Goal: Task Accomplishment & Management: Manage account settings

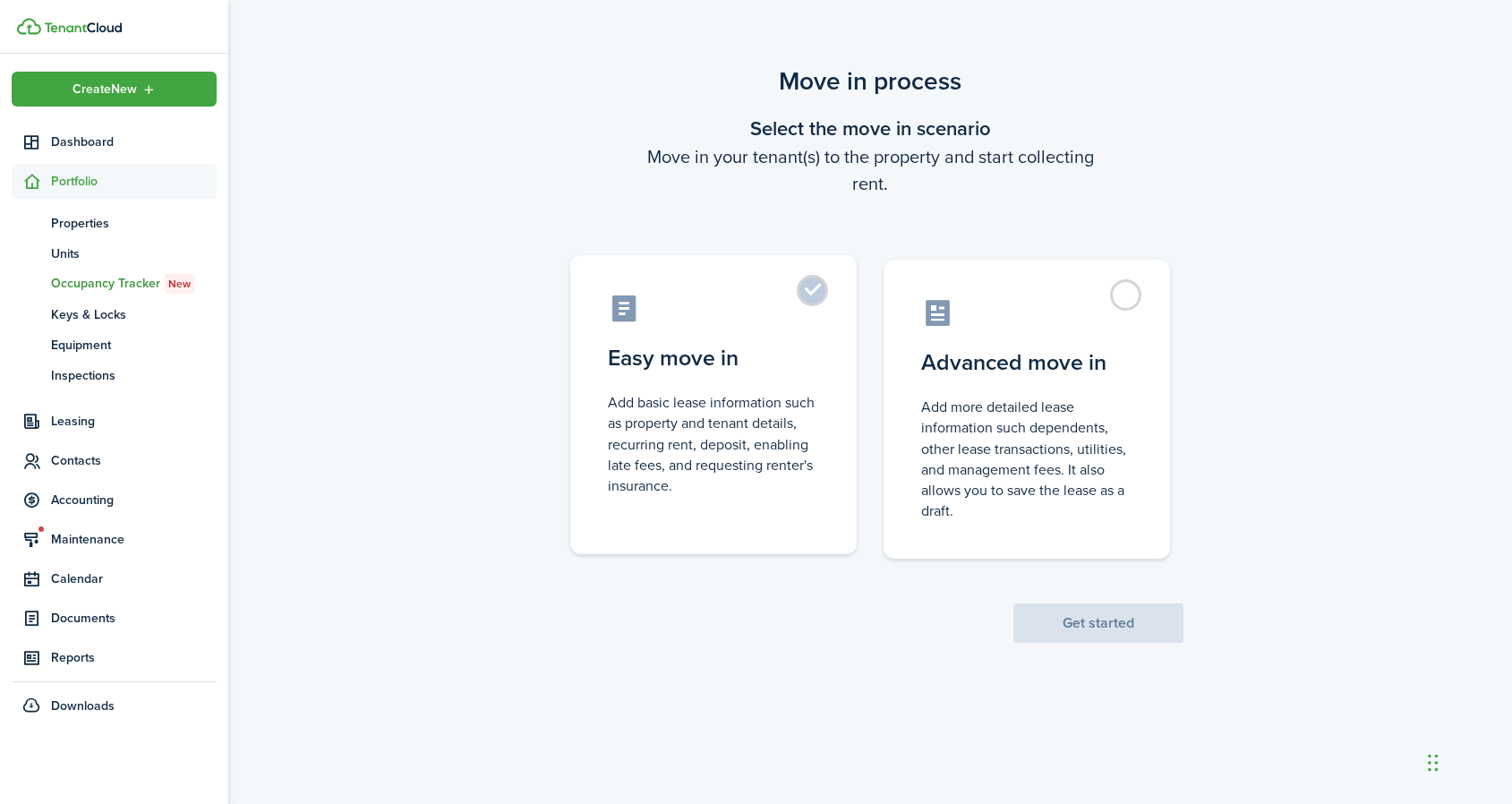
click at [816, 289] on label "Easy move in Add basic lease information such as property and tenant details, r…" at bounding box center [713, 405] width 287 height 299
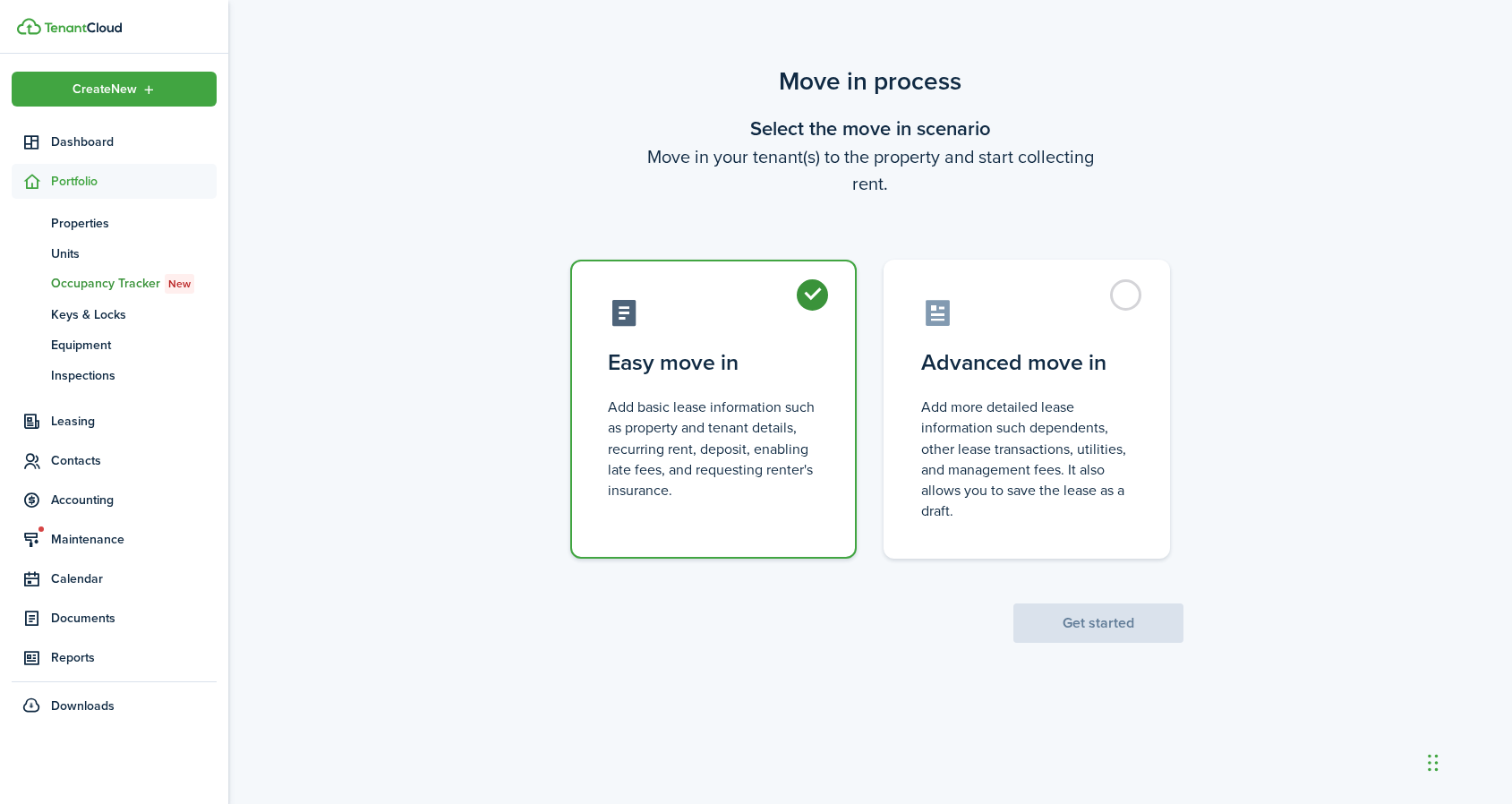
radio input "true"
click at [1039, 611] on button "Get started" at bounding box center [1099, 622] width 171 height 39
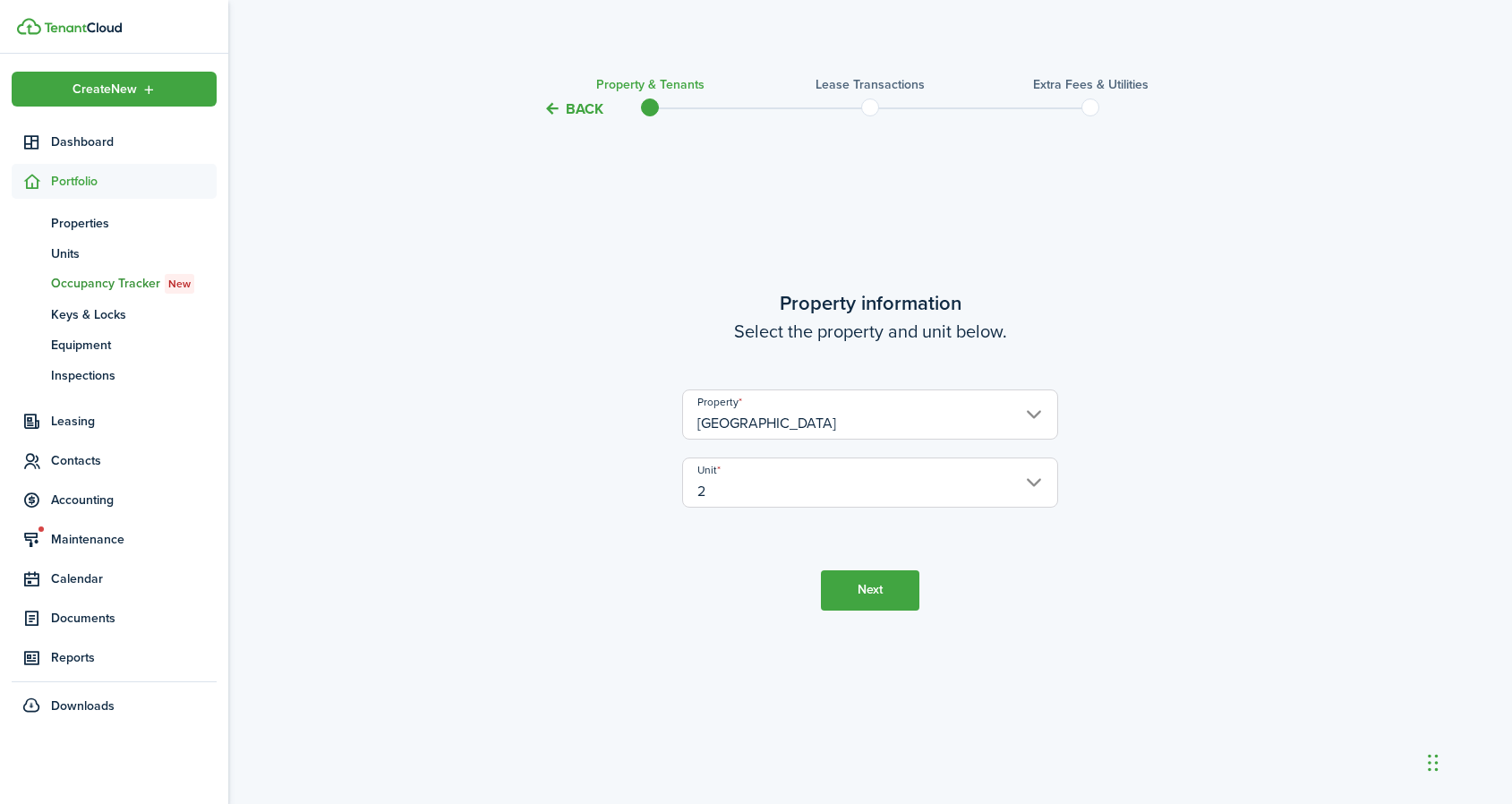
click at [864, 584] on button "Next" at bounding box center [870, 590] width 98 height 40
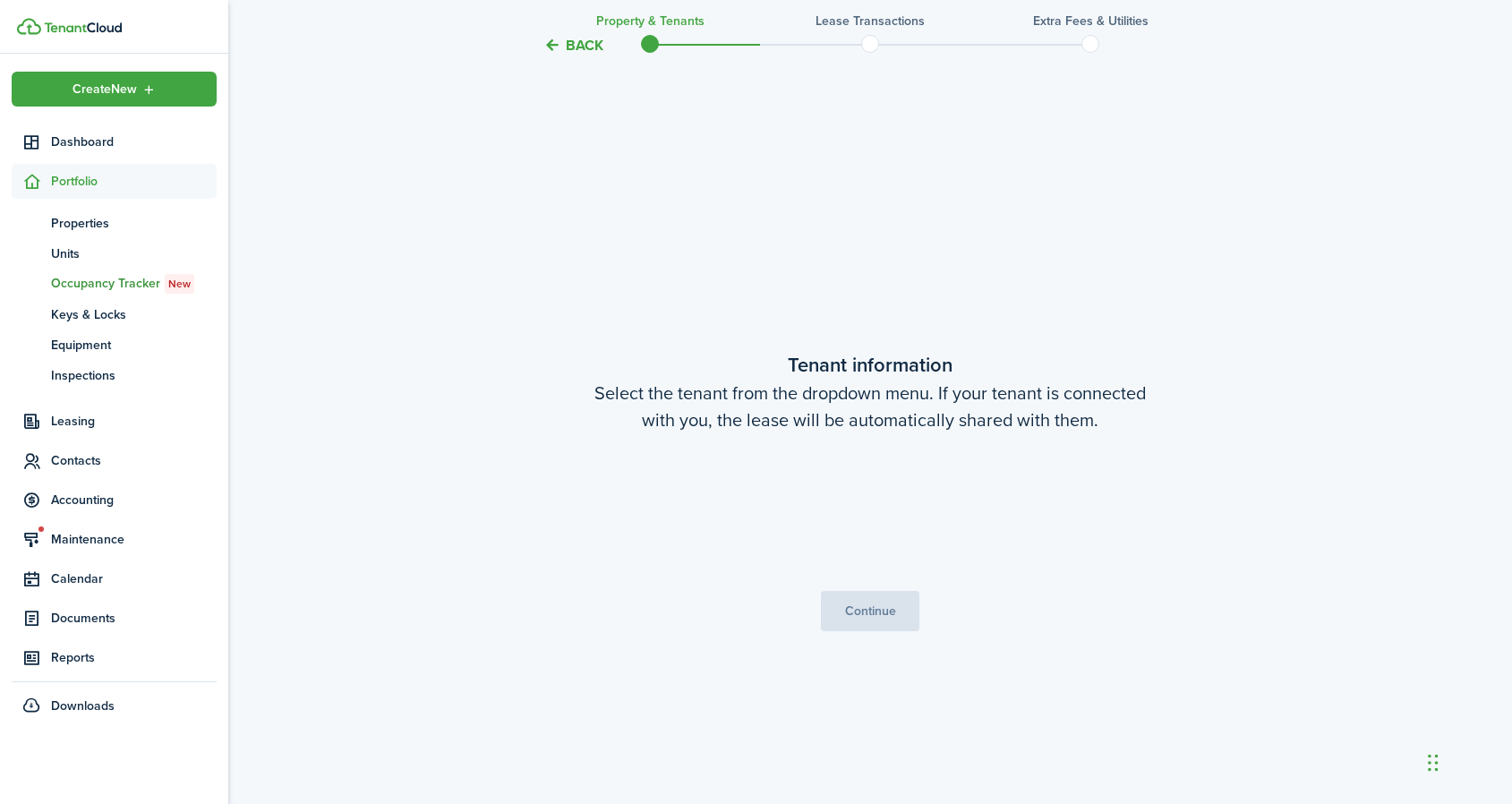
scroll to position [683, 0]
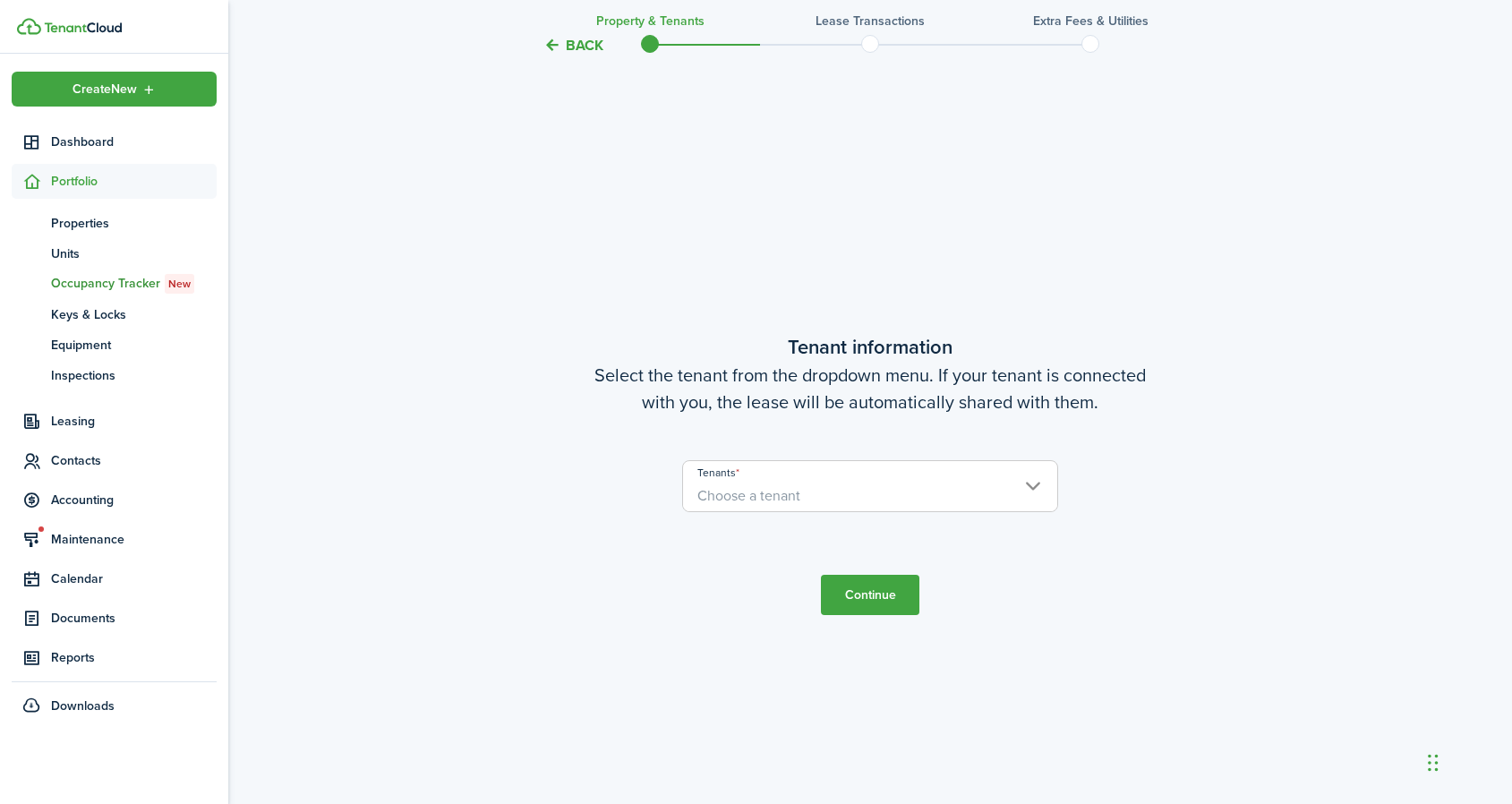
click at [788, 498] on span "Choose a tenant" at bounding box center [749, 495] width 103 height 21
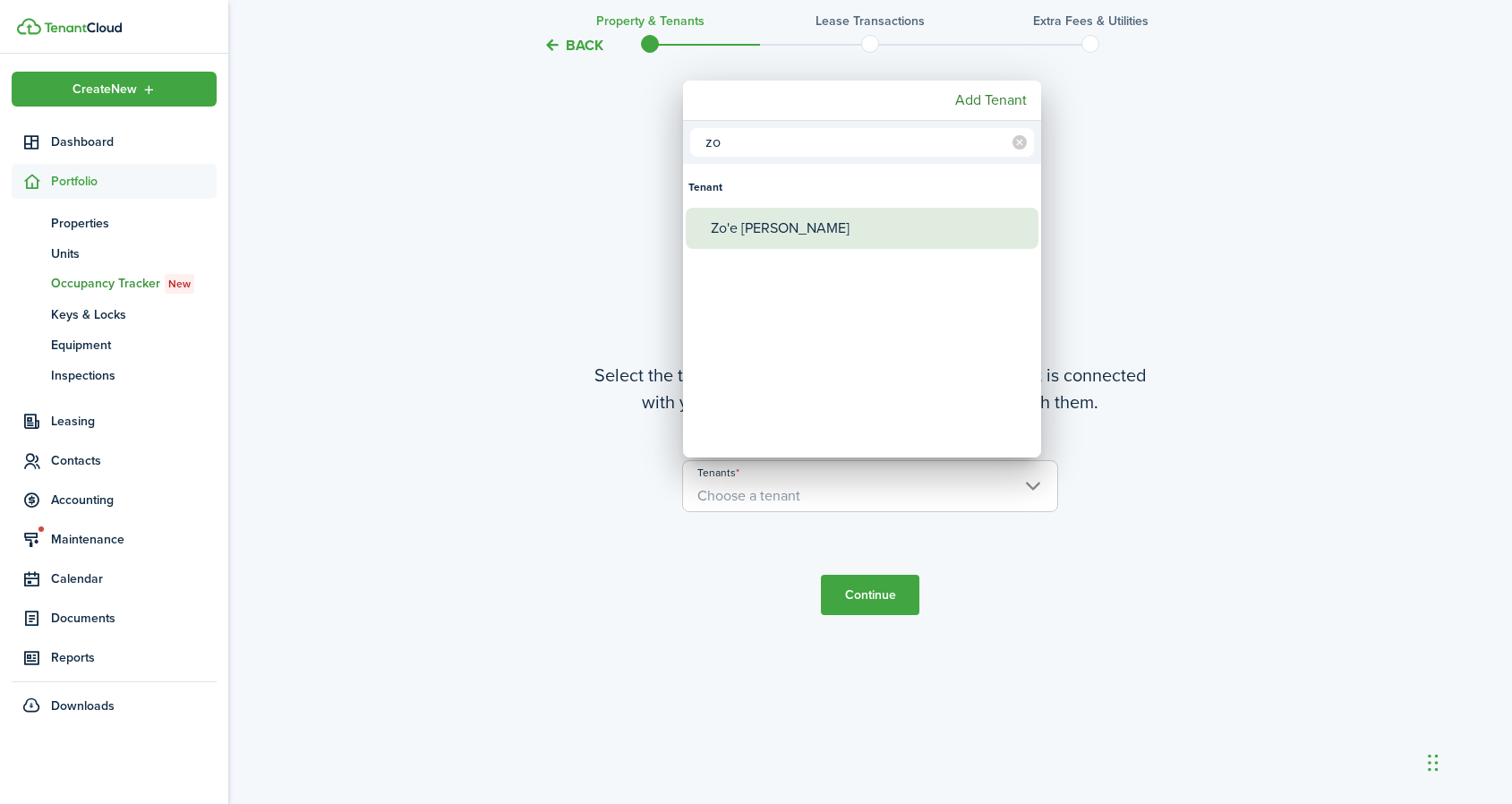
type input "zo"
click at [762, 224] on div "Zo'e [PERSON_NAME]" at bounding box center [869, 228] width 317 height 41
type input "Zo'e [PERSON_NAME]"
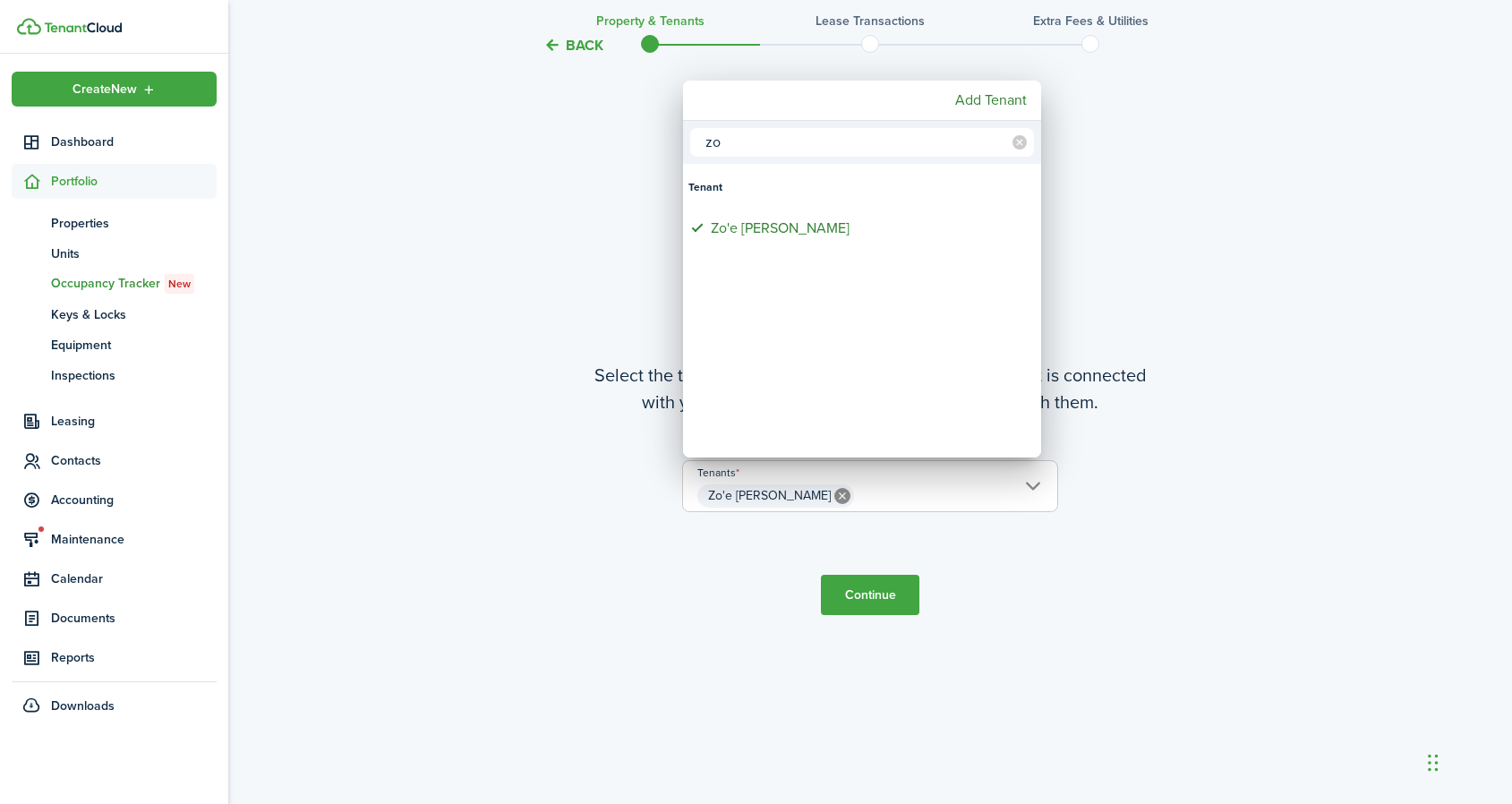
click at [857, 602] on div at bounding box center [756, 402] width 1798 height 1090
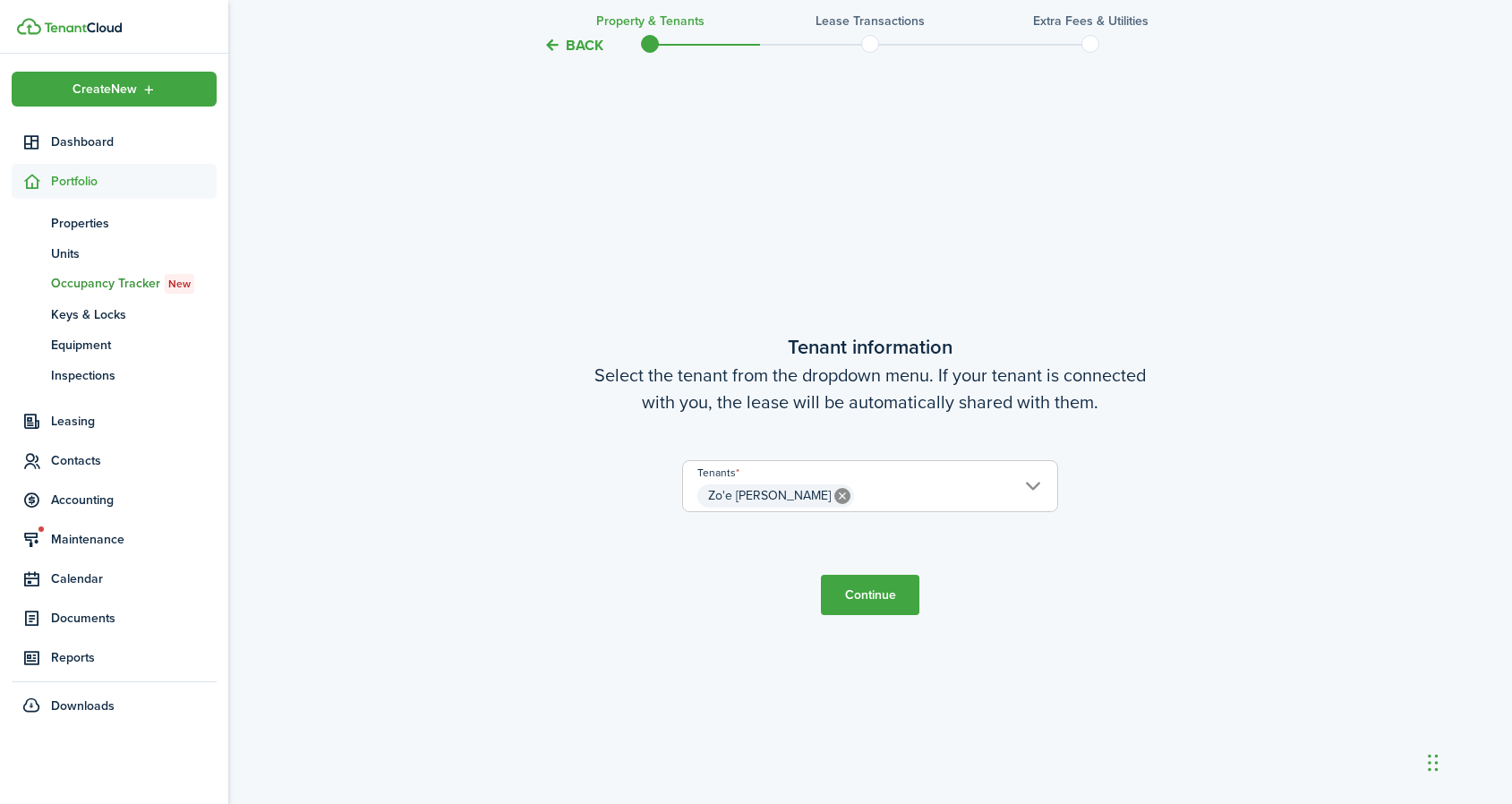
click at [886, 593] on button "Continue" at bounding box center [870, 594] width 98 height 40
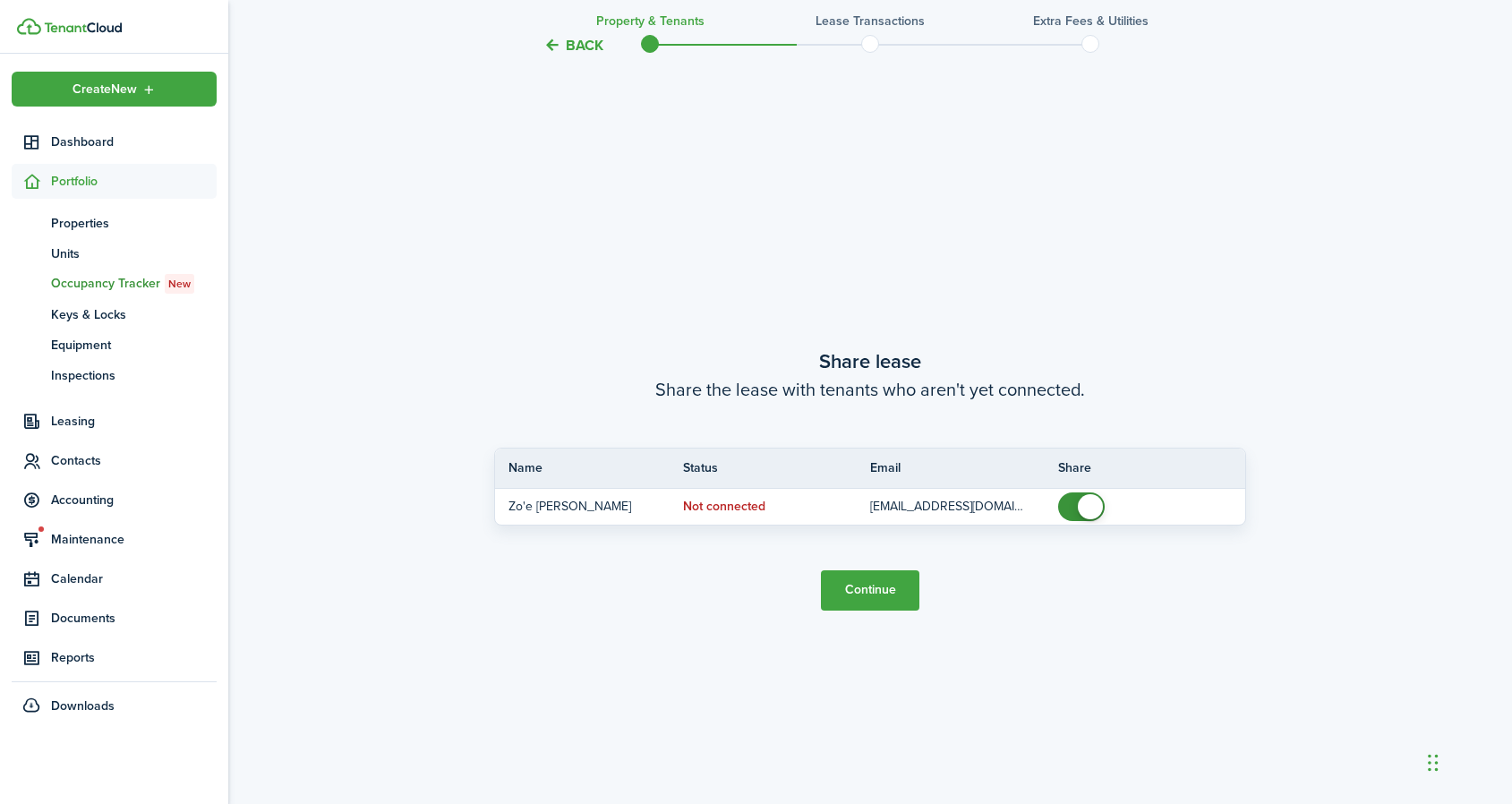
scroll to position [1486, 0]
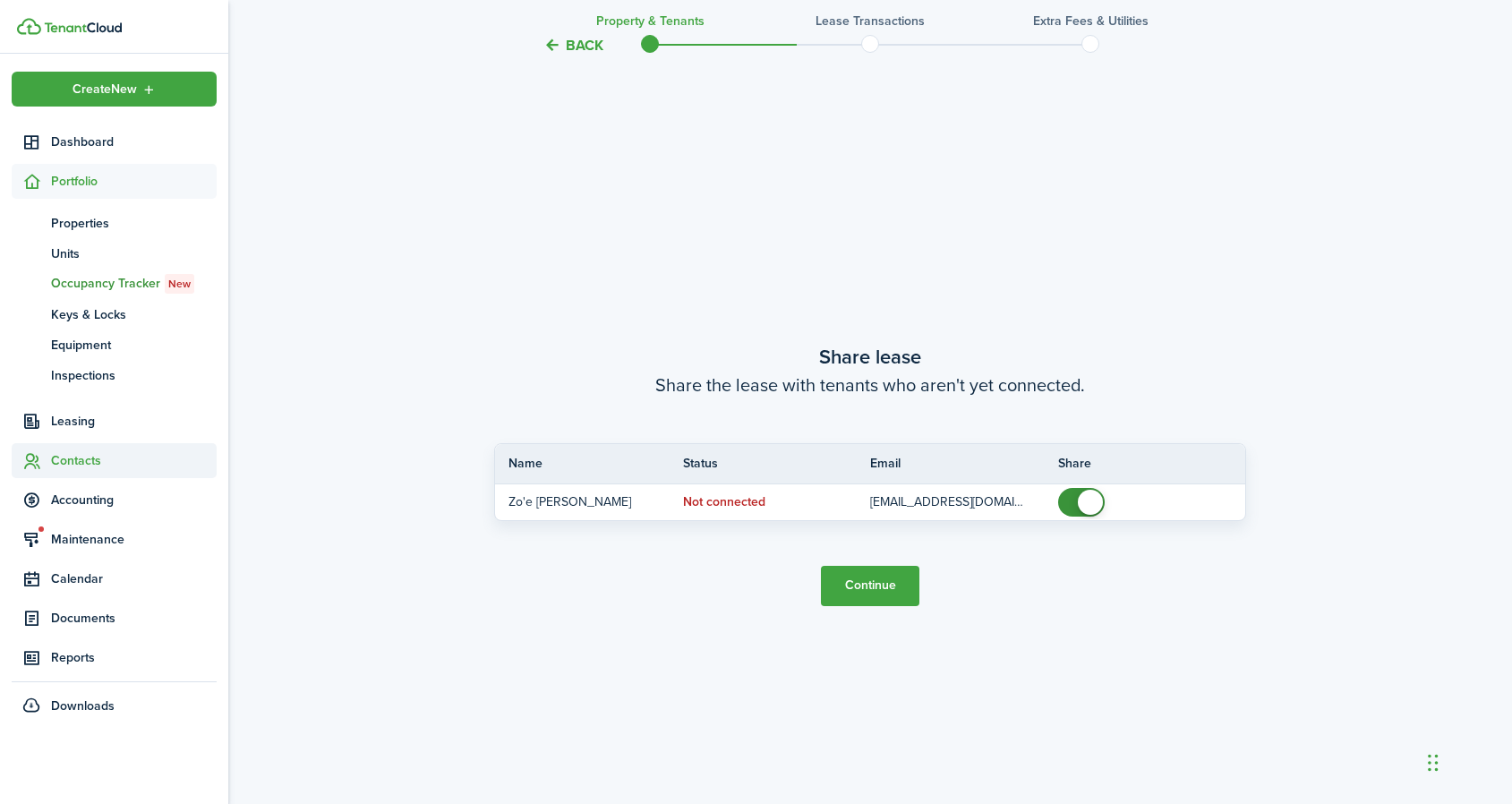
click at [71, 460] on span "Contacts" at bounding box center [134, 461] width 166 height 19
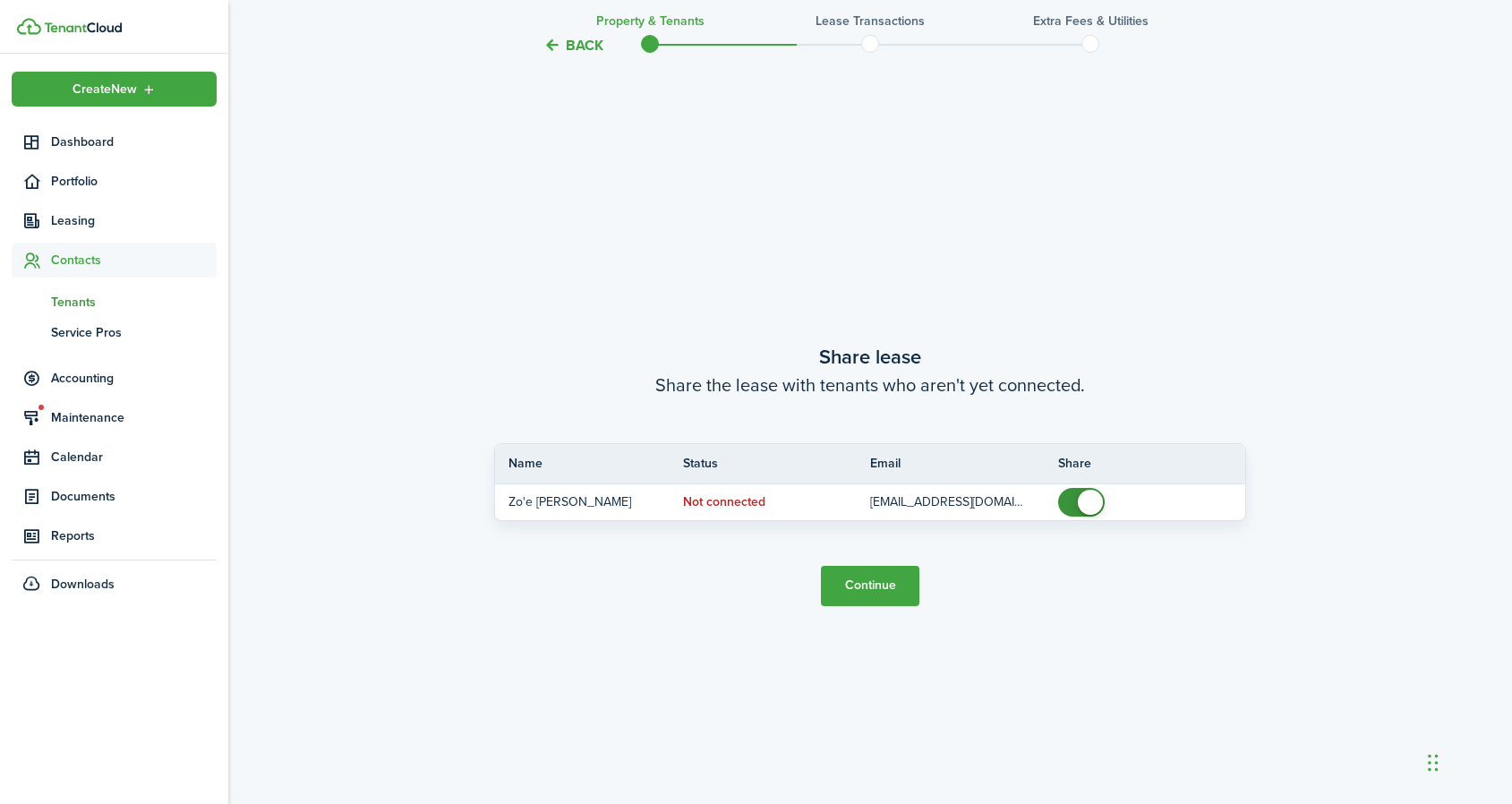
click at [83, 294] on span "Tenants" at bounding box center [134, 302] width 166 height 19
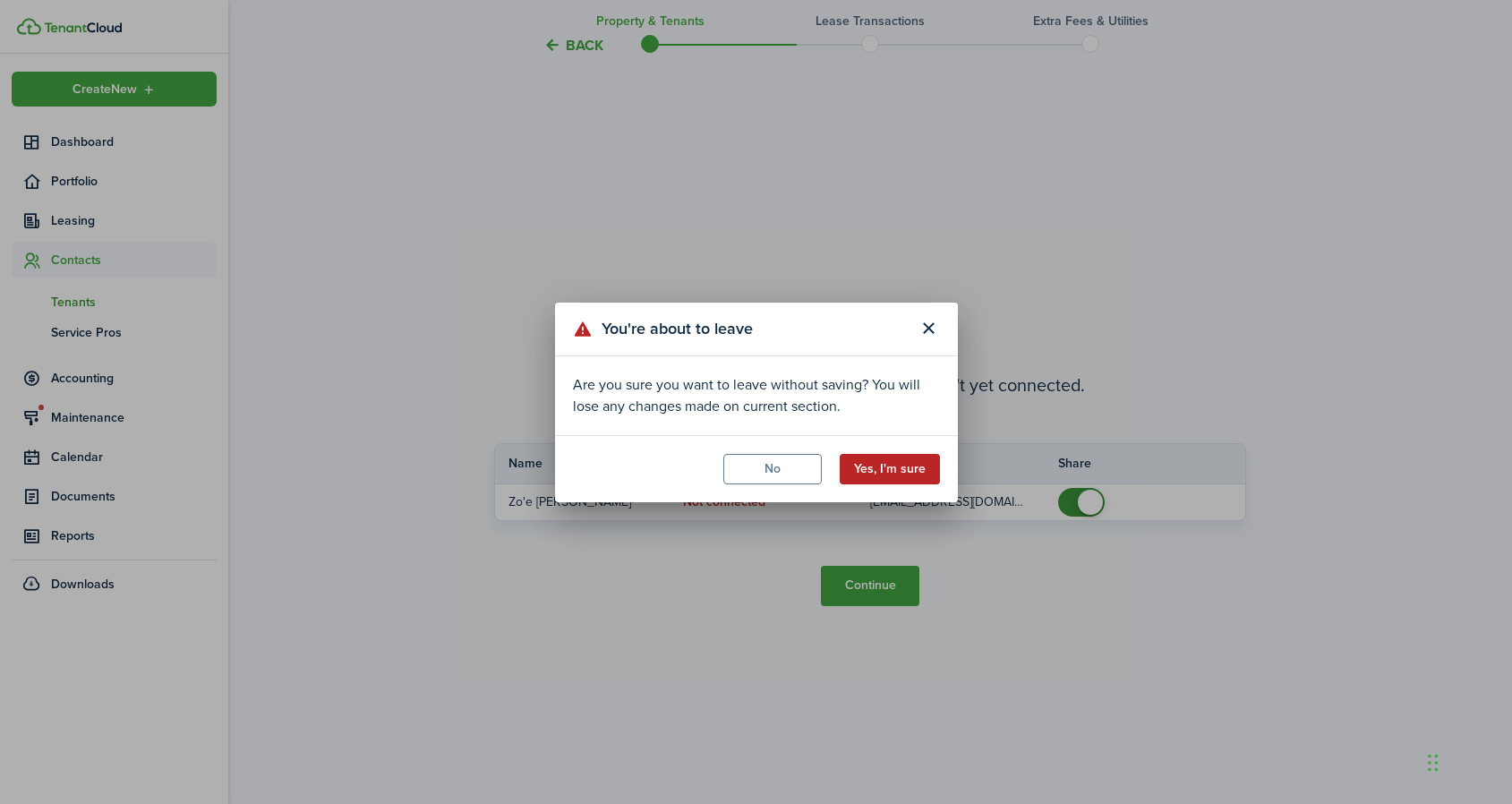
click at [871, 463] on button "Yes, I'm sure" at bounding box center [889, 469] width 100 height 30
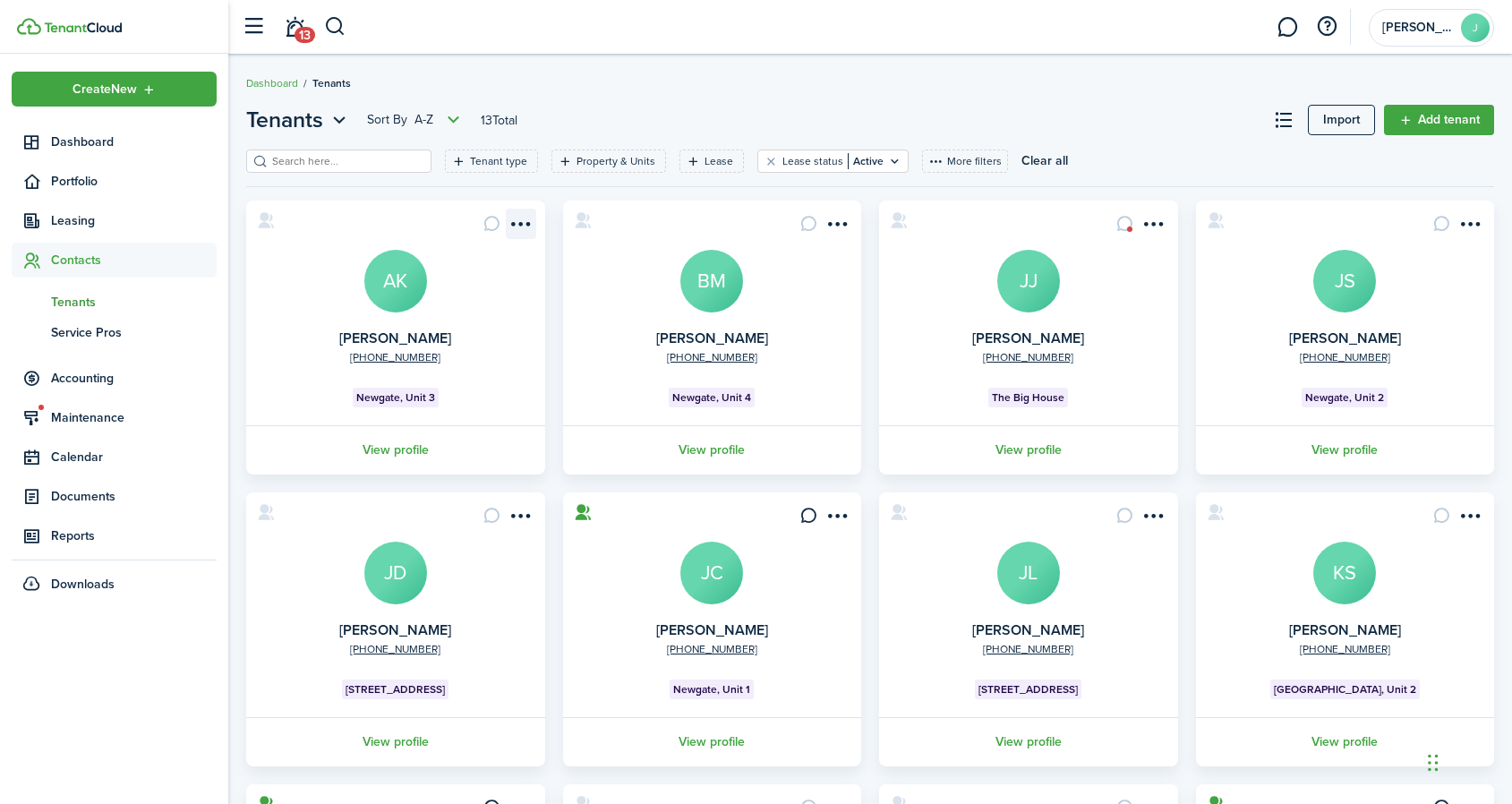
click at [522, 223] on menu-btn-icon "Open menu" at bounding box center [521, 224] width 30 height 30
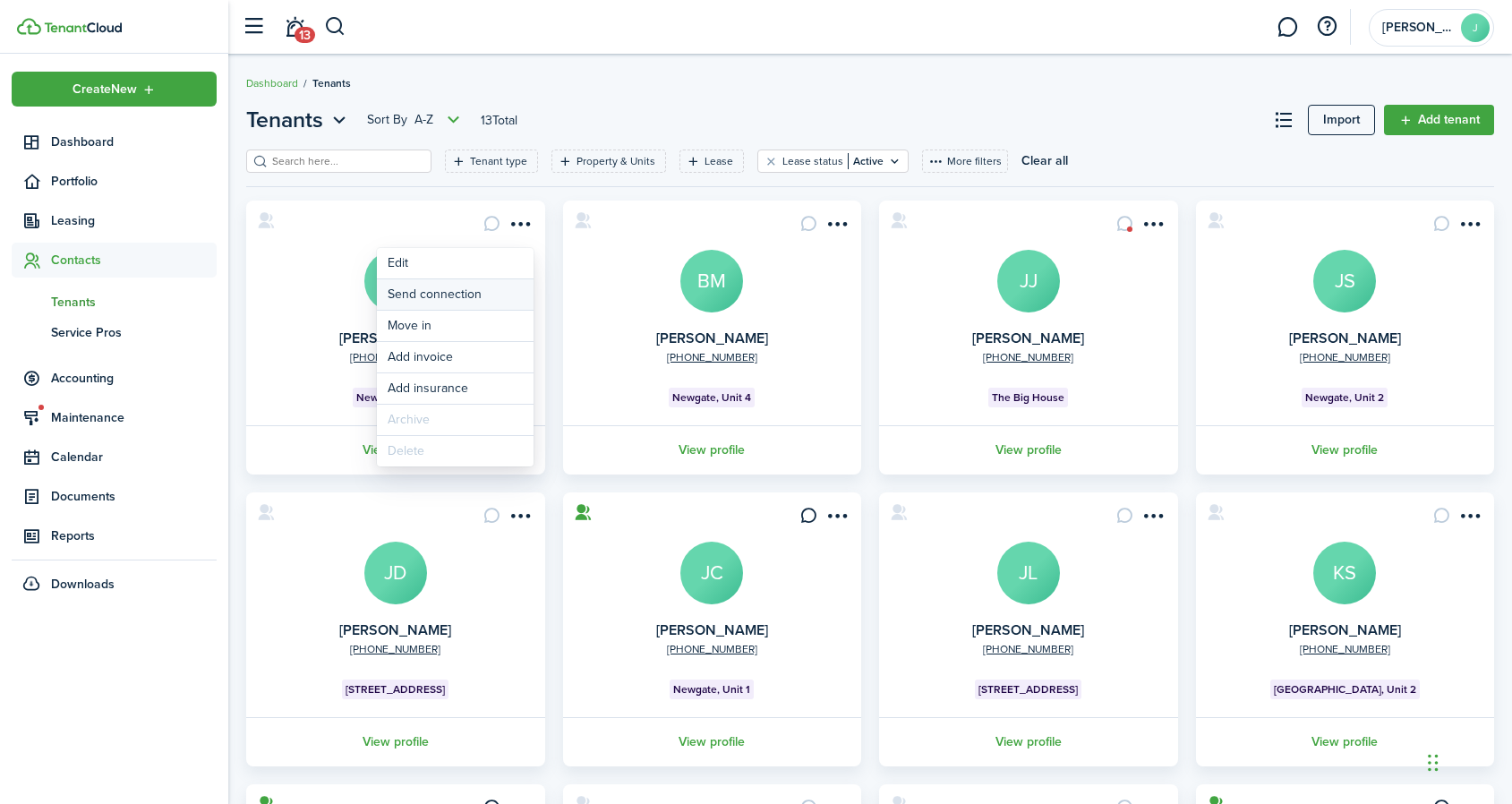
click at [462, 288] on button "Send connection" at bounding box center [455, 294] width 156 height 30
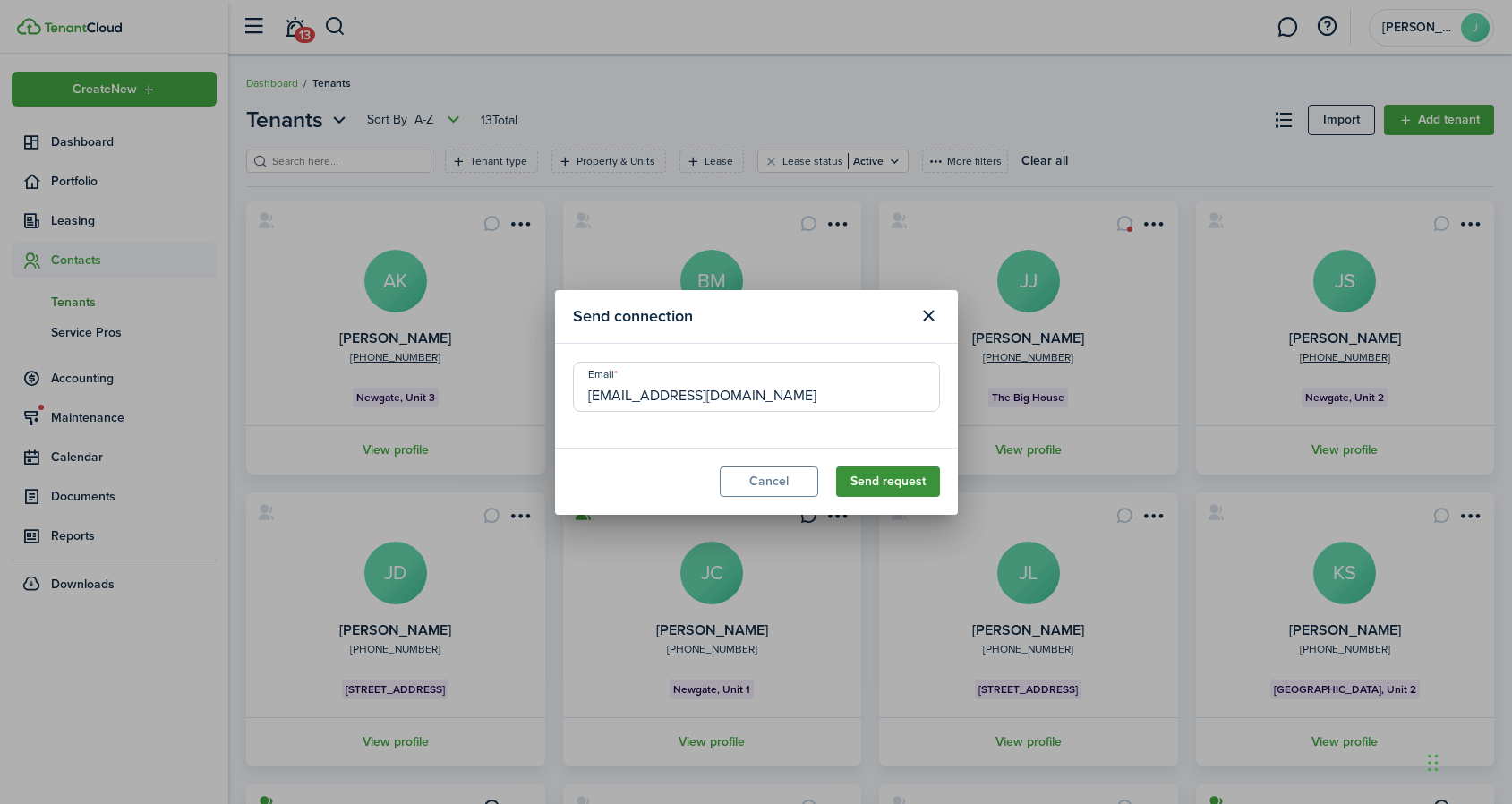
click at [874, 477] on button "Send request" at bounding box center [887, 481] width 104 height 30
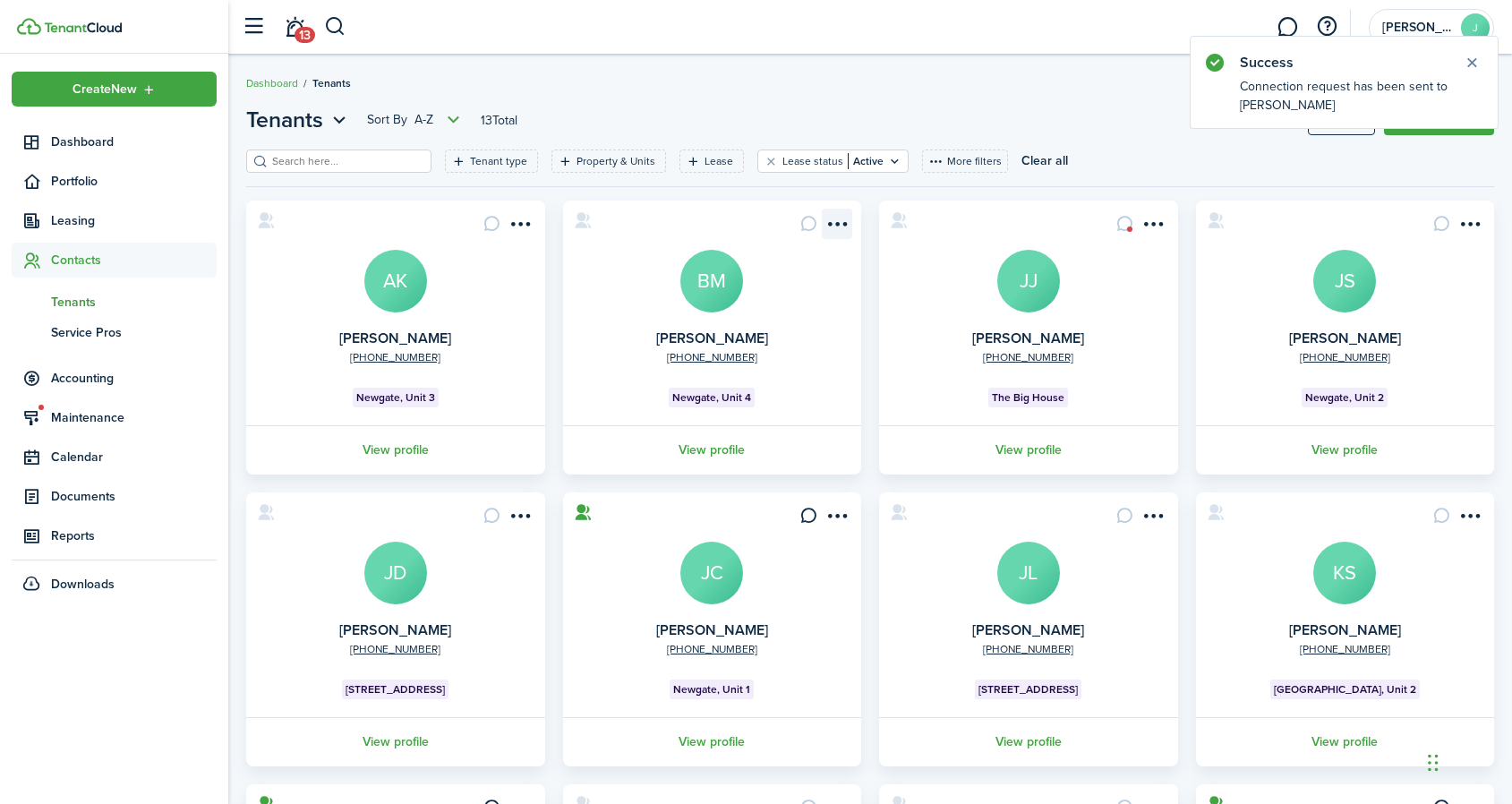
click at [838, 221] on menu-btn-icon "Open menu" at bounding box center [837, 224] width 30 height 30
click at [793, 289] on button "Send connection" at bounding box center [772, 294] width 156 height 30
type input "[PERSON_NAME][EMAIL_ADDRESS][PERSON_NAME][DOMAIN_NAME]"
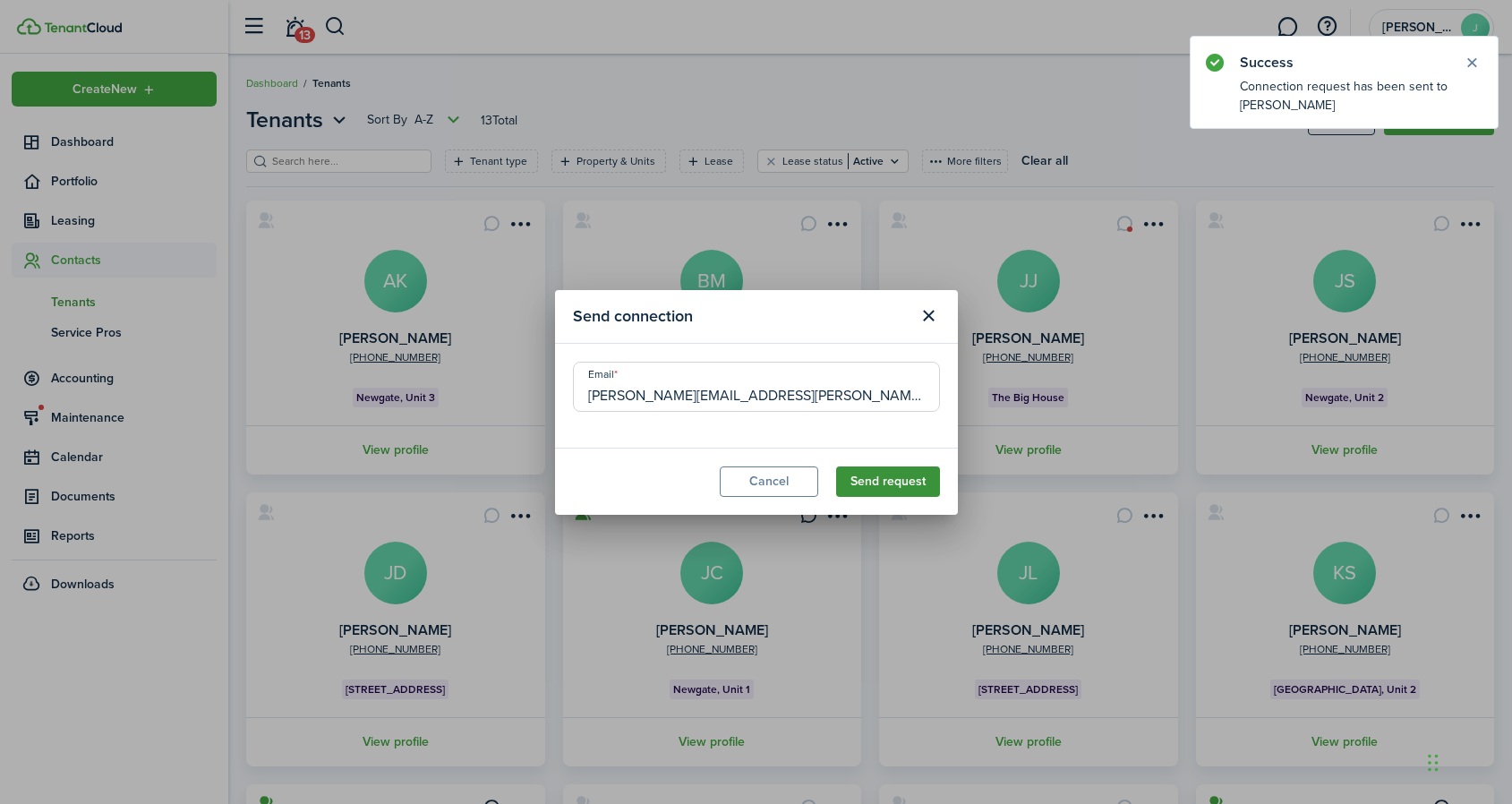
click at [889, 486] on button "Send request" at bounding box center [887, 481] width 104 height 30
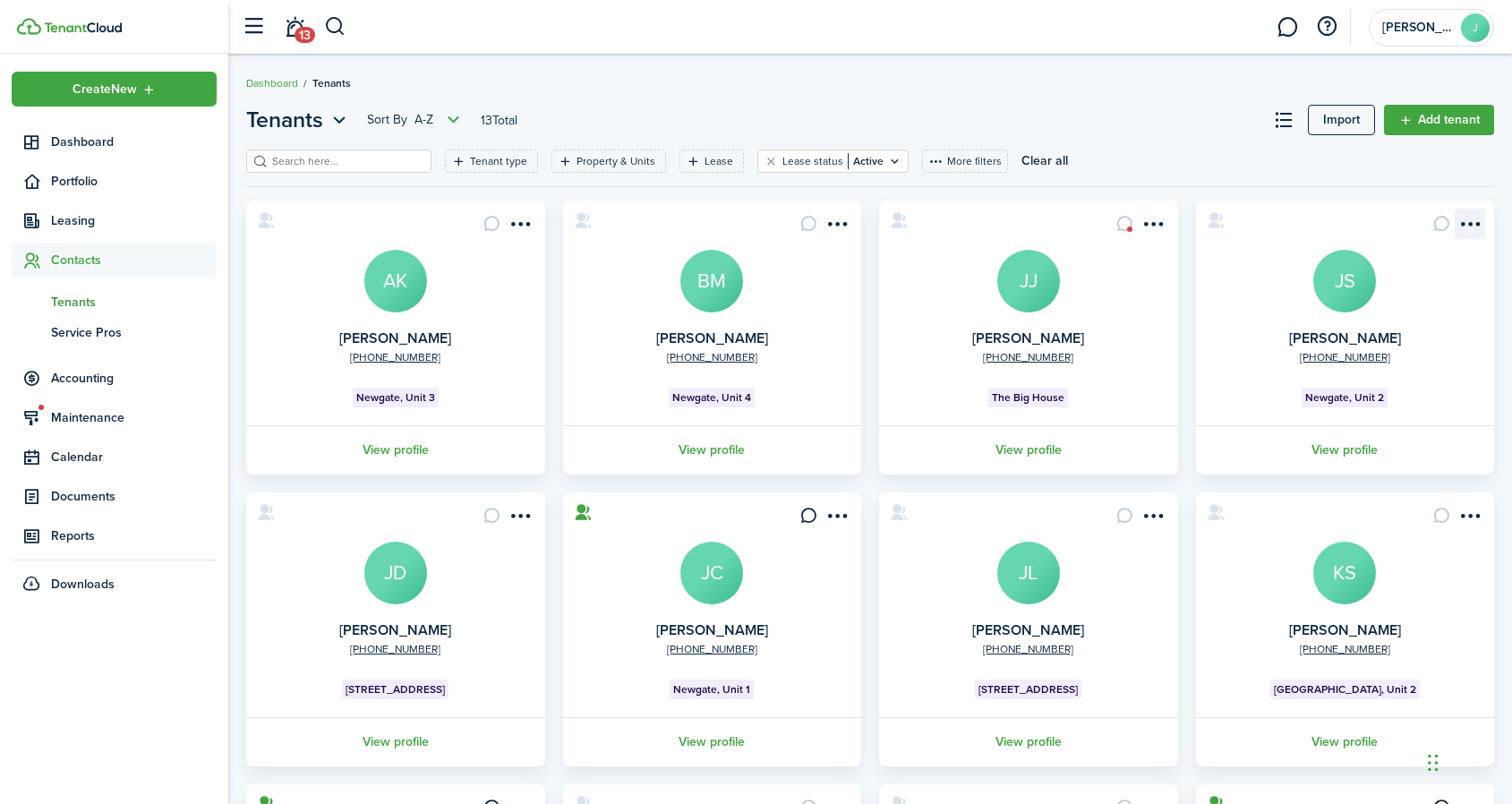
click at [1471, 223] on menu-btn-icon "Open menu" at bounding box center [1470, 224] width 30 height 30
click at [1180, 160] on div "Tenant type Property & Units Lease Lease status Active More filters Save filter…" at bounding box center [870, 168] width 1248 height 37
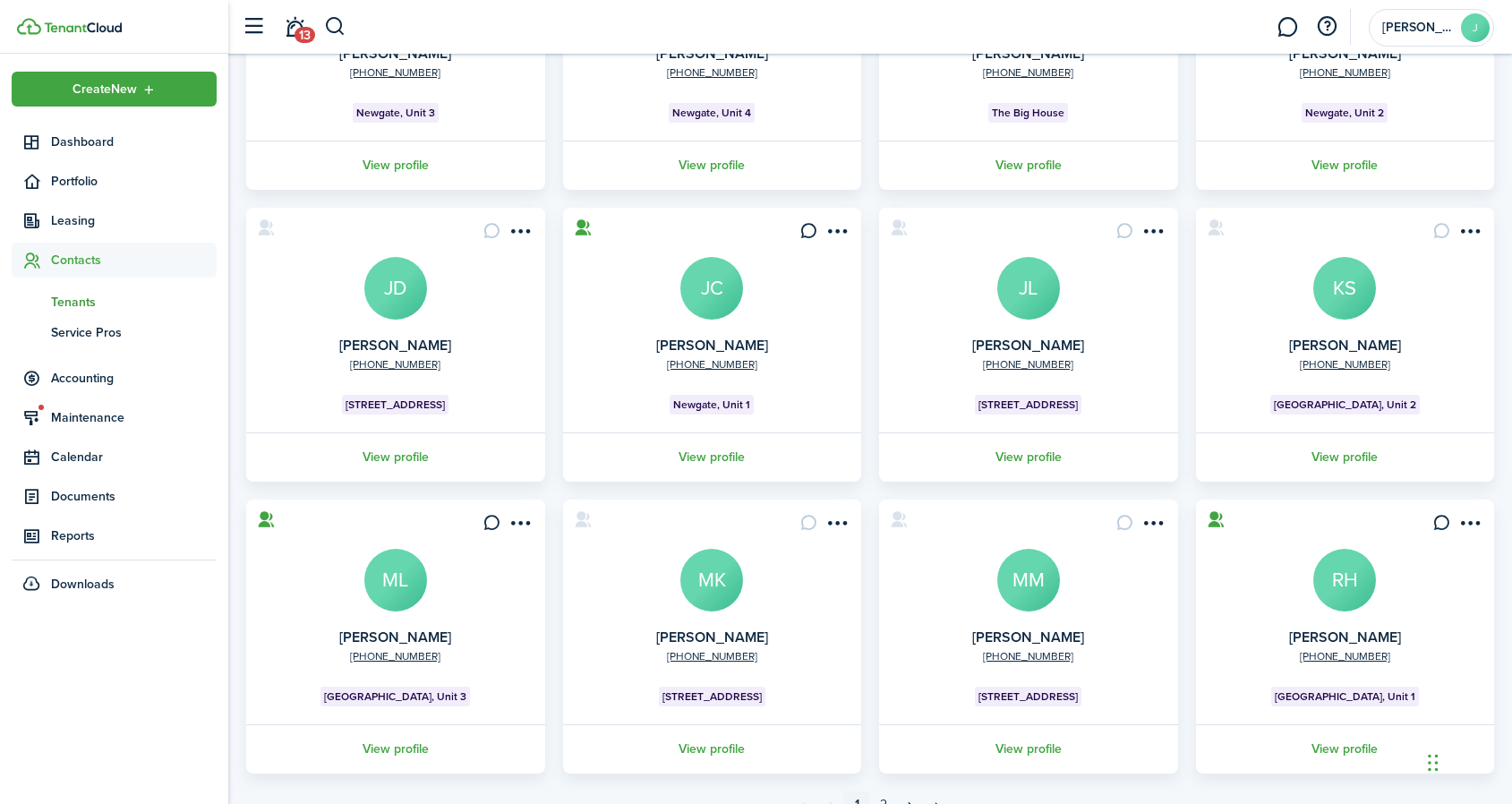
scroll to position [291, 0]
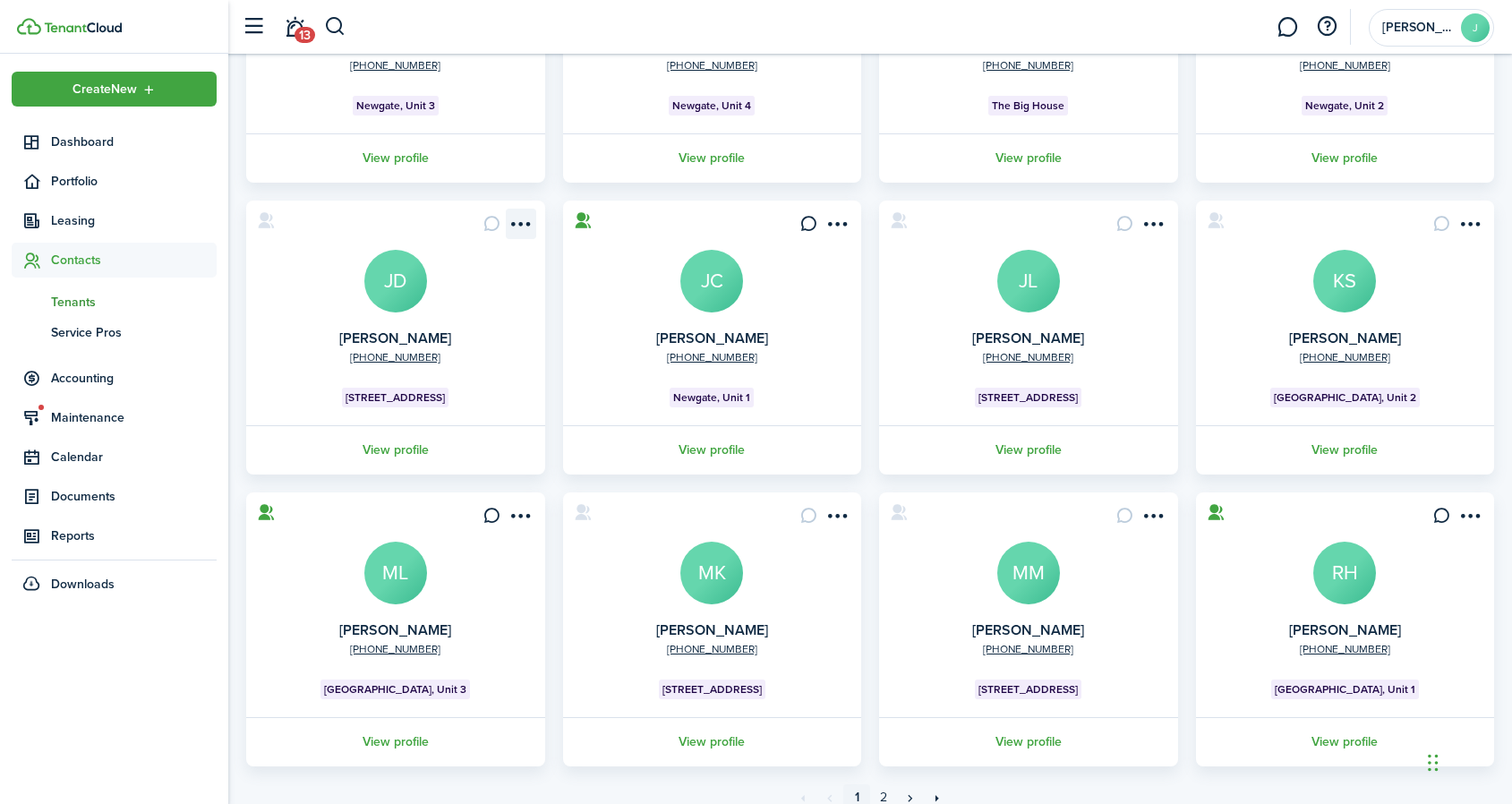
click at [518, 220] on menu-btn-icon "Open menu" at bounding box center [521, 224] width 30 height 30
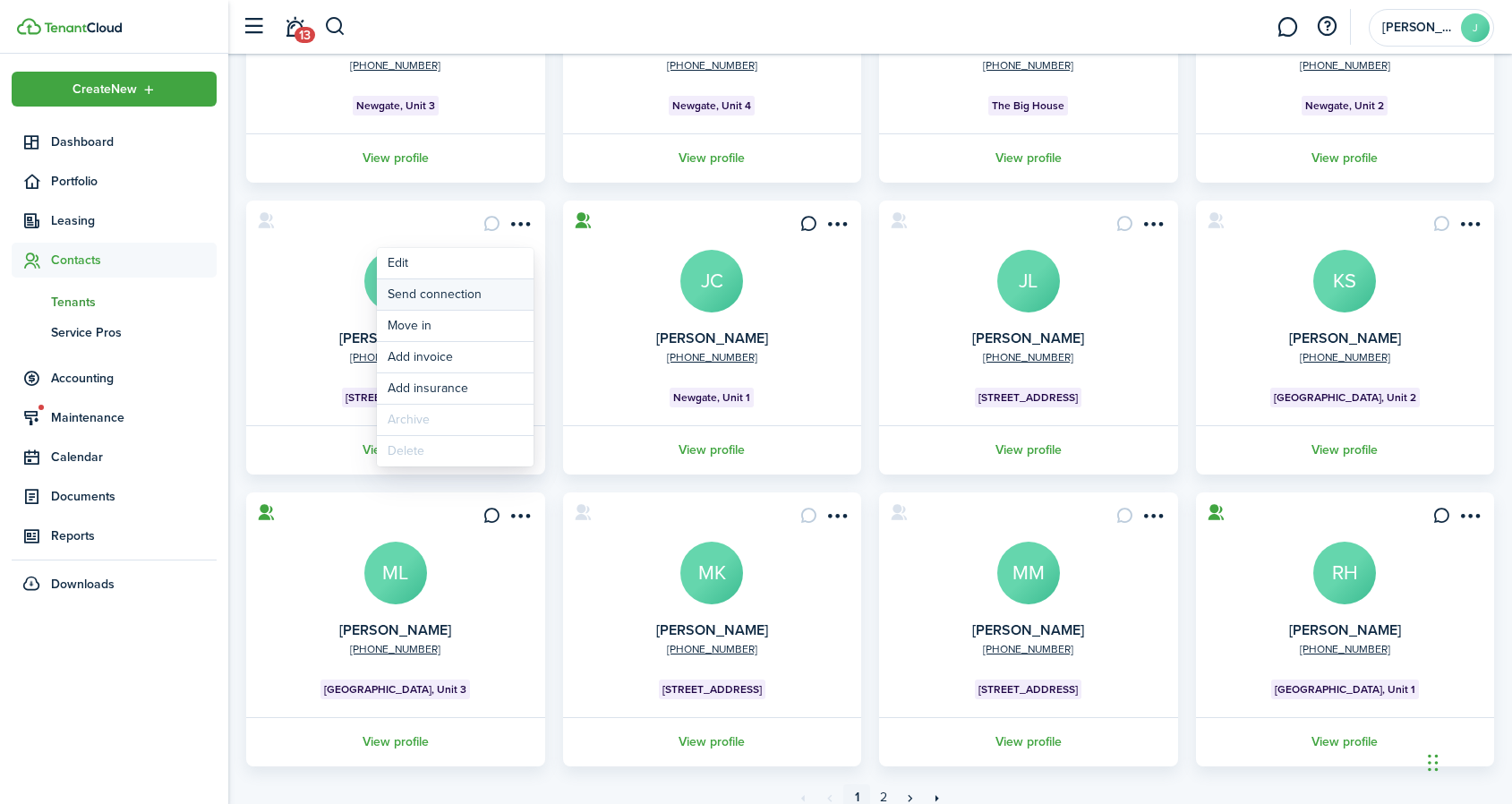
click at [485, 288] on button "Send connection" at bounding box center [455, 294] width 156 height 30
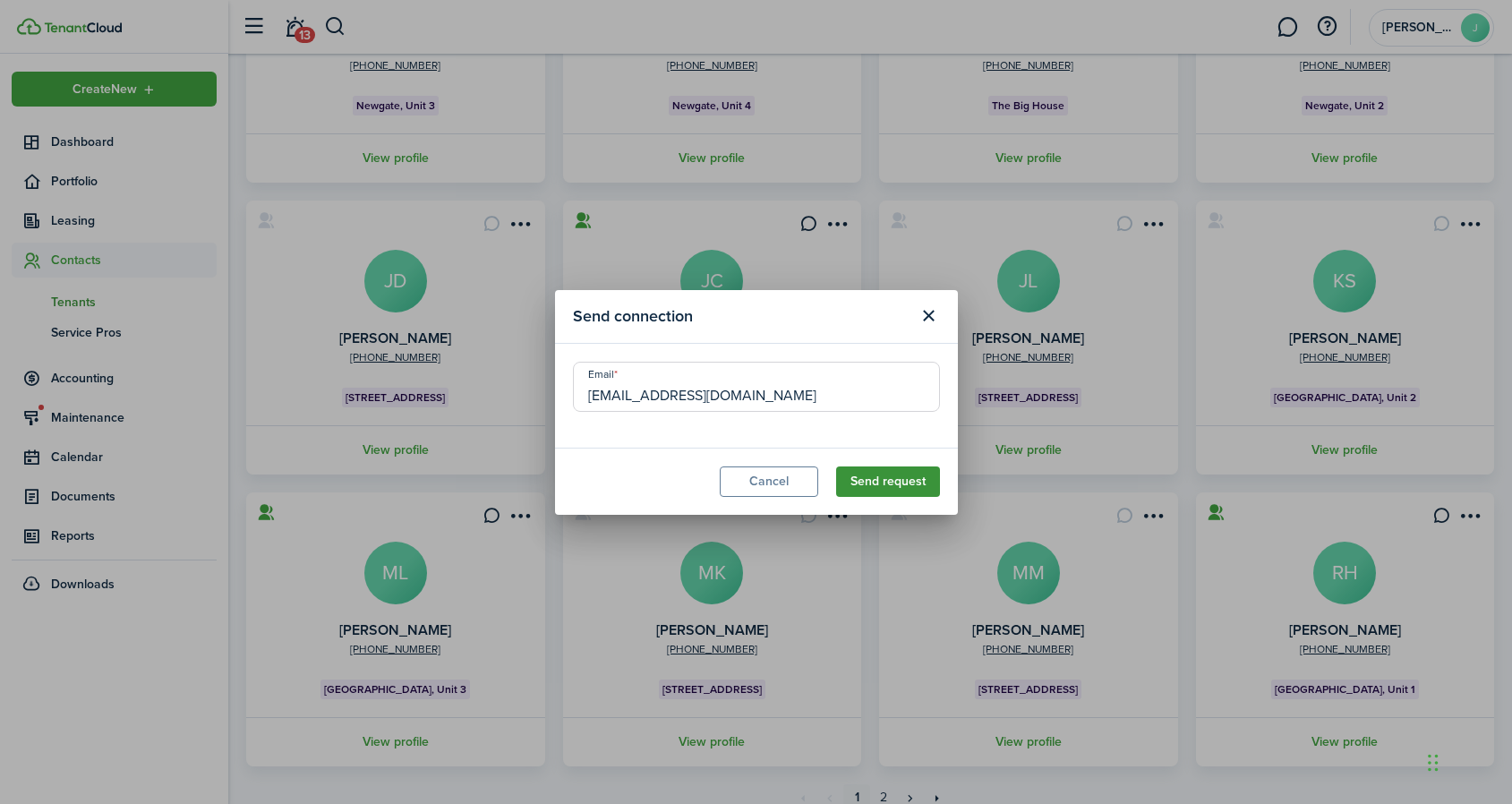
click at [866, 480] on button "Send request" at bounding box center [887, 481] width 104 height 30
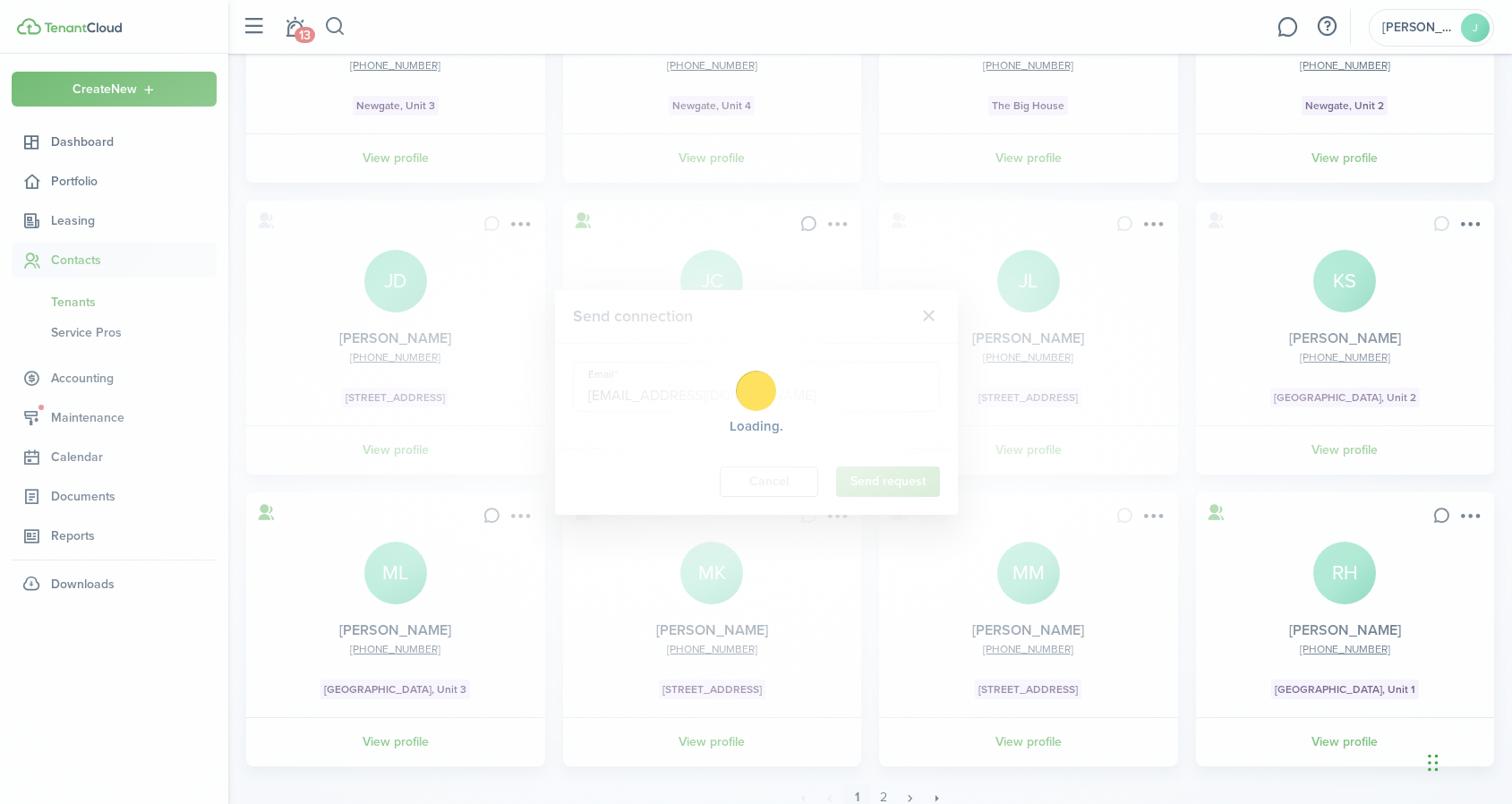
scroll to position [0, 0]
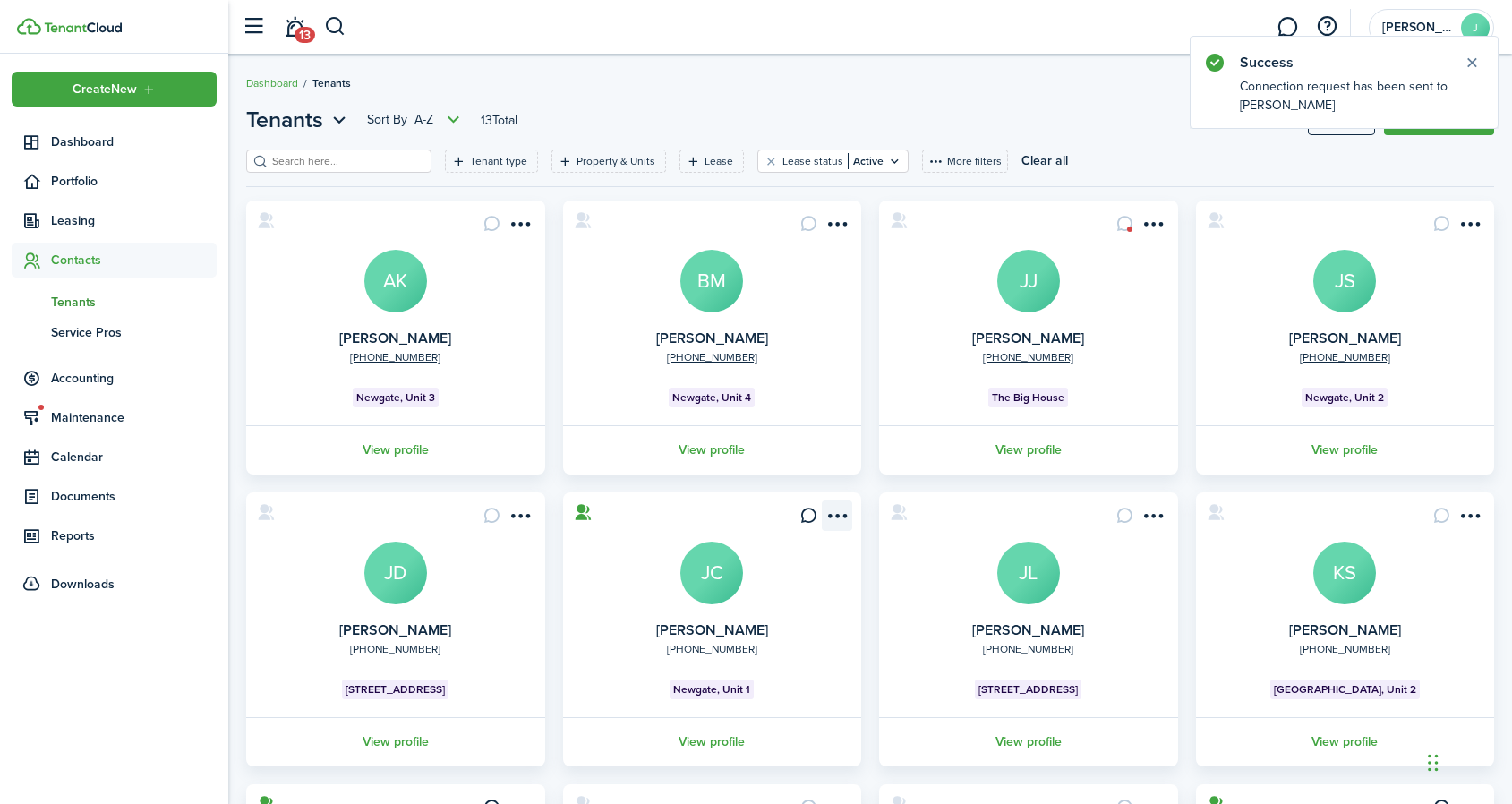
click at [833, 514] on menu-btn-icon "Open menu" at bounding box center [837, 515] width 30 height 30
click at [1142, 519] on menu-btn-icon "Open menu" at bounding box center [1154, 515] width 30 height 30
click at [1079, 580] on button "Send connection" at bounding box center [1088, 586] width 156 height 30
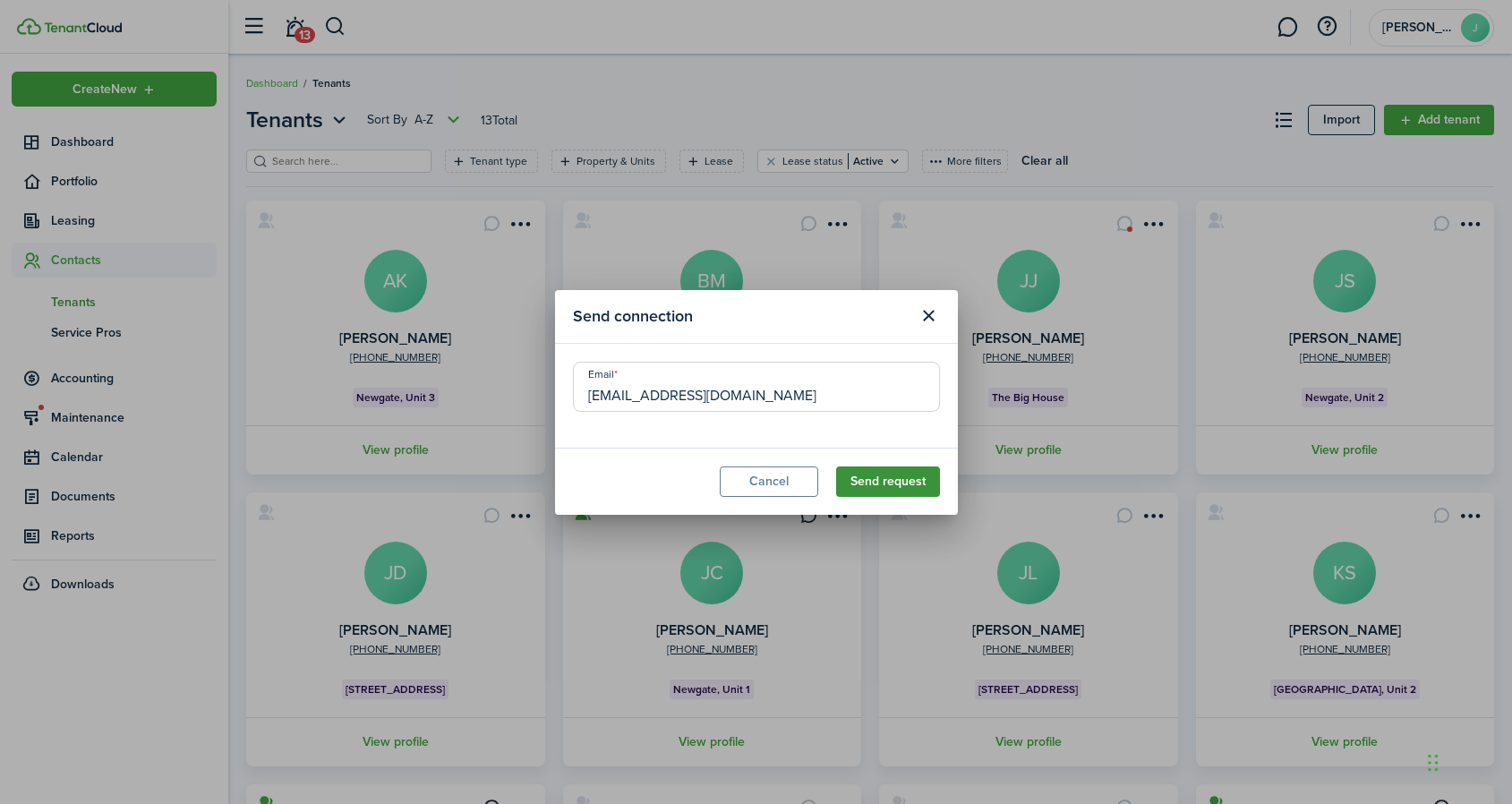
click at [888, 482] on button "Send request" at bounding box center [887, 481] width 104 height 30
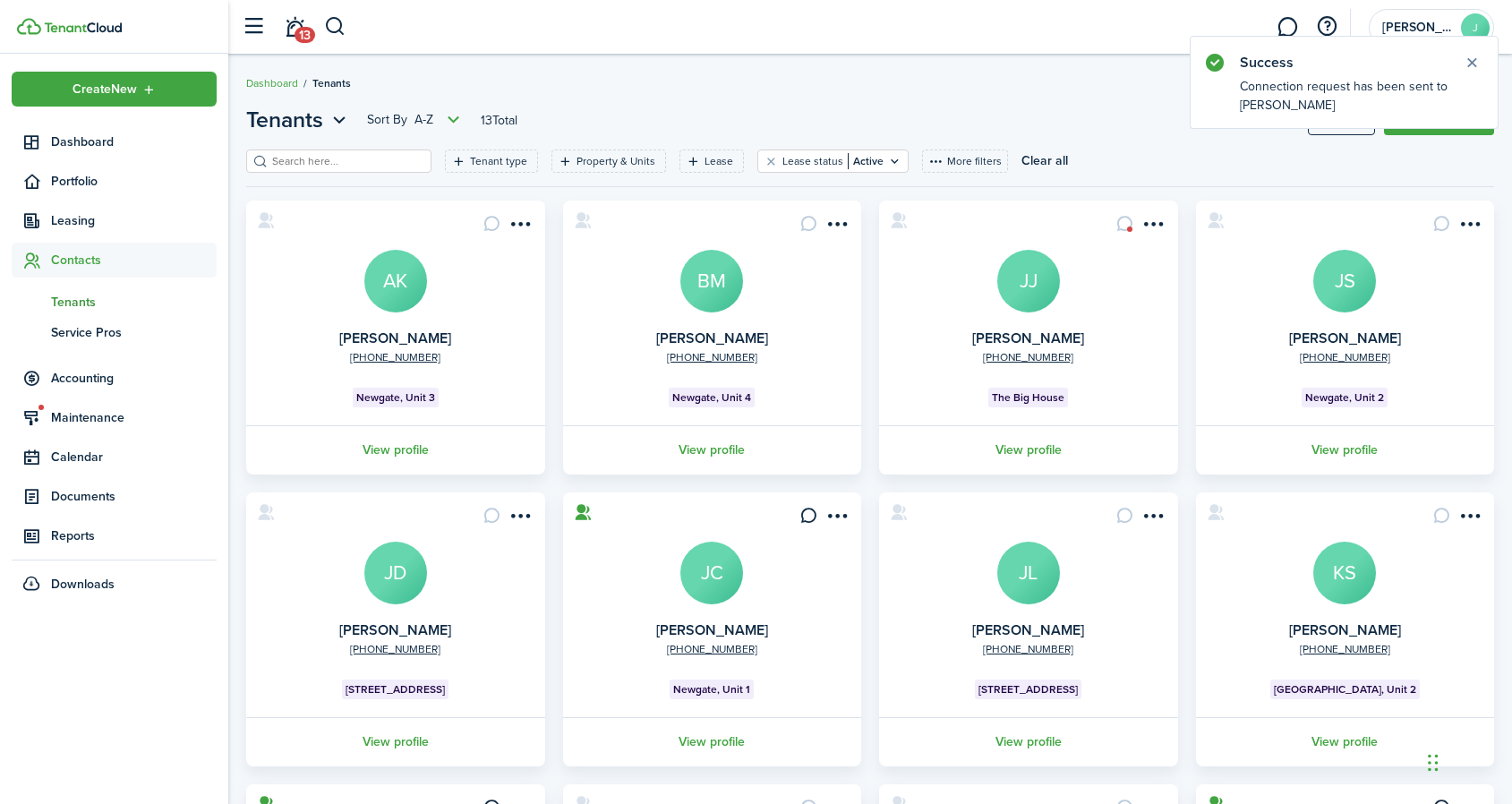
click at [1185, 487] on div "[PHONE_NUMBER] [PERSON_NAME] AK Newgate, Unit 3 View profile [PHONE_NUMBER] [PE…" at bounding box center [870, 629] width 1265 height 857
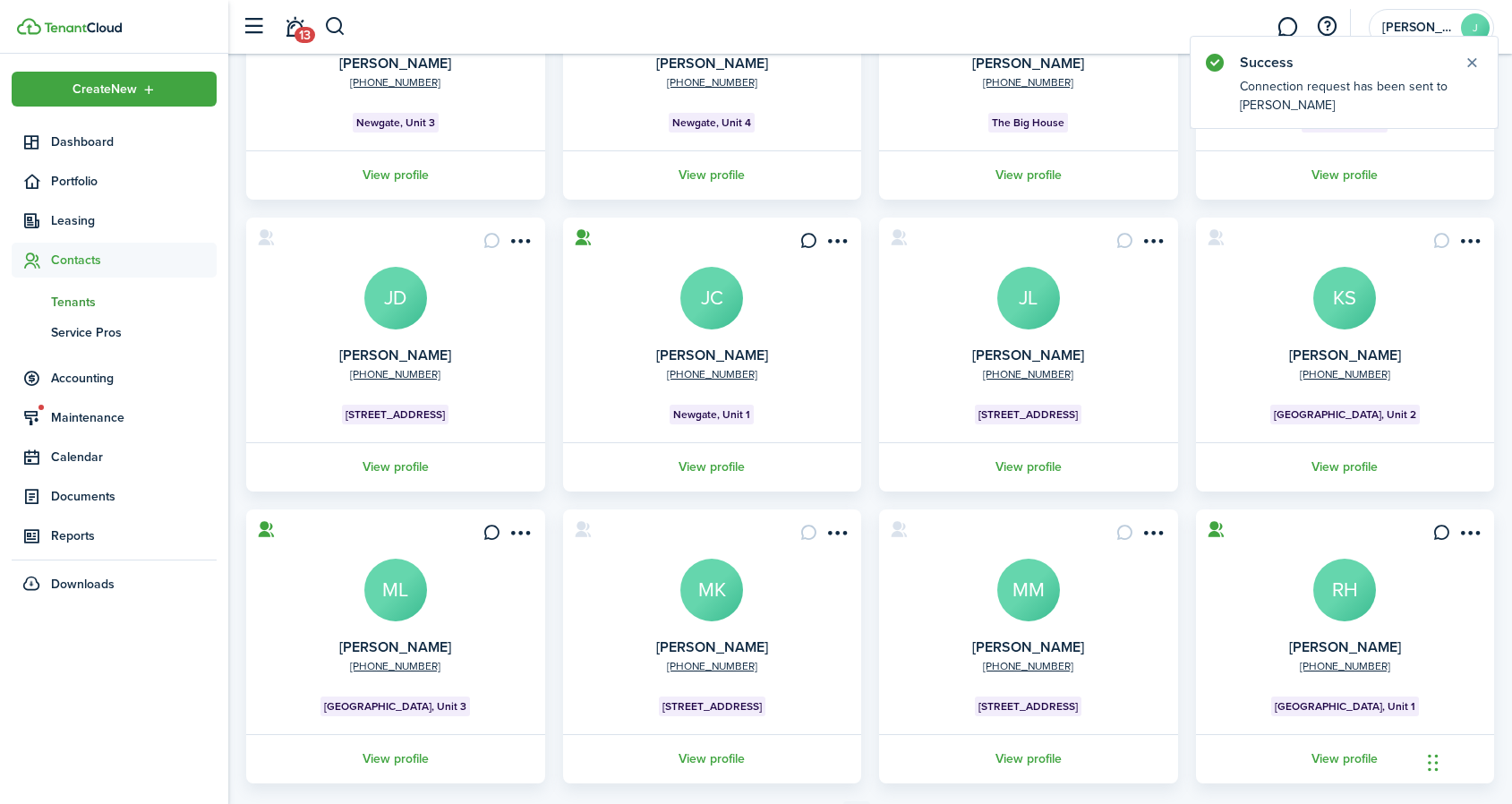
scroll to position [282, 0]
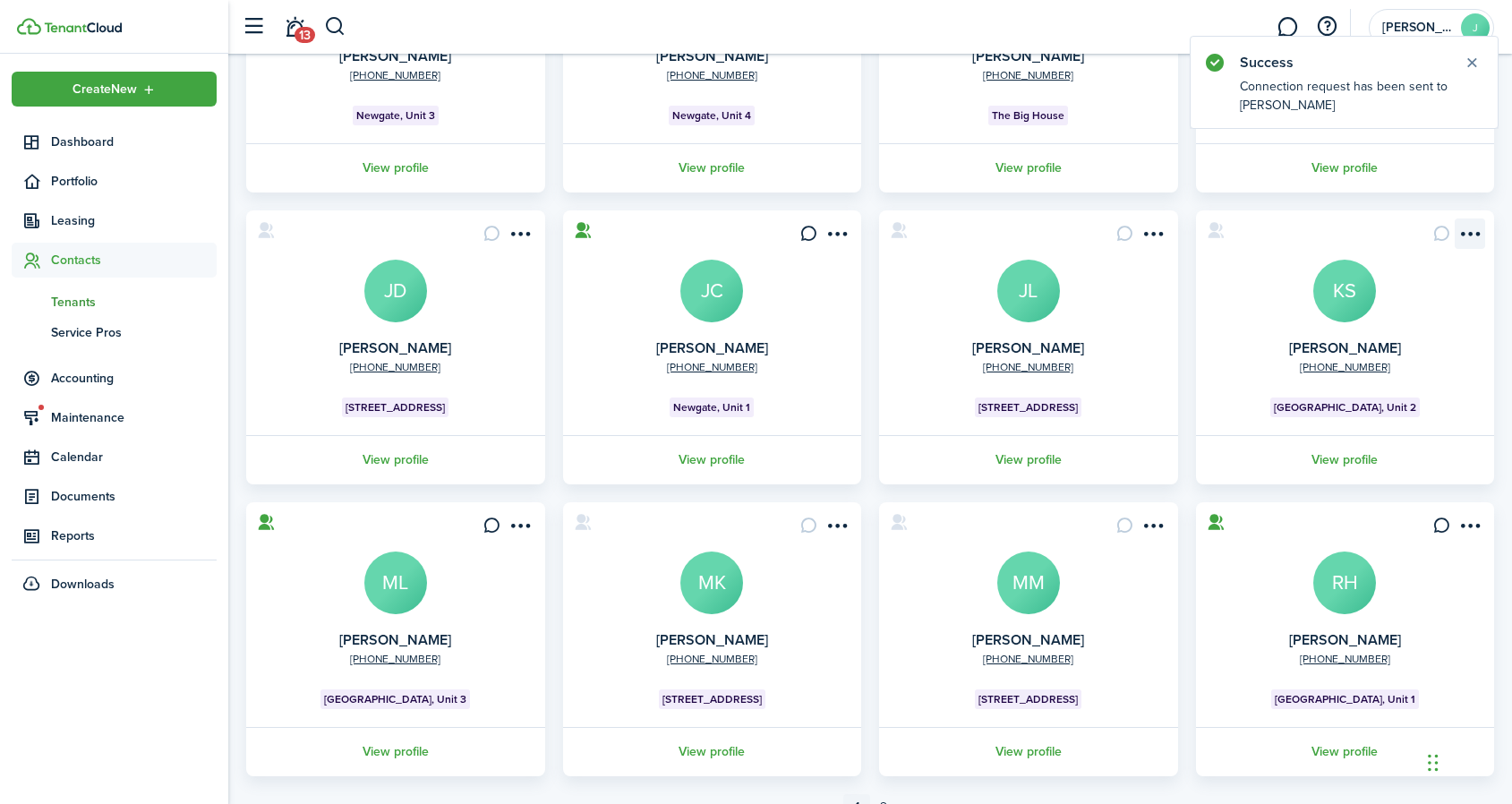
click at [1464, 230] on menu-btn-icon "Open menu" at bounding box center [1470, 233] width 30 height 30
click at [1181, 222] on tenant-list-card "[PHONE_NUMBER] [PERSON_NAME] JL Lamp Post Place, Unit 3 View profile" at bounding box center [1028, 347] width 317 height 273
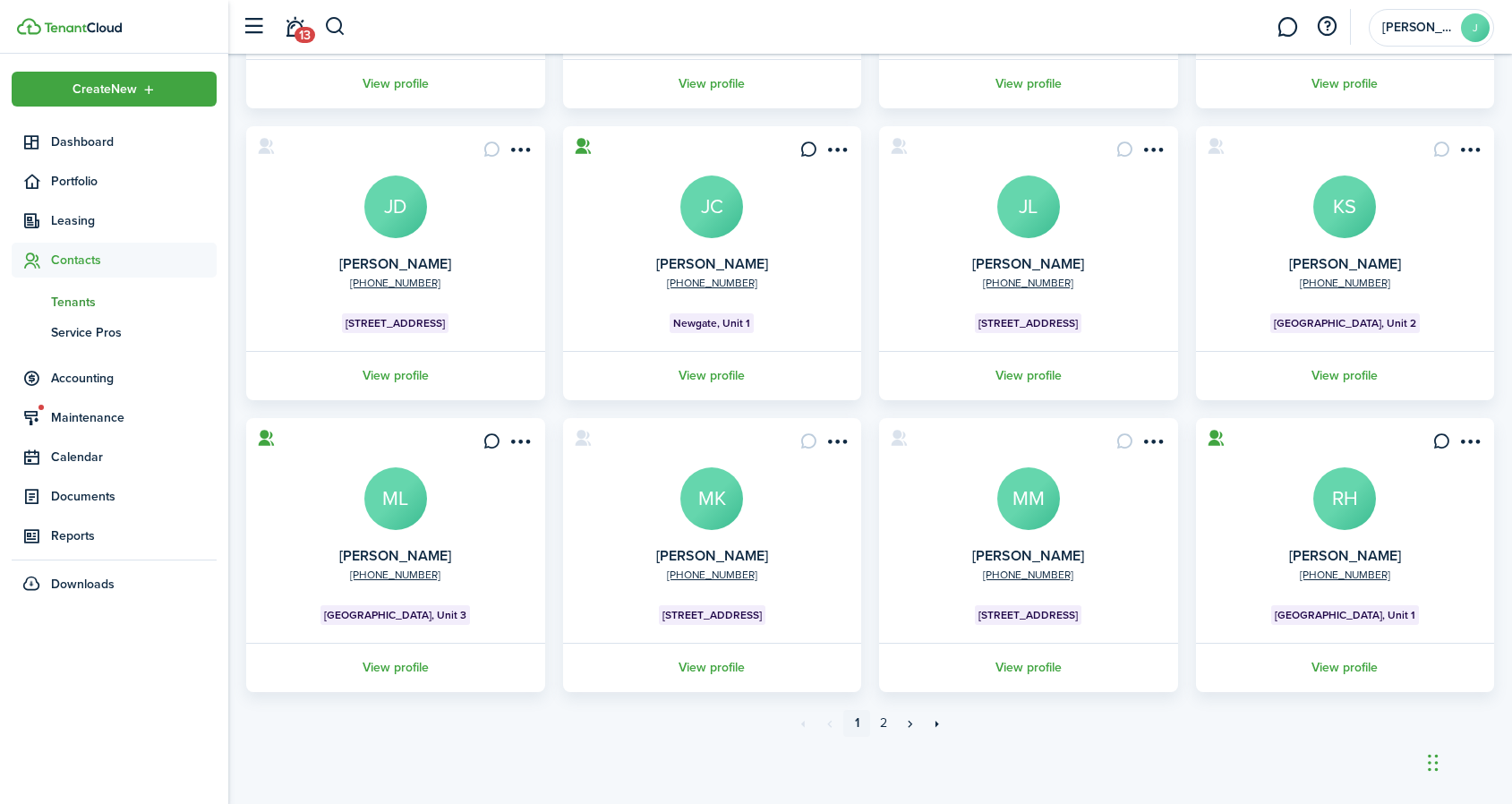
scroll to position [366, 0]
click at [834, 442] on menu-btn-icon "Open menu" at bounding box center [837, 441] width 30 height 30
click at [1156, 440] on menu-btn-icon "Open menu" at bounding box center [1154, 441] width 30 height 30
click at [1178, 490] on tenant-list-card "[PHONE_NUMBER] Monterrio [PERSON_NAME] Lamp Post Place, Unit 1 View profile" at bounding box center [1028, 554] width 317 height 273
click at [1469, 432] on menu-btn-icon "Open menu" at bounding box center [1470, 441] width 30 height 30
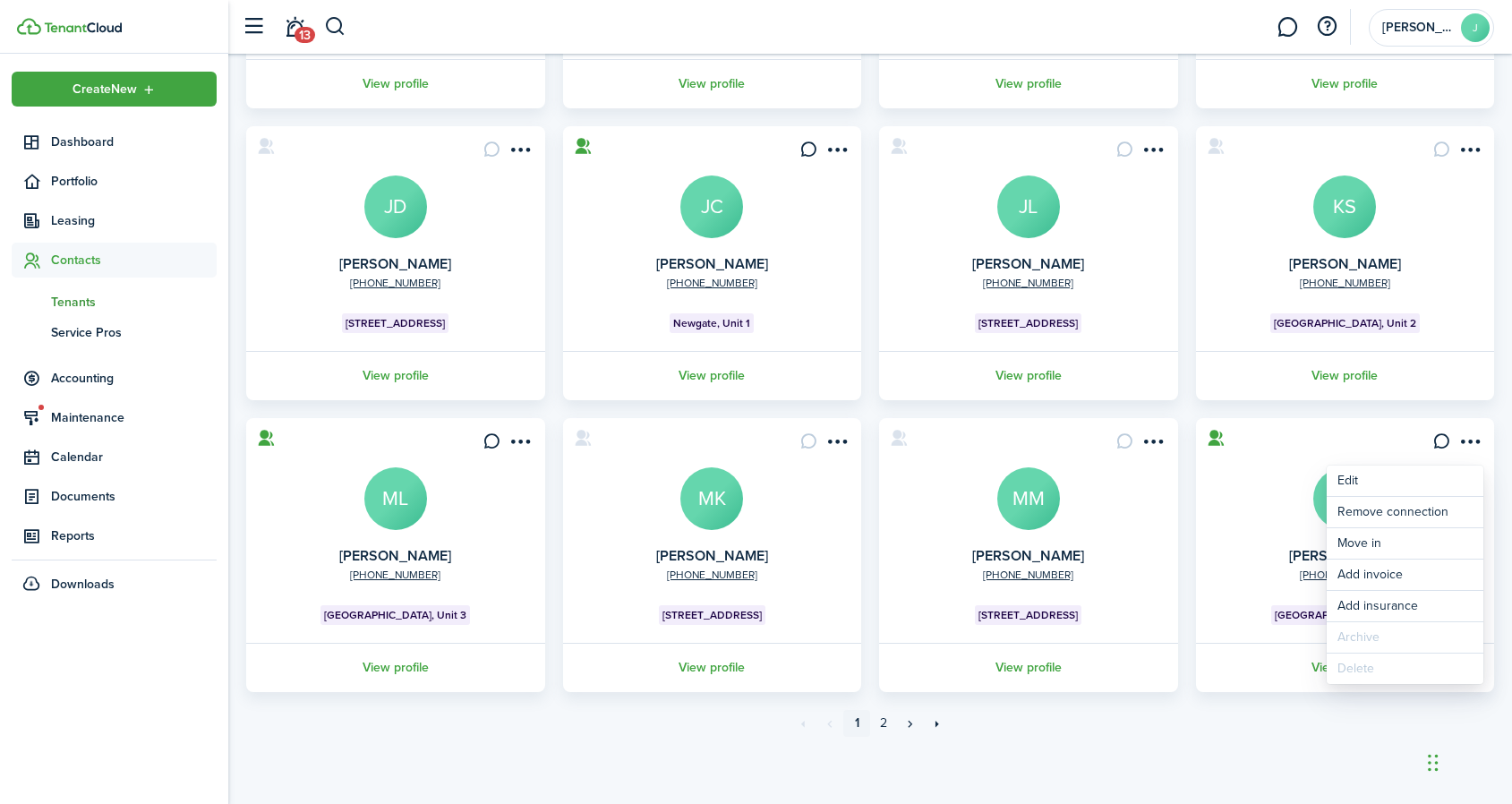
click at [1189, 647] on tenant-list-card "[PHONE_NUMBER] [PERSON_NAME] [GEOGRAPHIC_DATA], [GEOGRAPHIC_DATA] 1 View profile" at bounding box center [1345, 554] width 317 height 273
click at [891, 720] on link "2" at bounding box center [883, 723] width 27 height 27
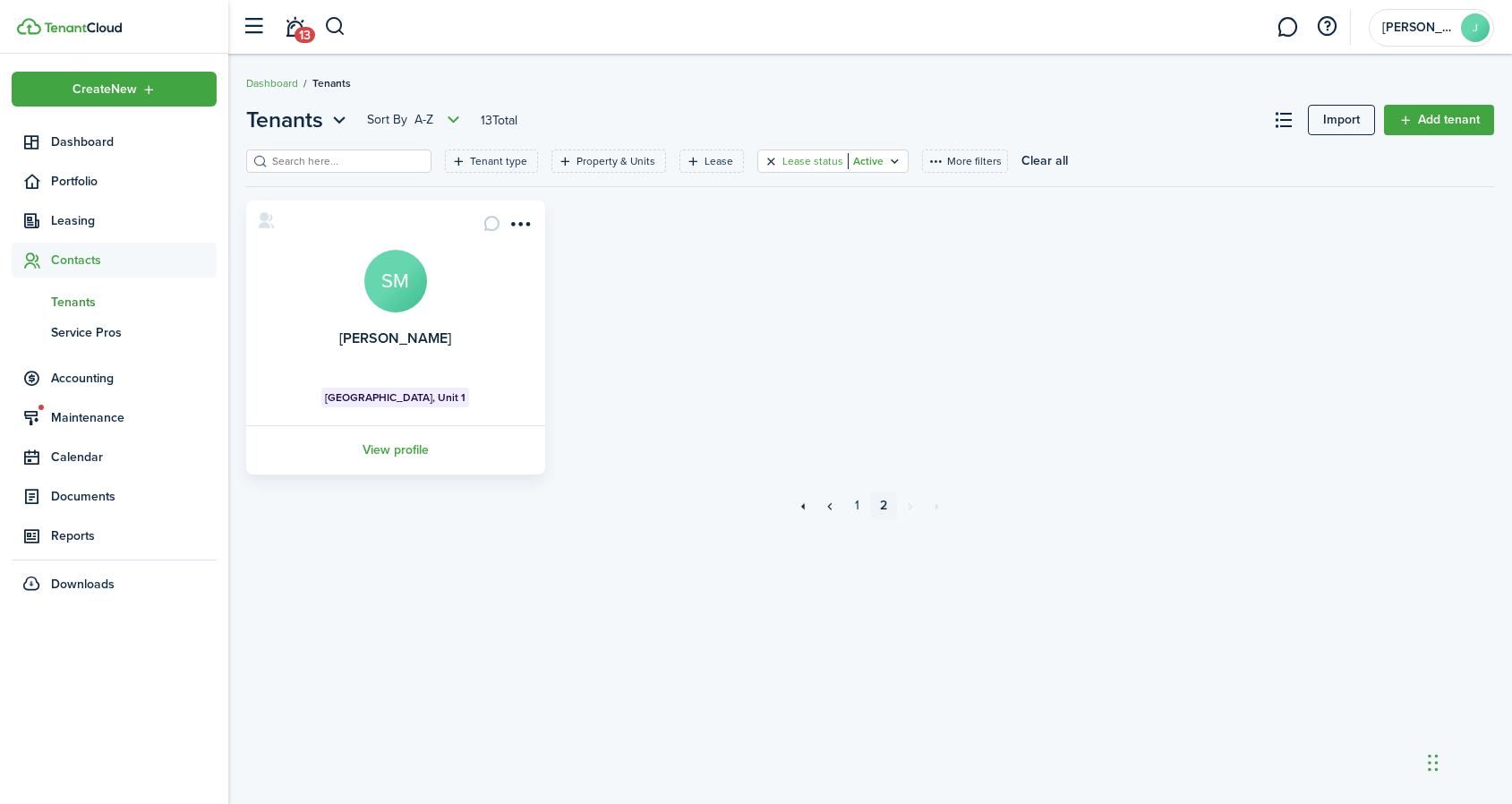
click at [771, 157] on button "Clear filter" at bounding box center [771, 161] width 15 height 14
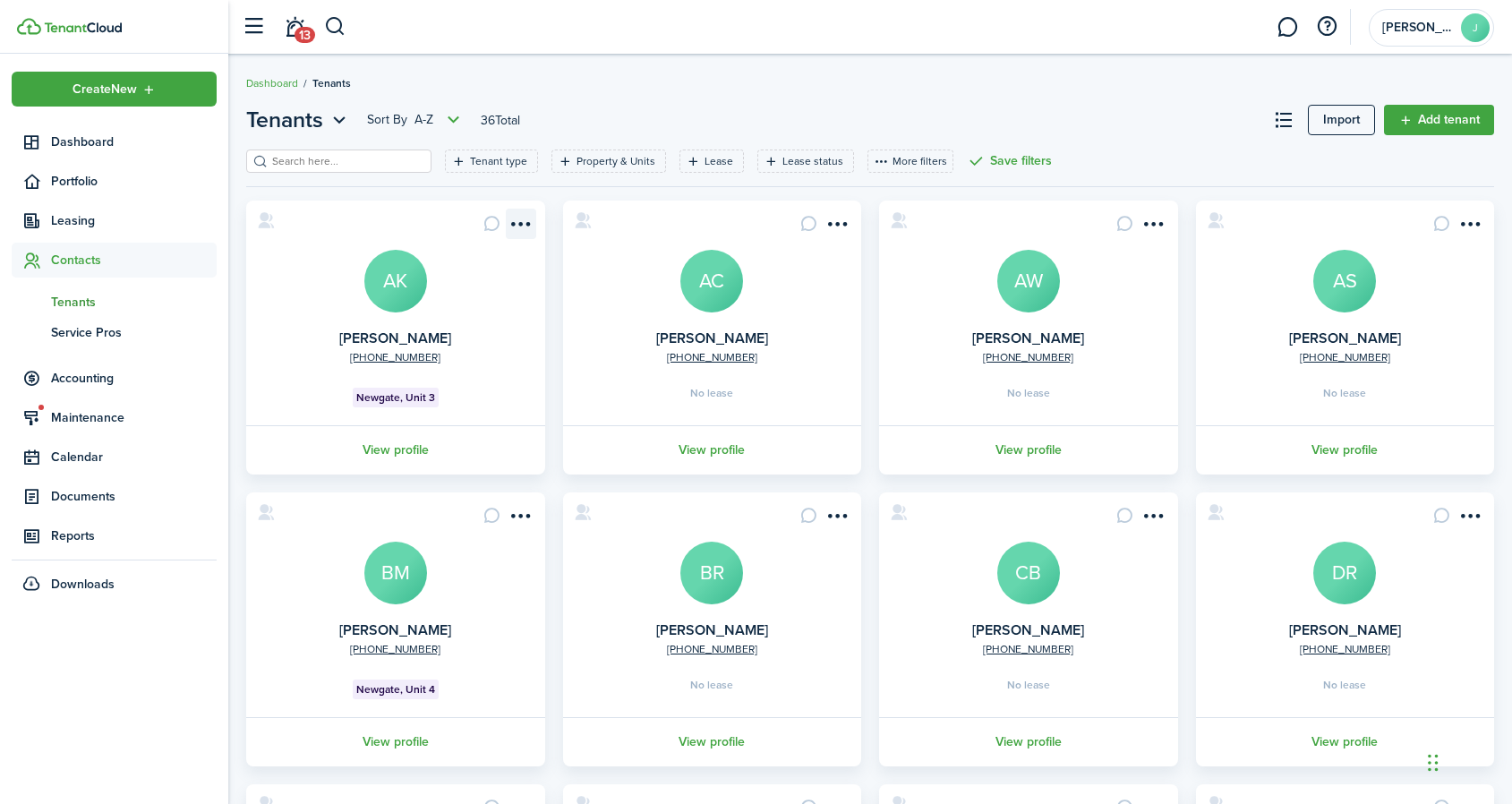
click at [522, 221] on menu-btn-icon "Open menu" at bounding box center [521, 224] width 30 height 30
click at [821, 230] on menu-btn-icon "Open menu" at bounding box center [837, 224] width 30 height 30
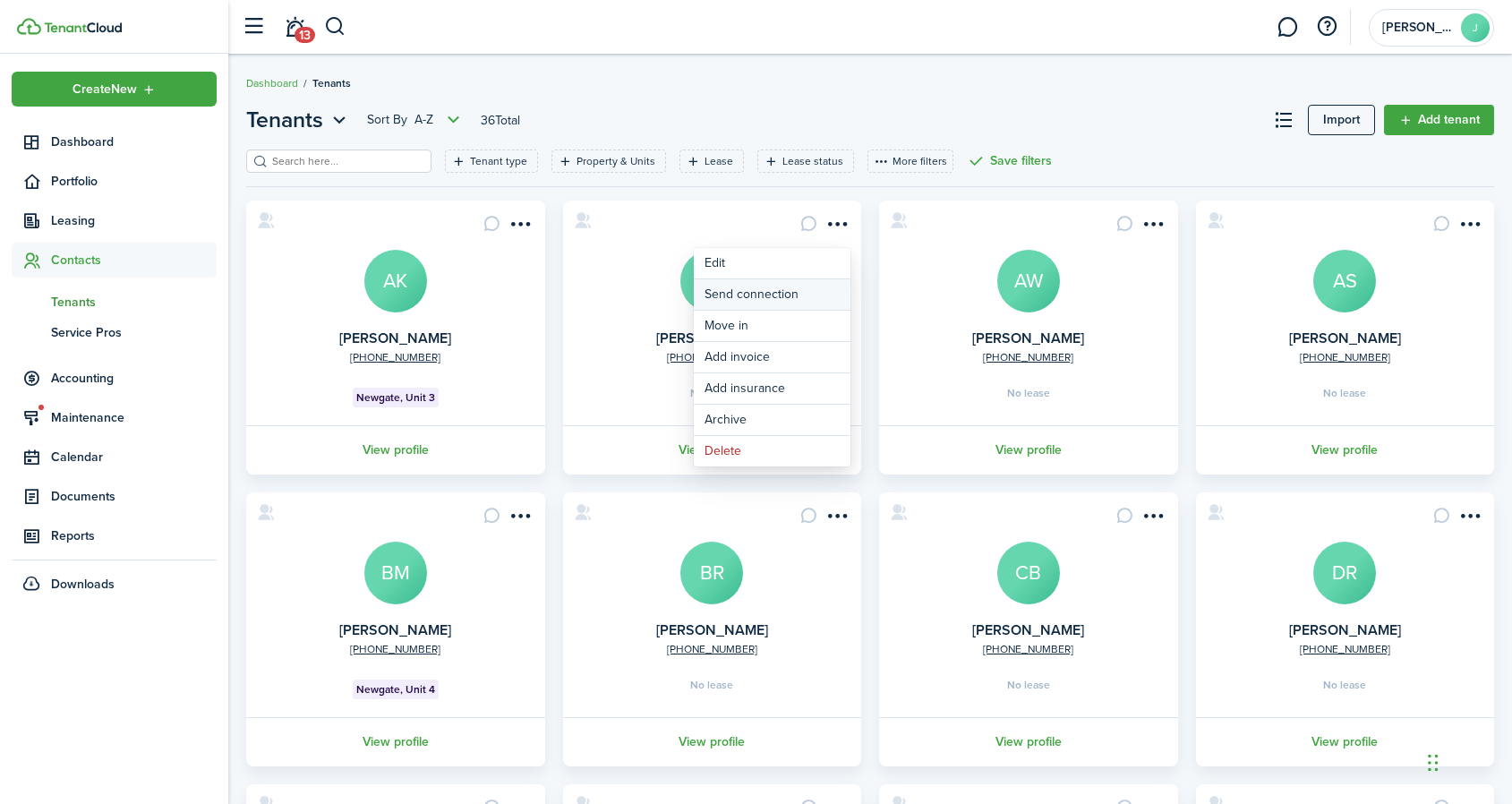
click at [752, 295] on button "Send connection" at bounding box center [772, 294] width 156 height 30
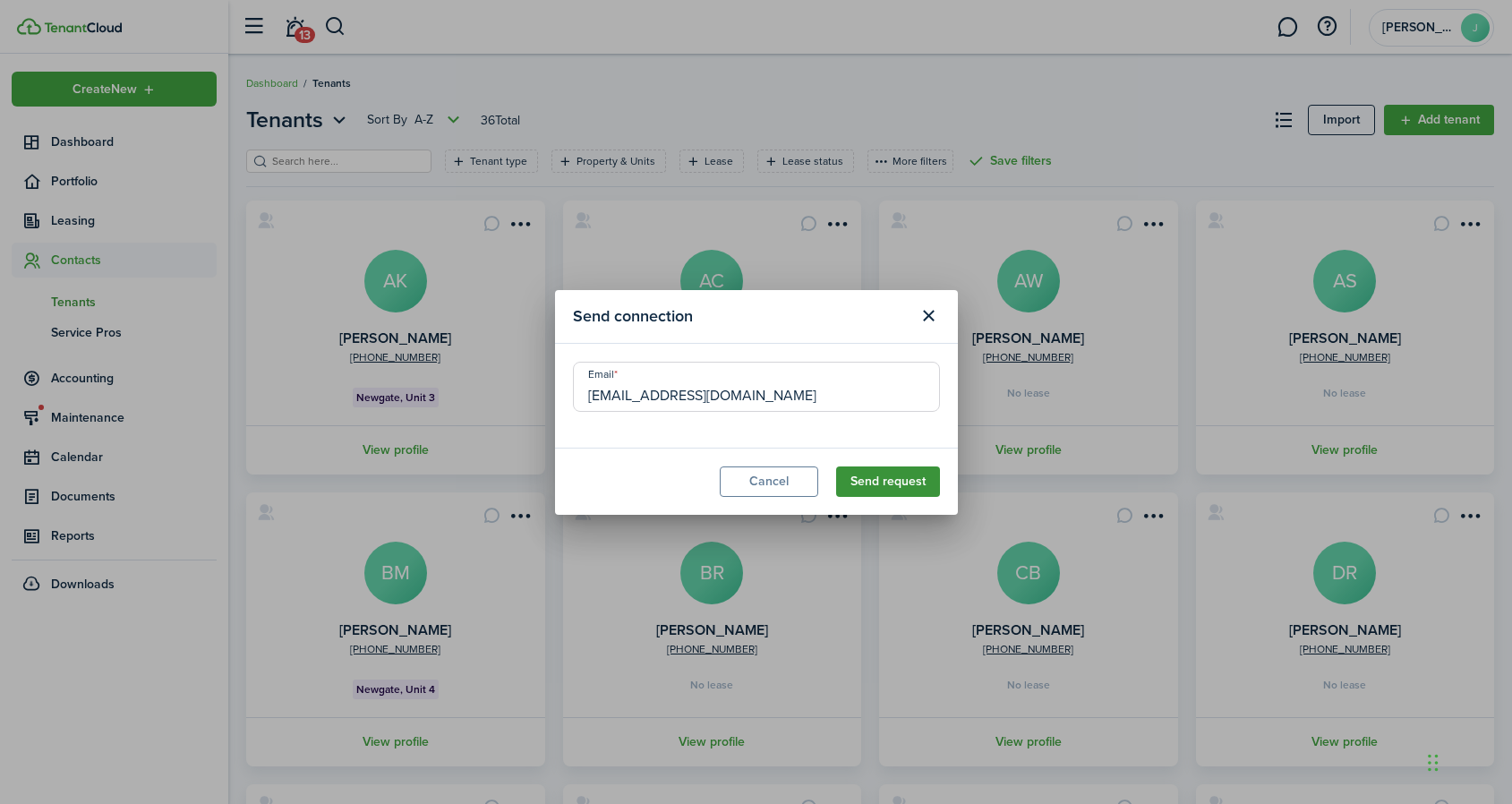
click at [868, 481] on button "Send request" at bounding box center [887, 481] width 104 height 30
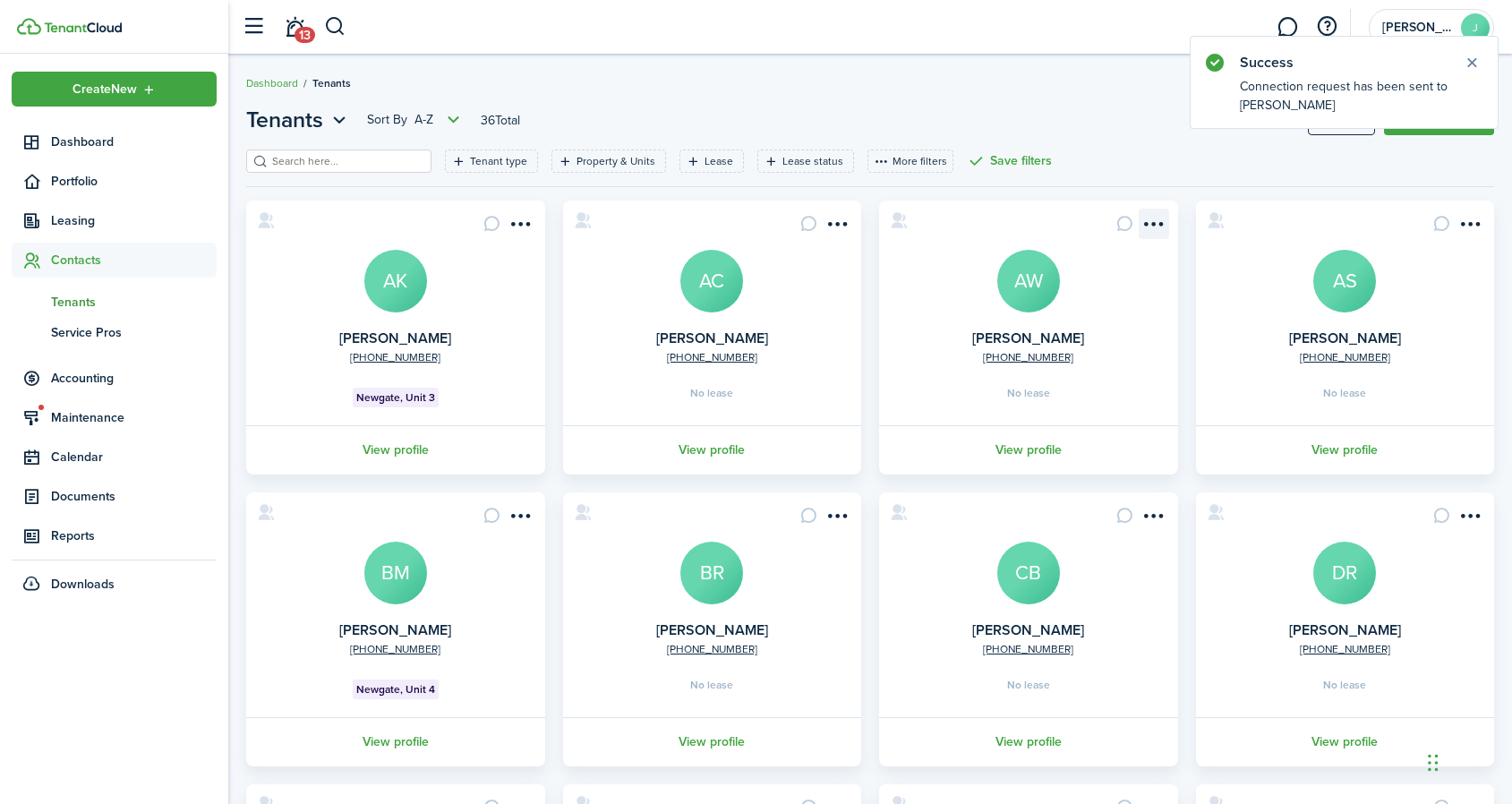
click at [1154, 222] on menu-btn-icon "Open menu" at bounding box center [1154, 224] width 30 height 30
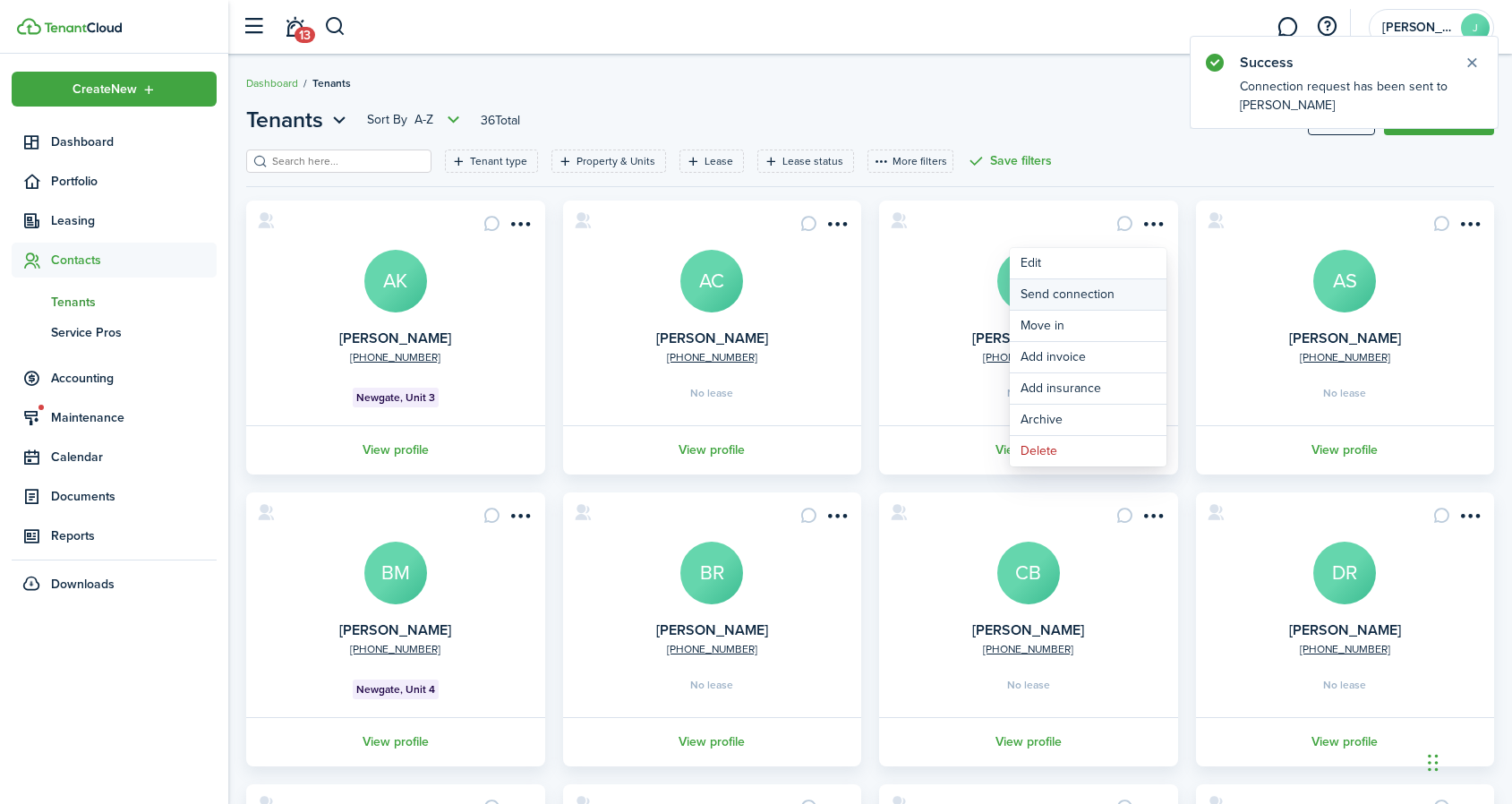
click at [1113, 288] on button "Send connection" at bounding box center [1088, 294] width 156 height 30
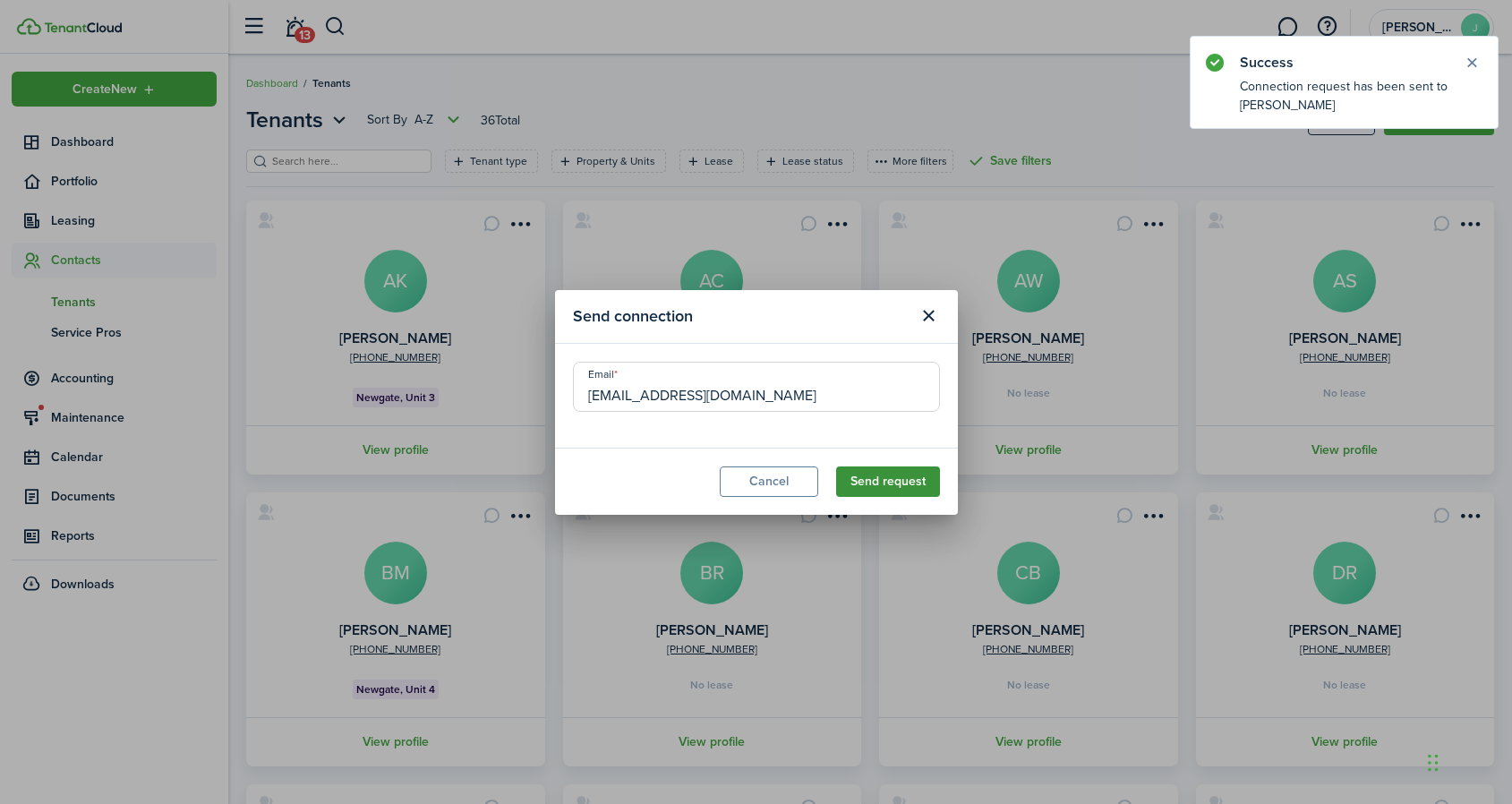
click at [920, 480] on button "Send request" at bounding box center [887, 481] width 104 height 30
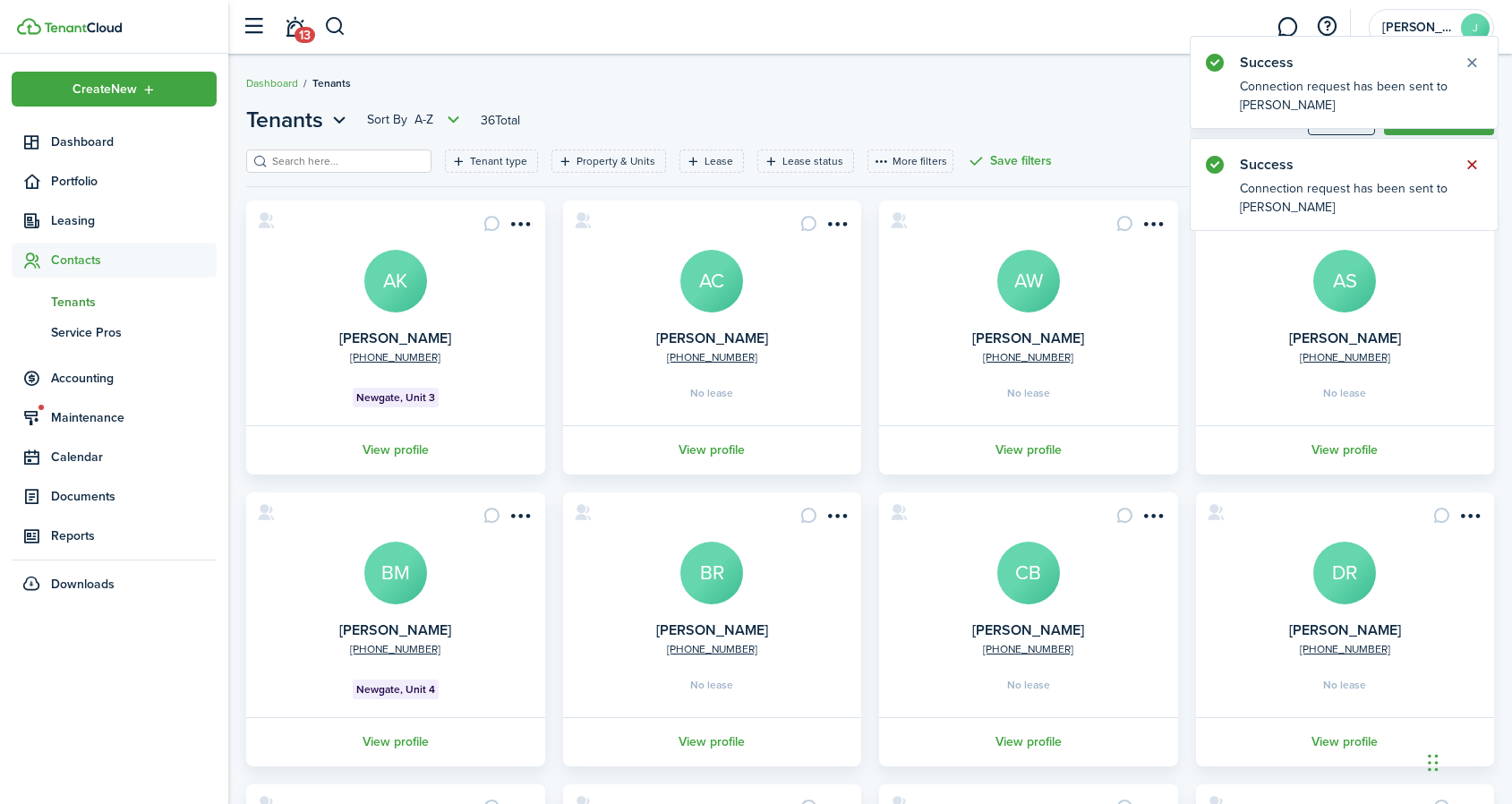
click at [1477, 160] on button "Close notify" at bounding box center [1471, 165] width 25 height 25
click at [1468, 203] on card "[PHONE_NUMBER] [PERSON_NAME] AS No lease View profile" at bounding box center [1345, 336] width 299 height 273
click at [1468, 215] on menu-btn-icon "Open menu" at bounding box center [1470, 224] width 30 height 30
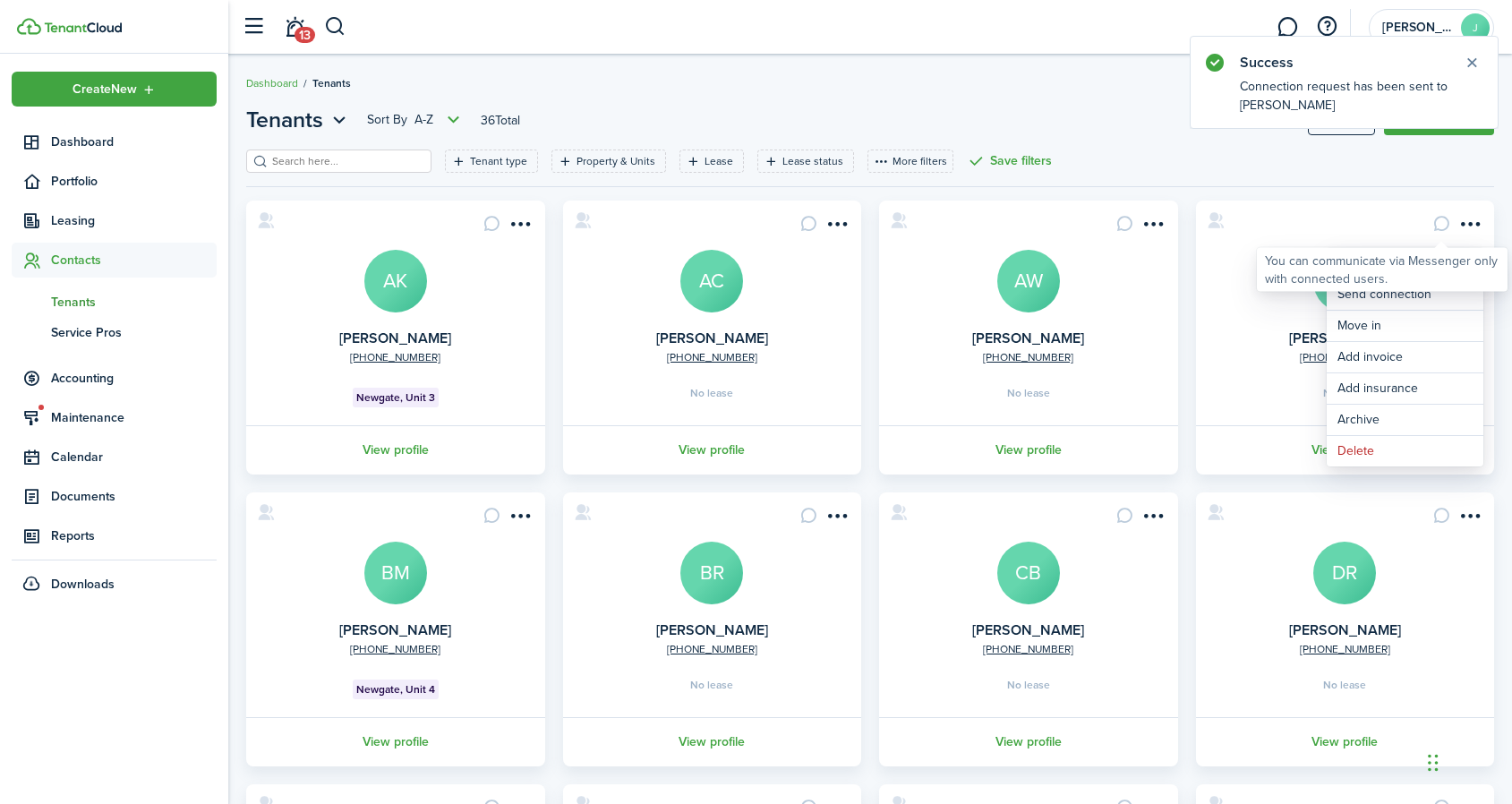
click at [1409, 284] on div "You can communicate via Messenger only with connected users." at bounding box center [1381, 270] width 234 height 35
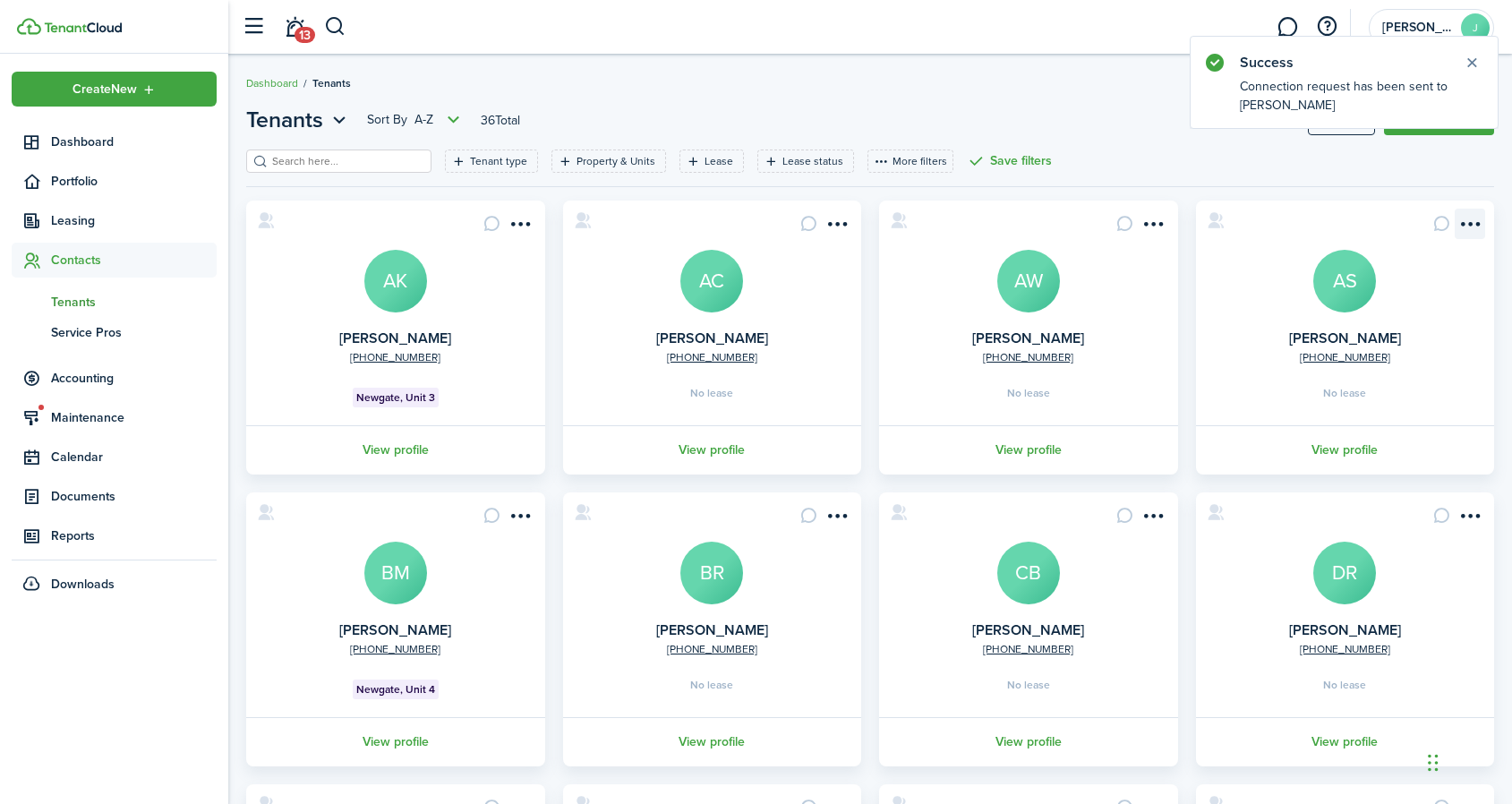
click at [1474, 226] on menu-btn-icon "Open menu" at bounding box center [1470, 224] width 30 height 30
click at [1403, 290] on button "Send connection" at bounding box center [1404, 294] width 156 height 30
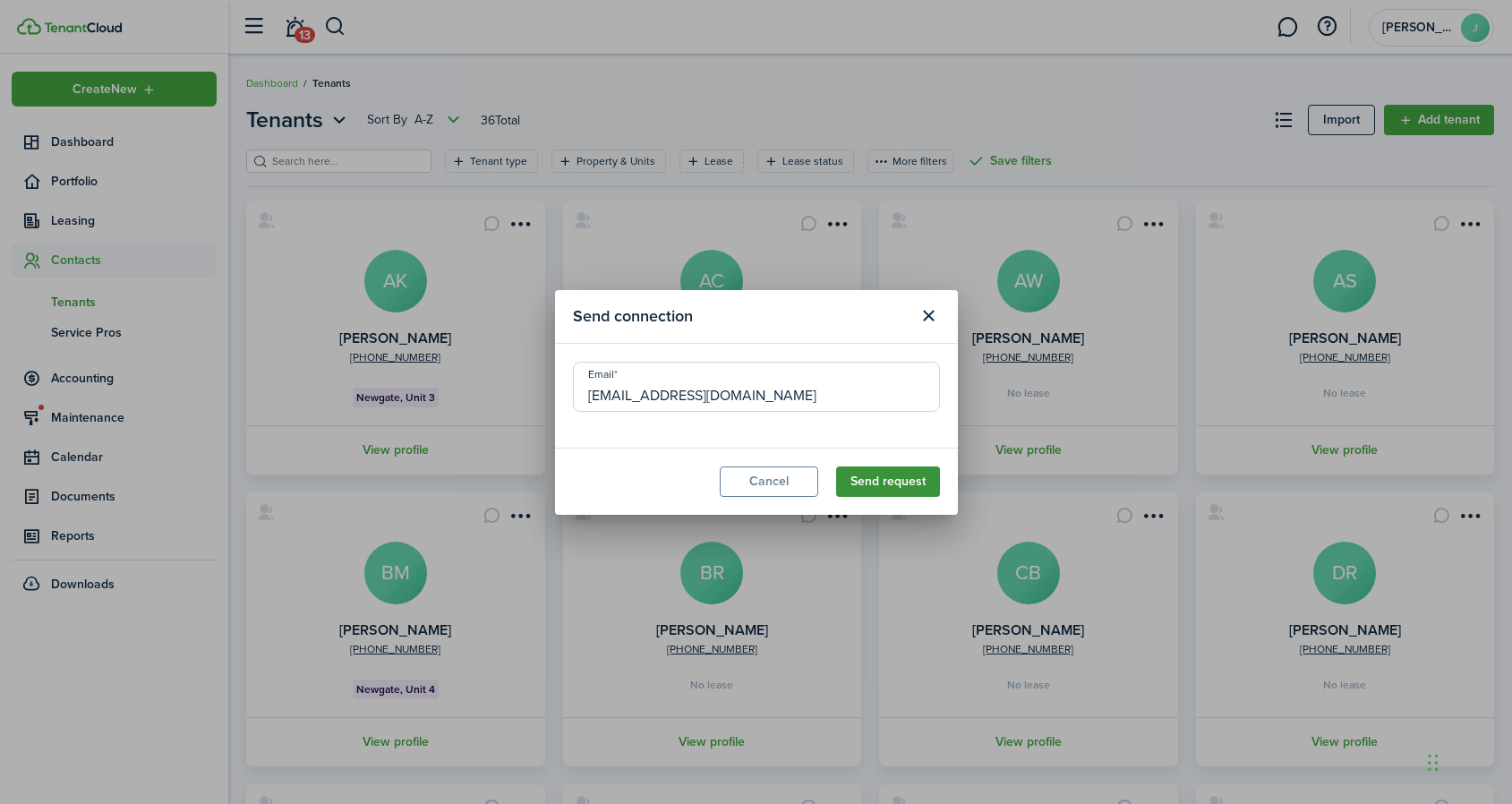
click at [894, 473] on button "Send request" at bounding box center [887, 481] width 104 height 30
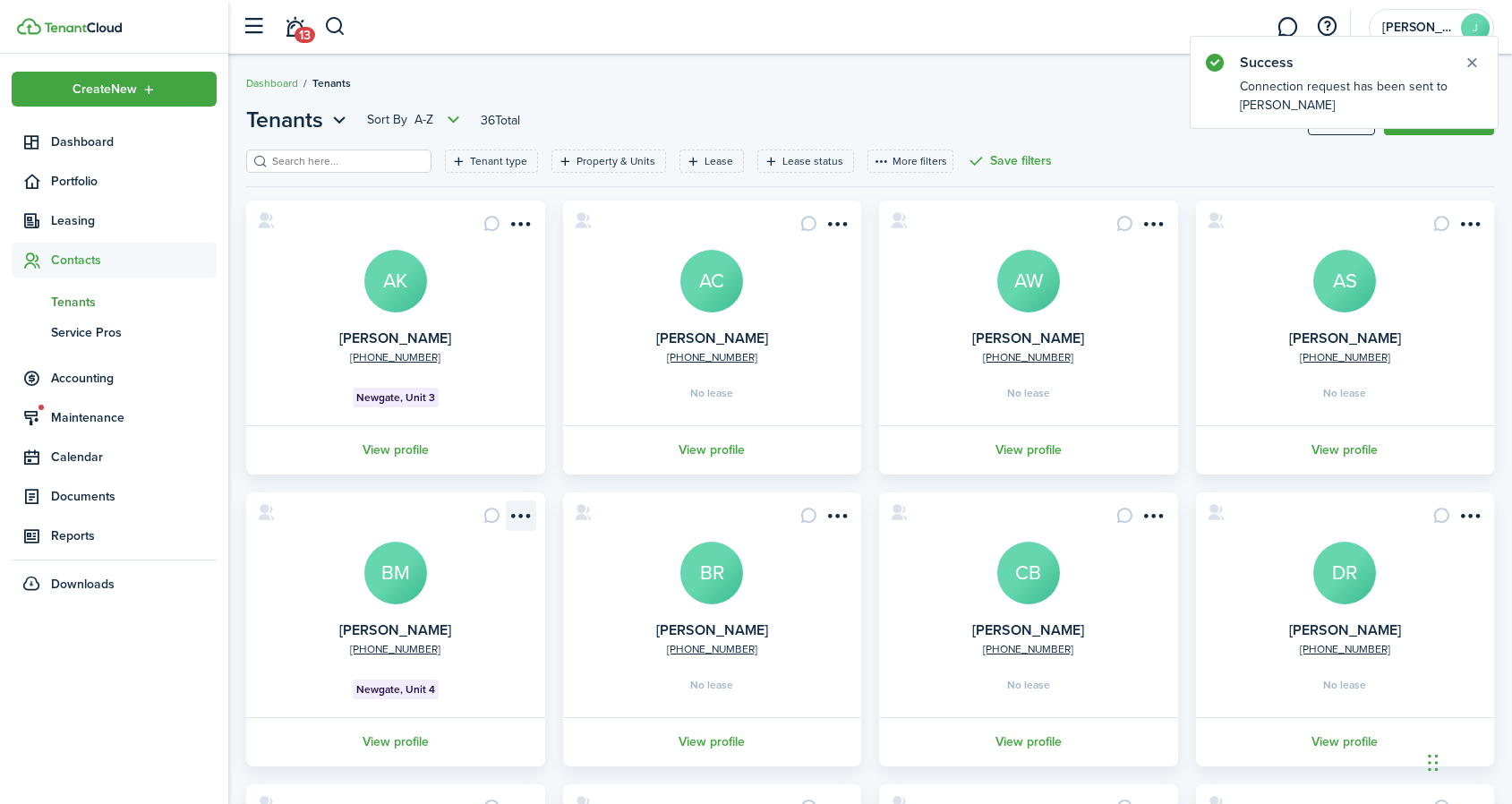
click at [512, 520] on menu-btn-icon "Open menu" at bounding box center [521, 515] width 30 height 30
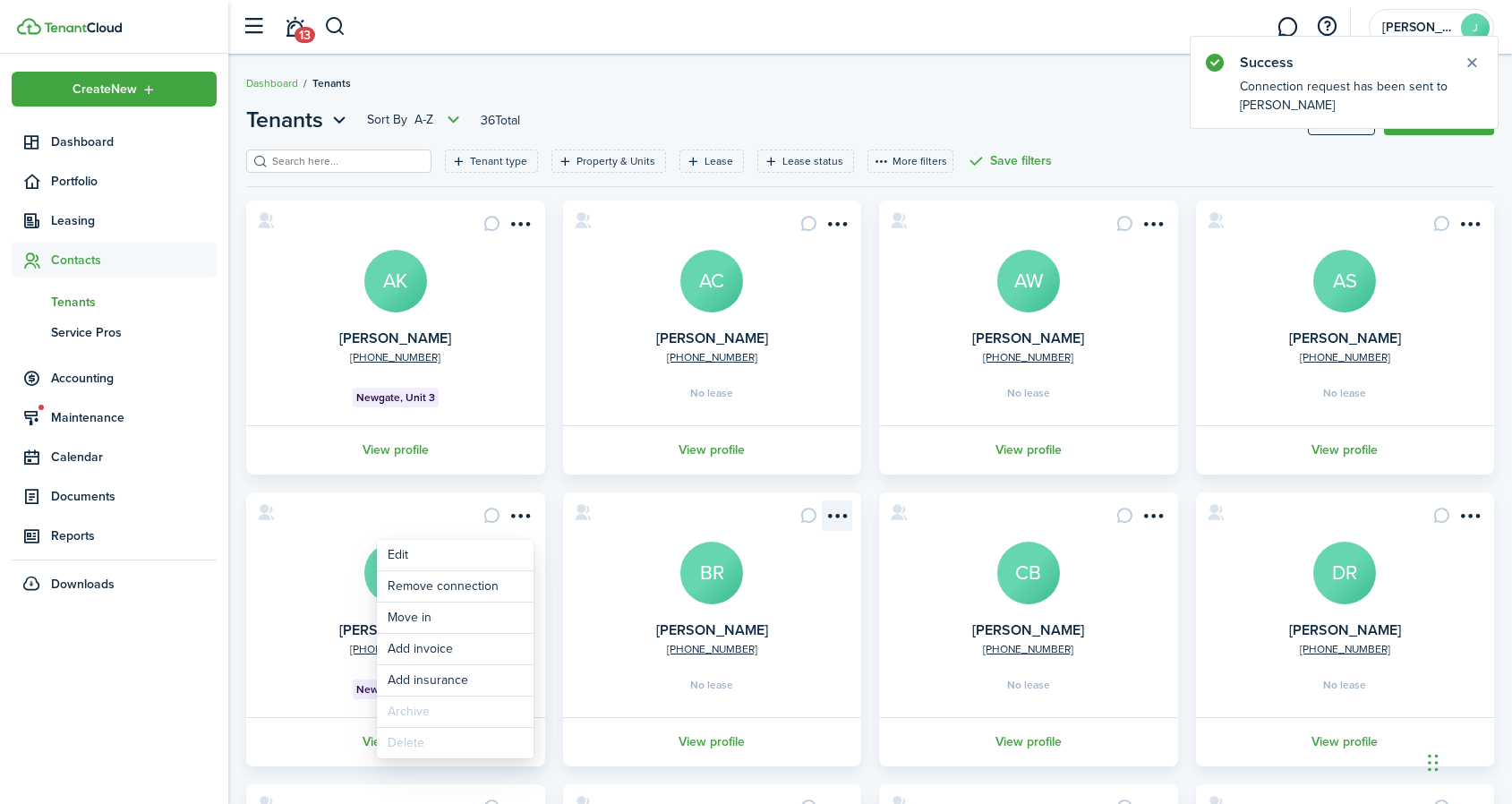
click at [843, 506] on menu-btn-icon "Open menu" at bounding box center [837, 515] width 30 height 30
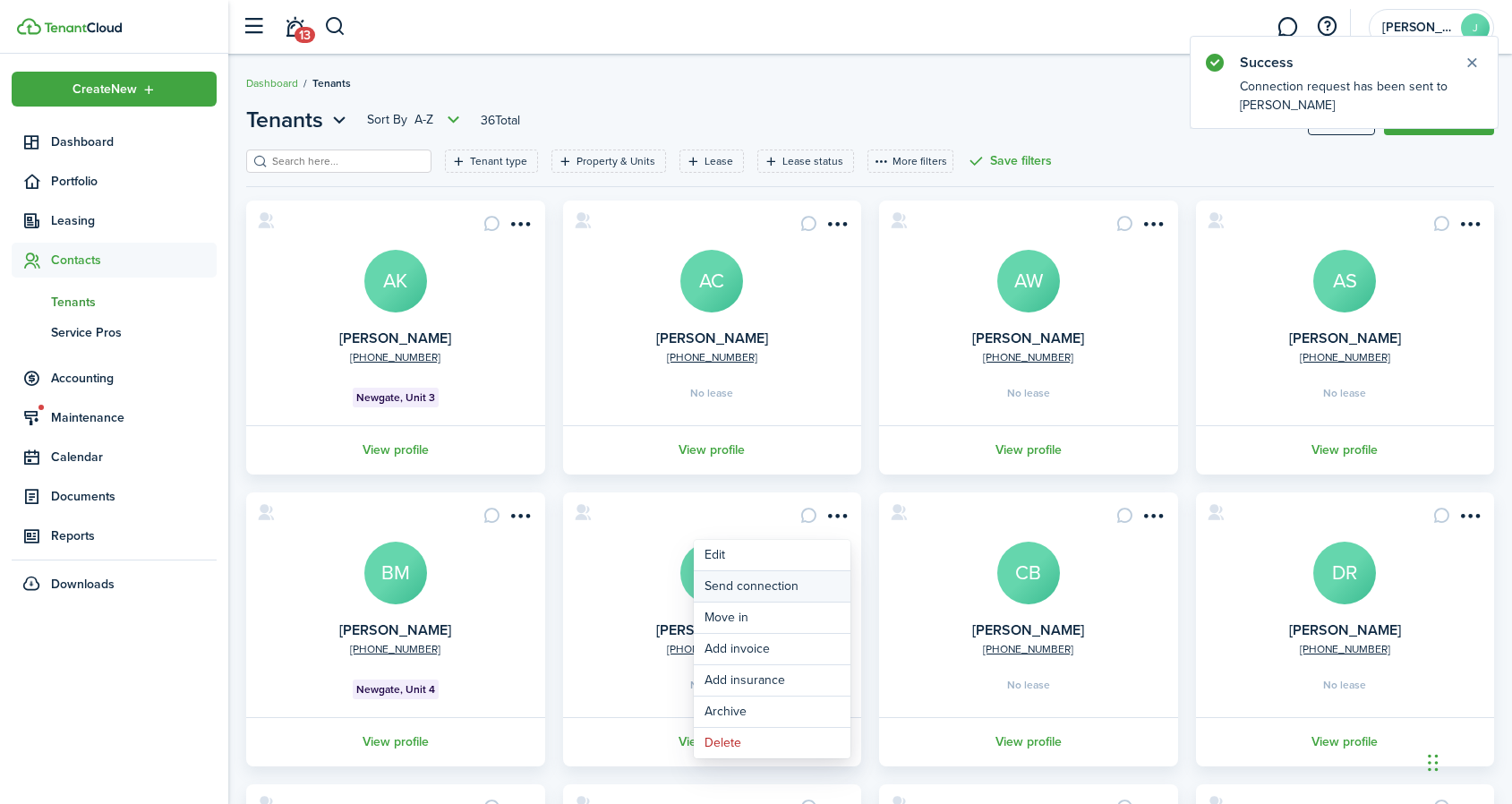
click at [759, 587] on button "Send connection" at bounding box center [772, 586] width 156 height 30
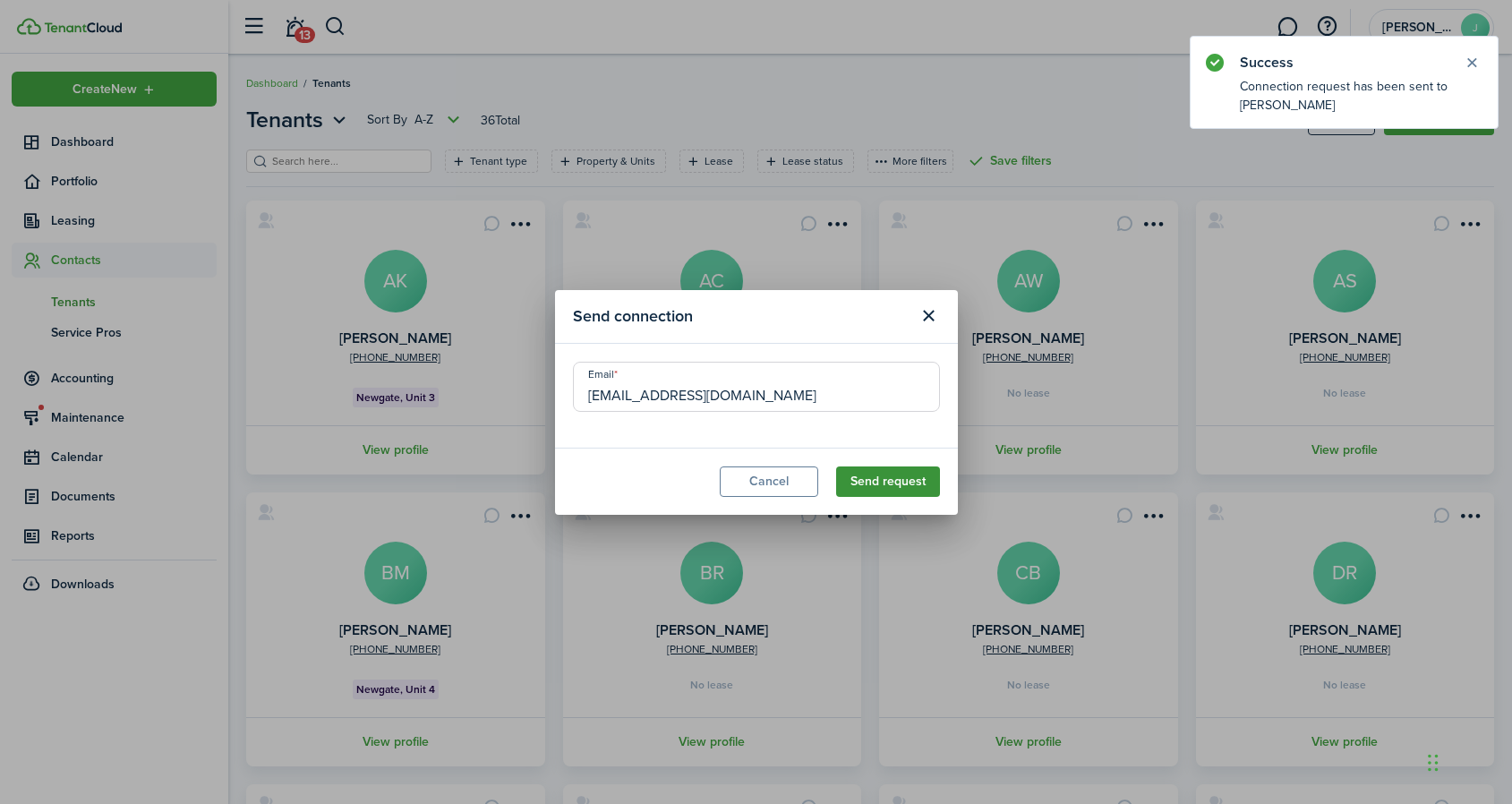
click at [909, 474] on button "Send request" at bounding box center [887, 481] width 104 height 30
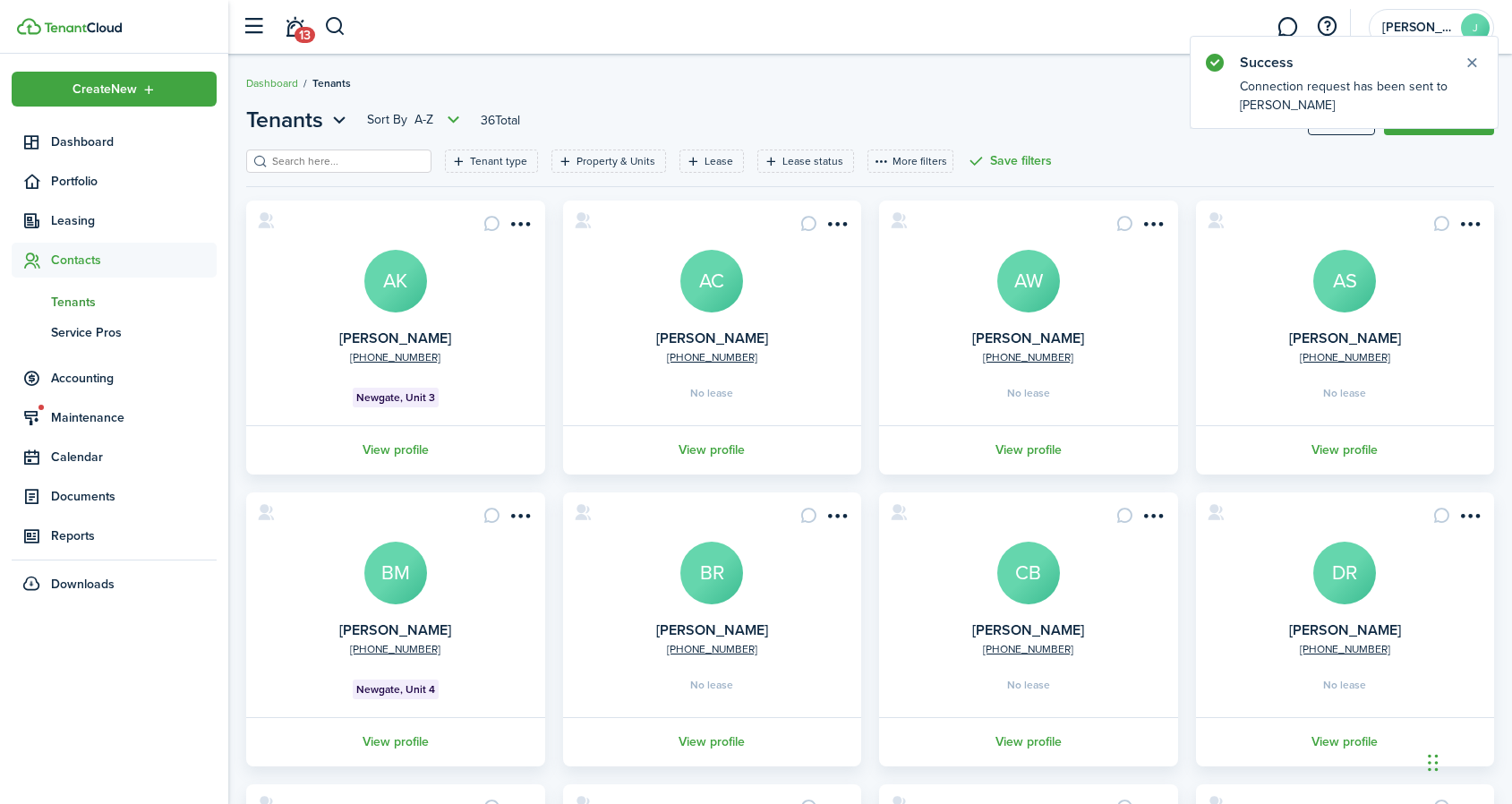
click at [1175, 513] on card "[PHONE_NUMBER] [PERSON_NAME] CB No lease View profile" at bounding box center [1029, 629] width 299 height 273
click at [1153, 514] on menu-btn-icon "Open menu" at bounding box center [1154, 515] width 30 height 30
click at [1092, 585] on button "Send connection" at bounding box center [1088, 586] width 156 height 30
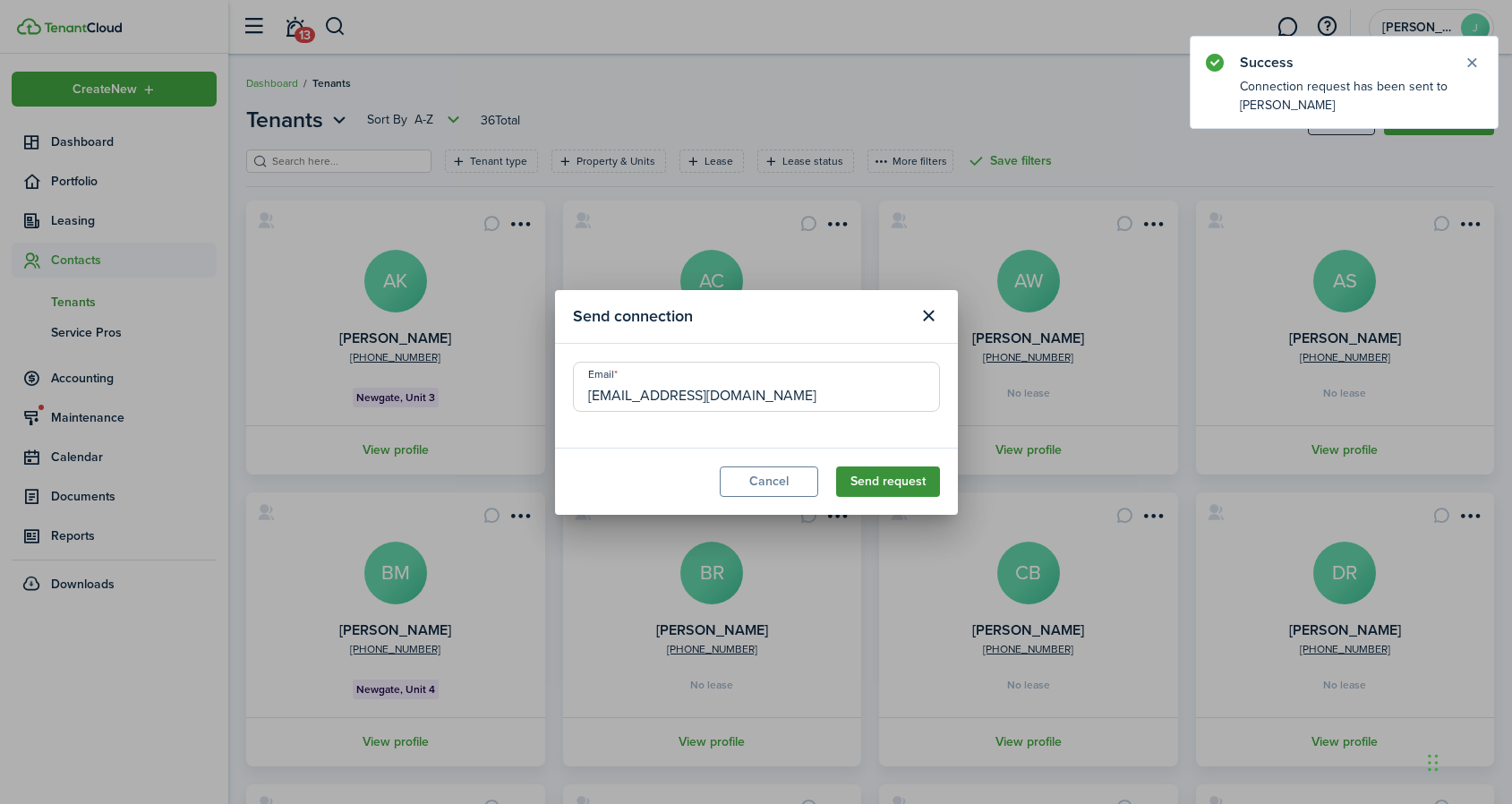
click at [912, 489] on button "Send request" at bounding box center [887, 481] width 104 height 30
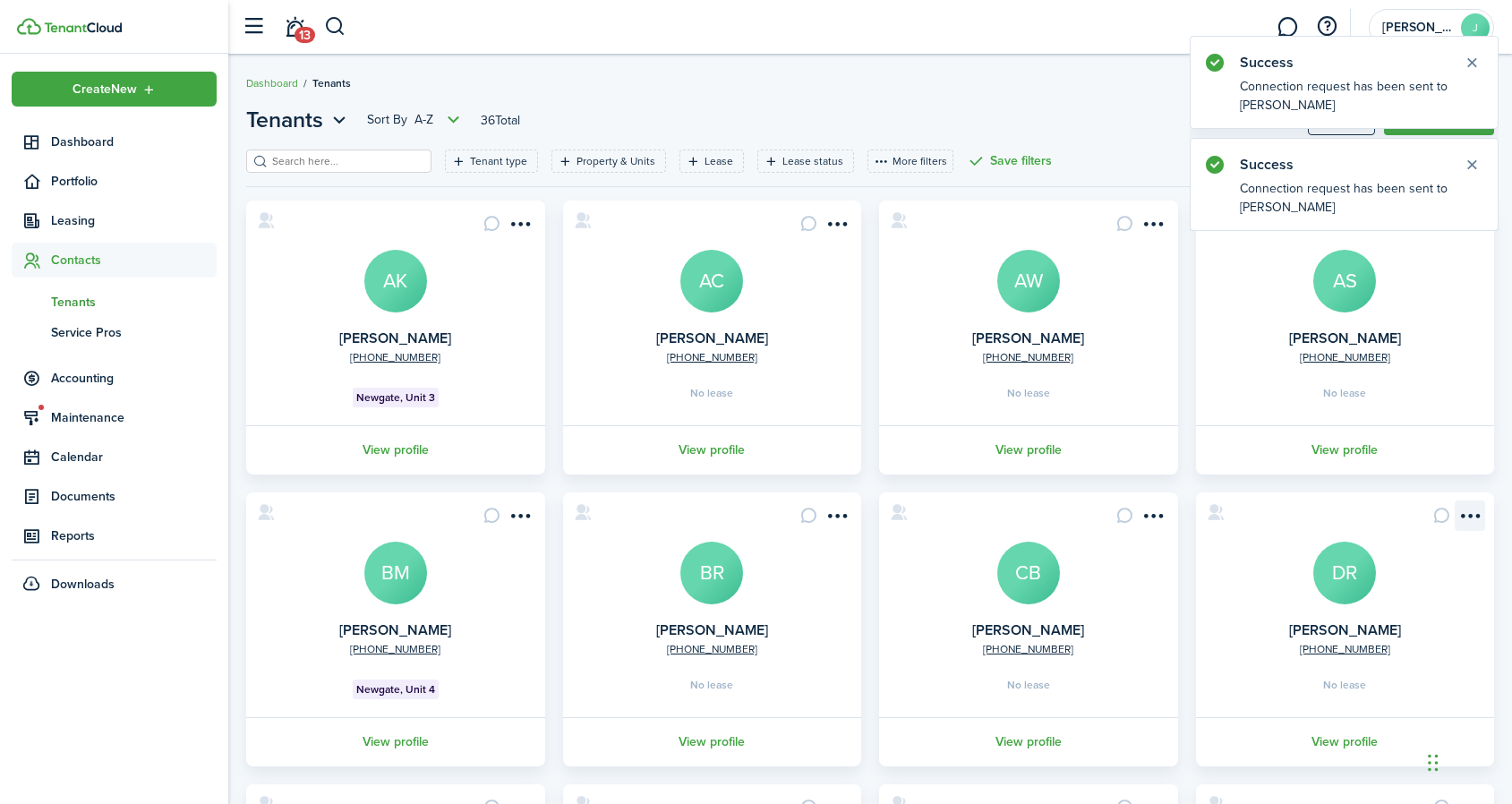
click at [1473, 522] on menu-btn-icon "Open menu" at bounding box center [1470, 515] width 30 height 30
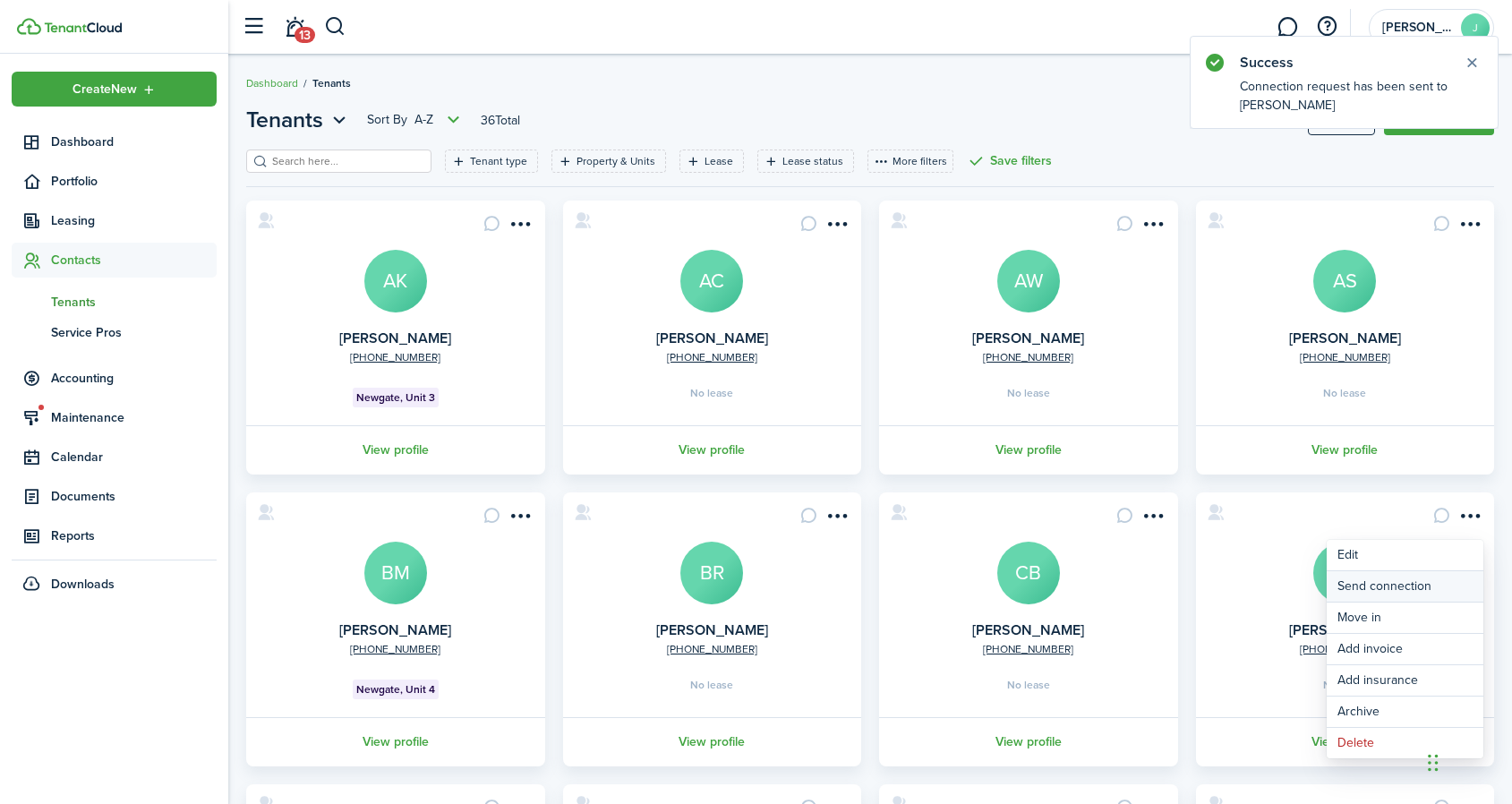
click at [1405, 588] on button "Send connection" at bounding box center [1404, 586] width 156 height 30
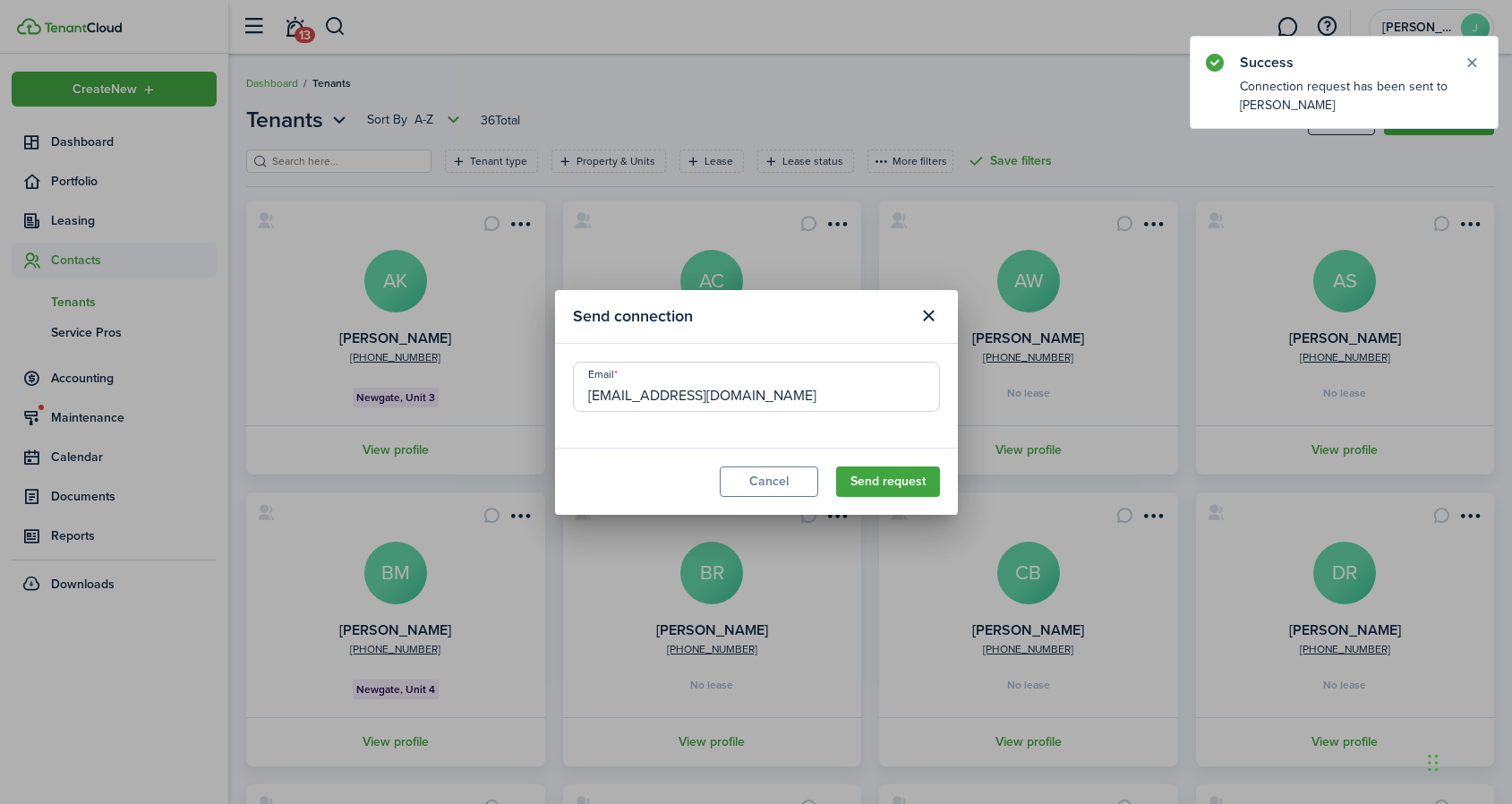
click at [930, 466] on modal-footer "Cancel Send request" at bounding box center [756, 481] width 403 height 67
click at [917, 470] on button "Send request" at bounding box center [887, 481] width 104 height 30
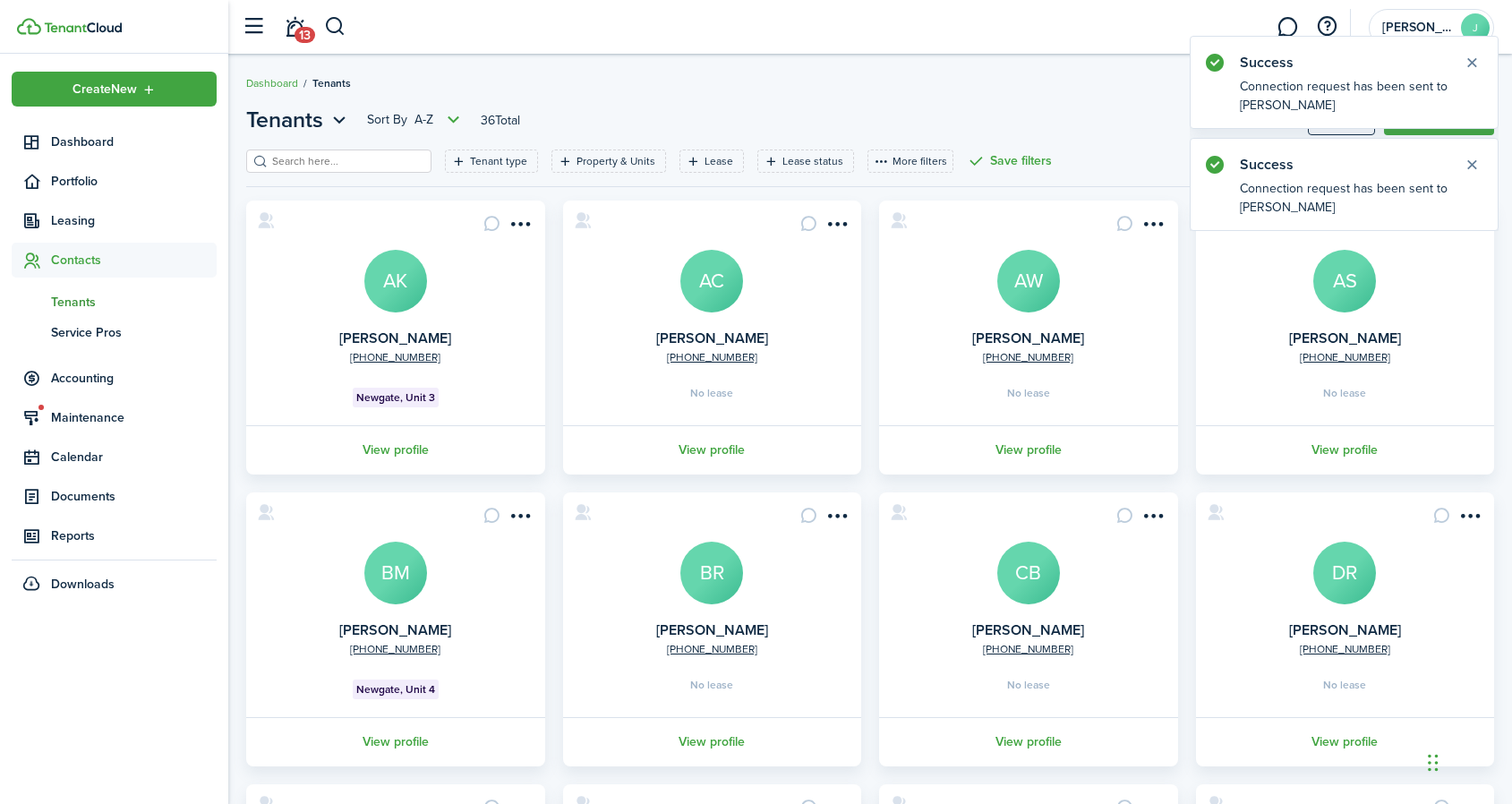
click at [1182, 484] on div "[PHONE_NUMBER] [PERSON_NAME] AK Newgate, Unit 3 View profile [PHONE_NUMBER] [PE…" at bounding box center [870, 624] width 1265 height 849
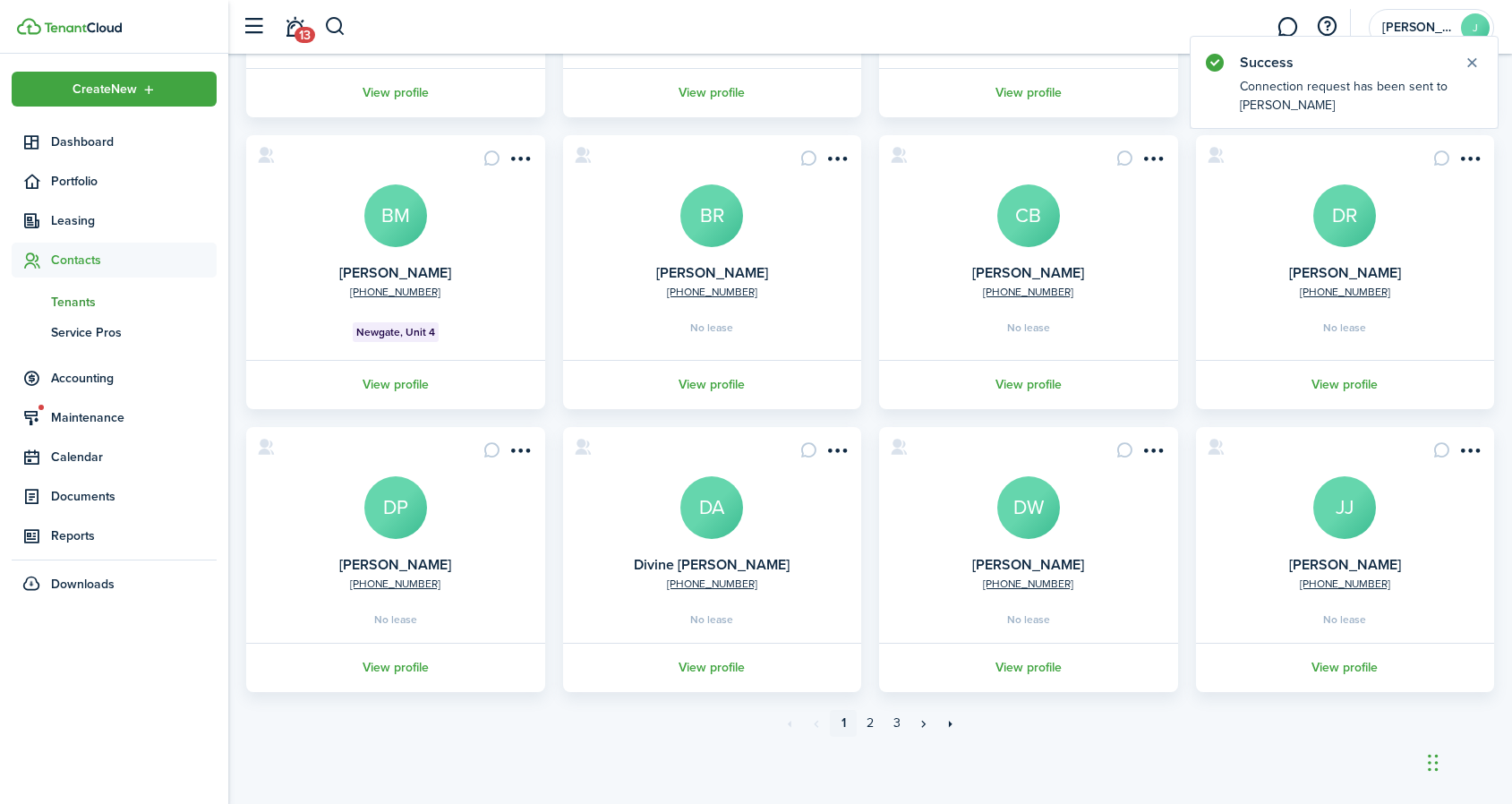
scroll to position [357, 0]
click at [518, 448] on menu-btn-icon "Open menu" at bounding box center [521, 451] width 30 height 30
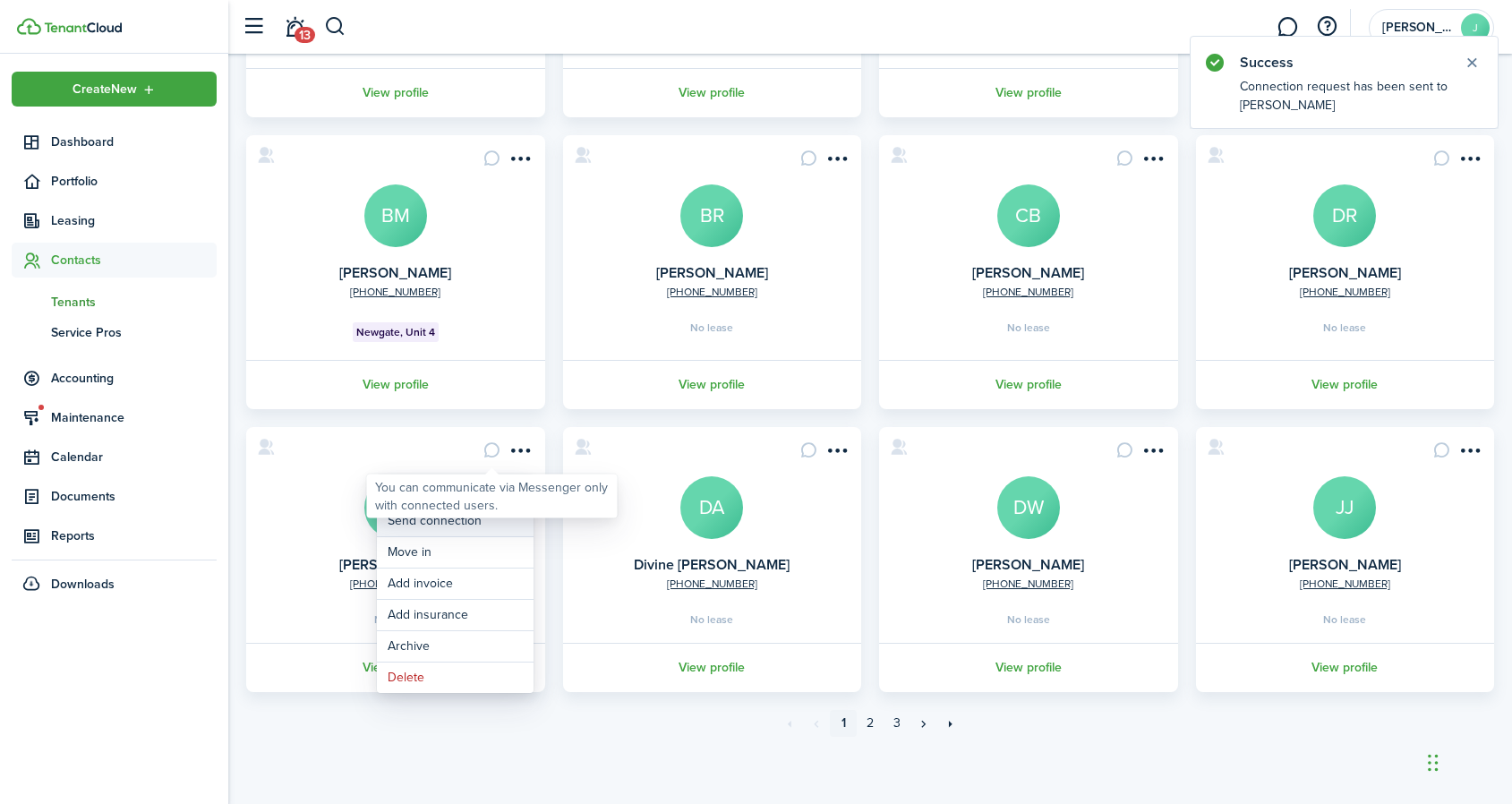
click at [453, 517] on button "Send connection" at bounding box center [455, 521] width 156 height 30
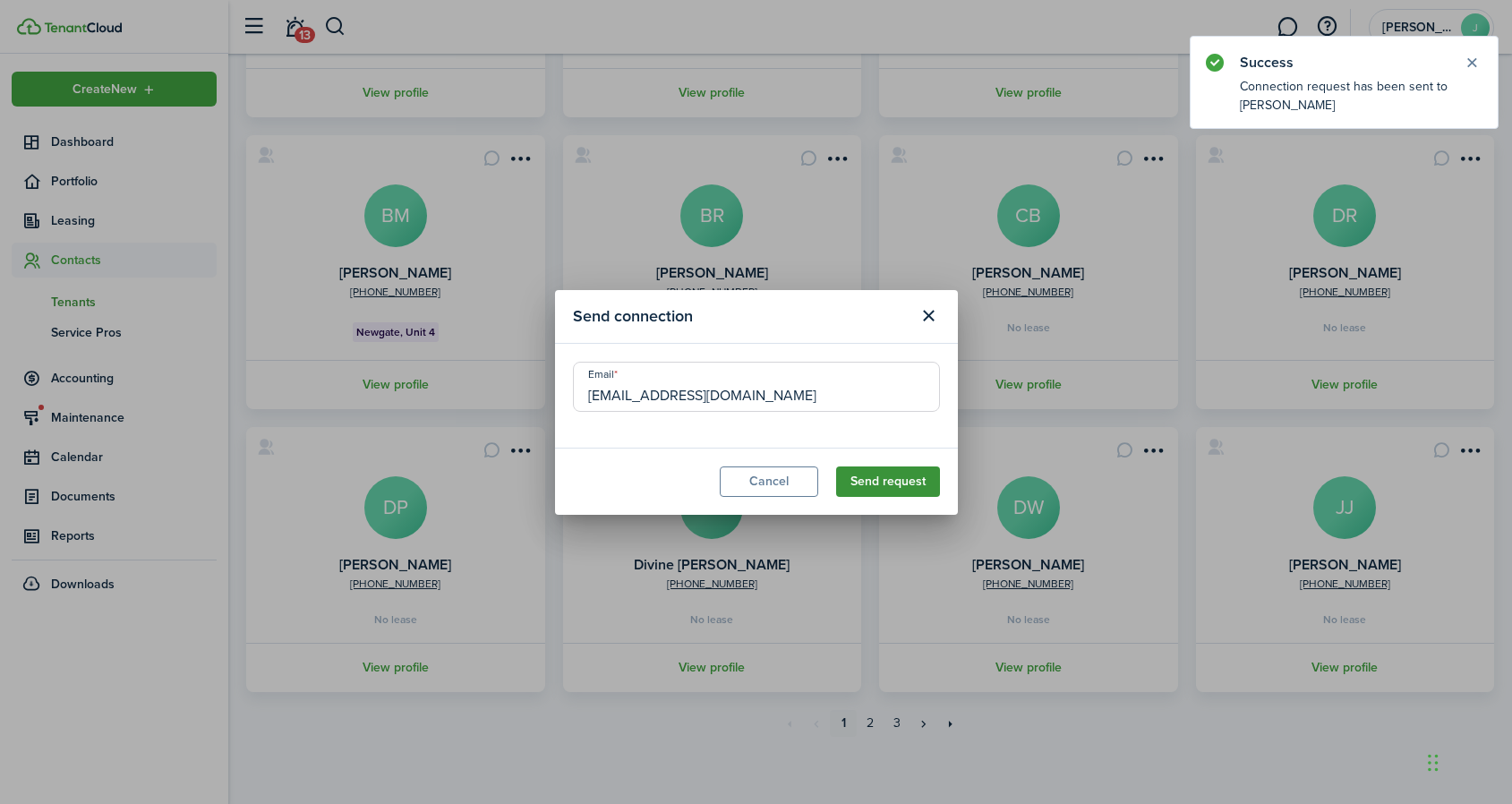
click at [887, 485] on button "Send request" at bounding box center [887, 481] width 104 height 30
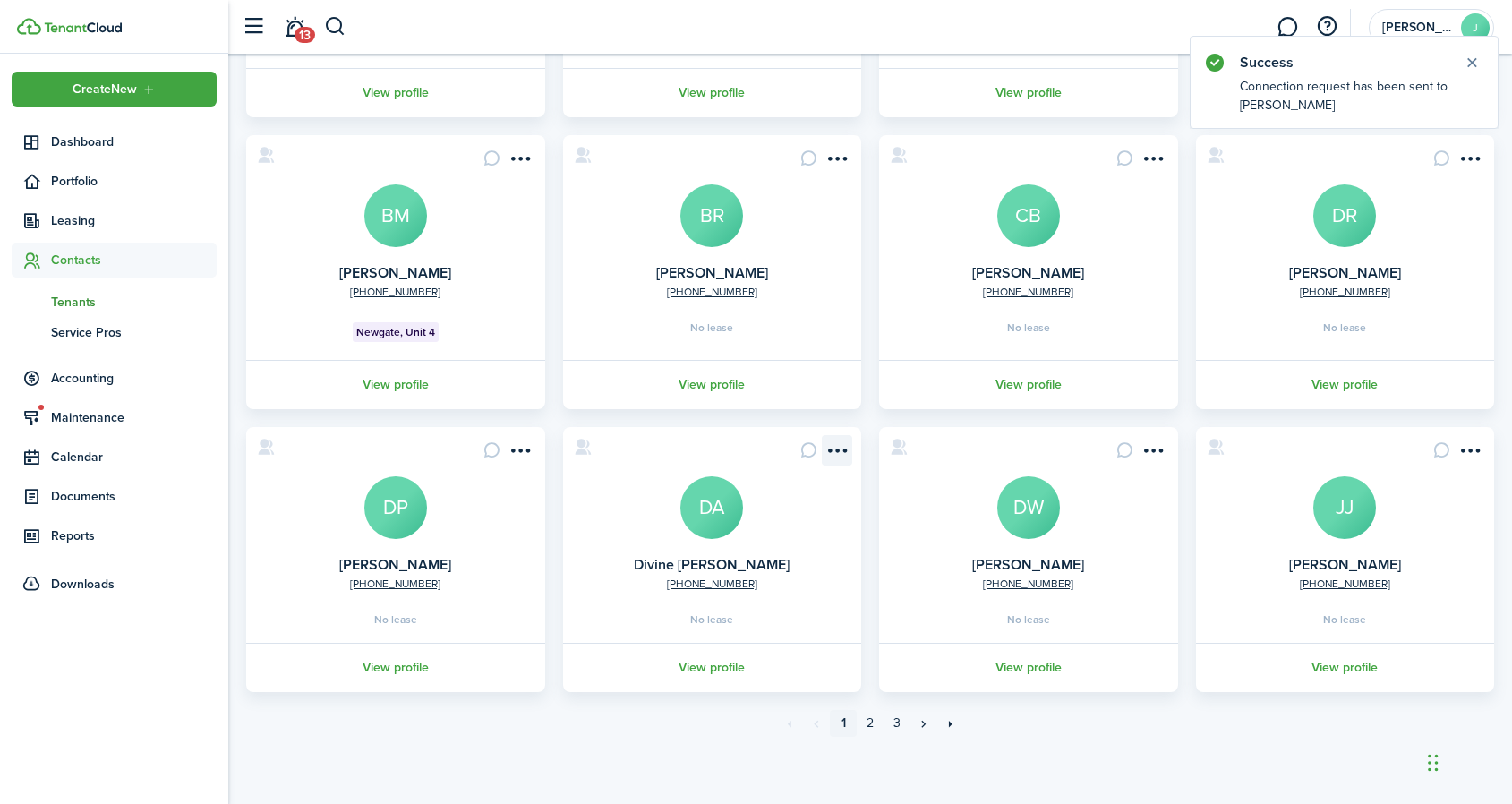
click at [837, 444] on menu-btn-icon "Open menu" at bounding box center [837, 451] width 30 height 30
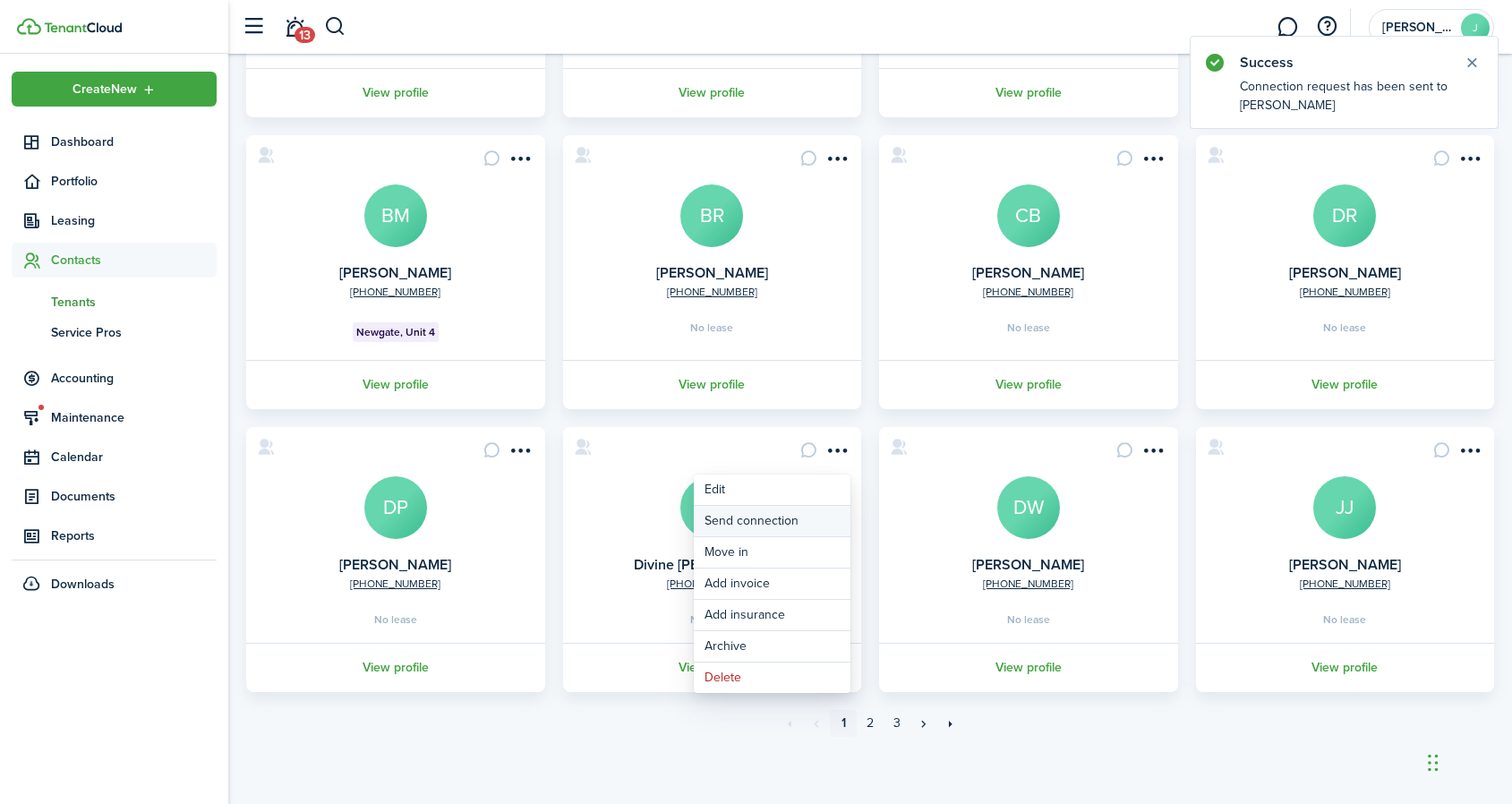
click at [754, 517] on button "Send connection" at bounding box center [772, 521] width 156 height 30
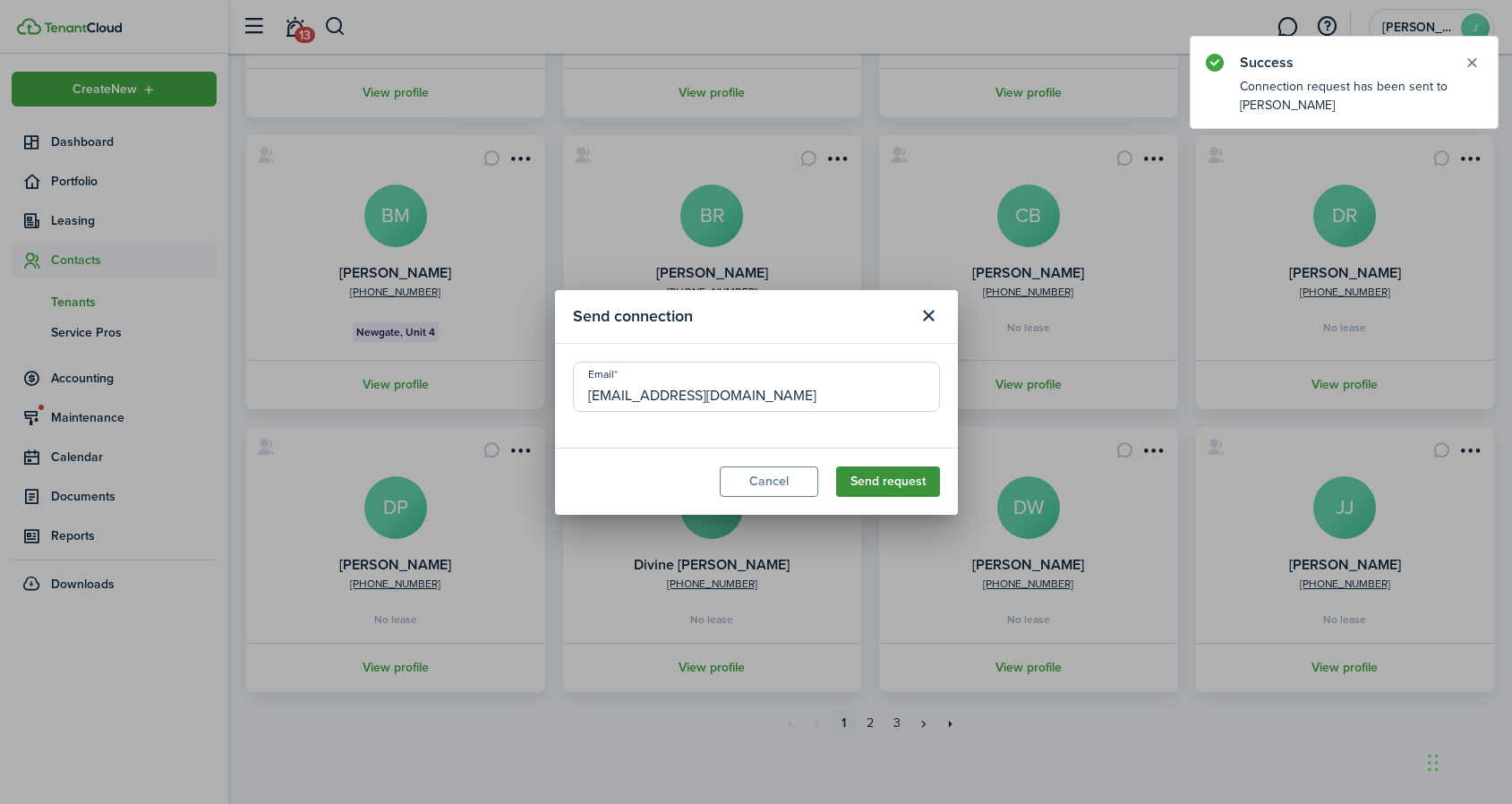
click at [910, 474] on button "Send request" at bounding box center [887, 481] width 104 height 30
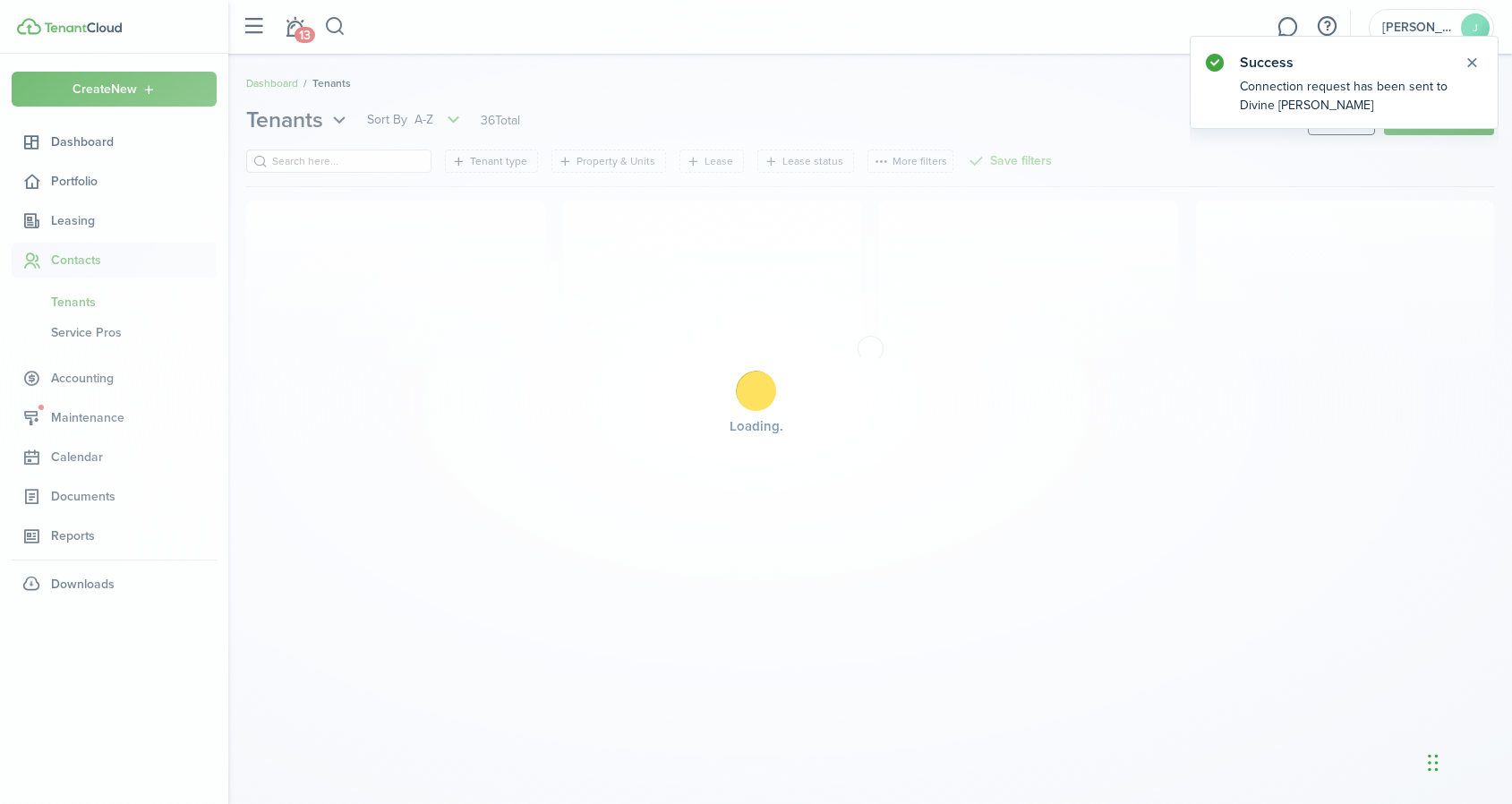
scroll to position [0, 0]
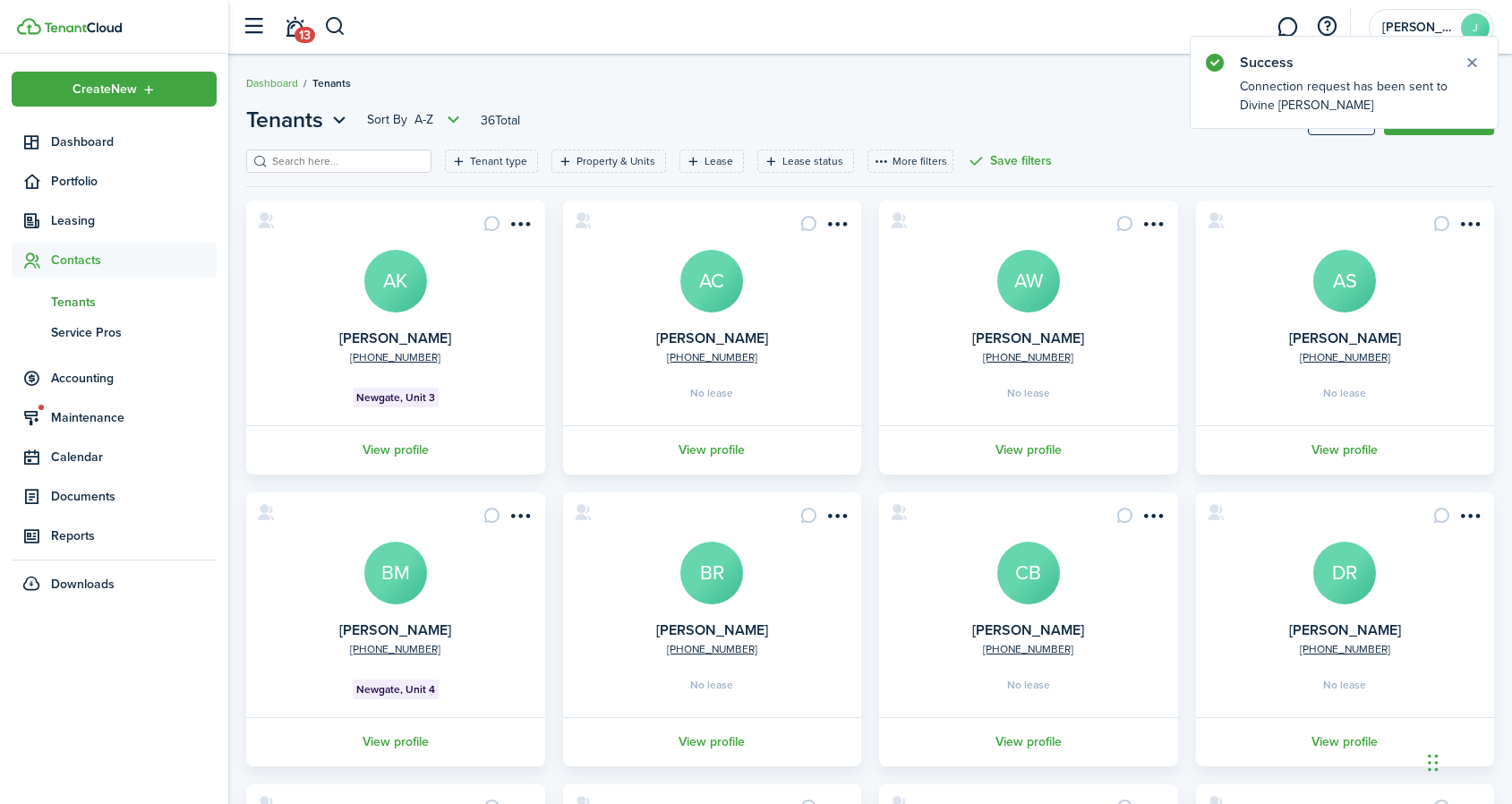
click at [1191, 503] on tenant-list-card "[PHONE_NUMBER] [PERSON_NAME] DR No lease View profile" at bounding box center [1345, 629] width 317 height 273
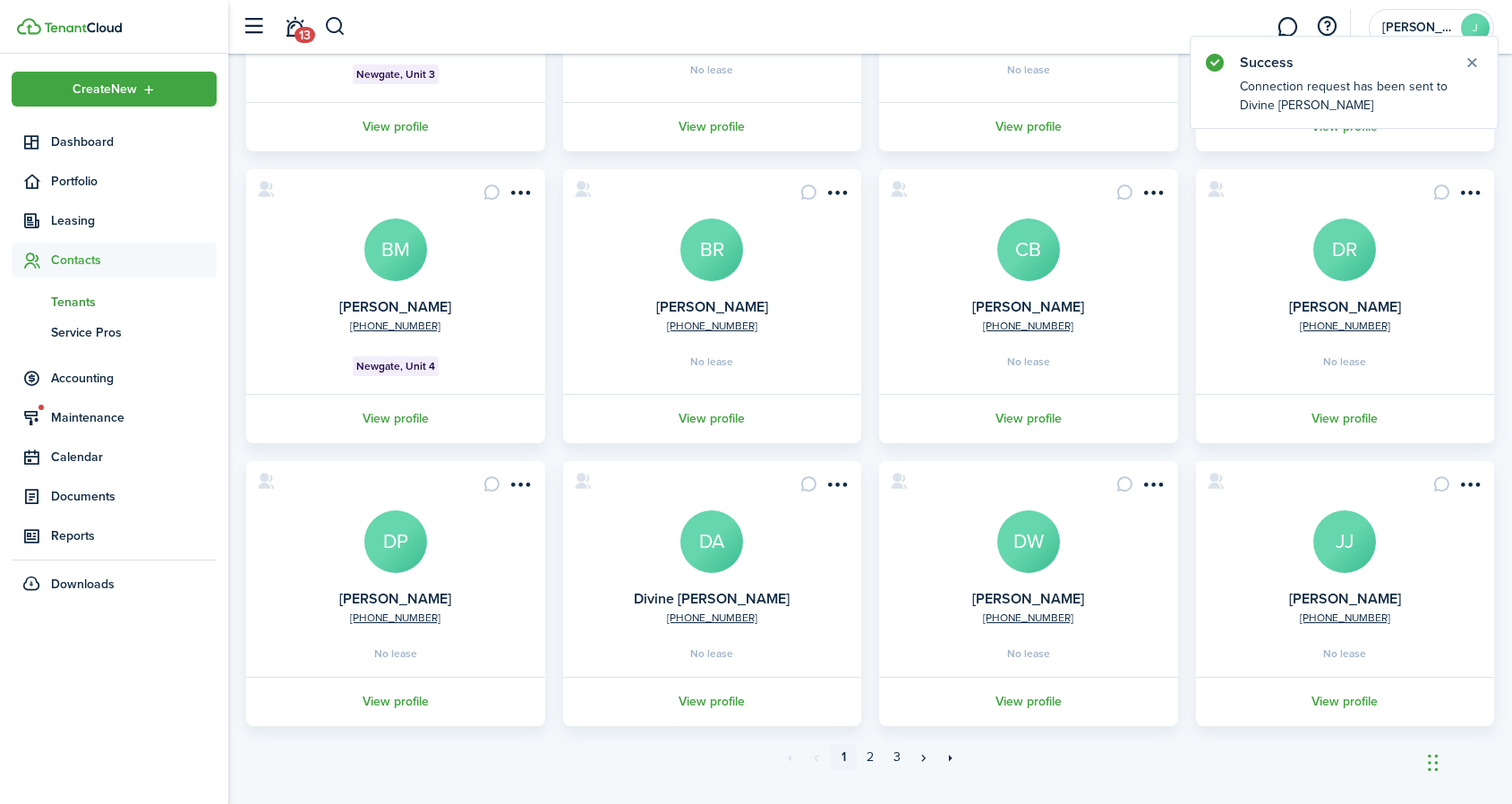
scroll to position [365, 0]
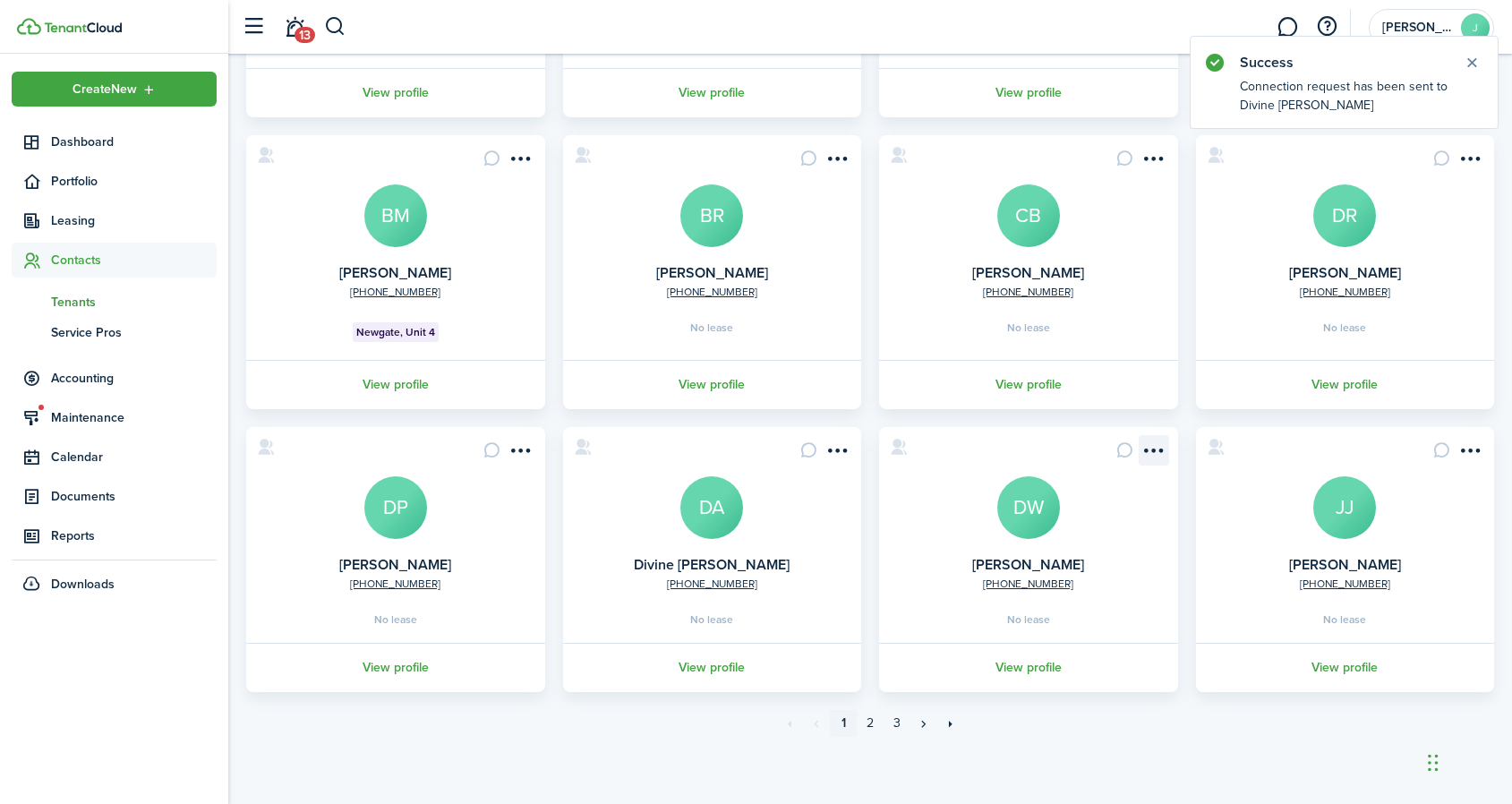
click at [1150, 451] on menu-btn-icon "Open menu" at bounding box center [1154, 451] width 30 height 30
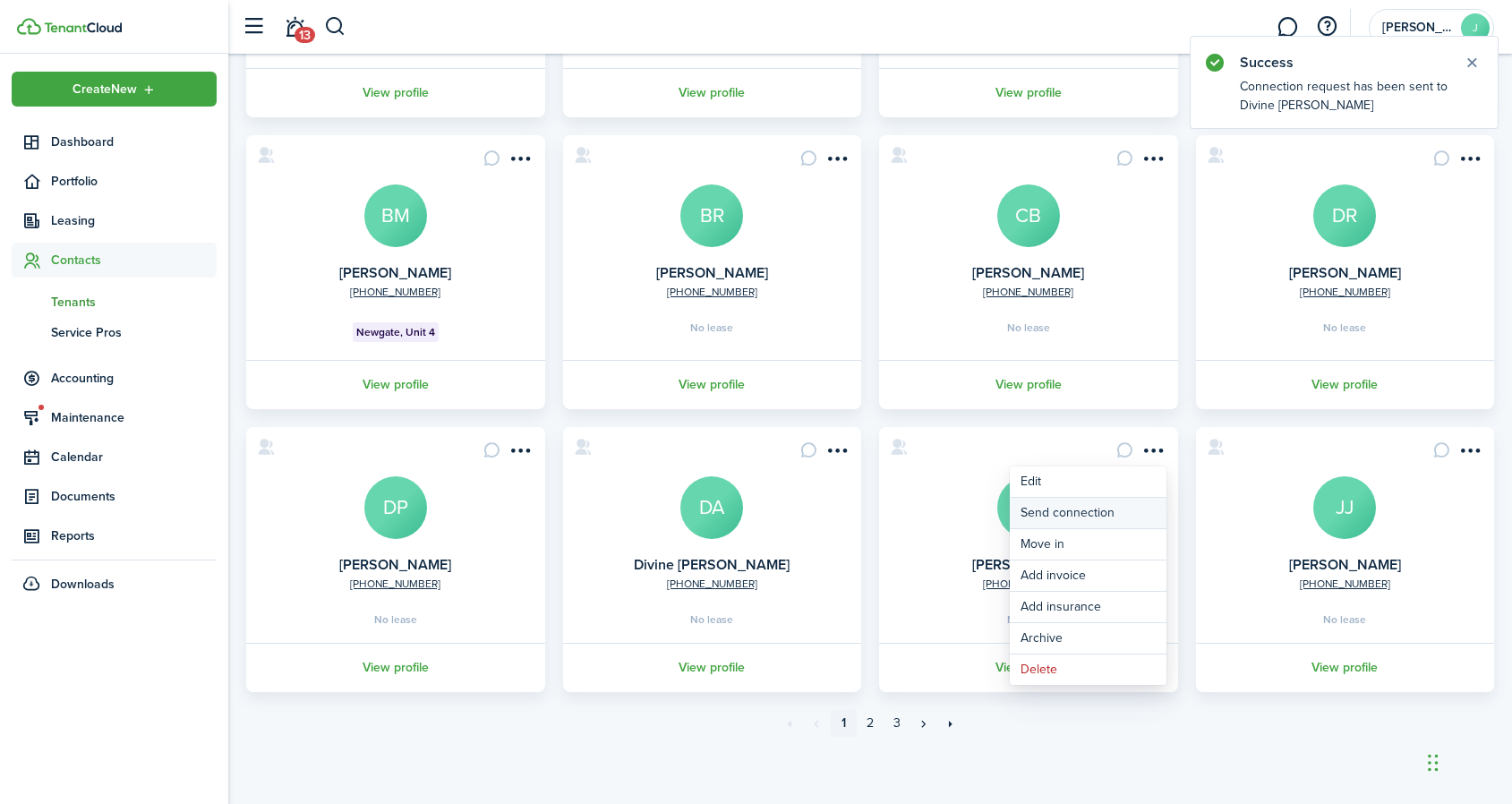
click at [1094, 509] on button "Send connection" at bounding box center [1088, 513] width 156 height 30
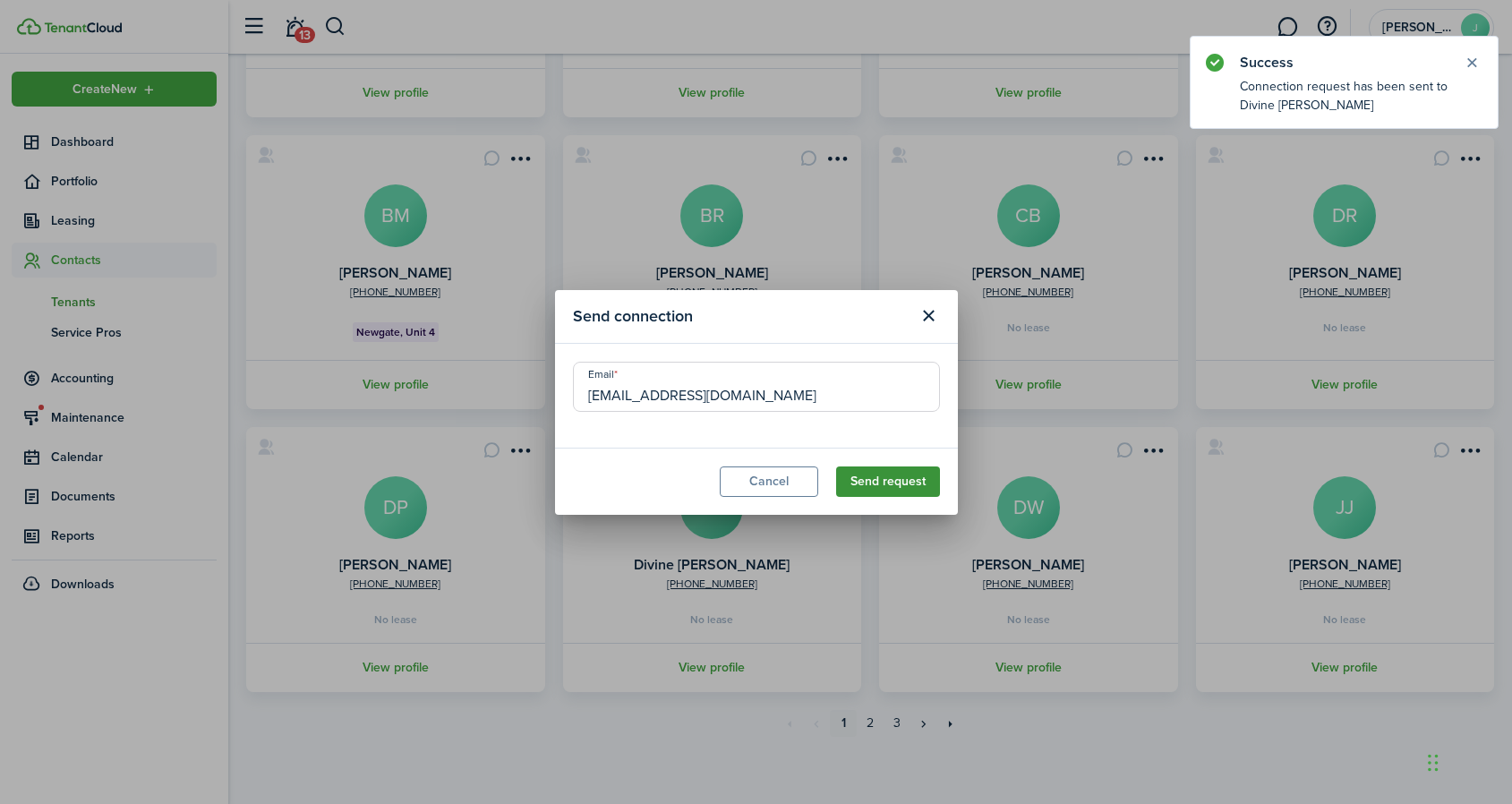
click at [898, 472] on button "Send request" at bounding box center [887, 481] width 104 height 30
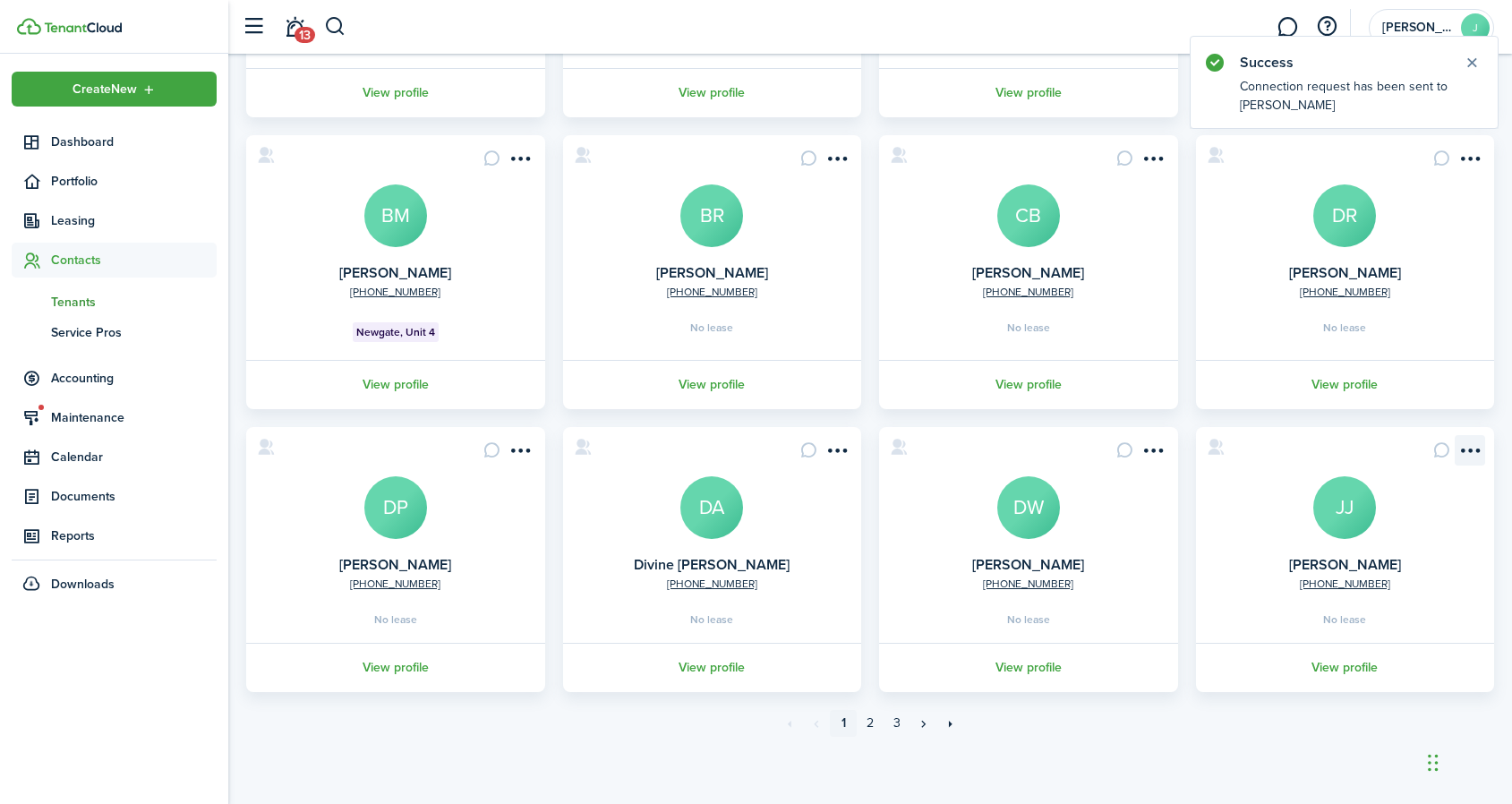
click at [1480, 446] on menu-btn-icon "Open menu" at bounding box center [1470, 451] width 30 height 30
click at [1380, 499] on button "Send connection" at bounding box center [1404, 513] width 156 height 30
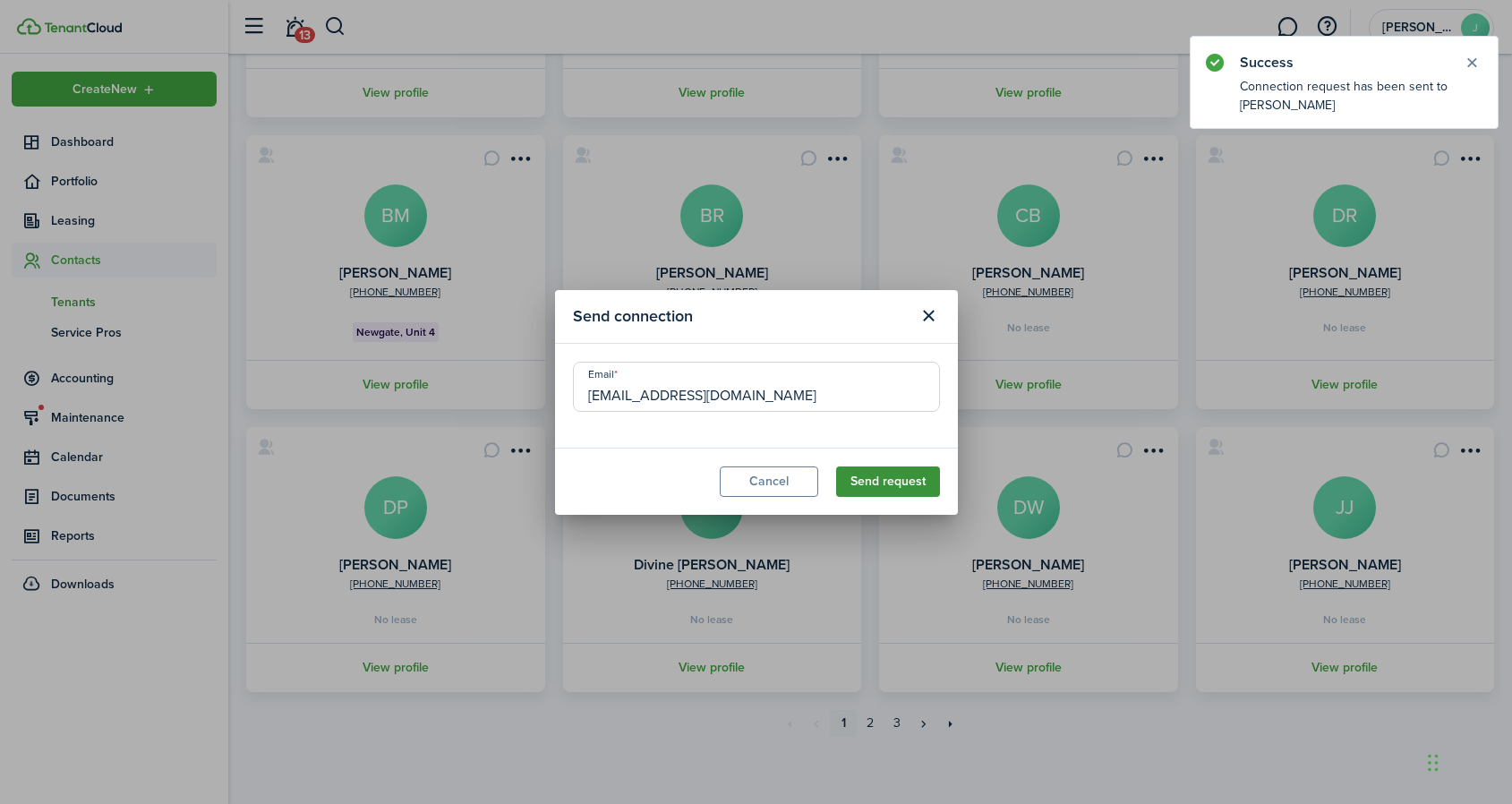
click at [893, 472] on button "Send request" at bounding box center [887, 481] width 104 height 30
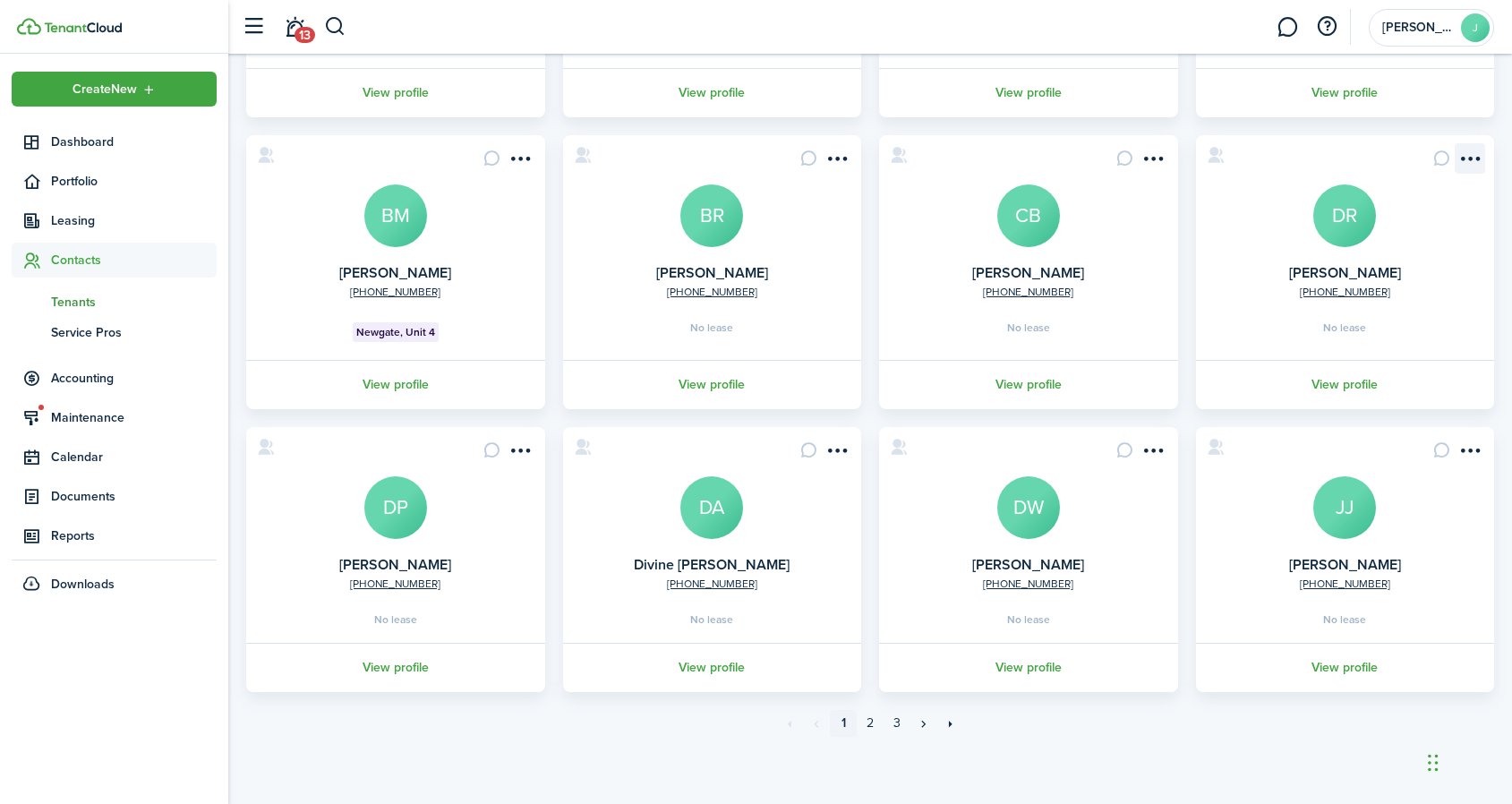
click at [1470, 145] on menu-btn-icon "Open menu" at bounding box center [1470, 158] width 30 height 30
click at [1185, 412] on div "[PHONE_NUMBER] [PERSON_NAME] AK Newgate, Unit 3 View profile [PHONE_NUMBER] [PE…" at bounding box center [870, 268] width 1265 height 849
click at [521, 441] on menu-btn-icon "Open menu" at bounding box center [521, 451] width 30 height 30
click at [871, 444] on tenant-list-card "[PHONE_NUMBER] [PERSON_NAME] No lease View profile" at bounding box center [1028, 559] width 317 height 265
click at [853, 436] on card "[PHONE_NUMBER] Divine [PERSON_NAME] DA No lease View profile" at bounding box center [713, 559] width 299 height 265
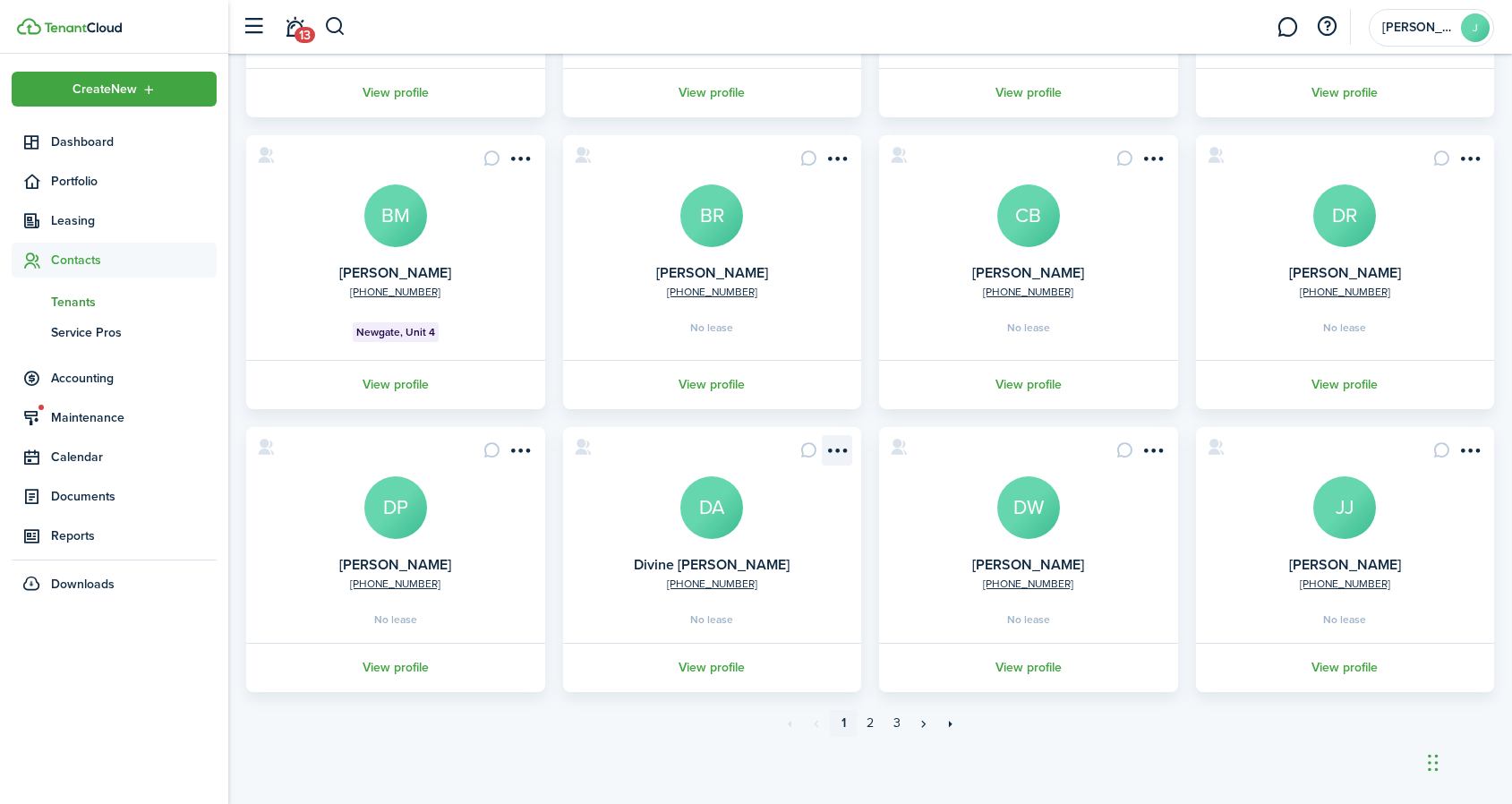
click at [846, 436] on menu-btn-icon "Open menu" at bounding box center [837, 451] width 30 height 30
click at [876, 455] on tenant-list-card "[PHONE_NUMBER] [PERSON_NAME] No lease View profile" at bounding box center [1028, 559] width 317 height 265
click at [1148, 435] on menu-btn-icon "Open menu" at bounding box center [1154, 451] width 30 height 30
click at [1191, 468] on tenant-list-card "[PHONE_NUMBER] [PERSON_NAME] JJ No lease View profile" at bounding box center [1345, 559] width 317 height 265
click at [1468, 440] on menu-btn-icon "Open menu" at bounding box center [1470, 451] width 30 height 30
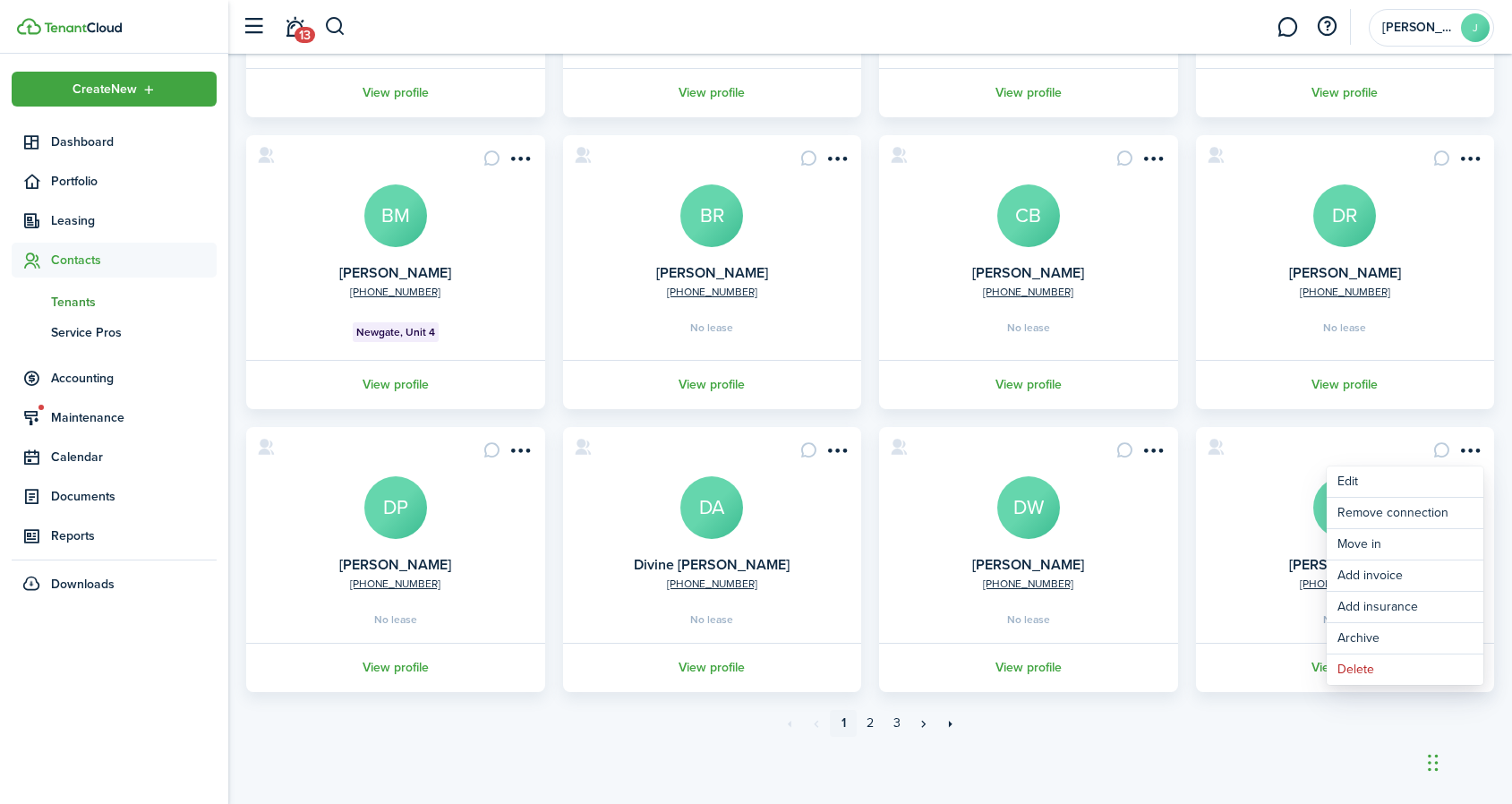
click at [1179, 513] on tenant-list-card "[PHONE_NUMBER] [PERSON_NAME] No lease View profile" at bounding box center [1028, 559] width 317 height 265
click at [875, 716] on link "2" at bounding box center [870, 723] width 27 height 27
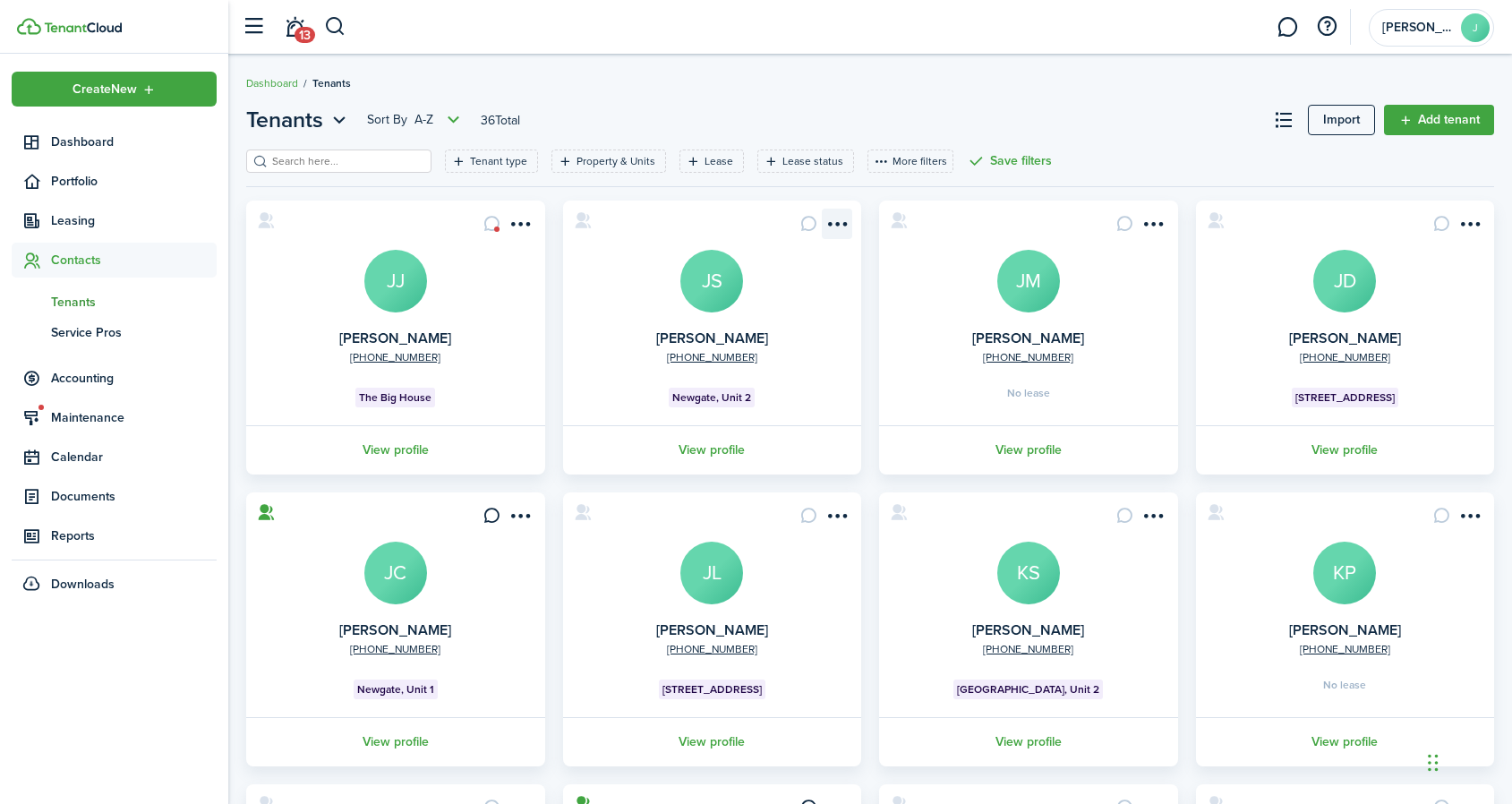
click at [842, 217] on menu-btn-icon "Open menu" at bounding box center [837, 224] width 30 height 30
click at [873, 270] on tenant-list-card "[PHONE_NUMBER] [PERSON_NAME] No lease View profile" at bounding box center [1028, 336] width 317 height 273
click at [1157, 227] on menu-btn-icon "Open menu" at bounding box center [1154, 224] width 30 height 30
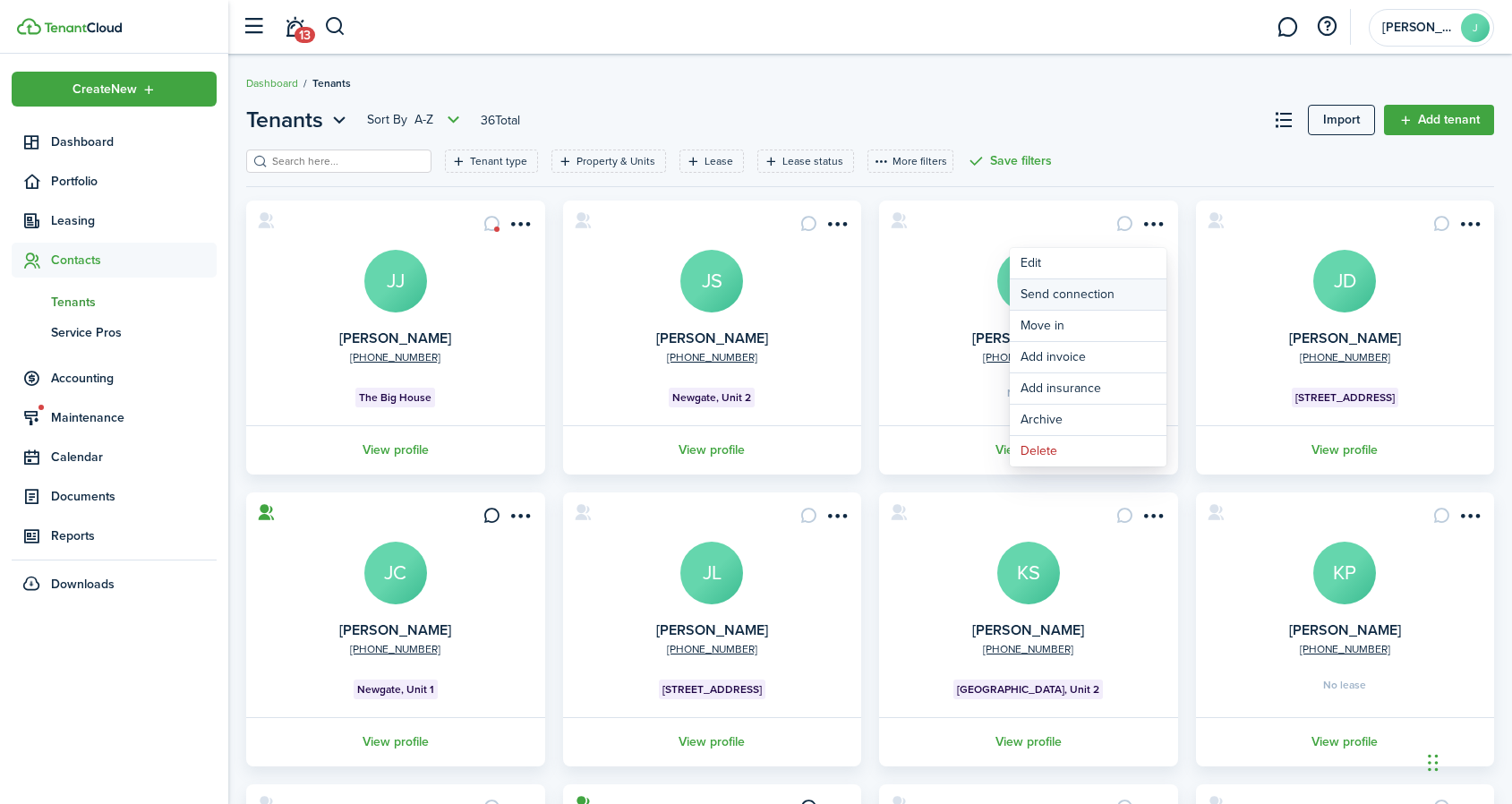
click at [1078, 295] on button "Send connection" at bounding box center [1088, 294] width 156 height 30
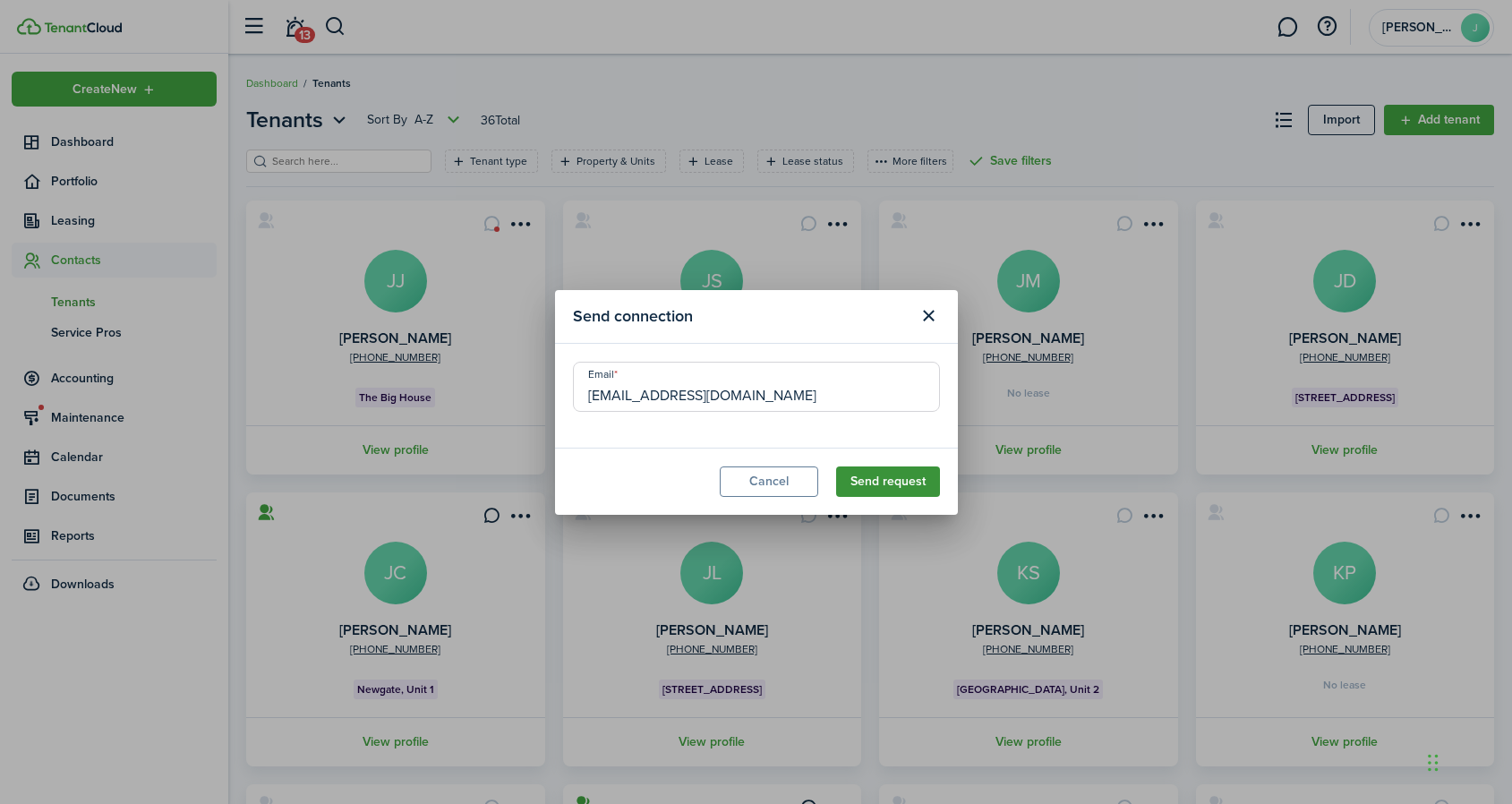
click at [877, 481] on button "Send request" at bounding box center [887, 481] width 104 height 30
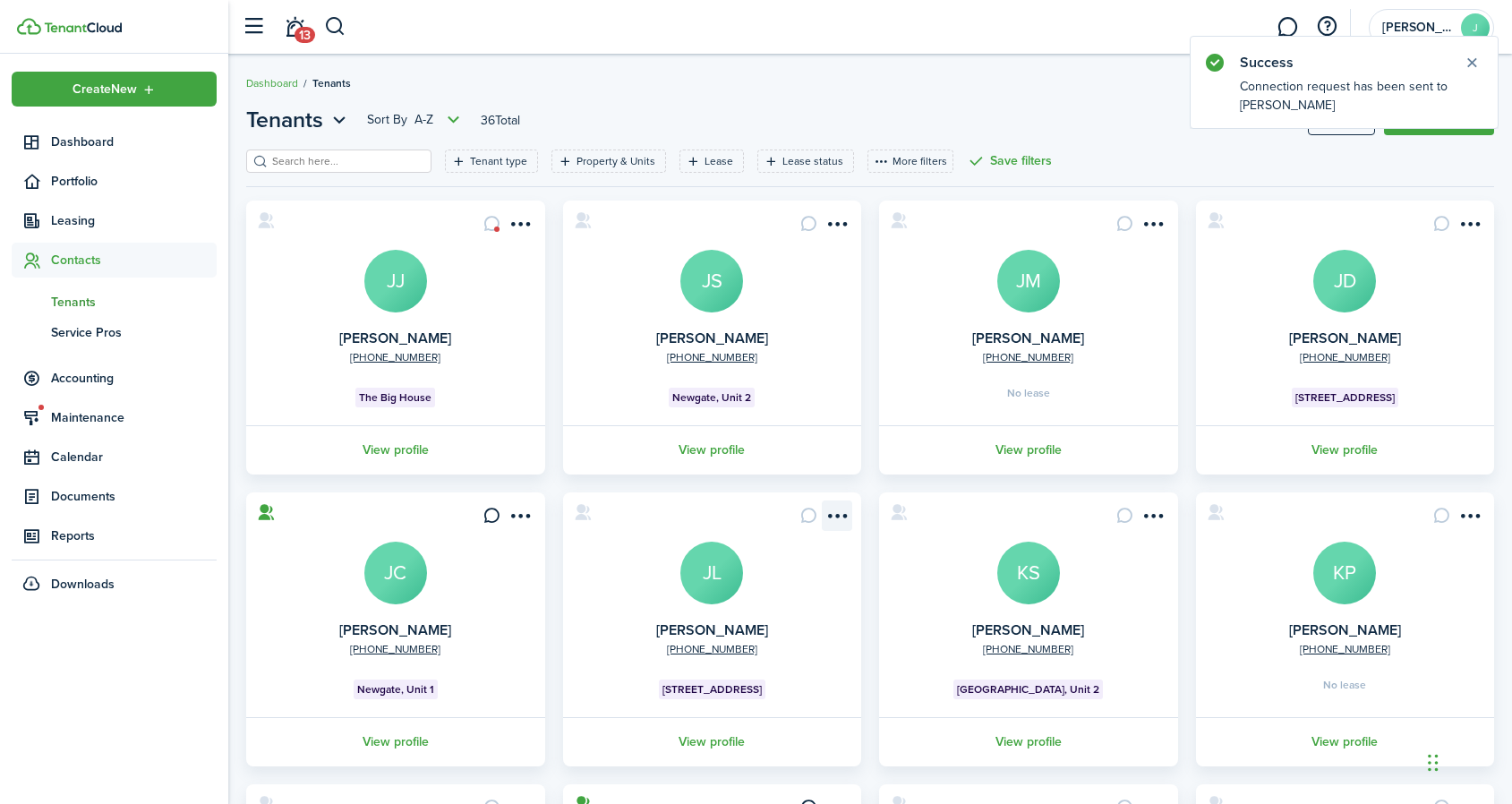
click at [848, 513] on menu-btn-icon "Open menu" at bounding box center [837, 515] width 30 height 30
click at [861, 555] on tenant-list-card "[PHONE_NUMBER] [PERSON_NAME] JL Lamp Post Place, Unit 3 View profile" at bounding box center [713, 629] width 317 height 273
click at [1152, 506] on menu-btn-icon "Open menu" at bounding box center [1154, 515] width 30 height 30
click at [1188, 524] on tenant-list-card "[PHONE_NUMBER] [PERSON_NAME] KP No lease View profile" at bounding box center [1345, 629] width 317 height 273
click at [1460, 516] on menu-btn-icon "Open menu" at bounding box center [1470, 515] width 30 height 30
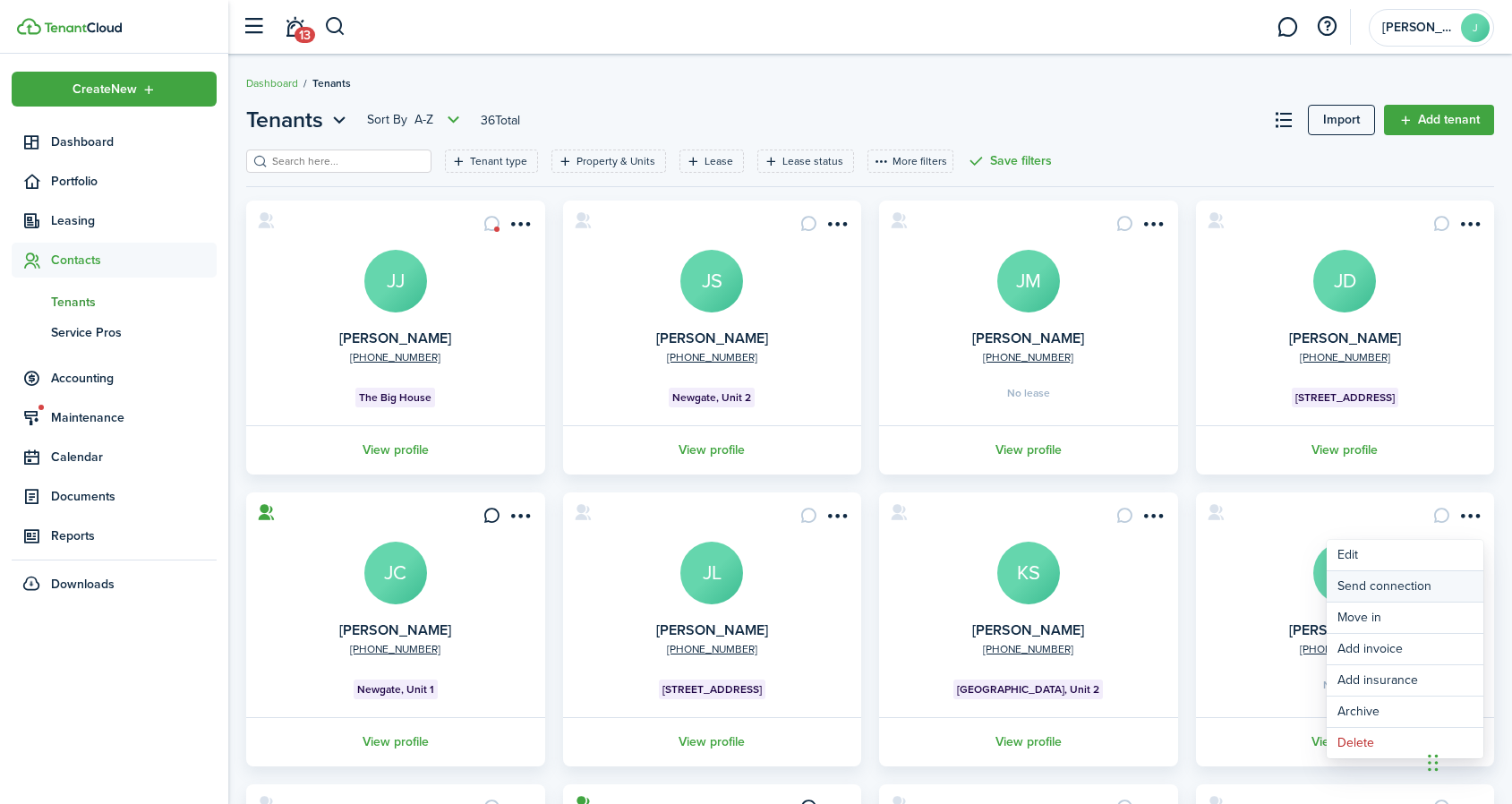
click at [1367, 584] on button "Send connection" at bounding box center [1404, 586] width 156 height 30
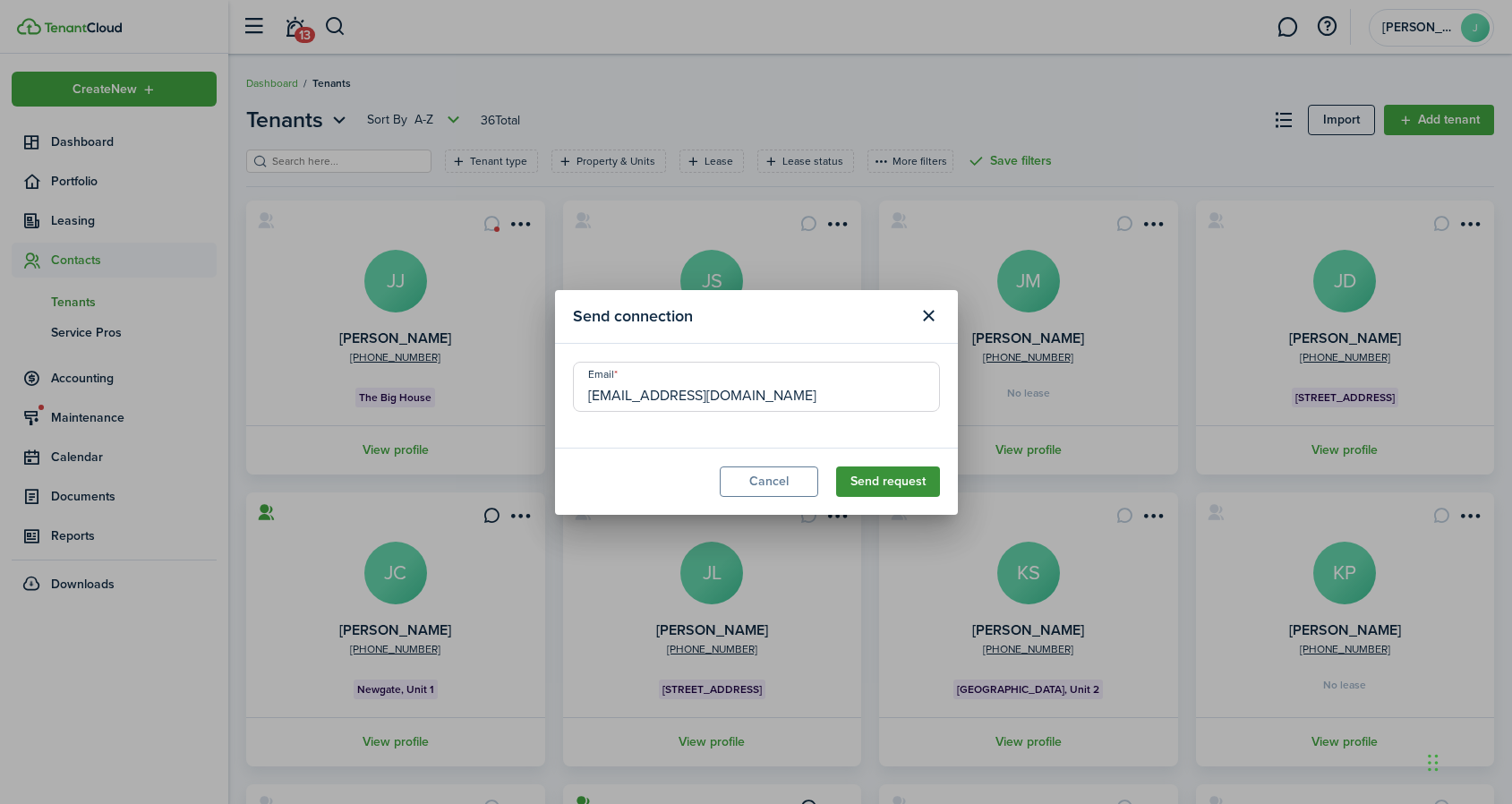
click at [908, 474] on button "Send request" at bounding box center [887, 481] width 104 height 30
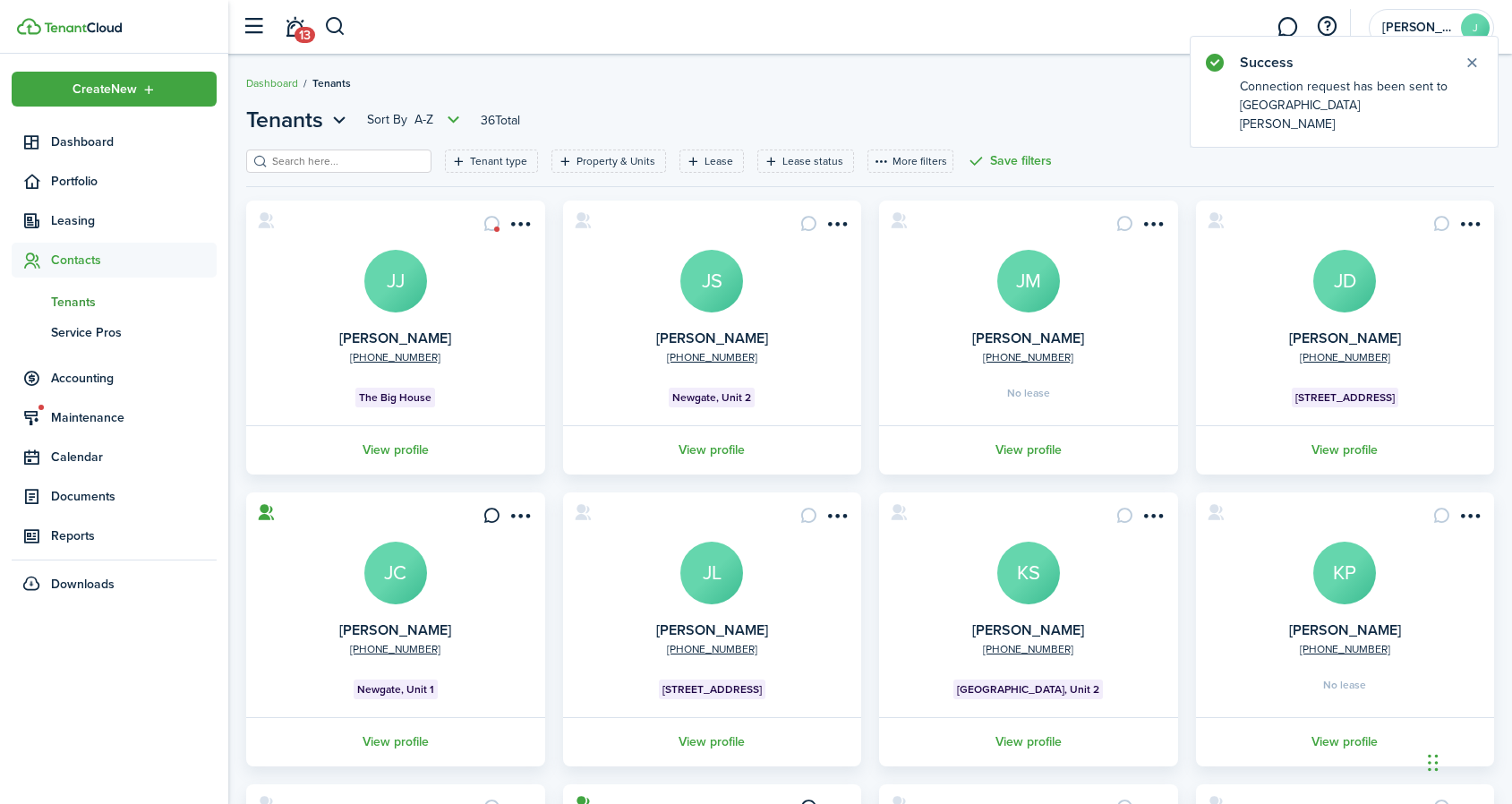
click at [1201, 513] on card "[PHONE_NUMBER] [PERSON_NAME] KP No lease View profile" at bounding box center [1345, 629] width 299 height 273
click at [1185, 509] on tenant-list-card "+1 316-558-[STREET_ADDRESS] View profile" at bounding box center [1028, 629] width 317 height 273
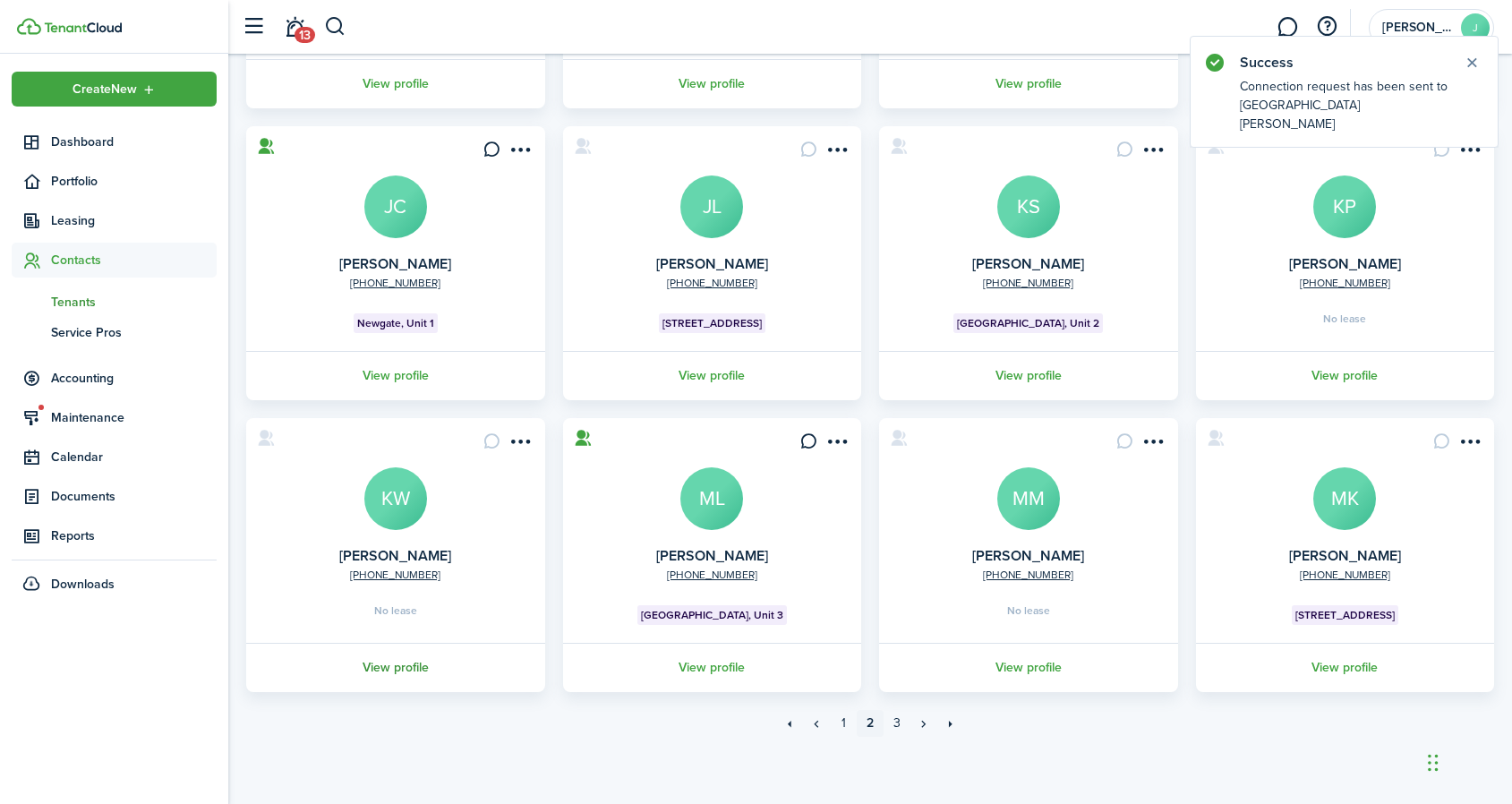
scroll to position [366, 0]
click at [517, 438] on menu-btn-icon "Open menu" at bounding box center [521, 441] width 30 height 30
click at [466, 506] on button "Send connection" at bounding box center [455, 512] width 156 height 30
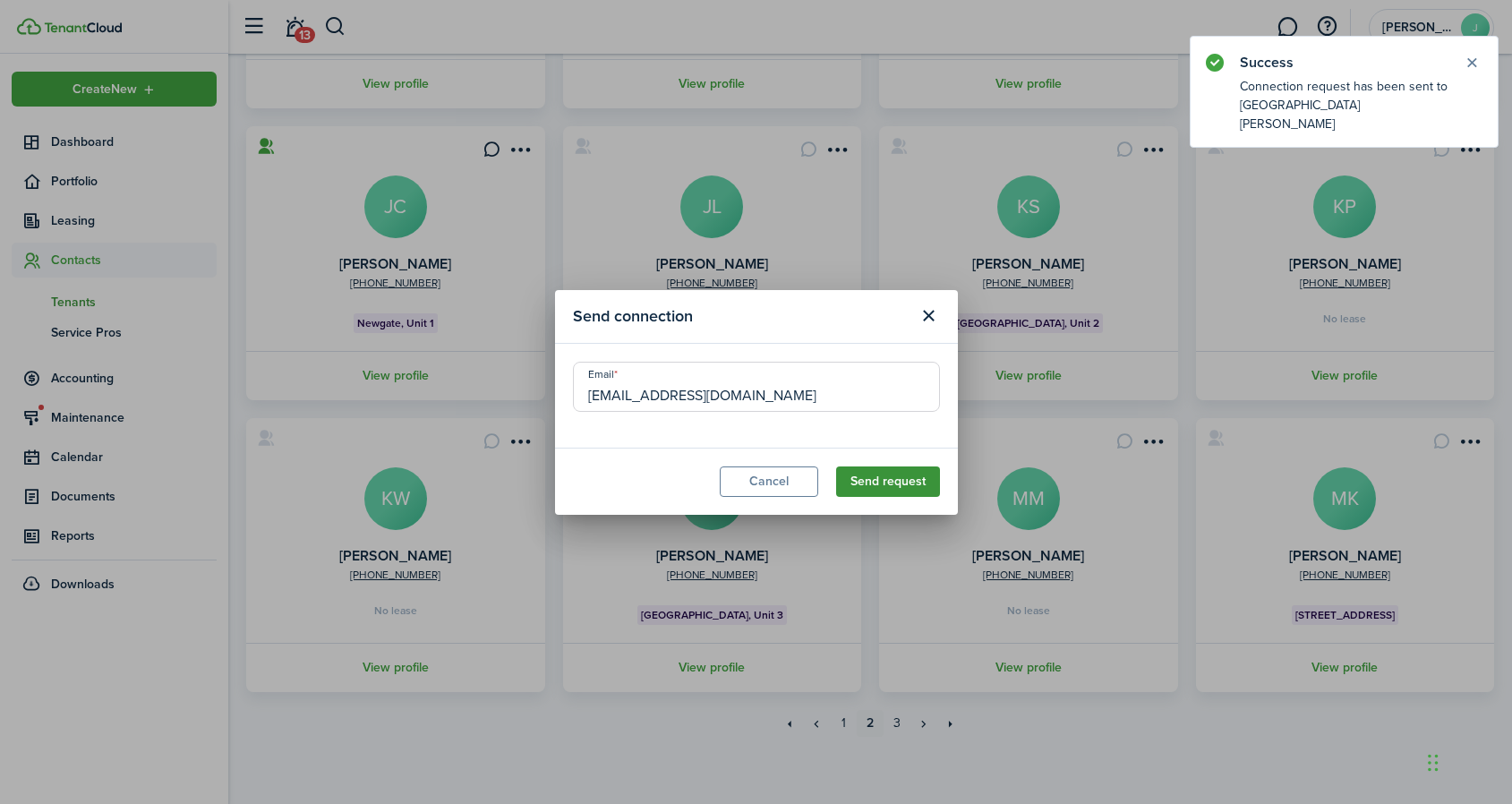
click at [877, 486] on button "Send request" at bounding box center [887, 481] width 104 height 30
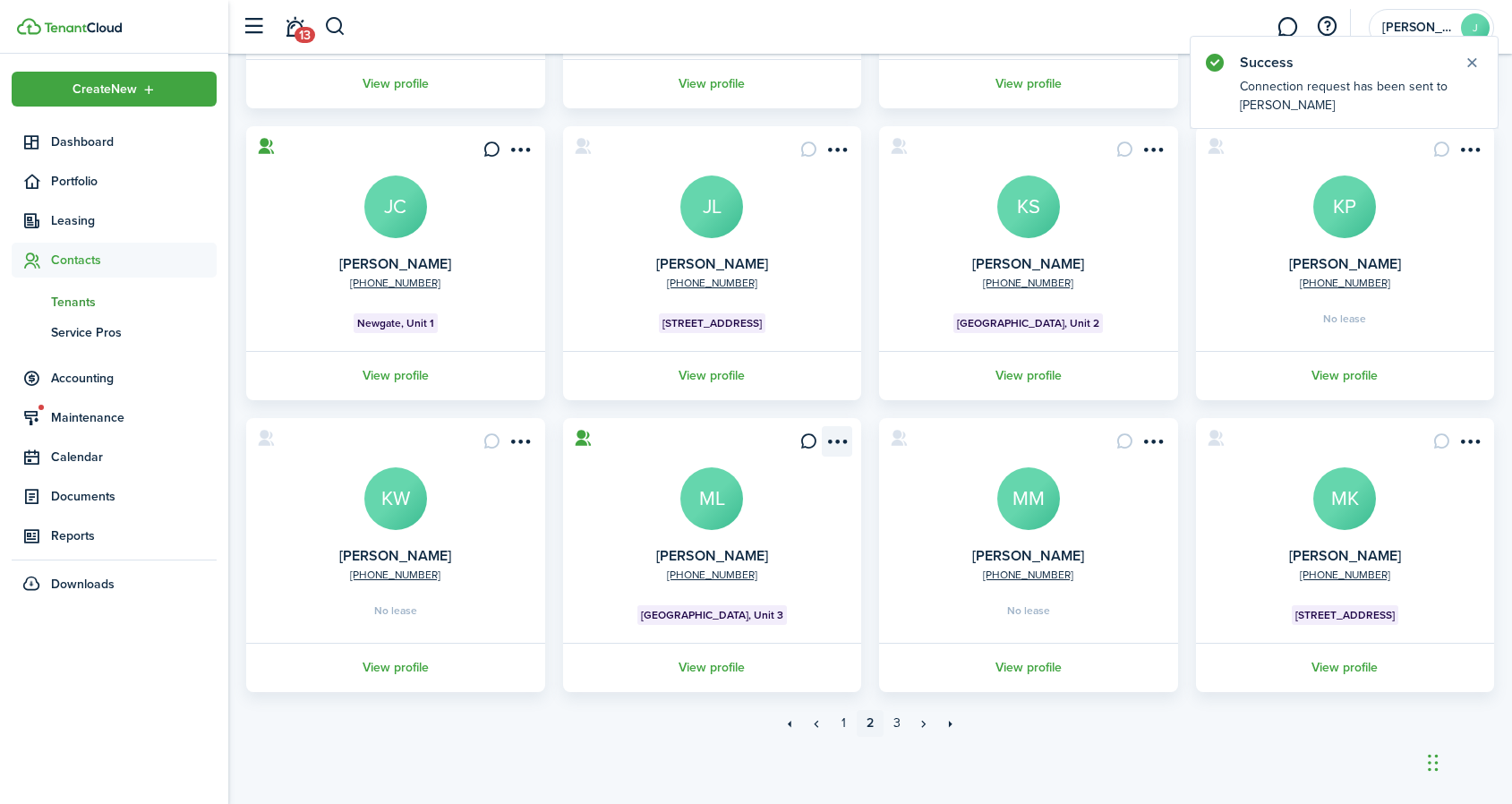
click at [839, 442] on menu-btn-icon "Open menu" at bounding box center [837, 441] width 30 height 30
click at [1159, 440] on menu-btn-icon "Open menu" at bounding box center [1154, 441] width 30 height 30
click at [1071, 510] on button "Send connection" at bounding box center [1088, 512] width 156 height 30
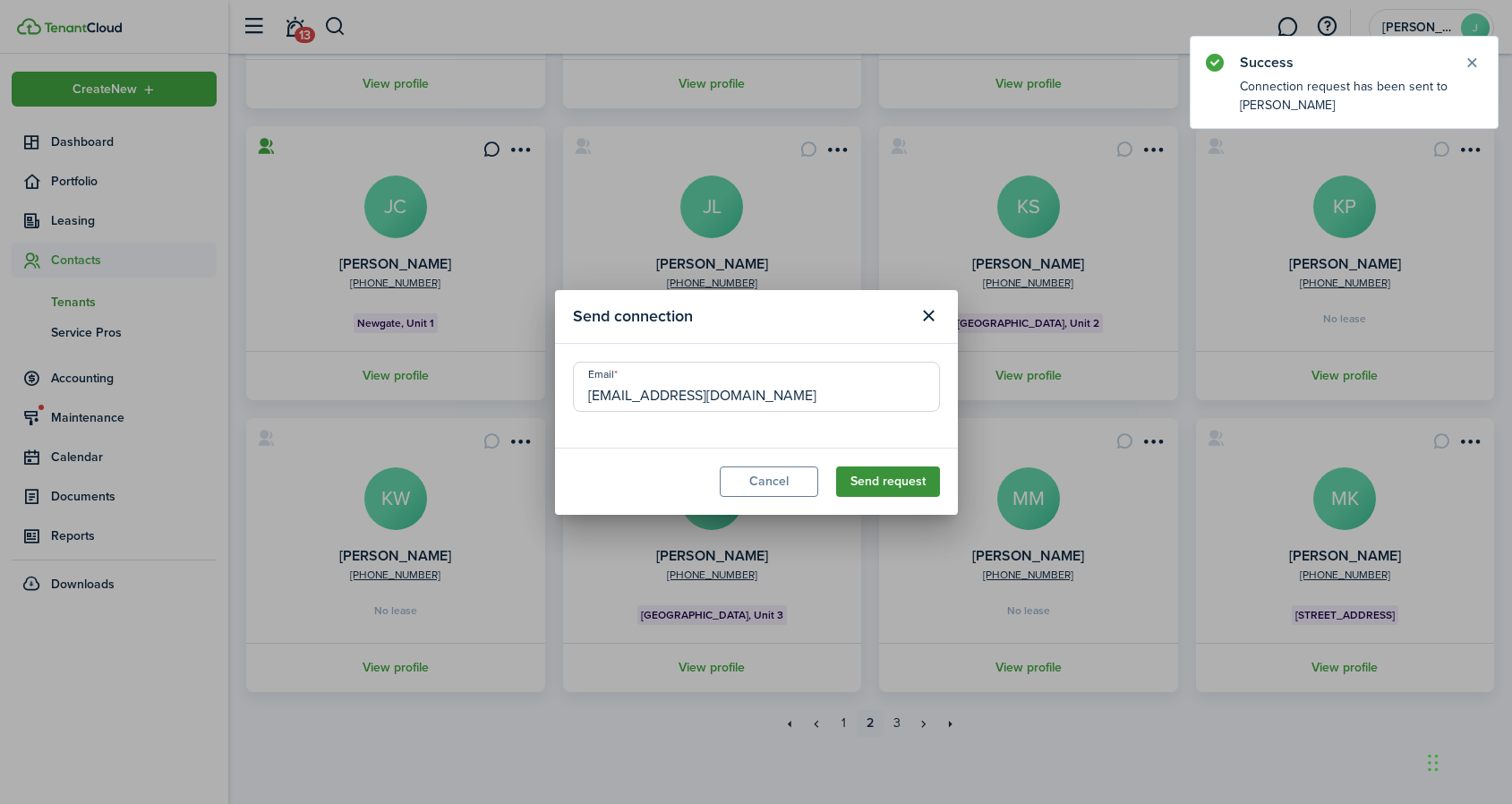
click at [880, 474] on button "Send request" at bounding box center [887, 481] width 104 height 30
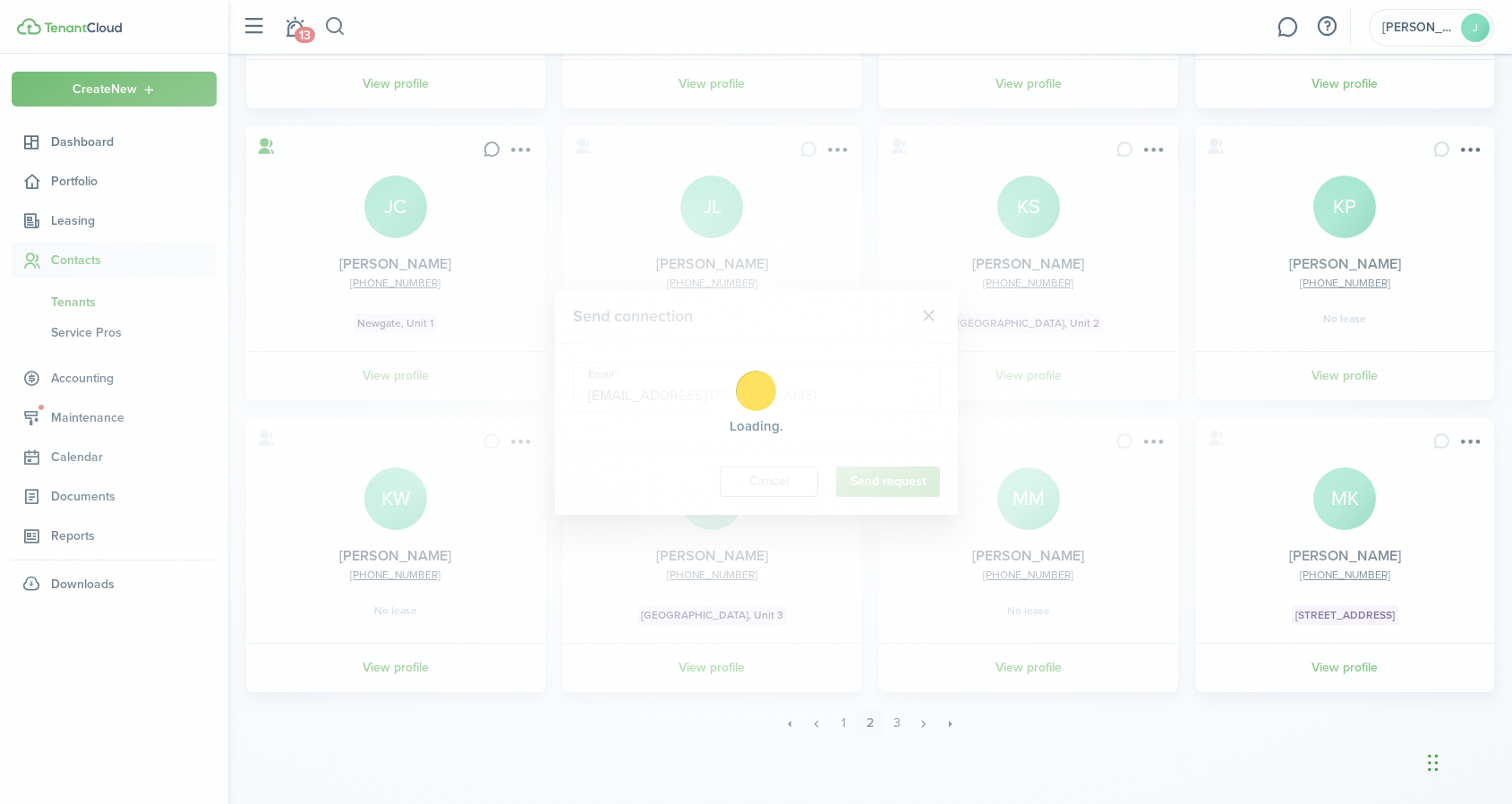
scroll to position [0, 0]
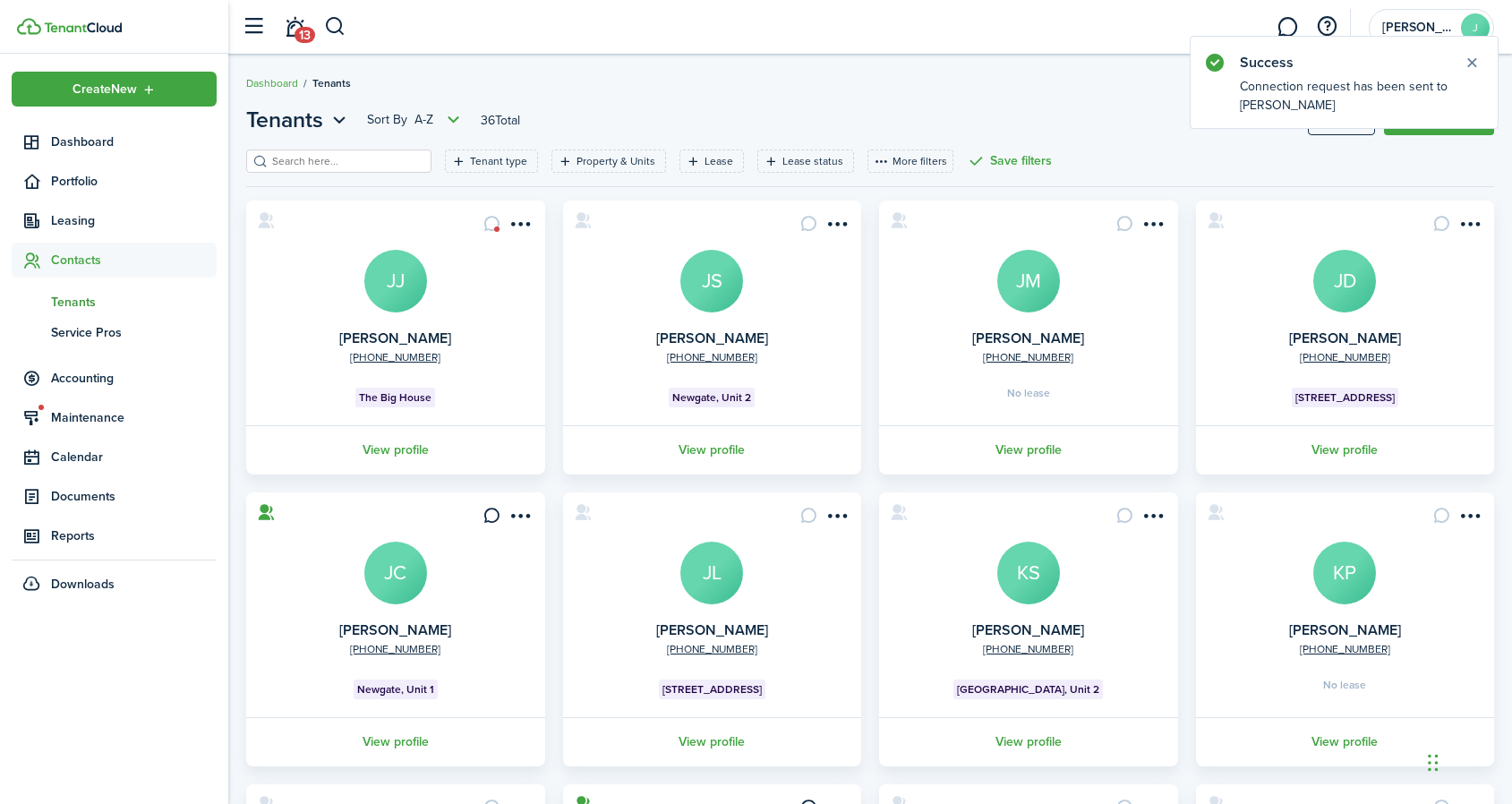
click at [1180, 495] on tenant-list-card "+1 316-558-[STREET_ADDRESS] View profile" at bounding box center [1028, 629] width 317 height 273
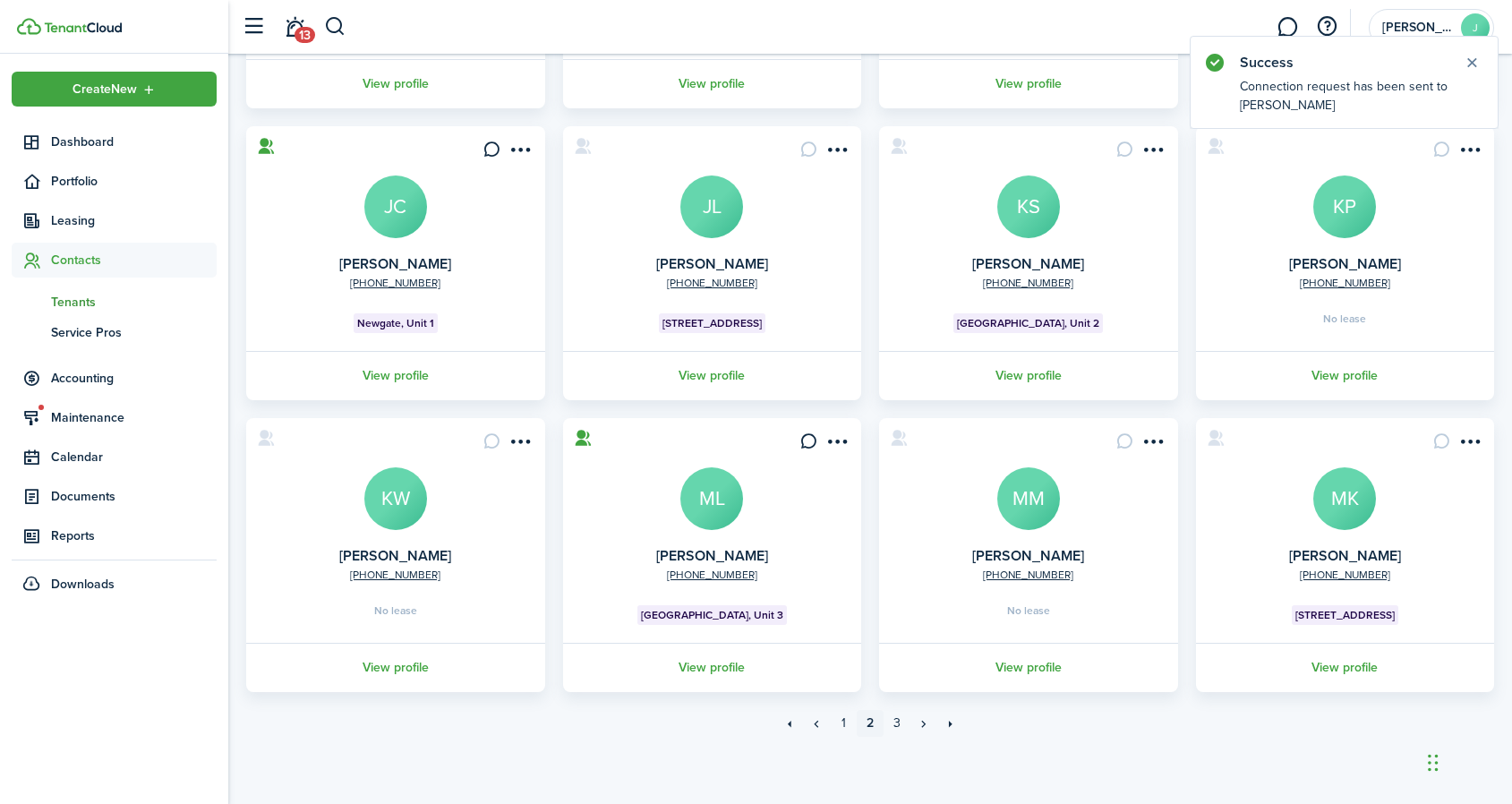
scroll to position [366, 0]
click at [1480, 441] on menu-btn-icon "Open menu" at bounding box center [1470, 441] width 30 height 30
click at [1176, 527] on card "[PHONE_NUMBER] [PERSON_NAME] MM No lease View profile" at bounding box center [1029, 554] width 299 height 273
click at [898, 729] on link "3" at bounding box center [897, 723] width 27 height 27
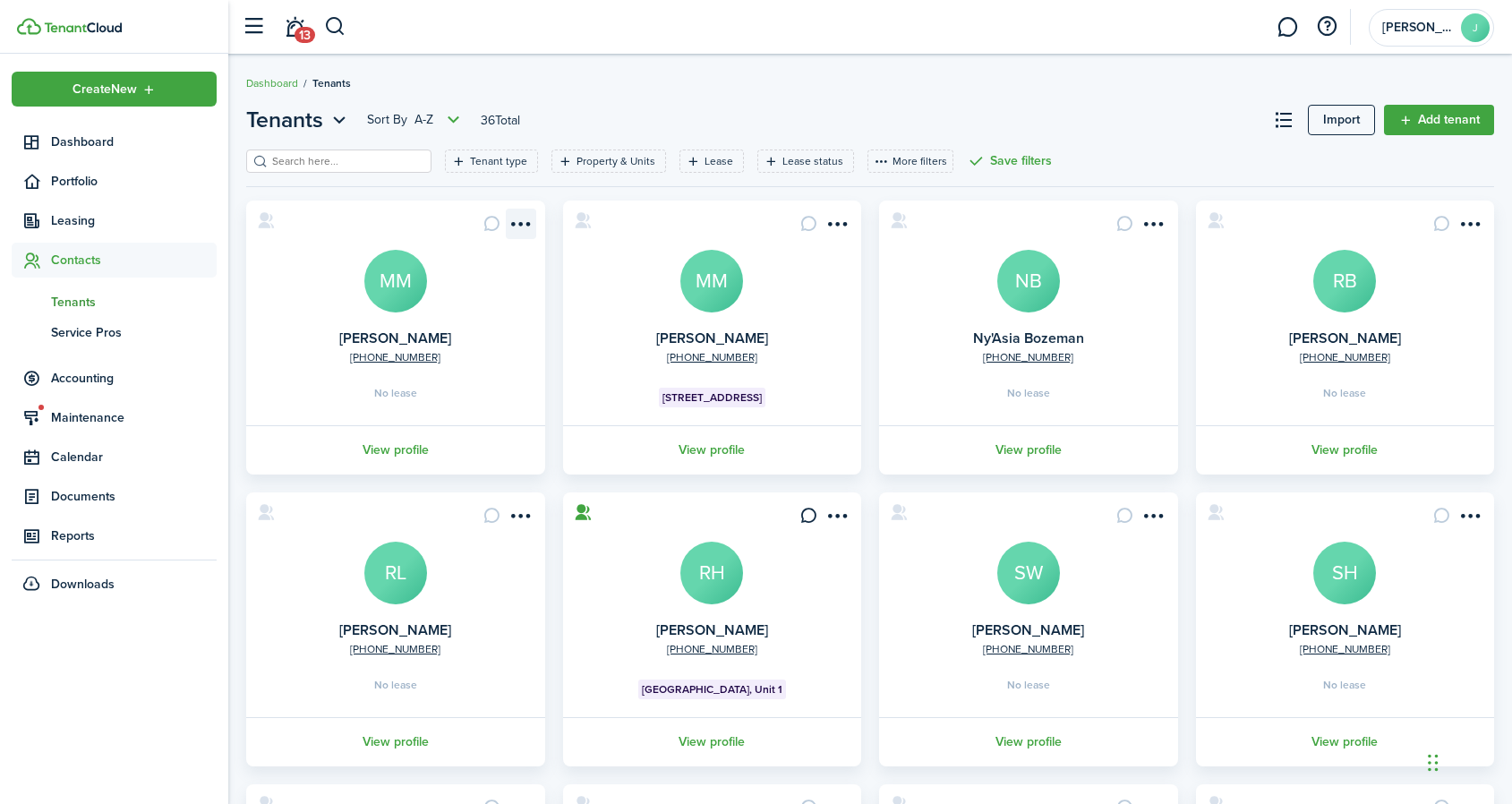
click at [518, 219] on menu-btn-icon "Open menu" at bounding box center [521, 224] width 30 height 30
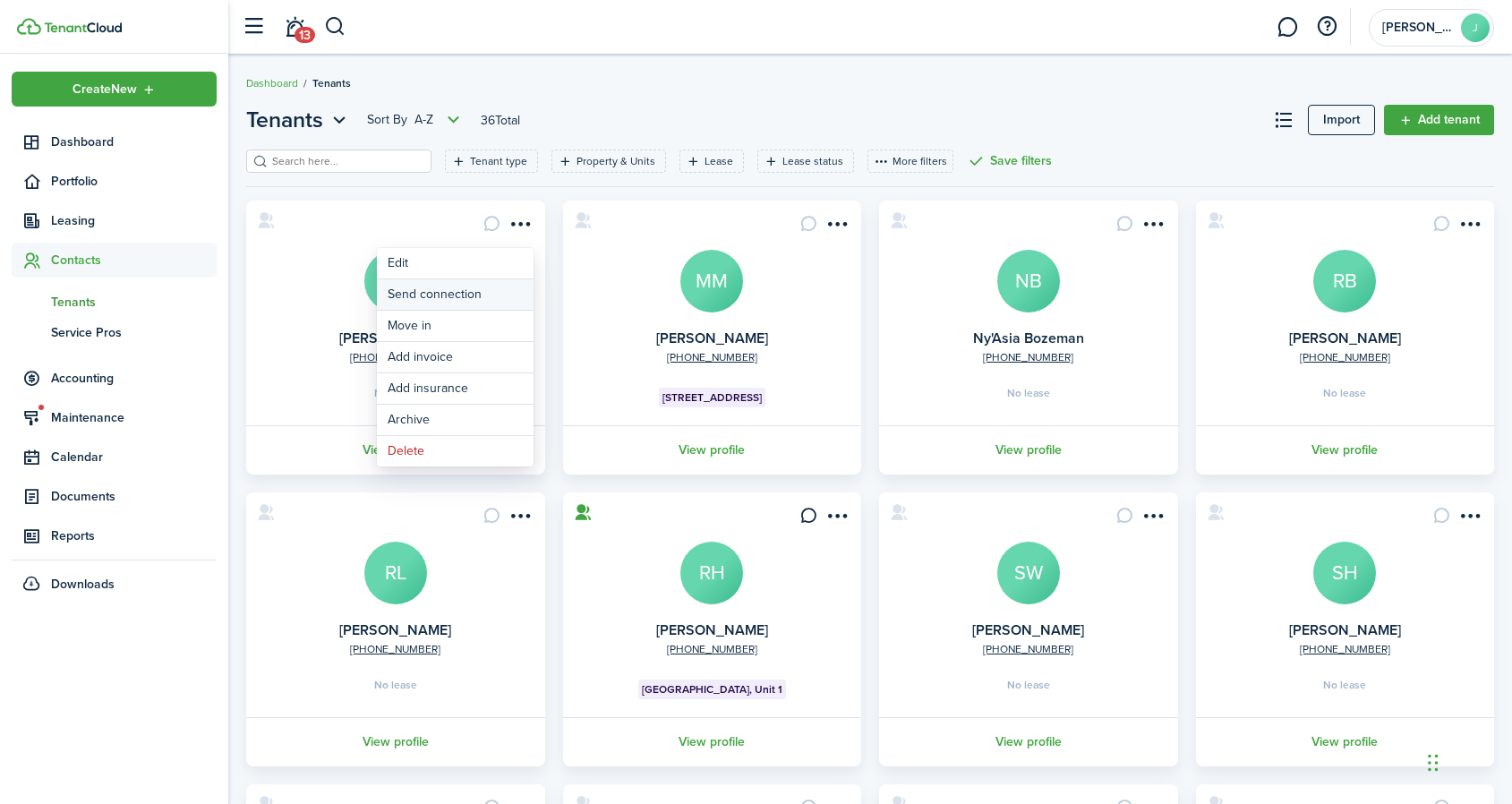
click at [463, 289] on button "Send connection" at bounding box center [455, 294] width 156 height 30
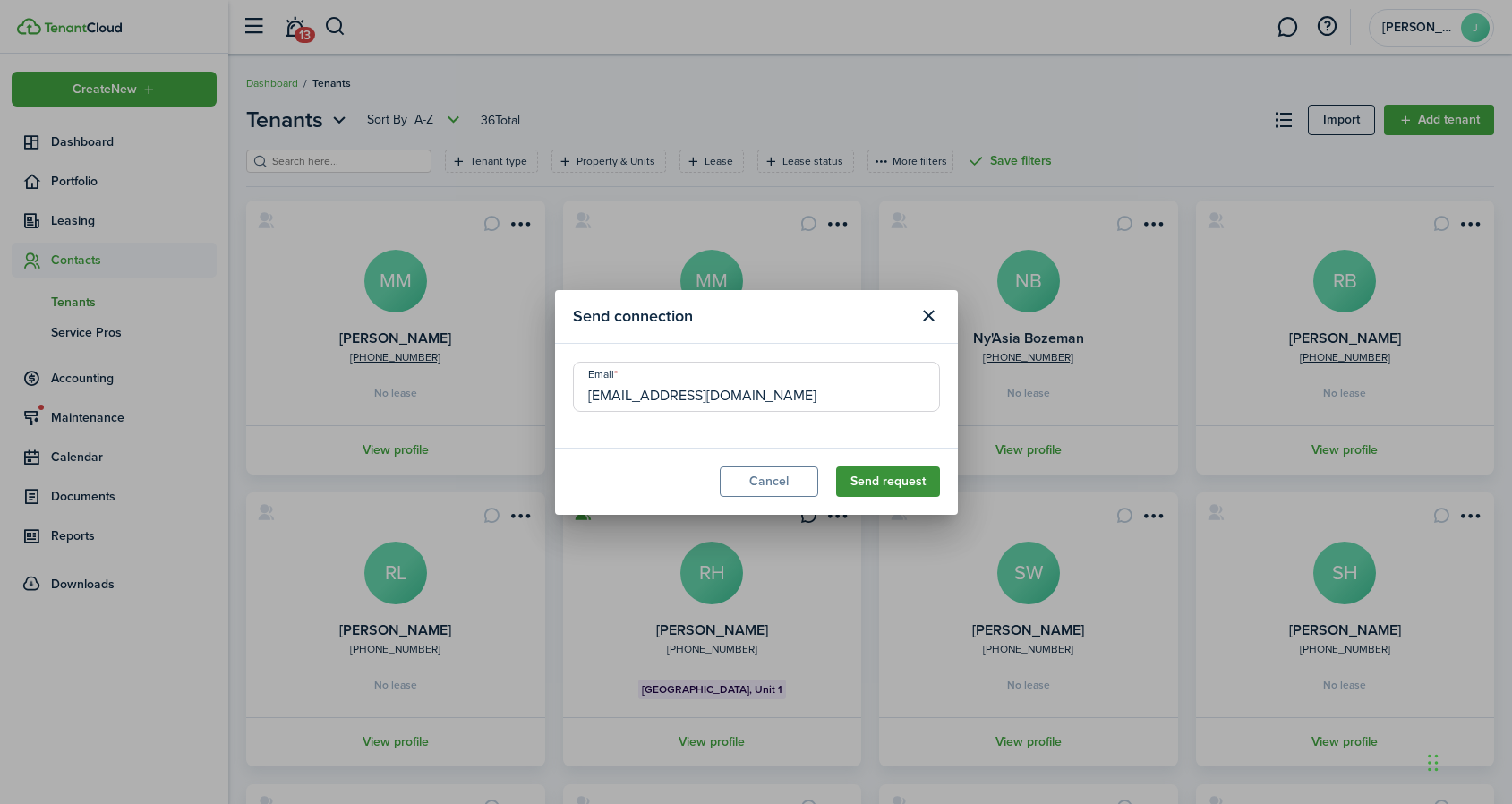
click at [862, 486] on button "Send request" at bounding box center [887, 481] width 104 height 30
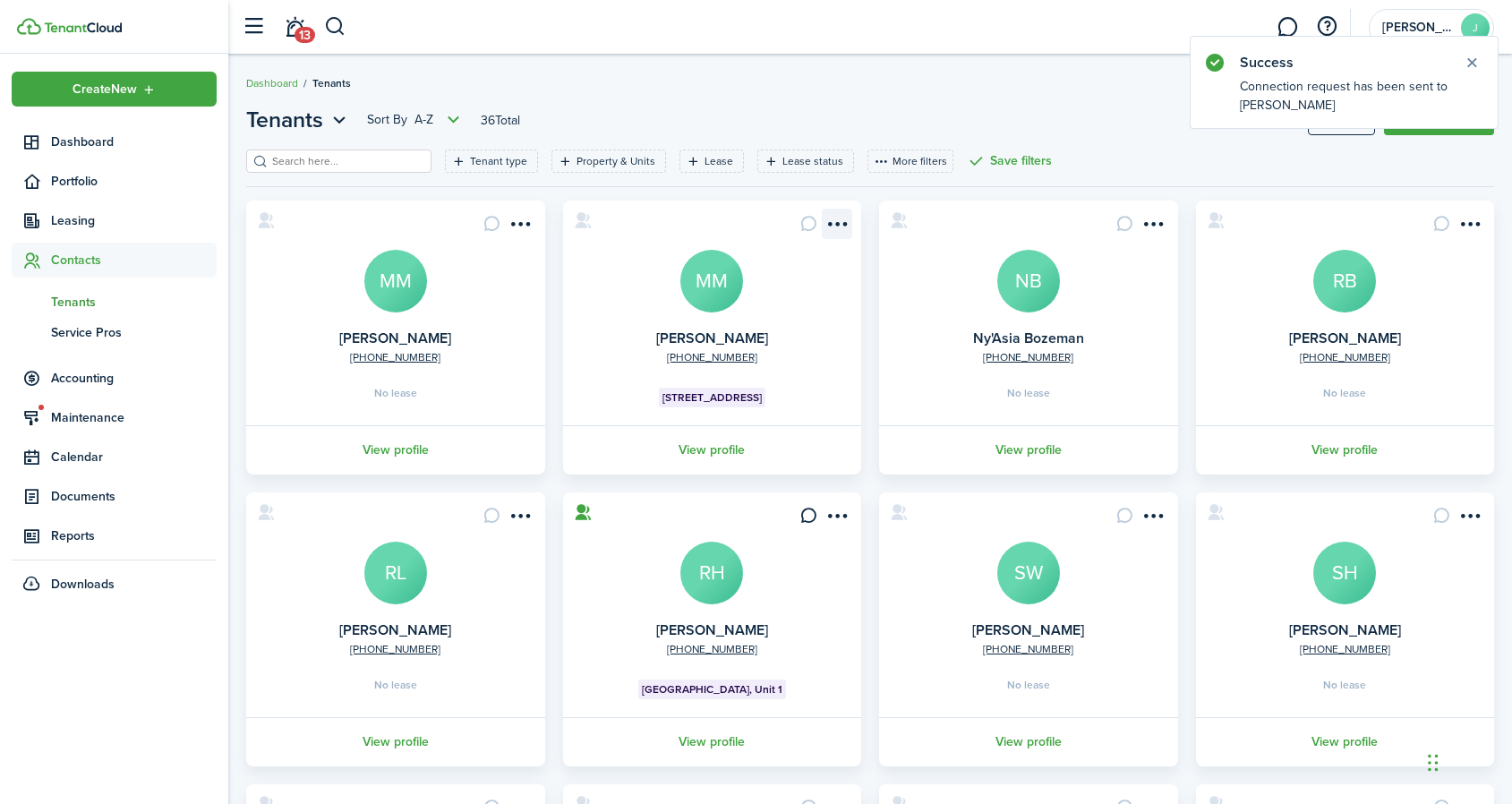
click at [836, 220] on menu-btn-icon "Open menu" at bounding box center [837, 224] width 30 height 30
click at [1150, 231] on menu-btn-icon "Open menu" at bounding box center [1154, 224] width 30 height 30
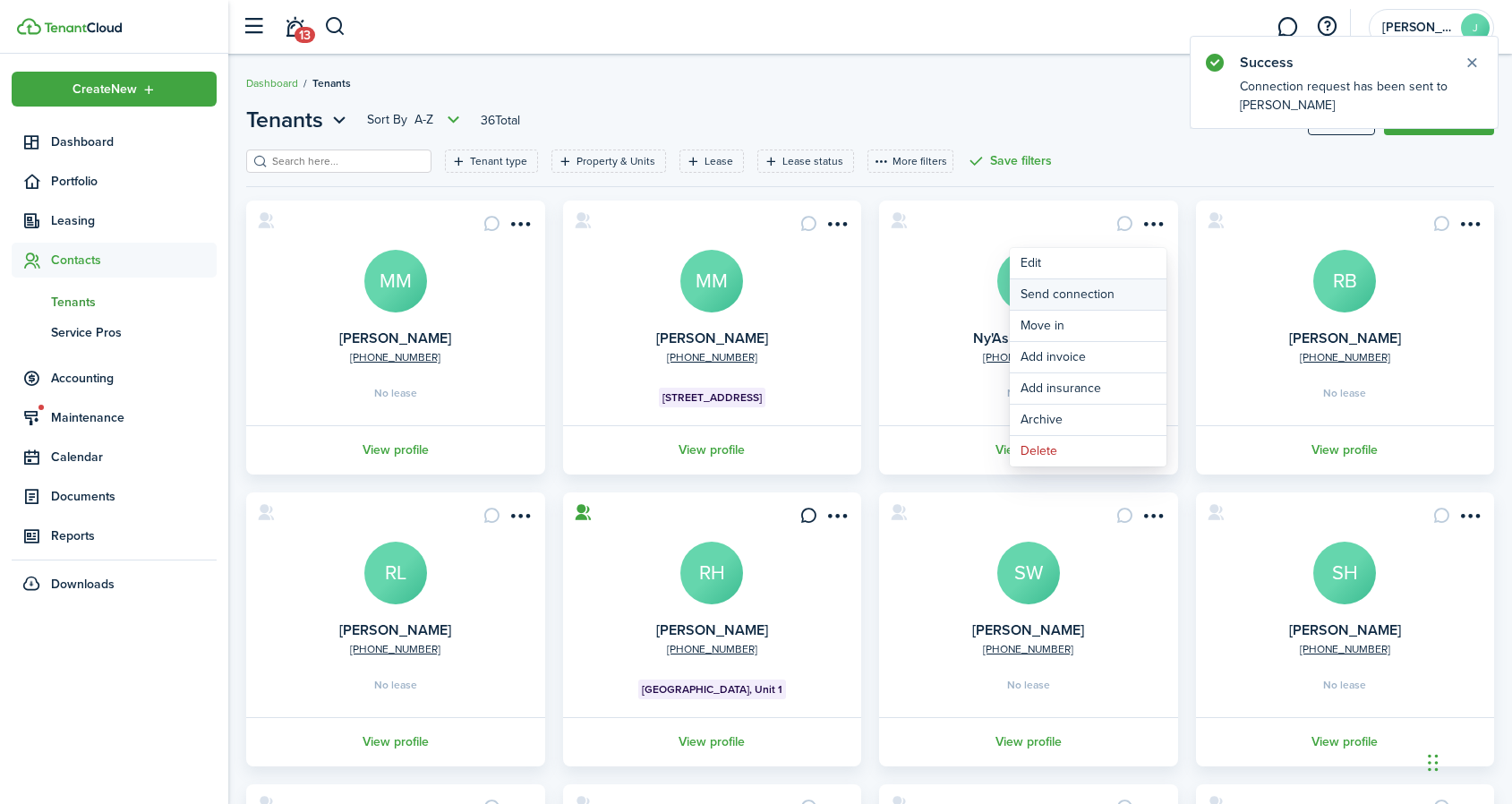
click at [1083, 293] on button "Send connection" at bounding box center [1088, 294] width 156 height 30
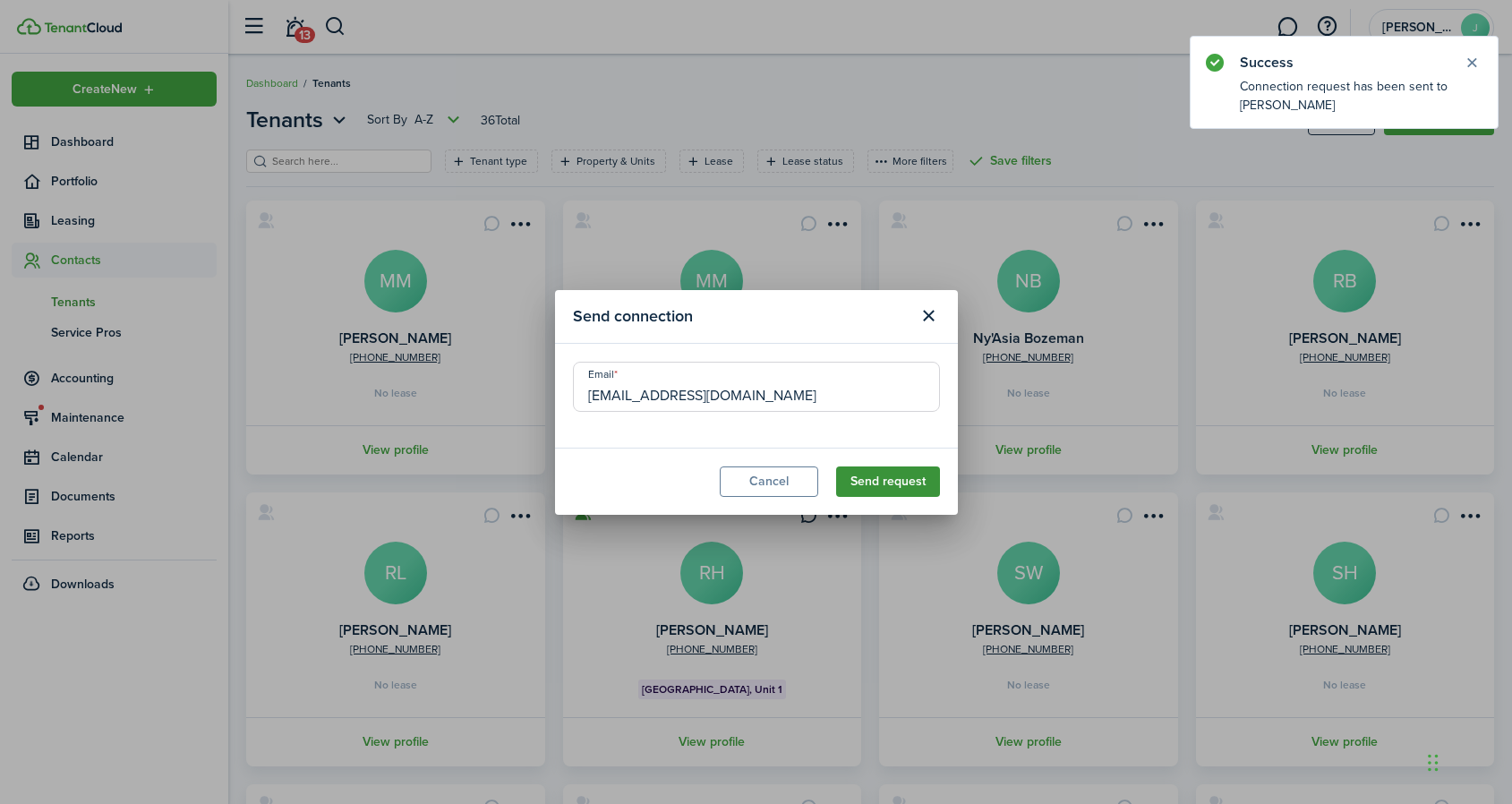
click at [887, 474] on button "Send request" at bounding box center [887, 481] width 104 height 30
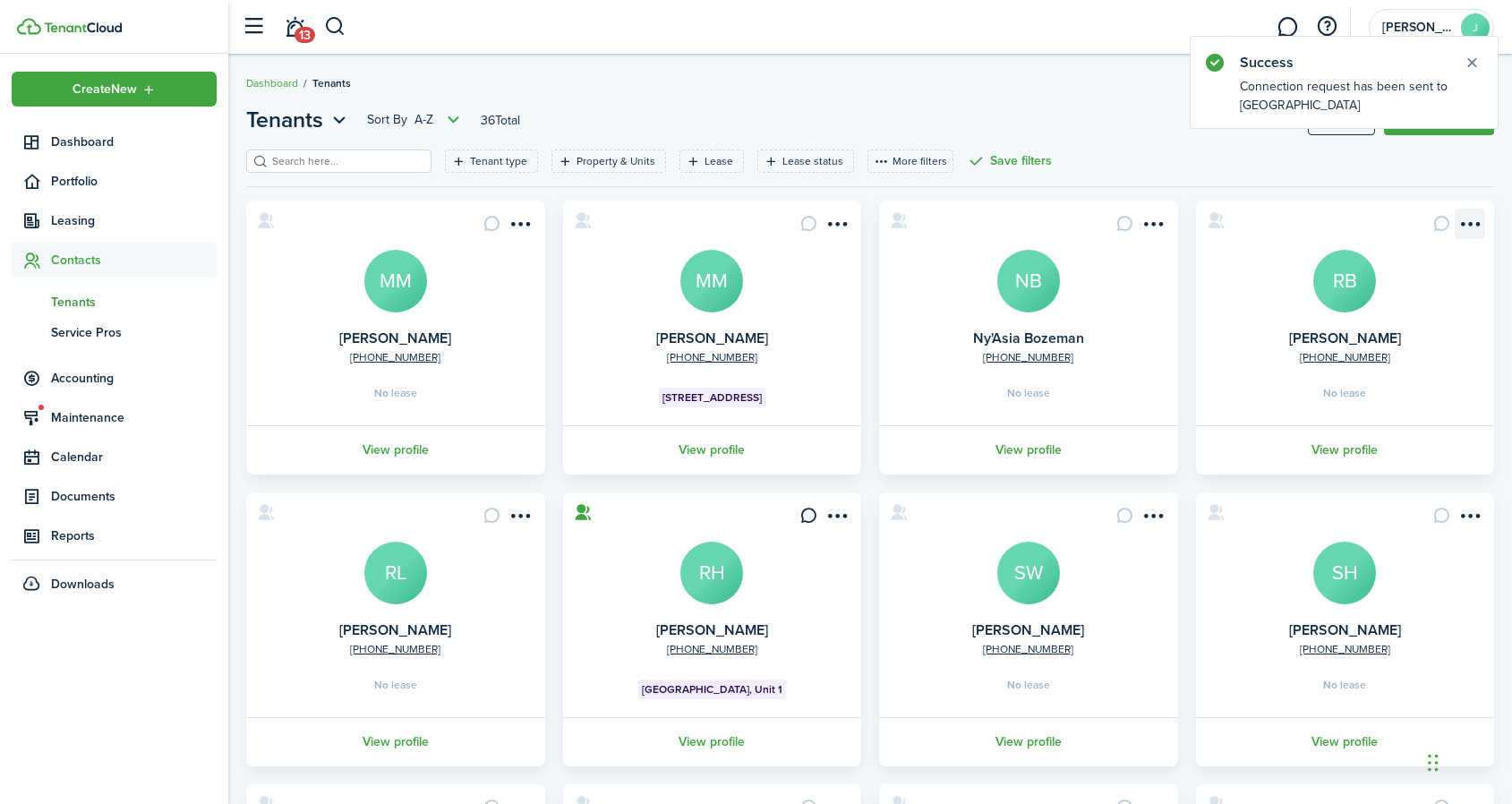
click at [1469, 225] on menu-btn-icon "Open menu" at bounding box center [1470, 224] width 30 height 30
click at [1378, 299] on button "Send connection" at bounding box center [1404, 294] width 156 height 30
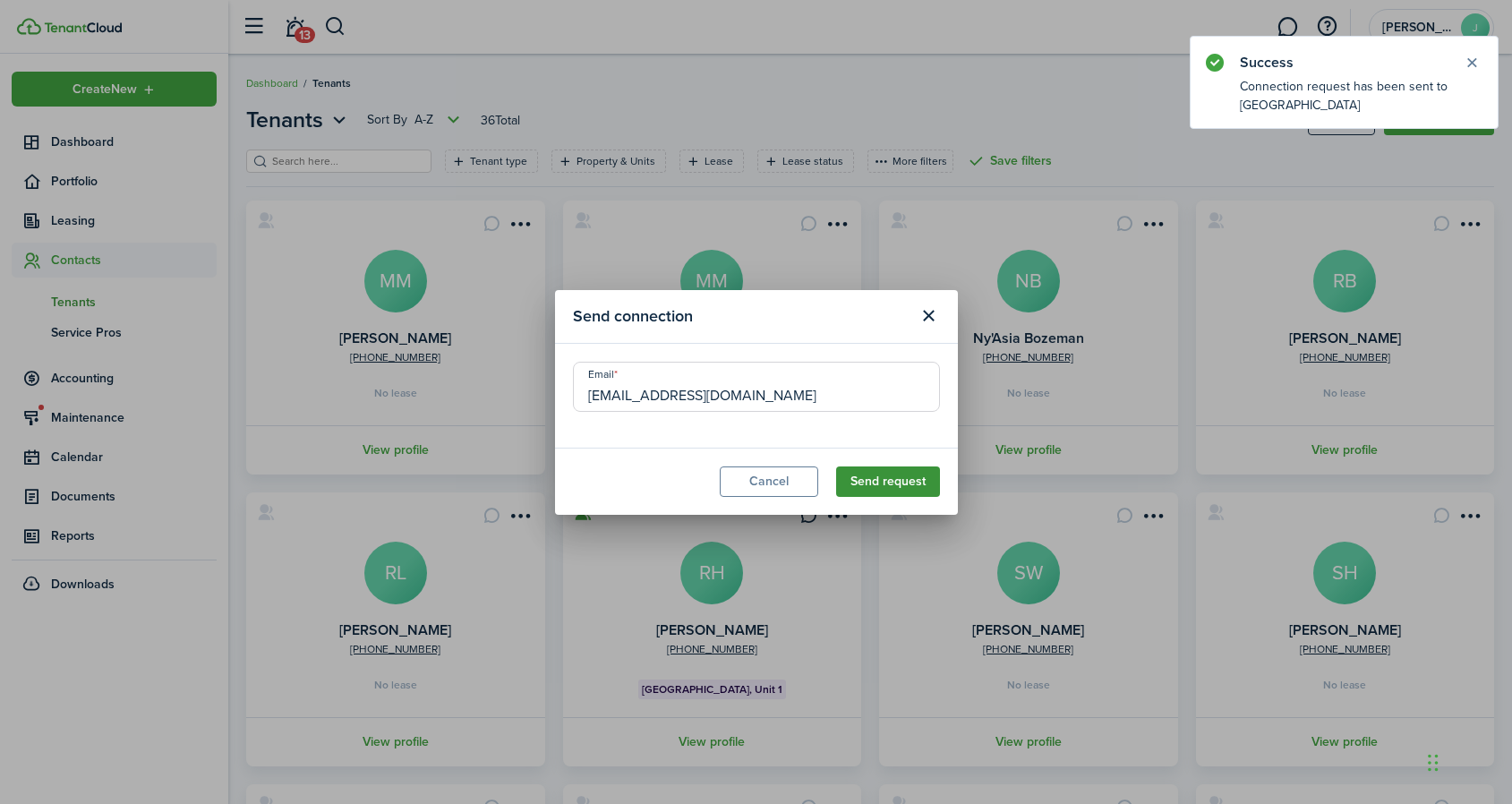
click at [891, 475] on button "Send request" at bounding box center [887, 481] width 104 height 30
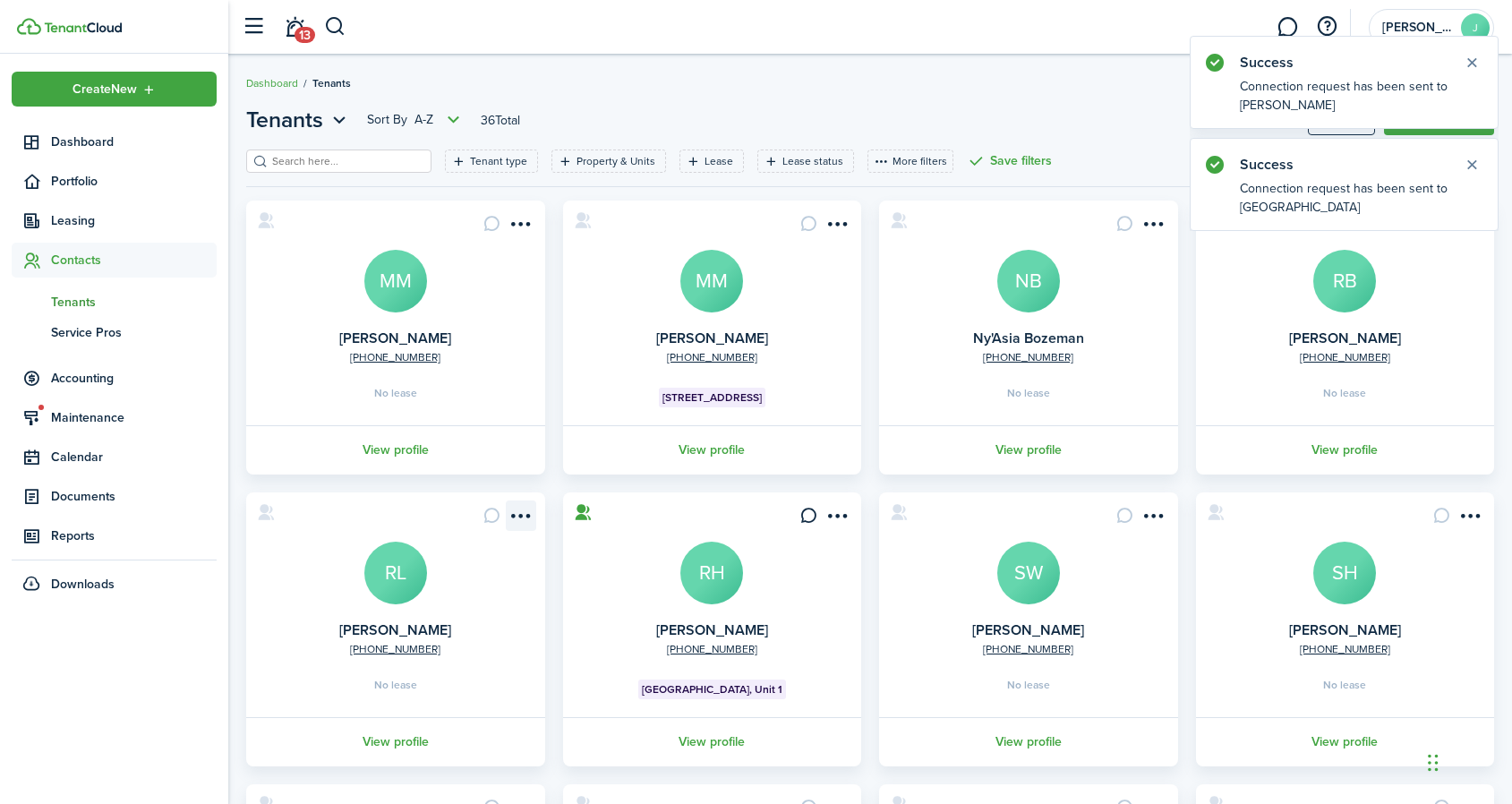
click at [519, 514] on menu-btn-icon "Open menu" at bounding box center [521, 515] width 30 height 30
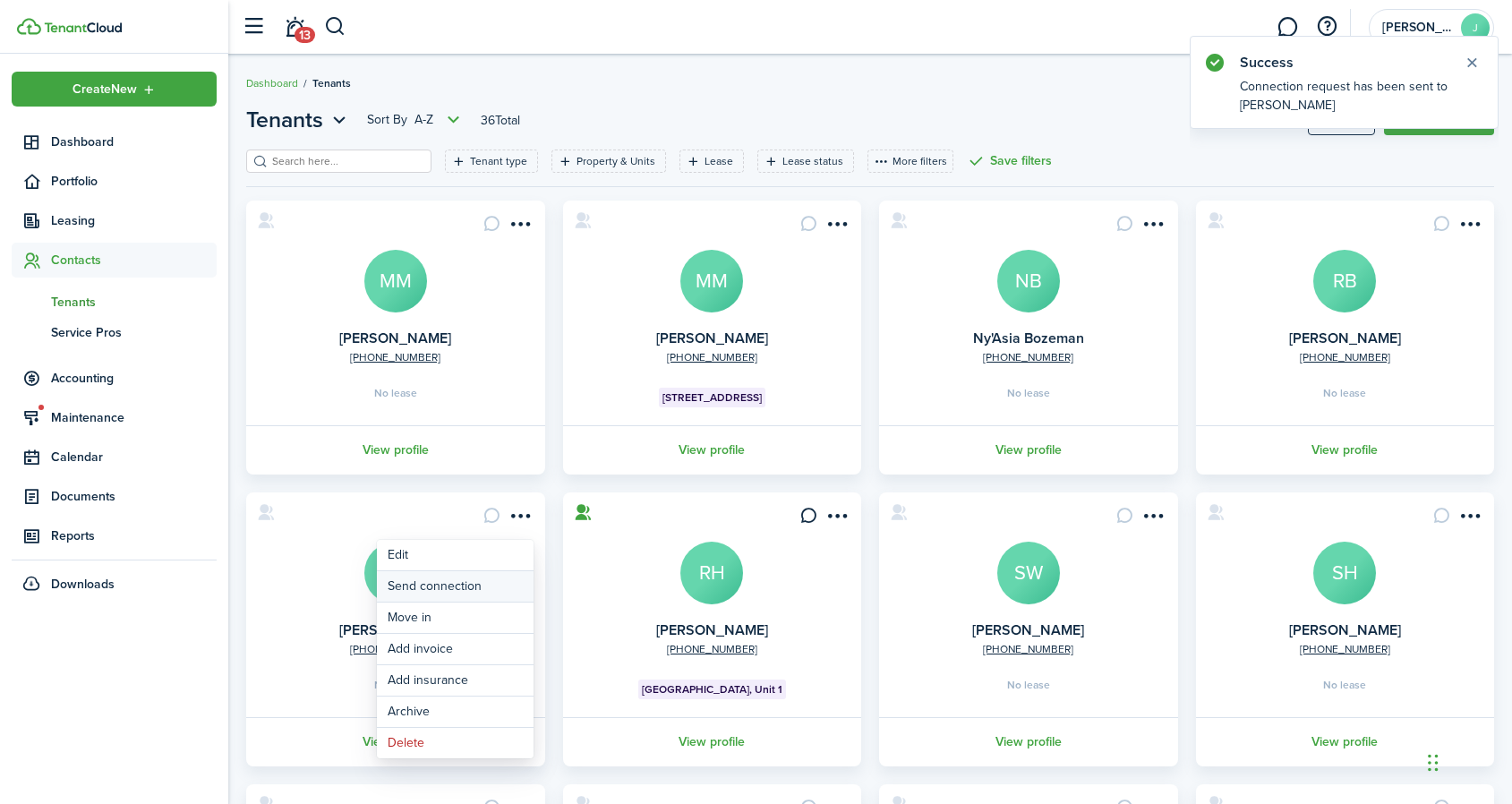
click at [465, 584] on button "Send connection" at bounding box center [455, 586] width 156 height 30
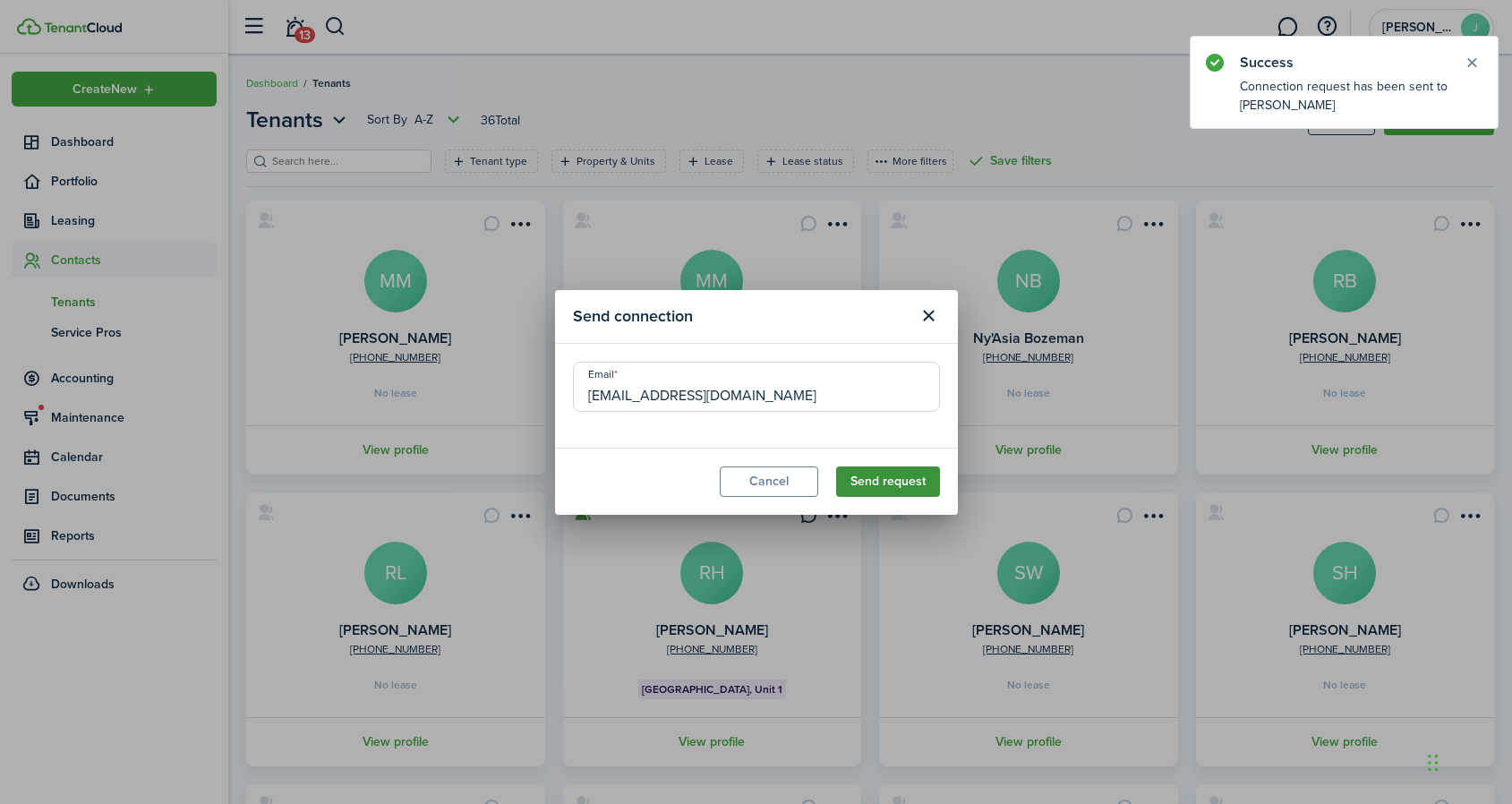
click at [901, 491] on button "Send request" at bounding box center [887, 481] width 104 height 30
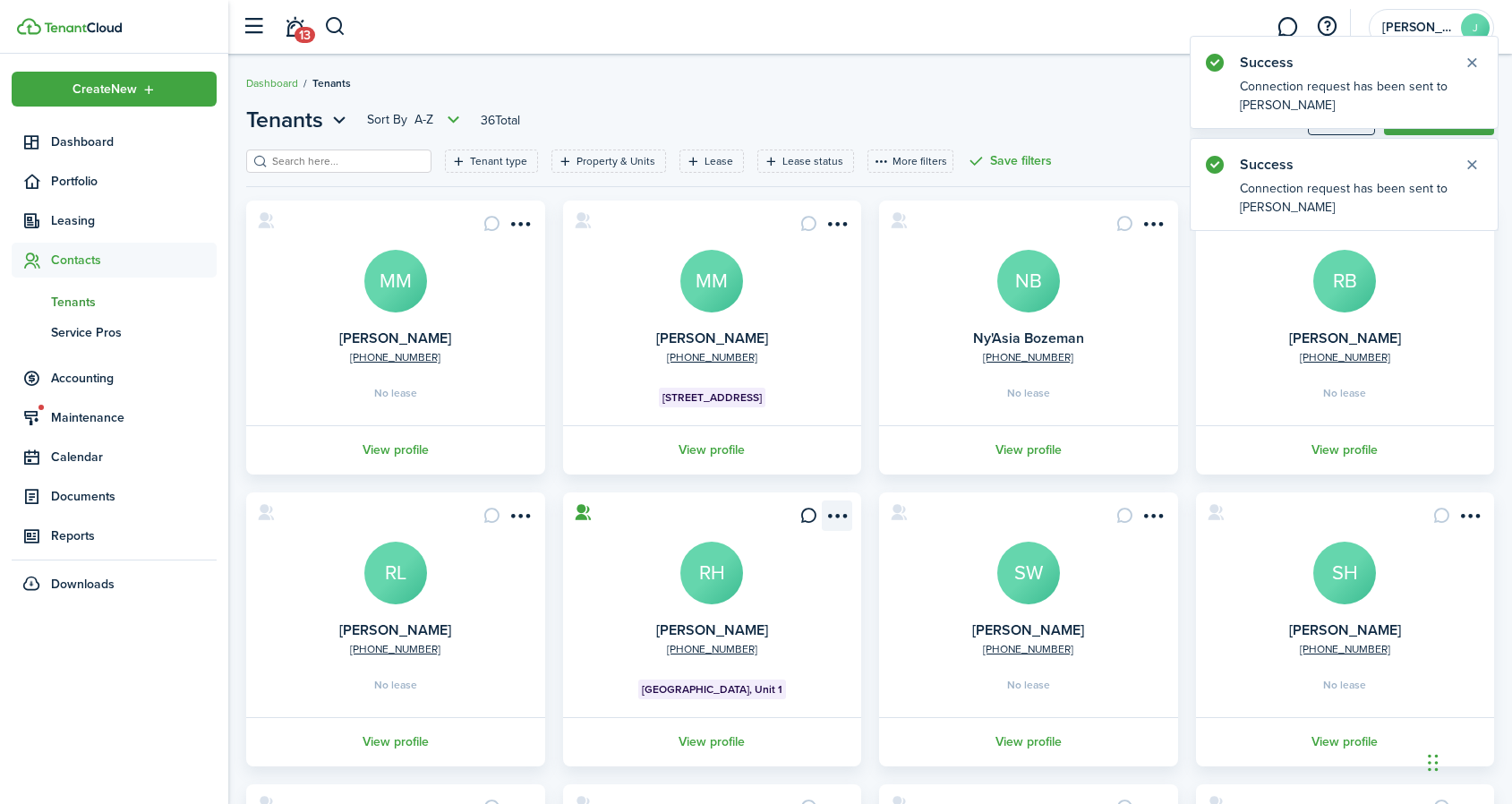
click at [843, 523] on menu-btn-icon "Open menu" at bounding box center [837, 515] width 30 height 30
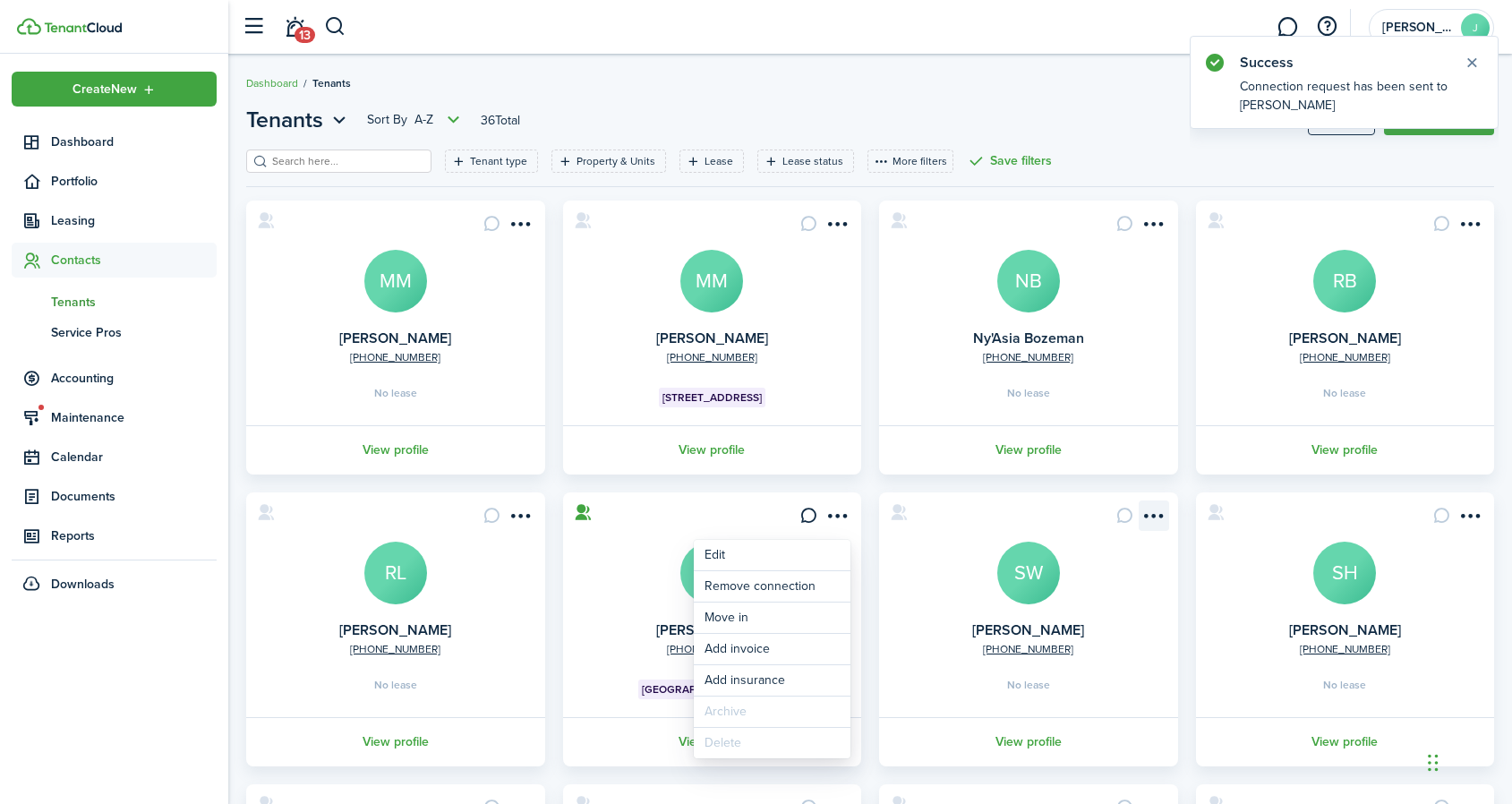
click at [1153, 514] on menu-btn-icon "Open menu" at bounding box center [1154, 515] width 30 height 30
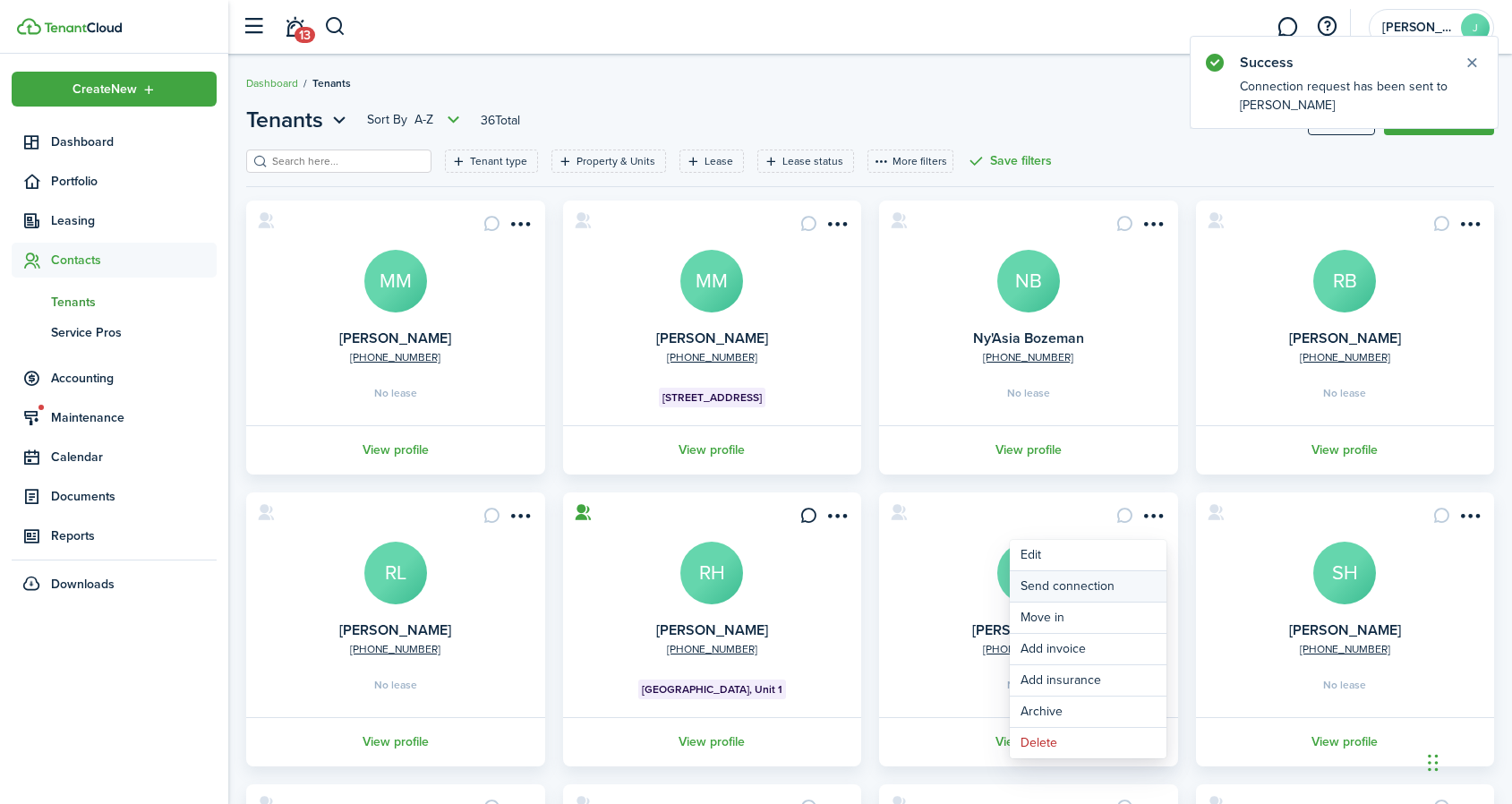
click at [1079, 582] on button "Send connection" at bounding box center [1088, 586] width 156 height 30
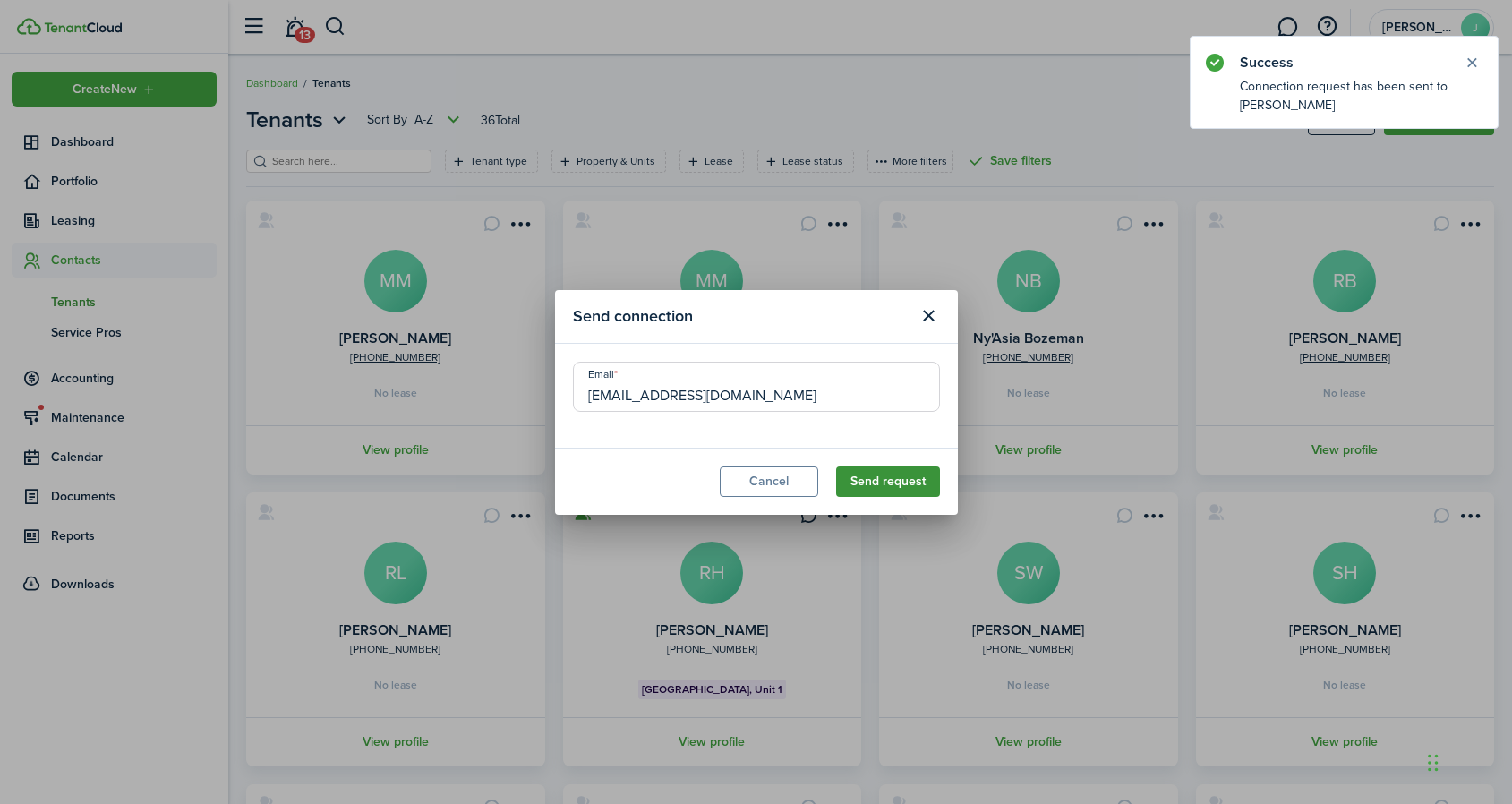
click at [915, 477] on button "Send request" at bounding box center [887, 481] width 104 height 30
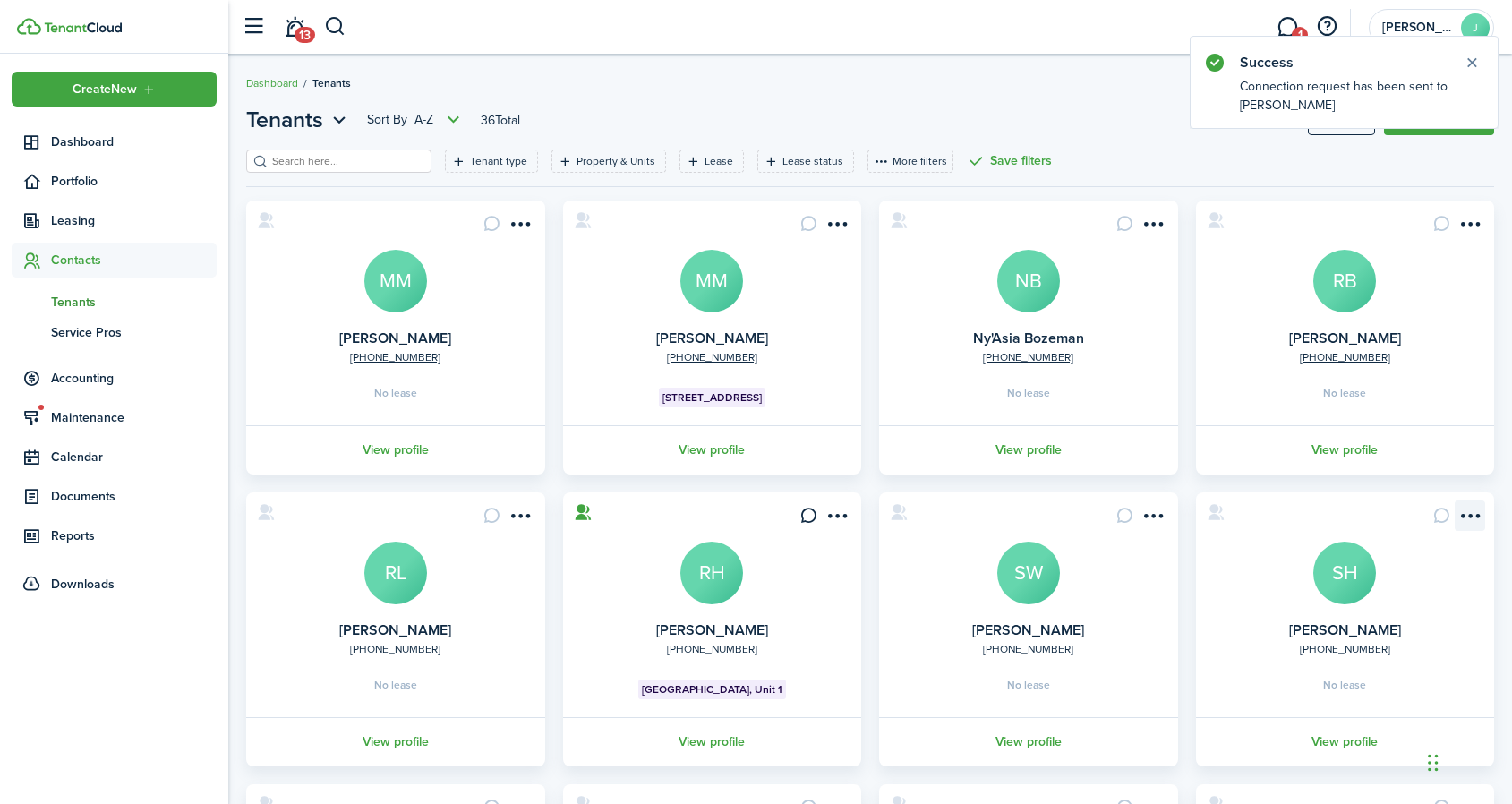
click at [1462, 512] on menu-btn-icon "Open menu" at bounding box center [1470, 515] width 30 height 30
click at [1372, 590] on button "Send connection" at bounding box center [1404, 586] width 156 height 30
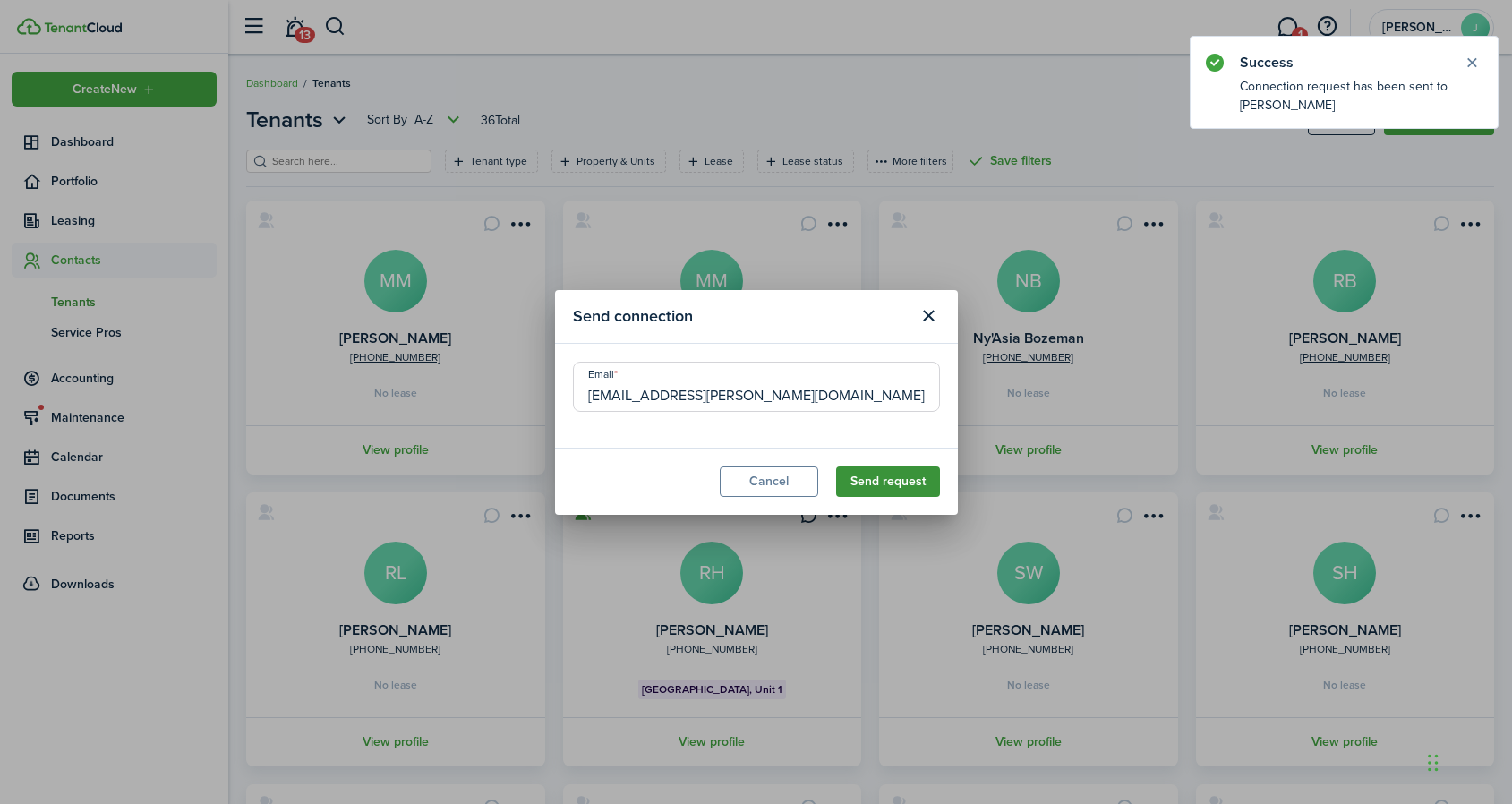
click at [931, 495] on button "Send request" at bounding box center [887, 481] width 104 height 30
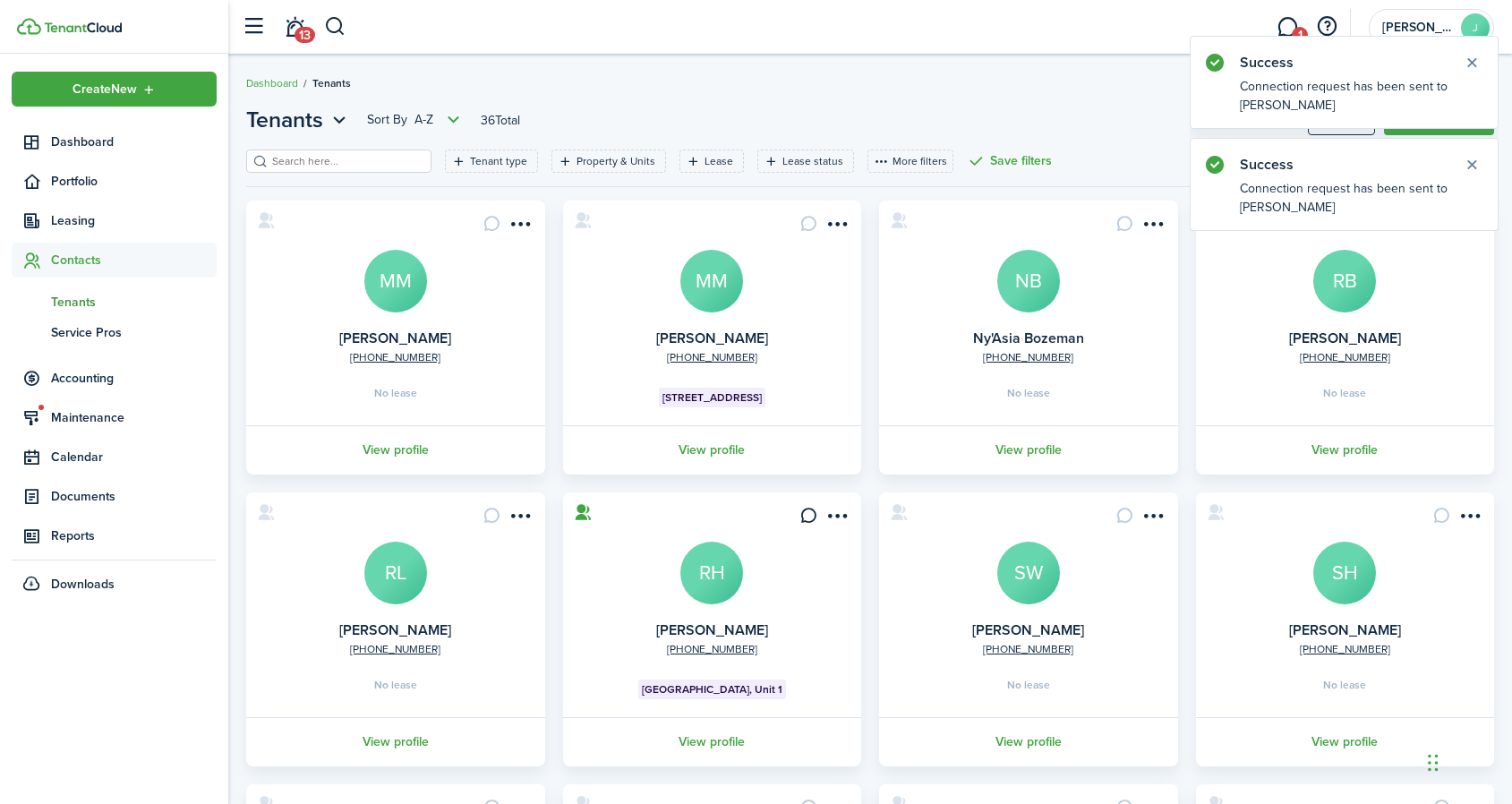
click at [870, 495] on tenant-list-card "[PHONE_NUMBER] [PERSON_NAME] SW No lease View profile" at bounding box center [1028, 629] width 317 height 273
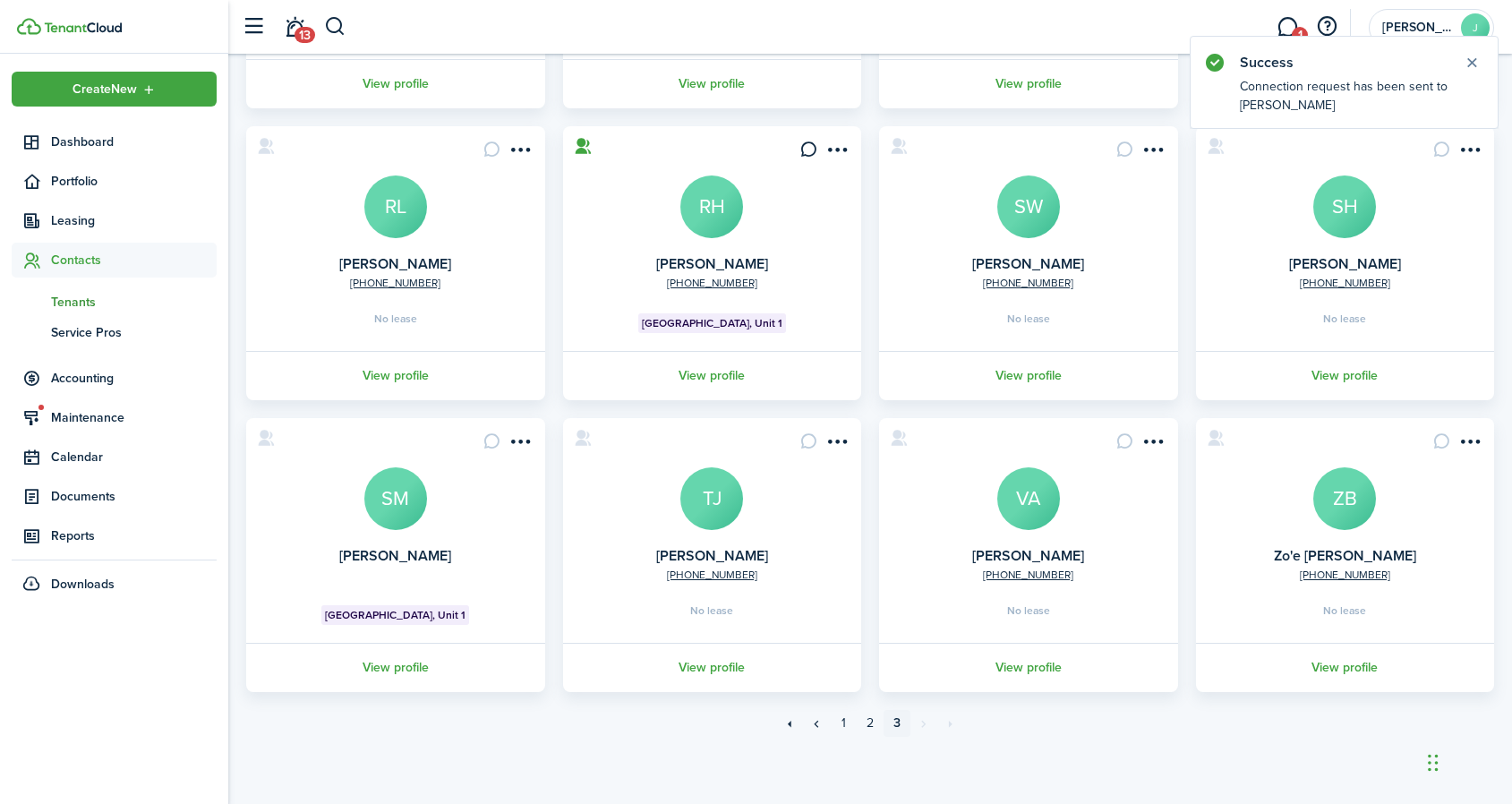
scroll to position [366, 0]
click at [530, 431] on menu-btn-icon "Open menu" at bounding box center [521, 441] width 30 height 30
click at [830, 436] on menu-btn-icon "Open menu" at bounding box center [837, 441] width 30 height 30
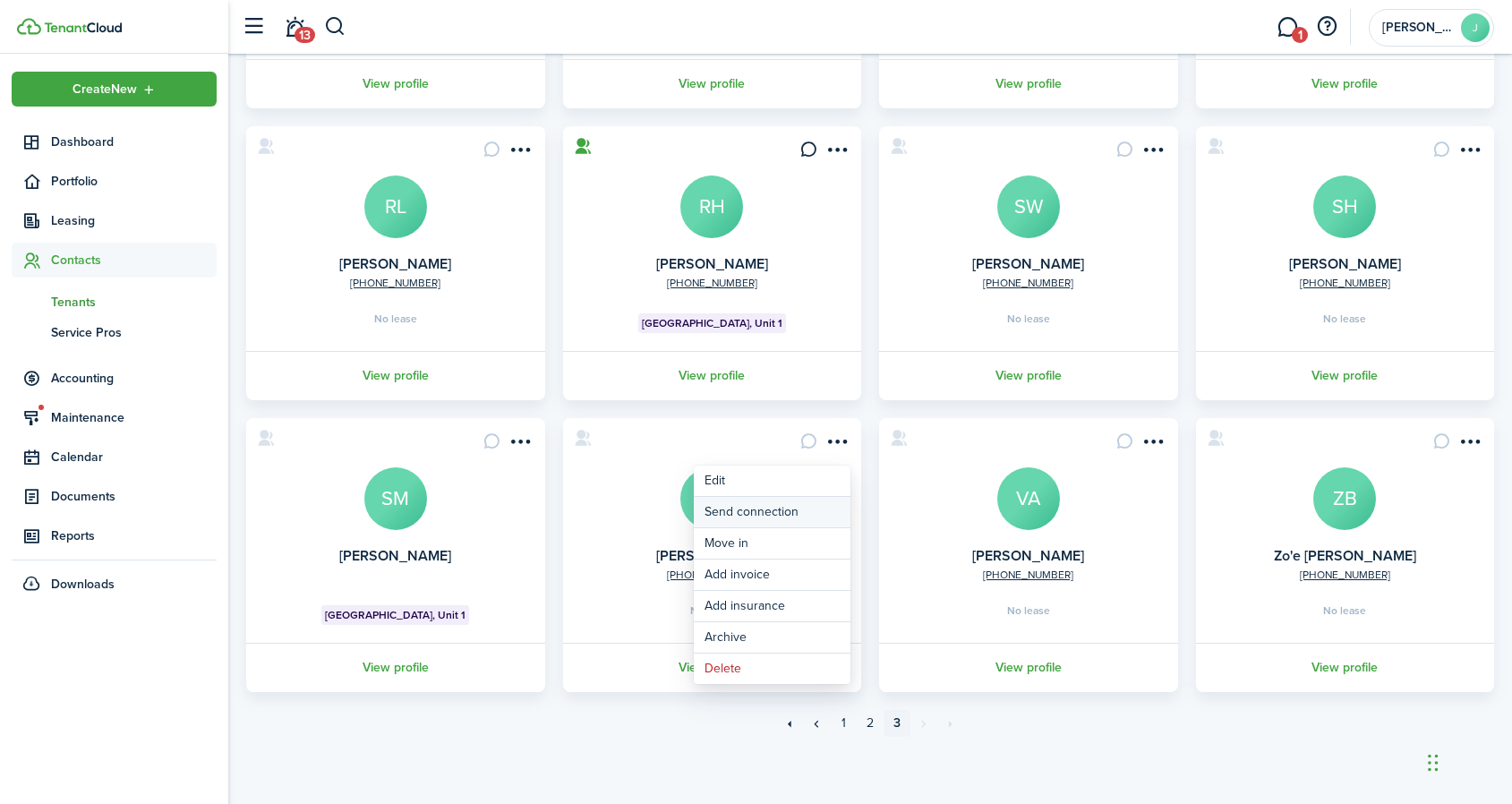
click at [780, 507] on button "Send connection" at bounding box center [772, 512] width 156 height 30
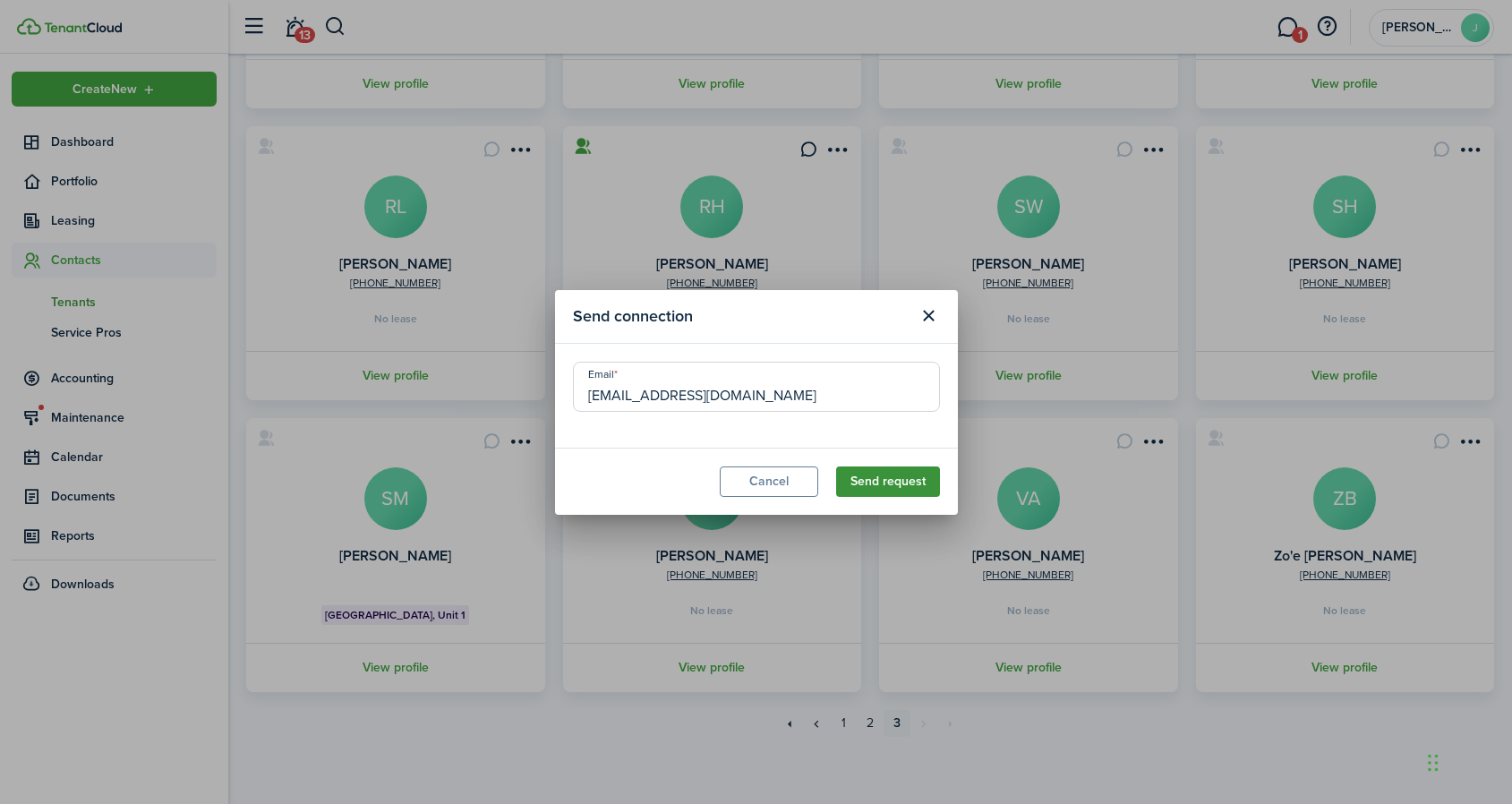
click at [897, 486] on button "Send request" at bounding box center [887, 481] width 104 height 30
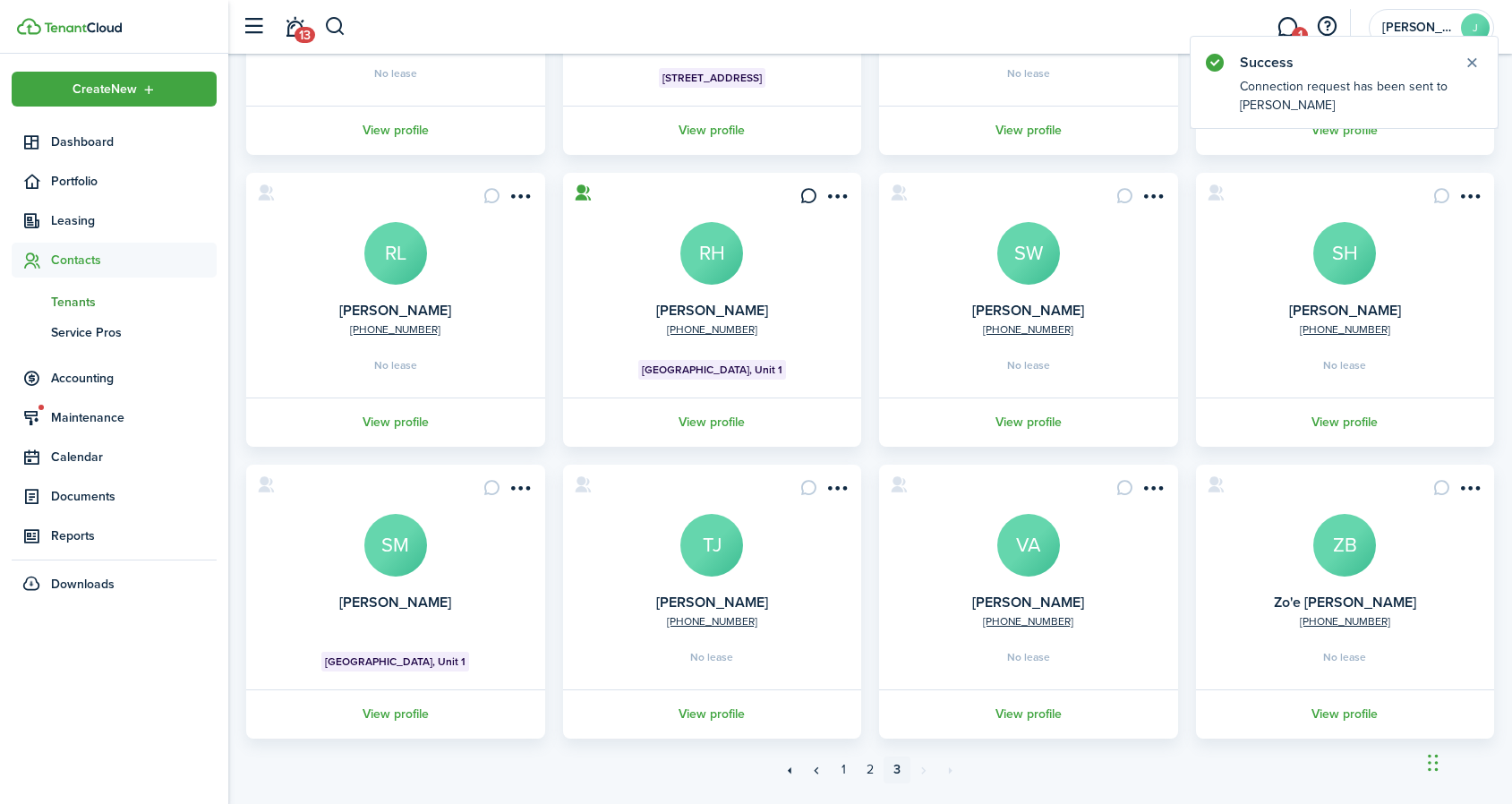
scroll to position [367, 0]
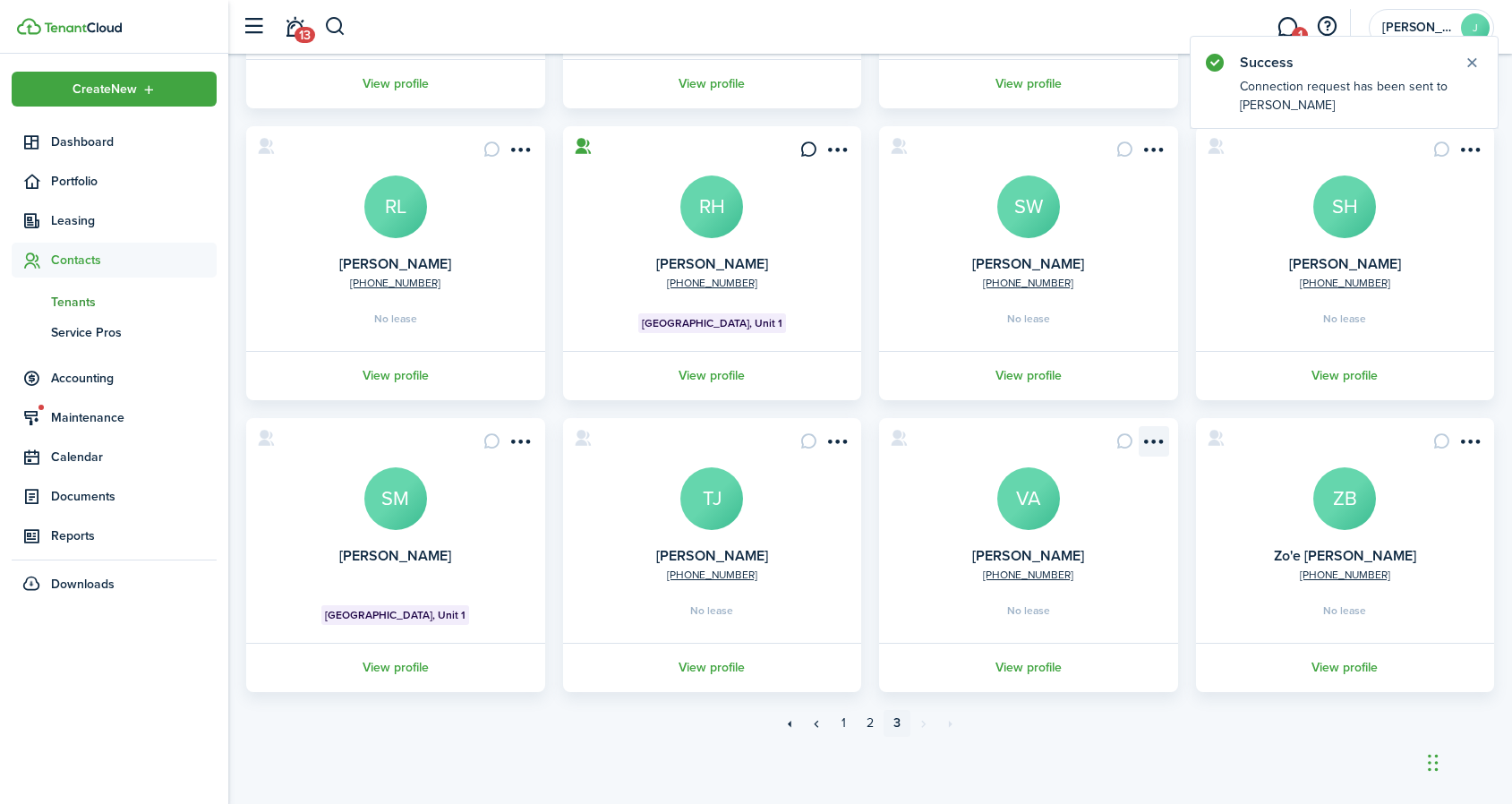
click at [1154, 440] on menu-btn-icon "Open menu" at bounding box center [1154, 441] width 30 height 30
click at [1069, 509] on button "Send connection" at bounding box center [1088, 511] width 156 height 30
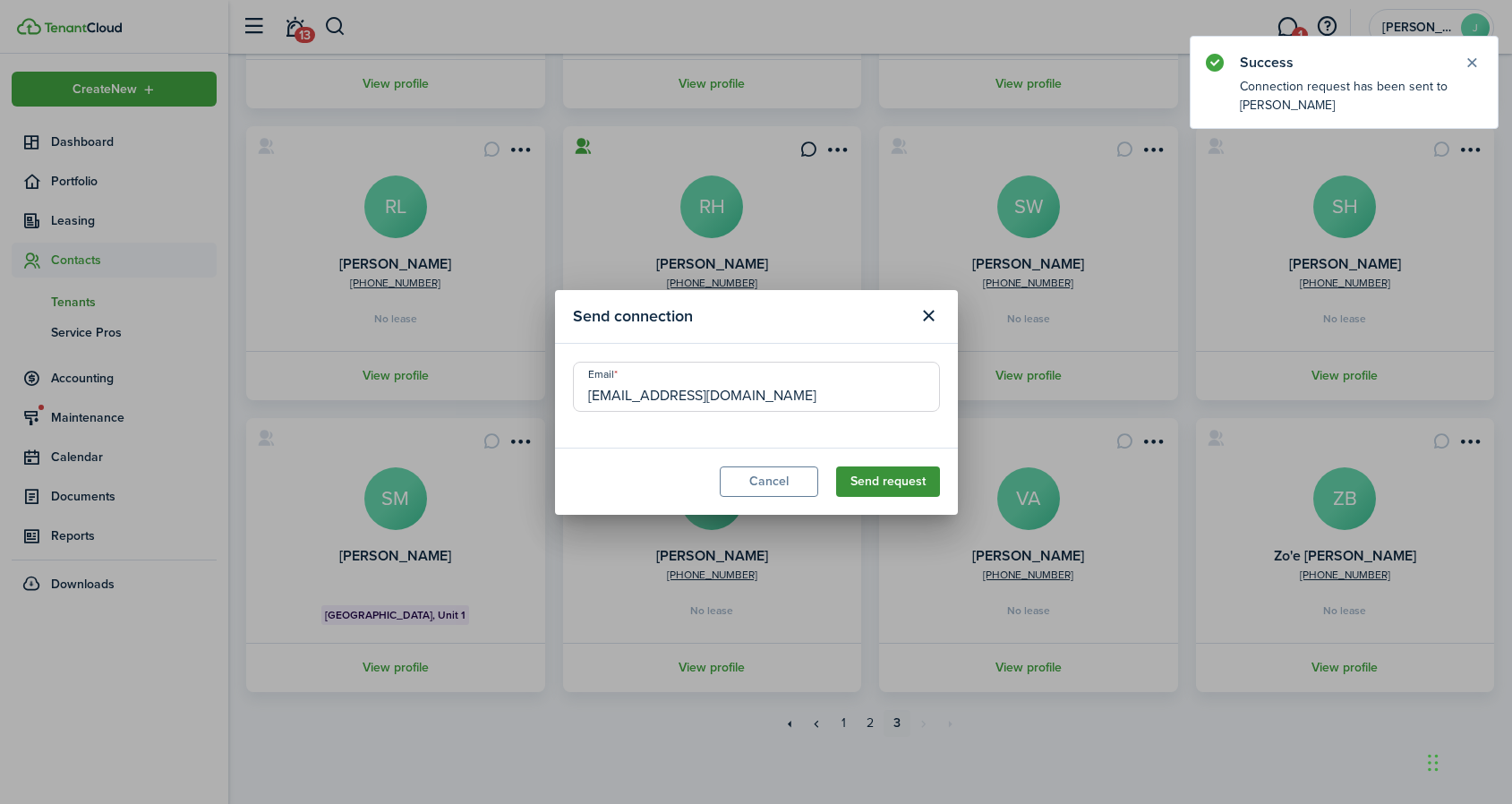
click at [901, 470] on button "Send request" at bounding box center [887, 481] width 104 height 30
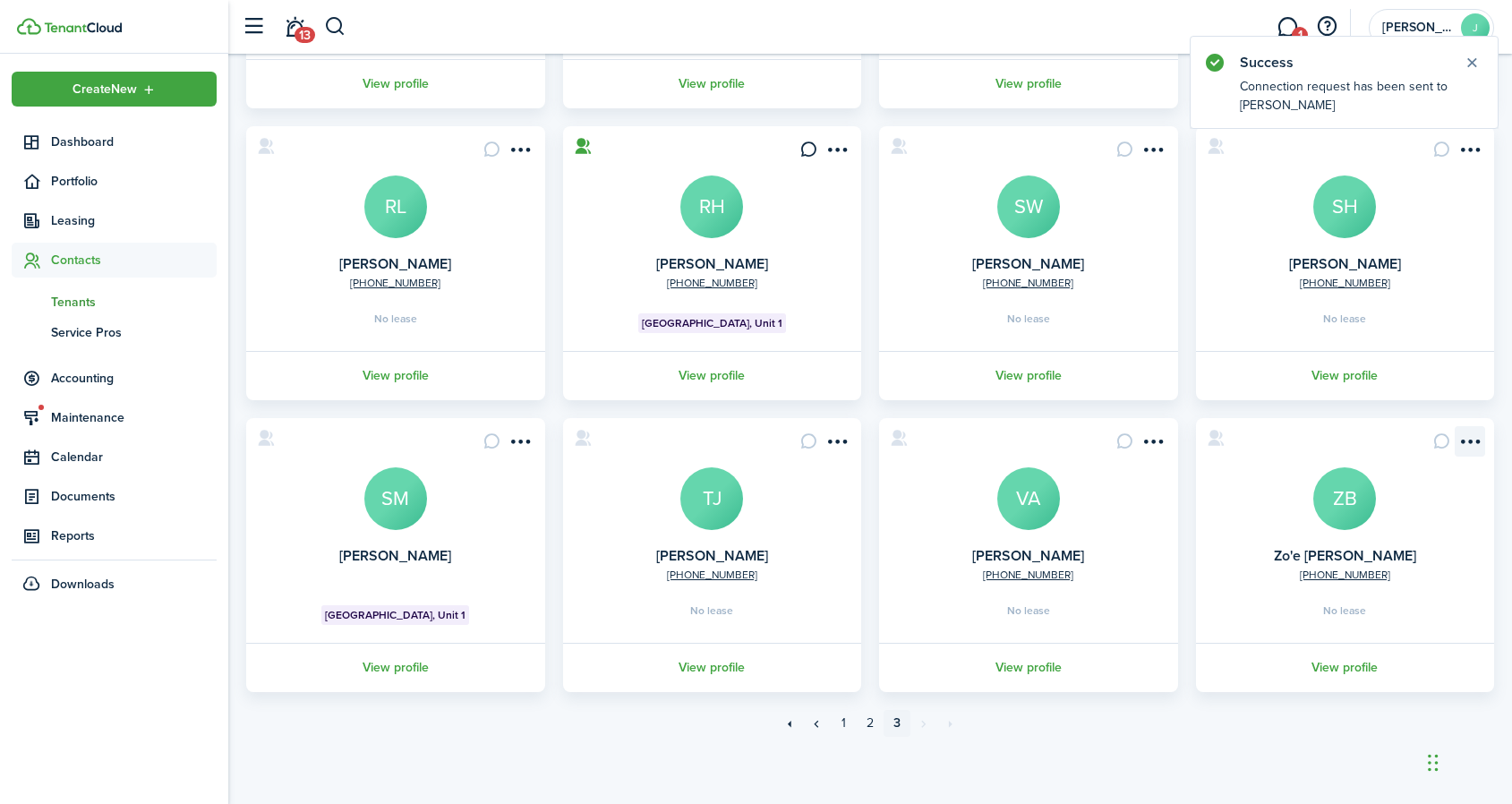
click at [1468, 452] on menu-btn-icon "Open menu" at bounding box center [1470, 441] width 30 height 30
click at [1396, 509] on button "Send connection" at bounding box center [1404, 511] width 156 height 30
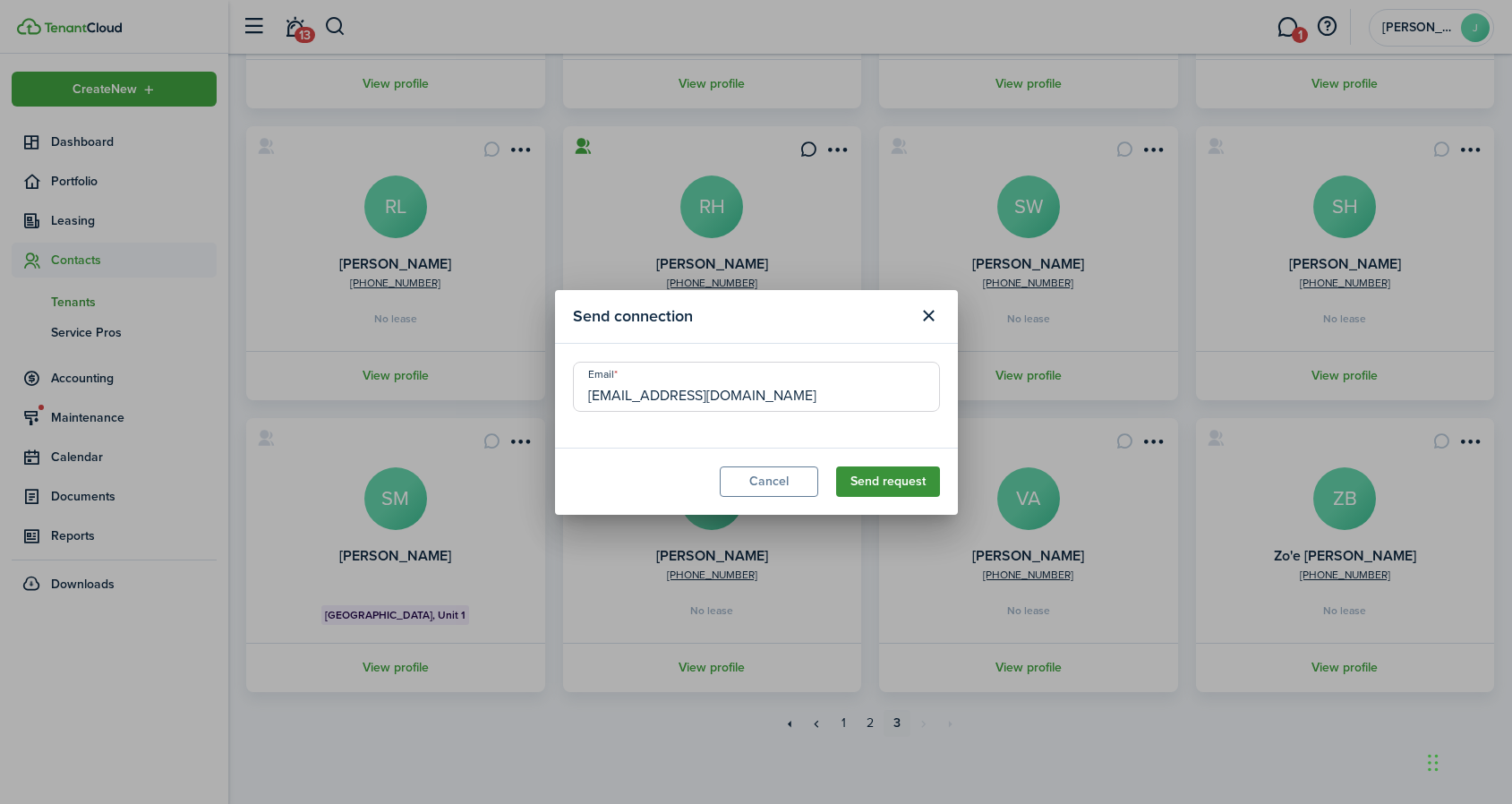
click at [924, 478] on button "Send request" at bounding box center [887, 481] width 104 height 30
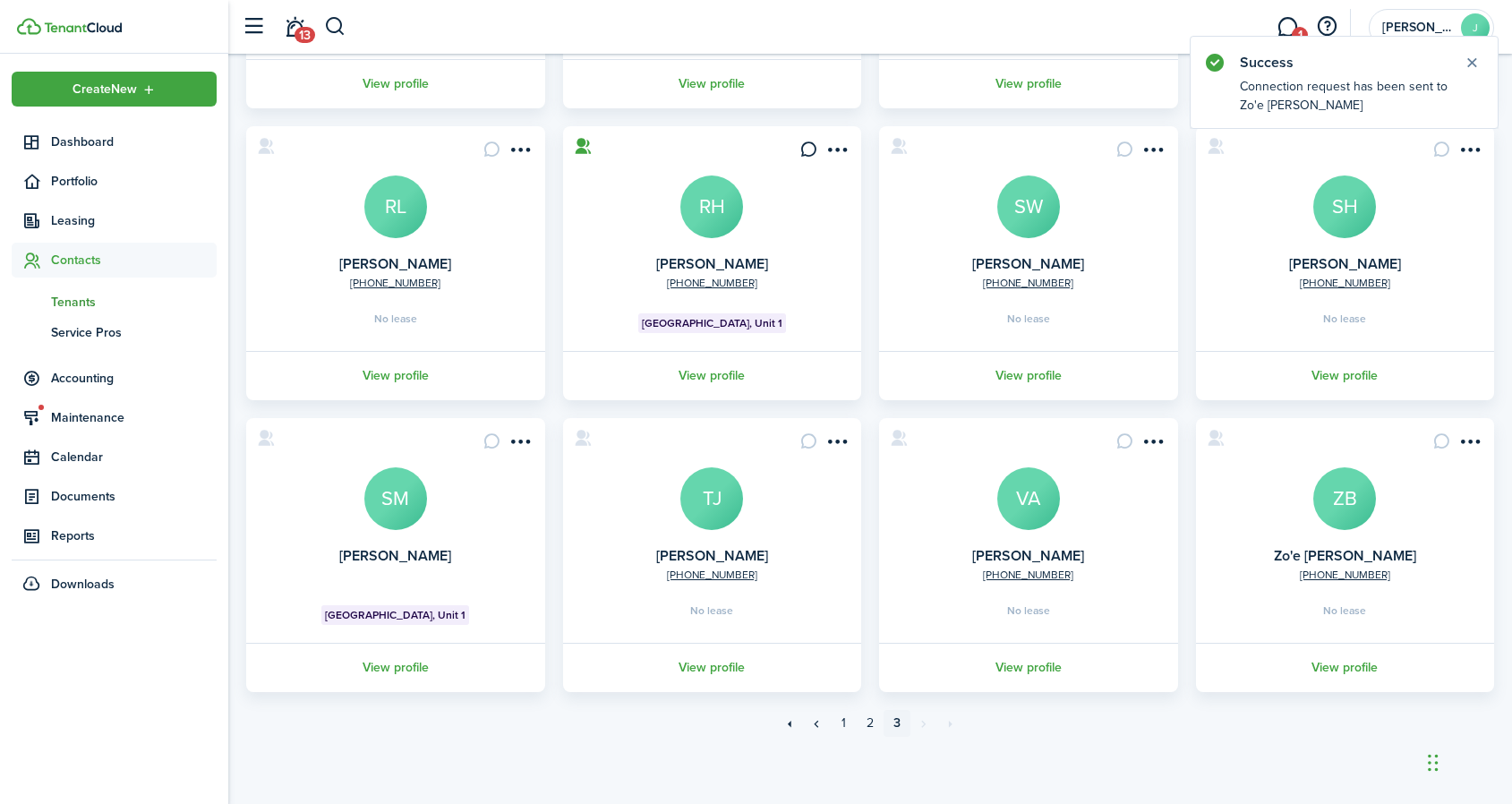
click at [1349, 607] on span "No lease" at bounding box center [1344, 610] width 43 height 10
click at [1340, 663] on link "View profile" at bounding box center [1344, 668] width 304 height 50
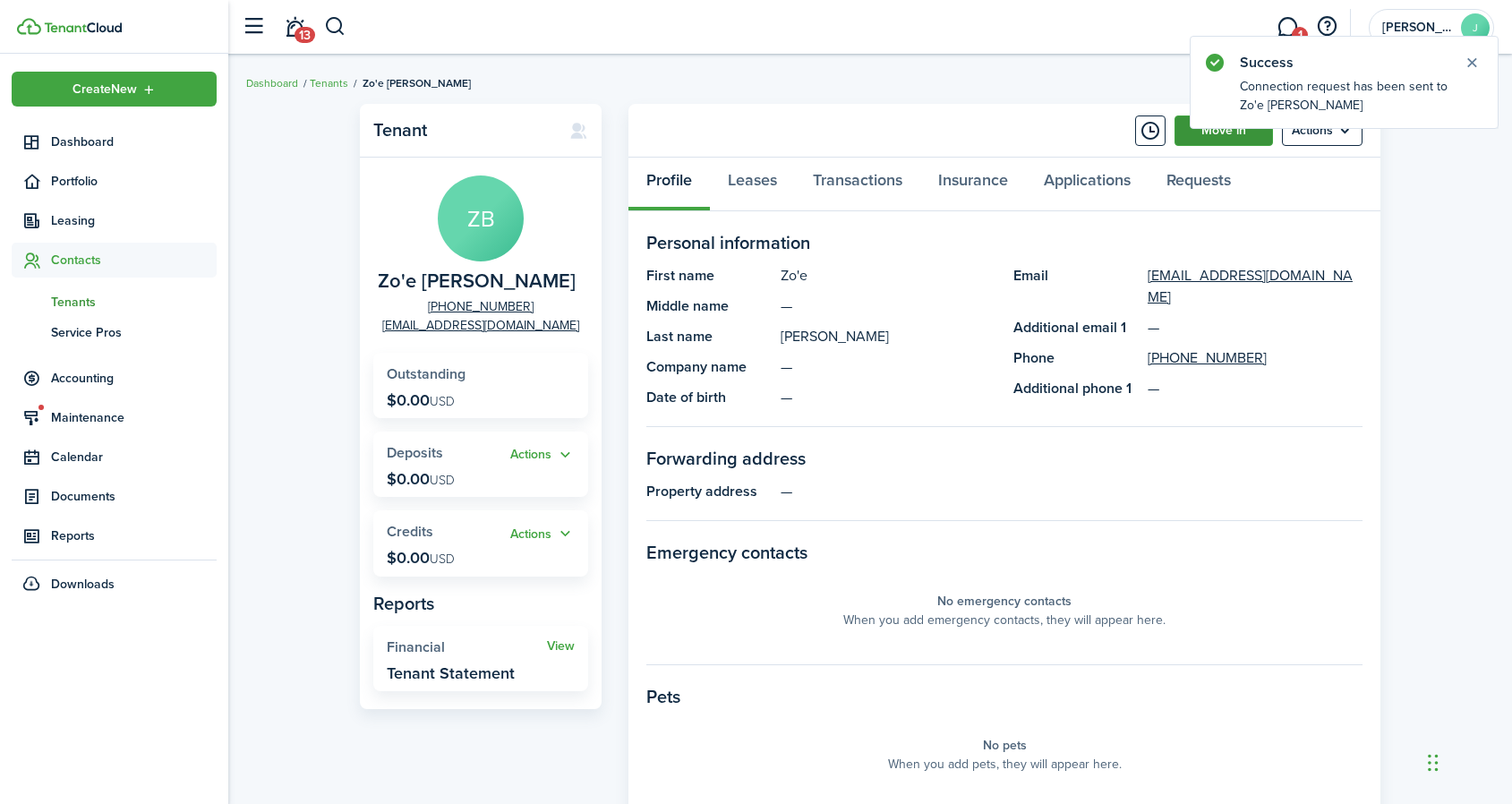
click at [1214, 140] on link "Move in" at bounding box center [1223, 131] width 98 height 30
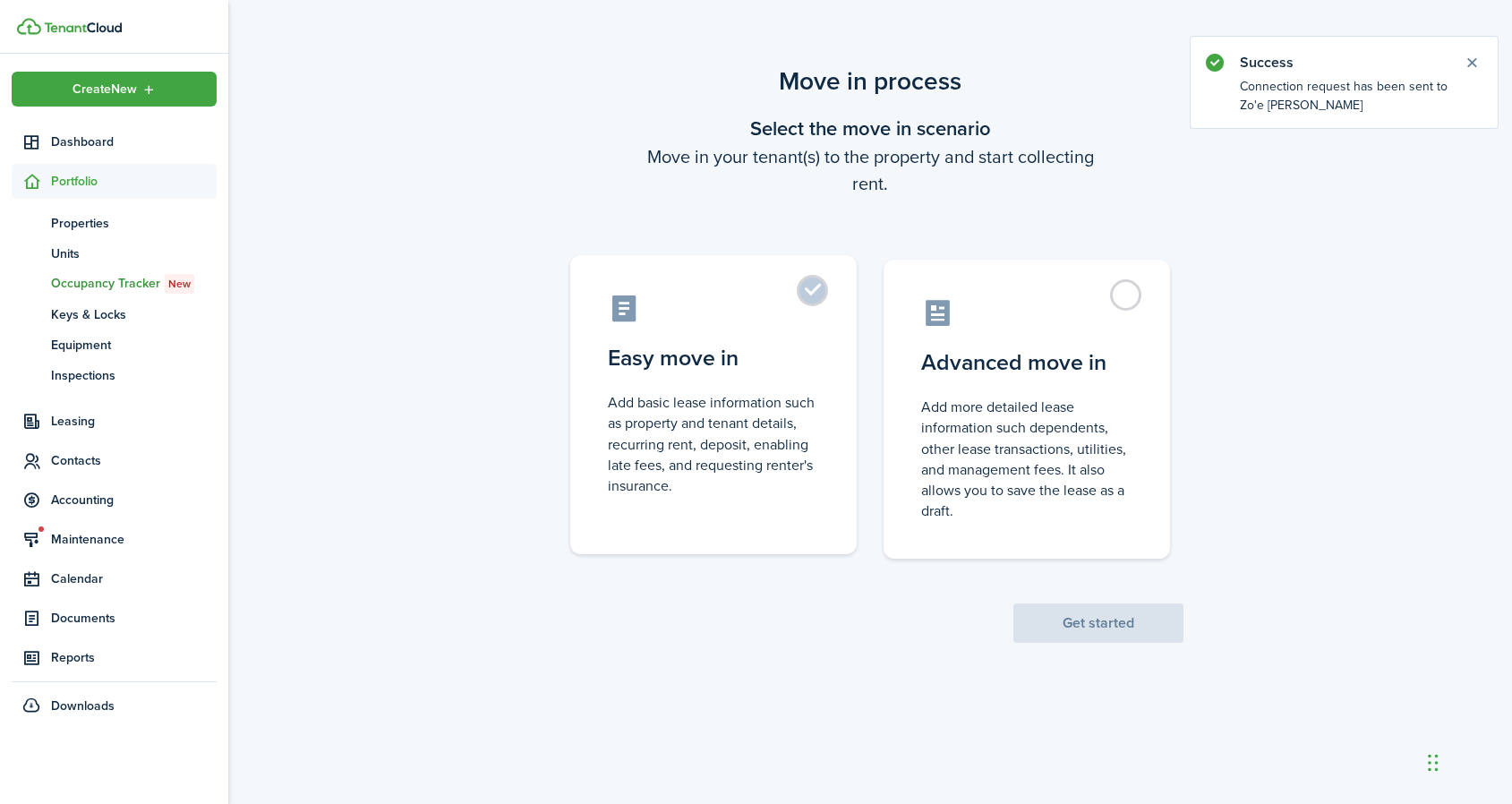
click at [794, 319] on control-radio-card-icon at bounding box center [714, 308] width 212 height 31
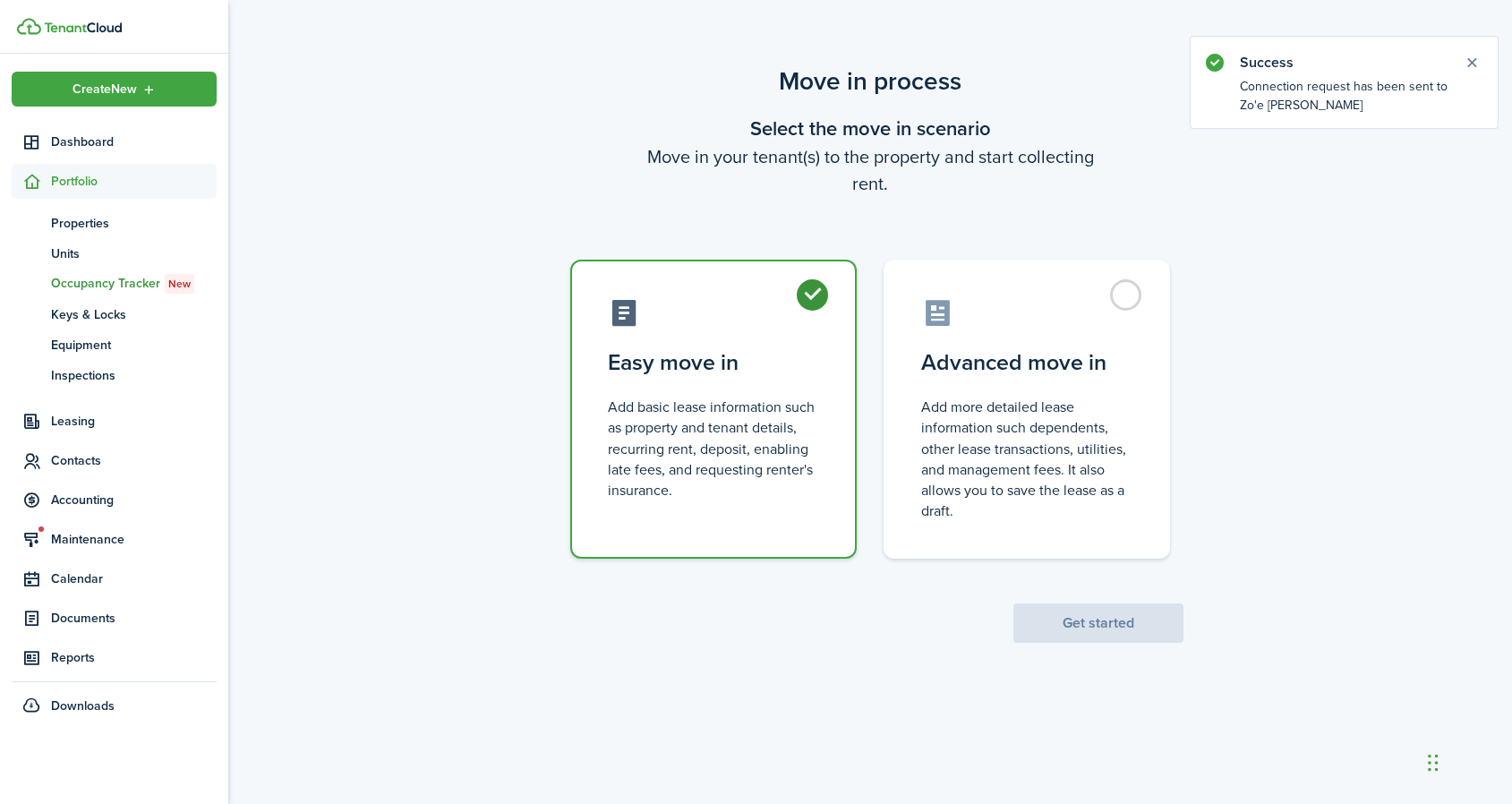
radio input "true"
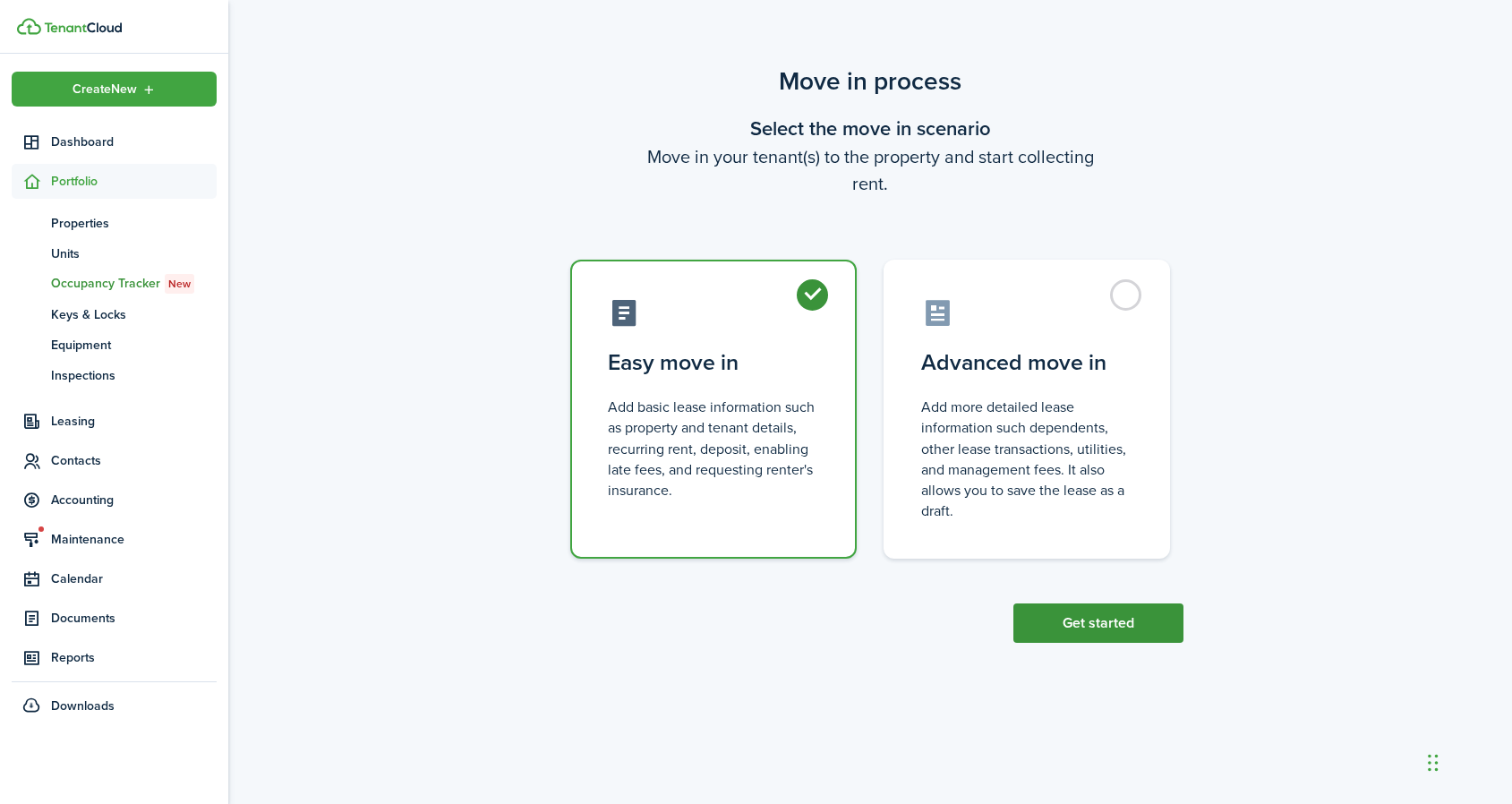
click at [1085, 625] on button "Get started" at bounding box center [1099, 622] width 171 height 39
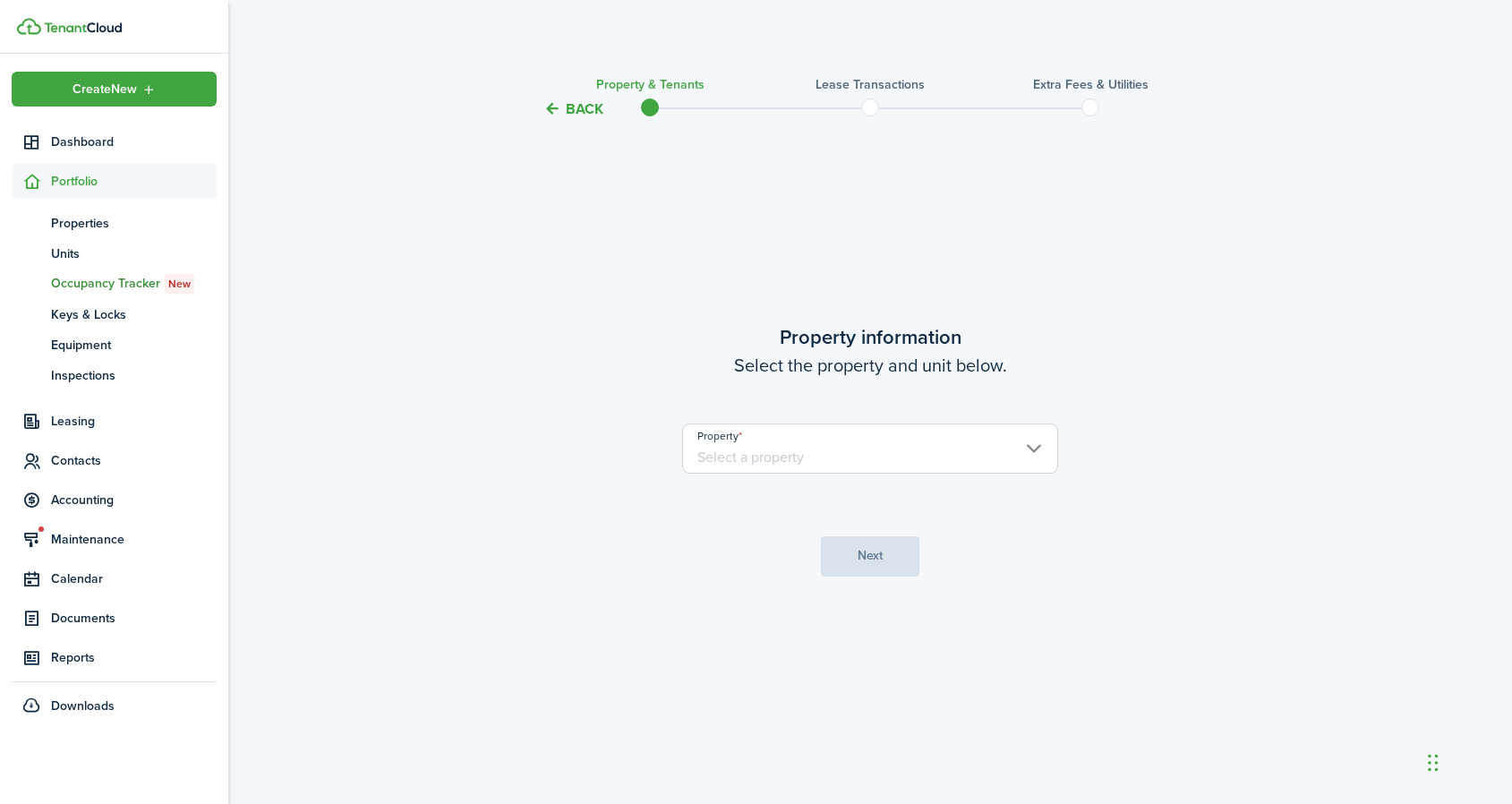
click at [918, 458] on input "Property" at bounding box center [870, 448] width 376 height 50
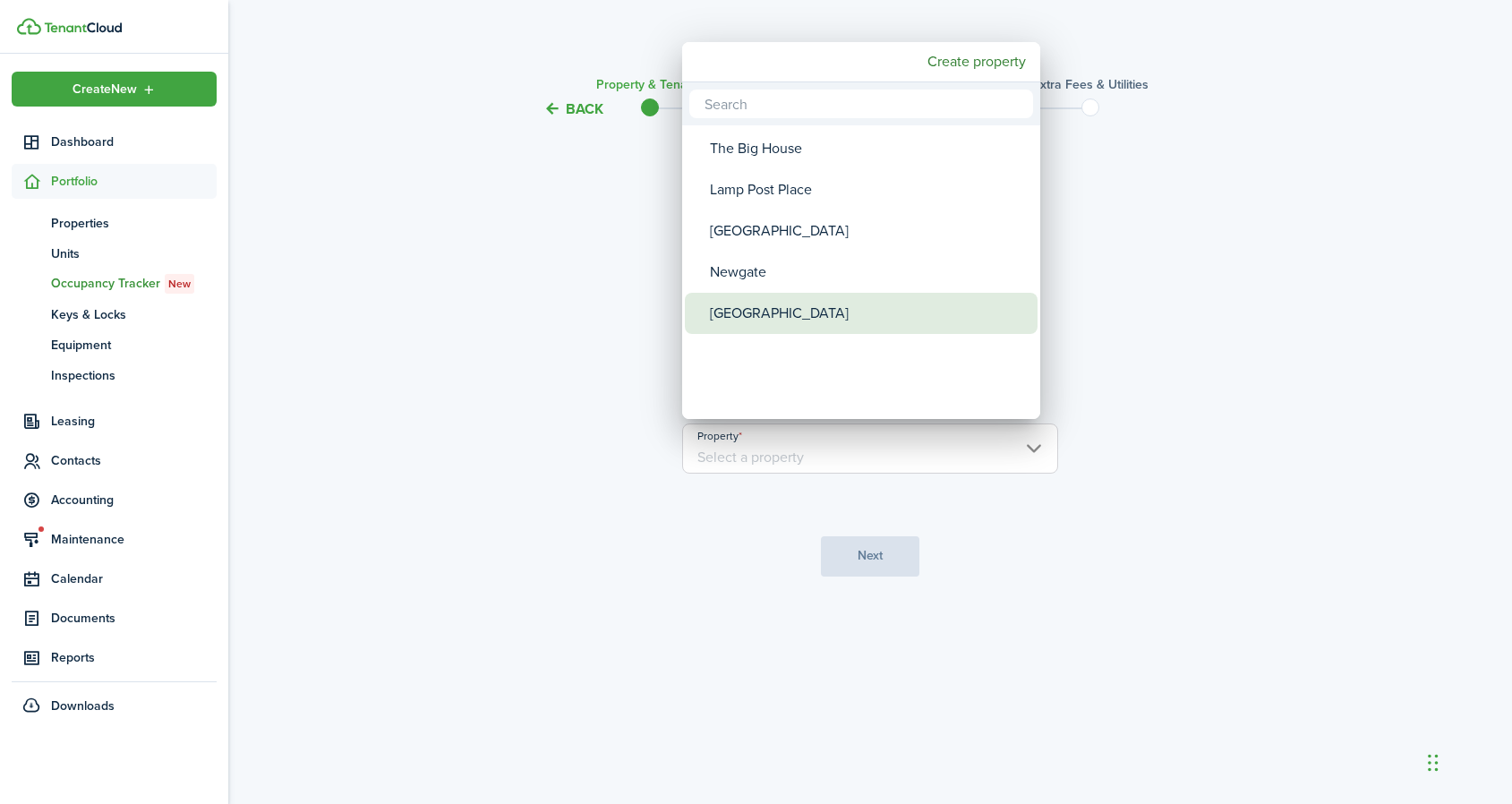
click at [794, 306] on div "[GEOGRAPHIC_DATA]" at bounding box center [868, 312] width 317 height 41
type input "[GEOGRAPHIC_DATA]"
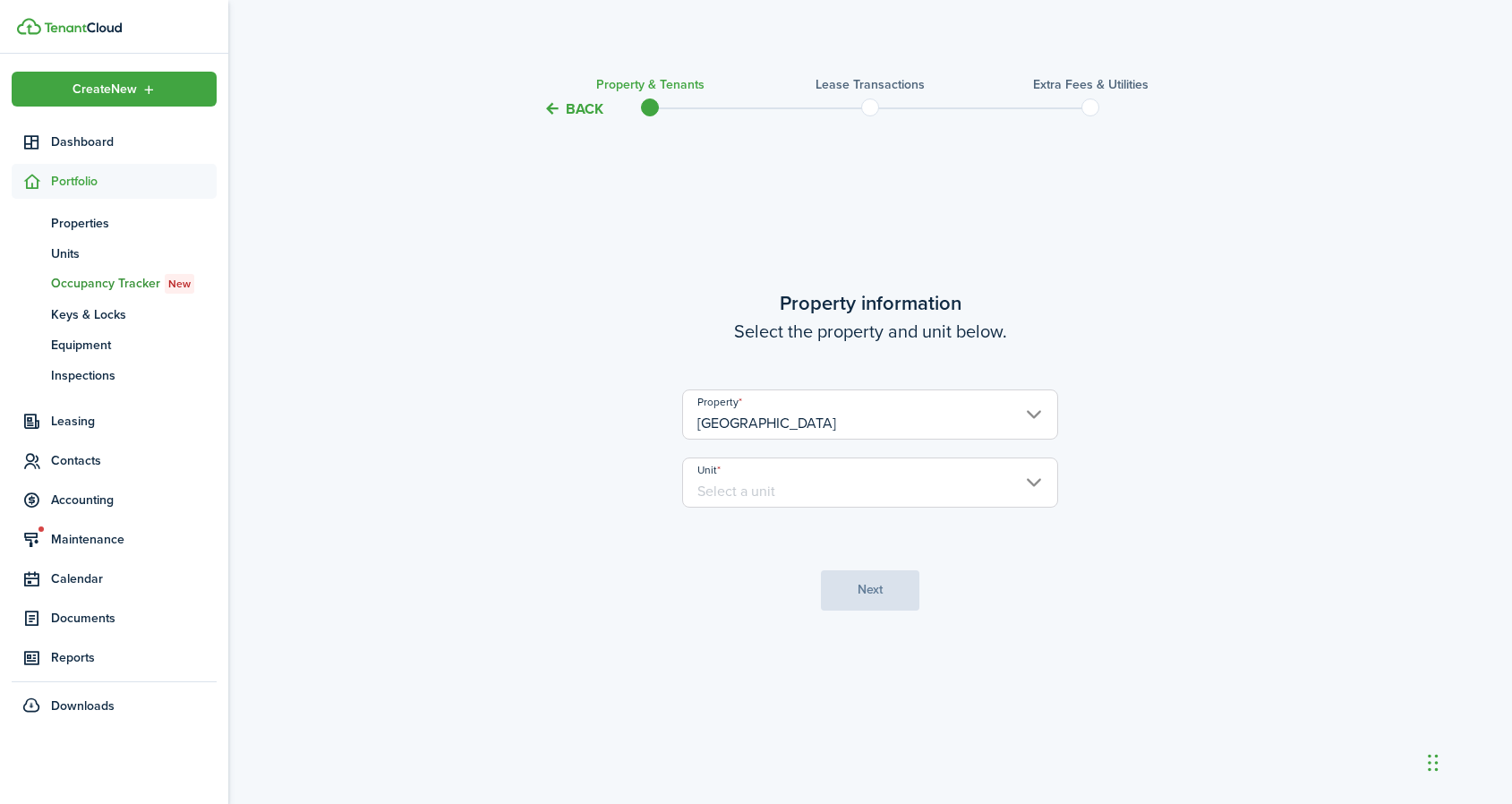
click at [821, 509] on unit-select "Unit" at bounding box center [870, 491] width 376 height 68
click at [816, 487] on input "Unit" at bounding box center [870, 482] width 376 height 50
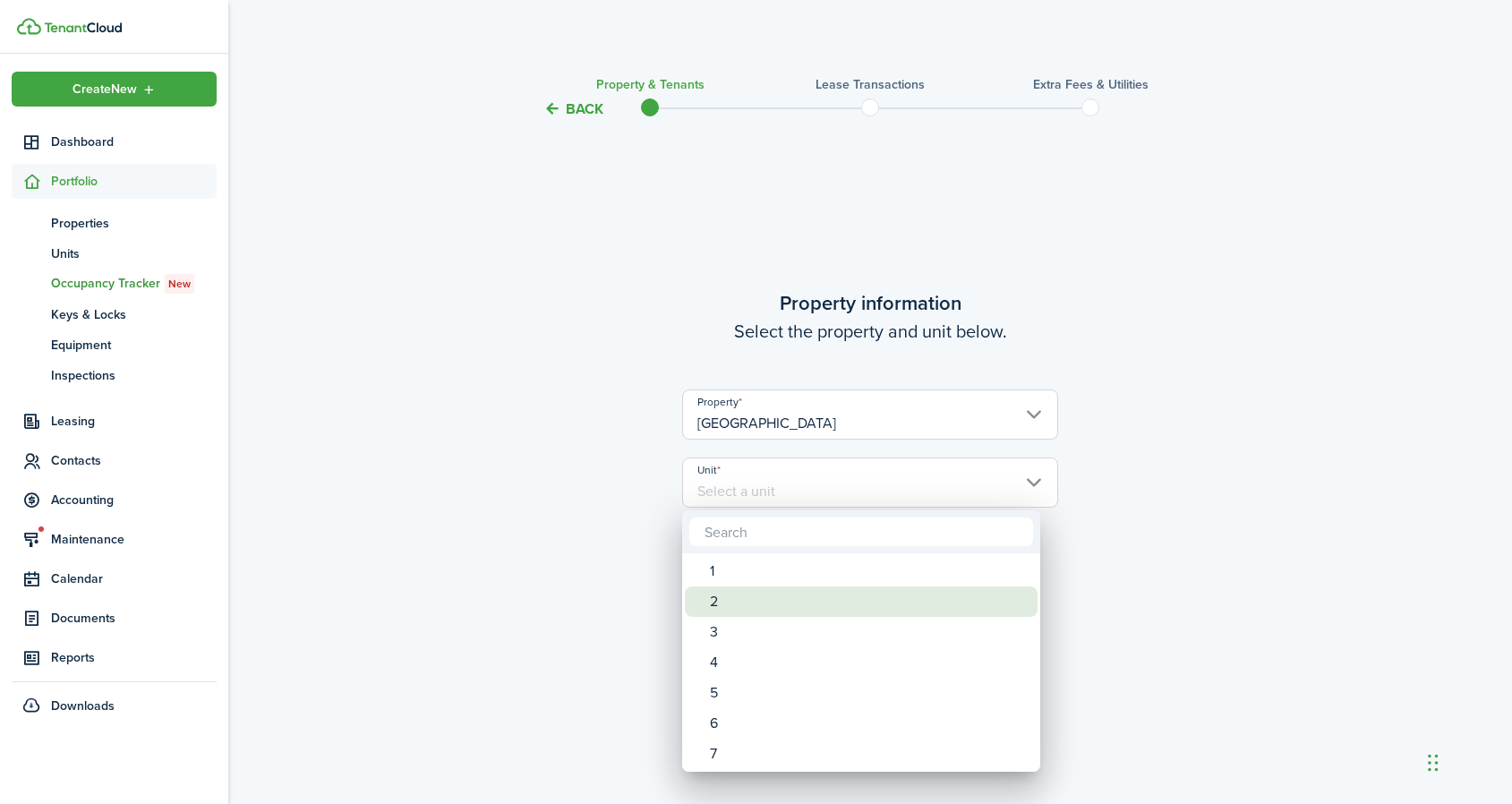
click at [724, 603] on div "2" at bounding box center [868, 601] width 317 height 30
type input "2"
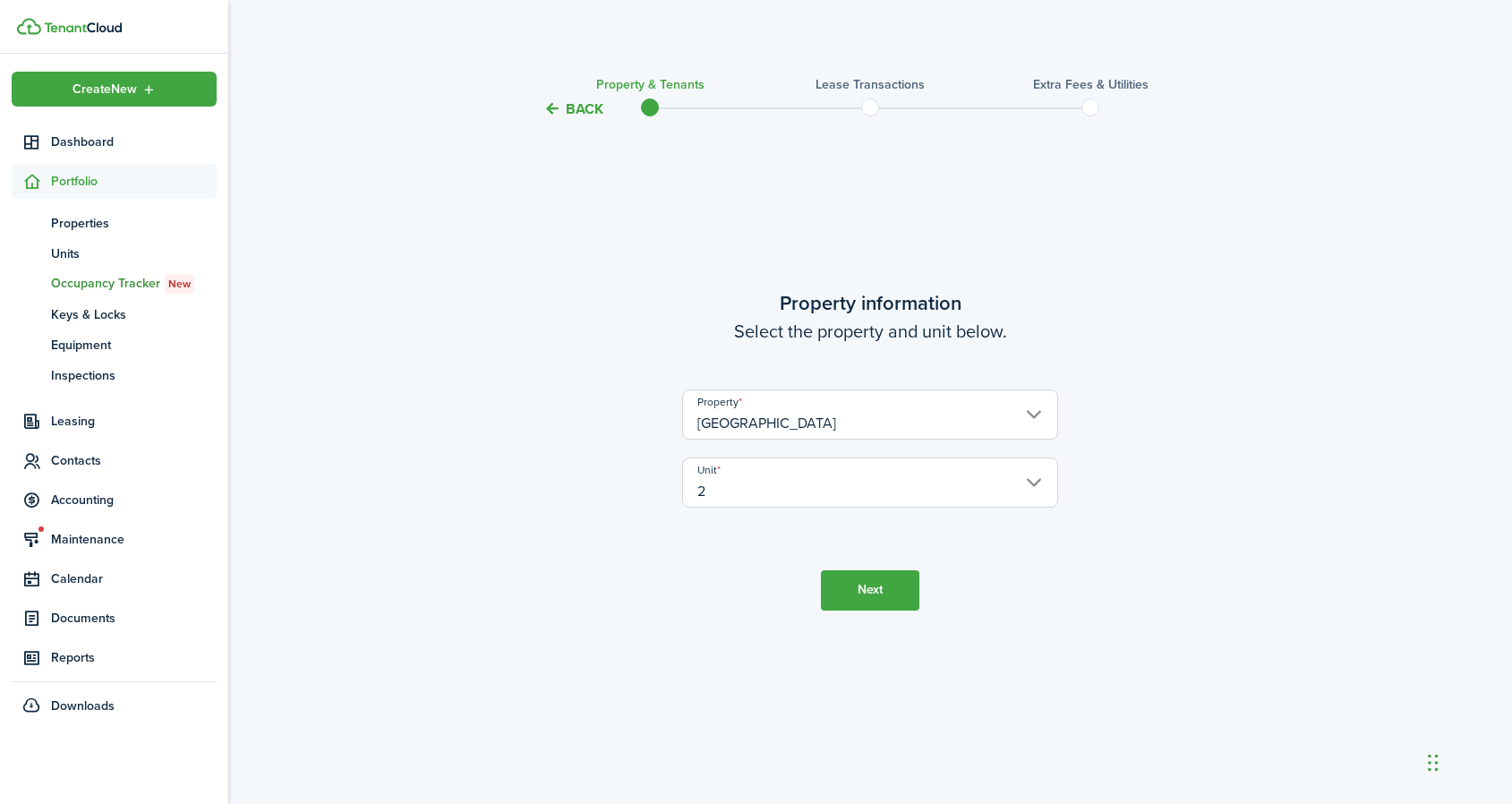
click at [879, 585] on button "Next" at bounding box center [870, 590] width 98 height 40
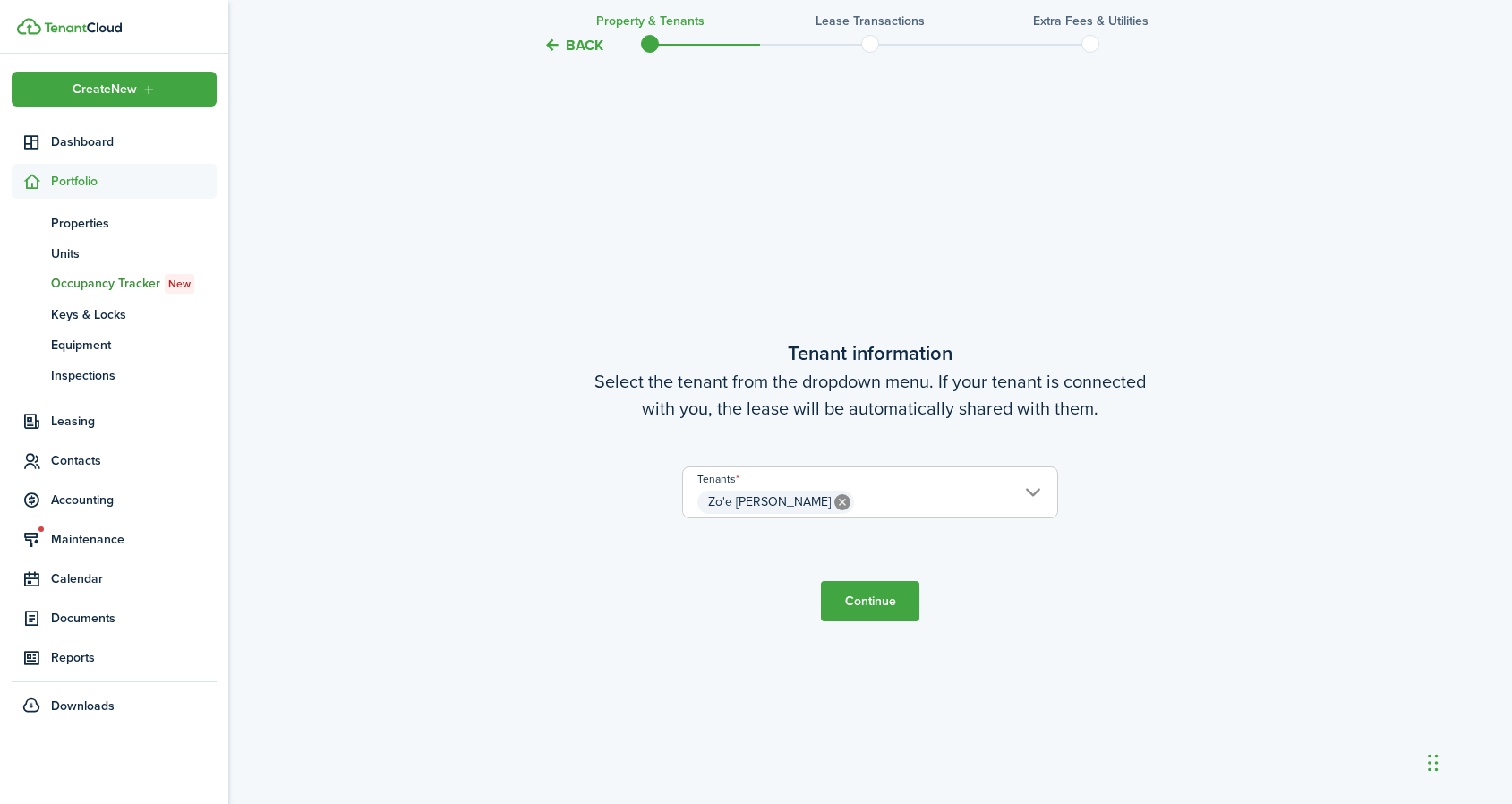
scroll to position [683, 0]
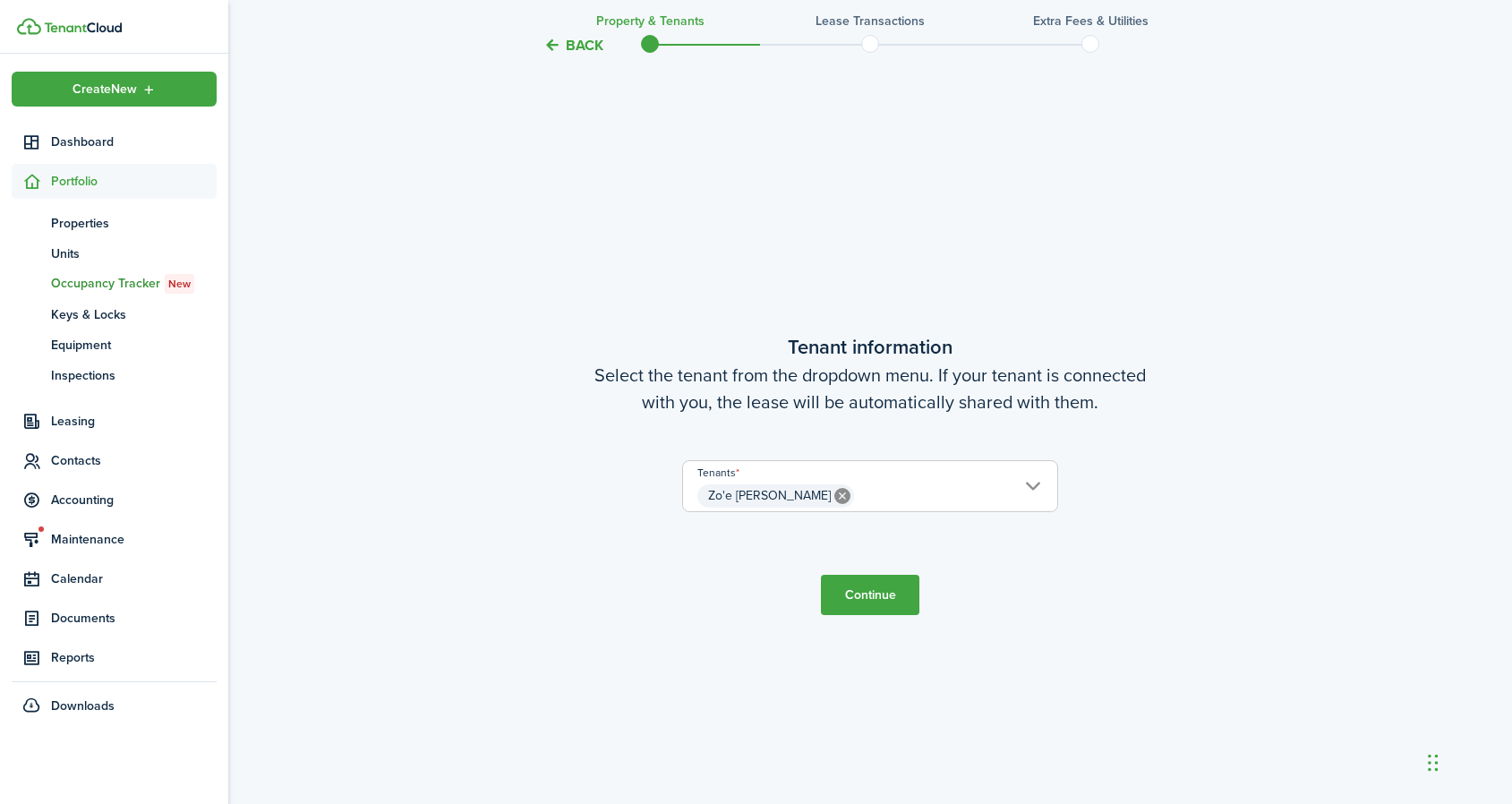
click at [860, 481] on span "Zo'e [PERSON_NAME]" at bounding box center [870, 496] width 374 height 30
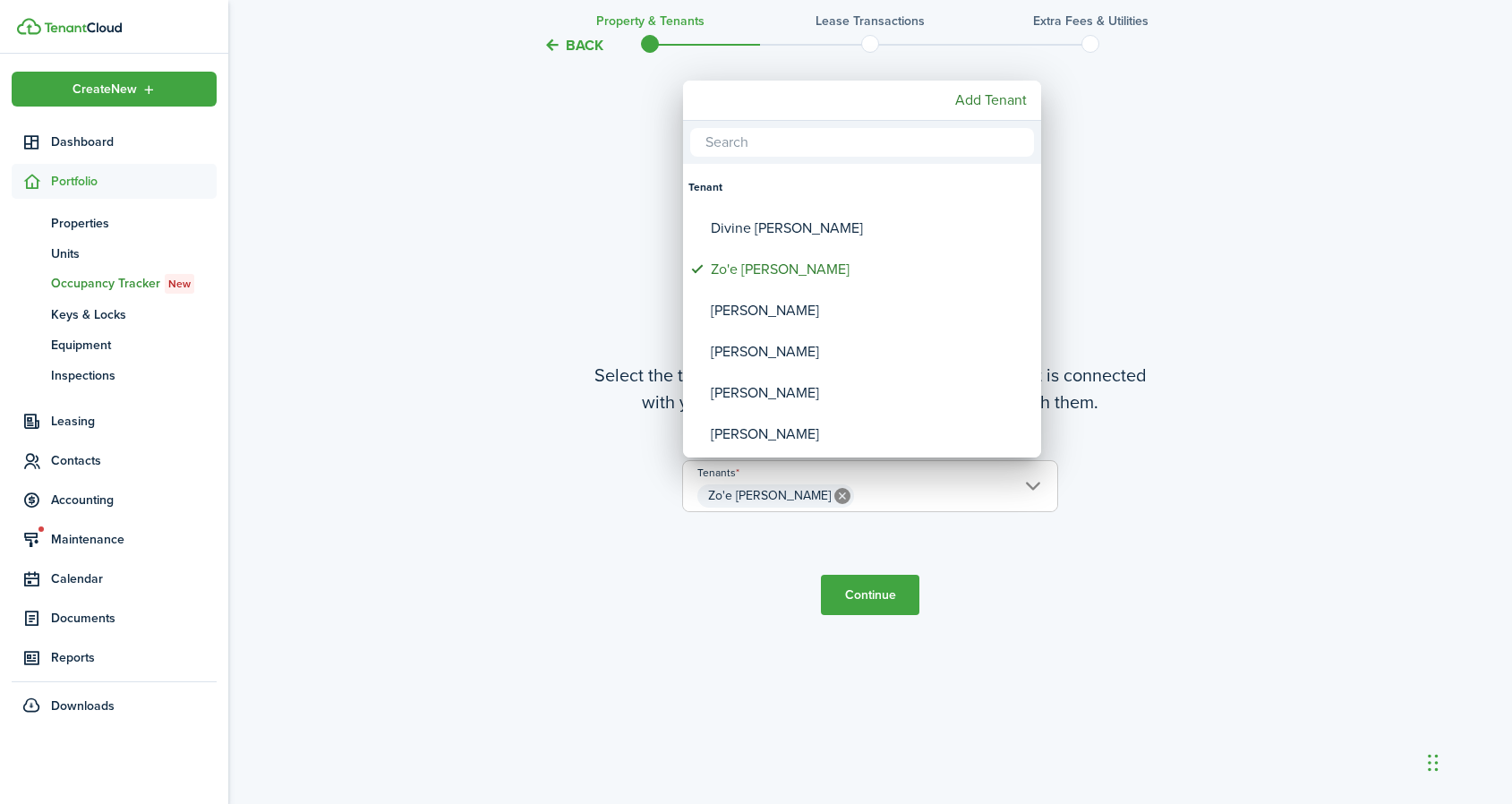
click at [1018, 564] on div at bounding box center [756, 402] width 1798 height 1090
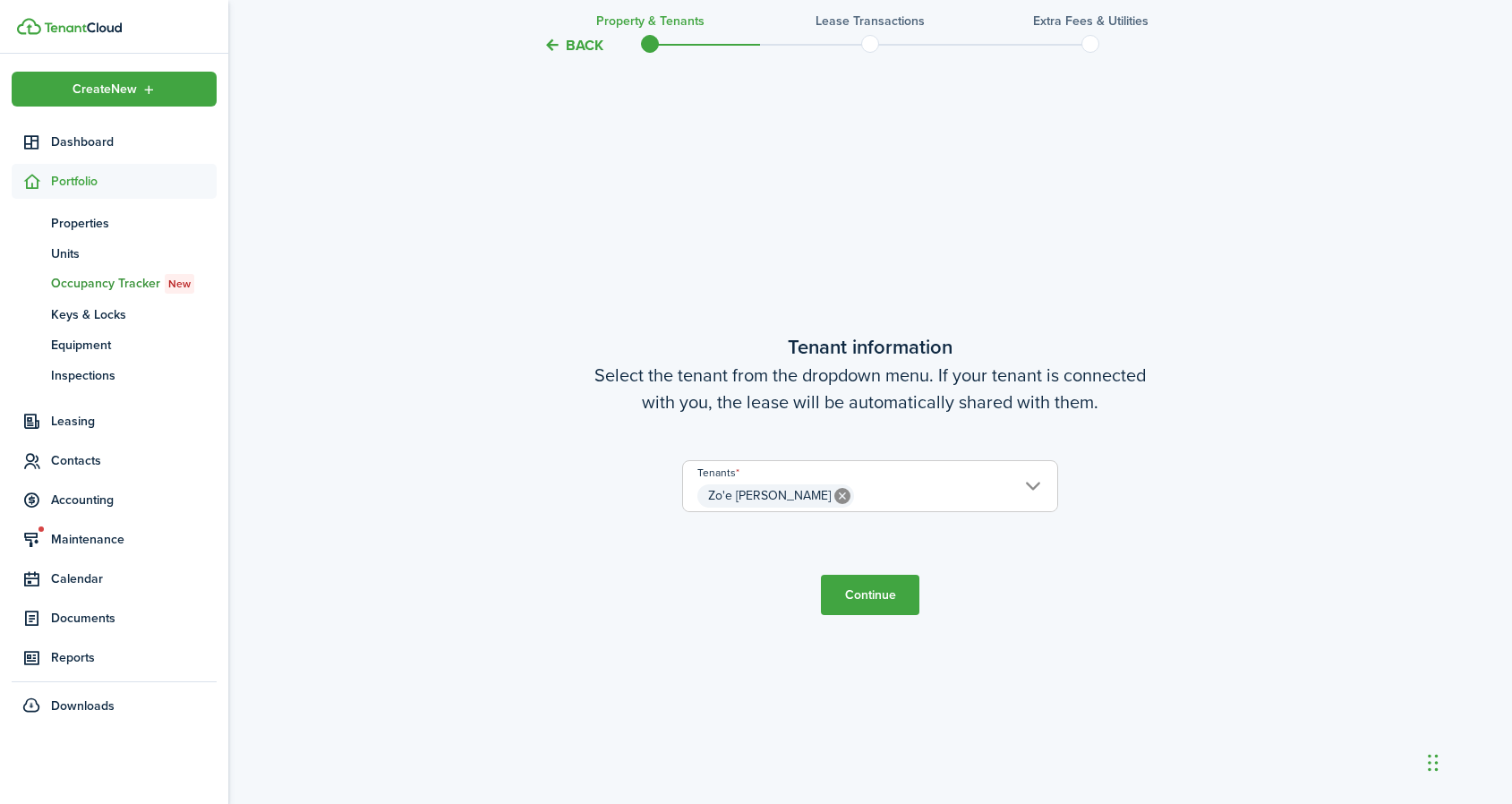
click at [875, 598] on button "Continue" at bounding box center [870, 594] width 98 height 40
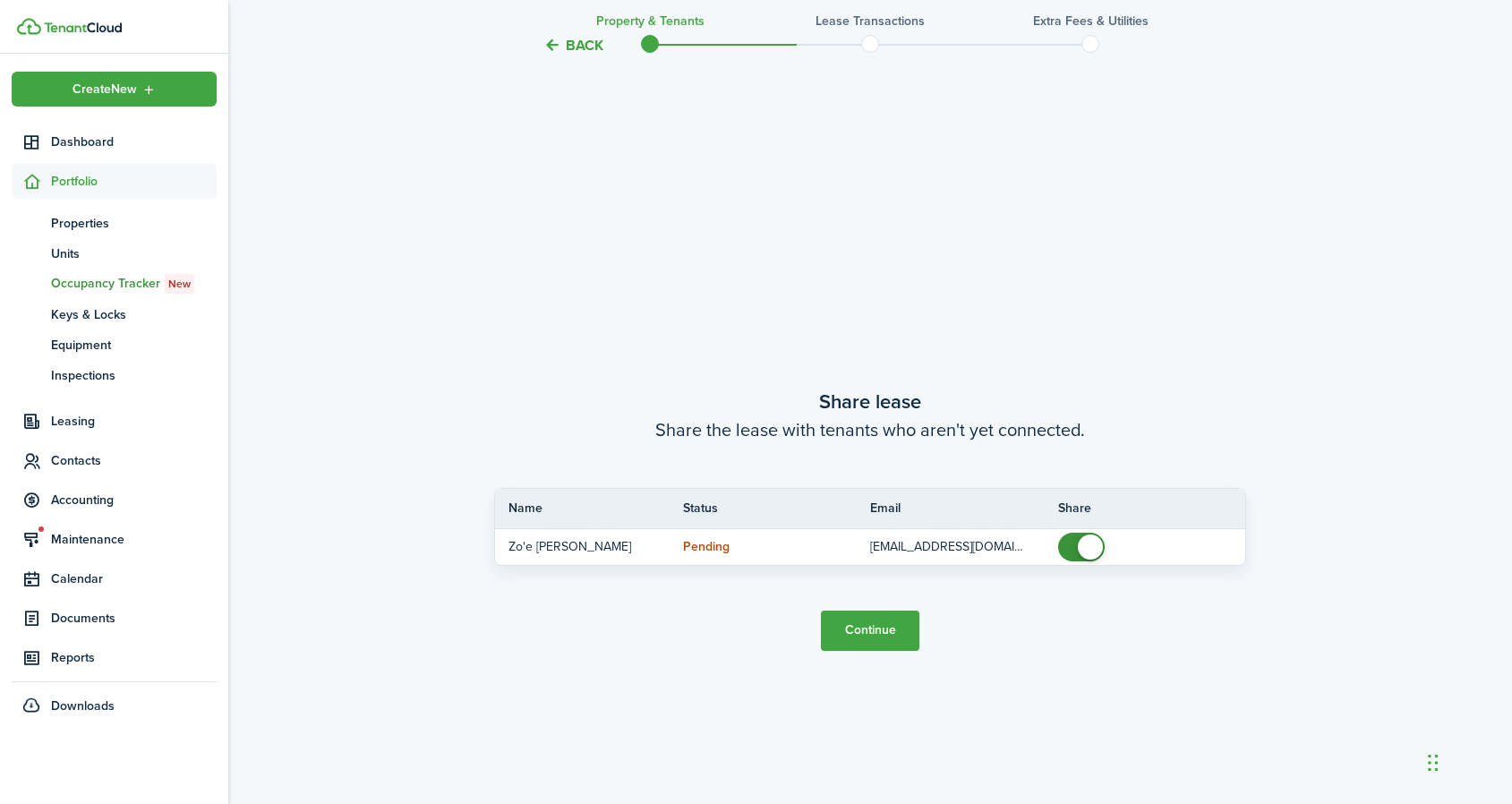
scroll to position [1486, 0]
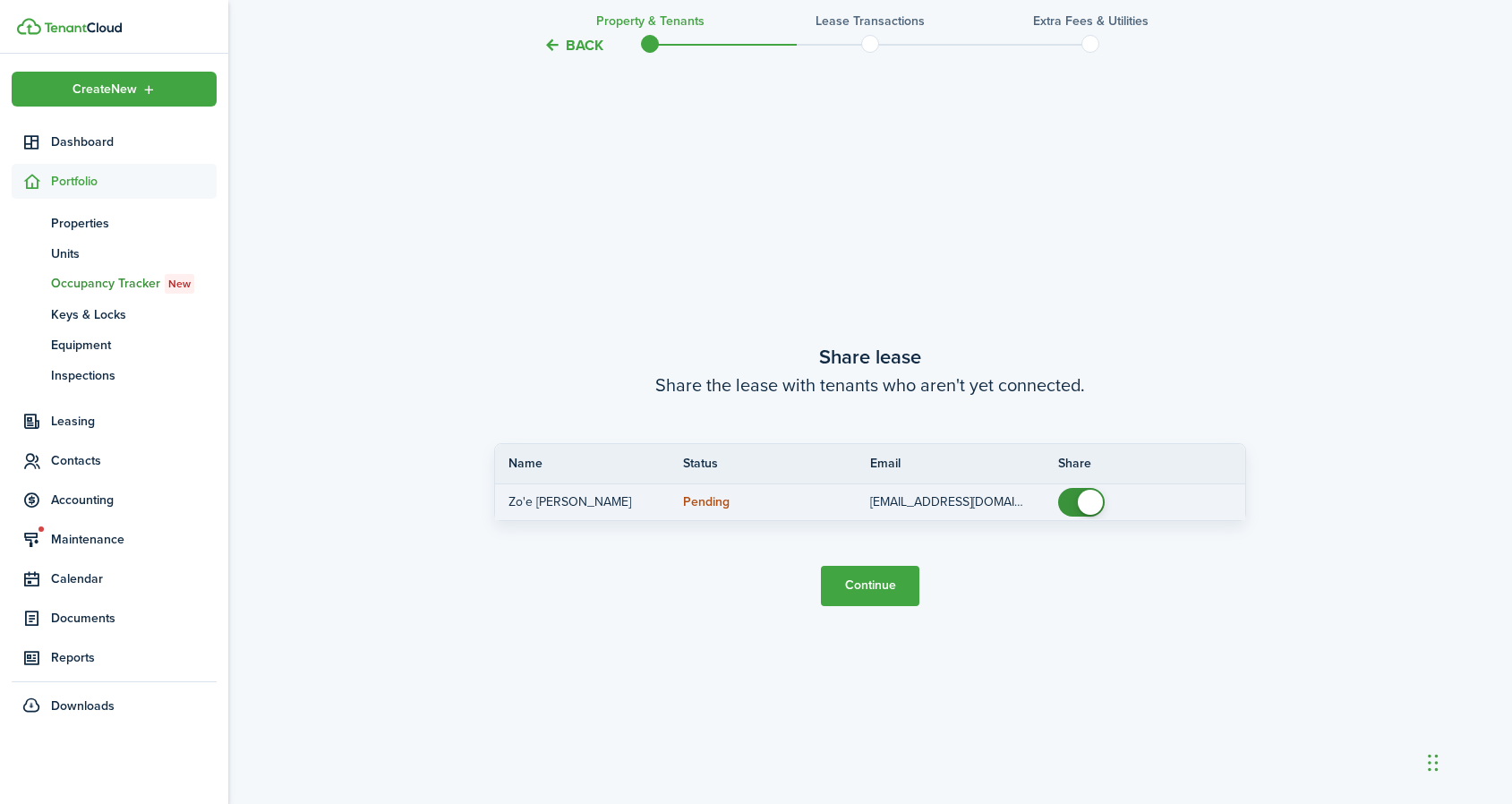
checkbox input "false"
click at [1078, 505] on span at bounding box center [1090, 502] width 25 height 25
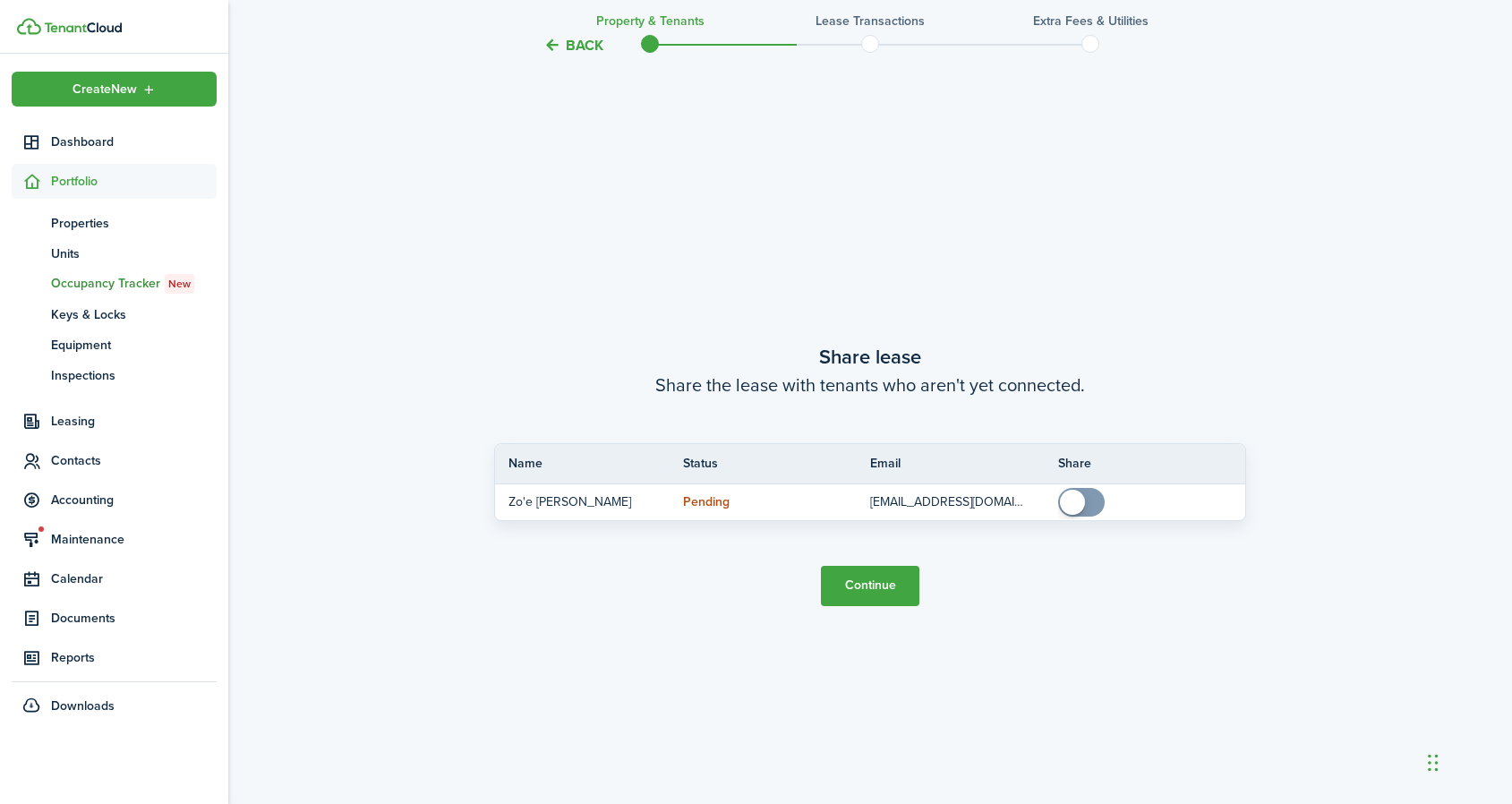
click at [875, 587] on button "Continue" at bounding box center [870, 586] width 98 height 40
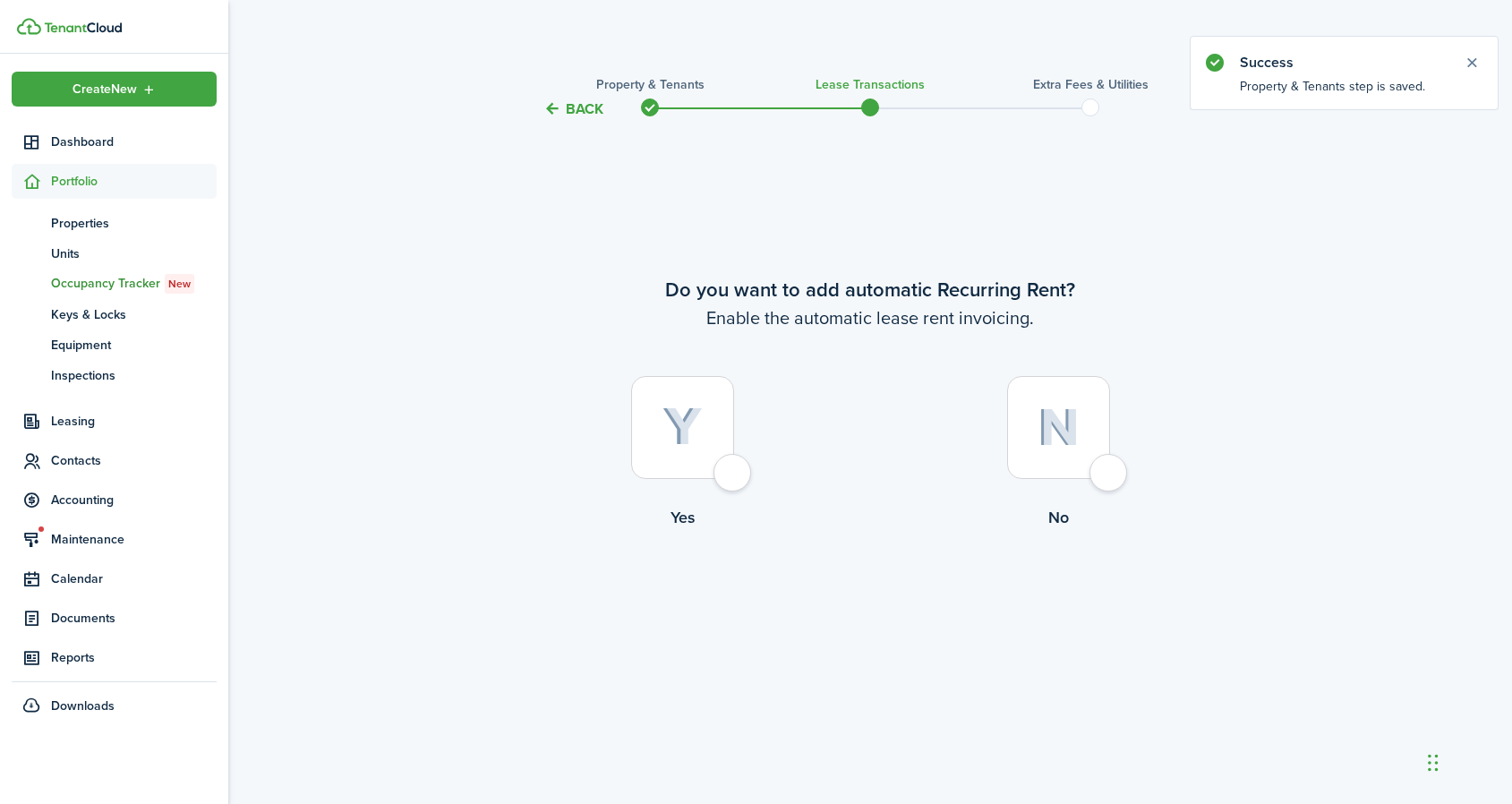
click at [656, 394] on div at bounding box center [682, 428] width 103 height 103
radio input "true"
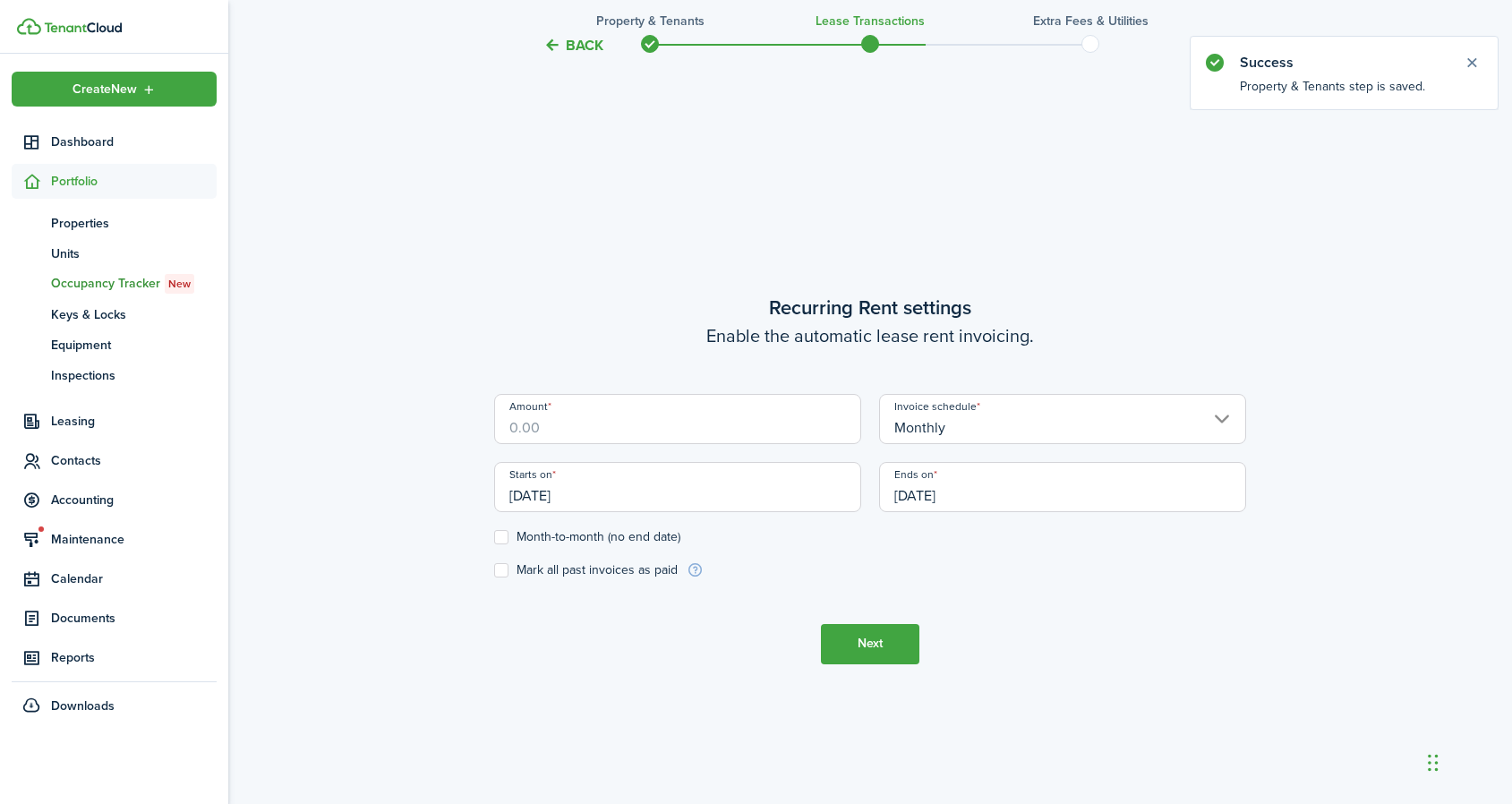
scroll to position [683, 0]
click at [677, 430] on input "Amount" at bounding box center [677, 414] width 367 height 50
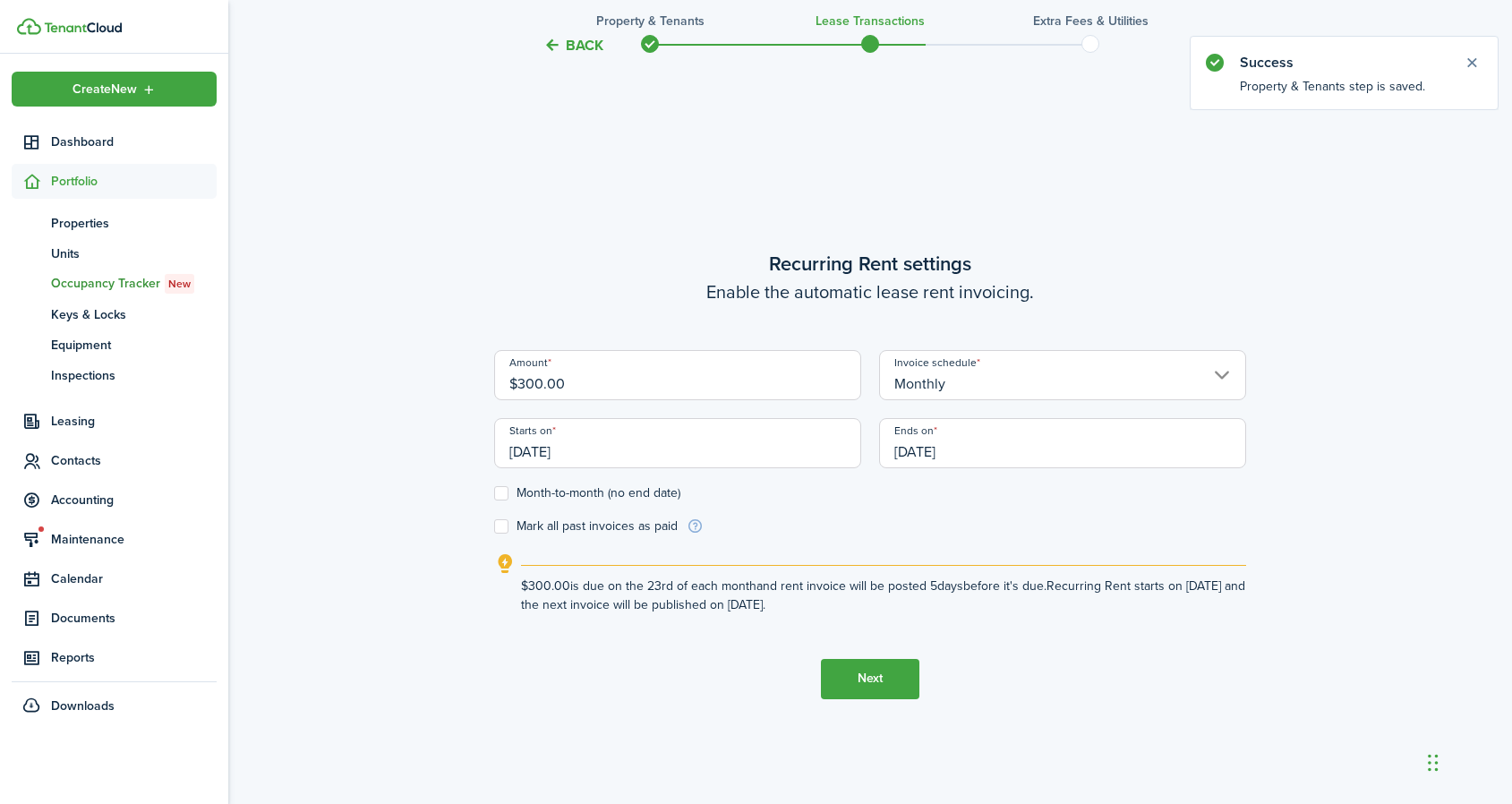
type input "$300.00"
click at [954, 400] on div "Invoice schedule Monthly" at bounding box center [1062, 383] width 385 height 68
click at [945, 390] on input "Monthly" at bounding box center [1062, 374] width 367 height 50
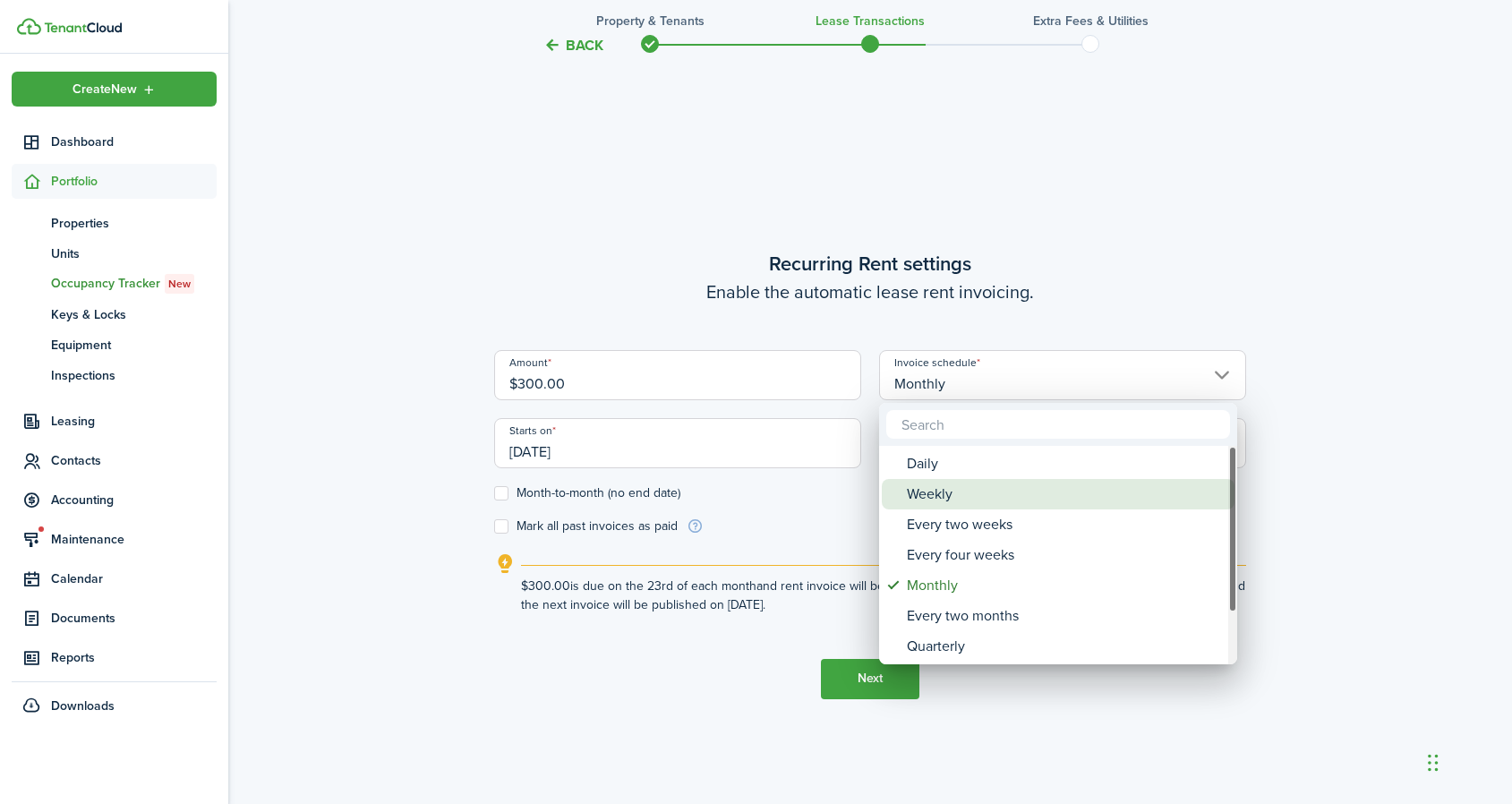
click at [924, 500] on div "Weekly" at bounding box center [1065, 494] width 317 height 30
type input "Weekly"
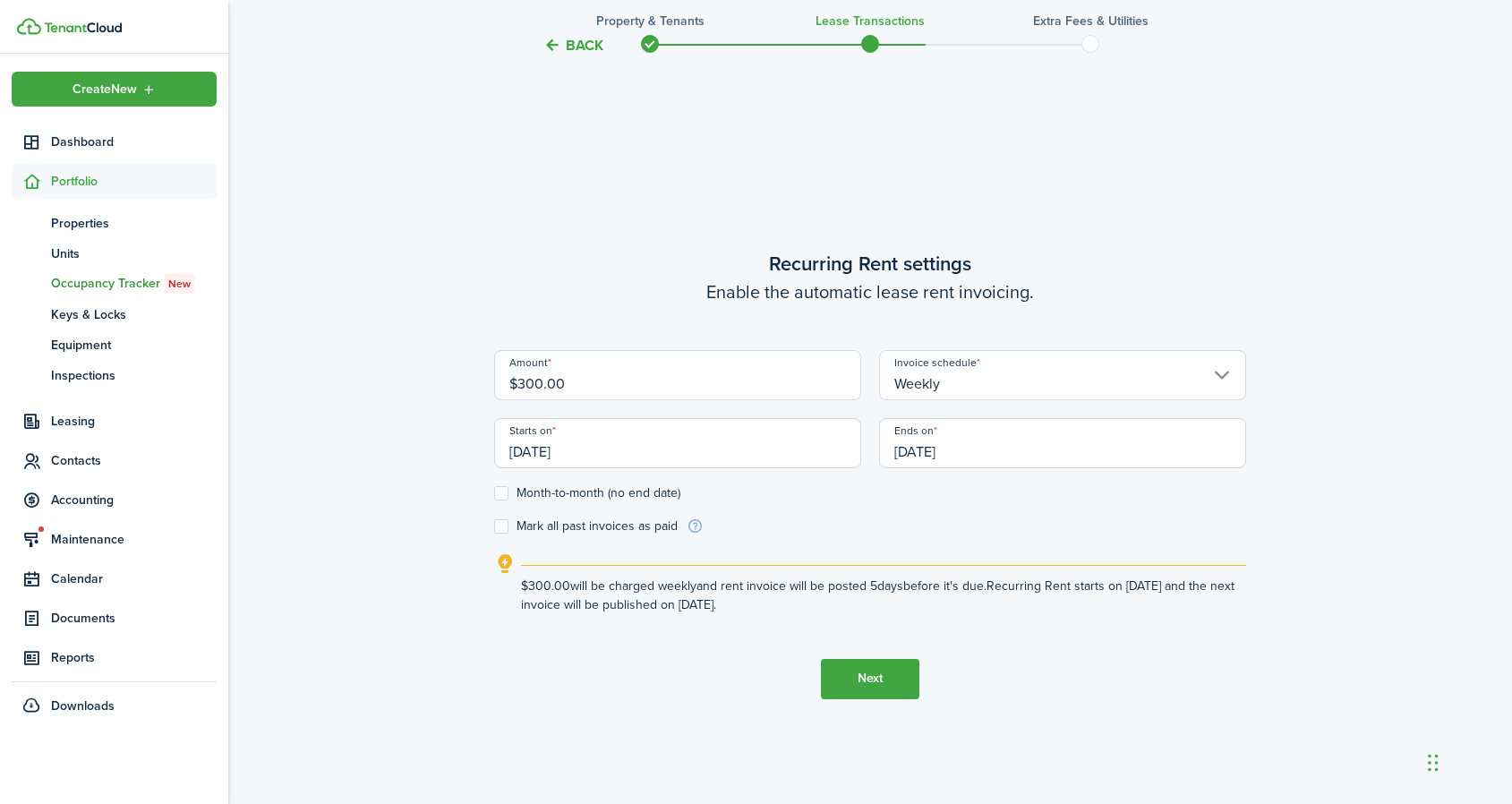
click at [655, 452] on input "[DATE]" at bounding box center [677, 443] width 367 height 50
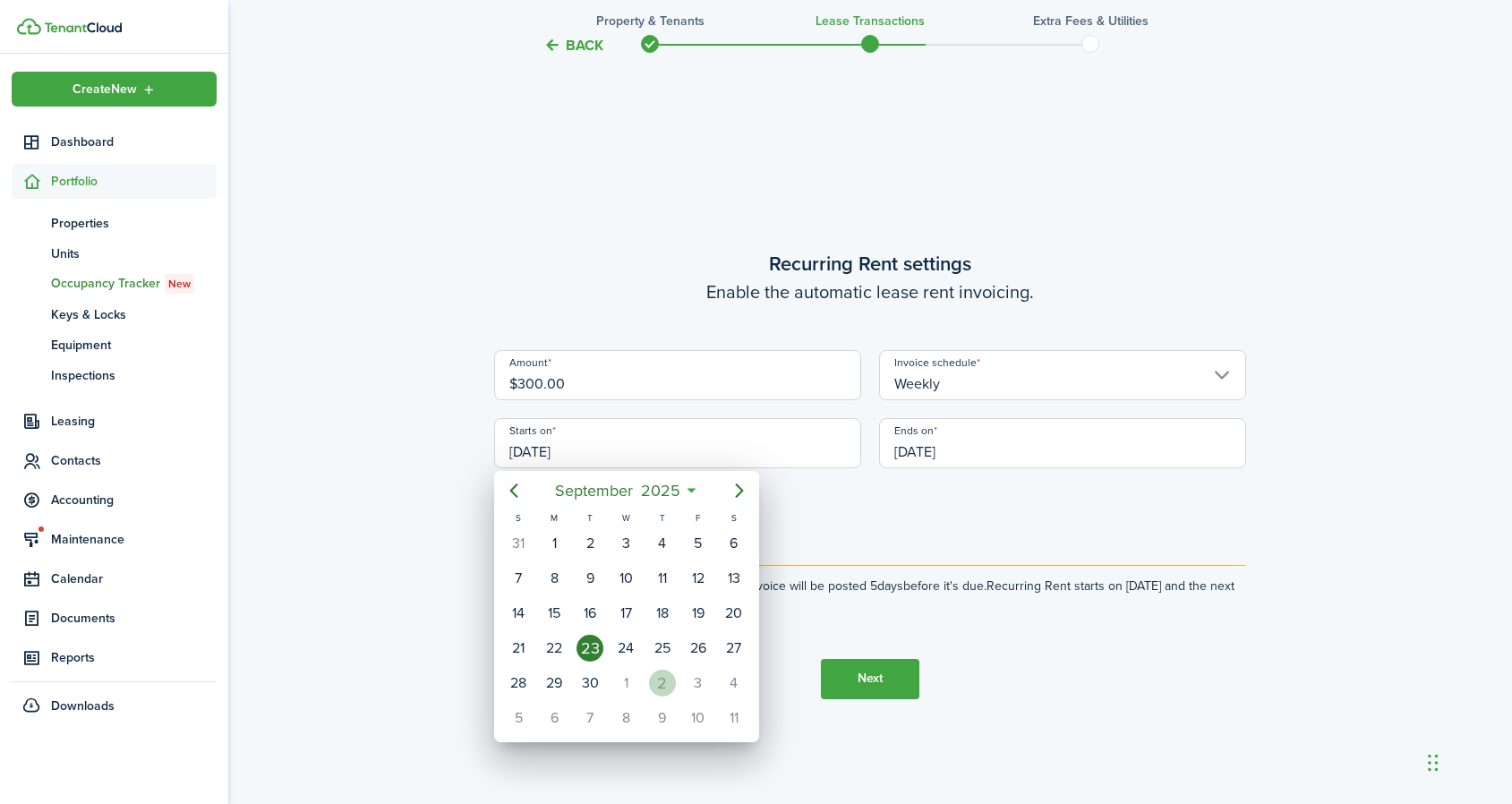
click at [668, 685] on div "2" at bounding box center [662, 683] width 27 height 27
type input "[DATE]"
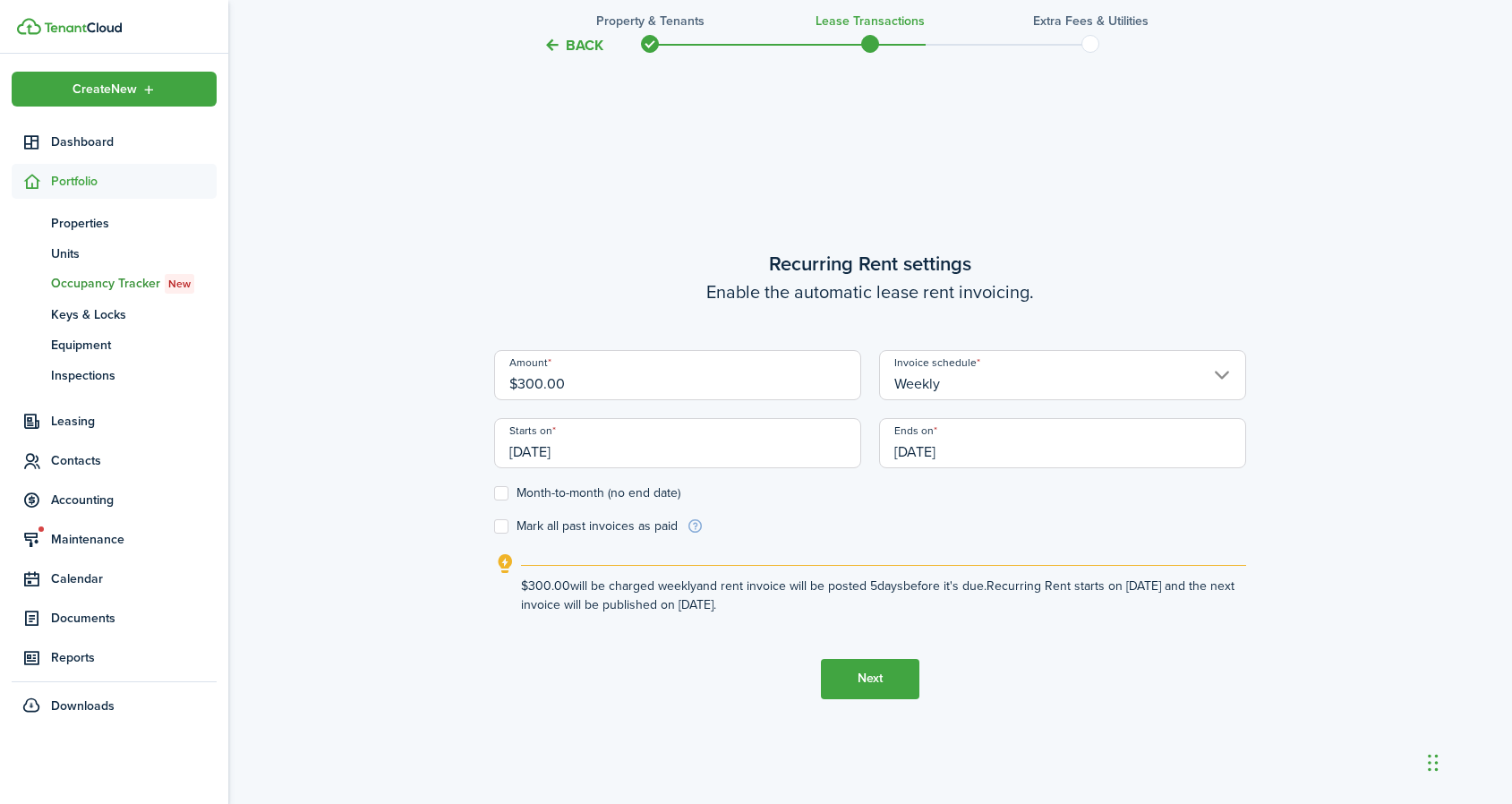
click at [633, 496] on label "Month-to-month (no end date)" at bounding box center [587, 492] width 186 height 14
click at [494, 493] on input "Month-to-month (no end date)" at bounding box center [494, 492] width 1 height 1
checkbox input "true"
click at [701, 445] on input "[DATE]" at bounding box center [677, 443] width 367 height 50
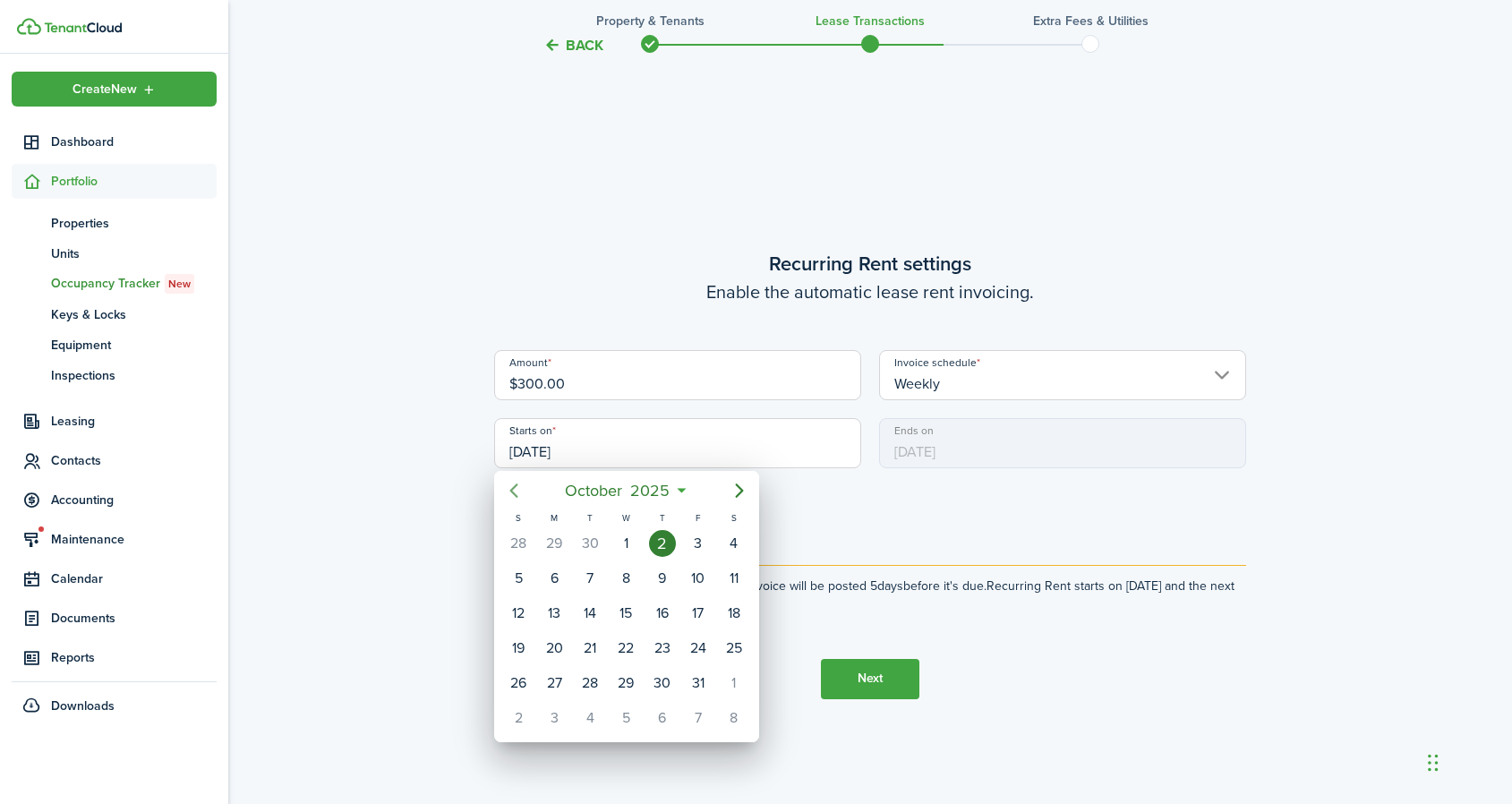
click at [512, 490] on icon "Previous page" at bounding box center [514, 491] width 8 height 14
click at [660, 648] on div "25" at bounding box center [662, 648] width 27 height 27
type input "[DATE]"
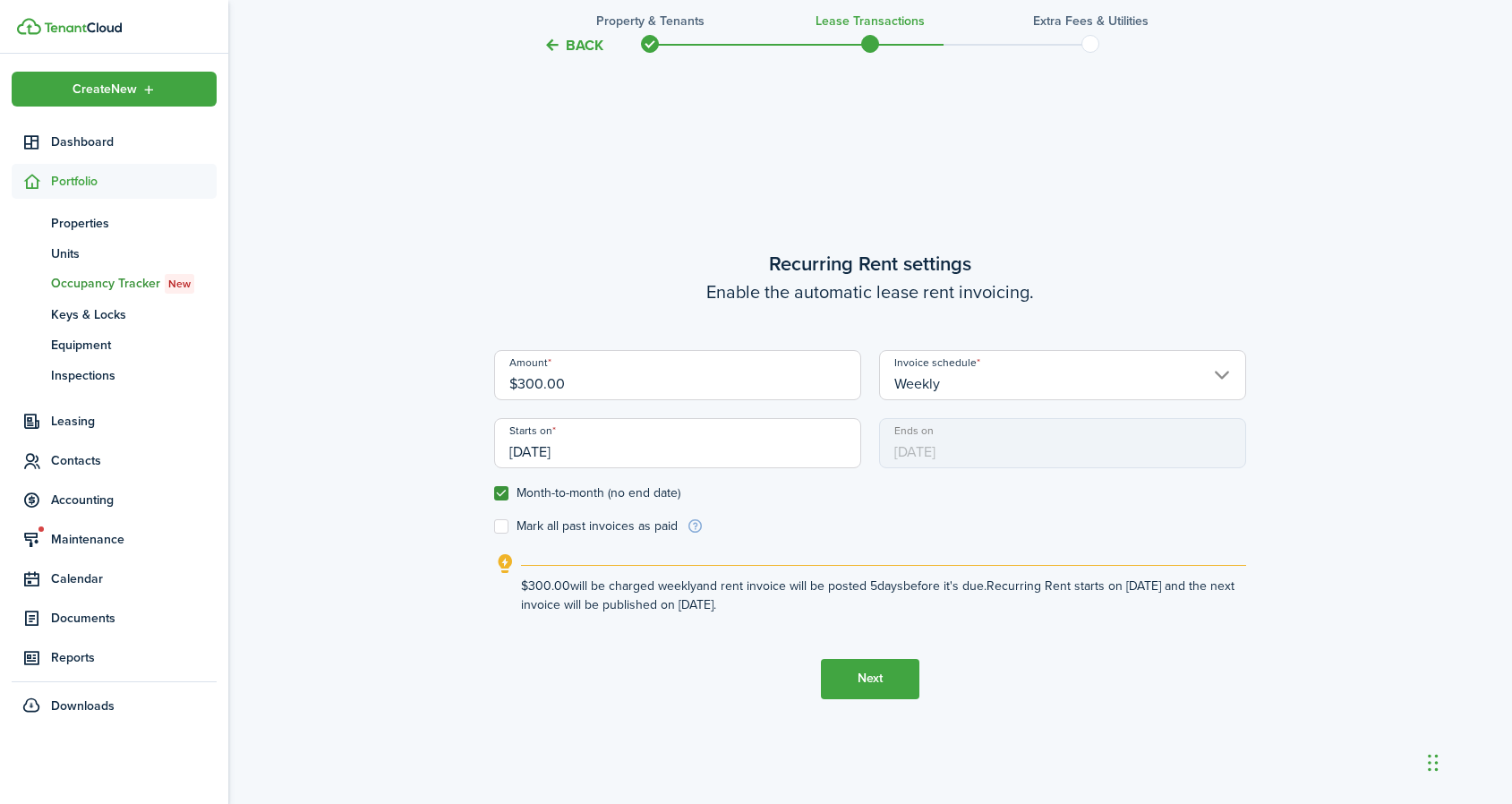
click at [665, 708] on tc-wizard-step "Recurring Rent settings Enable the automatic lease rent invoicing. Amount $300.…" at bounding box center [870, 473] width 752 height 804
click at [865, 682] on button "Next" at bounding box center [870, 678] width 98 height 40
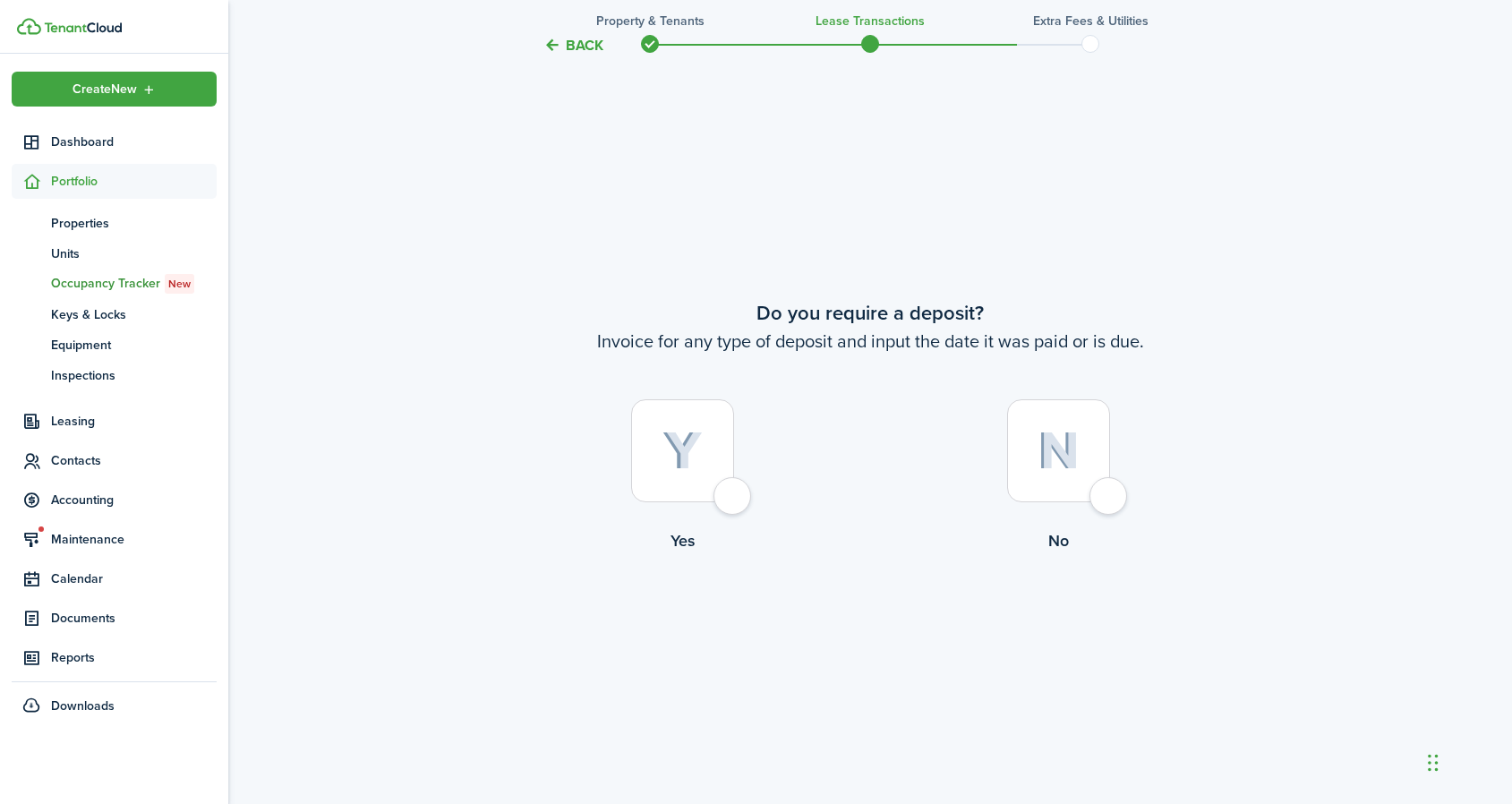
scroll to position [1486, 0]
click at [1100, 503] on div at bounding box center [1058, 452] width 103 height 103
radio input "true"
click at [856, 653] on tc-wizard-step "Do you require a deposit? Invoice for any type of deposit and input the date it…" at bounding box center [870, 473] width 752 height 804
click at [865, 633] on button "Continue" at bounding box center [870, 628] width 98 height 40
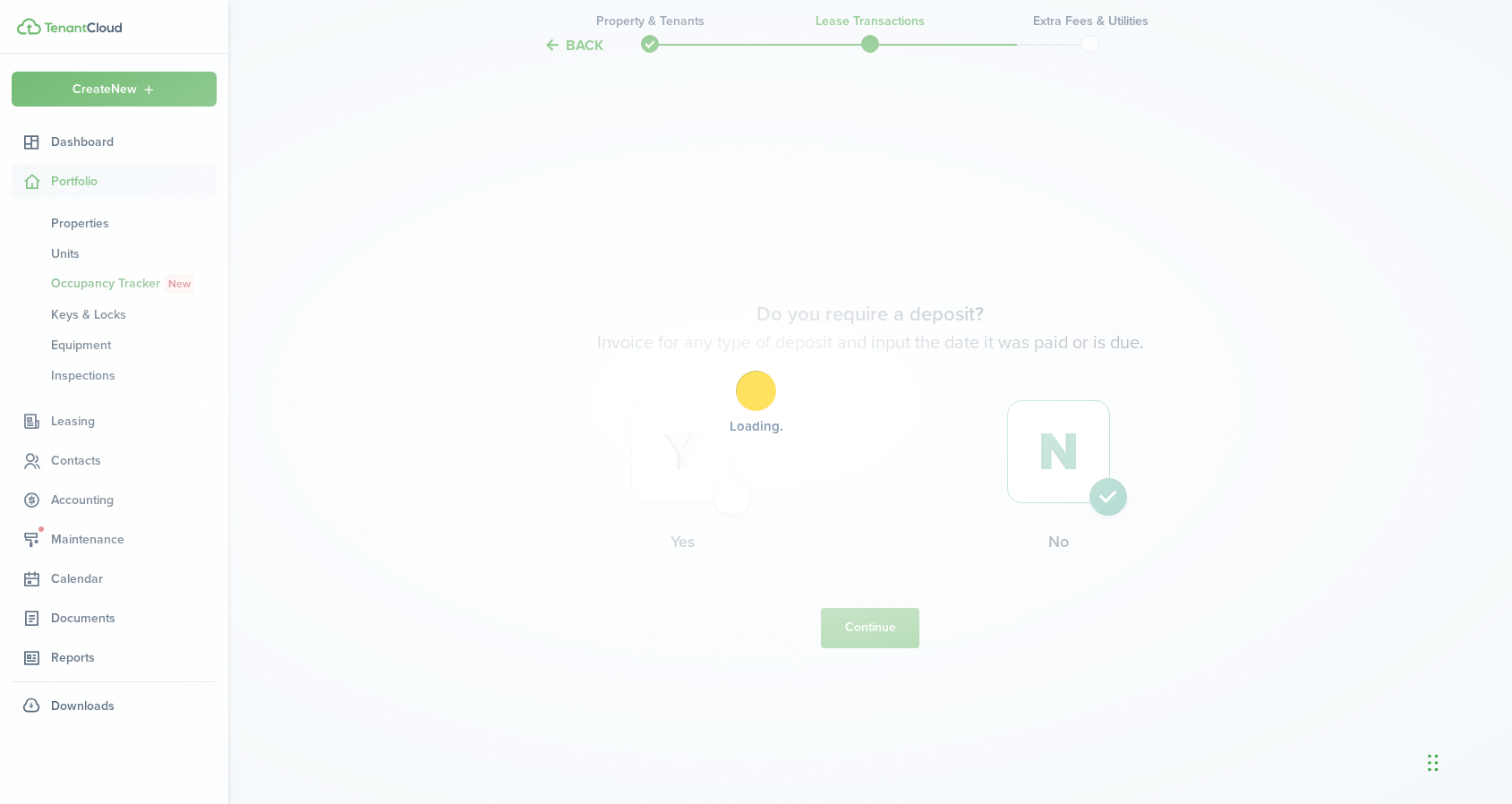
scroll to position [0, 0]
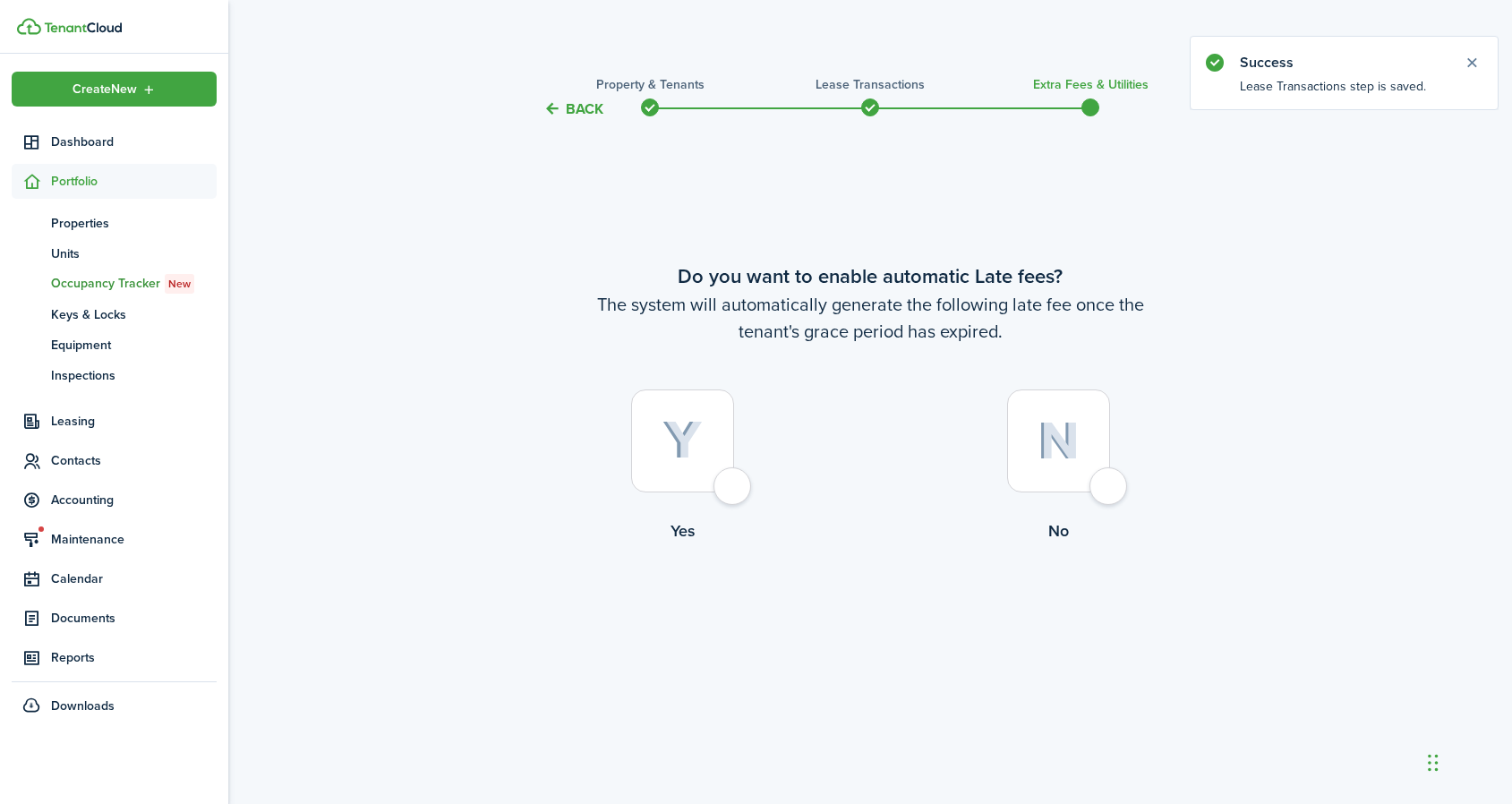
click at [731, 492] on div at bounding box center [682, 441] width 103 height 103
radio input "true"
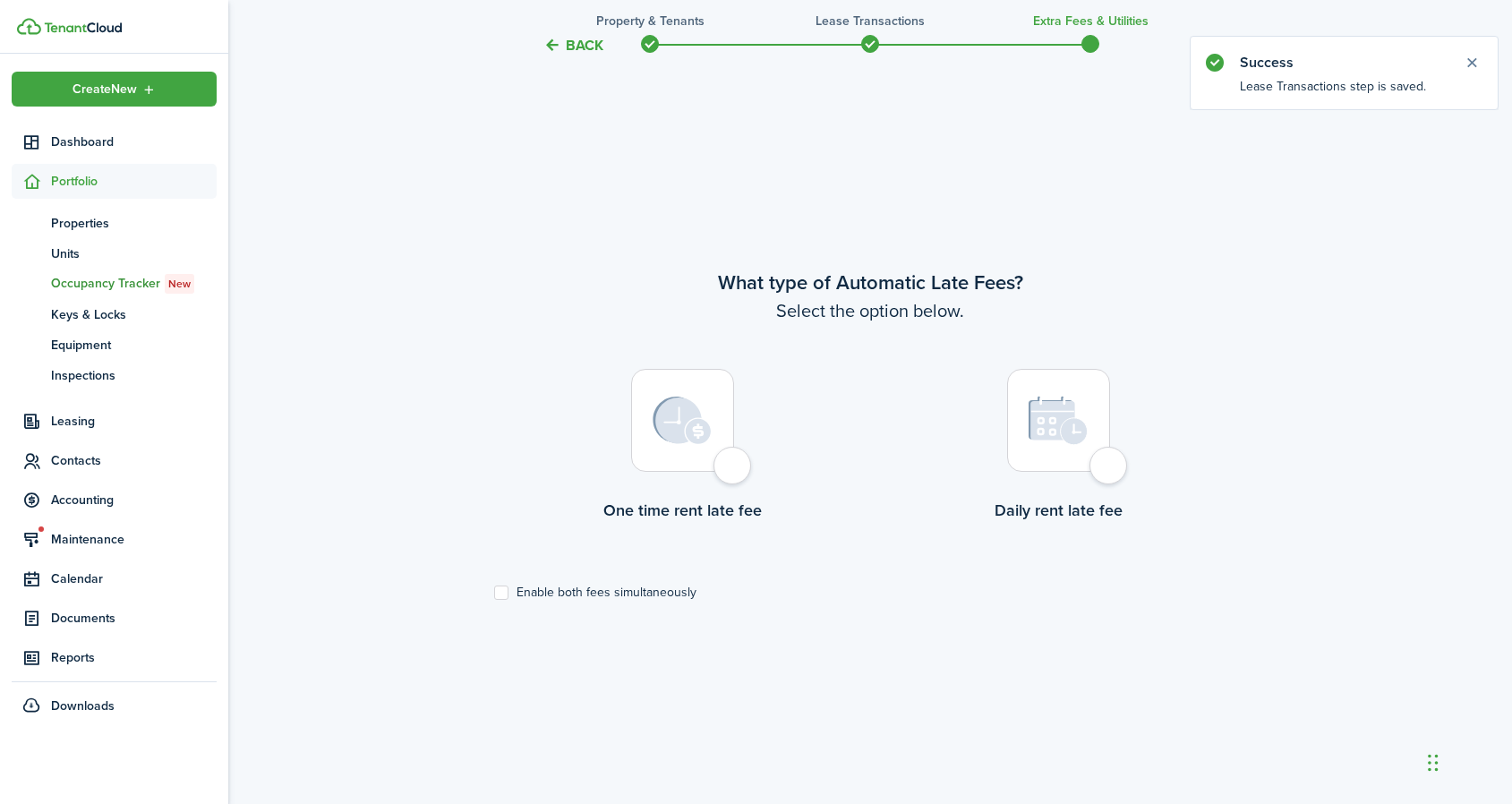
scroll to position [683, 0]
click at [657, 450] on div at bounding box center [682, 417] width 103 height 103
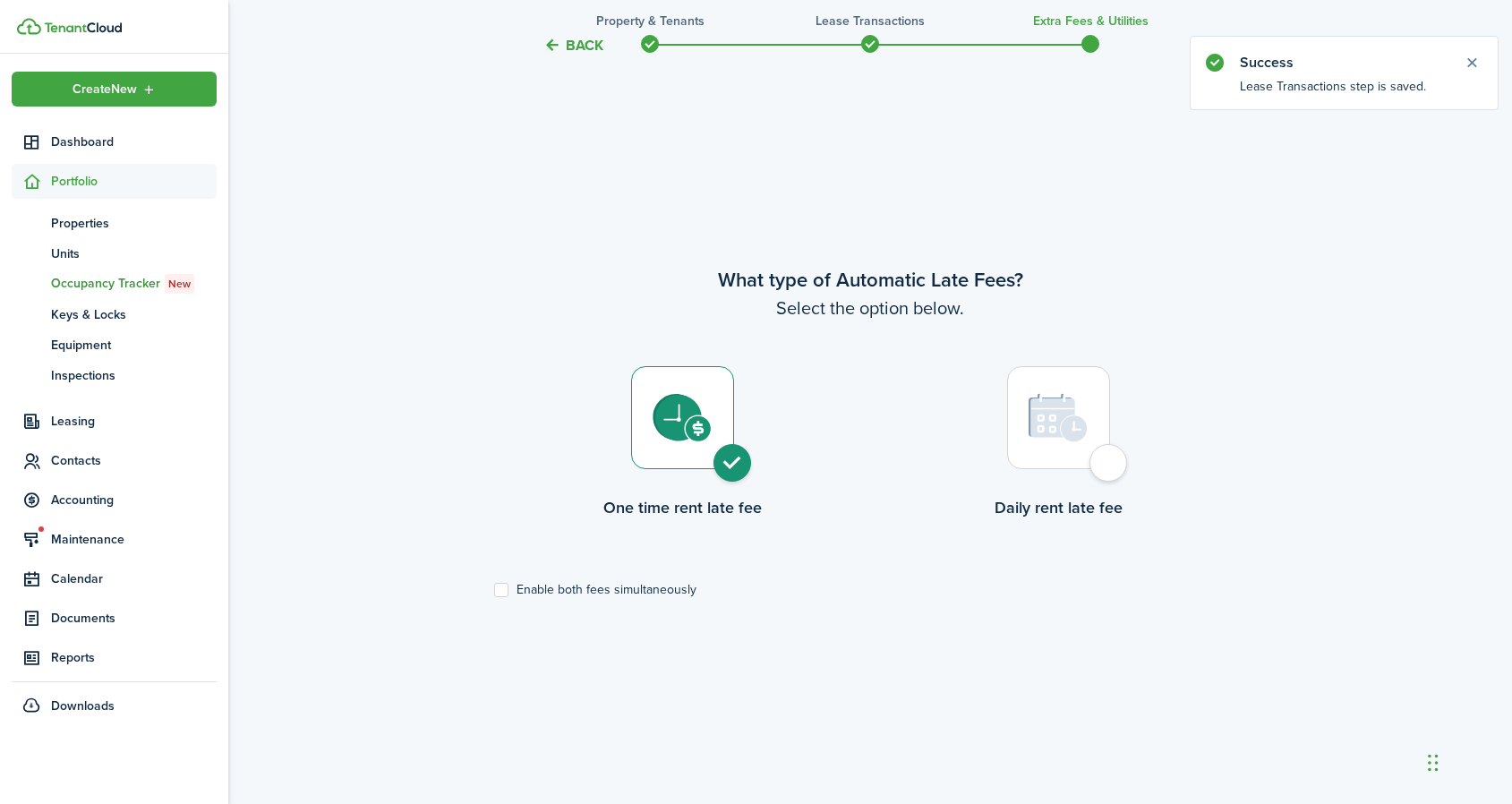
radio input "true"
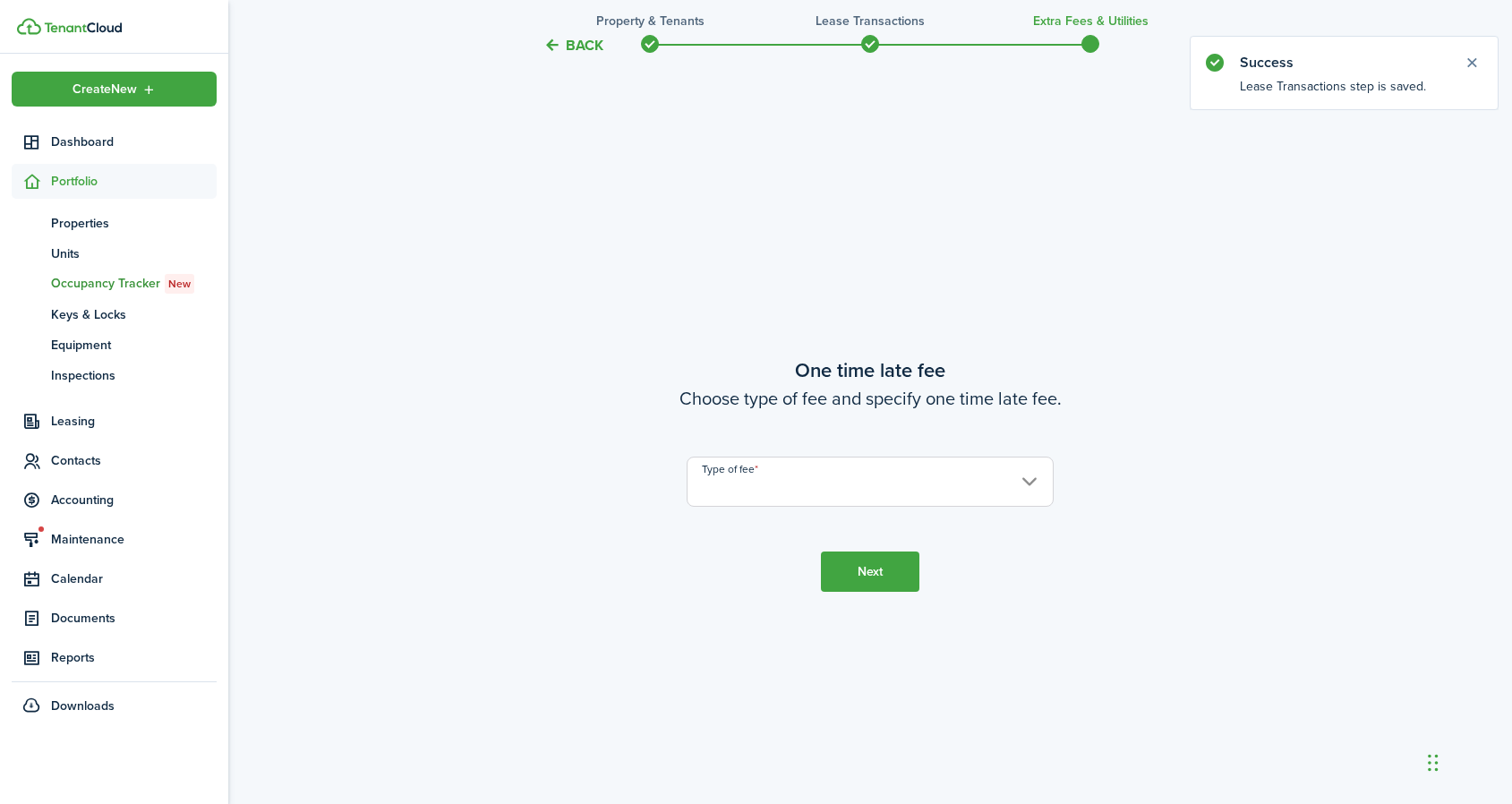
scroll to position [1486, 0]
click at [756, 506] on input "Type of fee" at bounding box center [870, 481] width 367 height 50
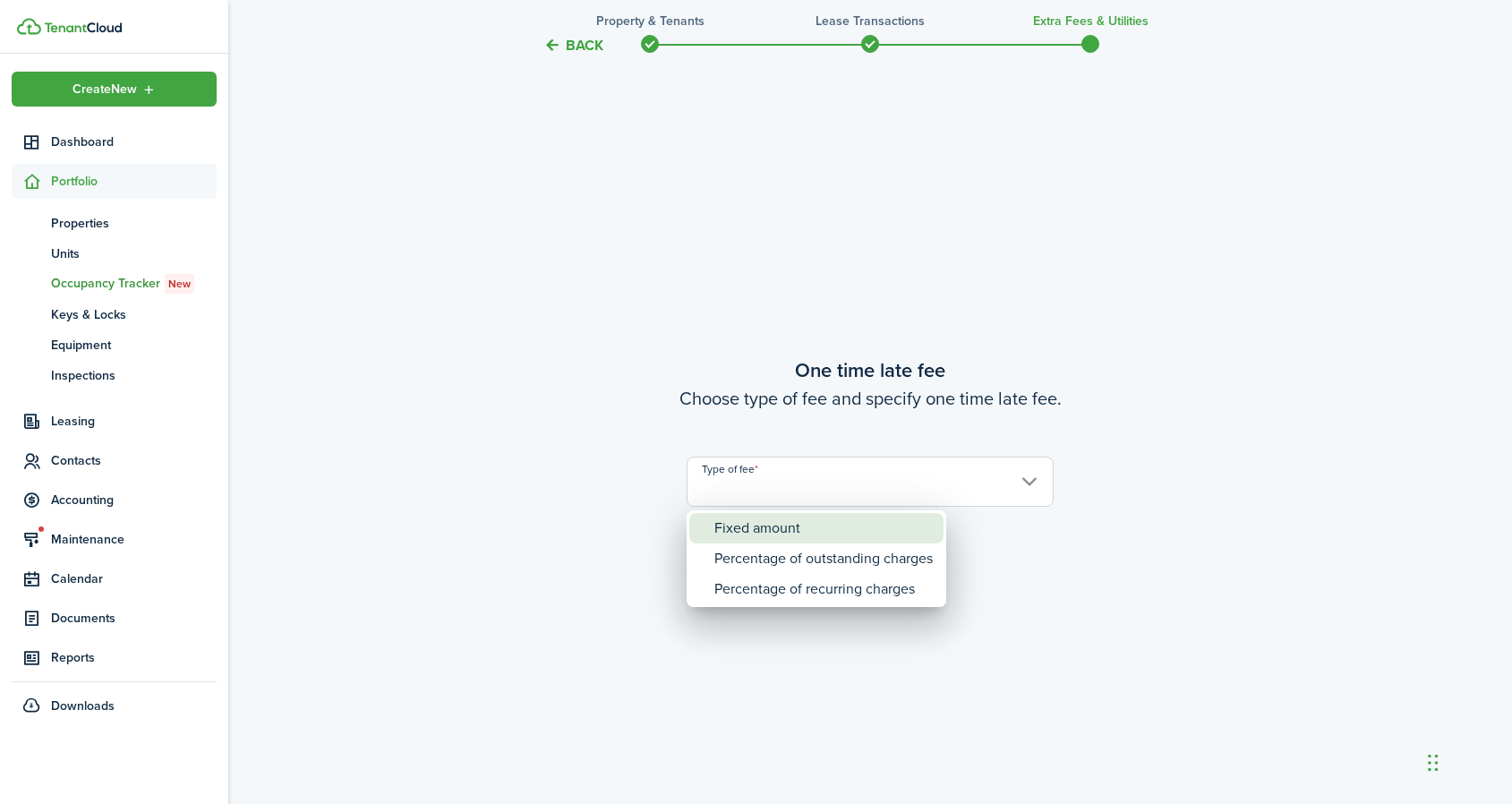
click at [747, 528] on div "Fixed amount" at bounding box center [823, 528] width 218 height 30
type input "Fixed amount"
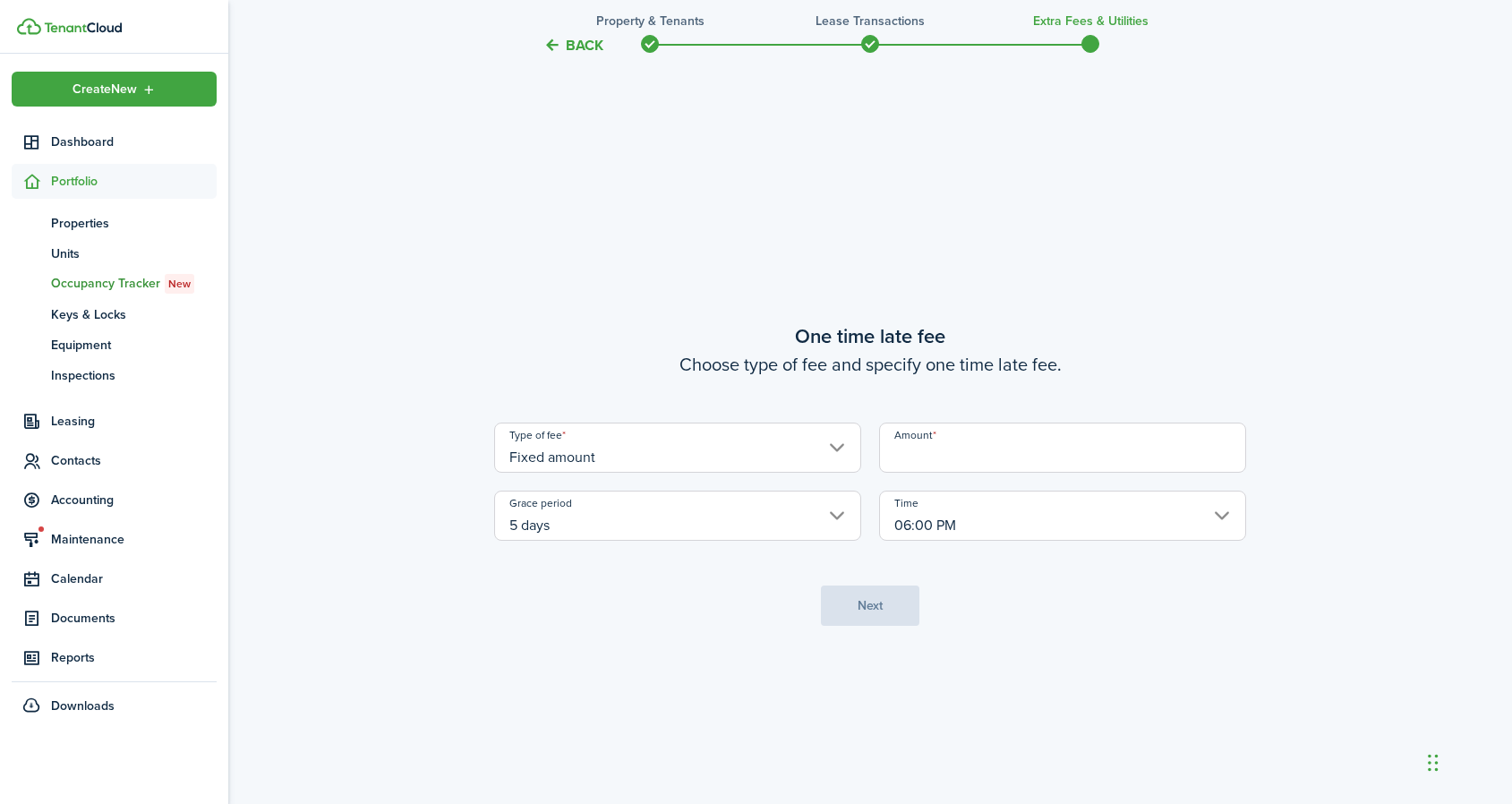
click at [612, 504] on input "5 days" at bounding box center [677, 515] width 367 height 50
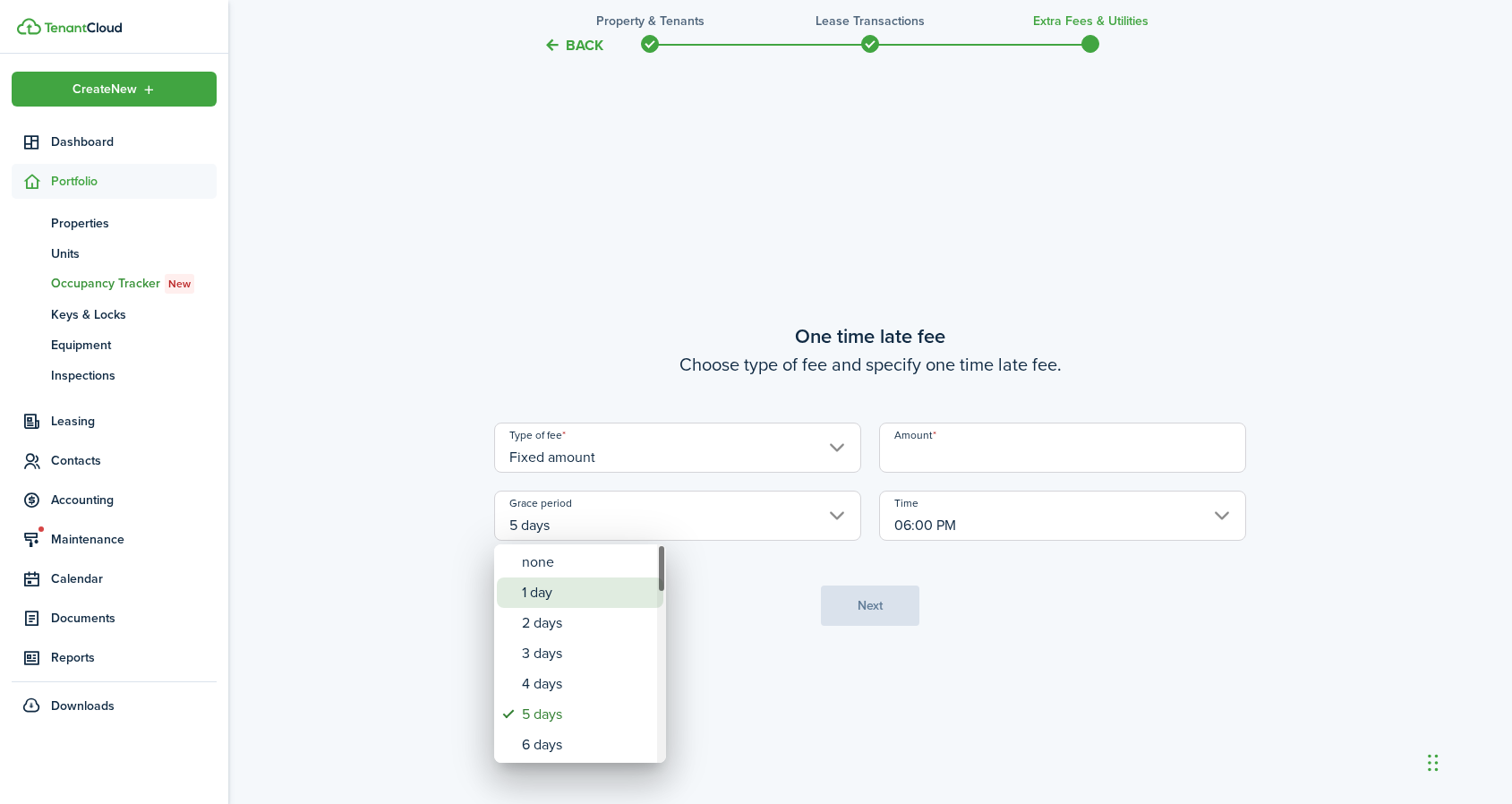
click at [535, 598] on div "1 day" at bounding box center [587, 593] width 131 height 30
type input "1 day"
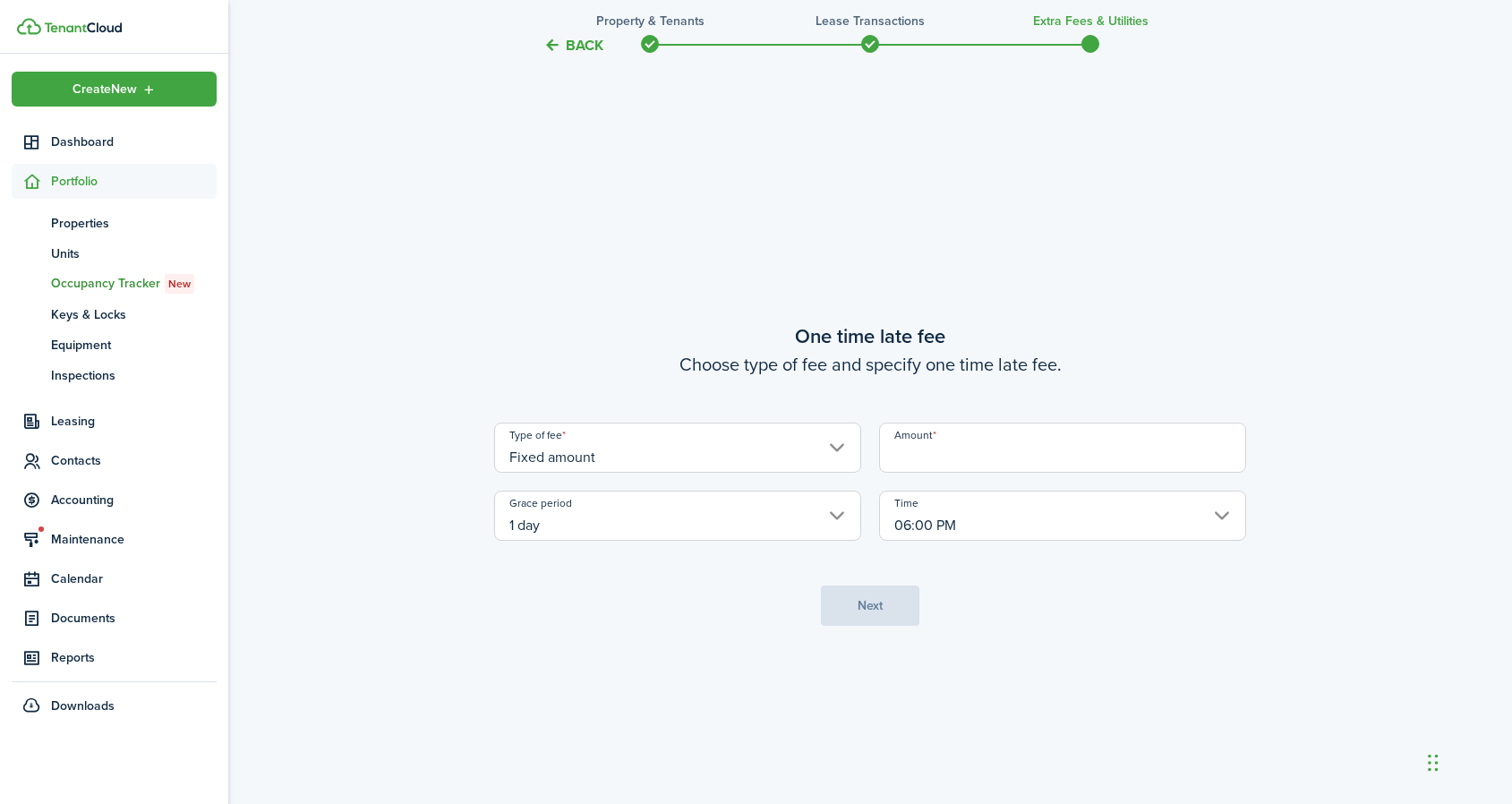
click at [965, 447] on input "Amount" at bounding box center [1062, 447] width 367 height 50
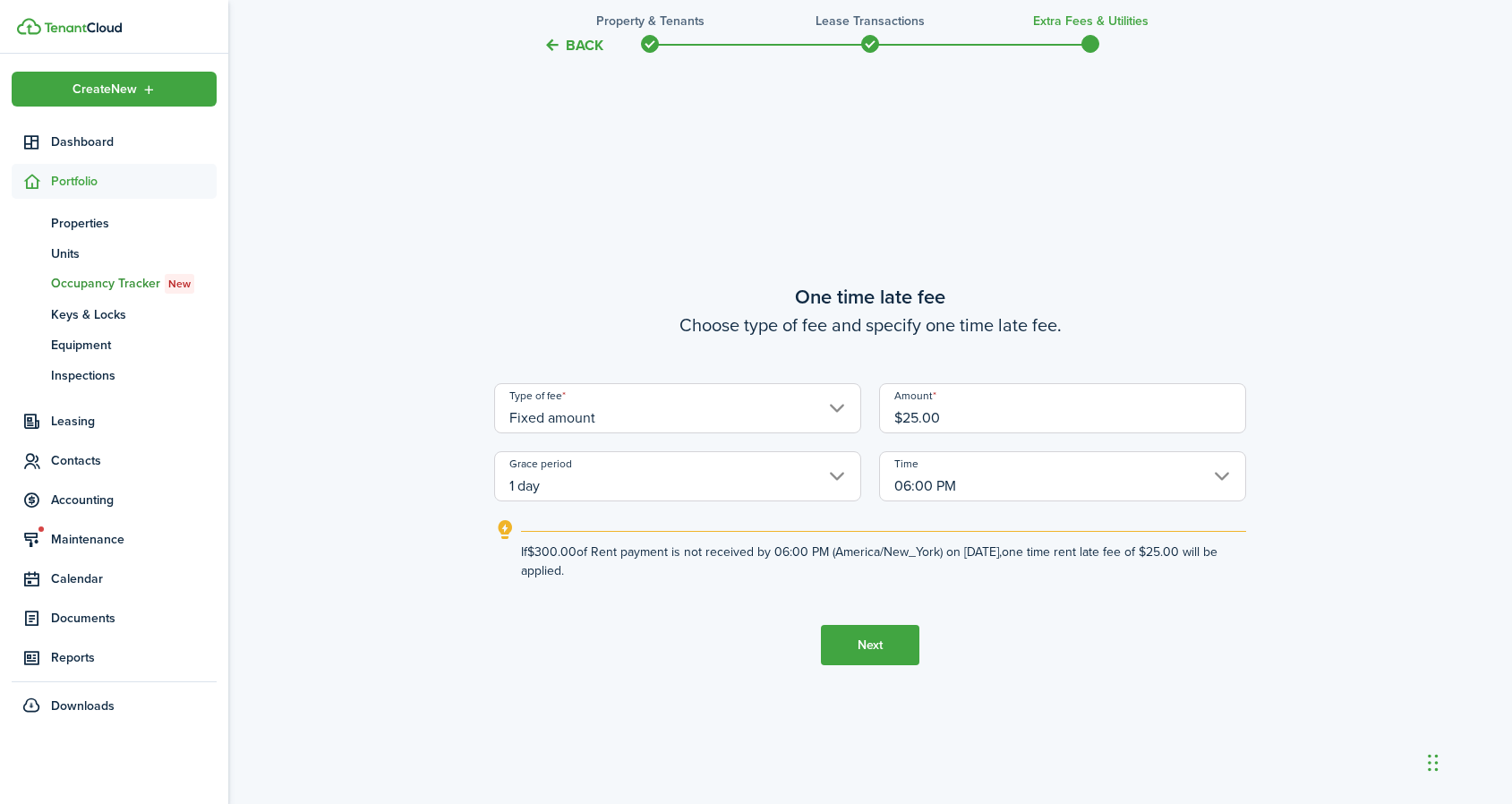
click at [1050, 472] on input "06:00 PM" at bounding box center [1062, 476] width 367 height 50
type input "$25.00"
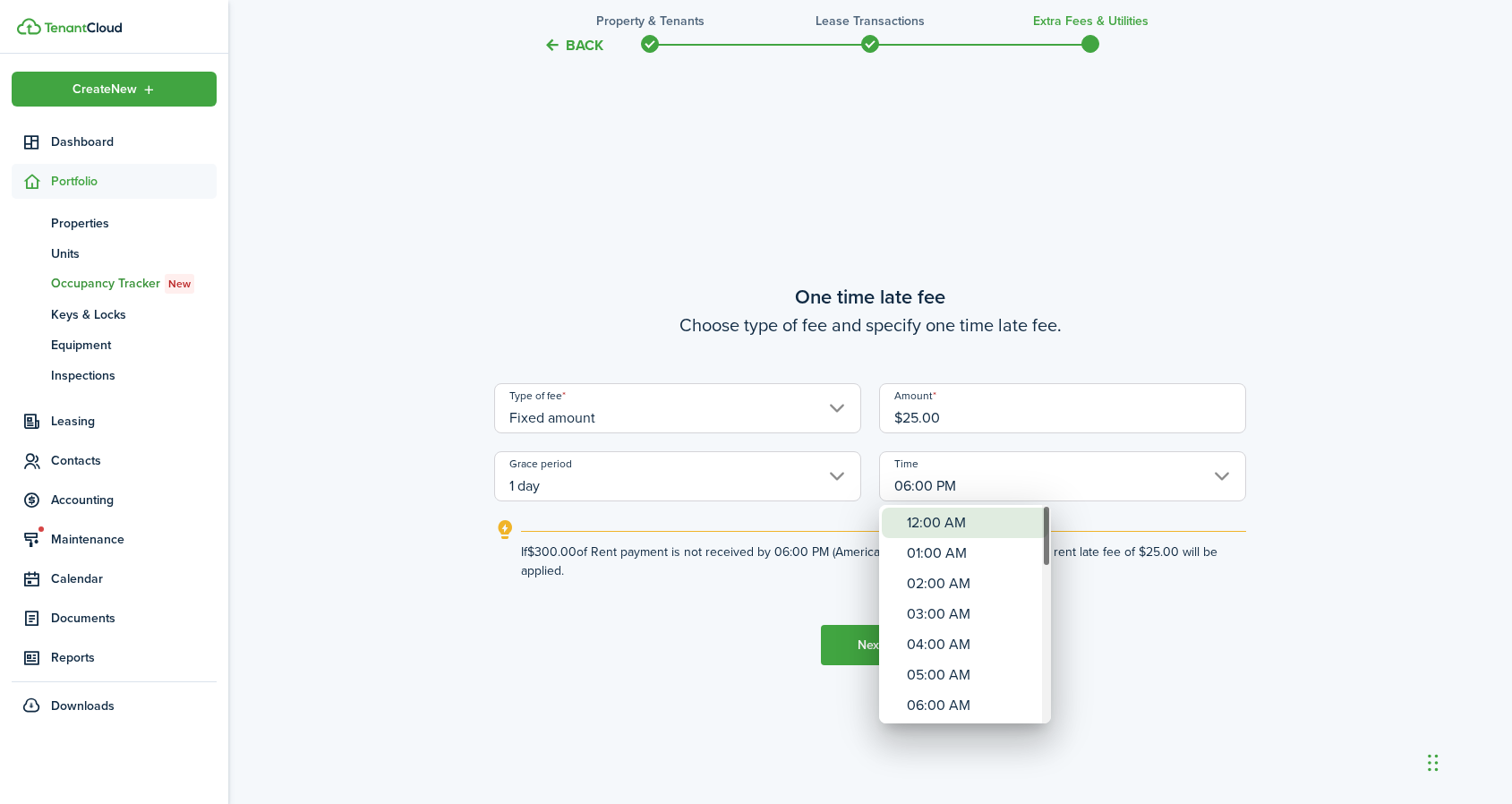
click at [937, 521] on div "12:00 AM" at bounding box center [972, 523] width 131 height 30
type input "12:00 AM"
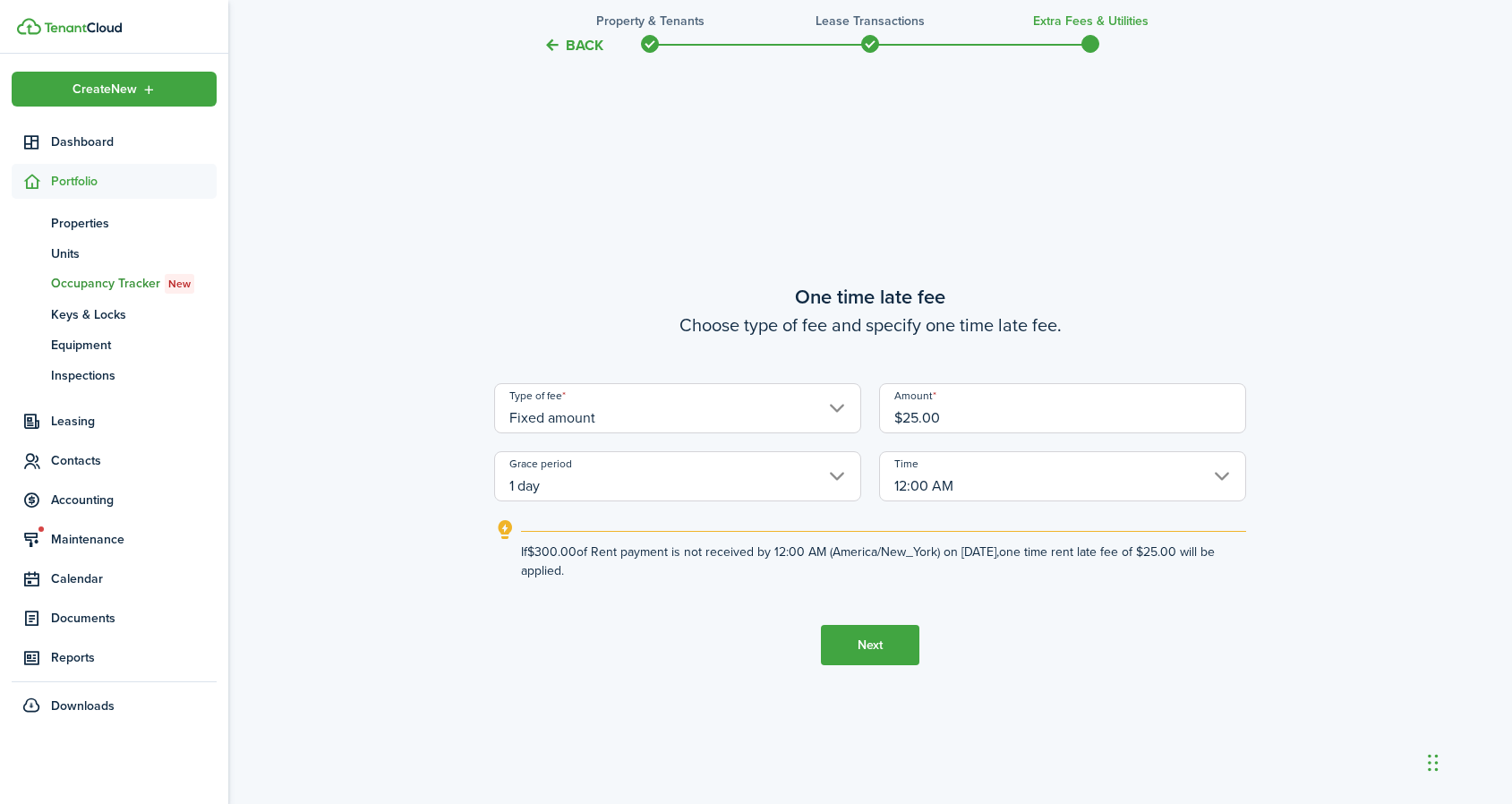
click at [764, 583] on tc-wizard-step "One time late fee Choose type of fee and specify one time late fee. Type of fee…" at bounding box center [870, 473] width 752 height 804
click at [867, 635] on button "Next" at bounding box center [870, 645] width 98 height 40
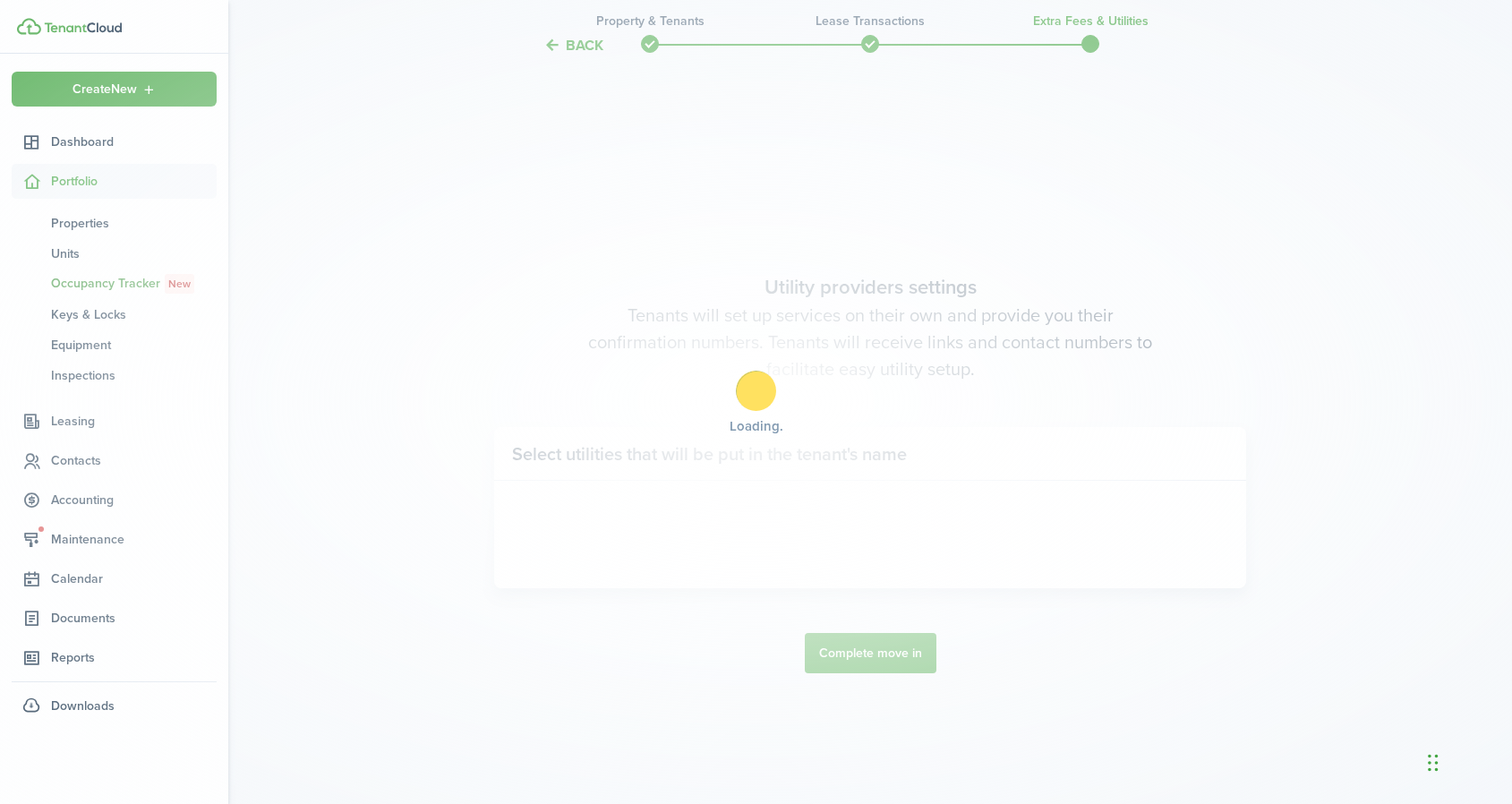
scroll to position [2290, 0]
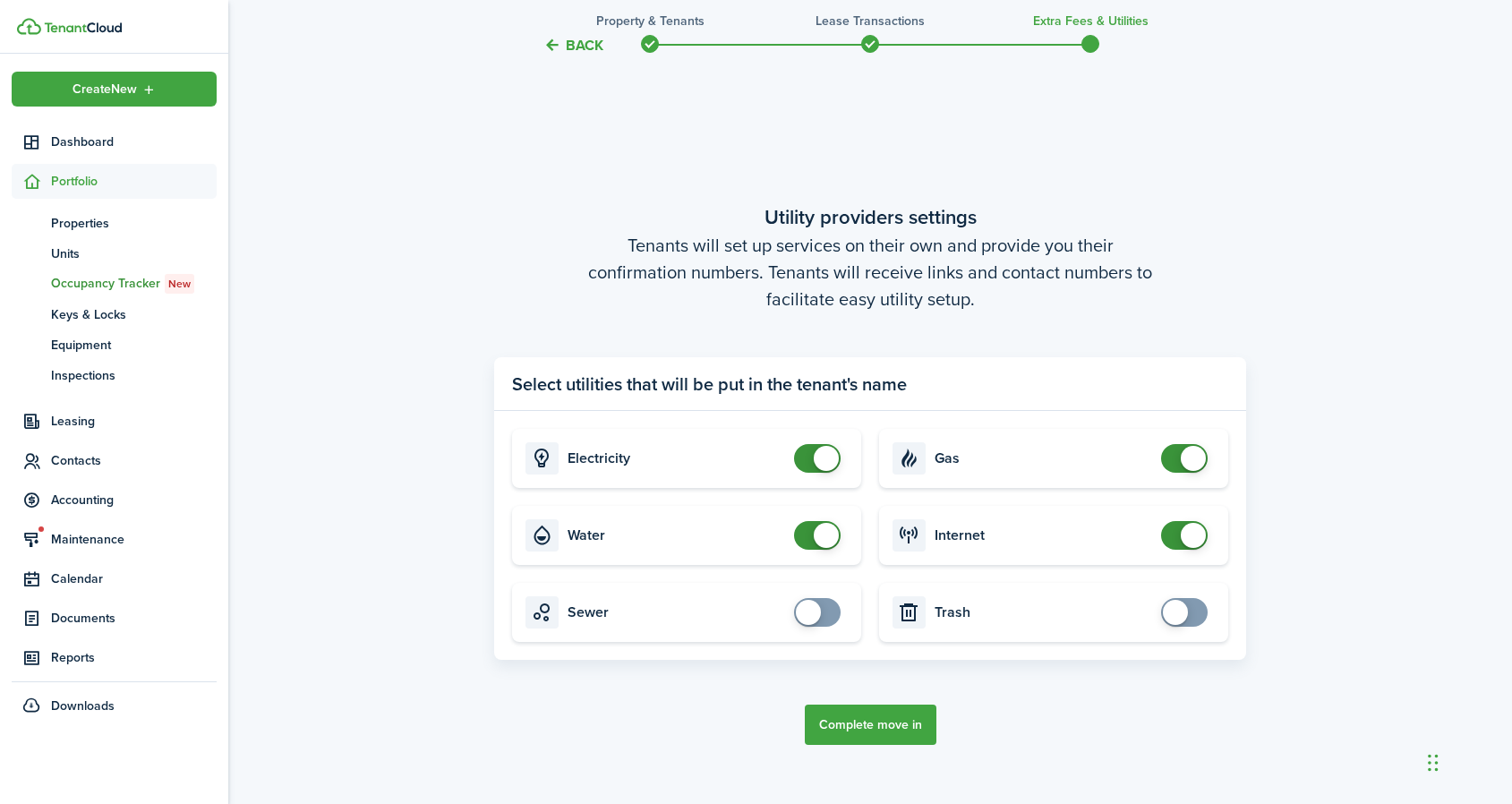
checkbox input "false"
click at [818, 471] on span at bounding box center [816, 458] width 18 height 29
checkbox input "false"
click at [815, 531] on span at bounding box center [826, 535] width 25 height 25
checkbox input "false"
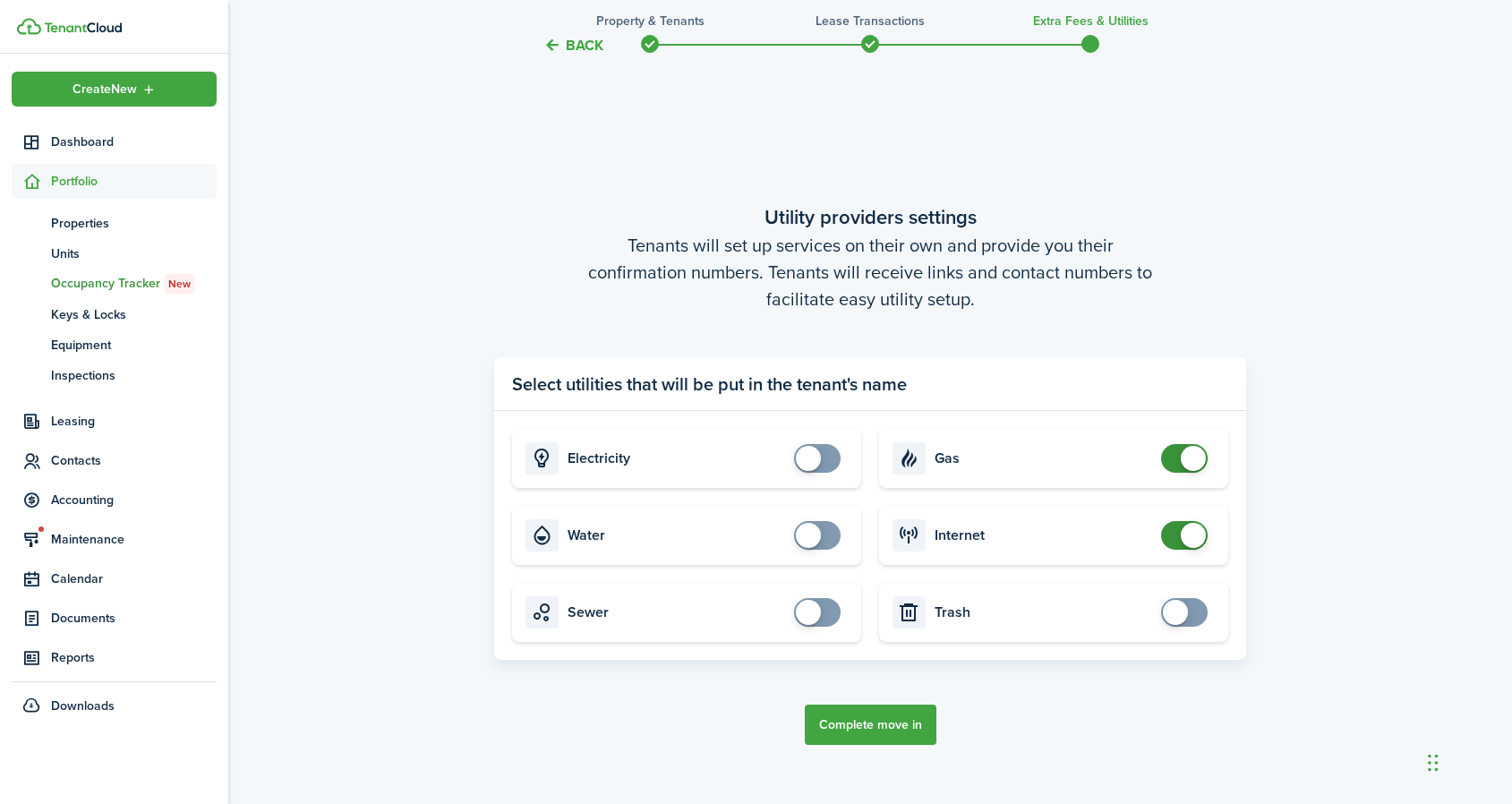
click at [1176, 458] on span at bounding box center [1184, 458] width 18 height 29
checkbox input "false"
click at [1179, 533] on span at bounding box center [1184, 535] width 18 height 29
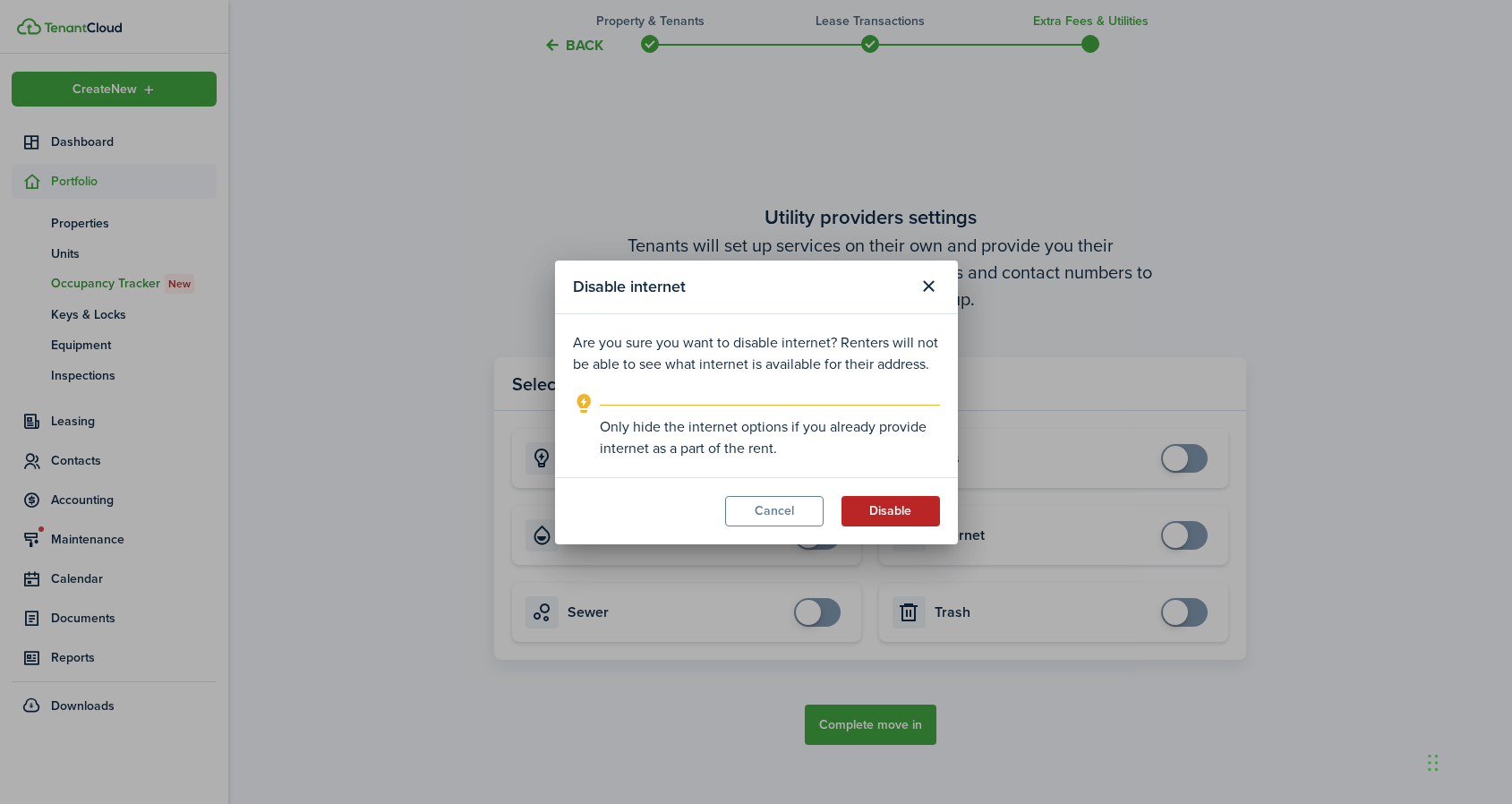
click at [863, 509] on button "Disable" at bounding box center [890, 511] width 98 height 30
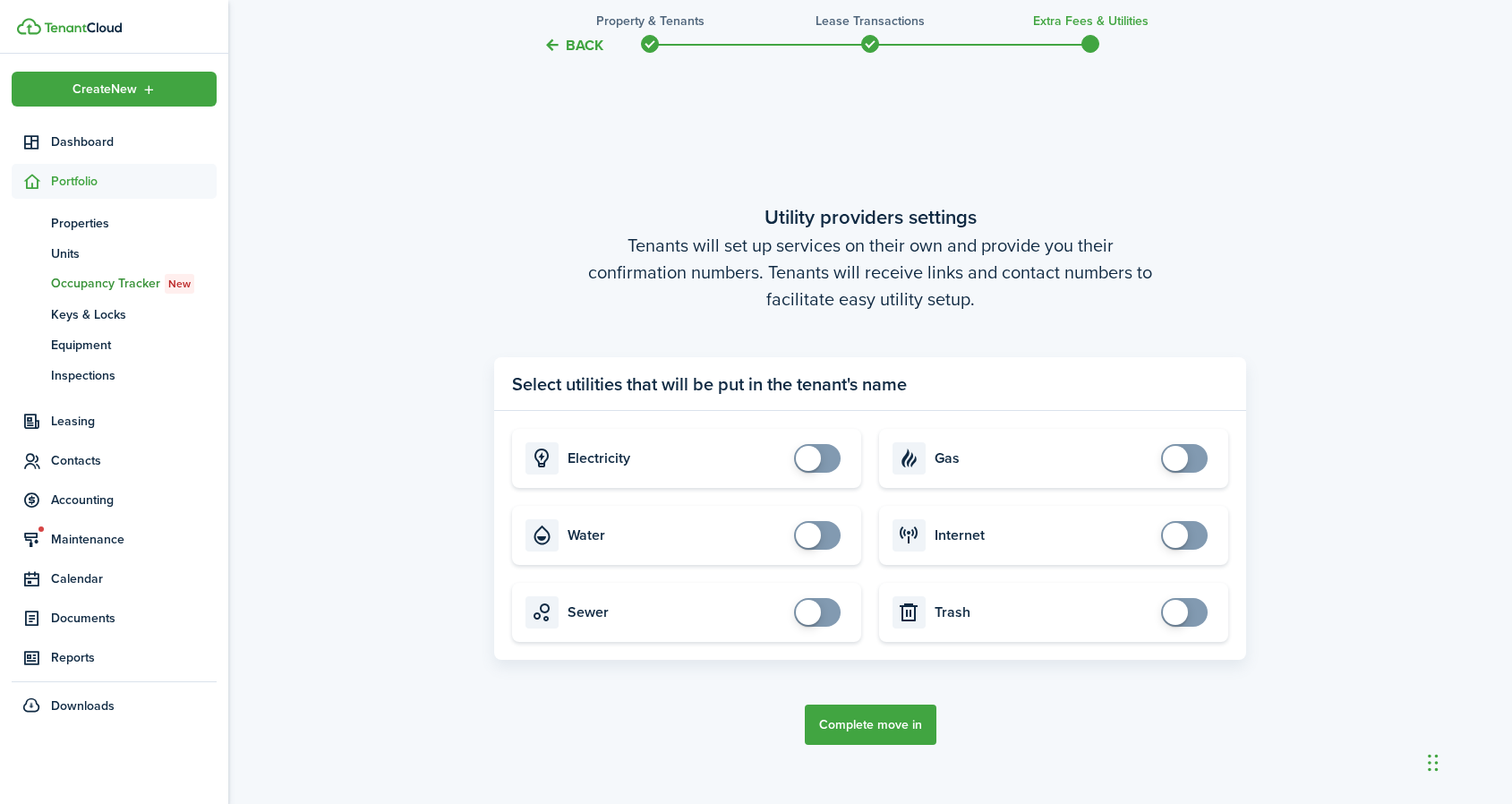
click at [860, 727] on button "Complete move in" at bounding box center [871, 724] width 131 height 40
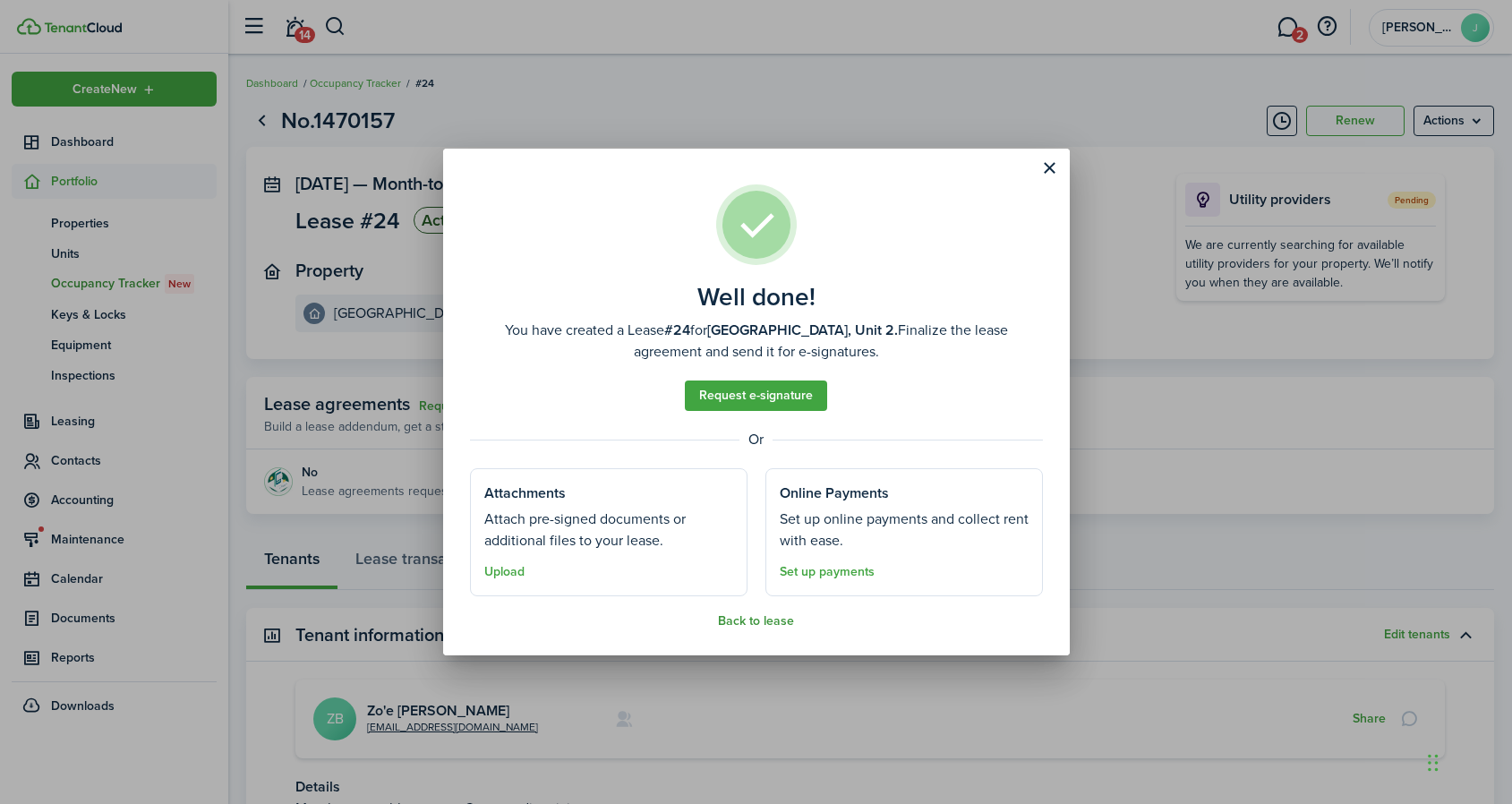
click at [741, 619] on button "Back to lease" at bounding box center [756, 620] width 76 height 14
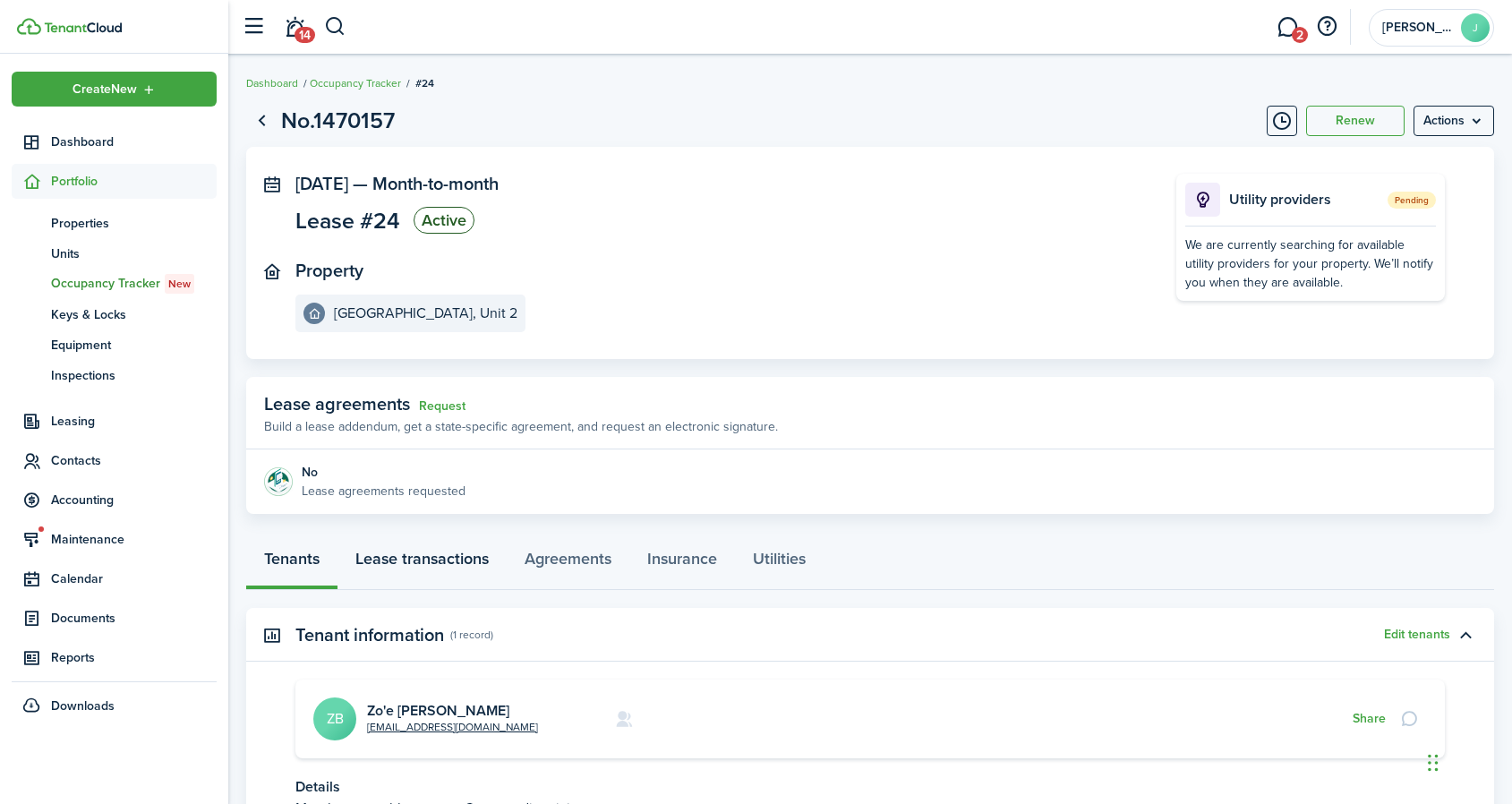
click at [455, 560] on link "Lease transactions" at bounding box center [422, 563] width 170 height 53
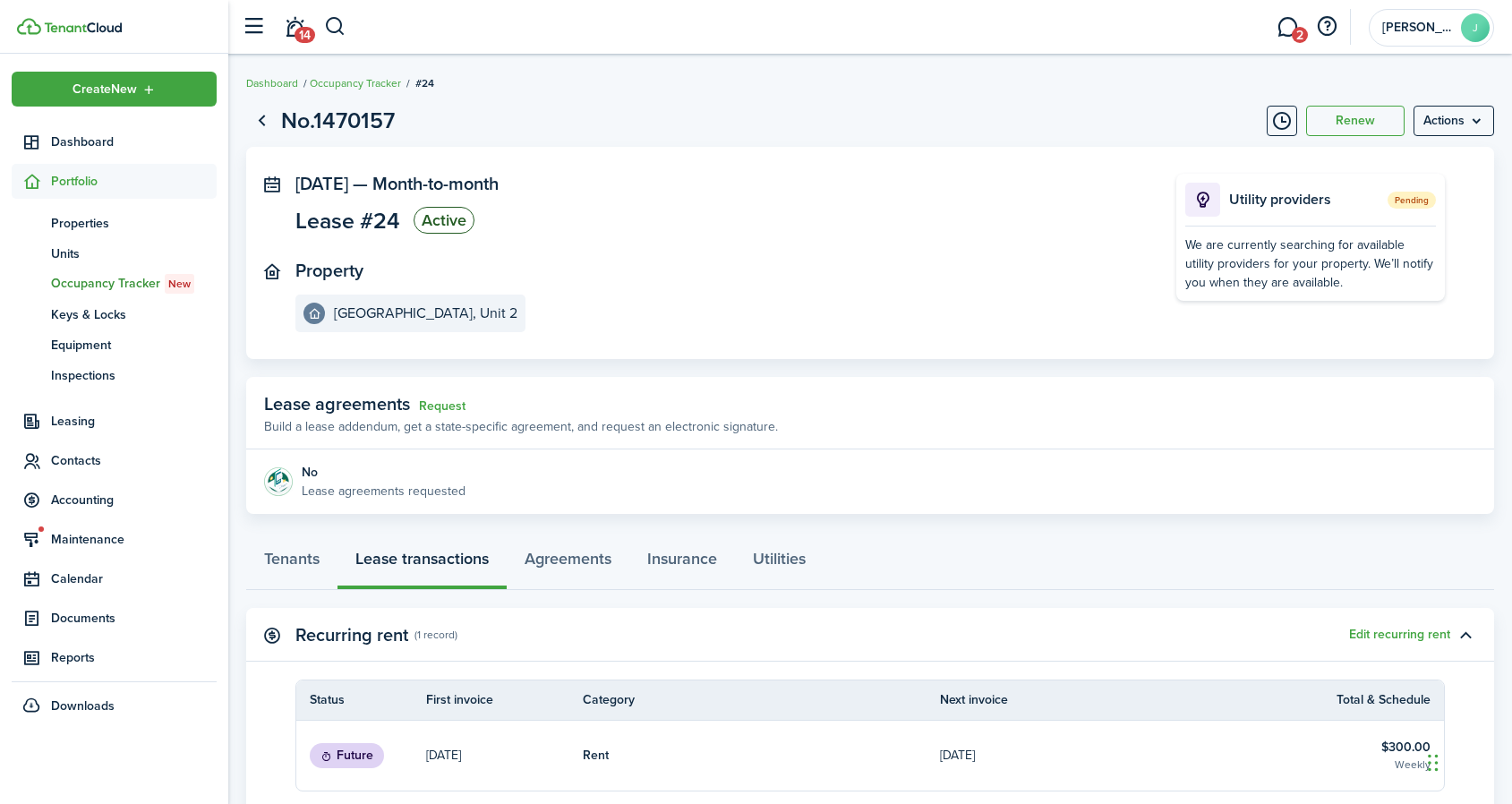
click at [544, 601] on page-view-layout "No.1470157 Renew Actions [DATE] — Month-to-month Lease #24 Active Property [GEO…" at bounding box center [870, 586] width 1283 height 981
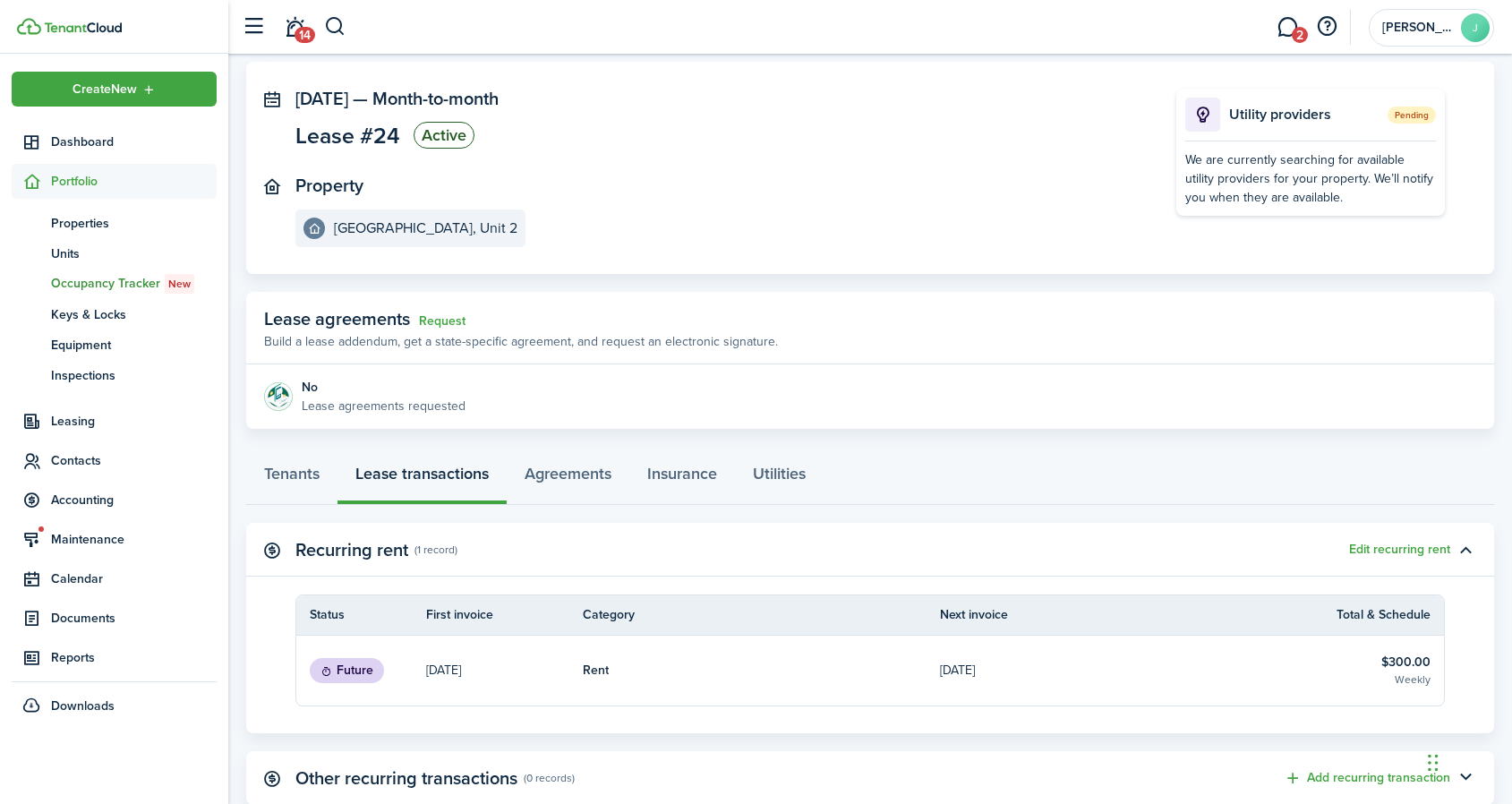
scroll to position [84, 0]
click at [310, 473] on link "Tenants" at bounding box center [292, 478] width 91 height 53
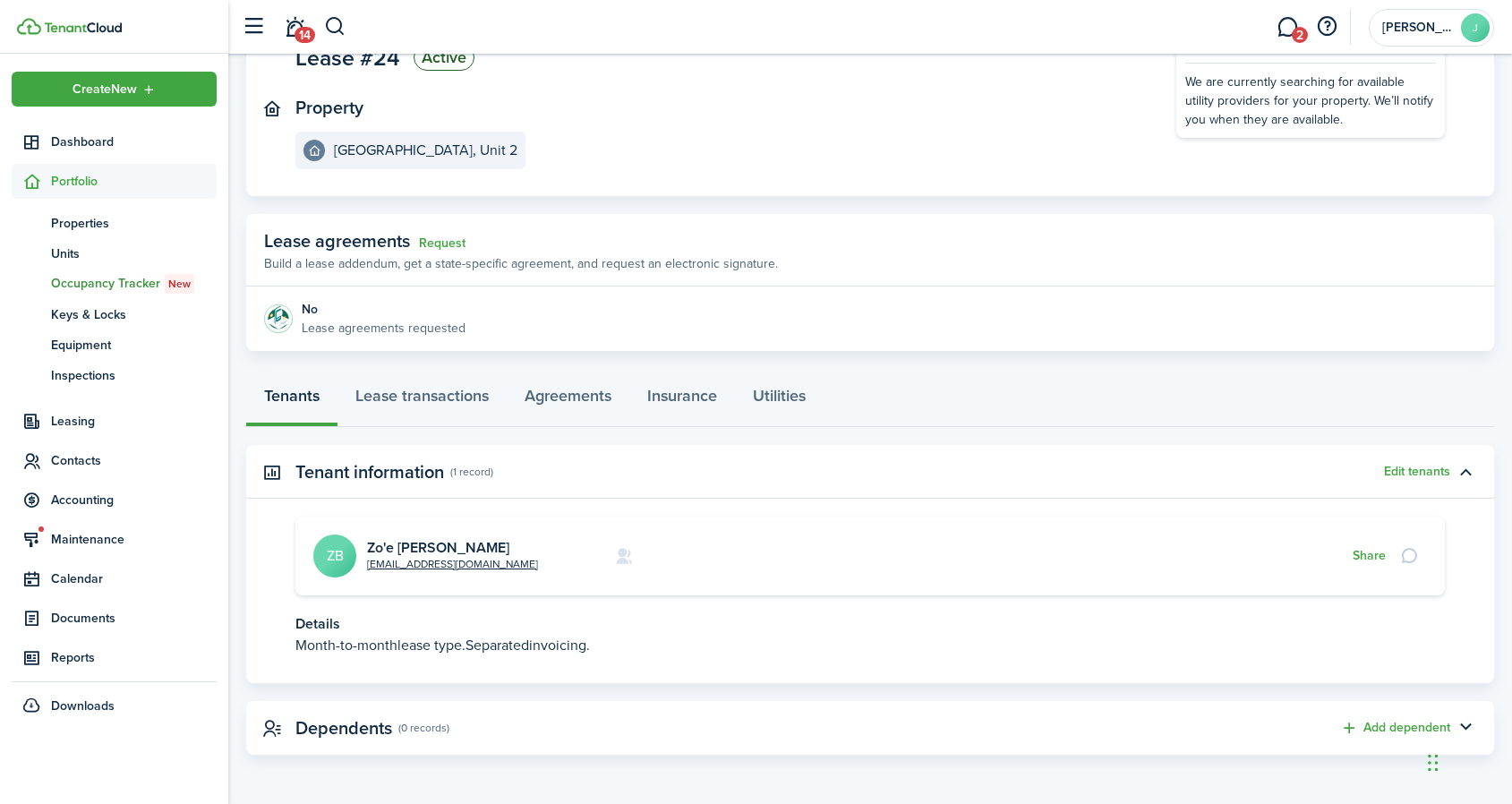
scroll to position [161, 0]
click at [1438, 472] on button "Edit tenants" at bounding box center [1417, 472] width 67 height 14
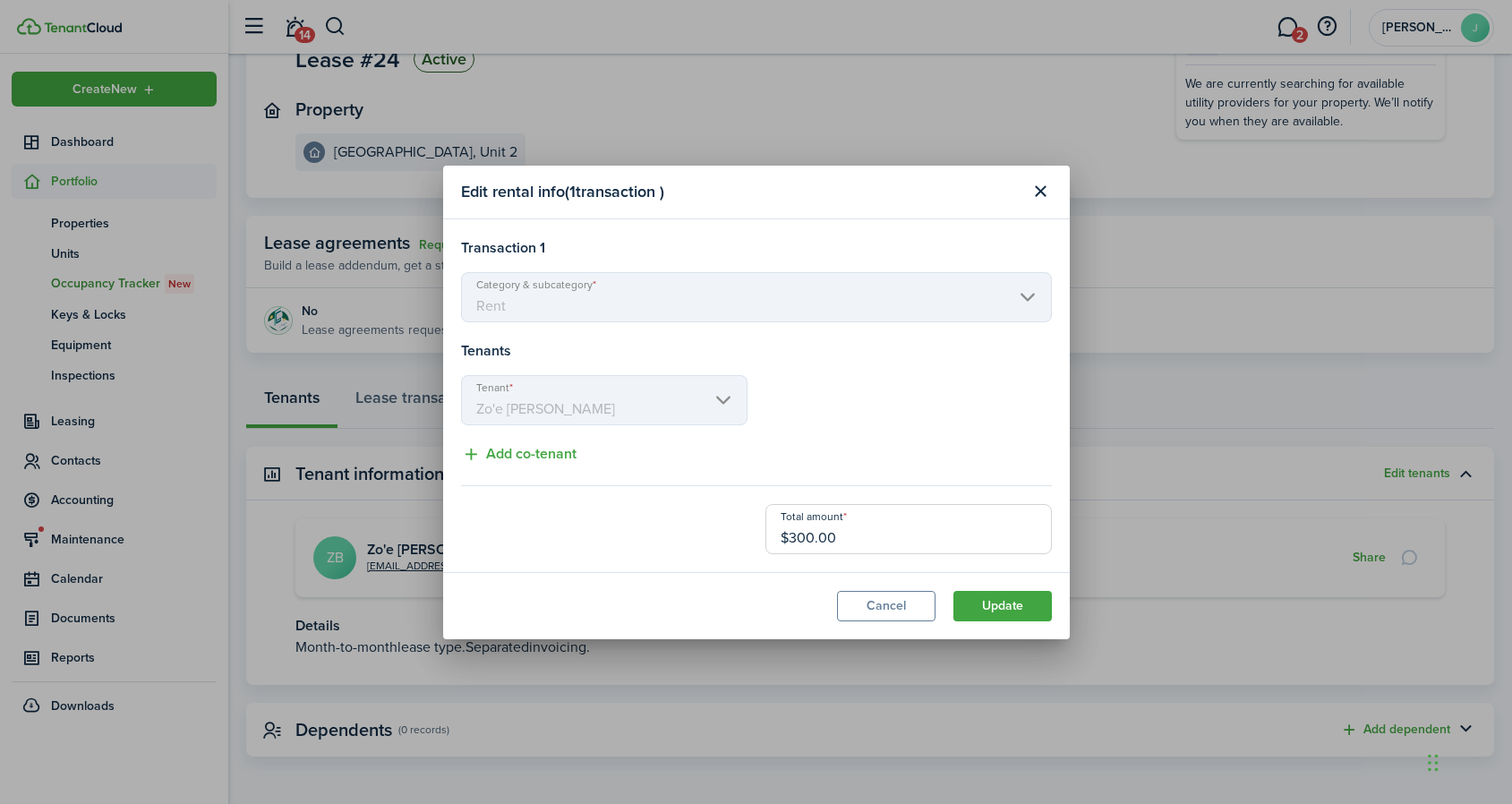
click at [548, 467] on div "Transaction 1 Category & subcategory Rent Tenants Tenant Zo'e [PERSON_NAME] Add…" at bounding box center [756, 395] width 591 height 317
click at [554, 457] on button "Add co-tenant" at bounding box center [518, 453] width 115 height 22
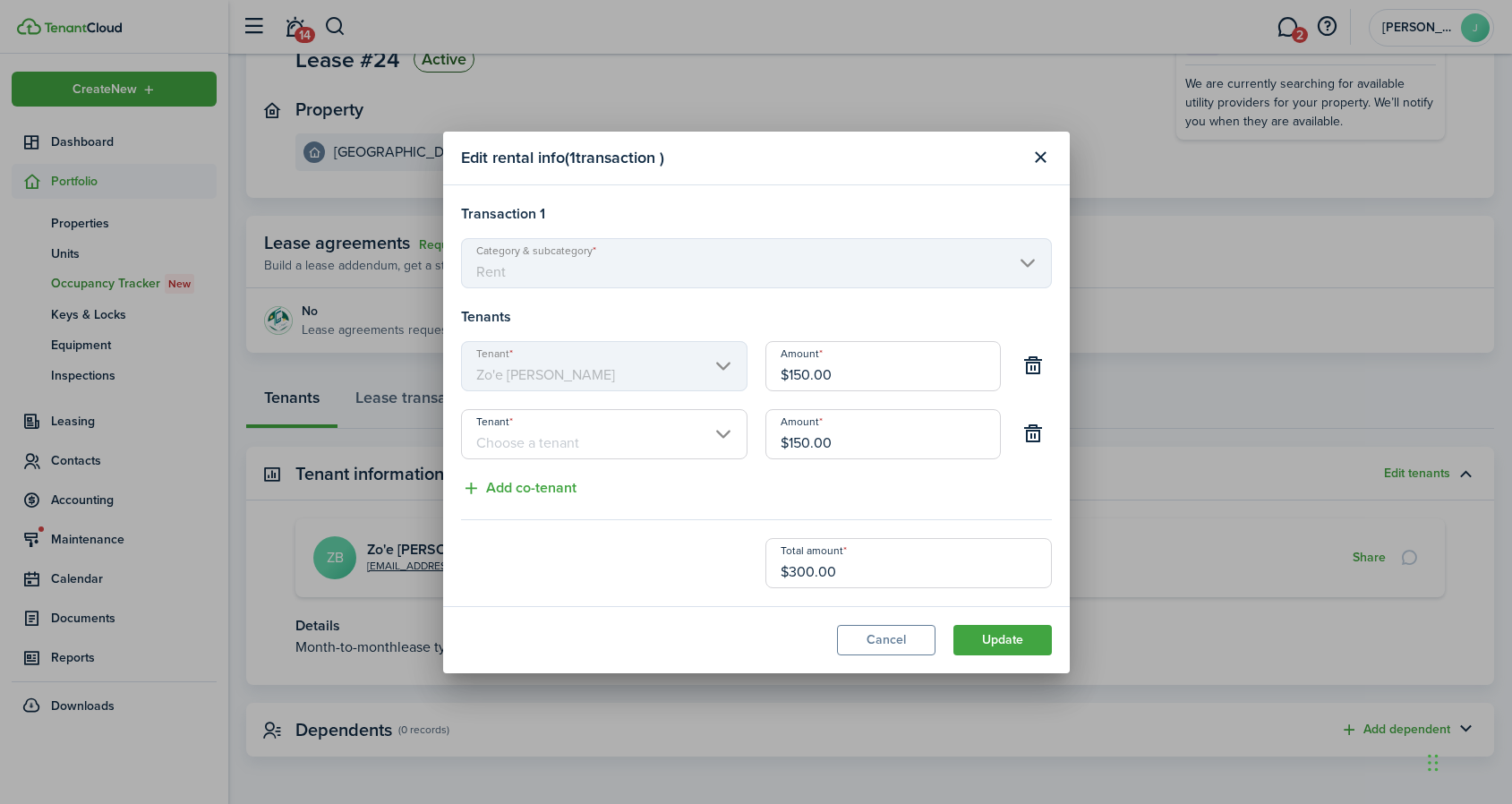
click at [599, 447] on input "Tenant" at bounding box center [604, 433] width 287 height 50
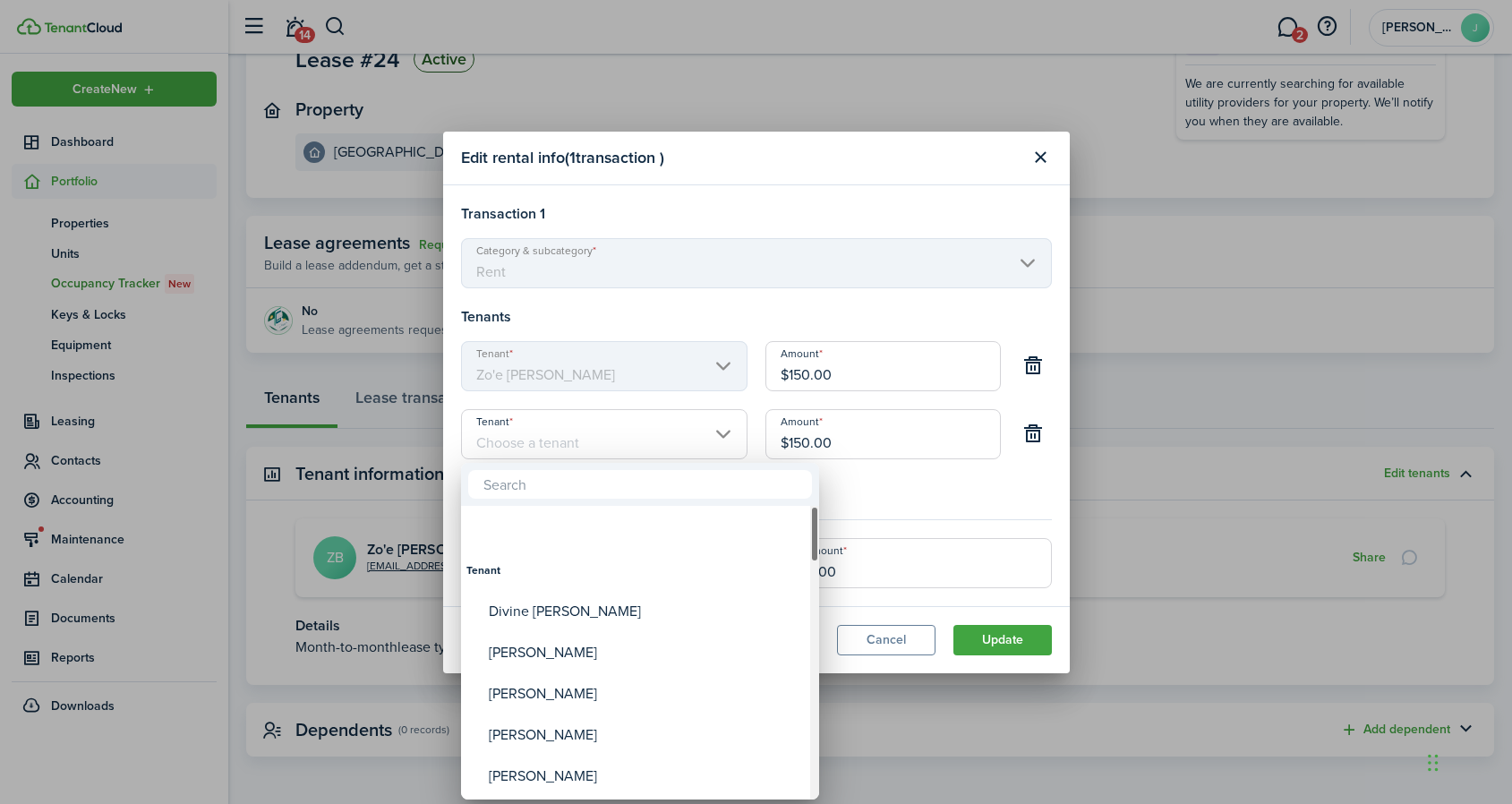
drag, startPoint x: 813, startPoint y: 529, endPoint x: 774, endPoint y: 452, distance: 86.3
click at [775, 452] on div "Tenant [PERSON_NAME] [PERSON_NAME] De'[PERSON_NAME] [PERSON_NAME] [PERSON_NAME]…" at bounding box center [756, 402] width 1512 height 804
click at [846, 484] on div at bounding box center [756, 402] width 1798 height 1090
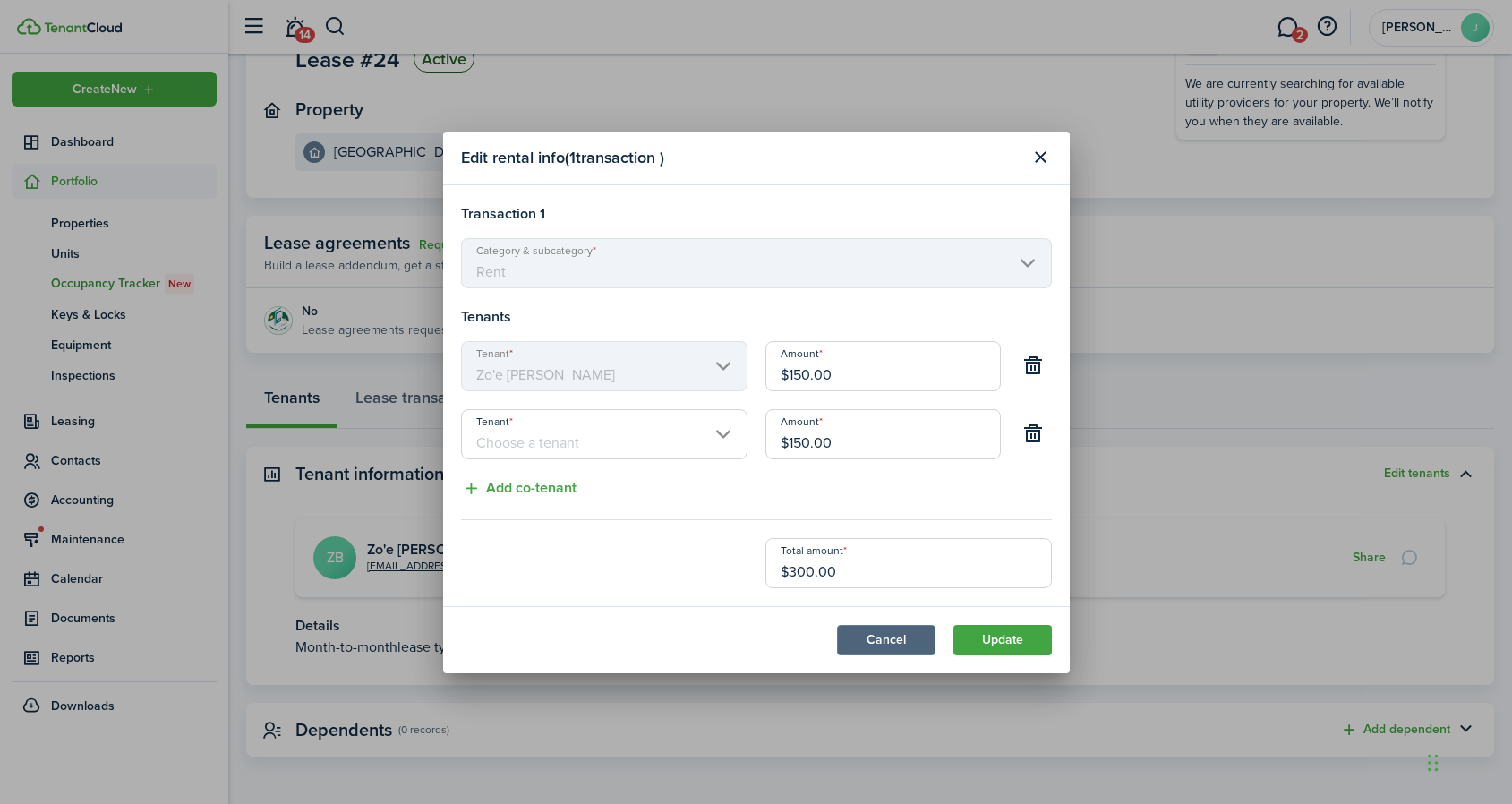
click at [869, 633] on button "Cancel" at bounding box center [885, 640] width 98 height 30
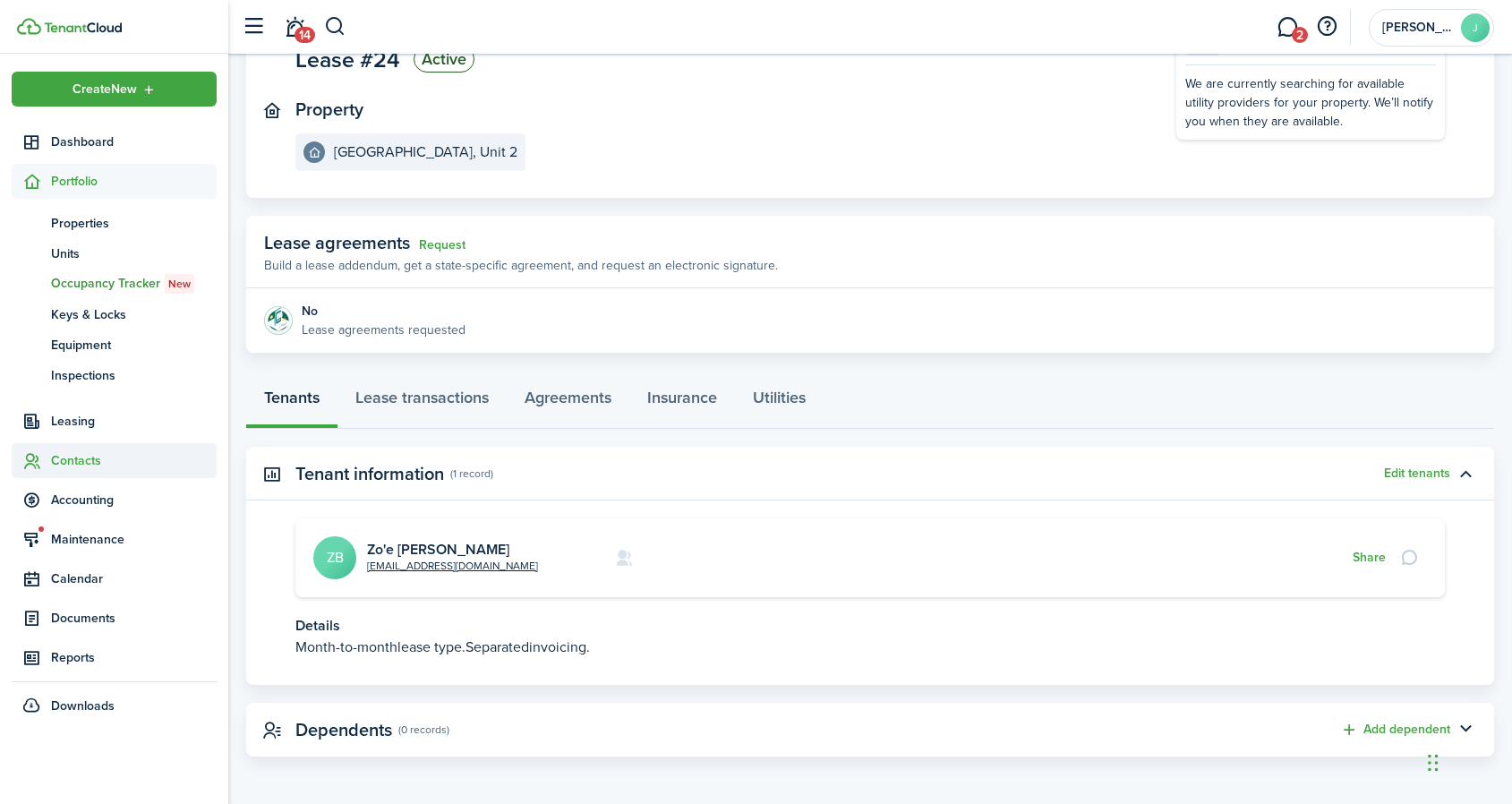
click at [60, 466] on span "Contacts" at bounding box center [134, 461] width 166 height 19
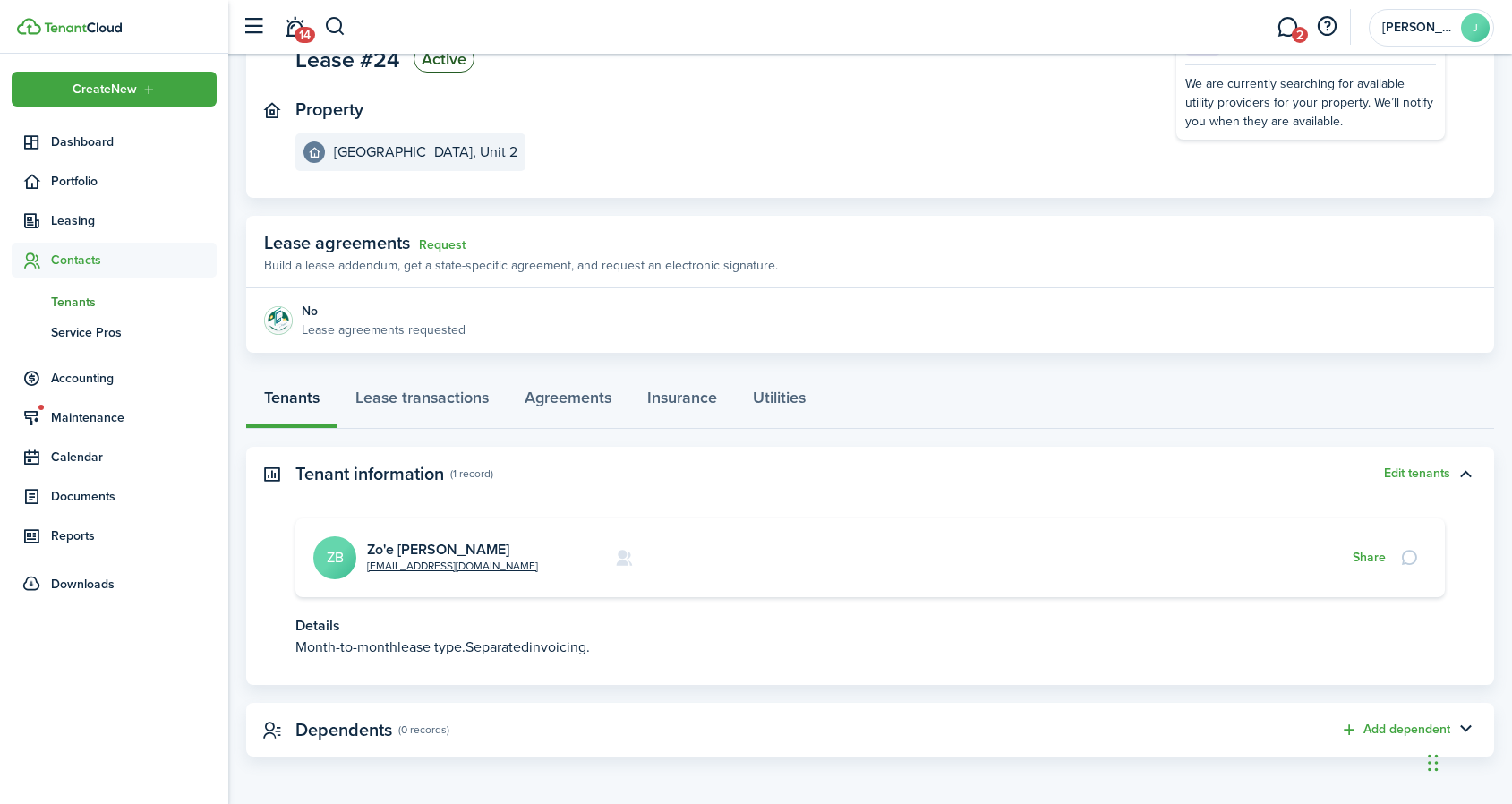
click at [62, 303] on span "Tenants" at bounding box center [134, 302] width 166 height 19
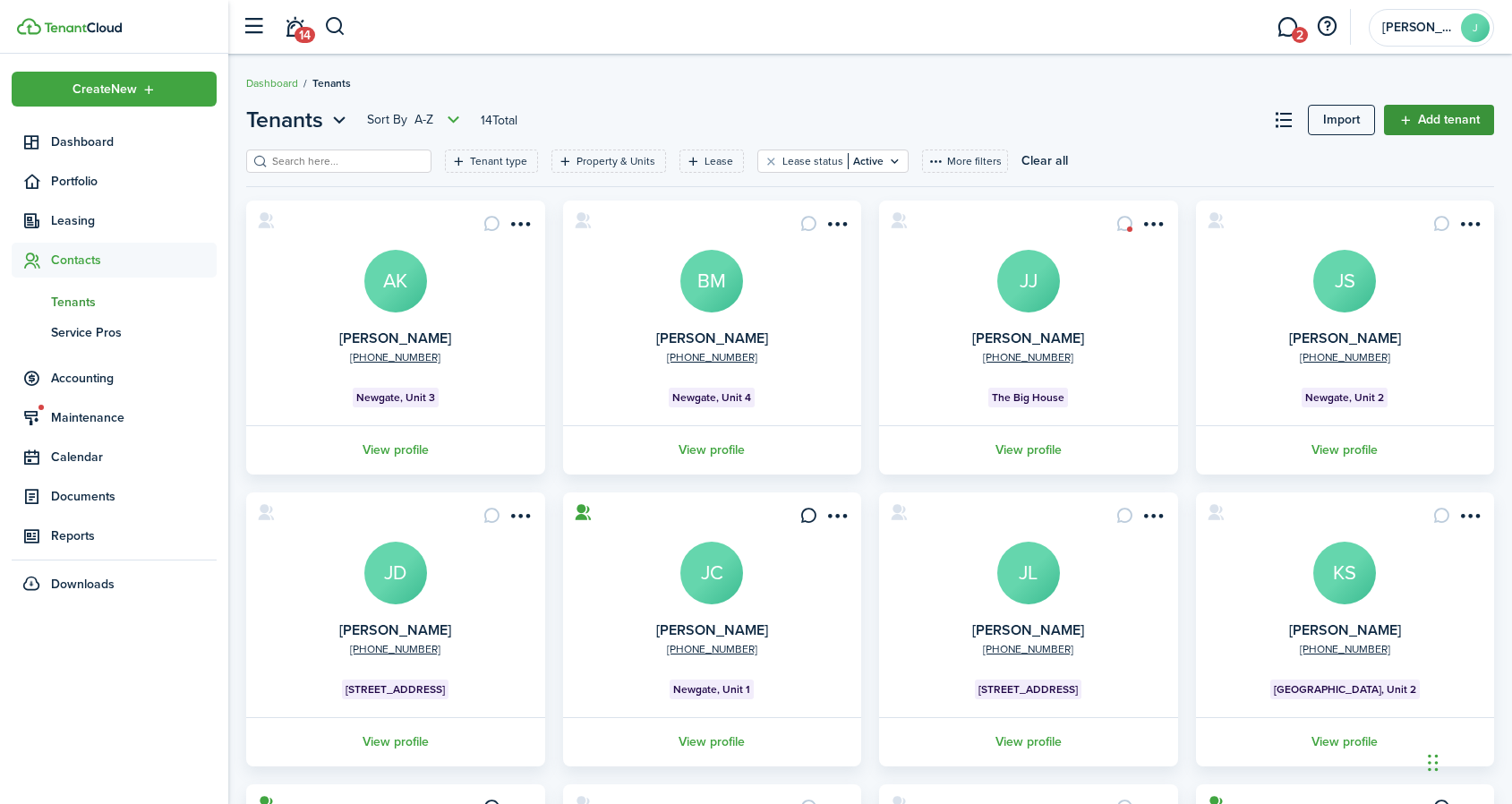
click at [1442, 118] on link "Add tenant" at bounding box center [1439, 120] width 111 height 30
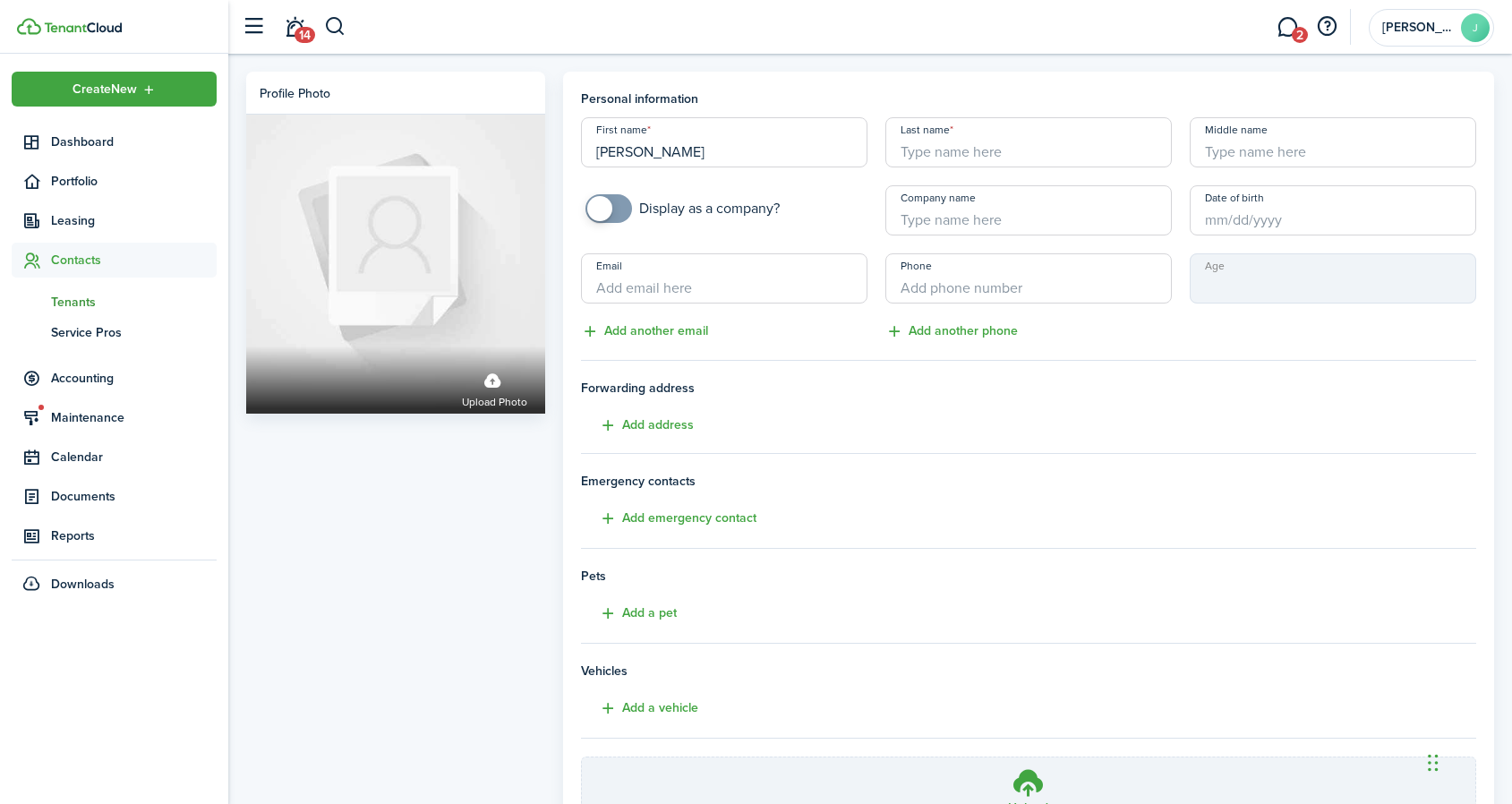
type input "[PERSON_NAME]"
type input "[EMAIL_ADDRESS][DOMAIN_NAME]"
click at [948, 291] on input "+1" at bounding box center [1028, 278] width 287 height 50
type input "[PHONE_NUMBER]"
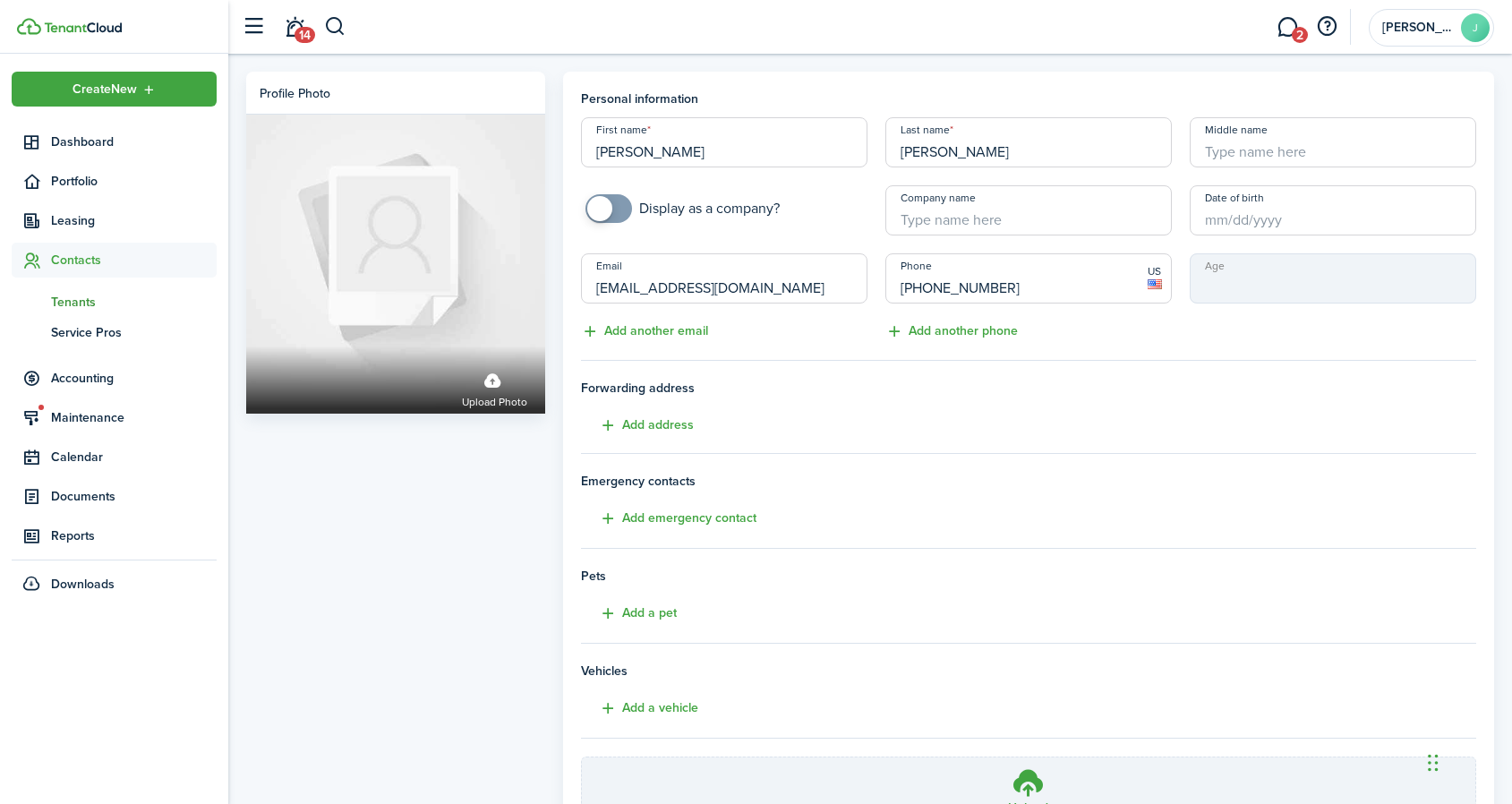
click at [1192, 328] on div "Age" at bounding box center [1332, 297] width 304 height 89
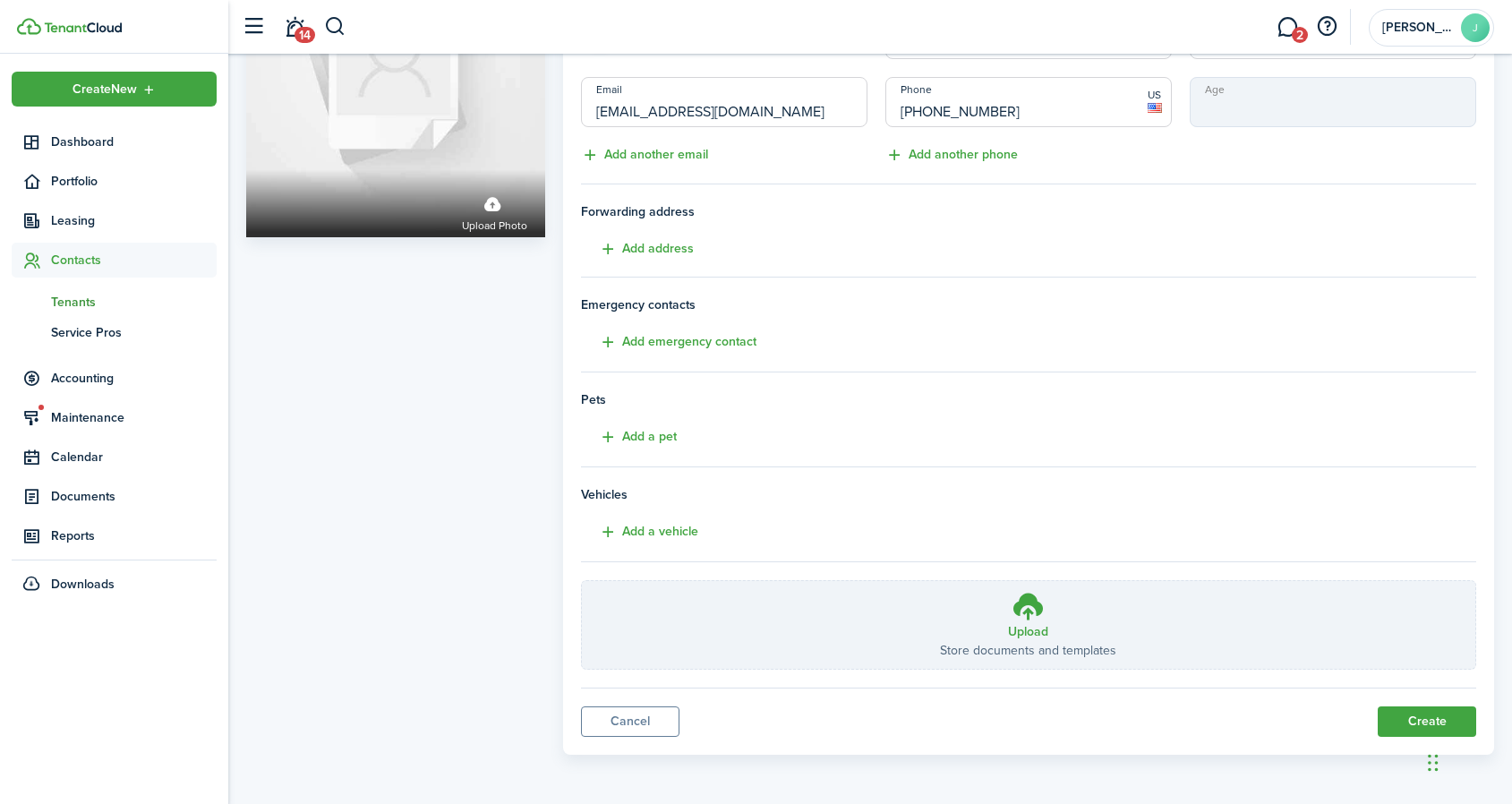
scroll to position [175, 0]
click at [1408, 717] on button "Create" at bounding box center [1426, 722] width 98 height 30
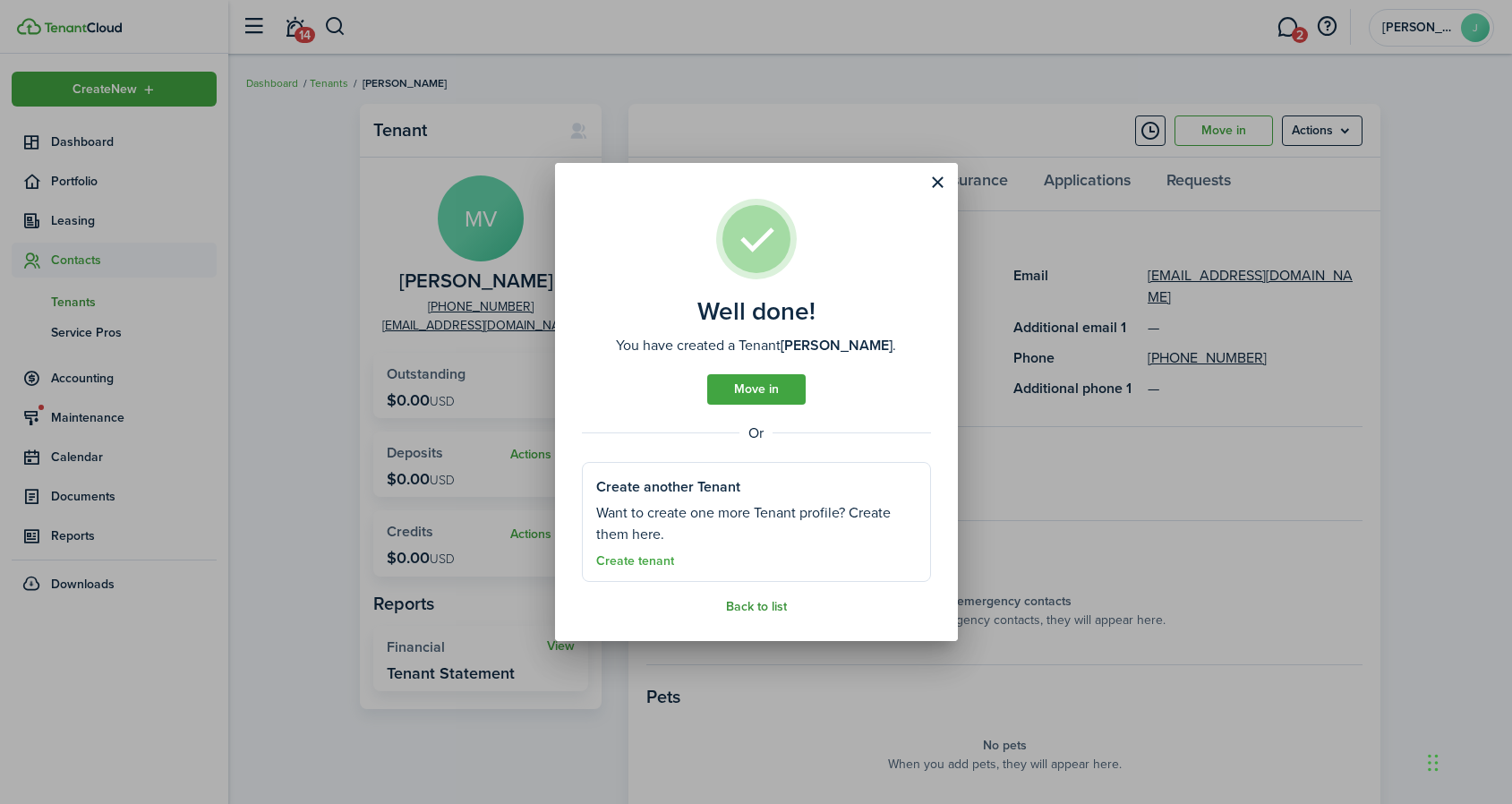
click at [756, 612] on link "Back to list" at bounding box center [756, 606] width 61 height 14
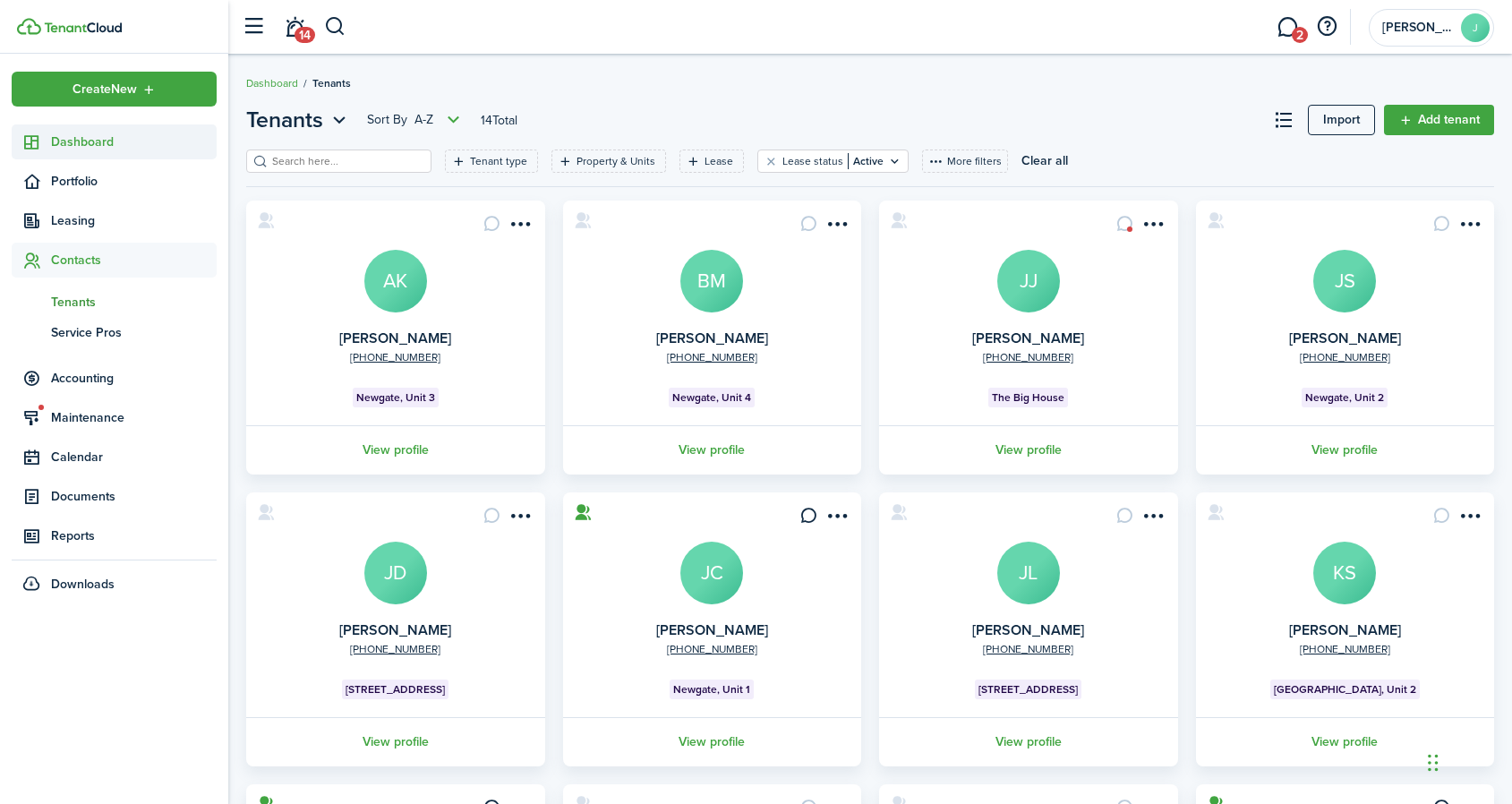
click at [91, 137] on span "Dashboard" at bounding box center [134, 142] width 166 height 19
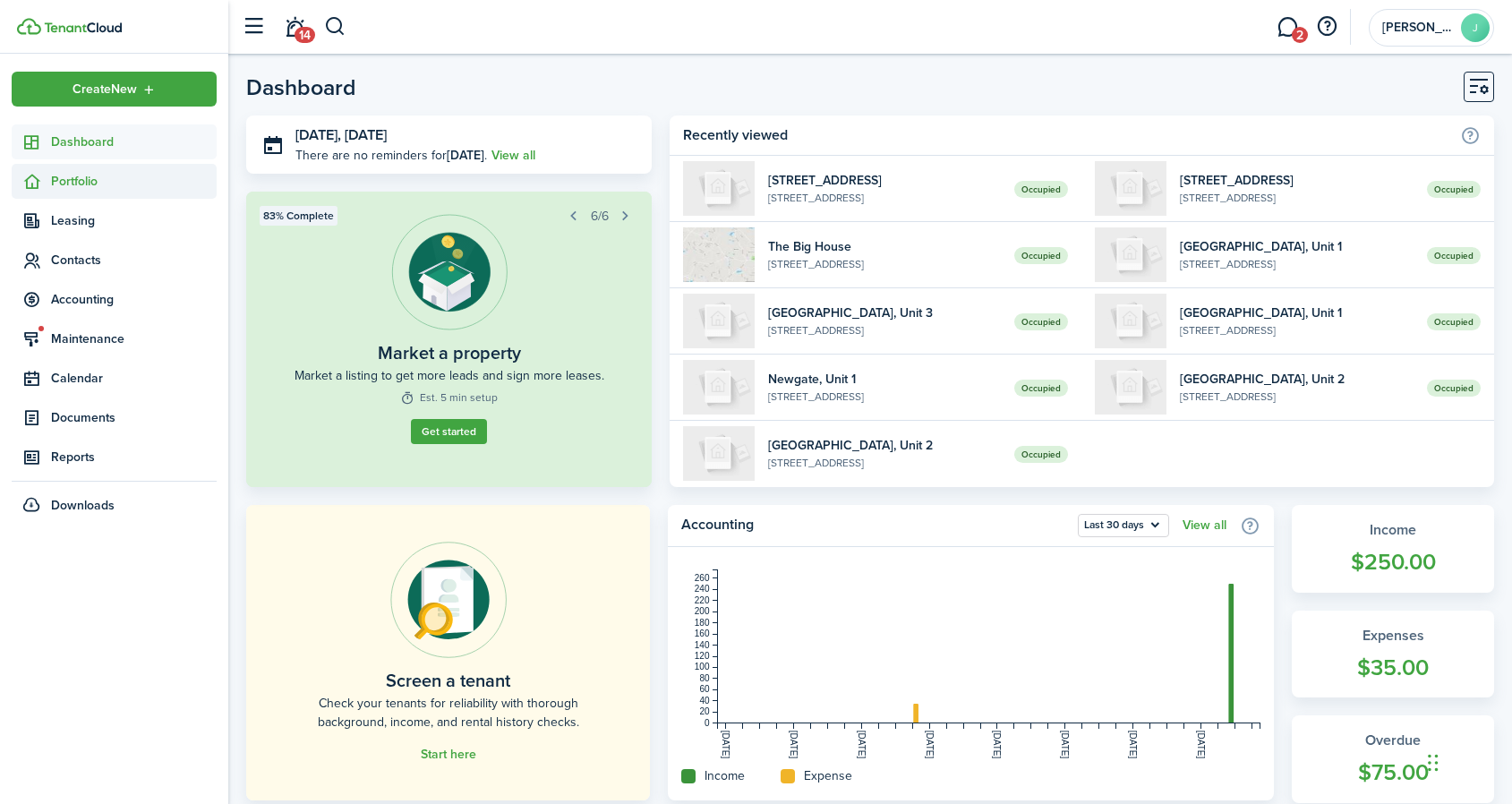
click at [87, 175] on span "Portfolio" at bounding box center [134, 181] width 166 height 19
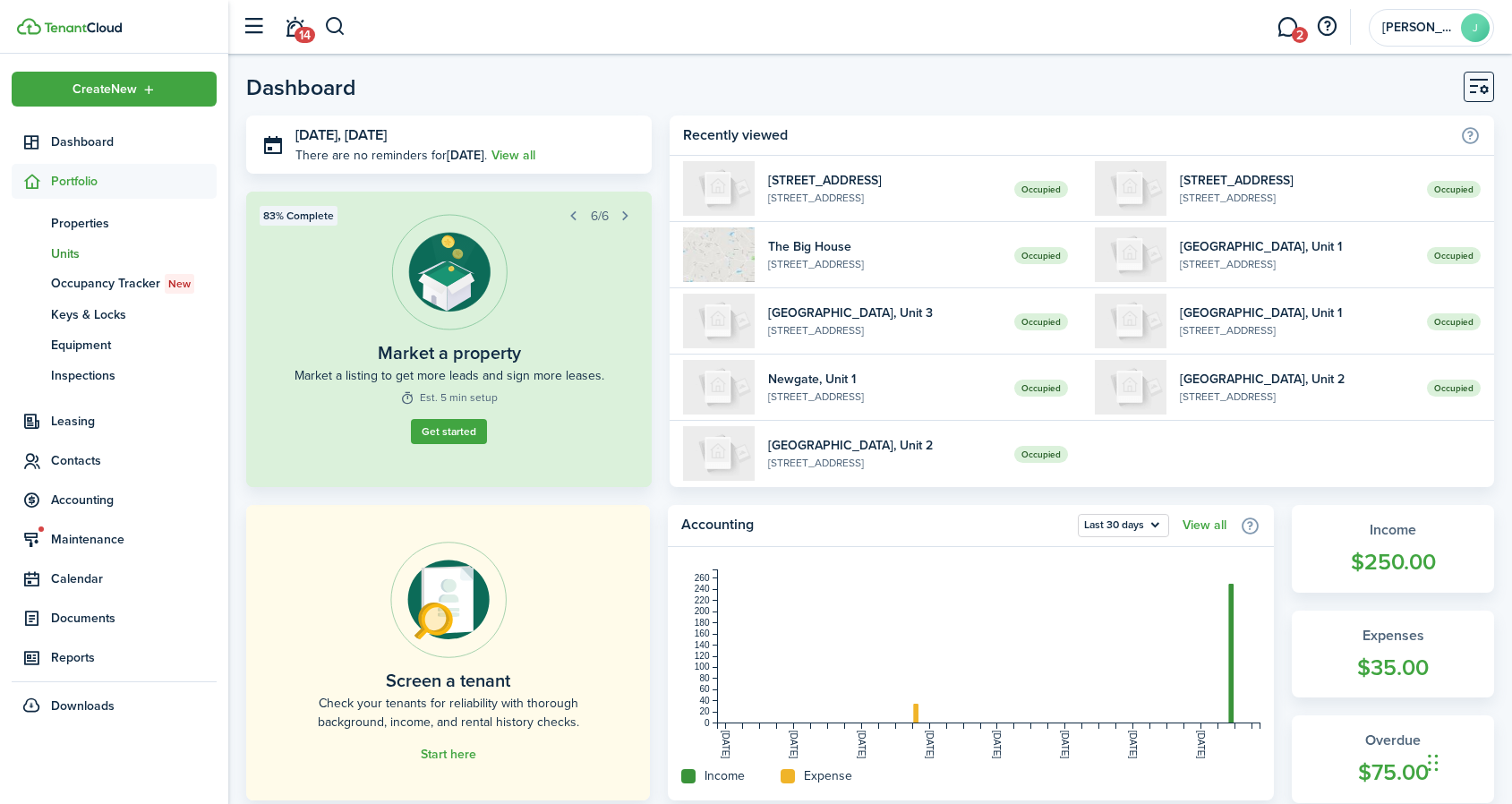
click at [62, 253] on span "Units" at bounding box center [134, 253] width 166 height 19
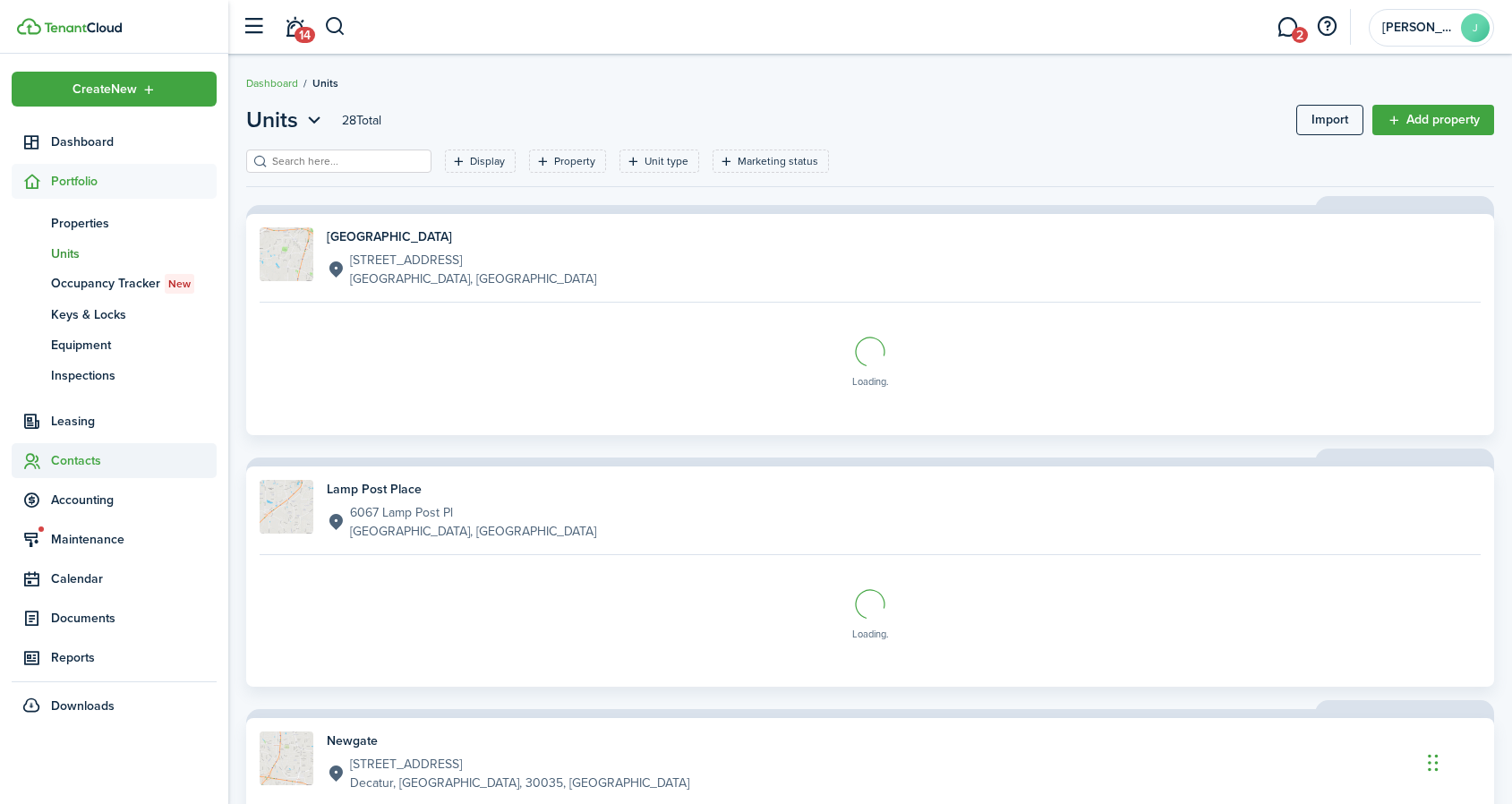
click at [74, 466] on span "Contacts" at bounding box center [134, 461] width 166 height 19
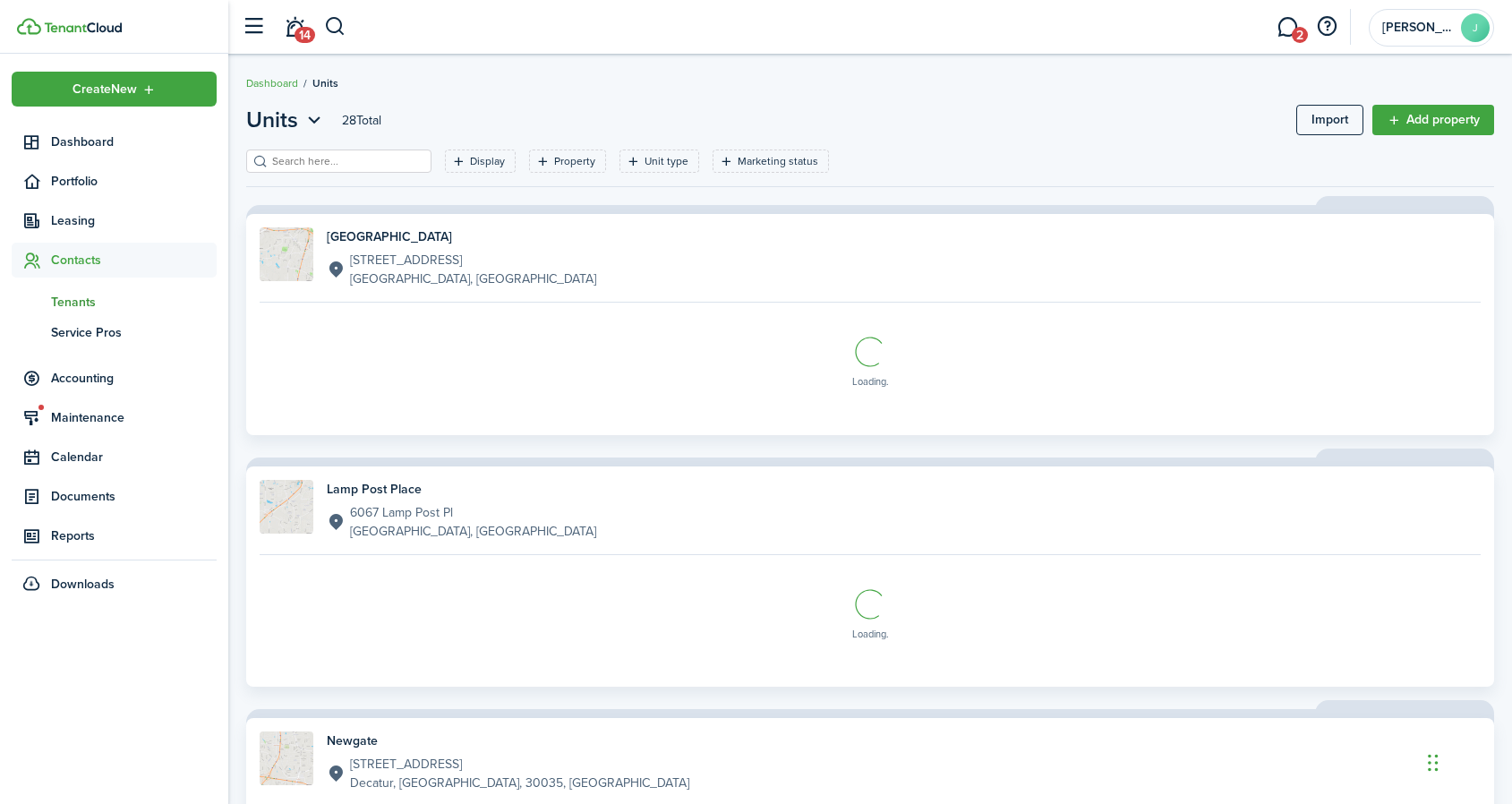
click at [80, 306] on span "Tenants" at bounding box center [134, 302] width 166 height 19
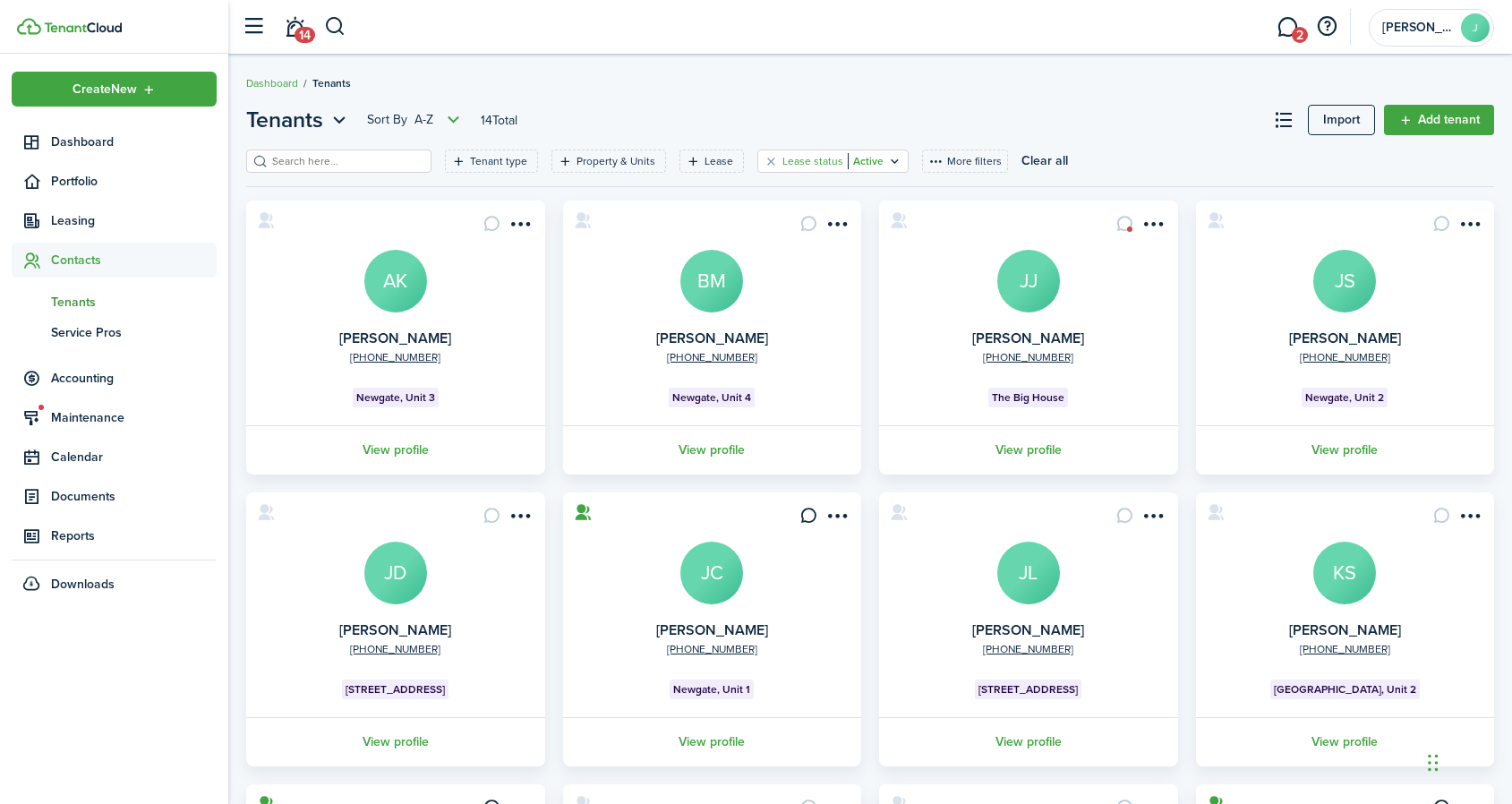
click at [865, 161] on filter-tag-value "Active" at bounding box center [866, 161] width 36 height 16
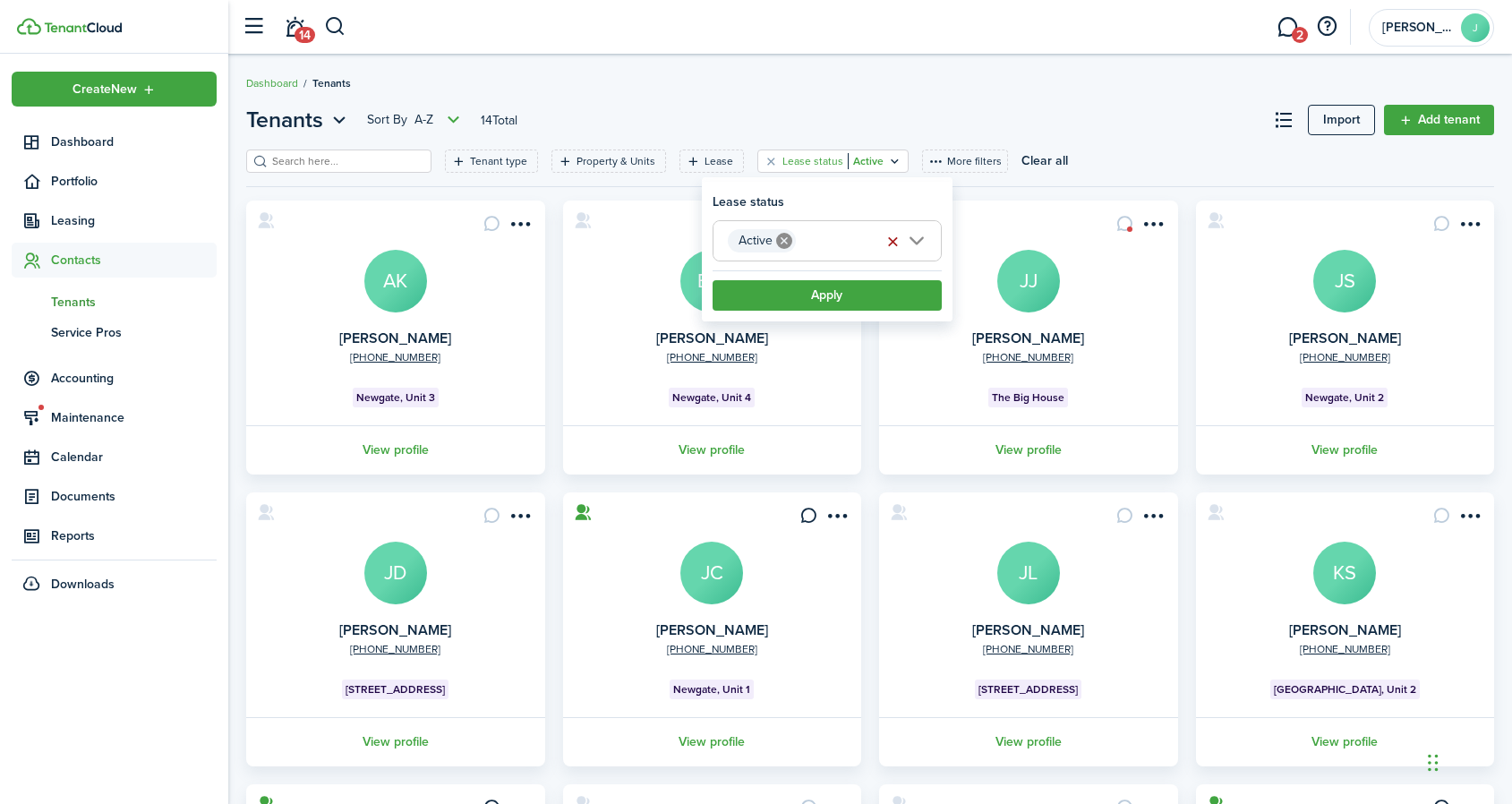
click at [895, 242] on button "button" at bounding box center [893, 242] width 25 height 25
click at [816, 295] on button "Apply" at bounding box center [827, 295] width 230 height 30
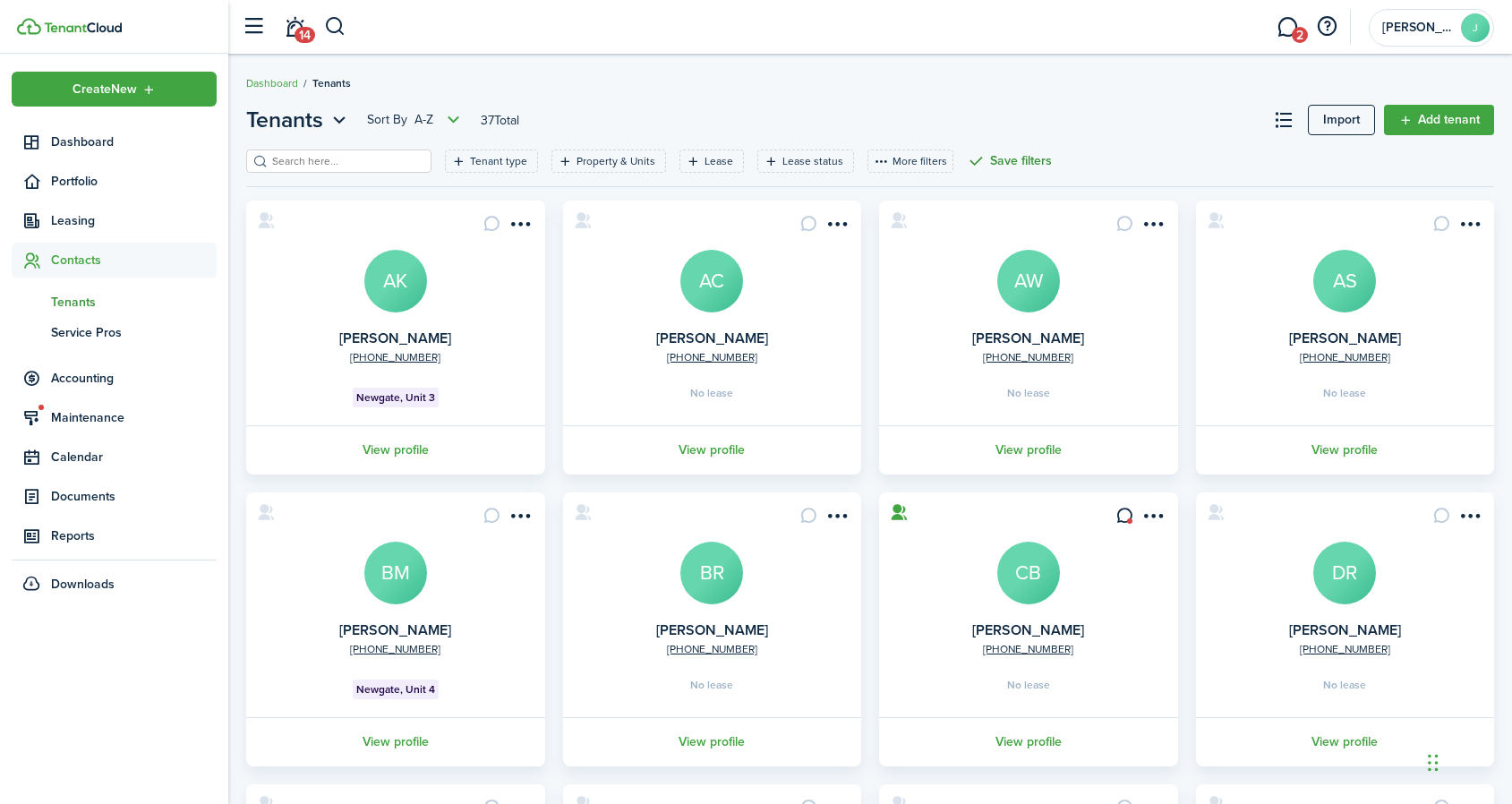
click at [1001, 158] on button "Save filters" at bounding box center [1009, 161] width 85 height 23
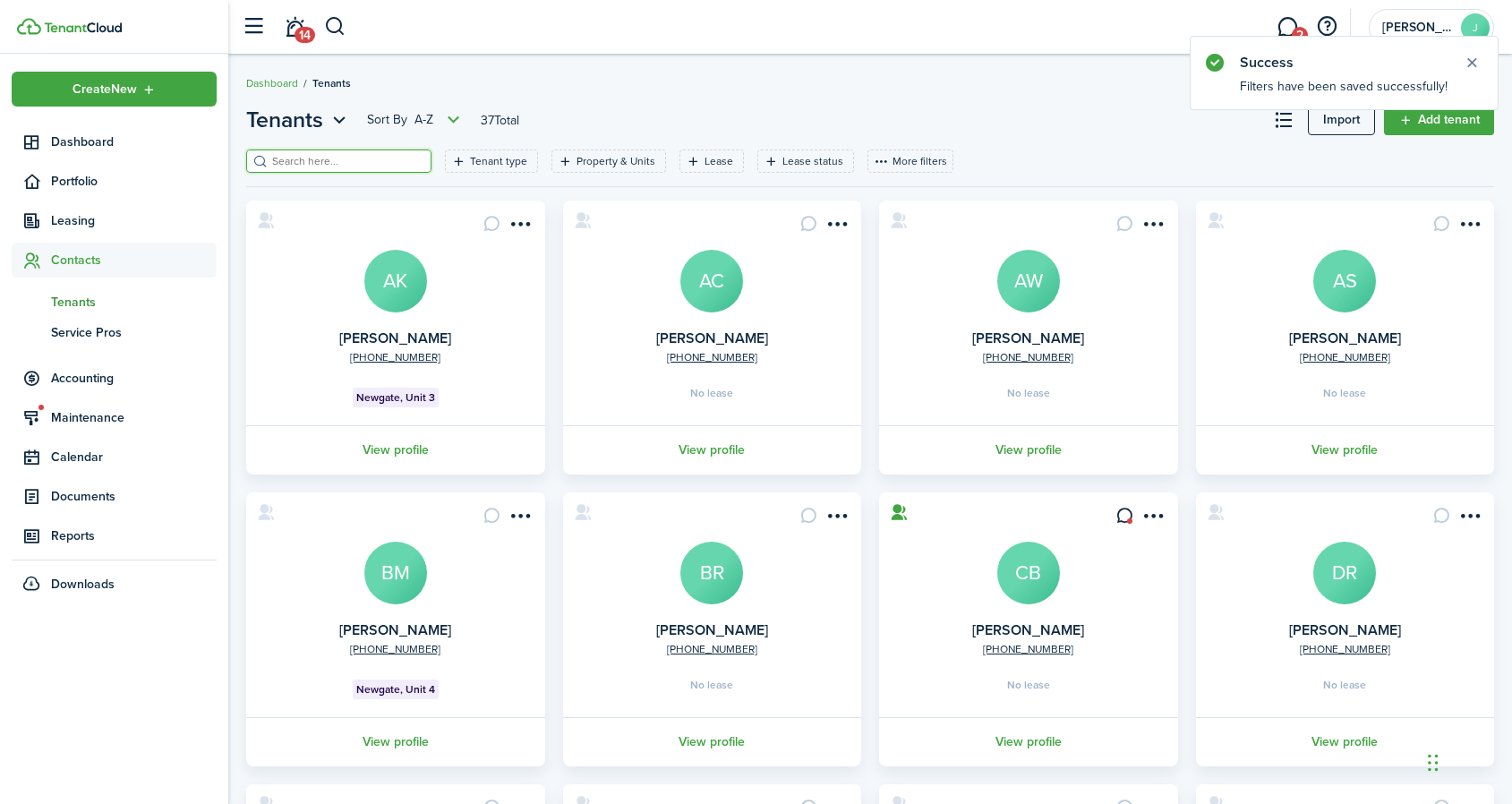
click at [356, 157] on input "search" at bounding box center [346, 162] width 157 height 17
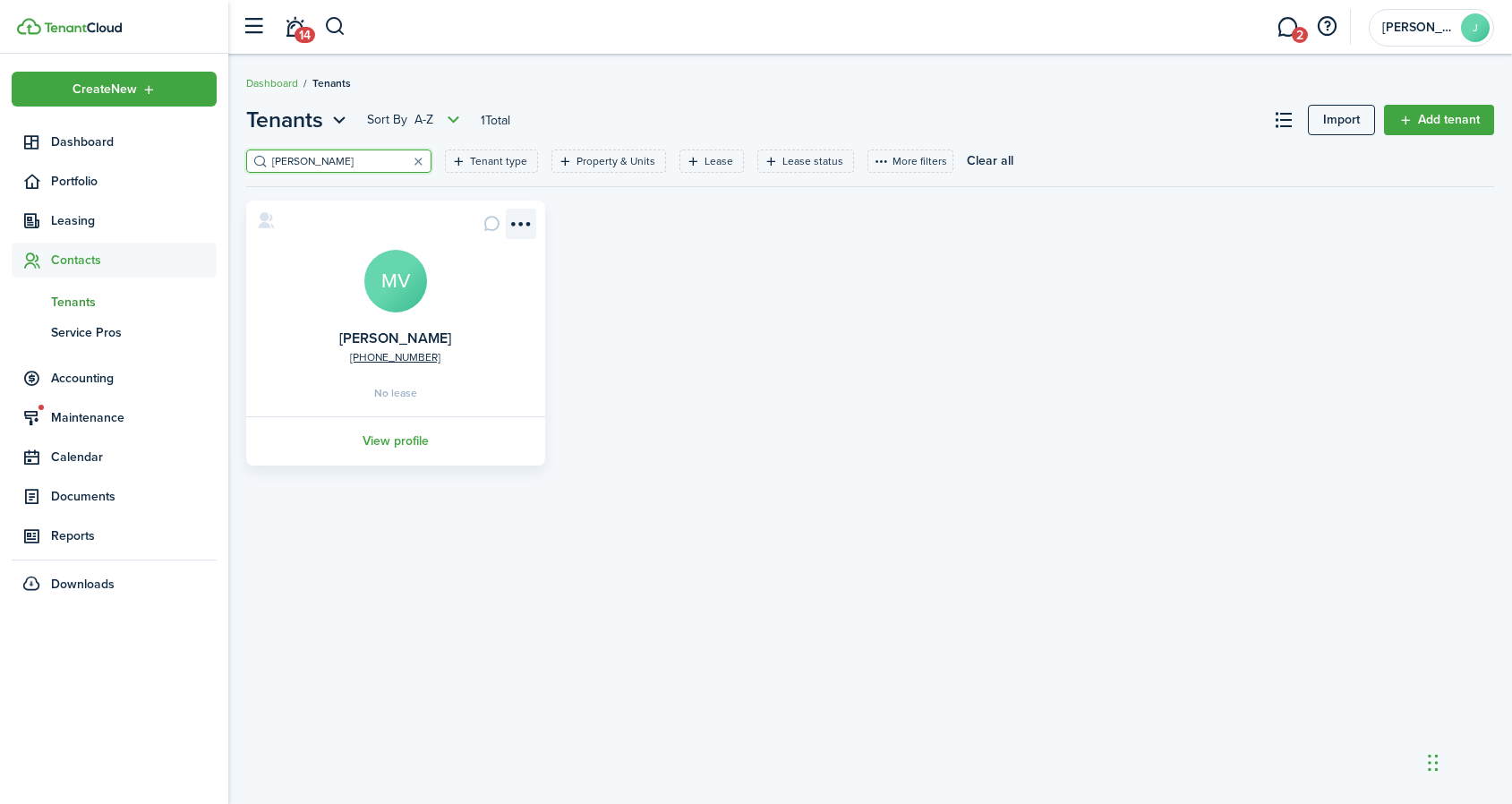
type input "[PERSON_NAME]"
click at [525, 225] on menu-btn-icon "Open menu" at bounding box center [521, 224] width 30 height 30
click at [449, 297] on button "Send connection" at bounding box center [455, 294] width 156 height 30
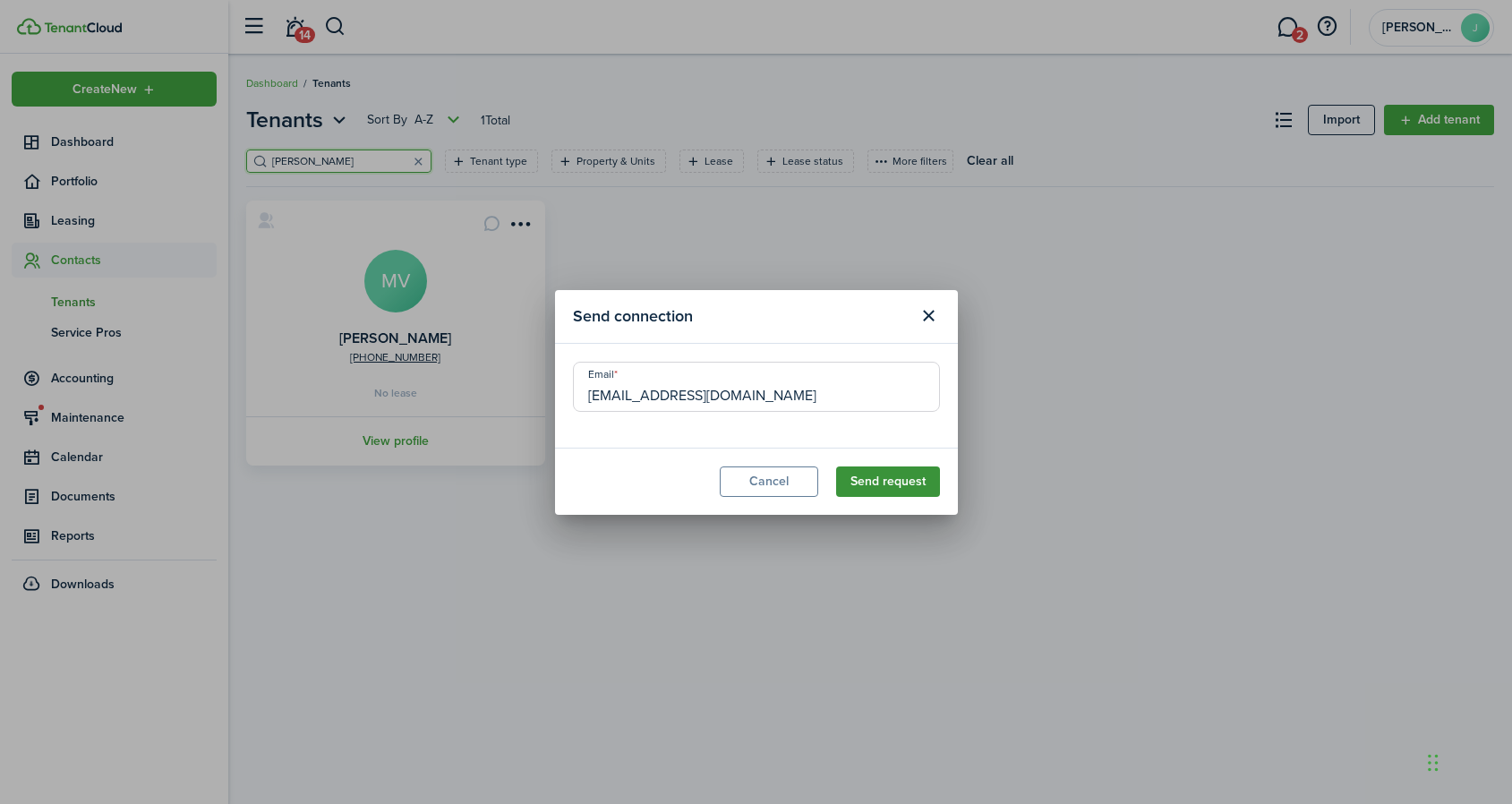
click at [906, 481] on button "Send request" at bounding box center [887, 481] width 104 height 30
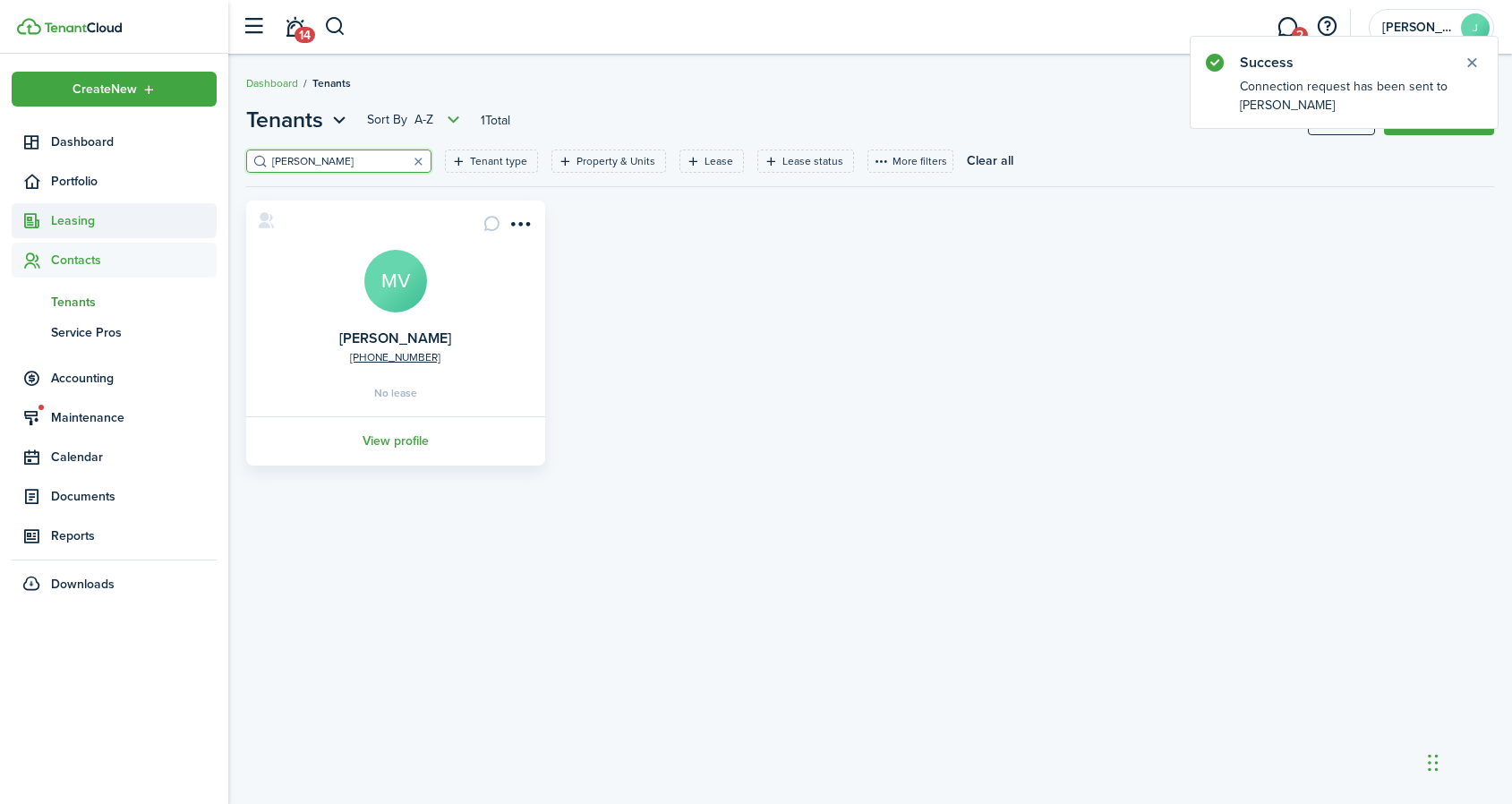
click at [58, 235] on span "Leasing" at bounding box center [113, 220] width 205 height 35
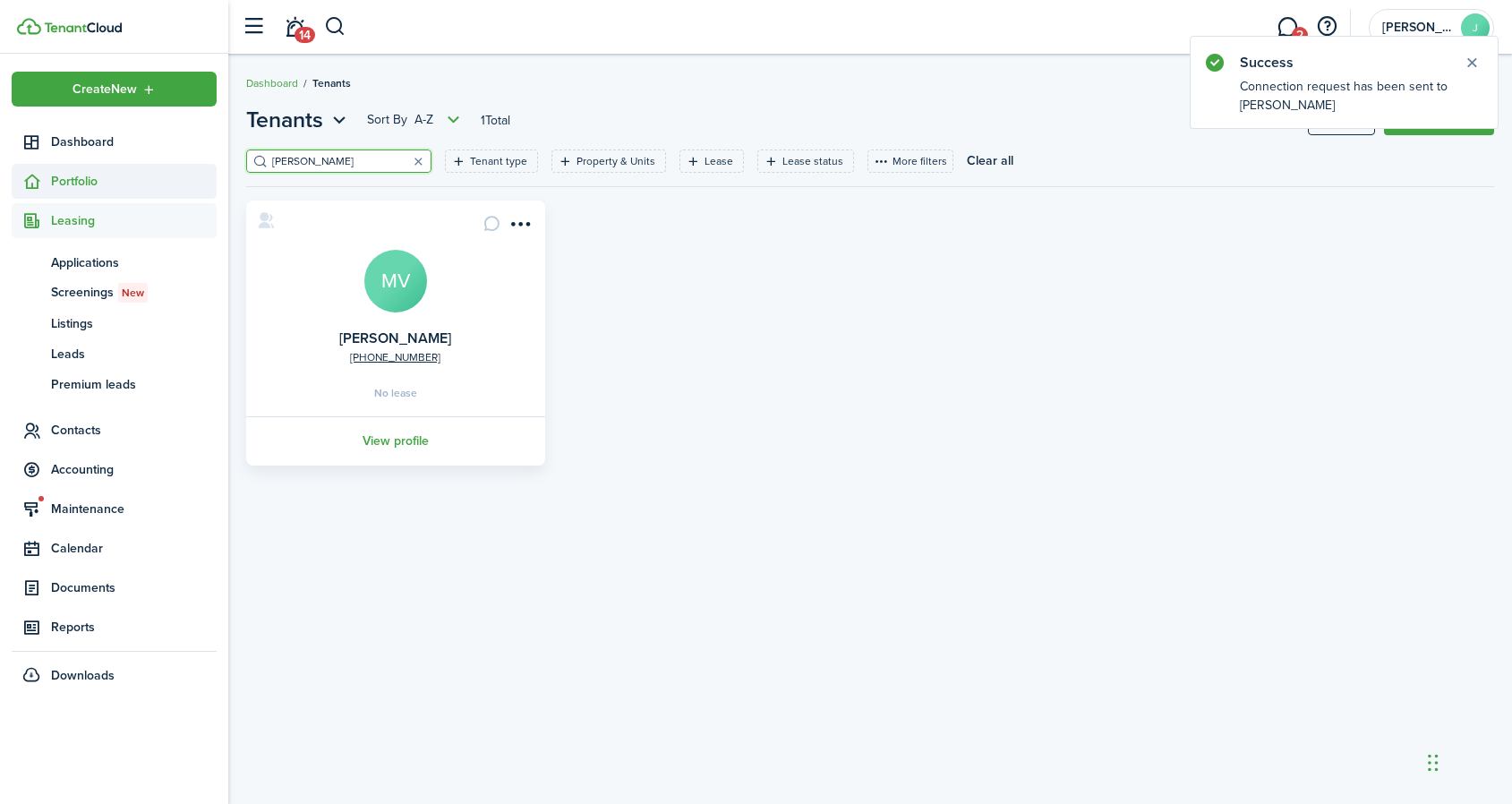
click at [81, 177] on span "Portfolio" at bounding box center [134, 181] width 166 height 19
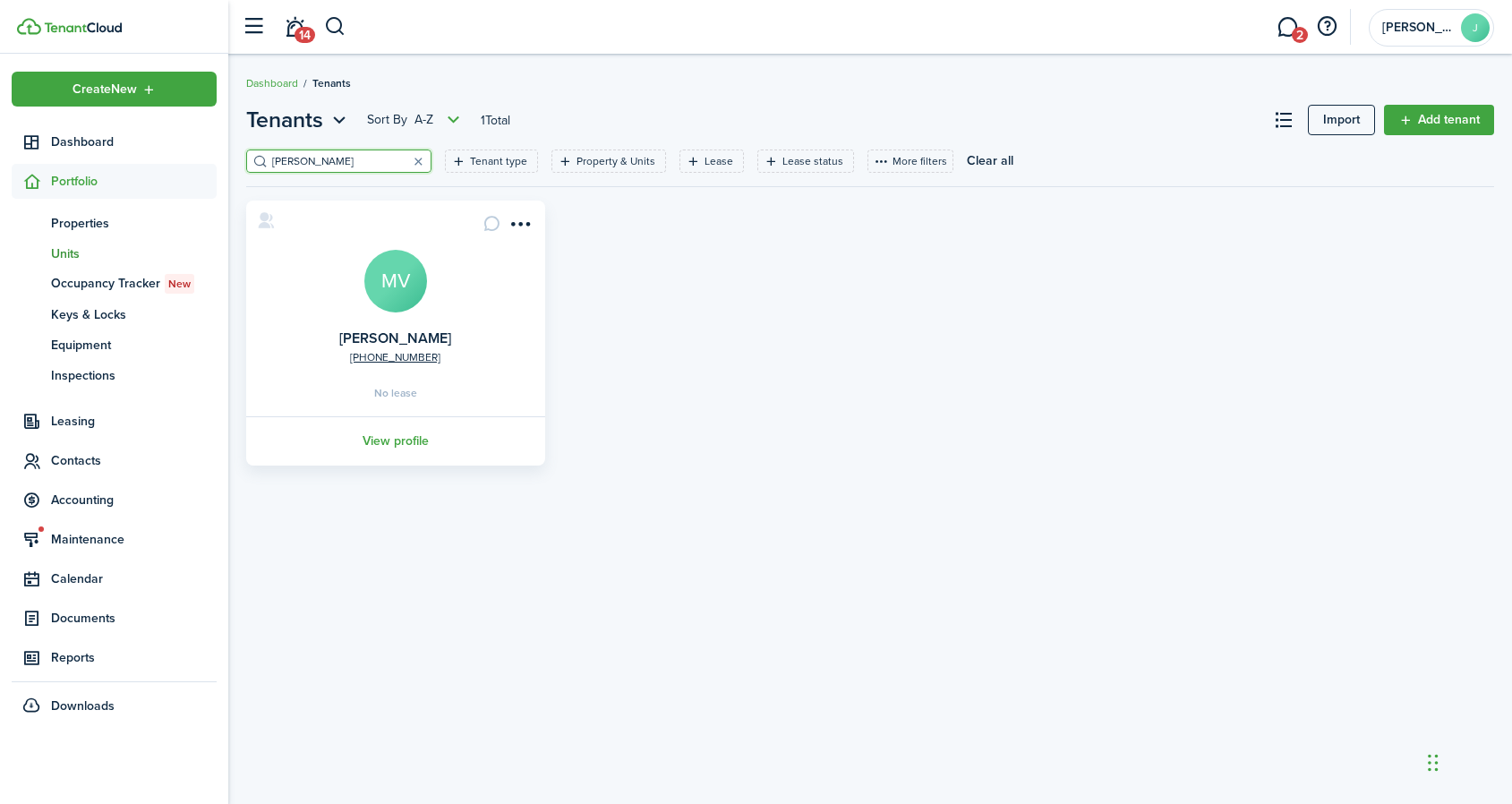
click at [66, 252] on span "Units" at bounding box center [134, 253] width 166 height 19
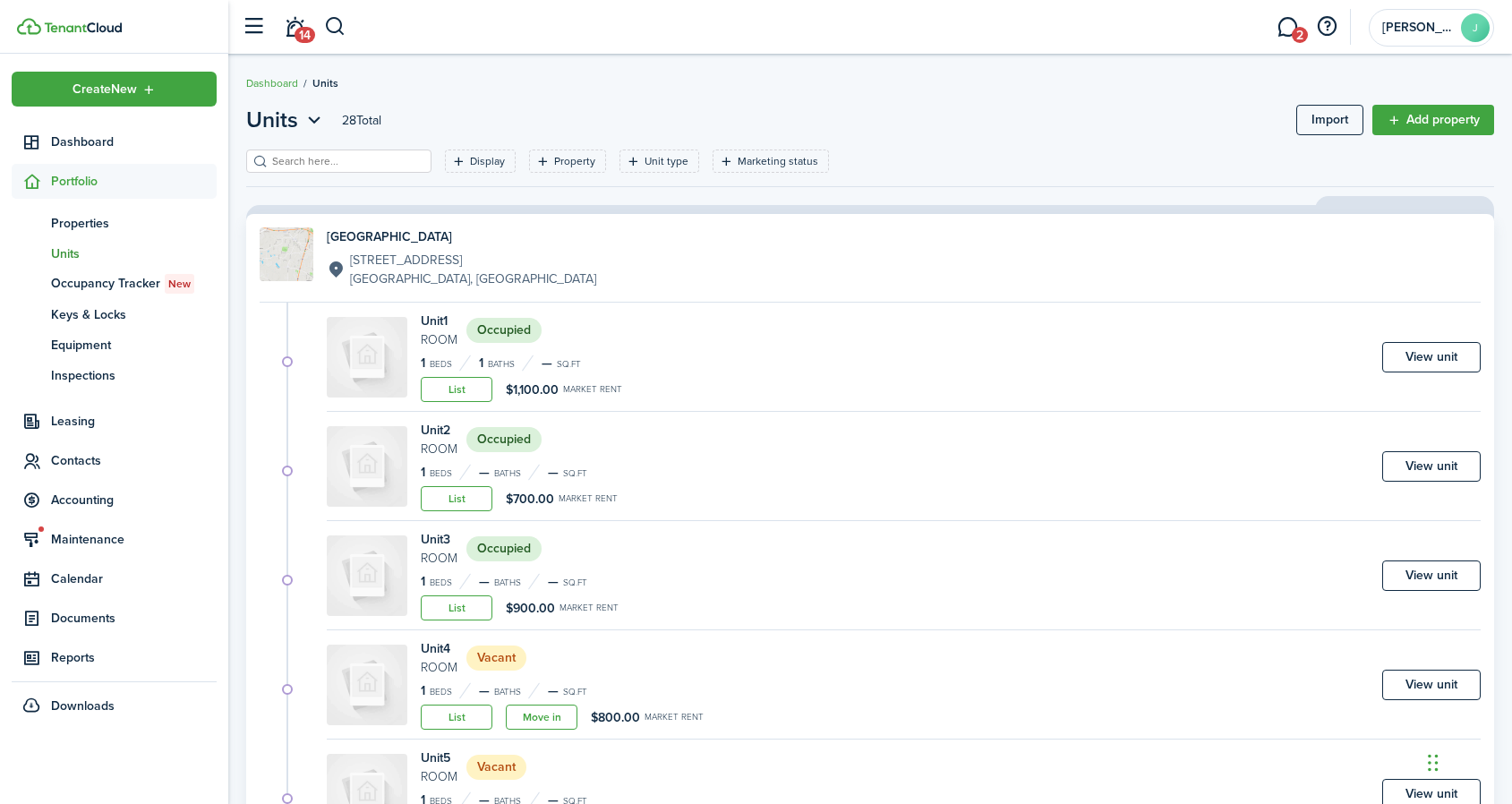
click at [771, 201] on div "[GEOGRAPHIC_DATA] [STREET_ADDRESS] Unit 1 Room Occupied 1 Beds 1 Baths — sq.ft …" at bounding box center [870, 634] width 1265 height 870
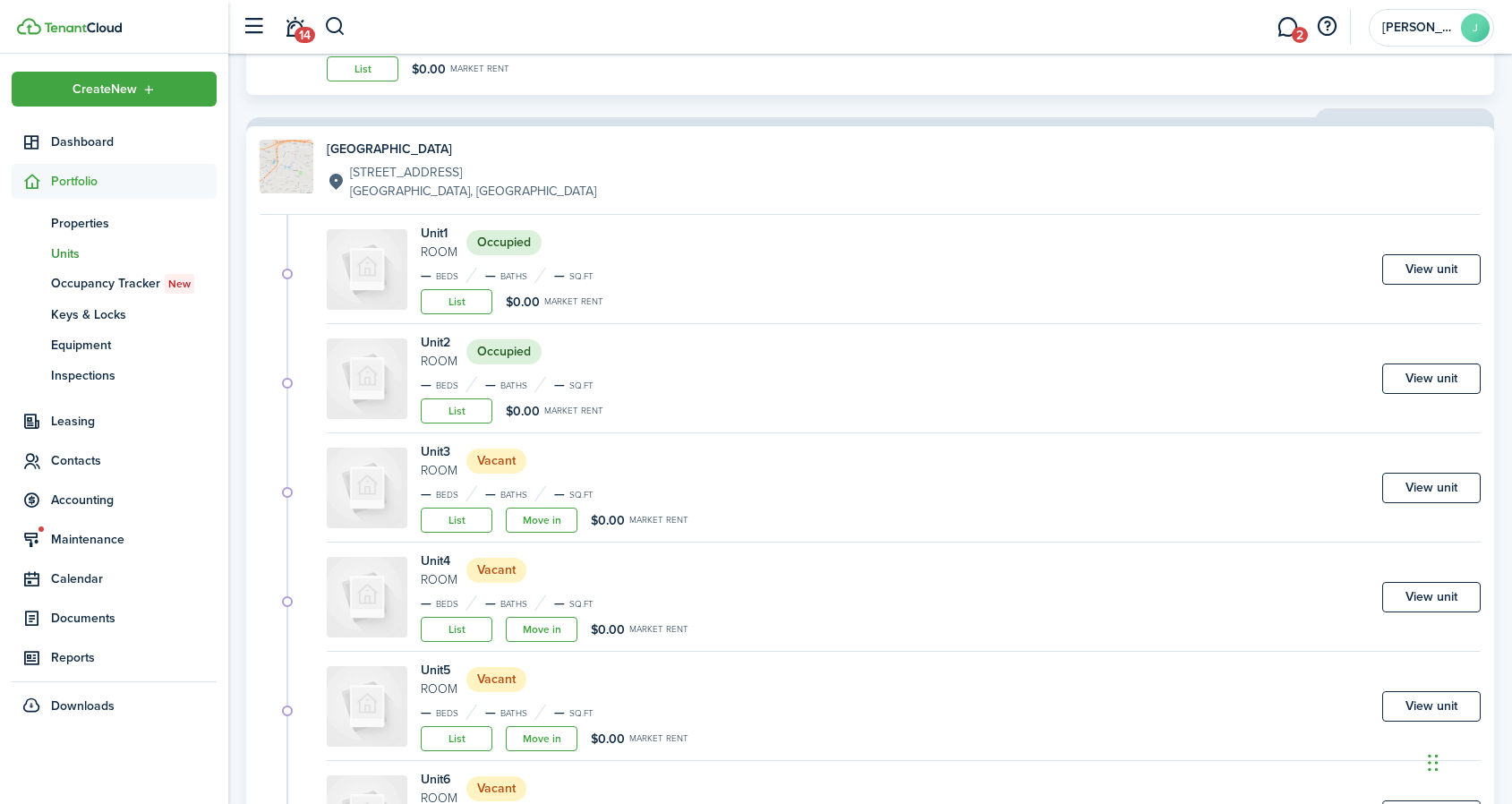
scroll to position [2909, 0]
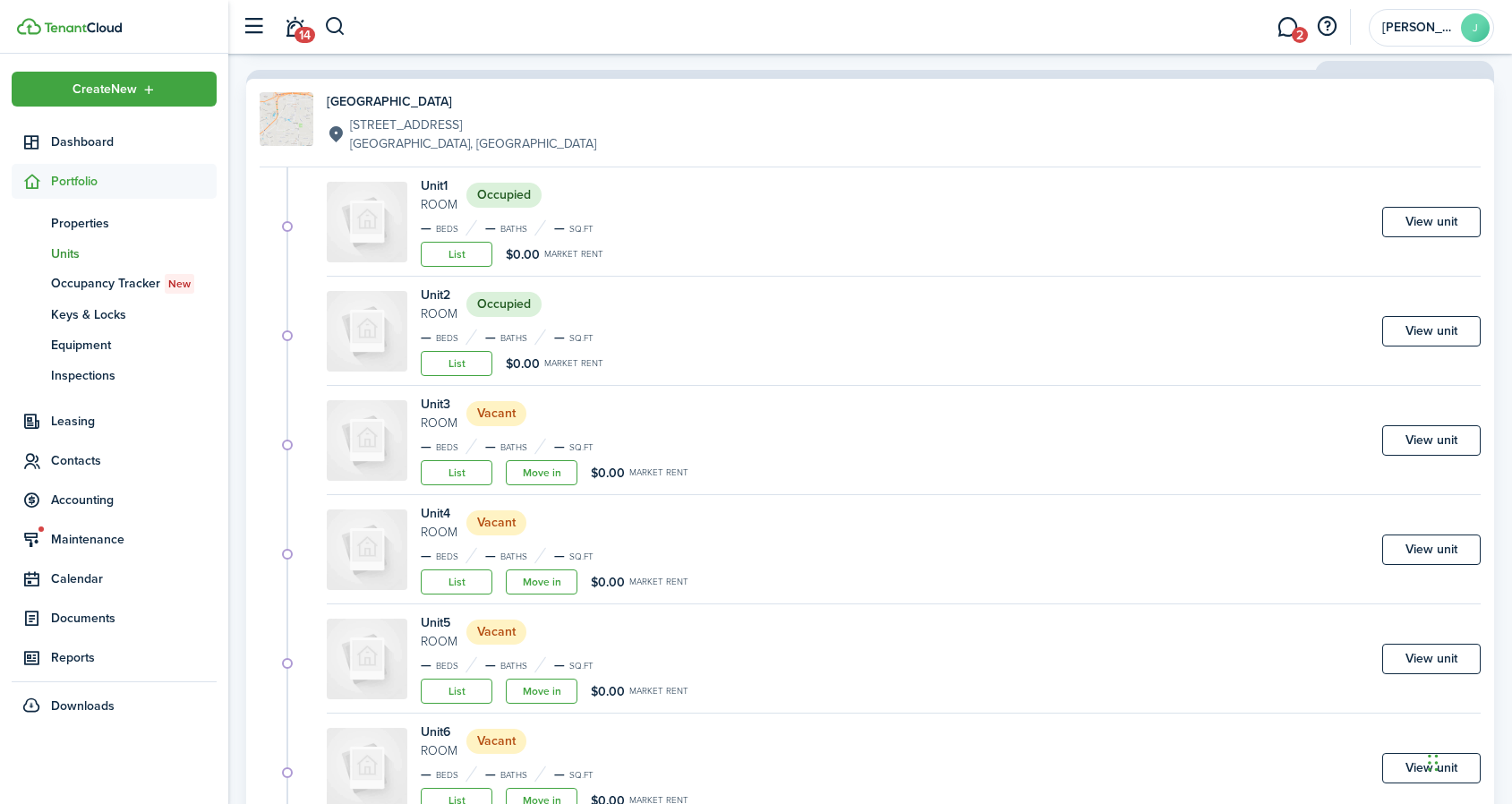
click at [837, 333] on div "Unit 2 Room Occupied — Beds — Baths — sq.ft List $0.00 Market rent View unit" at bounding box center [903, 335] width 1154 height 100
click at [1433, 329] on link "View unit" at bounding box center [1431, 332] width 98 height 30
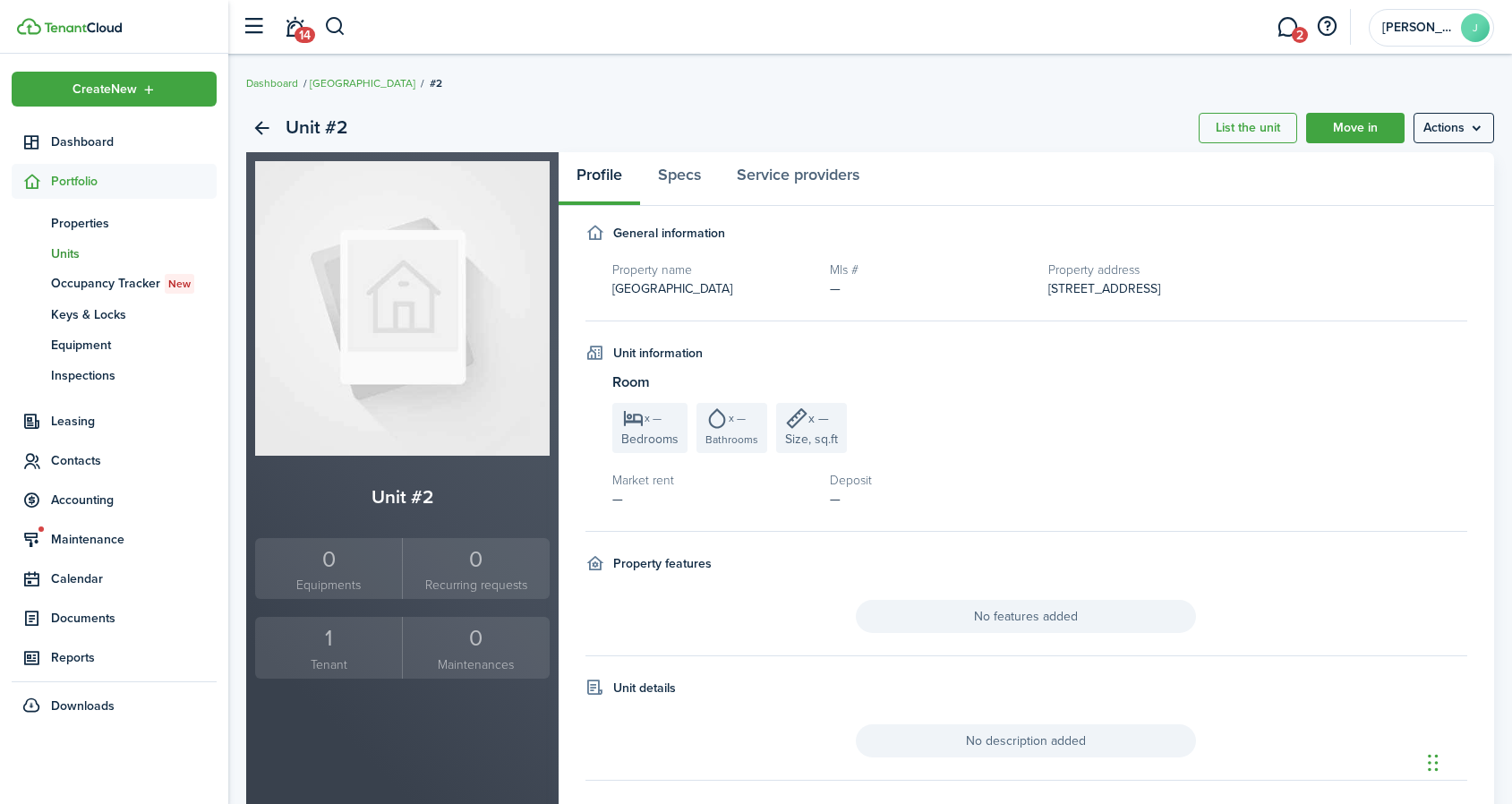
click at [1107, 268] on h5 "Property address" at bounding box center [1258, 270] width 419 height 19
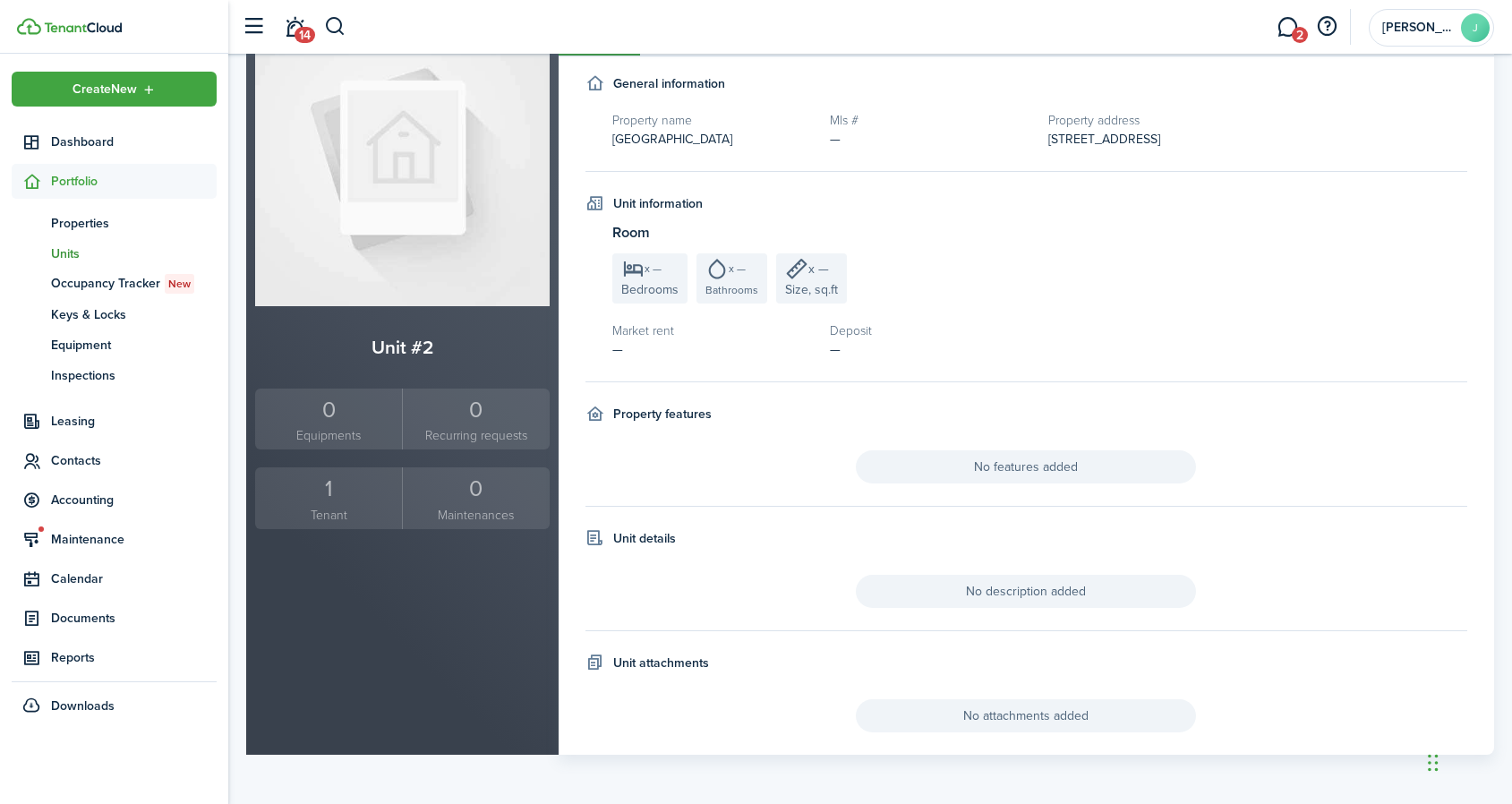
scroll to position [149, 0]
click at [74, 450] on span "Contacts" at bounding box center [113, 460] width 205 height 35
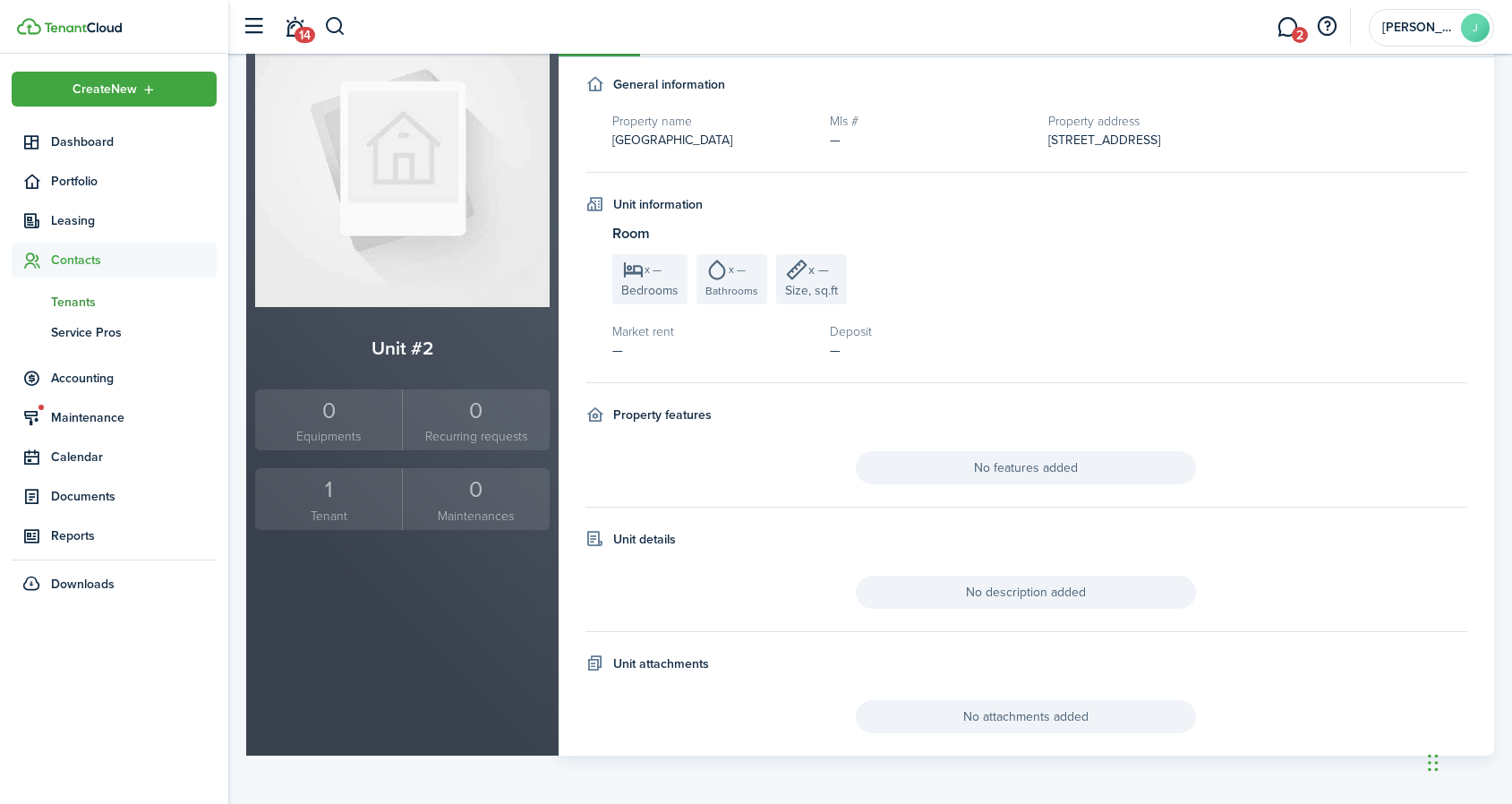
click at [71, 300] on span "Tenants" at bounding box center [134, 302] width 166 height 19
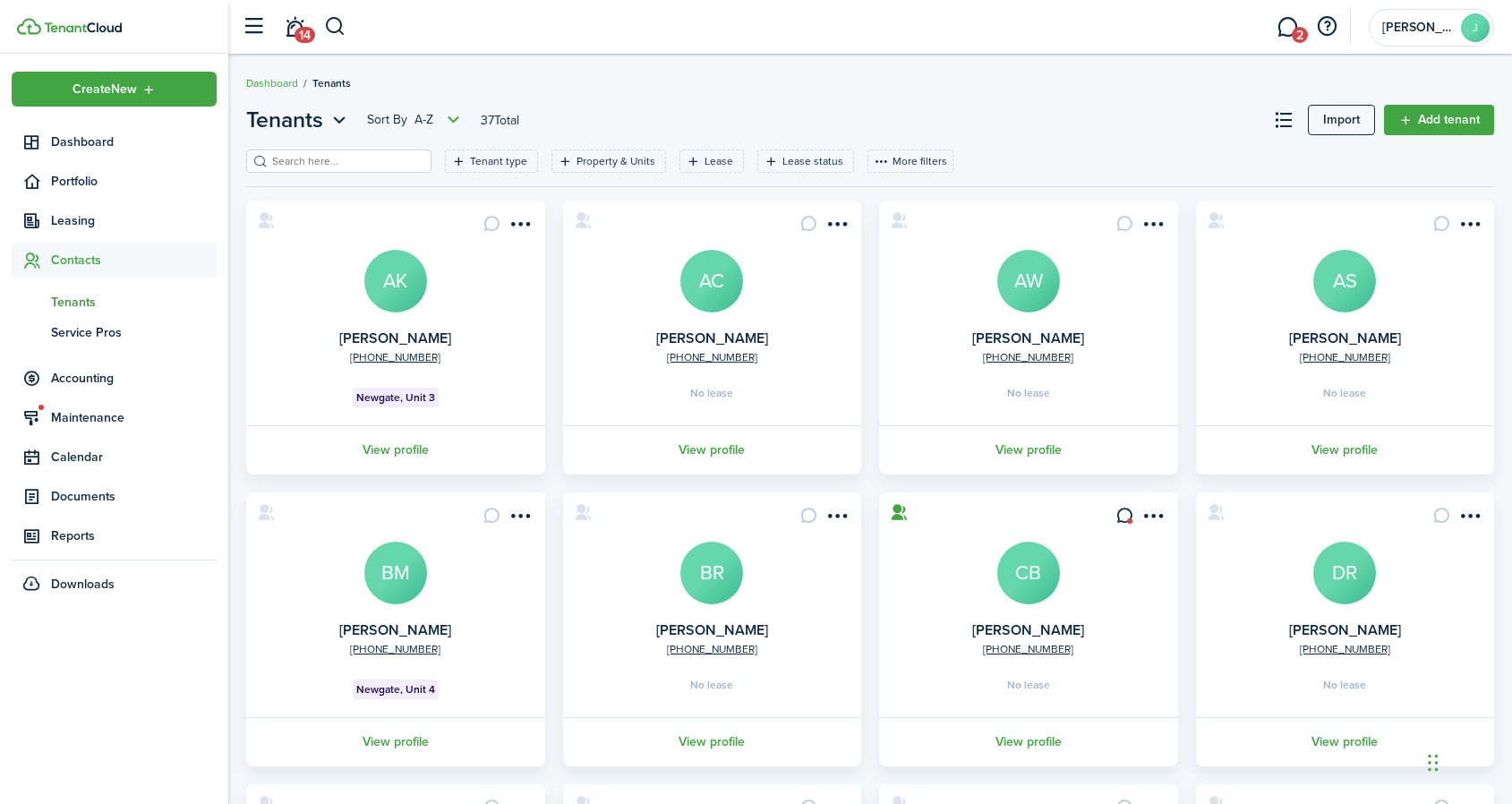
click at [317, 158] on input "search" at bounding box center [346, 162] width 157 height 17
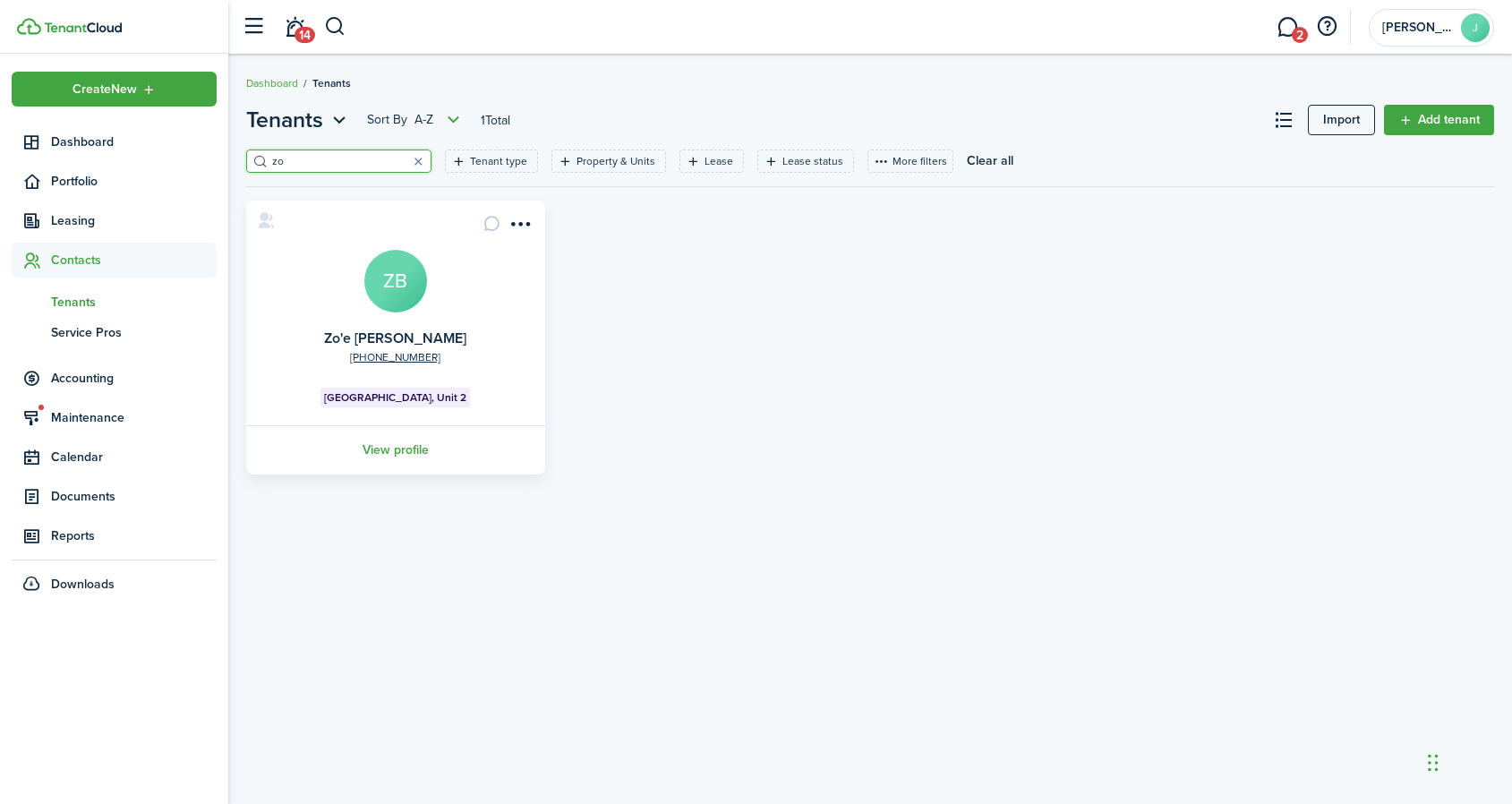
type input "zo"
click at [398, 390] on span "[GEOGRAPHIC_DATA], Unit 2" at bounding box center [394, 397] width 142 height 16
click at [395, 442] on link "View profile" at bounding box center [395, 450] width 304 height 50
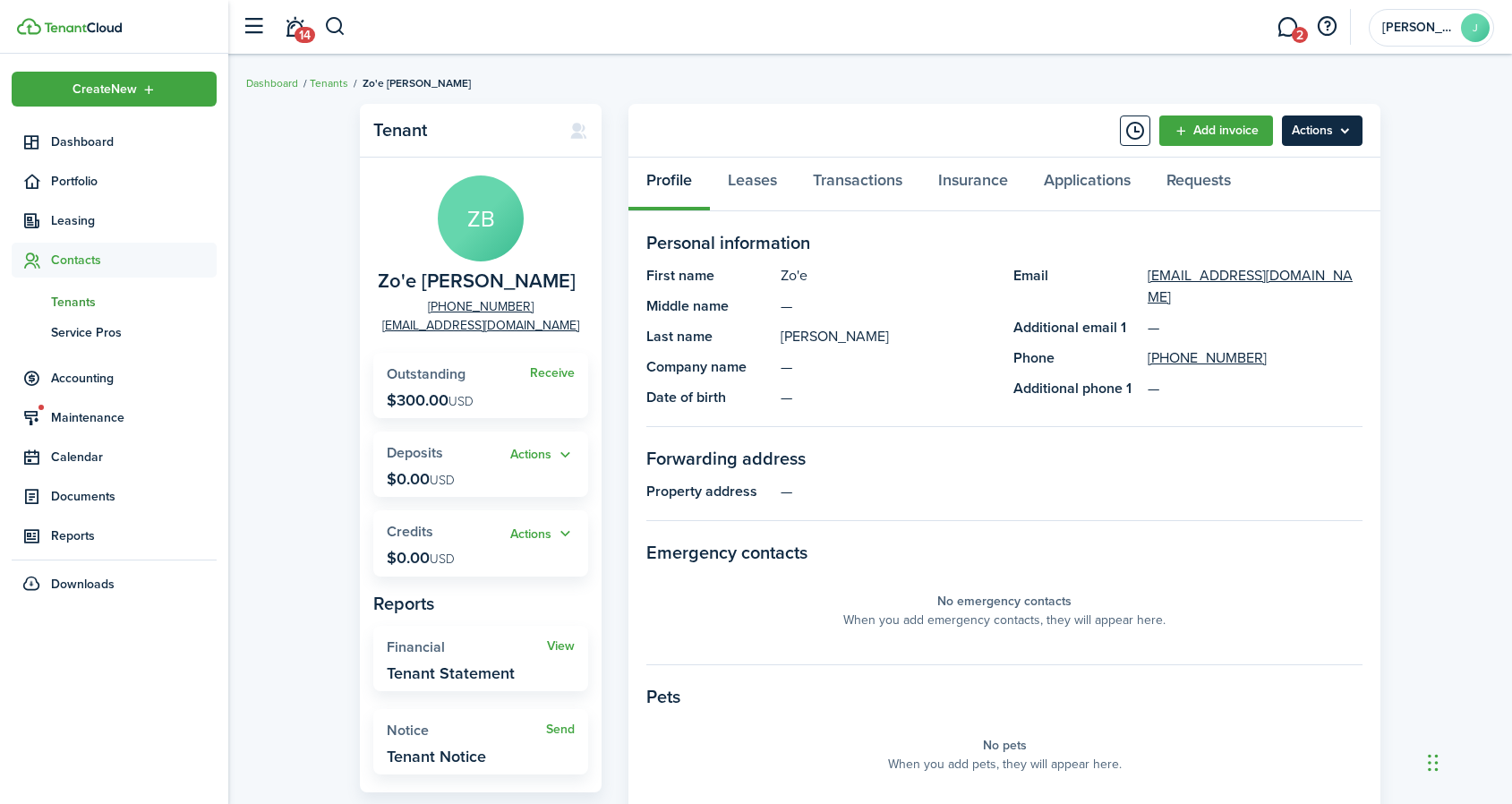
click at [1309, 131] on menu-btn "Actions" at bounding box center [1321, 131] width 81 height 30
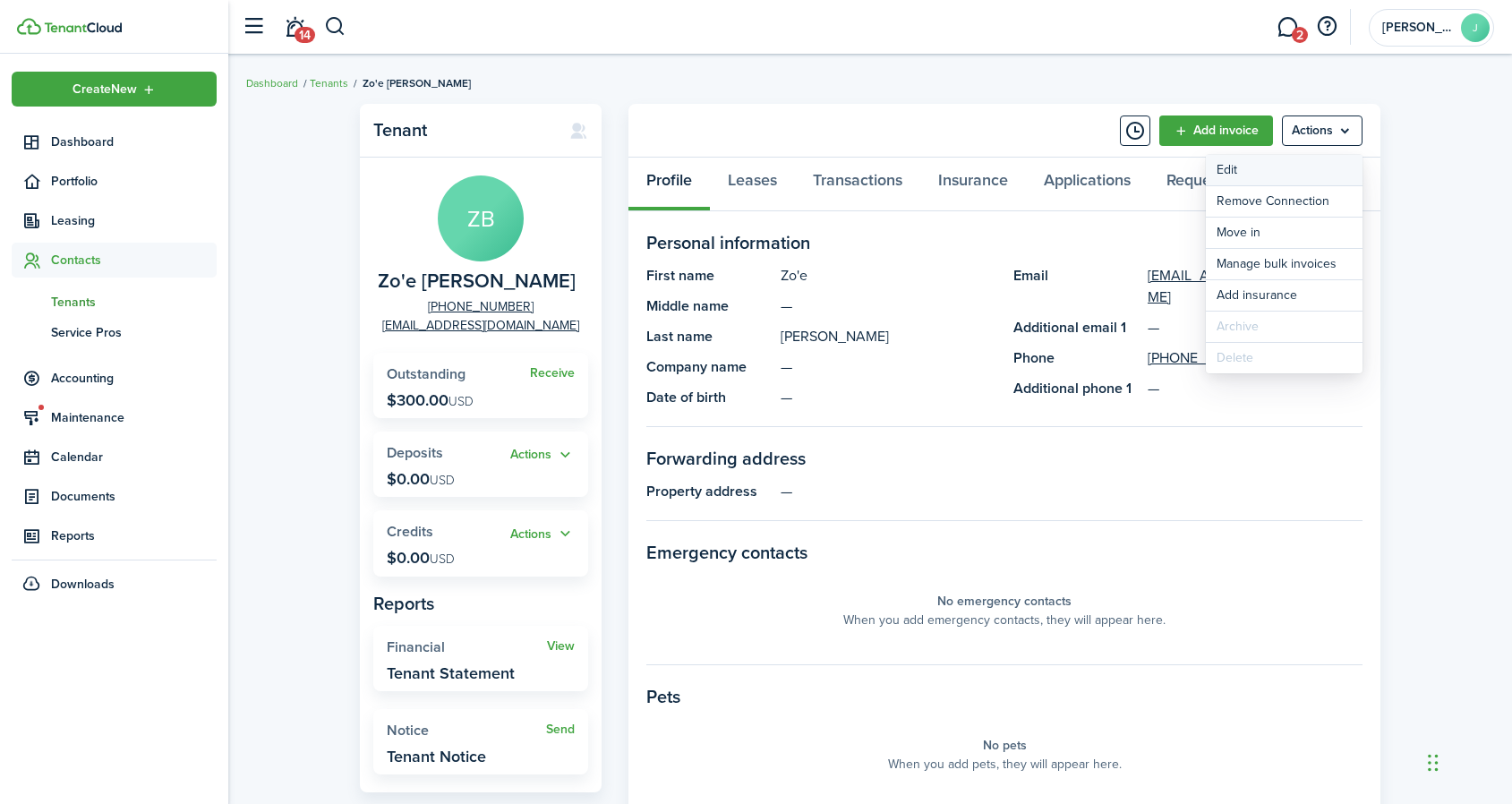
click at [1268, 165] on link "Edit" at bounding box center [1283, 171] width 156 height 30
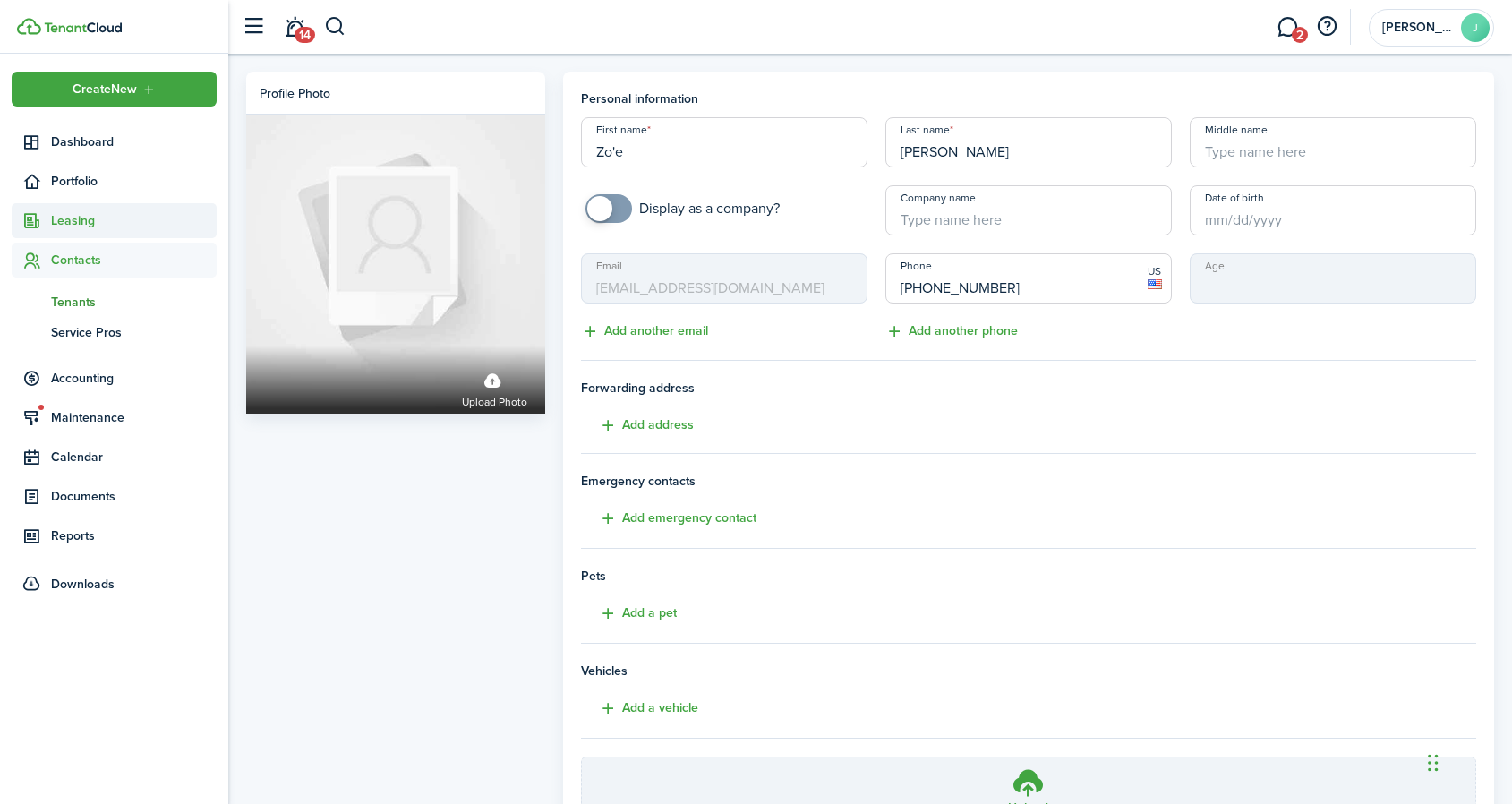
click at [67, 228] on span "Leasing" at bounding box center [134, 221] width 166 height 19
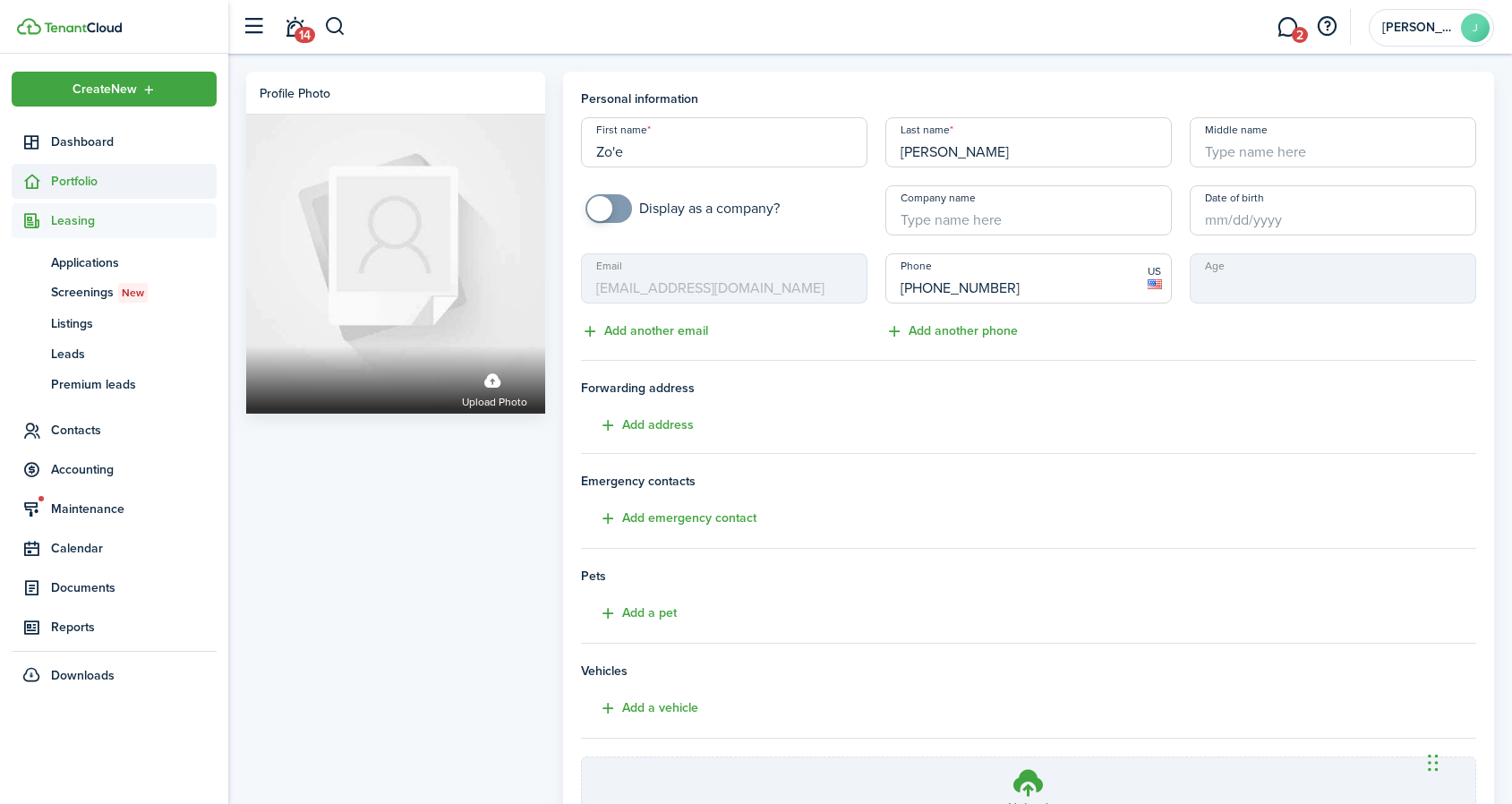
click at [76, 181] on span "Portfolio" at bounding box center [134, 181] width 166 height 19
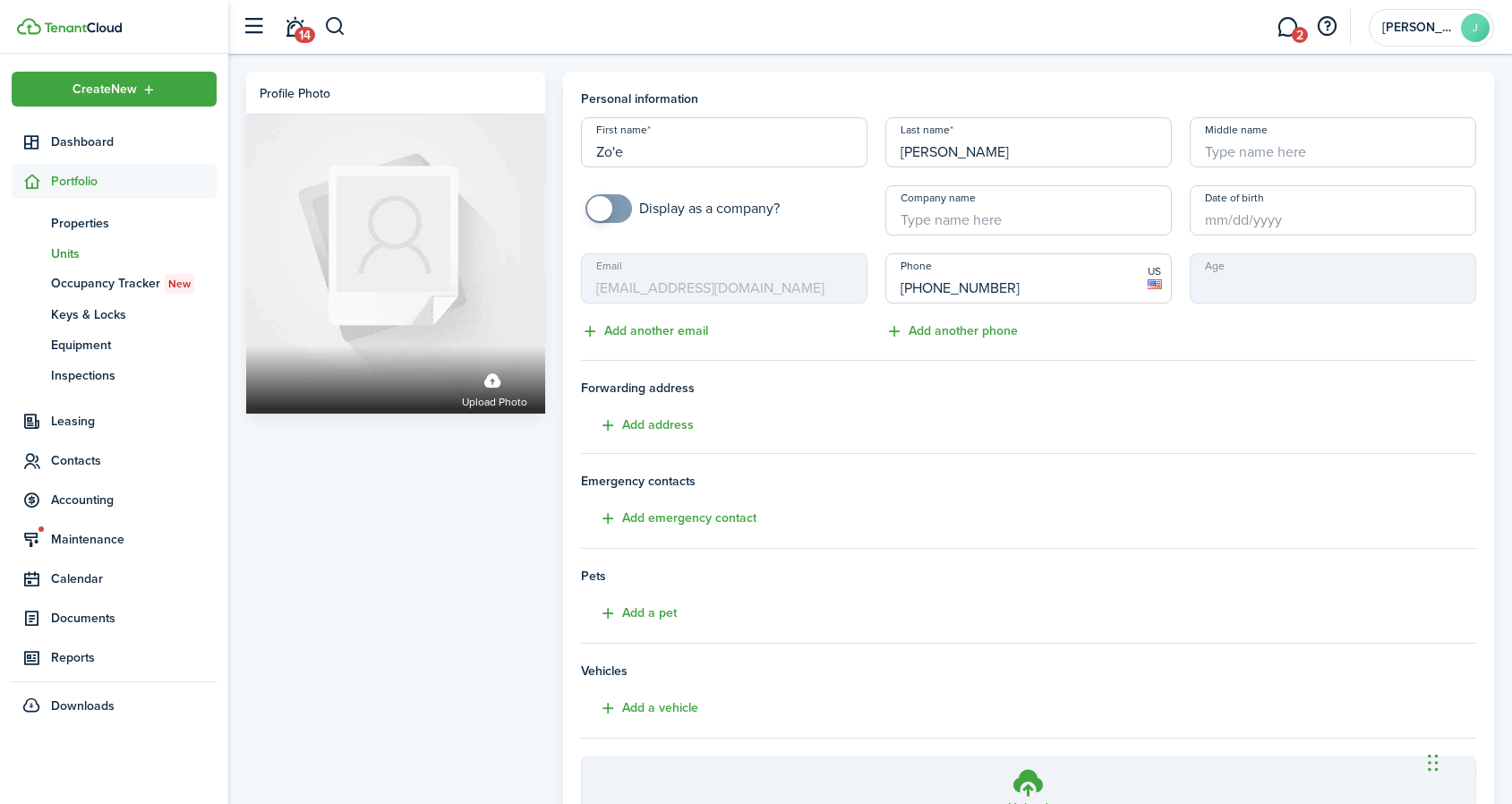
click at [67, 249] on span "Units" at bounding box center [134, 253] width 166 height 19
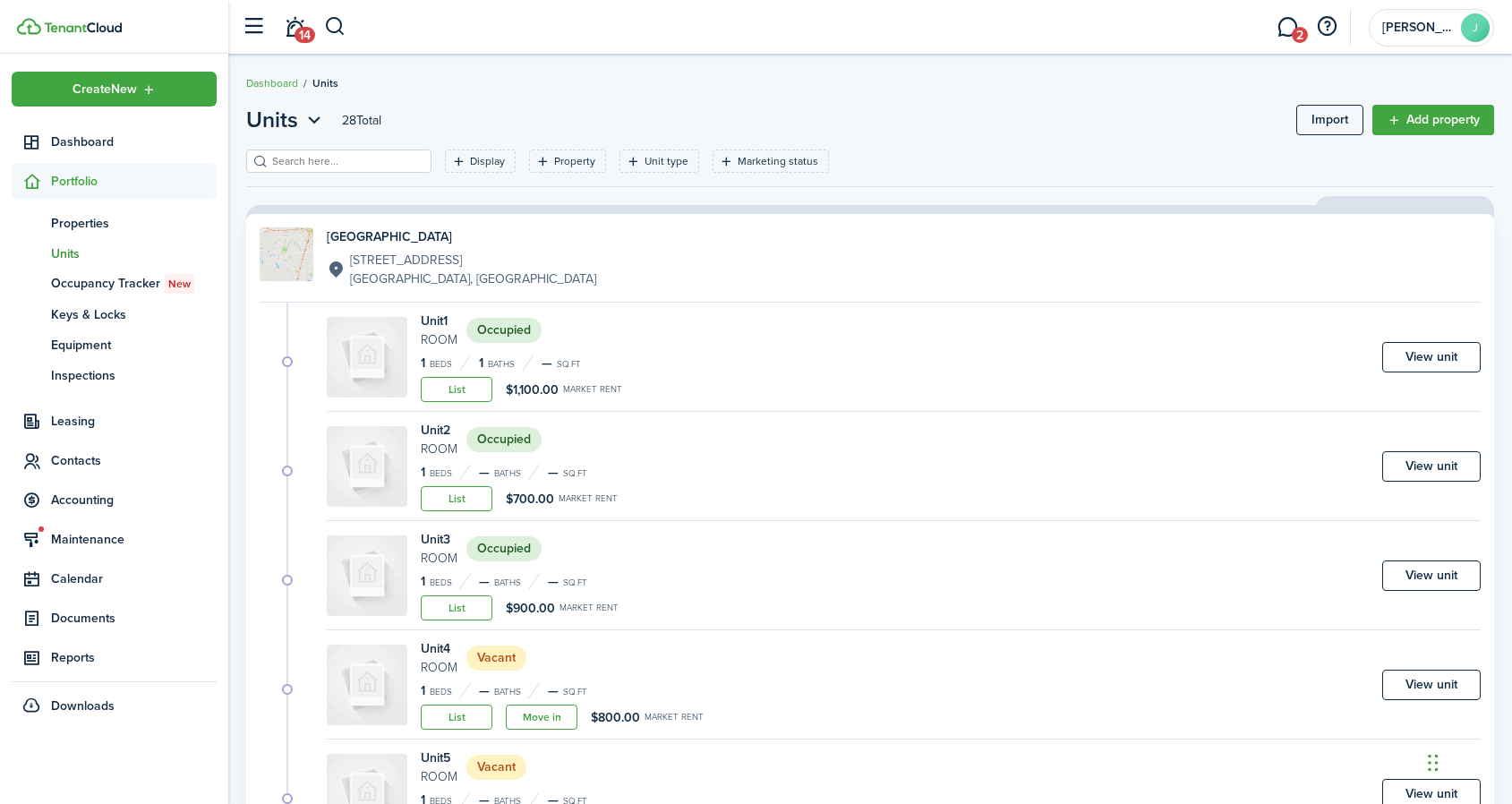
click at [316, 160] on input "search" at bounding box center [346, 162] width 157 height 17
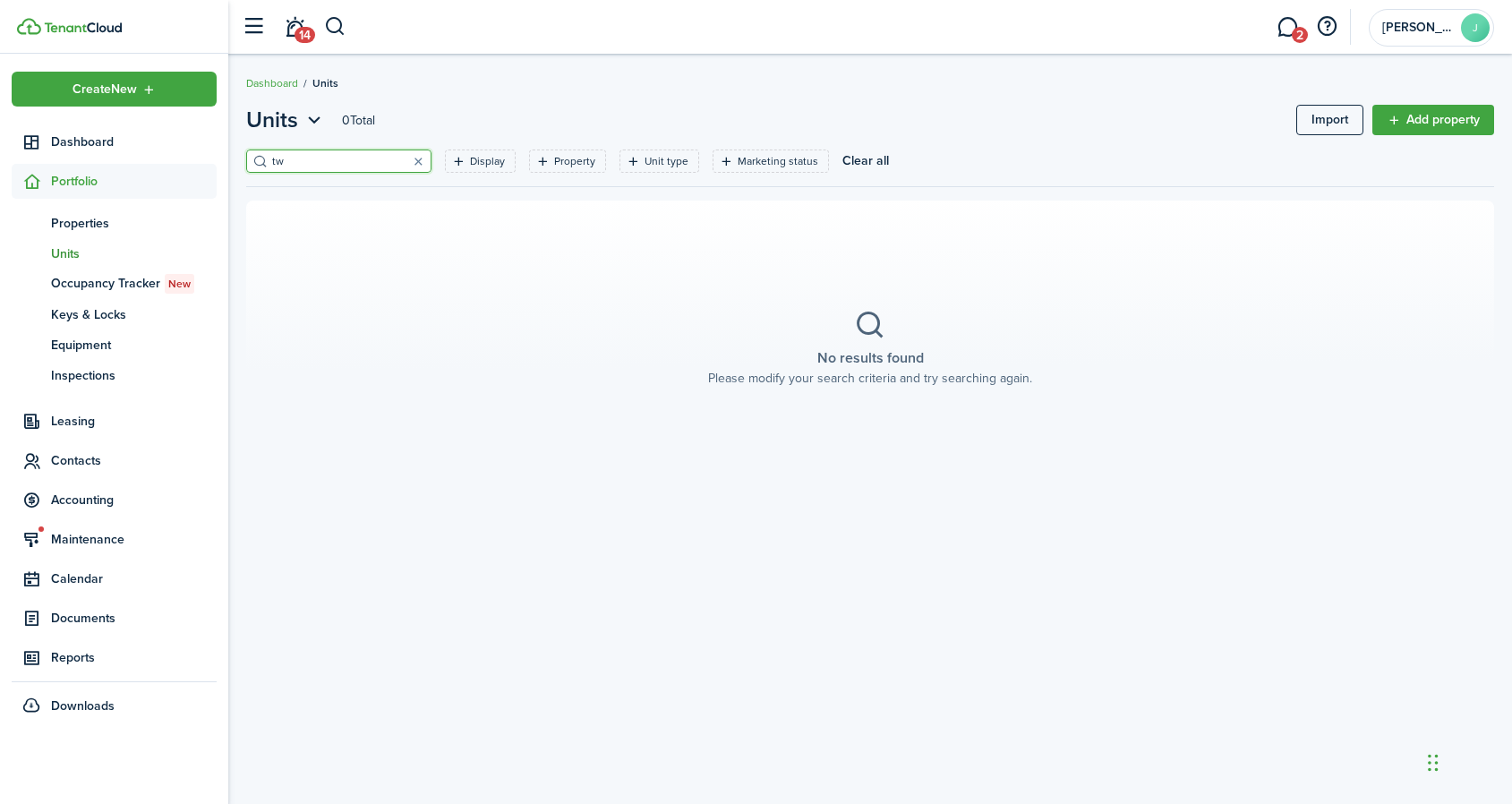
type input "t"
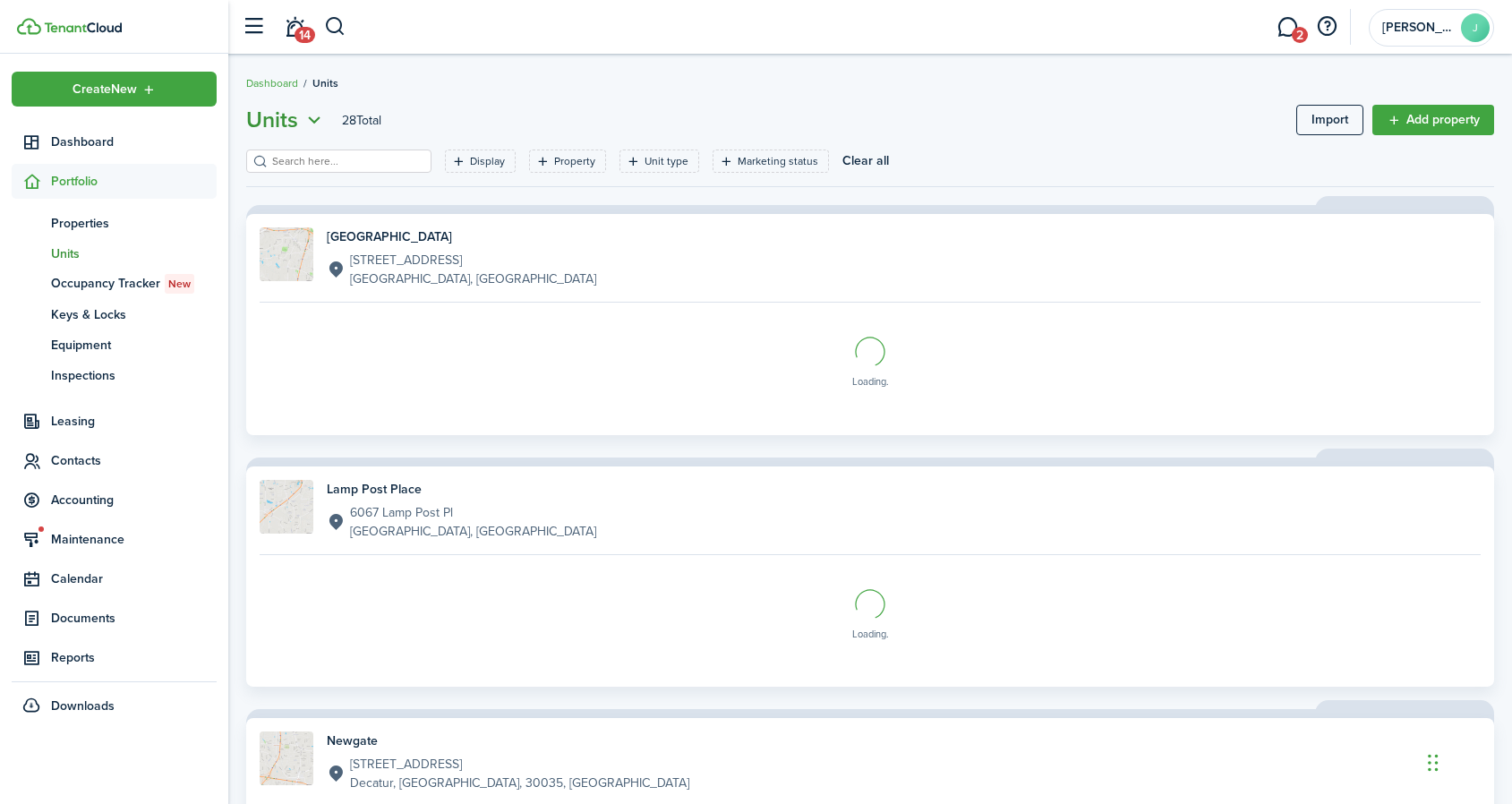
click at [292, 123] on span "Units" at bounding box center [272, 120] width 51 height 32
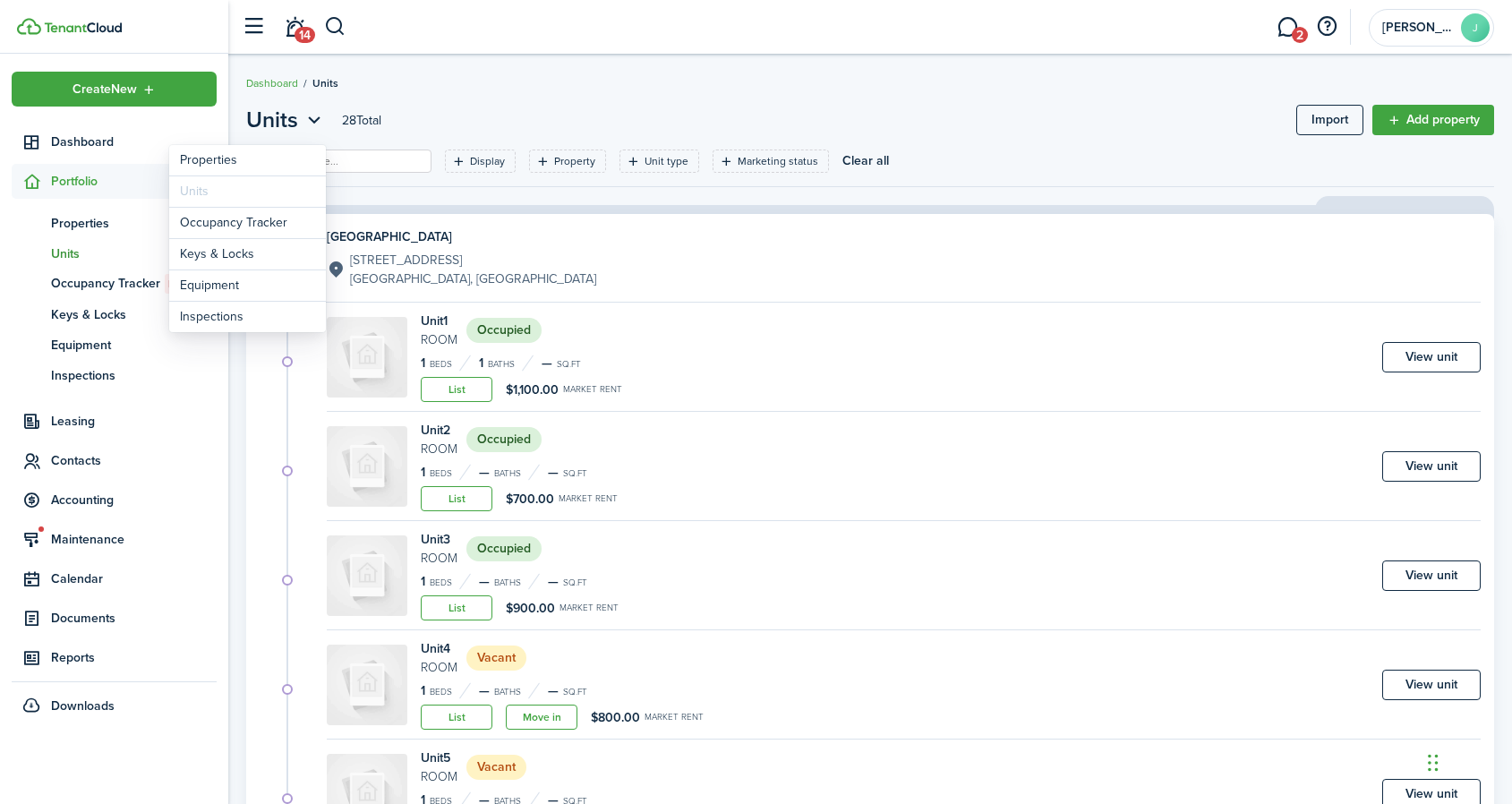
click at [410, 111] on header-page "Units 28 Total Import Add property" at bounding box center [870, 127] width 1248 height 46
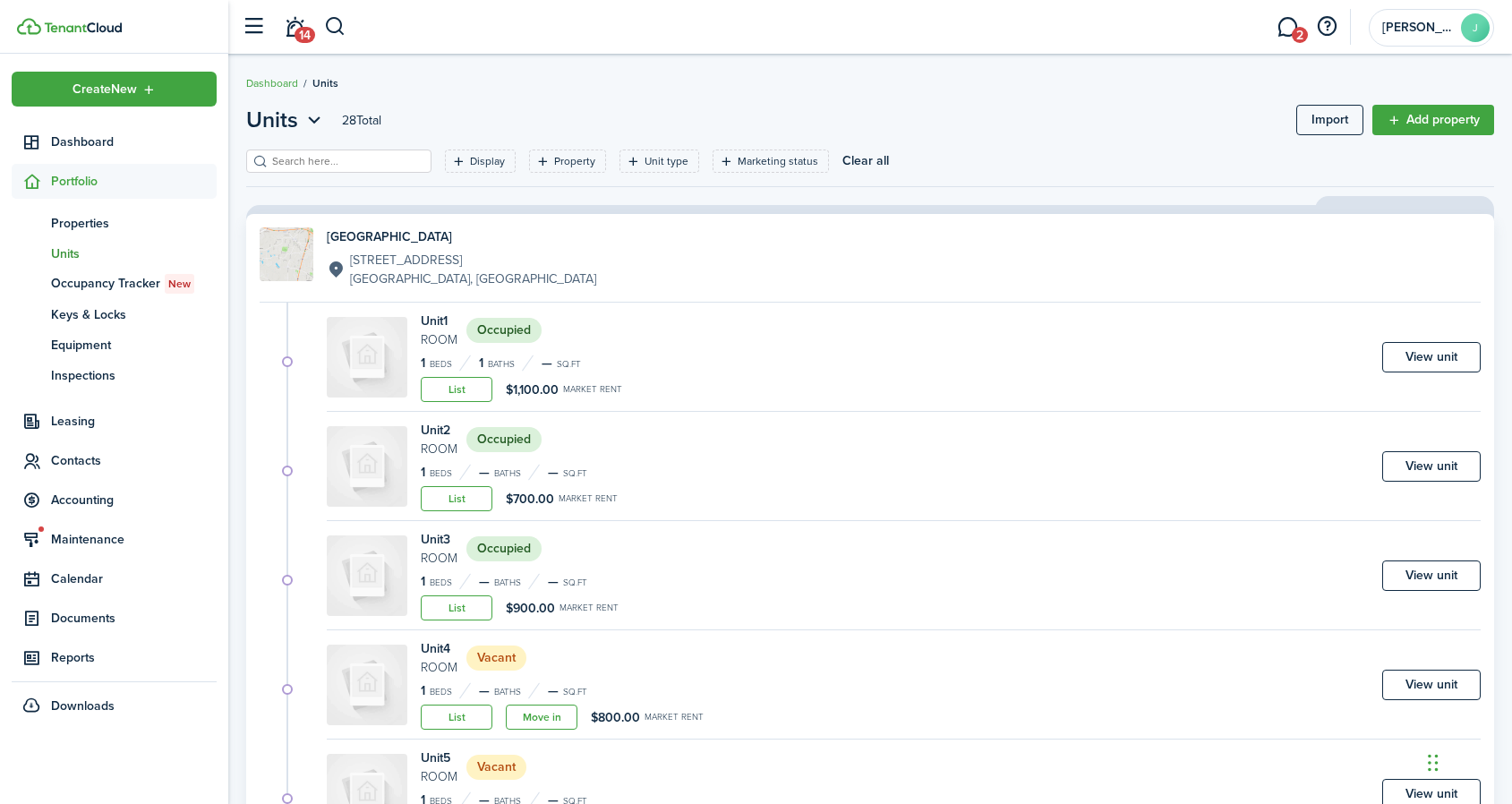
click at [621, 199] on unit-list-filter "Display Property Unit type Marketing status Save filters Clear all" at bounding box center [870, 175] width 1248 height 51
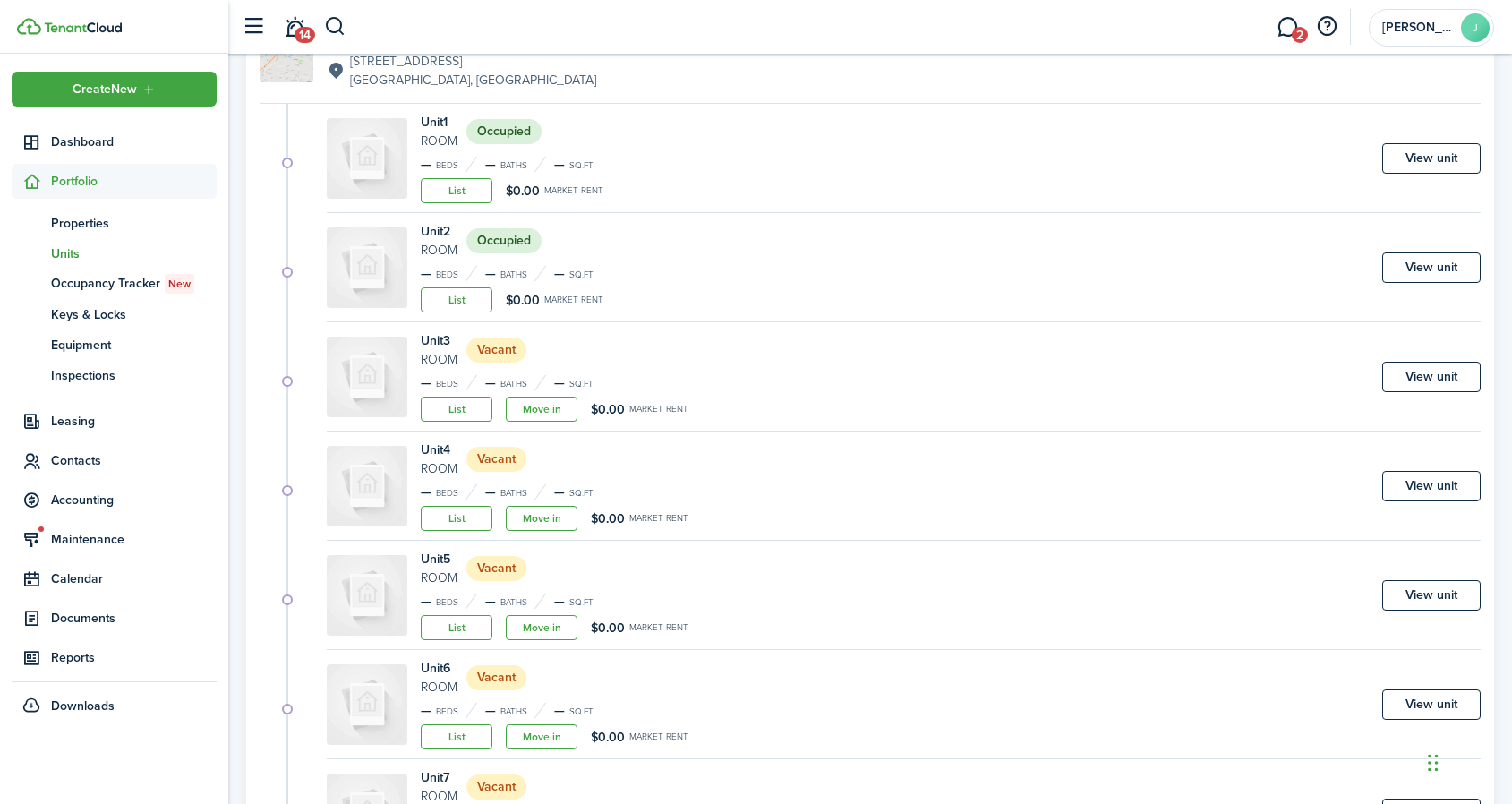
scroll to position [2977, 0]
click at [808, 298] on div "Unit 2 Room Occupied — Beds — Baths — sq.ft List $0.00 Market rent View unit" at bounding box center [903, 268] width 1154 height 100
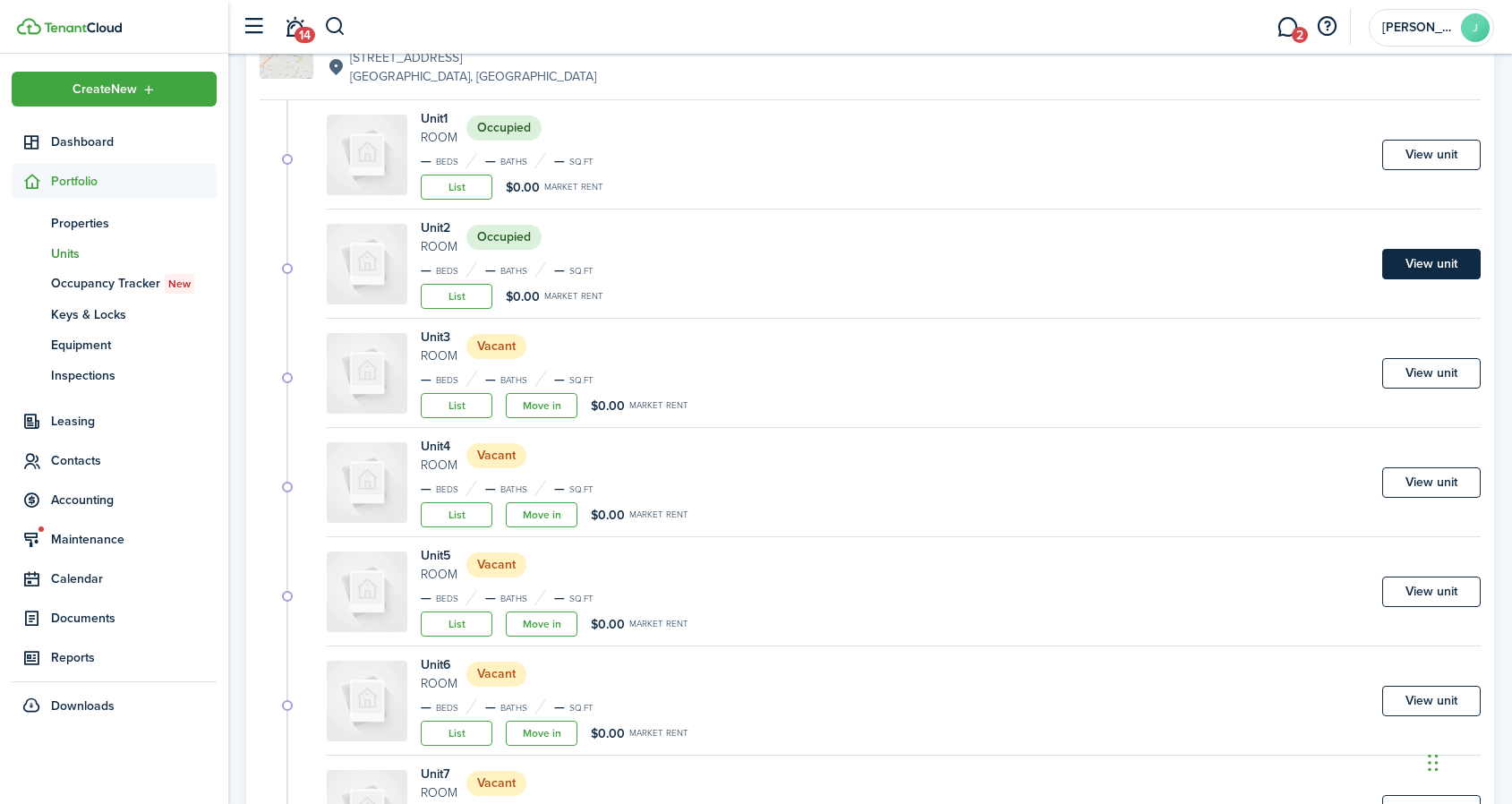
click at [1390, 273] on link "View unit" at bounding box center [1431, 264] width 98 height 30
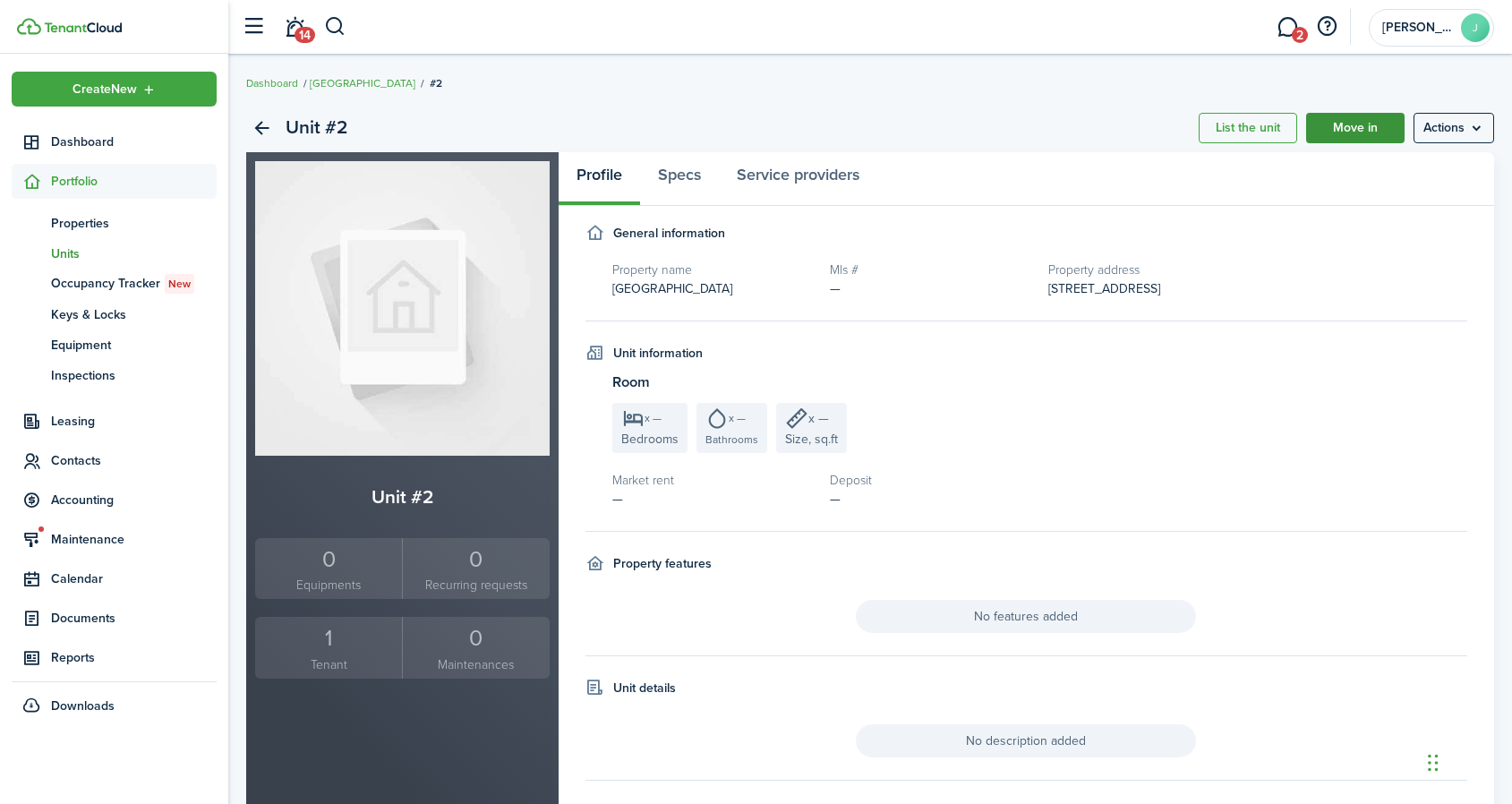
click at [1354, 129] on link "Move in" at bounding box center [1355, 128] width 98 height 30
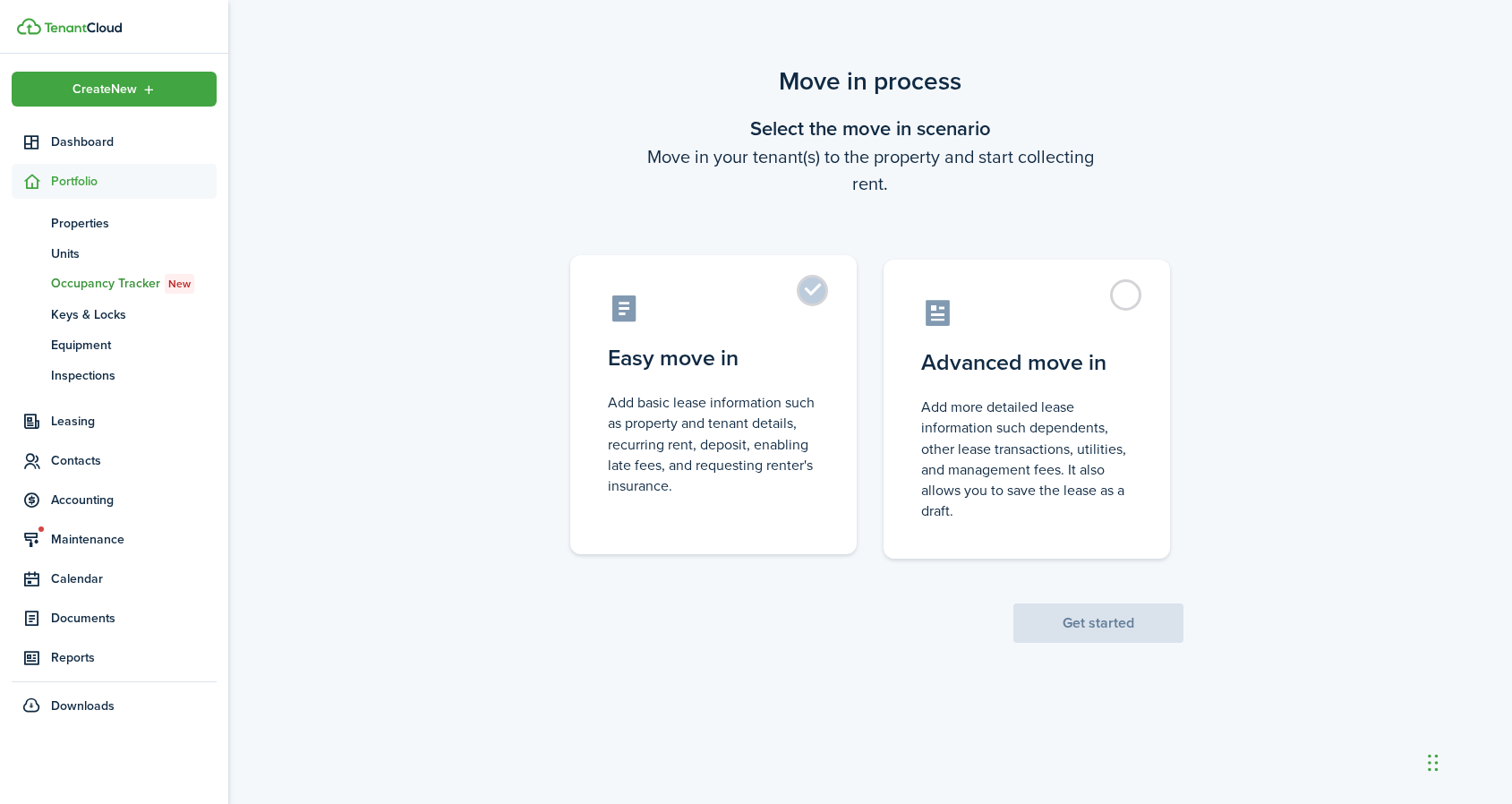
click at [733, 273] on label "Easy move in Add basic lease information such as property and tenant details, r…" at bounding box center [713, 405] width 287 height 299
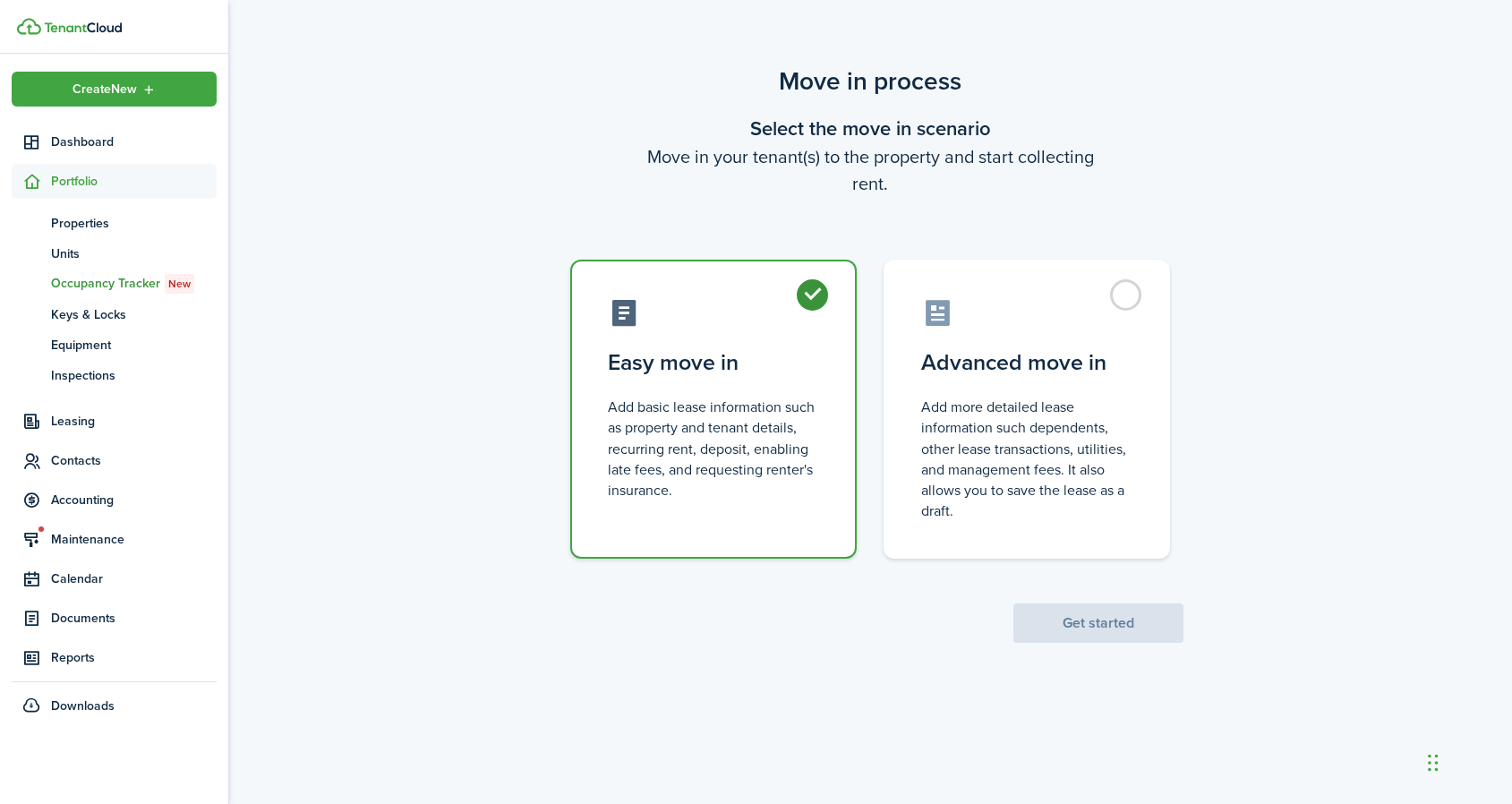
radio input "true"
click at [1066, 624] on button "Get started" at bounding box center [1099, 622] width 171 height 39
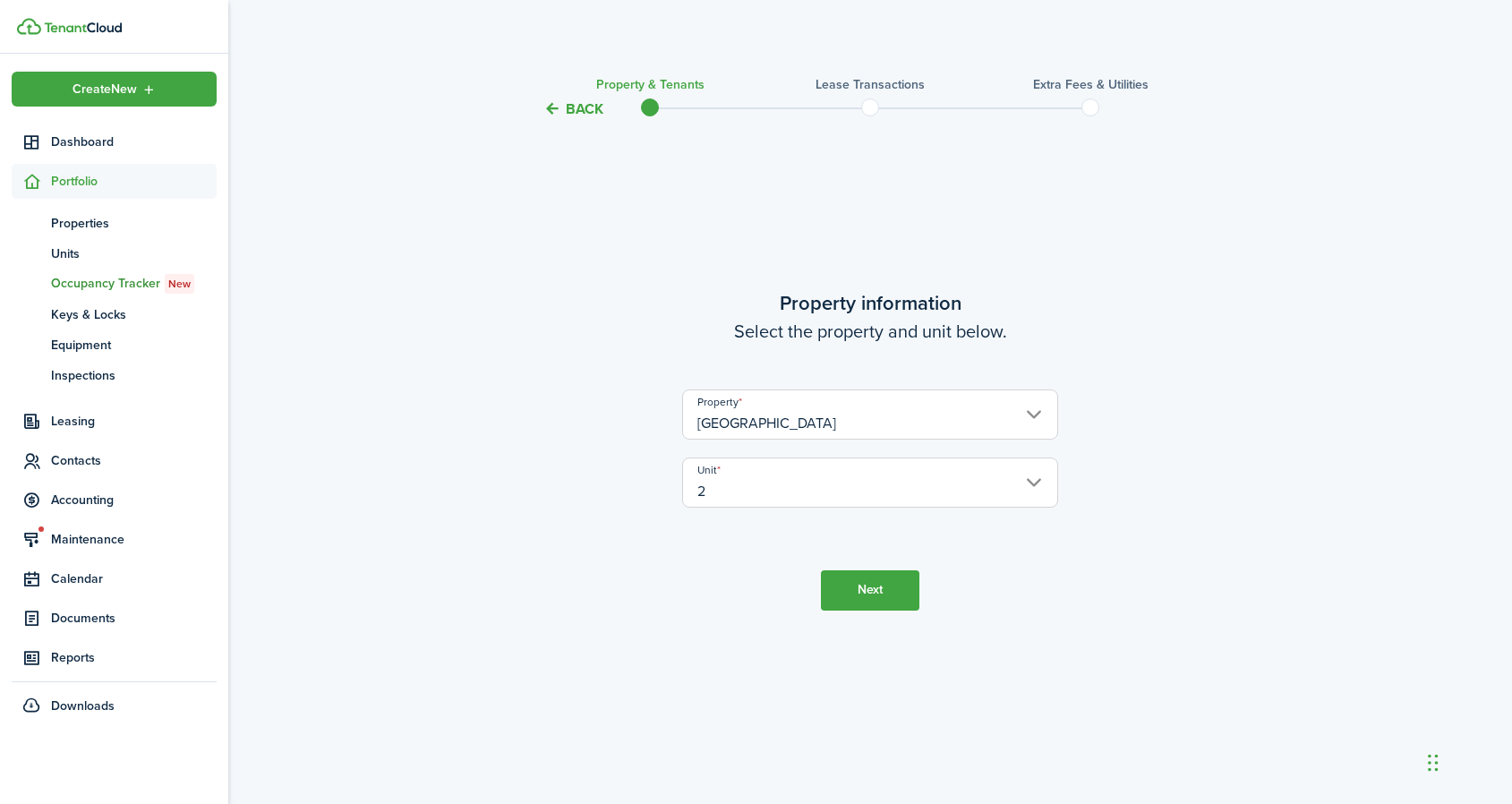
click at [858, 459] on input "2" at bounding box center [870, 482] width 376 height 50
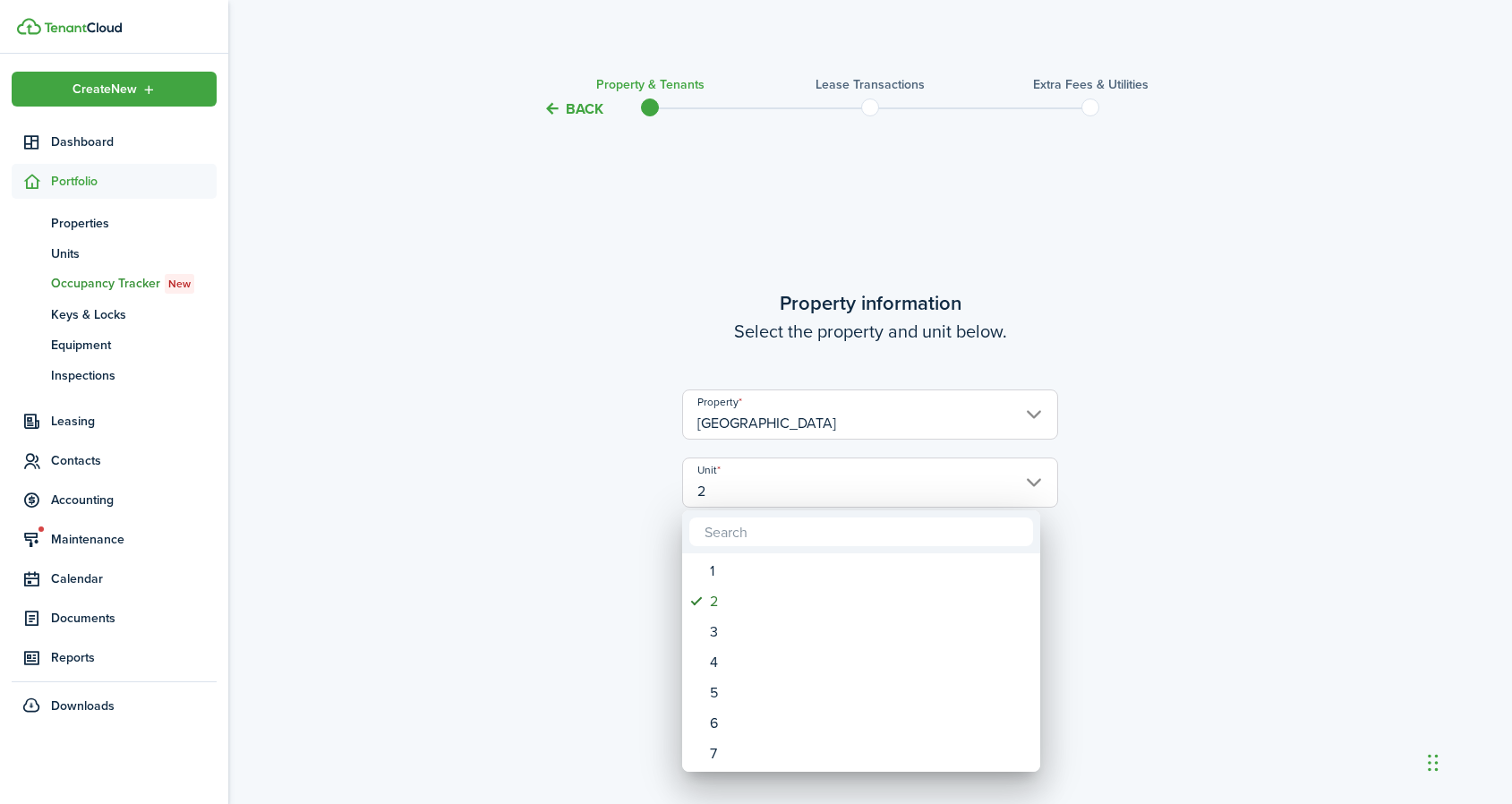
click at [623, 510] on div at bounding box center [756, 402] width 1798 height 1090
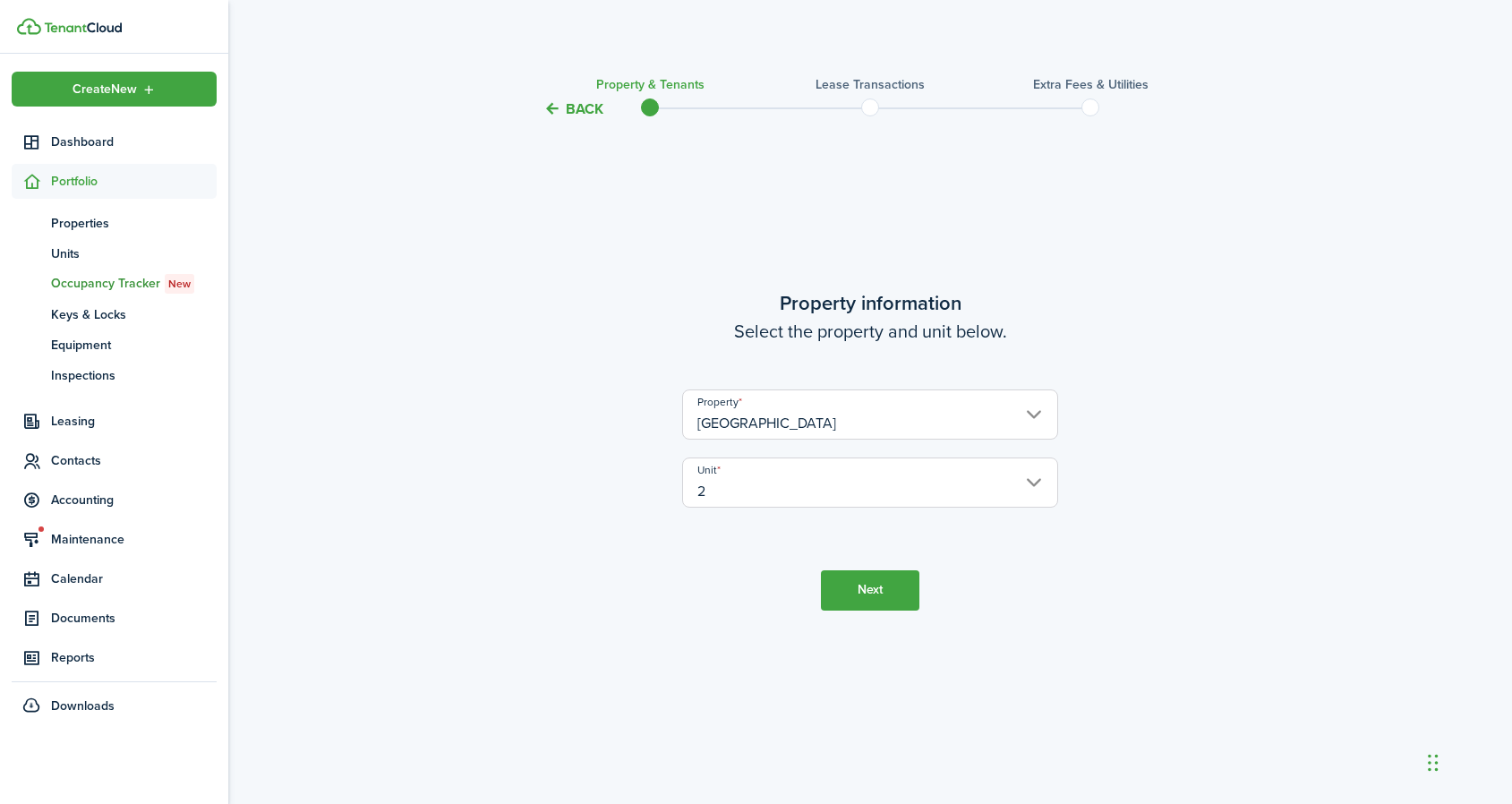
click at [889, 582] on button "Next" at bounding box center [870, 590] width 98 height 40
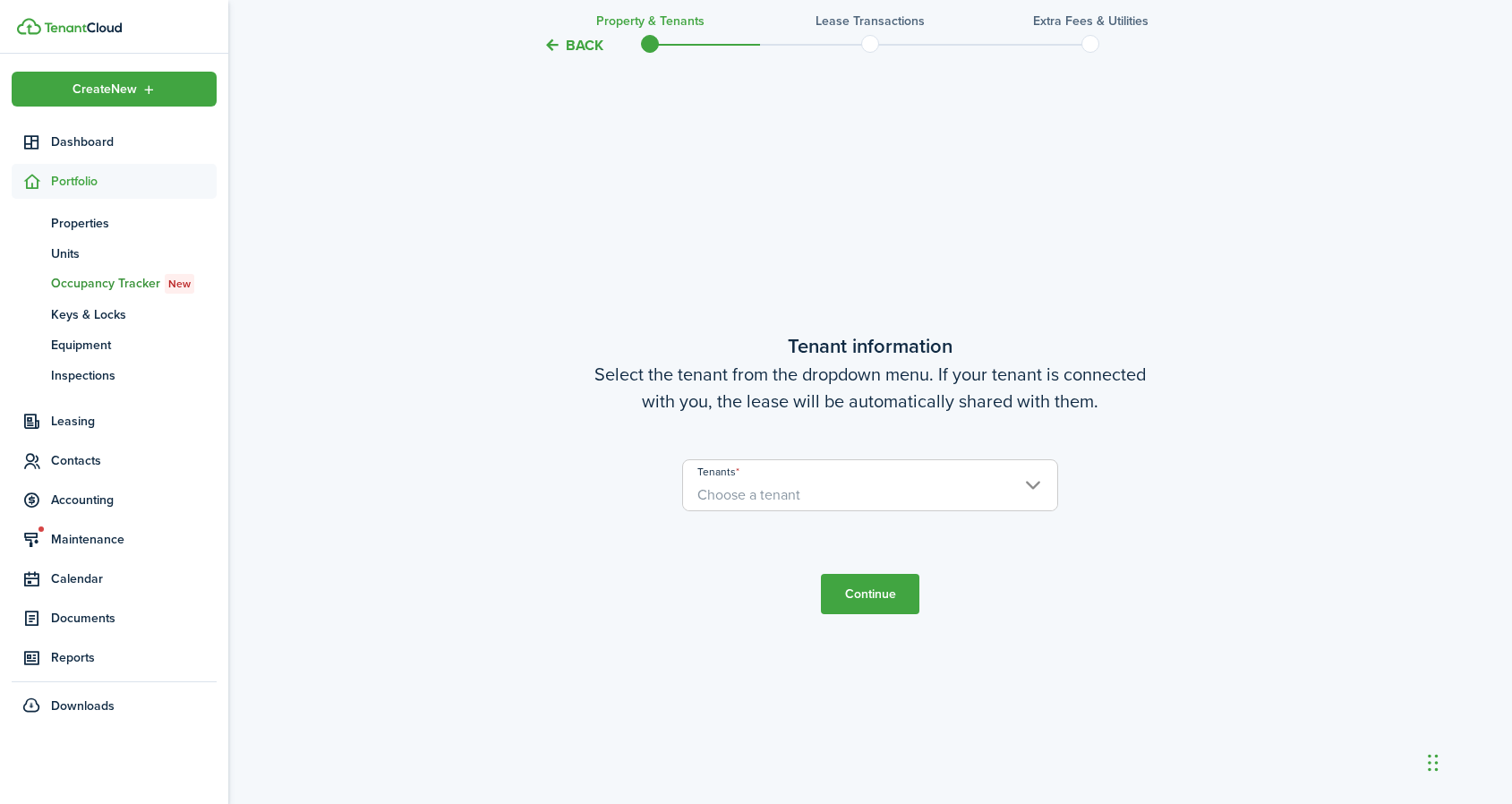
scroll to position [683, 0]
click at [742, 479] on input "Tenants" at bounding box center [870, 472] width 374 height 22
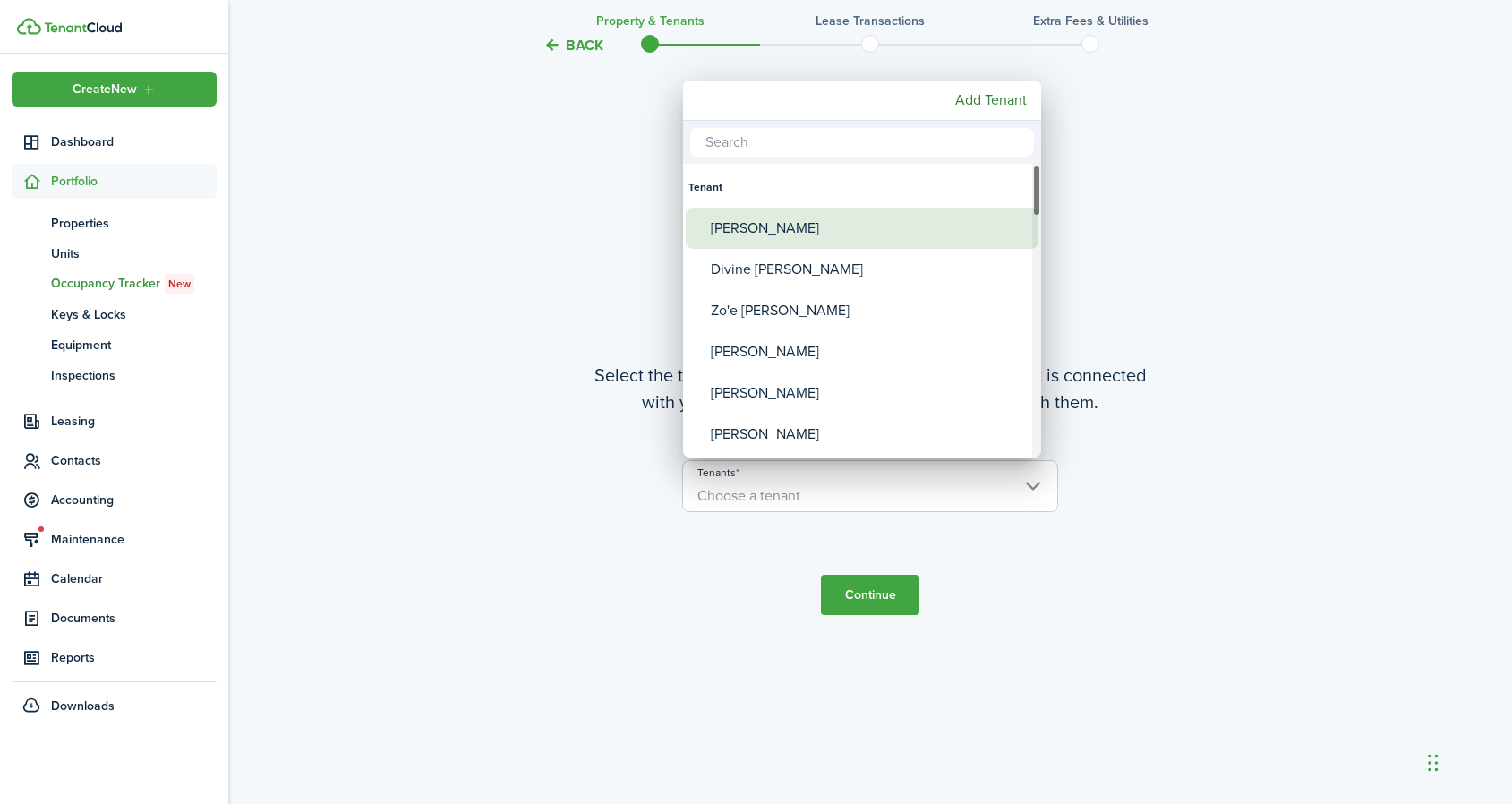
click at [753, 231] on div "[PERSON_NAME]" at bounding box center [869, 228] width 317 height 41
type input "[PERSON_NAME]"
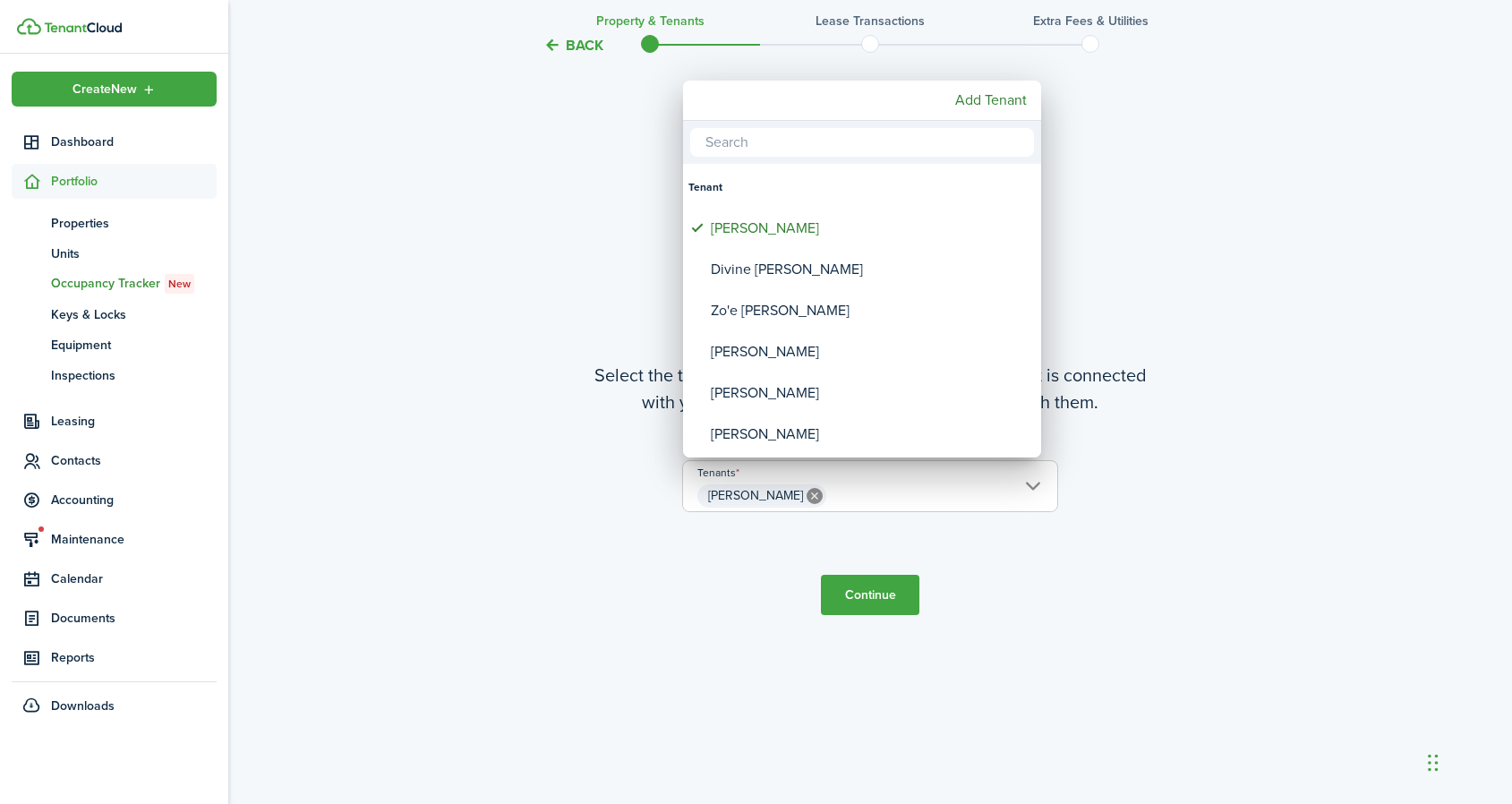
click at [857, 502] on div at bounding box center [756, 402] width 1798 height 1090
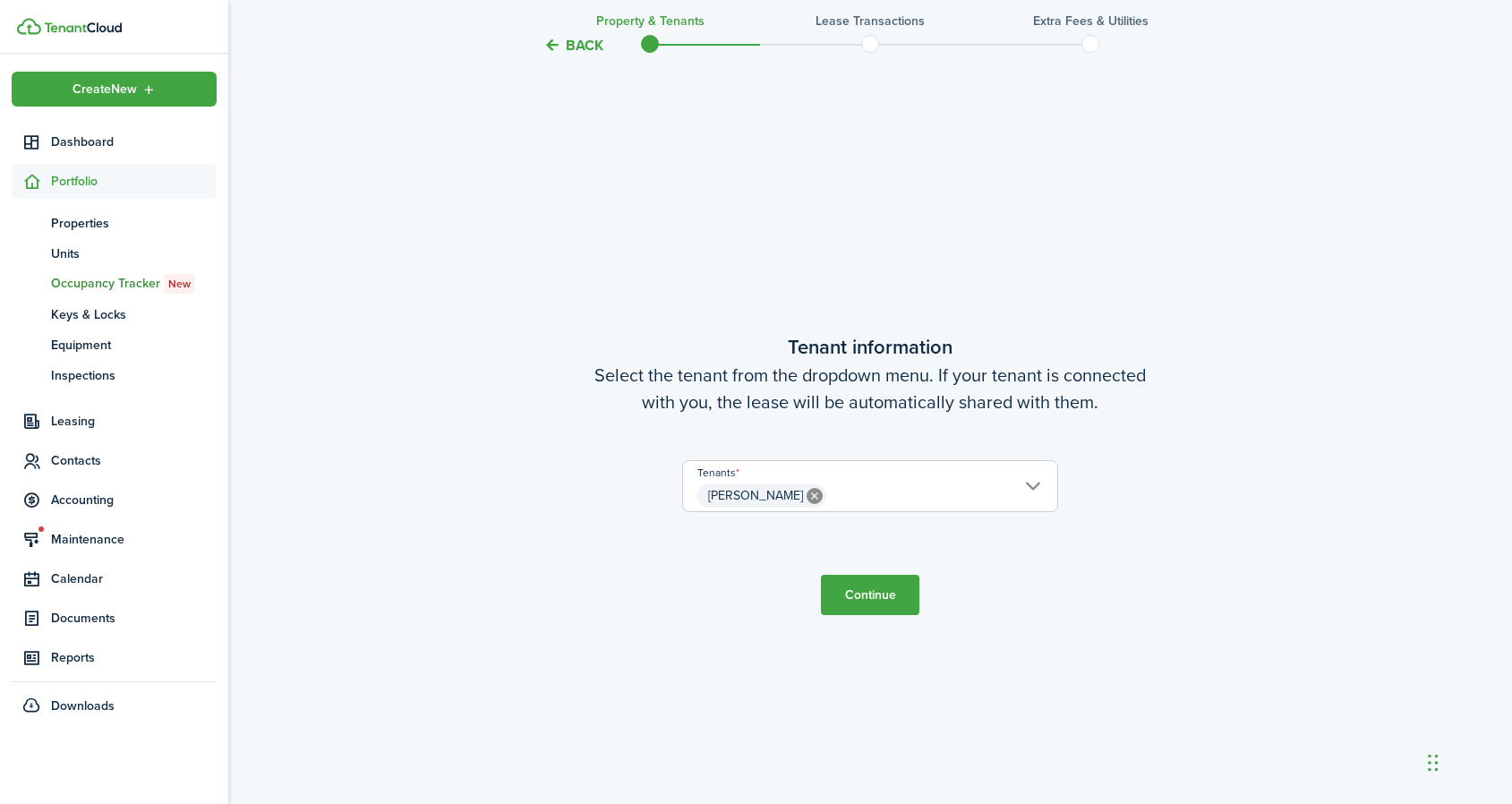
click at [859, 498] on span "[PERSON_NAME]" at bounding box center [870, 496] width 374 height 30
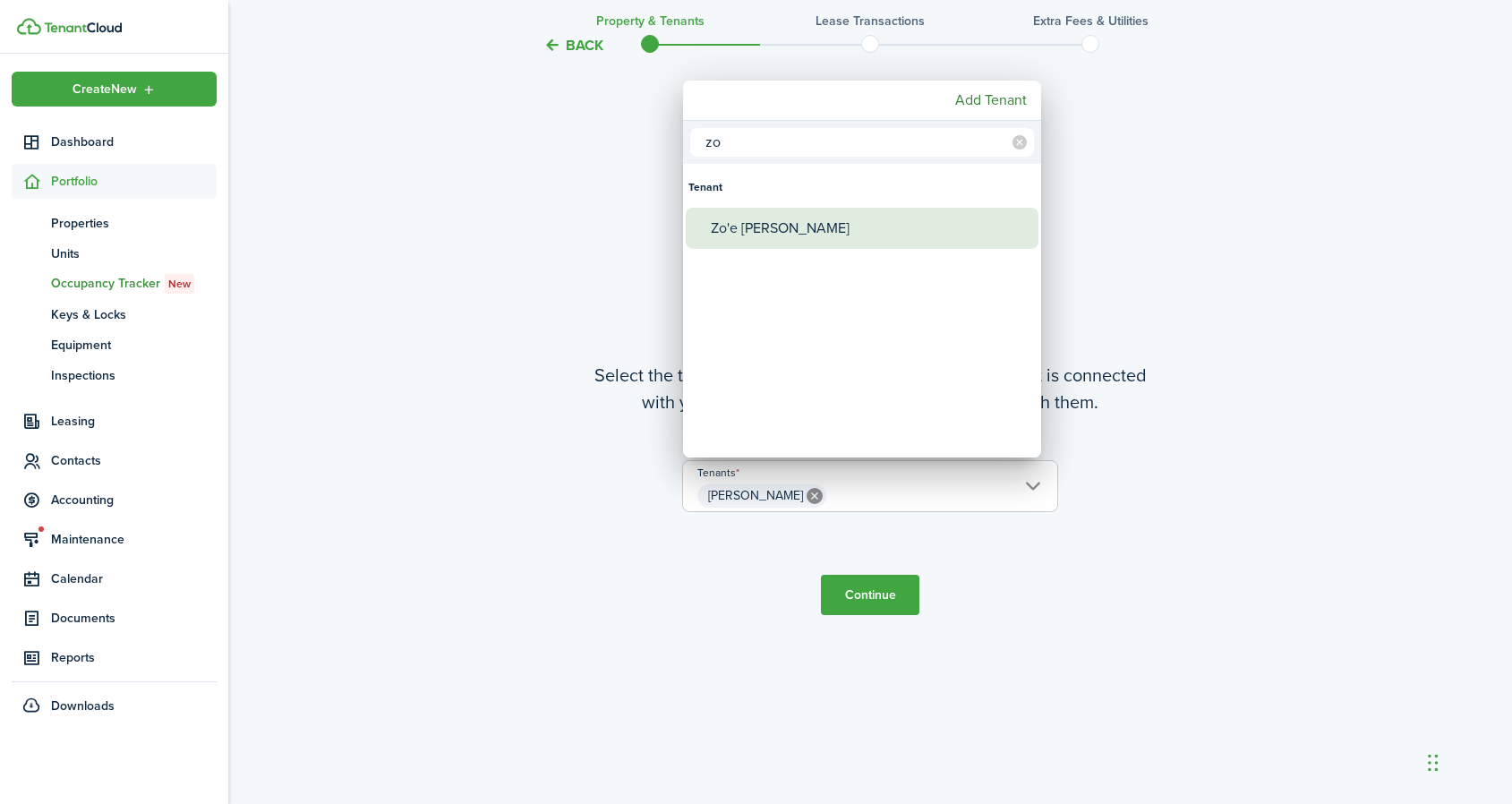
type input "zo"
click at [770, 222] on div "Zo'e [PERSON_NAME]" at bounding box center [869, 228] width 317 height 41
type input "[PERSON_NAME], Zo'e [PERSON_NAME]"
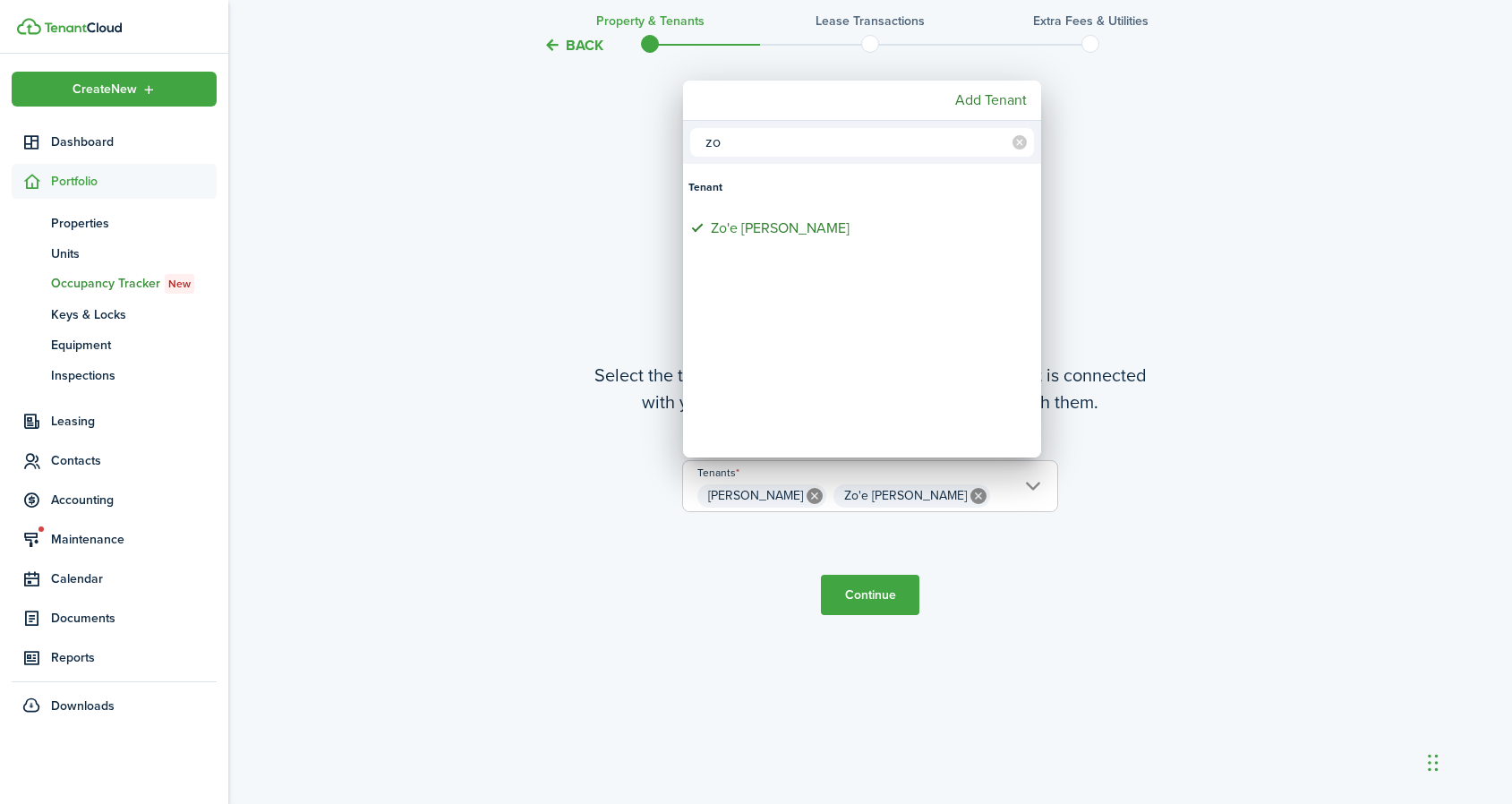
click at [813, 594] on div at bounding box center [756, 402] width 1798 height 1090
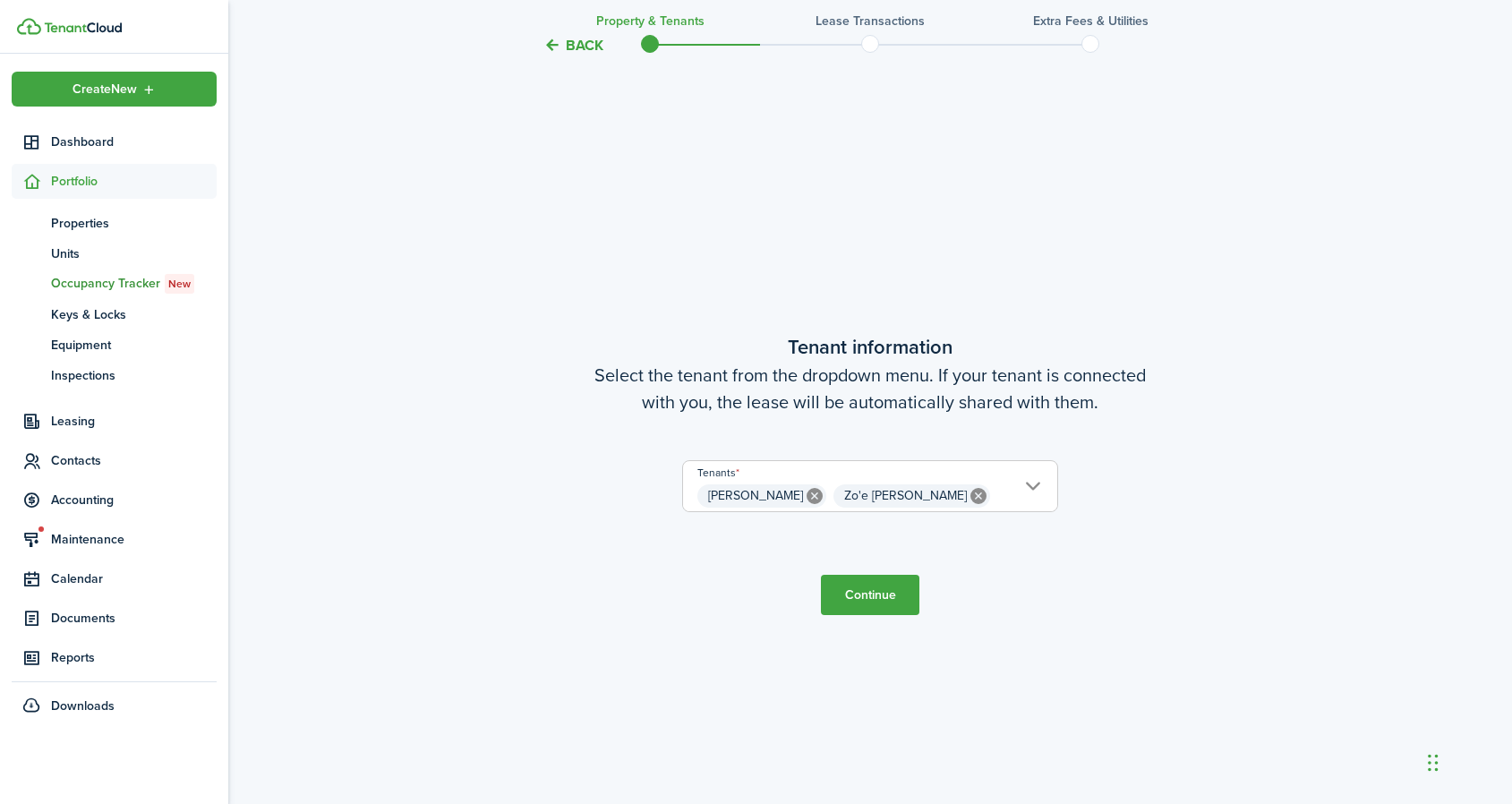
click at [861, 598] on button "Continue" at bounding box center [870, 594] width 98 height 40
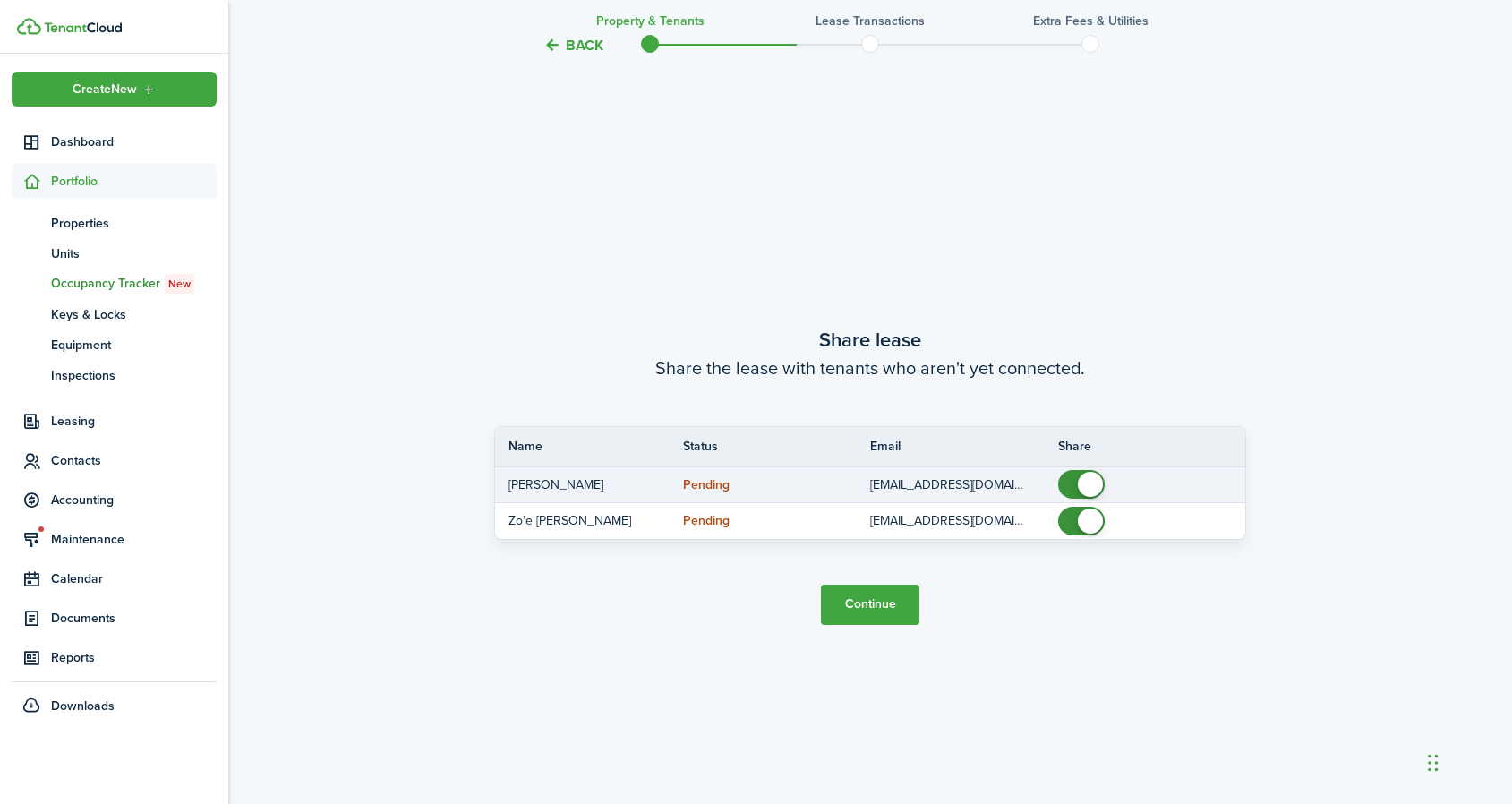
scroll to position [1486, 0]
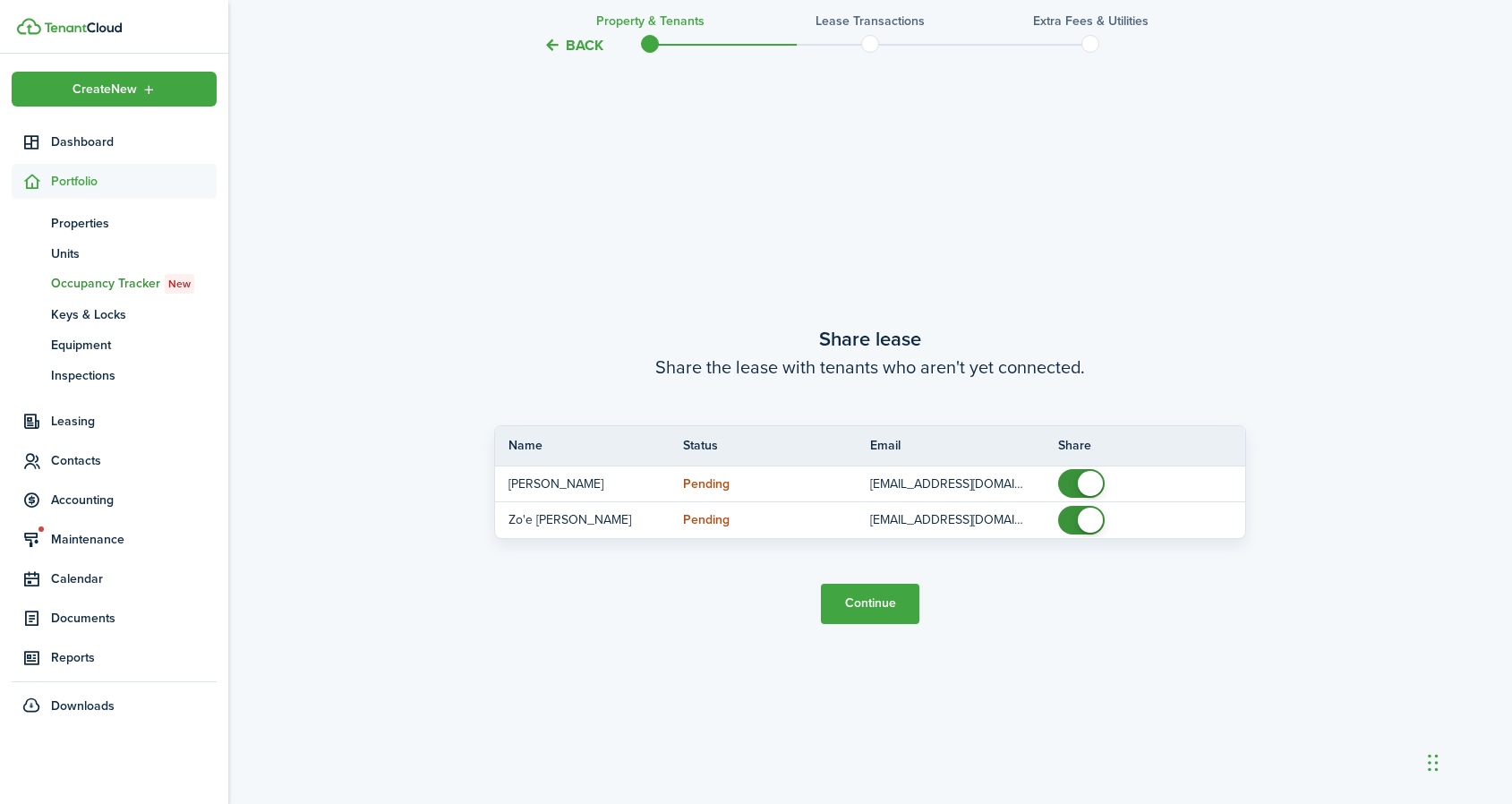
click at [858, 611] on button "Continue" at bounding box center [870, 604] width 98 height 40
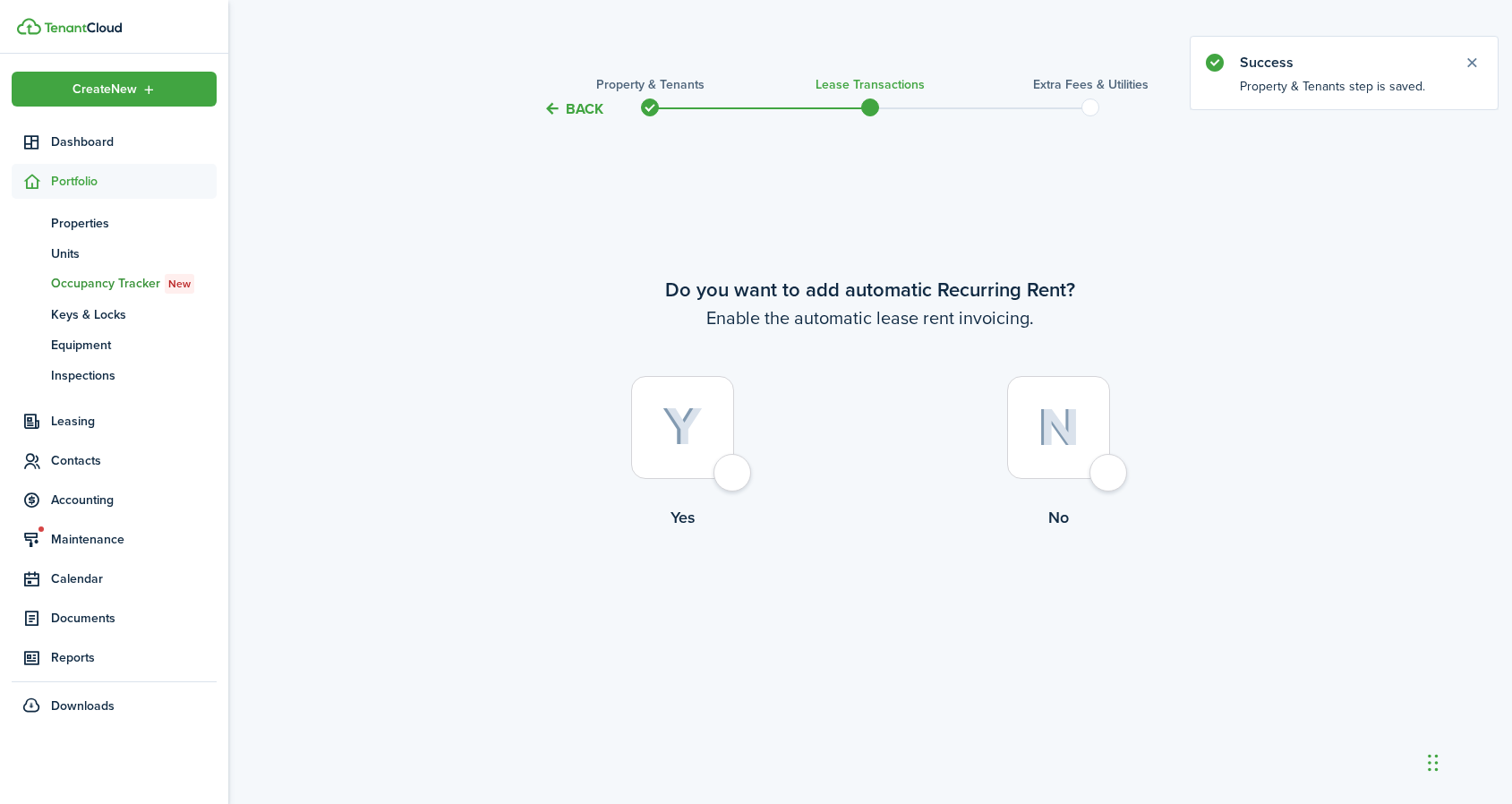
click at [723, 462] on div at bounding box center [682, 428] width 103 height 103
radio input "true"
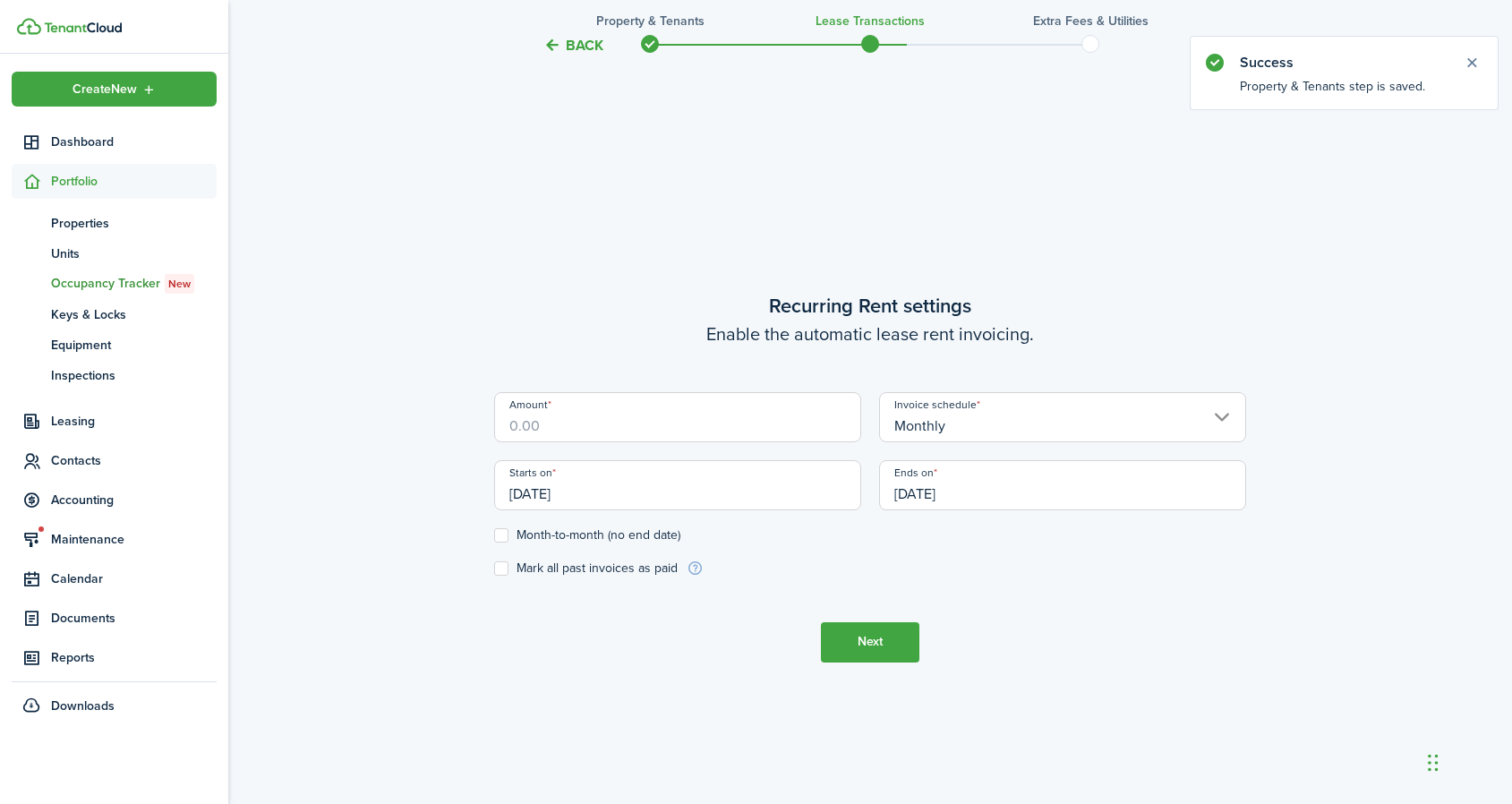
scroll to position [683, 0]
click at [716, 432] on input "Amount" at bounding box center [677, 414] width 367 height 50
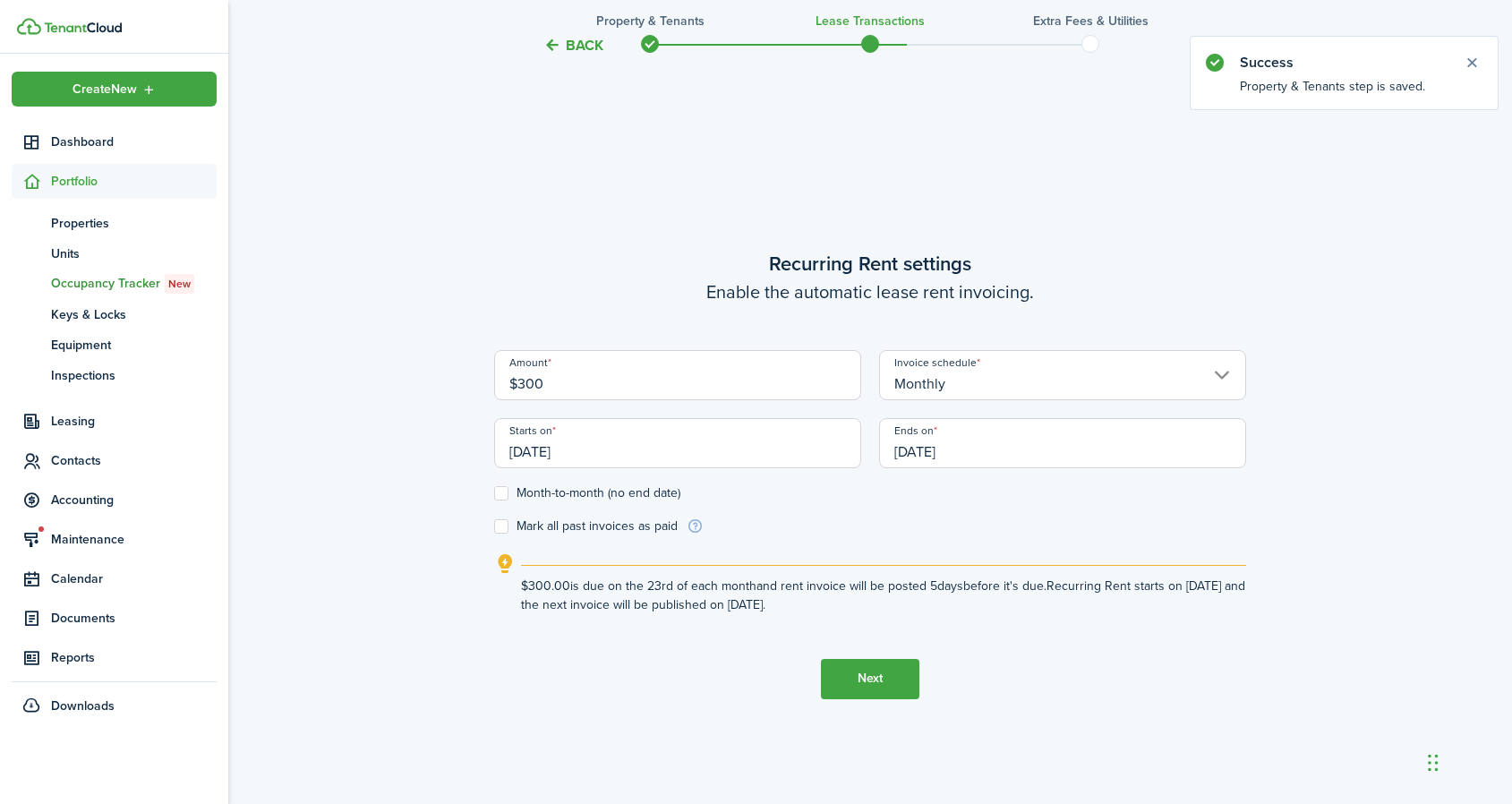
click at [949, 391] on input "Monthly" at bounding box center [1062, 374] width 367 height 50
type input "$300.00"
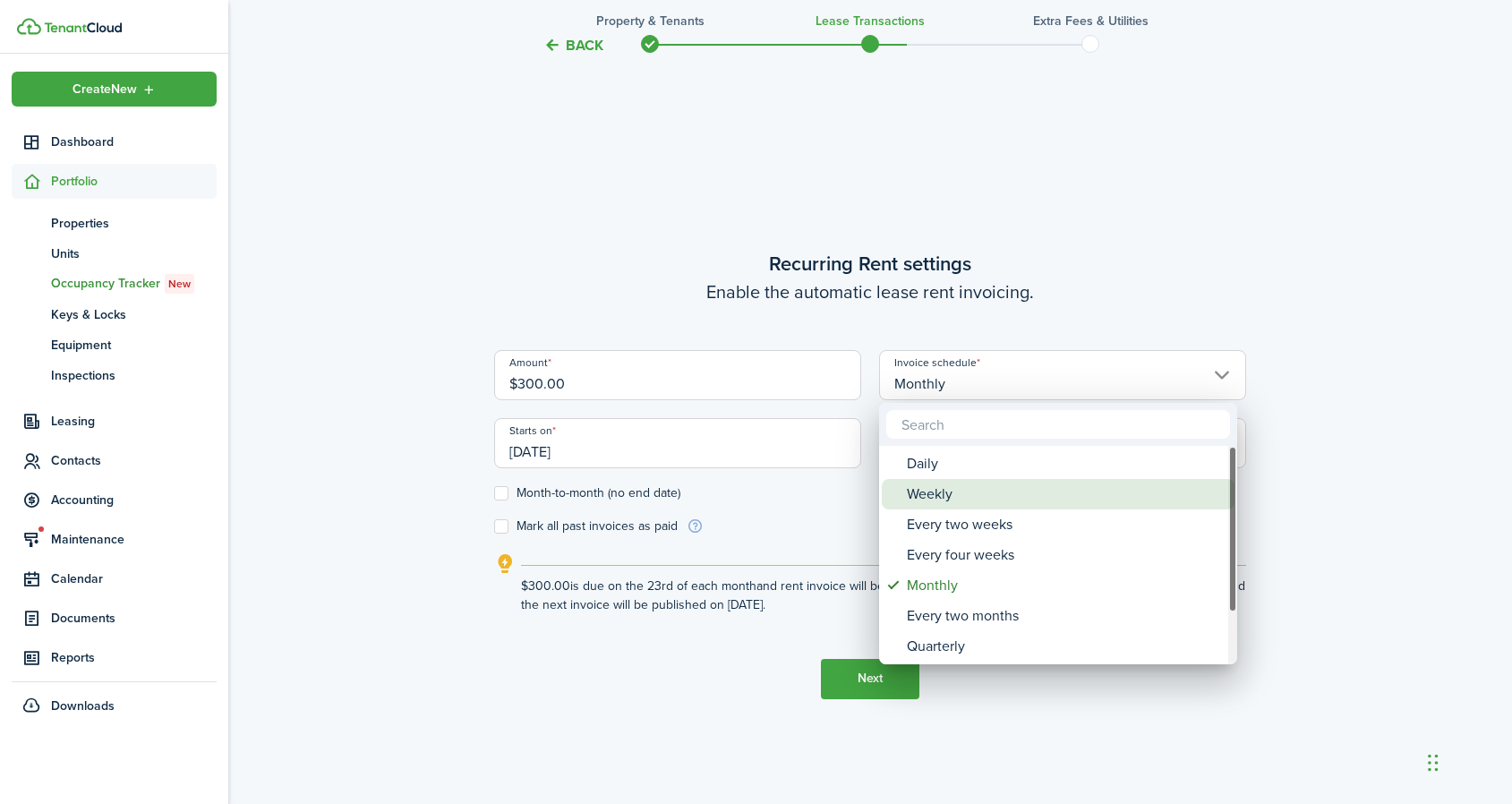
click at [932, 488] on div "Weekly" at bounding box center [1065, 494] width 317 height 30
type input "Weekly"
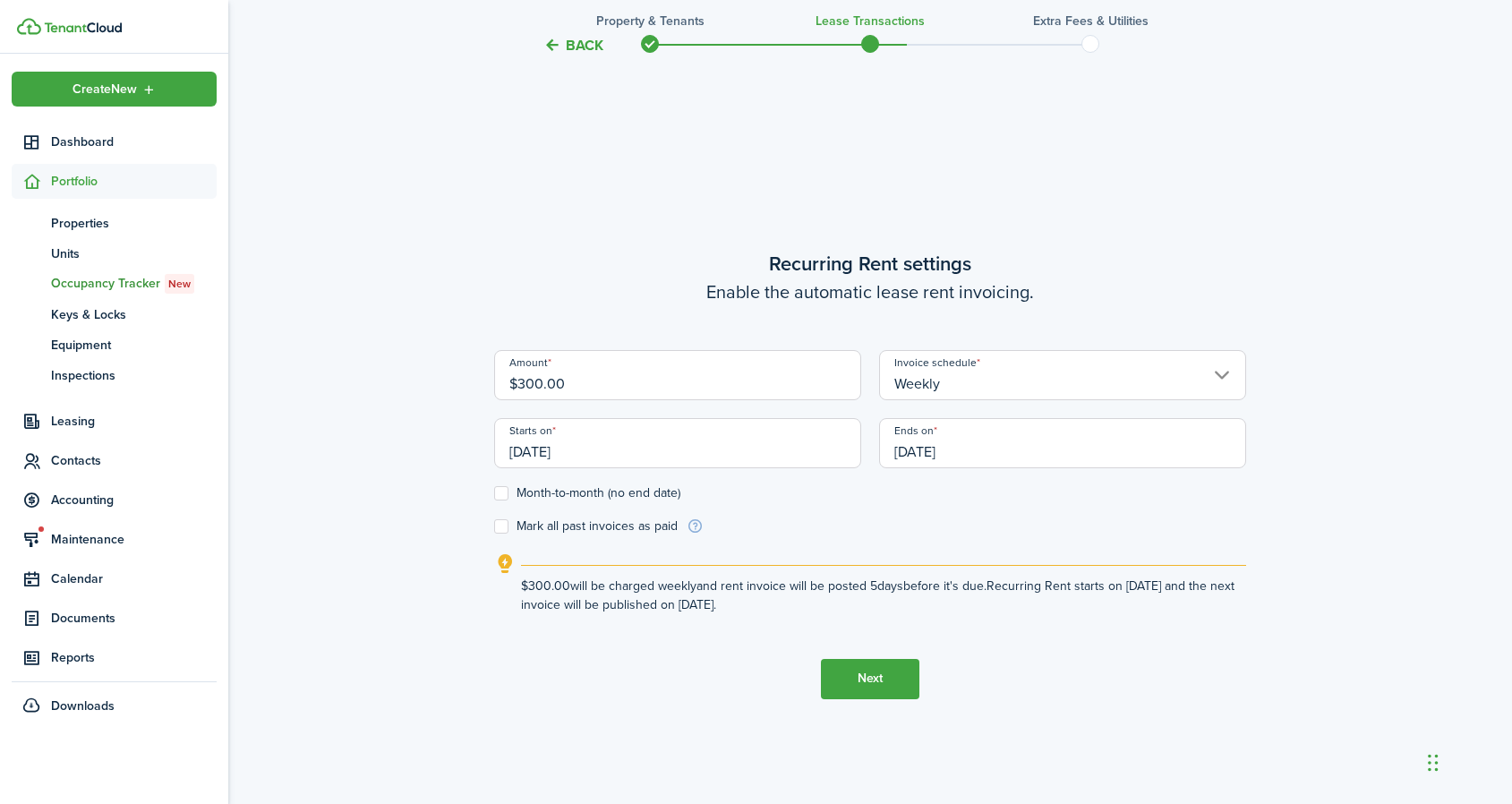
click at [724, 451] on input "[DATE]" at bounding box center [677, 443] width 367 height 50
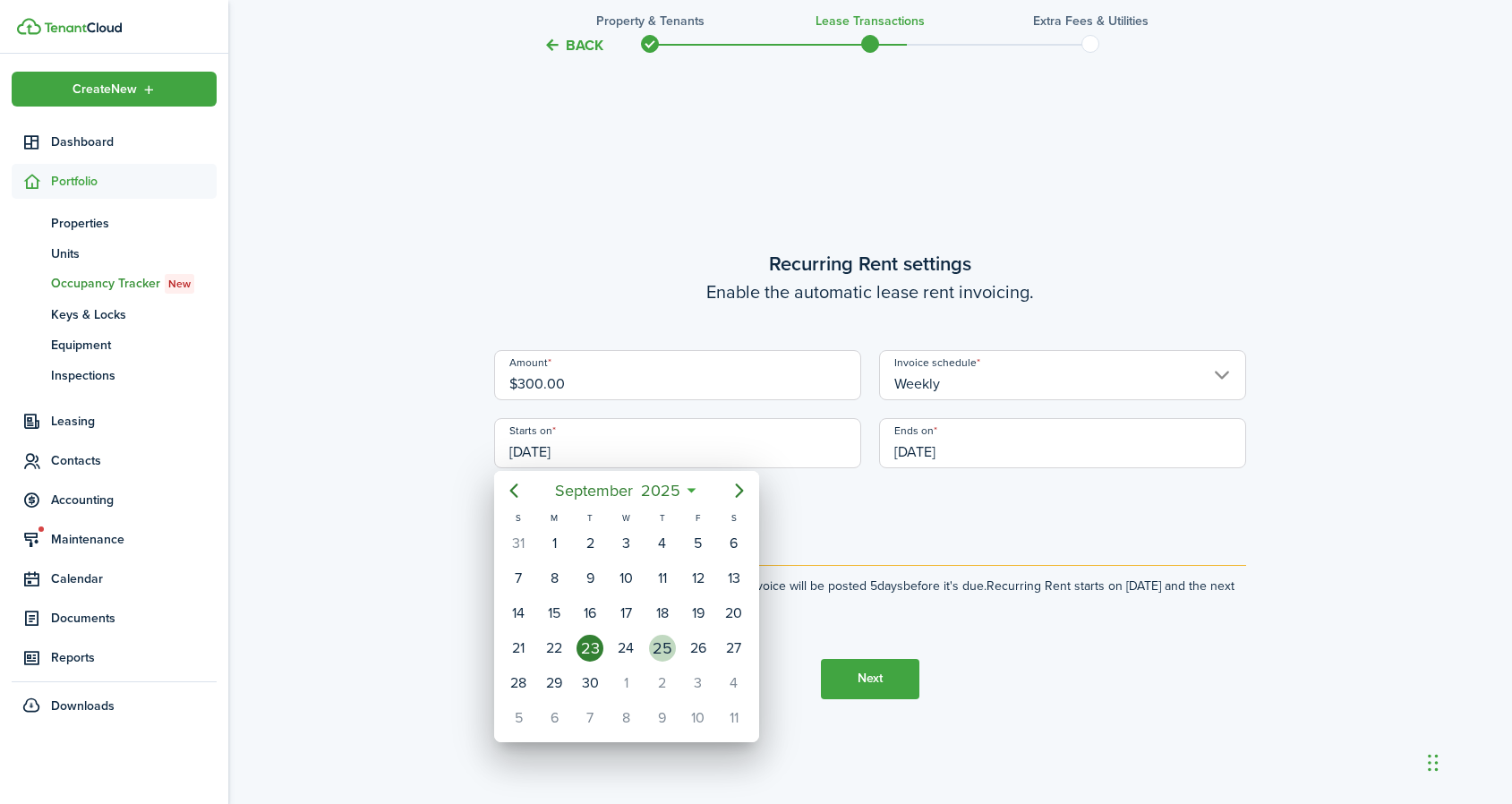
click at [660, 653] on div "25" at bounding box center [662, 648] width 27 height 27
type input "[DATE]"
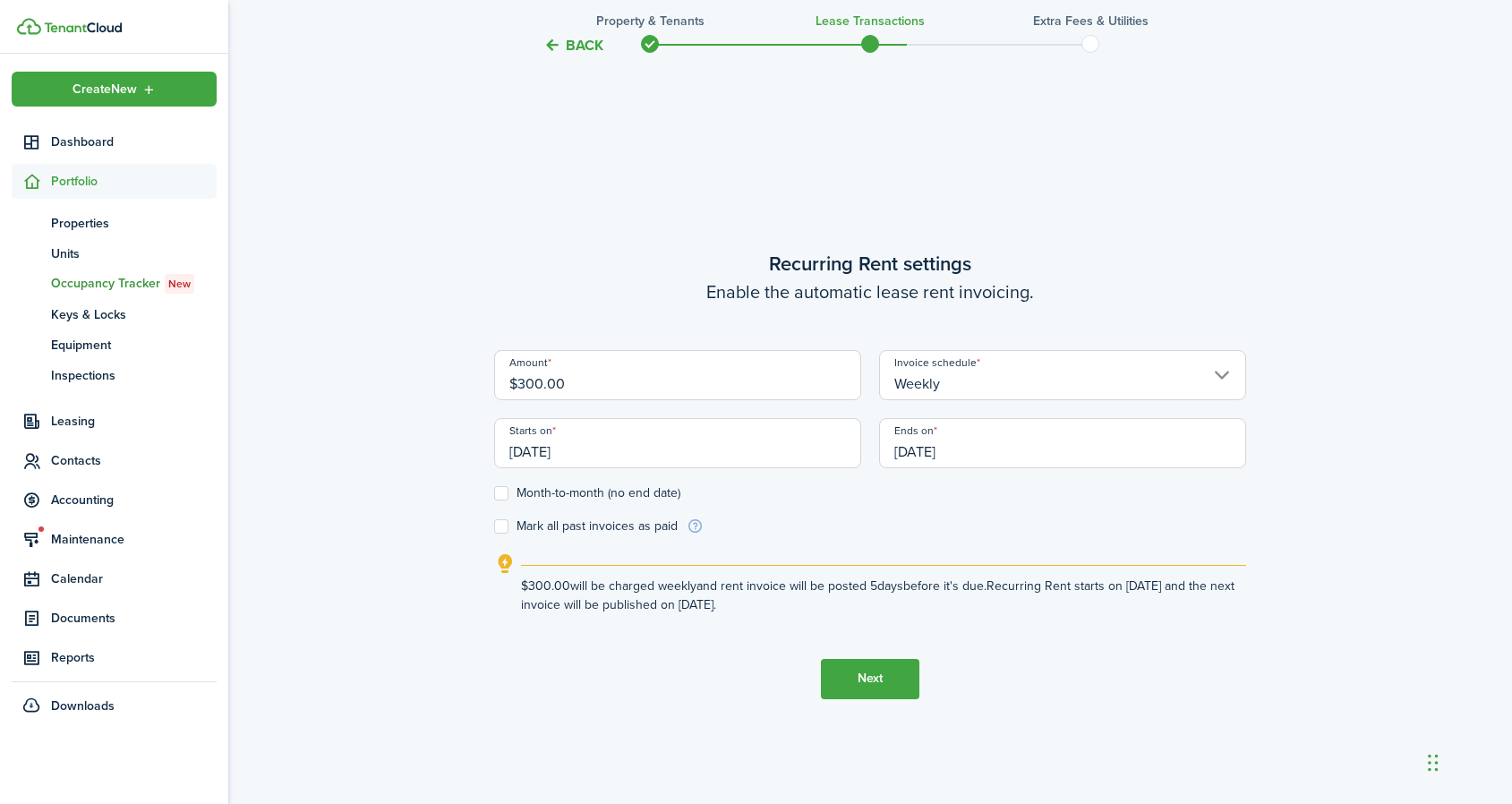
click at [800, 513] on form "Amount $300.00 Invoice schedule Weekly Starts on [DATE] Ends on [DATE] Month-to…" at bounding box center [870, 442] width 752 height 185
click at [545, 503] on form "Amount $300.00 Invoice schedule Weekly Starts on [DATE] Ends on [DATE] Month-to…" at bounding box center [870, 442] width 752 height 185
click at [549, 495] on label "Month-to-month (no end date)" at bounding box center [587, 492] width 186 height 14
click at [494, 493] on input "Month-to-month (no end date)" at bounding box center [494, 492] width 1 height 1
checkbox input "true"
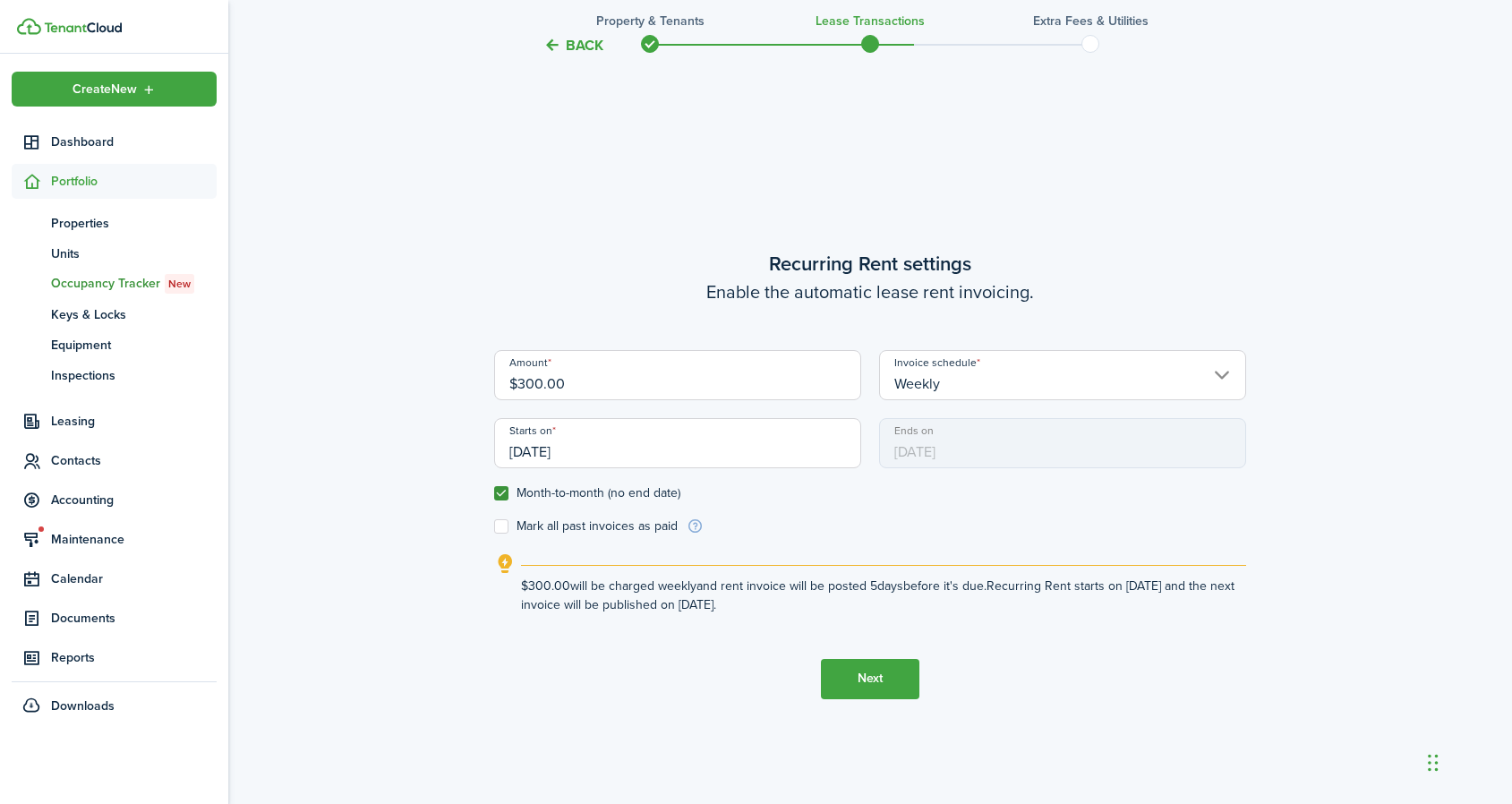
click at [870, 678] on button "Next" at bounding box center [870, 678] width 98 height 40
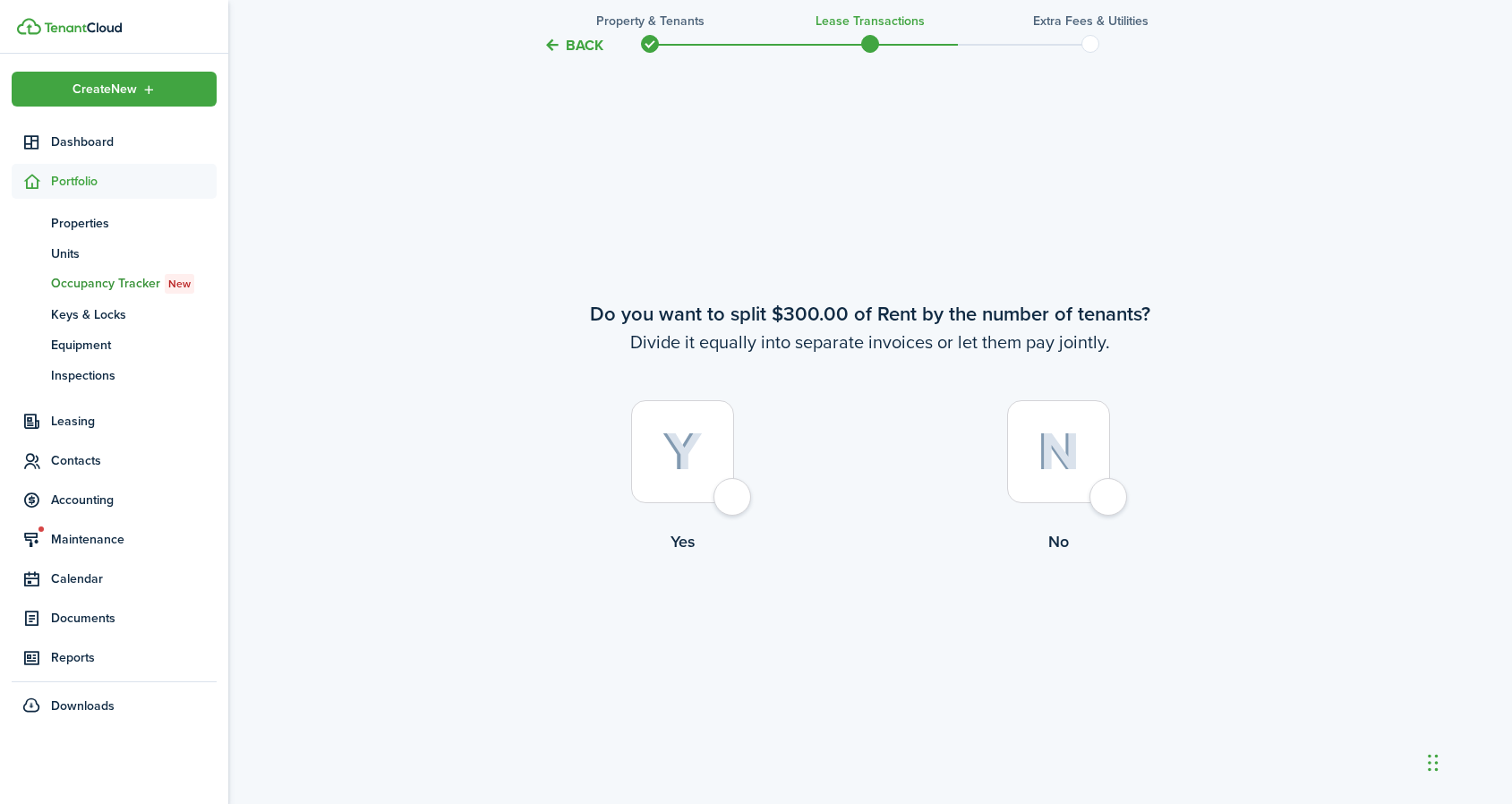
click at [711, 466] on div at bounding box center [682, 452] width 103 height 103
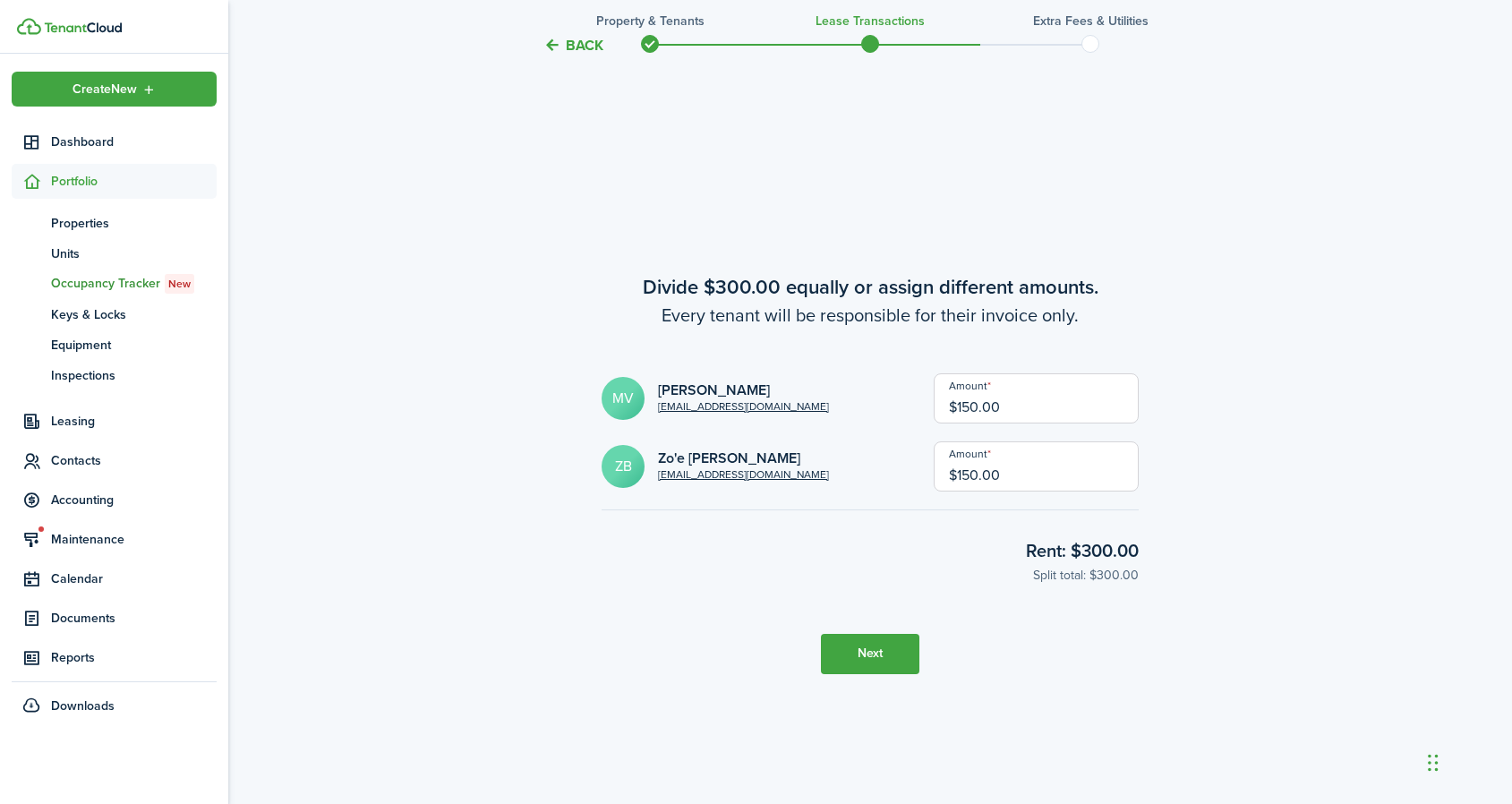
scroll to position [2290, 0]
click at [595, 49] on button "Back" at bounding box center [573, 46] width 60 height 19
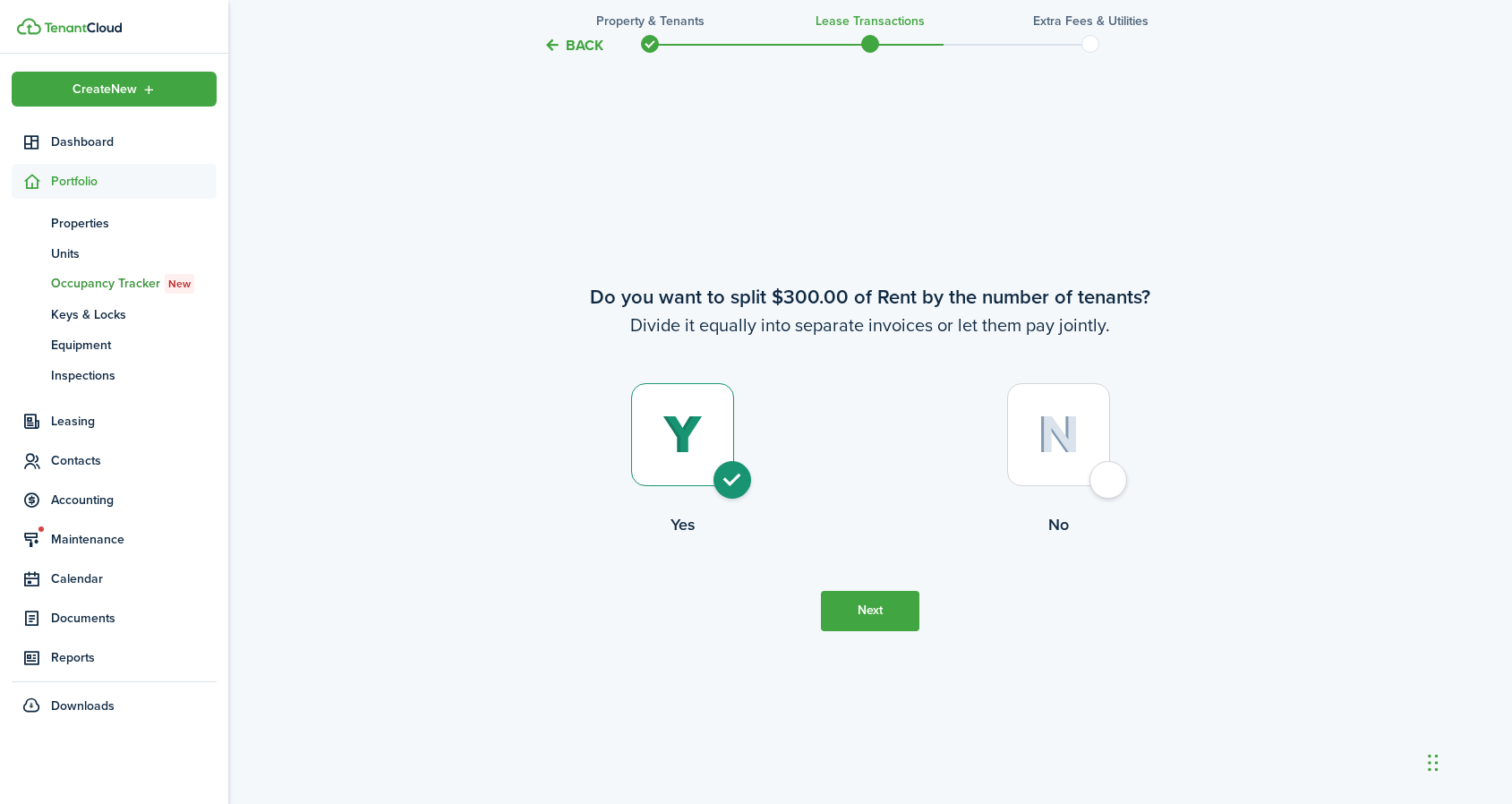
scroll to position [1486, 0]
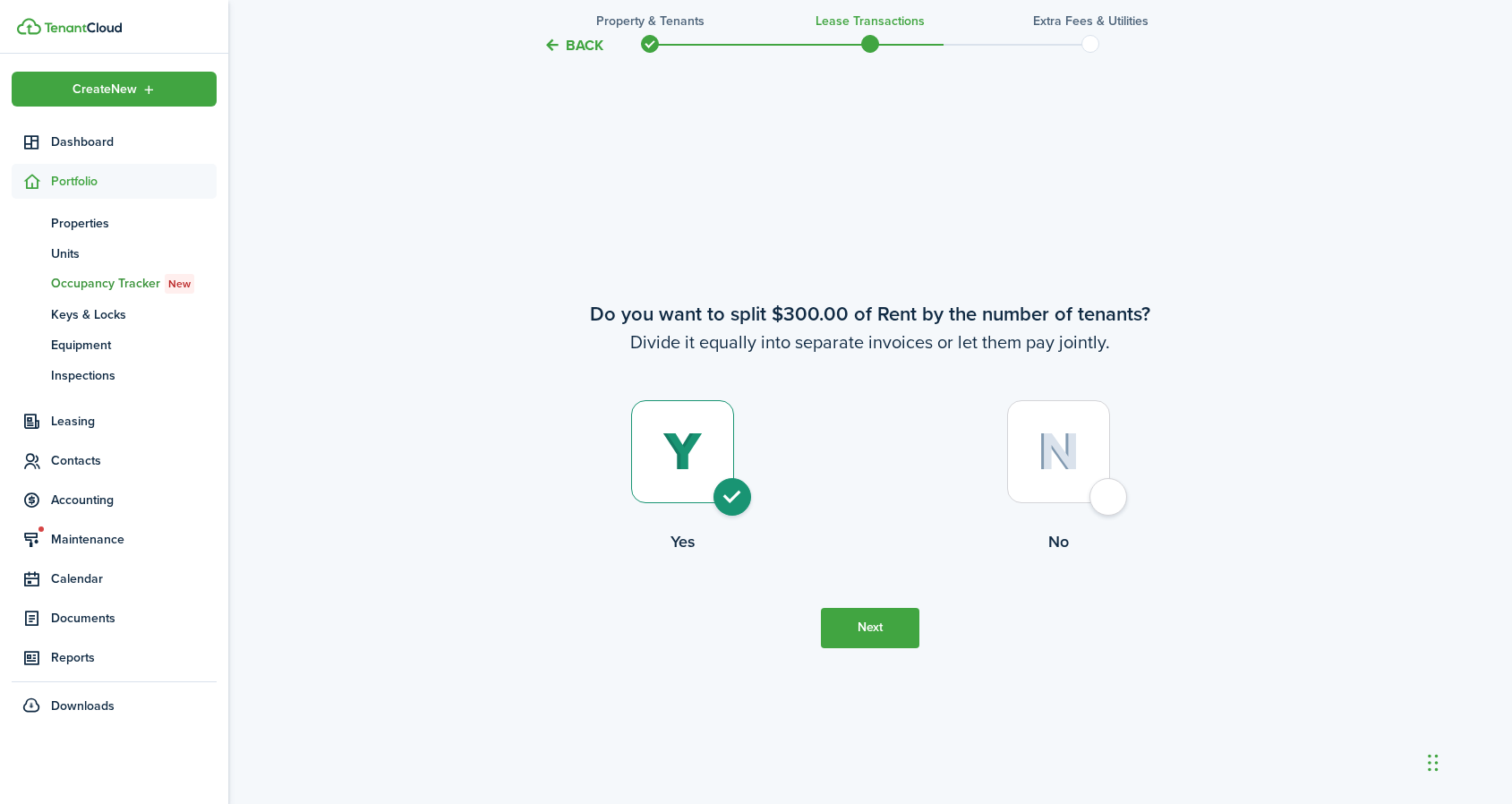
click at [1110, 502] on div at bounding box center [1058, 452] width 103 height 103
radio input "false"
radio input "true"
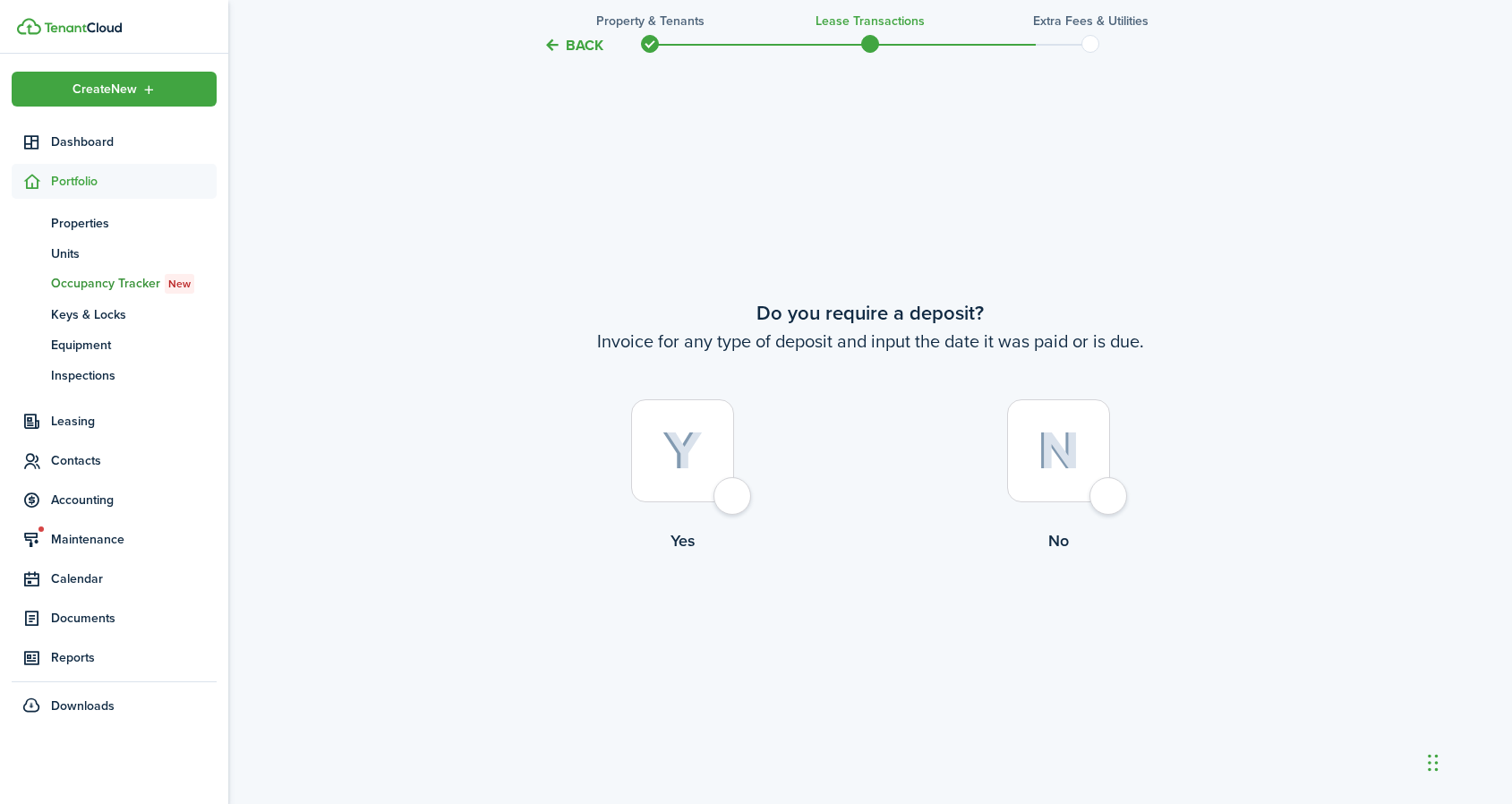
scroll to position [2290, 0]
click at [1085, 499] on div at bounding box center [1058, 452] width 103 height 103
radio input "true"
click at [847, 615] on button "Continue" at bounding box center [870, 628] width 98 height 40
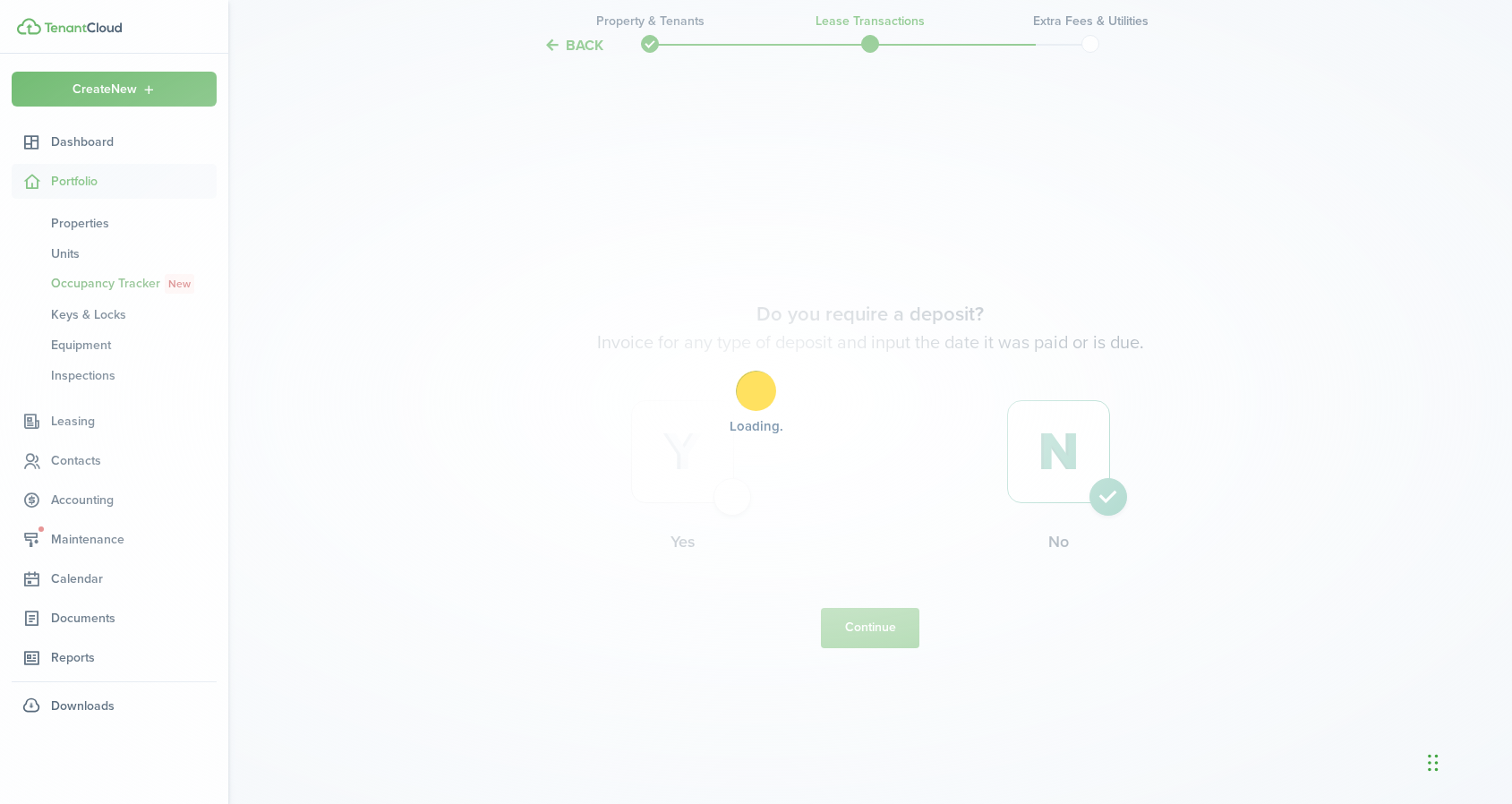
scroll to position [0, 0]
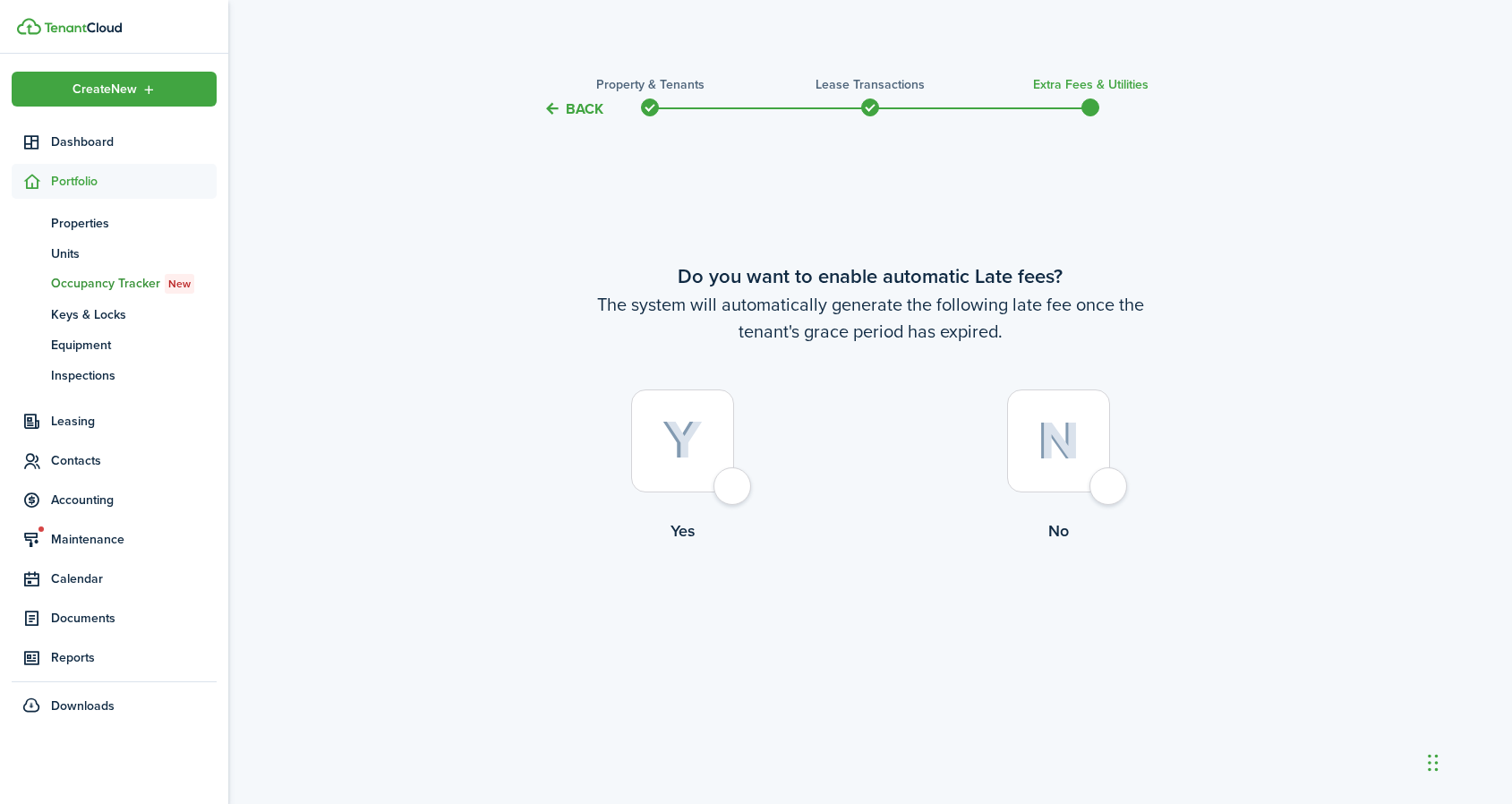
click at [736, 514] on label "Yes" at bounding box center [682, 471] width 376 height 162
radio input "true"
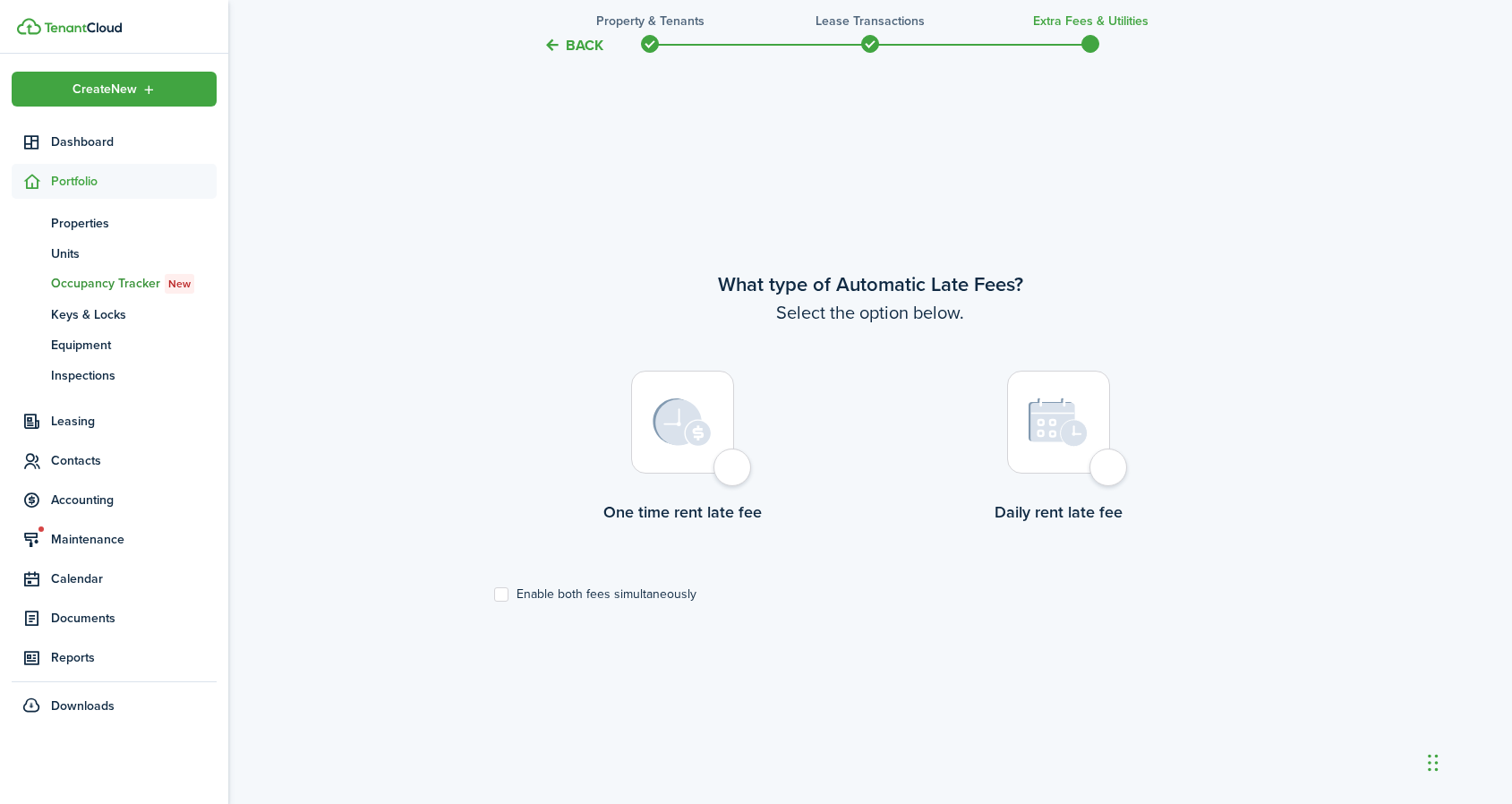
scroll to position [683, 0]
click at [734, 469] on div at bounding box center [682, 417] width 103 height 103
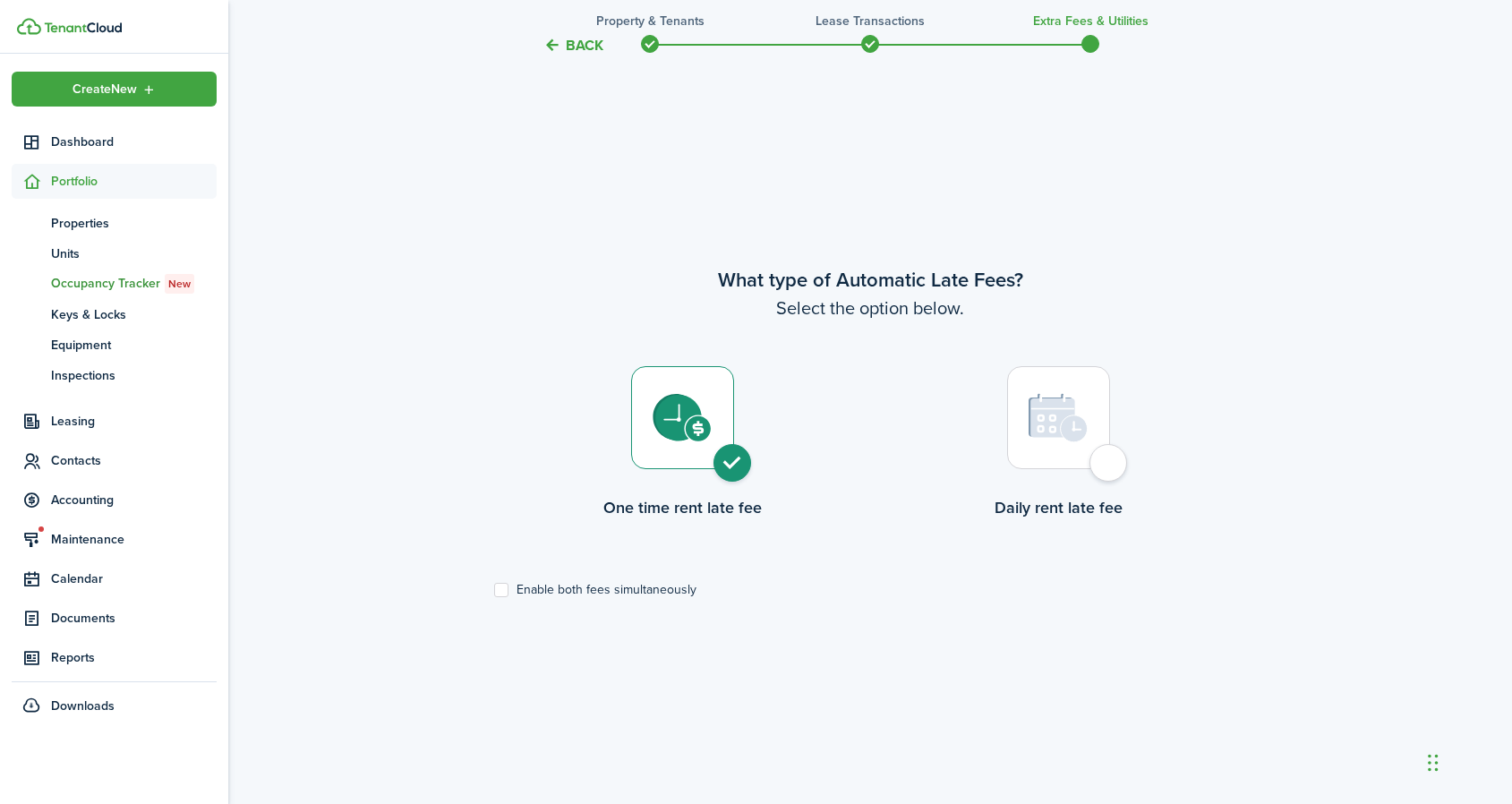
radio input "true"
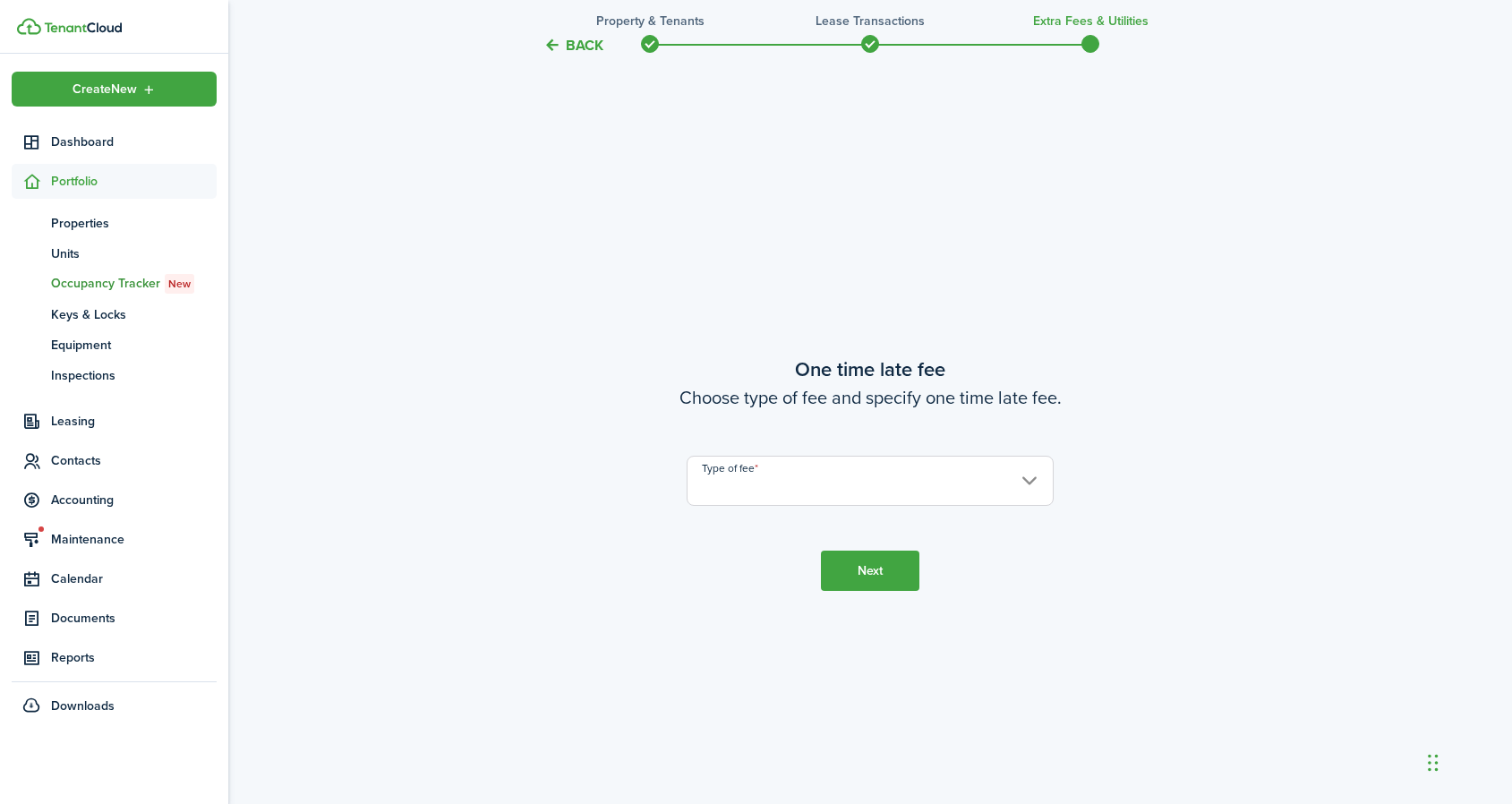
scroll to position [1486, 0]
click at [806, 491] on input "Type of fee" at bounding box center [870, 481] width 367 height 50
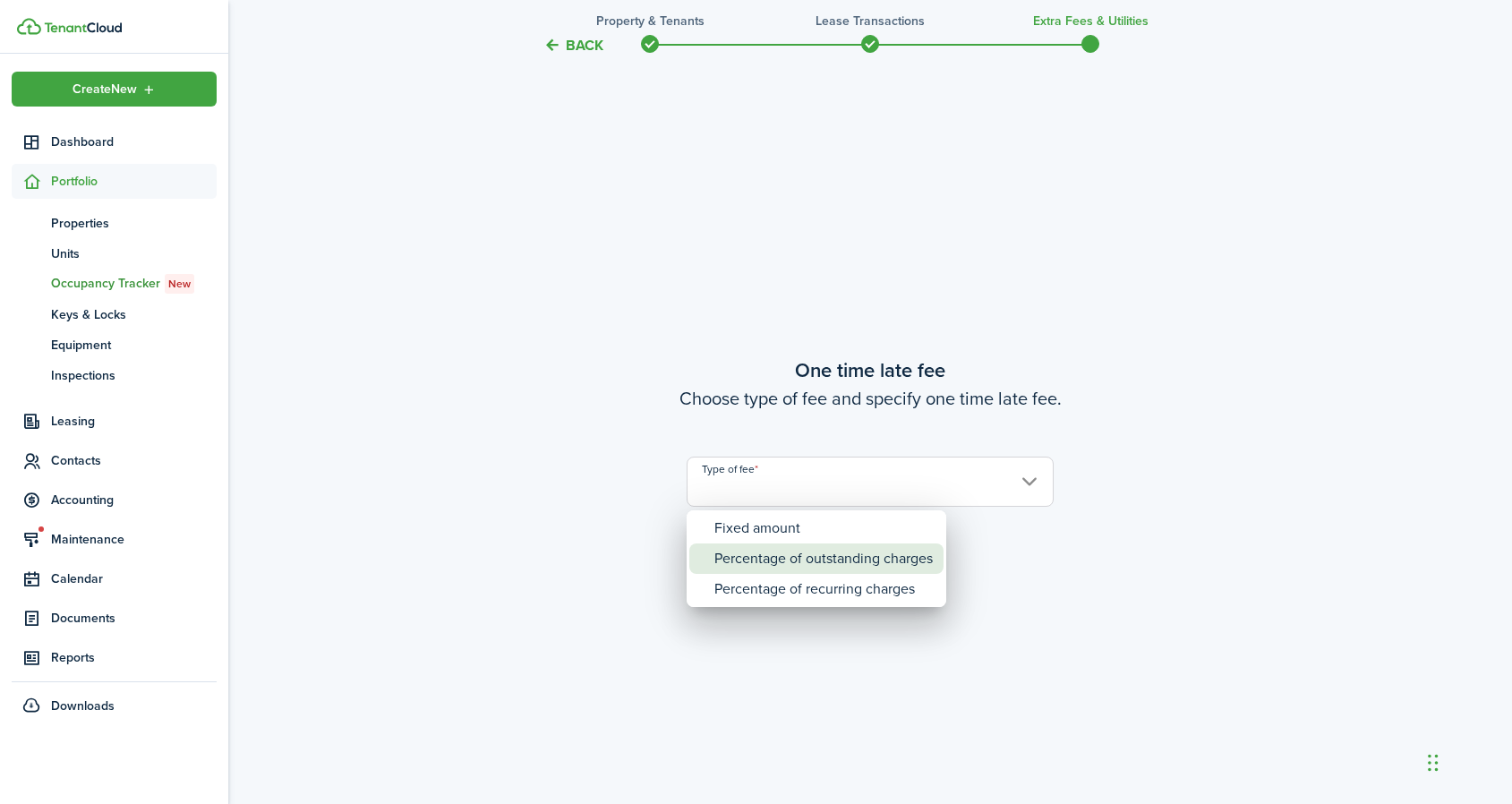
click at [734, 543] on div "Percentage of outstanding charges" at bounding box center [823, 558] width 218 height 30
type input "Percentage of outstanding charges"
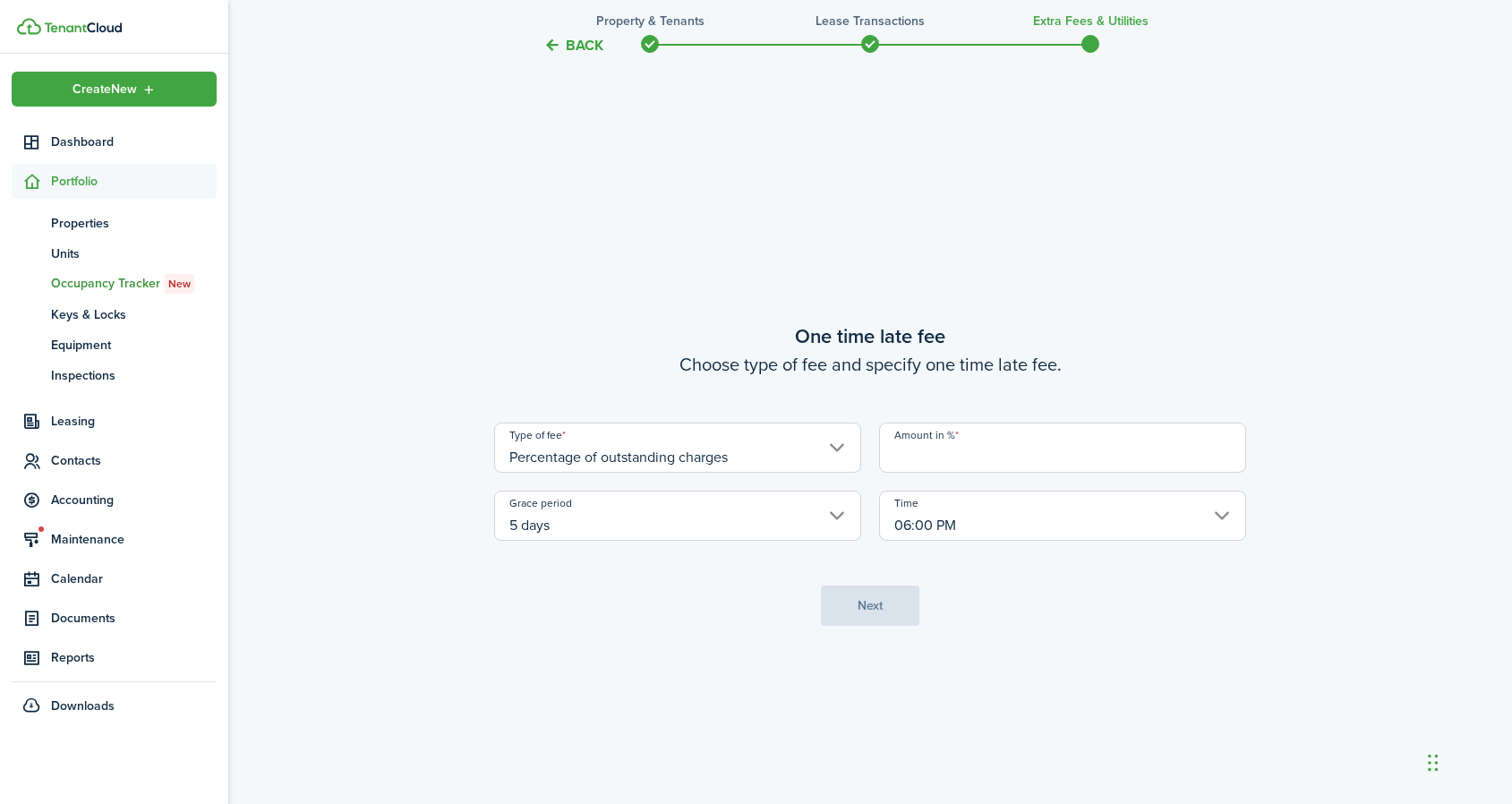
click at [734, 543] on tc-wizard-step "One time late fee Choose type of fee and specify one time late fee. Type of fee…" at bounding box center [870, 473] width 752 height 804
click at [573, 40] on button "Back" at bounding box center [573, 46] width 60 height 19
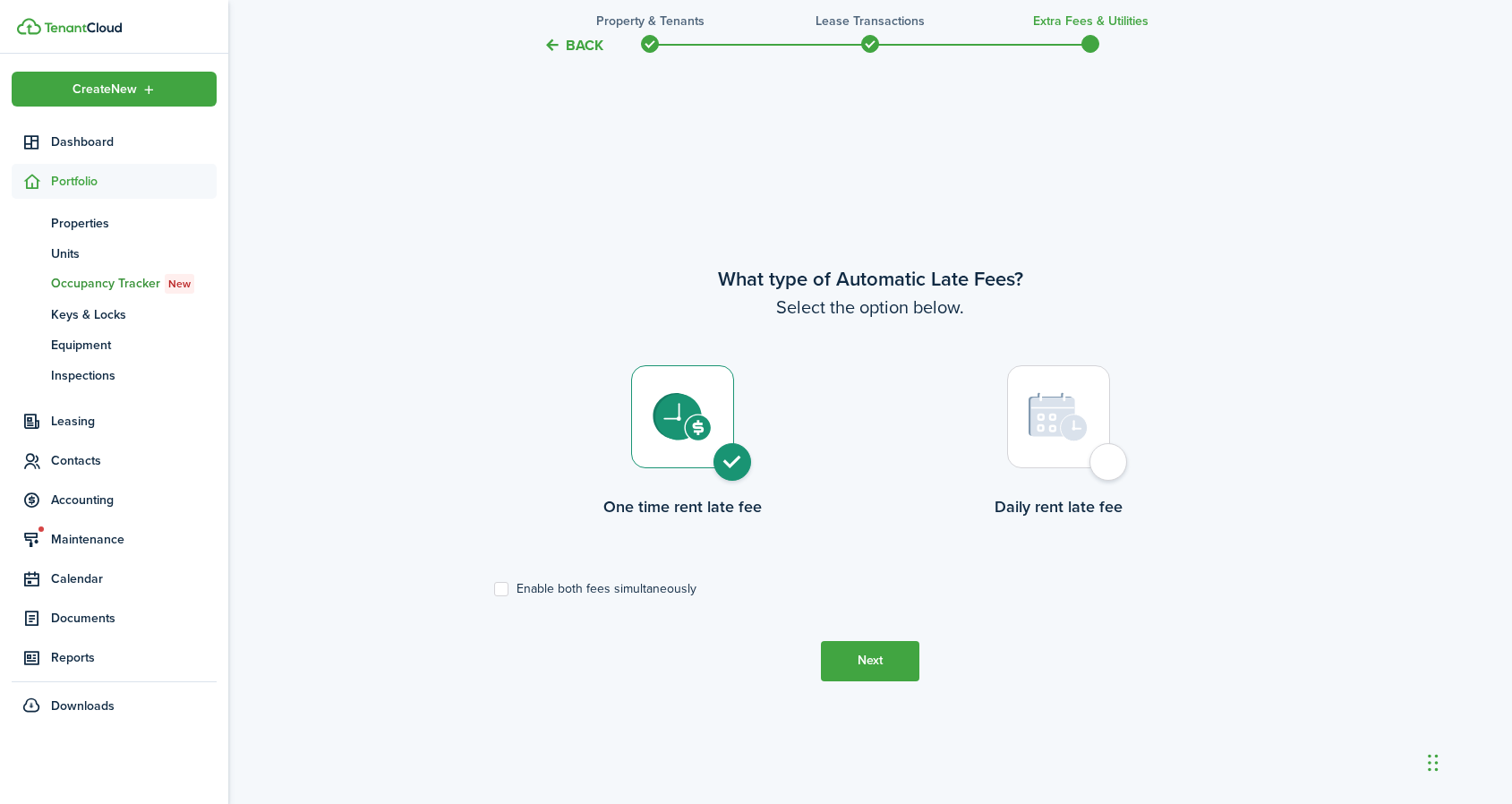
scroll to position [683, 0]
click at [861, 673] on button "Next" at bounding box center [870, 662] width 98 height 40
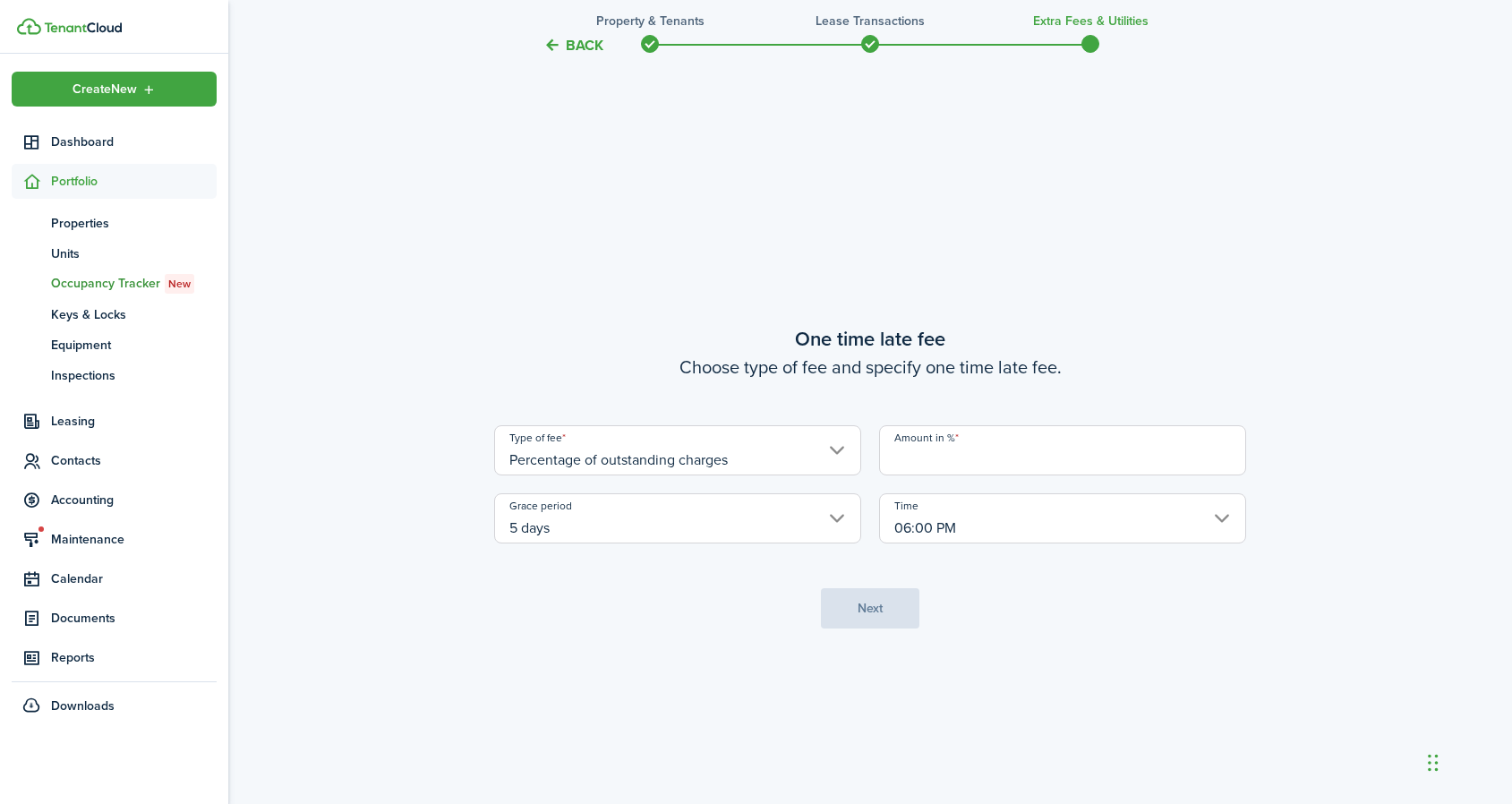
scroll to position [1486, 0]
click at [697, 430] on input "Percentage of outstanding charges" at bounding box center [677, 447] width 367 height 50
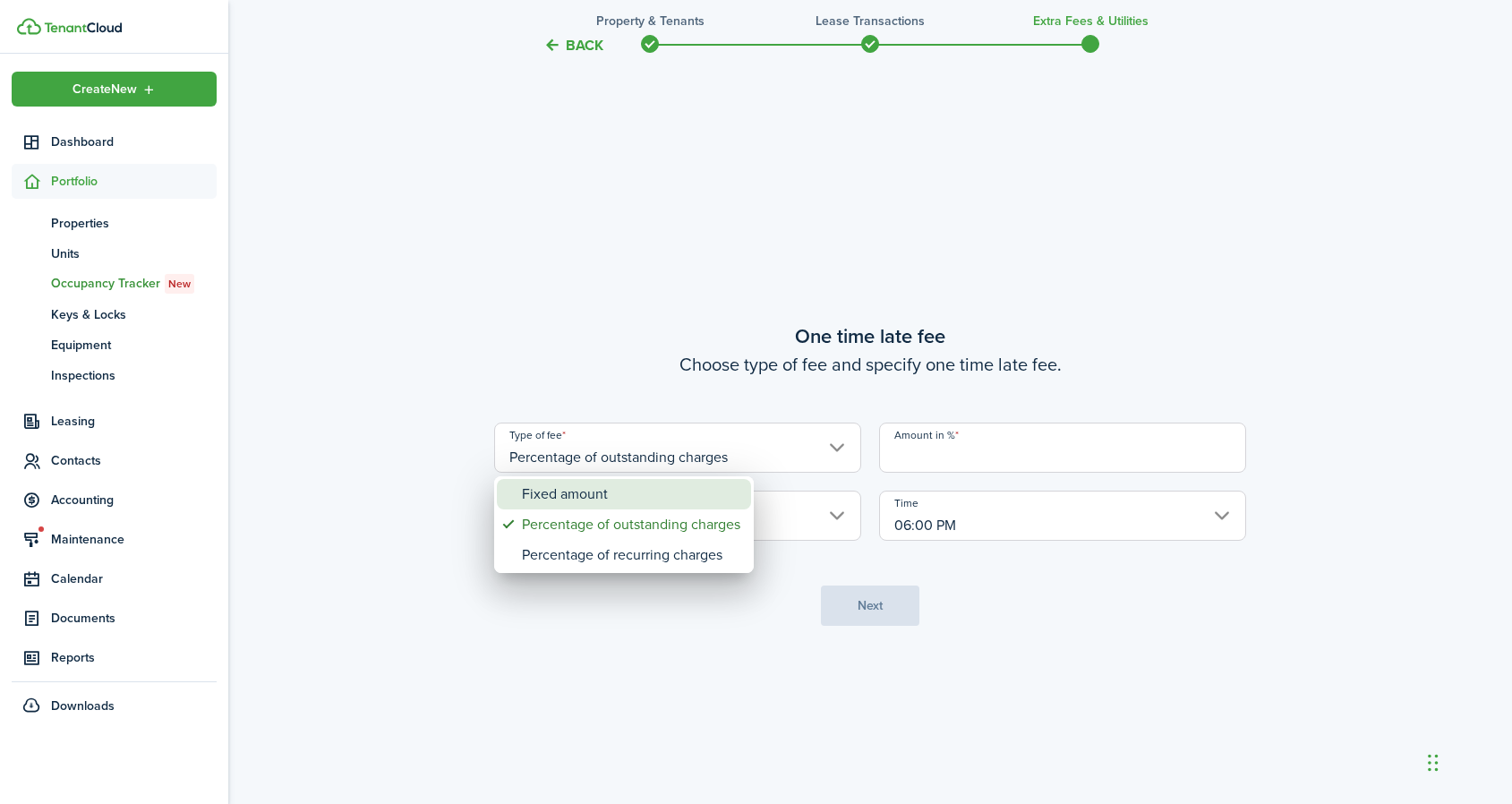
click at [599, 488] on div "Fixed amount" at bounding box center [631, 494] width 218 height 30
type input "Fixed amount"
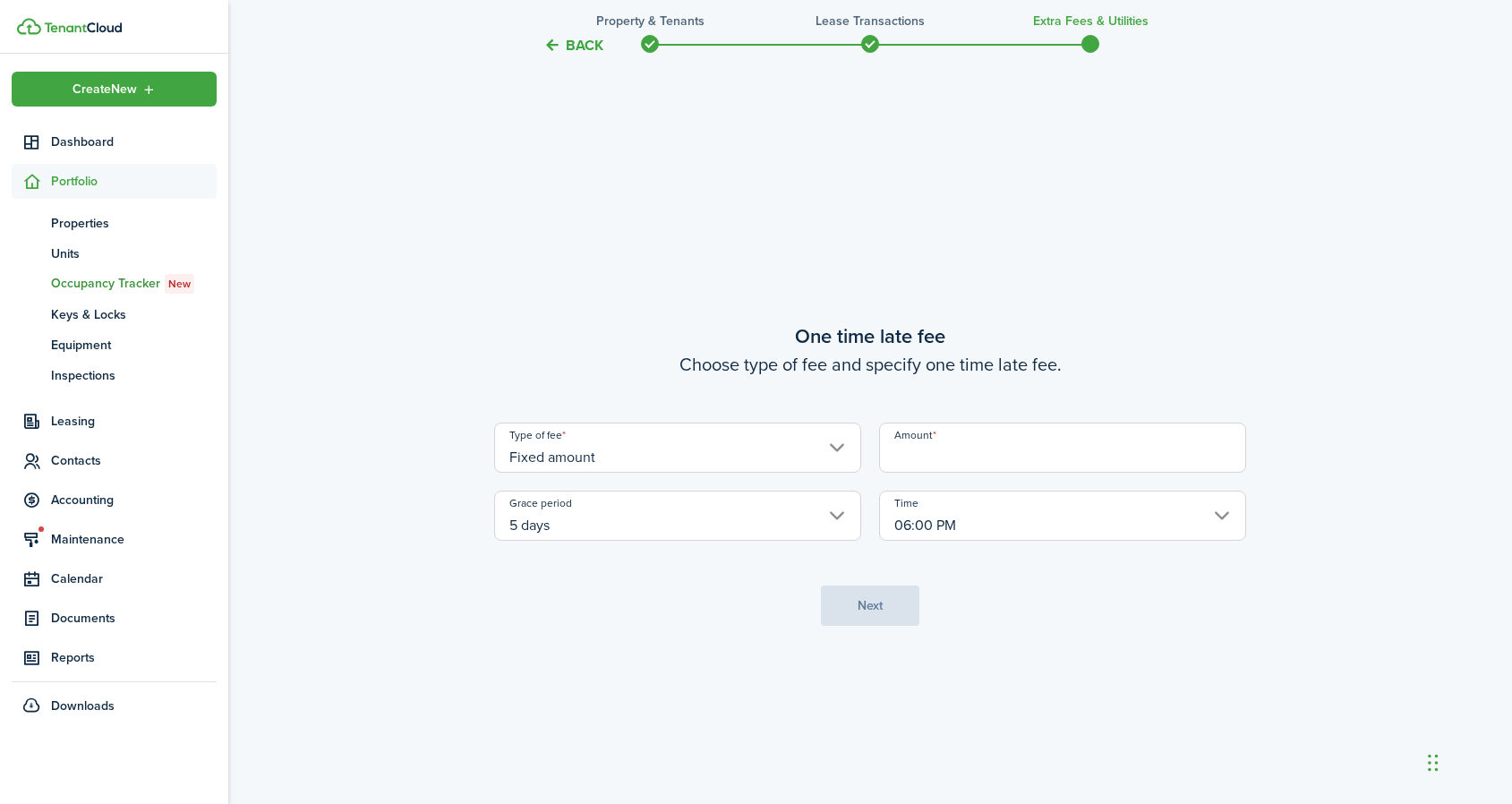
click at [979, 454] on input "Amount" at bounding box center [1062, 447] width 367 height 50
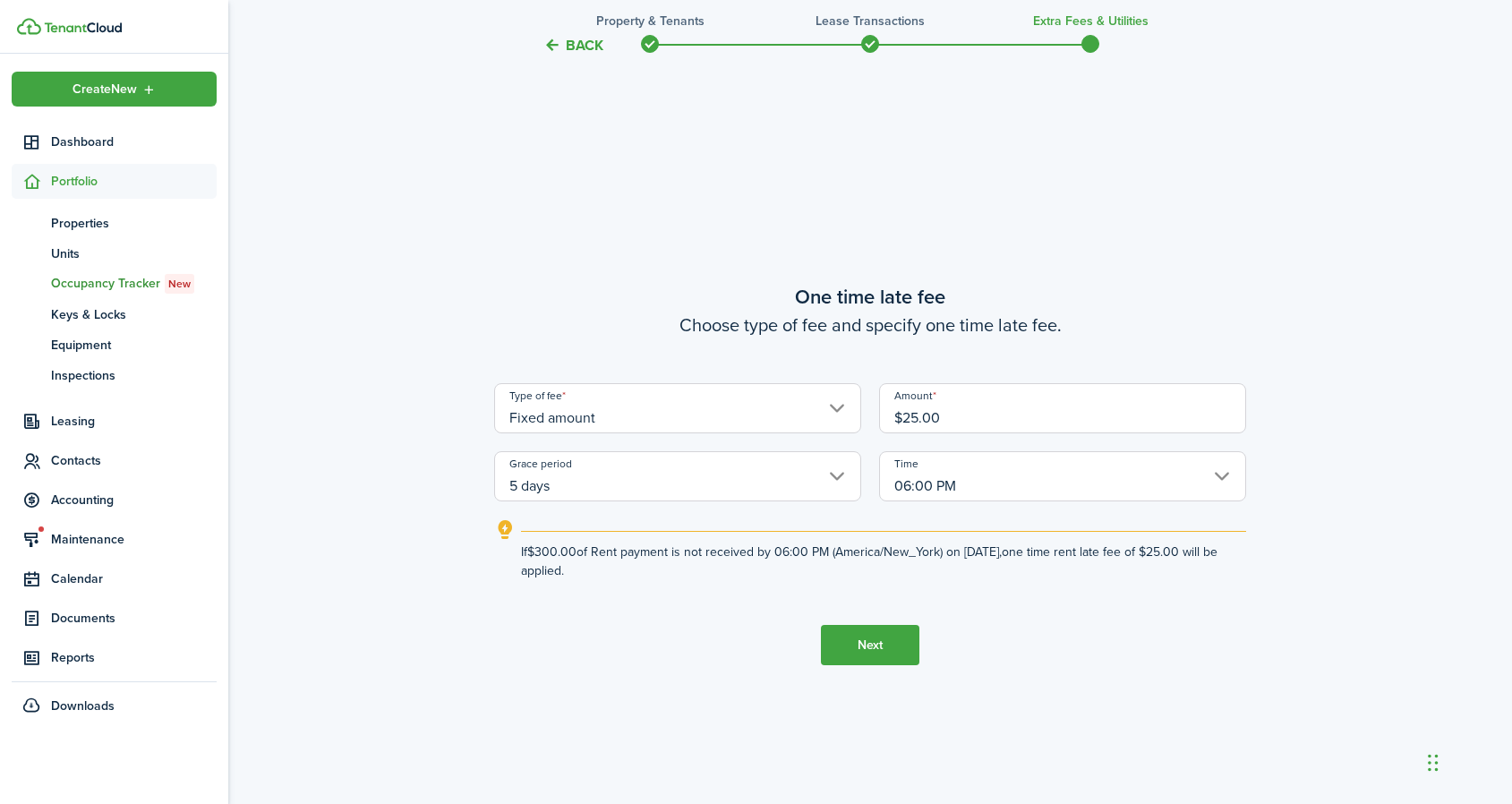
click at [689, 480] on input "5 days" at bounding box center [677, 476] width 367 height 50
type input "$25.00"
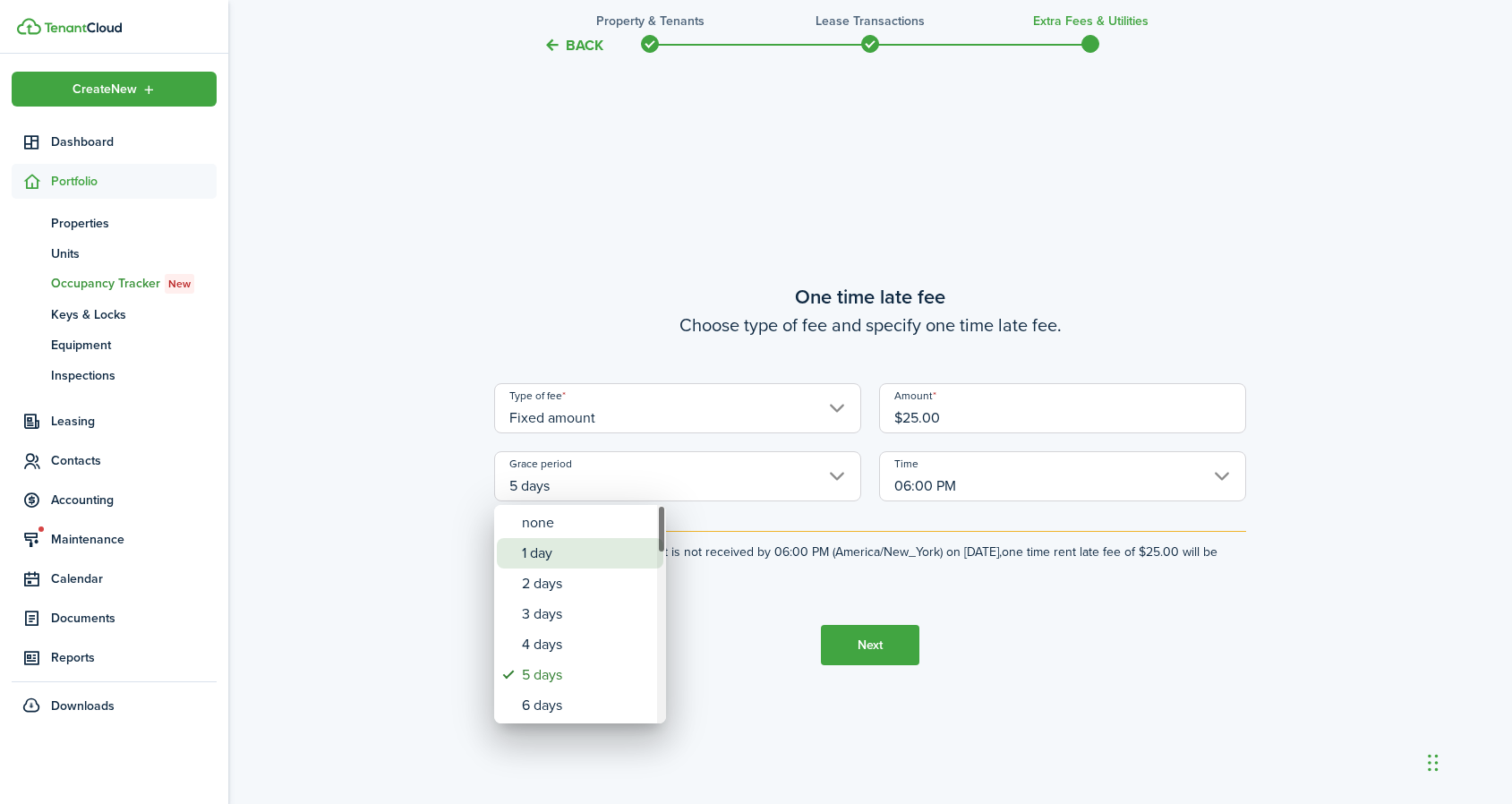
click at [562, 546] on div "1 day" at bounding box center [587, 553] width 131 height 30
type input "1 day"
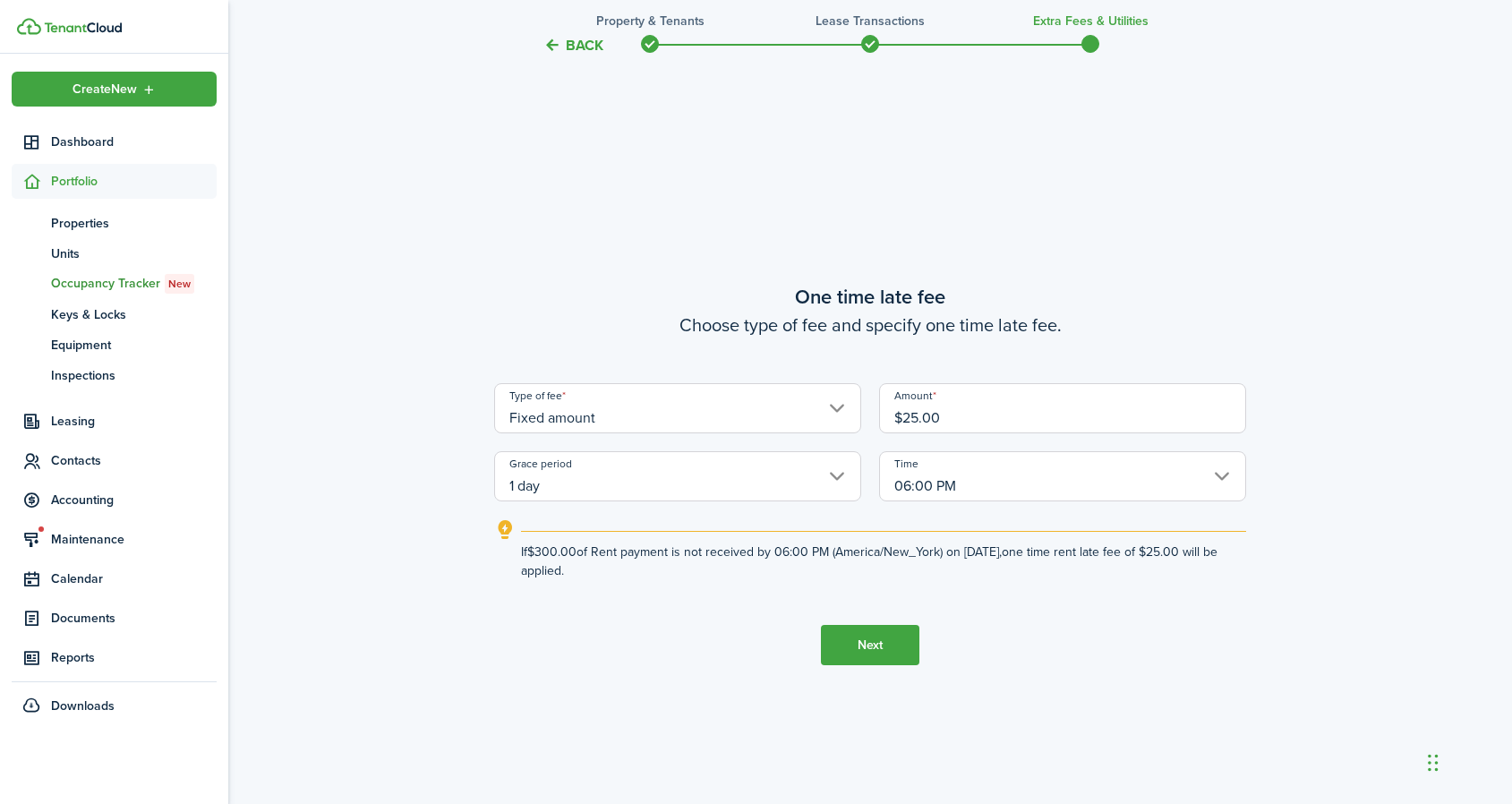
click at [930, 501] on lease-wizard-late-fee-onetime "One time late fee Choose type of fee and specify one time late fee. Type of fee…" at bounding box center [870, 431] width 752 height 298
click at [930, 487] on input "06:00 PM" at bounding box center [1062, 476] width 367 height 50
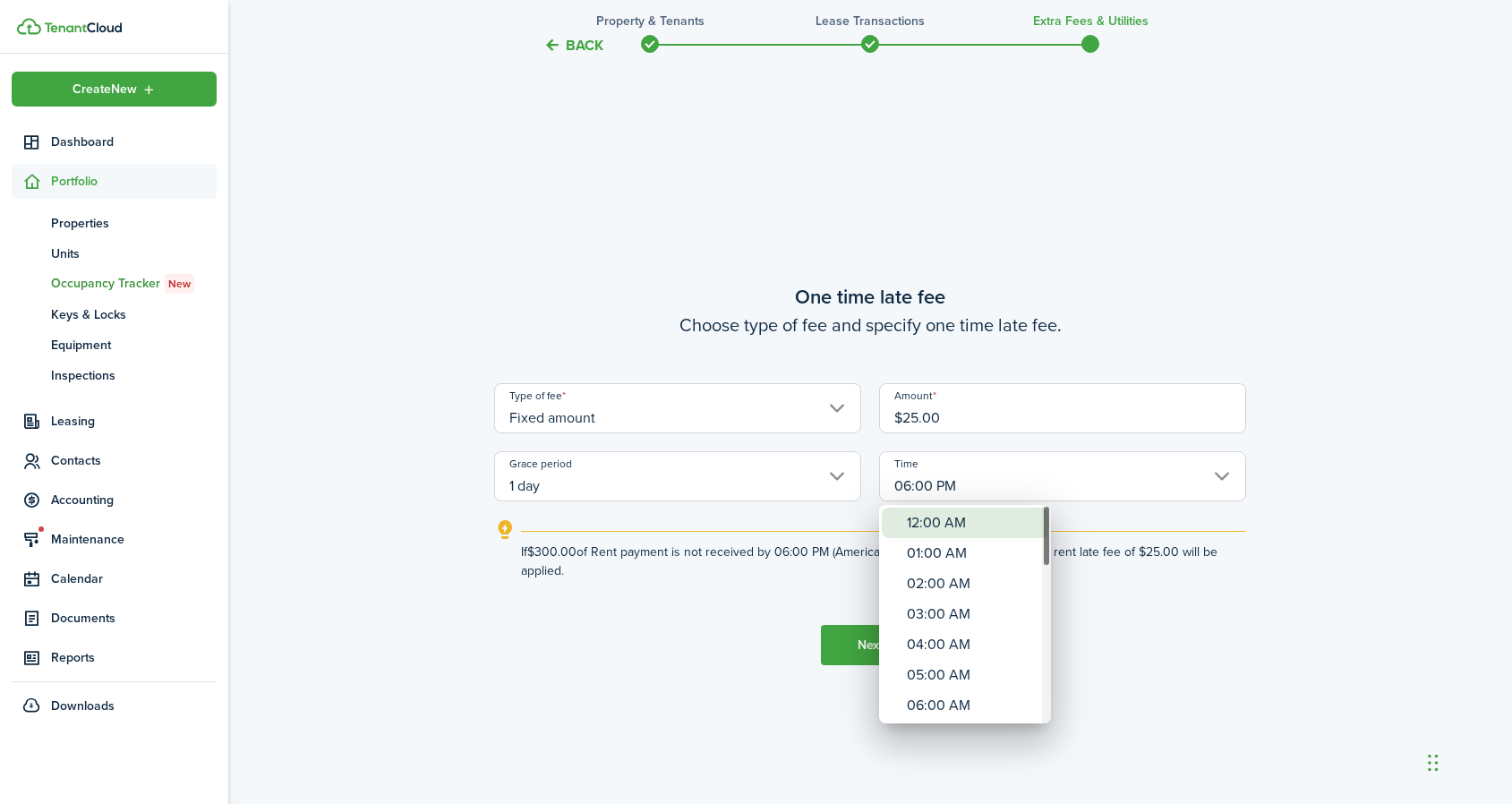
click at [921, 524] on div "12:00 AM" at bounding box center [972, 523] width 131 height 30
type input "12:00 AM"
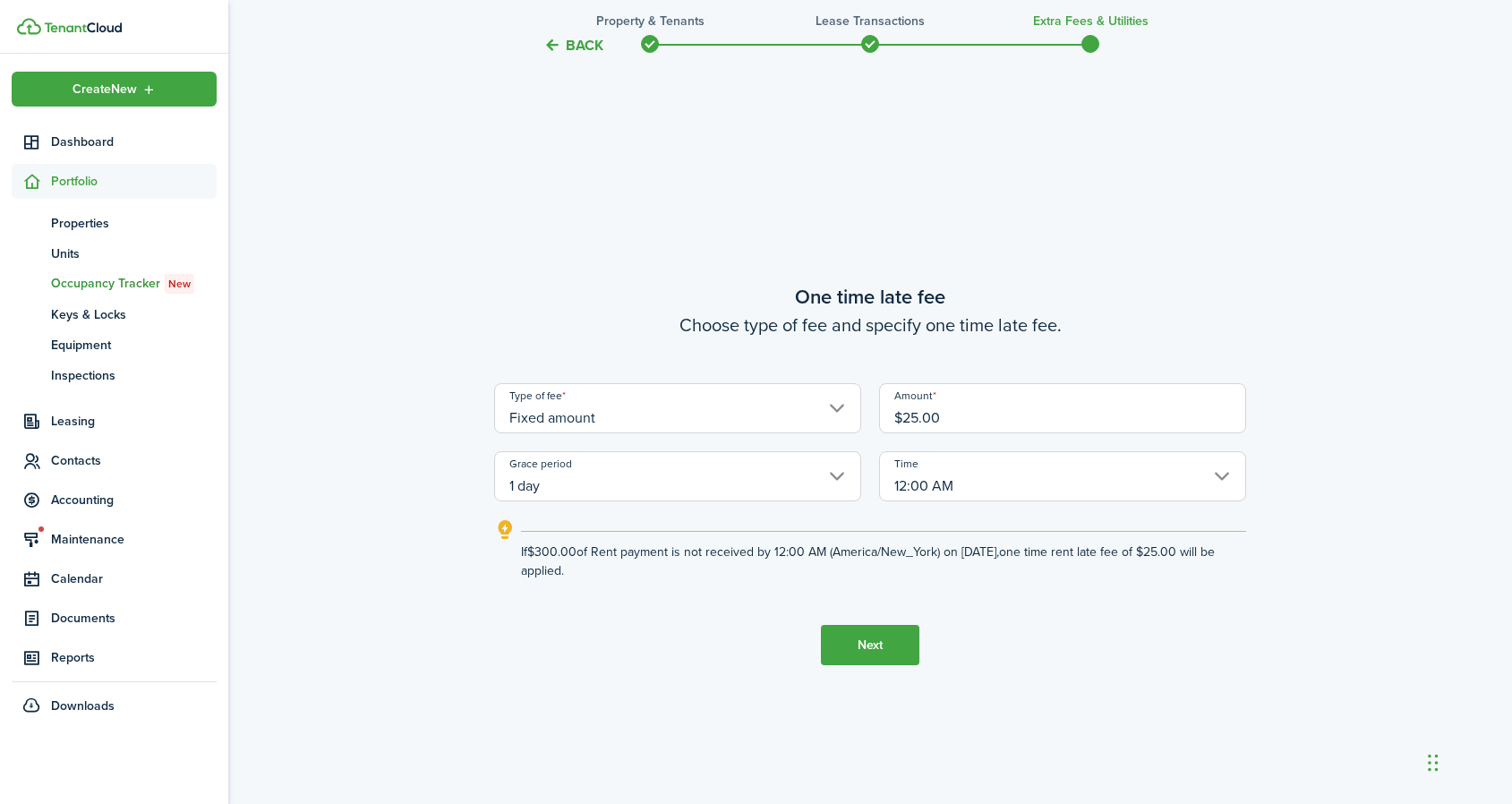
click at [793, 590] on tc-wizard-step "One time late fee Choose type of fee and specify one time late fee. Type of fee…" at bounding box center [870, 473] width 752 height 804
click at [877, 654] on button "Next" at bounding box center [870, 645] width 98 height 40
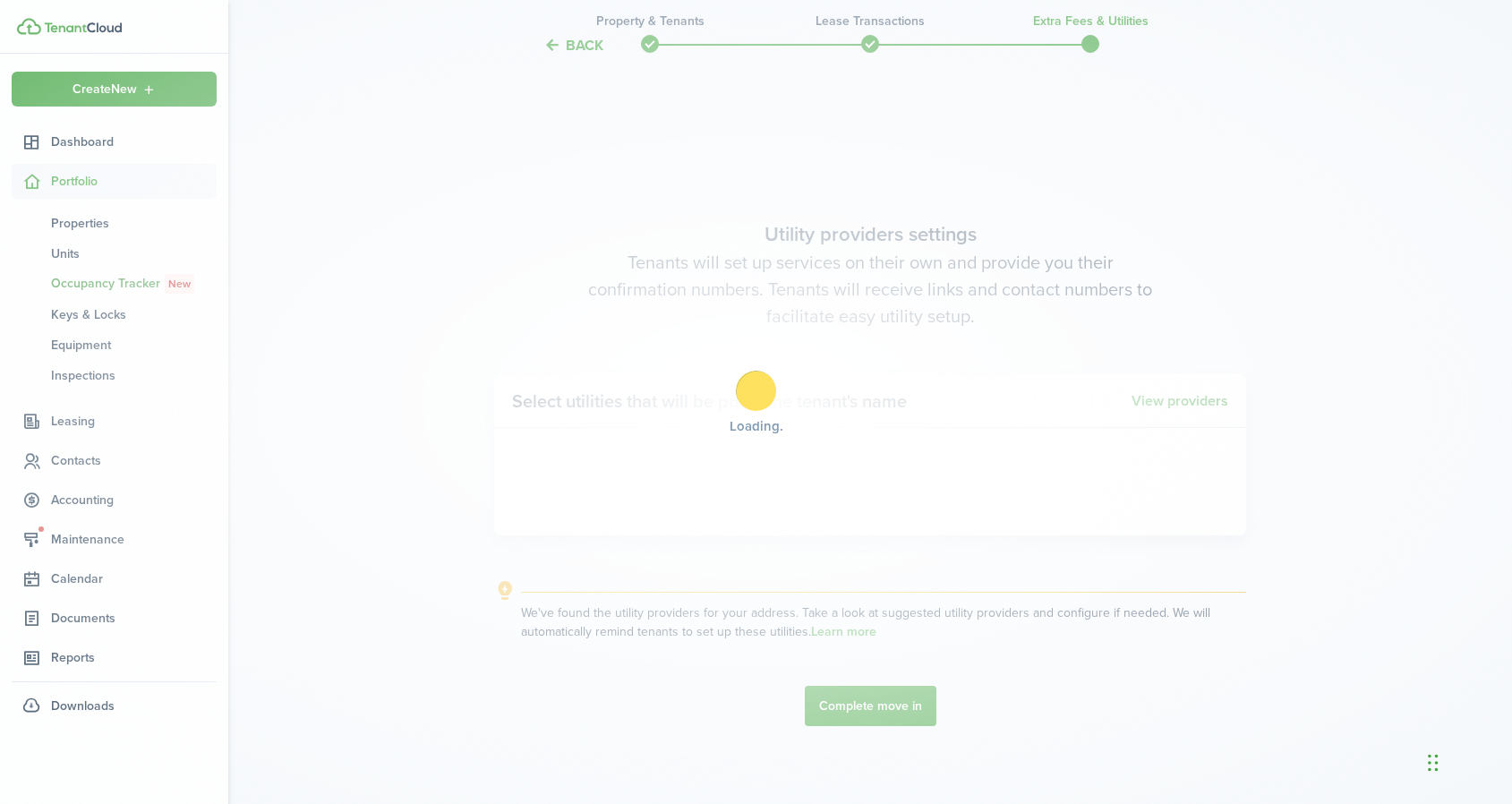
scroll to position [2290, 0]
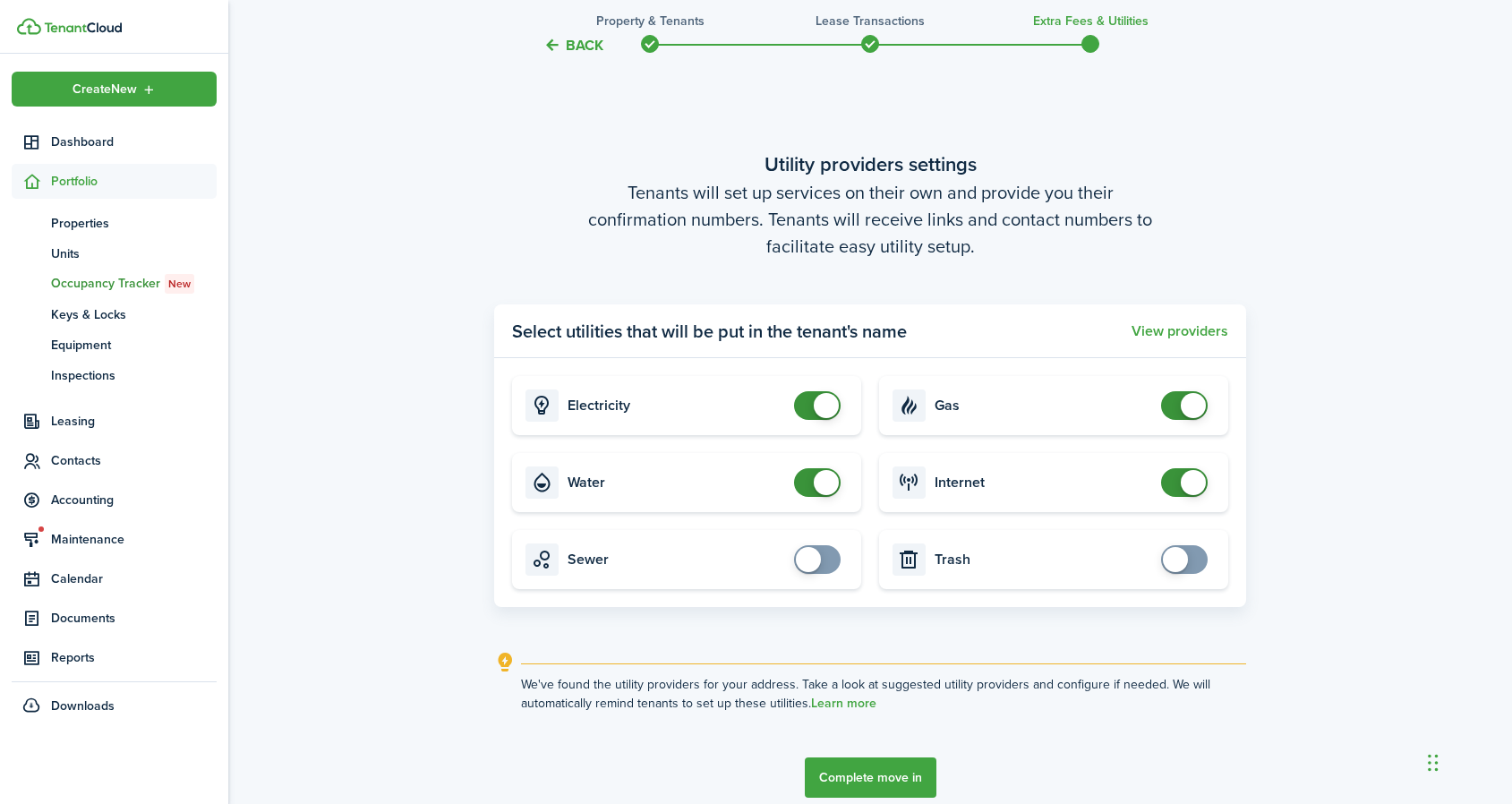
checkbox input "false"
click at [808, 399] on span at bounding box center [816, 406] width 18 height 29
checkbox input "false"
click at [812, 473] on span at bounding box center [816, 482] width 18 height 29
checkbox input "false"
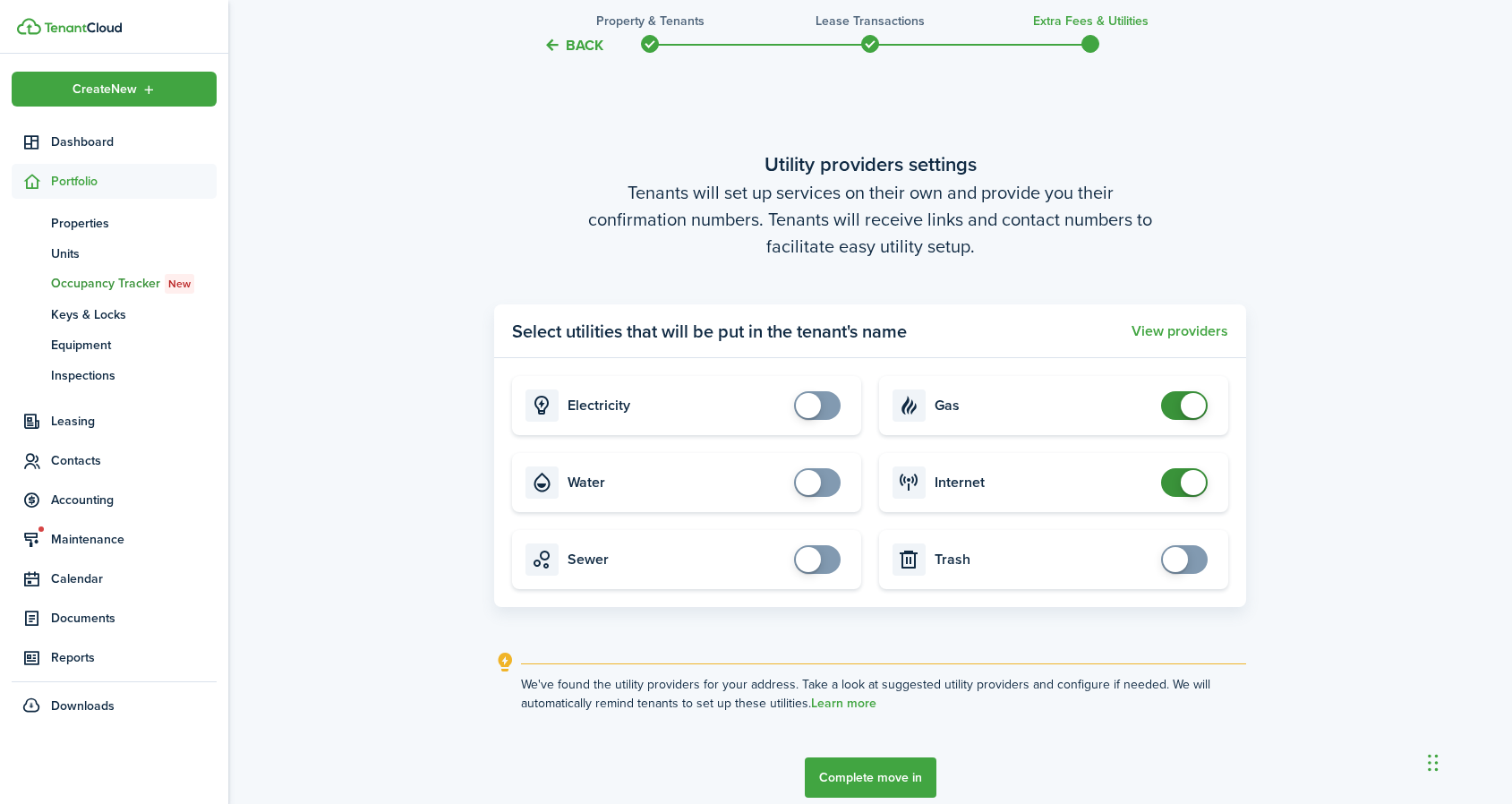
click at [1182, 395] on span at bounding box center [1184, 406] width 18 height 29
checkbox input "false"
click at [1183, 475] on span at bounding box center [1193, 482] width 25 height 25
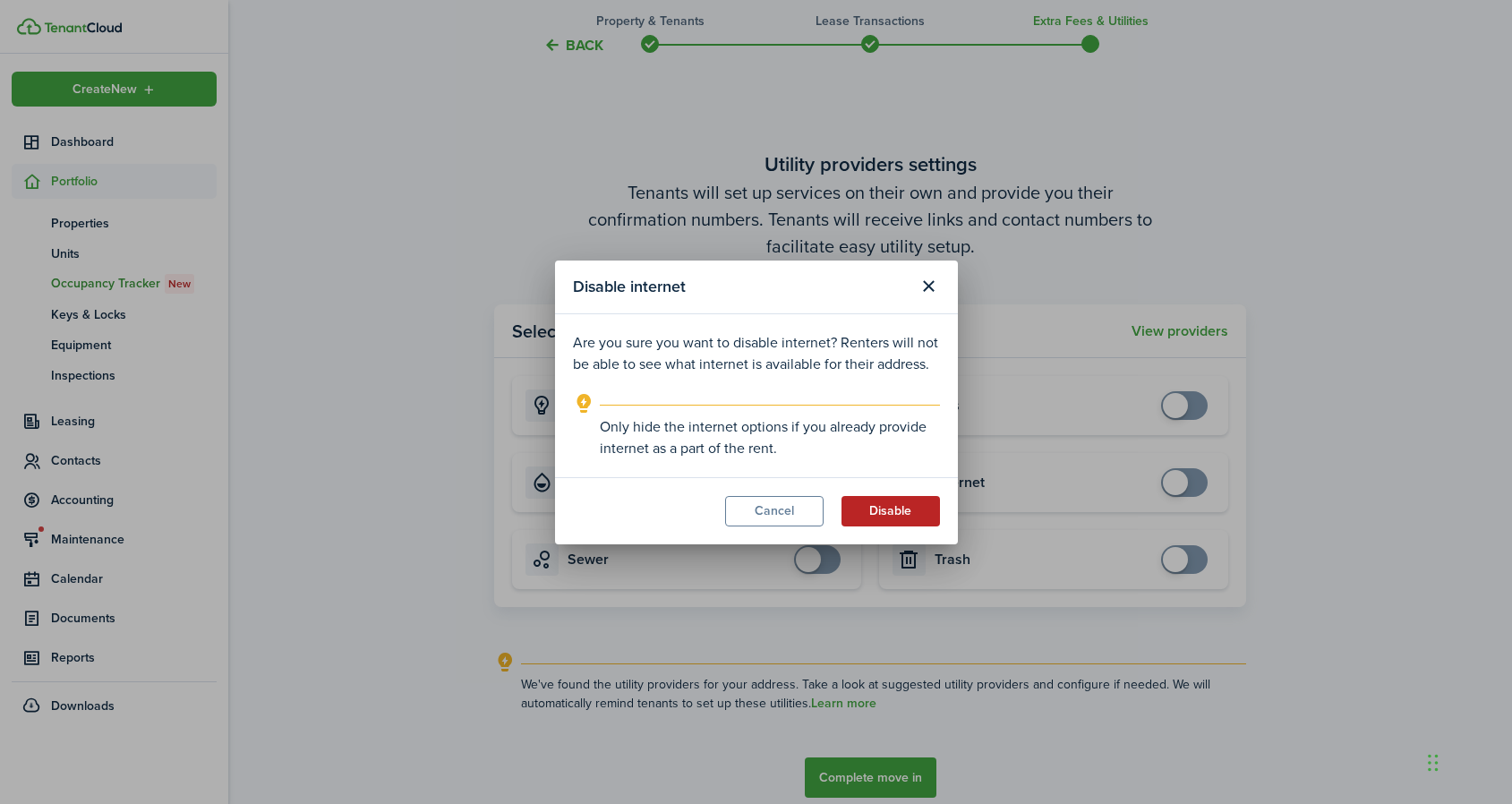
click at [879, 519] on button "Disable" at bounding box center [890, 511] width 98 height 30
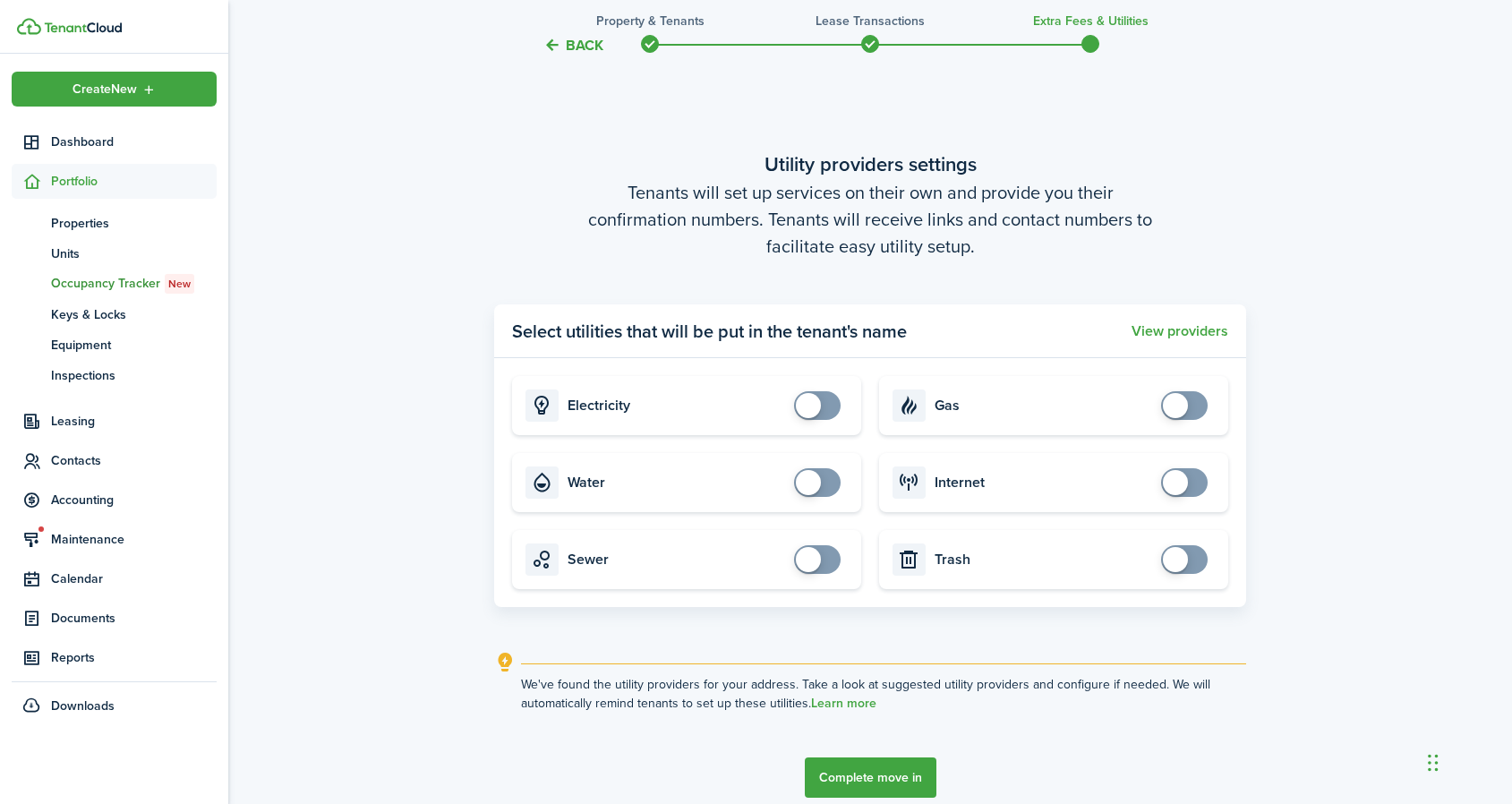
click at [927, 638] on lease-wizard-utility "Utility providers settings Tenants will set up services on their own and provid…" at bounding box center [870, 431] width 752 height 563
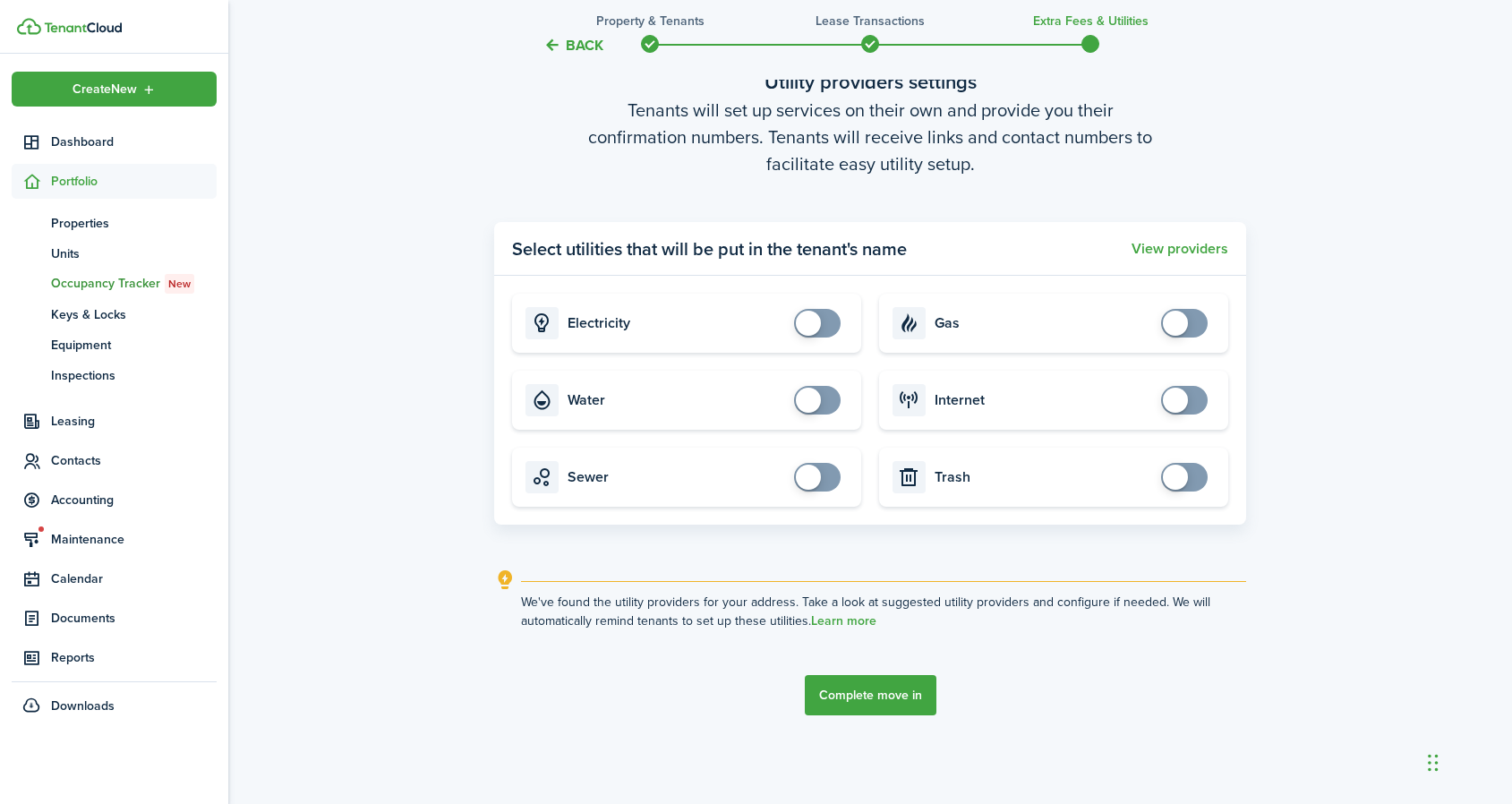
scroll to position [2413, 0]
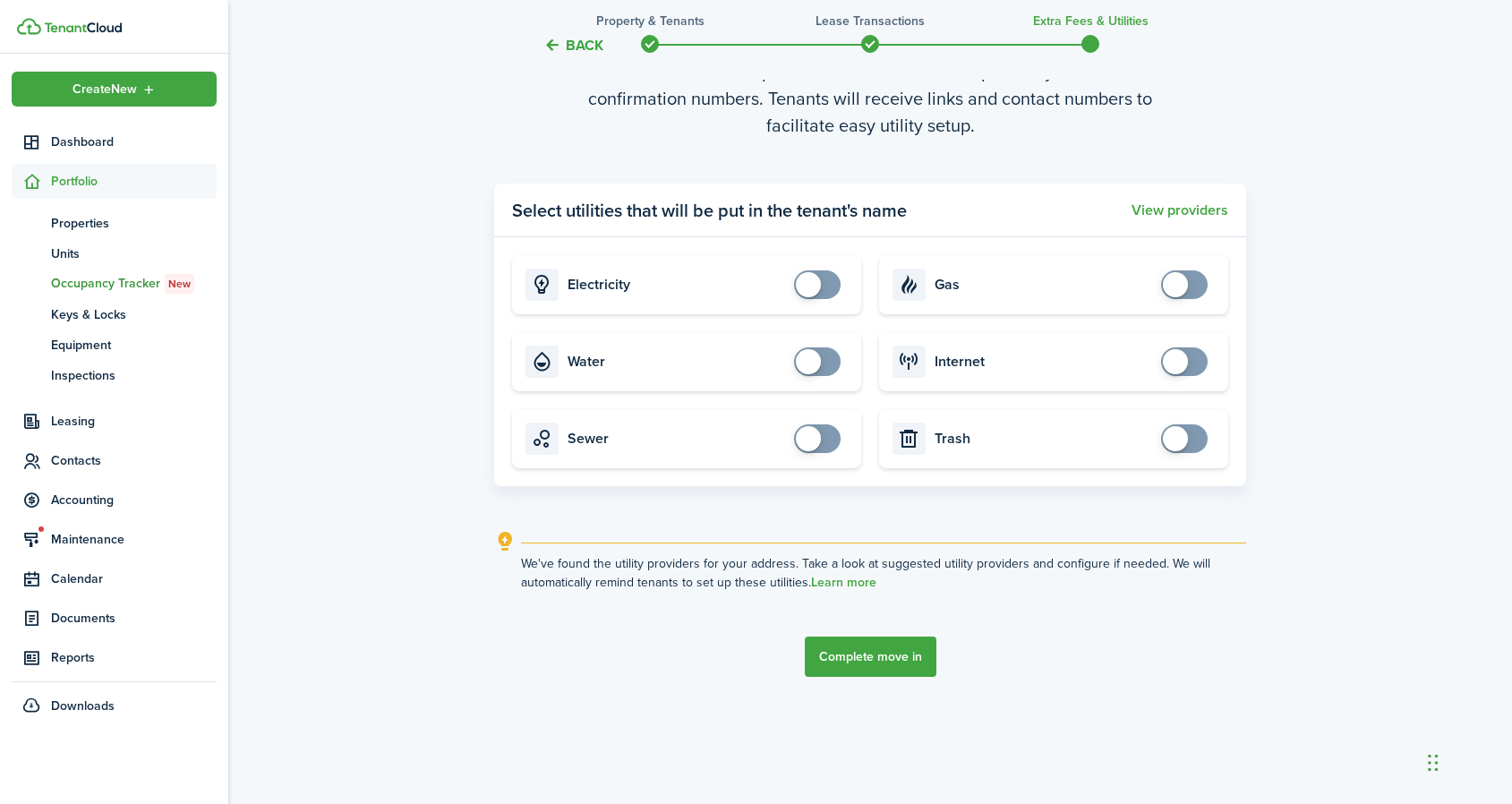
click at [848, 647] on button "Complete move in" at bounding box center [871, 656] width 131 height 40
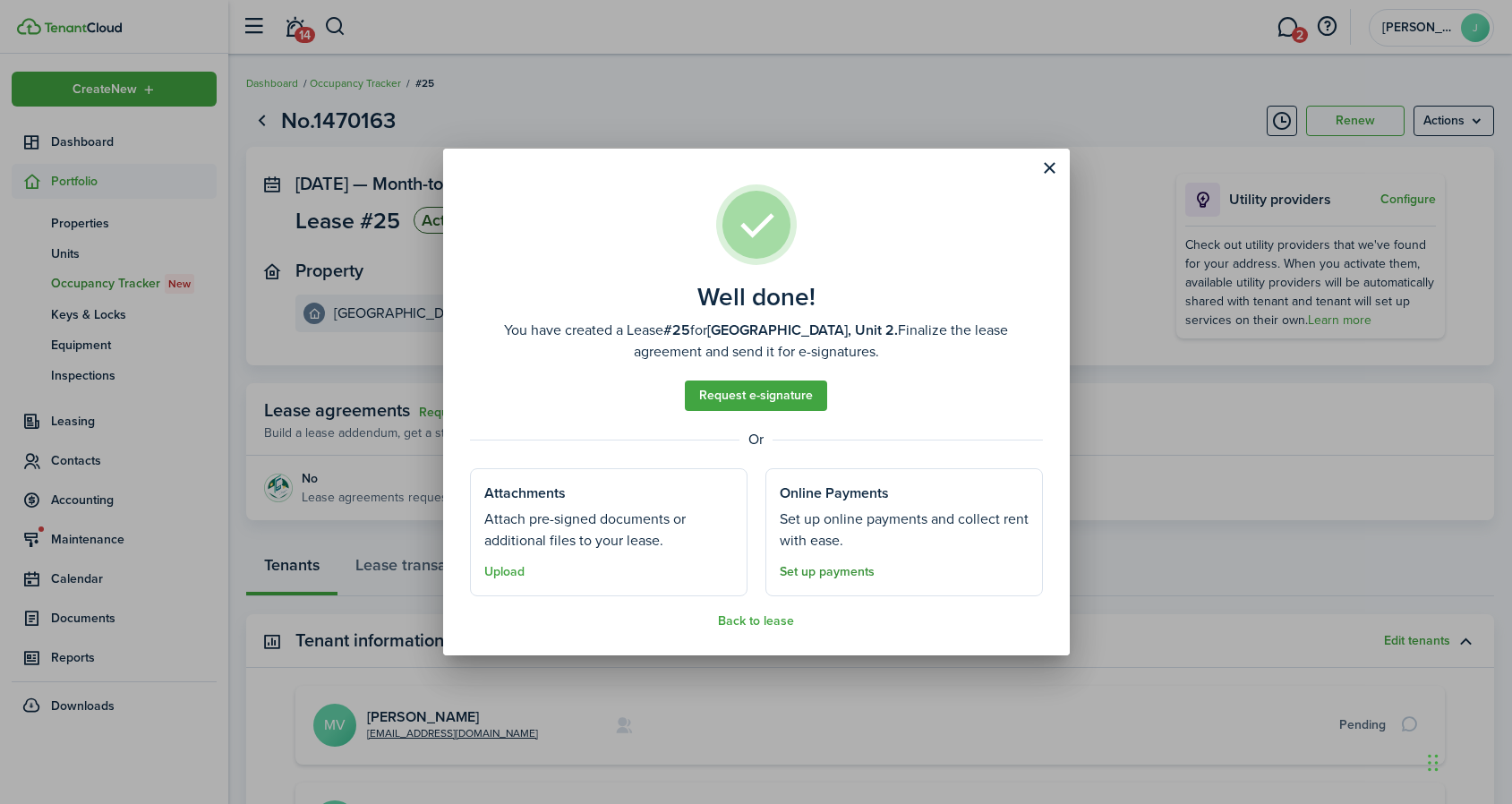
click at [824, 573] on link "Set up payments" at bounding box center [827, 572] width 95 height 14
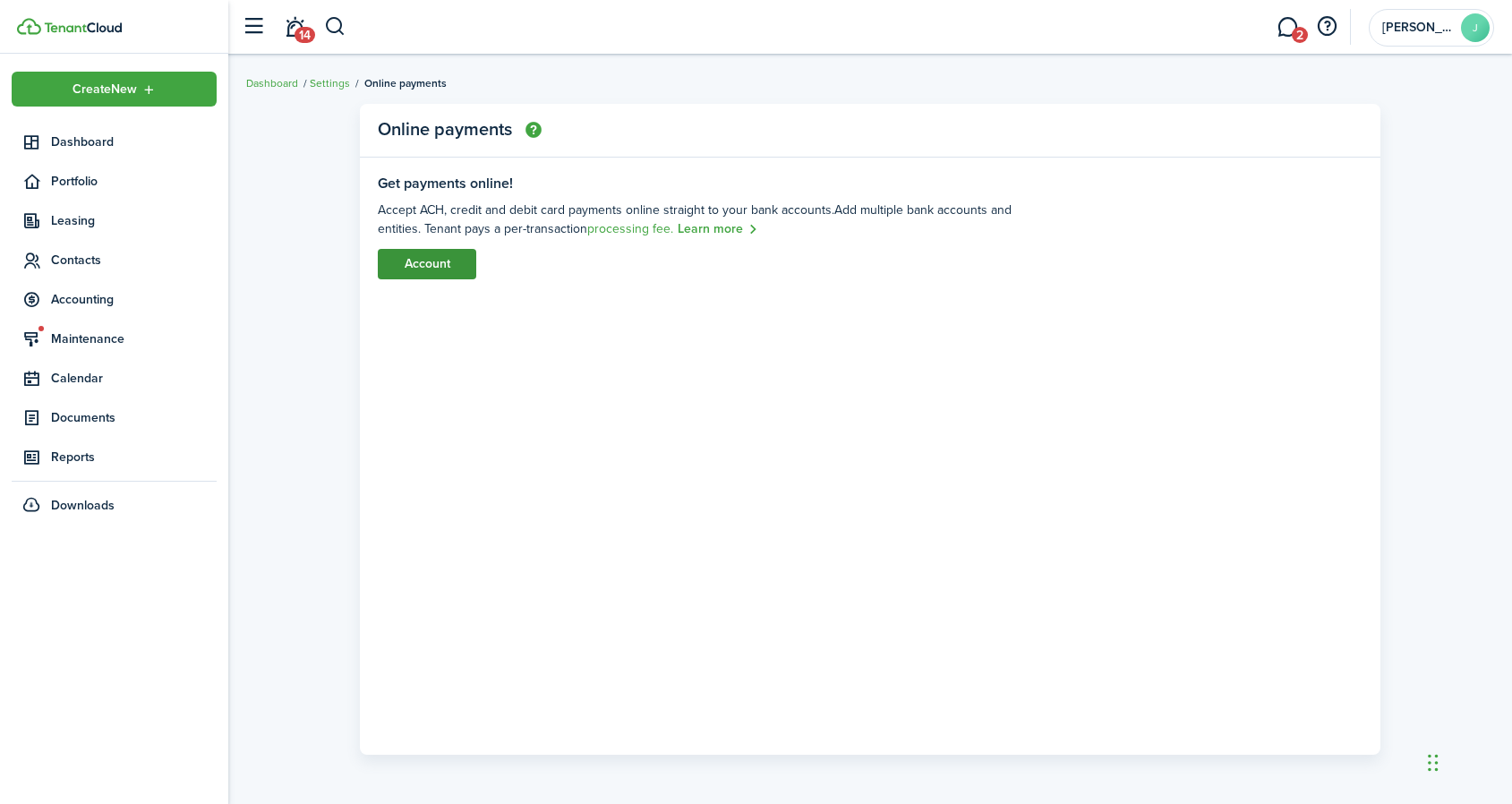
click at [439, 269] on link "Account" at bounding box center [426, 264] width 98 height 30
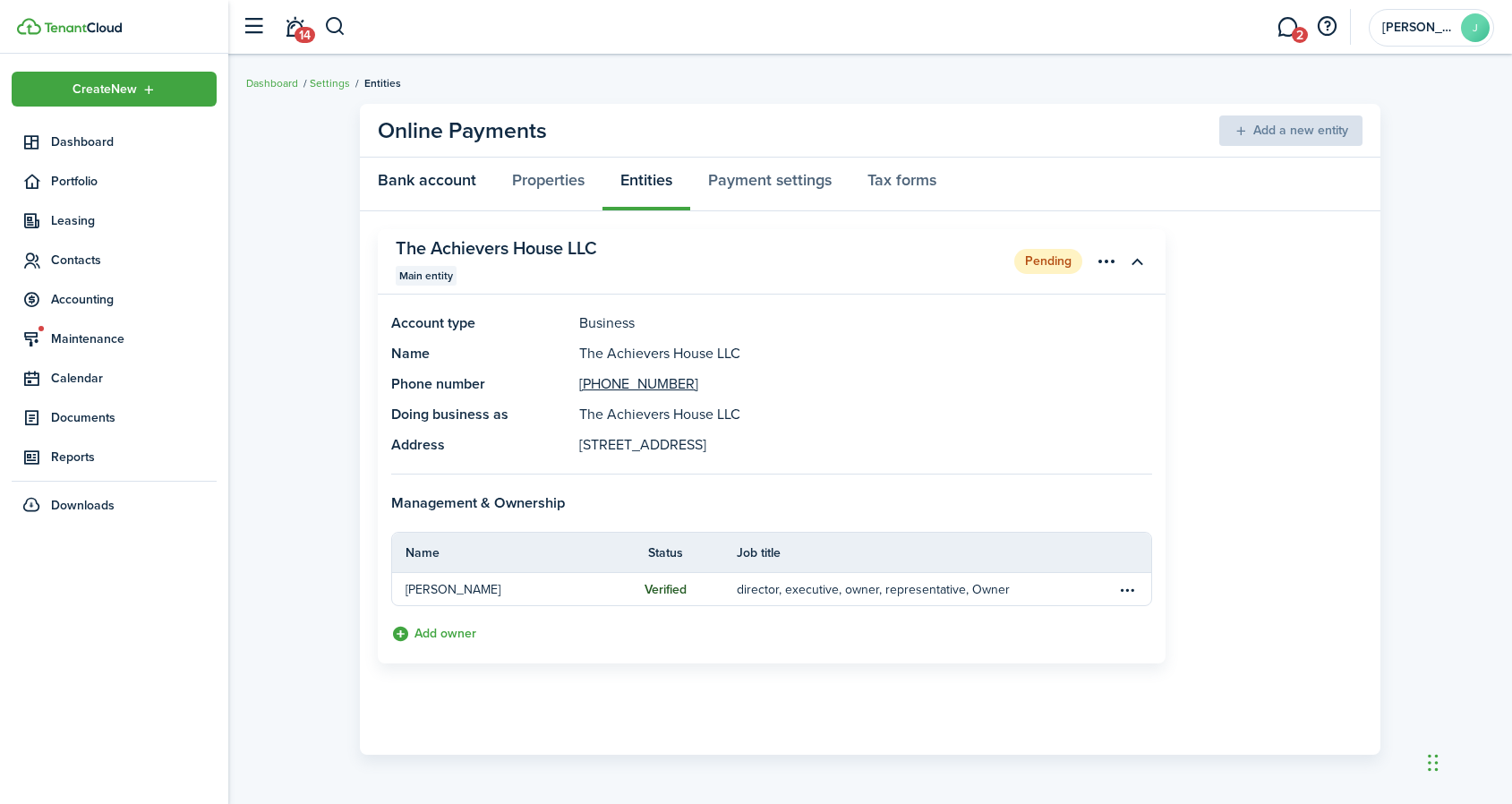
click at [443, 185] on link "Bank account" at bounding box center [427, 184] width 134 height 53
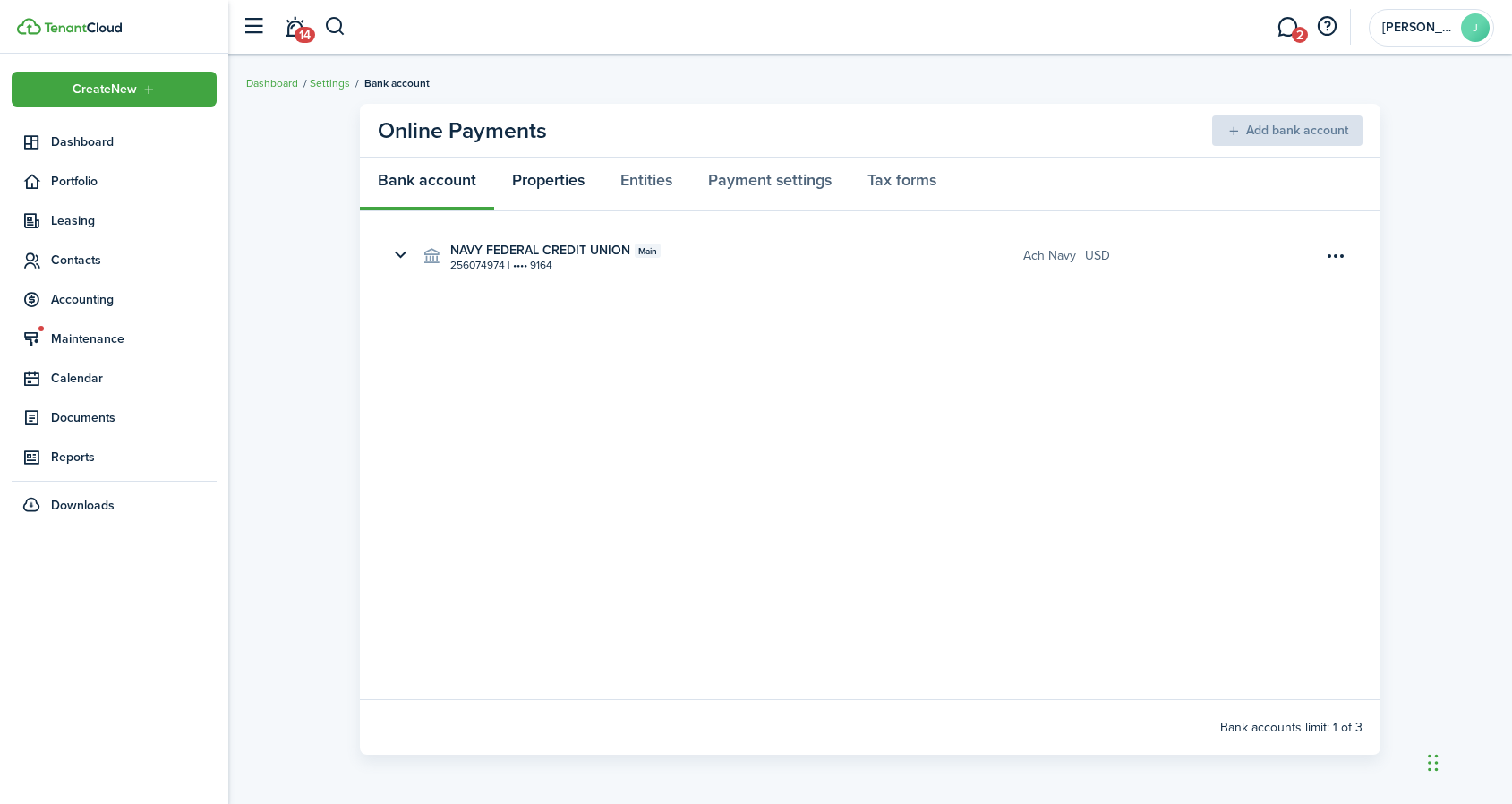
click at [591, 173] on link "Properties" at bounding box center [549, 184] width 109 height 53
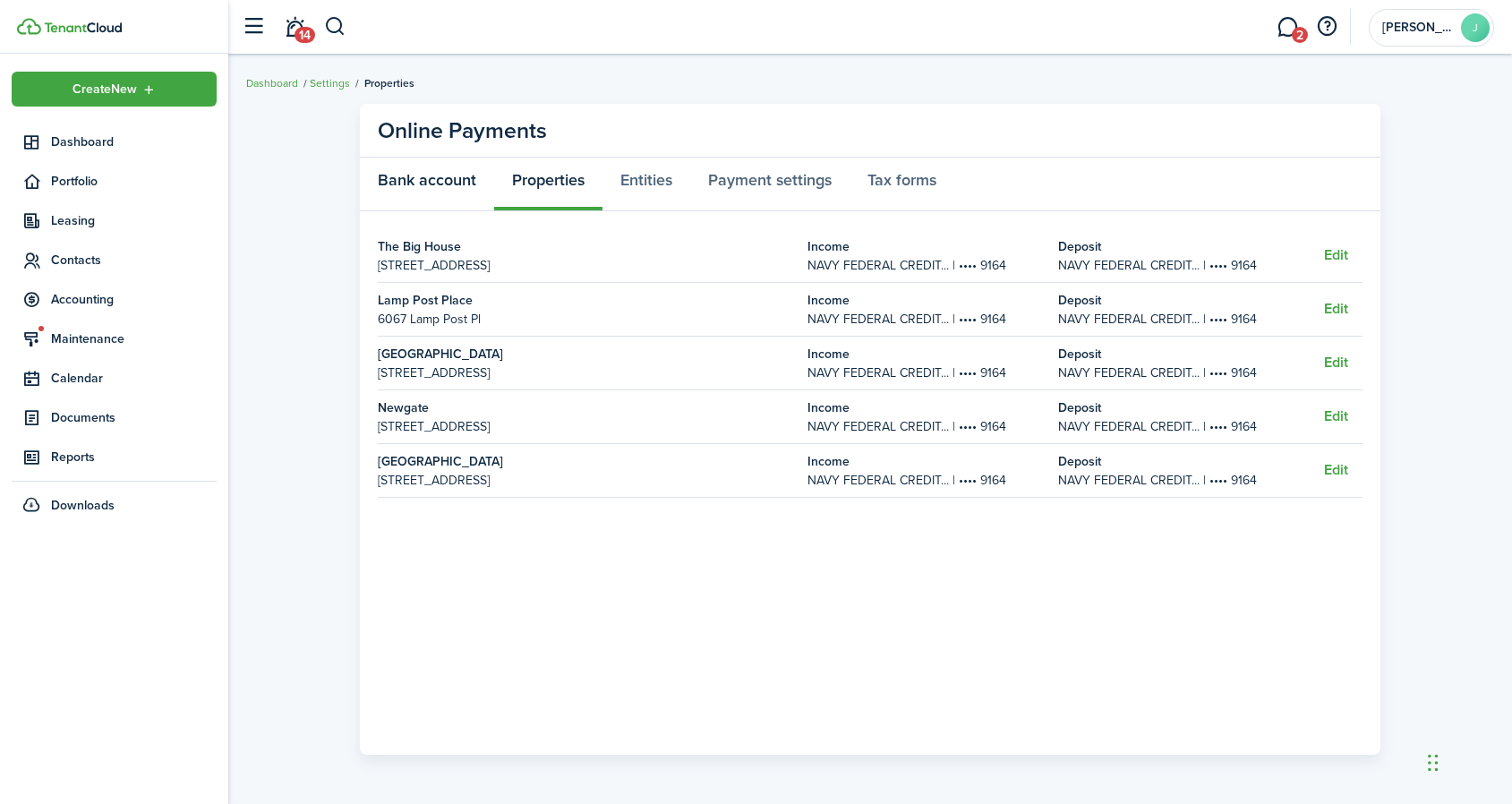
click at [440, 189] on link "Bank account" at bounding box center [427, 184] width 134 height 53
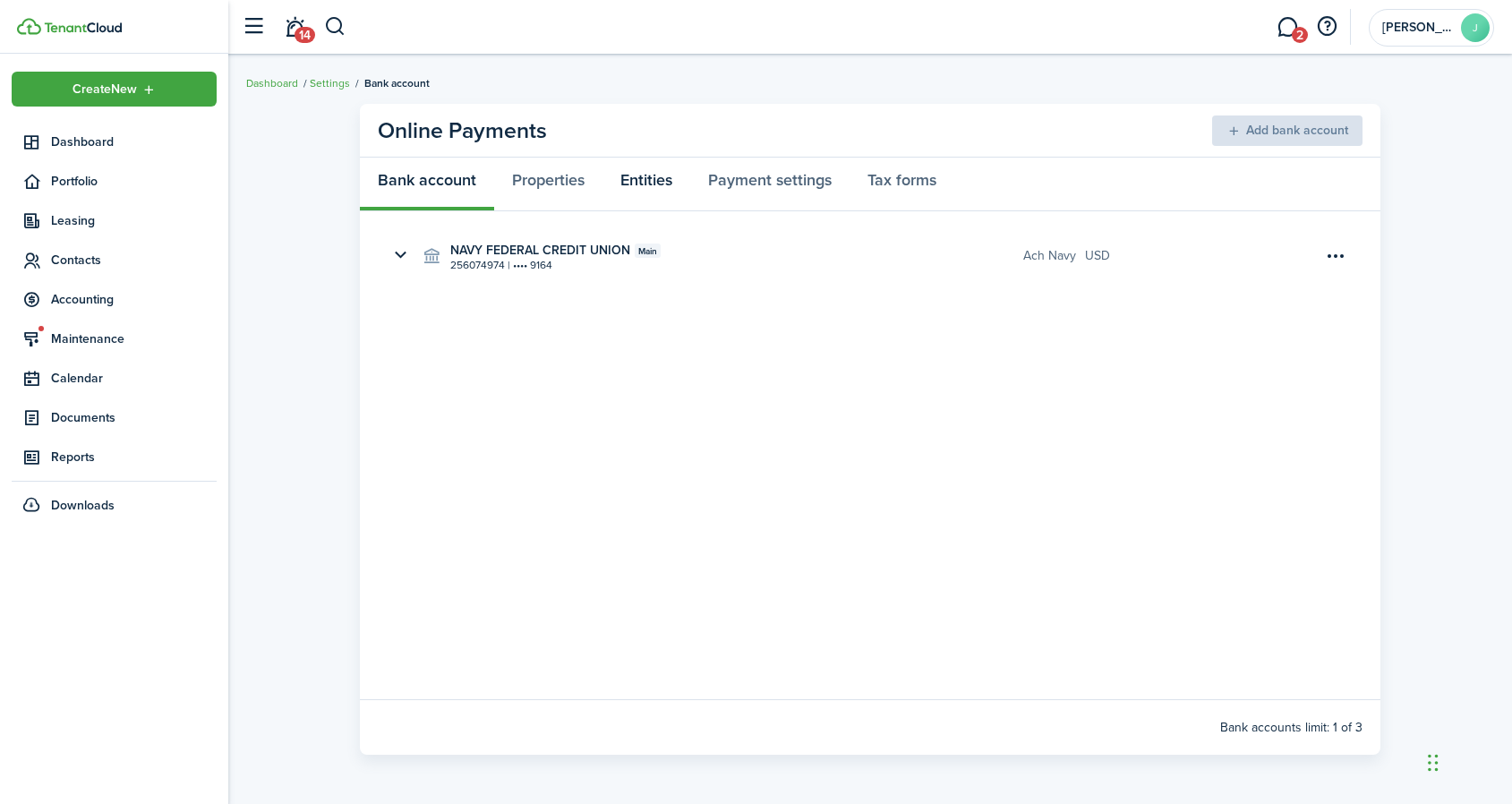
click at [649, 181] on link "Entities" at bounding box center [646, 184] width 88 height 53
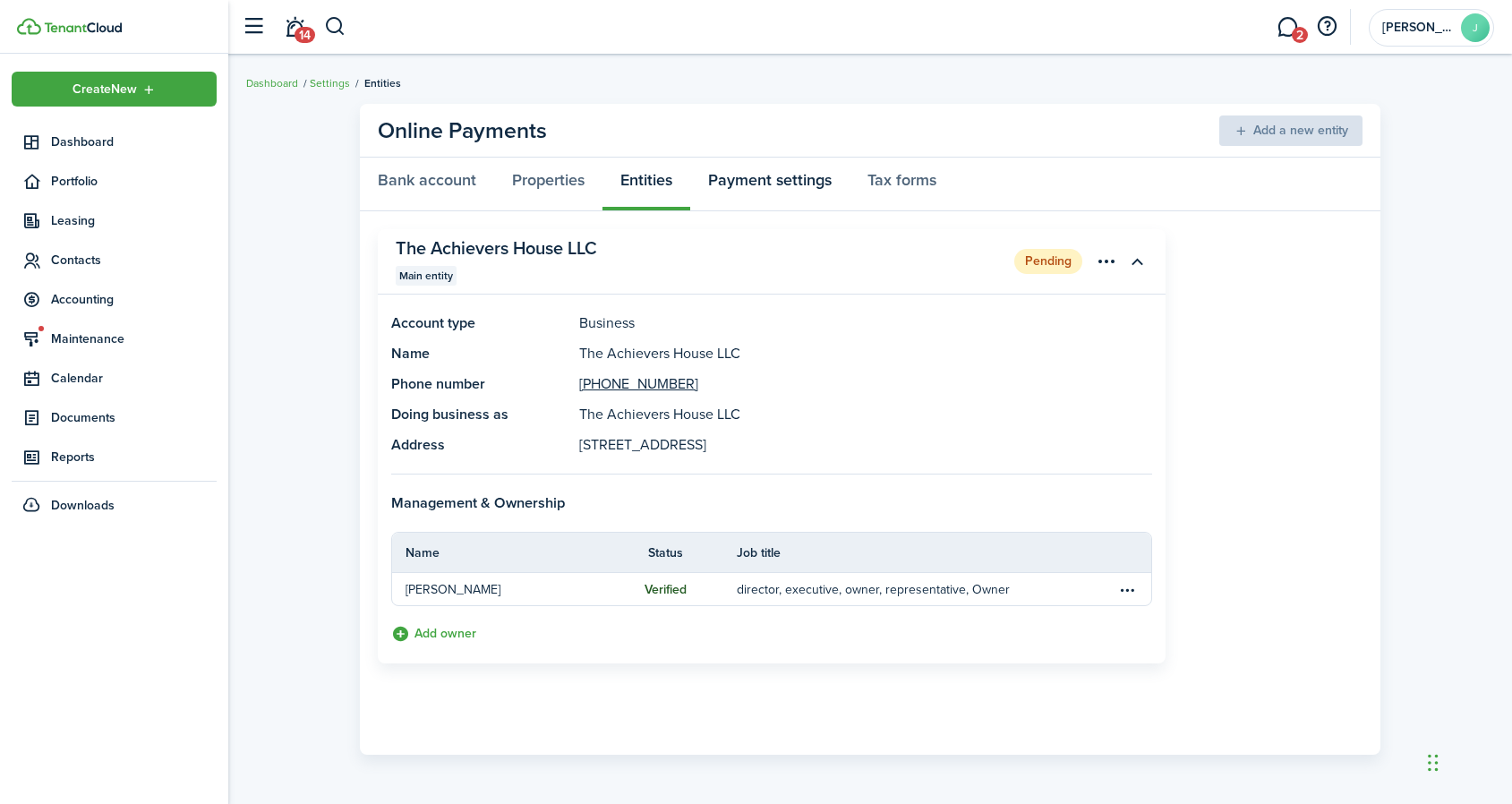
click at [771, 191] on link "Payment settings" at bounding box center [769, 184] width 159 height 53
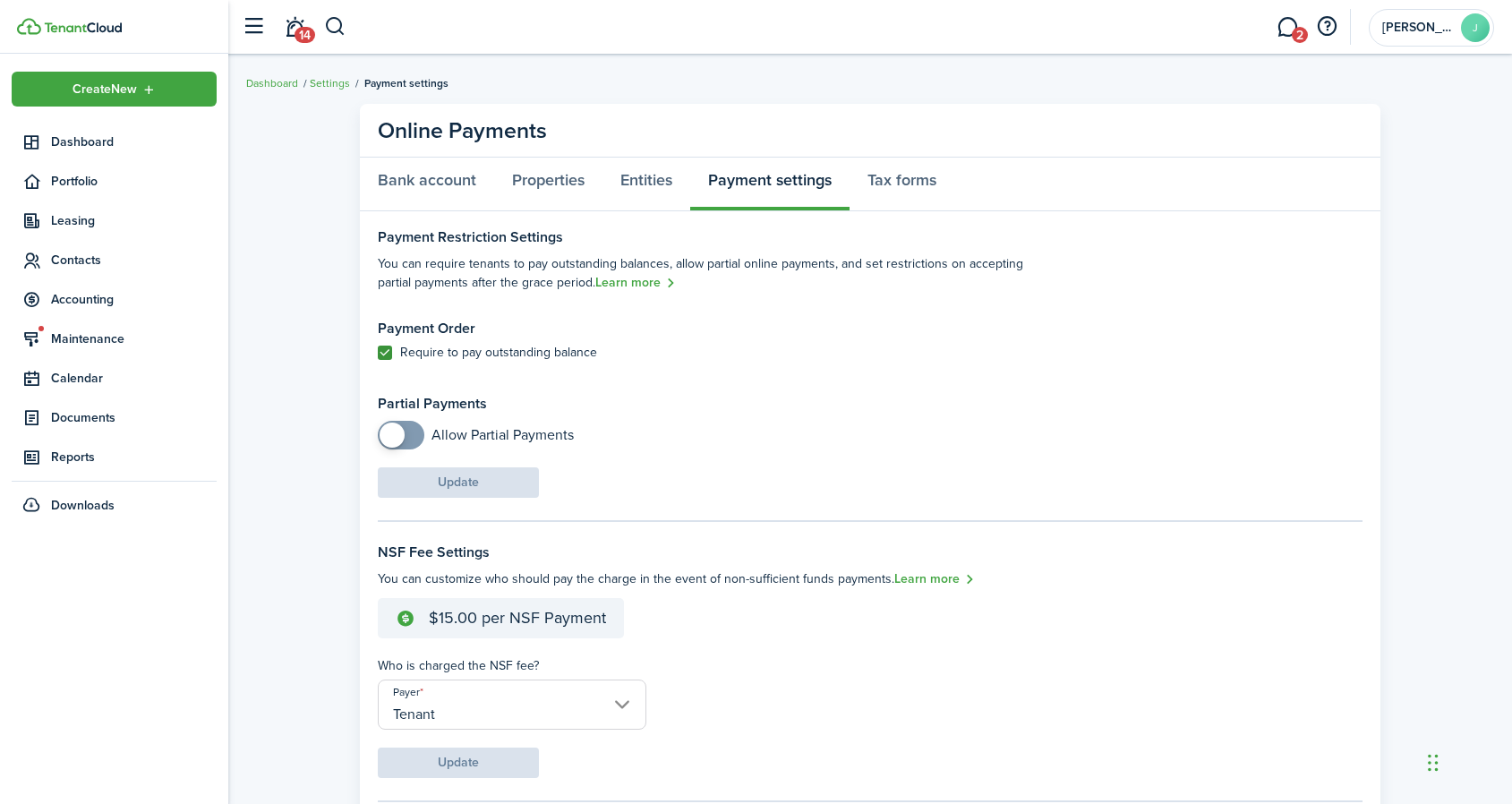
click at [342, 391] on stripe-connect-account-settings "Online Payments Bank account Properties Entities Payment settings Tax forms Pay…" at bounding box center [870, 665] width 1283 height 1139
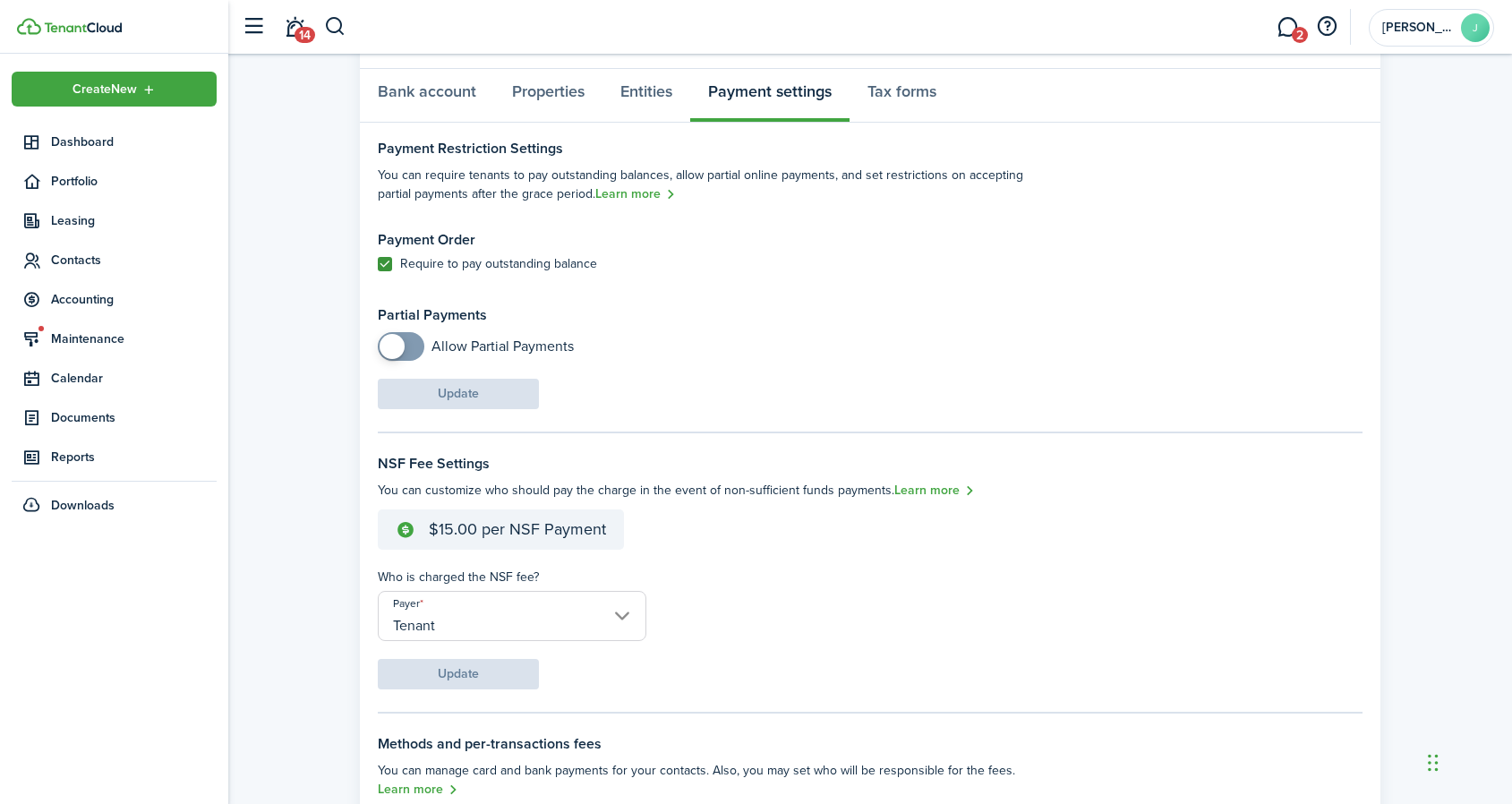
scroll to position [-2, 0]
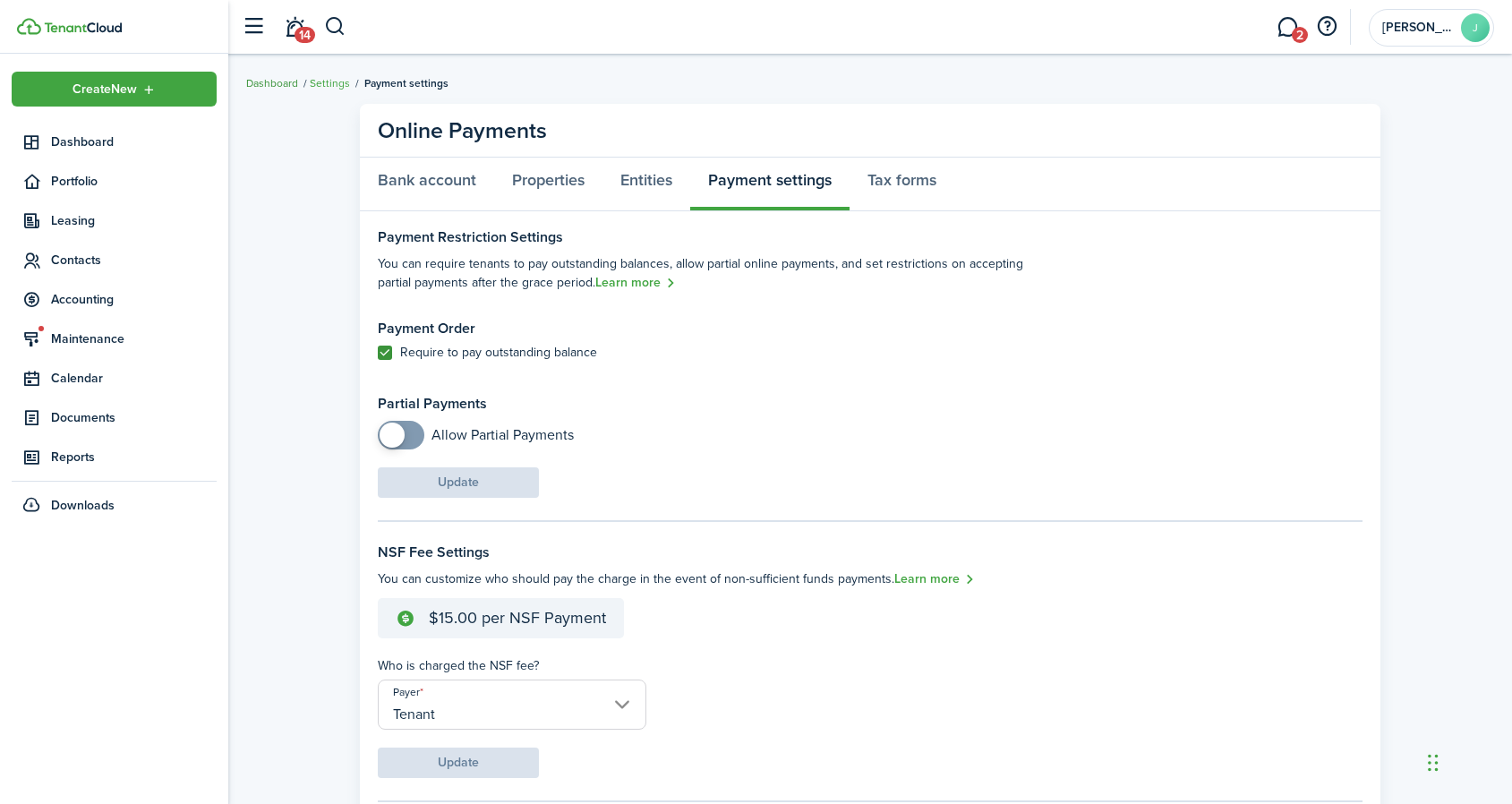
click at [266, 83] on link "Dashboard" at bounding box center [272, 83] width 51 height 16
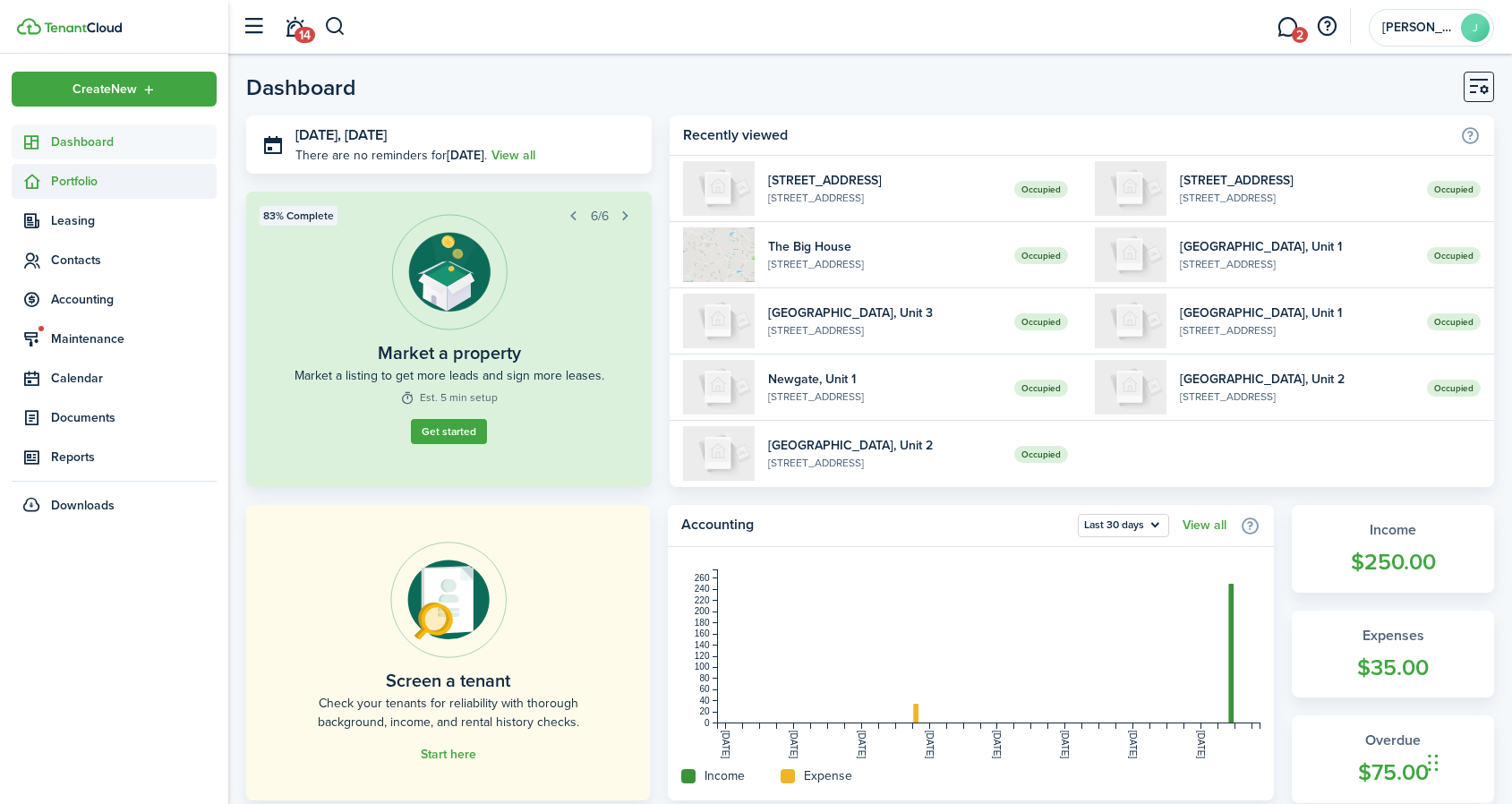
click at [71, 180] on span "Portfolio" at bounding box center [134, 181] width 166 height 19
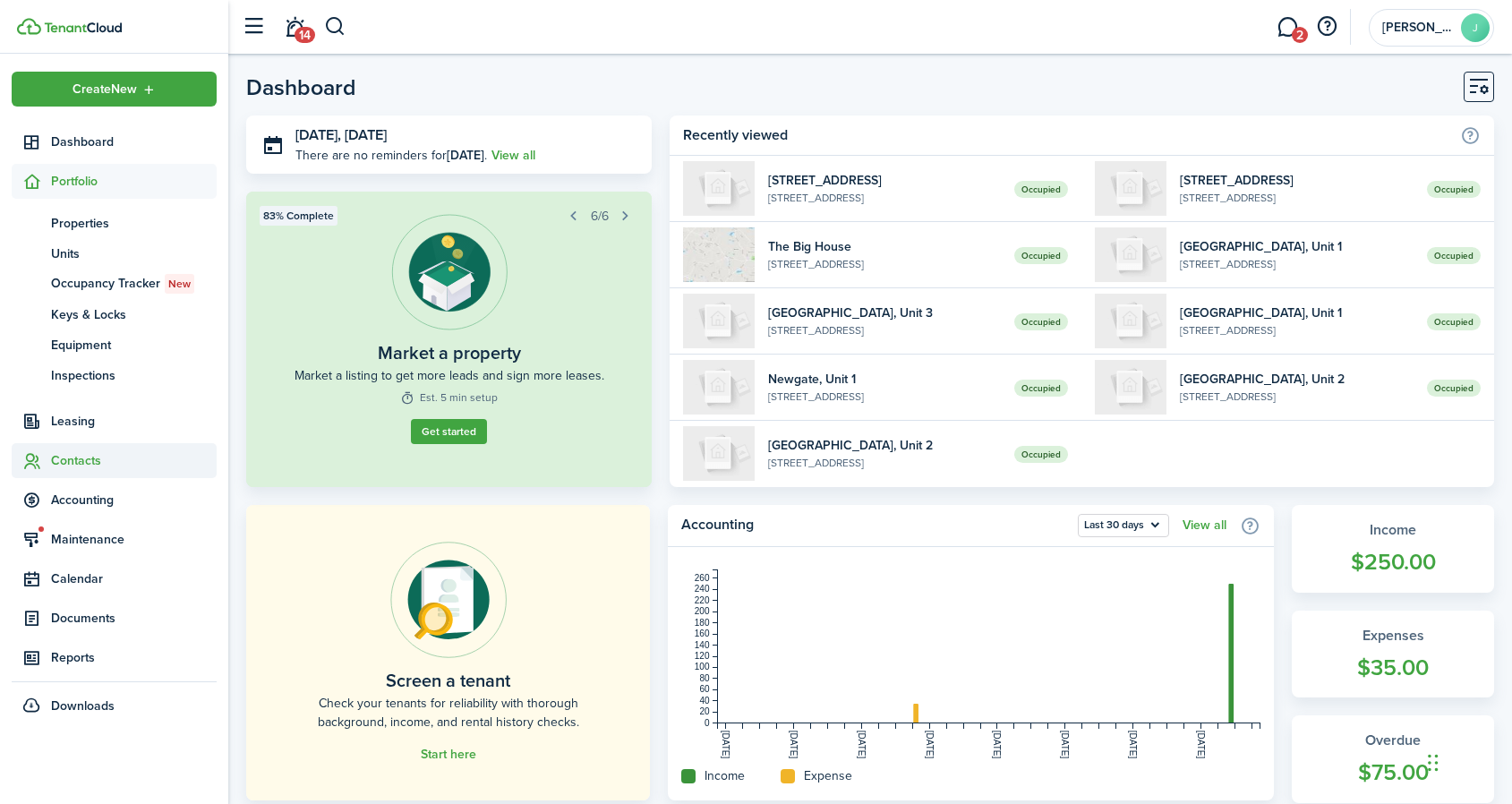
click at [58, 467] on span "Contacts" at bounding box center [134, 461] width 166 height 19
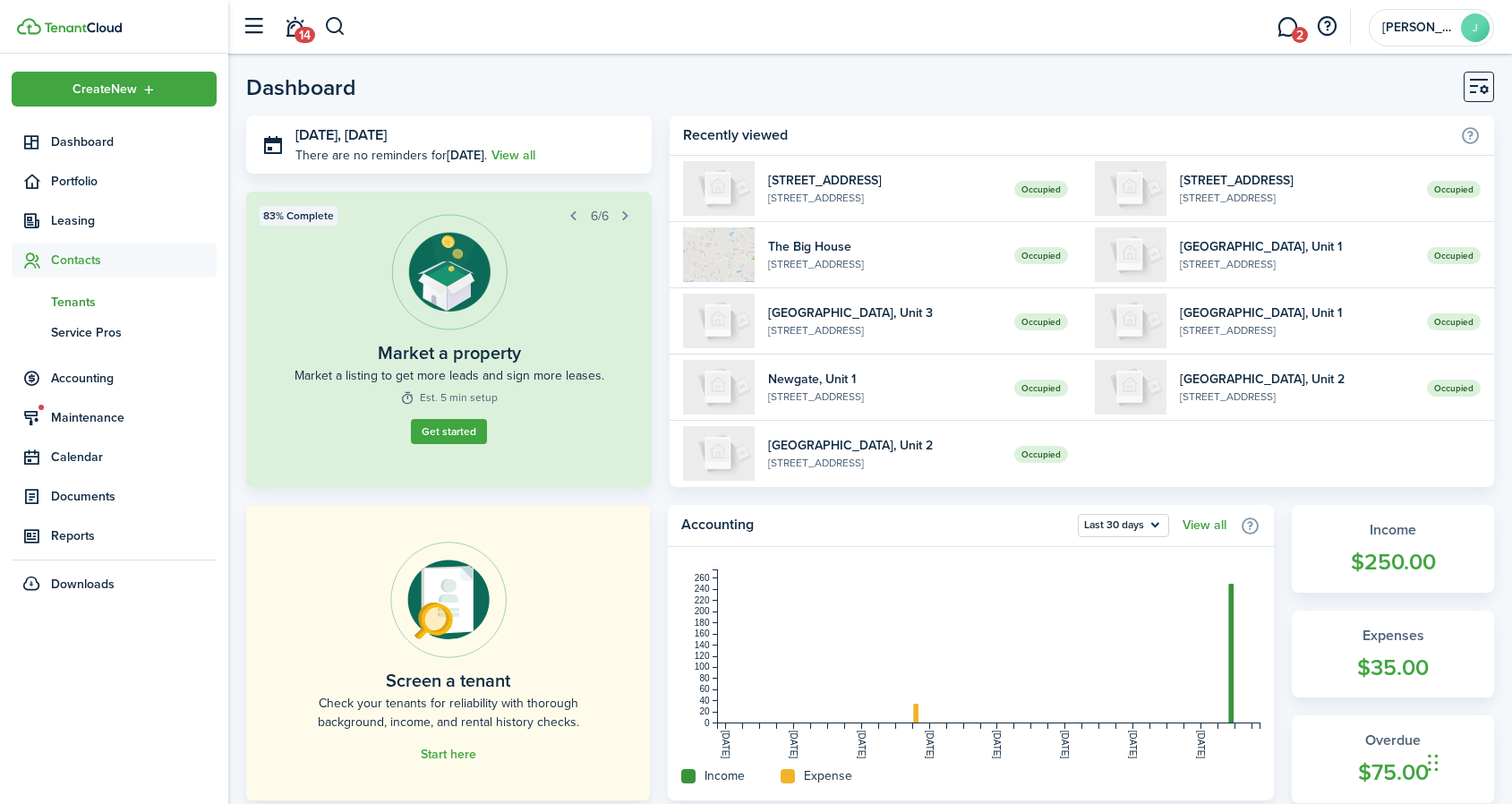
click at [71, 302] on span "Tenants" at bounding box center [134, 302] width 166 height 19
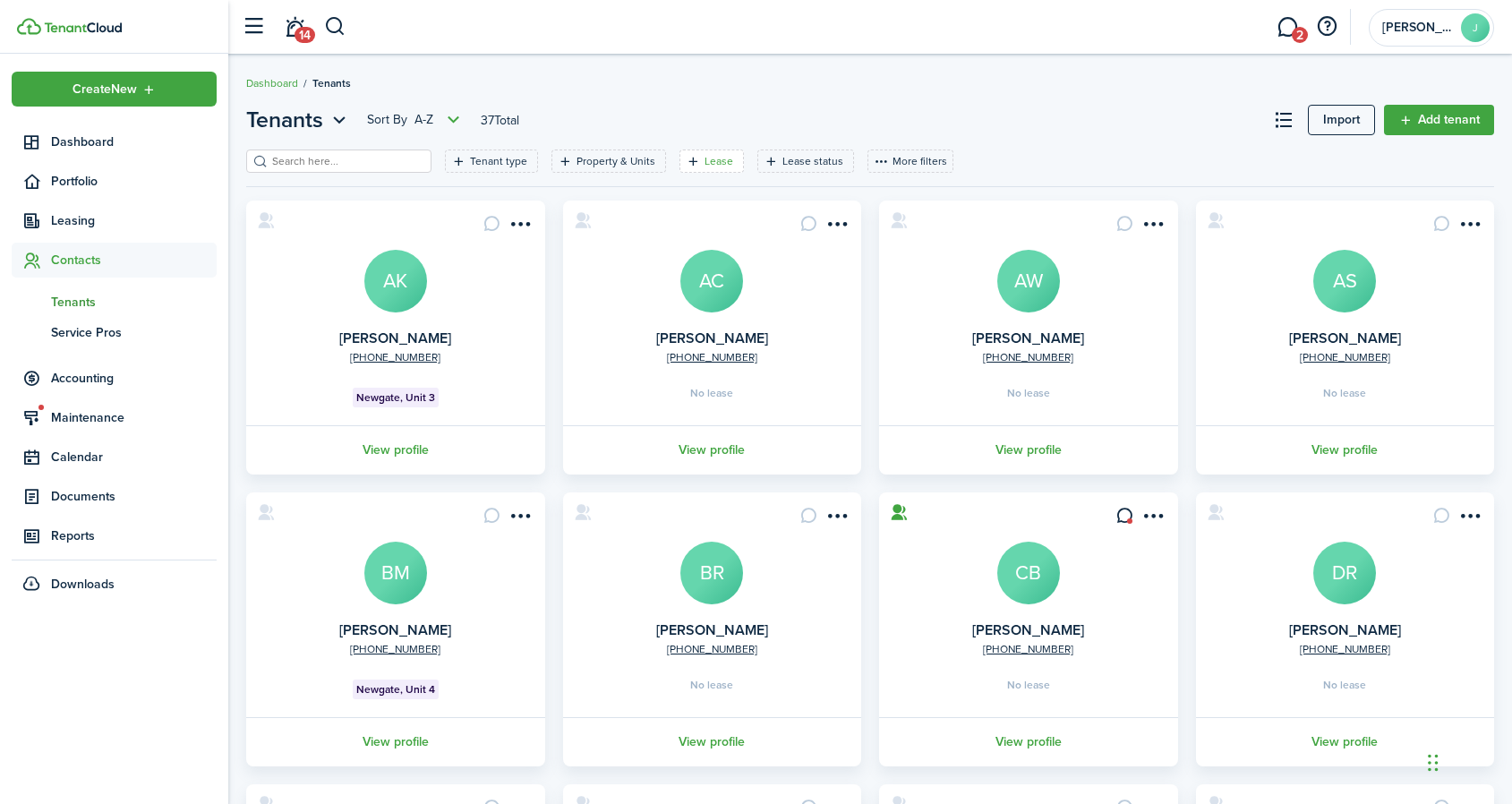
click at [708, 161] on filter-tag-label "Lease" at bounding box center [718, 161] width 29 height 16
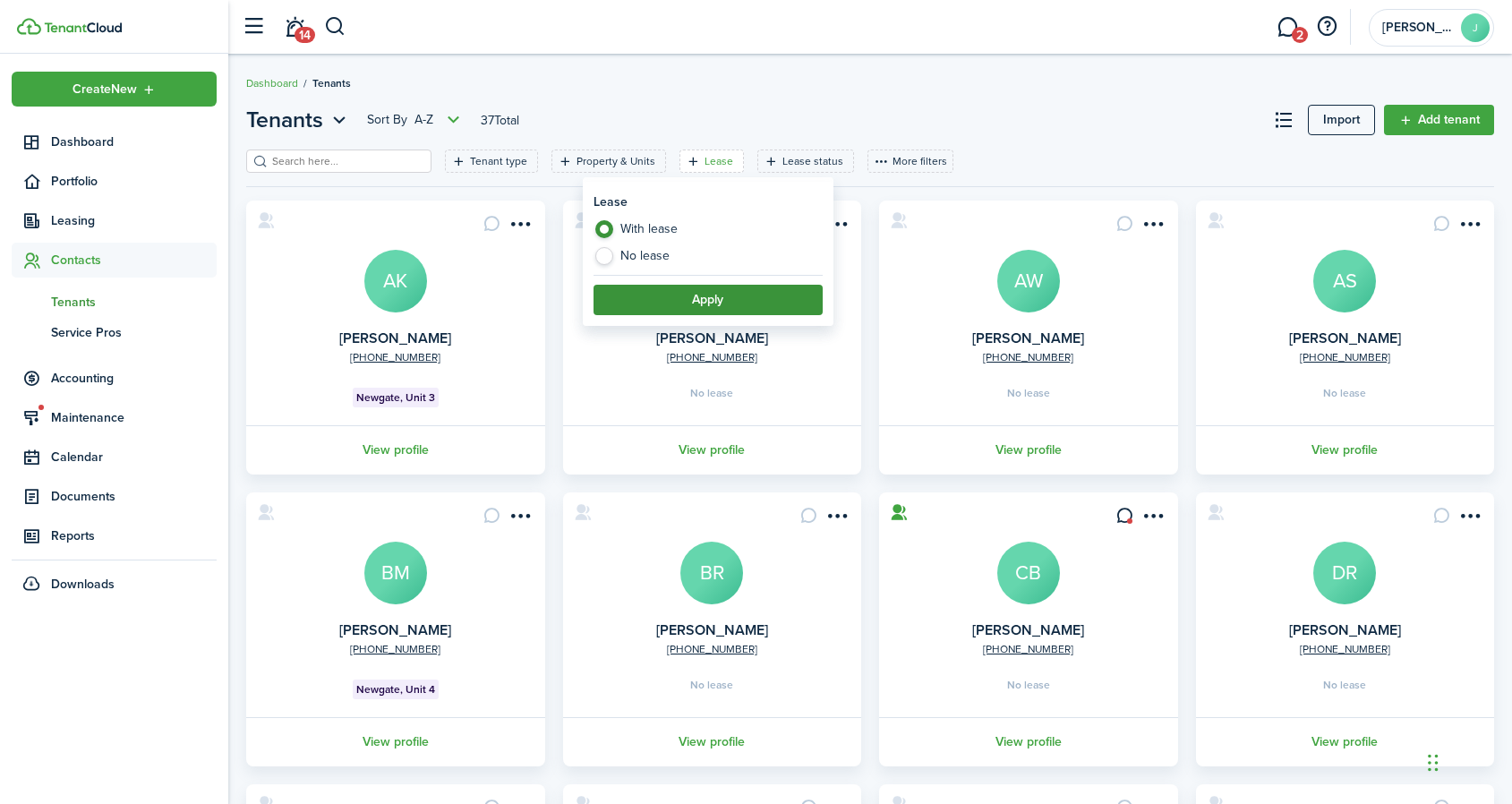
click at [652, 301] on button "Apply" at bounding box center [708, 300] width 230 height 30
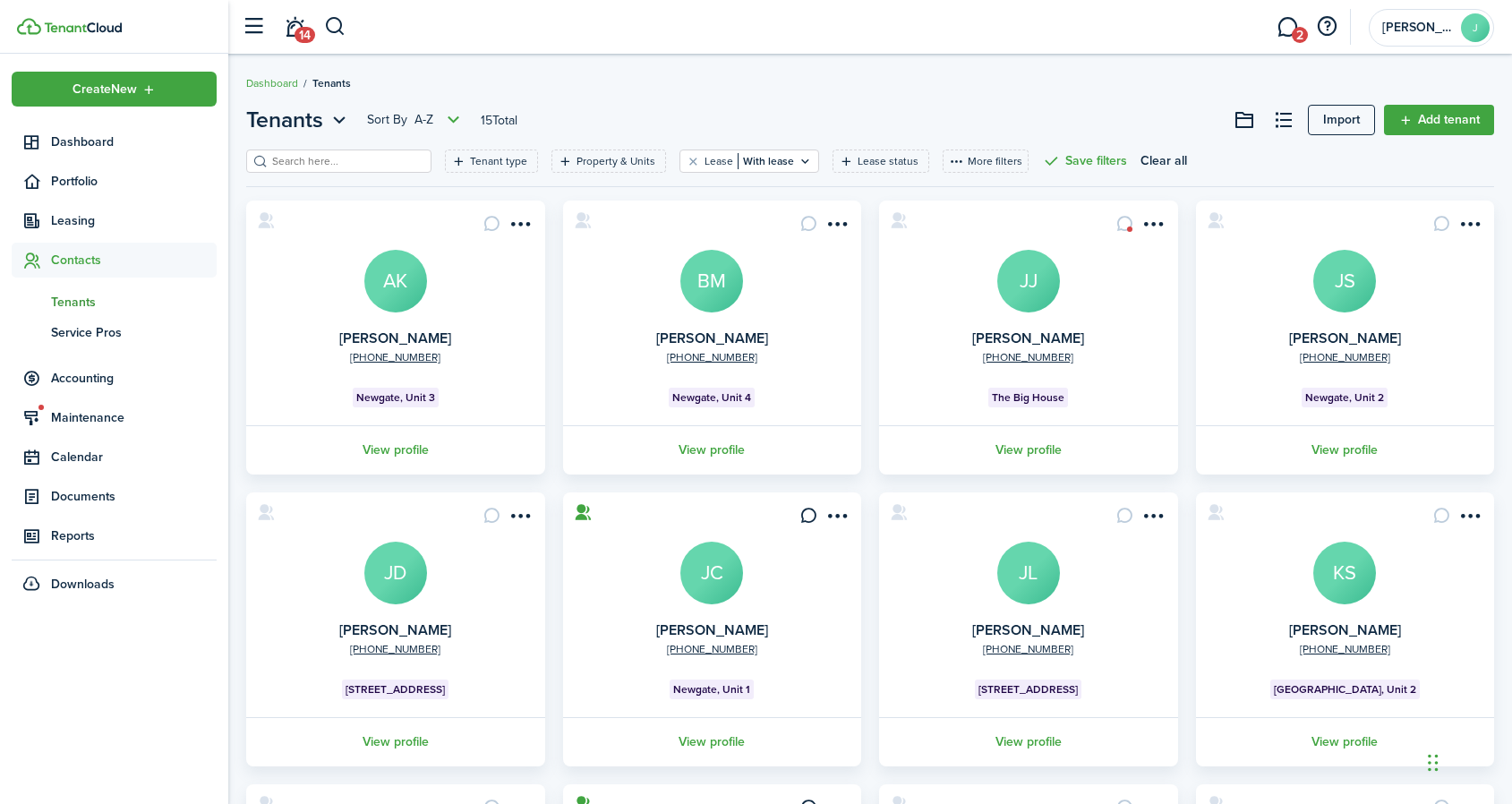
click at [553, 199] on tenant-list-filter "Tenant type Property & Units Lease With lease Lease status More filters Save fi…" at bounding box center [870, 175] width 1248 height 51
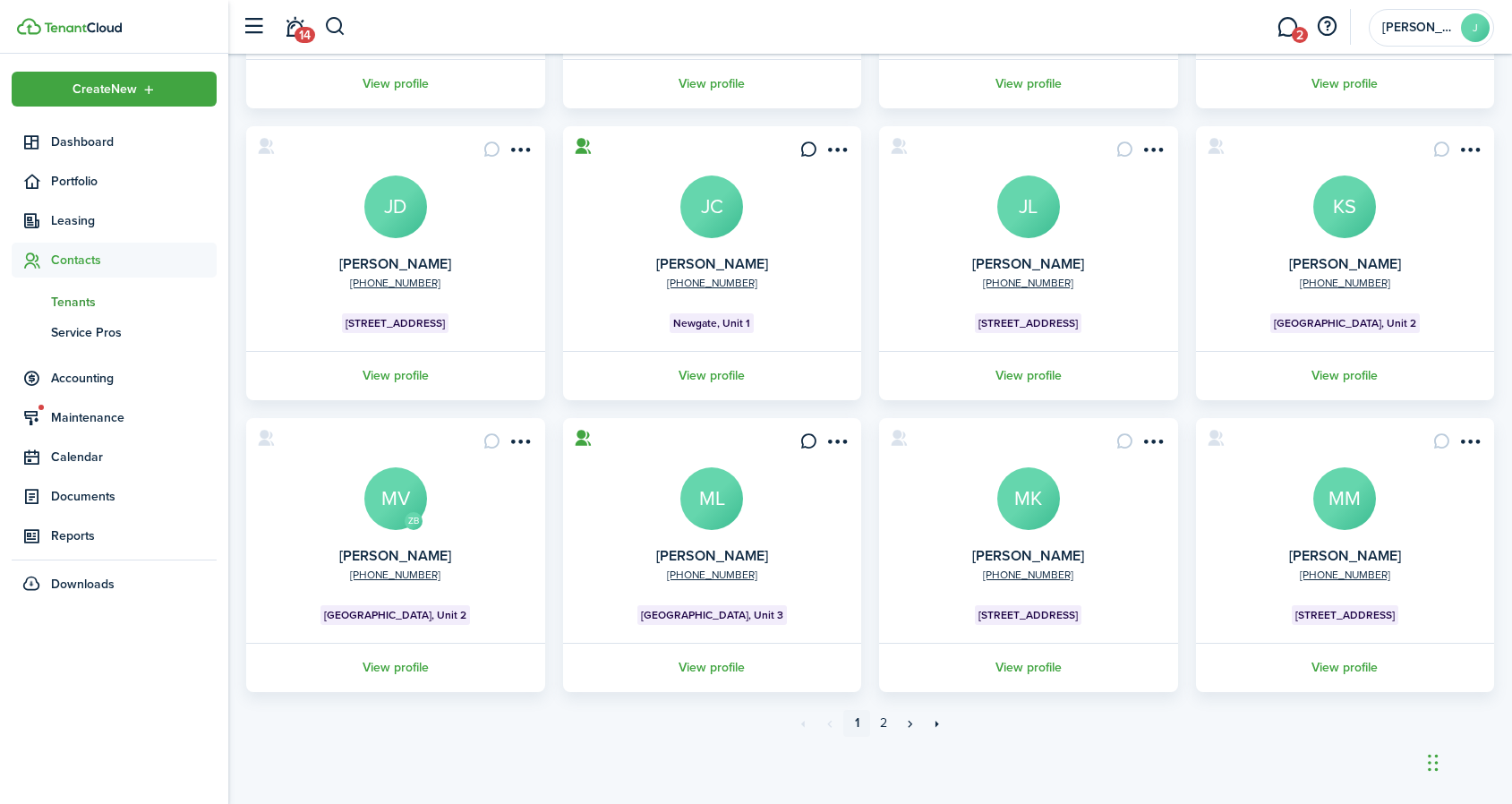
scroll to position [366, 0]
click at [433, 614] on span "[GEOGRAPHIC_DATA], Unit 2" at bounding box center [394, 614] width 142 height 16
click at [406, 673] on link "View profile" at bounding box center [395, 668] width 304 height 50
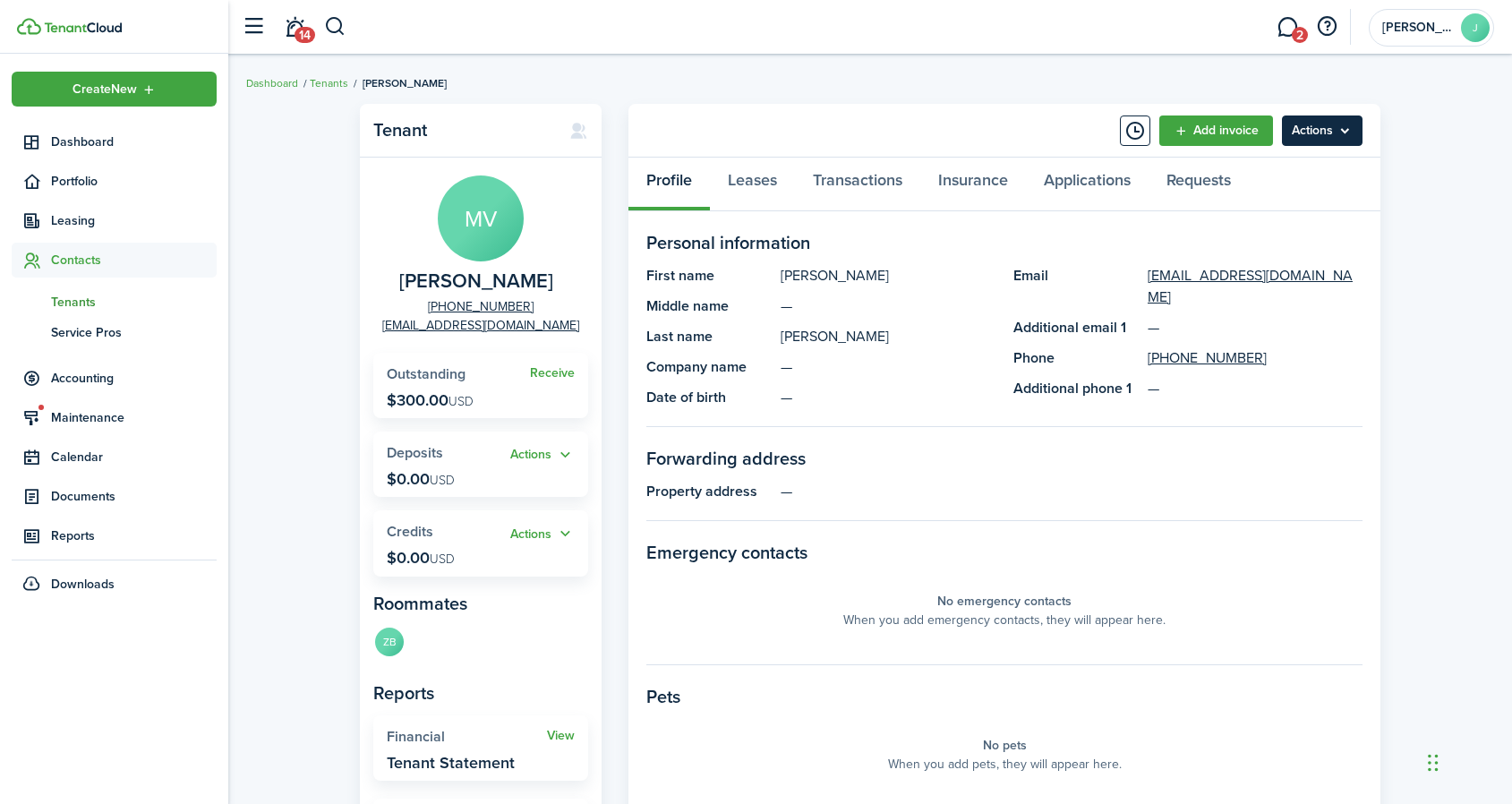
click at [1303, 126] on menu-btn "Actions" at bounding box center [1321, 131] width 81 height 30
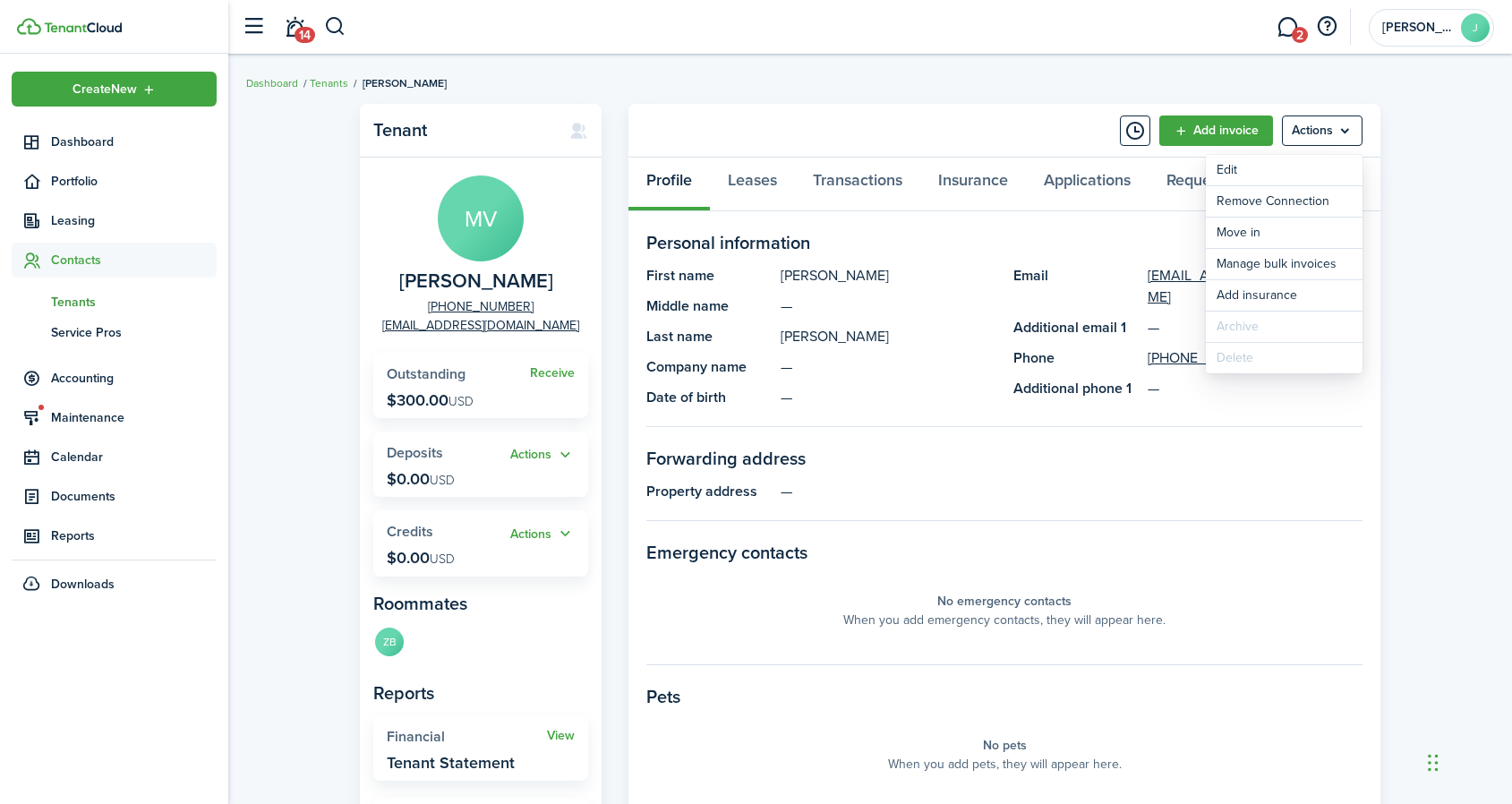
click at [1285, 79] on breadcrumb "Dashboard Tenants [PERSON_NAME]" at bounding box center [870, 73] width 1248 height 41
click at [1130, 136] on button "Timeline" at bounding box center [1135, 131] width 30 height 30
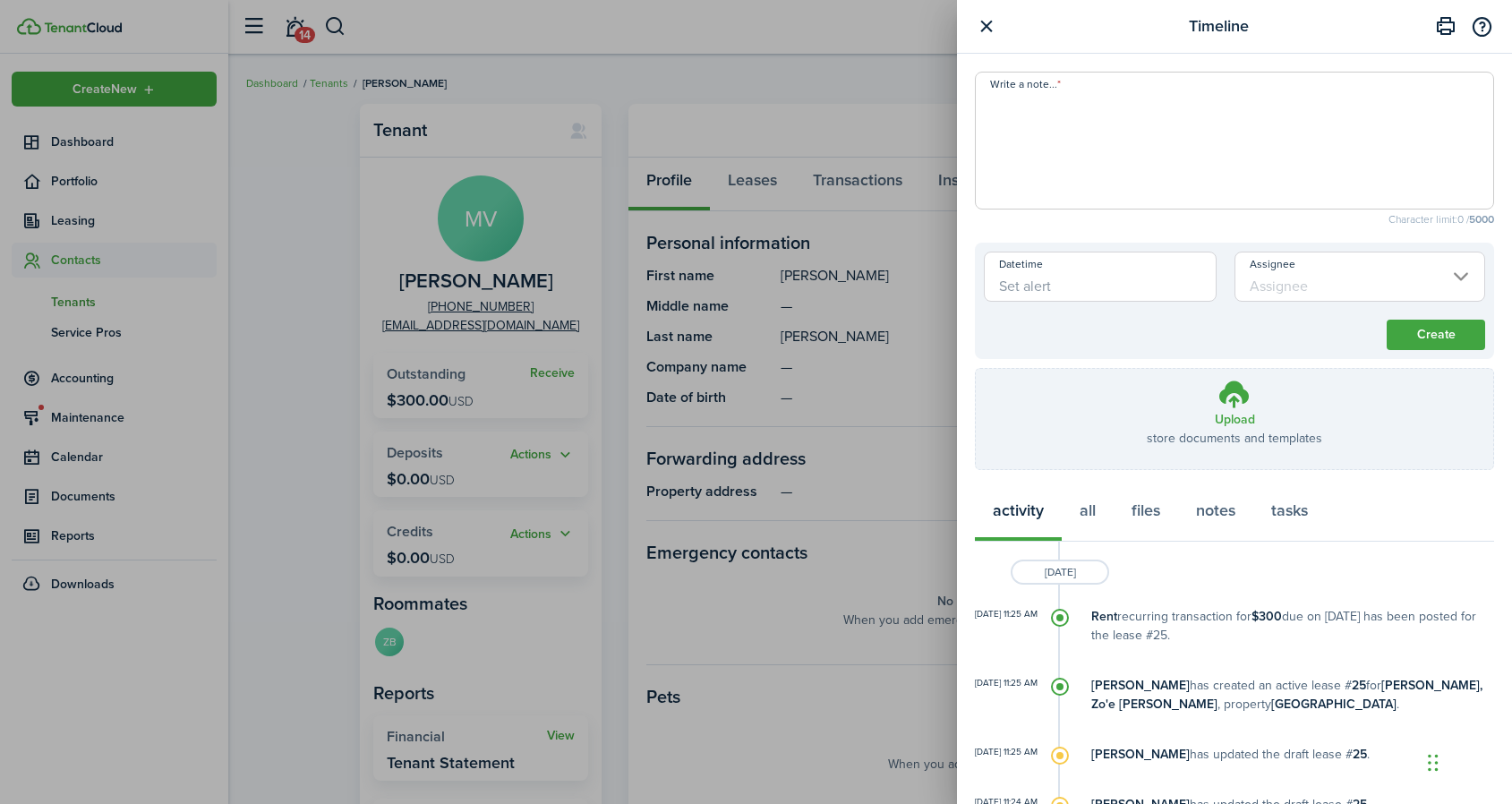
click at [939, 119] on div "Timeline Write a note... Character limit: 0 / 5000 Datetime Assignee Create Upl…" at bounding box center [756, 402] width 1512 height 804
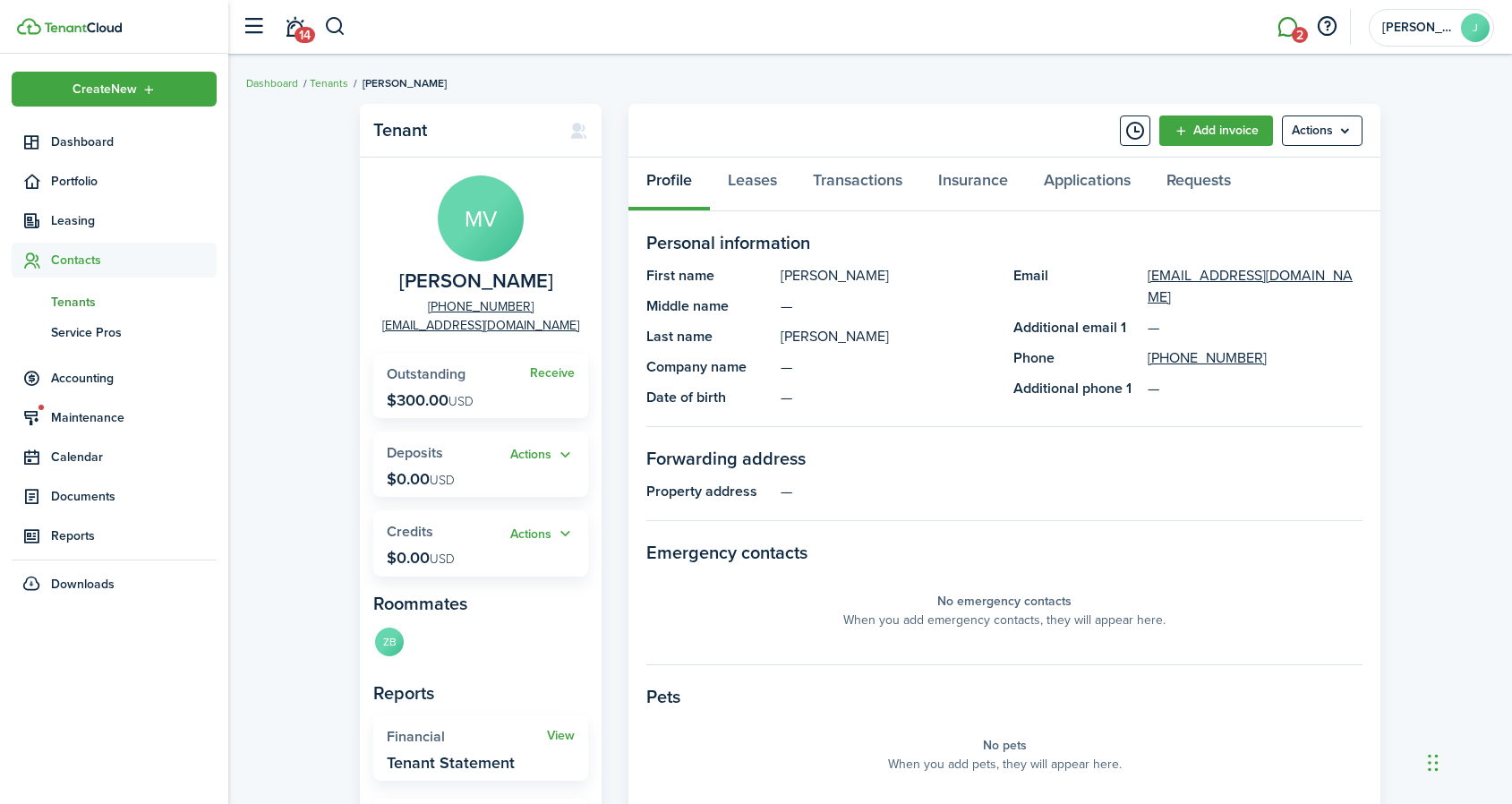
click at [1290, 27] on link "2" at bounding box center [1287, 28] width 34 height 46
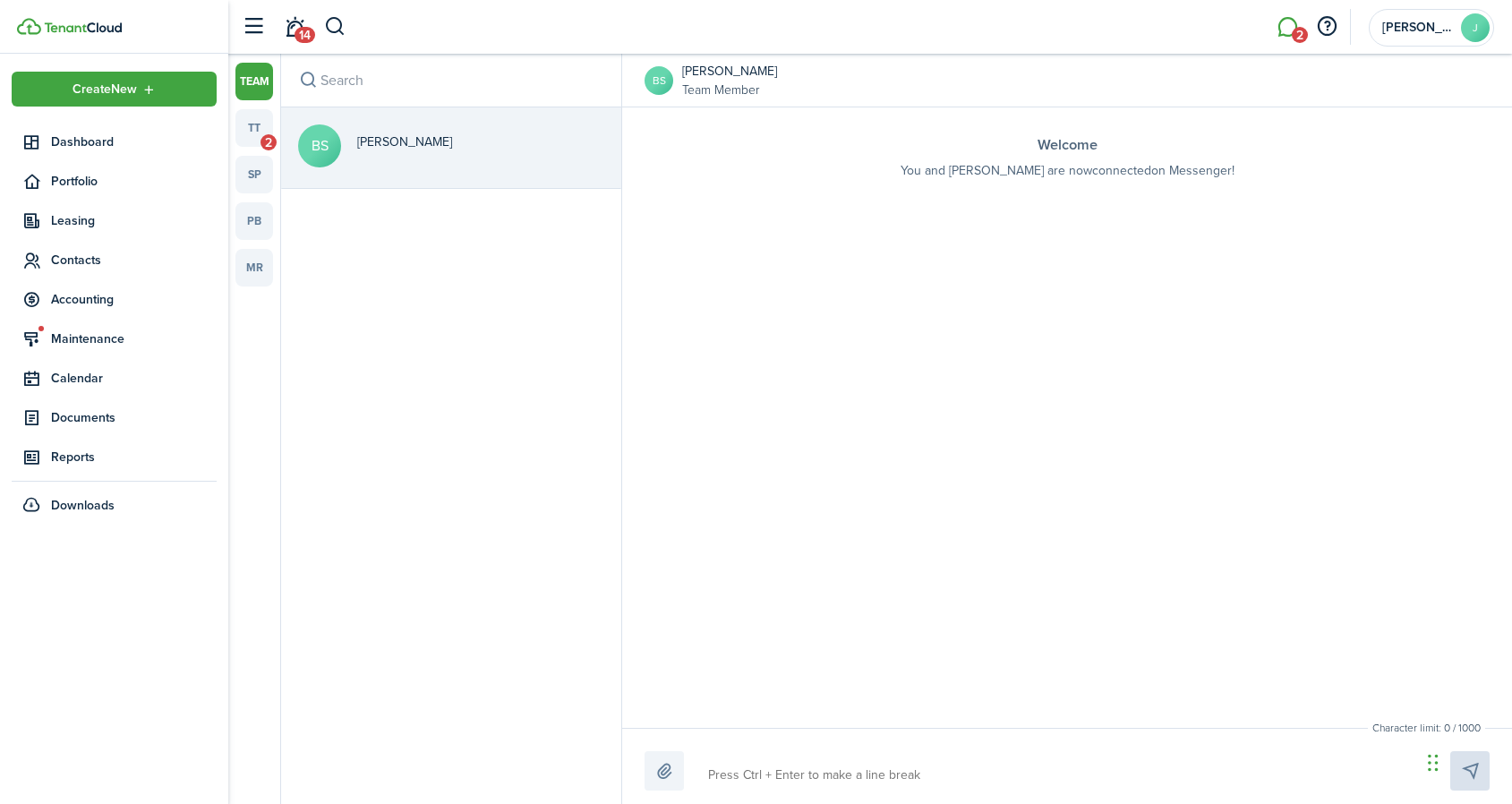
click at [759, 774] on textarea at bounding box center [1058, 775] width 713 height 30
click at [66, 258] on span "Contacts" at bounding box center [134, 260] width 166 height 19
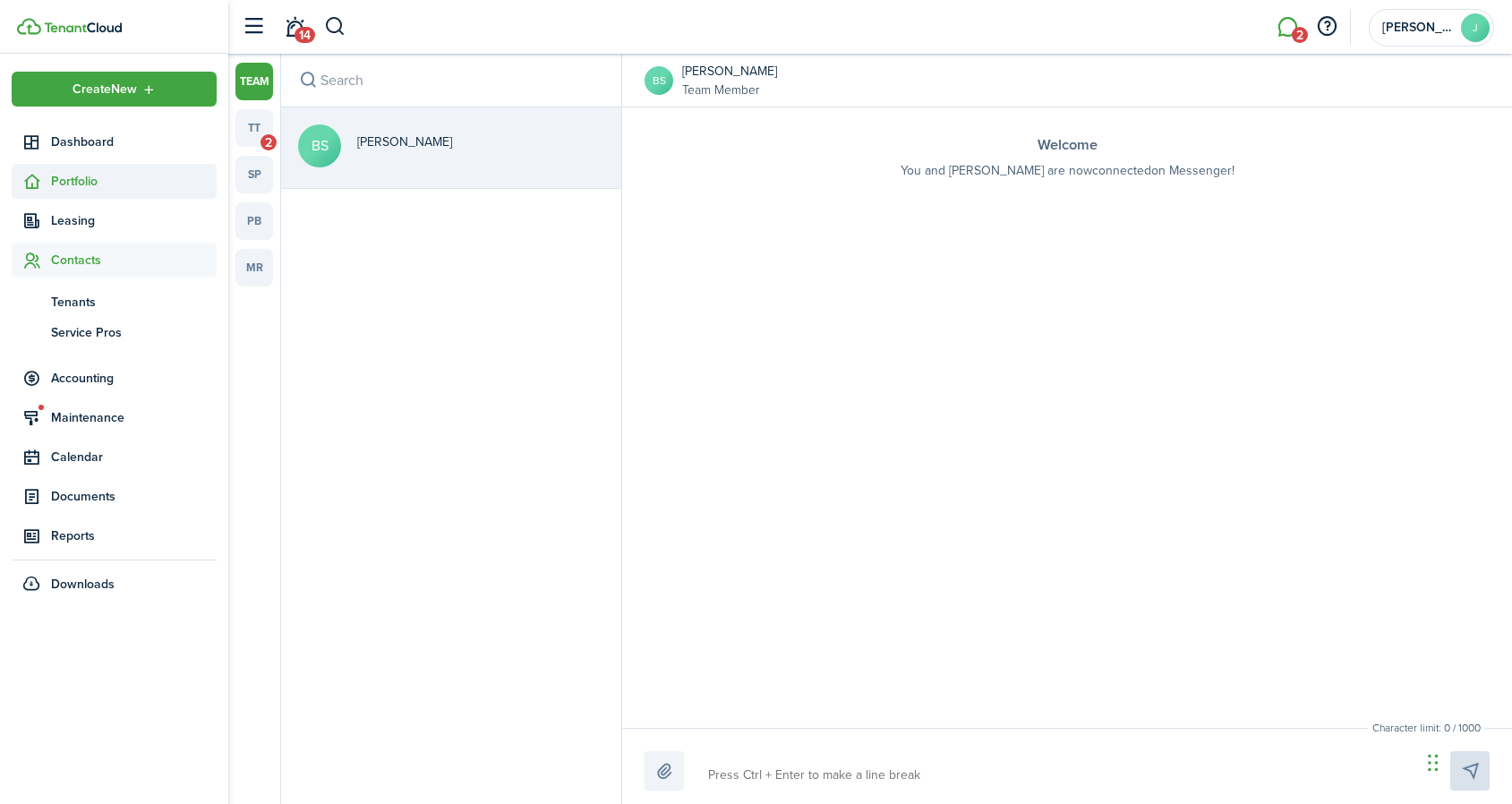
click at [75, 179] on span "Portfolio" at bounding box center [134, 181] width 166 height 19
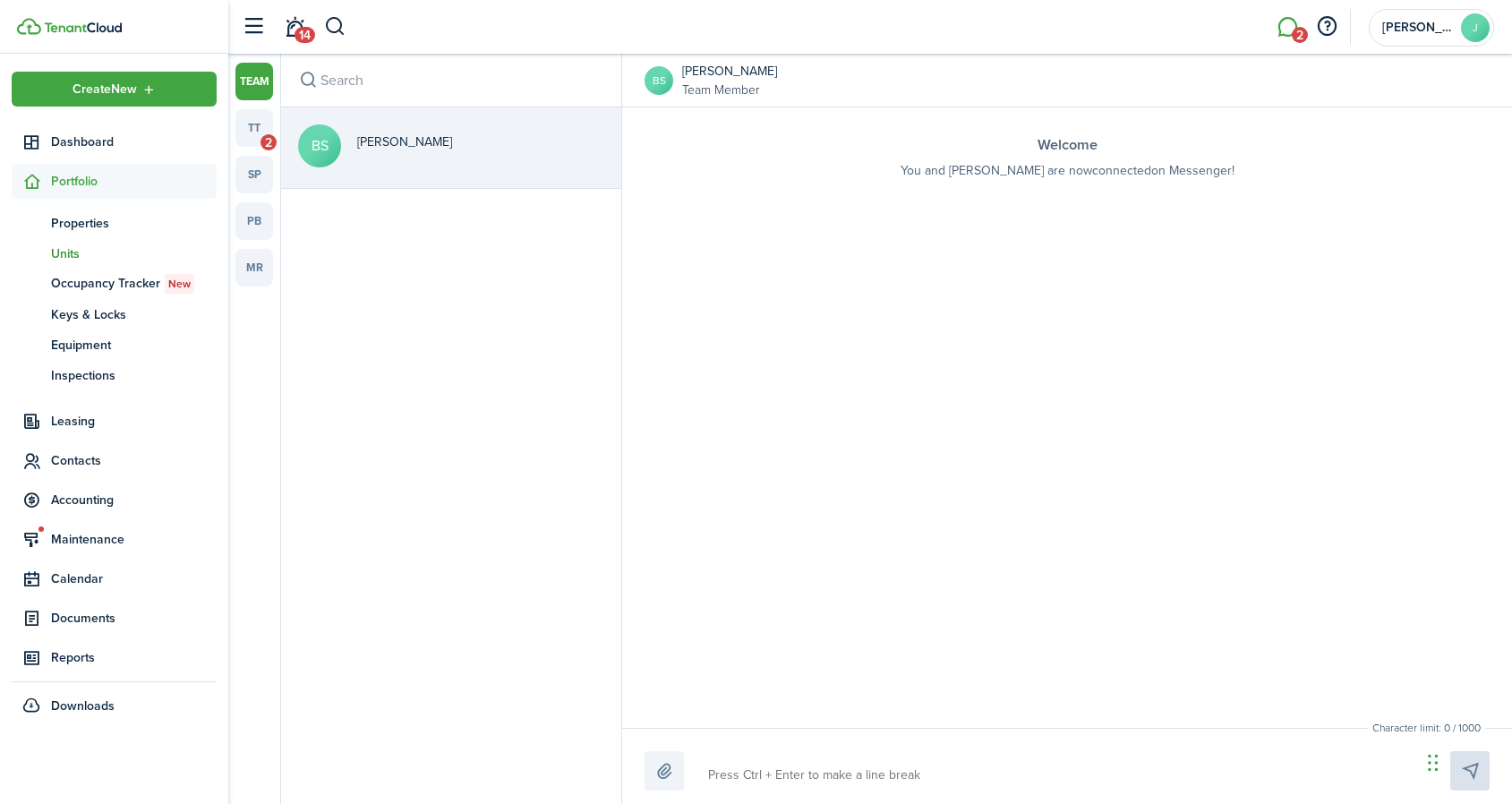
click at [71, 257] on span "Units" at bounding box center [134, 253] width 166 height 19
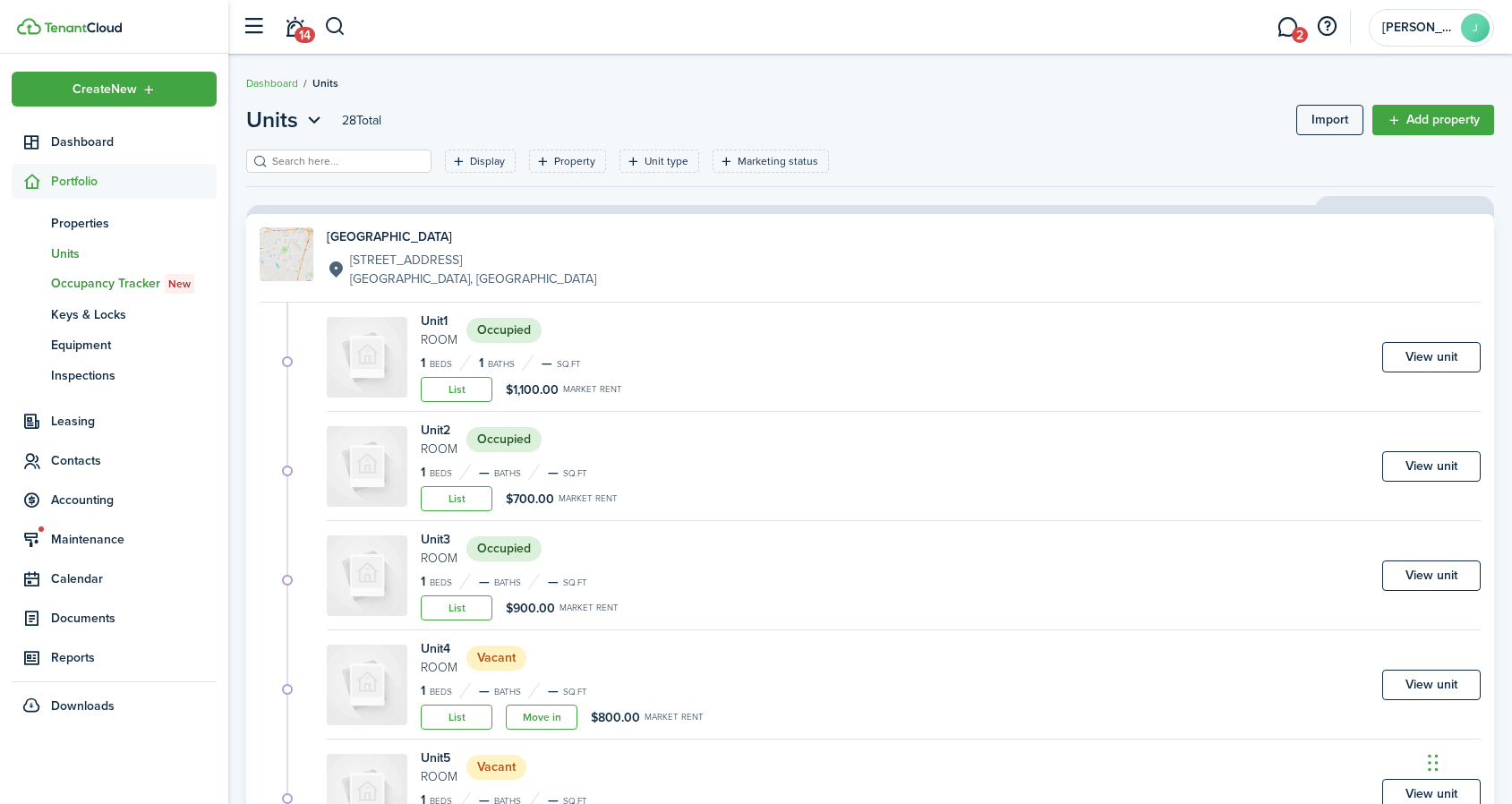
click at [109, 282] on span "Occupancy Tracker New" at bounding box center [134, 283] width 166 height 20
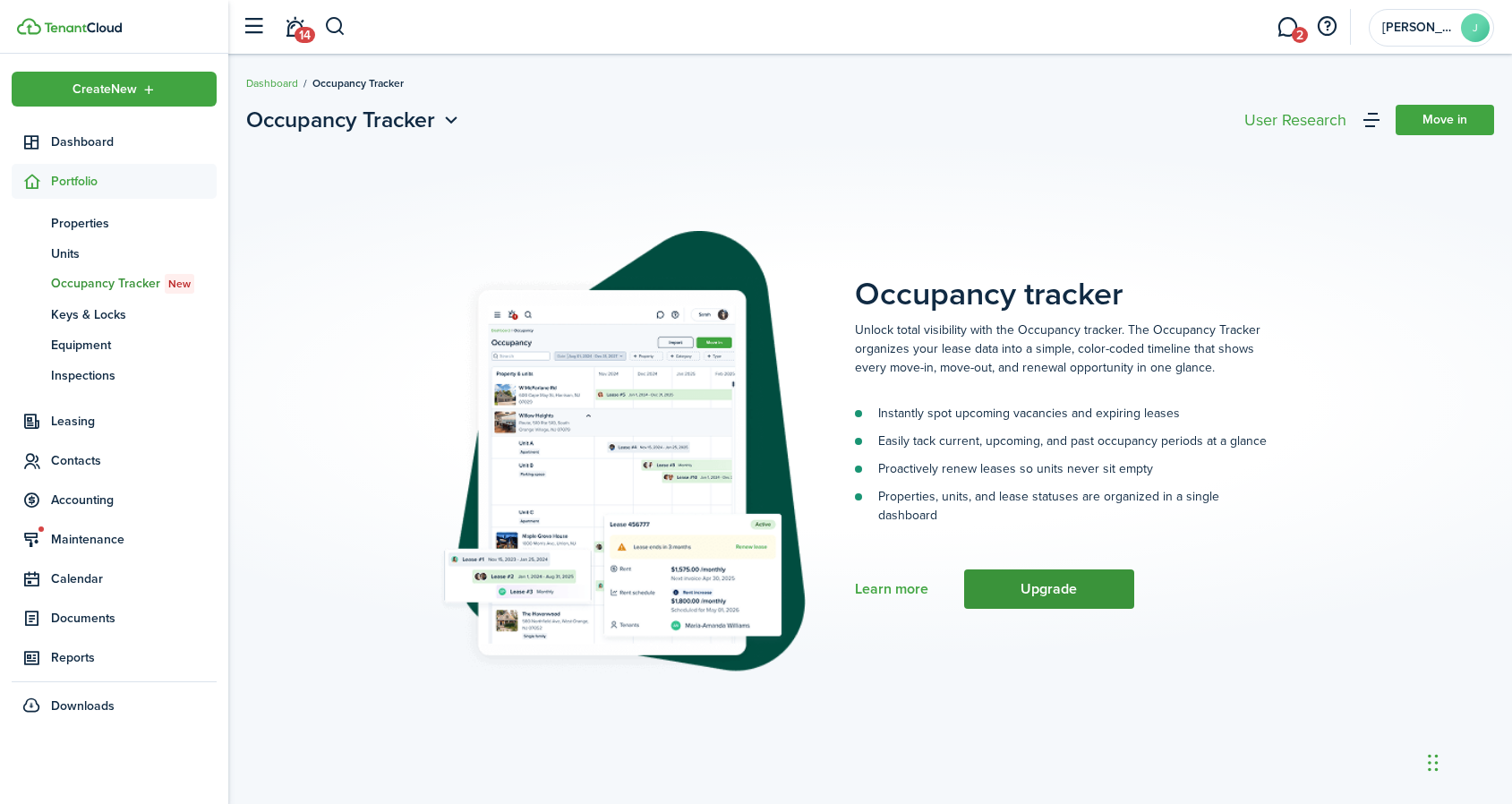
click at [999, 597] on button "Upgrade" at bounding box center [1049, 589] width 171 height 39
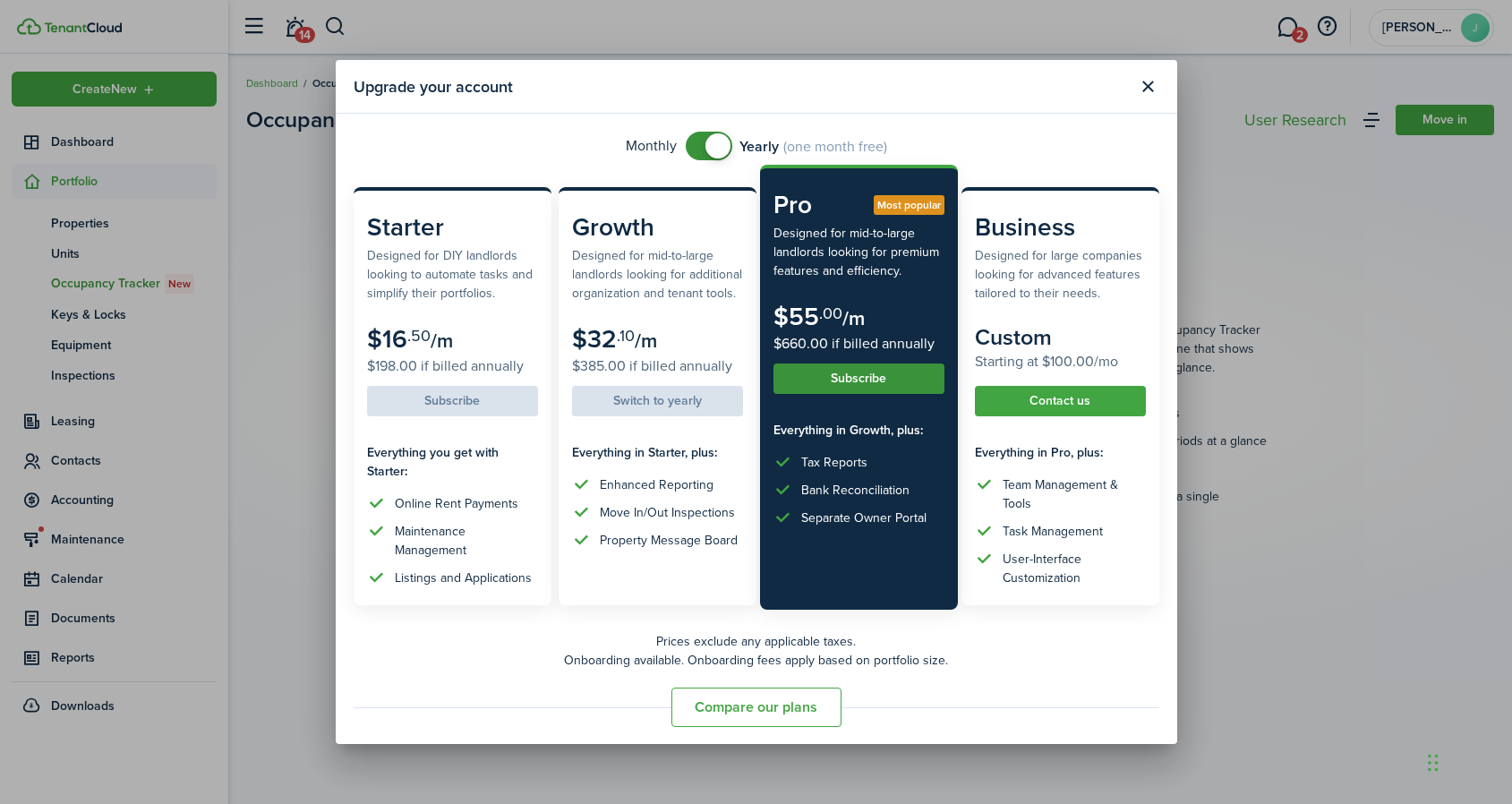
click at [899, 377] on button "Subscribe" at bounding box center [858, 378] width 171 height 30
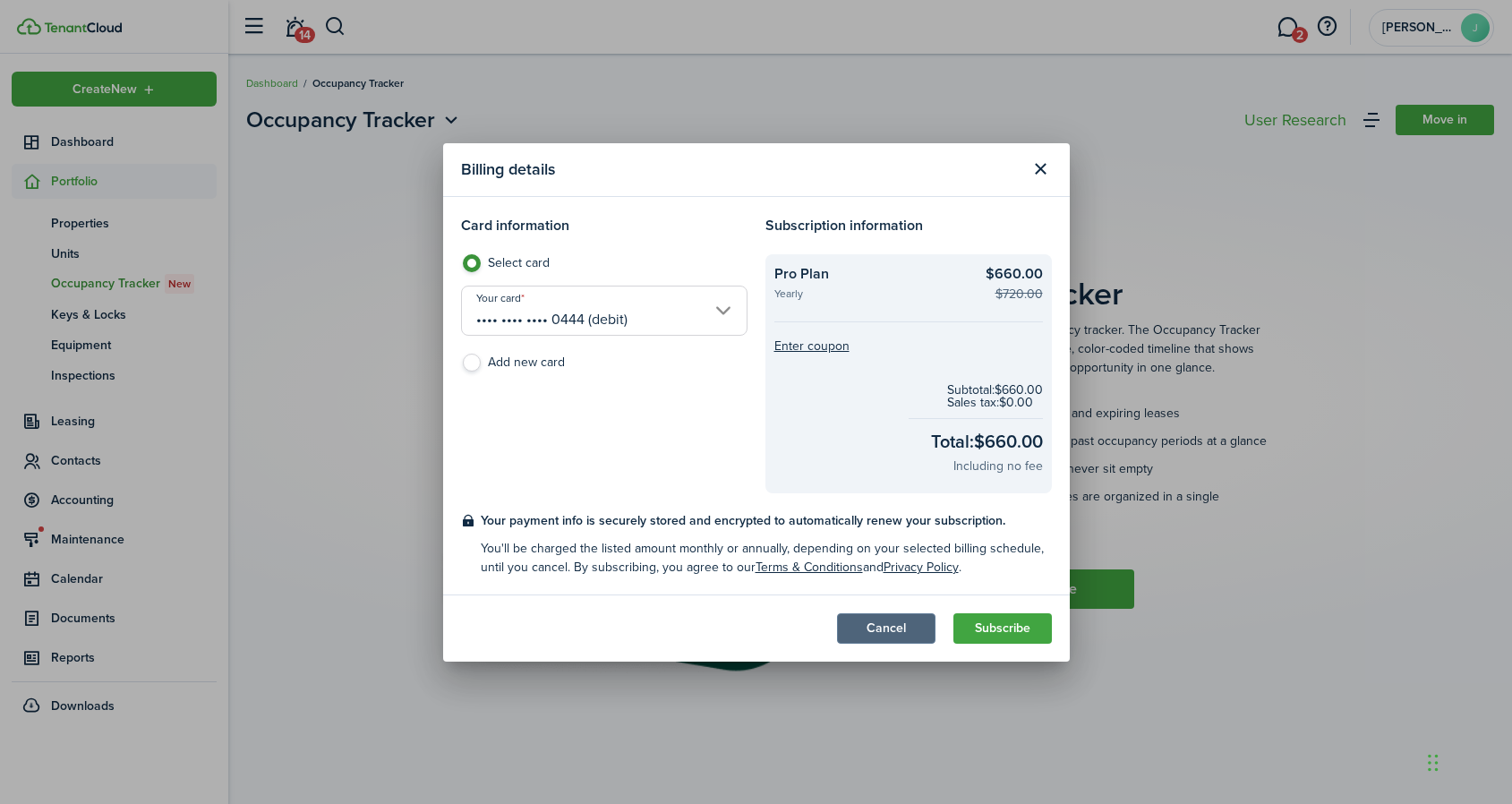
click at [889, 627] on button "Cancel" at bounding box center [885, 629] width 98 height 30
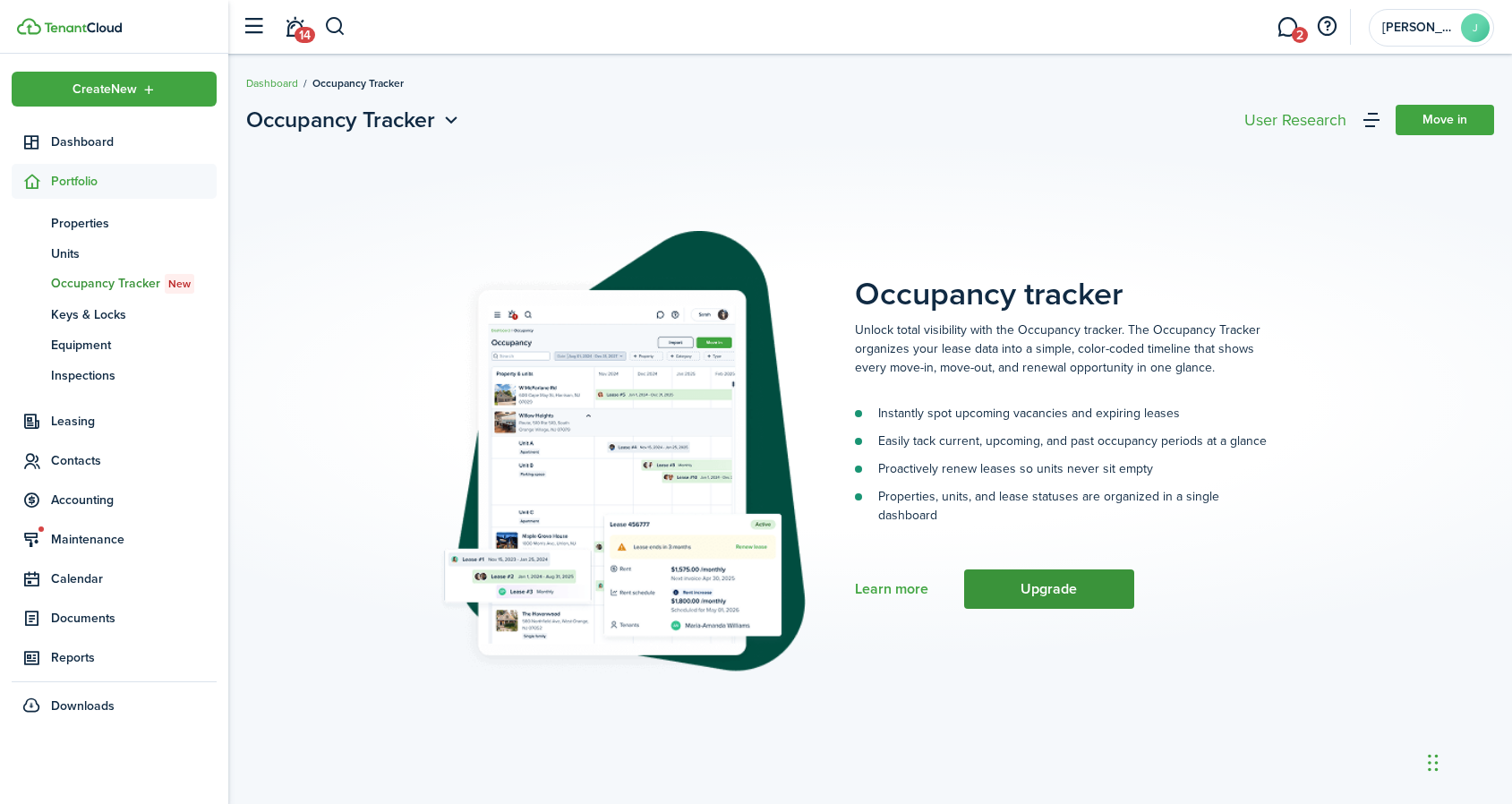
click at [1010, 593] on button "Upgrade" at bounding box center [1049, 589] width 171 height 39
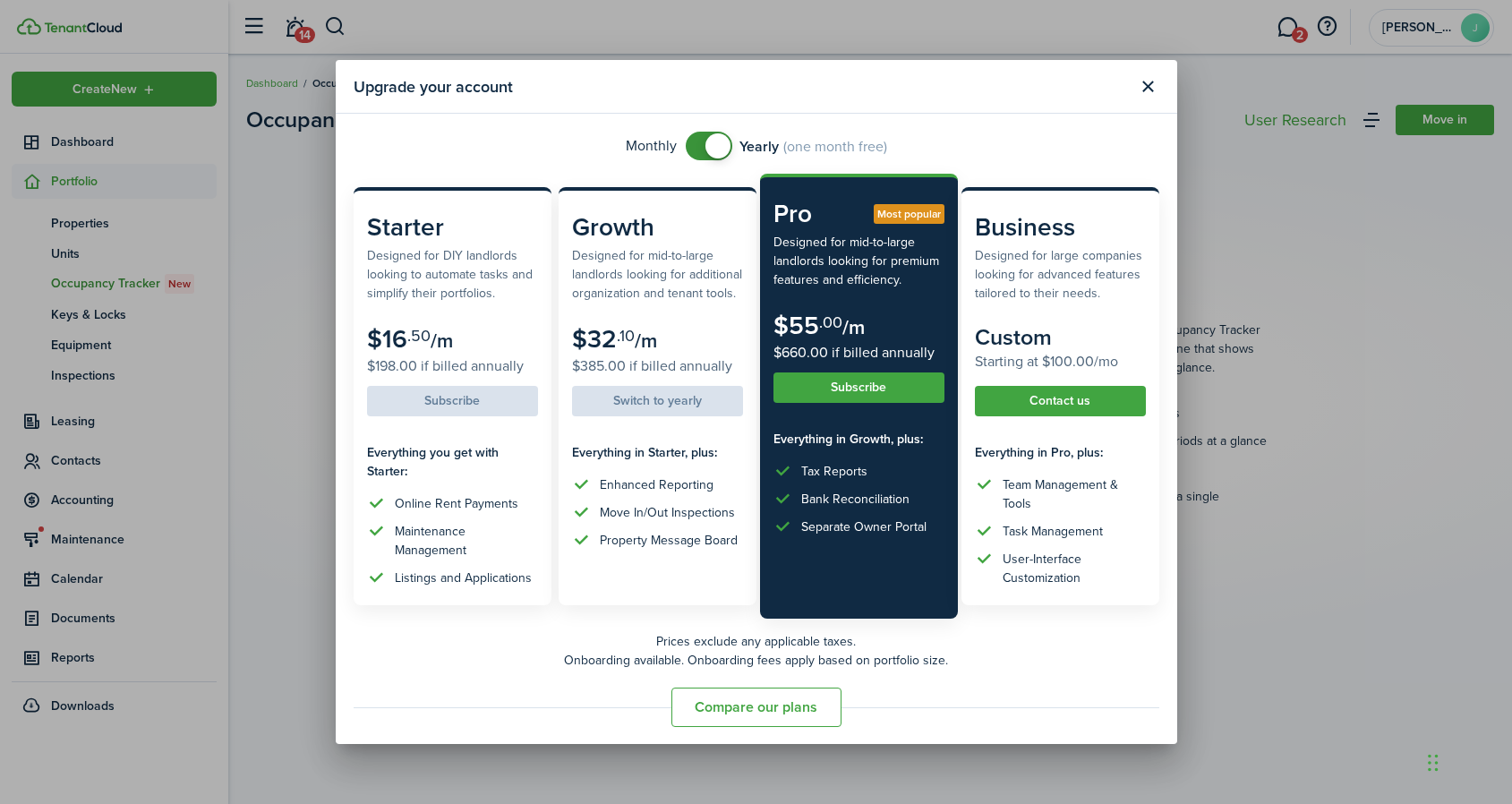
checkbox input "false"
click at [700, 148] on span at bounding box center [709, 146] width 18 height 29
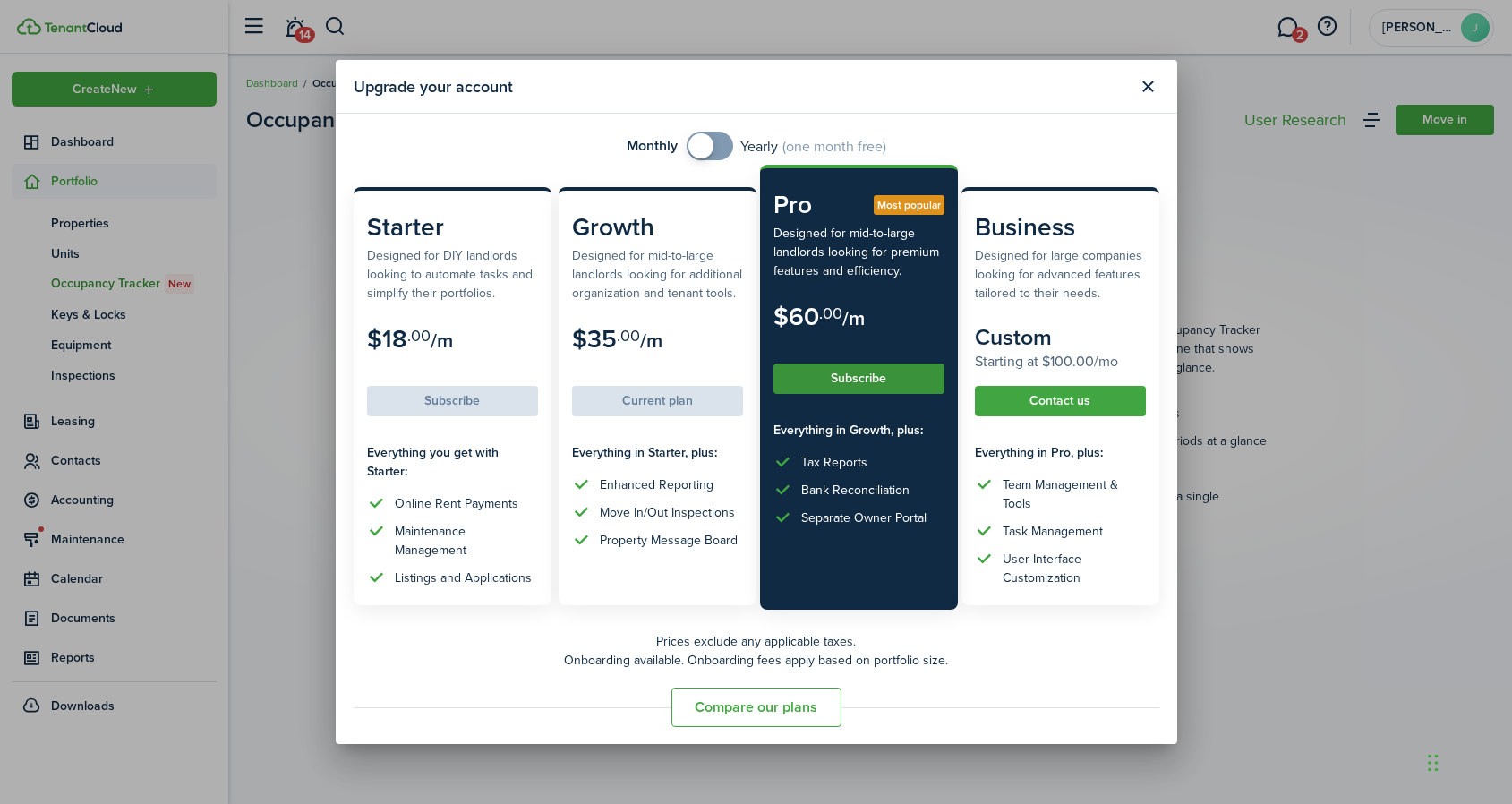
click at [825, 383] on button "Subscribe" at bounding box center [858, 378] width 171 height 30
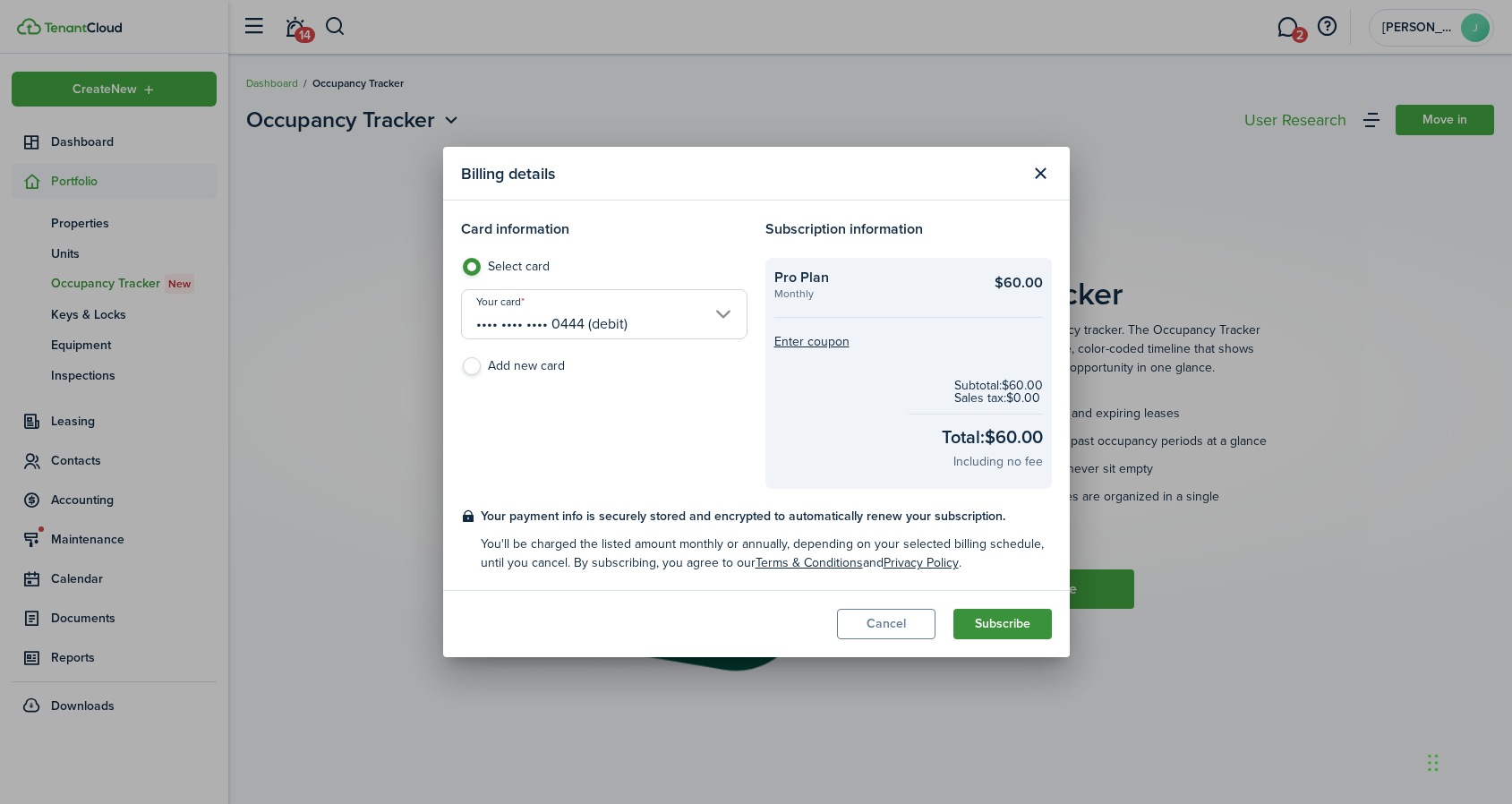
click at [982, 629] on button "Subscribe" at bounding box center [1002, 624] width 98 height 30
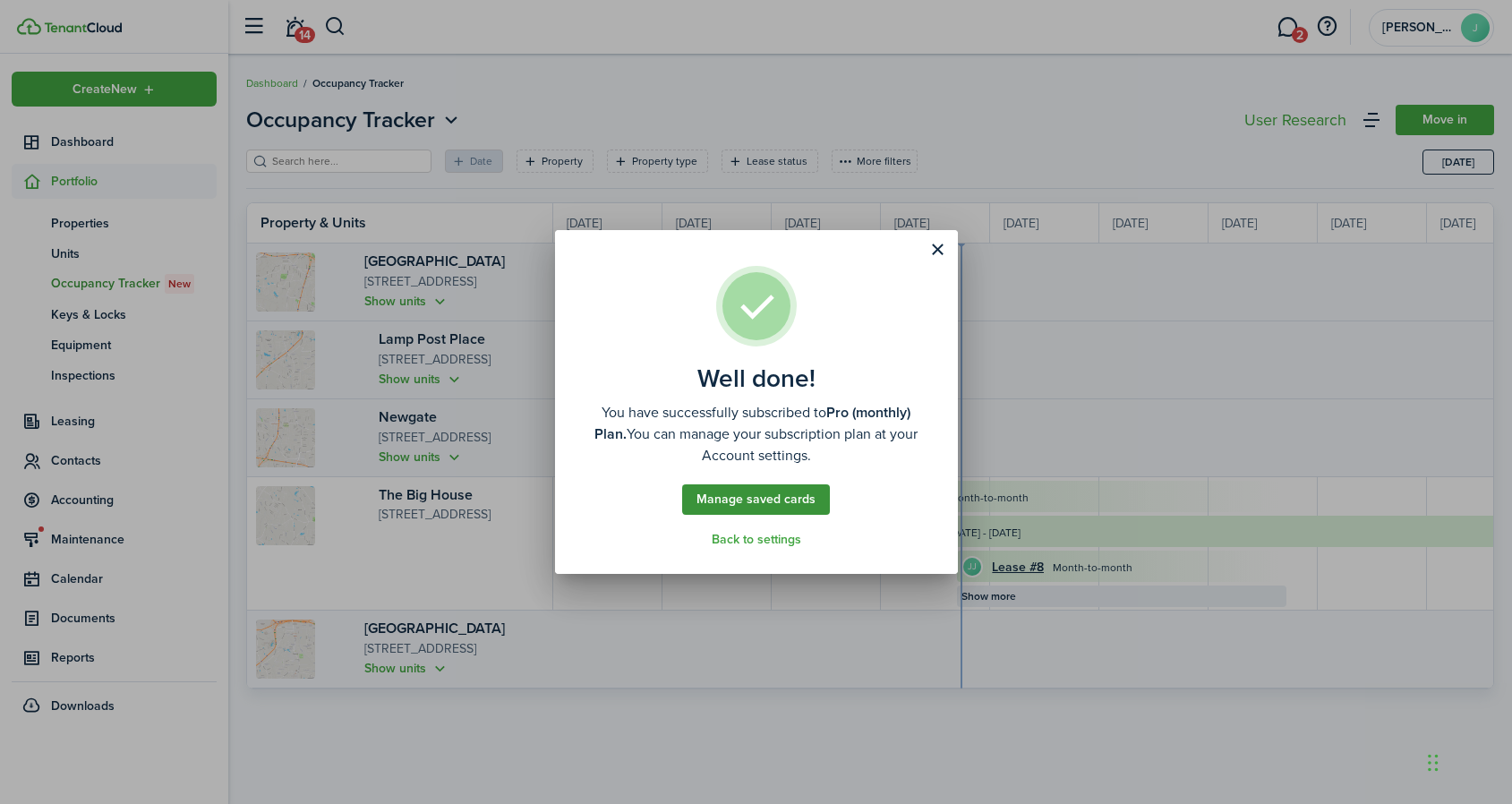
scroll to position [0, 328]
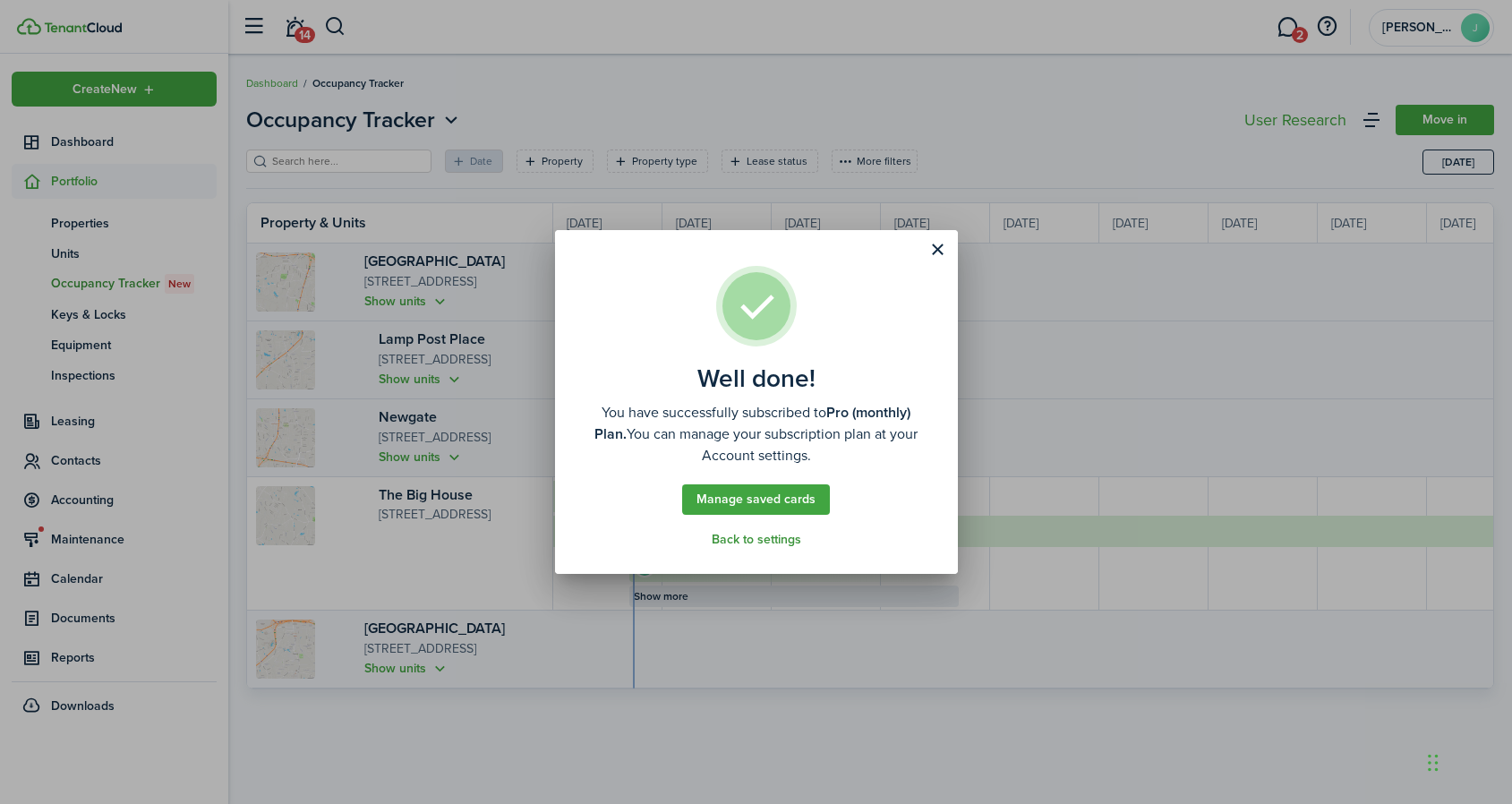
click at [751, 540] on link "Back to settings" at bounding box center [756, 539] width 90 height 14
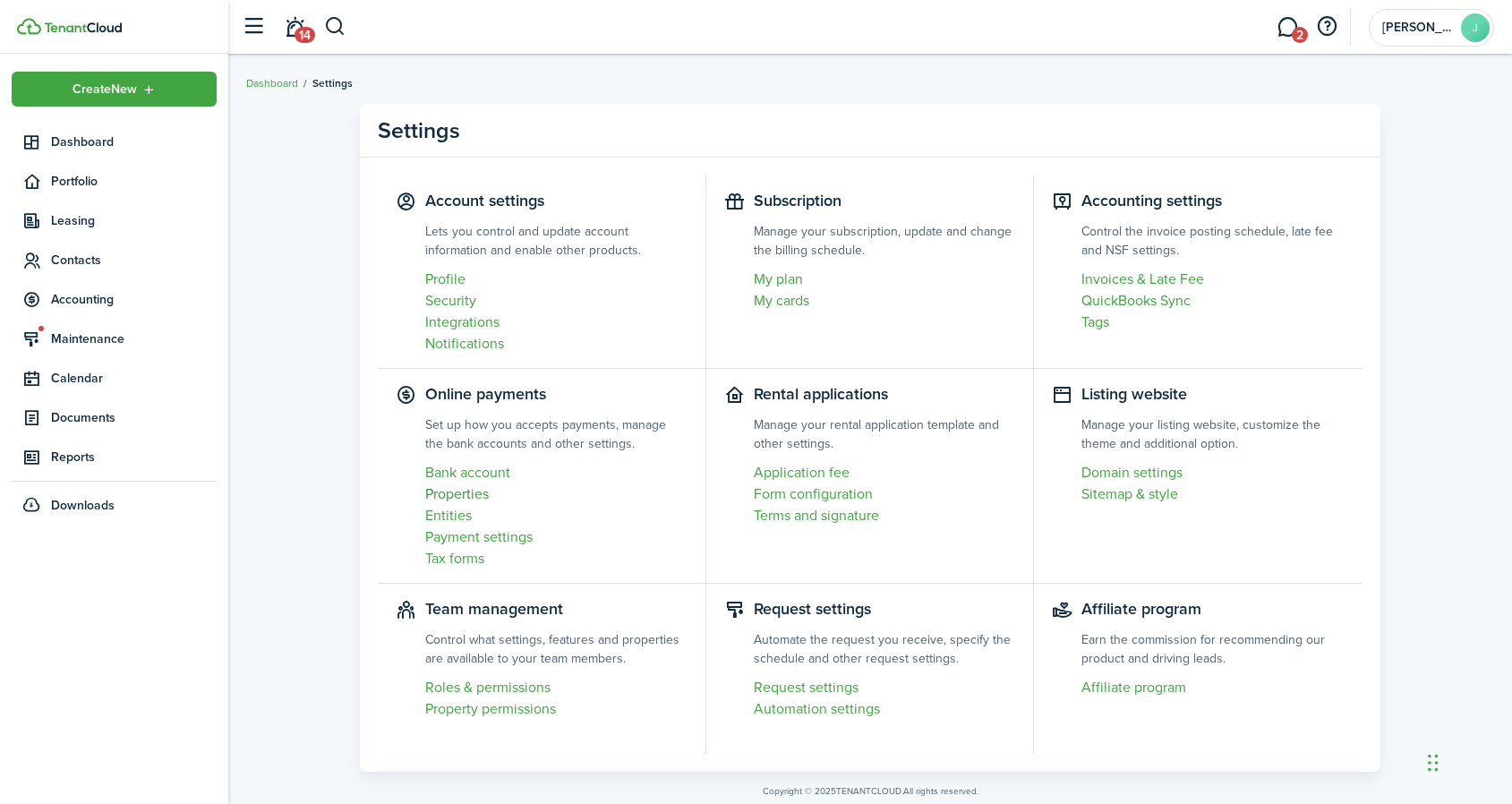
click at [451, 494] on link "Properties" at bounding box center [555, 493] width 262 height 22
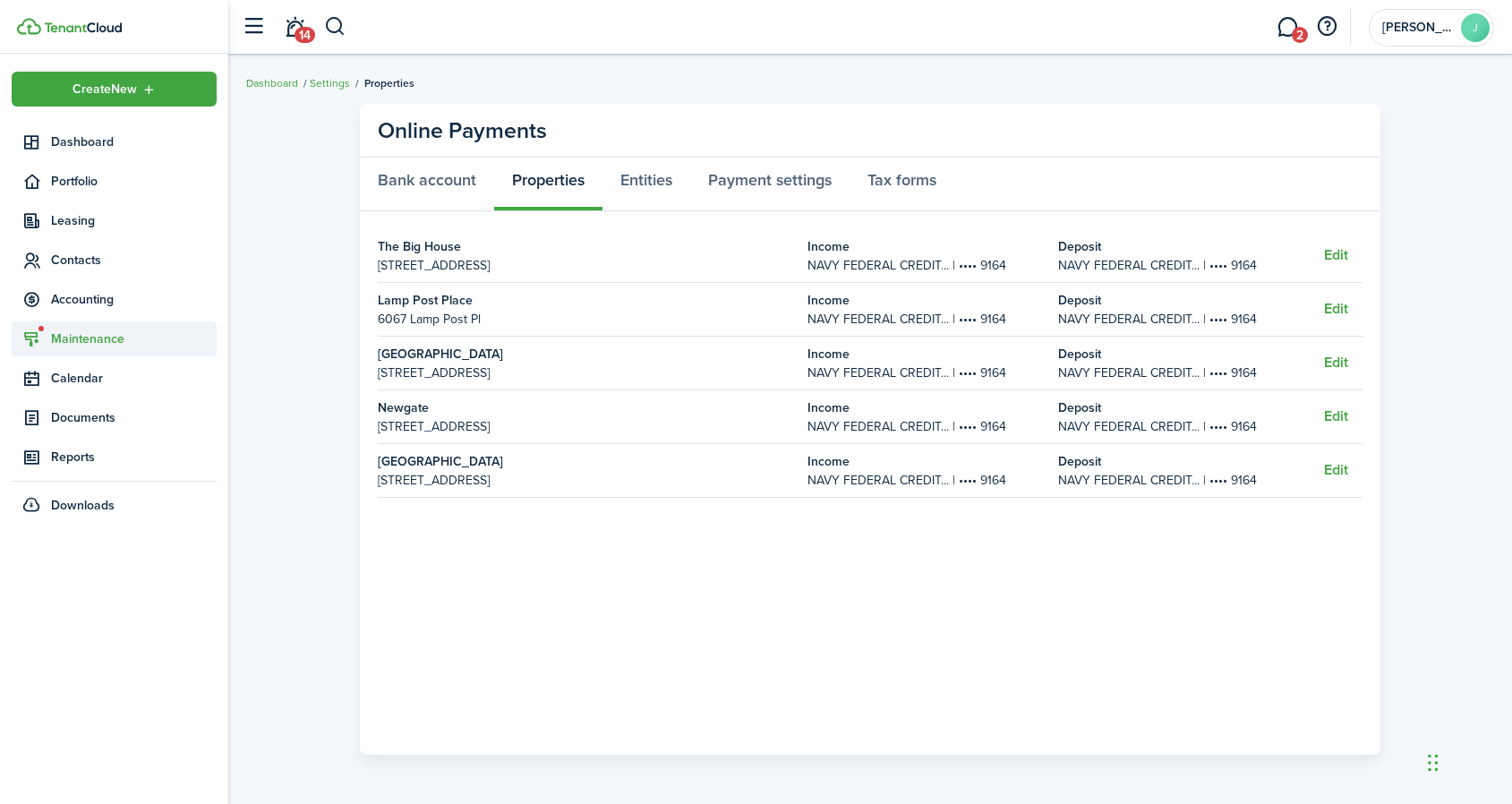
click at [76, 334] on span "Maintenance" at bounding box center [134, 339] width 166 height 19
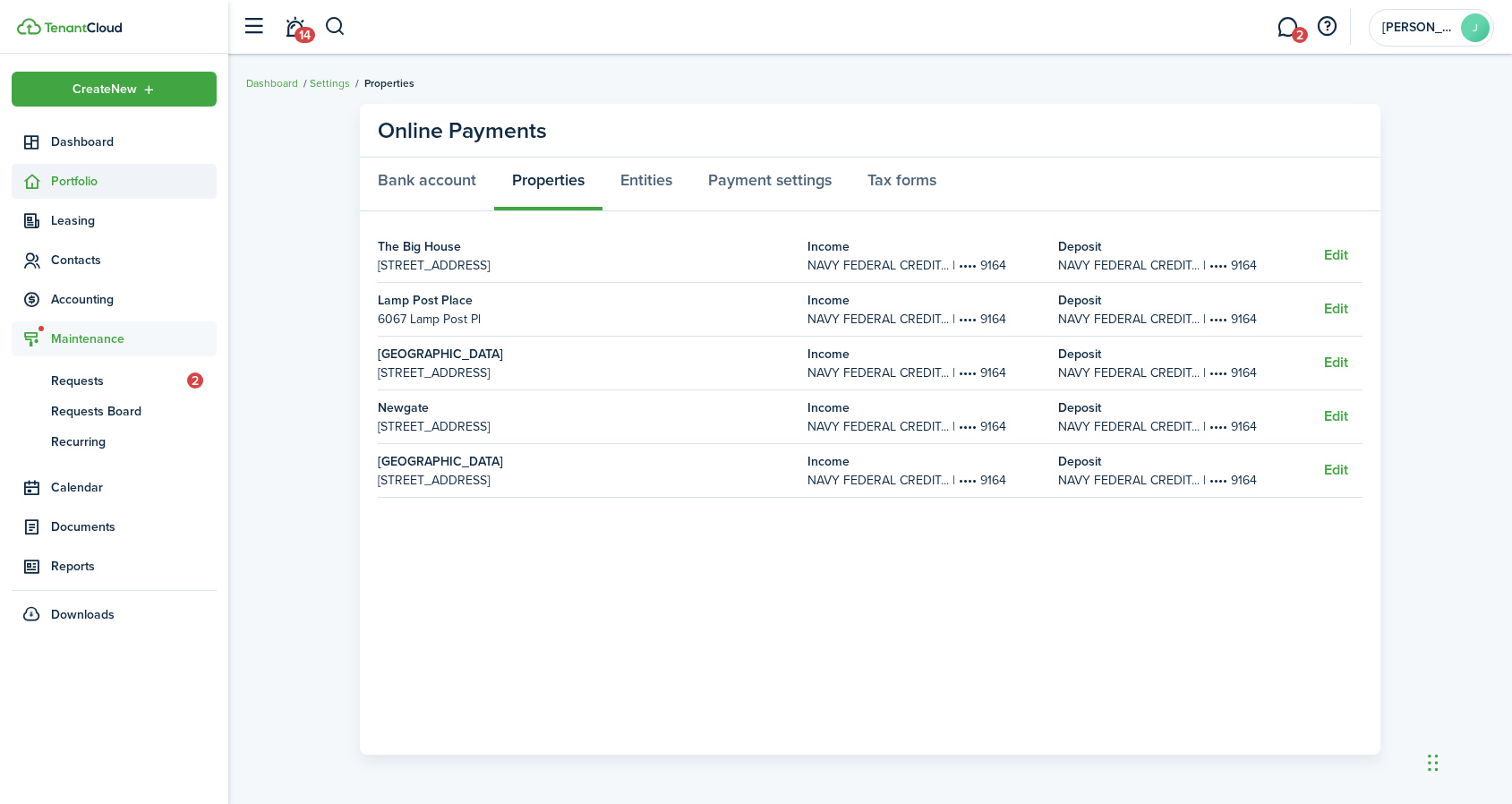
click at [73, 166] on span "Portfolio" at bounding box center [113, 181] width 205 height 35
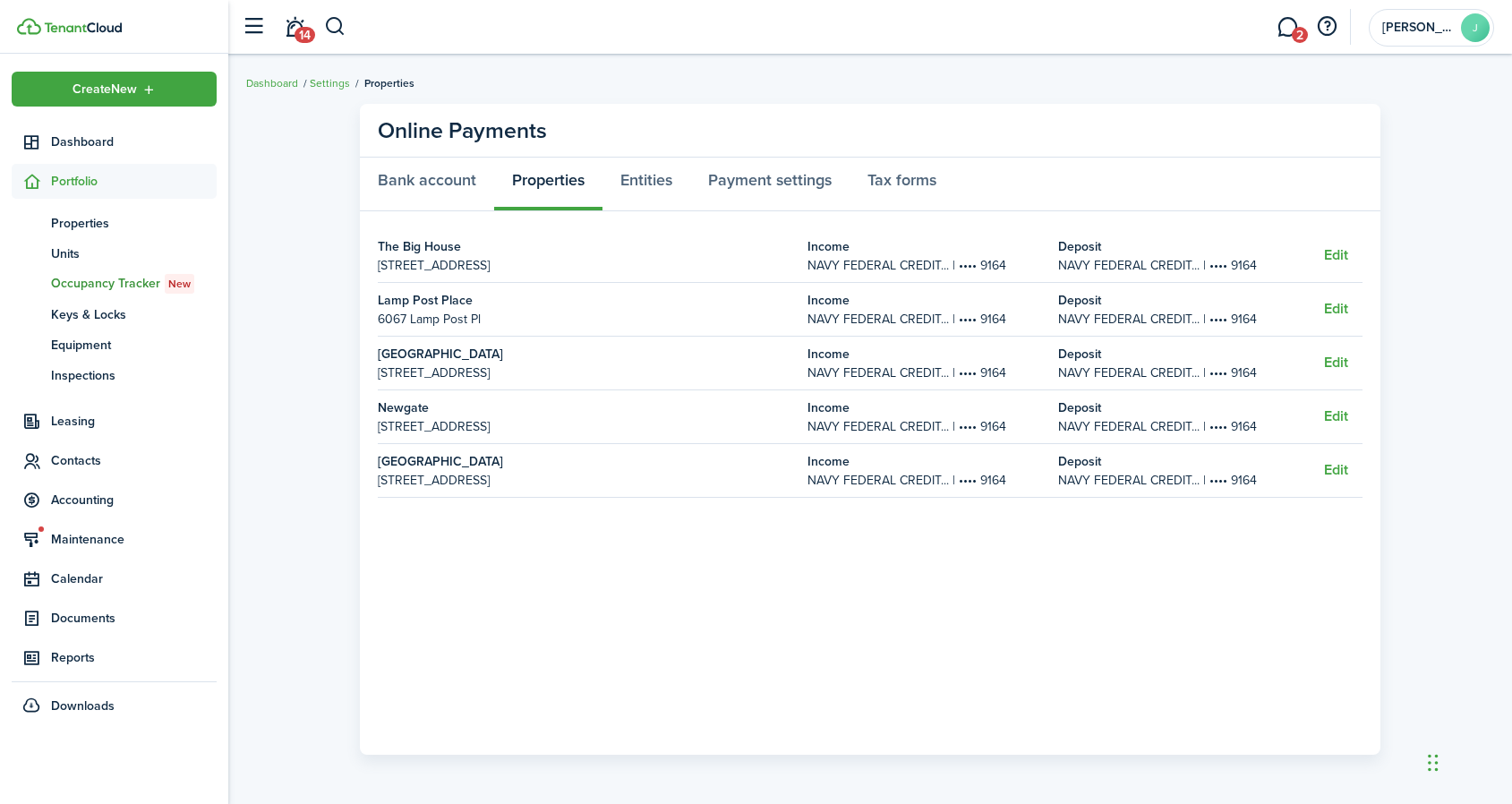
click at [111, 282] on span "Occupancy Tracker New" at bounding box center [134, 283] width 166 height 20
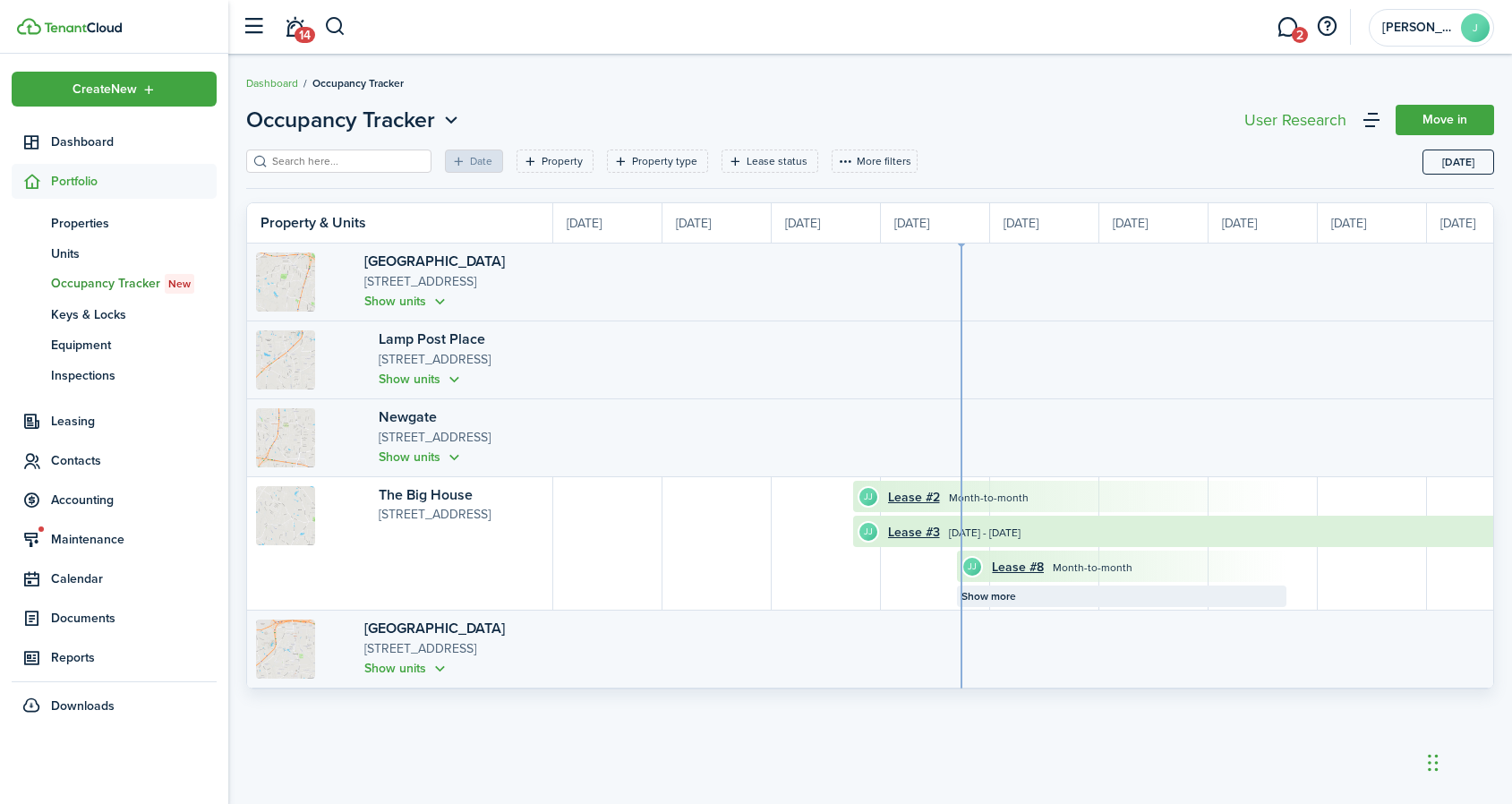
scroll to position [0, 328]
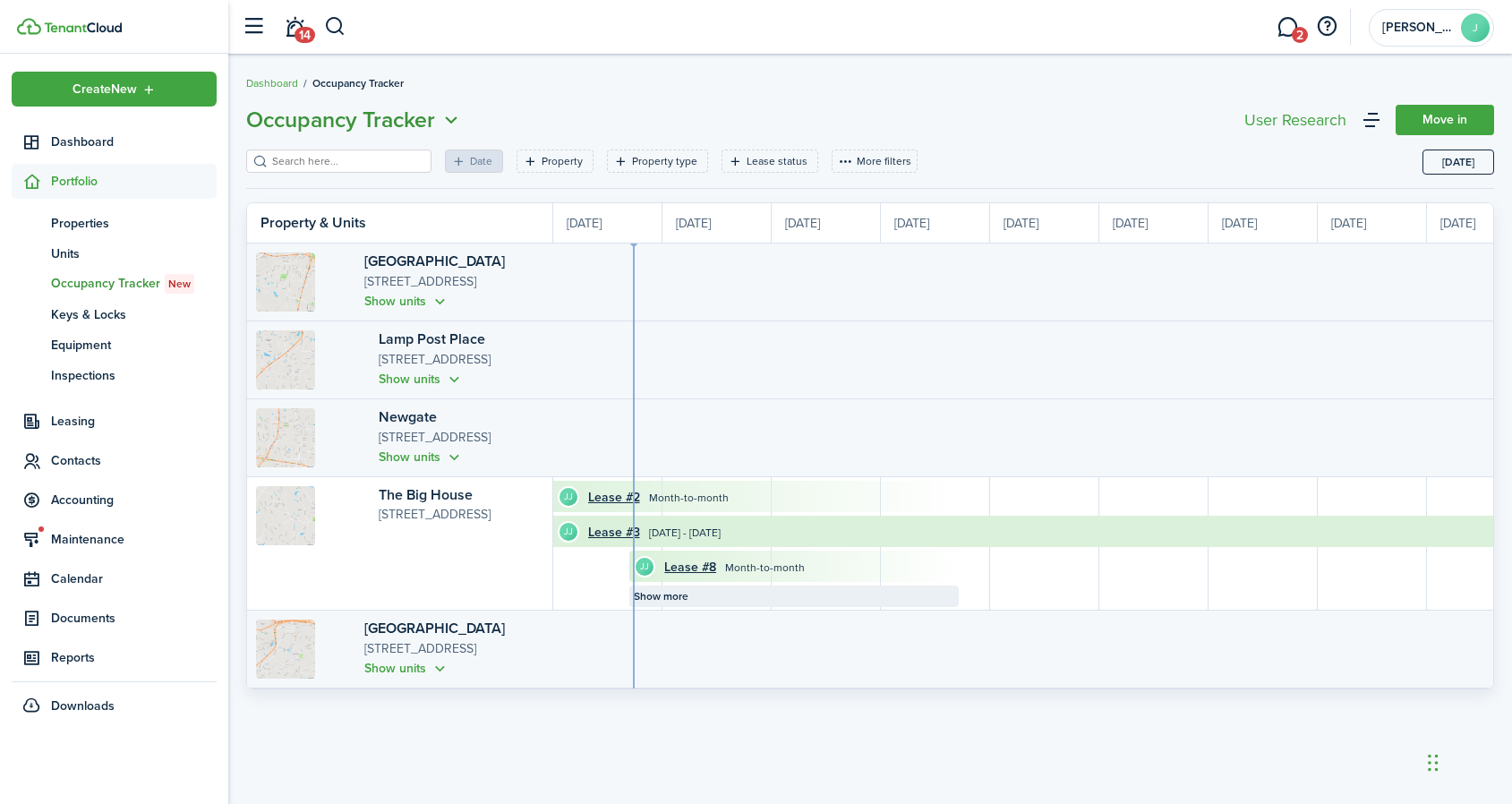
click at [418, 117] on span "Occupancy Tracker" at bounding box center [340, 120] width 189 height 32
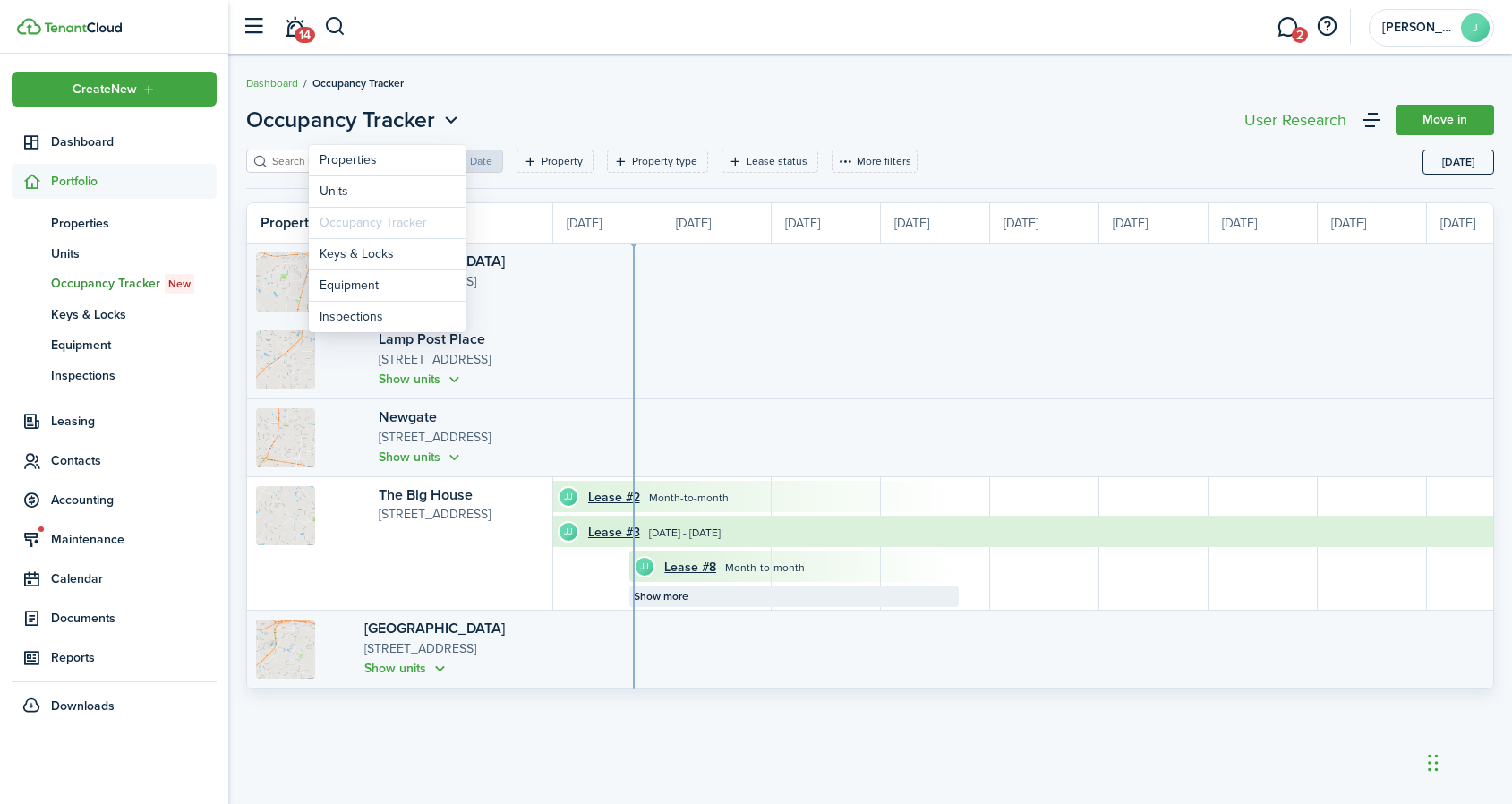
click at [544, 43] on header-wrapper "14 2 [PERSON_NAME]" at bounding box center [863, 27] width 1261 height 53
click at [453, 280] on p "[STREET_ADDRESS]" at bounding box center [454, 282] width 181 height 20
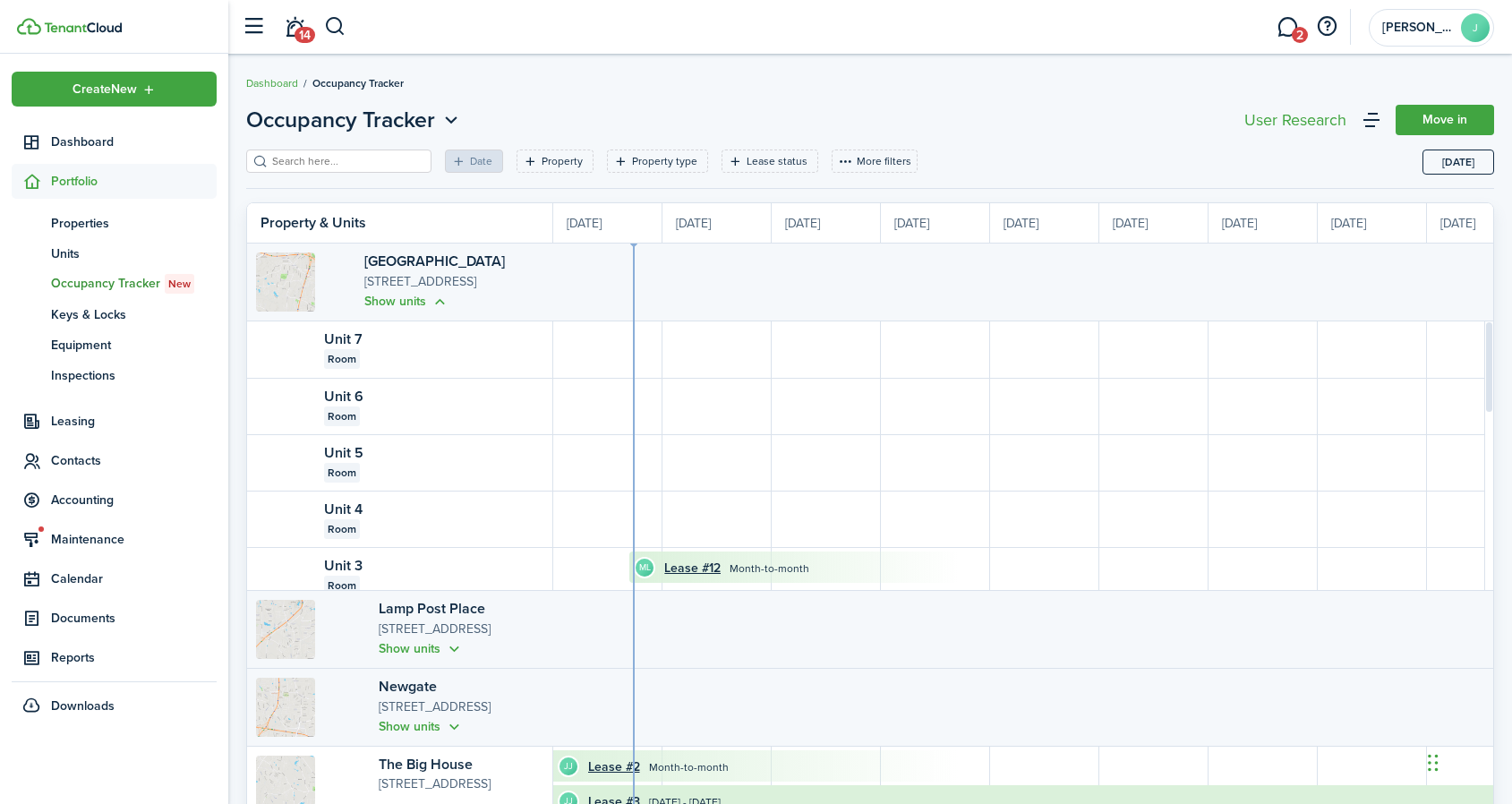
click at [443, 276] on p "[STREET_ADDRESS]" at bounding box center [454, 282] width 181 height 20
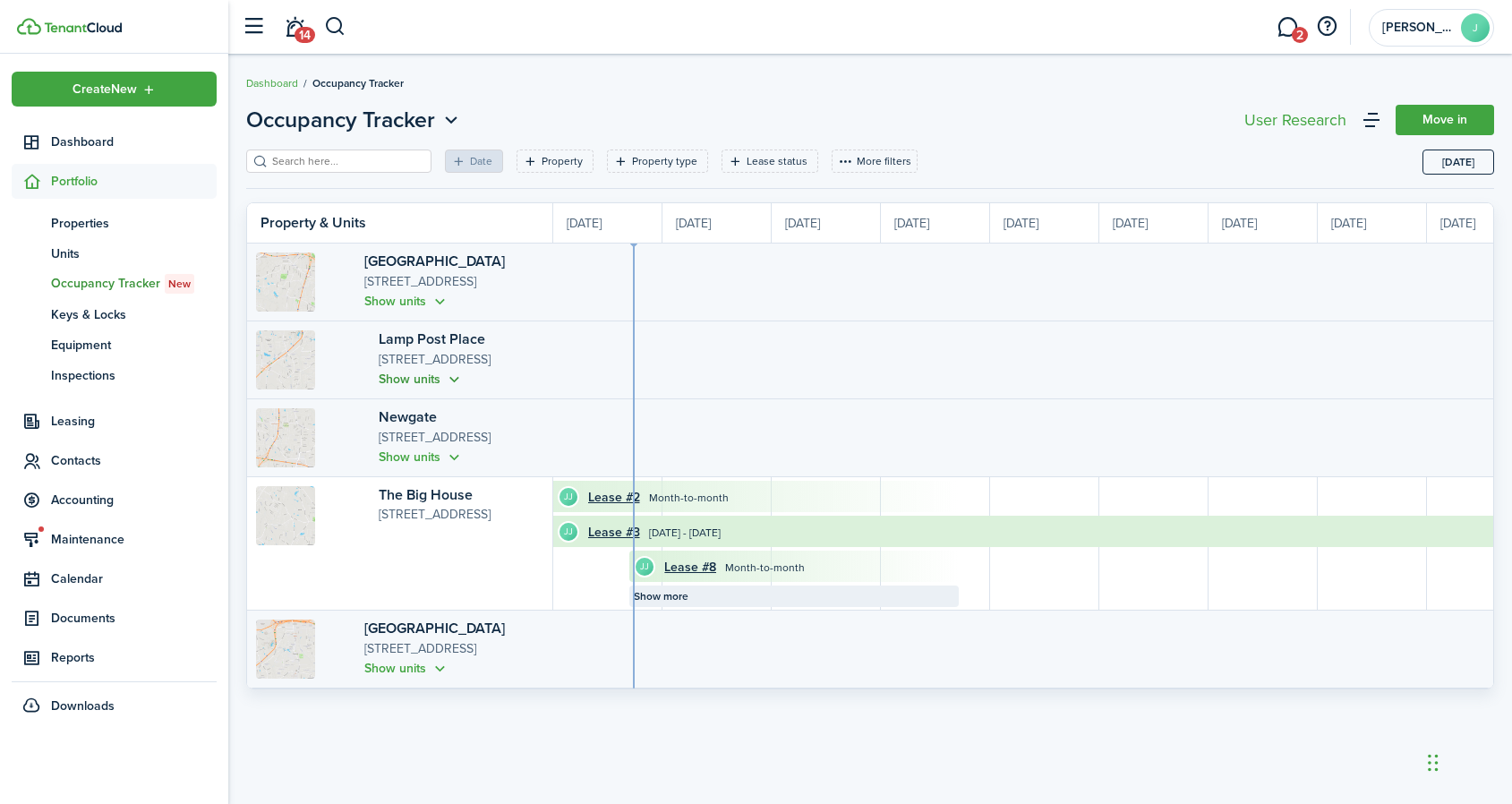
click at [401, 377] on button "Show units" at bounding box center [420, 379] width 85 height 21
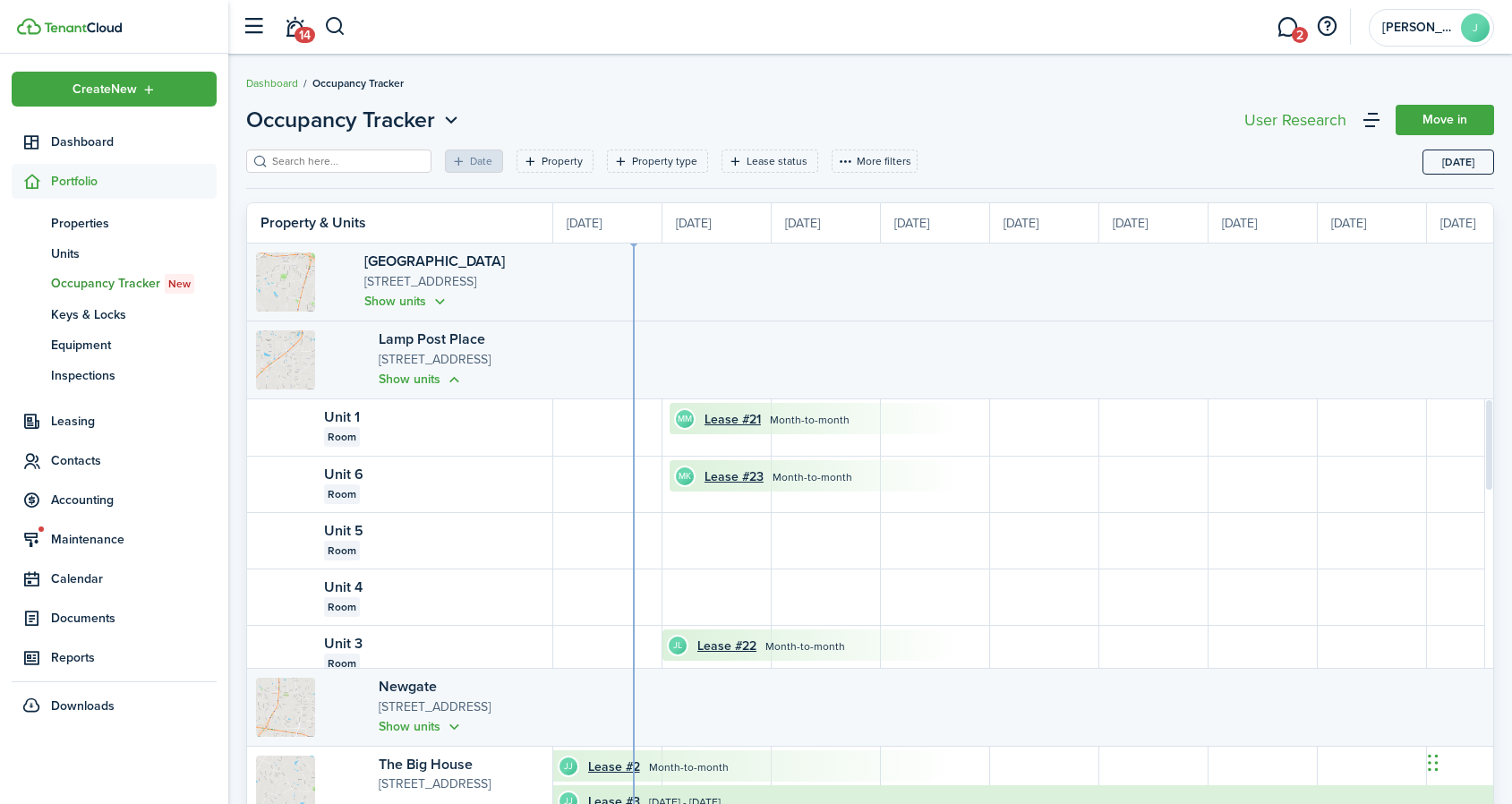
drag, startPoint x: 393, startPoint y: 426, endPoint x: 419, endPoint y: 600, distance: 175.9
click at [433, 570] on occupancy-board-unit-card "Unit 4 Room" at bounding box center [399, 597] width 306 height 56
click at [108, 222] on span "Properties" at bounding box center [134, 224] width 166 height 19
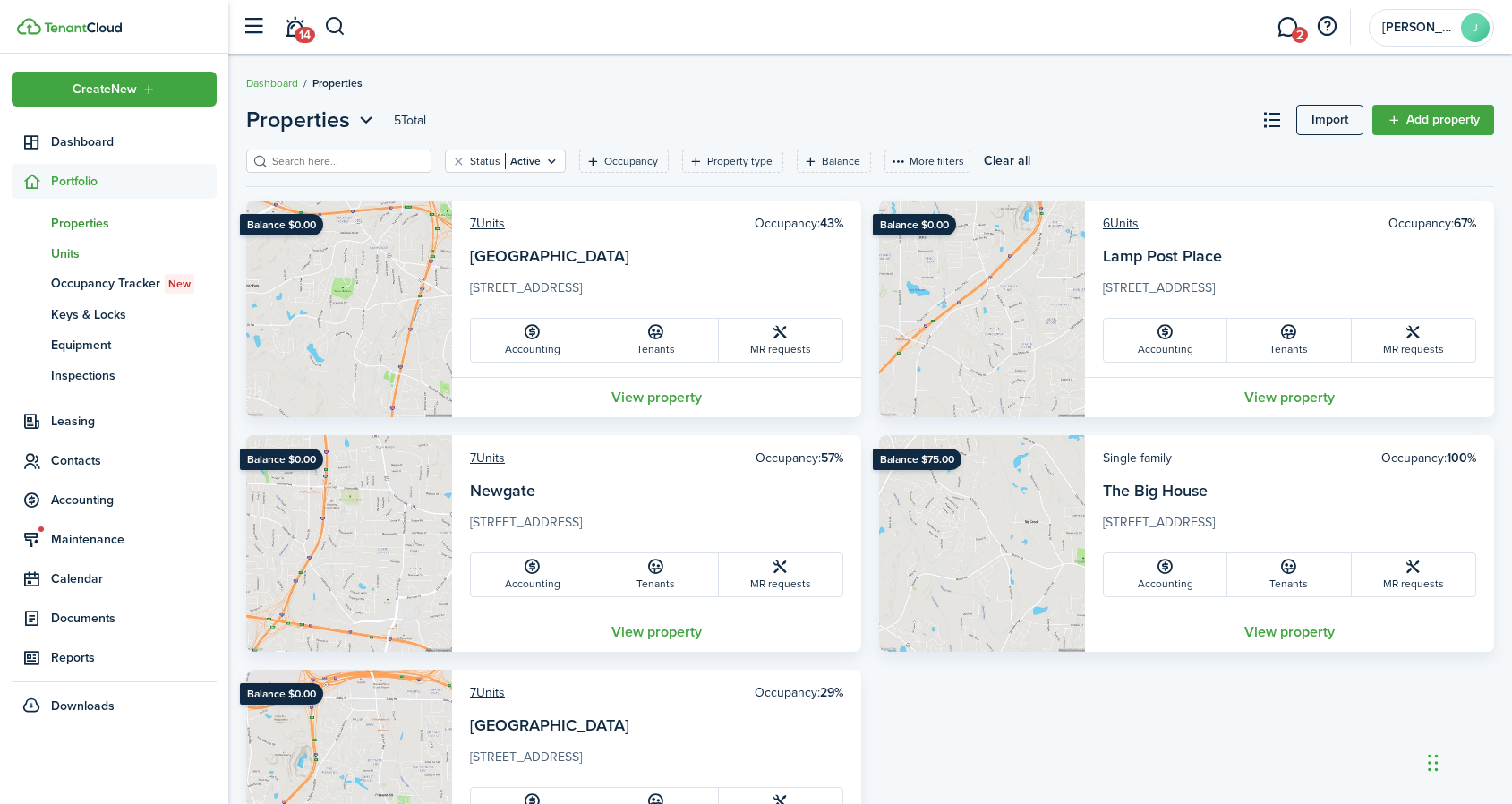
click at [71, 256] on span "Units" at bounding box center [134, 253] width 166 height 19
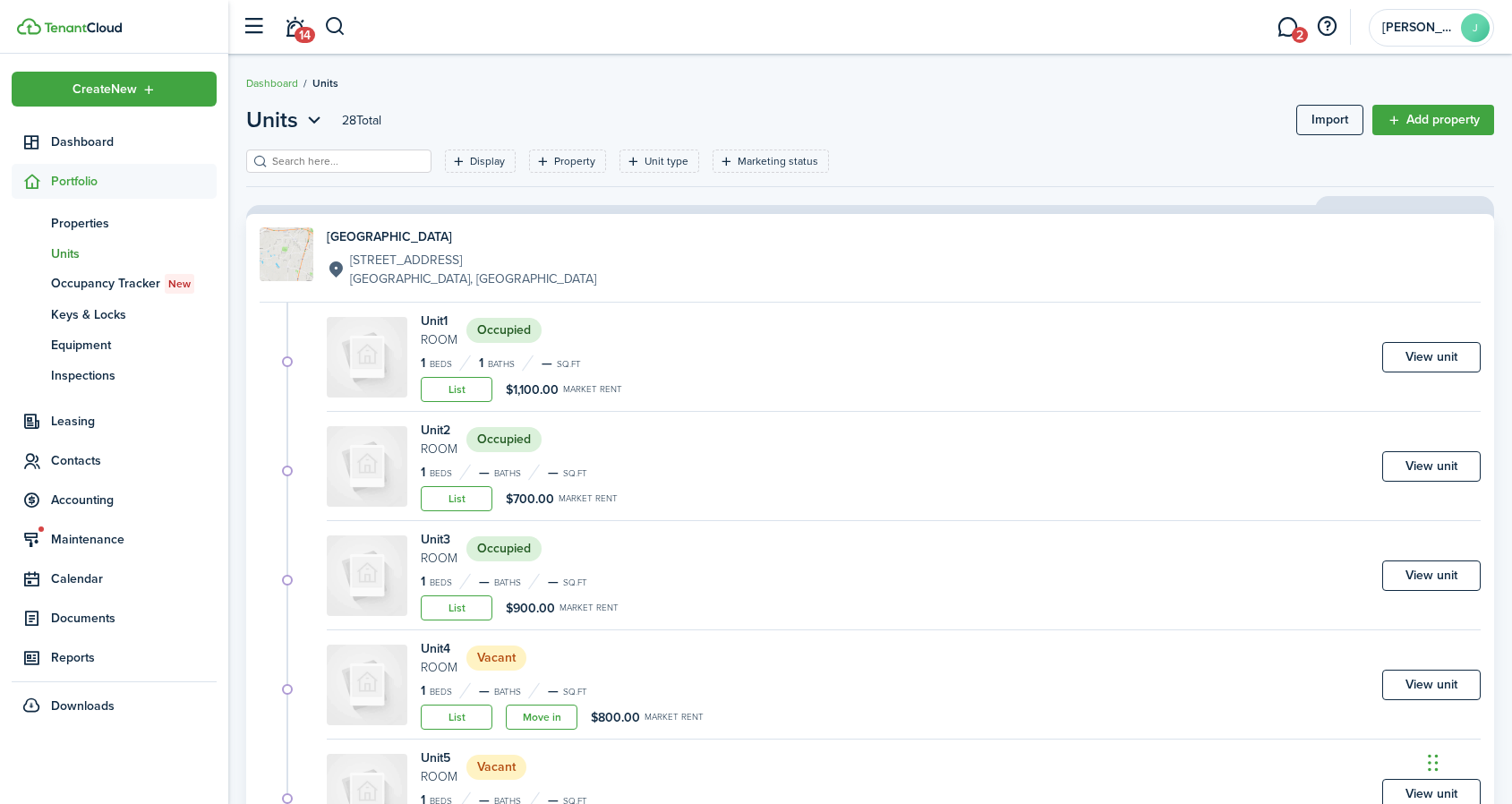
click at [637, 212] on div at bounding box center [870, 223] width 1248 height 36
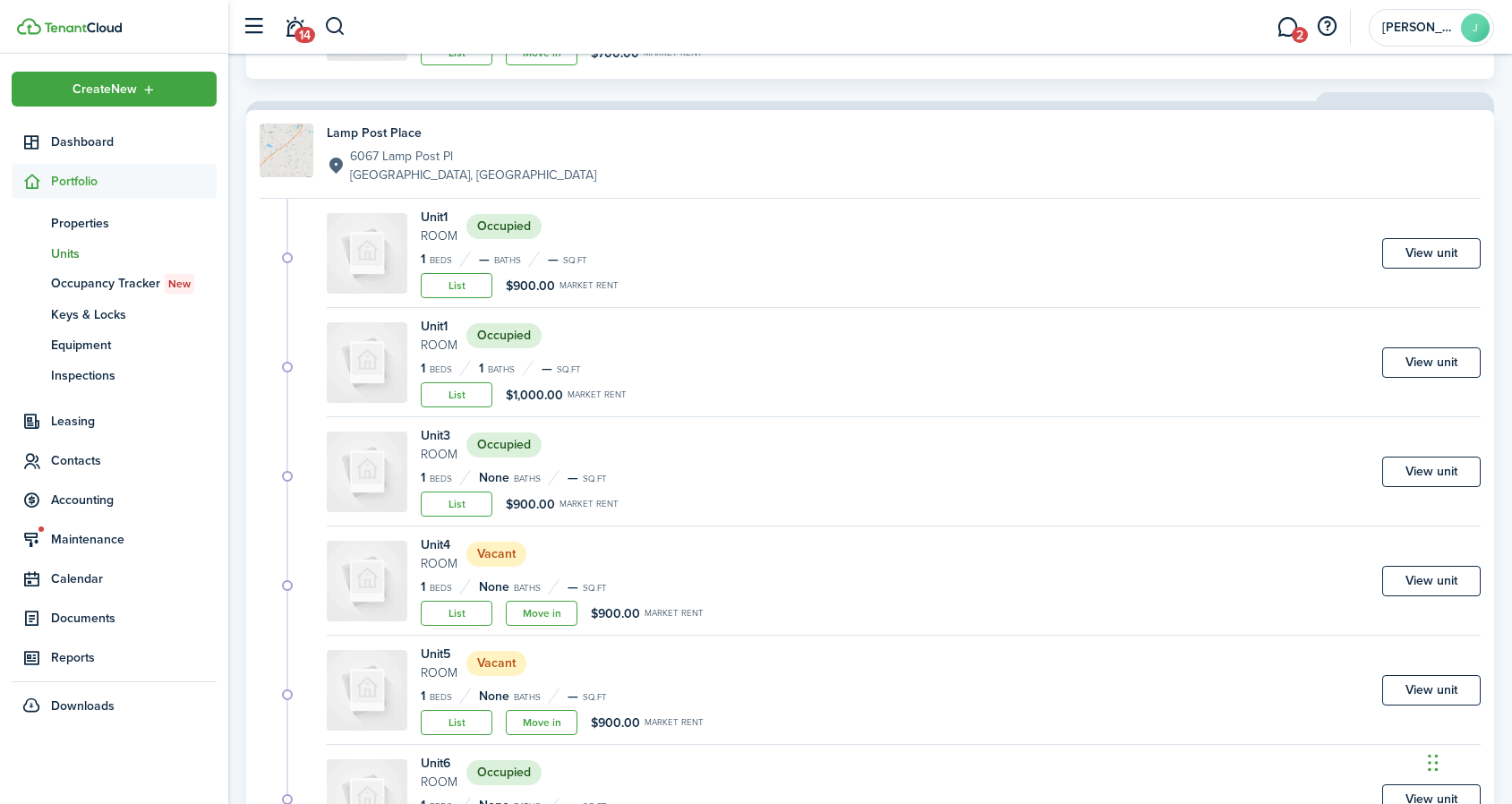
scroll to position [997, 0]
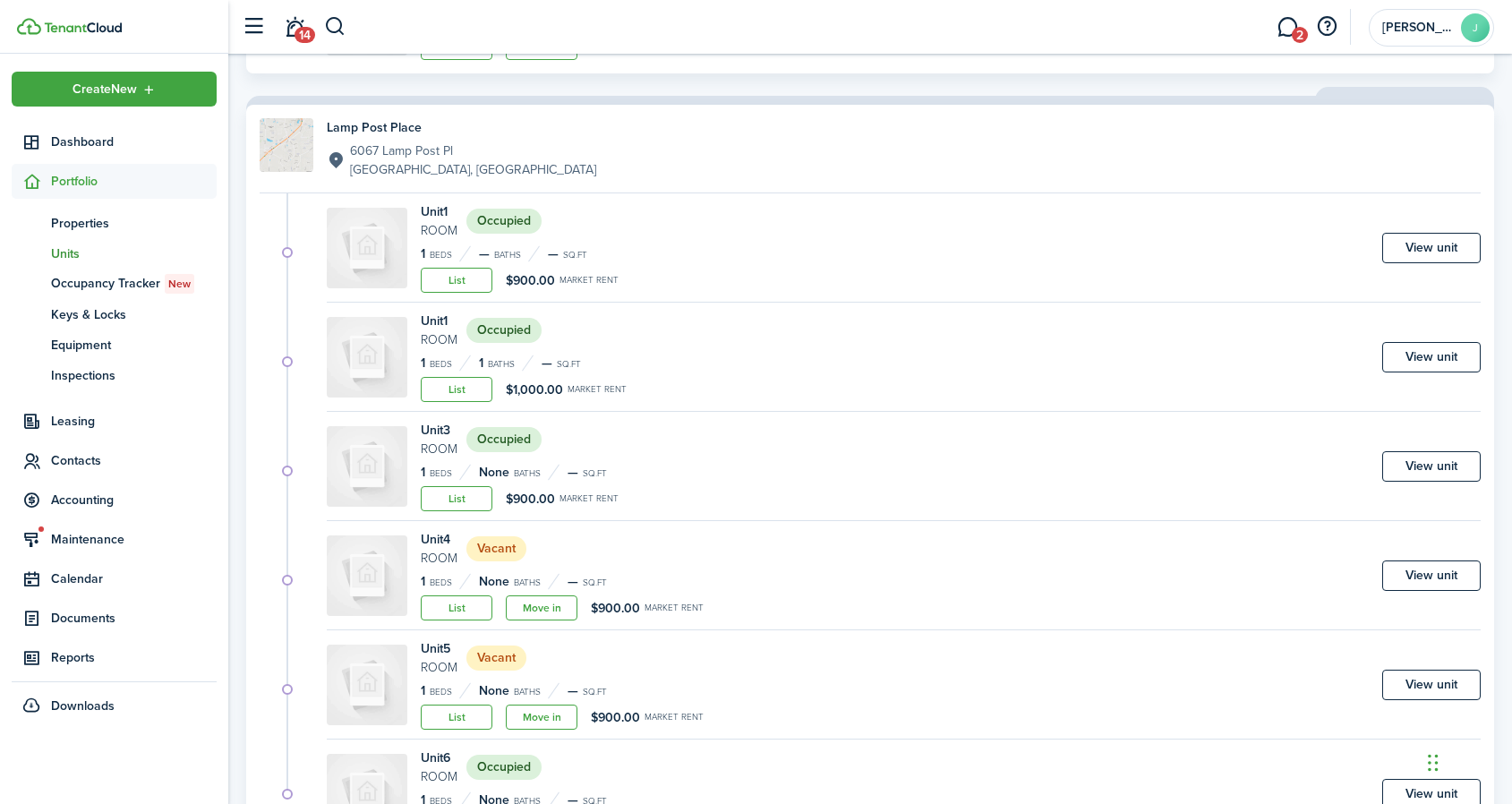
click at [237, 231] on div "Lamp Post Place [STREET_ADDRESS] Unit 1 Room Occupied 1 Beds — Baths — sq.ft Li…" at bounding box center [870, 472] width 1265 height 761
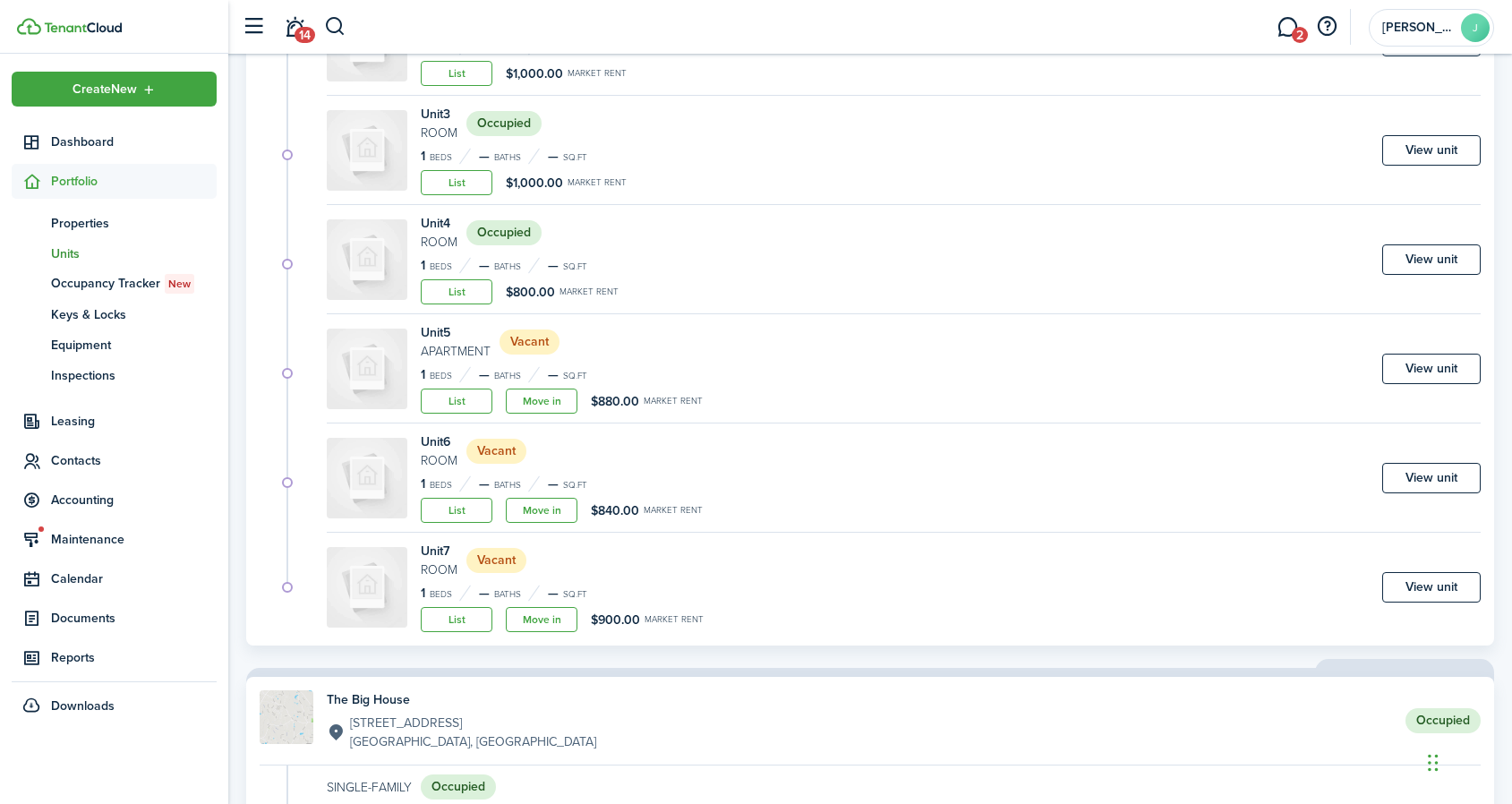
scroll to position [2089, 0]
click at [1430, 371] on link "View unit" at bounding box center [1431, 372] width 98 height 30
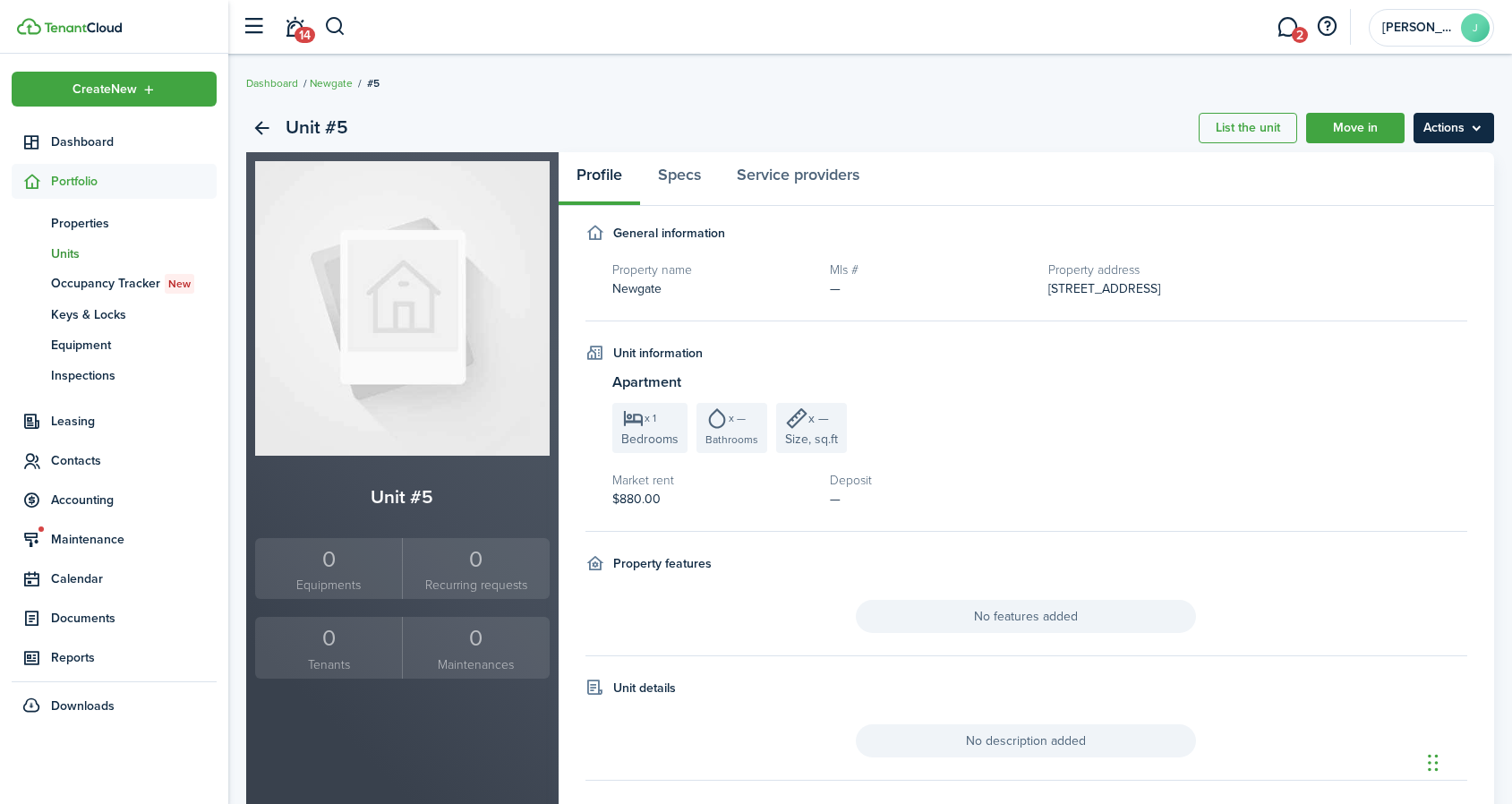
click at [1429, 133] on menu-btn "Actions" at bounding box center [1453, 128] width 81 height 30
click at [1384, 166] on link "Edit unit" at bounding box center [1416, 168] width 156 height 30
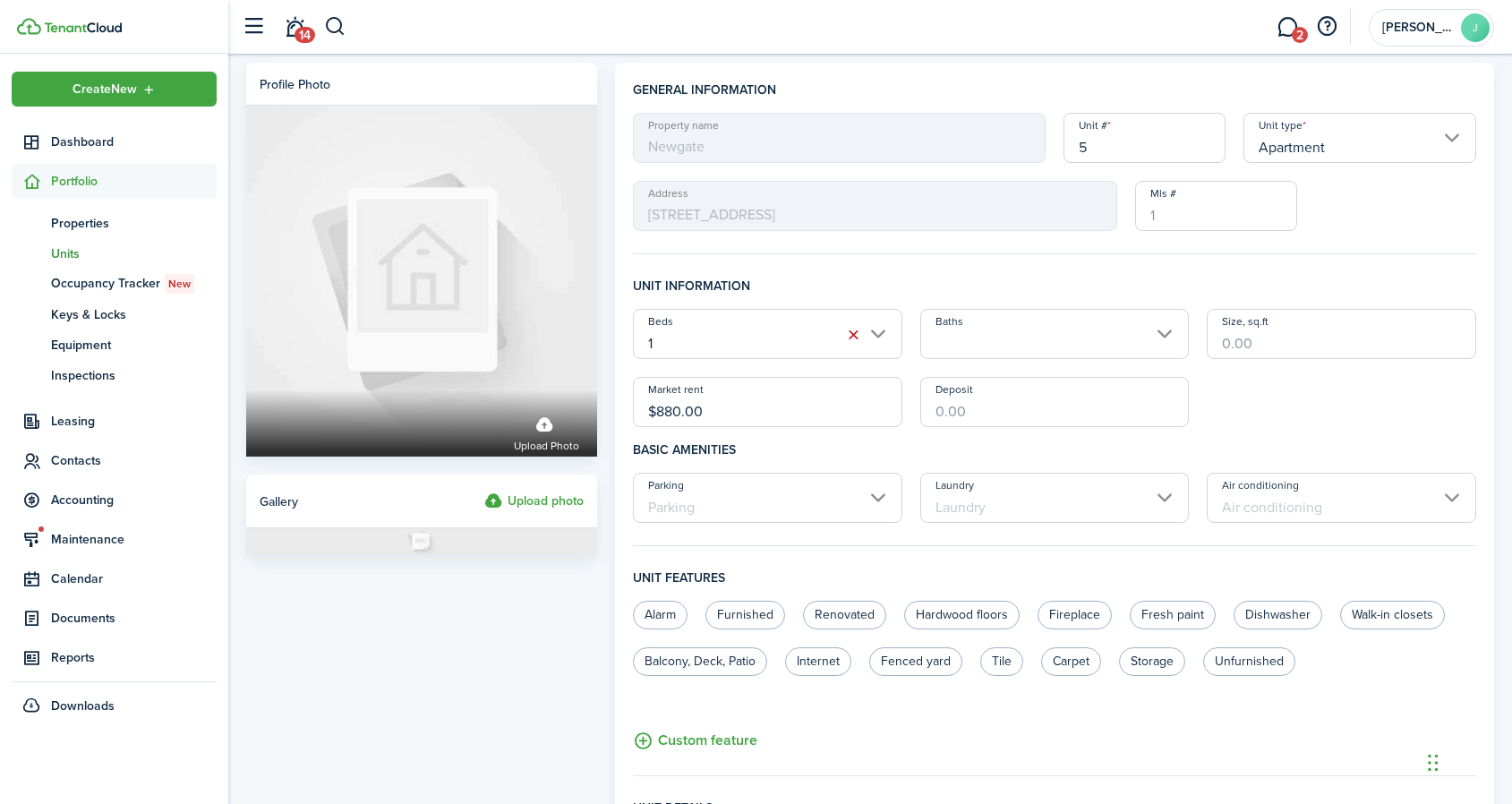
click at [1268, 153] on input "Apartment" at bounding box center [1360, 137] width 232 height 50
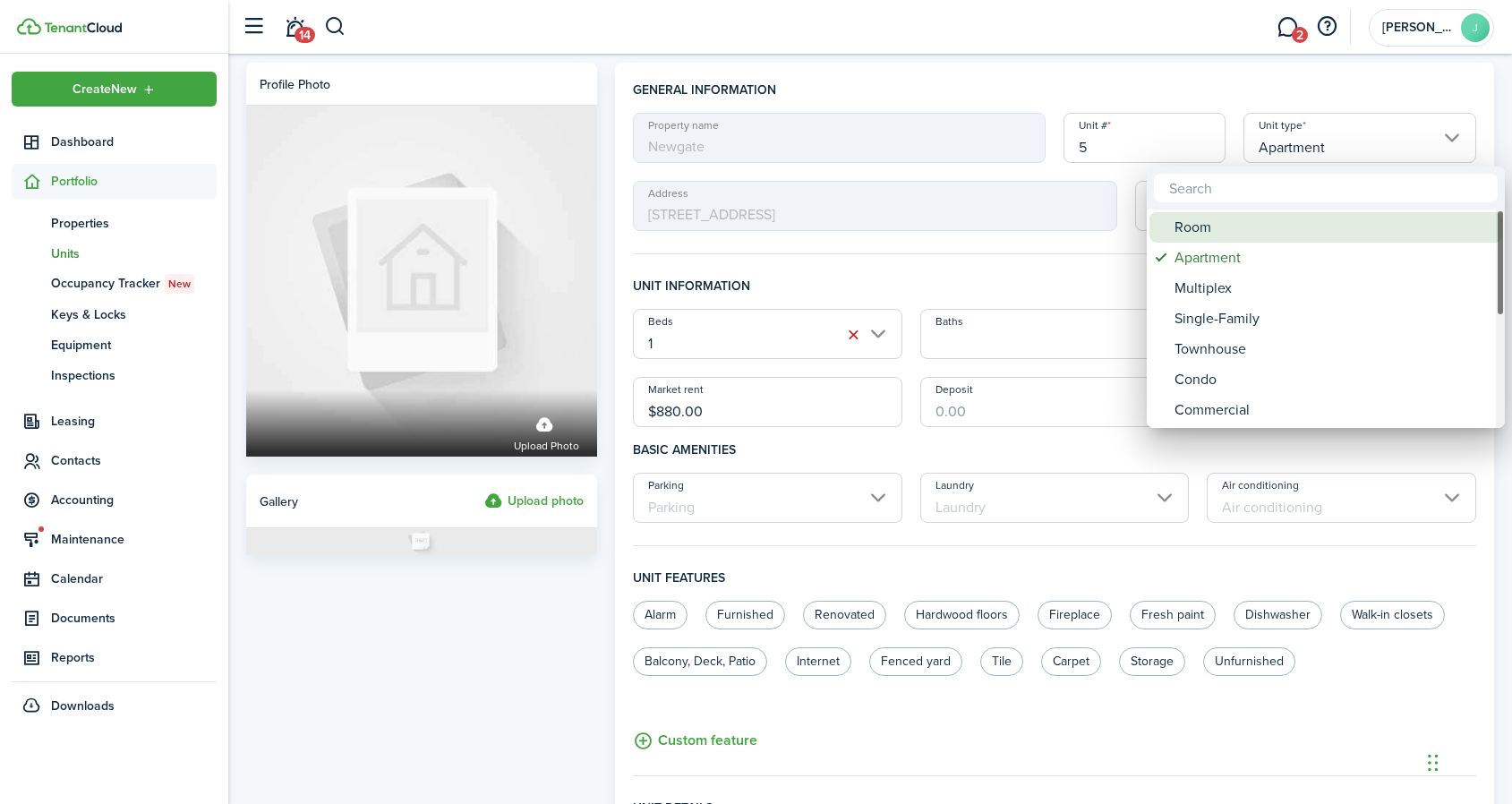
click at [1201, 238] on div "Room" at bounding box center [1333, 228] width 317 height 30
type input "Room"
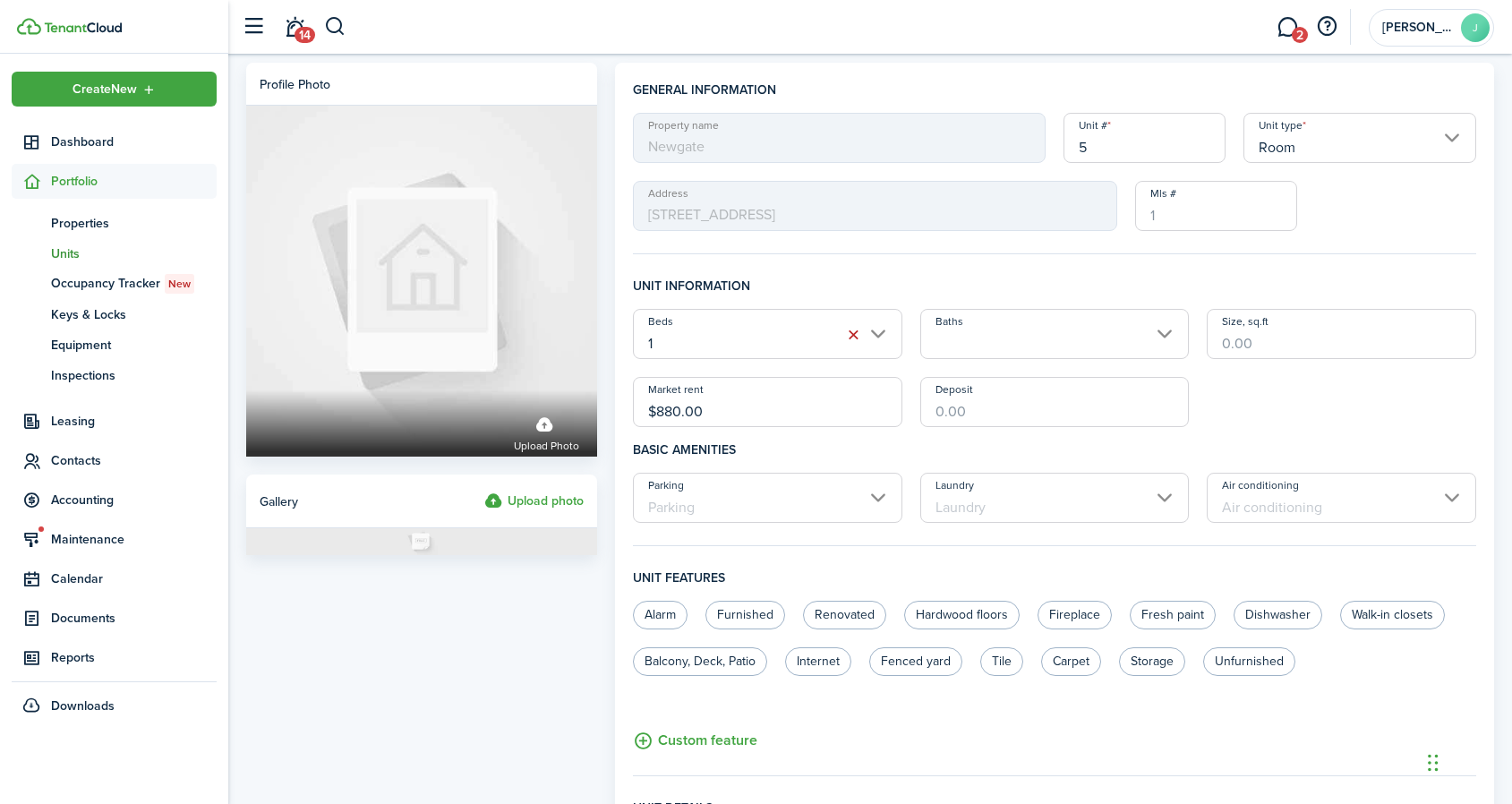
click at [1085, 262] on unit-edit-form "General information Property name Newgate Unit # 5 Unit type Room Address [STRE…" at bounding box center [1054, 657] width 843 height 1154
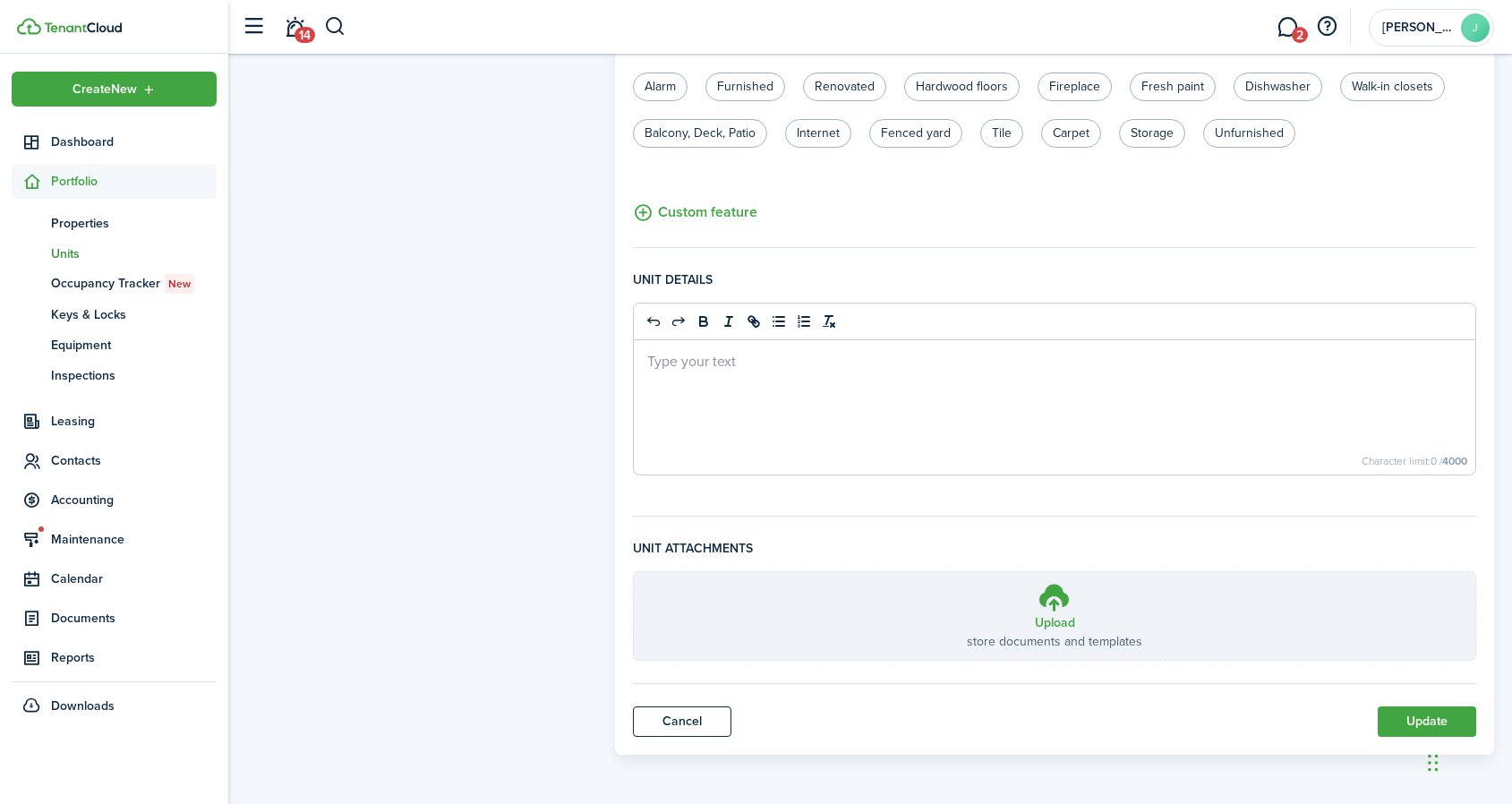
scroll to position [528, 0]
click at [1409, 717] on button "Update" at bounding box center [1426, 721] width 98 height 30
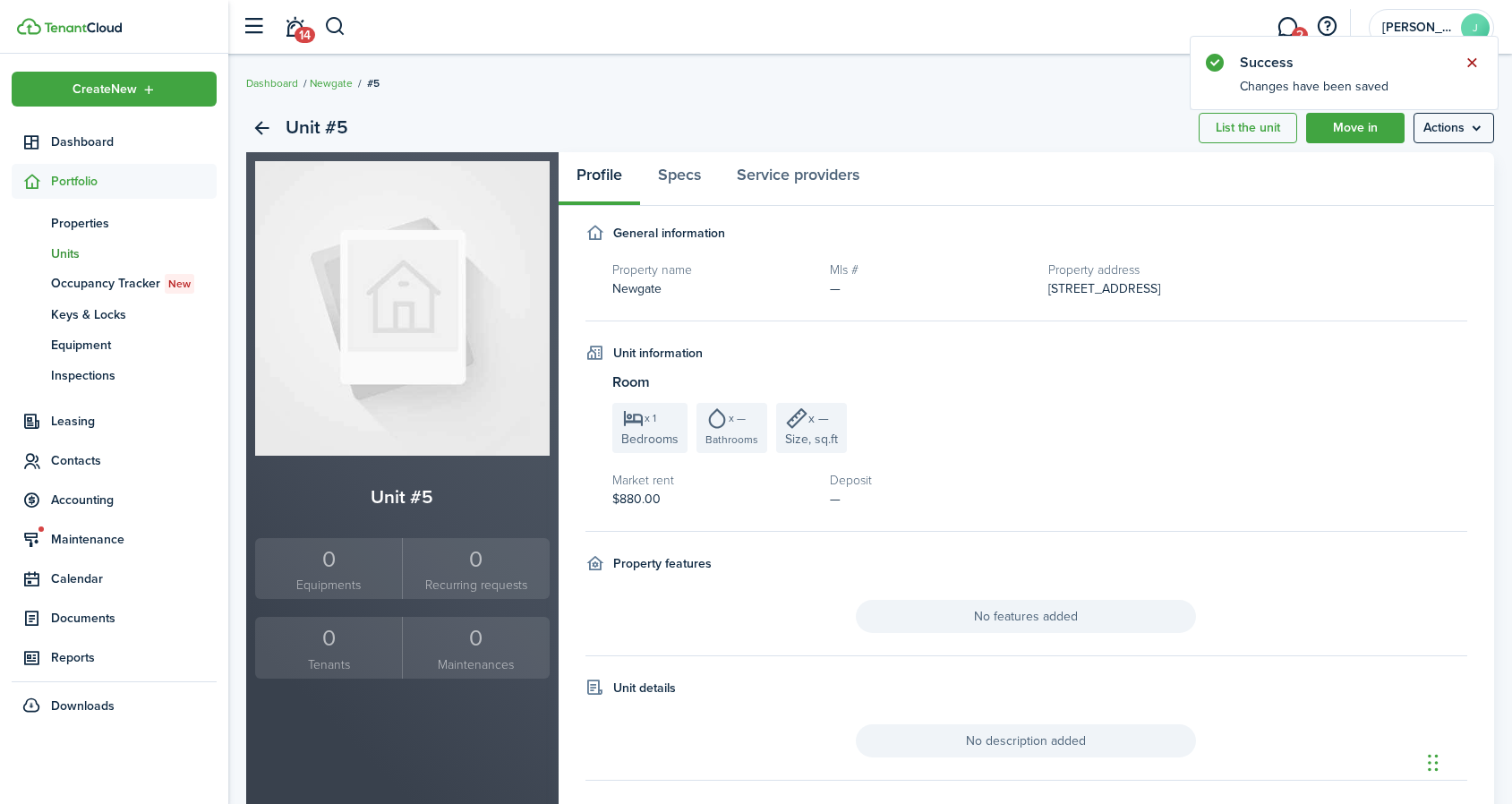
click at [1482, 56] on button "Close notify" at bounding box center [1471, 63] width 25 height 25
click at [262, 123] on link "Back" at bounding box center [261, 128] width 30 height 30
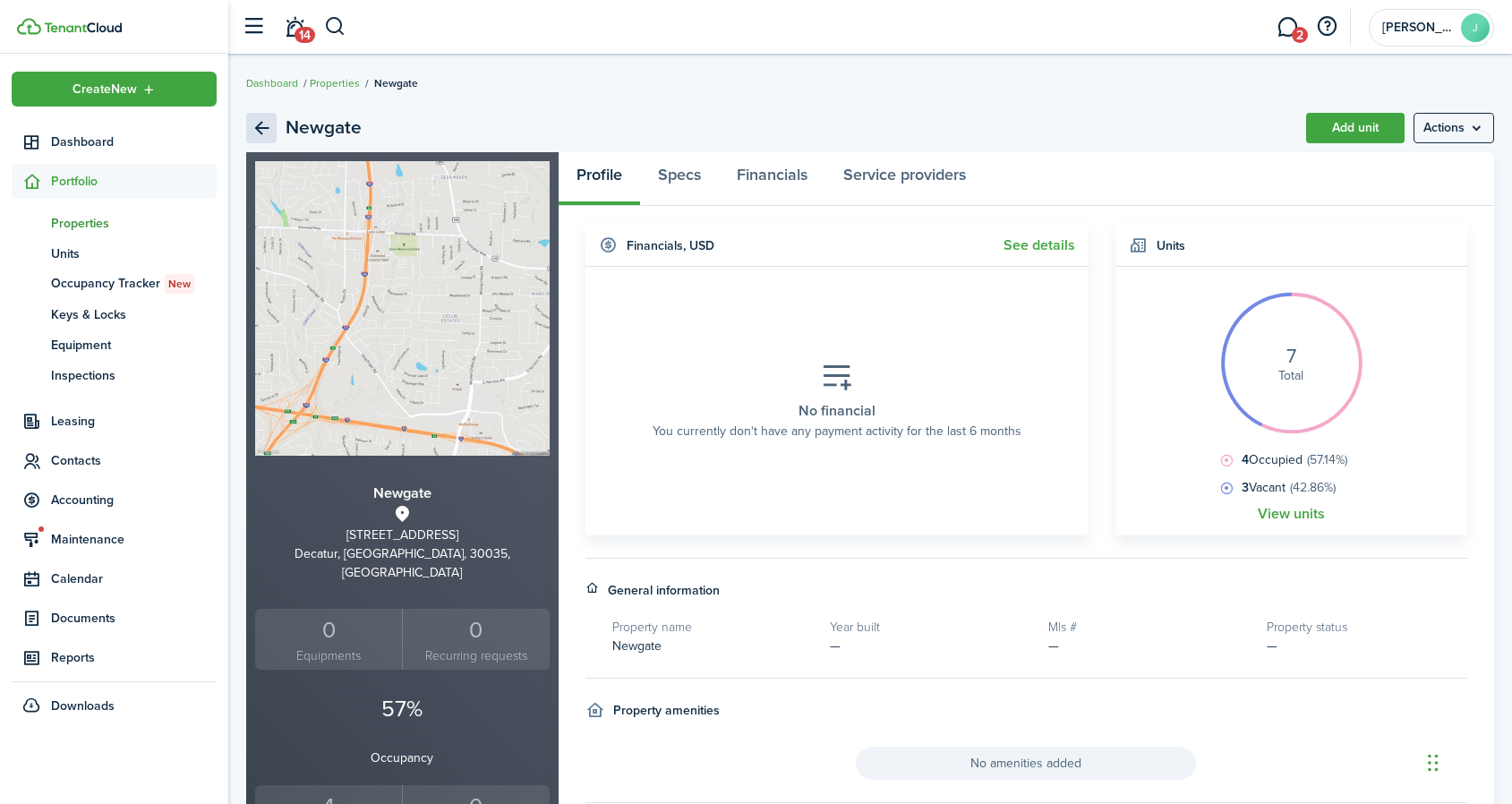
click at [253, 132] on link "Back" at bounding box center [261, 128] width 30 height 30
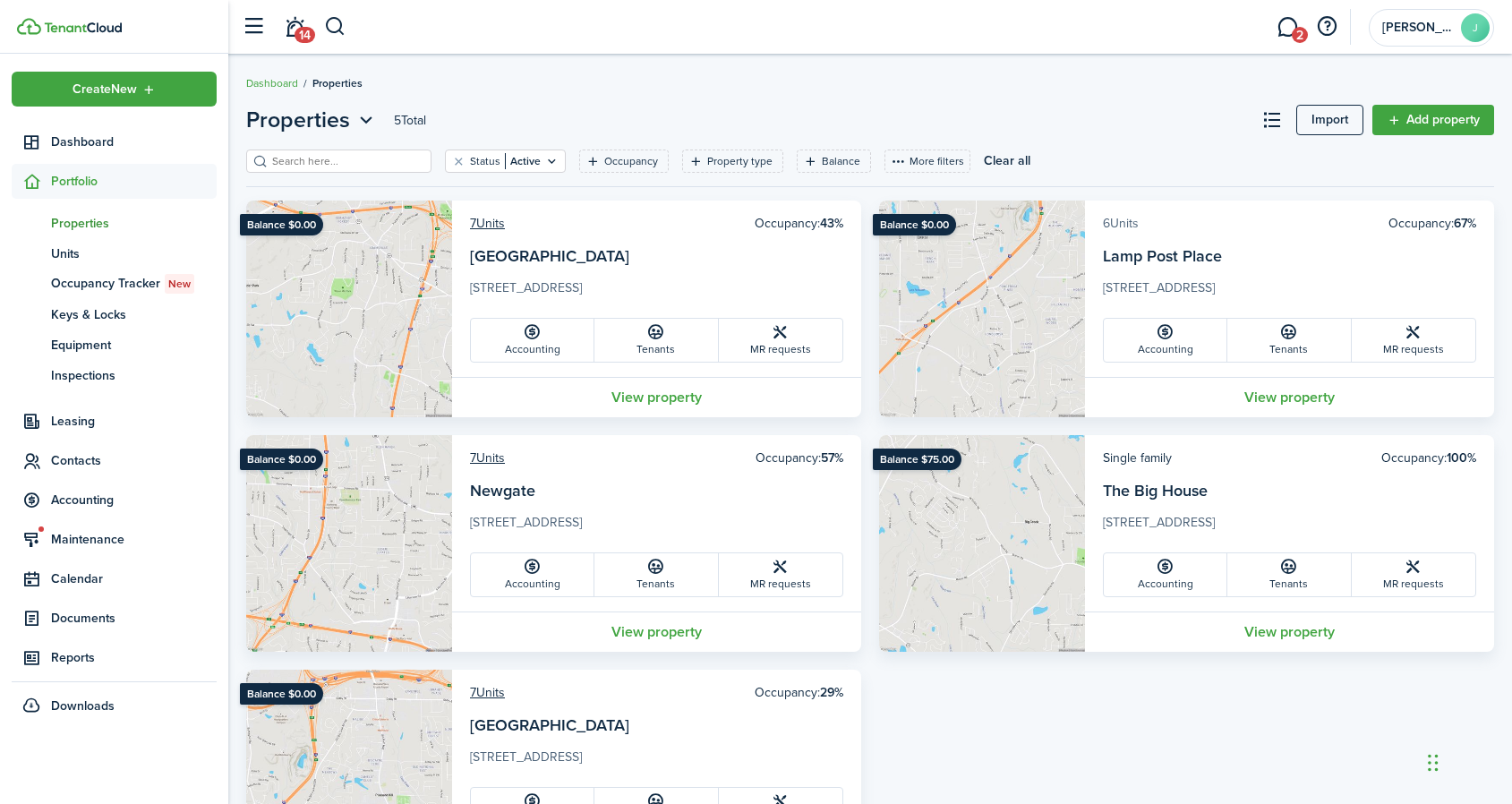
click at [1125, 223] on link "6 Units" at bounding box center [1120, 224] width 36 height 19
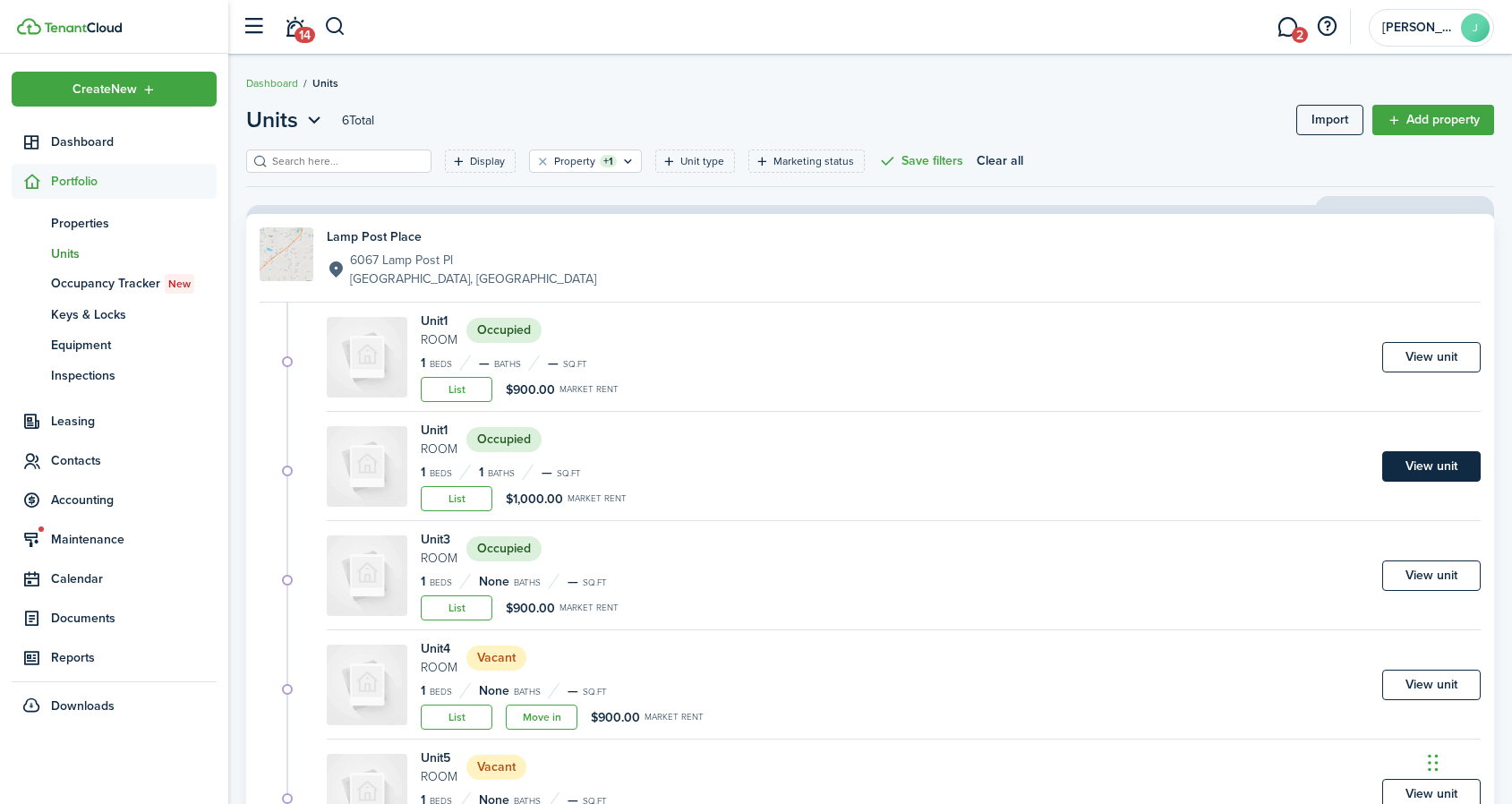
click at [1441, 464] on link "View unit" at bounding box center [1431, 467] width 98 height 30
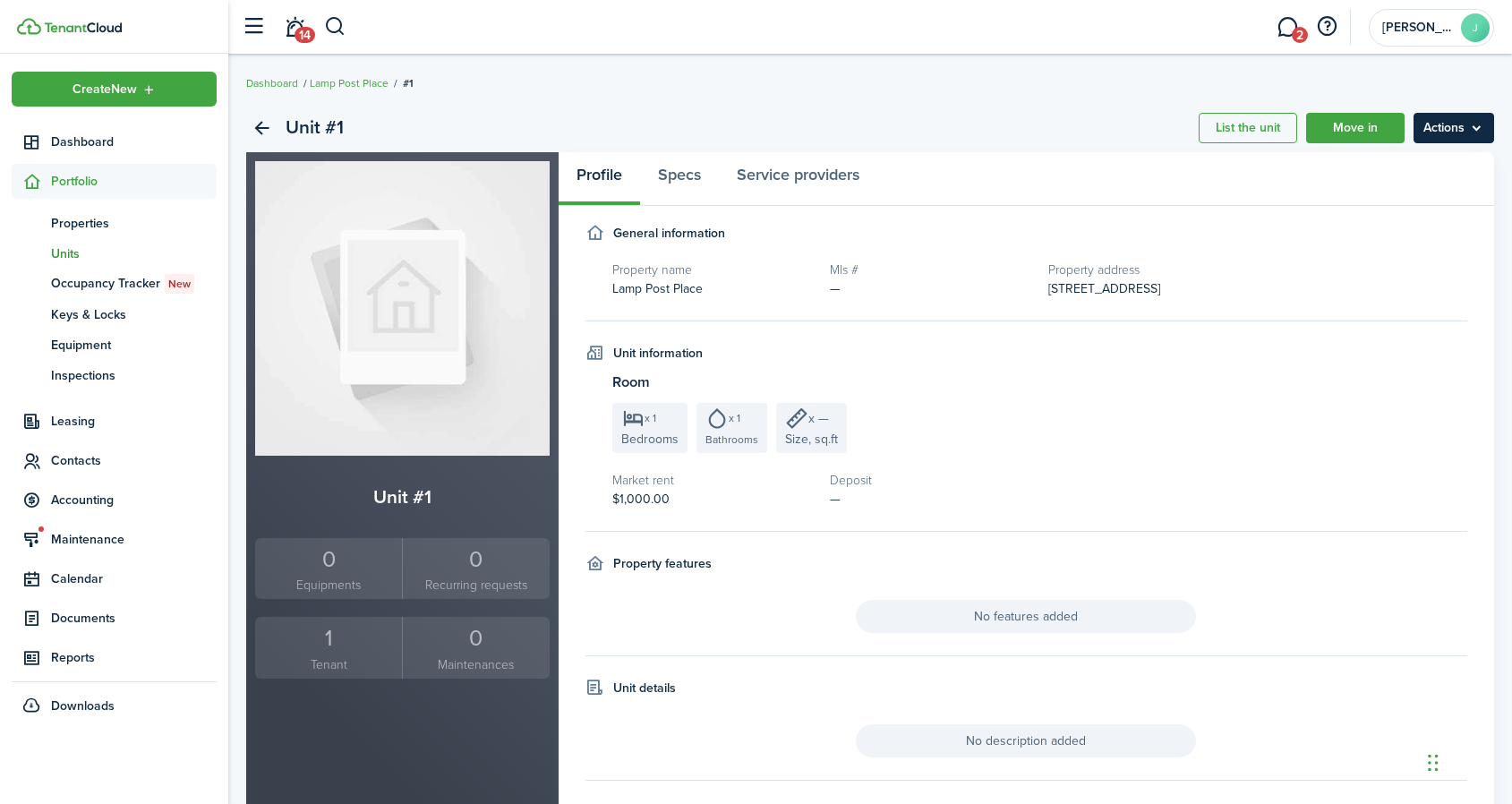
click at [1433, 132] on menu-btn "Actions" at bounding box center [1453, 128] width 81 height 30
click at [1383, 163] on link "Edit unit" at bounding box center [1416, 168] width 156 height 30
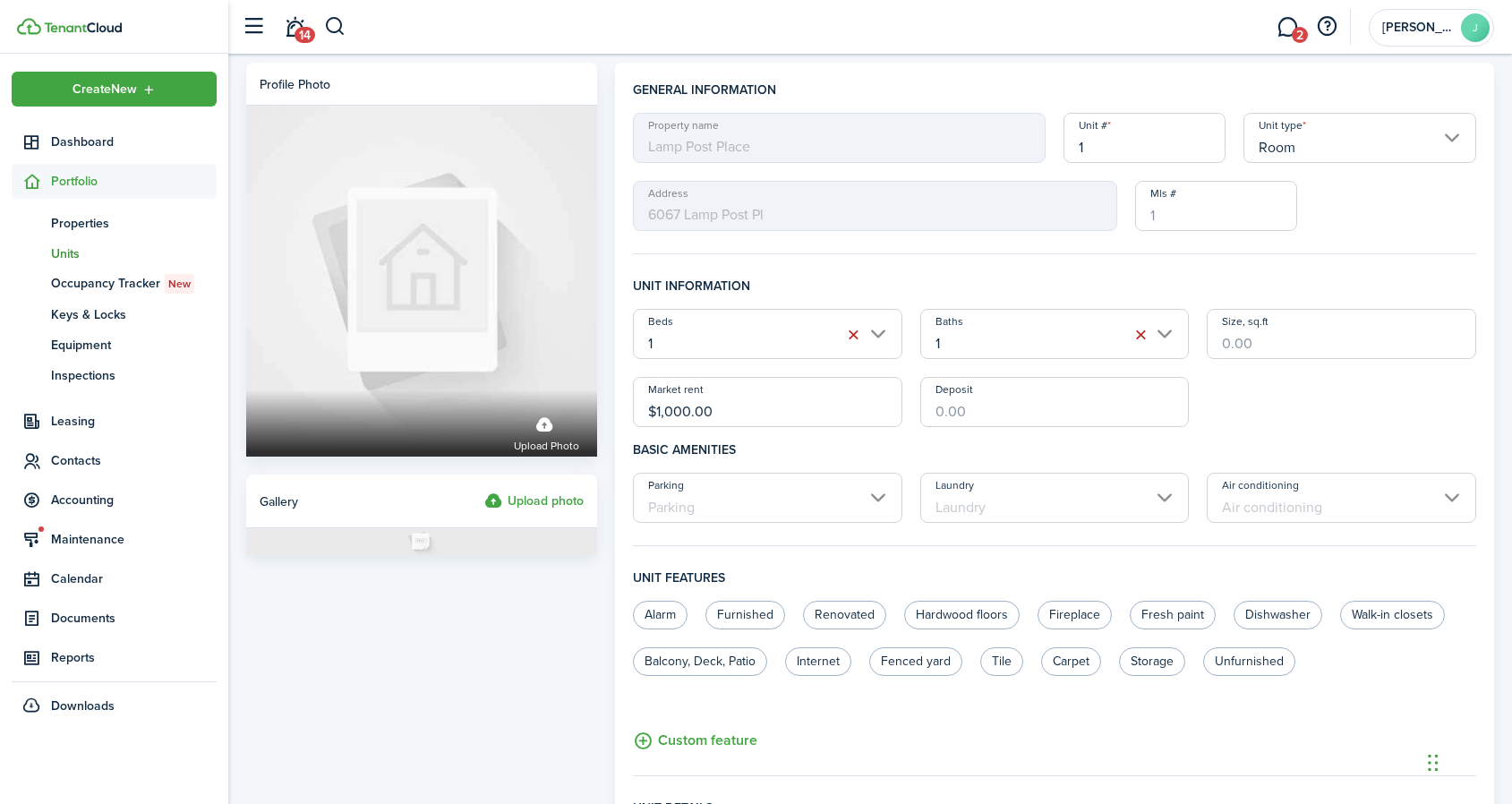
drag, startPoint x: 965, startPoint y: 329, endPoint x: 1057, endPoint y: 259, distance: 115.6
click at [1057, 259] on unit-edit-form "General information Property name Lamp Post Place Unit # 1 Unit type Room Addre…" at bounding box center [1054, 657] width 843 height 1154
drag, startPoint x: 1118, startPoint y: 143, endPoint x: 1043, endPoint y: 141, distance: 75.0
click at [1047, 141] on div "Property name Lamp Post Place Unit # 1 Unit type Room Address 6067 Lamp Post Pl…" at bounding box center [1055, 171] width 861 height 118
type input "2"
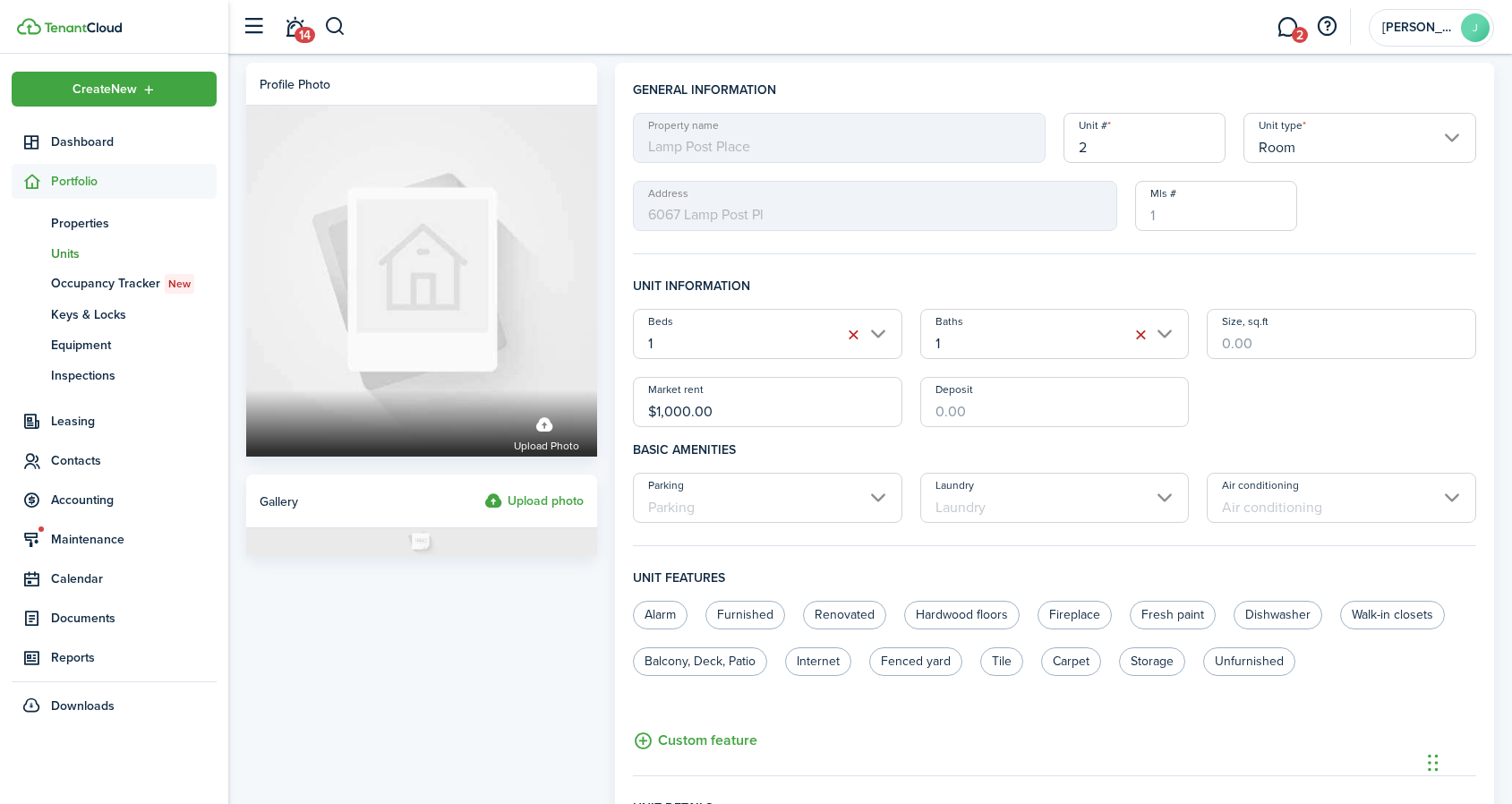
click at [1345, 223] on div "Property name Lamp Post Place Unit # 2 Unit type Room Address 6067 Lamp Post Pl…" at bounding box center [1055, 171] width 861 height 118
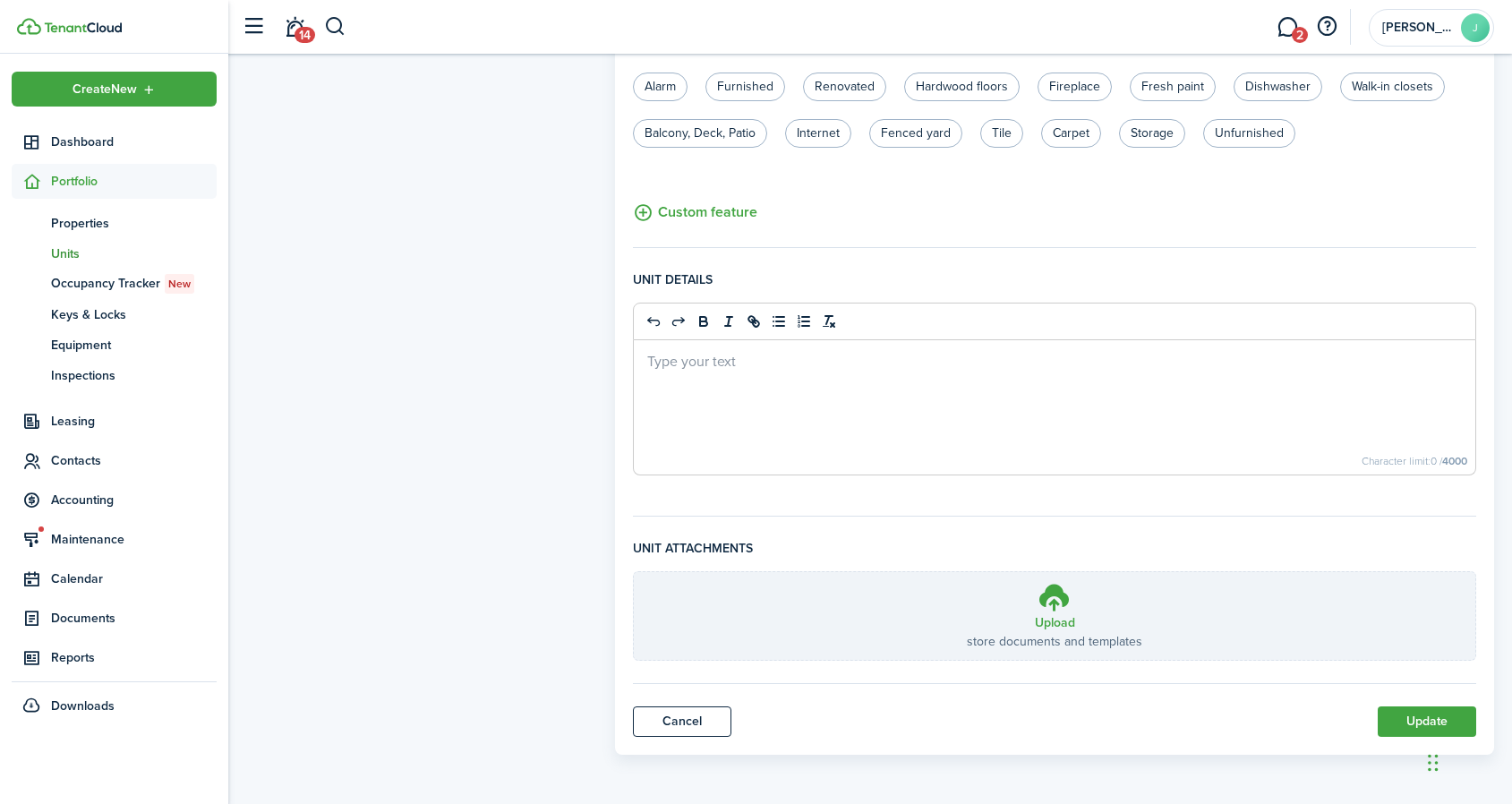
scroll to position [528, 0]
click at [1413, 721] on button "Update" at bounding box center [1426, 721] width 98 height 30
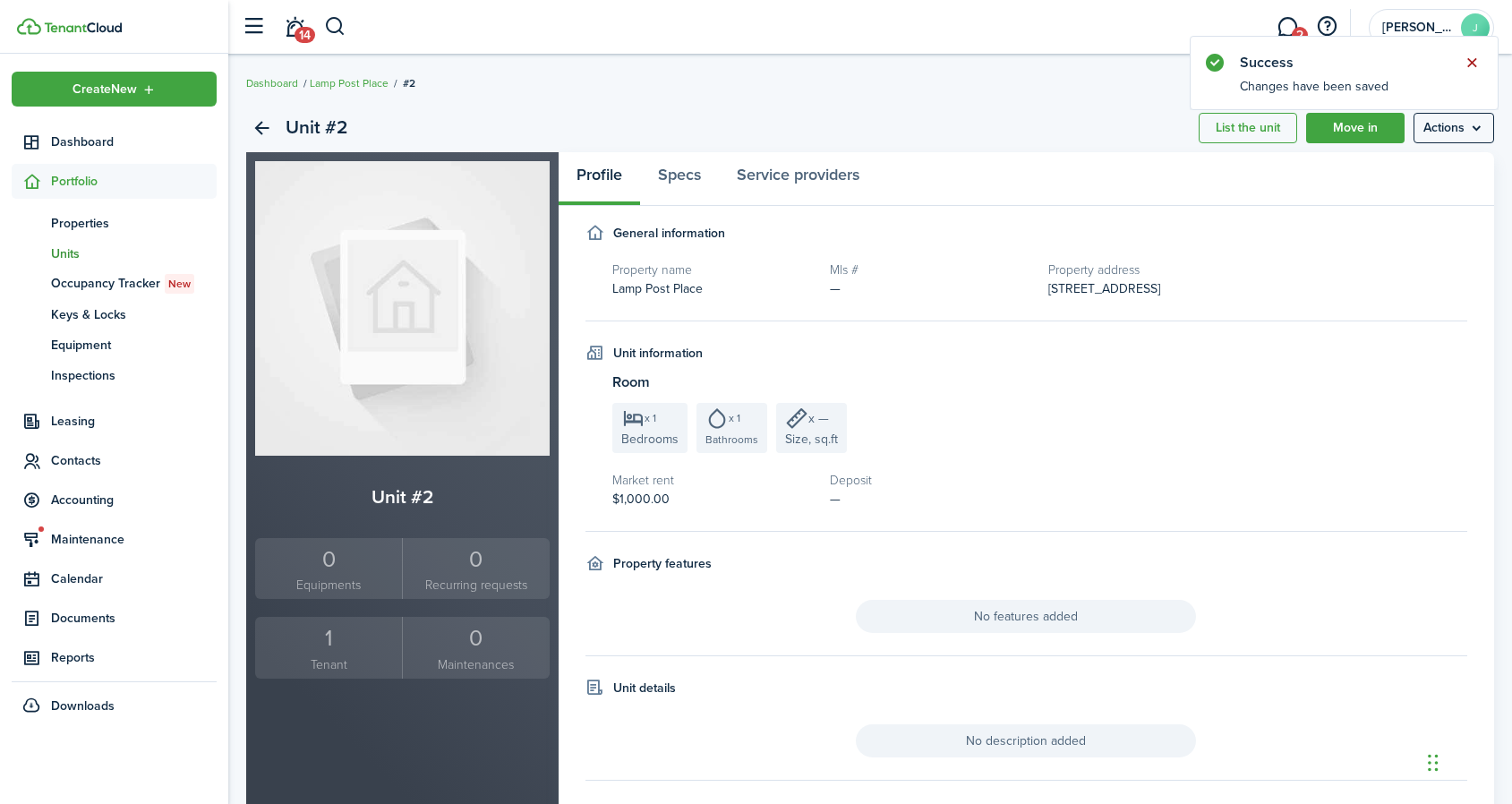
click at [1472, 63] on button "Close notify" at bounding box center [1471, 63] width 25 height 25
click at [60, 187] on span "Portfolio" at bounding box center [134, 181] width 166 height 19
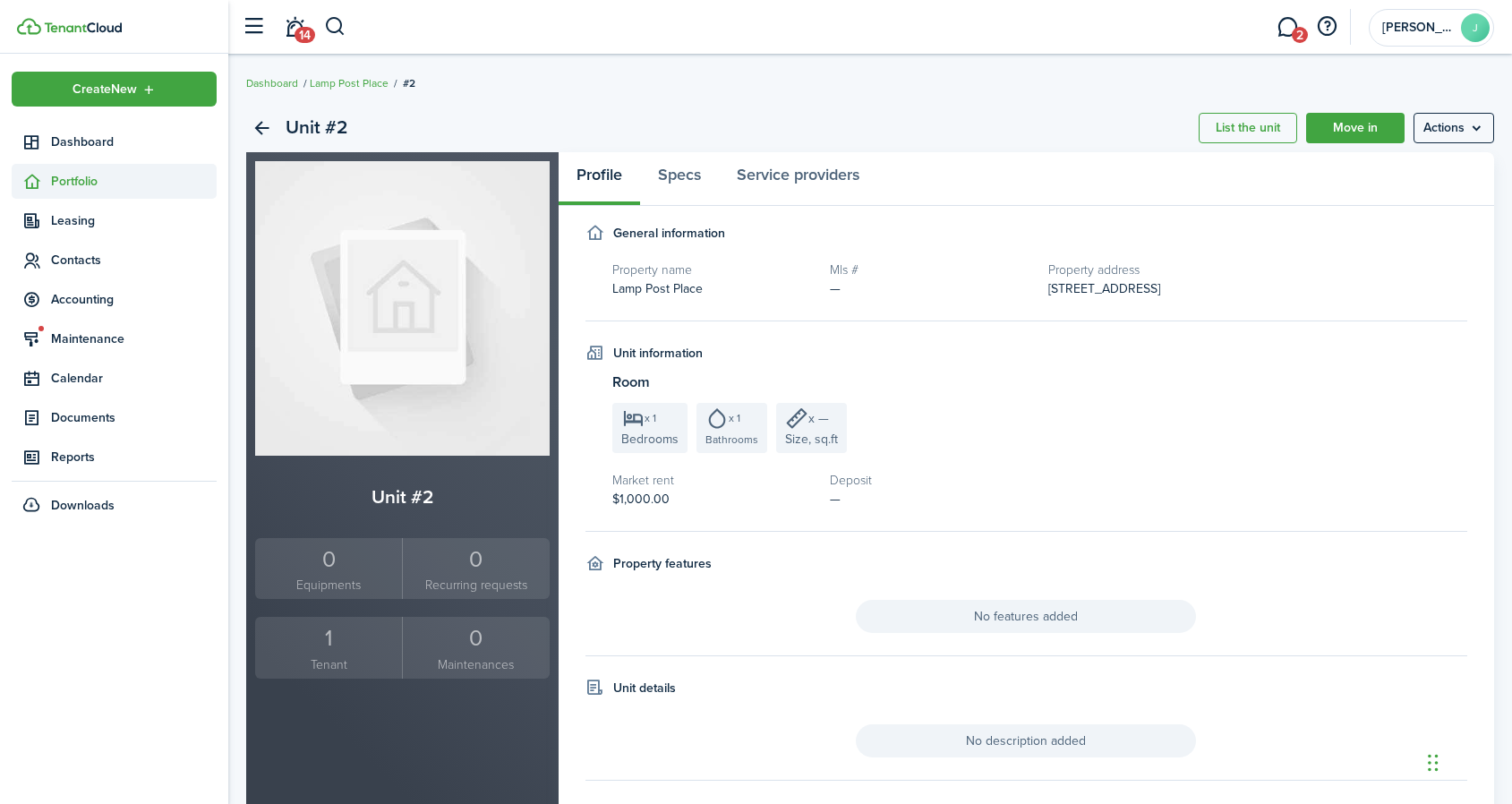
click at [59, 186] on span "Portfolio" at bounding box center [134, 181] width 166 height 19
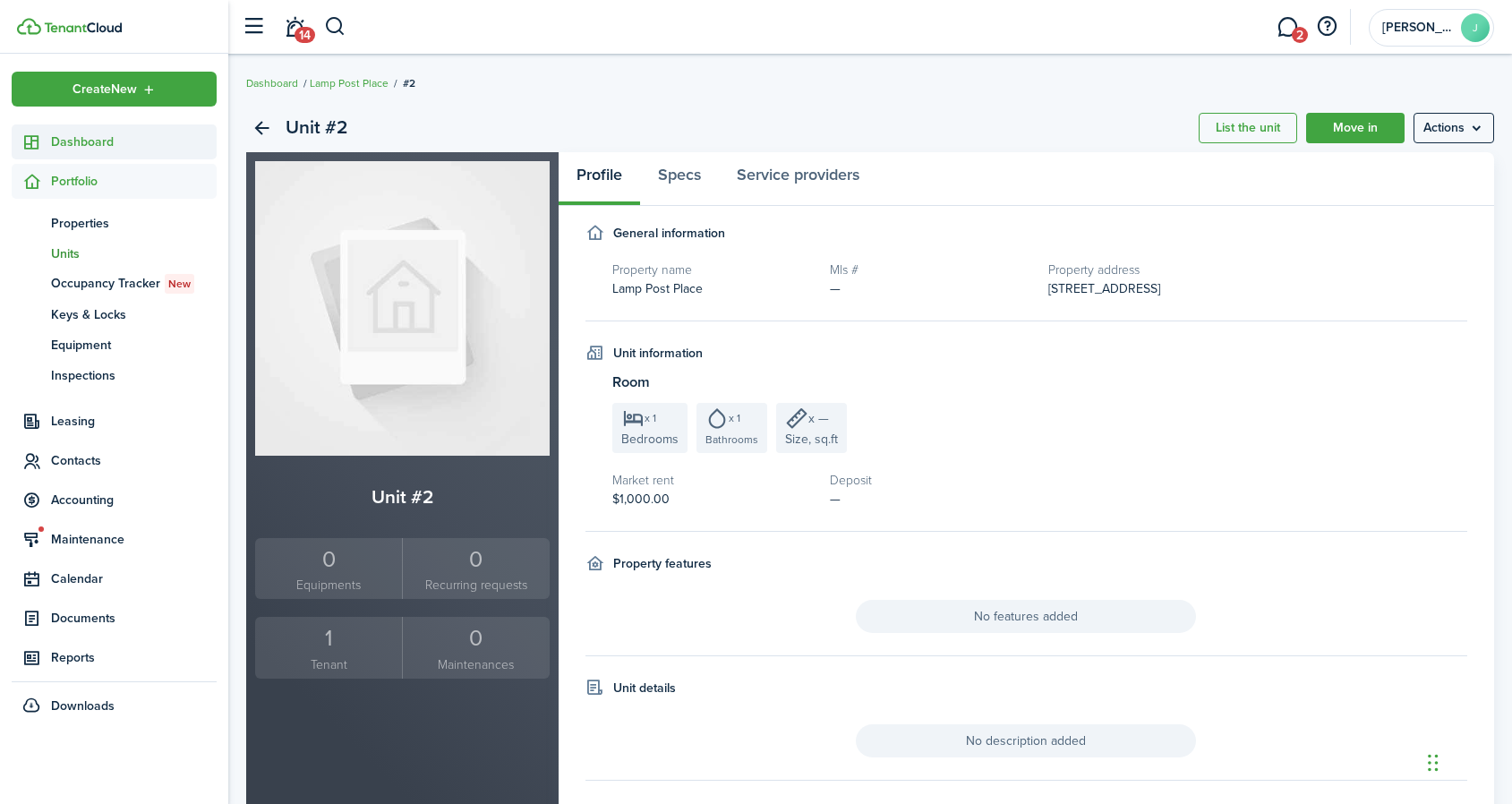
click at [47, 145] on sidebar-link-icon at bounding box center [30, 142] width 39 height 19
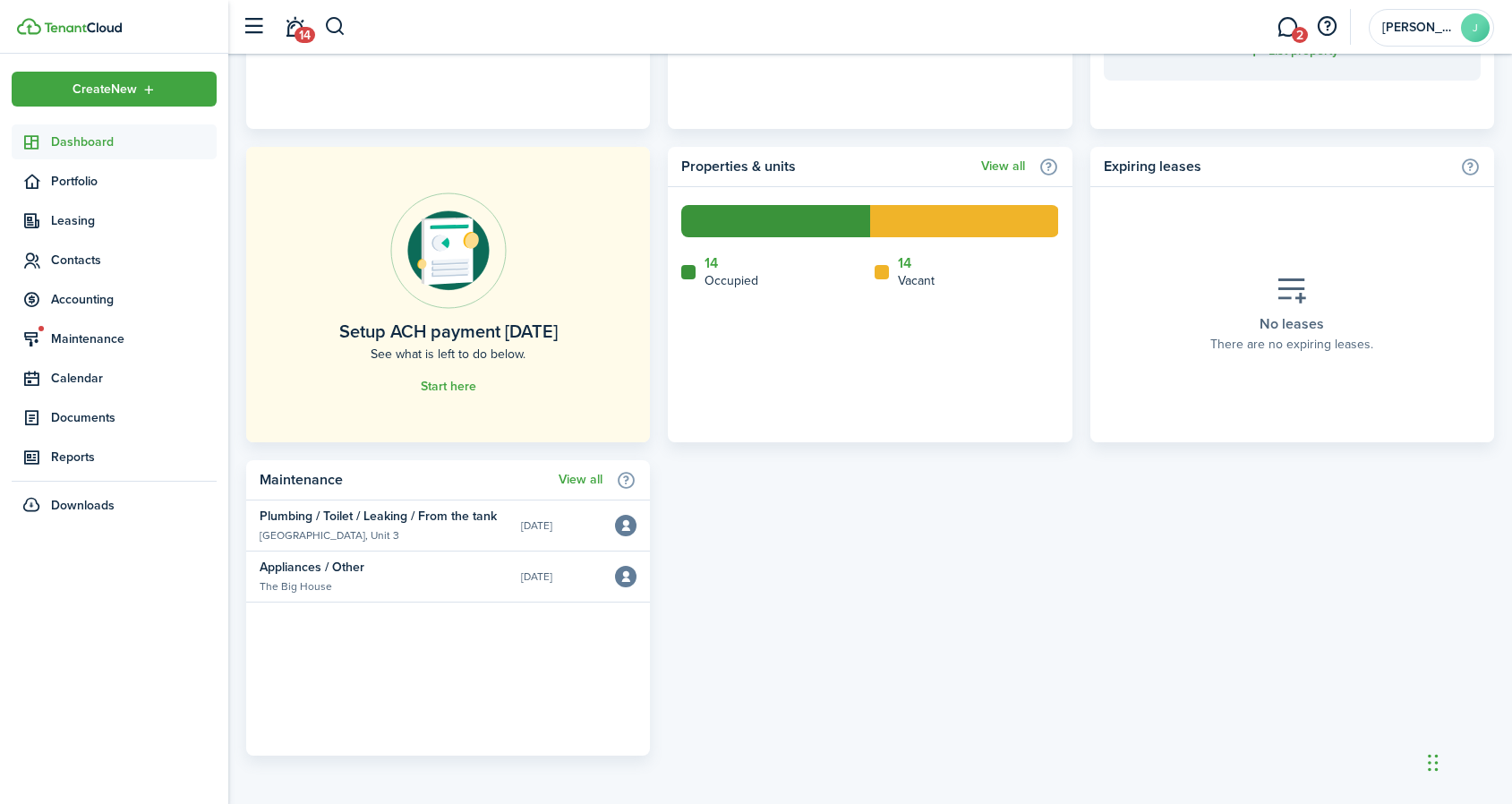
scroll to position [986, 0]
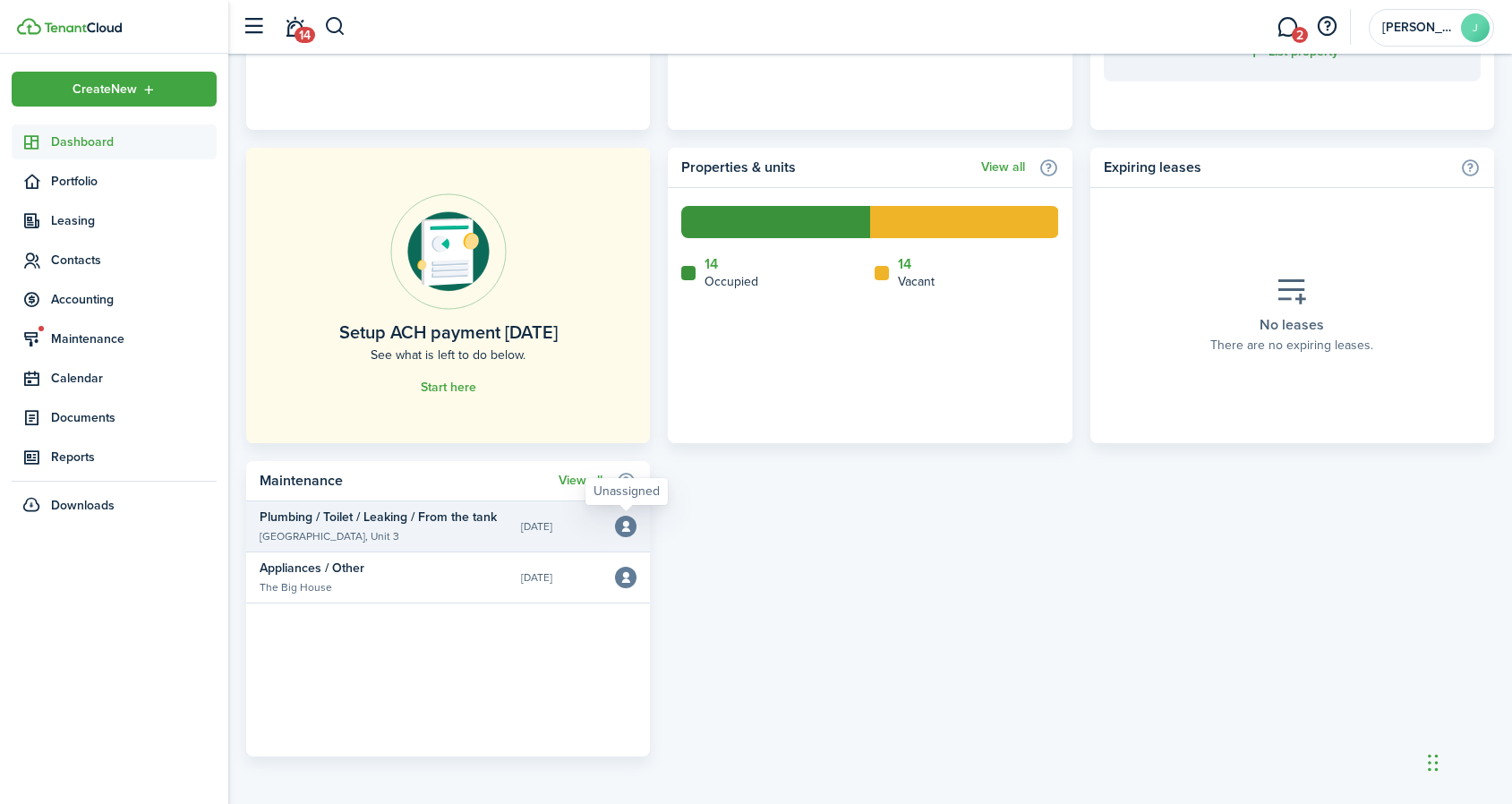
click at [624, 525] on icon at bounding box center [626, 526] width 13 height 12
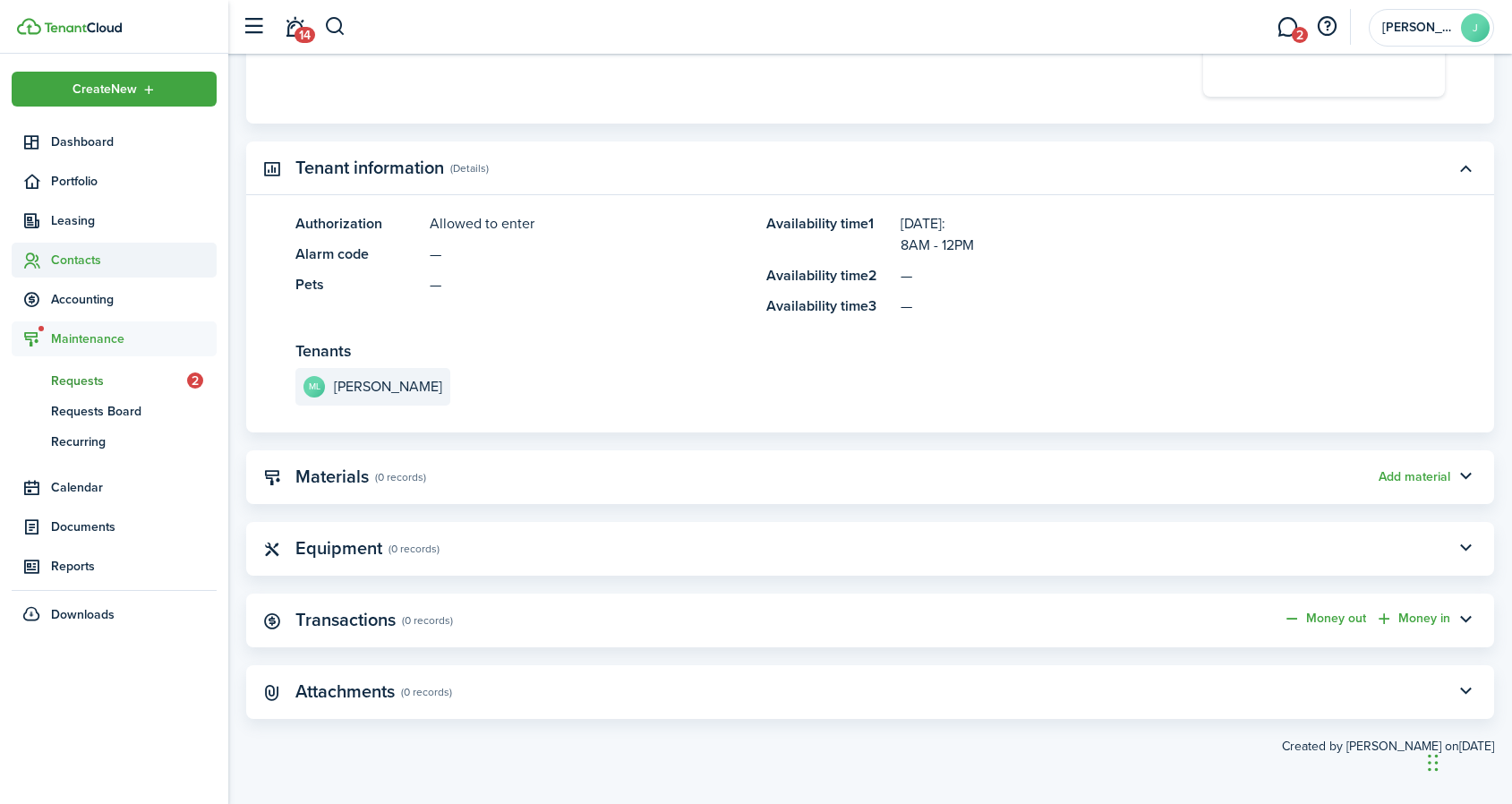
scroll to position [1122, 0]
click at [33, 481] on icon at bounding box center [31, 488] width 19 height 18
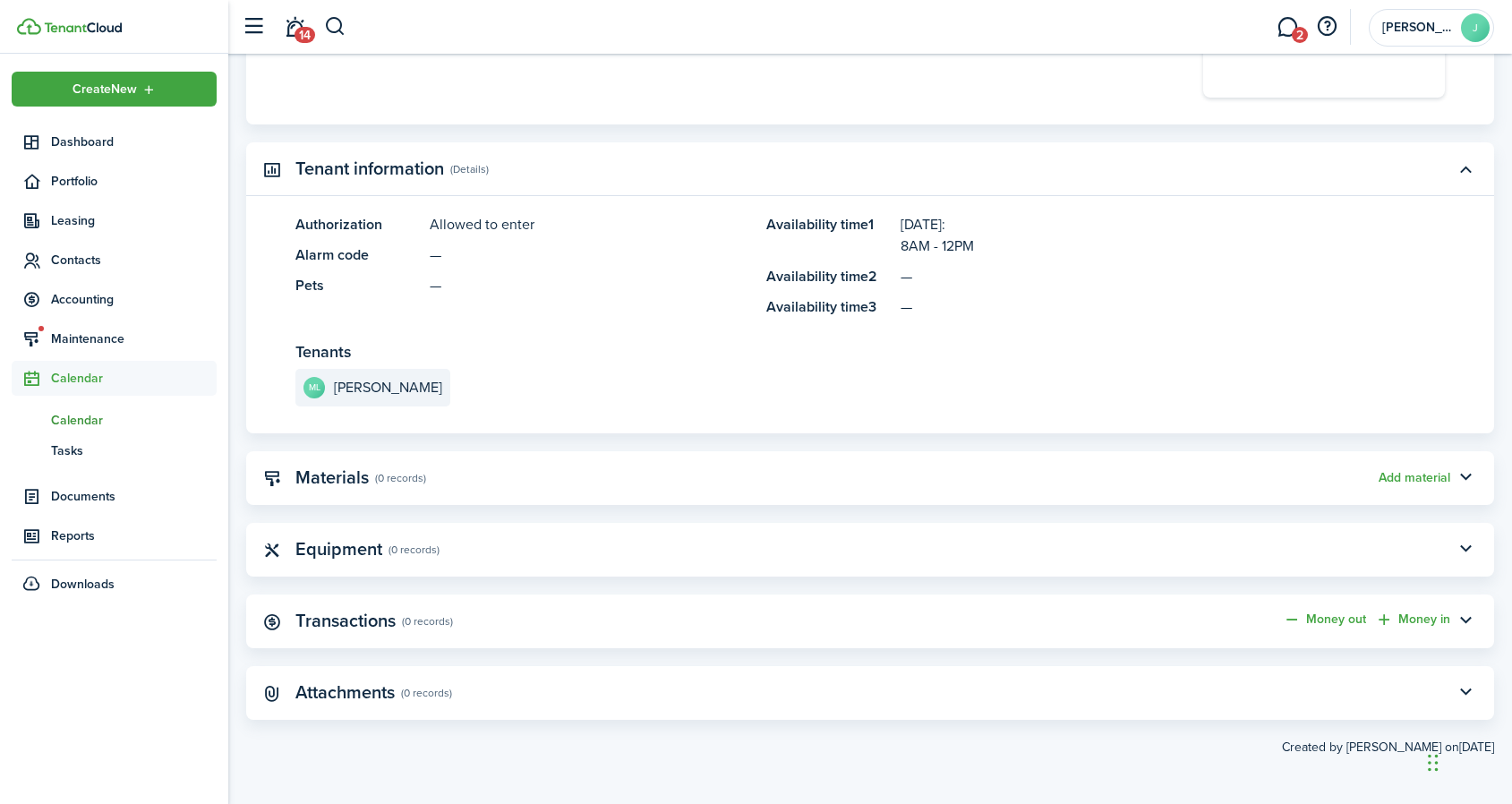
click at [47, 412] on span "cl" at bounding box center [30, 420] width 39 height 30
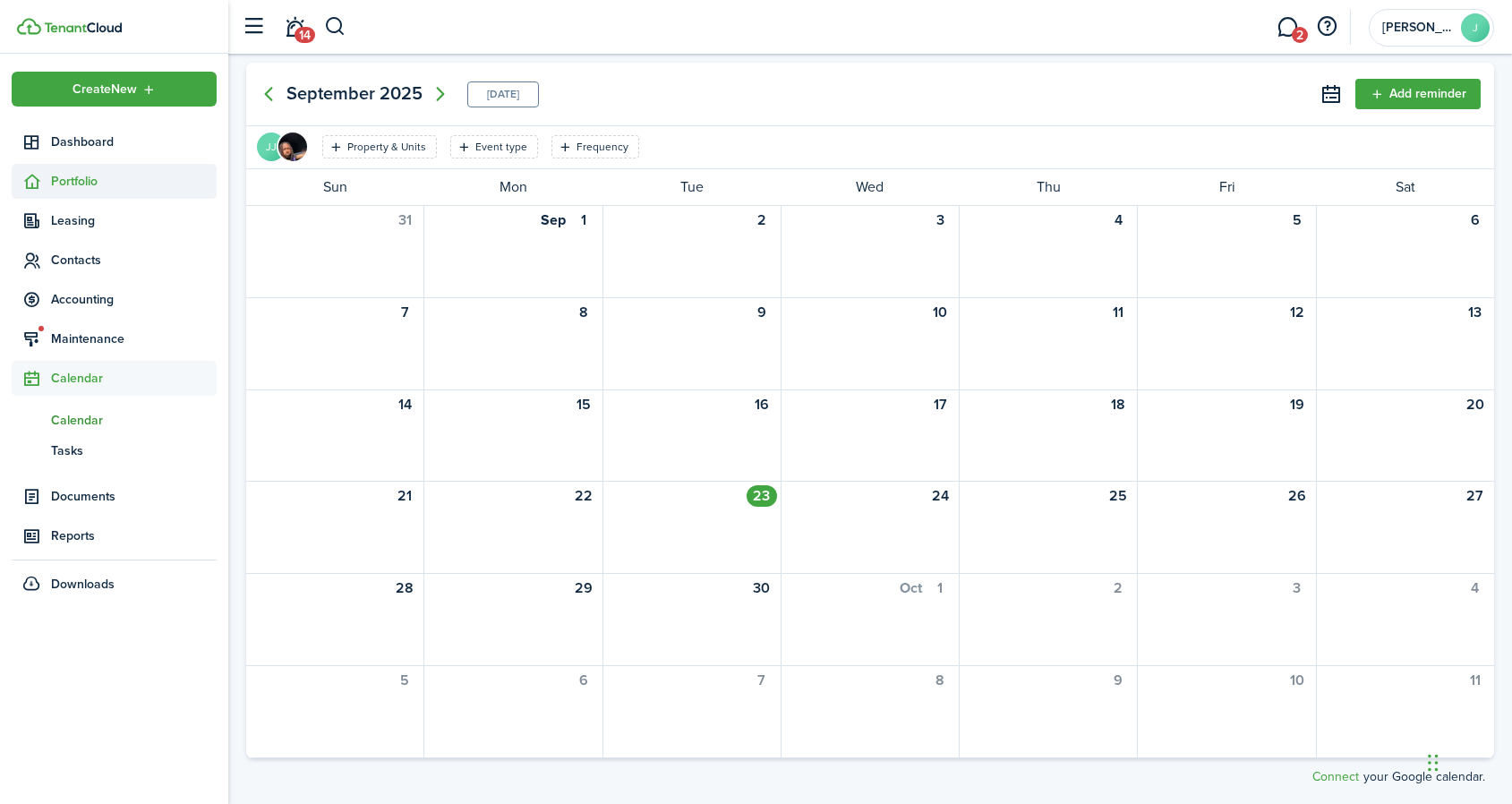
click at [71, 181] on span "Portfolio" at bounding box center [134, 181] width 166 height 19
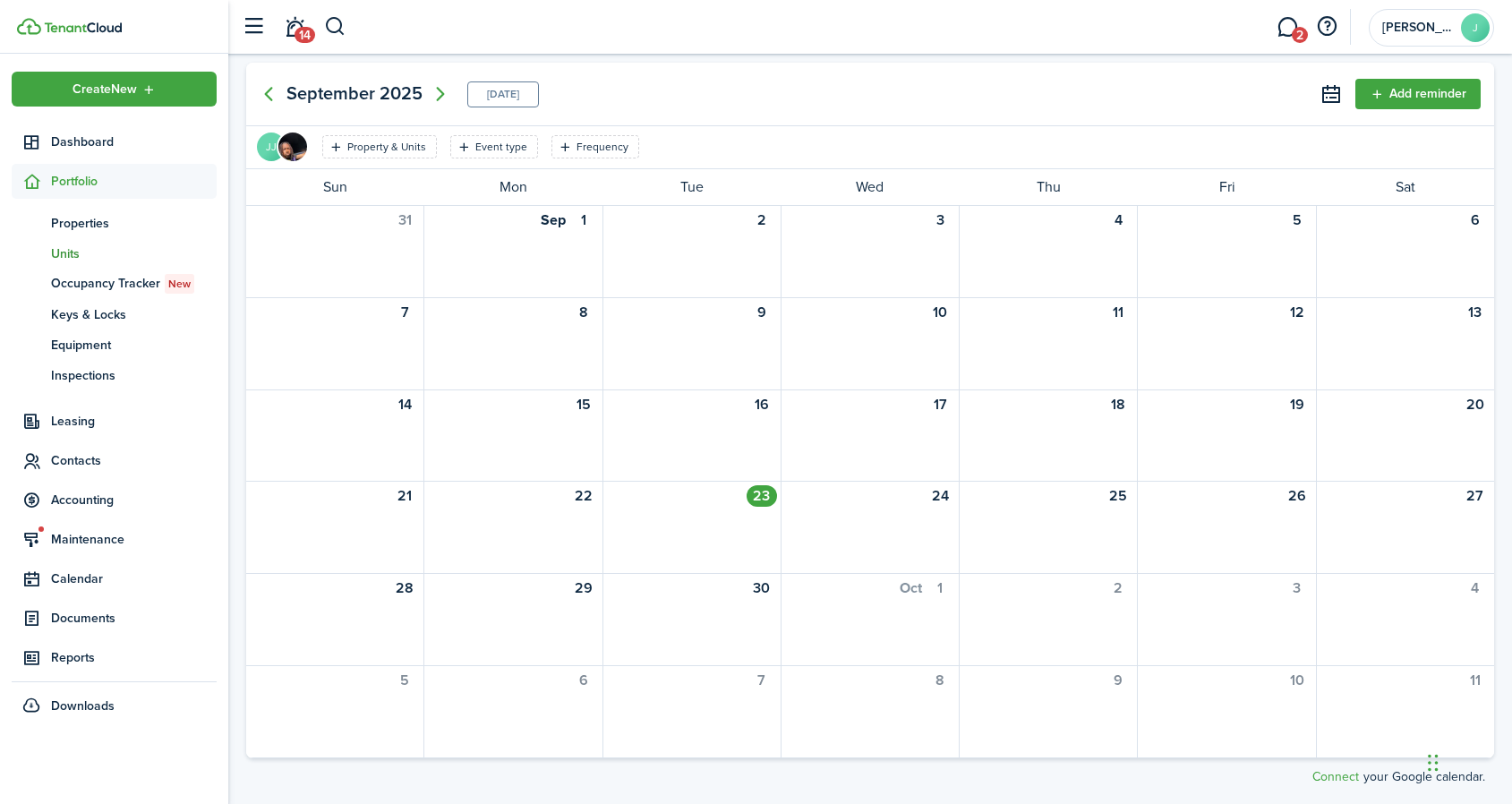
click at [66, 253] on span "Units" at bounding box center [134, 253] width 166 height 19
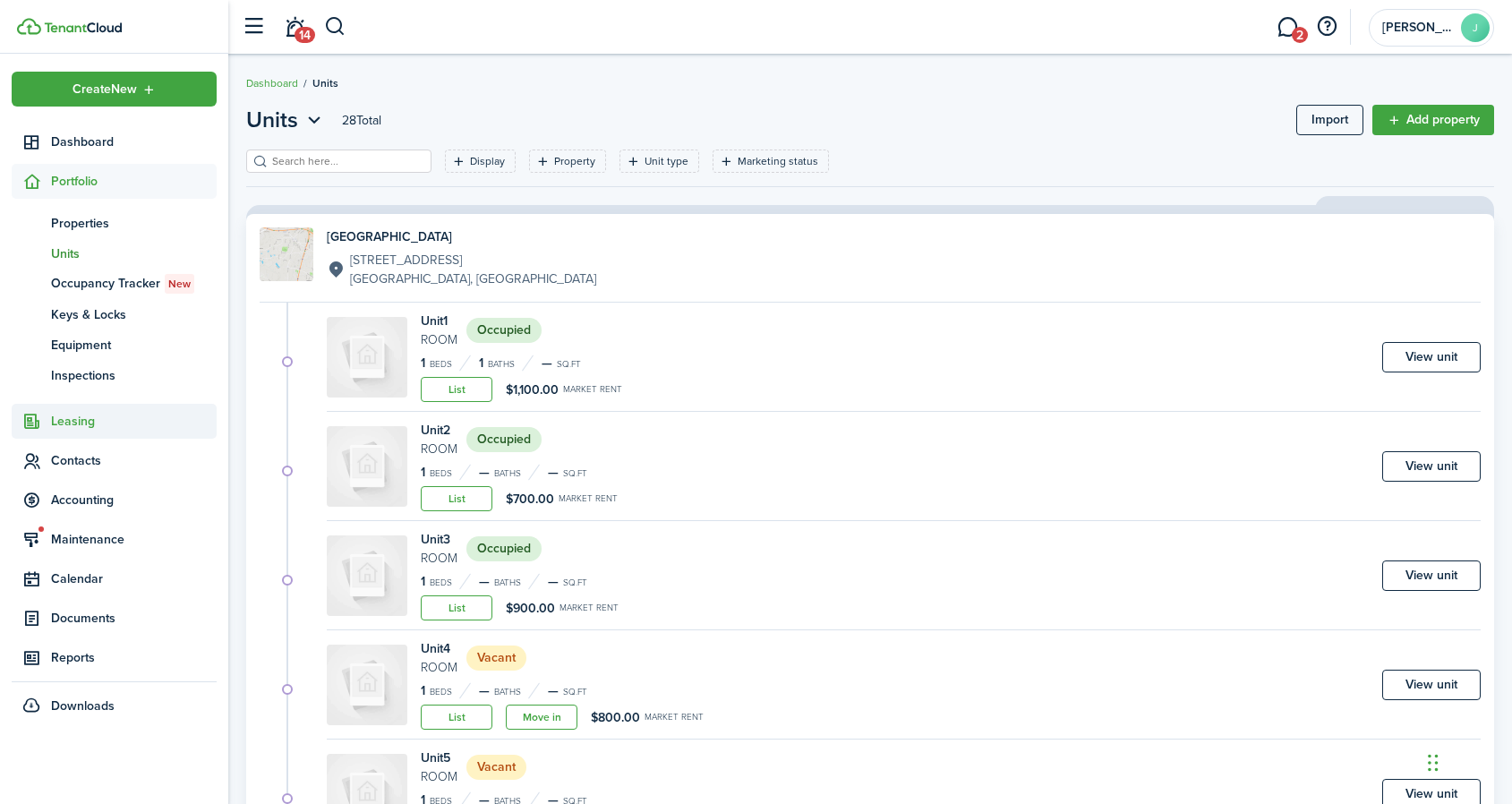
click at [57, 423] on span "Leasing" at bounding box center [134, 421] width 166 height 19
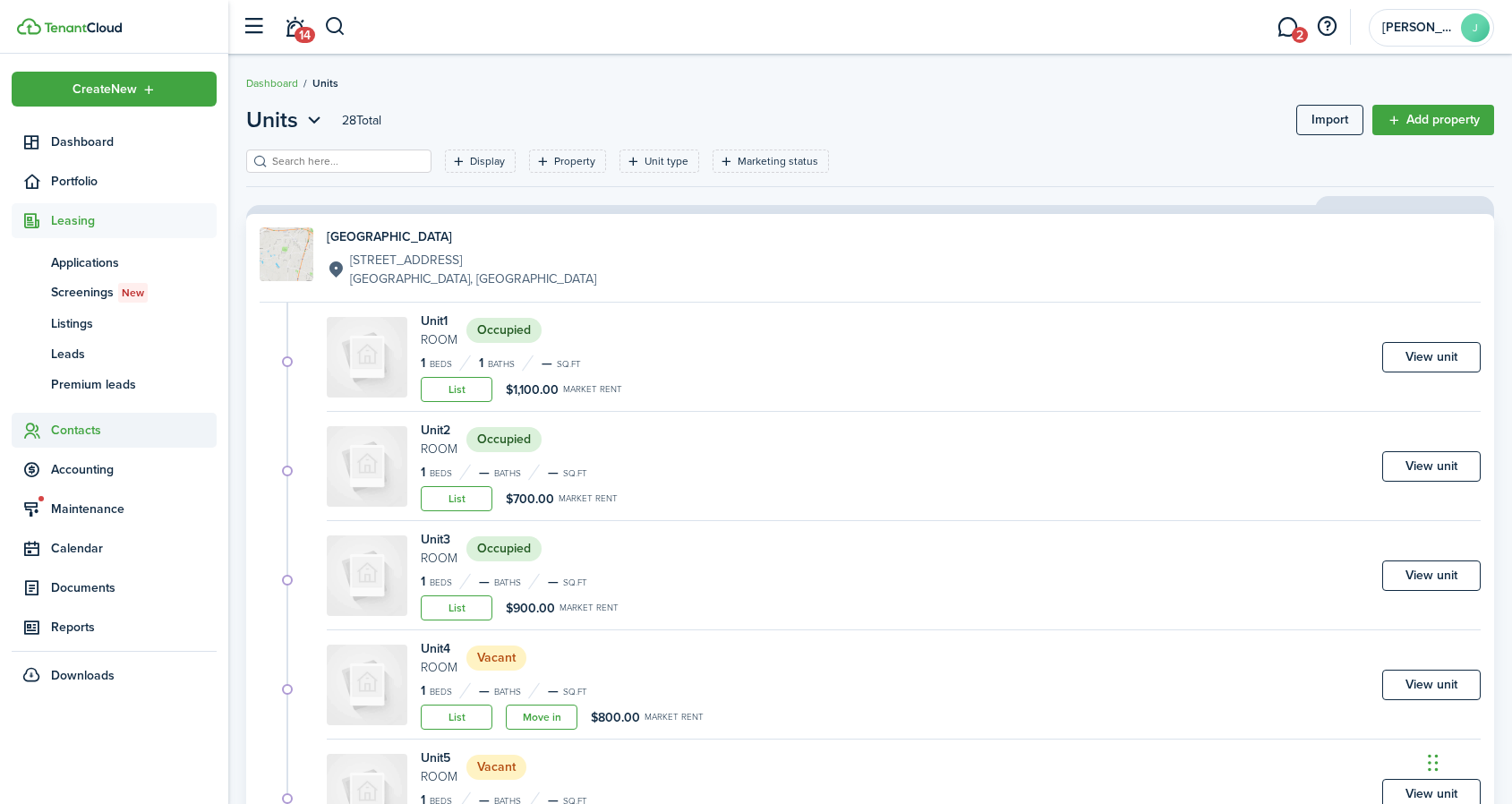
click at [65, 438] on span "Contacts" at bounding box center [134, 431] width 166 height 19
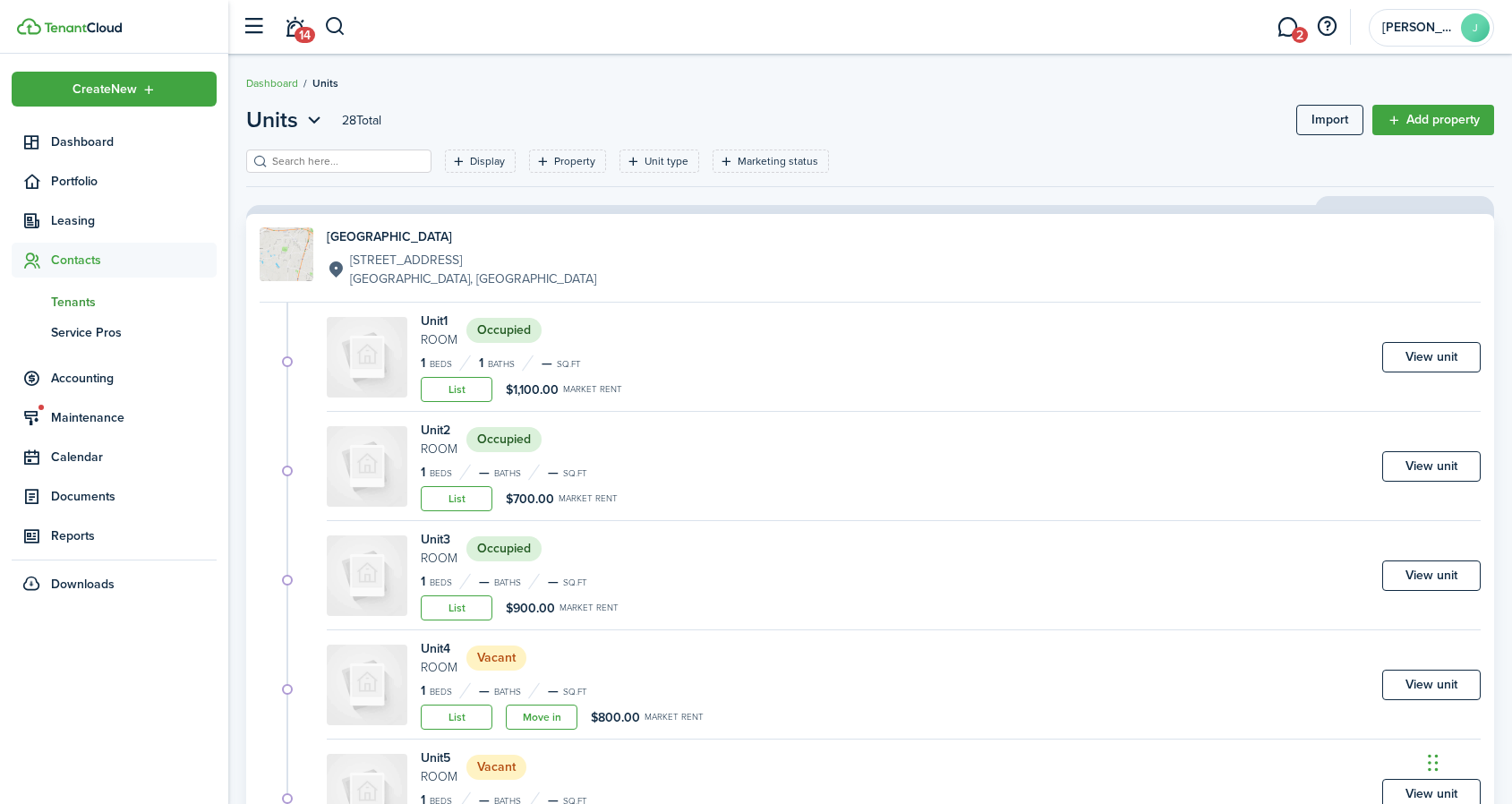
click at [75, 303] on span "Tenants" at bounding box center [134, 302] width 166 height 19
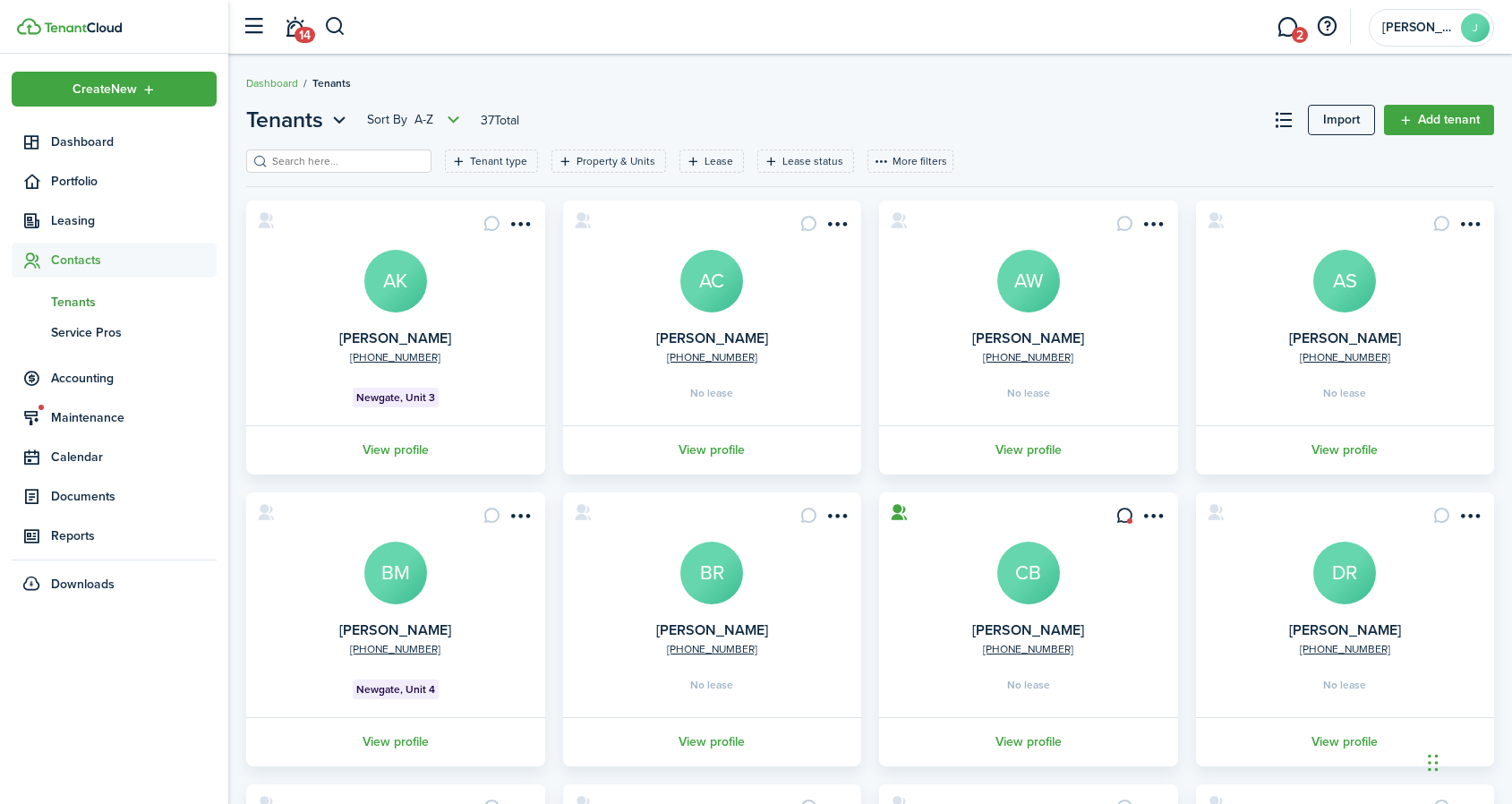
click at [1109, 152] on div "Tenant type Property & Units Lease Lease status More filters Save filters Clear…" at bounding box center [870, 168] width 1248 height 37
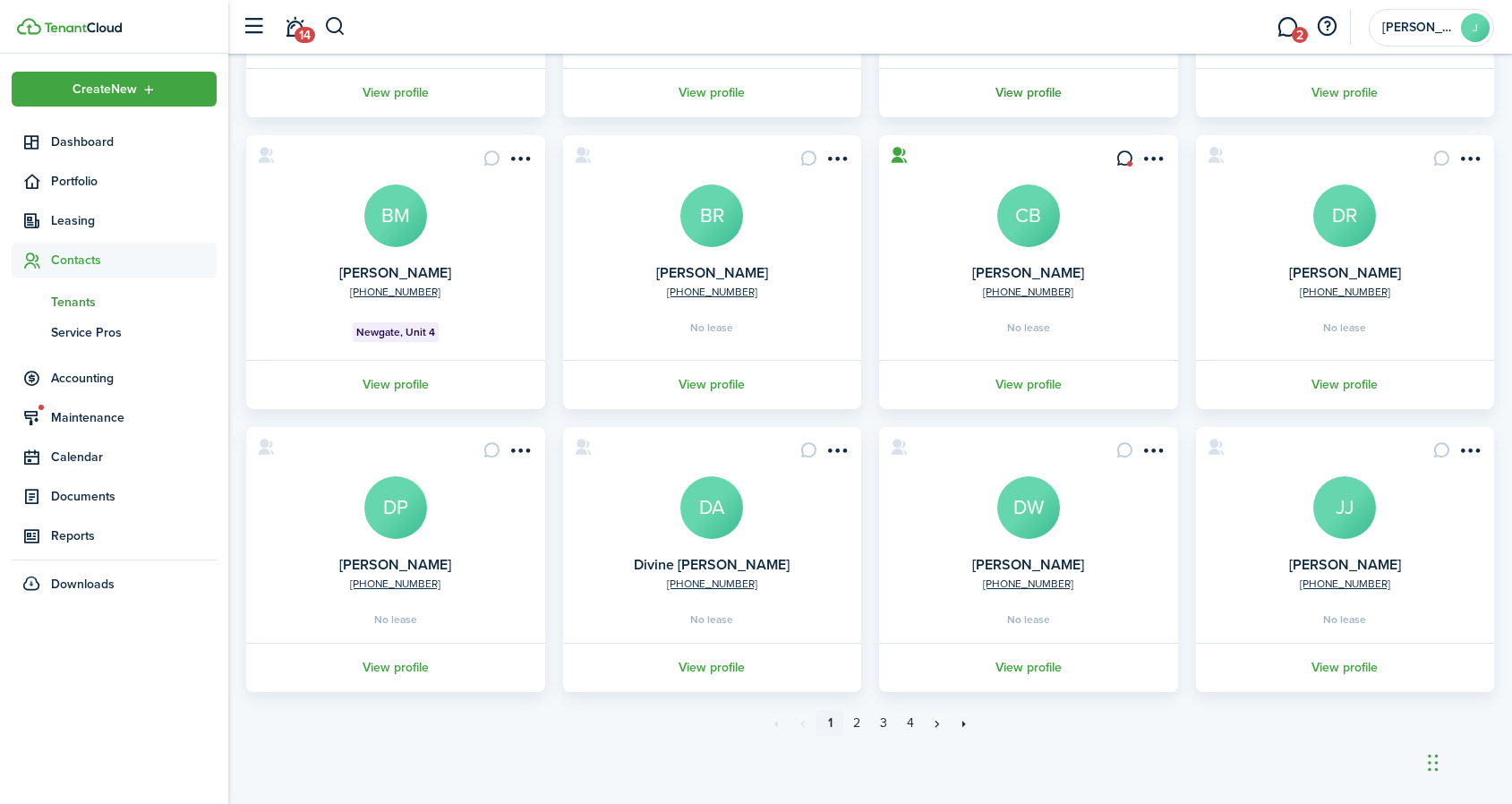
scroll to position [357, 0]
click at [712, 661] on link "View profile" at bounding box center [712, 668] width 304 height 50
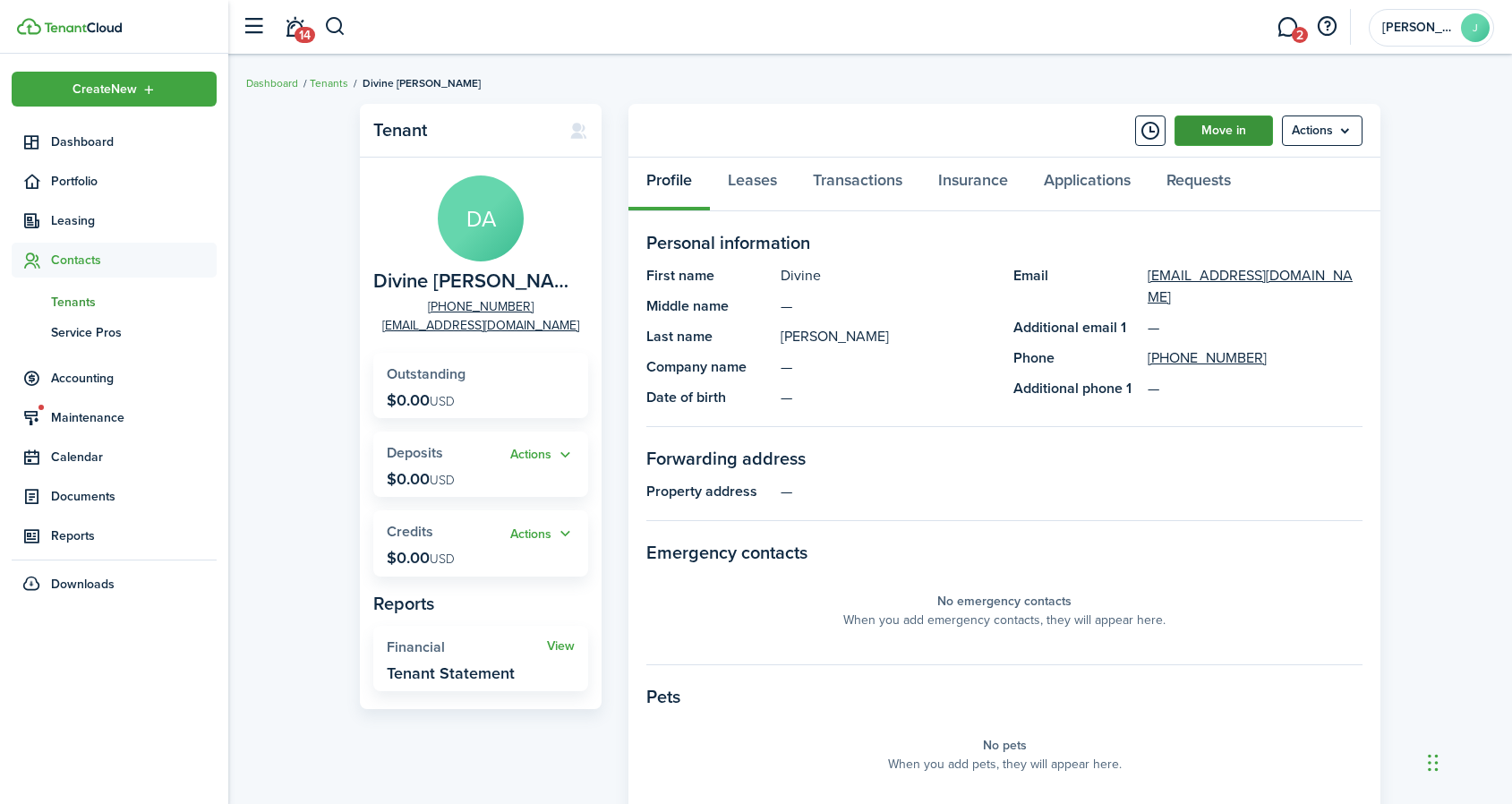
click at [1230, 137] on link "Move in" at bounding box center [1223, 131] width 98 height 30
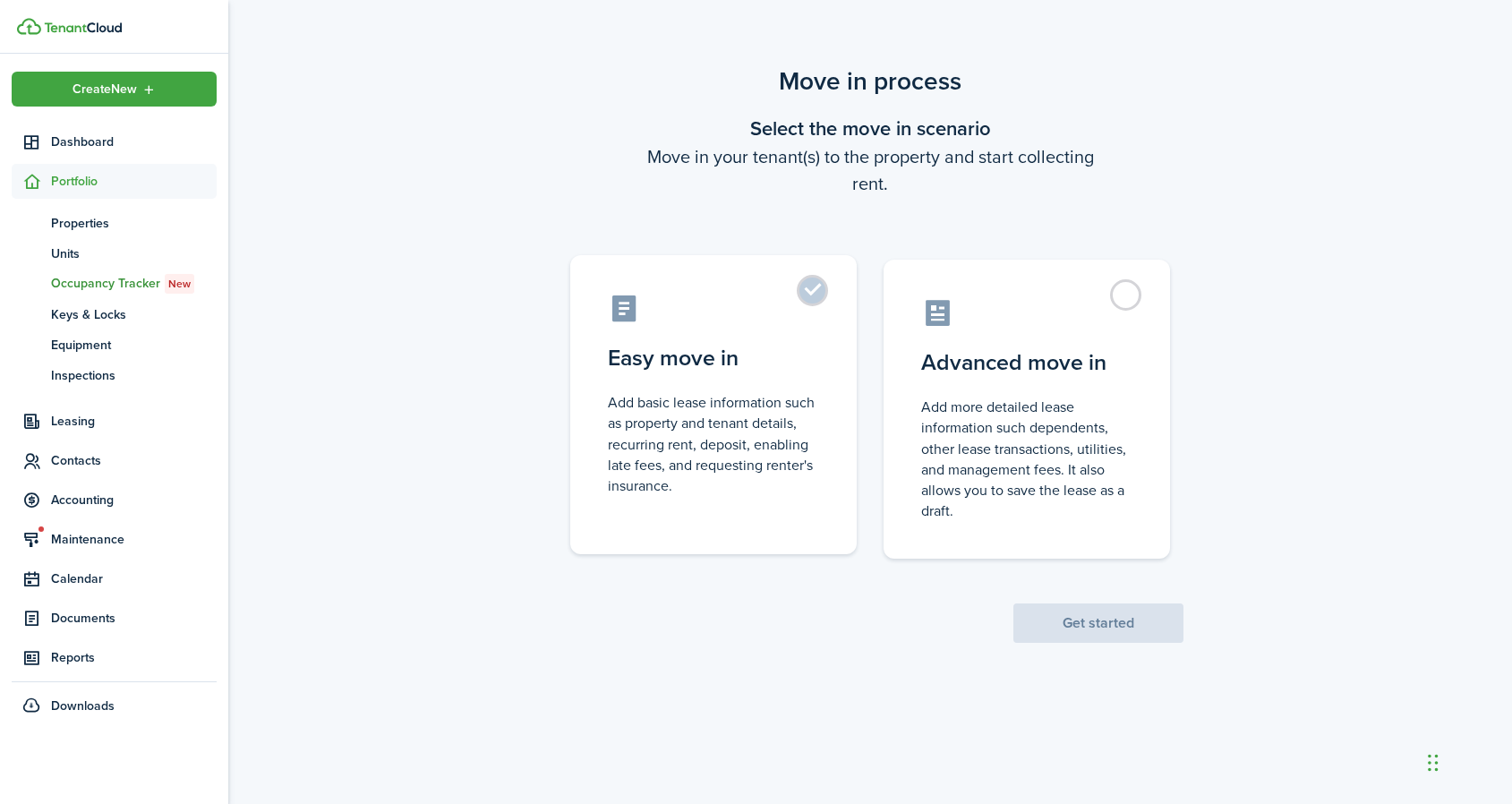
click at [819, 303] on label "Easy move in Add basic lease information such as property and tenant details, r…" at bounding box center [713, 405] width 287 height 299
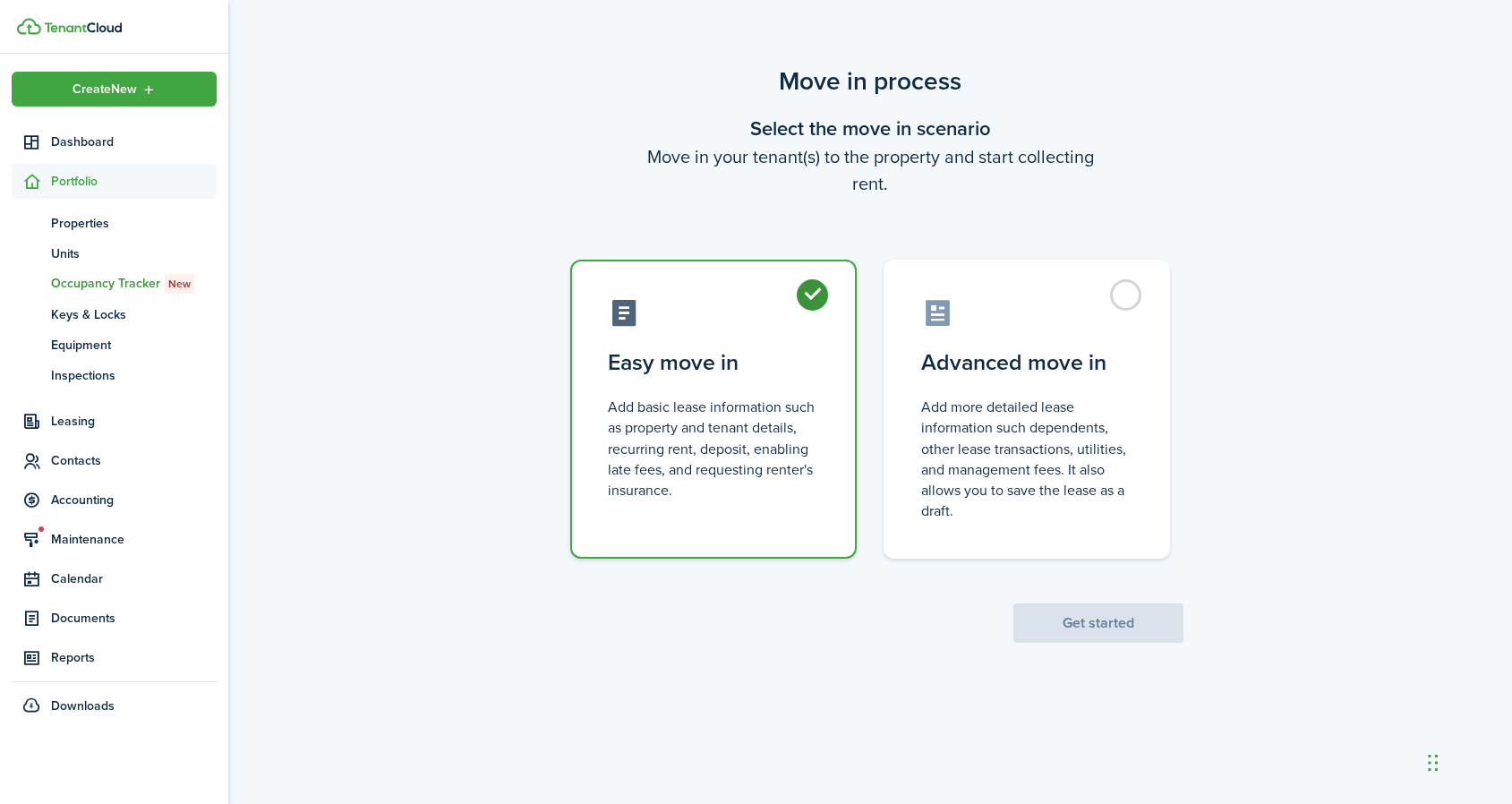
radio input "true"
click at [1090, 629] on button "Get started" at bounding box center [1099, 622] width 171 height 39
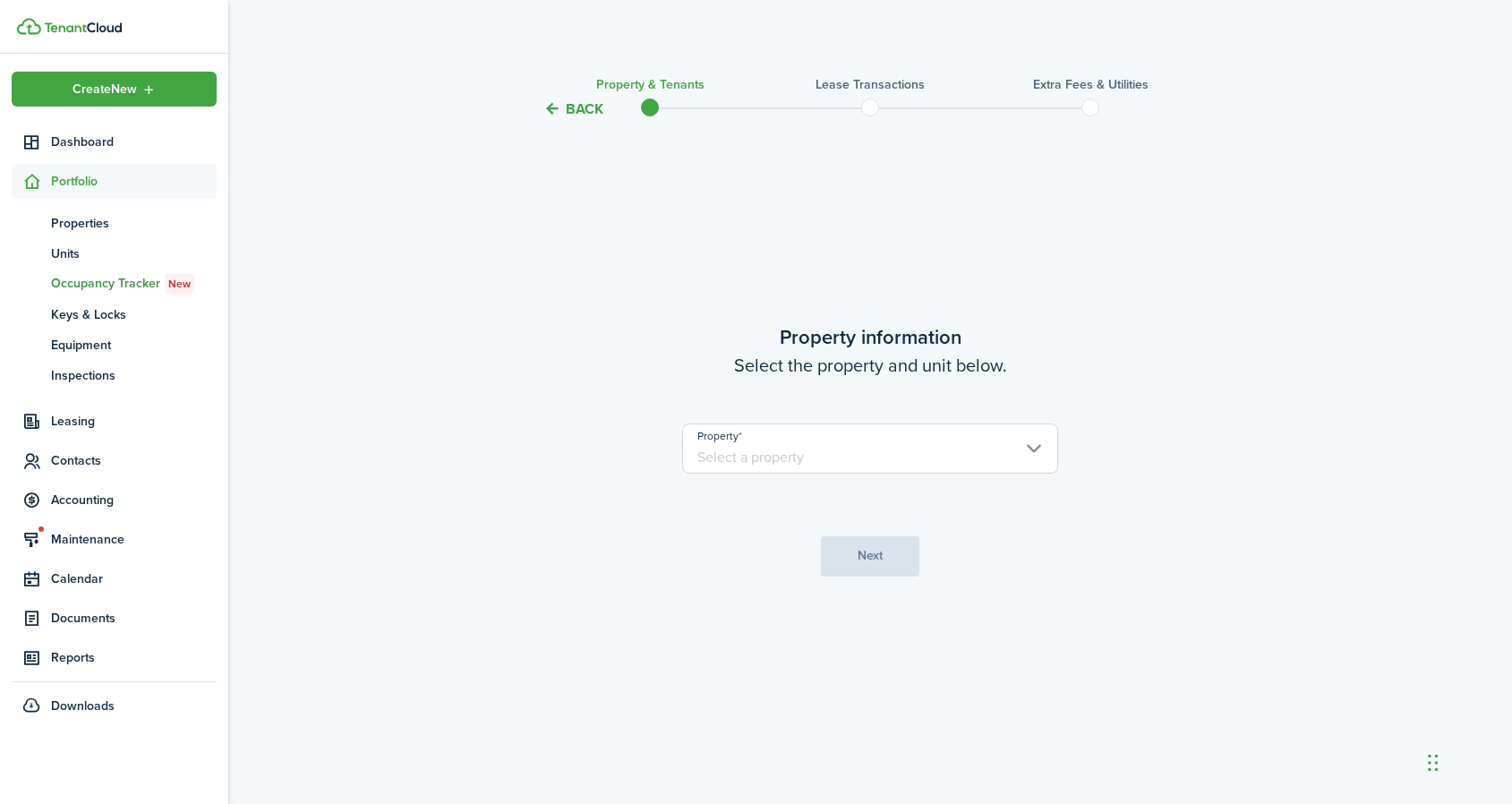
click at [824, 428] on input "Property" at bounding box center [870, 448] width 376 height 50
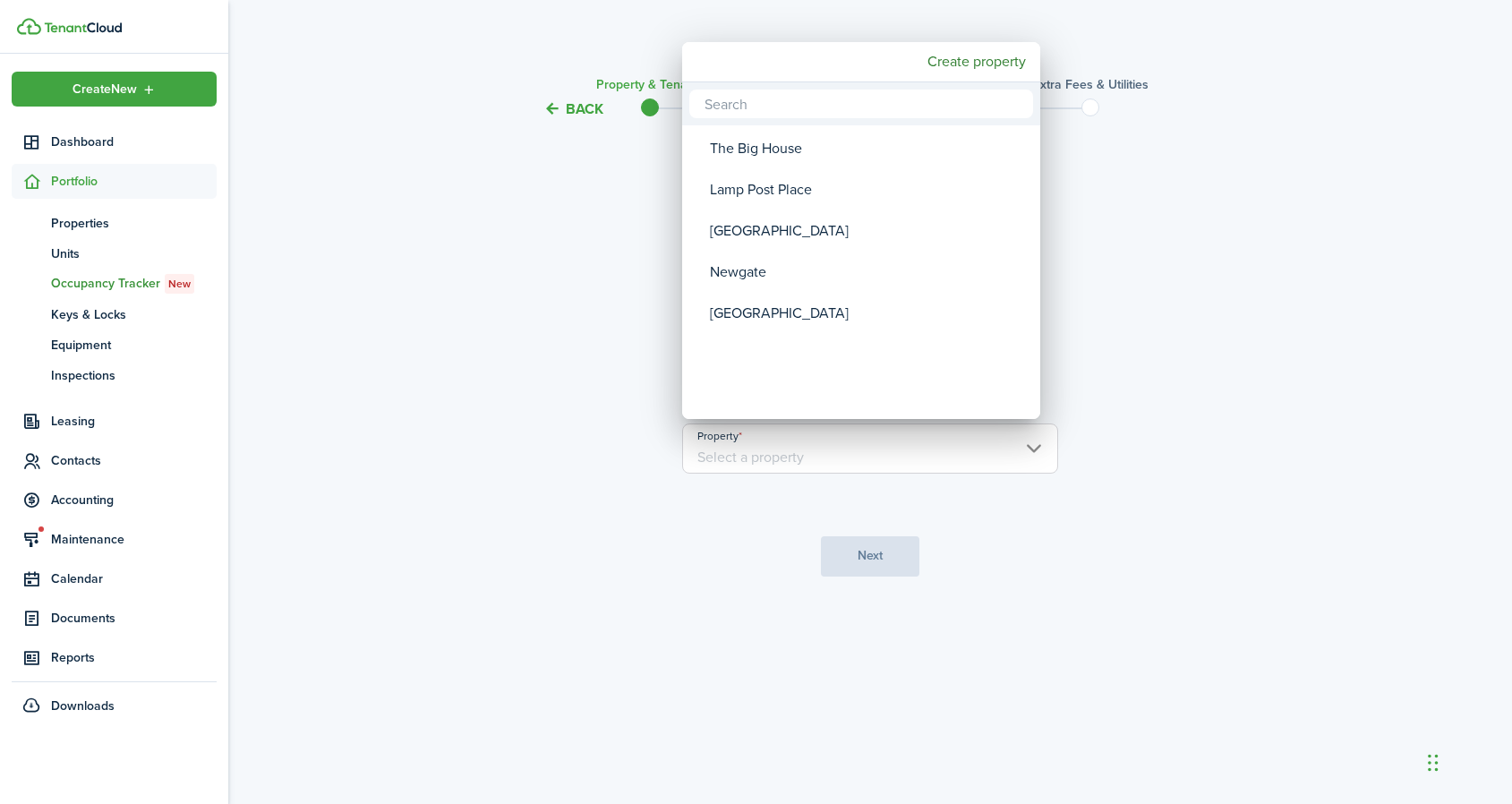
click at [636, 329] on div at bounding box center [756, 402] width 1798 height 1090
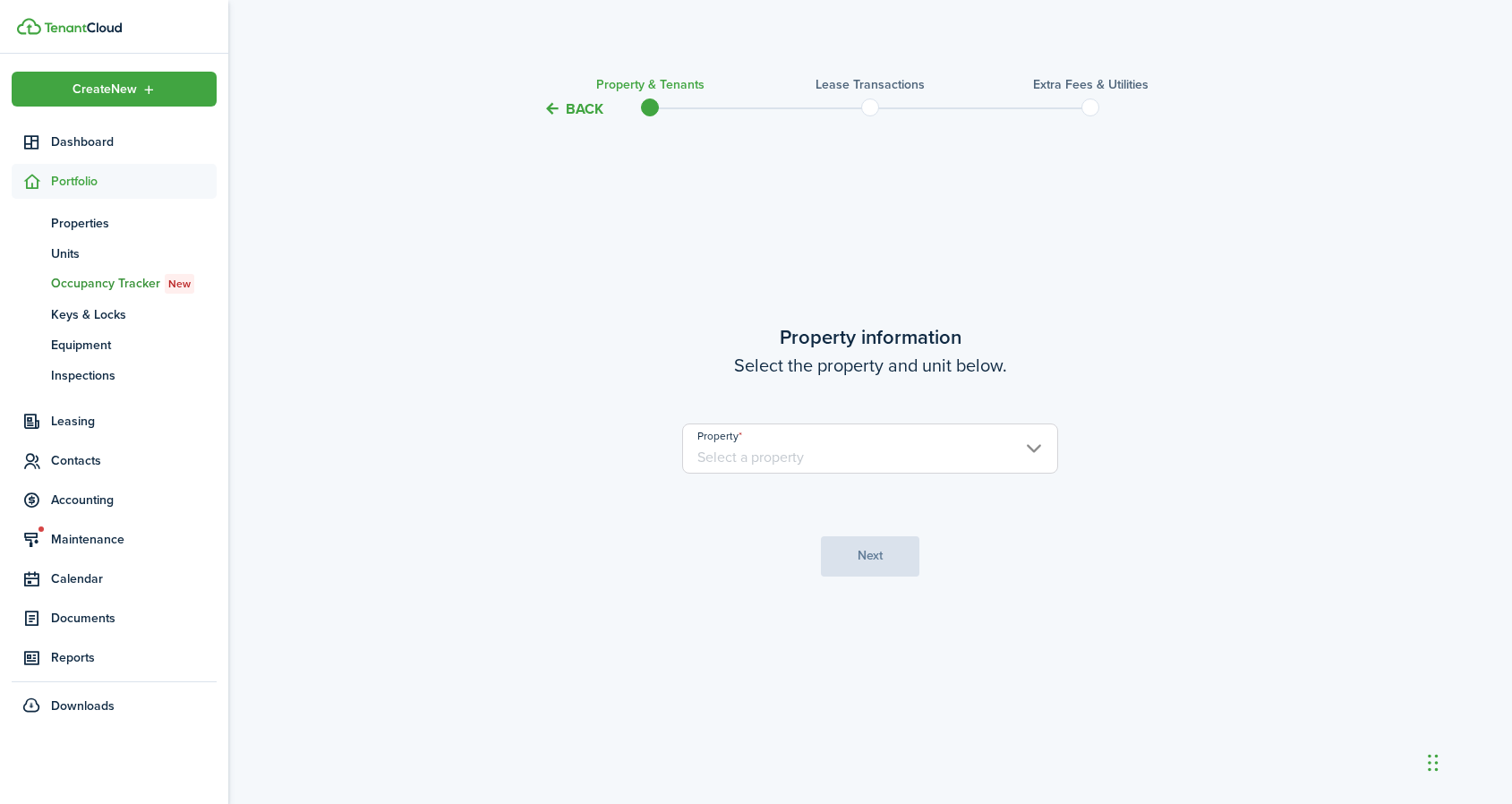
click at [583, 102] on button "Back" at bounding box center [573, 109] width 60 height 19
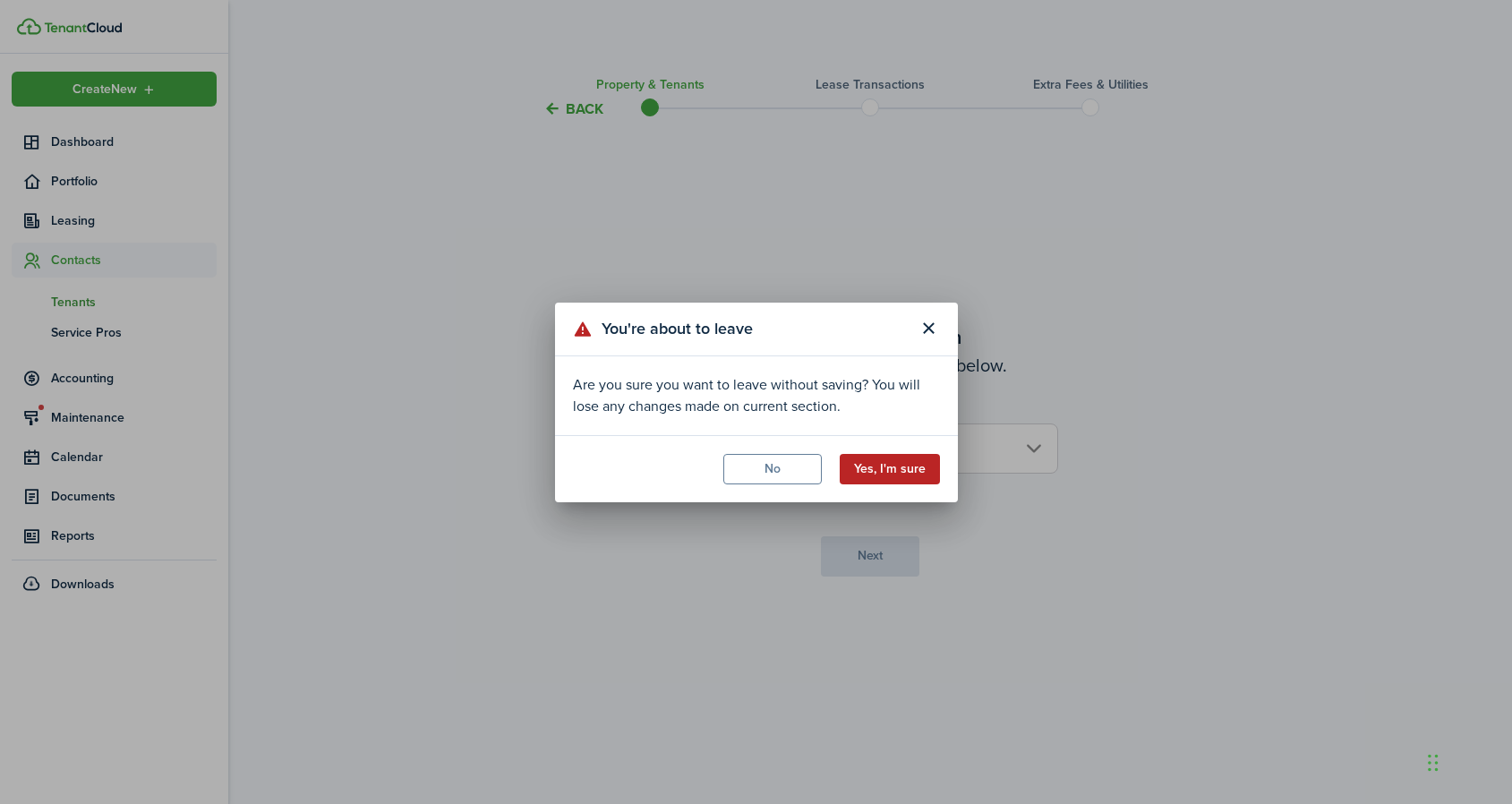
click at [880, 469] on button "Yes, I'm sure" at bounding box center [889, 469] width 100 height 30
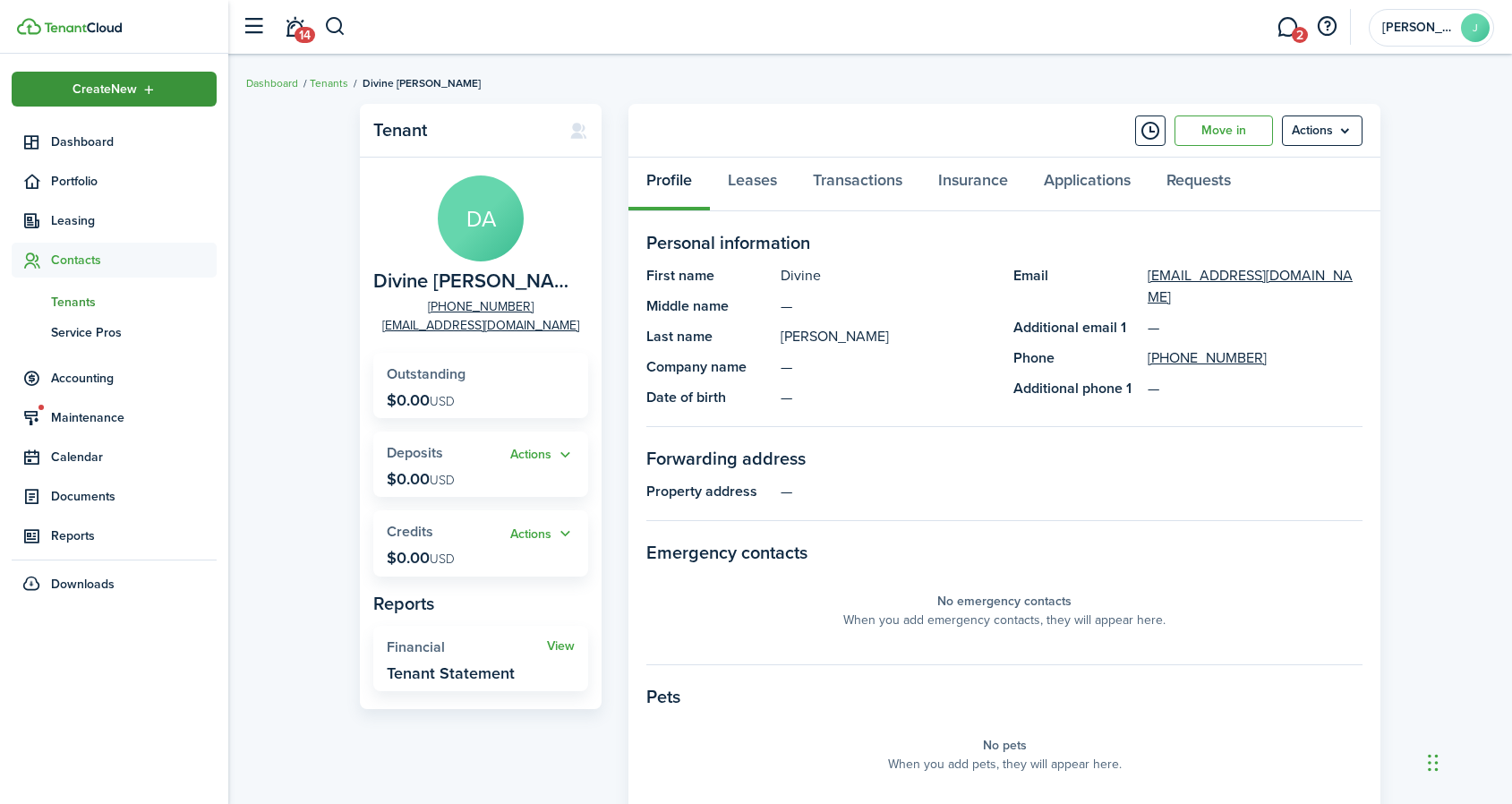
click at [126, 96] on span "Create New" at bounding box center [105, 89] width 65 height 12
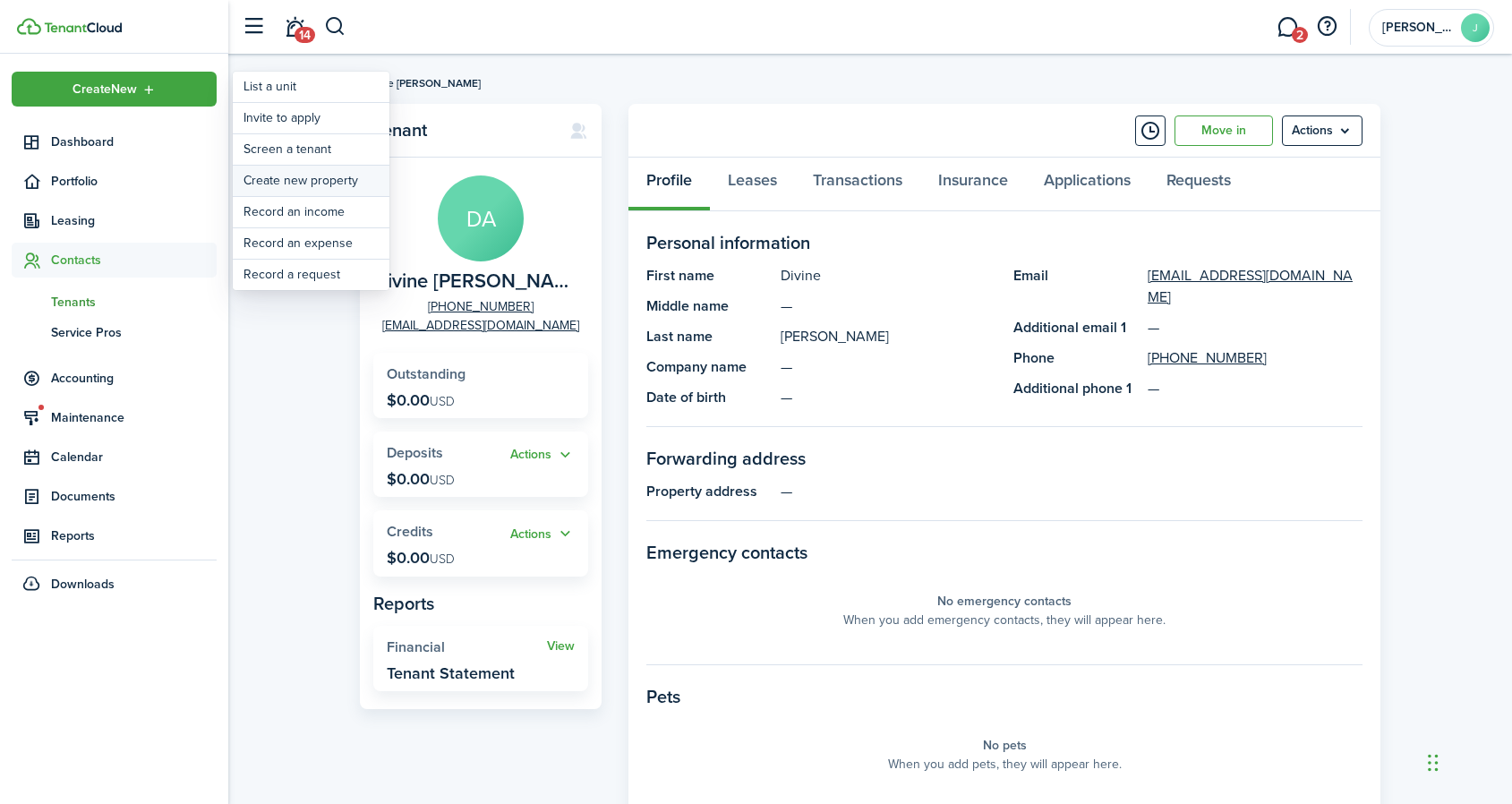
click at [313, 185] on link "Create new property" at bounding box center [311, 181] width 156 height 30
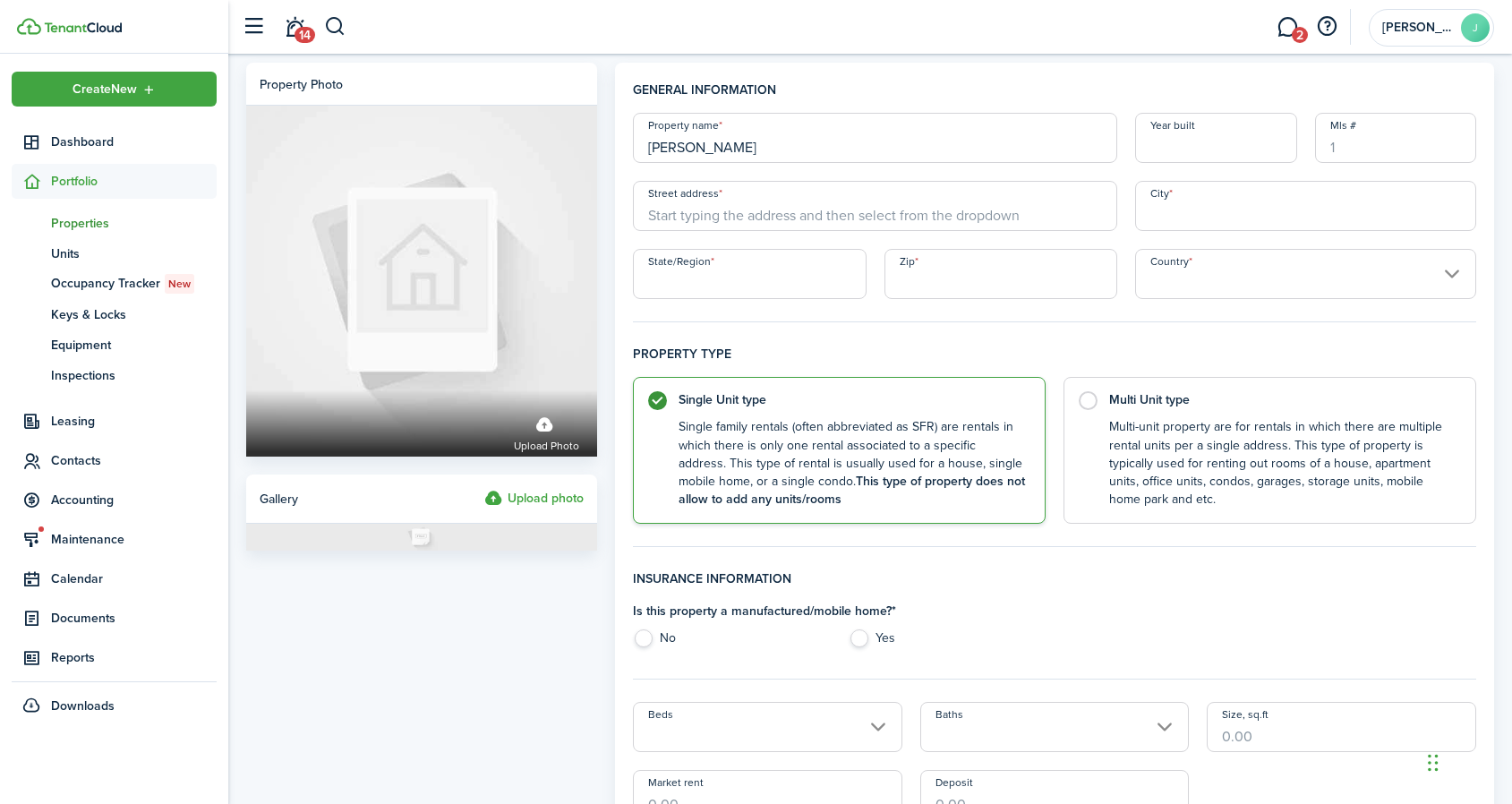
type input "[PERSON_NAME]"
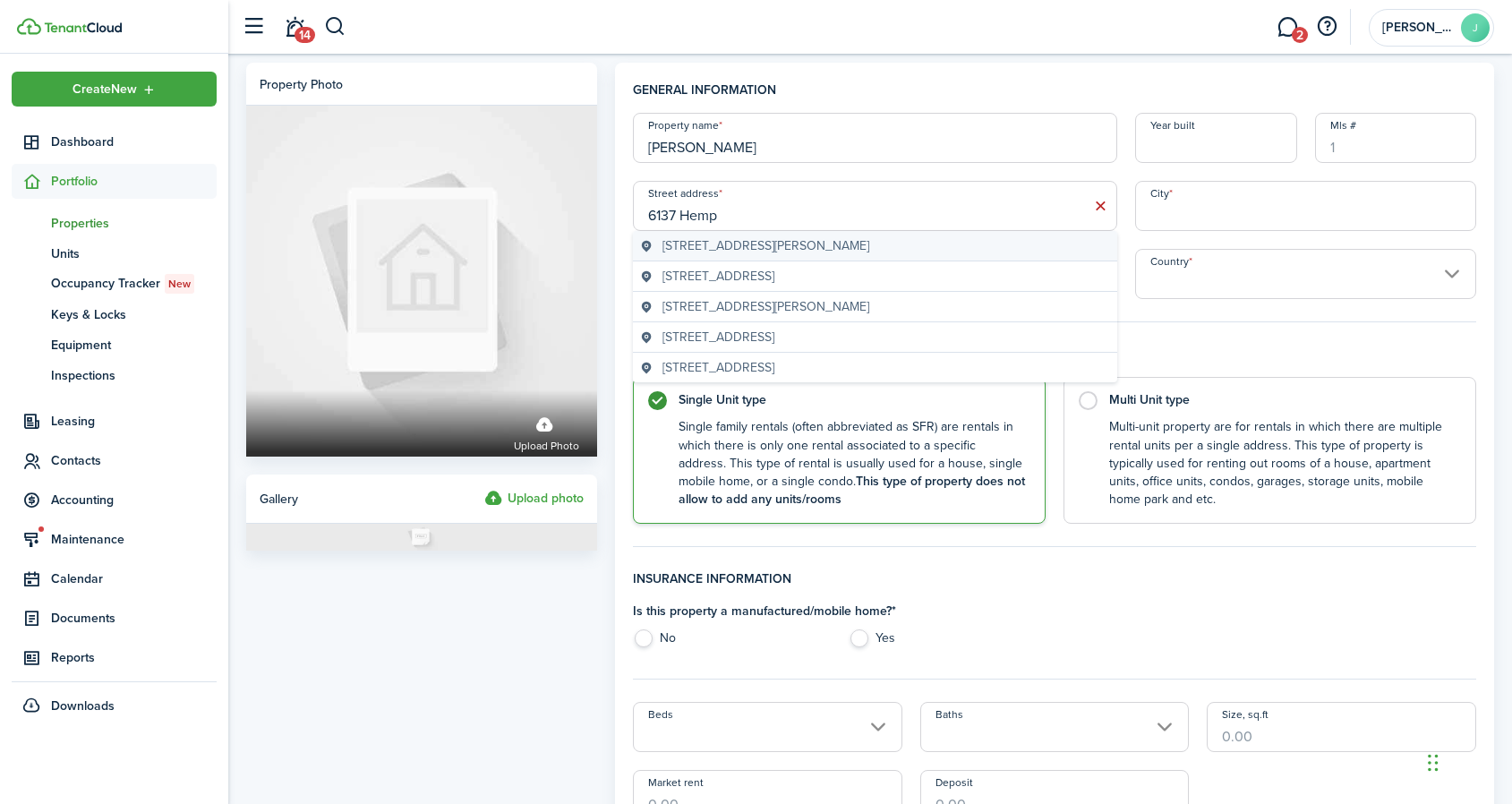
click at [725, 244] on span "[STREET_ADDRESS][PERSON_NAME]" at bounding box center [765, 246] width 207 height 19
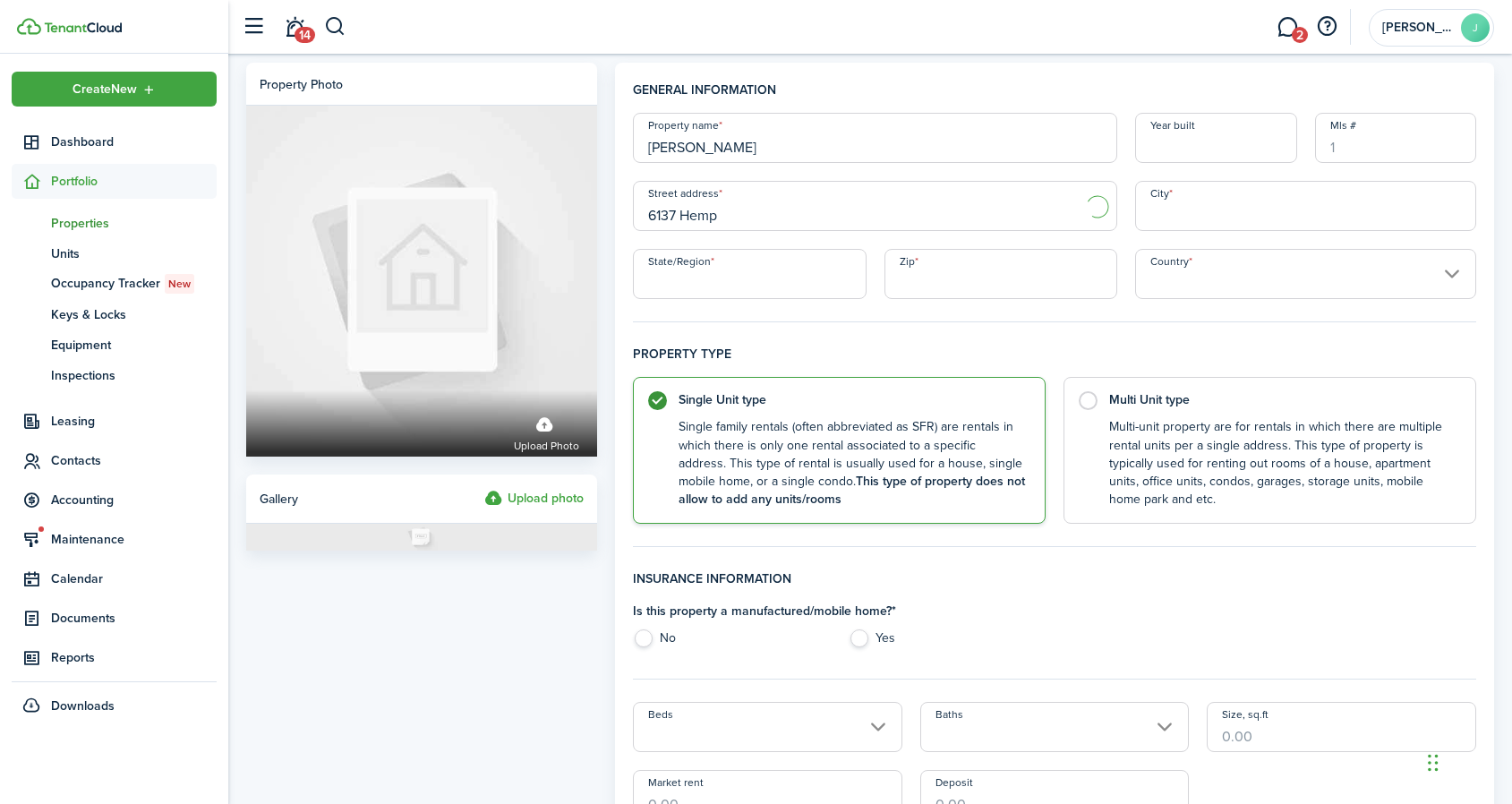
type input "[STREET_ADDRESS][PERSON_NAME]"
type input "[GEOGRAPHIC_DATA]"
type input "GA"
type input "30349"
type input "[GEOGRAPHIC_DATA]"
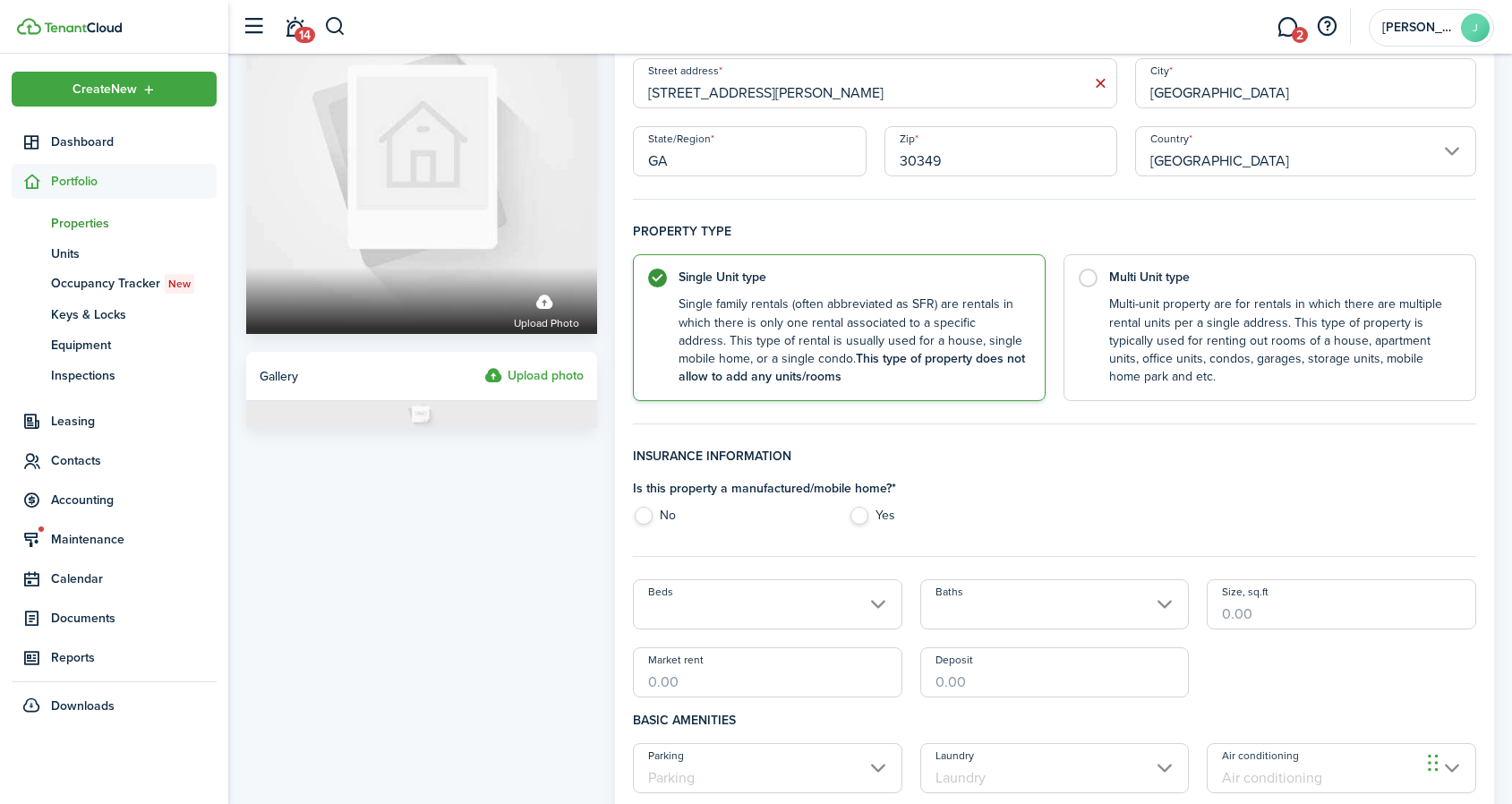
scroll to position [125, 0]
click at [1102, 271] on label "Multi Unit type Multi-unit property are for rentals in which there are multiple…" at bounding box center [1269, 321] width 413 height 147
radio input "false"
radio input "true"
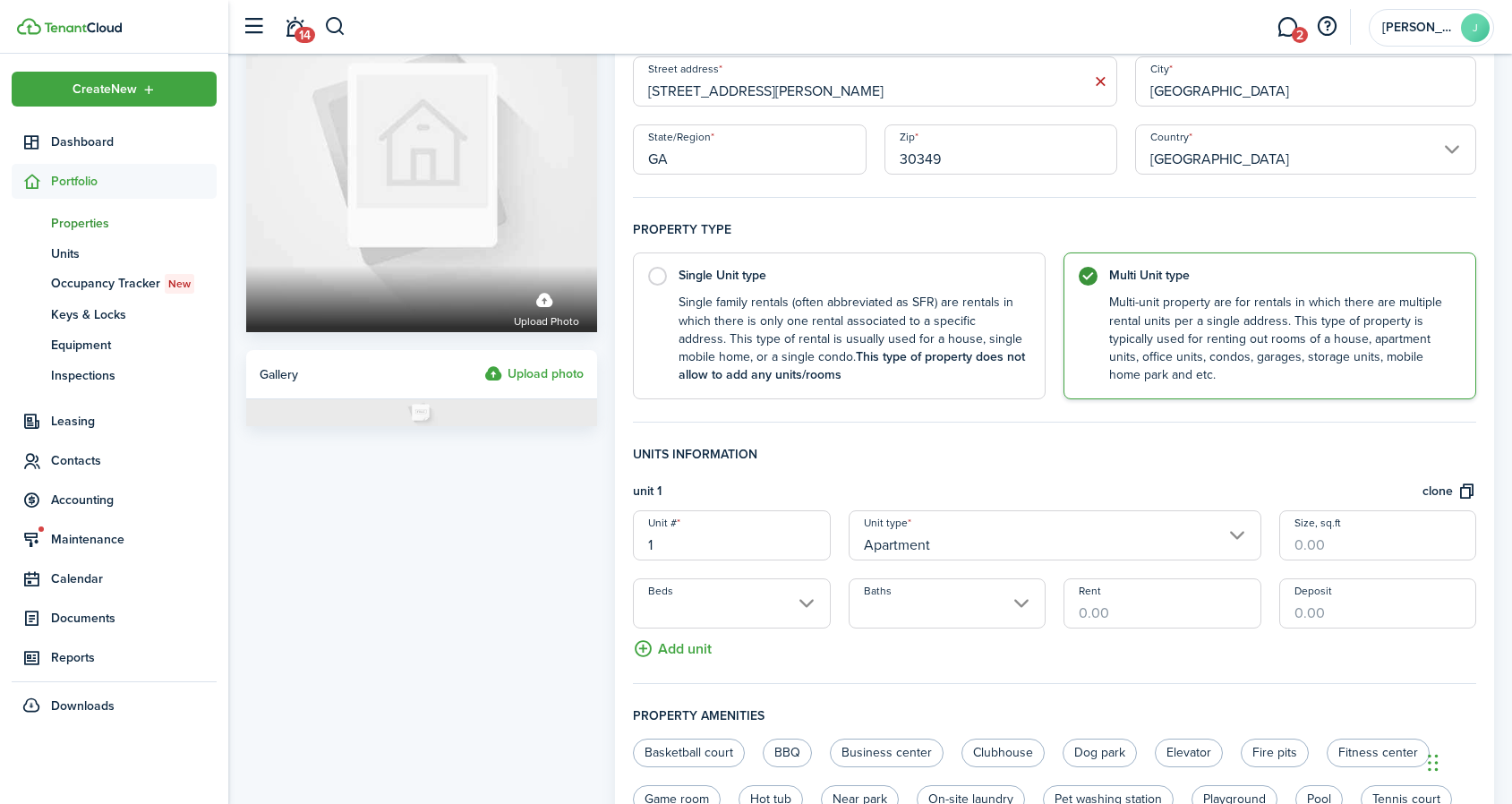
click at [906, 440] on div "General information Property name [PERSON_NAME] Year built Mls # Street address…" at bounding box center [1054, 551] width 843 height 1190
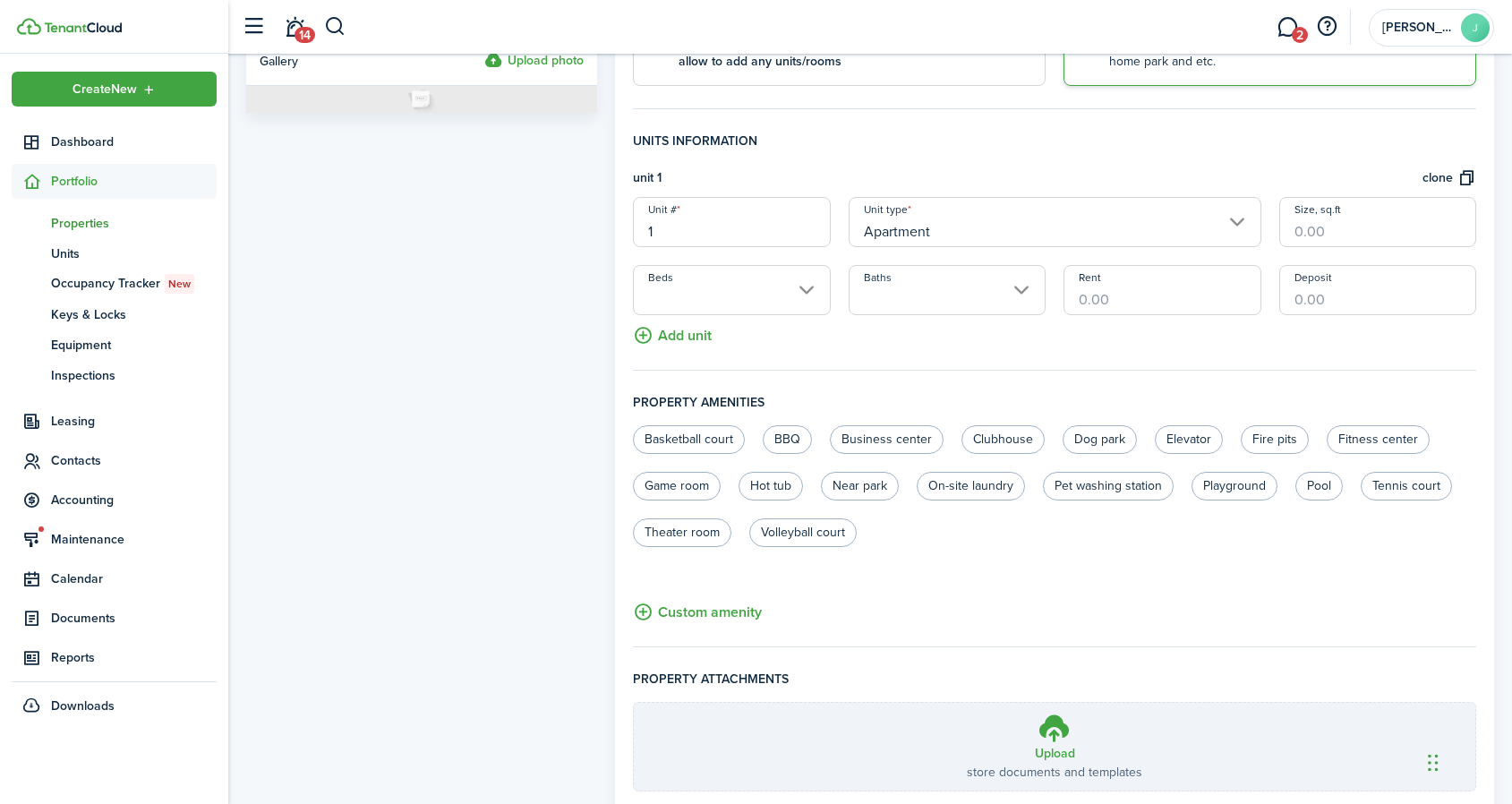
scroll to position [473, 0]
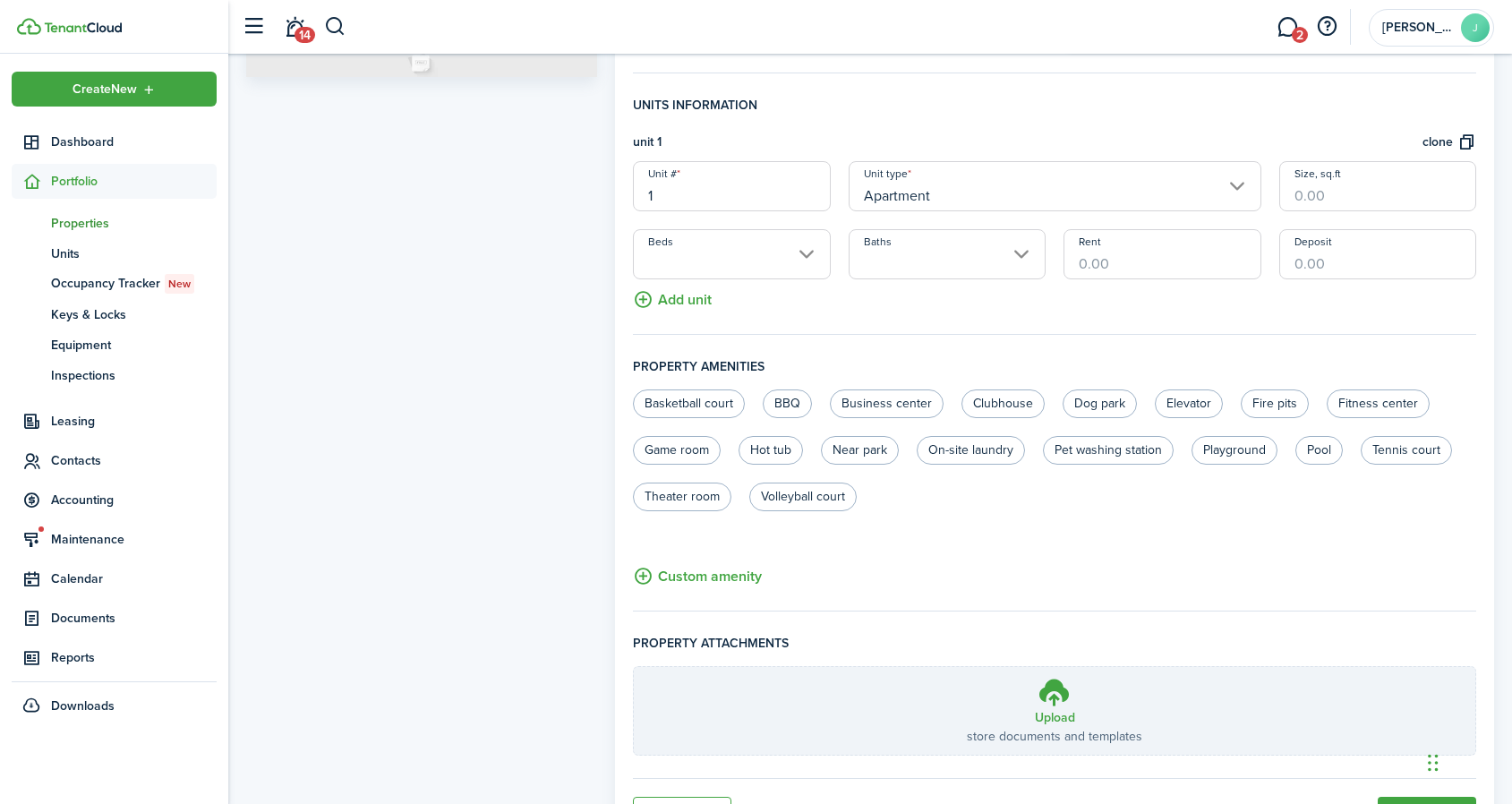
click at [969, 196] on input "Apartment" at bounding box center [1055, 186] width 413 height 50
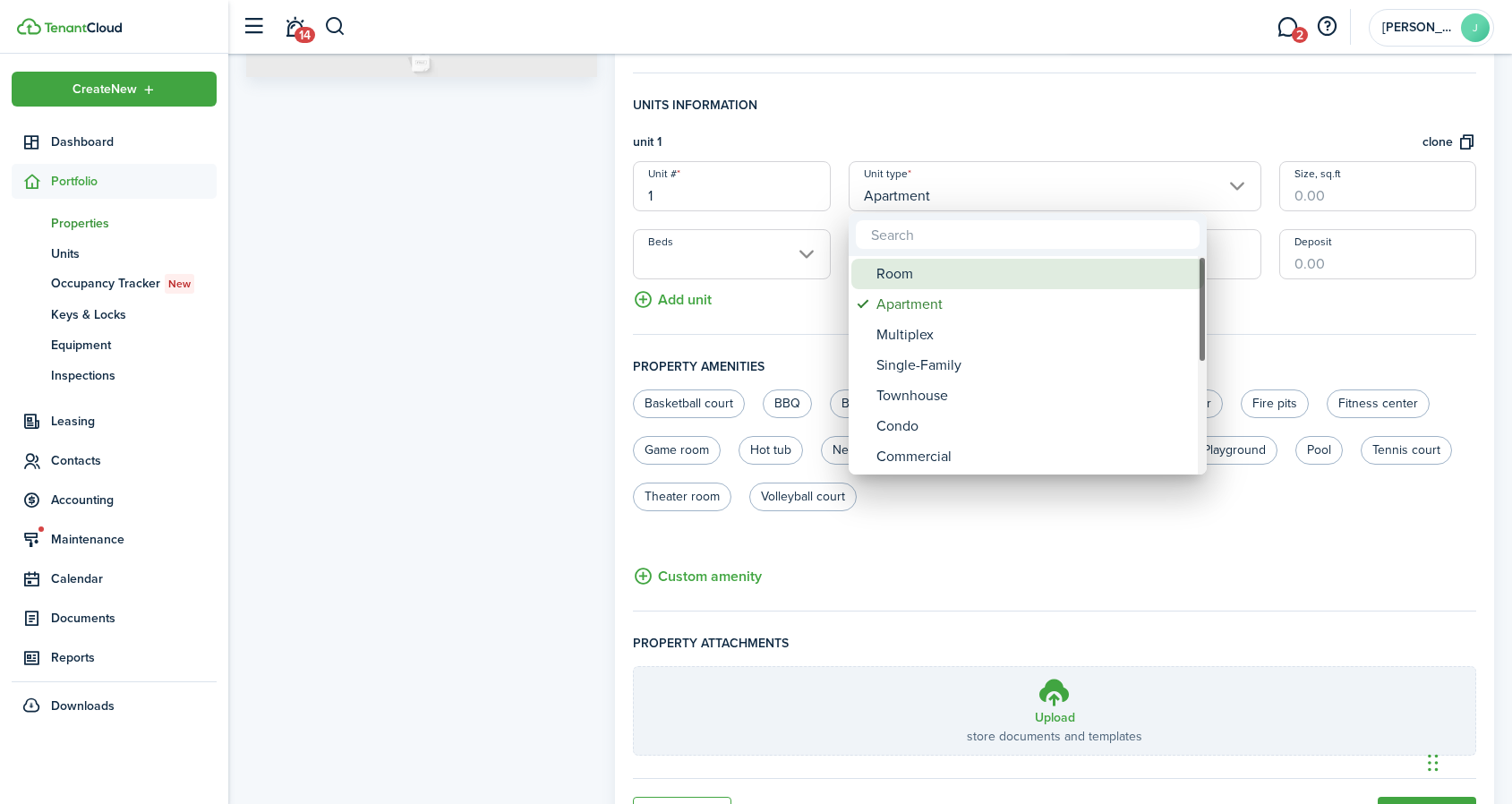
click at [910, 282] on div "Room" at bounding box center [1035, 274] width 317 height 30
type input "Room"
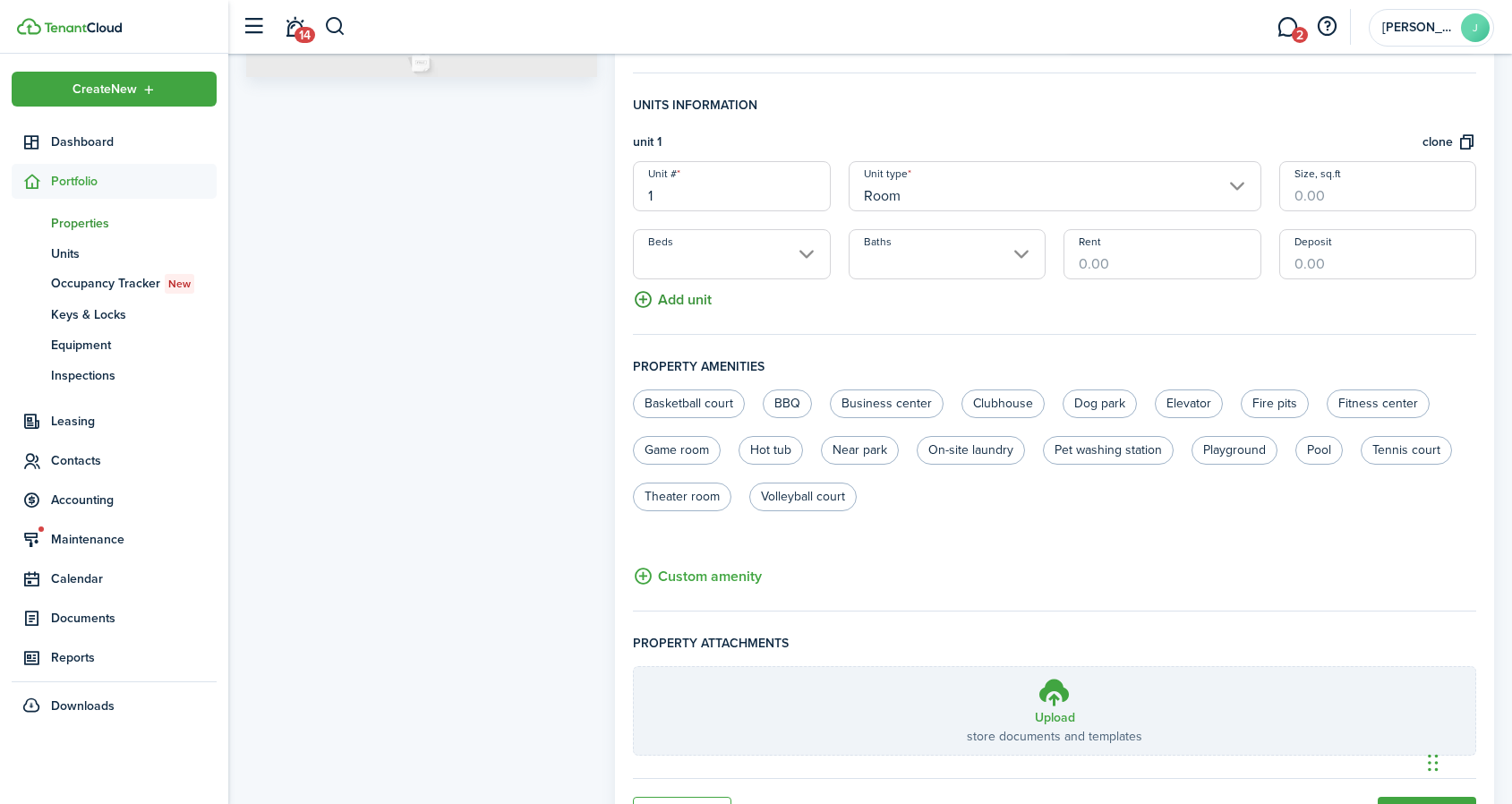
click at [677, 290] on button "Add unit" at bounding box center [672, 294] width 79 height 31
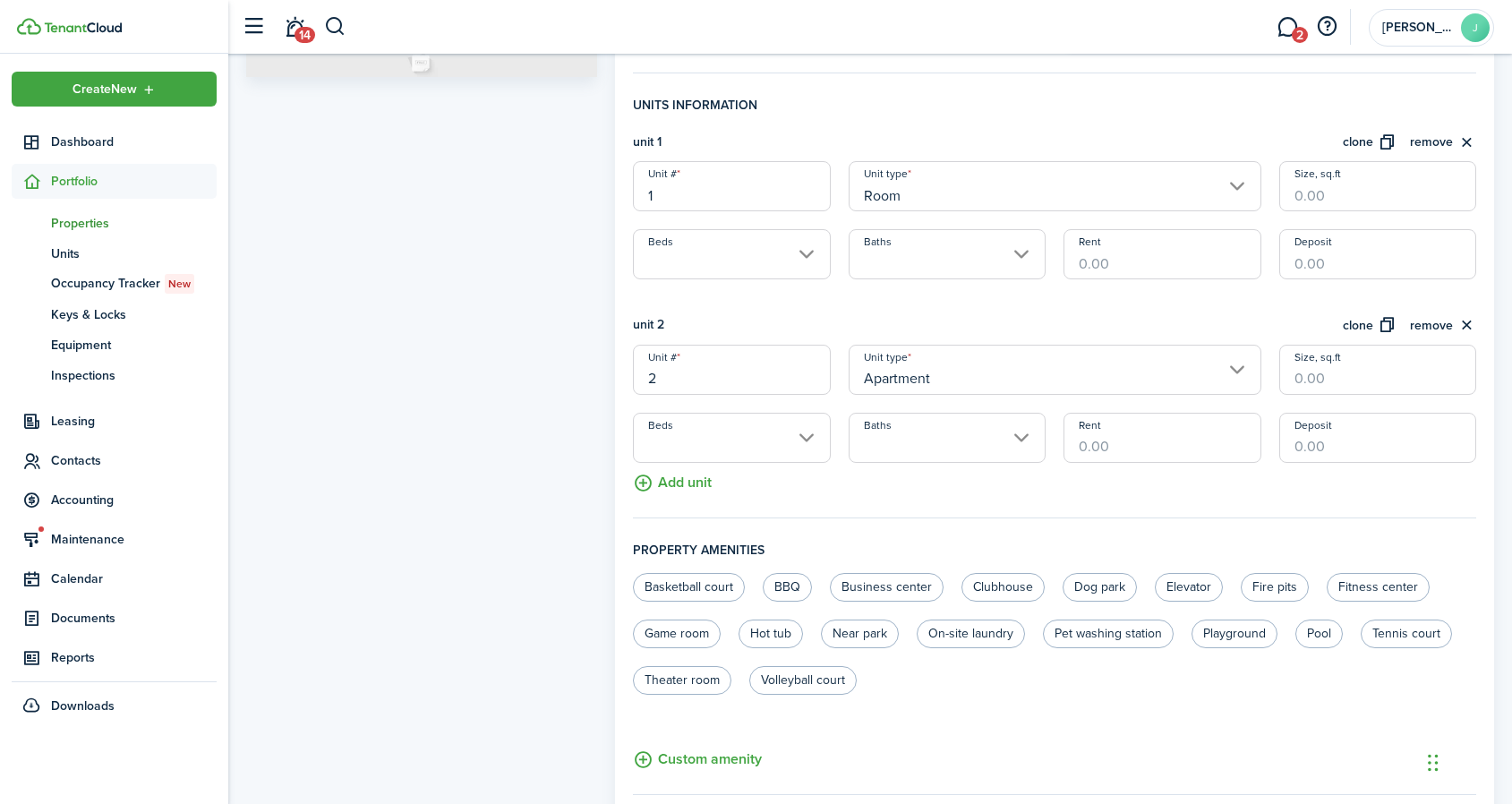
click at [963, 380] on input "Apartment" at bounding box center [1055, 370] width 413 height 50
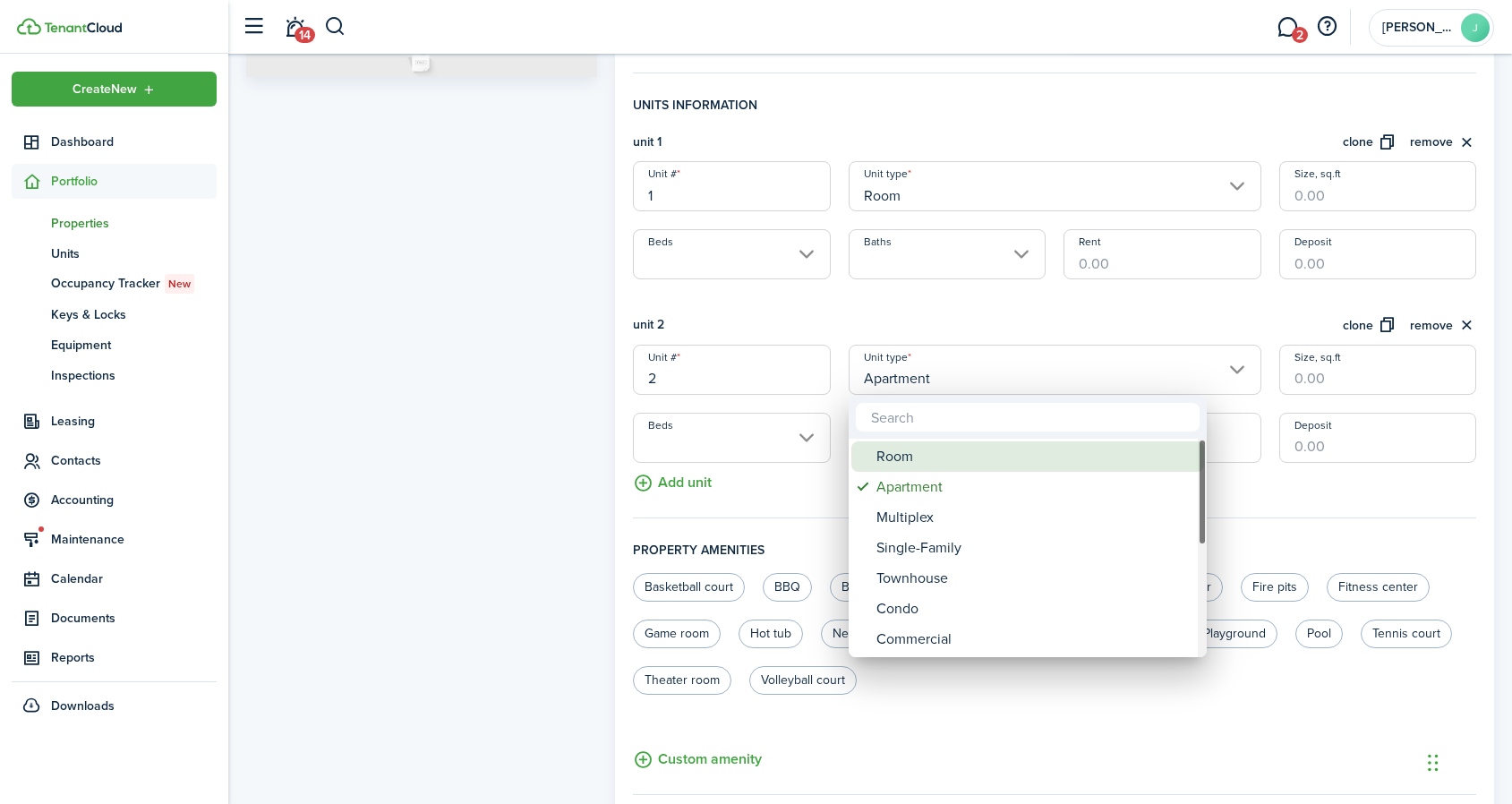
click at [897, 465] on div "Room" at bounding box center [1035, 456] width 317 height 30
type input "Room"
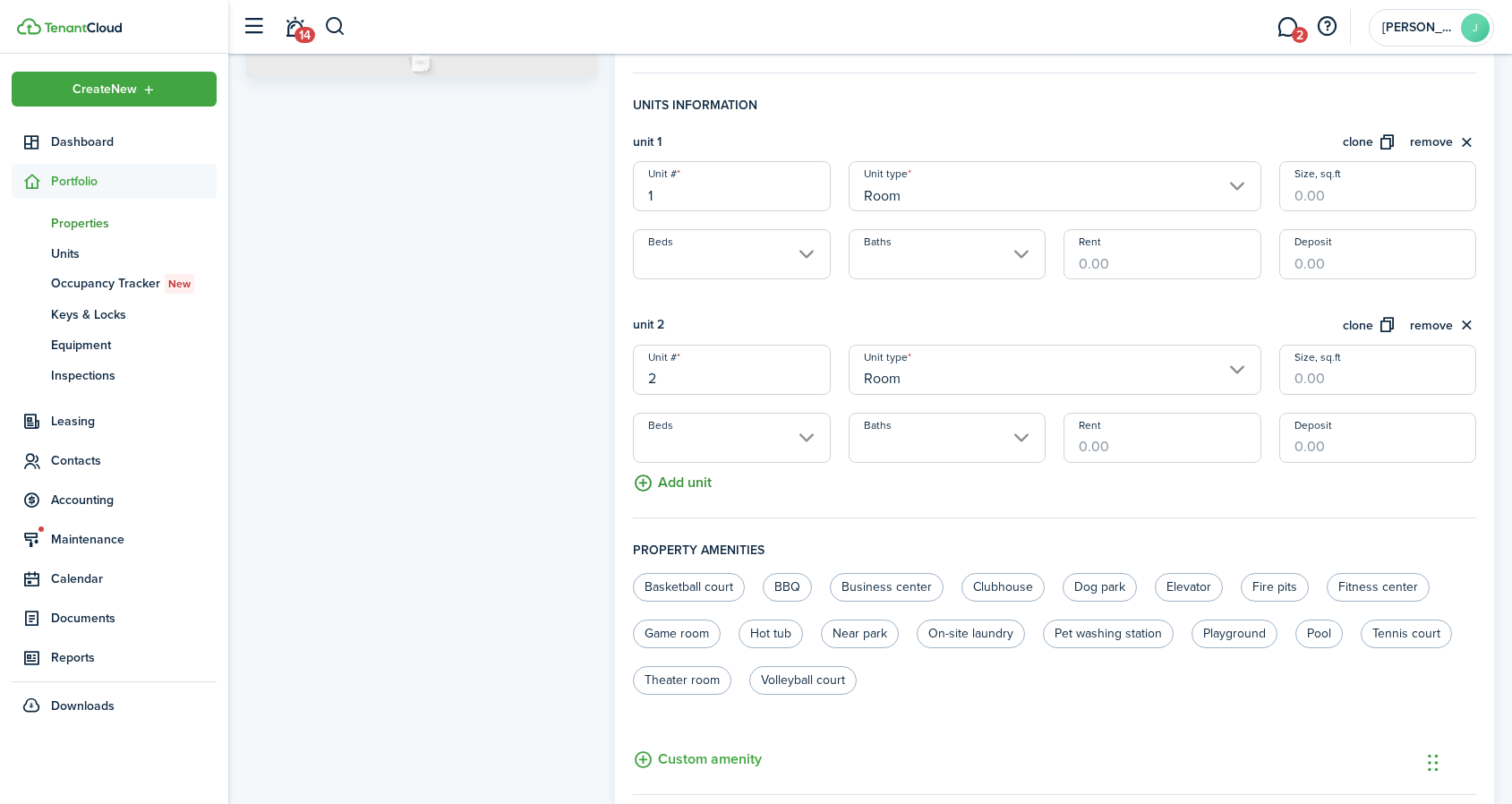
click at [677, 487] on button "Add unit" at bounding box center [672, 478] width 79 height 31
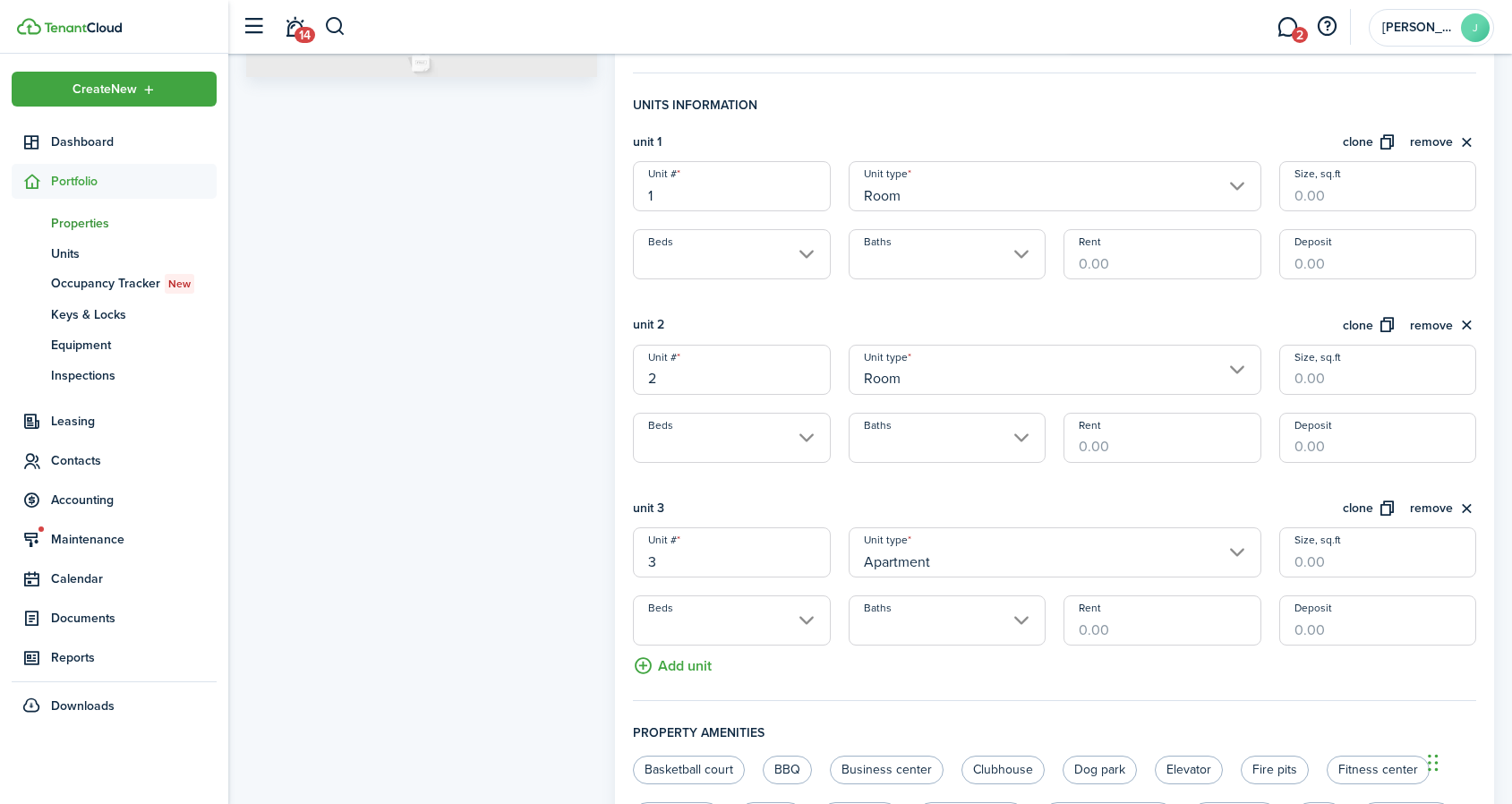
click at [1007, 546] on input "Apartment" at bounding box center [1055, 552] width 413 height 50
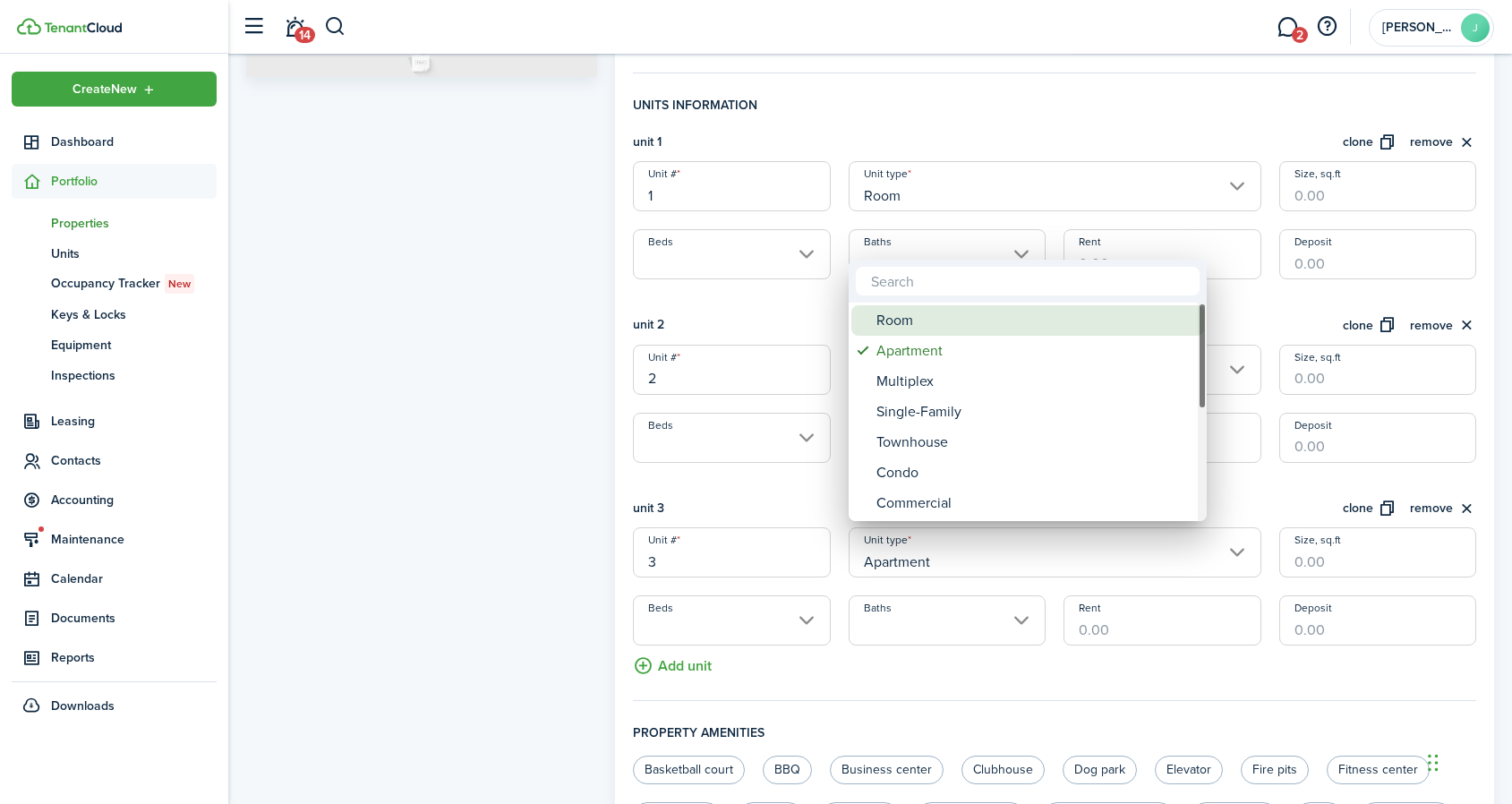
click at [903, 332] on div "Room" at bounding box center [1035, 320] width 317 height 30
type input "Room"
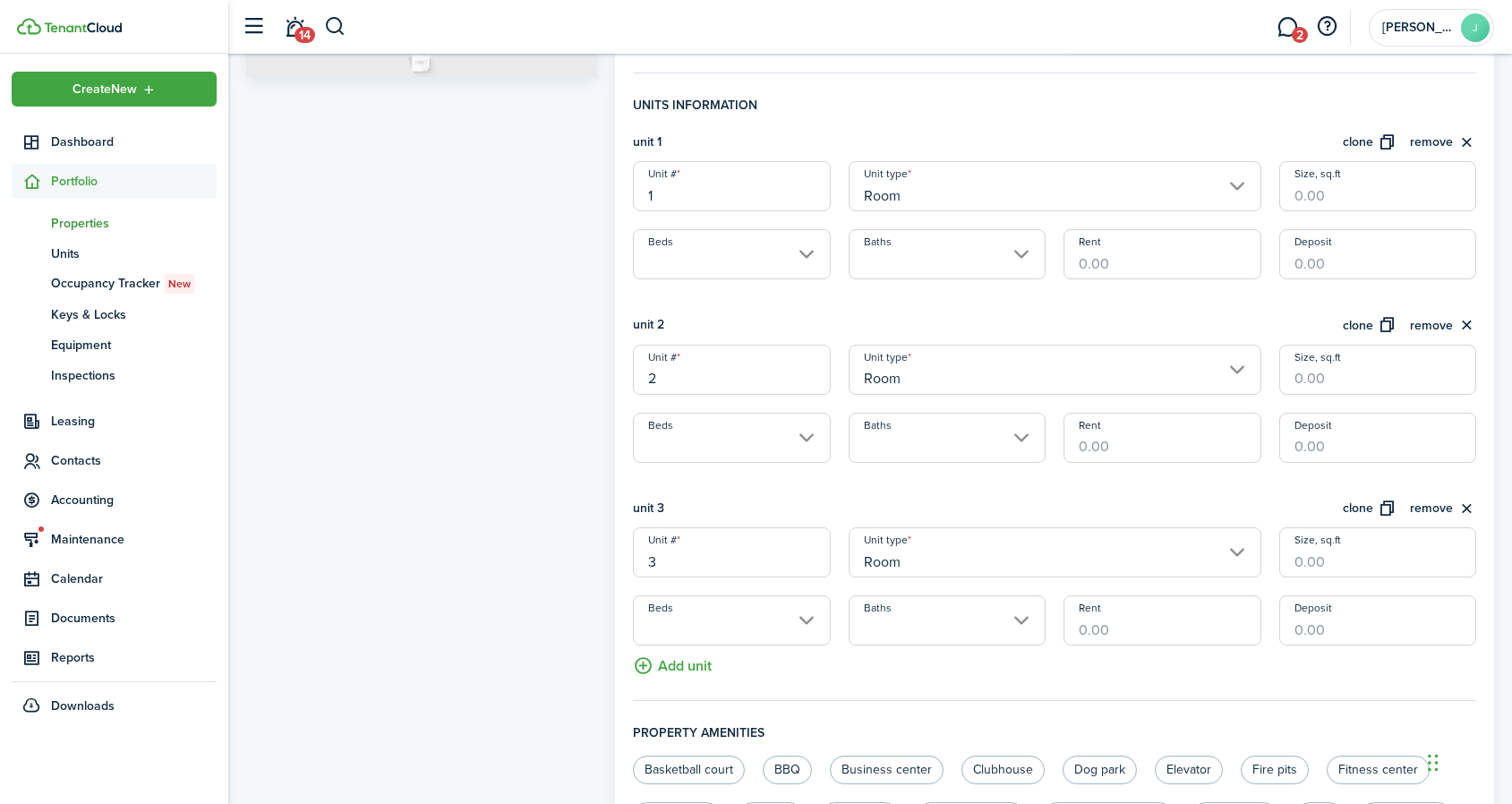
click at [898, 688] on fieldset "Units information unit 1 clone remove Unit # 1 Unit type Room Size, sq.ft Beds …" at bounding box center [1054, 399] width 843 height 606
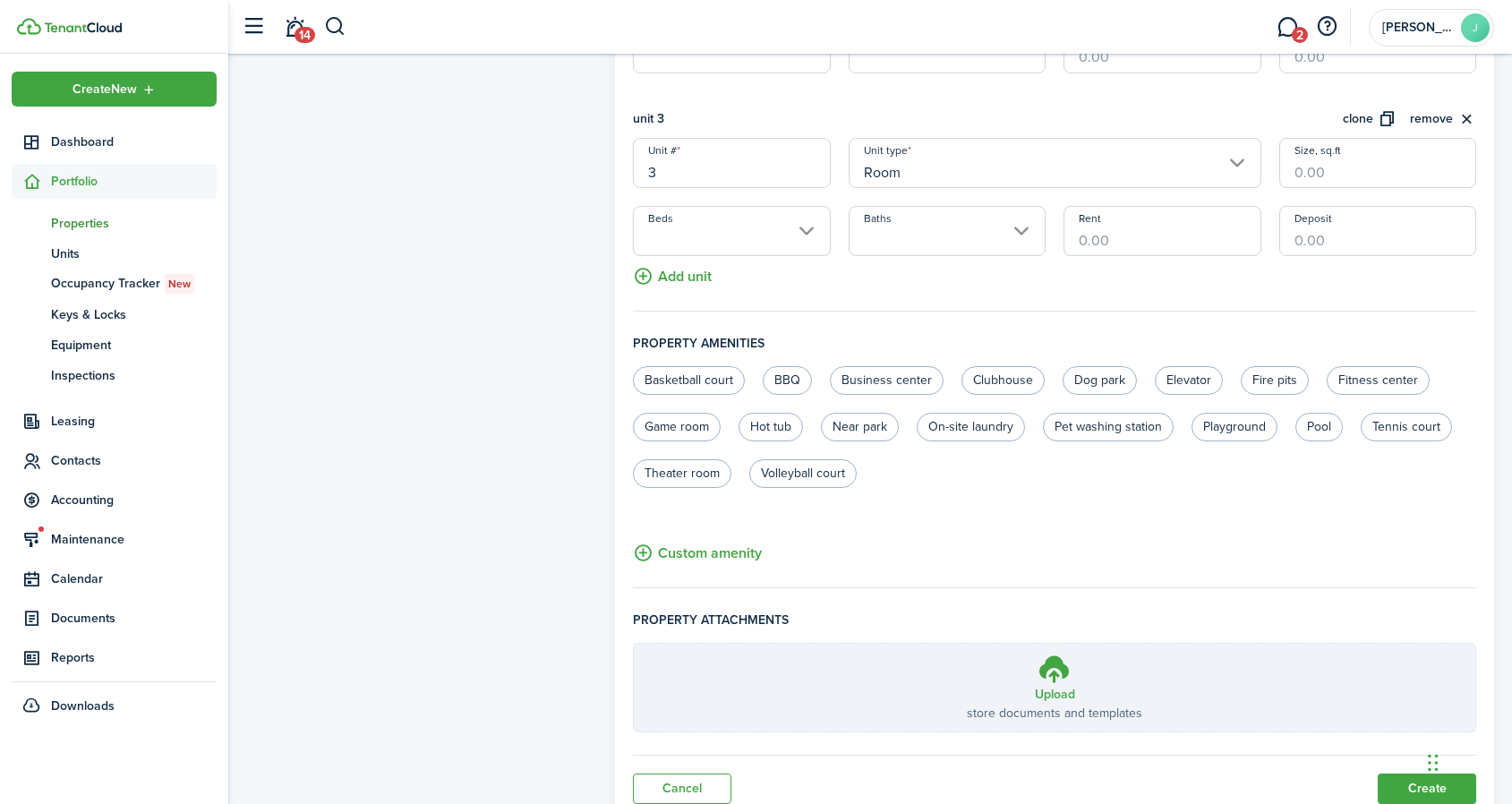
scroll to position [883, 0]
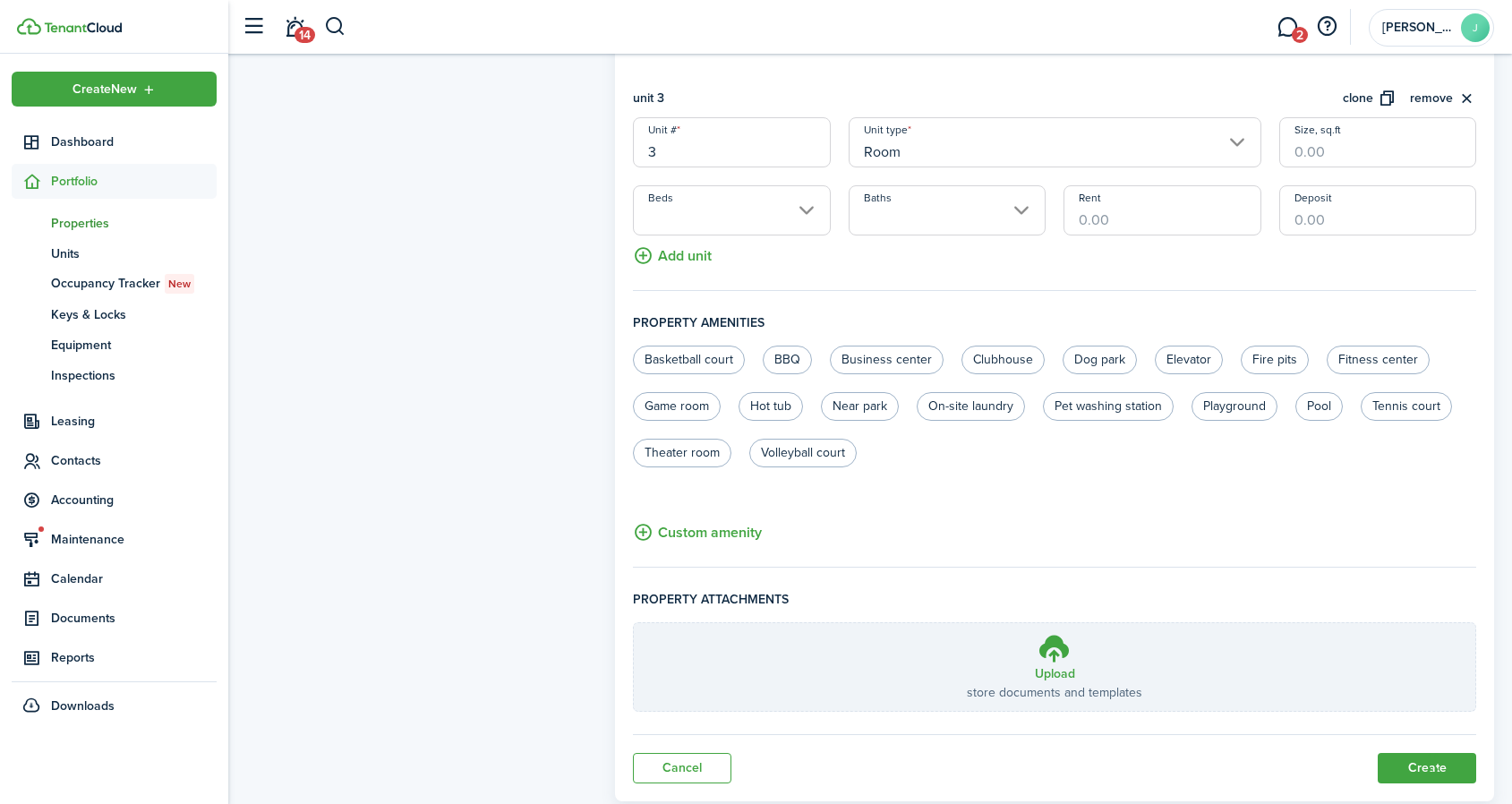
click at [671, 247] on button "Add unit" at bounding box center [672, 251] width 79 height 31
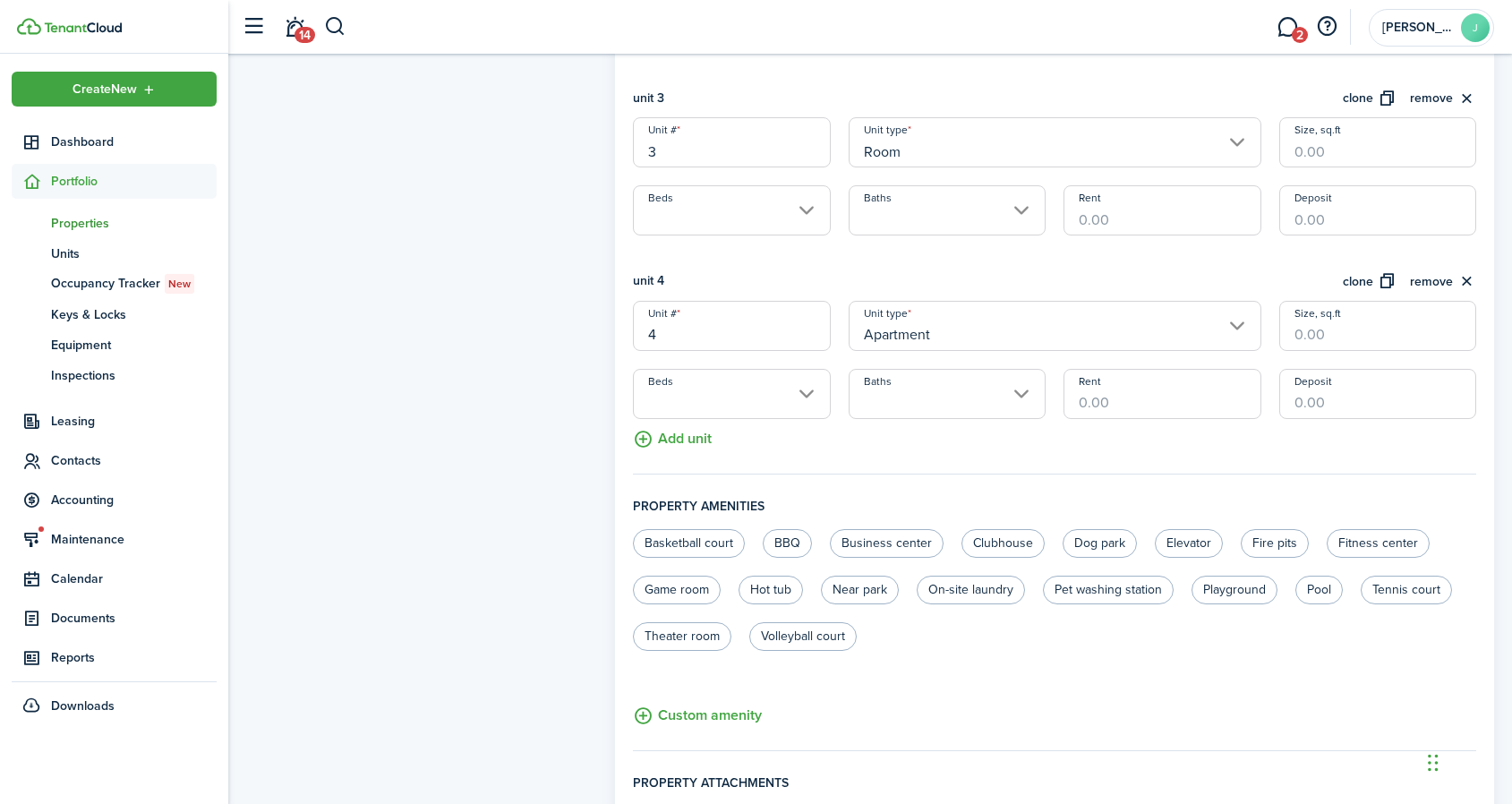
click at [910, 328] on input "Apartment" at bounding box center [1055, 326] width 413 height 50
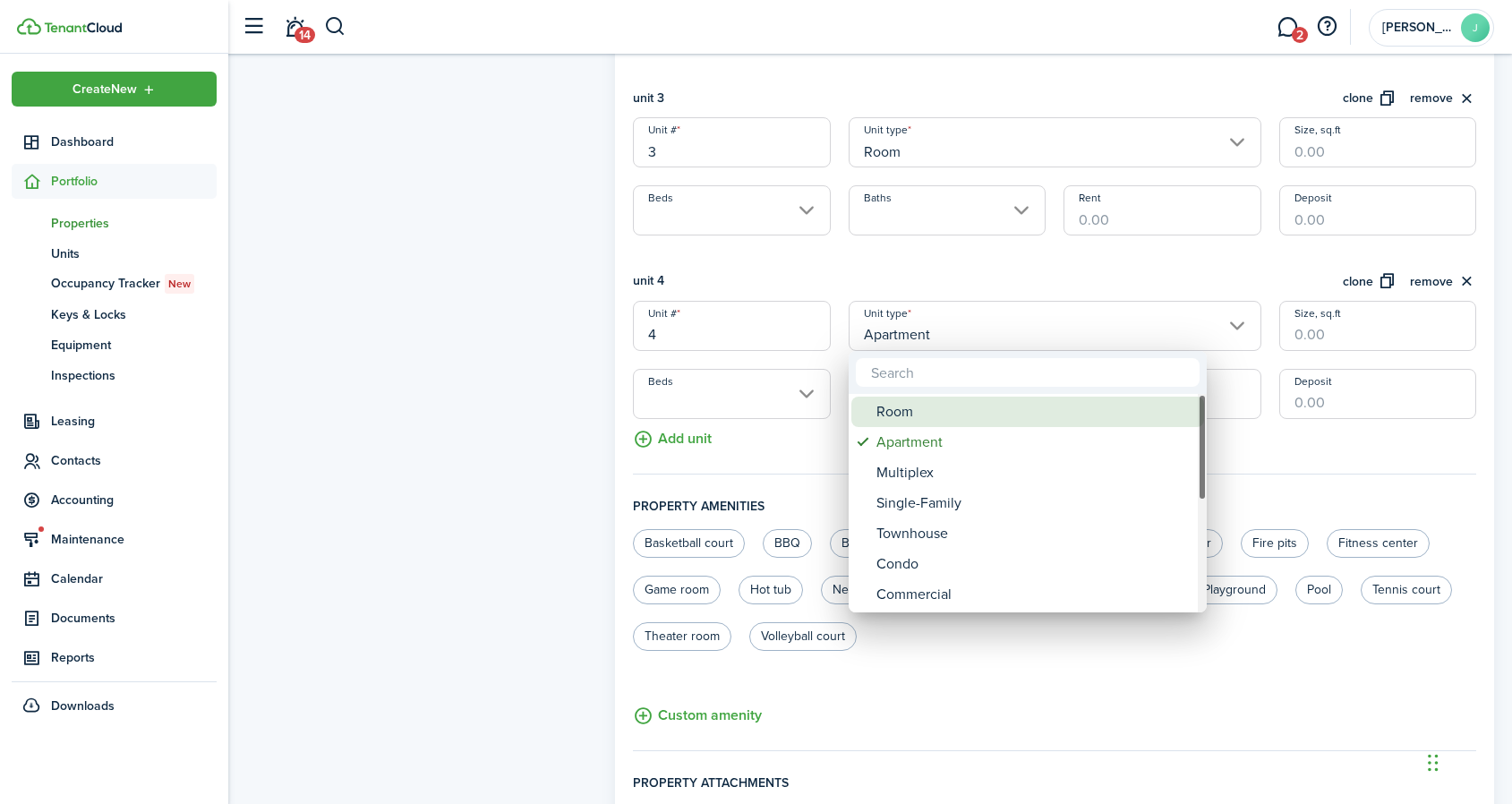
click at [908, 406] on div "Room" at bounding box center [1035, 412] width 317 height 30
type input "Room"
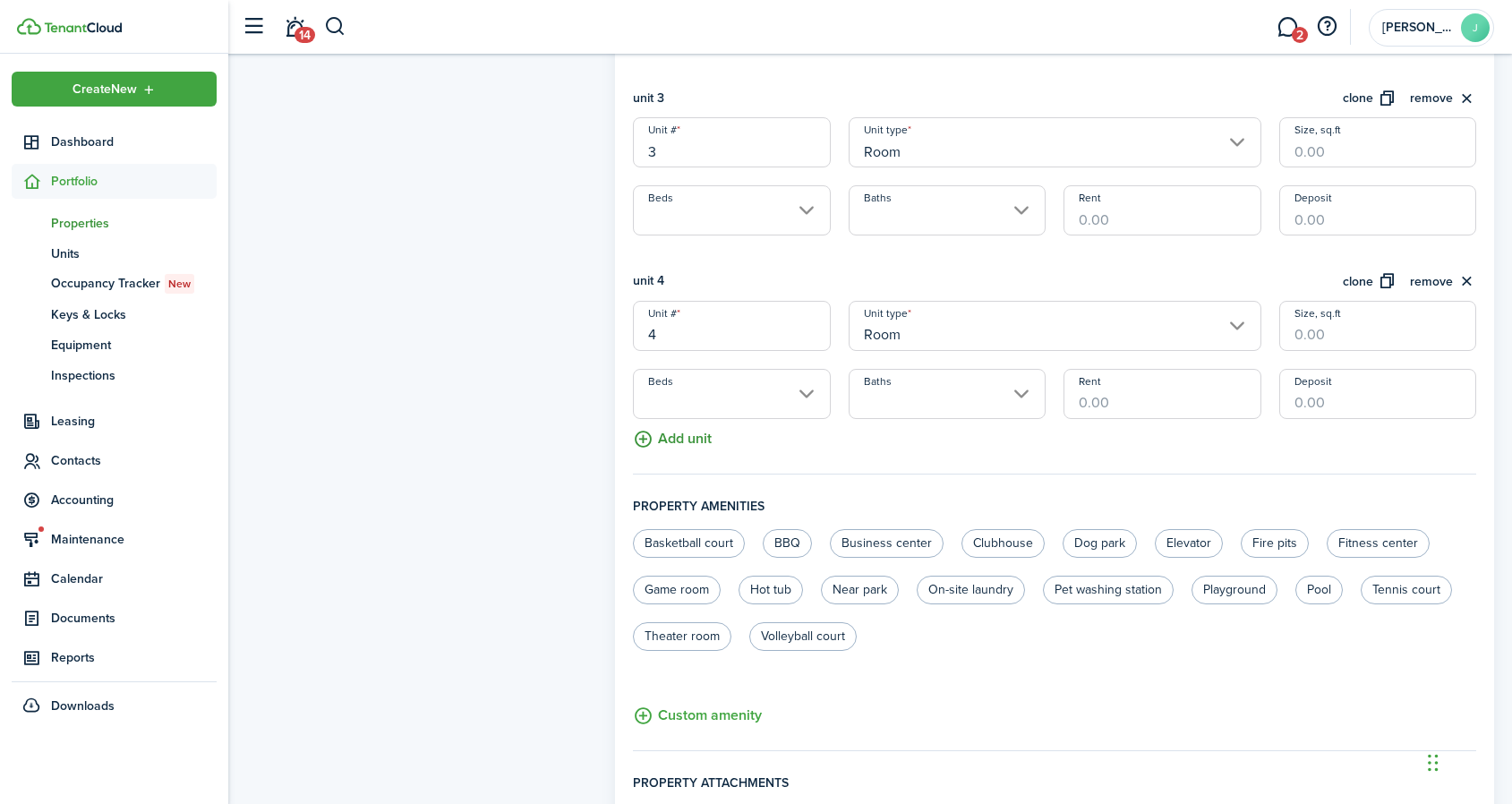
click at [686, 436] on button "Add unit" at bounding box center [672, 434] width 79 height 31
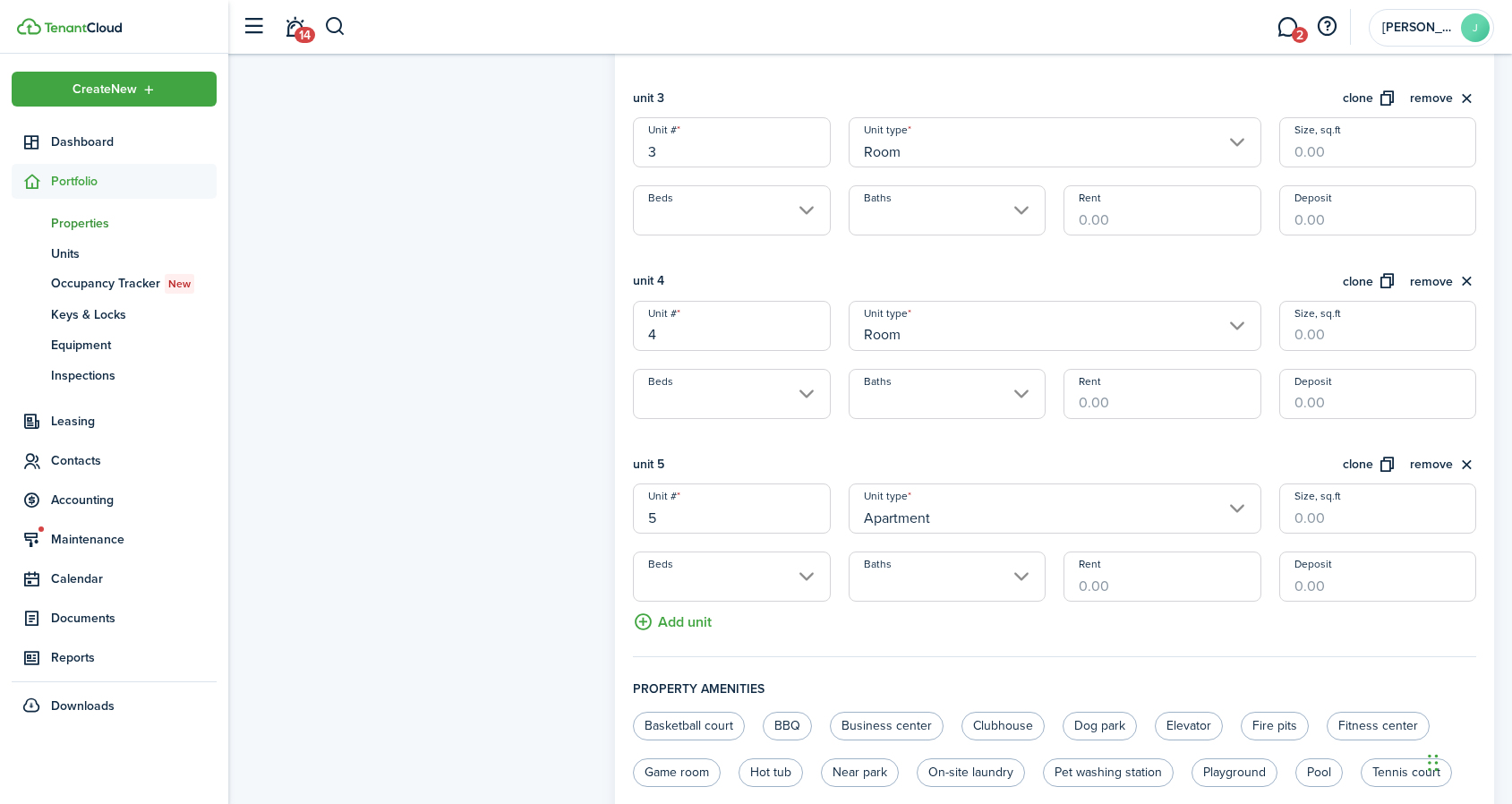
click at [893, 513] on input "Apartment" at bounding box center [1055, 508] width 413 height 50
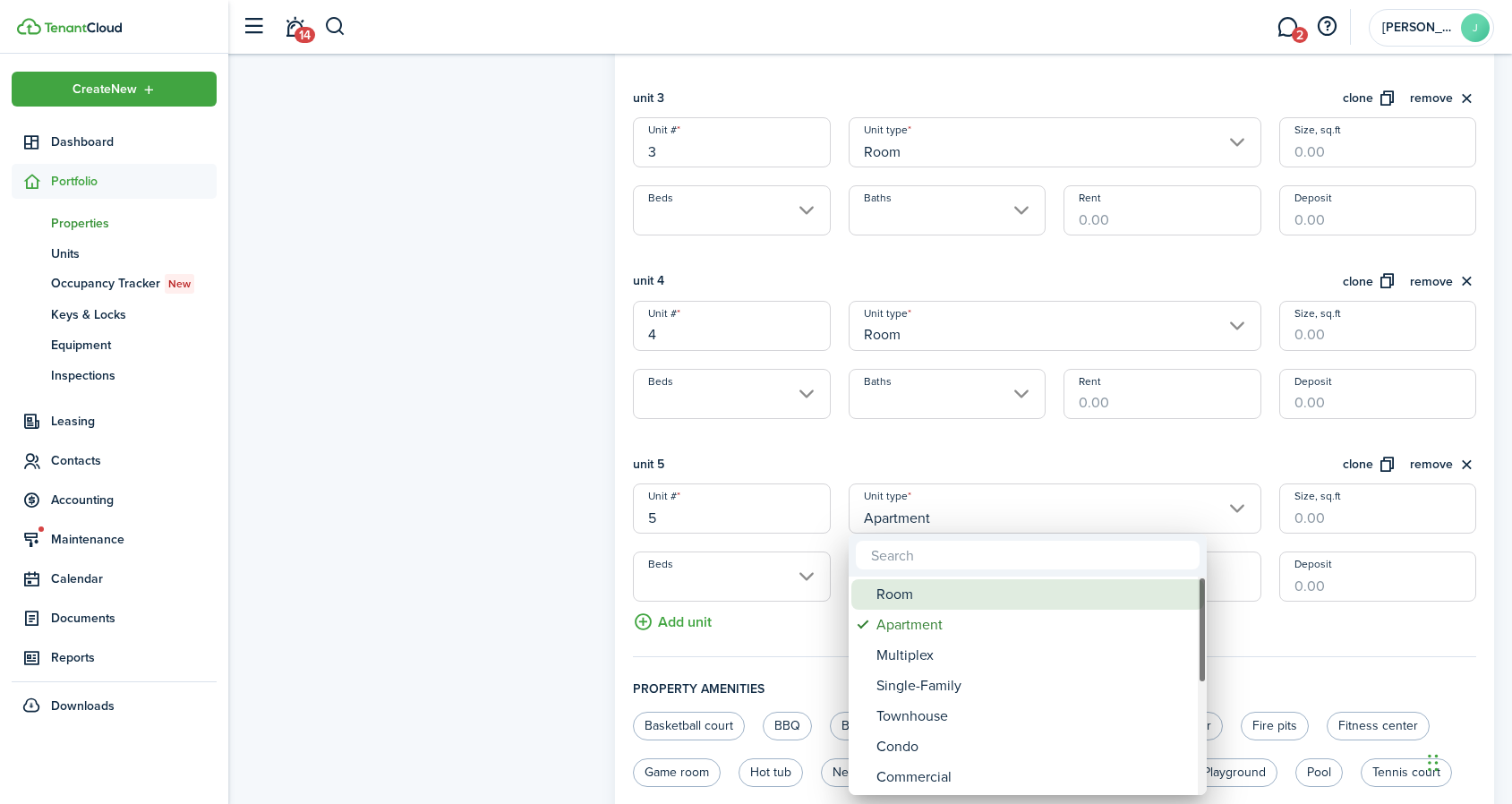
click at [877, 584] on div "Room" at bounding box center [1035, 594] width 317 height 30
type input "Room"
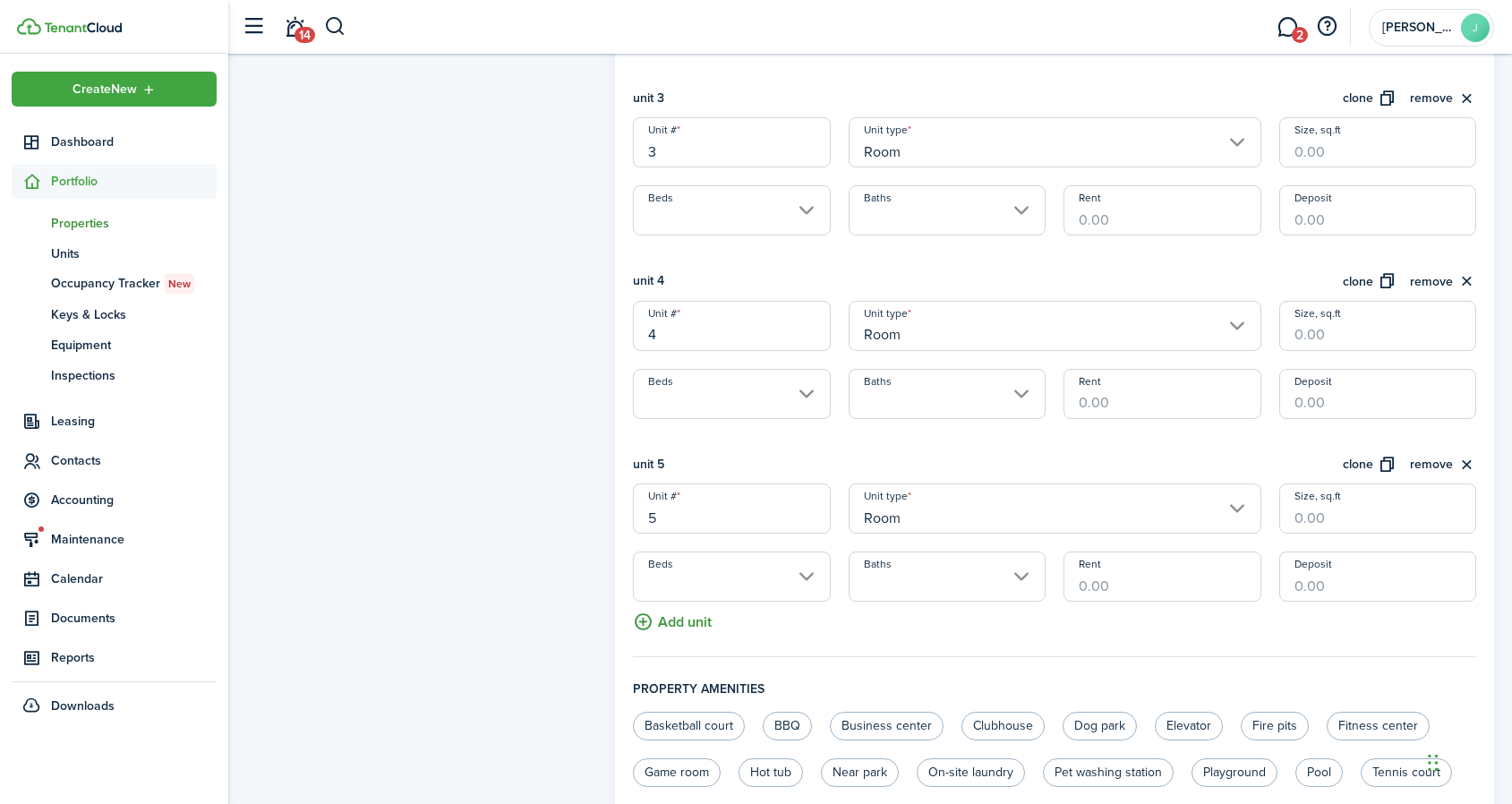
click at [704, 613] on button "Add unit" at bounding box center [672, 616] width 79 height 31
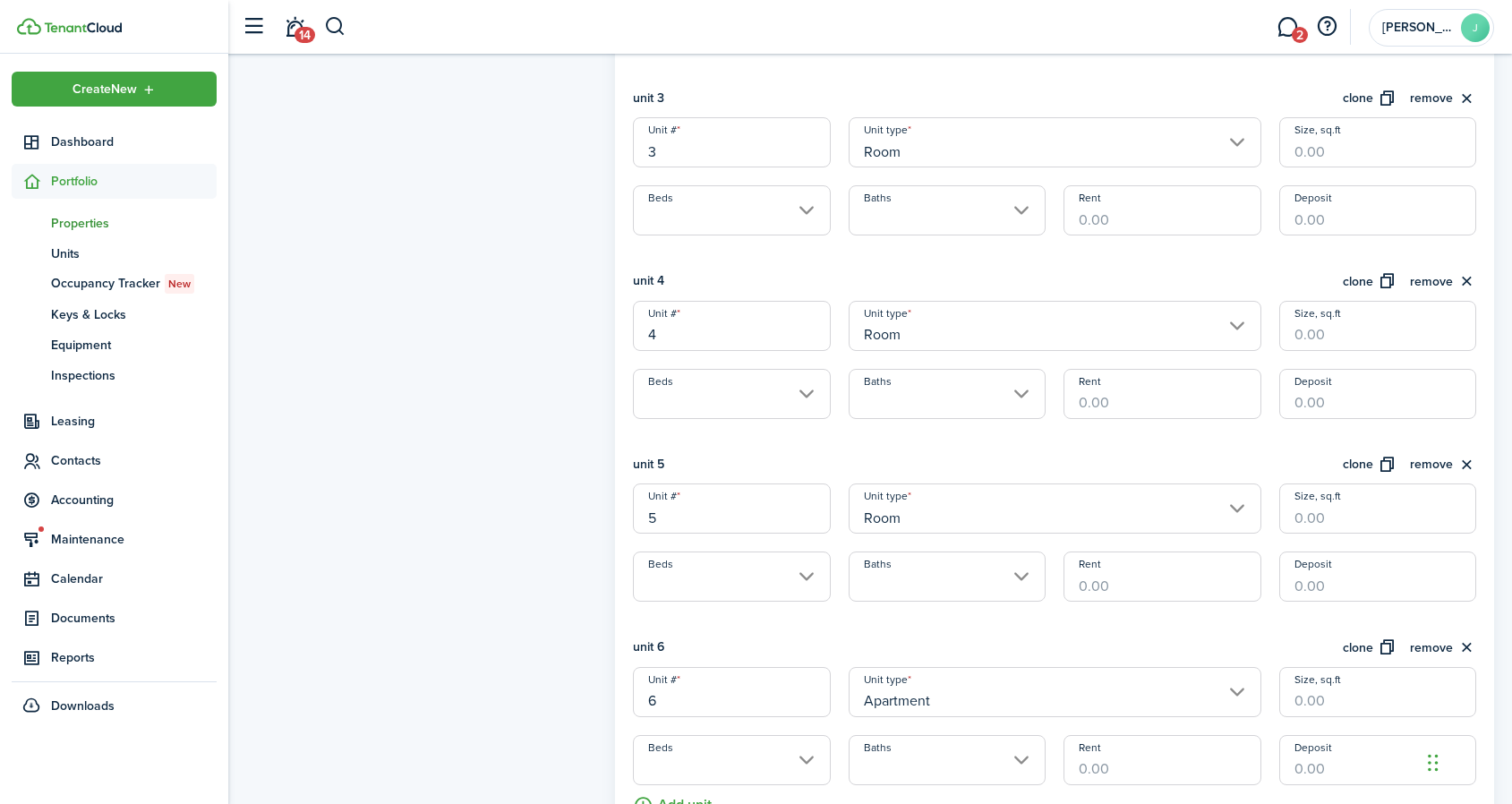
click at [903, 694] on input "Apartment" at bounding box center [1055, 692] width 413 height 50
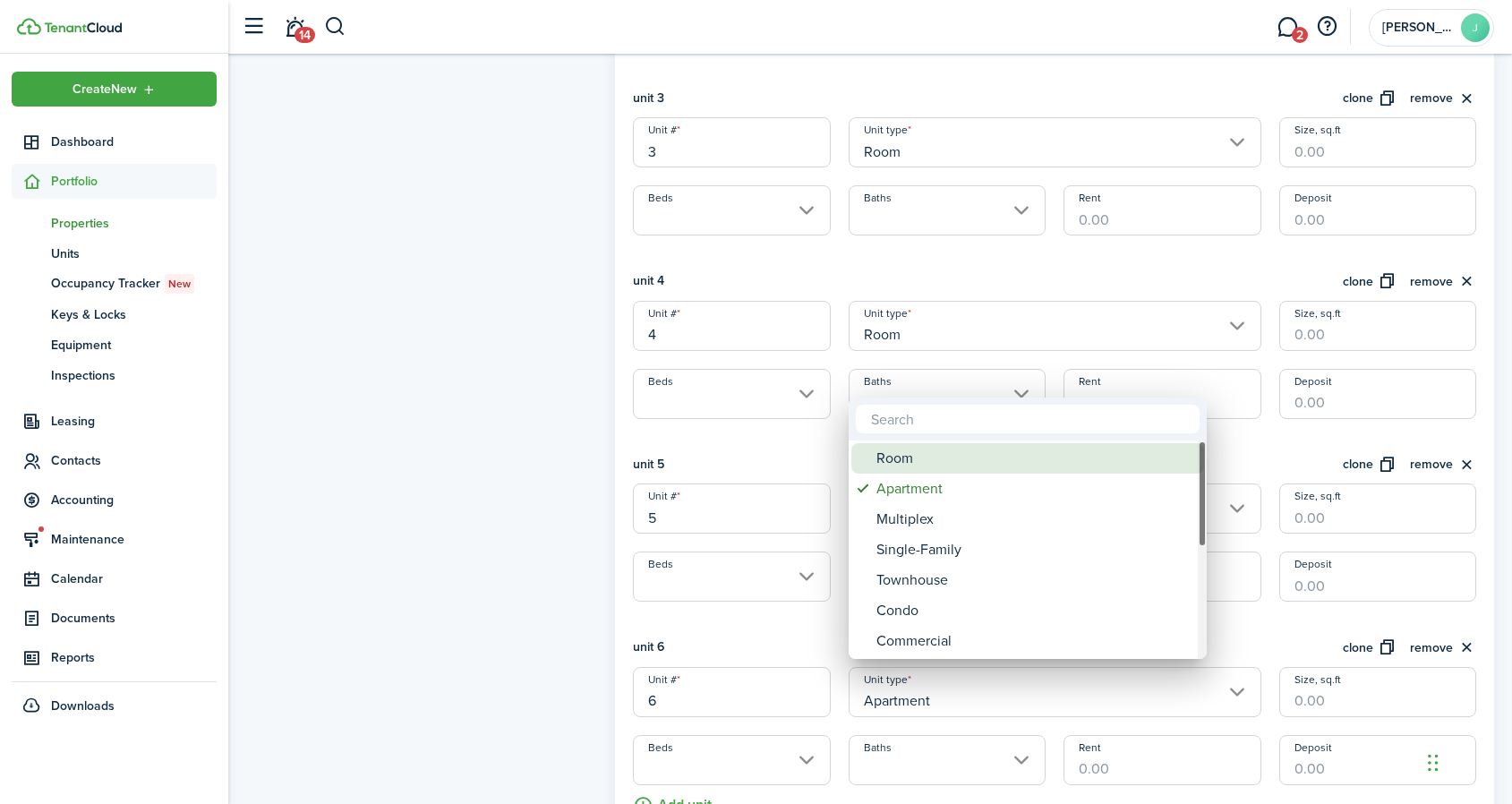
click at [895, 461] on div "Room" at bounding box center [1035, 458] width 317 height 30
type input "Room"
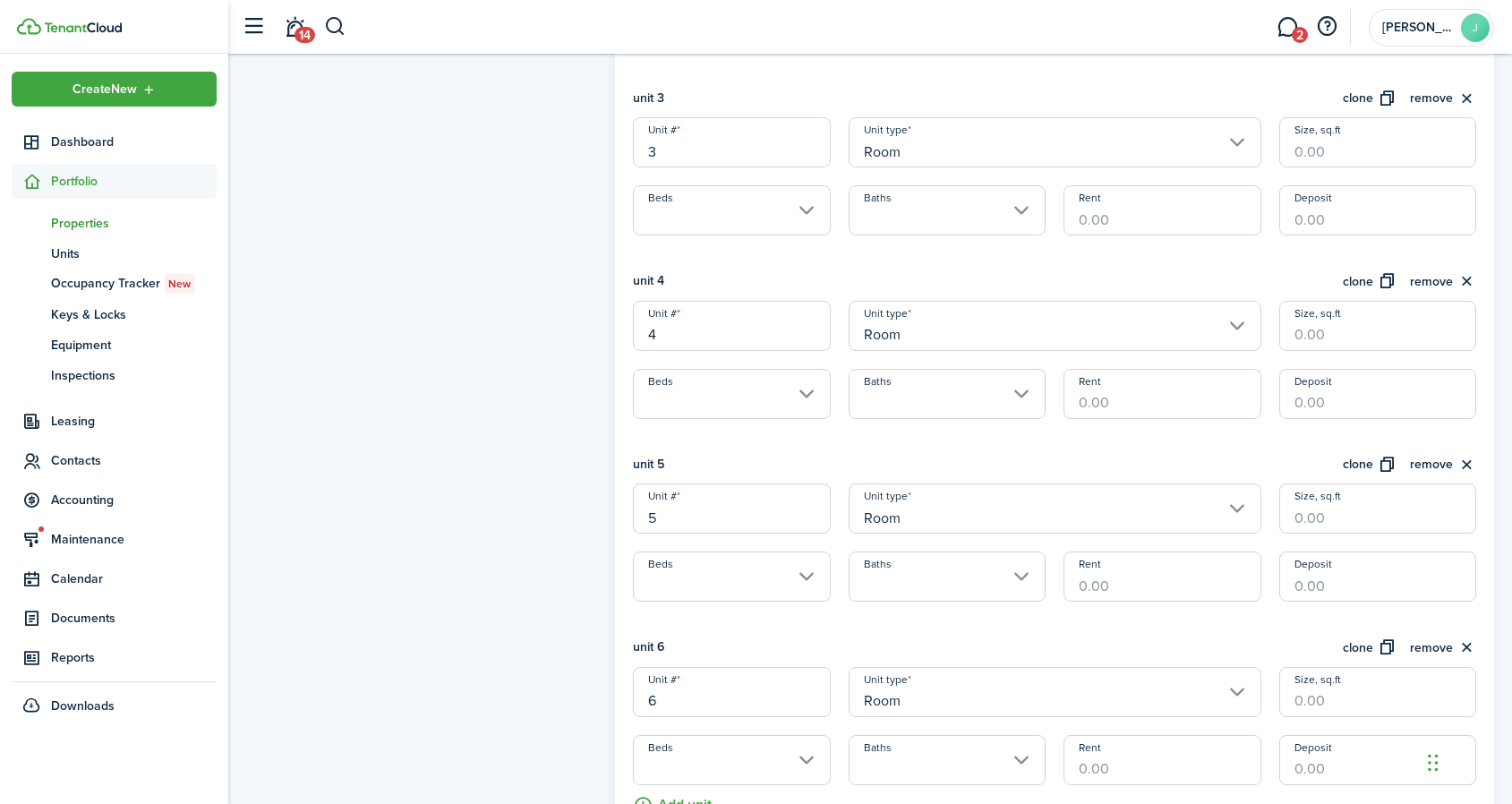
click at [843, 447] on div "unit 1 clone remove Unit # 1 Unit type Room Size, sq.ft Beds Baths Rent Deposit…" at bounding box center [1054, 253] width 843 height 1062
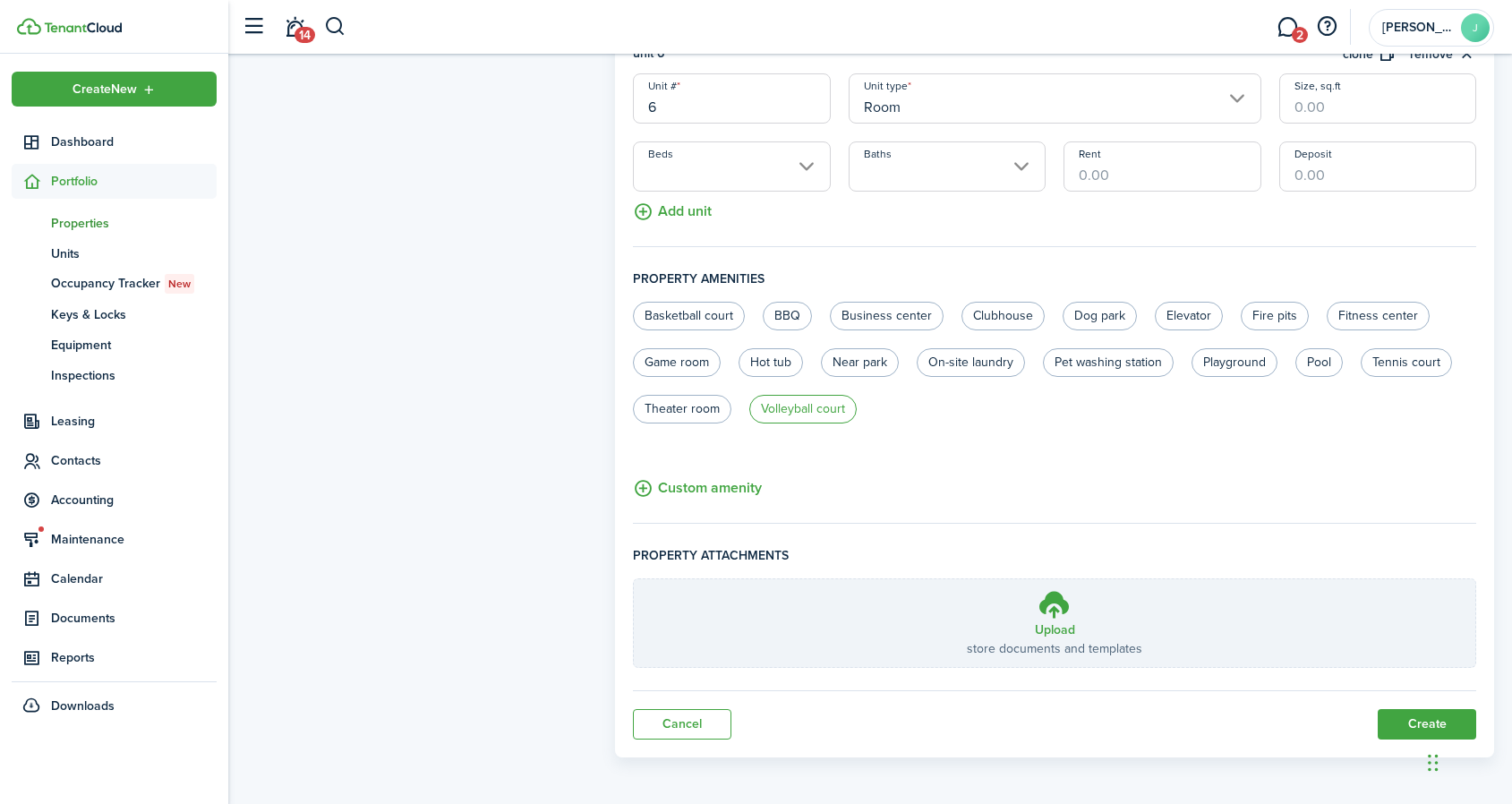
scroll to position [1475, 0]
click at [1411, 715] on button "Create" at bounding box center [1426, 726] width 98 height 30
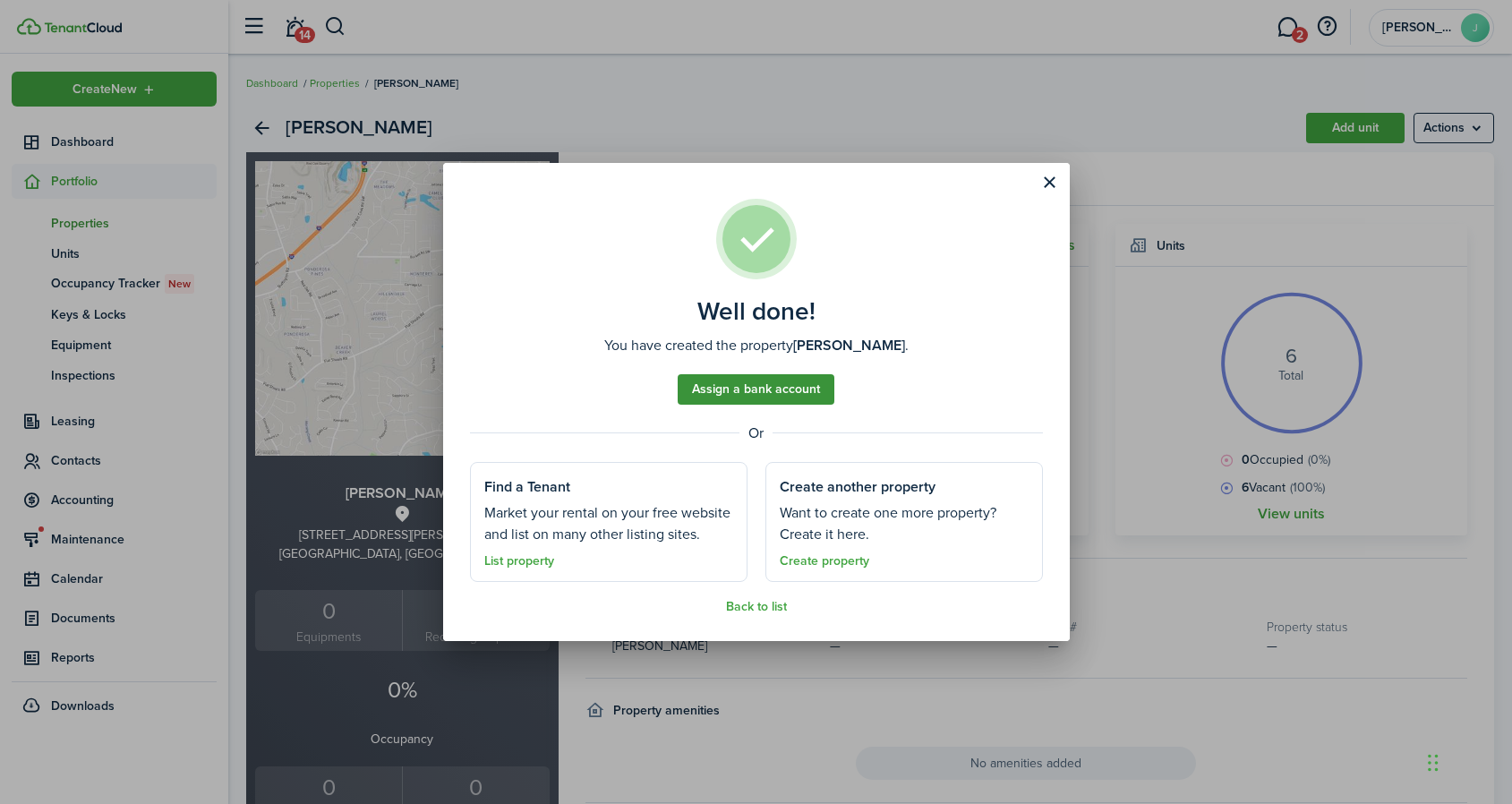
click at [762, 392] on link "Assign a bank account" at bounding box center [756, 390] width 156 height 30
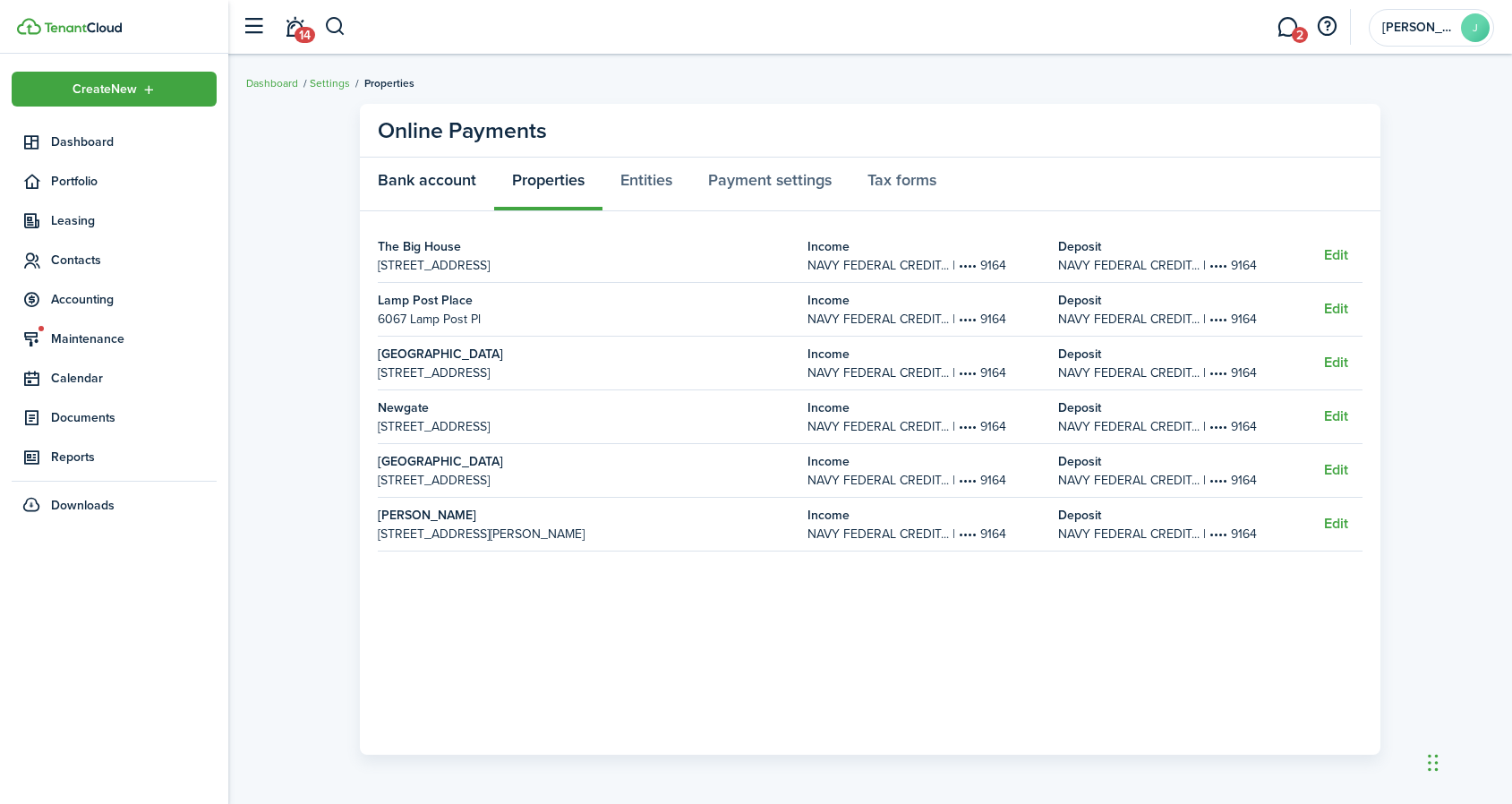
click at [442, 181] on link "Bank account" at bounding box center [427, 184] width 134 height 53
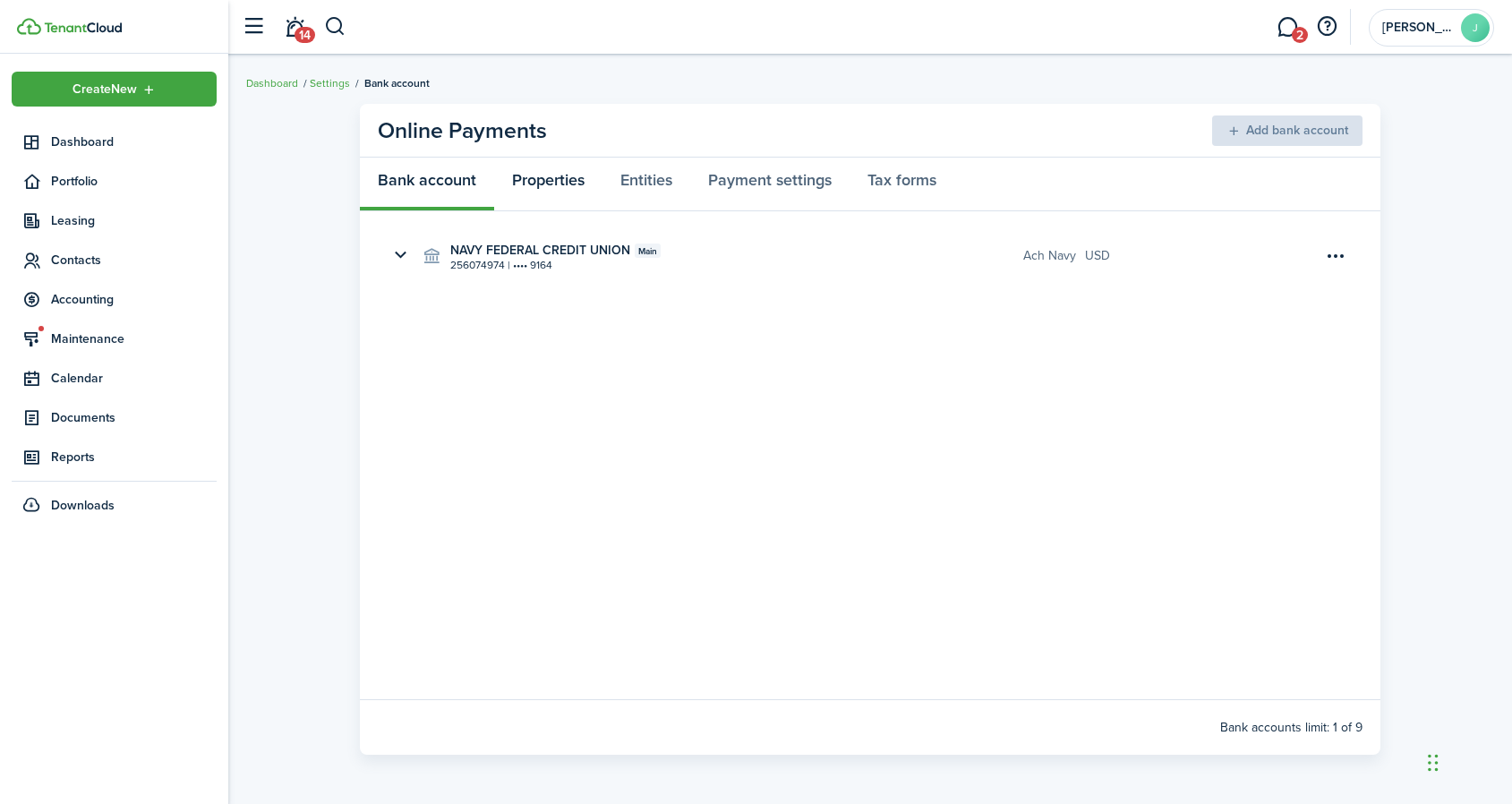
click at [559, 181] on link "Properties" at bounding box center [549, 184] width 109 height 53
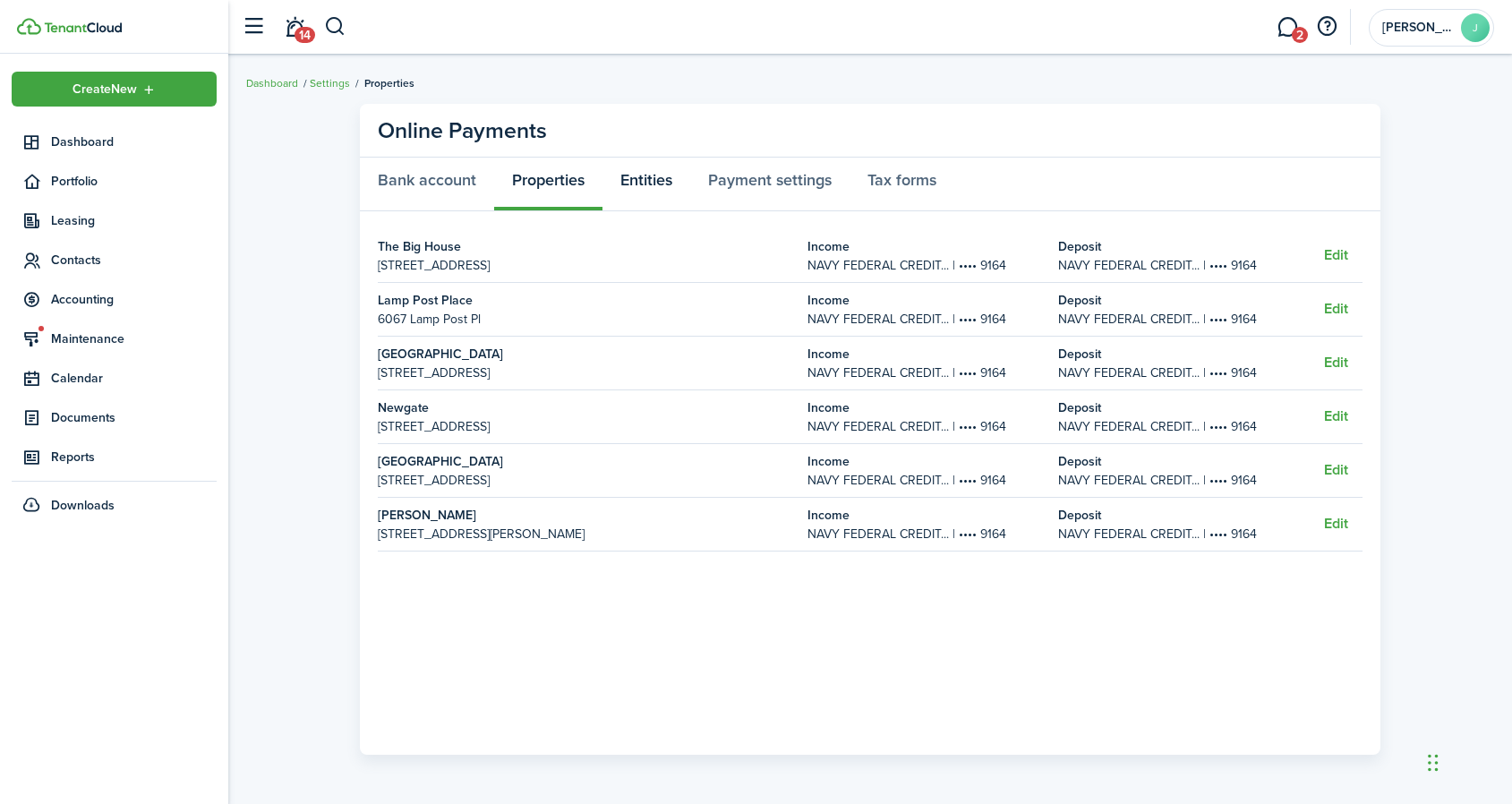
click at [638, 177] on link "Entities" at bounding box center [646, 184] width 88 height 53
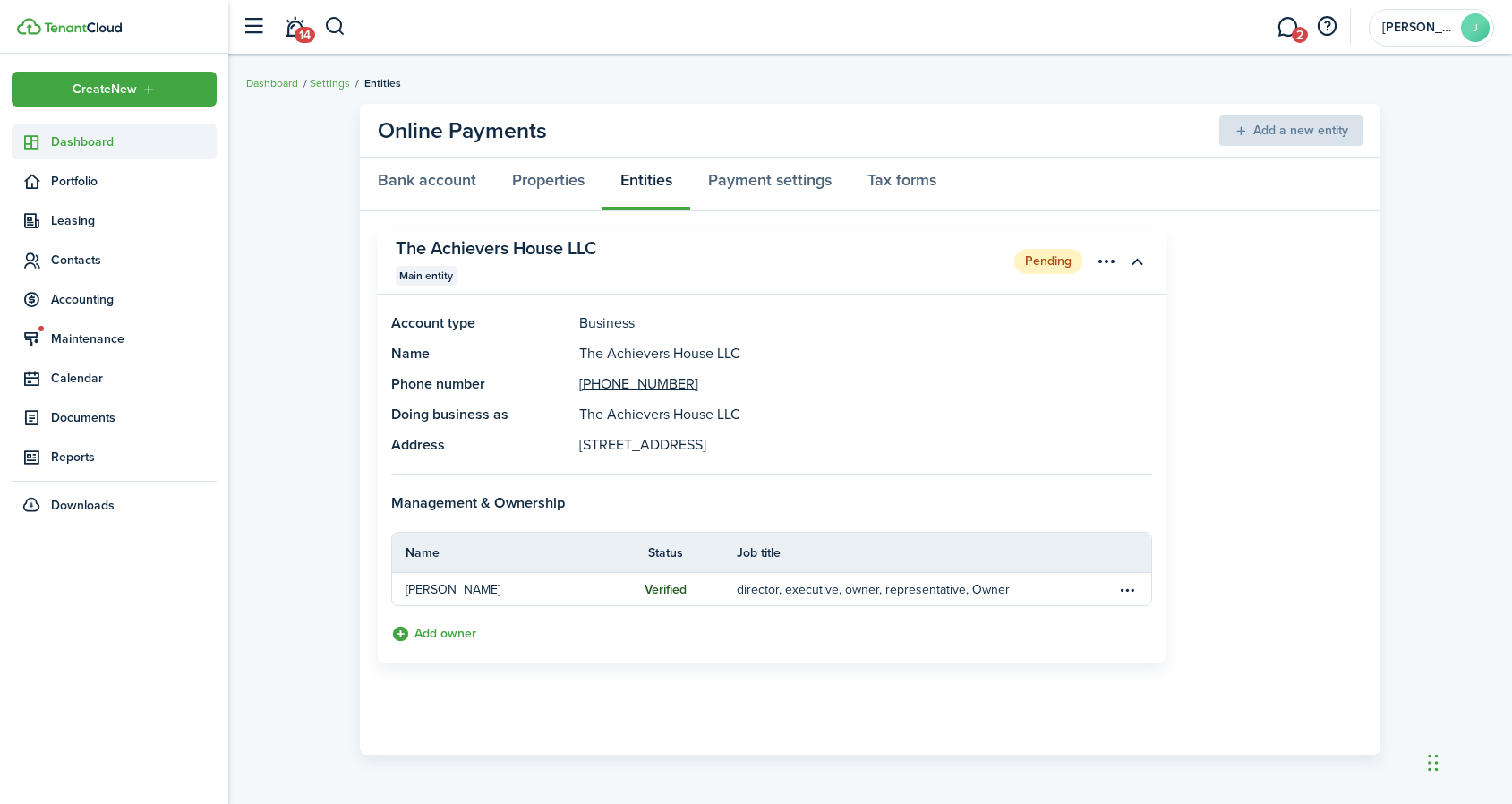
click at [117, 140] on span "Dashboard" at bounding box center [134, 142] width 166 height 19
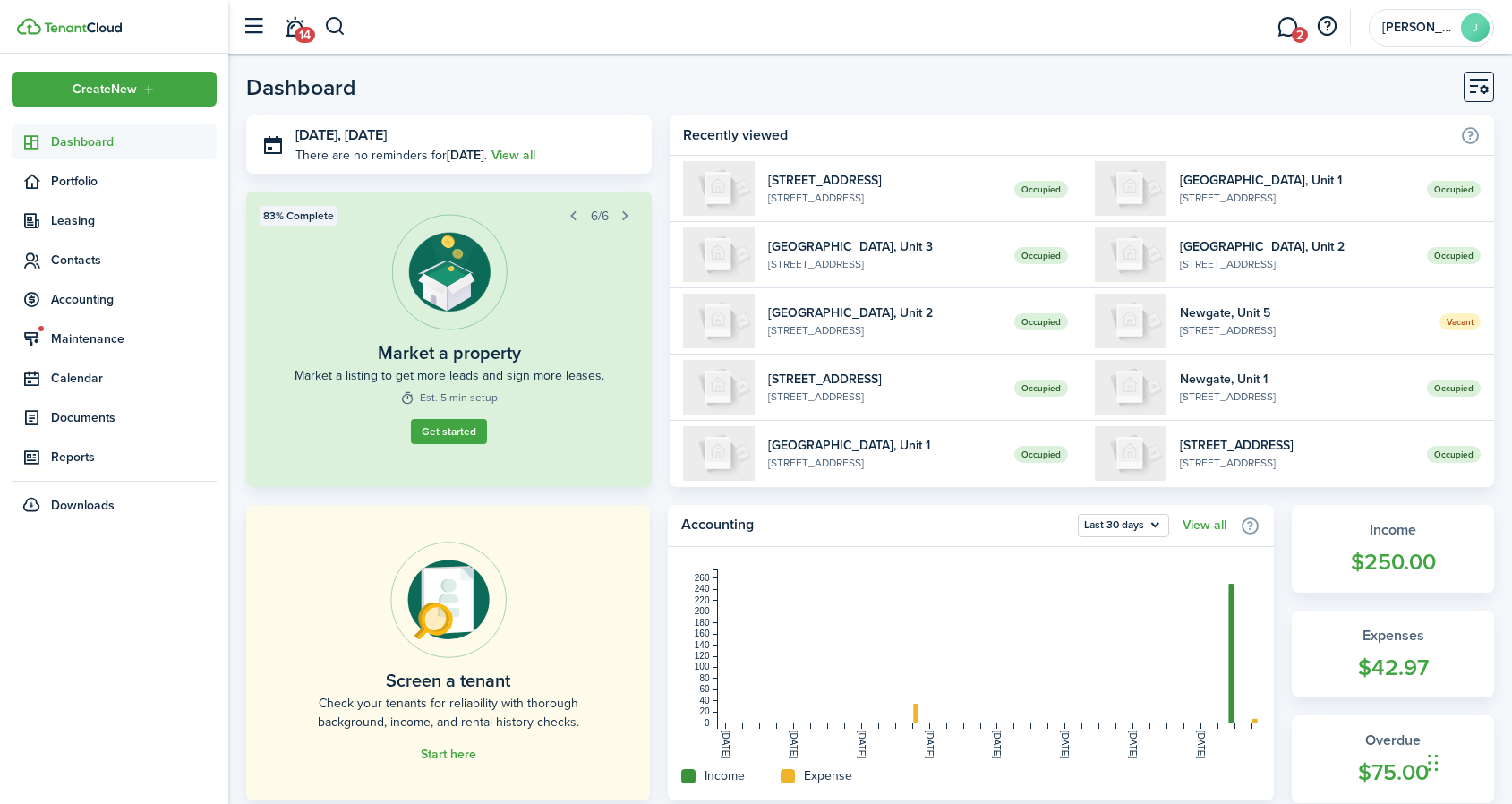
click at [106, 137] on span "Dashboard" at bounding box center [134, 142] width 166 height 19
click at [86, 179] on span "Portfolio" at bounding box center [134, 181] width 166 height 19
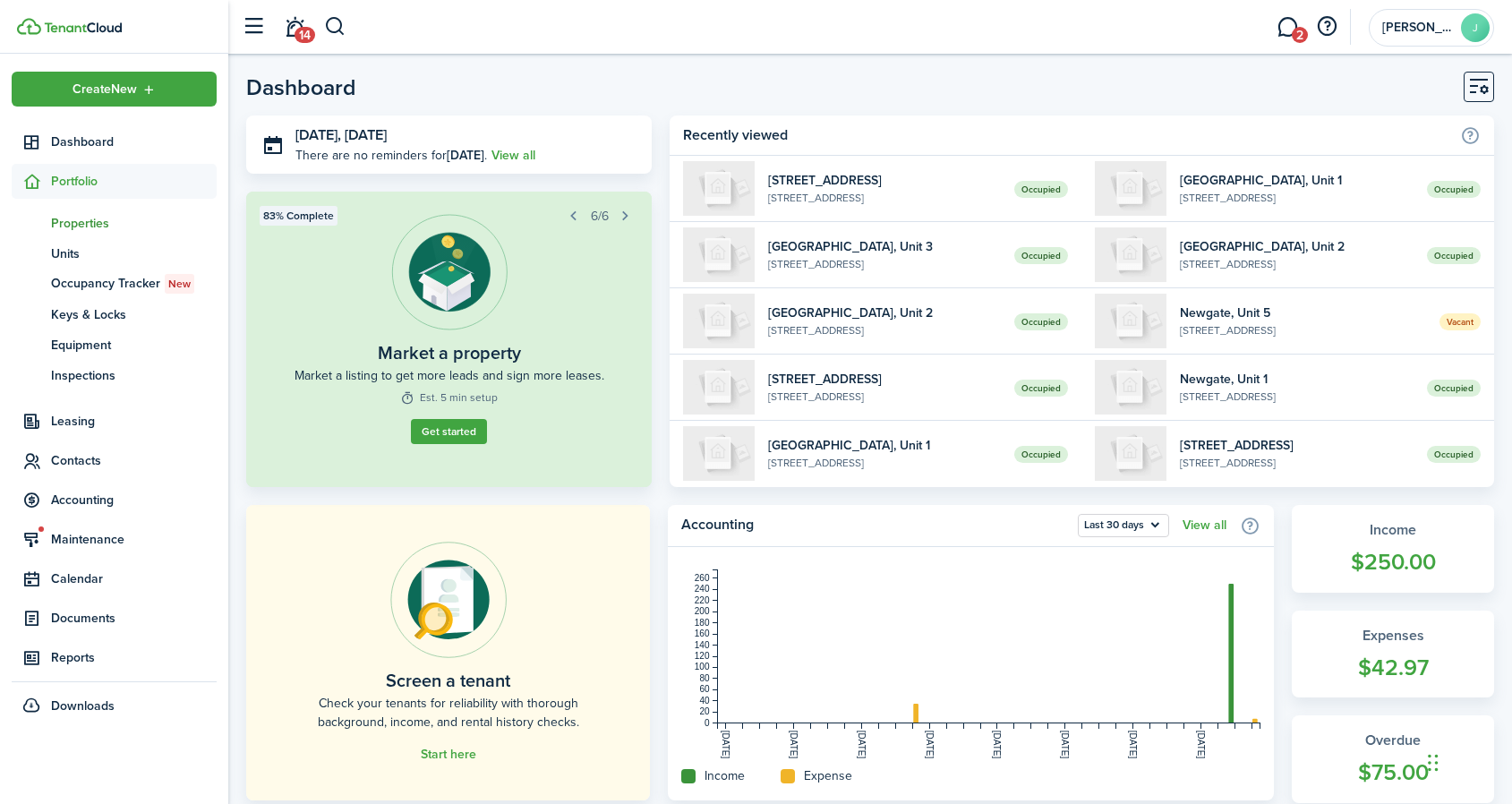
click at [98, 218] on span "Properties" at bounding box center [134, 224] width 166 height 19
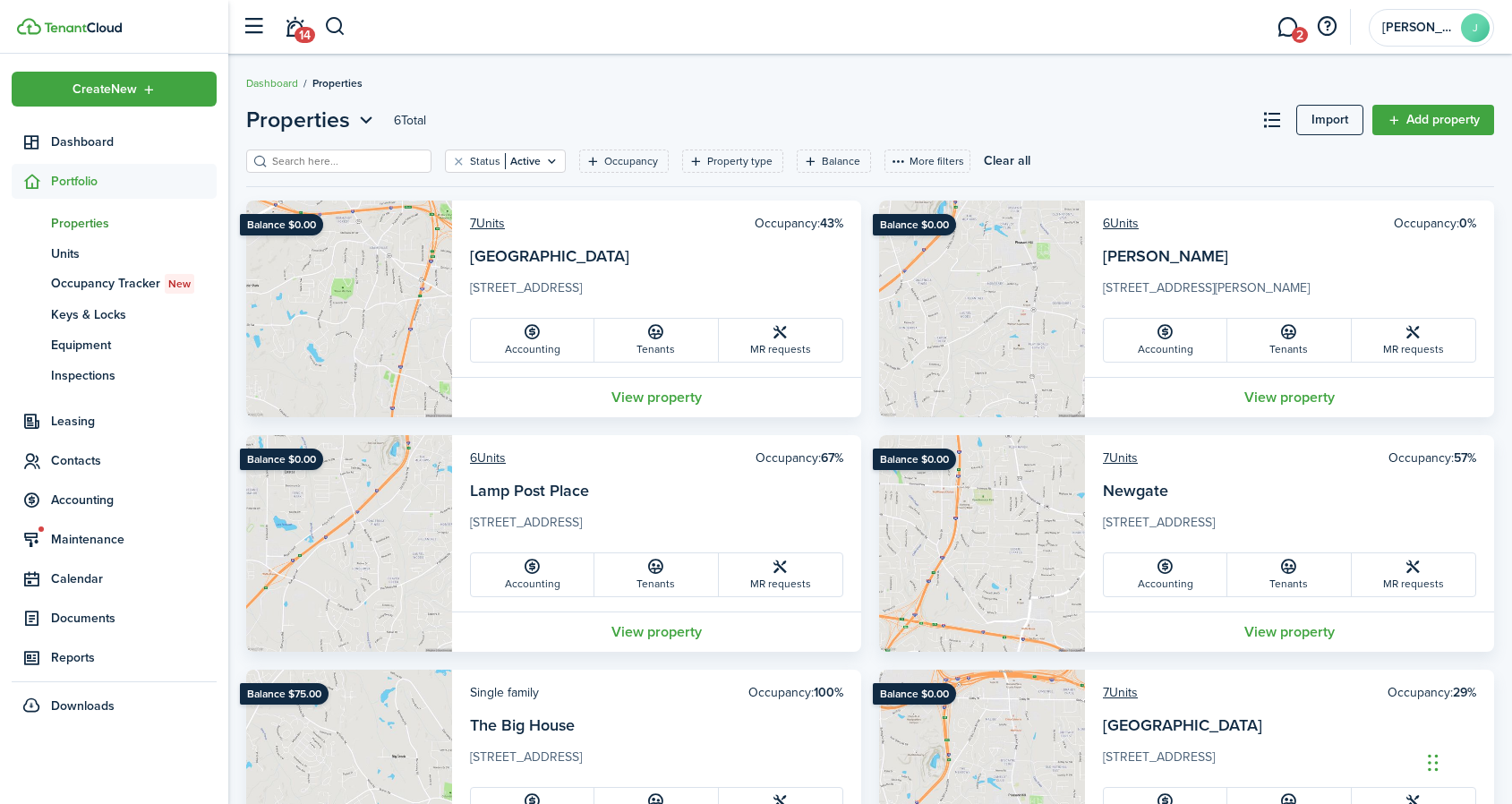
click at [1196, 132] on header-page "Properties 6 Total Import Add property" at bounding box center [870, 127] width 1248 height 46
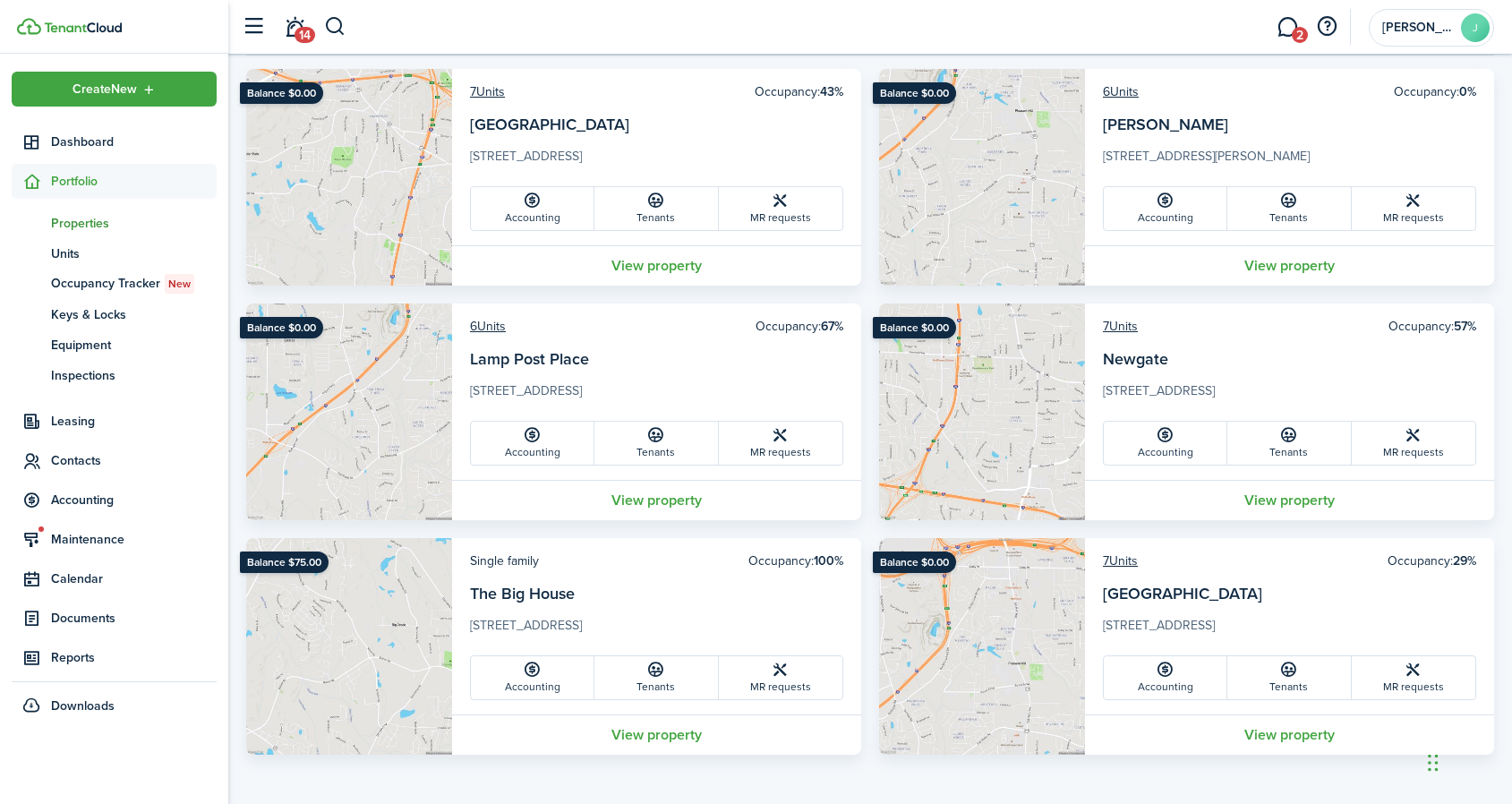
scroll to position [140, 0]
click at [678, 584] on card-title "The Big House" at bounding box center [656, 599] width 373 height 34
click at [663, 729] on link "View property" at bounding box center [655, 734] width 409 height 40
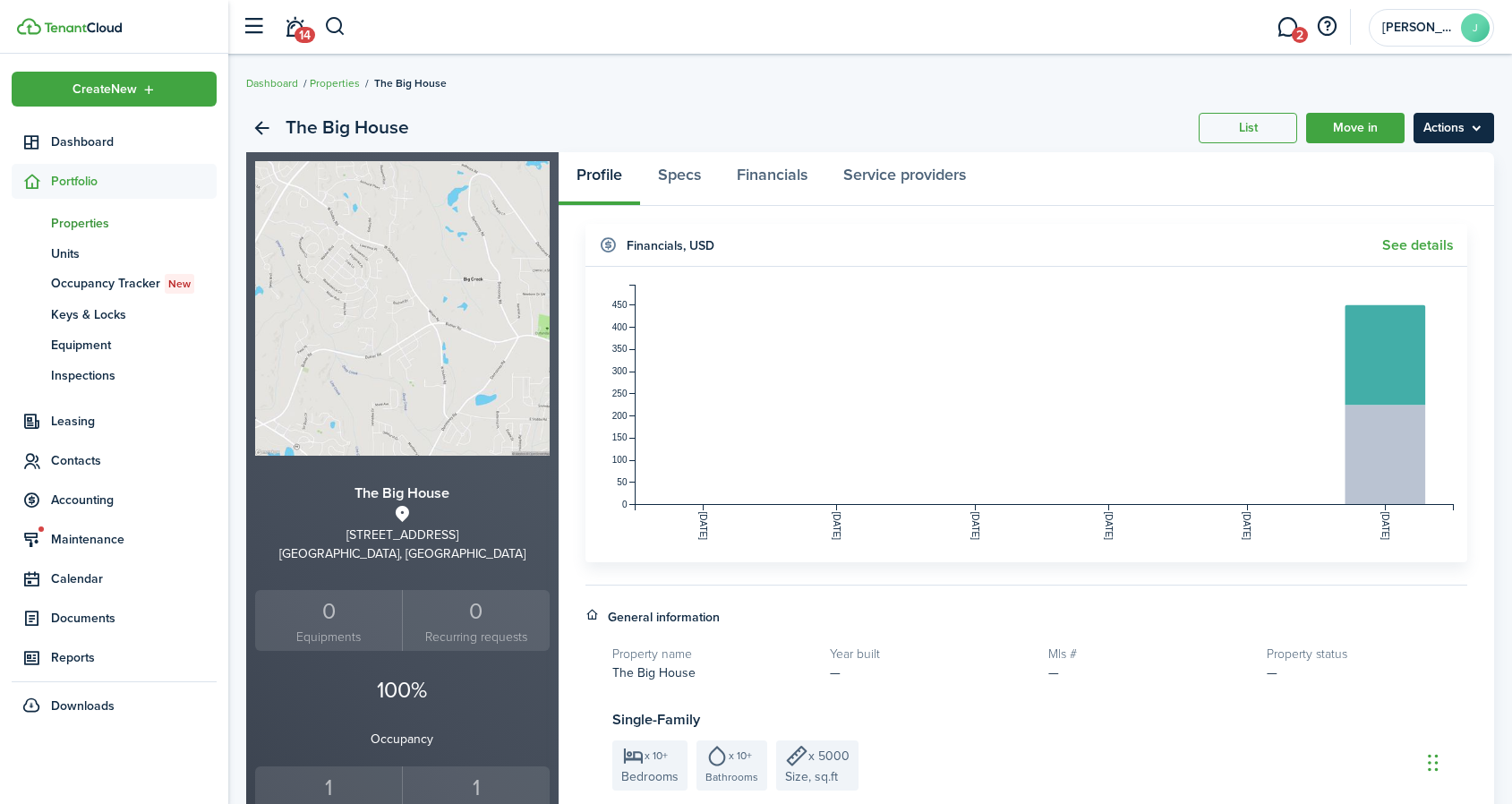
click at [1437, 124] on menu-btn "Actions" at bounding box center [1453, 128] width 81 height 30
click at [1394, 168] on link "Edit property" at bounding box center [1416, 168] width 156 height 30
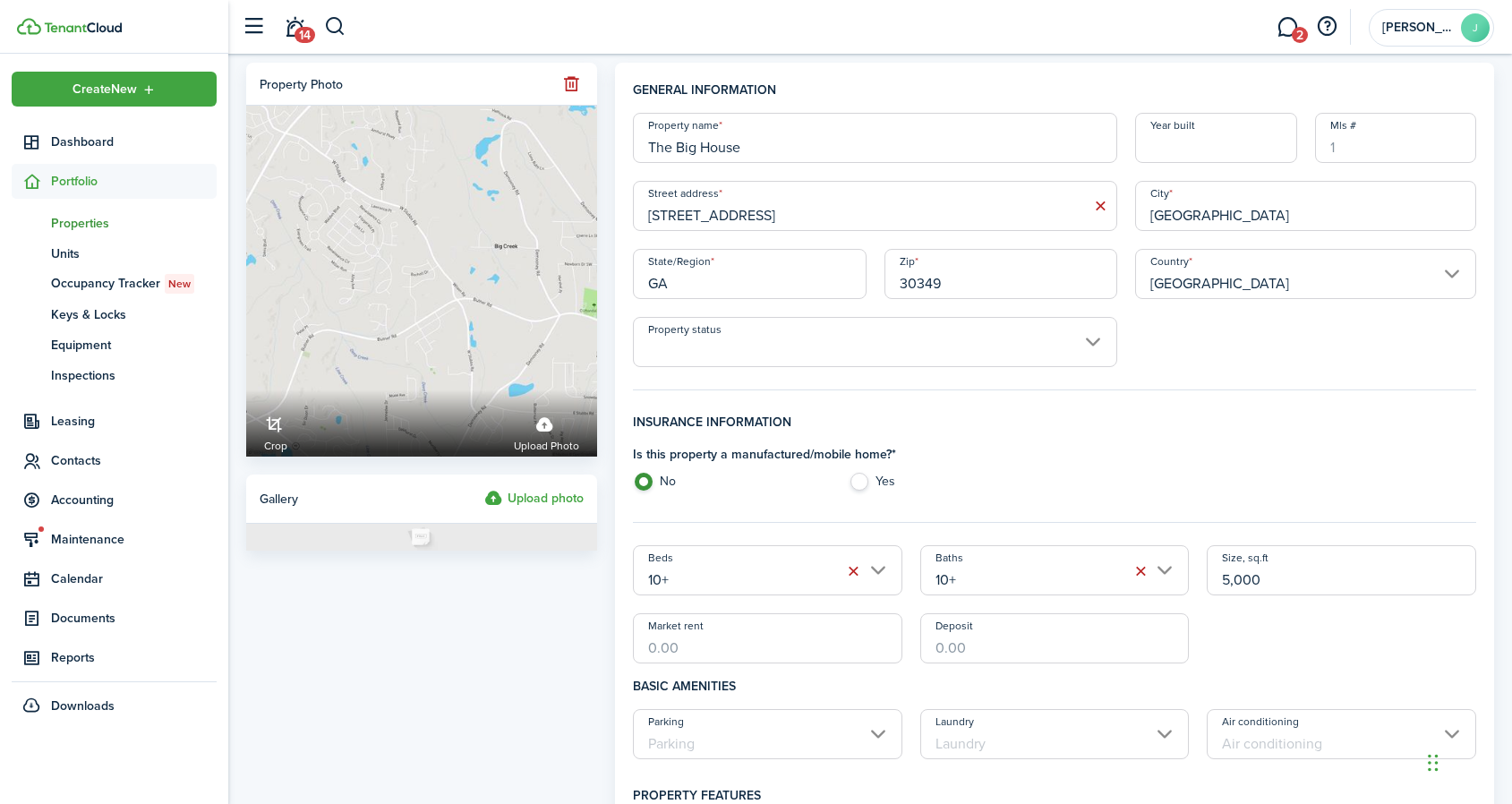
click at [883, 349] on input "Property status" at bounding box center [875, 342] width 484 height 50
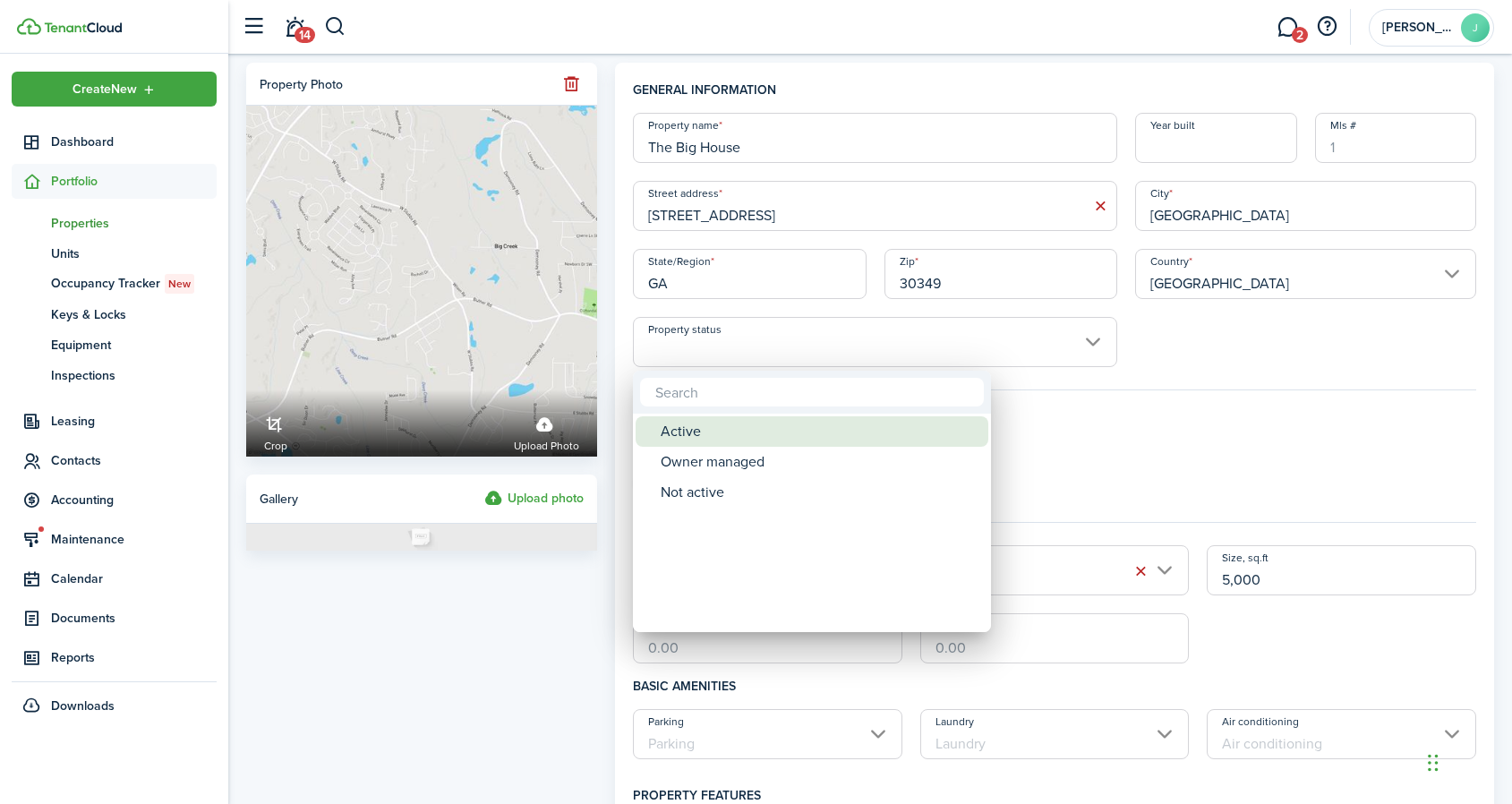
click at [778, 425] on div "Active" at bounding box center [818, 432] width 317 height 30
type input "Active"
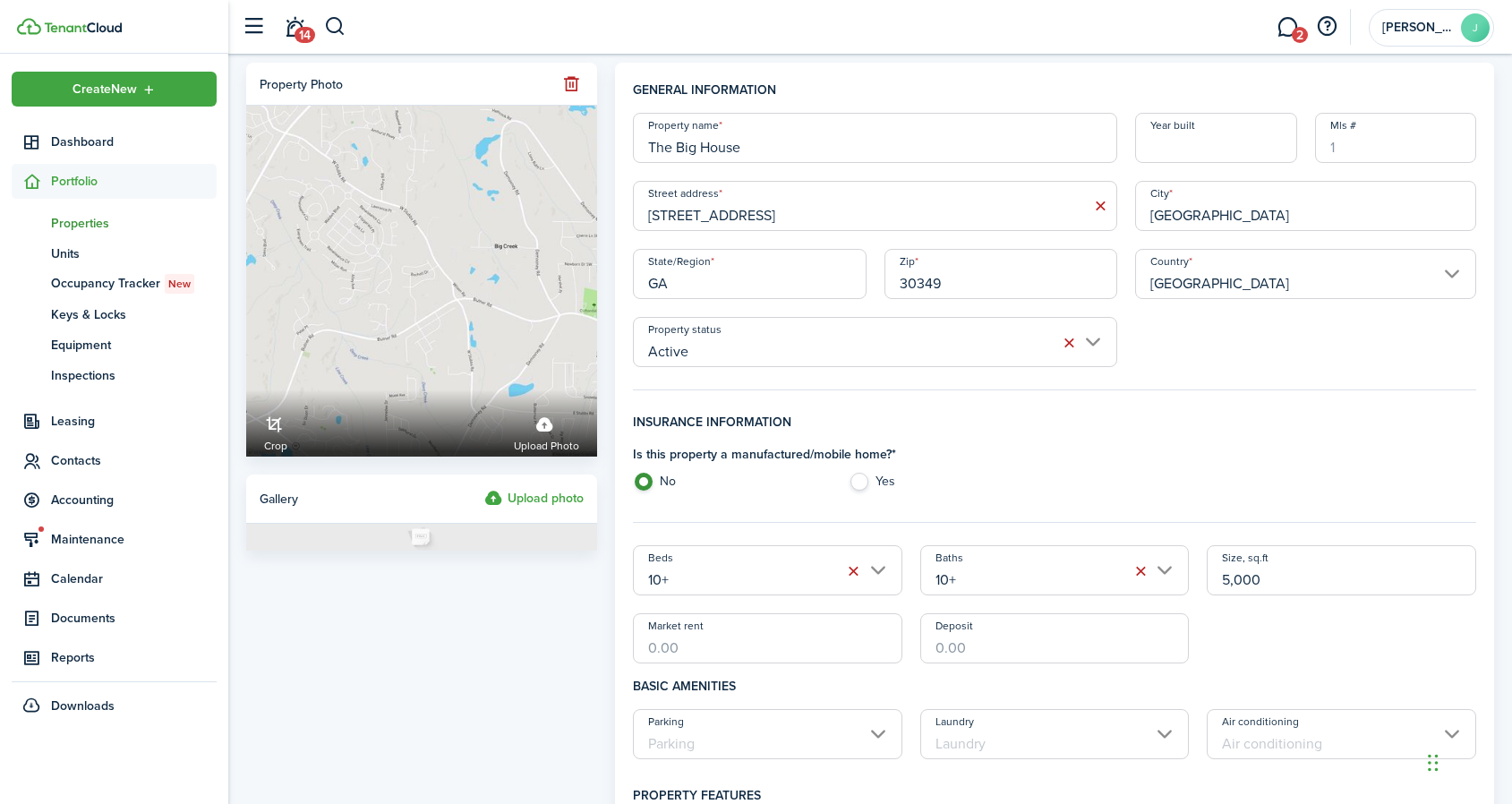
click at [1174, 98] on h4 "General information" at bounding box center [1054, 97] width 843 height 32
click at [1033, 494] on label "Yes" at bounding box center [947, 486] width 197 height 27
radio input "false"
radio input "true"
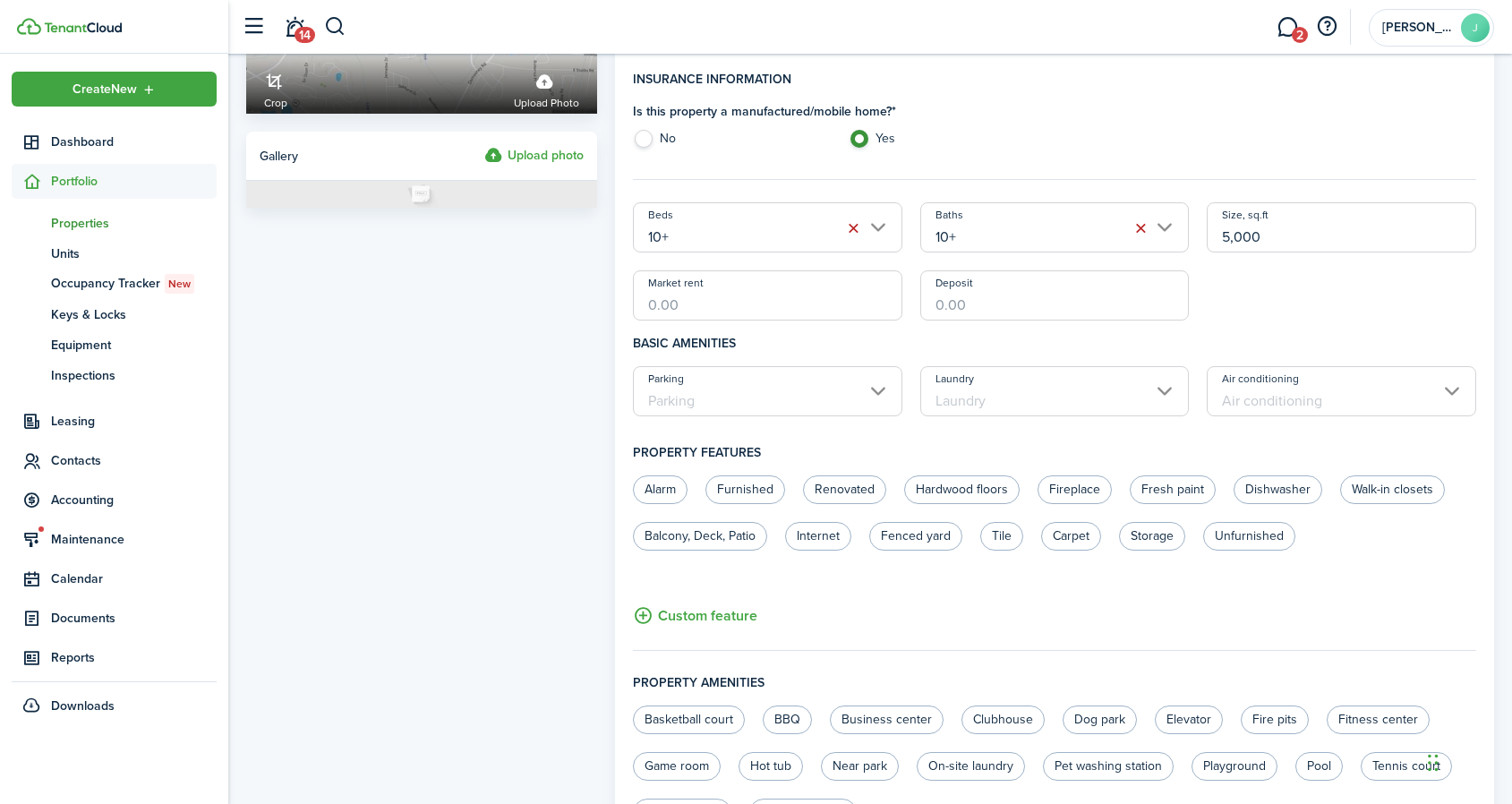
scroll to position [390, 0]
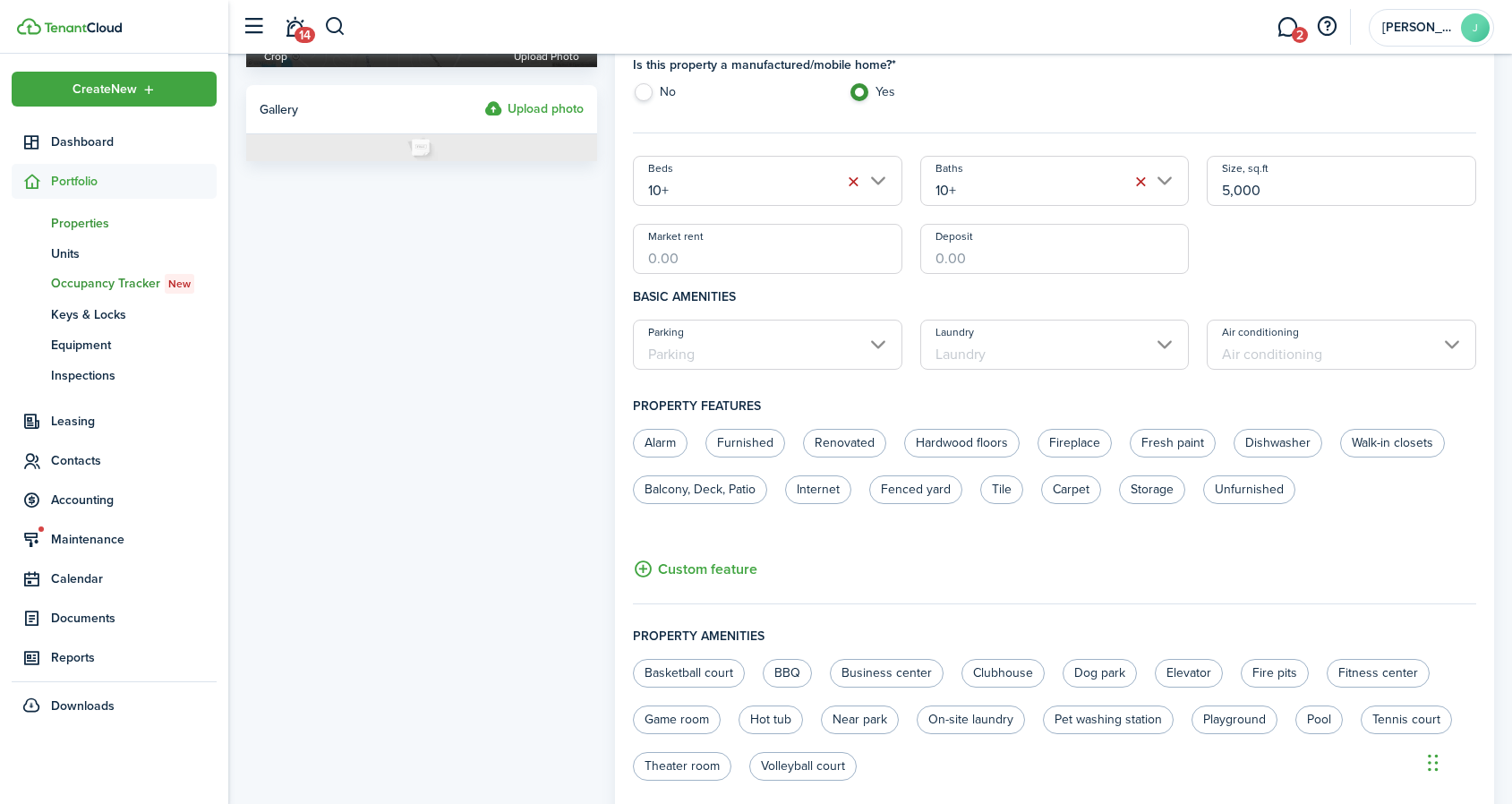
click at [120, 283] on span "Occupancy Tracker New" at bounding box center [134, 283] width 166 height 20
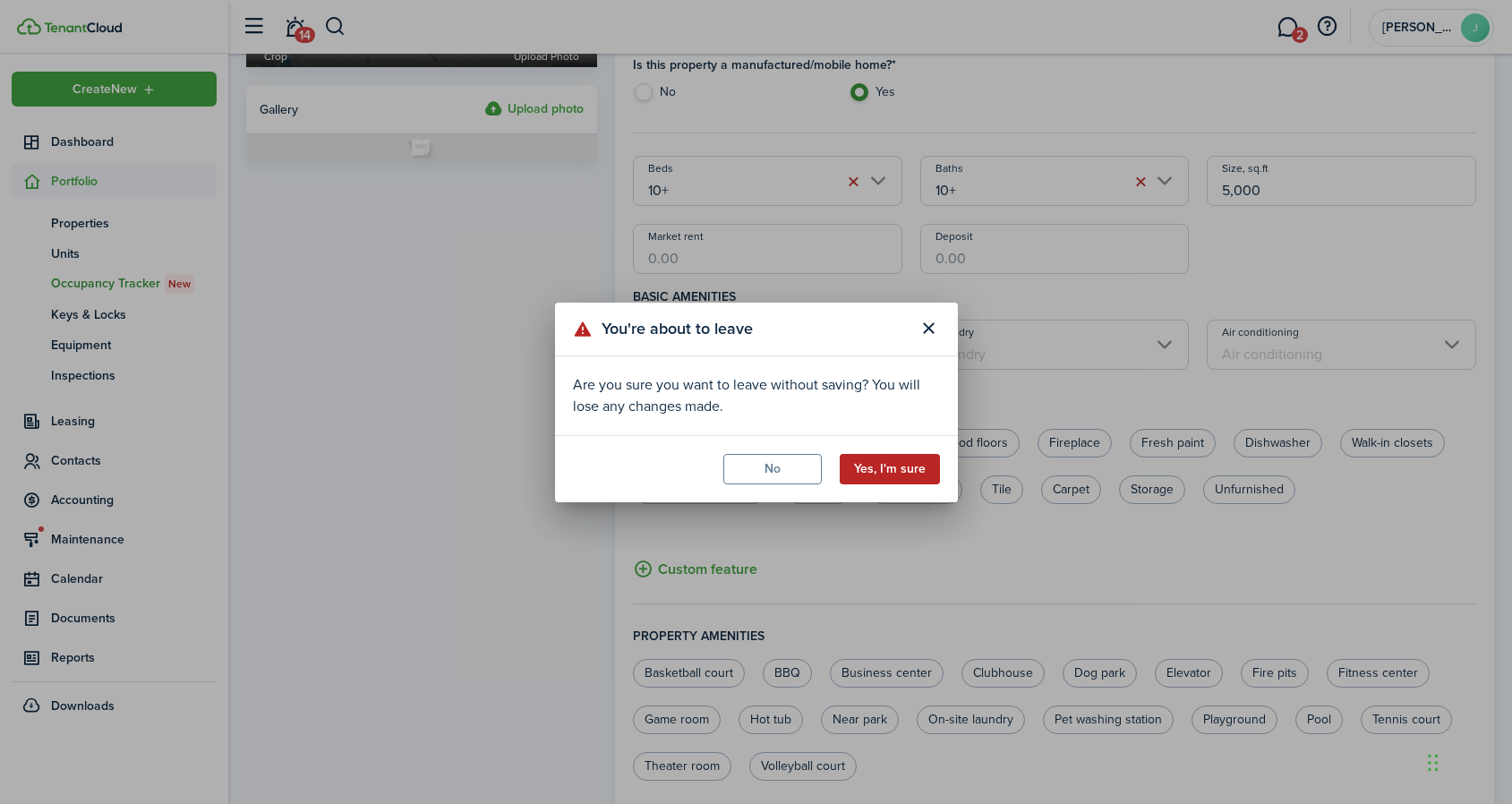
click at [907, 470] on button "Yes, I'm sure" at bounding box center [889, 469] width 100 height 30
click at [884, 467] on button "Yes, I'm sure" at bounding box center [889, 469] width 100 height 30
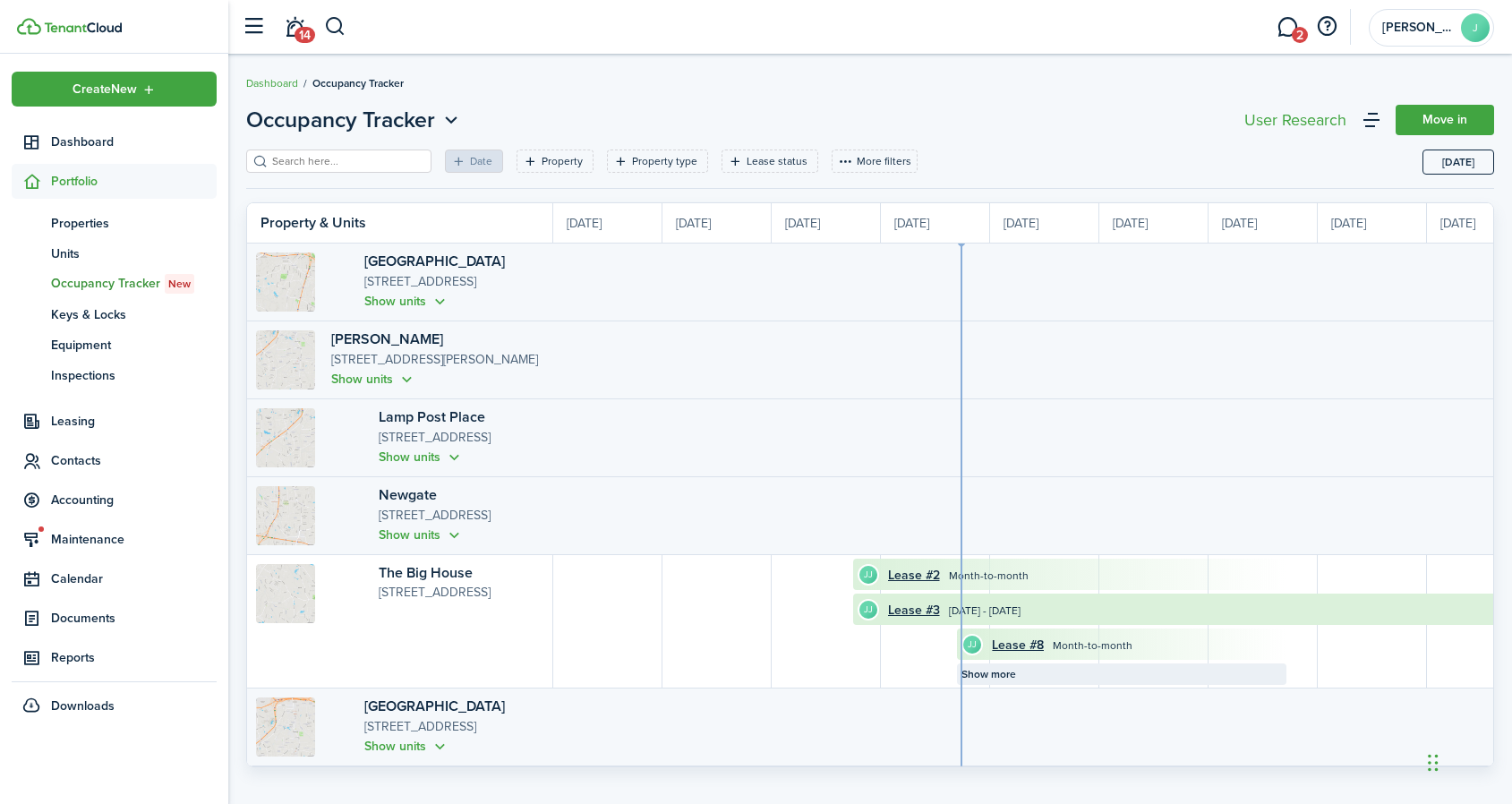
scroll to position [0, 328]
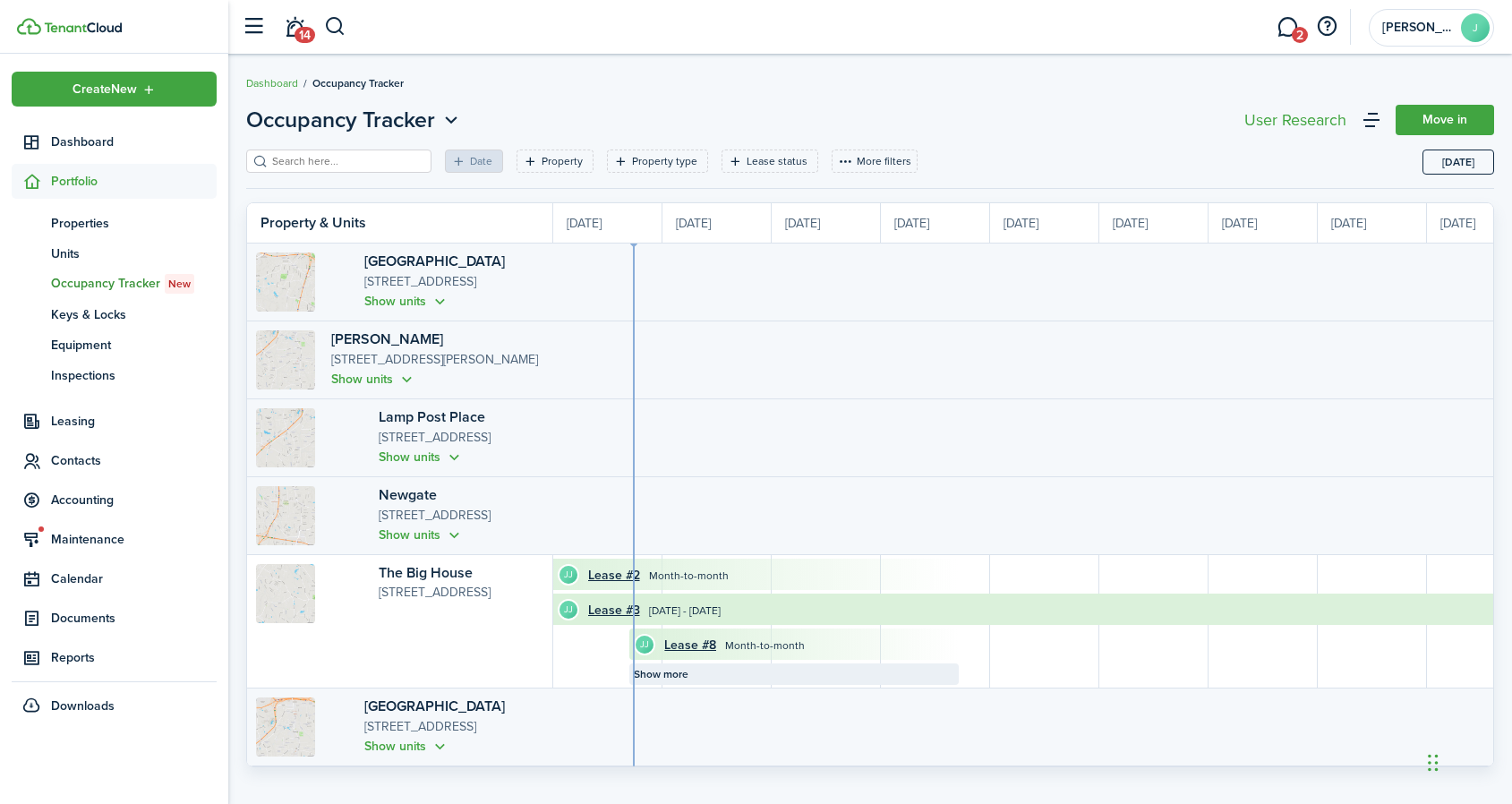
click at [466, 601] on p "[STREET_ADDRESS]" at bounding box center [461, 593] width 167 height 19
click at [390, 578] on link "The Big House" at bounding box center [425, 573] width 94 height 21
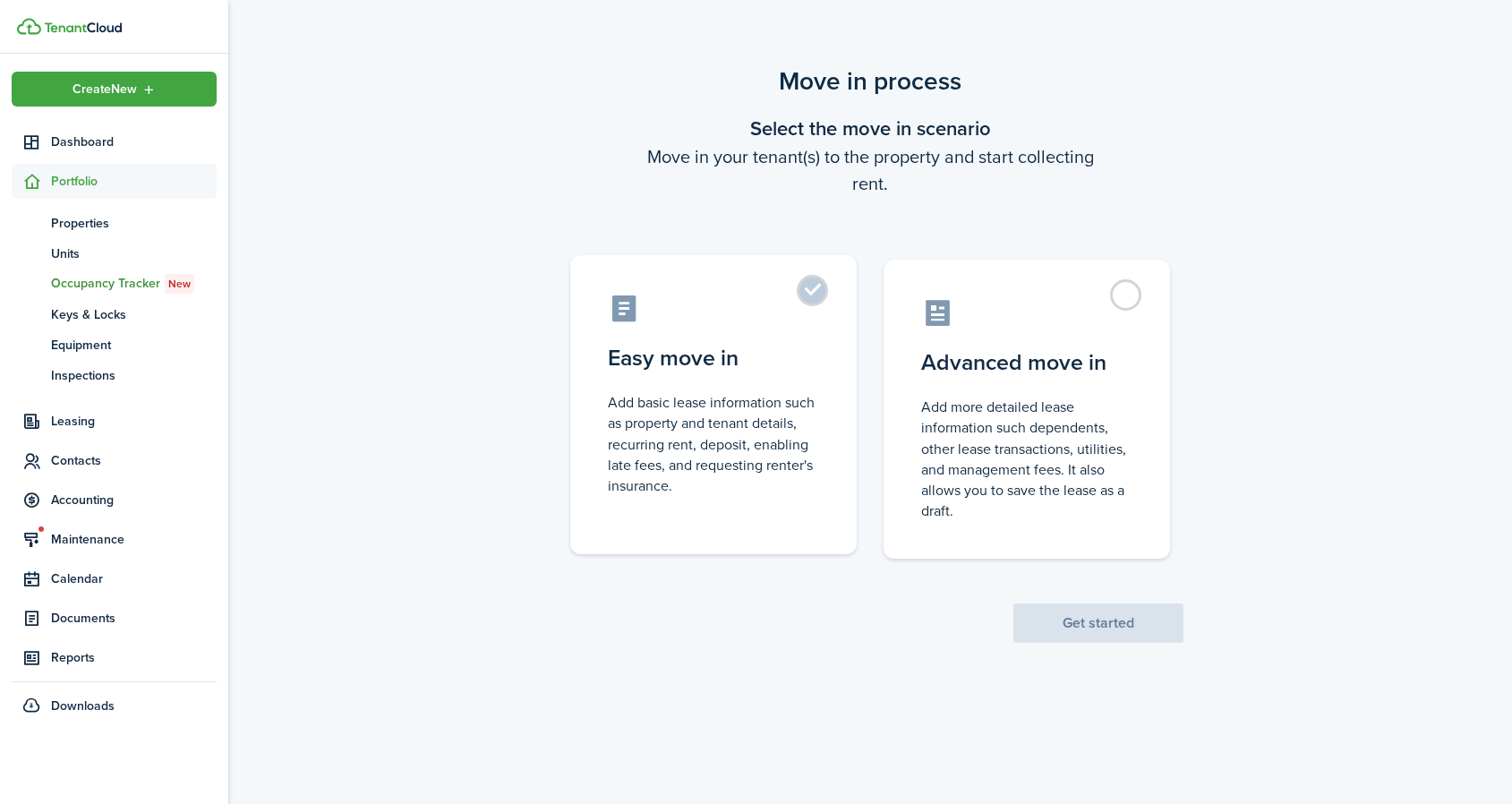
click at [720, 364] on control-radio-card-title "Easy move in" at bounding box center [714, 358] width 212 height 32
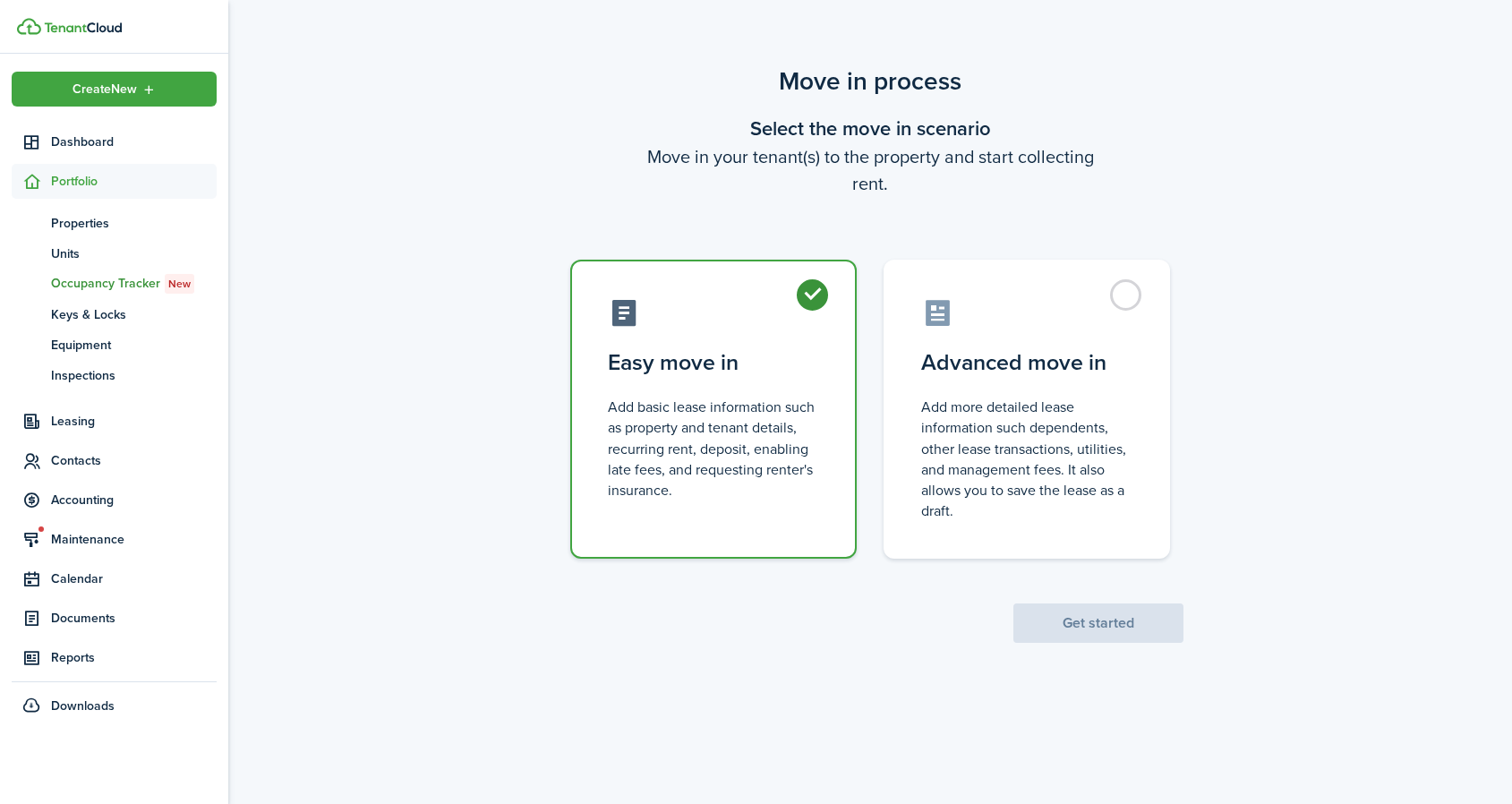
radio input "true"
click at [1070, 619] on button "Get started" at bounding box center [1099, 622] width 171 height 39
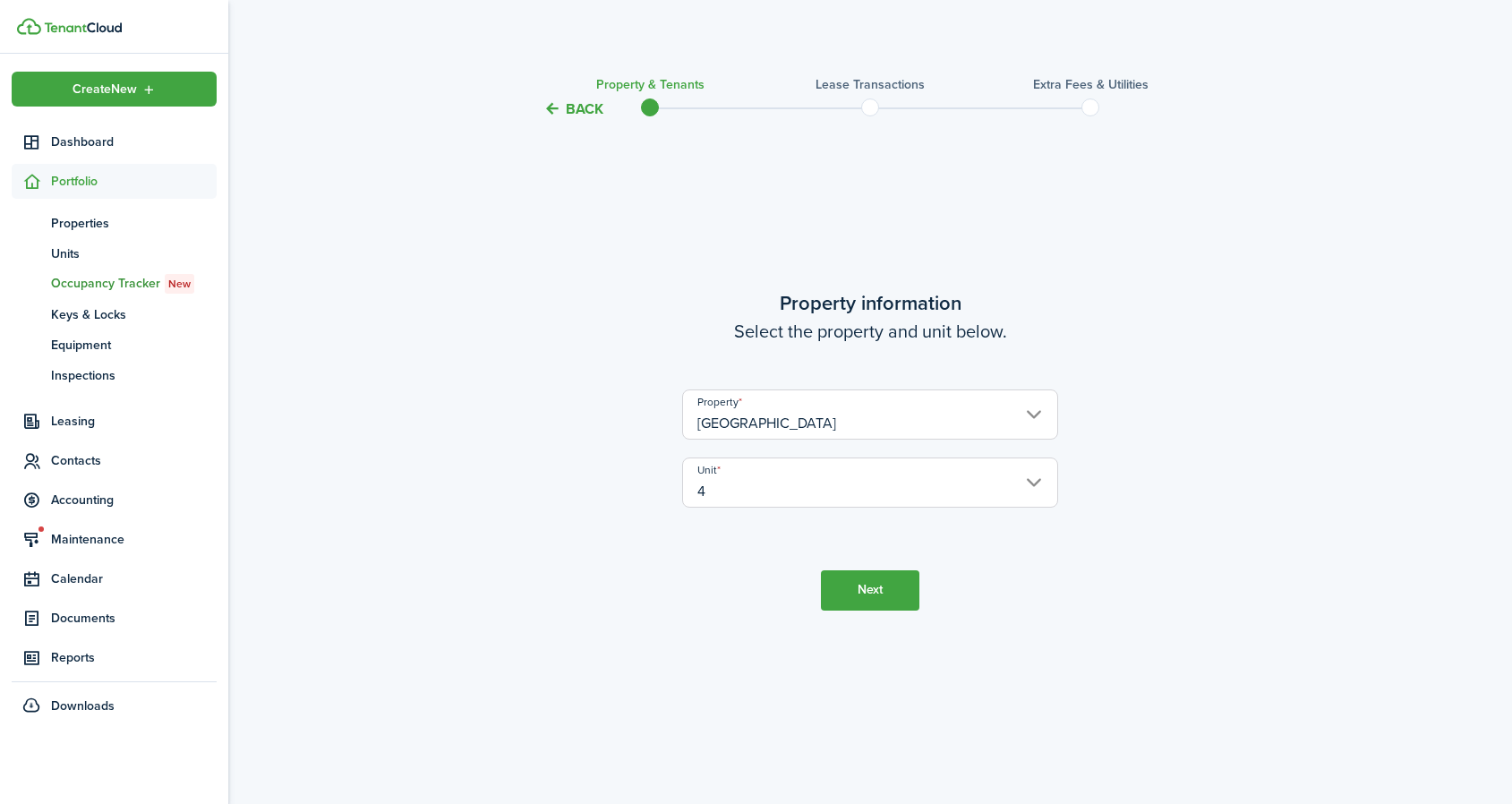
click at [876, 599] on button "Next" at bounding box center [870, 590] width 98 height 40
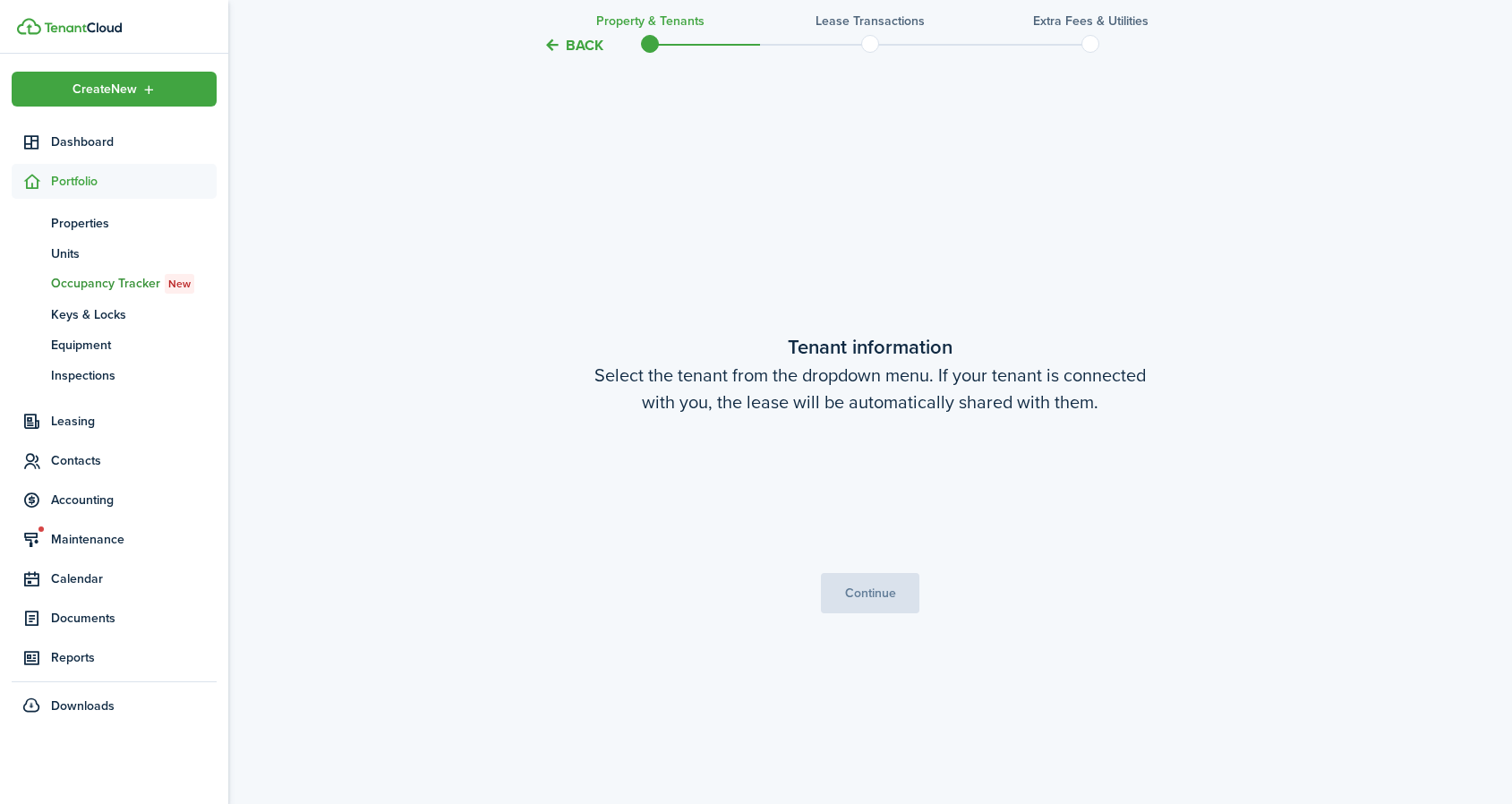
scroll to position [683, 0]
click at [774, 481] on span "Choose a tenant" at bounding box center [870, 496] width 374 height 30
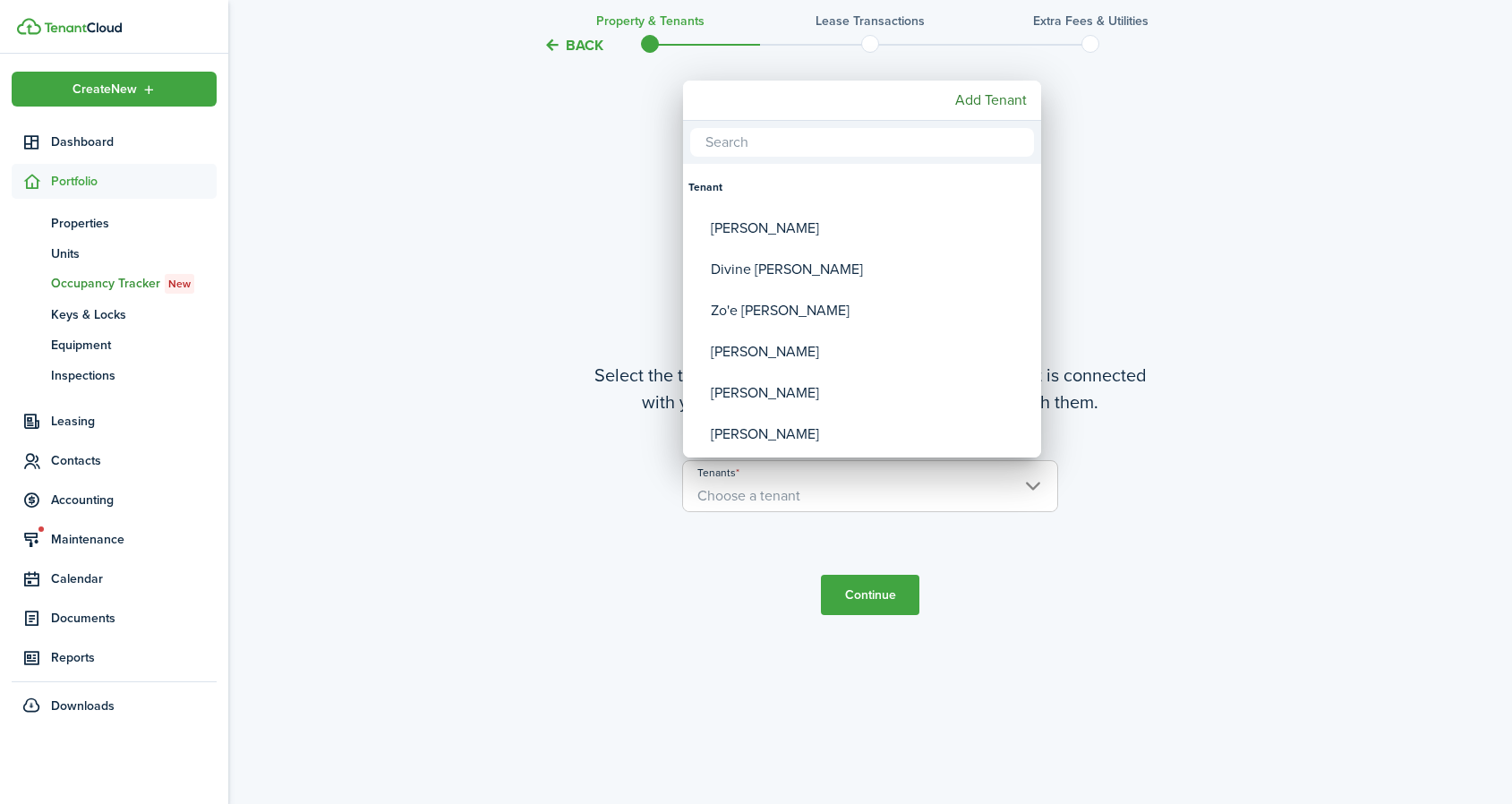
click at [740, 149] on input "text" at bounding box center [861, 142] width 344 height 29
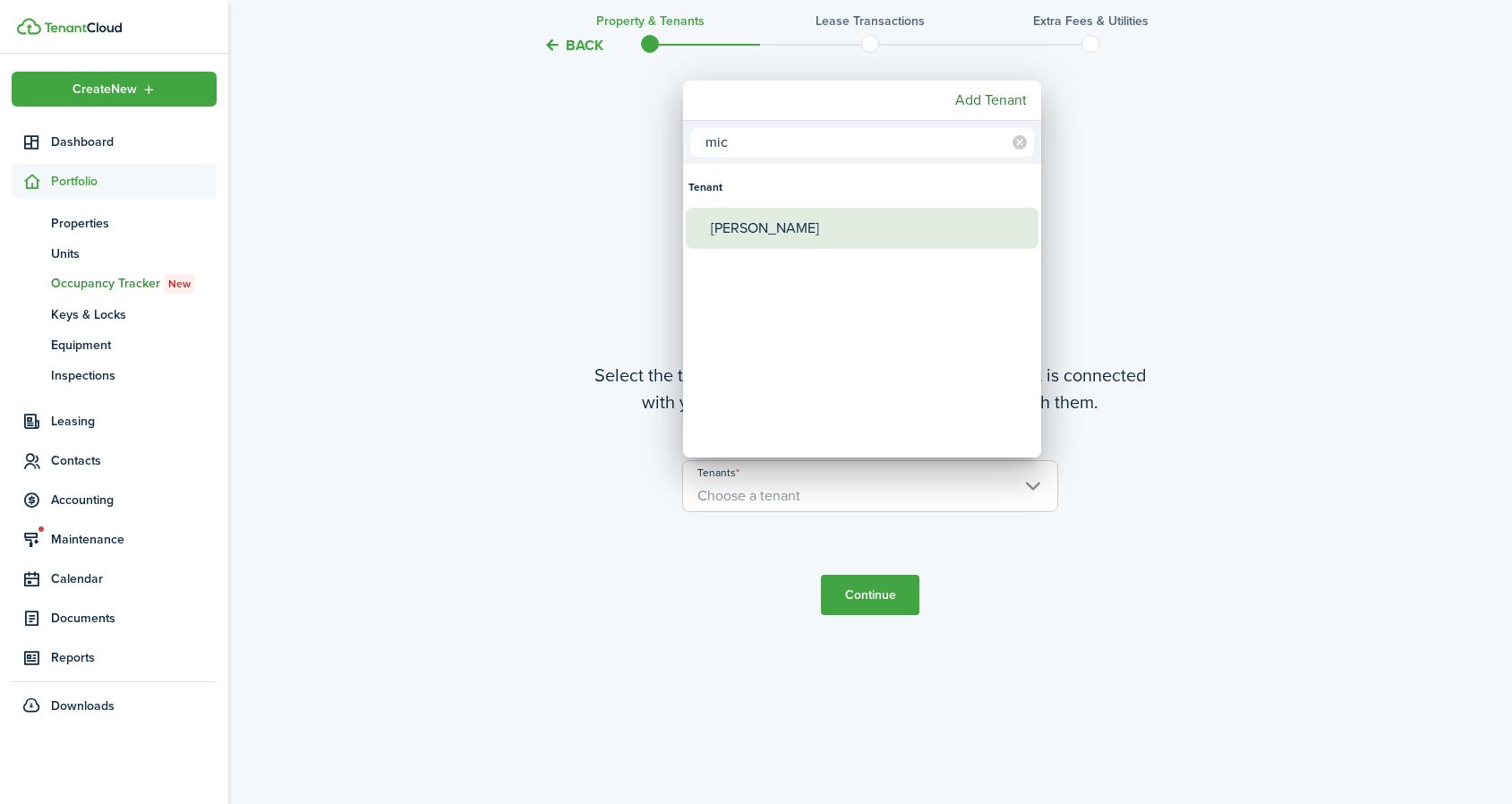
type input "mic"
click at [776, 220] on div "[PERSON_NAME]" at bounding box center [869, 228] width 317 height 41
type input "[PERSON_NAME]"
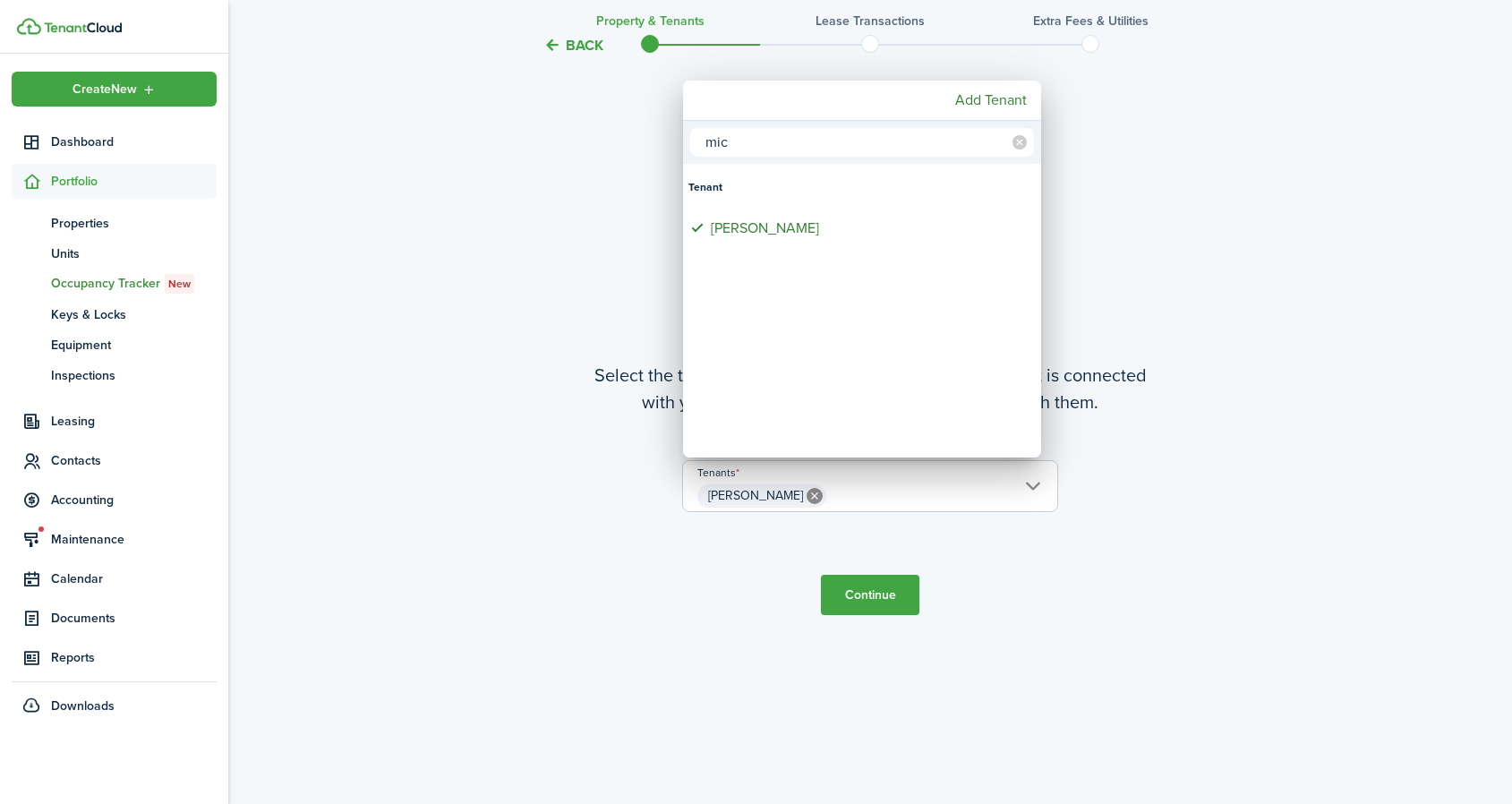
click at [857, 591] on div at bounding box center [756, 402] width 1798 height 1090
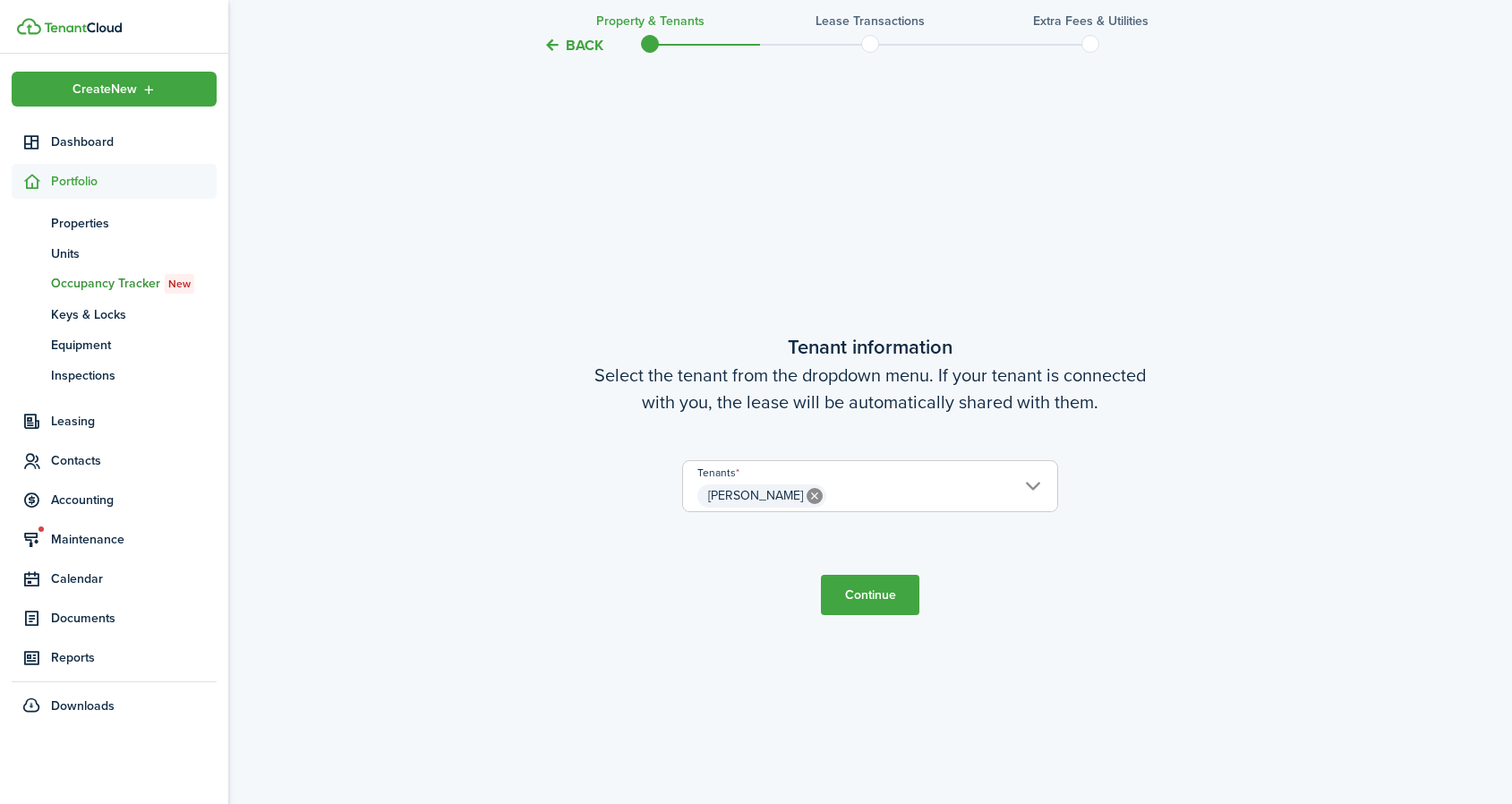
click at [857, 599] on button "Continue" at bounding box center [870, 594] width 98 height 40
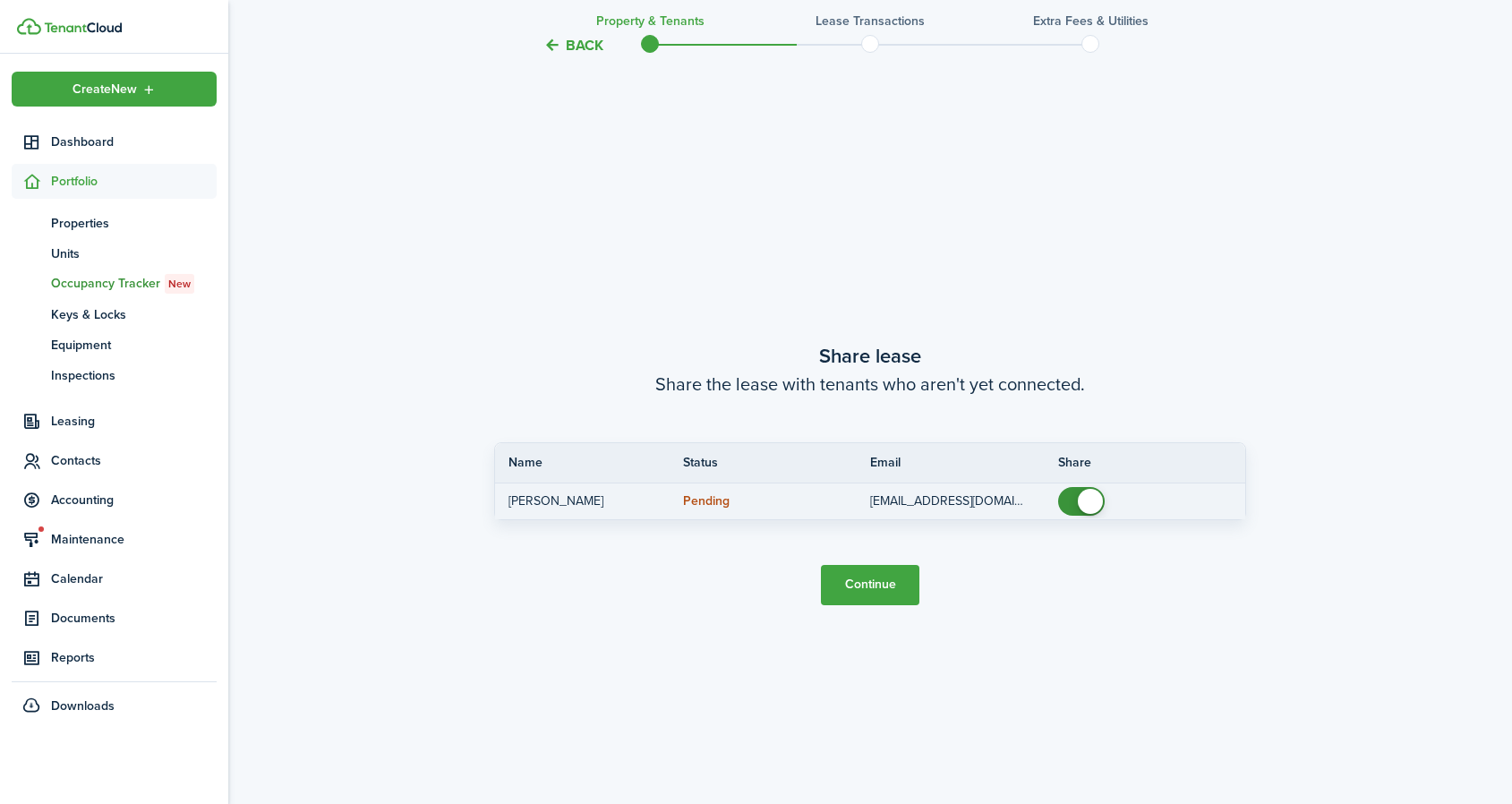
scroll to position [1486, 0]
checkbox input "false"
click at [1078, 509] on span at bounding box center [1081, 502] width 18 height 29
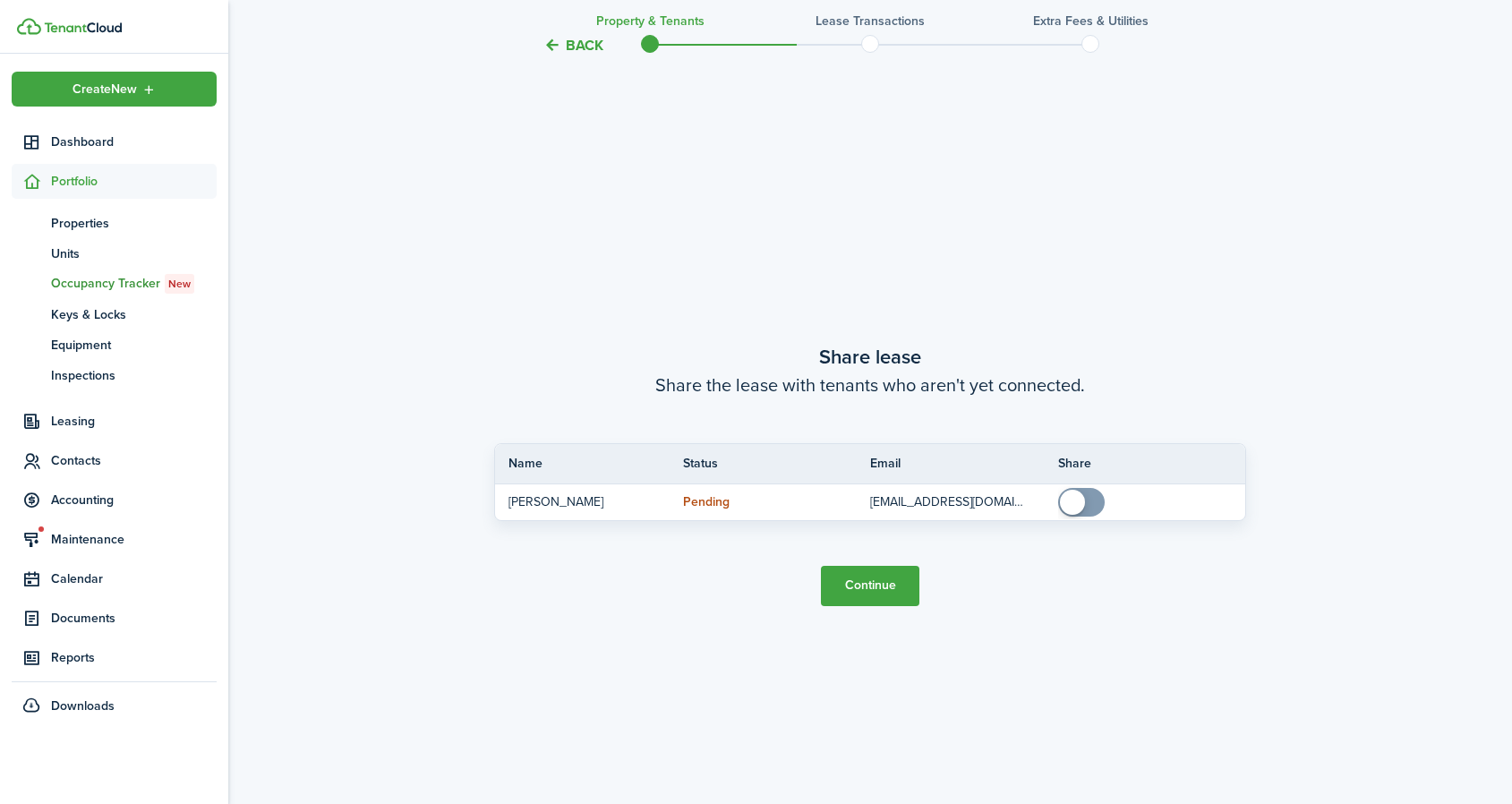
click at [882, 590] on button "Continue" at bounding box center [870, 586] width 98 height 40
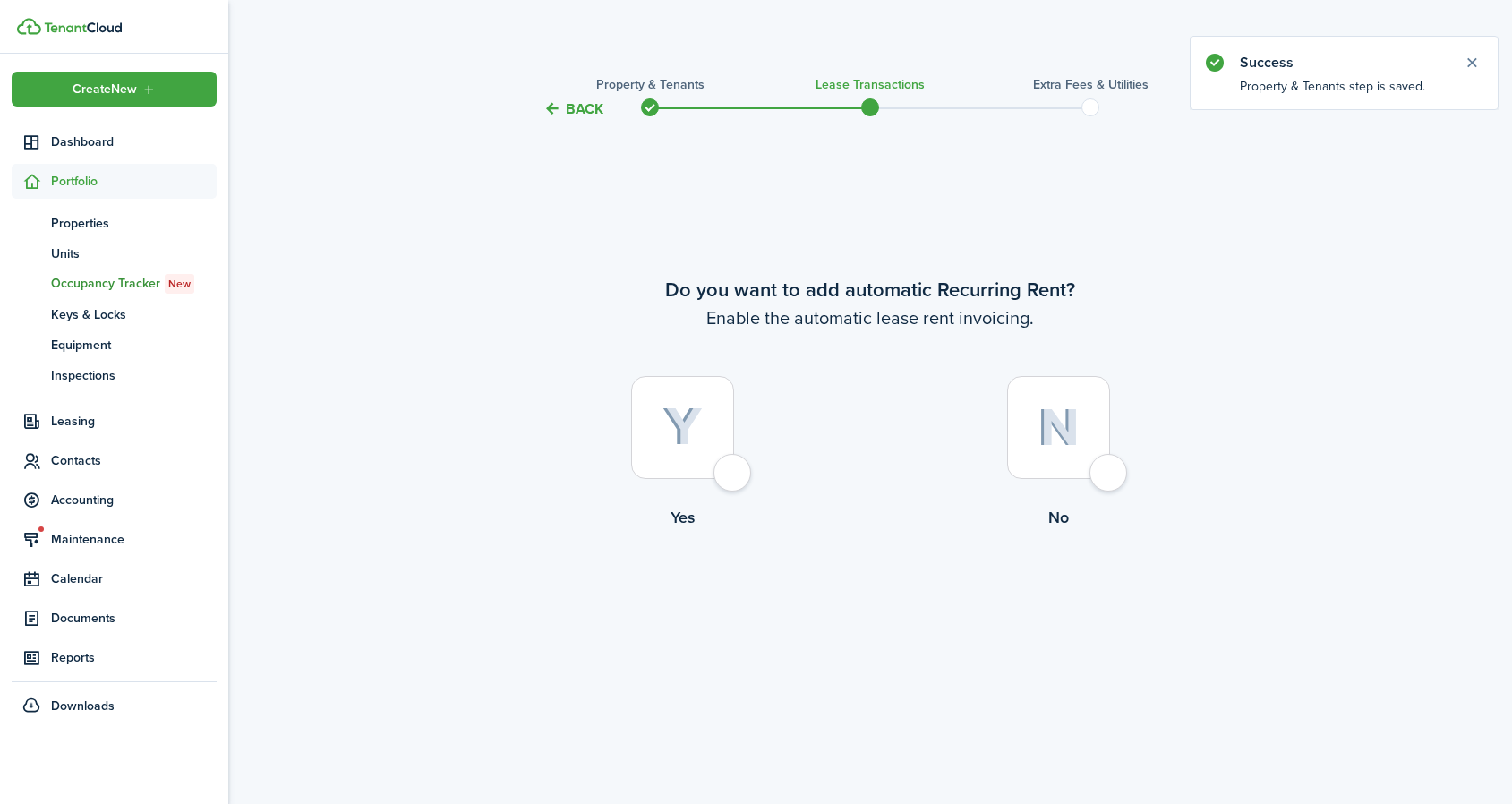
click at [712, 427] on div at bounding box center [682, 428] width 103 height 103
radio input "true"
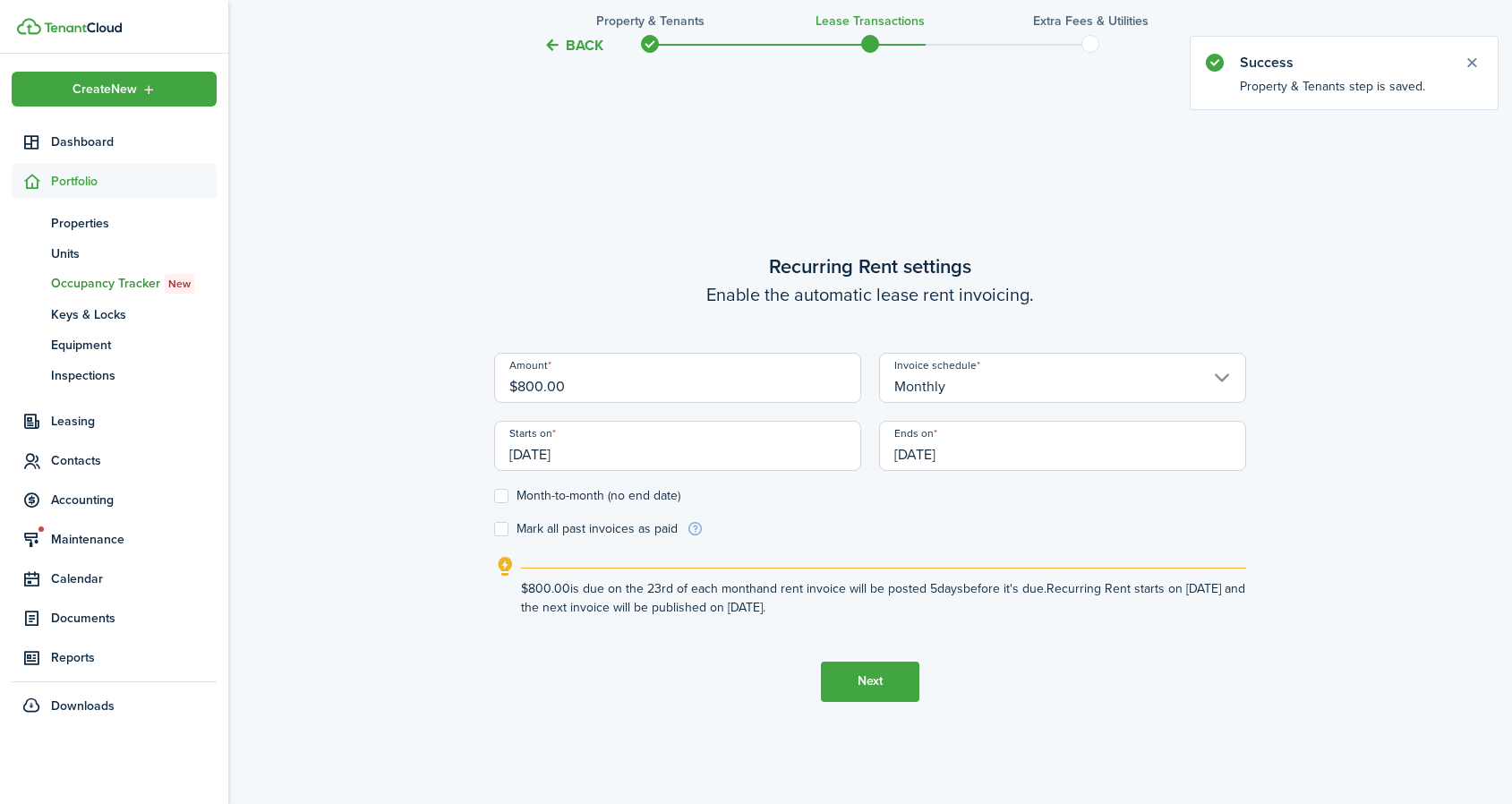
scroll to position [683, 0]
drag, startPoint x: 681, startPoint y: 386, endPoint x: 354, endPoint y: 351, distance: 328.9
click at [364, 352] on div "Back Property & Tenants Lease Transactions Extra fees & Utilities Do you want t…" at bounding box center [870, 128] width 1283 height 1496
click at [927, 395] on input "Monthly" at bounding box center [1062, 374] width 367 height 50
type input "$200.00"
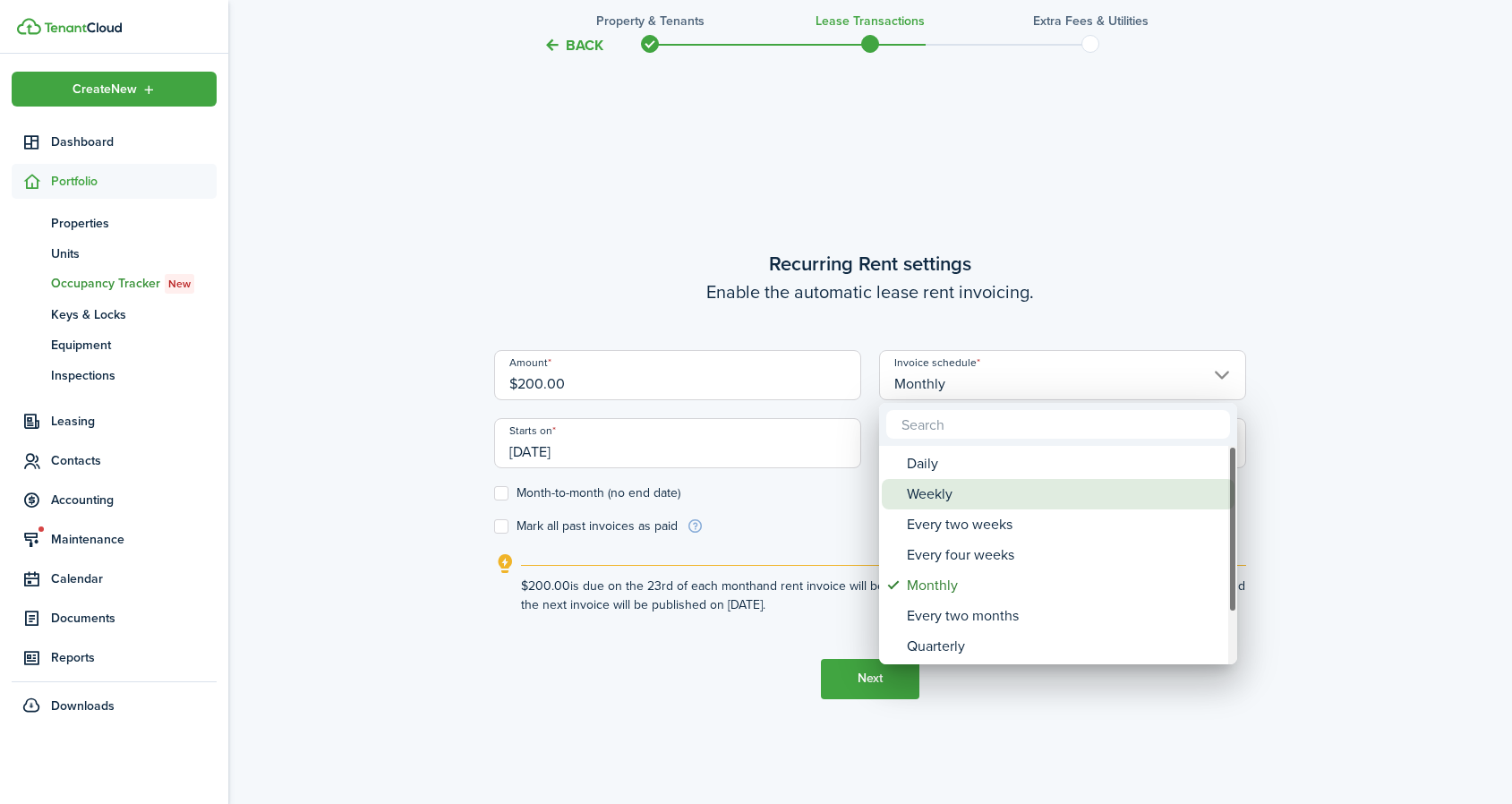
click at [919, 488] on div "Weekly" at bounding box center [1065, 494] width 317 height 30
type input "Weekly"
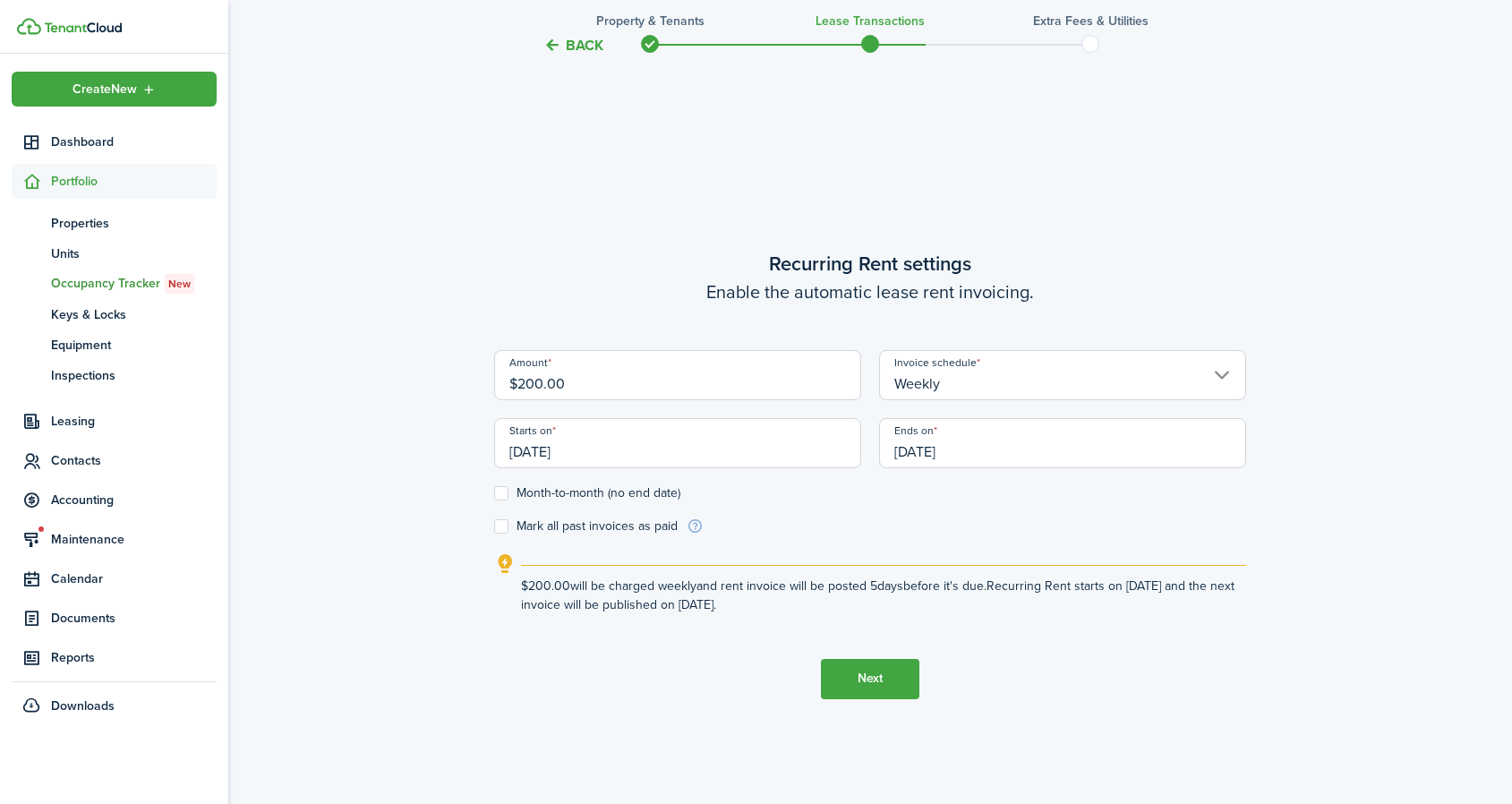
click at [571, 447] on input "[DATE]" at bounding box center [677, 443] width 367 height 50
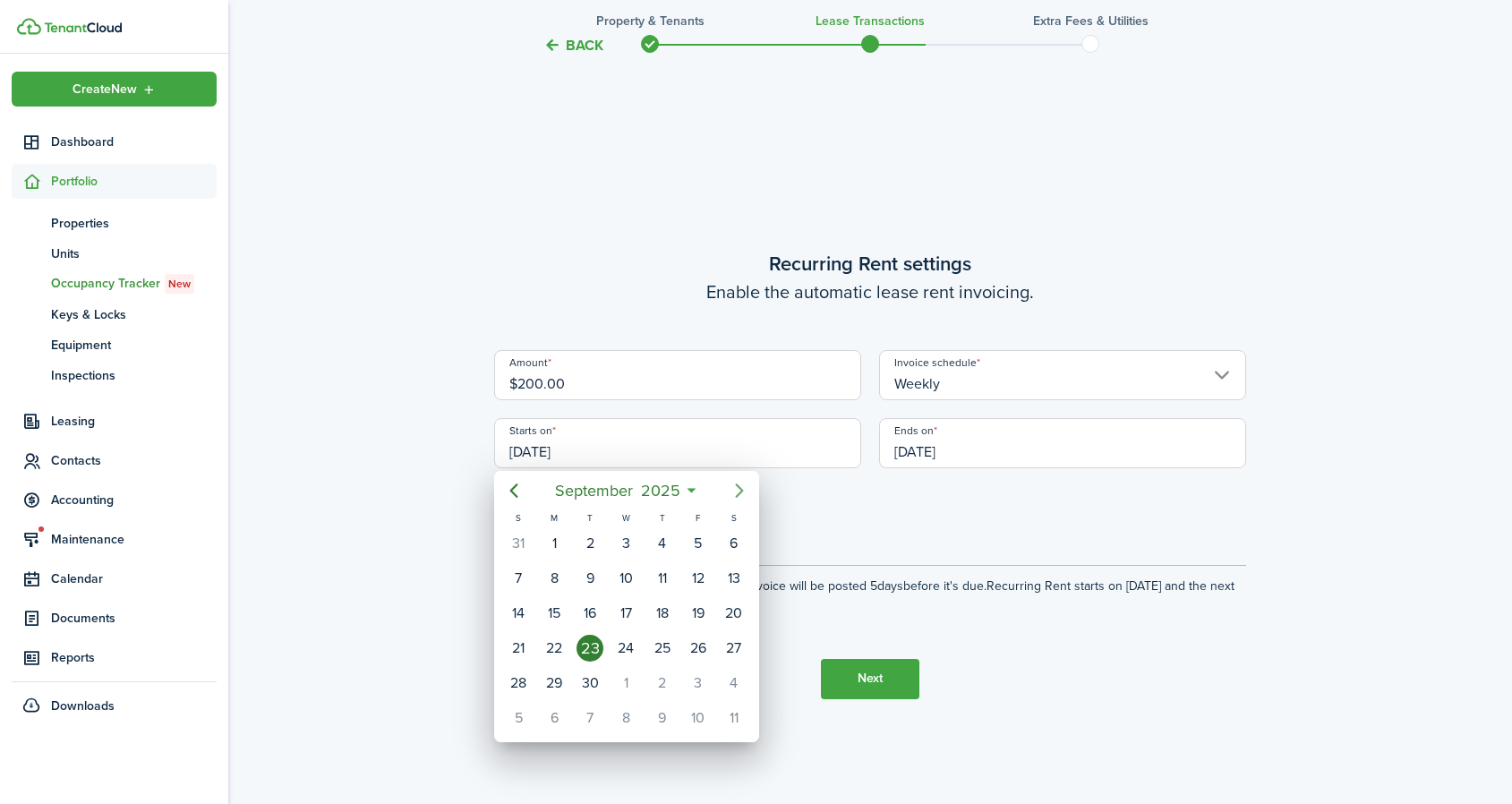
click at [741, 487] on icon "Next page" at bounding box center [739, 491] width 22 height 22
click at [633, 543] on div "1" at bounding box center [626, 543] width 27 height 27
type input "10/01/2025"
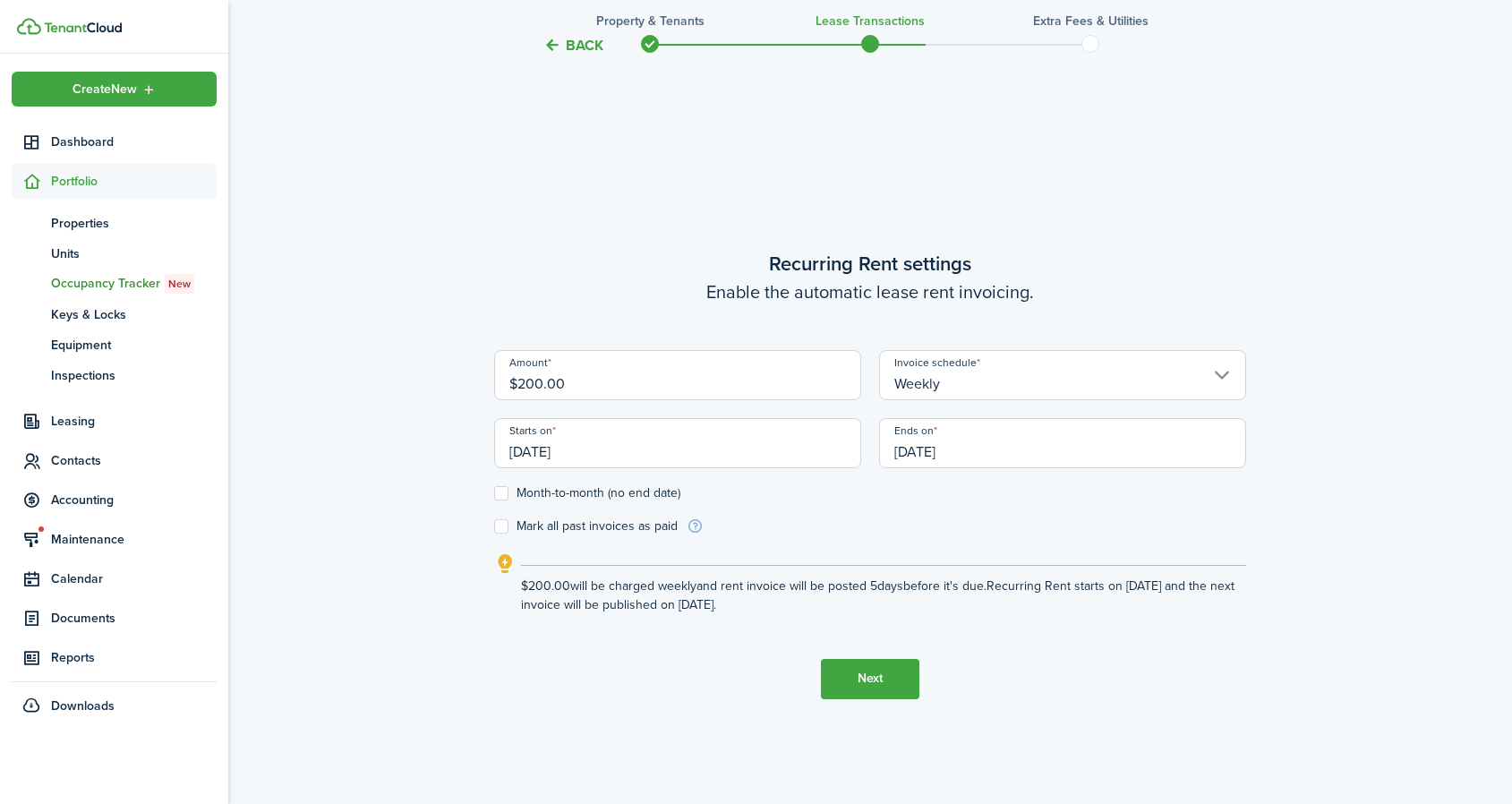
click at [781, 502] on form "Amount $200.00 Invoice schedule Weekly Starts on 10/01/2025 Ends on 09/23/2026 …" at bounding box center [870, 442] width 752 height 185
click at [652, 477] on div "Starts on 10/01/2025" at bounding box center [677, 452] width 385 height 68
click at [641, 495] on label "Month-to-month (no end date)" at bounding box center [587, 492] width 186 height 14
click at [494, 493] on input "Month-to-month (no end date)" at bounding box center [494, 492] width 1 height 1
checkbox input "true"
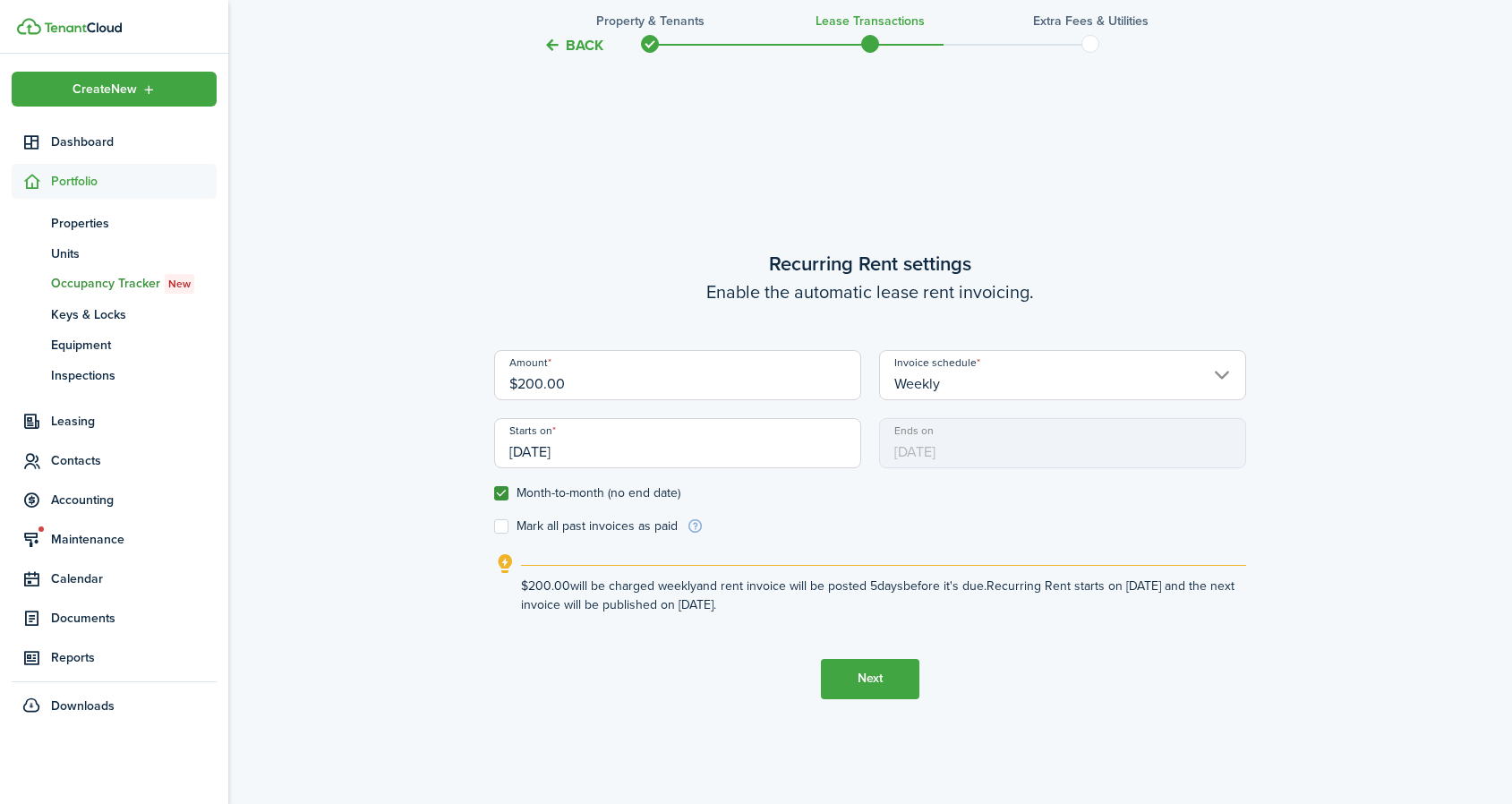
click at [857, 679] on button "Next" at bounding box center [870, 678] width 98 height 40
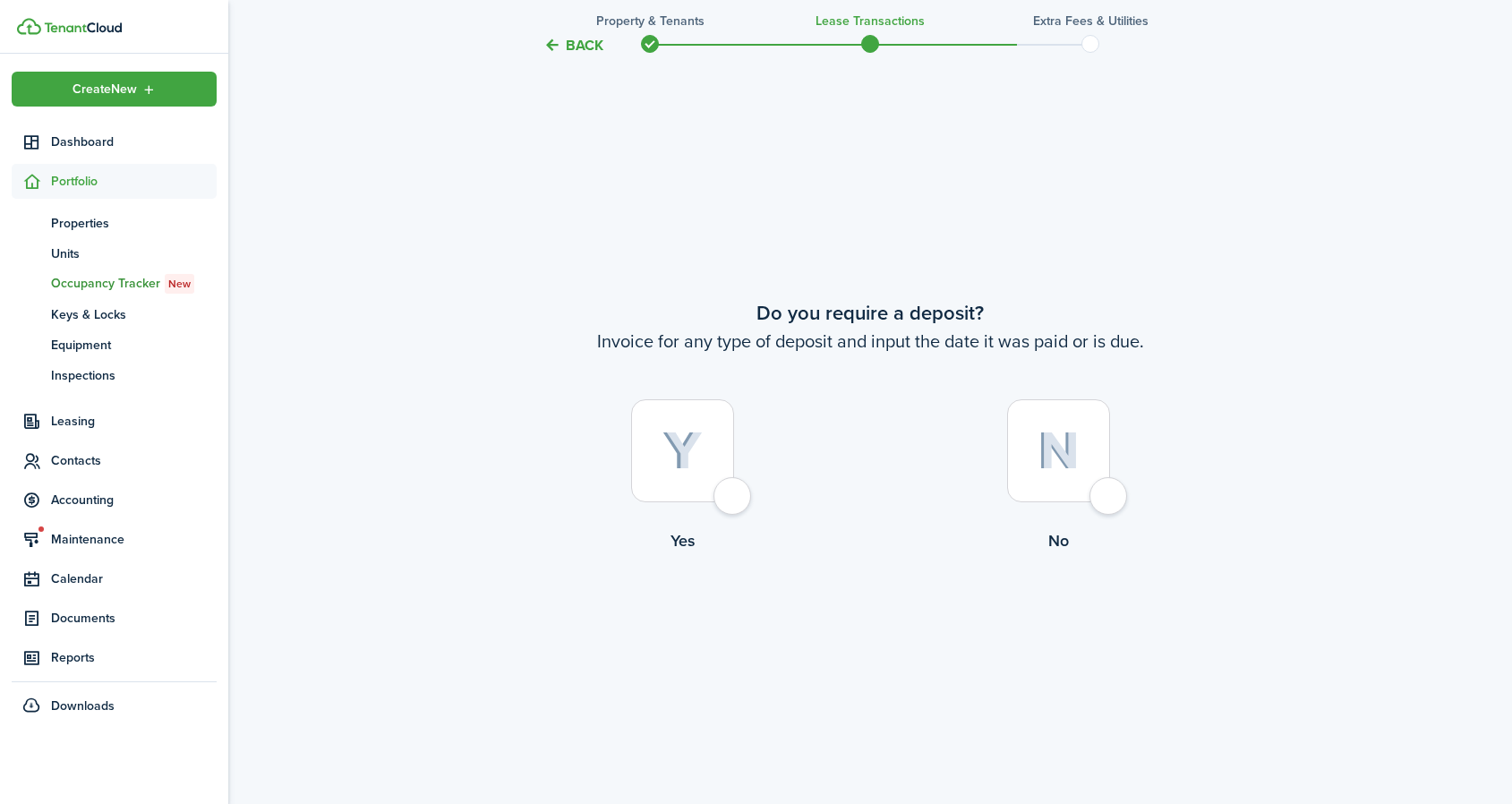
scroll to position [1486, 0]
click at [1110, 495] on div at bounding box center [1058, 452] width 103 height 103
radio input "true"
click at [851, 613] on button "Continue" at bounding box center [870, 628] width 98 height 40
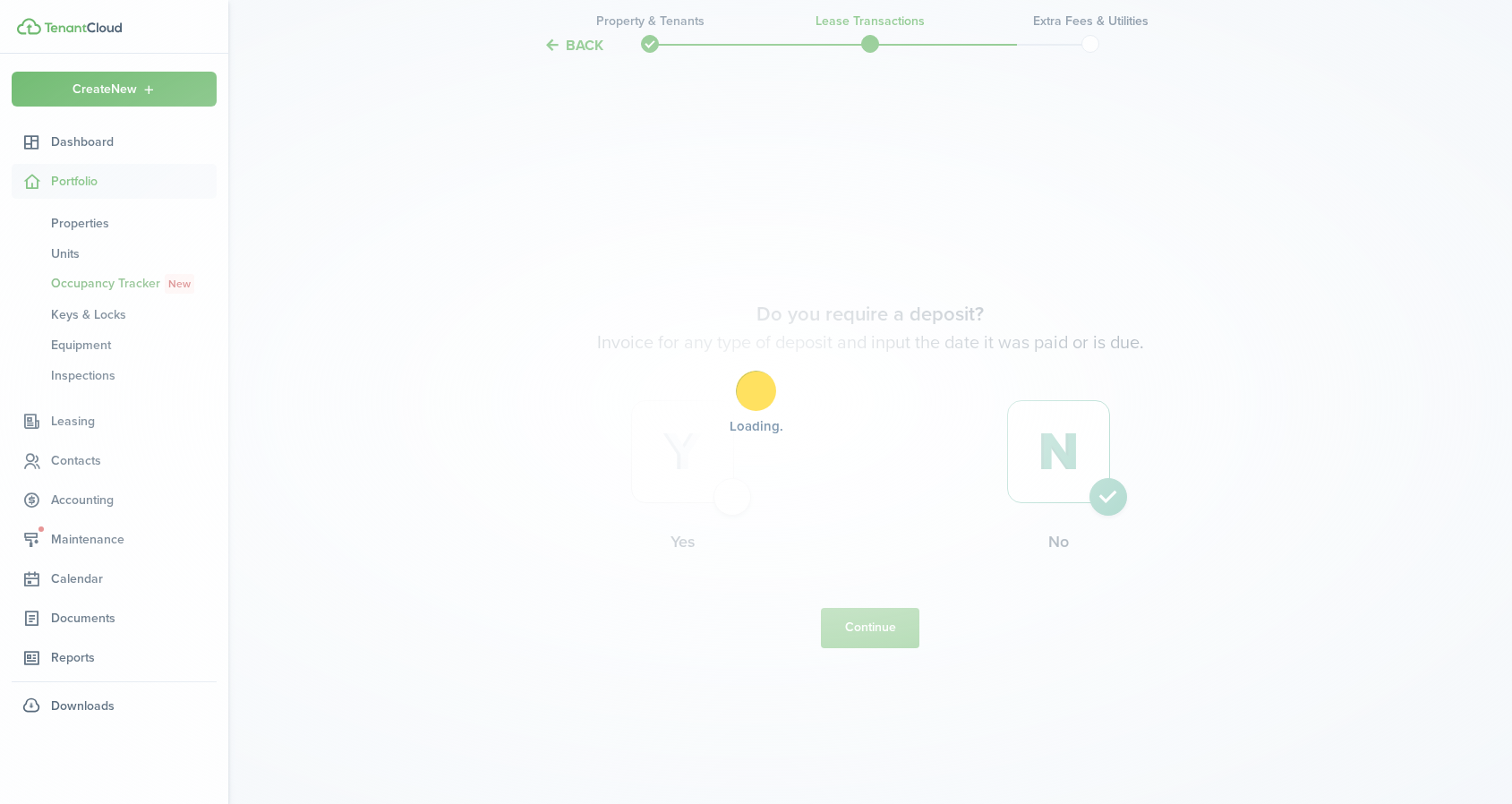
scroll to position [0, 0]
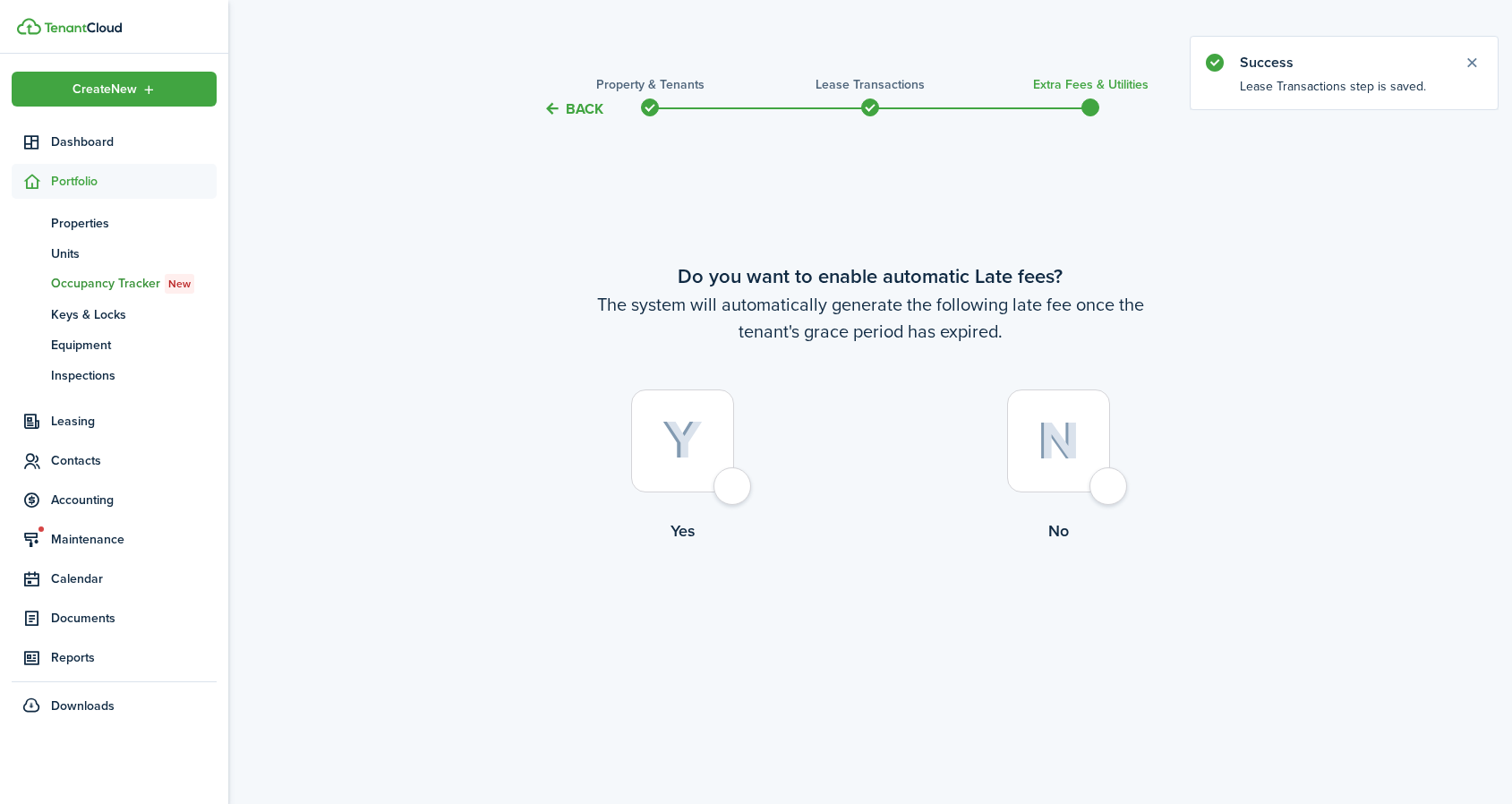
click at [1095, 492] on div at bounding box center [1058, 441] width 103 height 103
radio input "true"
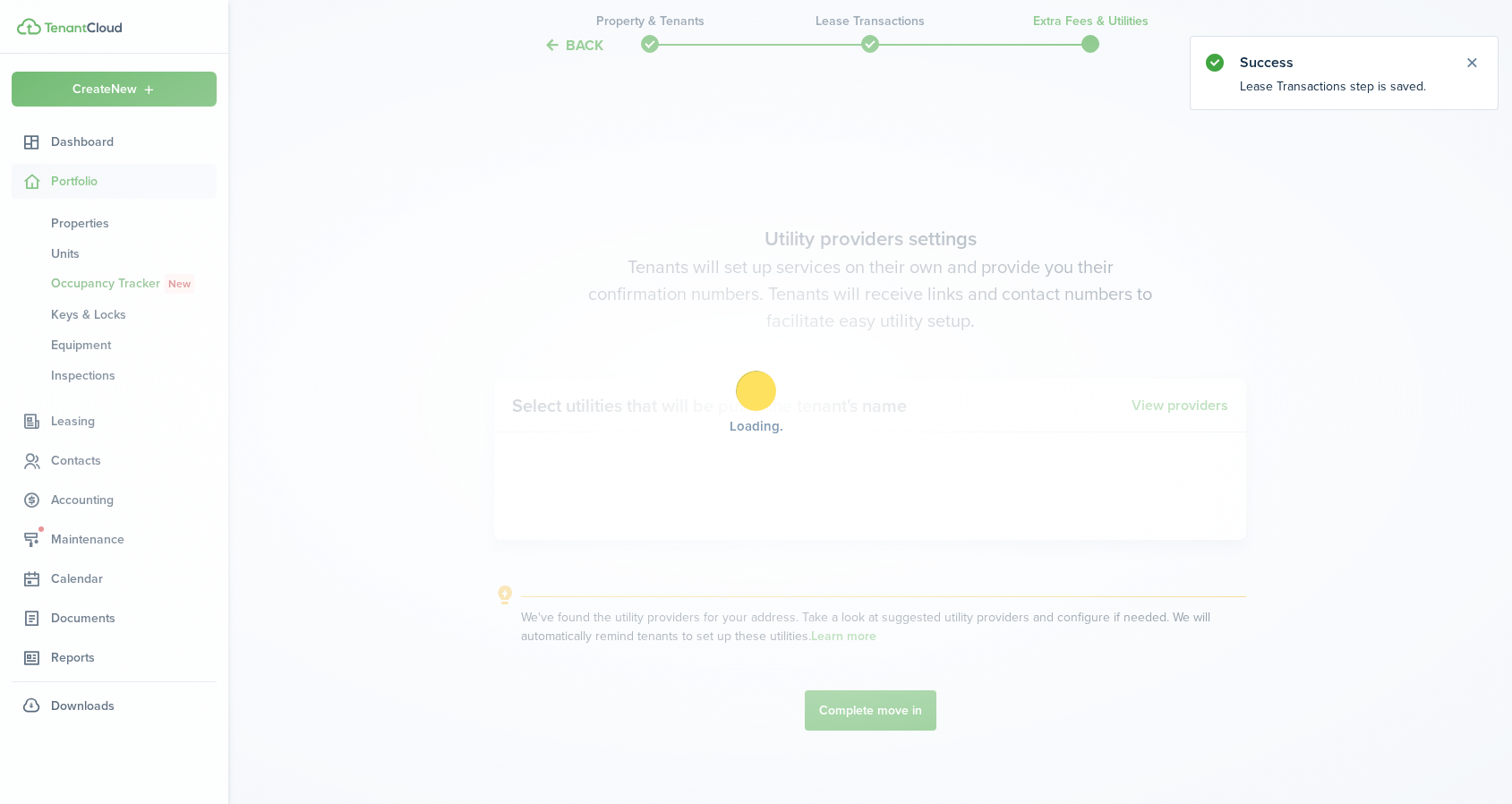
scroll to position [683, 0]
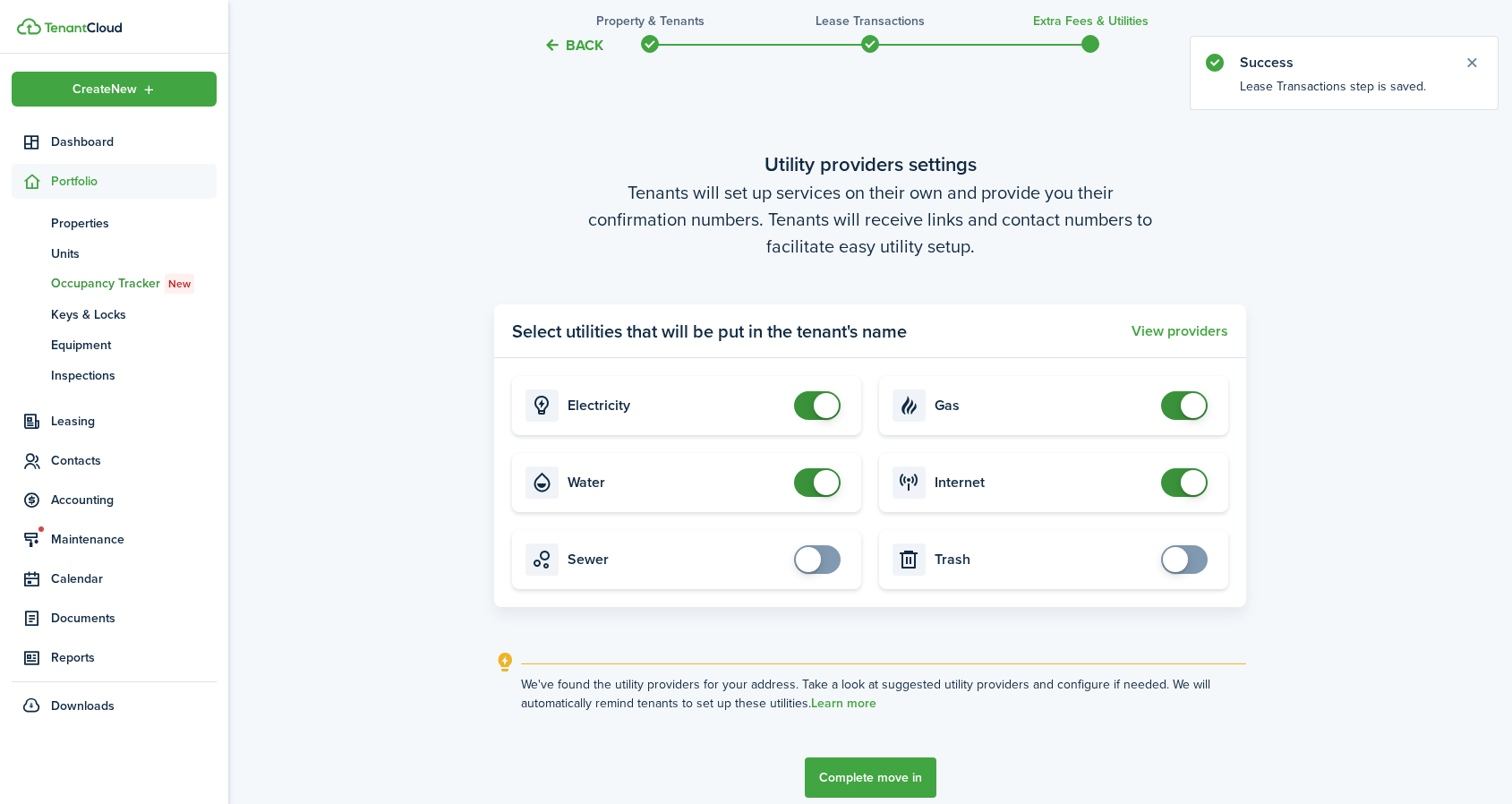
checkbox input "false"
click at [823, 412] on span at bounding box center [826, 405] width 25 height 25
checkbox input "false"
click at [821, 485] on span at bounding box center [826, 482] width 25 height 25
checkbox input "false"
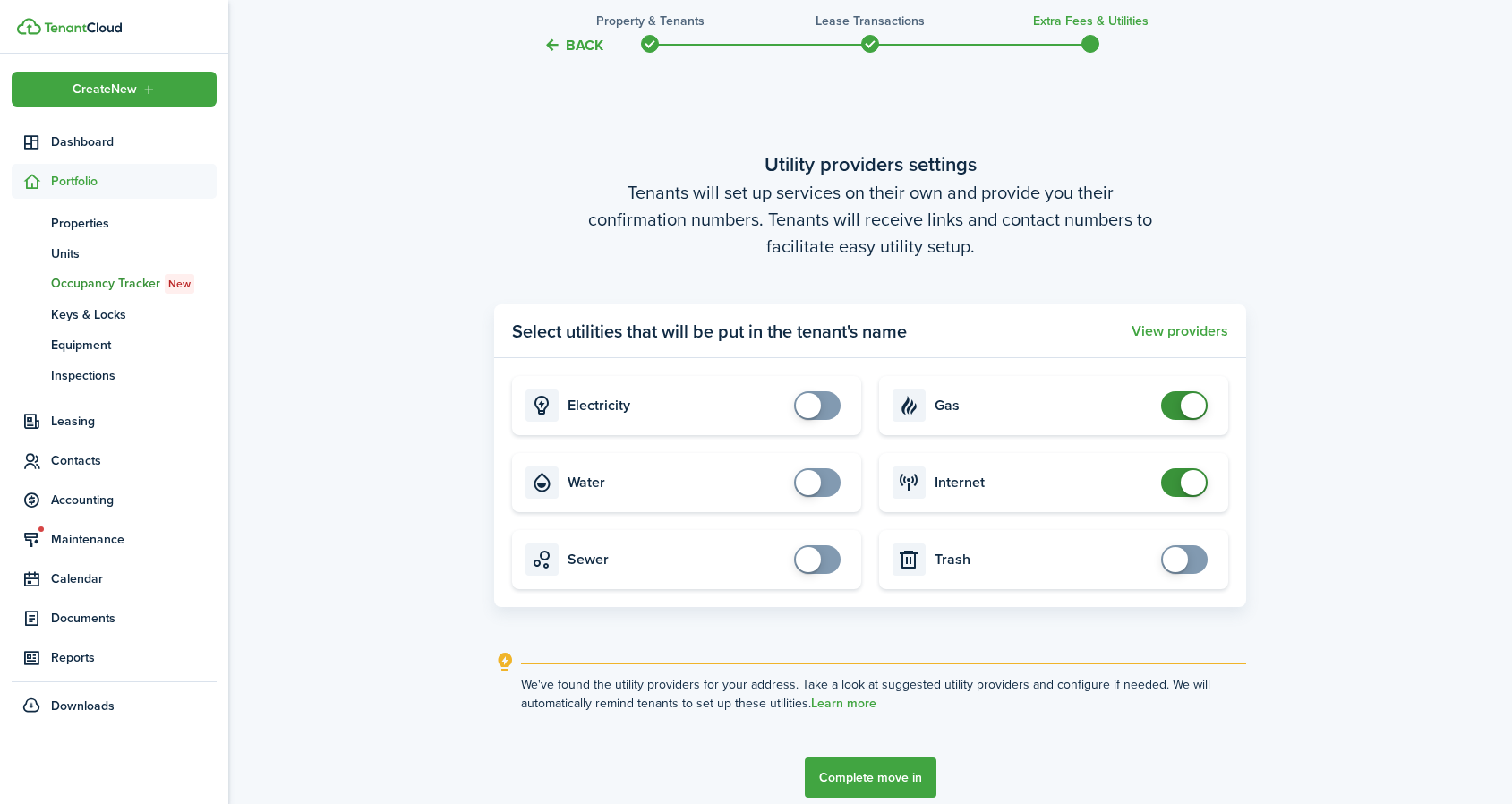
click at [1195, 407] on span at bounding box center [1193, 405] width 25 height 25
checkbox input "false"
click at [1188, 484] on span at bounding box center [1193, 482] width 25 height 25
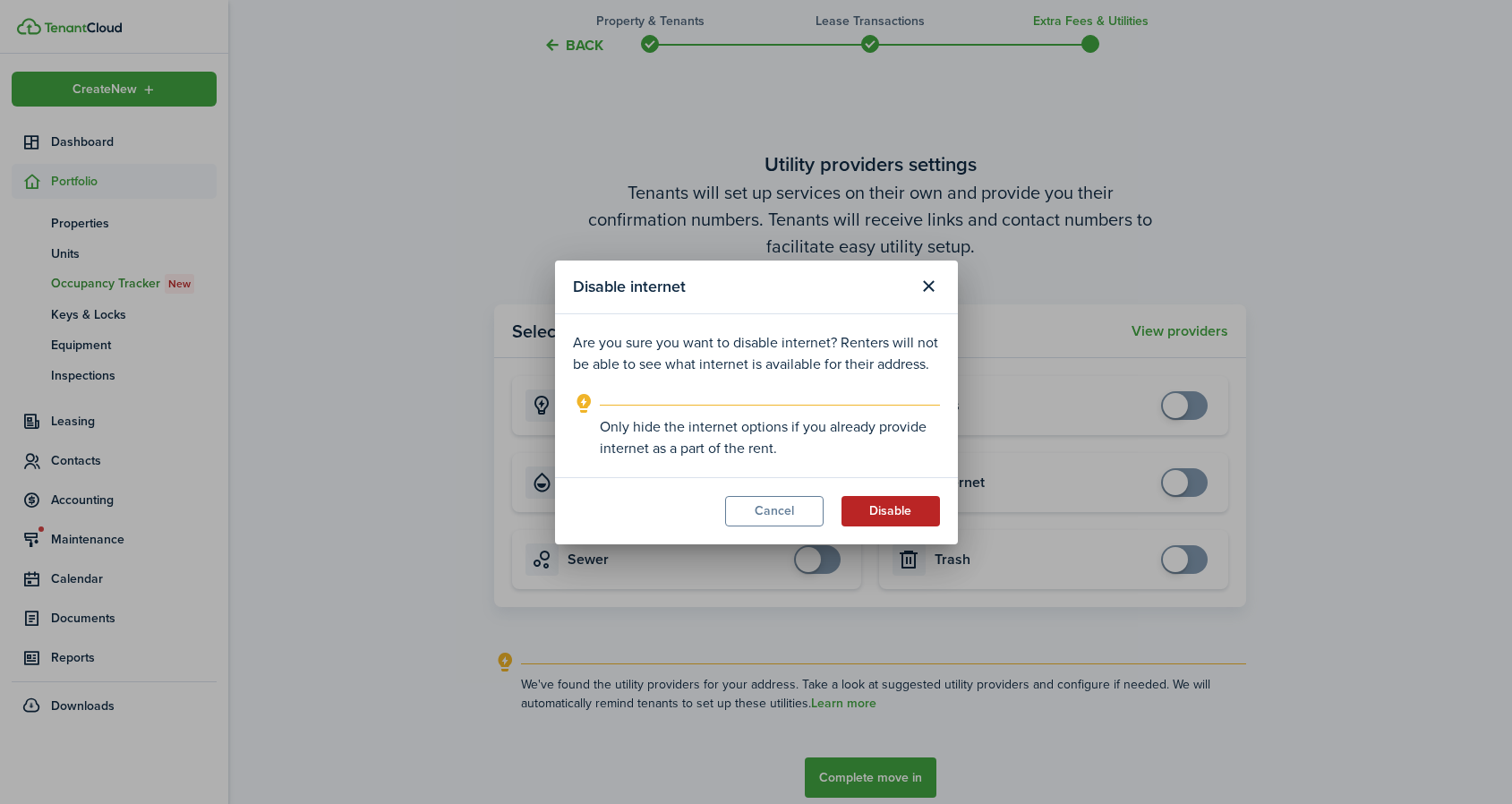
click at [883, 508] on button "Disable" at bounding box center [890, 511] width 98 height 30
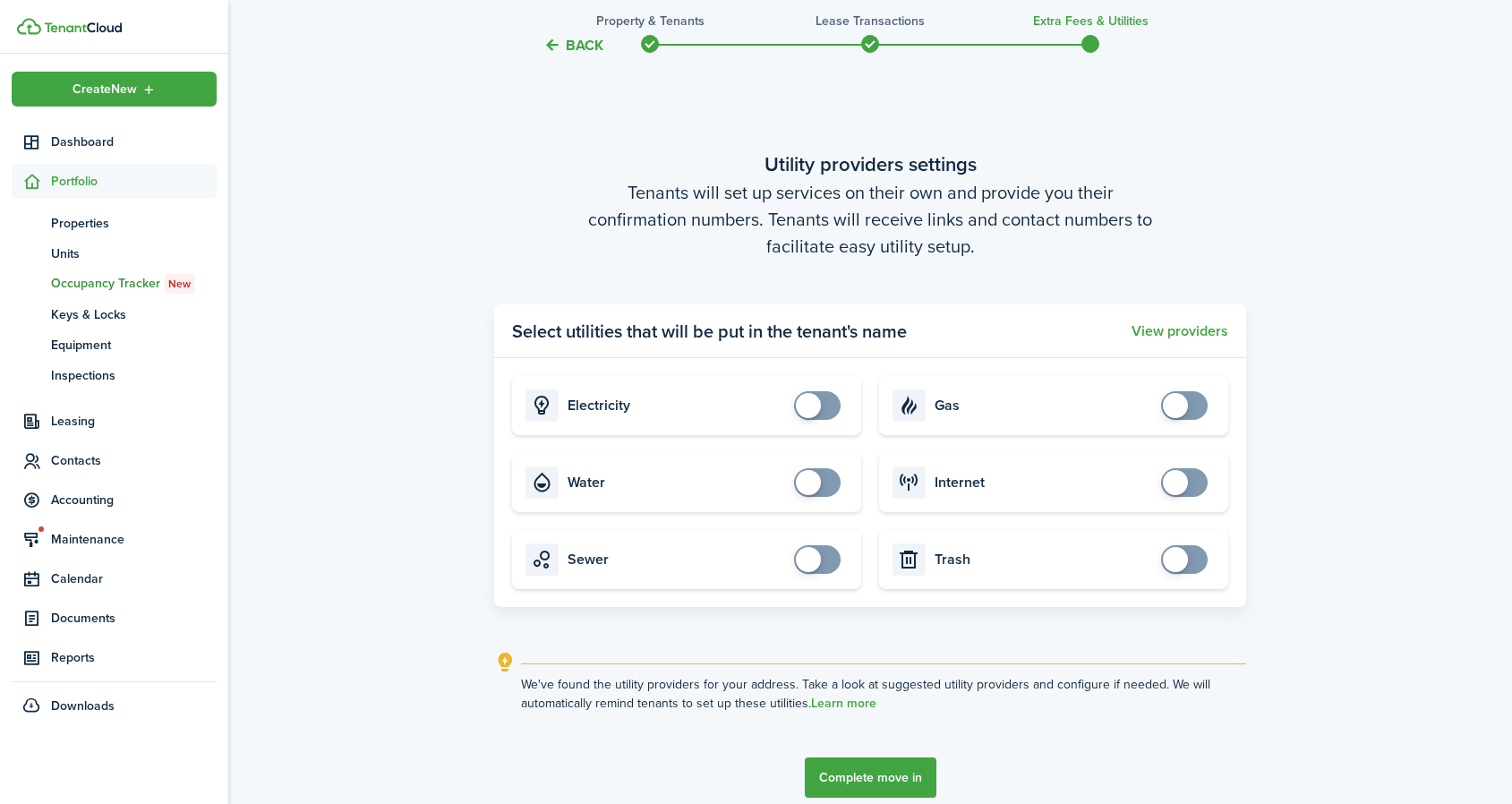
click at [875, 773] on button "Complete move in" at bounding box center [871, 777] width 131 height 40
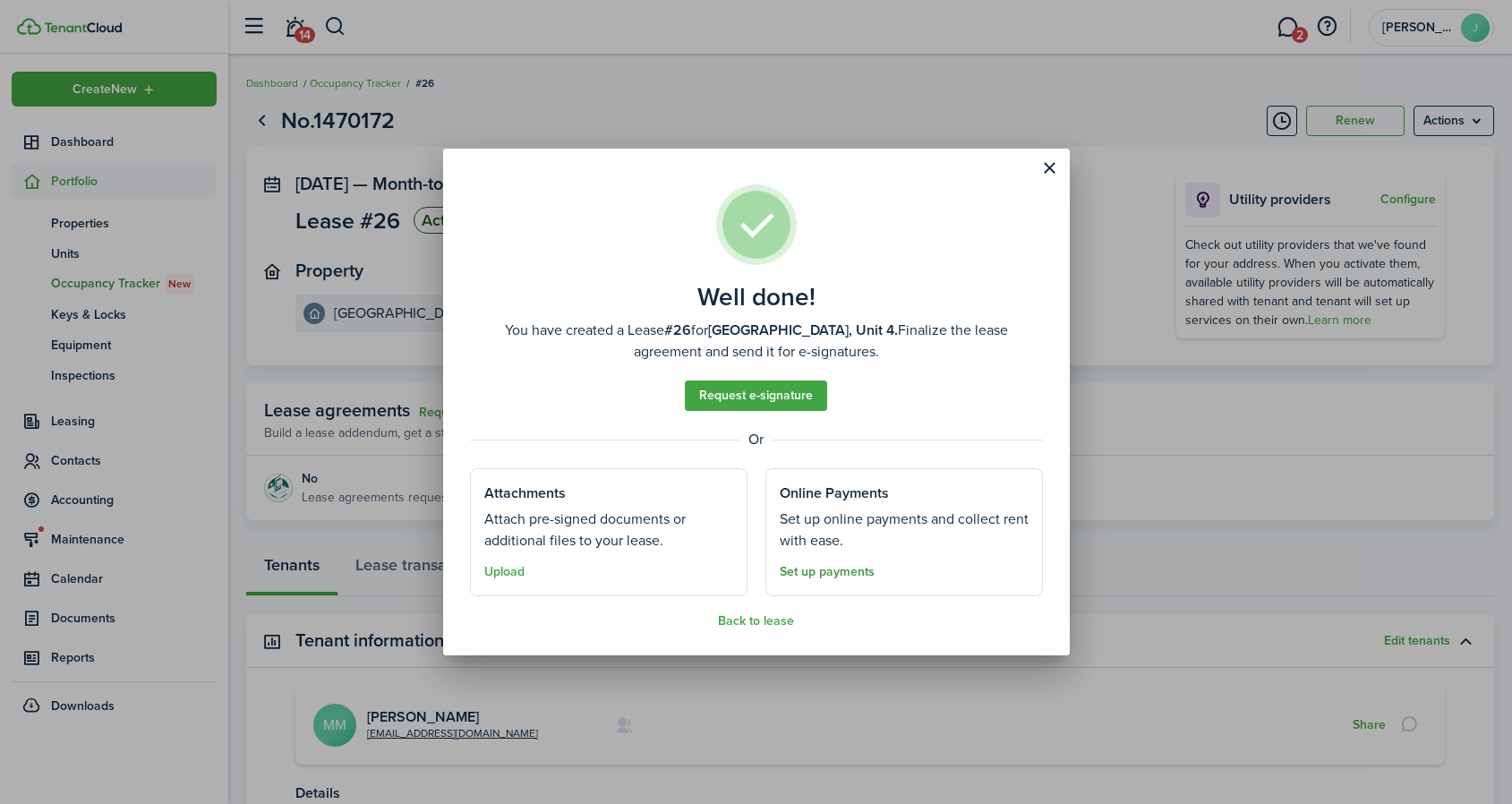
click at [822, 572] on link "Set up payments" at bounding box center [827, 572] width 95 height 14
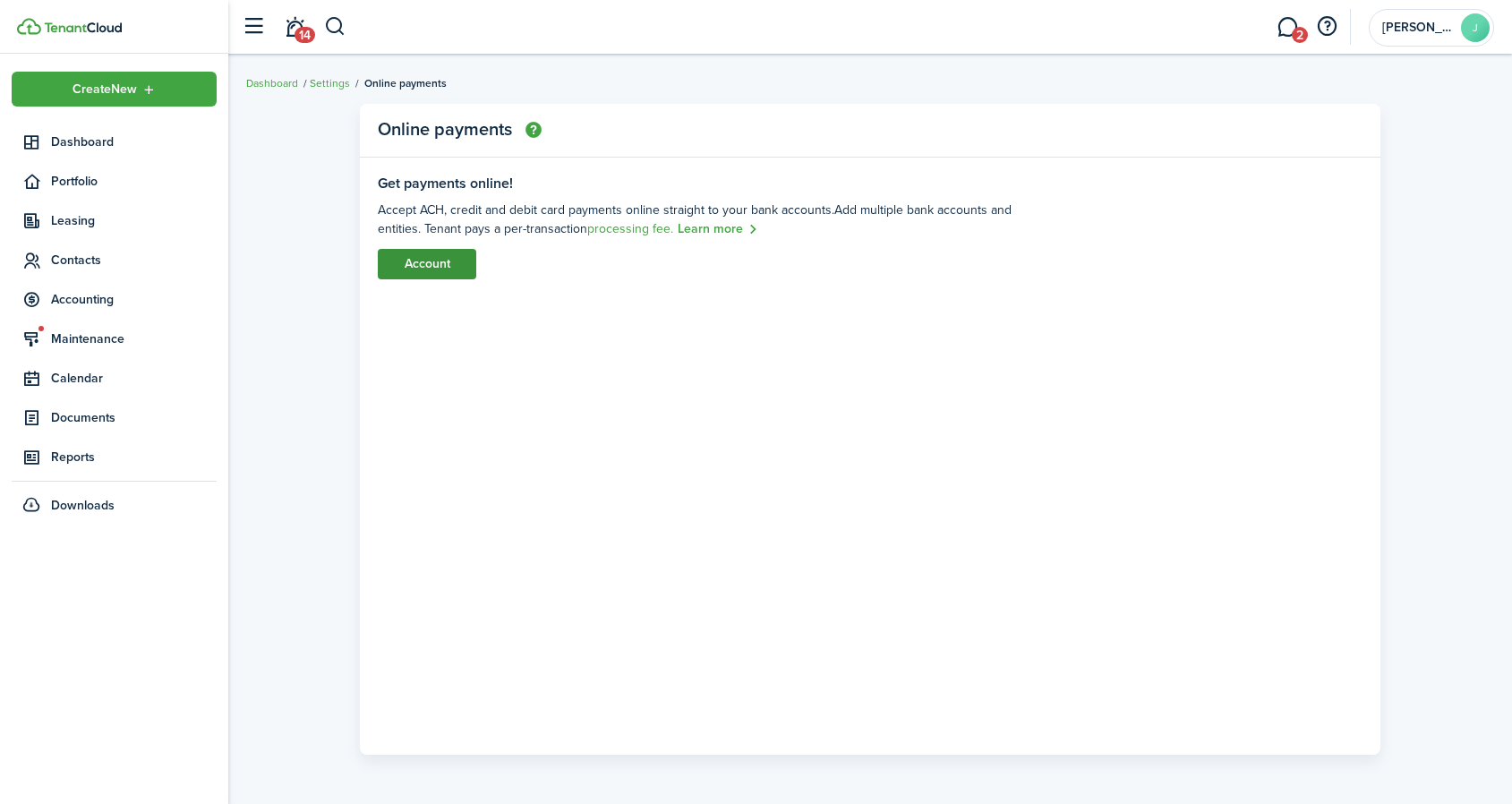
click at [438, 264] on link "Account" at bounding box center [426, 264] width 98 height 30
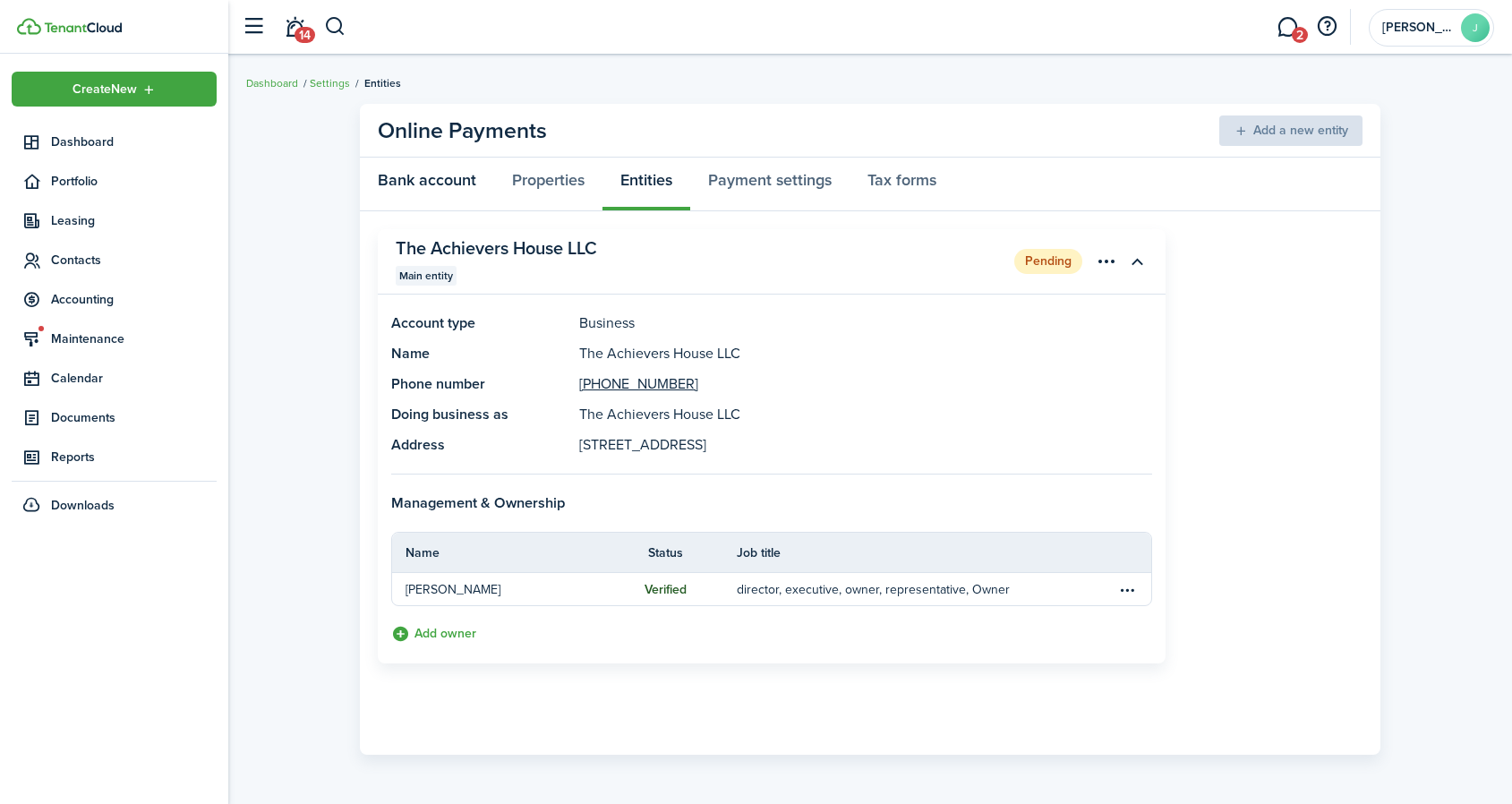
click at [463, 184] on link "Bank account" at bounding box center [427, 184] width 134 height 53
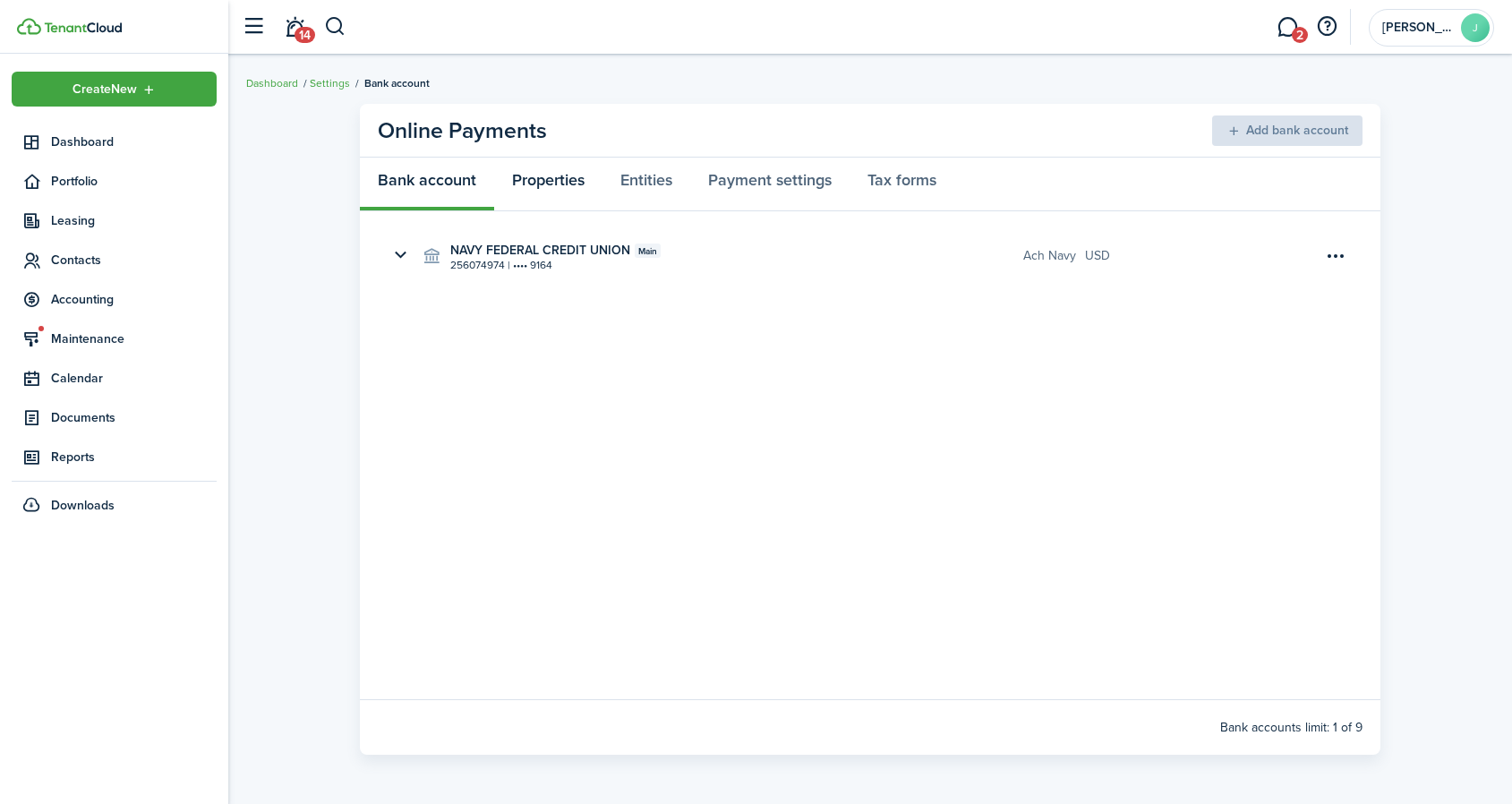
click at [546, 193] on link "Properties" at bounding box center [549, 184] width 109 height 53
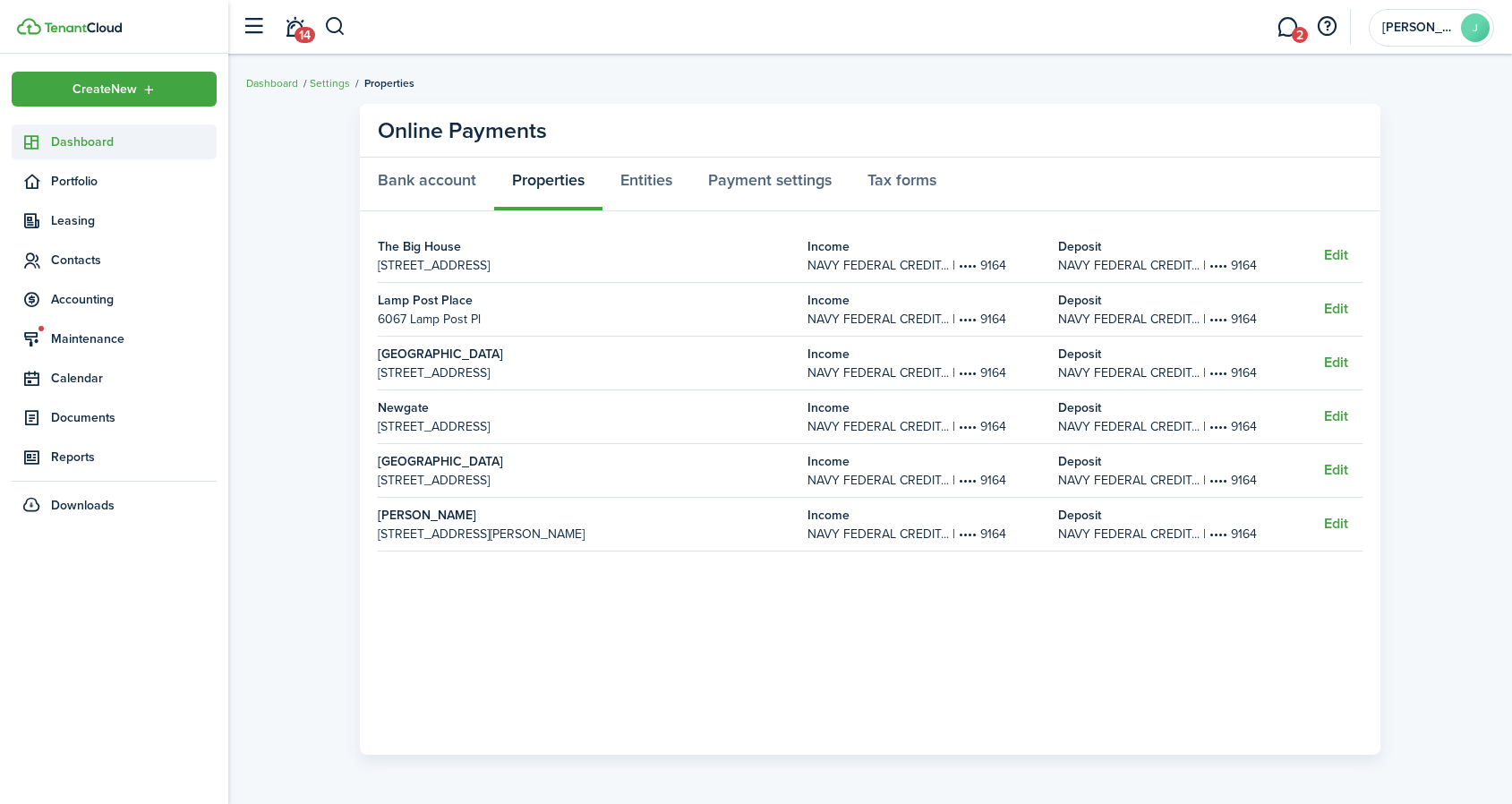
click at [75, 154] on link "Dashboard" at bounding box center [113, 142] width 205 height 35
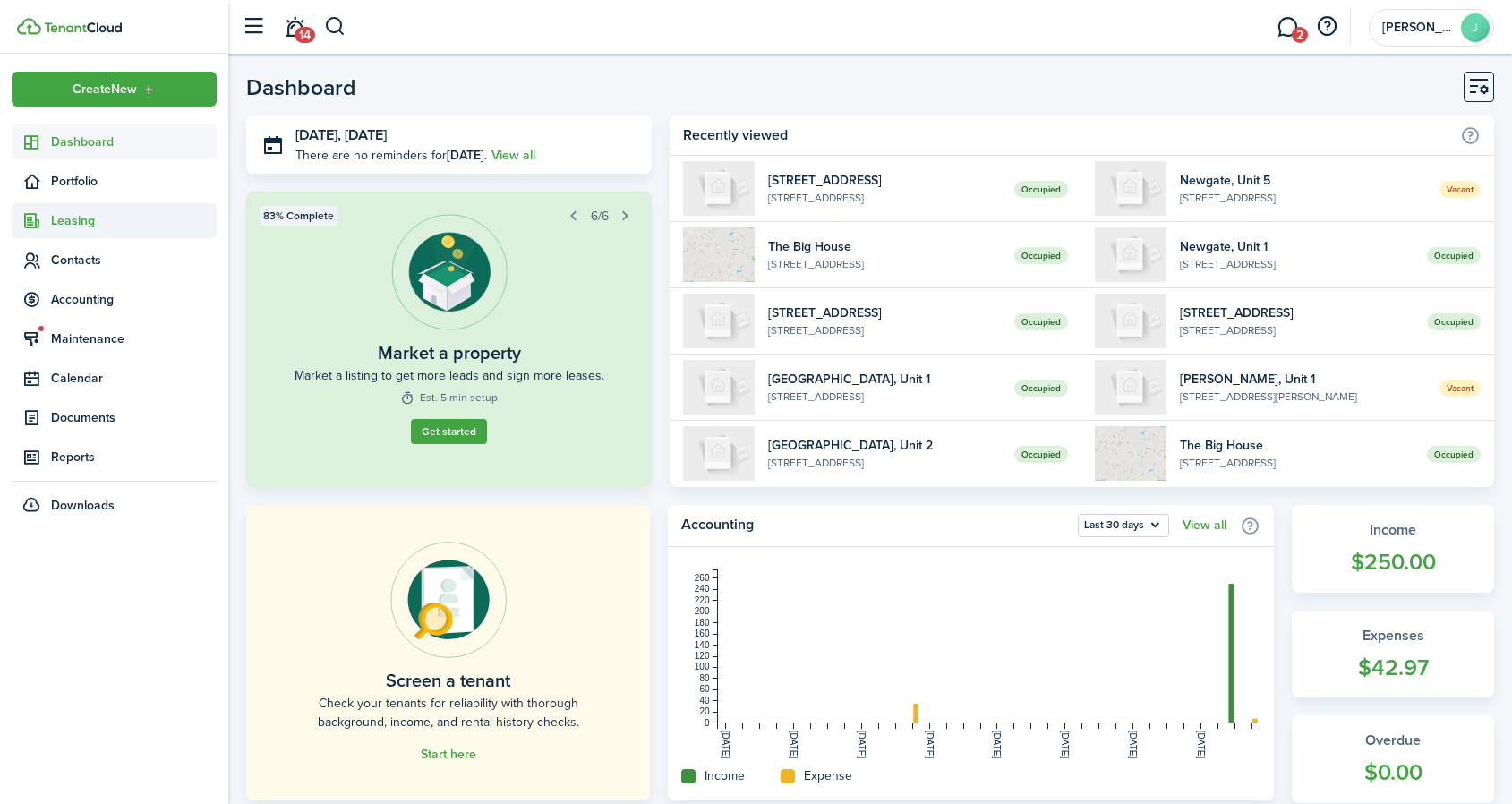
click at [86, 225] on span "Leasing" at bounding box center [134, 221] width 166 height 19
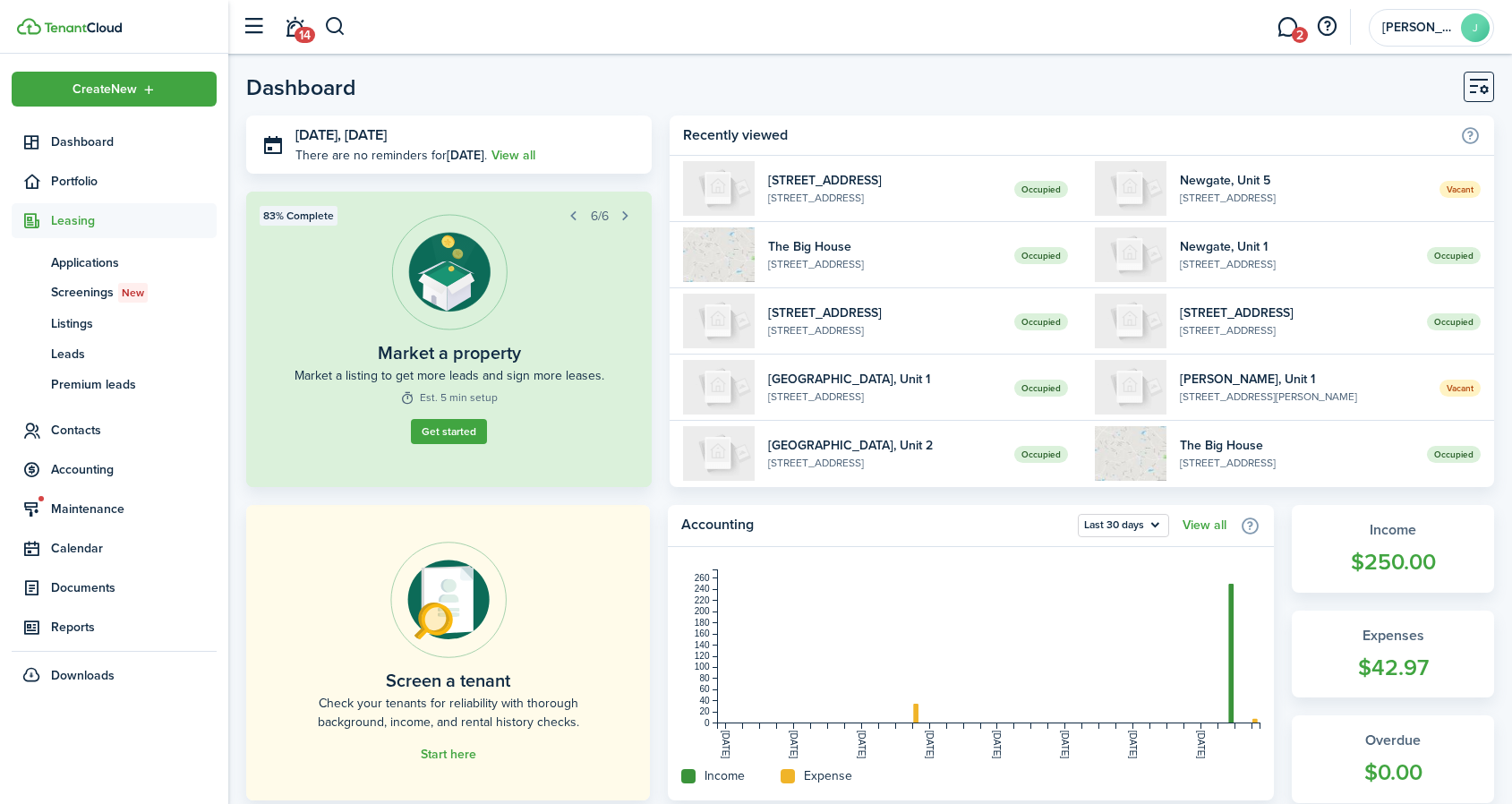
click at [54, 220] on span "Leasing" at bounding box center [134, 221] width 166 height 19
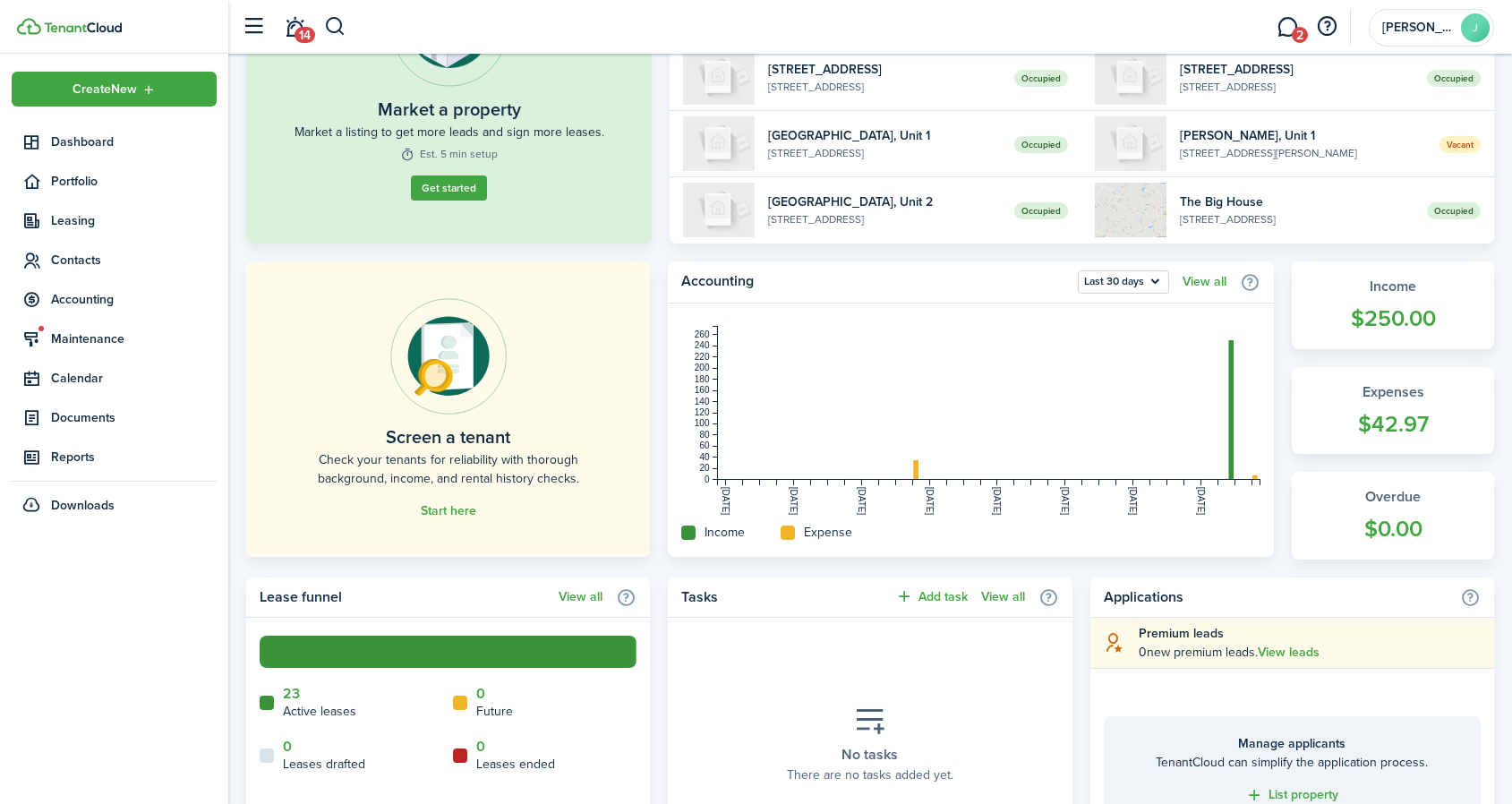
scroll to position [251, 0]
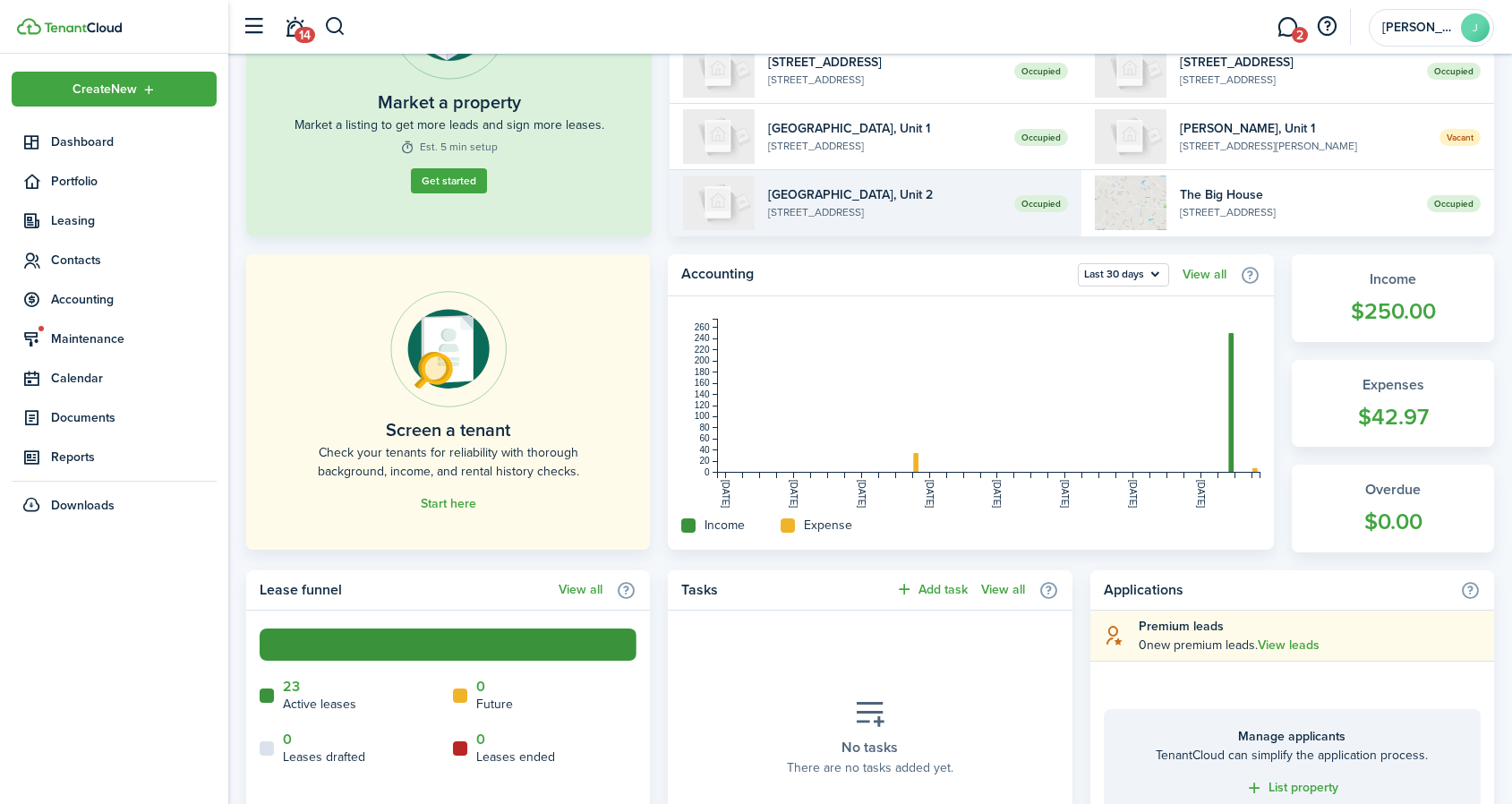
click at [840, 214] on widget-list-item-description "[STREET_ADDRESS]" at bounding box center [884, 211] width 233 height 16
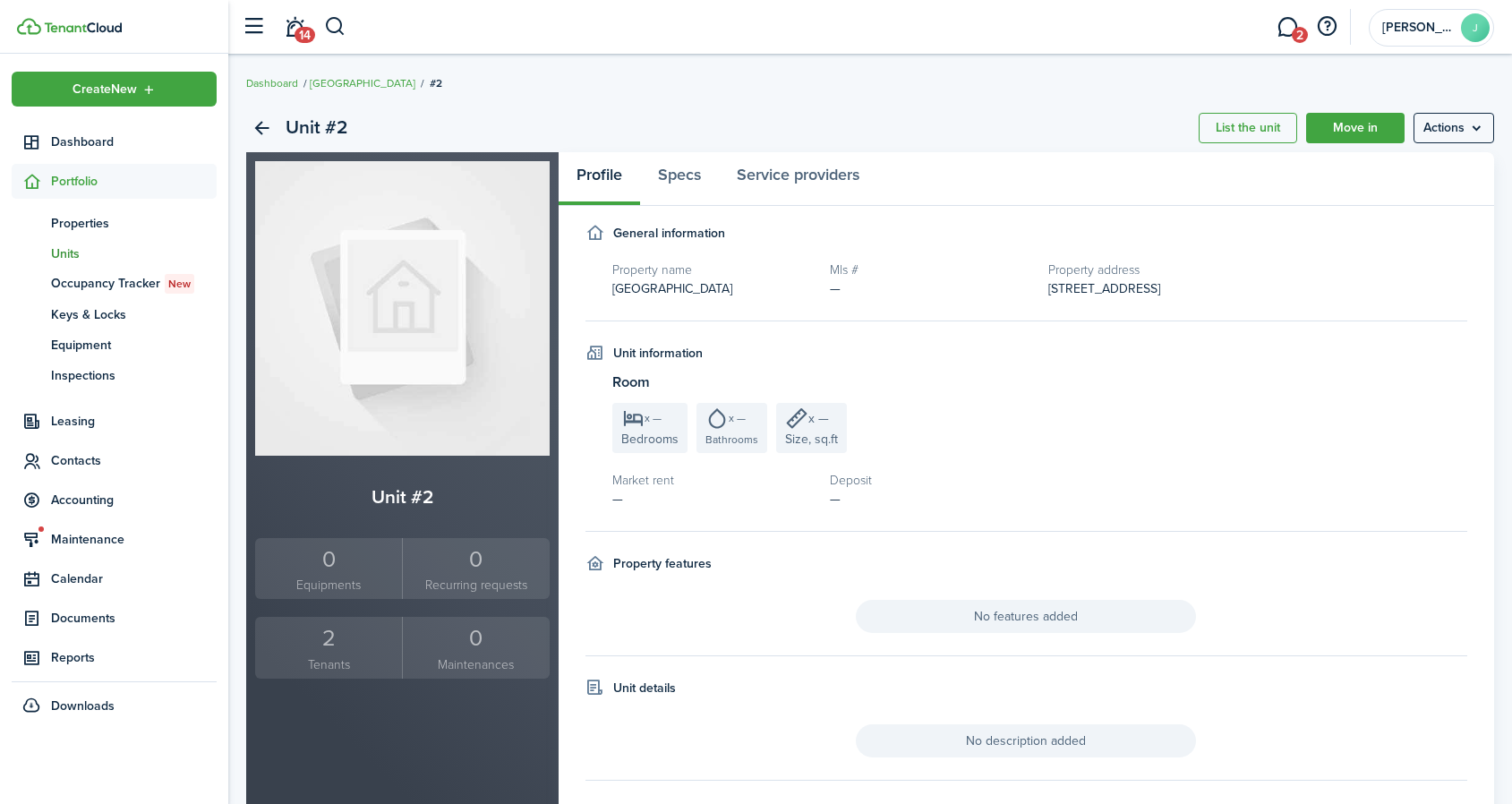
click at [920, 384] on h3 "Room" at bounding box center [1040, 382] width 856 height 22
click at [1450, 132] on menu-btn "Actions" at bounding box center [1453, 128] width 81 height 30
click at [1373, 172] on link "Edit unit" at bounding box center [1416, 168] width 156 height 30
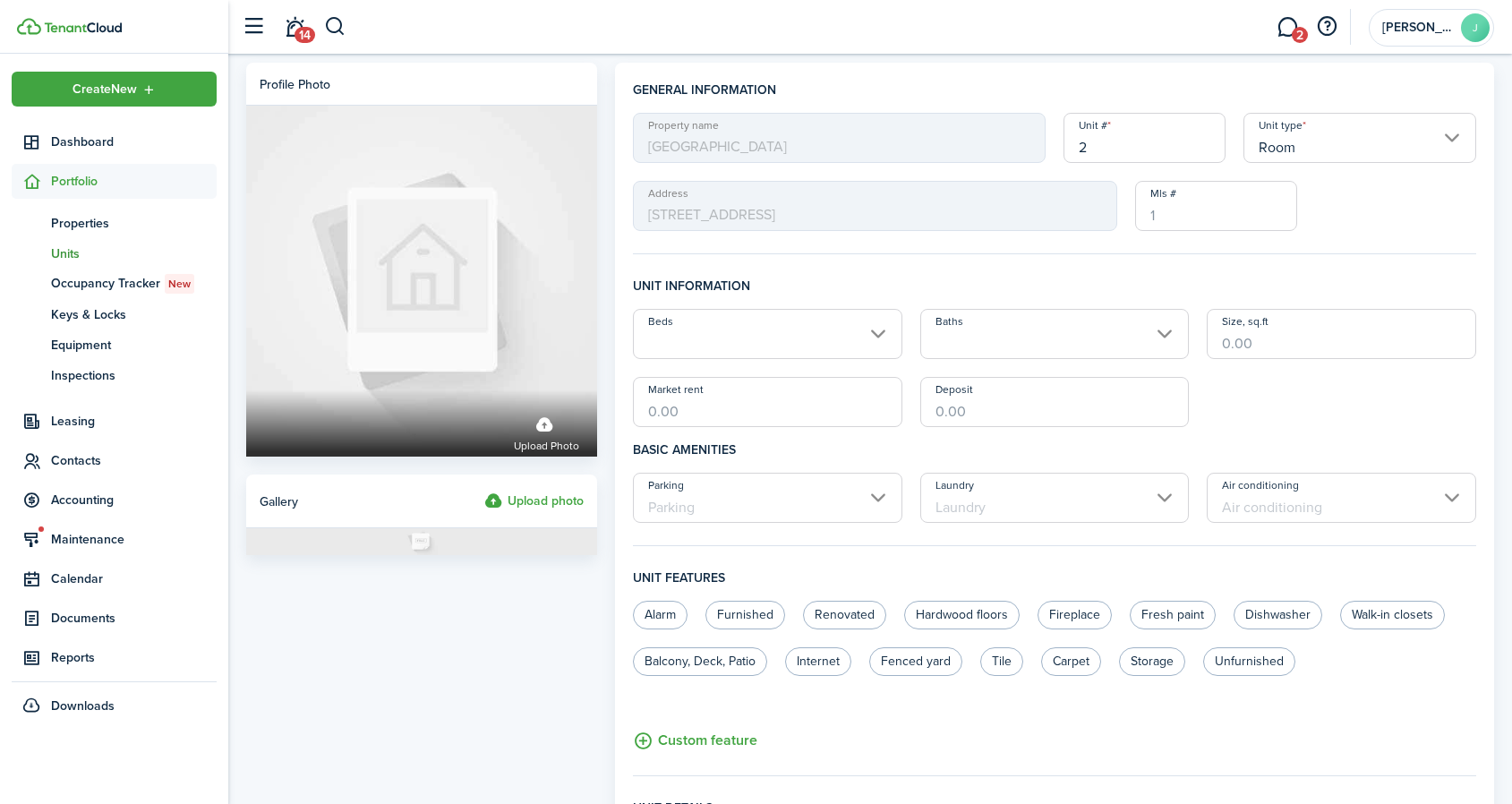
click at [824, 352] on input "Beds" at bounding box center [767, 333] width 270 height 50
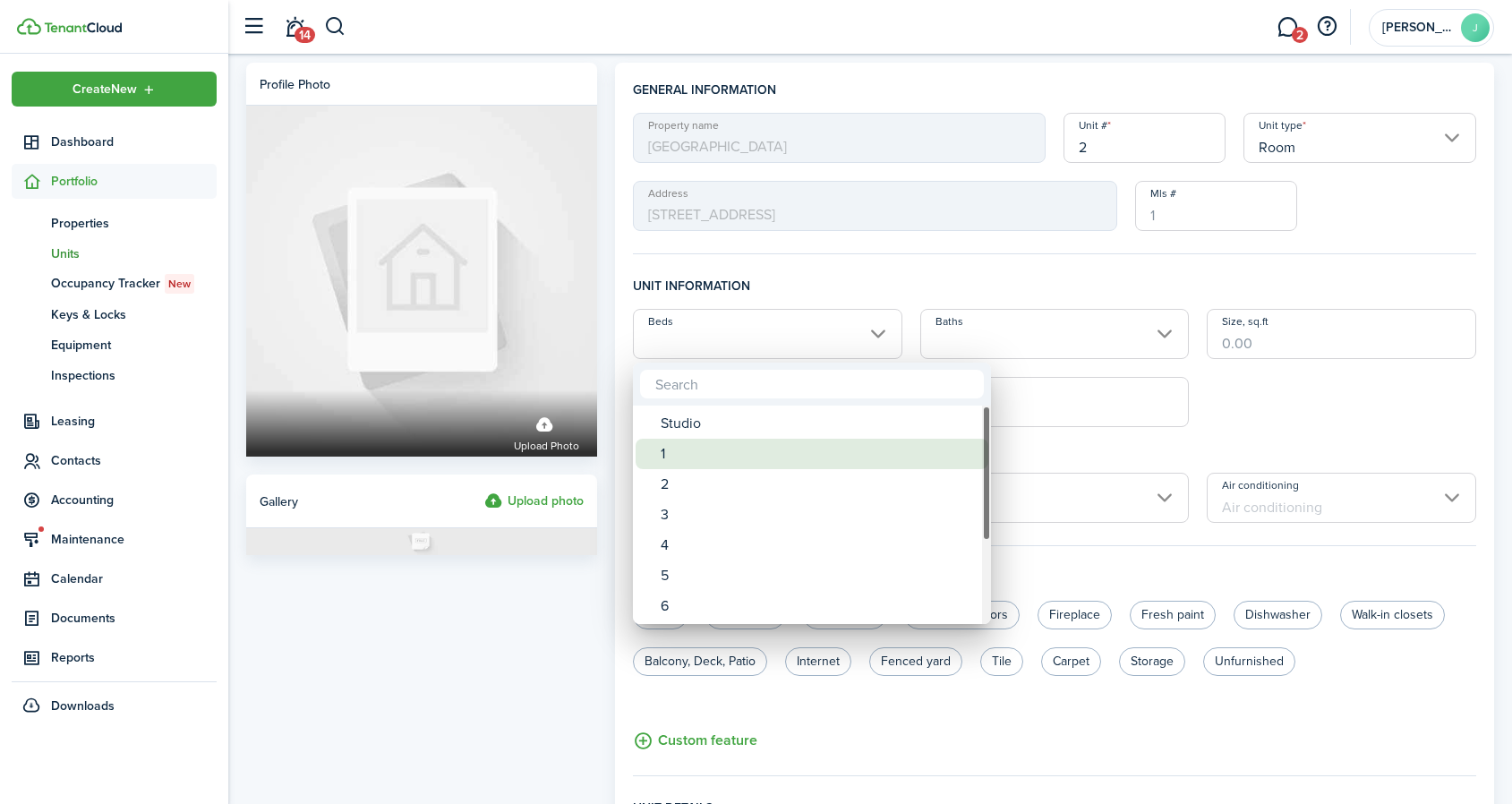
click at [670, 448] on div "1" at bounding box center [818, 453] width 317 height 30
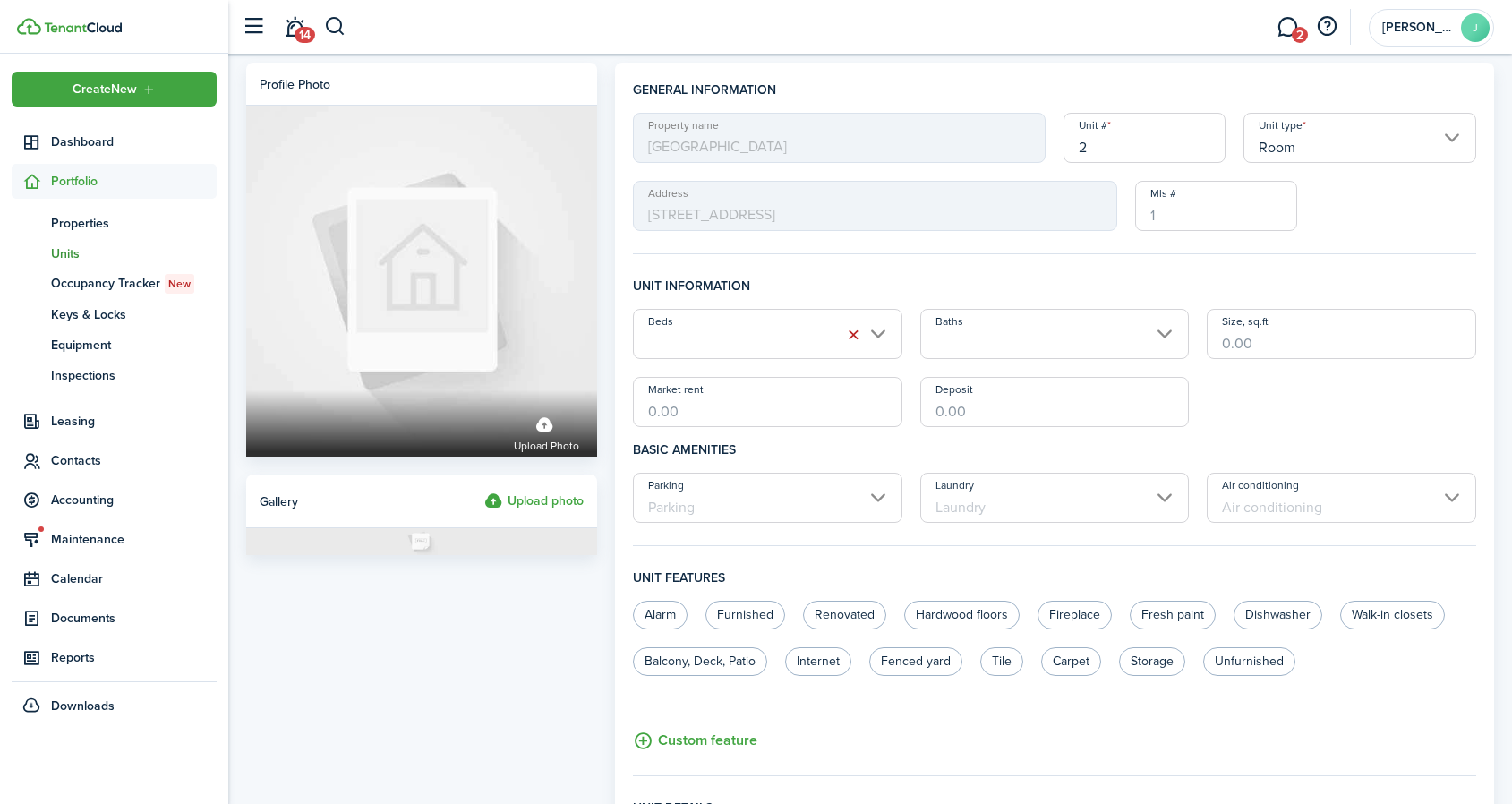
type input "1"
click at [975, 336] on input "Baths" at bounding box center [1055, 333] width 270 height 50
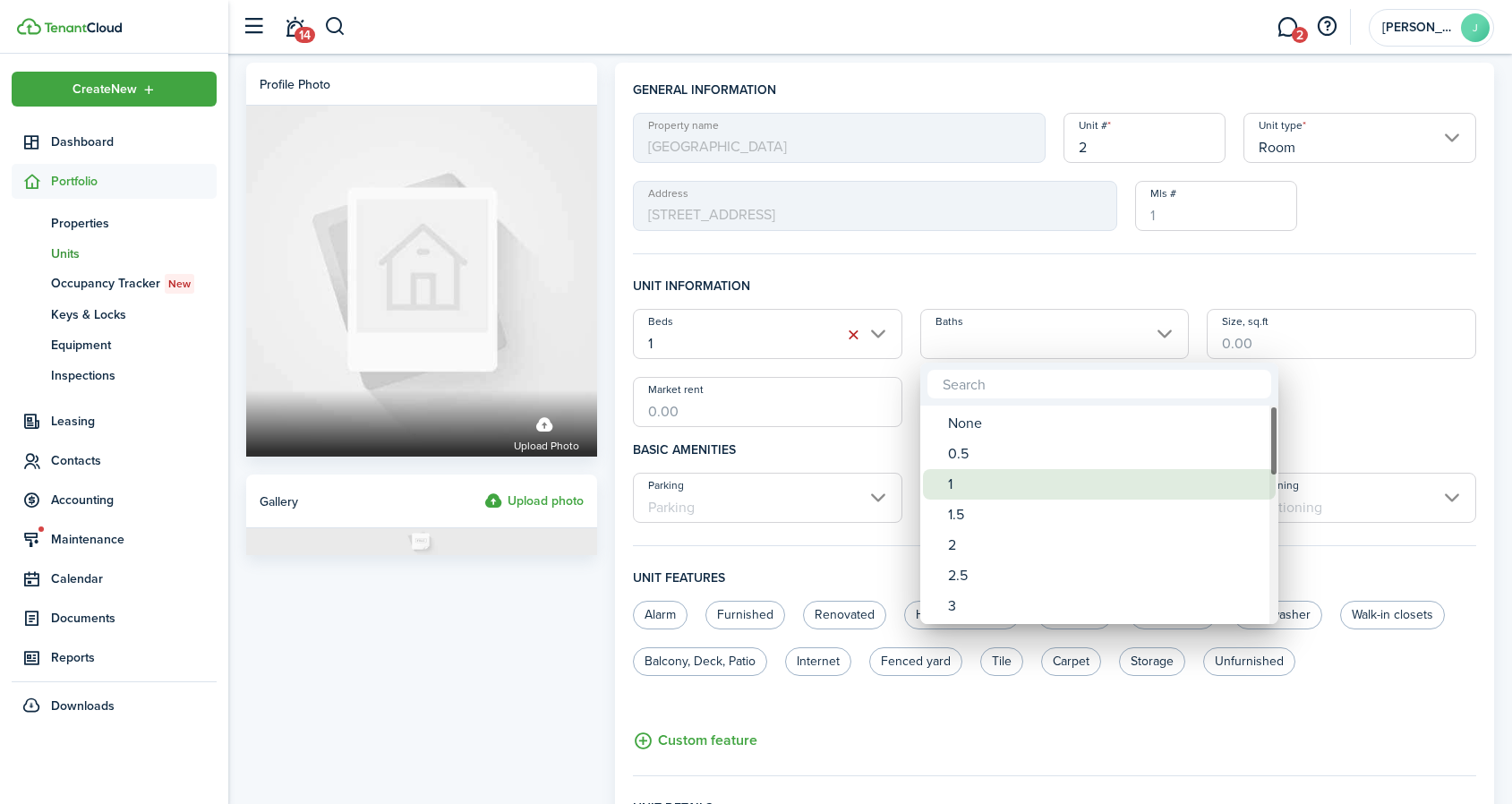
click at [946, 488] on span "Baths" at bounding box center [936, 484] width 25 height 25
type input "1"
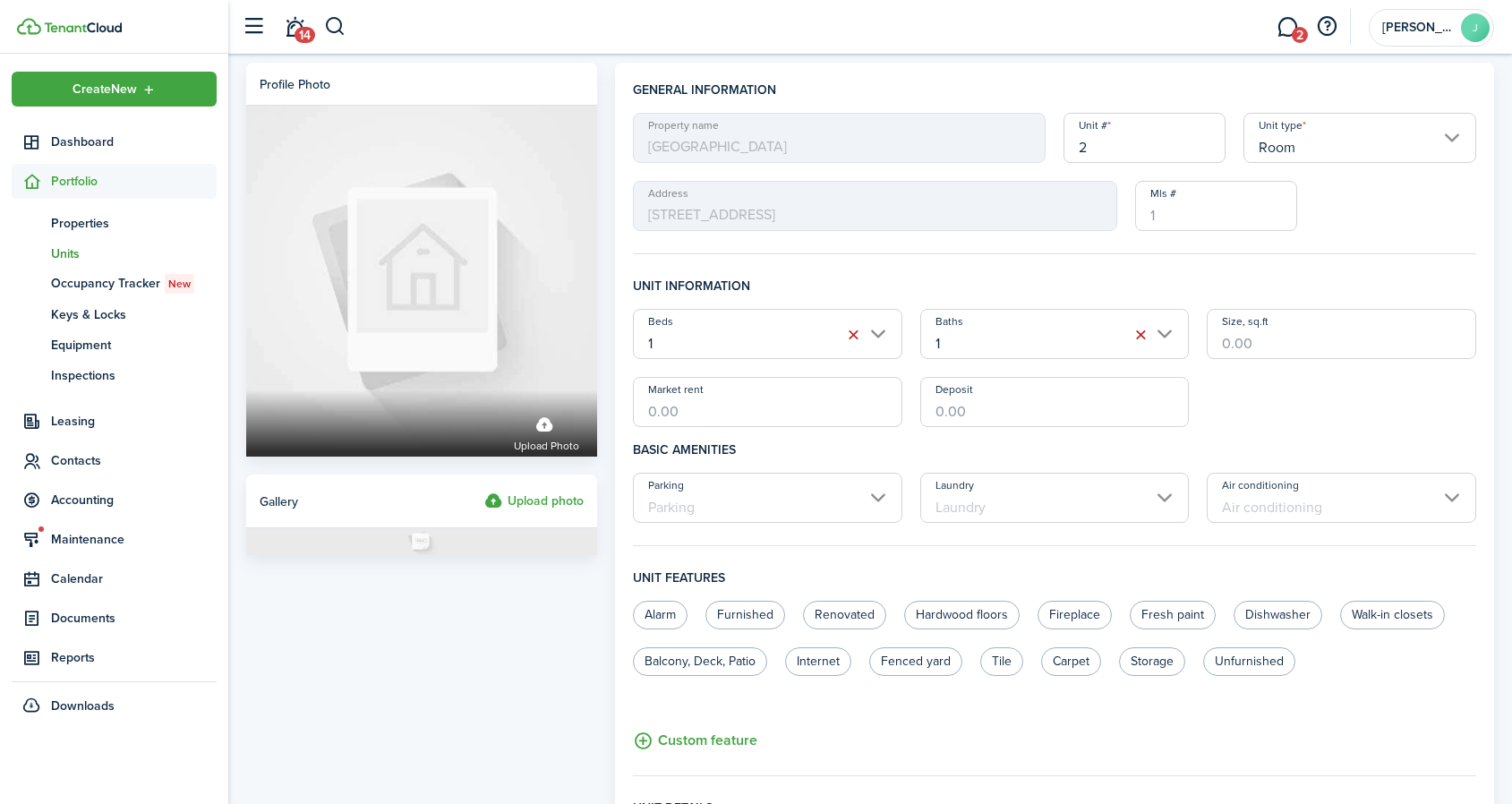
click at [940, 282] on h4 "Unit information" at bounding box center [1054, 292] width 843 height 32
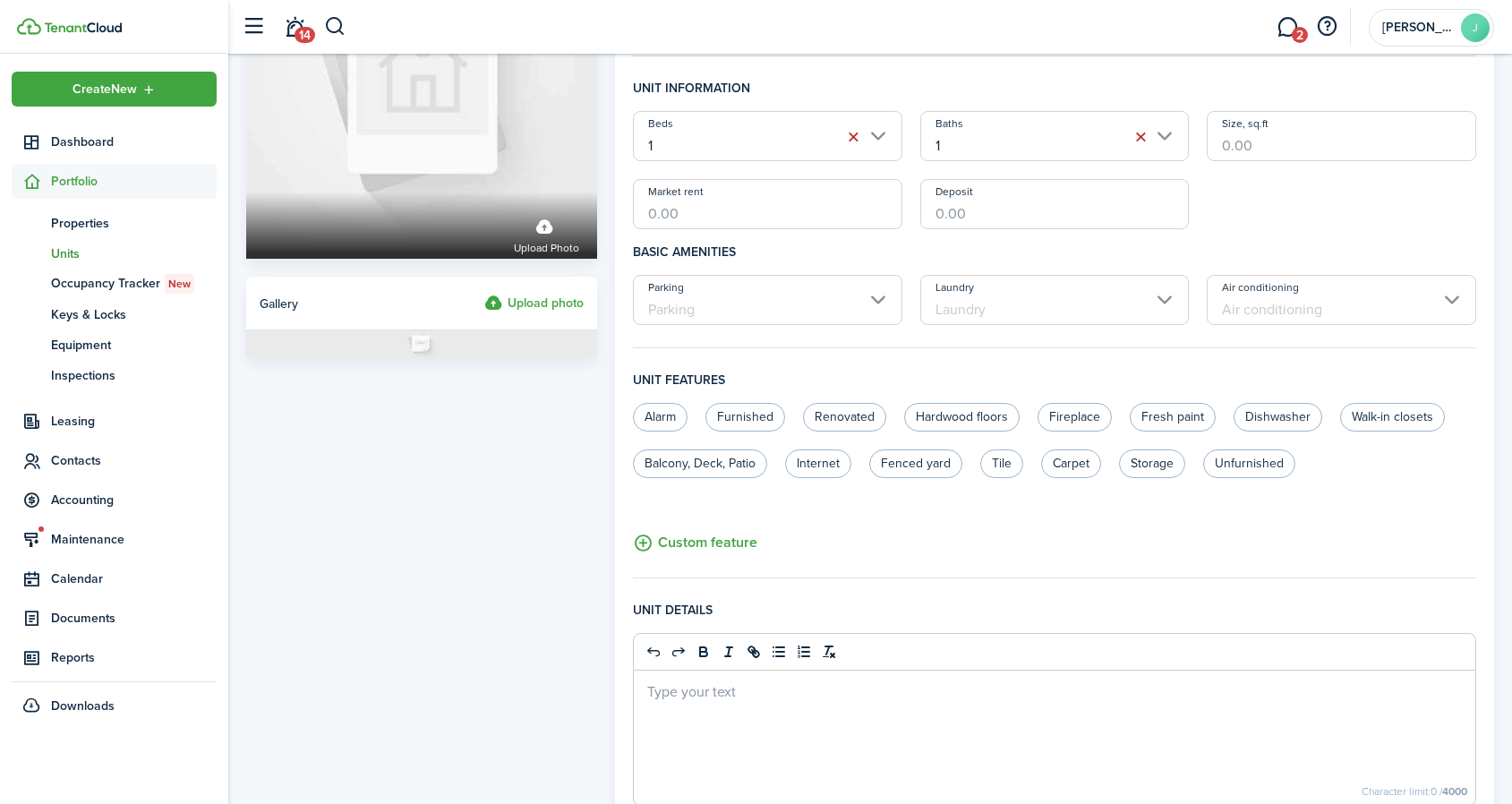
scroll to position [271, 0]
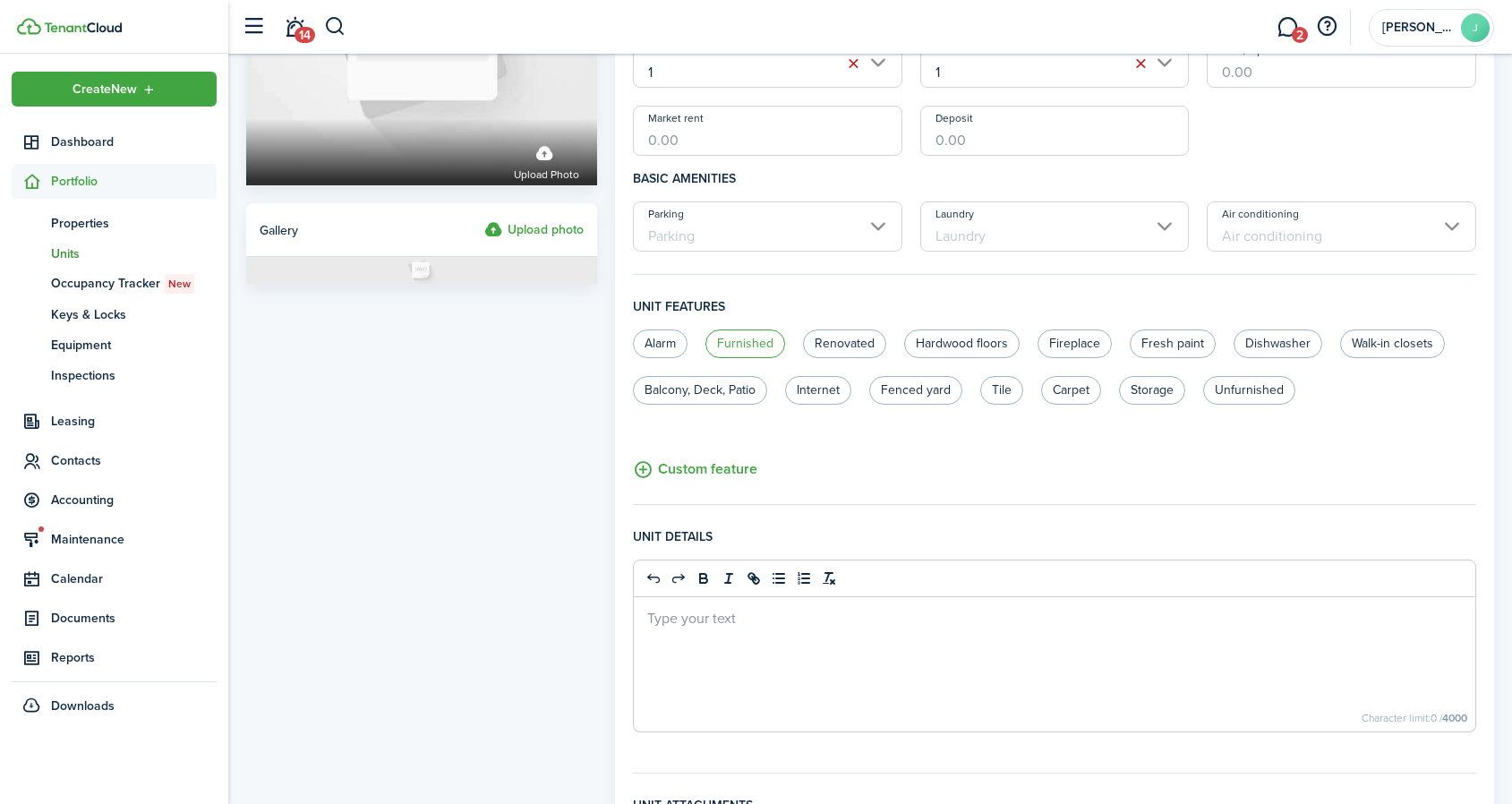
click at [755, 342] on label "Furnished" at bounding box center [745, 344] width 80 height 29
radio input "true"
click at [990, 354] on label "Hardwood floors" at bounding box center [961, 344] width 115 height 29
radio input "true"
click at [1209, 448] on unit-edit-features "Alarm Furnished Renovated Hardwood floors Fireplace Fresh paint Dishwasher Walk…" at bounding box center [1054, 406] width 843 height 152
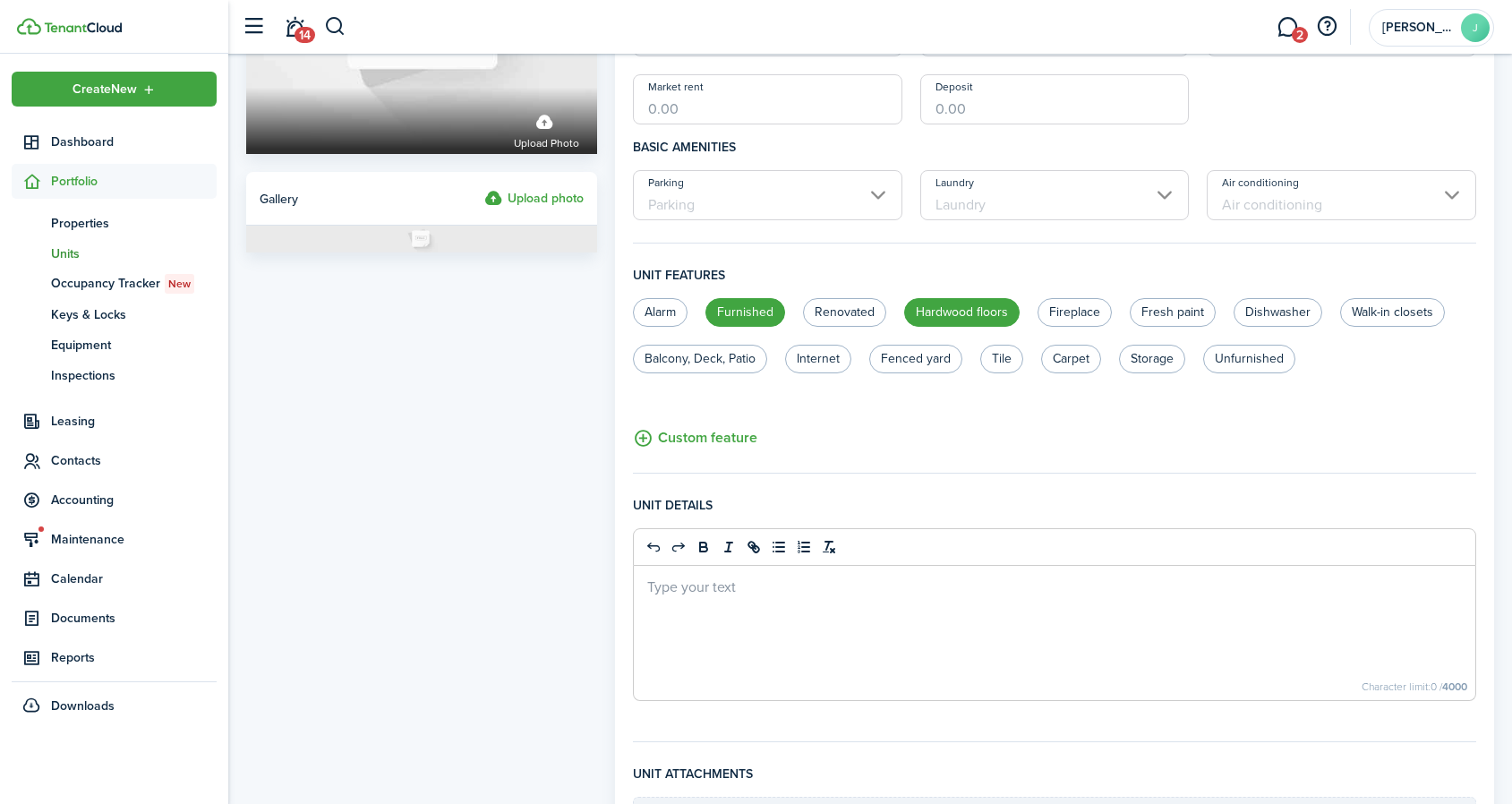
scroll to position [307, 0]
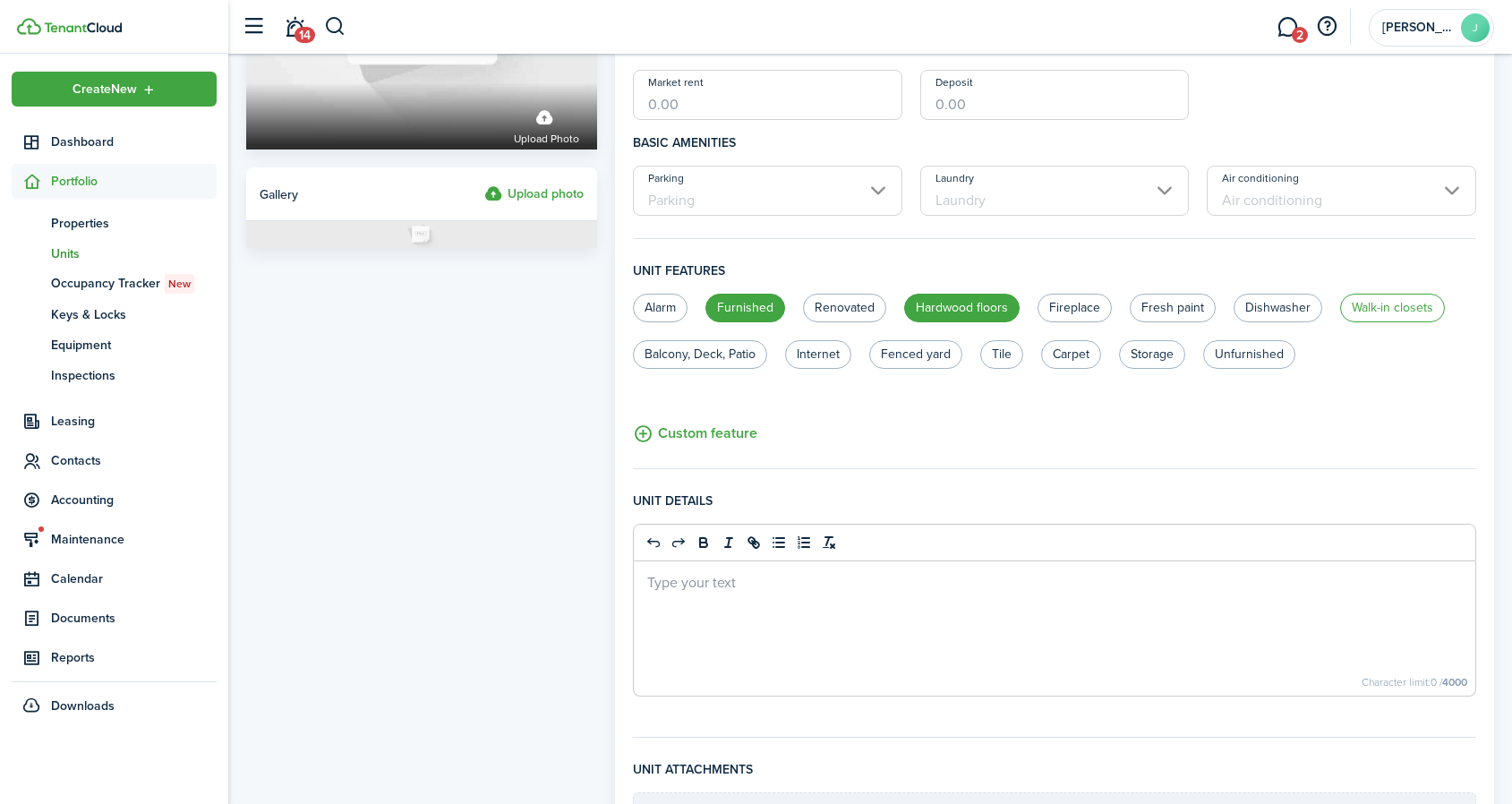
click at [1354, 309] on label "Walk-in closets" at bounding box center [1392, 308] width 105 height 29
radio input "true"
click at [1167, 400] on unit-edit-features "Alarm Furnished Renovated Hardwood floors Fireplace Fresh paint Dishwasher Walk…" at bounding box center [1054, 370] width 843 height 152
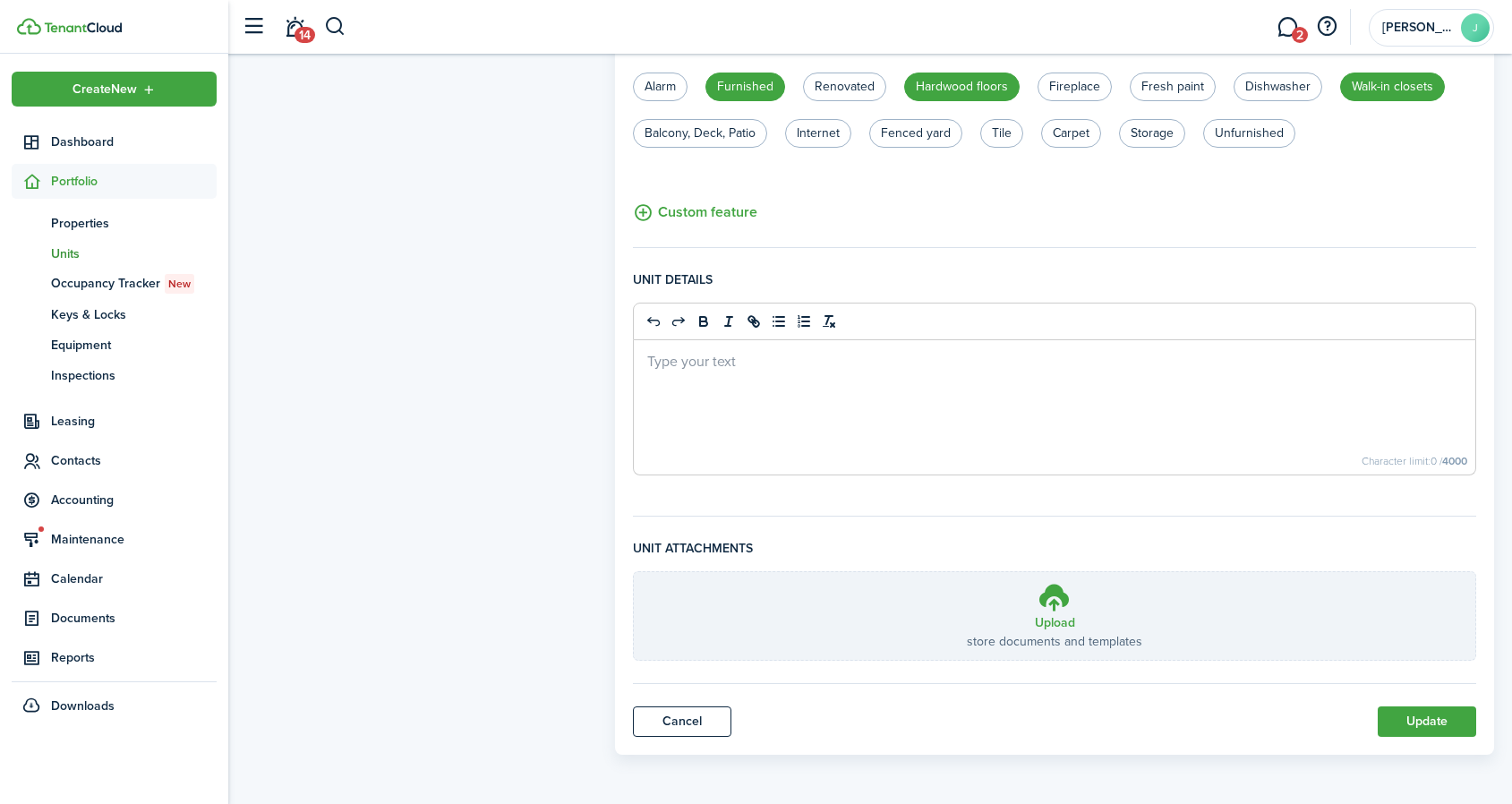
scroll to position [528, 0]
click at [1394, 725] on button "Update" at bounding box center [1426, 721] width 98 height 30
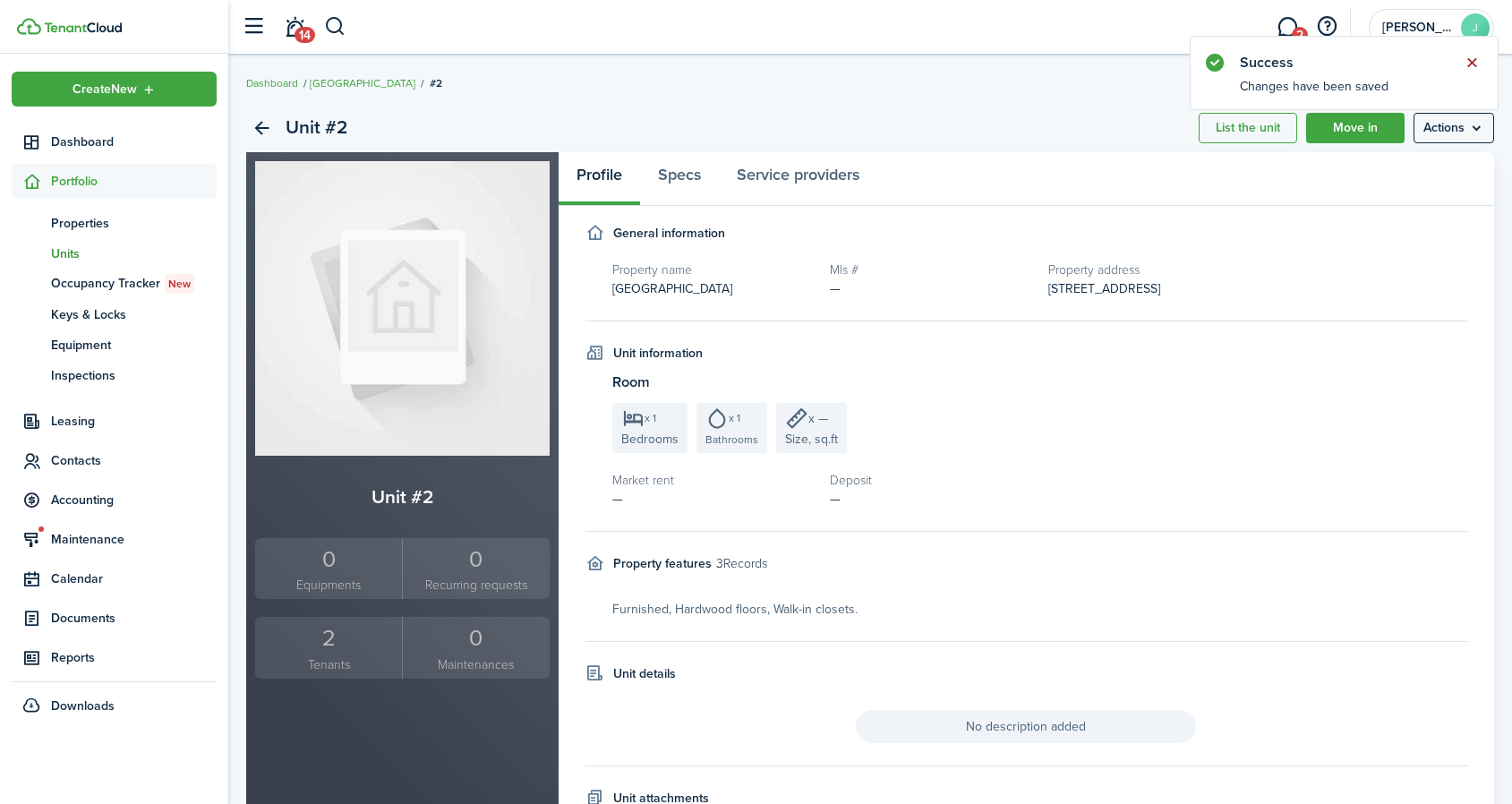
click at [1472, 56] on button "Close notify" at bounding box center [1471, 63] width 25 height 25
click at [337, 649] on div "2" at bounding box center [328, 638] width 138 height 34
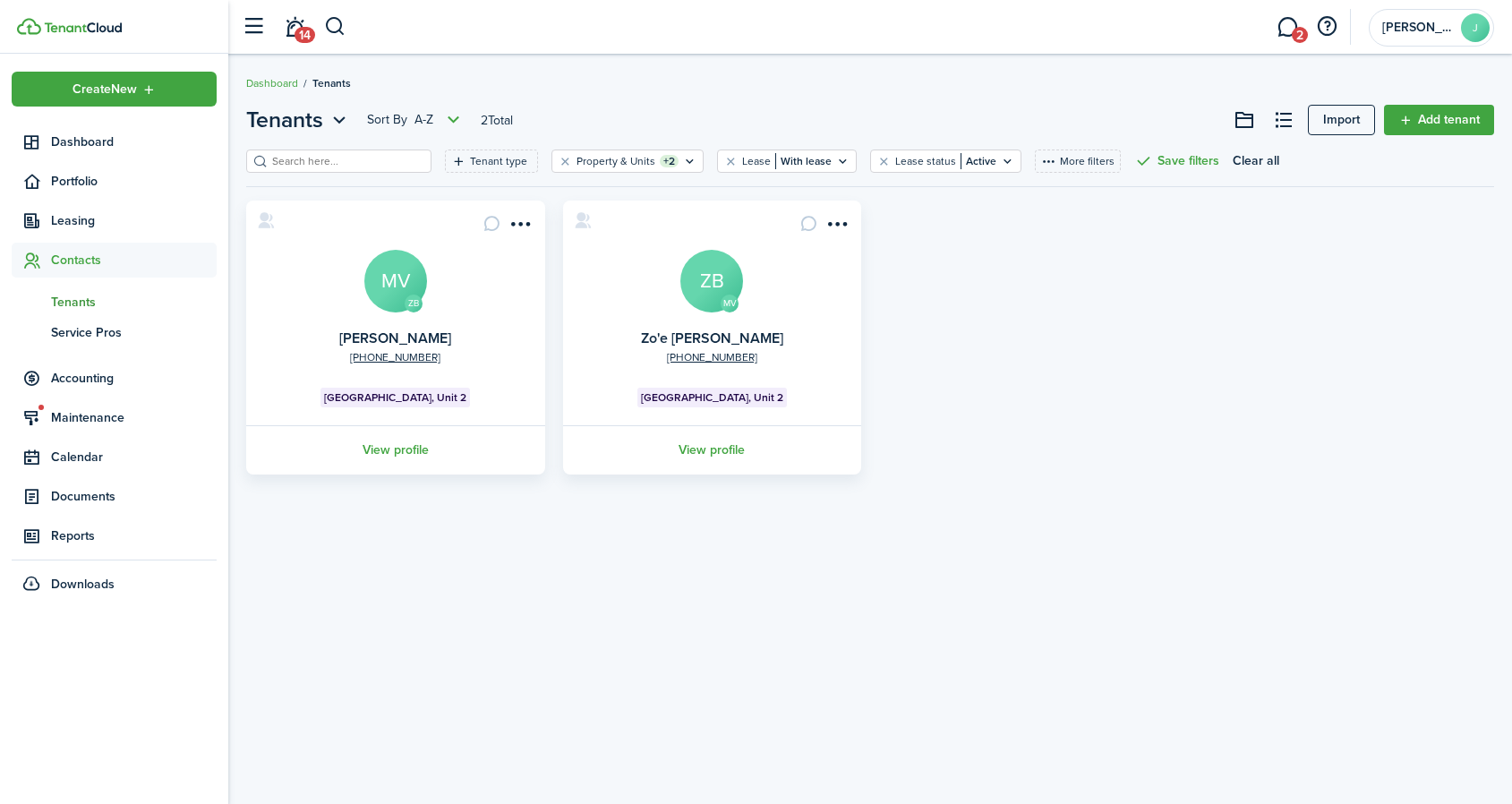
click at [73, 299] on span "Tenants" at bounding box center [134, 302] width 166 height 19
click at [73, 305] on span "Tenants" at bounding box center [134, 302] width 166 height 19
click at [76, 294] on span "Tenants" at bounding box center [134, 302] width 166 height 19
click at [78, 324] on span "Service Pros" at bounding box center [134, 332] width 166 height 19
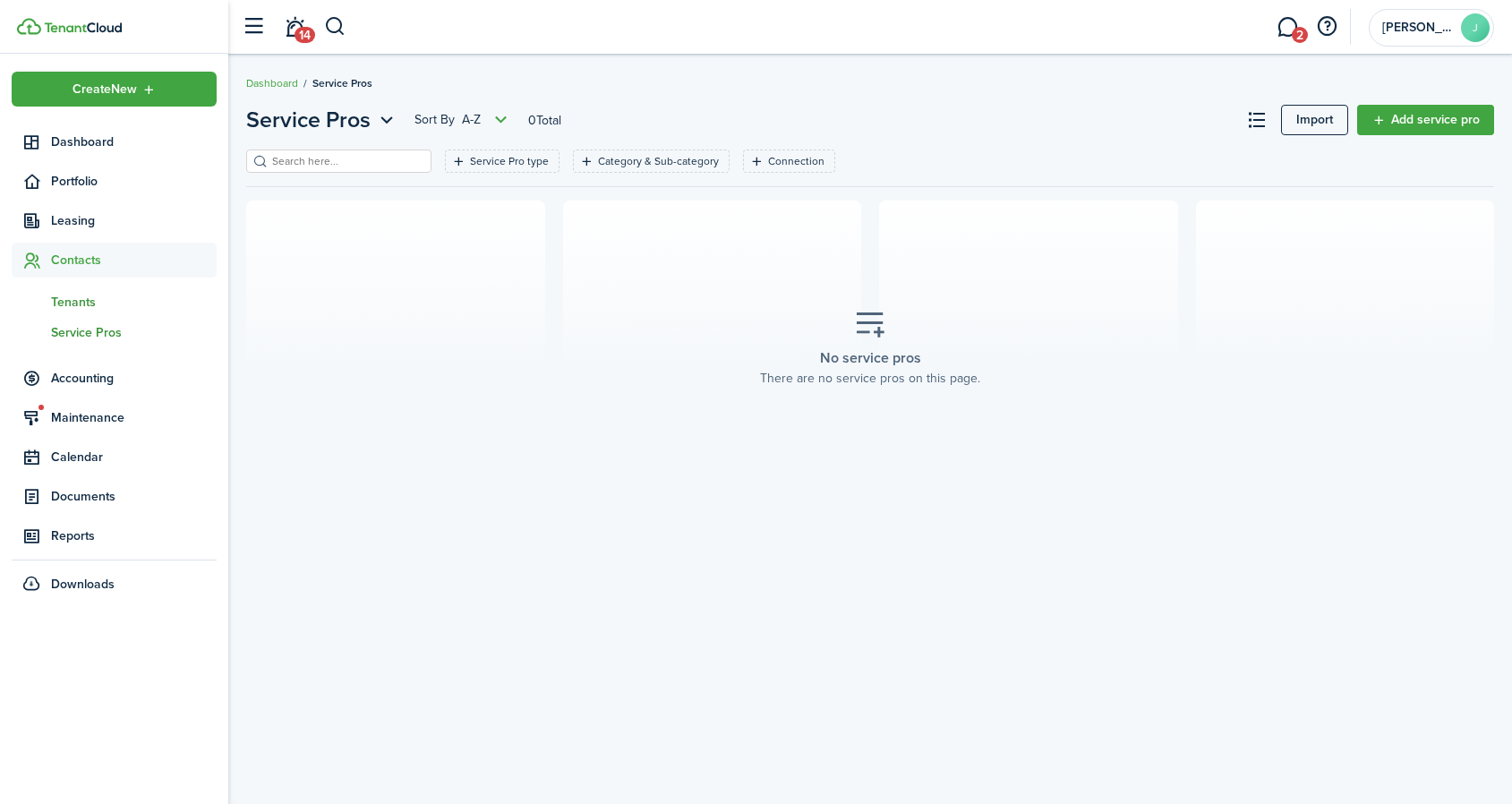
click at [81, 303] on span "Tenants" at bounding box center [134, 302] width 166 height 19
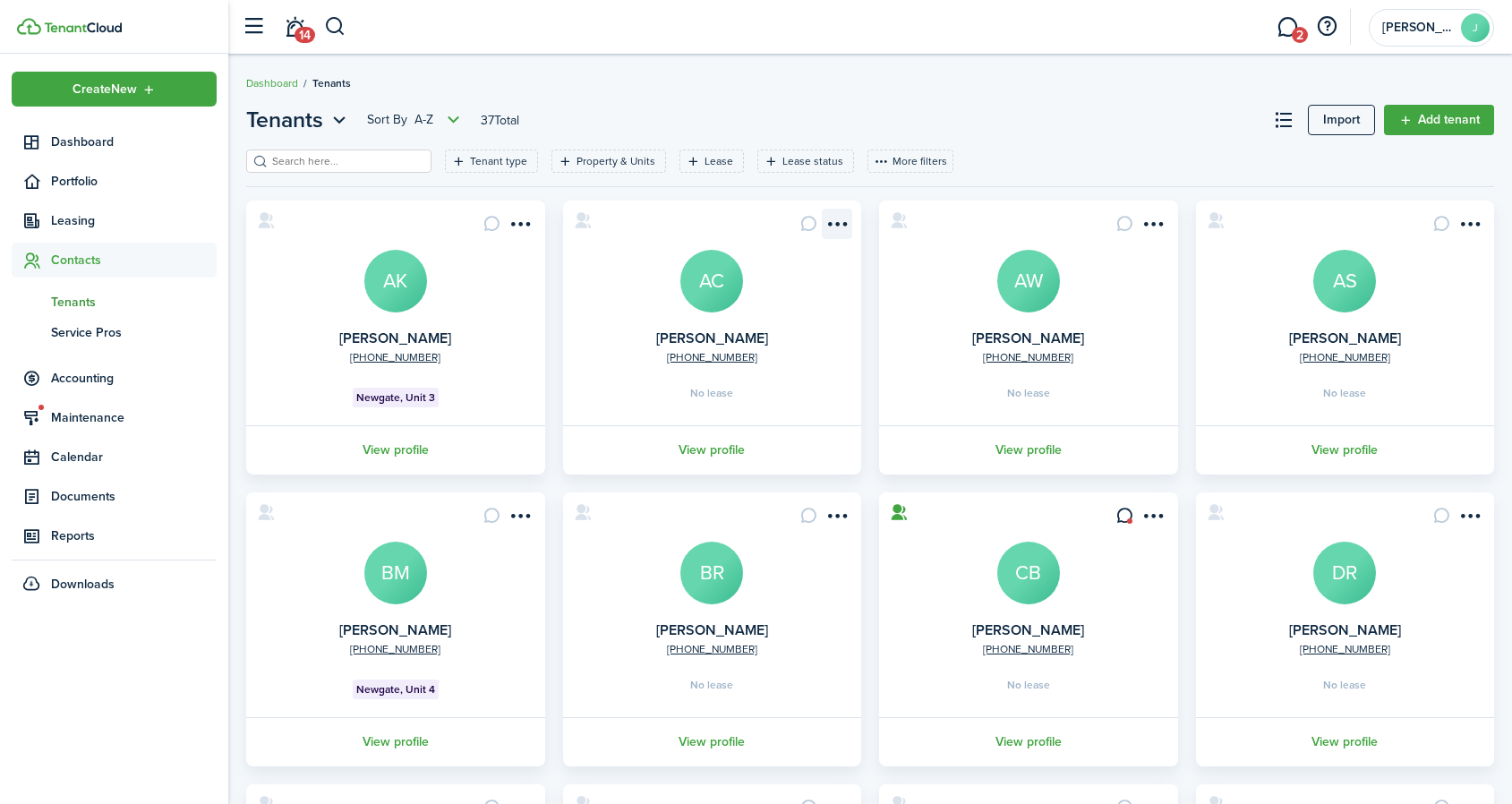
click at [836, 230] on menu-btn-icon "Open menu" at bounding box center [837, 224] width 30 height 30
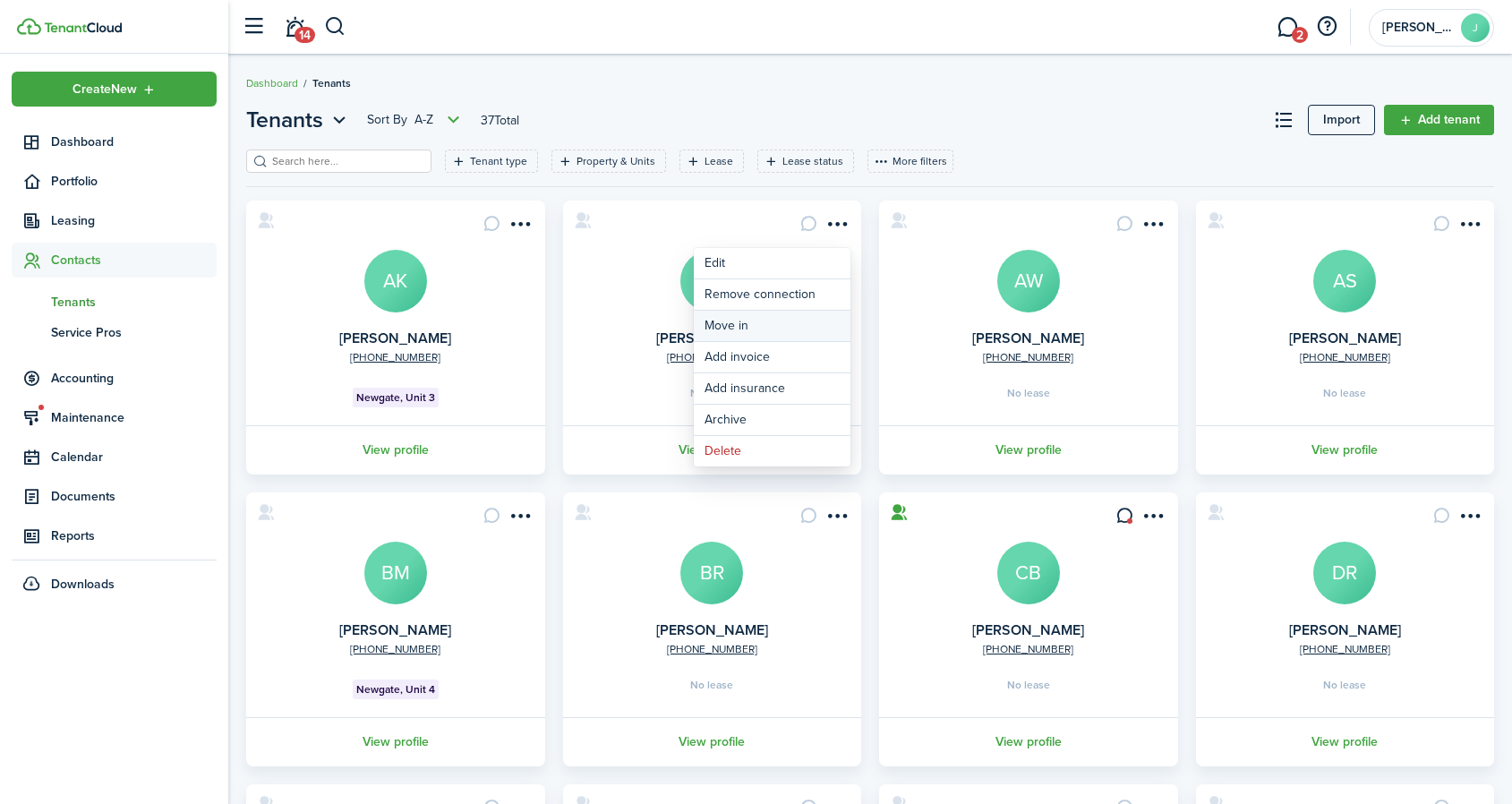
click at [758, 331] on link "Move in" at bounding box center [772, 326] width 156 height 30
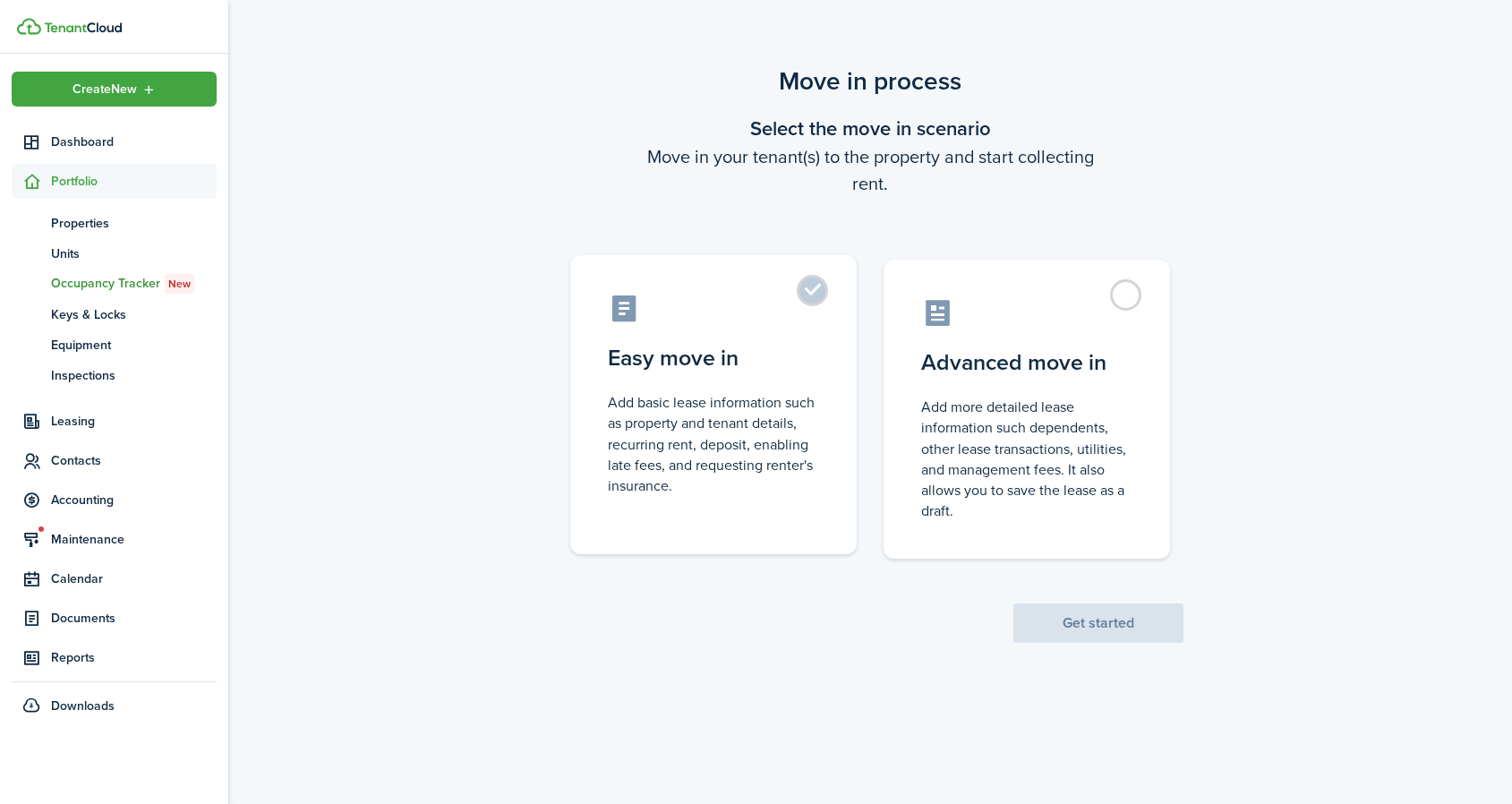
click at [775, 291] on label "Easy move in Add basic lease information such as property and tenant details, r…" at bounding box center [713, 405] width 287 height 299
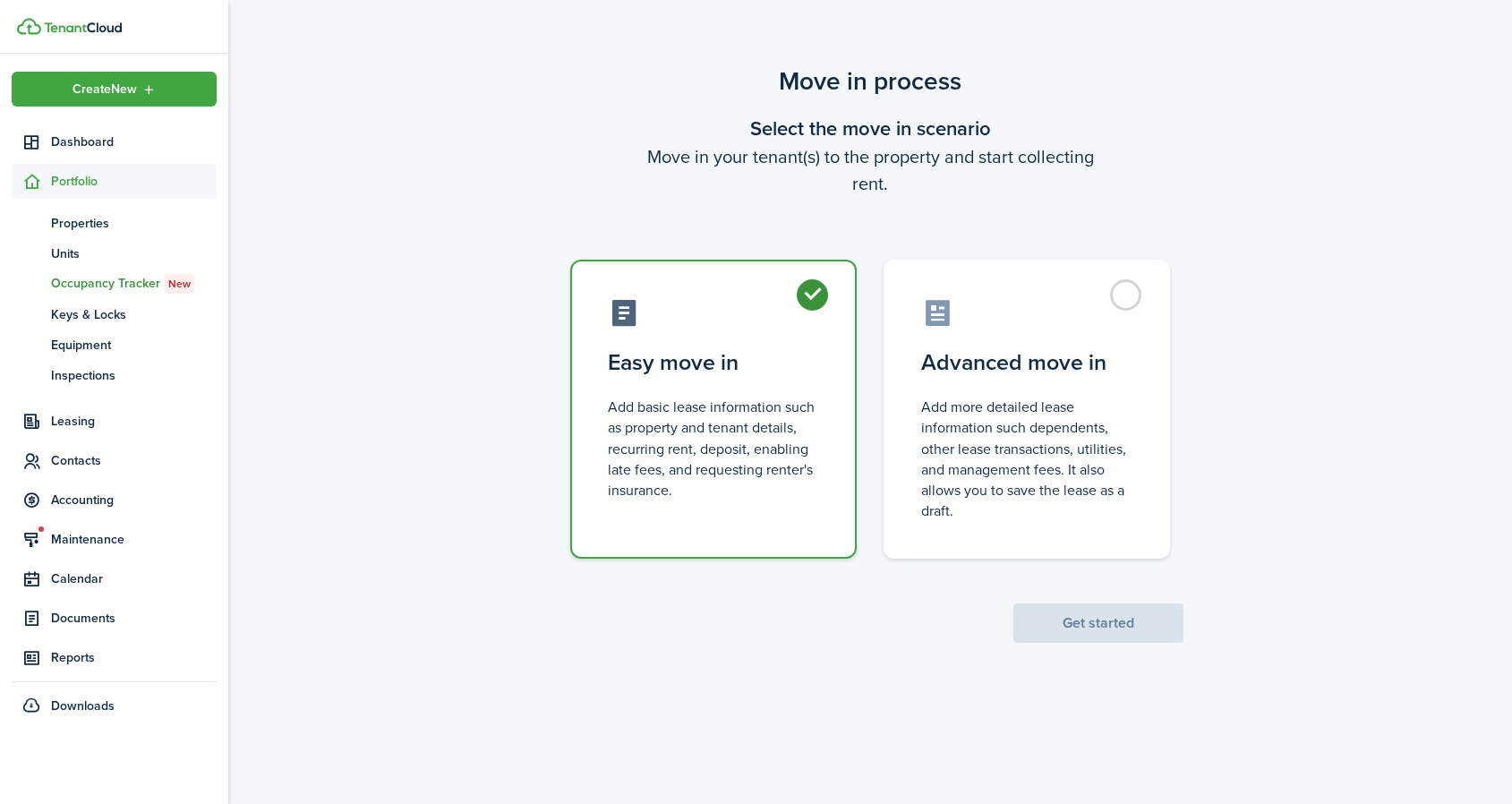
radio input "true"
click at [1072, 617] on button "Get started" at bounding box center [1099, 622] width 171 height 39
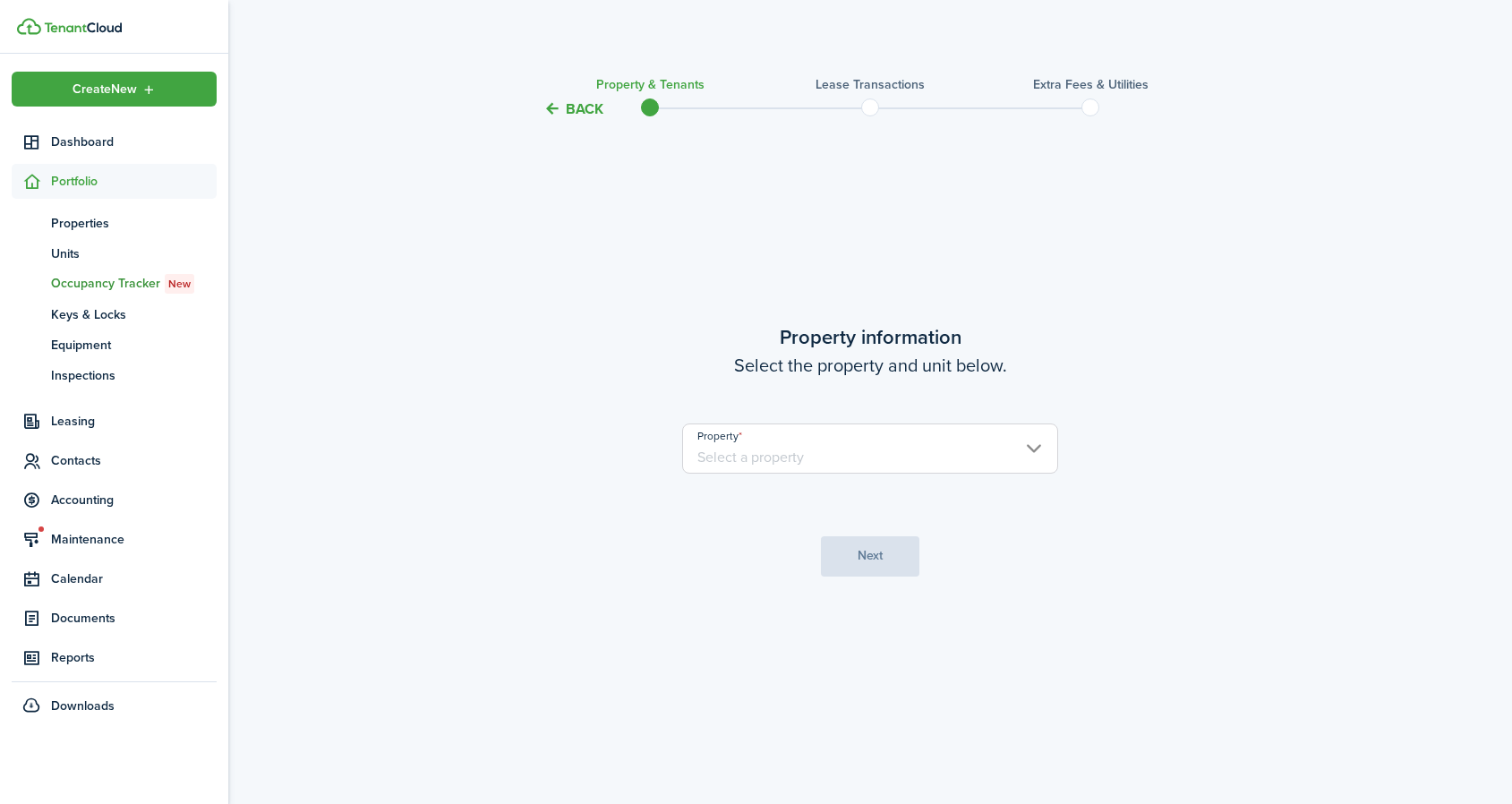
click at [832, 452] on input "Property" at bounding box center [870, 448] width 376 height 50
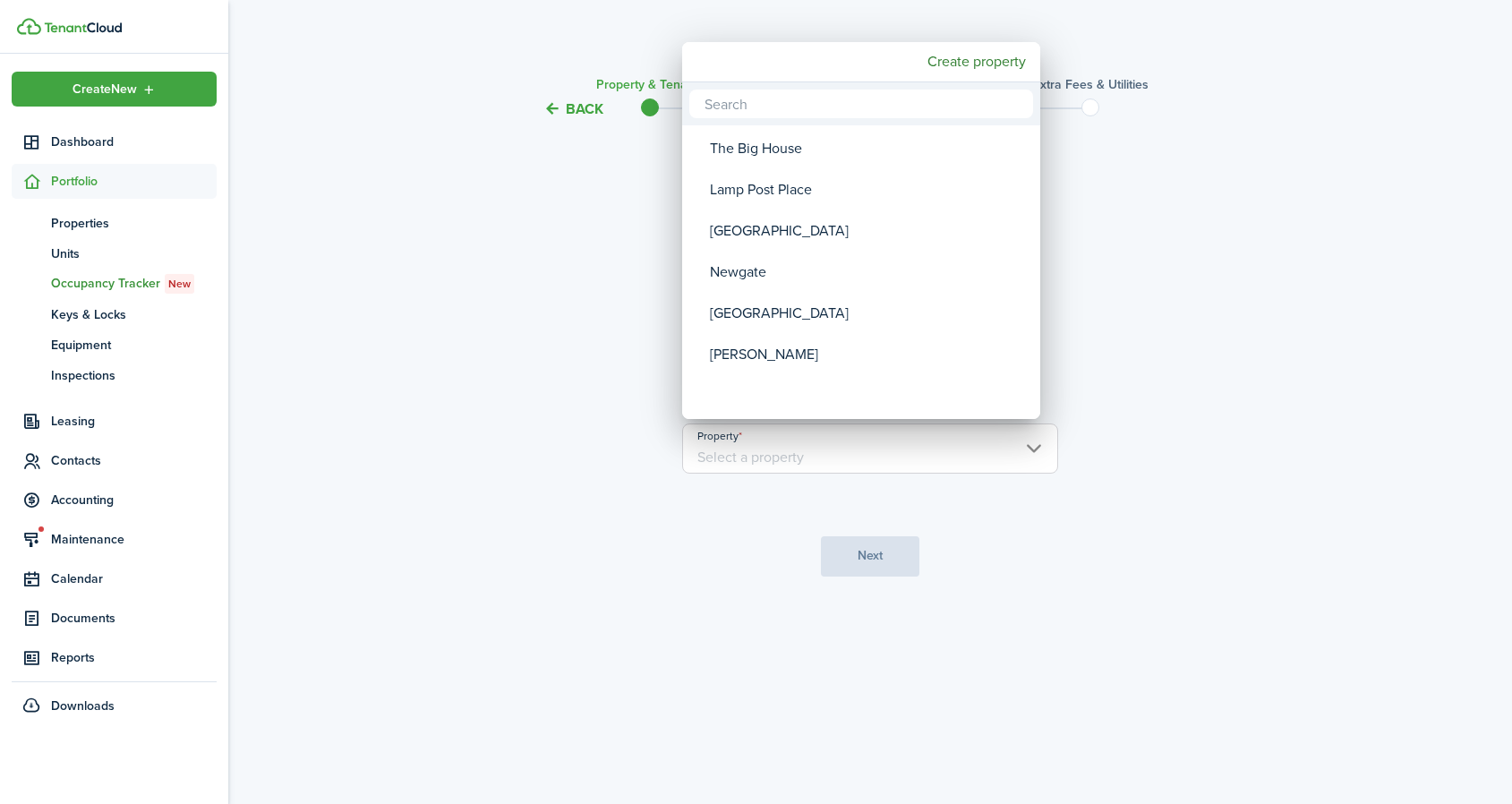
click at [522, 362] on div at bounding box center [756, 402] width 1798 height 1090
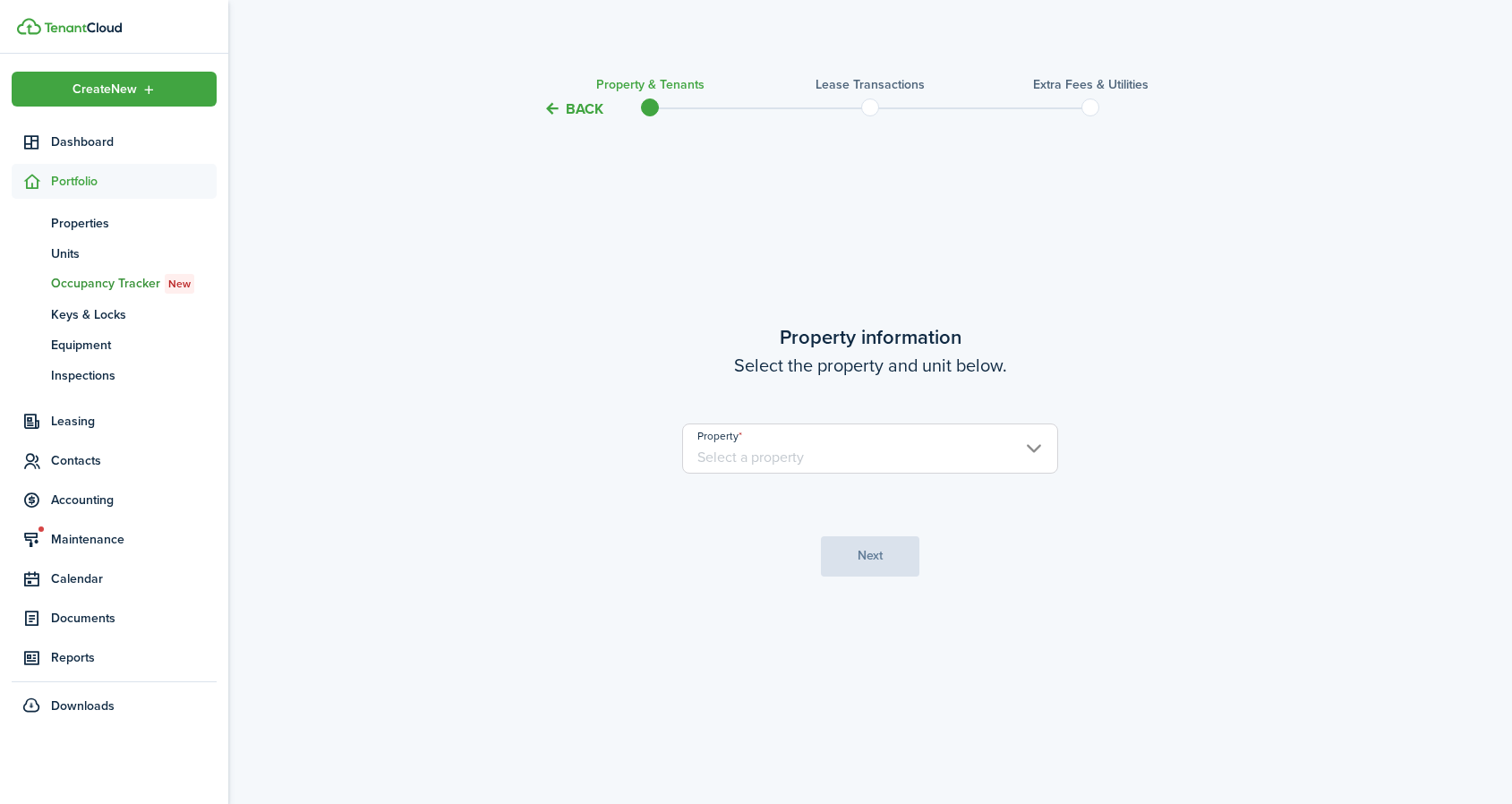
click at [583, 112] on button "Back" at bounding box center [573, 109] width 60 height 19
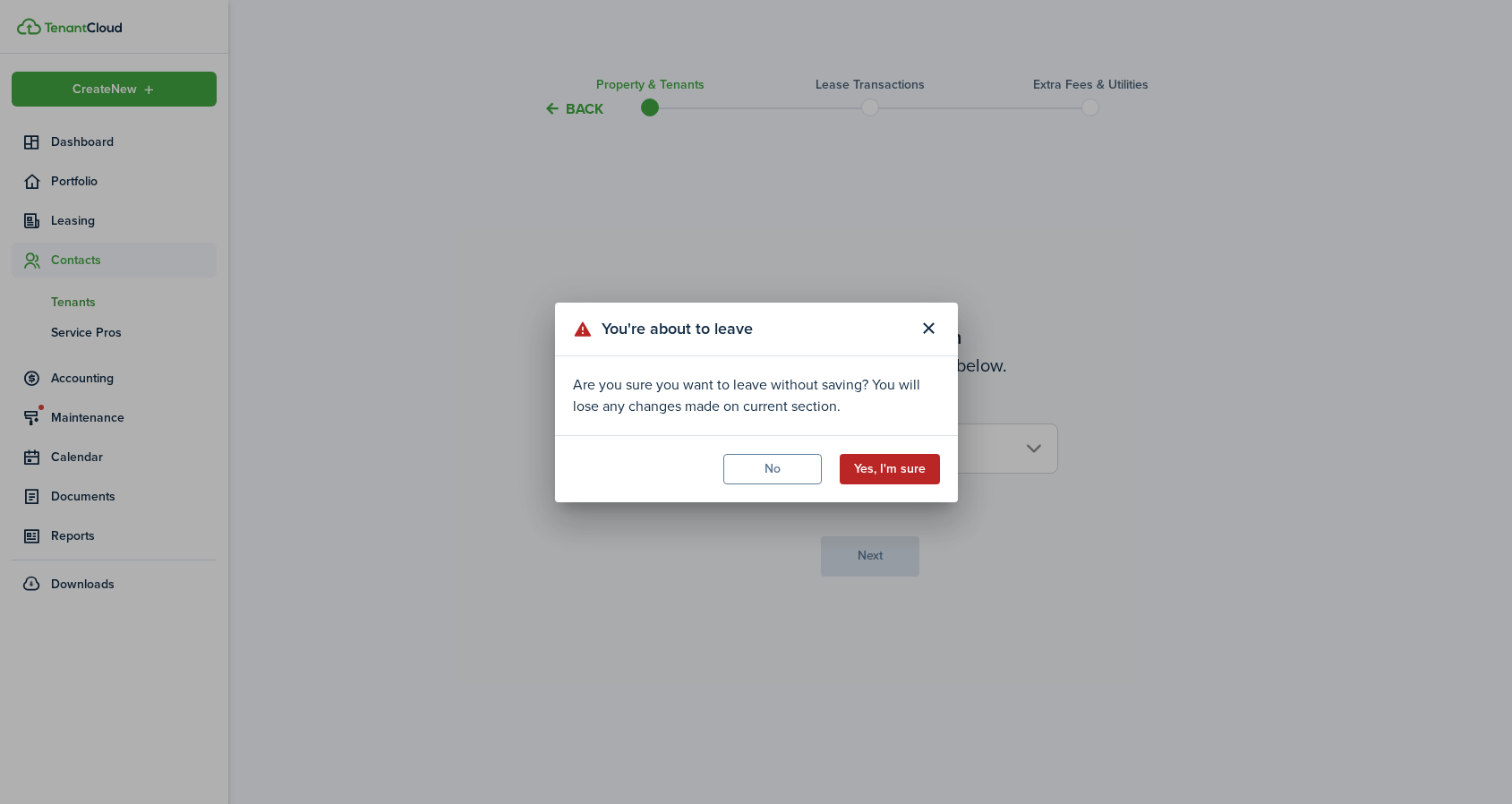
click at [889, 463] on button "Yes, I'm sure" at bounding box center [889, 469] width 100 height 30
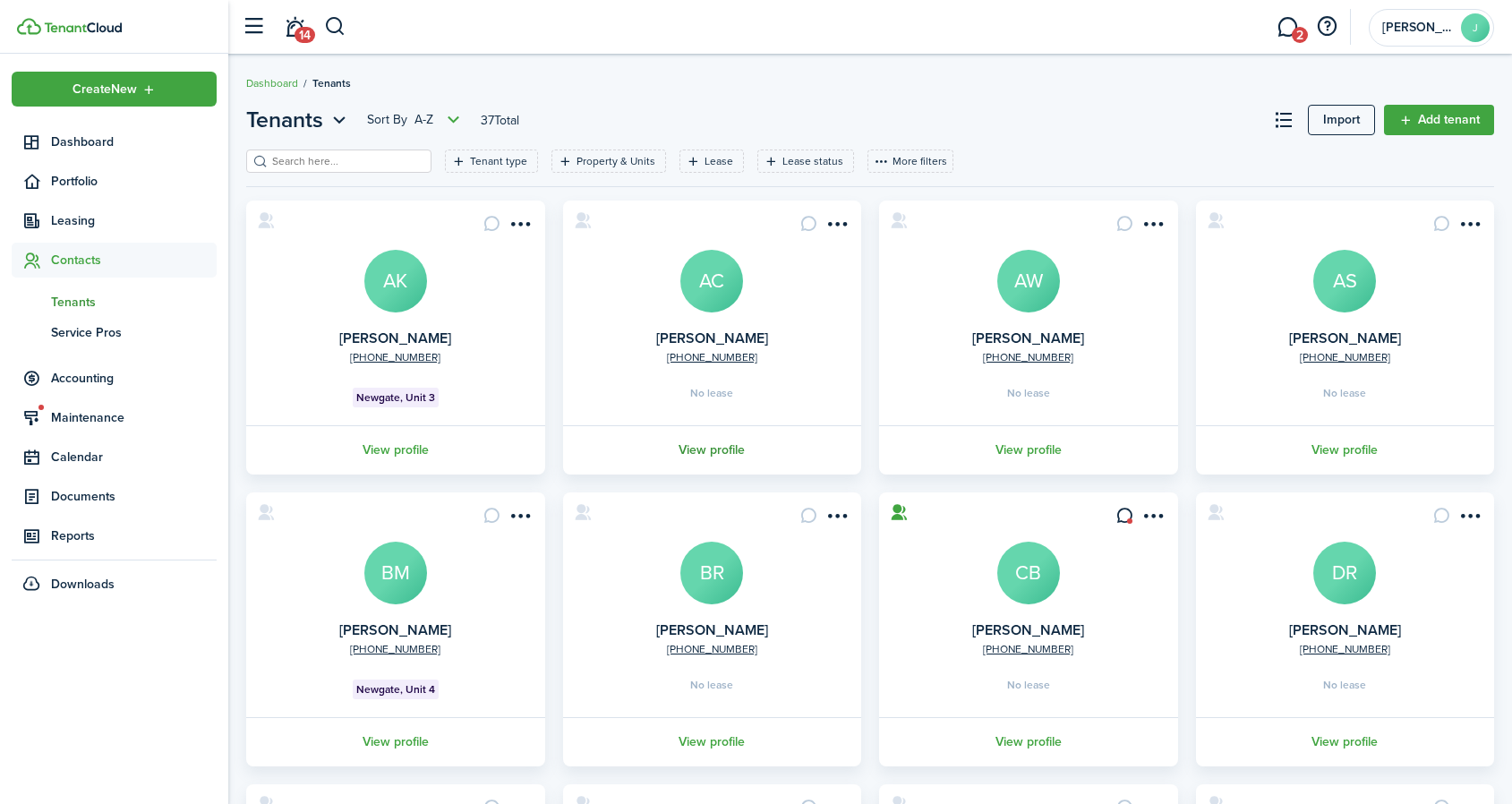
click at [727, 451] on link "View profile" at bounding box center [712, 450] width 304 height 50
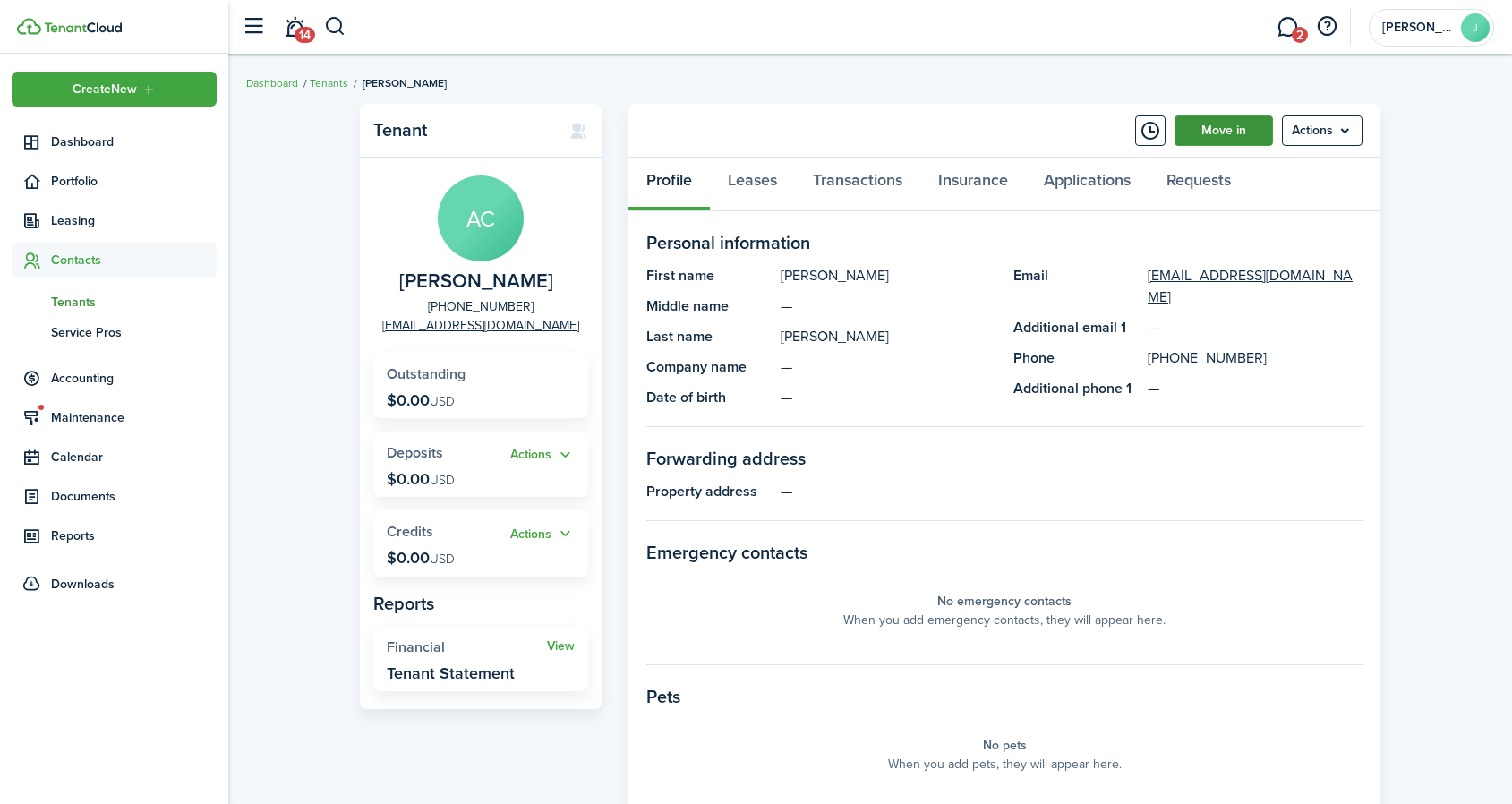
click at [1215, 128] on link "Move in" at bounding box center [1223, 131] width 98 height 30
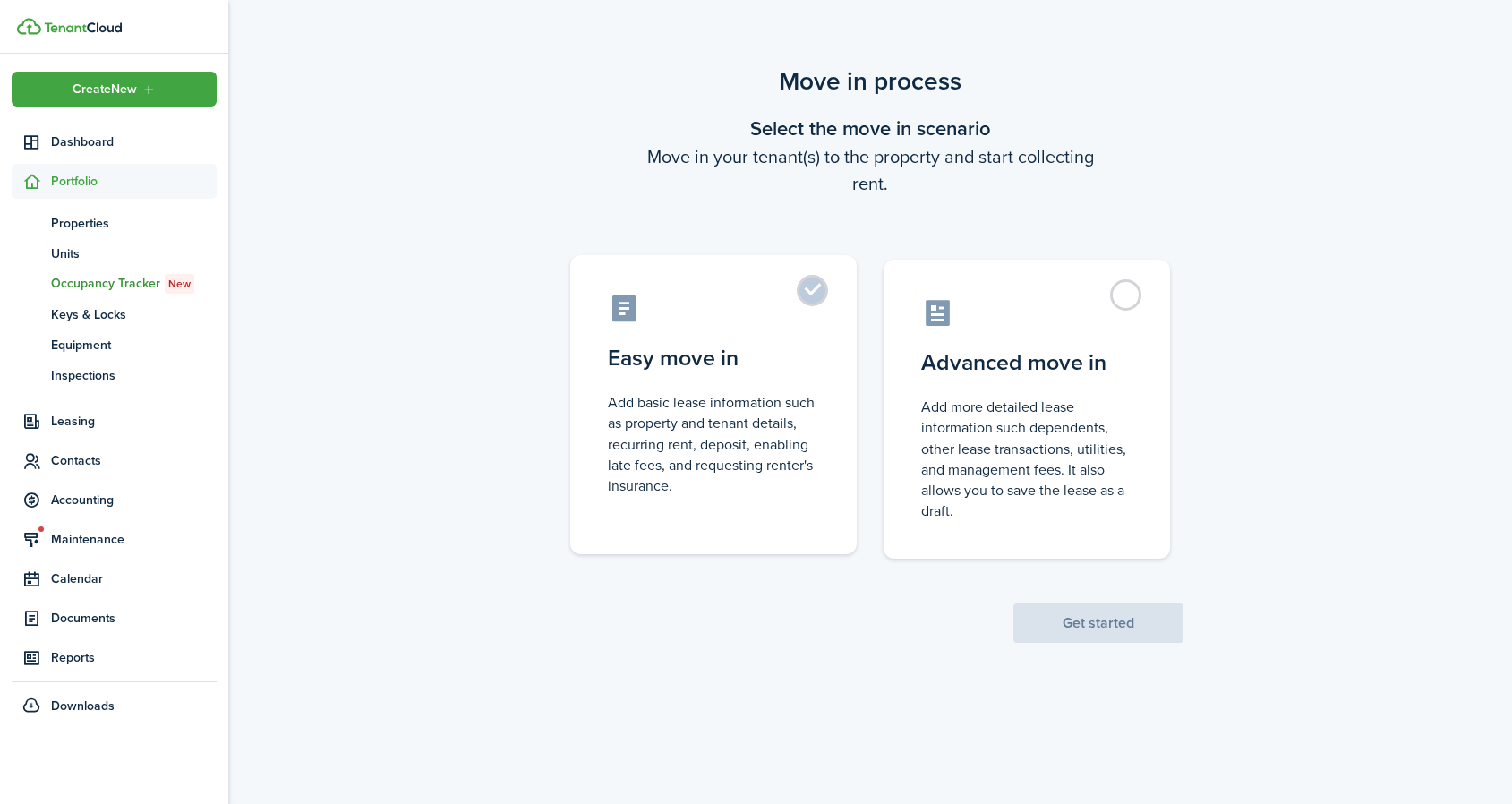
click at [816, 298] on label "Easy move in Add basic lease information such as property and tenant details, r…" at bounding box center [713, 405] width 287 height 299
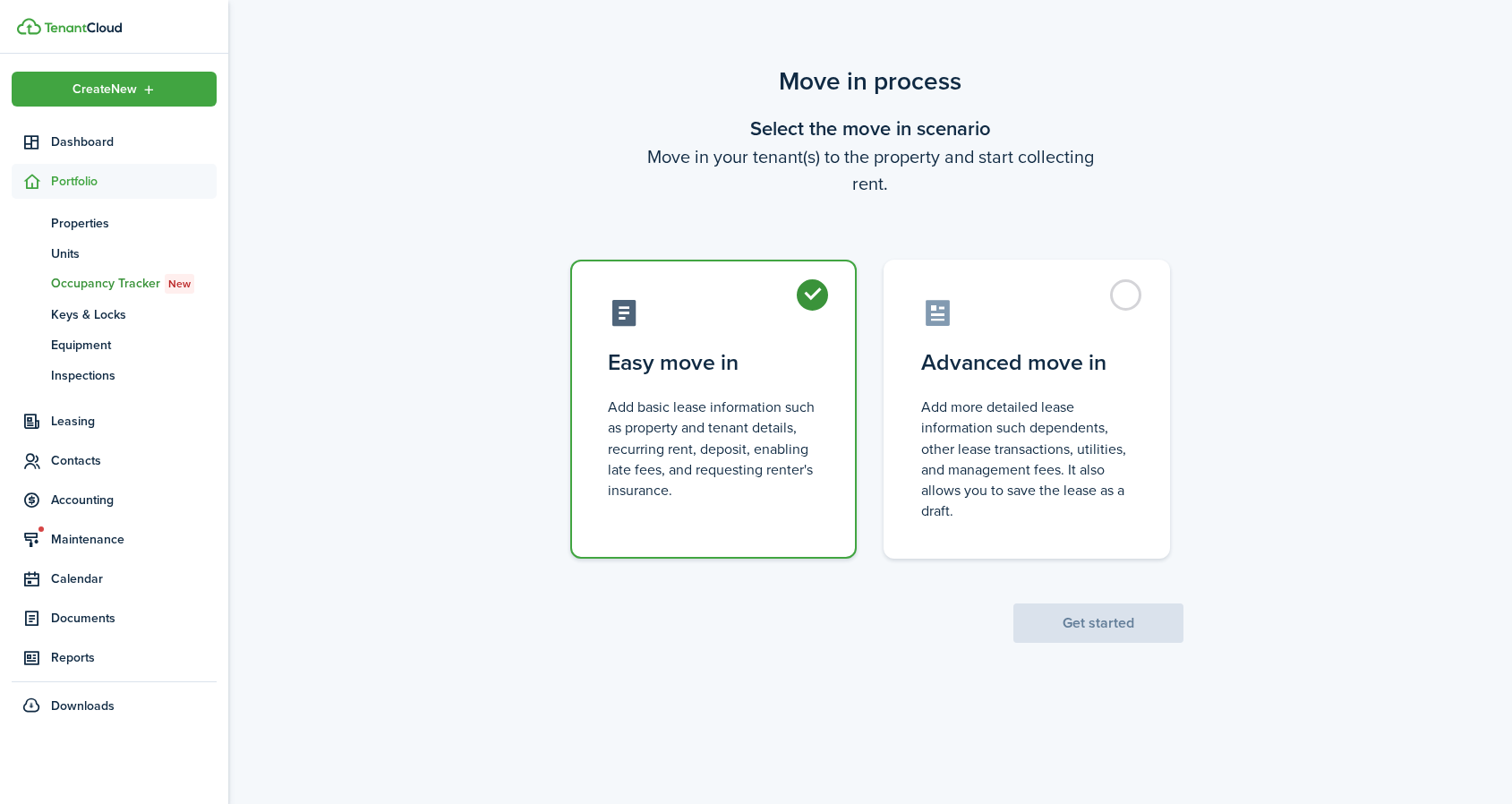
radio input "true"
click at [1109, 609] on button "Get started" at bounding box center [1099, 622] width 171 height 39
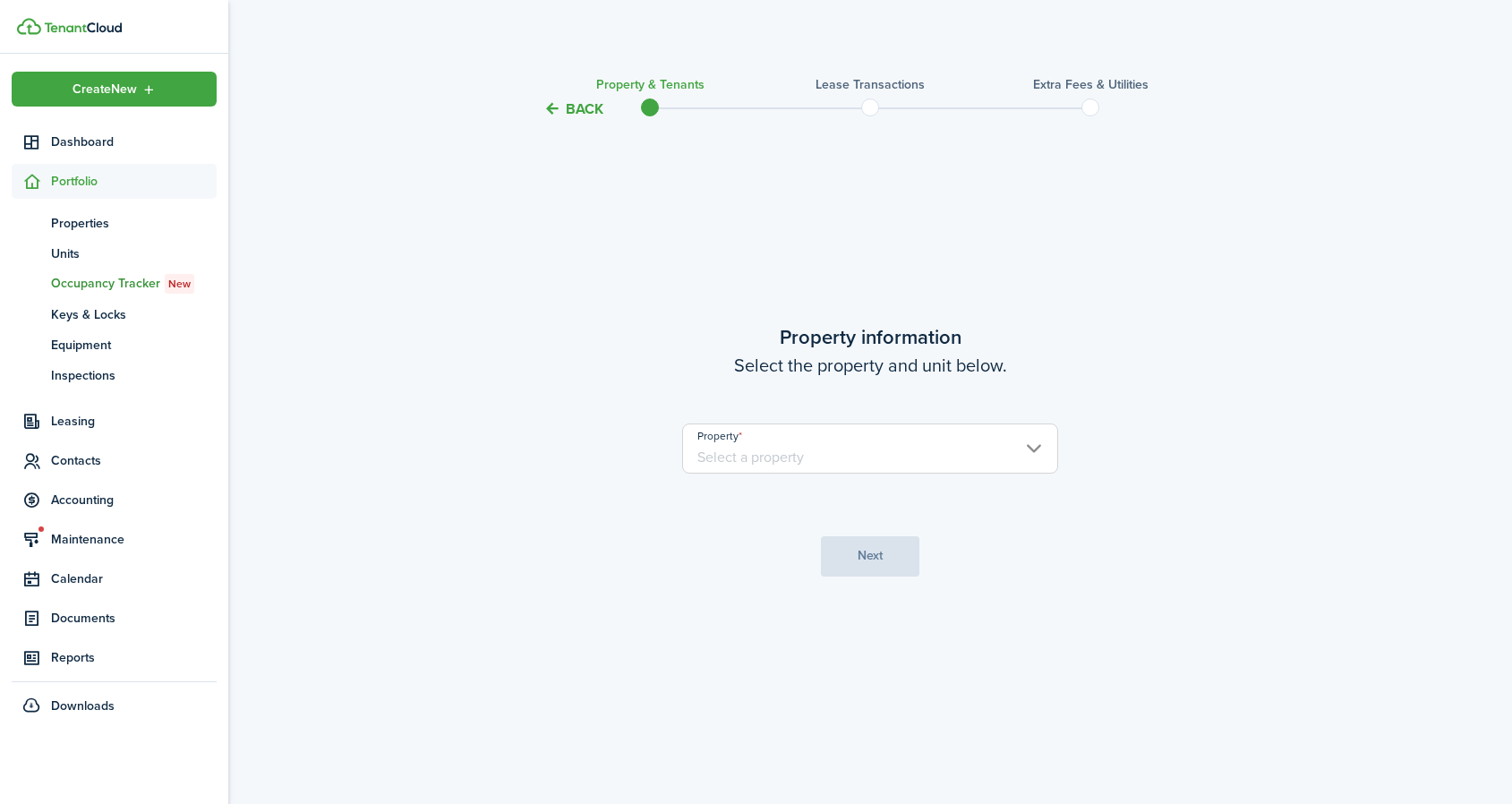
click at [837, 443] on input "Property" at bounding box center [870, 448] width 376 height 50
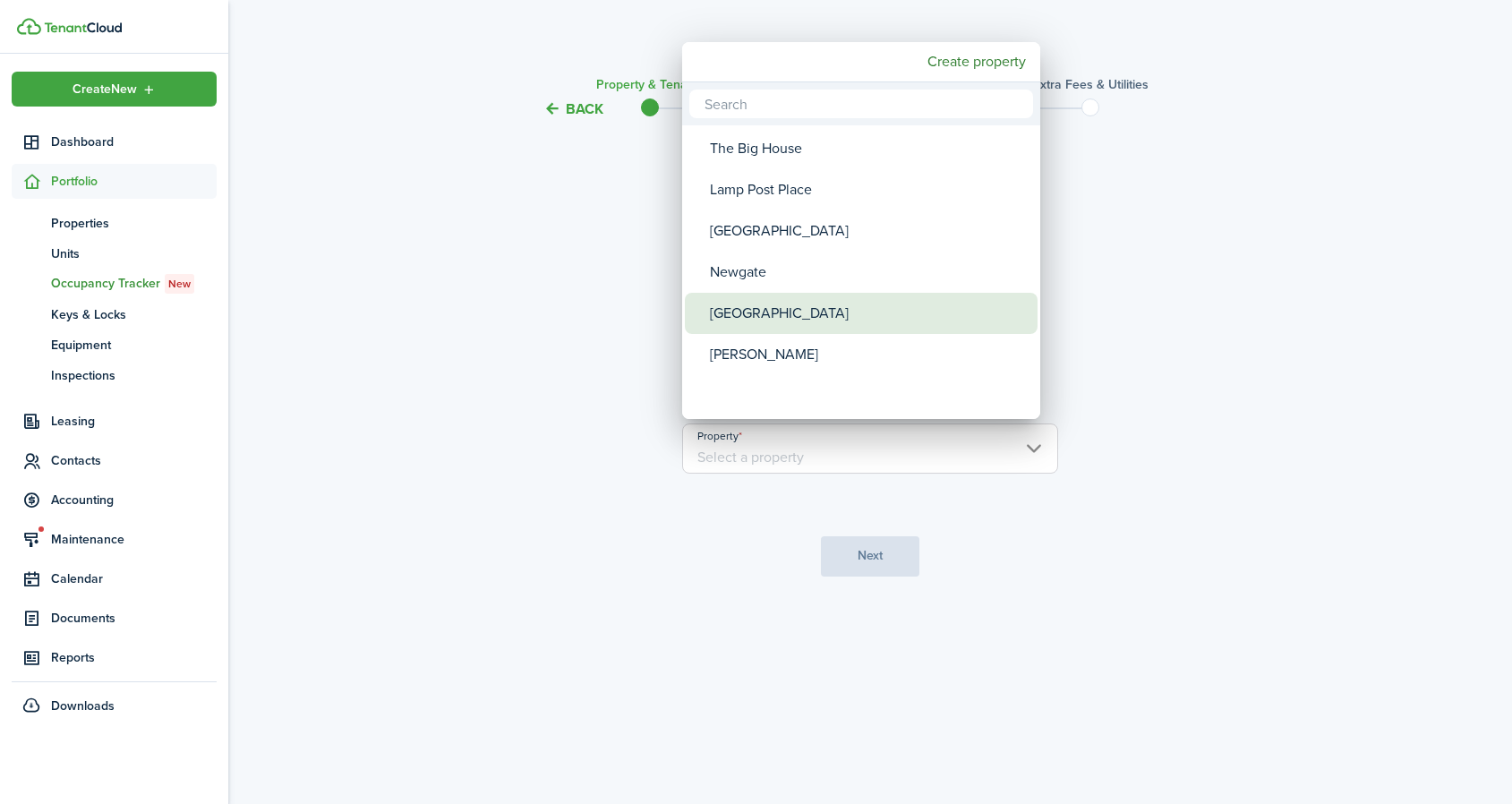
click at [740, 311] on div "[GEOGRAPHIC_DATA]" at bounding box center [868, 312] width 317 height 41
type input "[GEOGRAPHIC_DATA]"
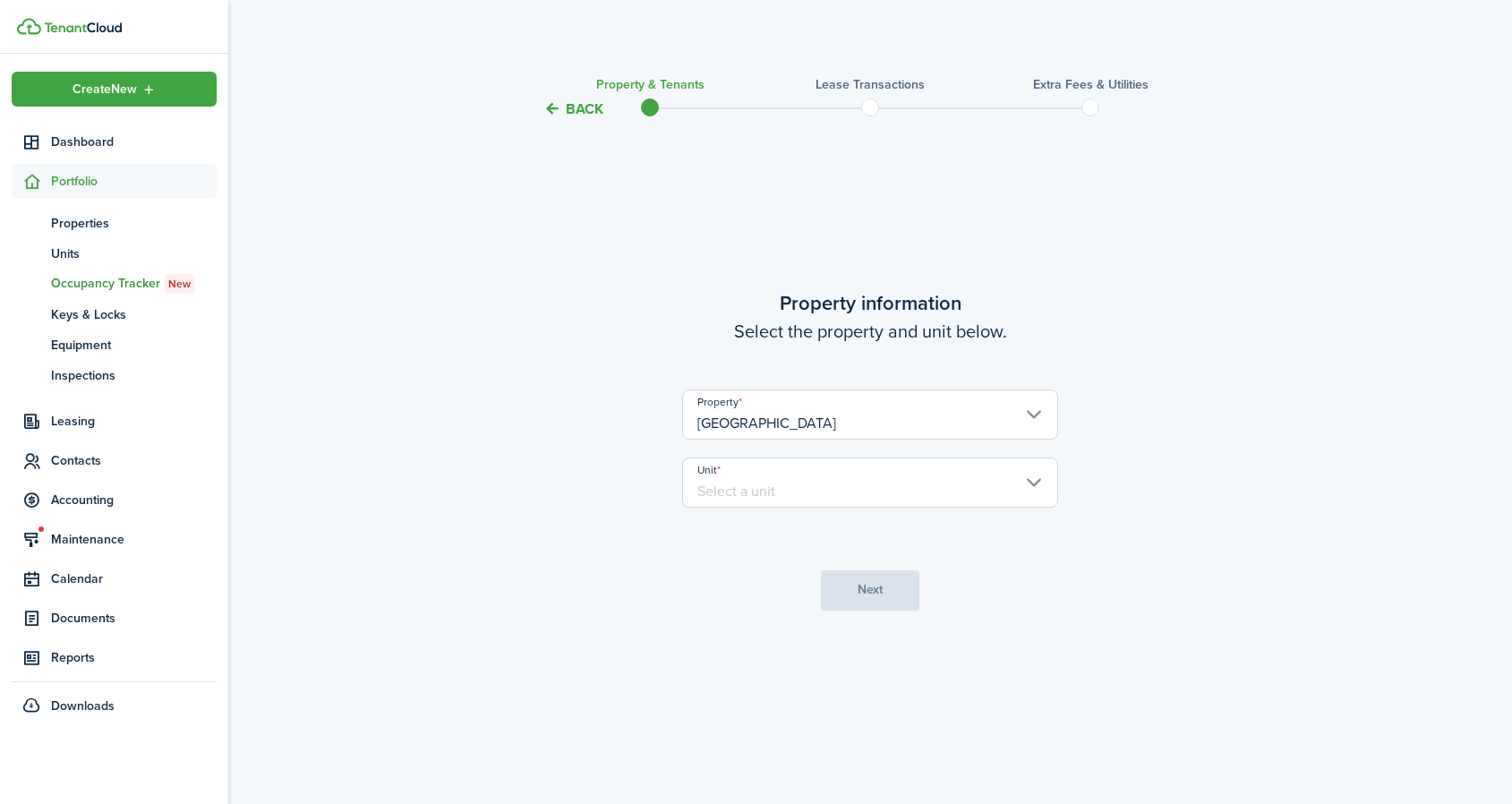
click at [776, 491] on input "Unit" at bounding box center [870, 482] width 376 height 50
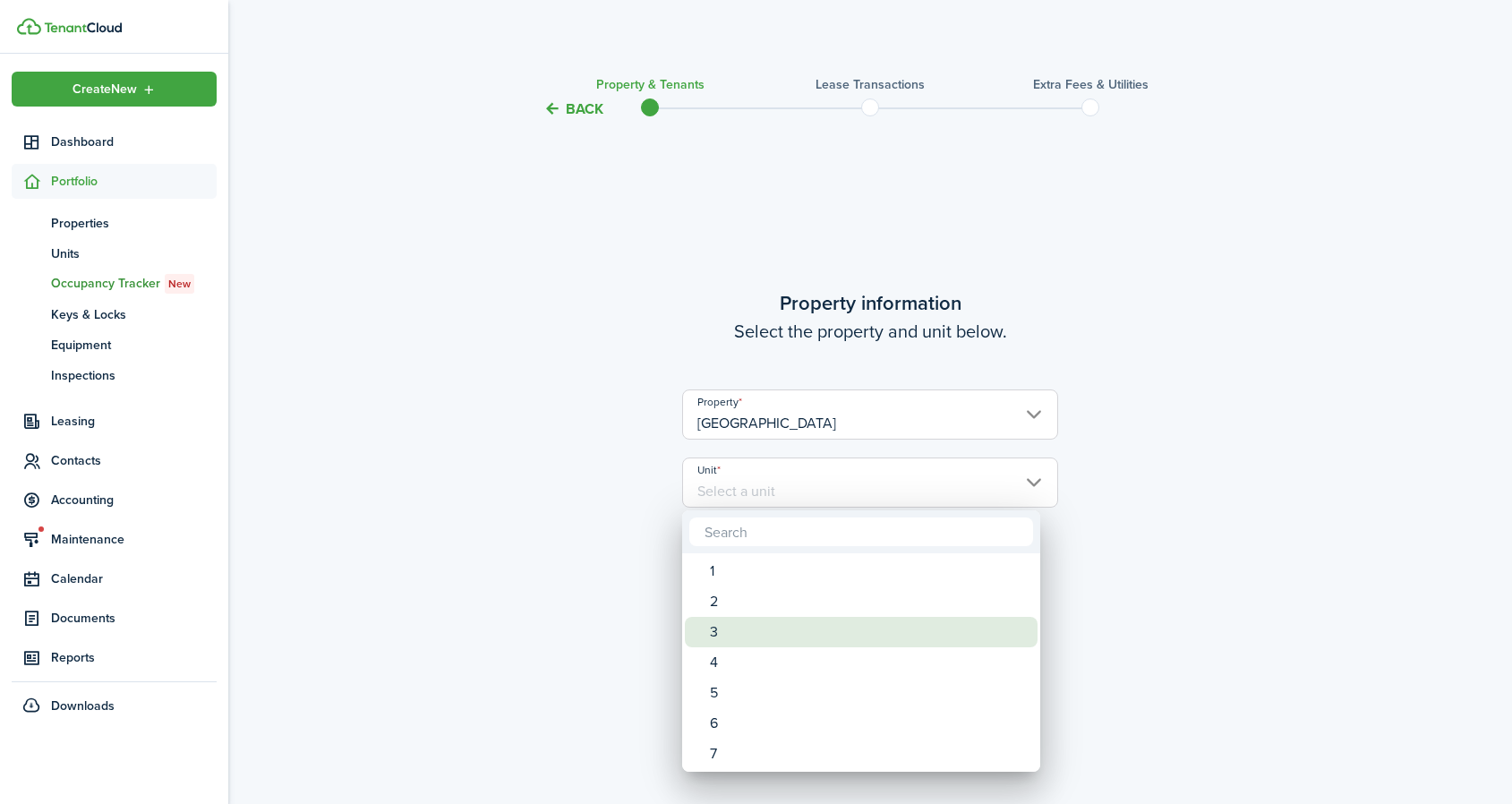
click at [733, 626] on div "3" at bounding box center [868, 632] width 317 height 30
type input "3"
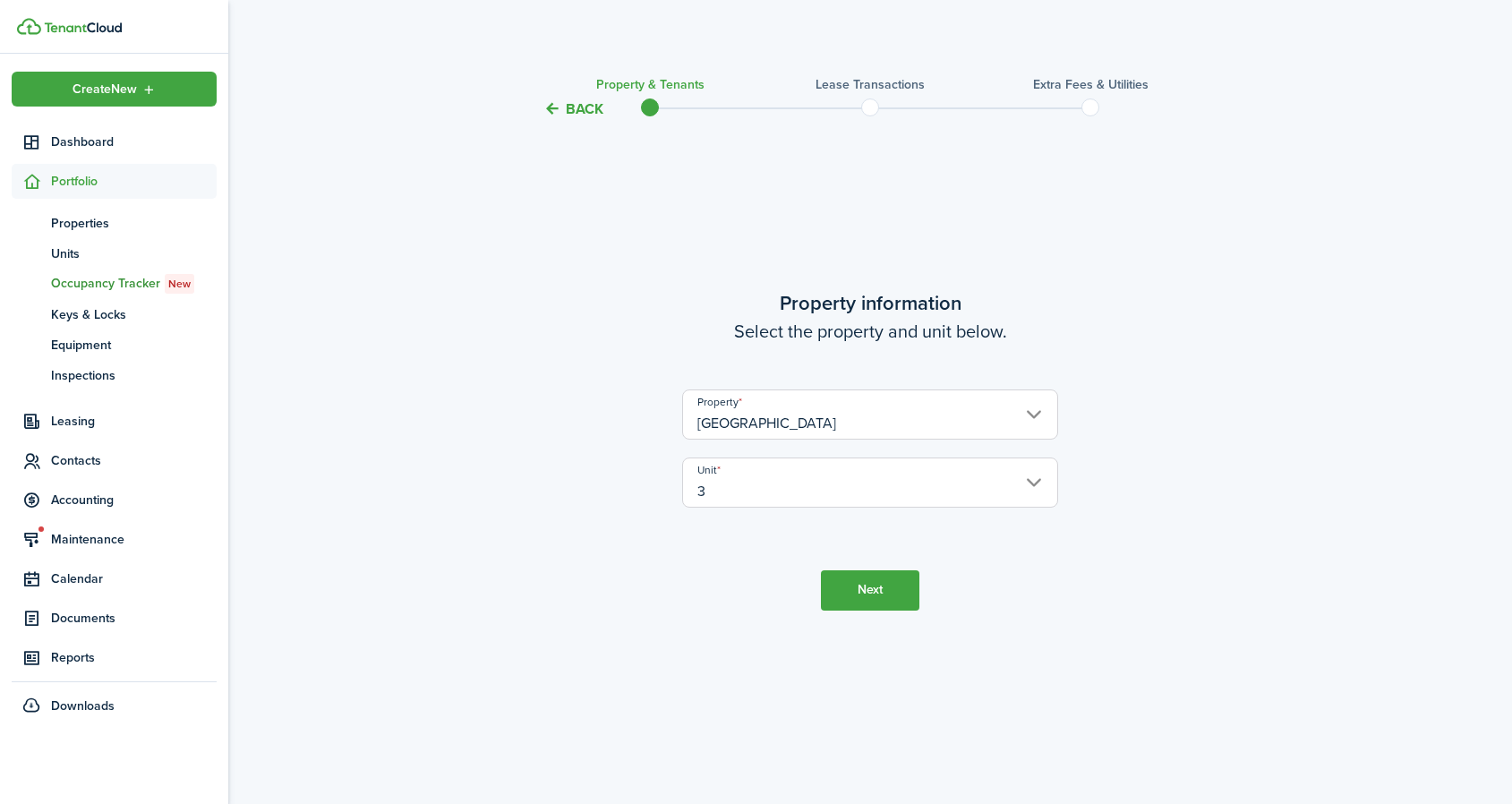
click at [857, 590] on button "Next" at bounding box center [870, 590] width 98 height 40
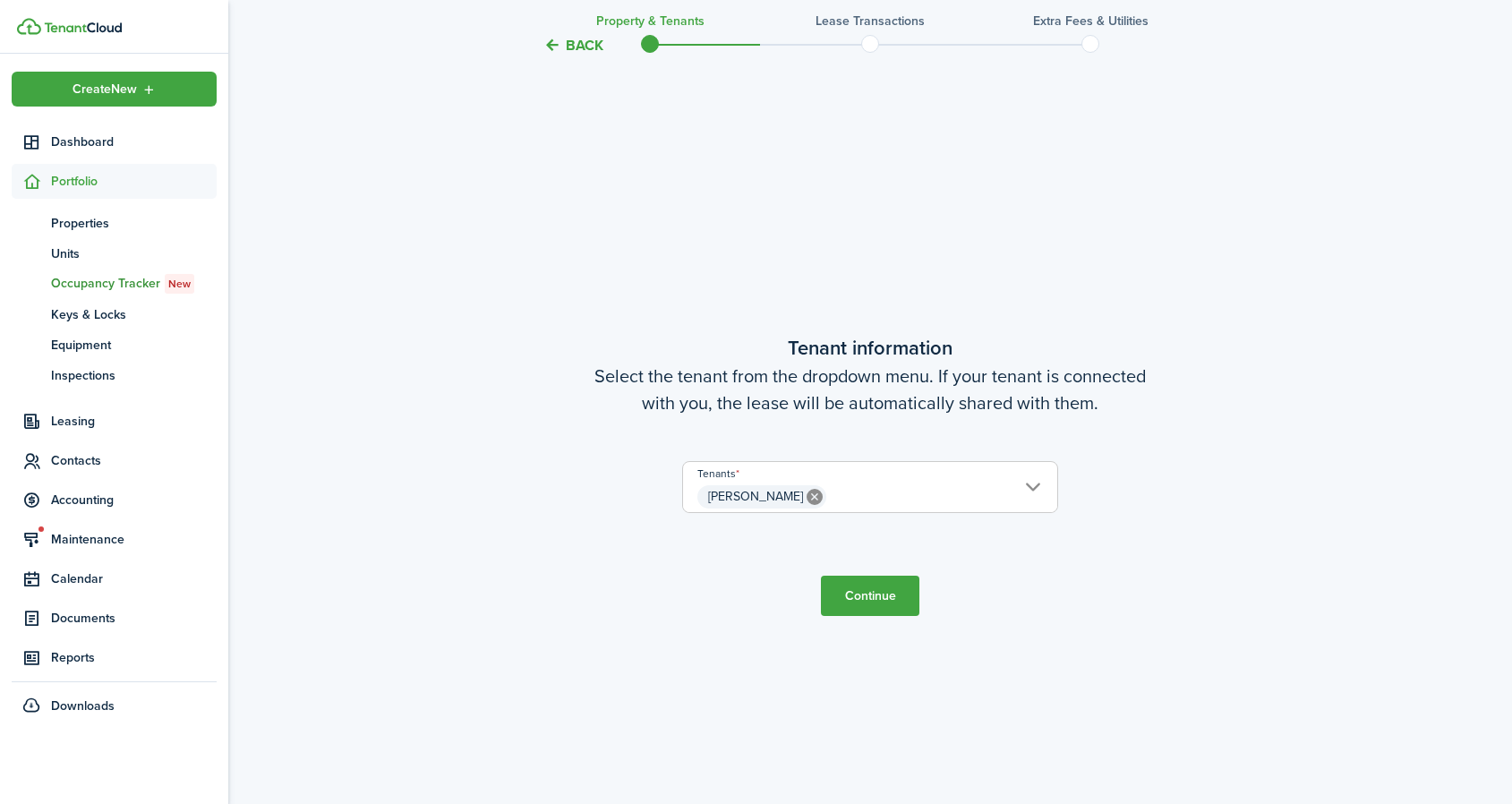
scroll to position [683, 0]
click at [849, 591] on button "Continue" at bounding box center [870, 594] width 98 height 40
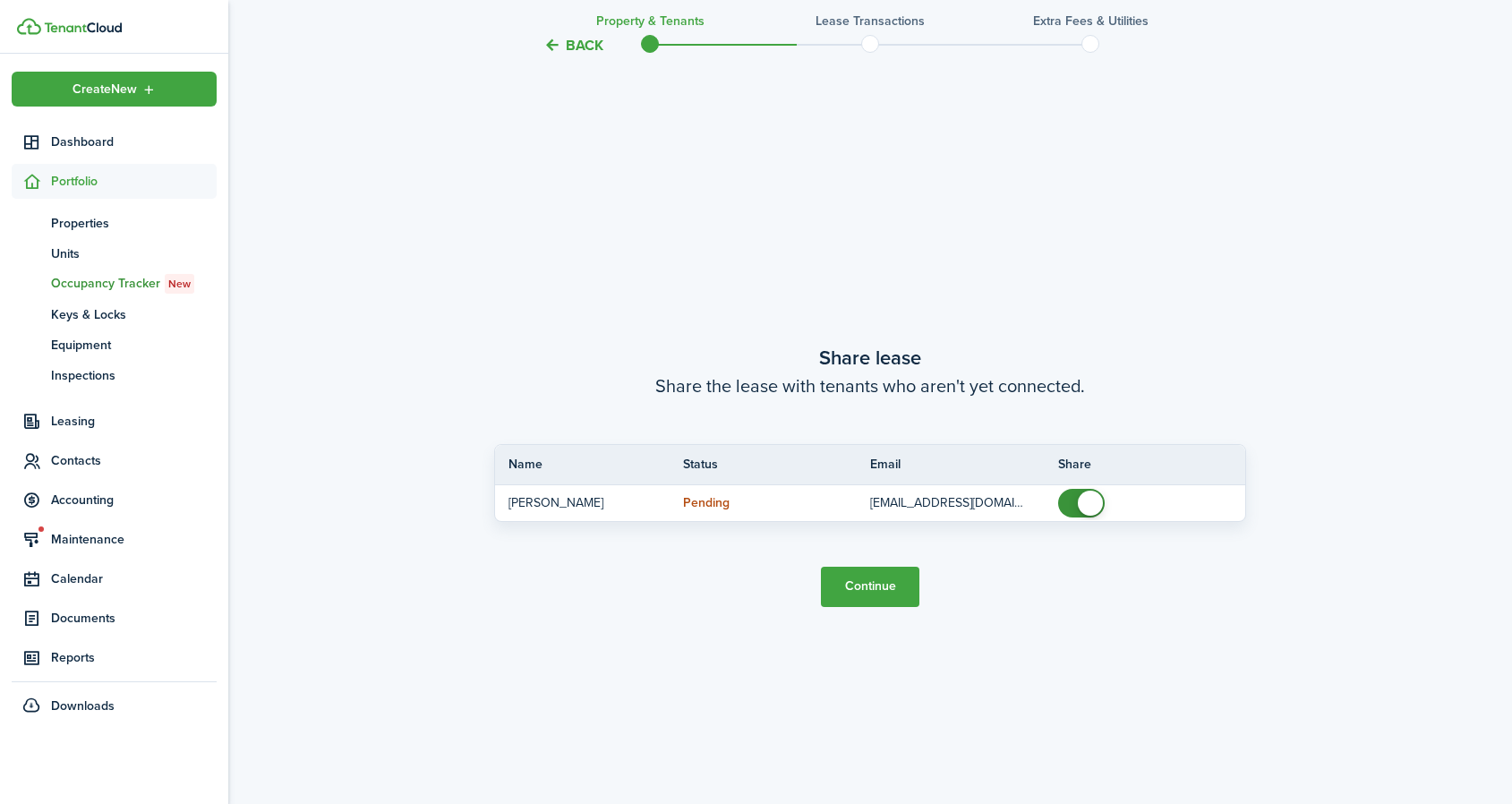
scroll to position [1486, 0]
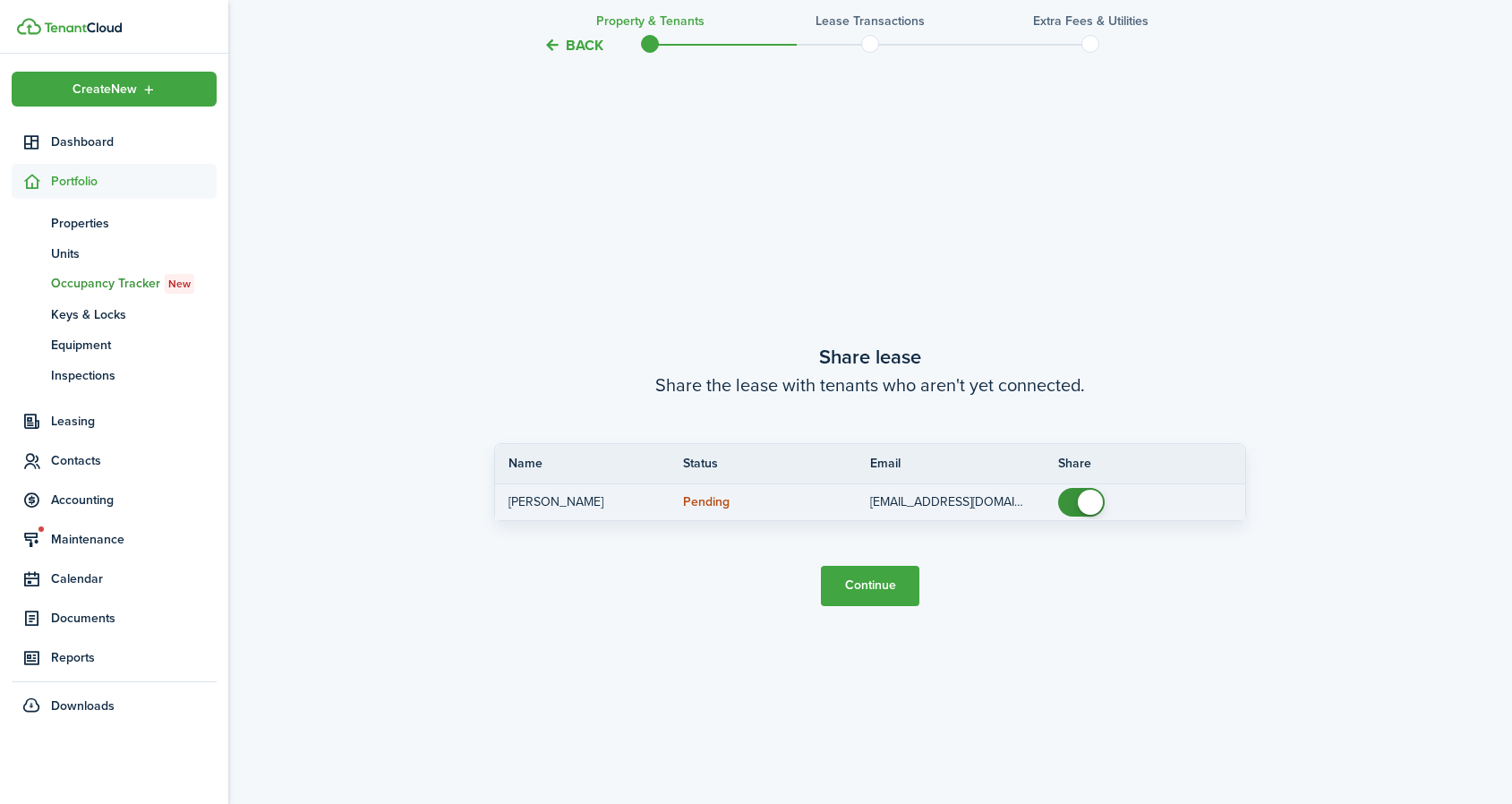
checkbox input "false"
click at [1073, 495] on span at bounding box center [1081, 502] width 18 height 29
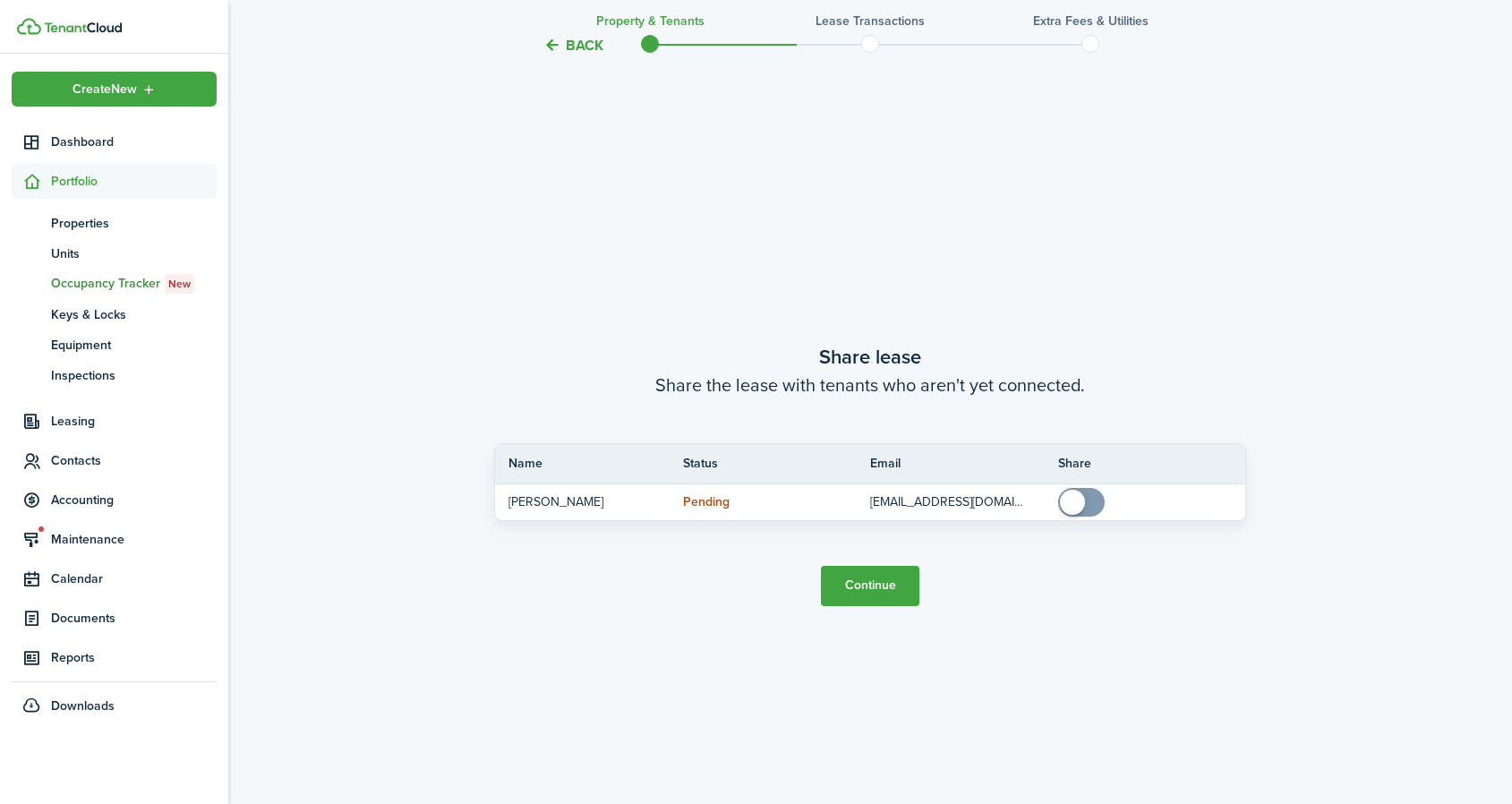
click at [865, 585] on button "Continue" at bounding box center [870, 586] width 98 height 40
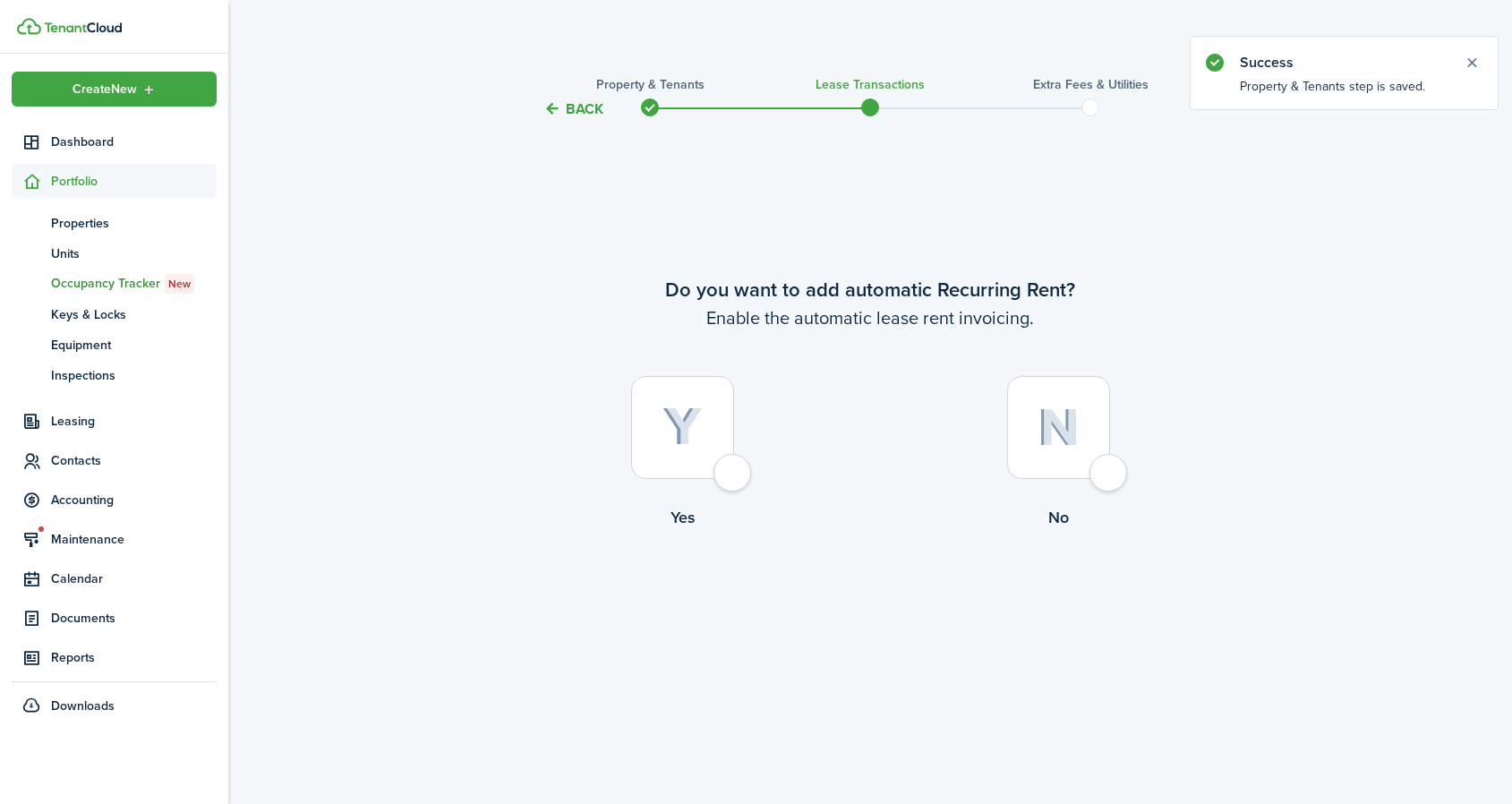
click at [686, 438] on img at bounding box center [682, 426] width 40 height 39
radio input "true"
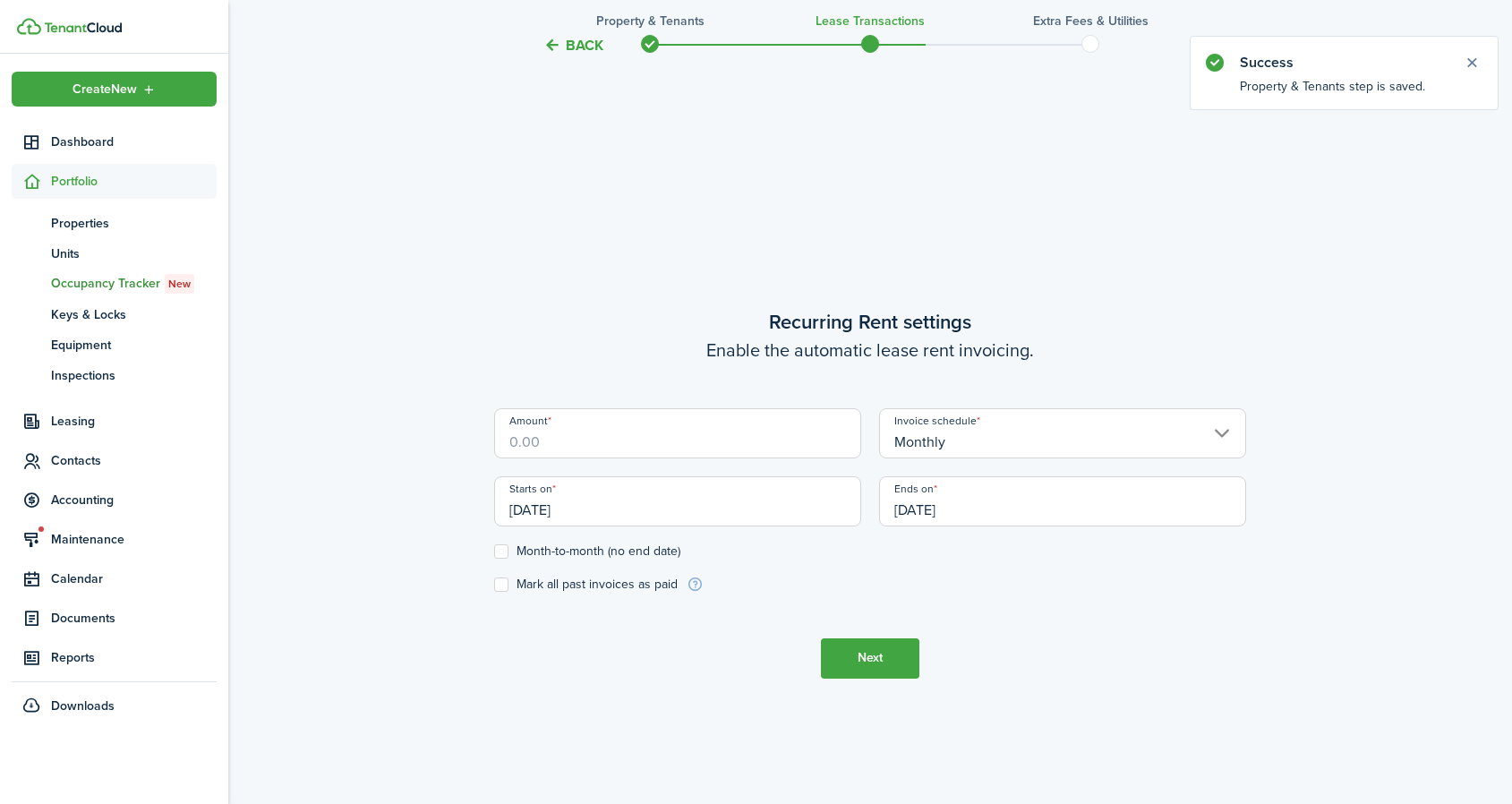
scroll to position [683, 0]
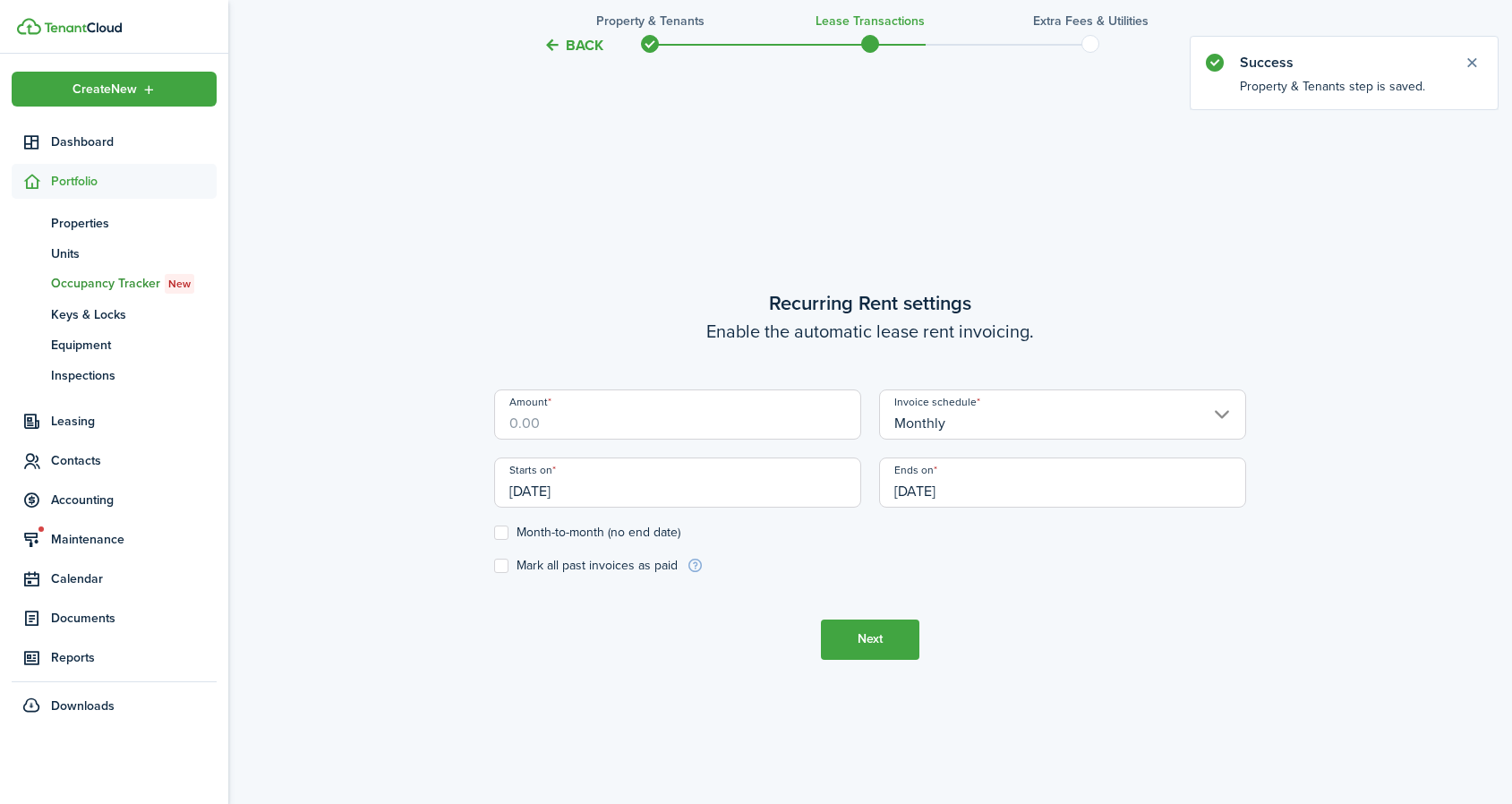
click at [619, 429] on input "Amount" at bounding box center [677, 414] width 367 height 50
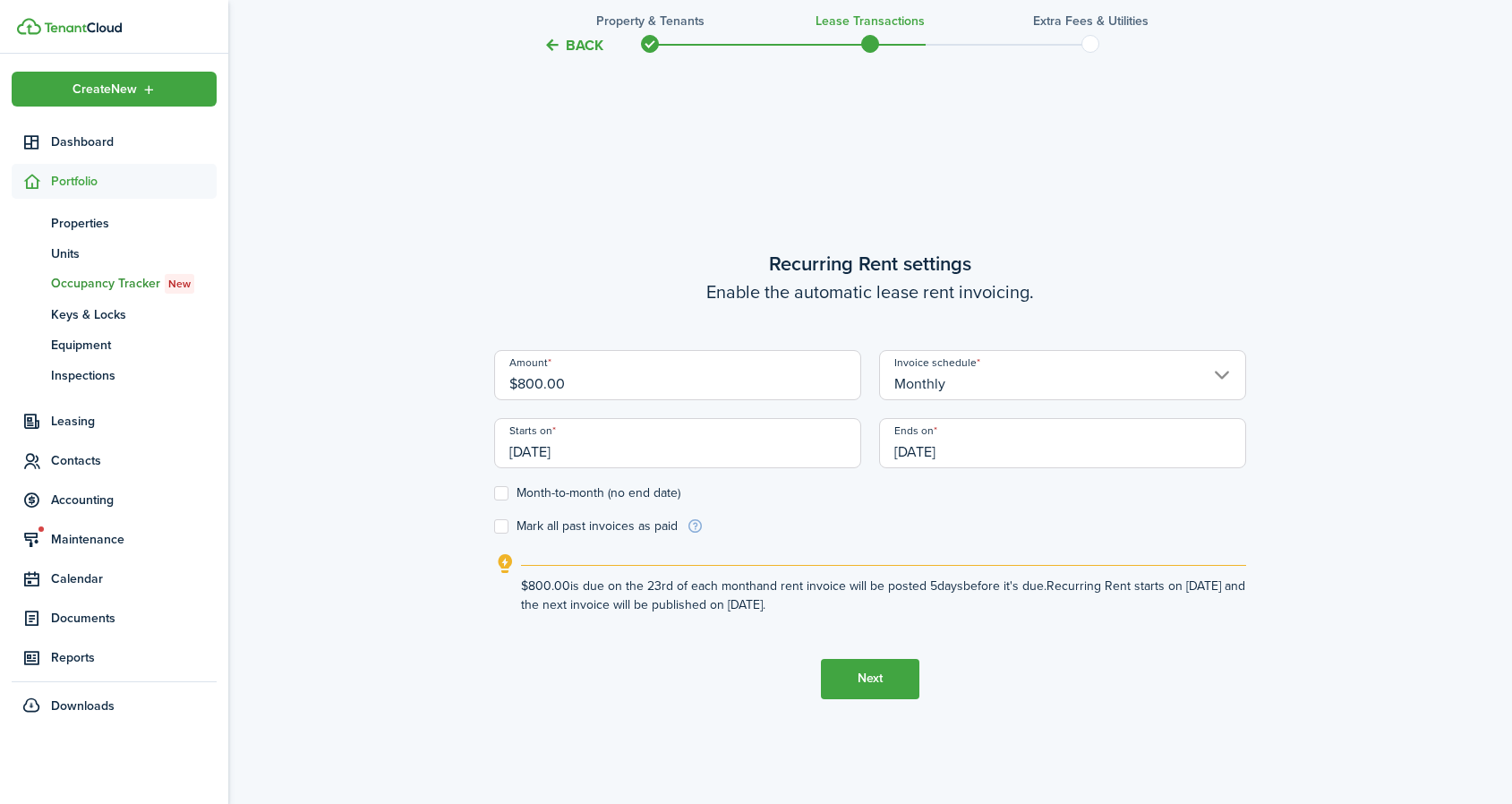
click at [575, 457] on input "[DATE]" at bounding box center [677, 443] width 367 height 50
type input "$800.00"
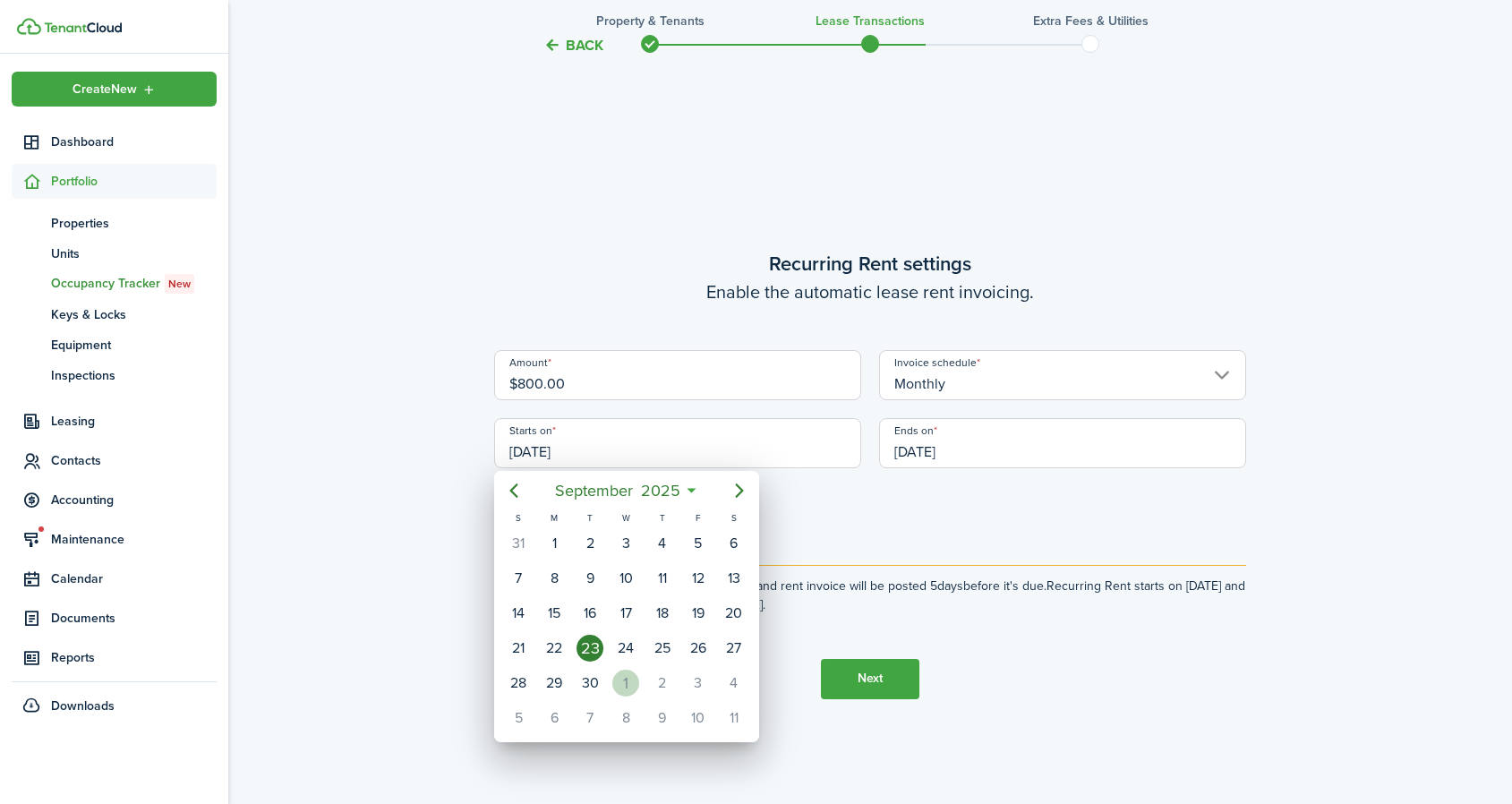
click at [640, 680] on div "Oct 1" at bounding box center [626, 683] width 36 height 34
type input "10/01/2025"
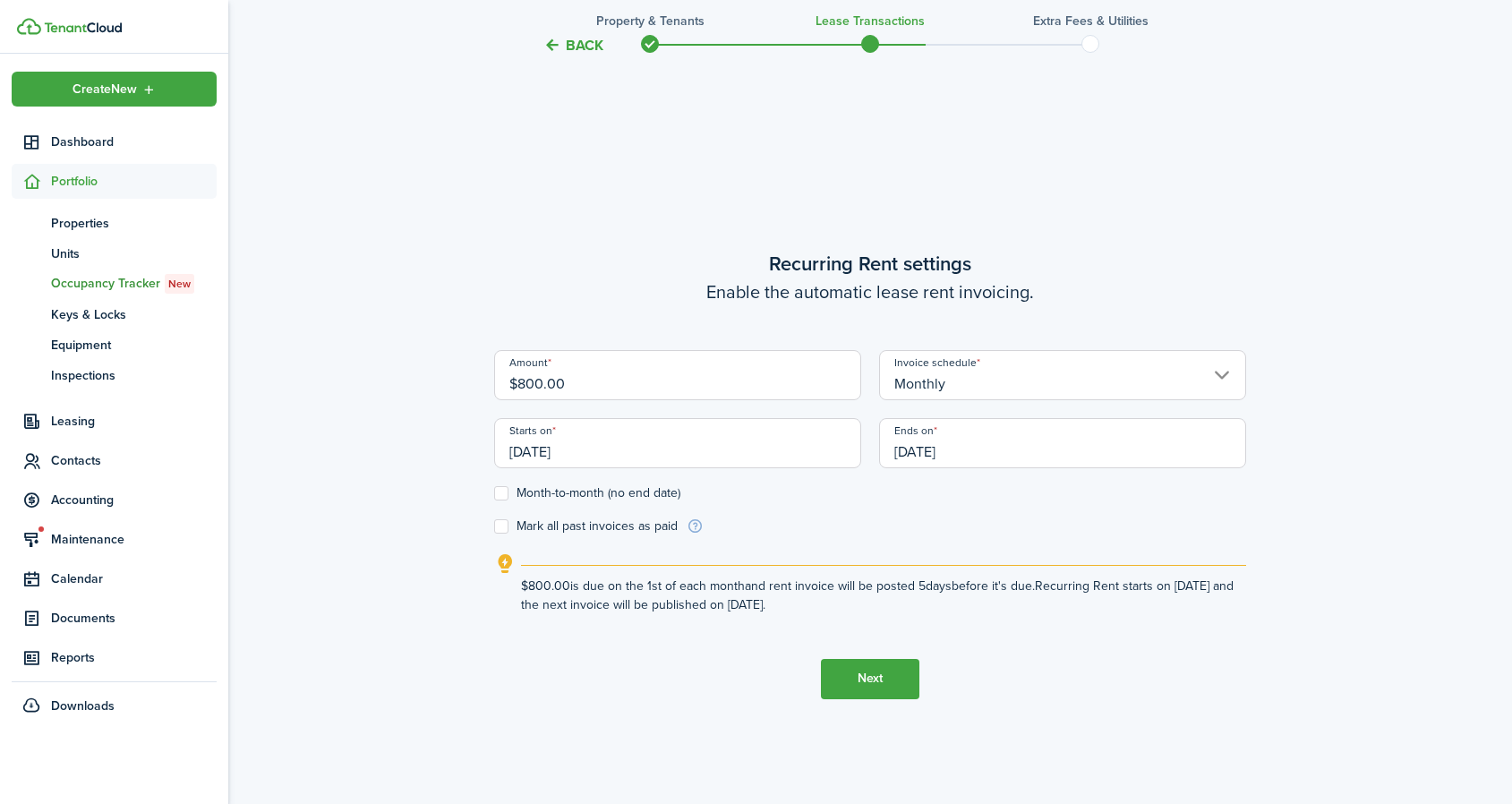
click at [584, 493] on label "Month-to-month (no end date)" at bounding box center [587, 492] width 186 height 14
click at [494, 493] on input "Month-to-month (no end date)" at bounding box center [494, 492] width 1 height 1
checkbox input "true"
click at [876, 683] on button "Next" at bounding box center [870, 678] width 98 height 40
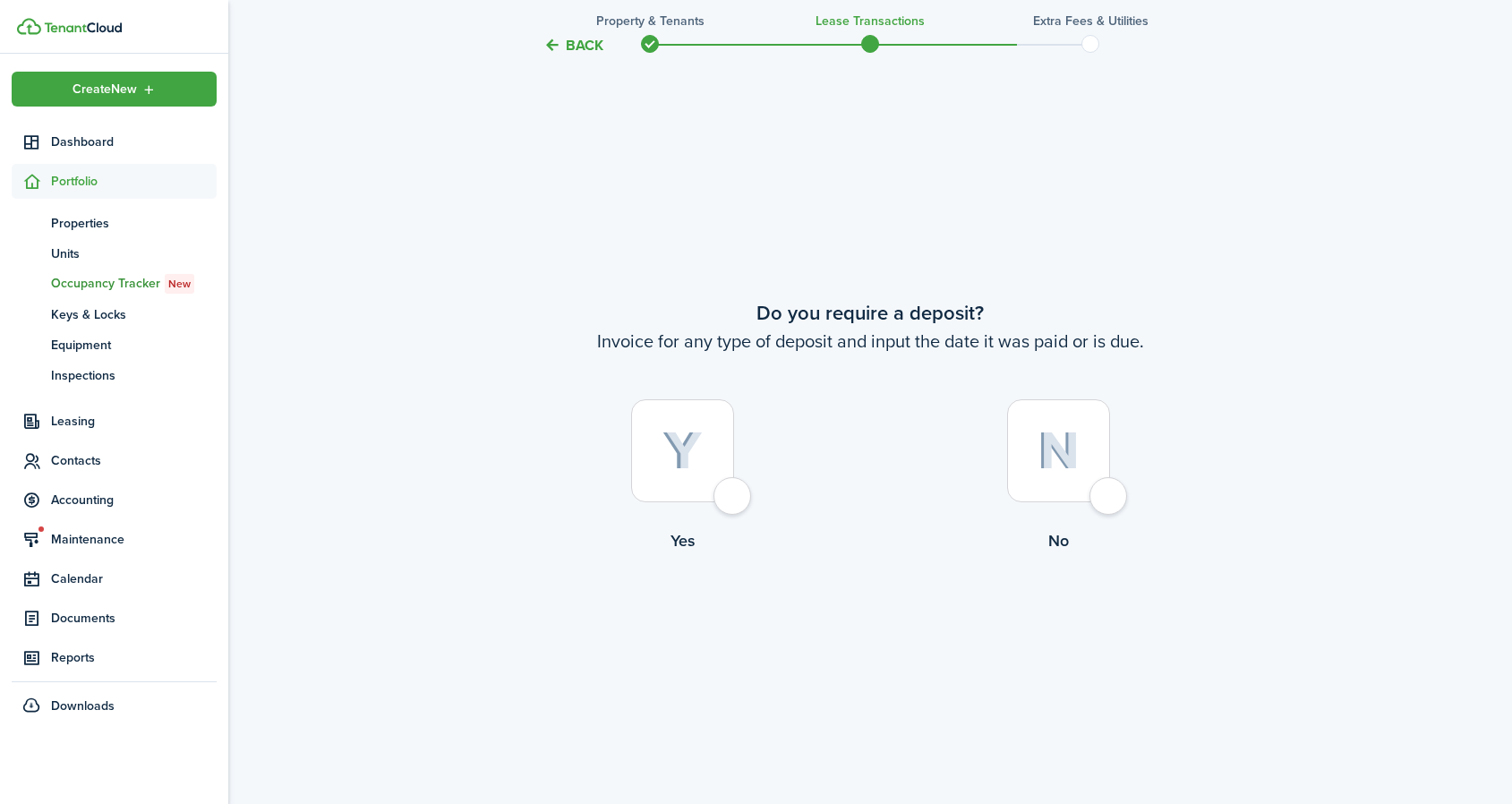
scroll to position [1486, 0]
click at [1101, 495] on div at bounding box center [1058, 452] width 103 height 103
radio input "true"
click at [846, 643] on button "Continue" at bounding box center [870, 628] width 98 height 40
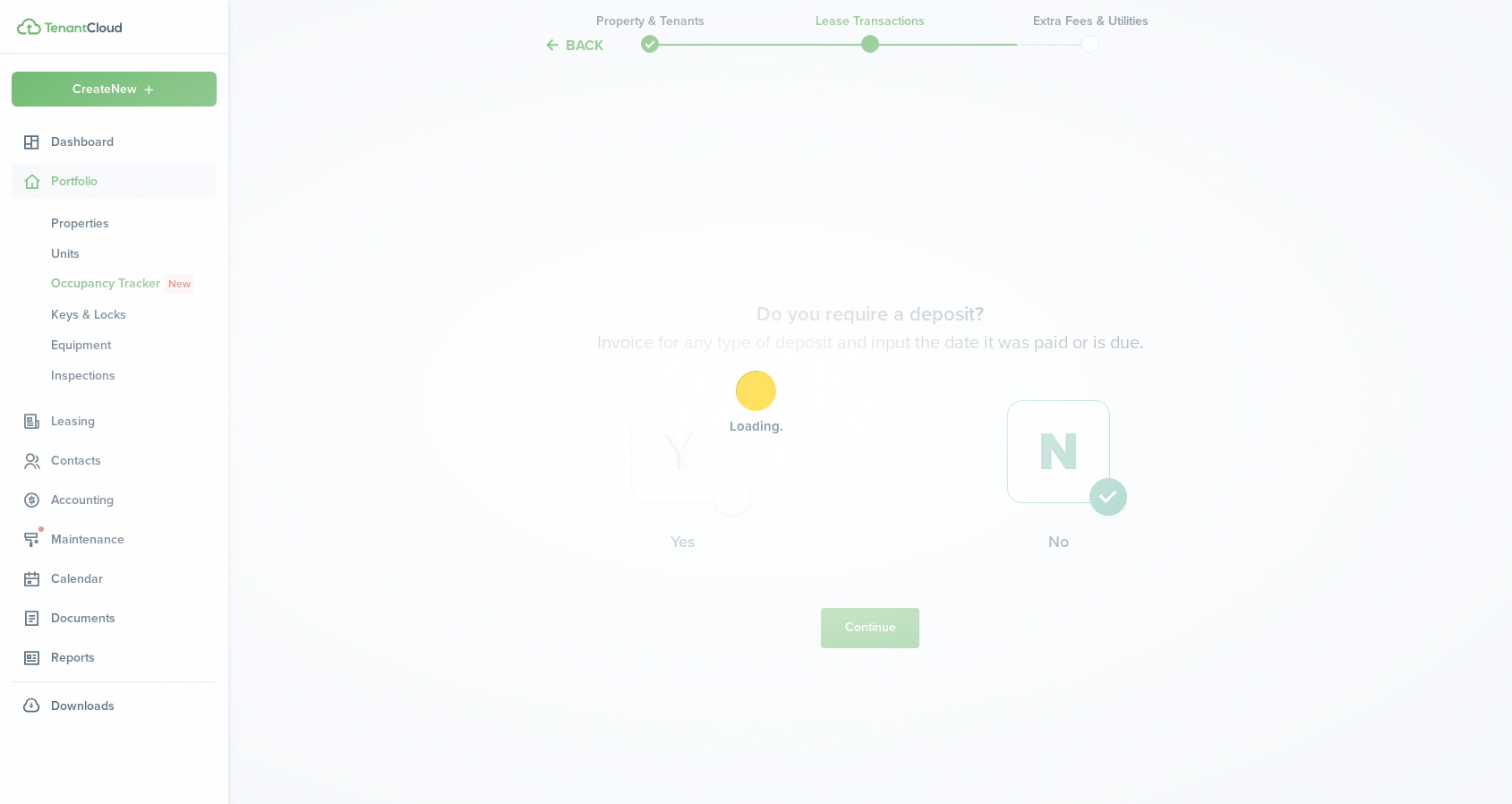
scroll to position [0, 0]
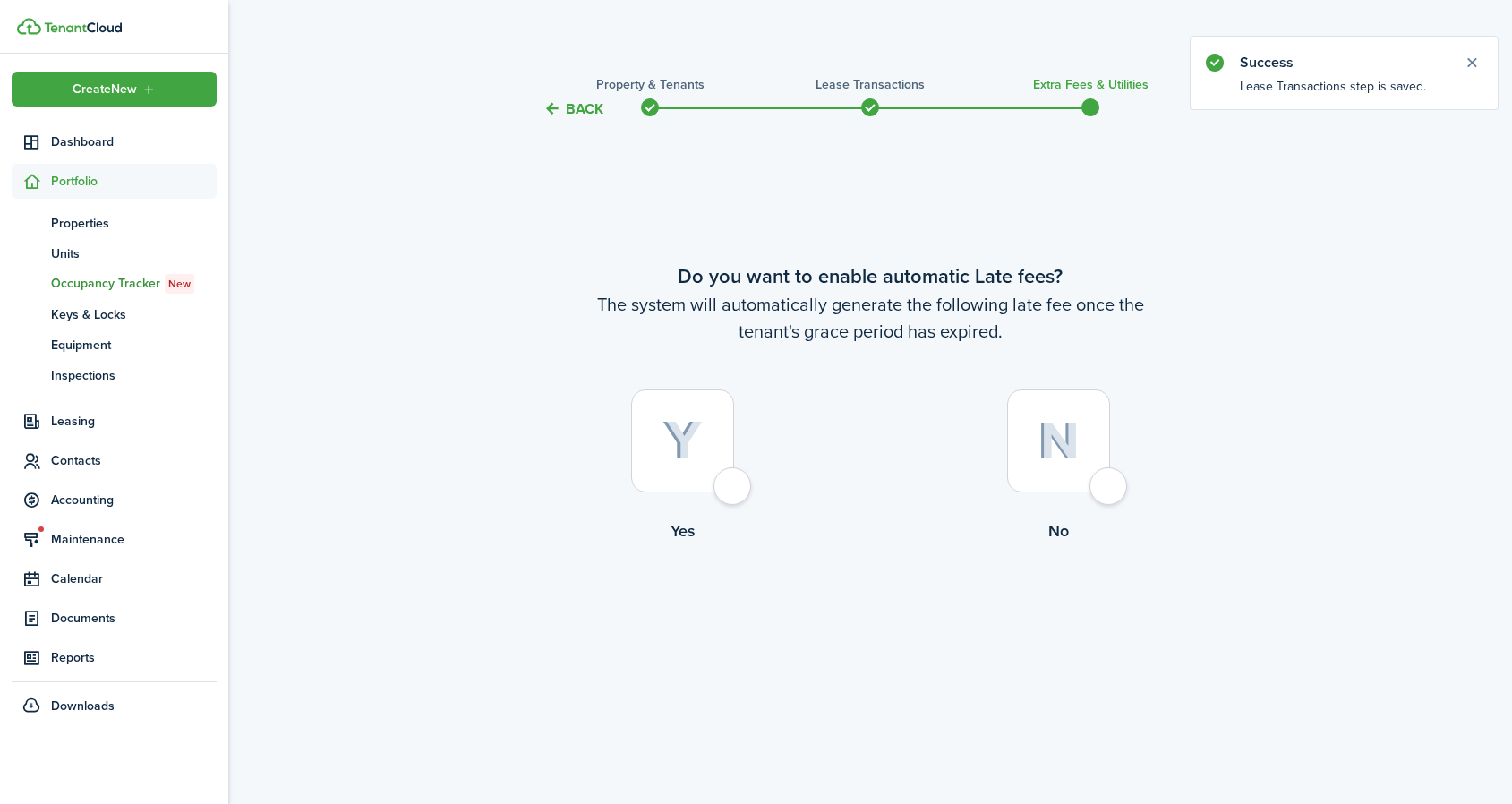
click at [1127, 482] on label "No" at bounding box center [1058, 471] width 376 height 162
radio input "true"
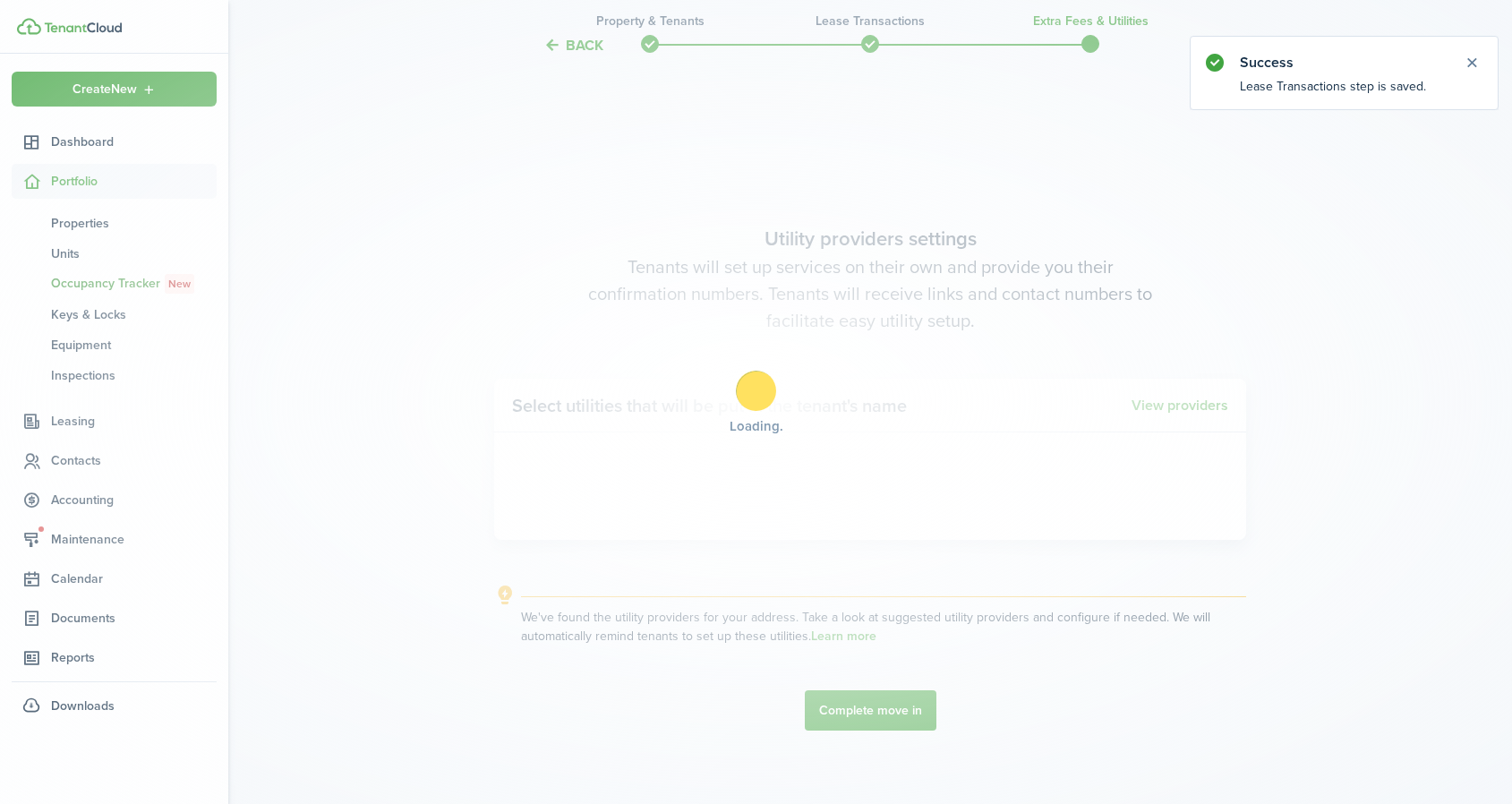
scroll to position [683, 0]
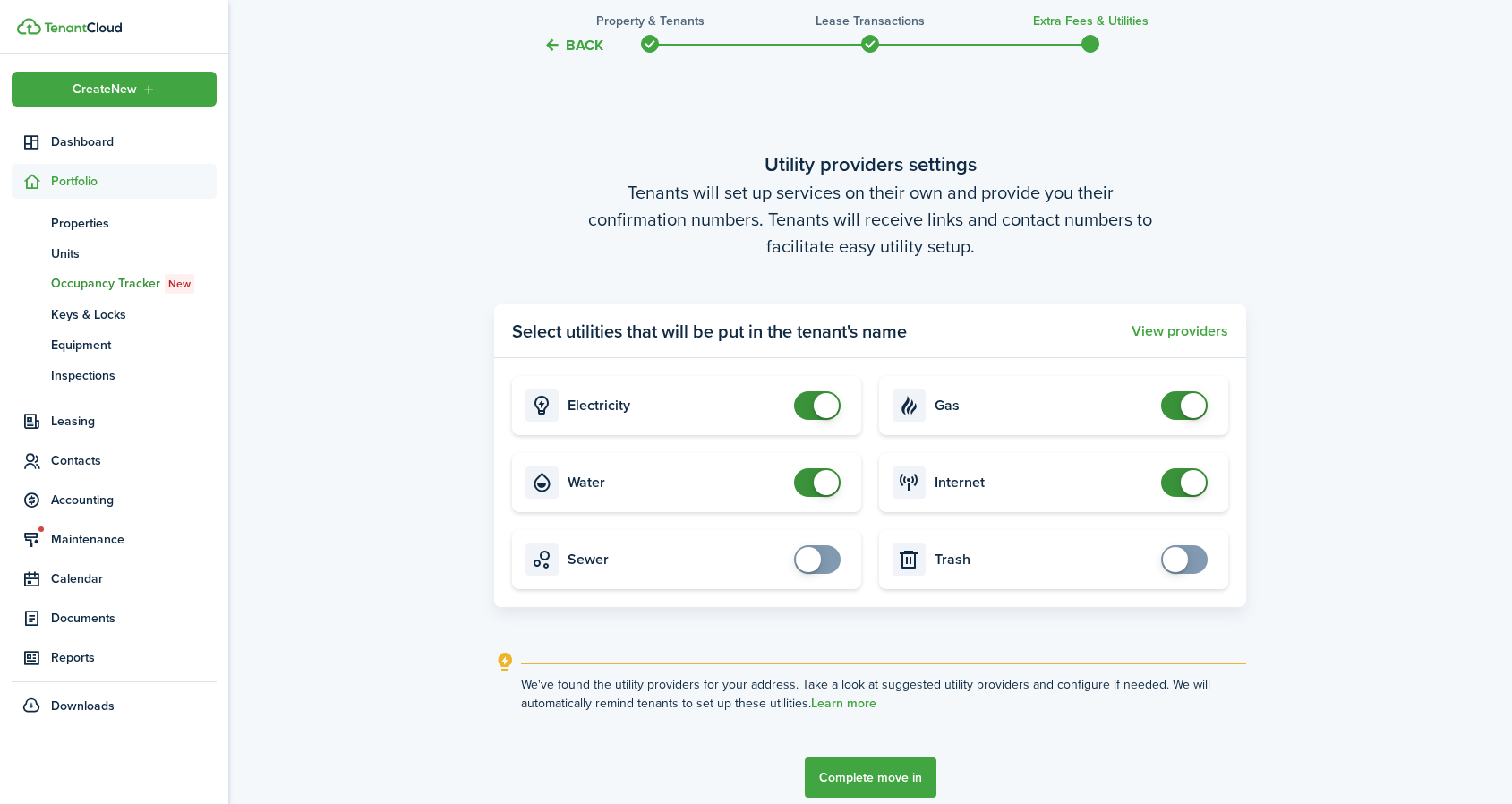
checkbox input "false"
click at [808, 398] on span at bounding box center [816, 406] width 18 height 29
checkbox input "false"
click at [821, 479] on span at bounding box center [826, 482] width 25 height 25
checkbox input "false"
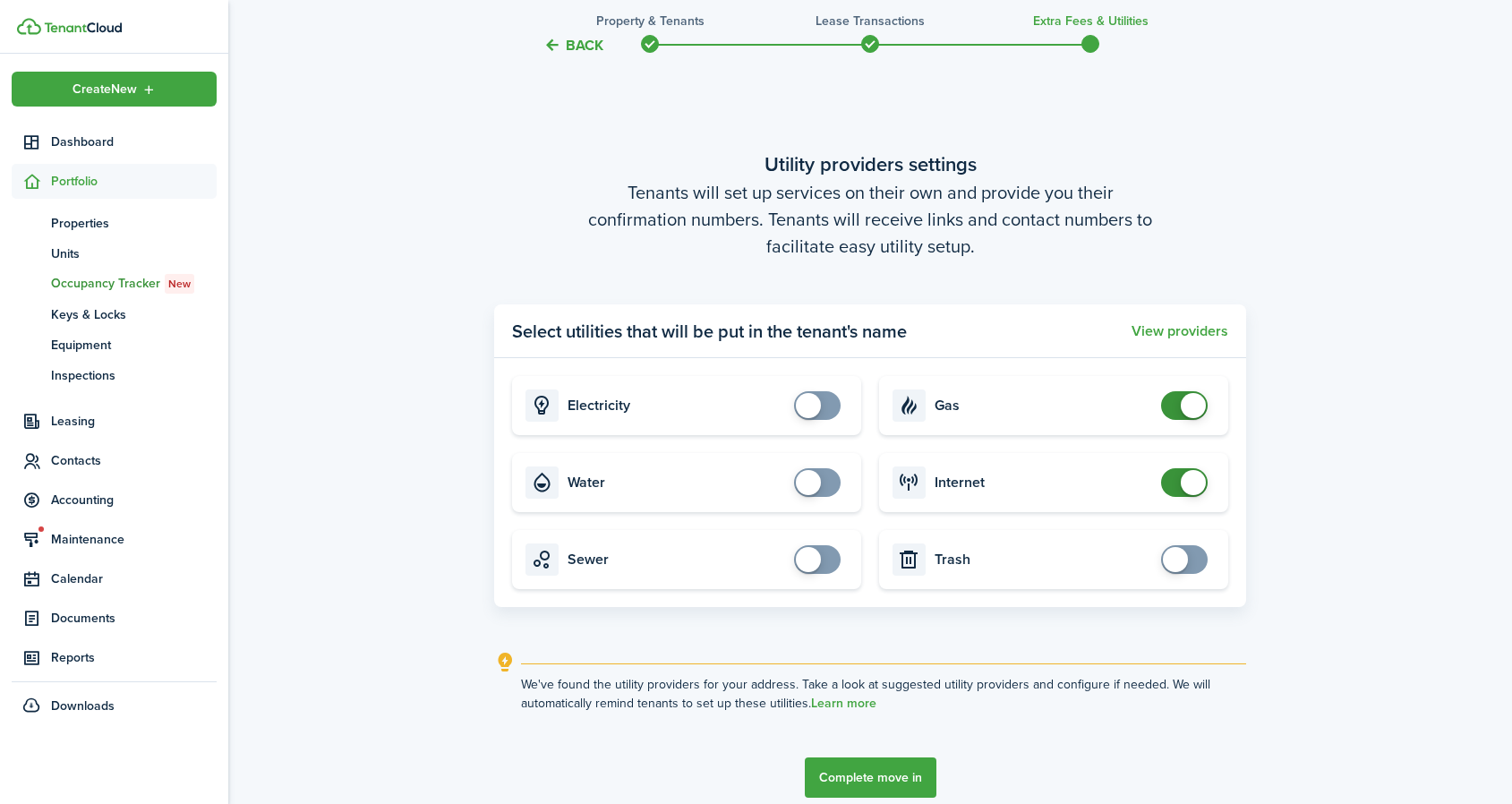
click at [1191, 404] on span at bounding box center [1193, 405] width 25 height 25
checkbox input "false"
click at [1190, 484] on span at bounding box center [1193, 482] width 25 height 25
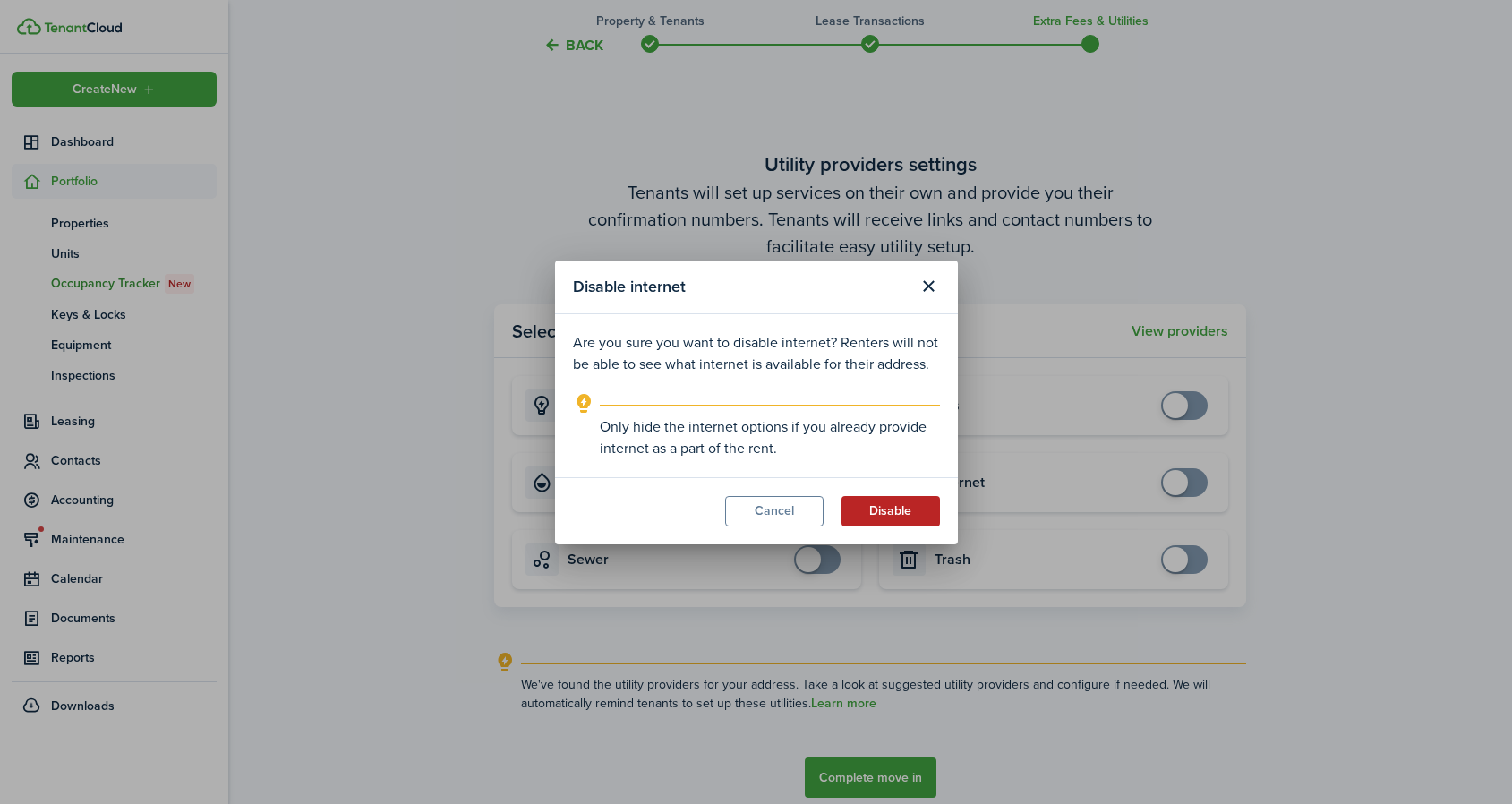
click at [895, 518] on button "Disable" at bounding box center [890, 511] width 98 height 30
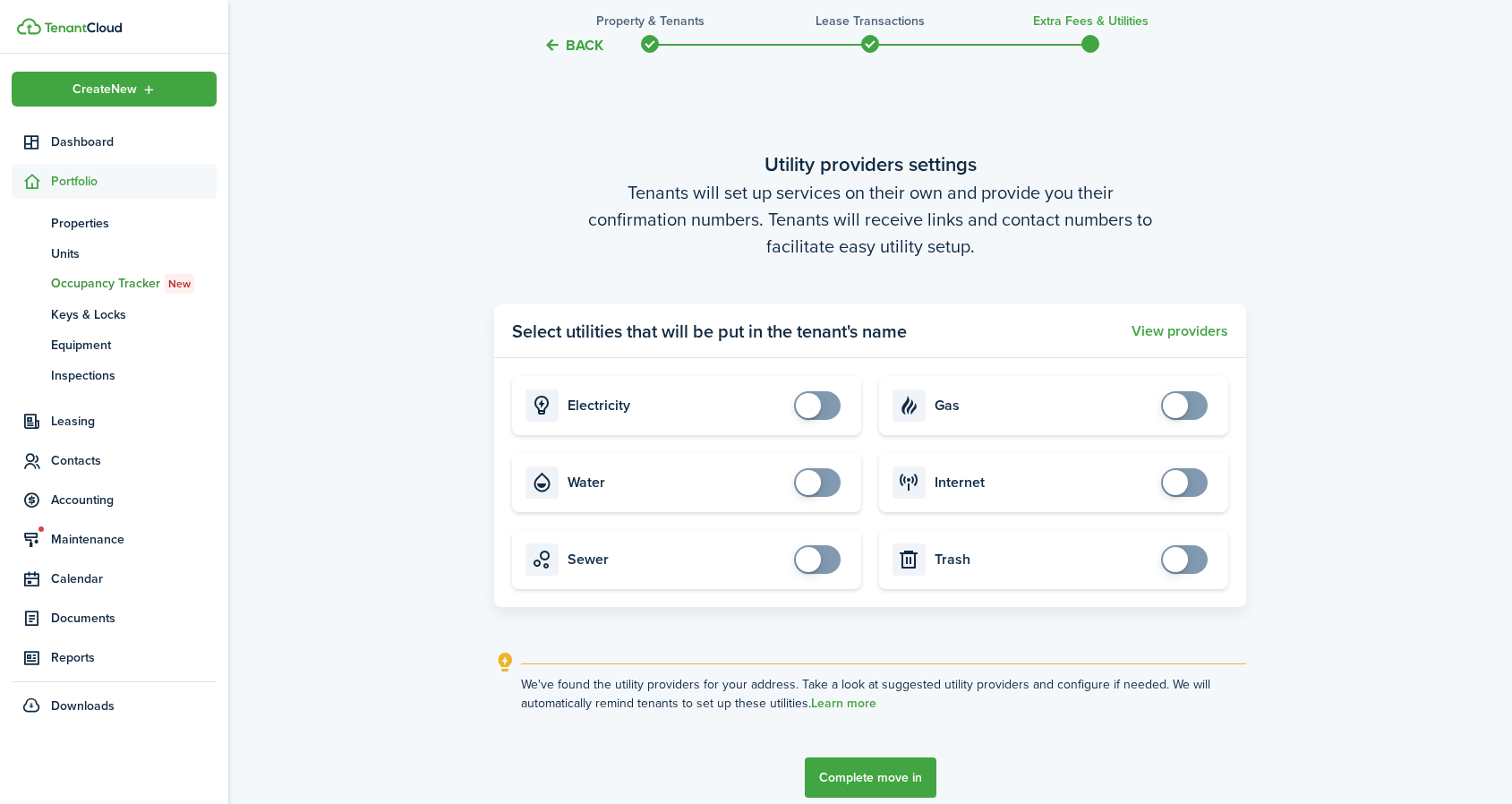
click at [851, 772] on button "Complete move in" at bounding box center [871, 777] width 131 height 40
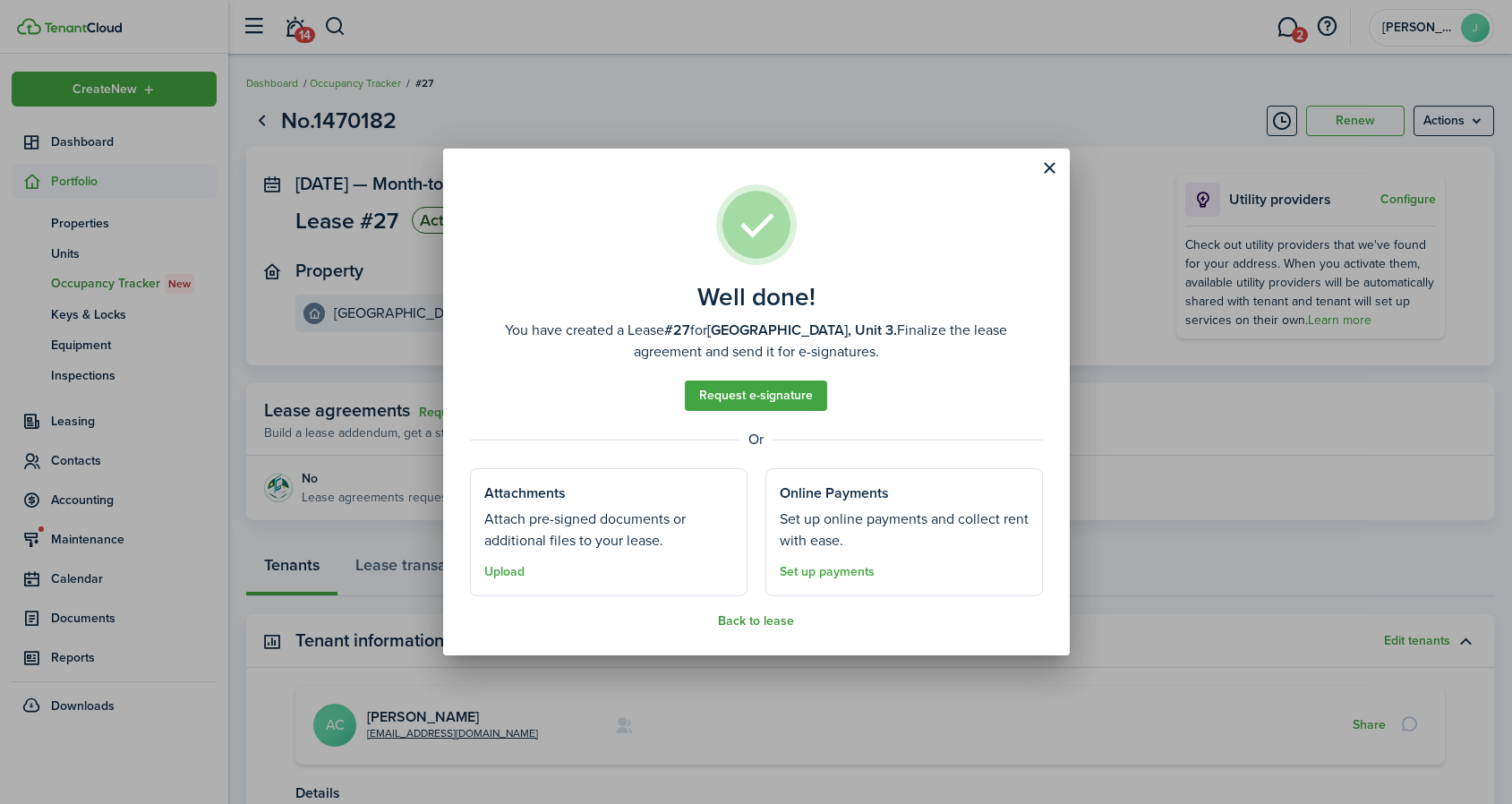
click at [767, 619] on button "Back to lease" at bounding box center [756, 620] width 76 height 14
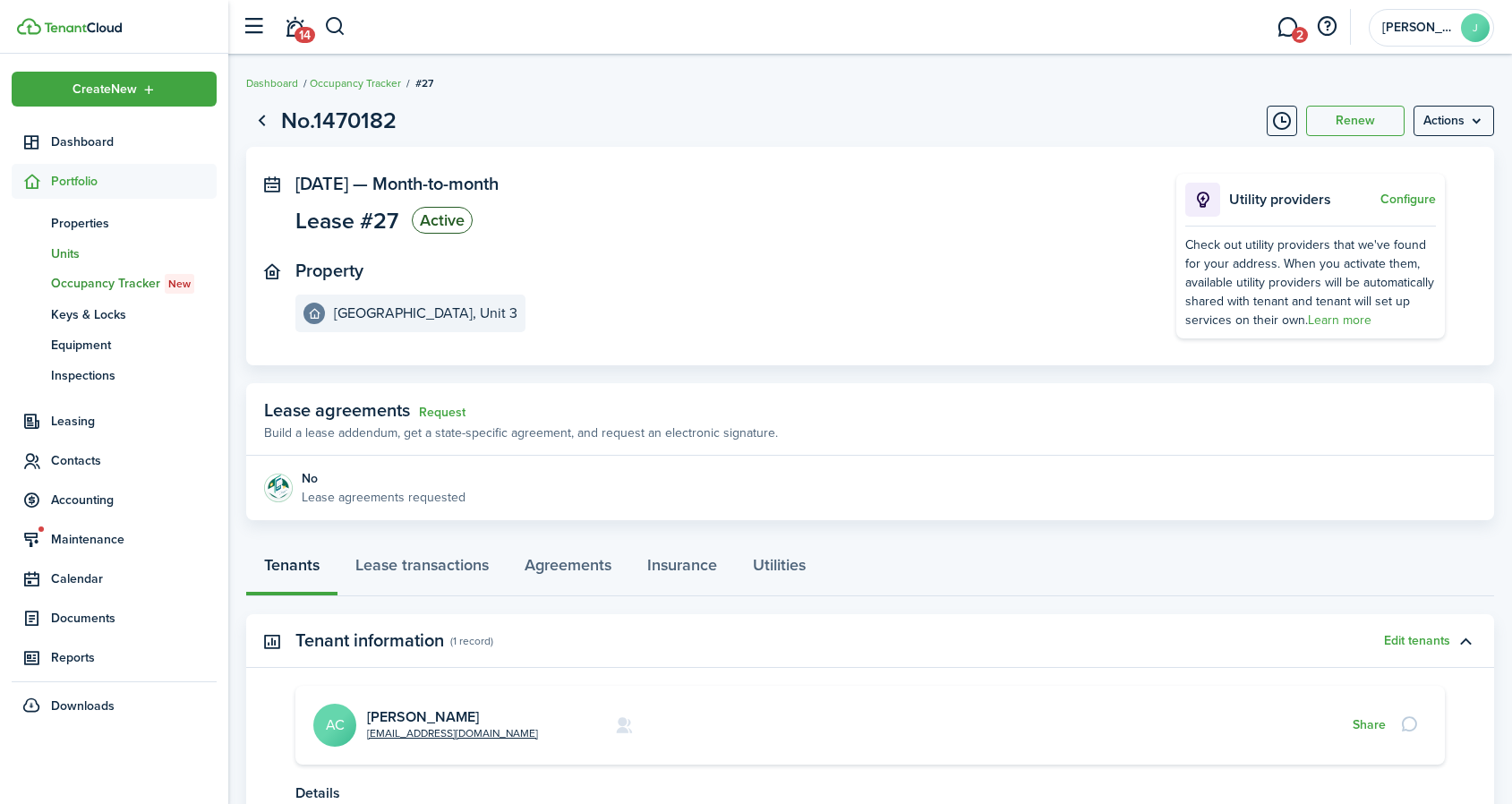
click at [64, 244] on span "Units" at bounding box center [134, 253] width 166 height 19
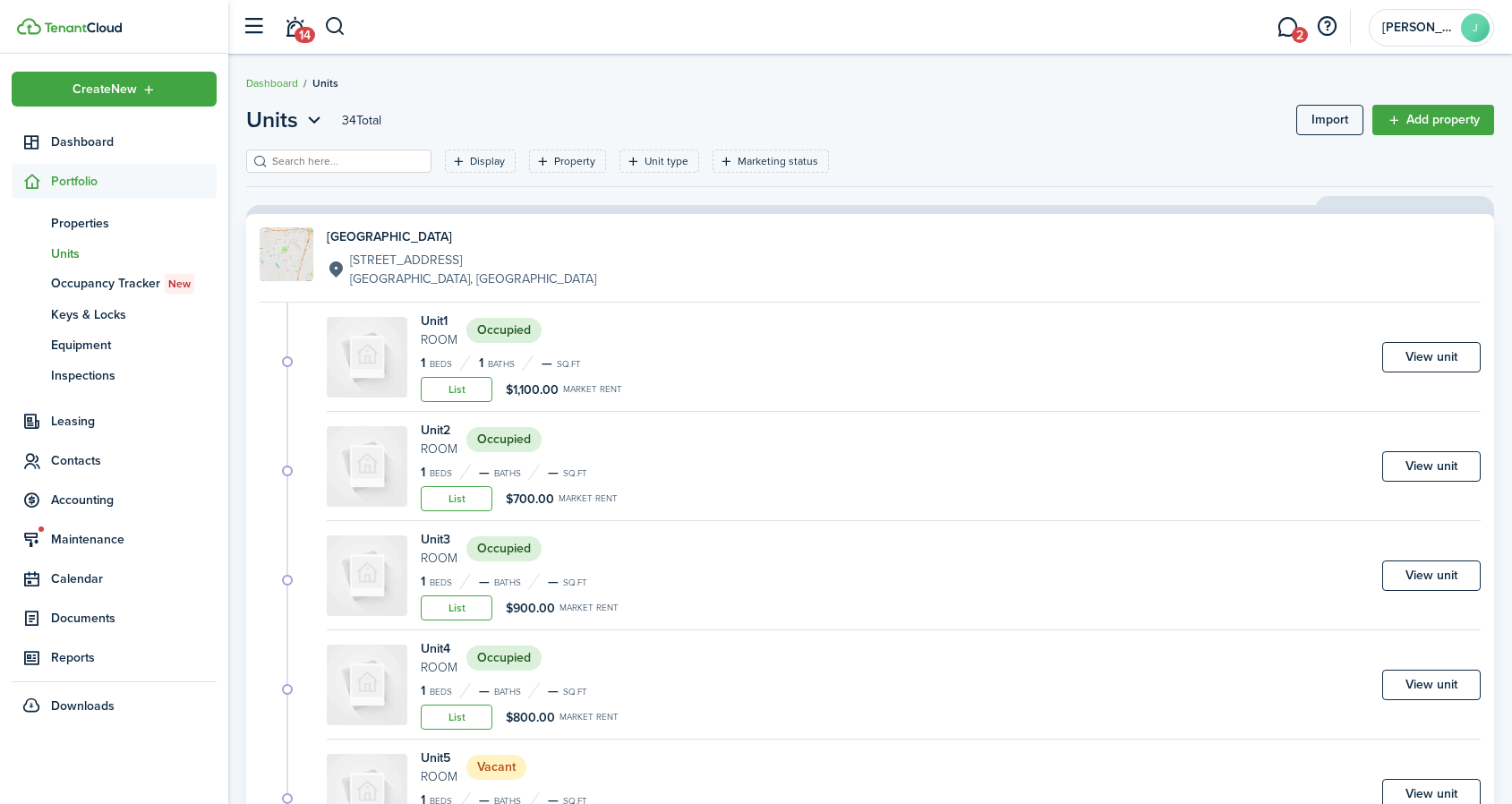
click at [242, 289] on div "Boulder Park 3777 Boulder Park Dr SW Atlanta, GA, 30331, US Unit 1 Room Occupie…" at bounding box center [870, 634] width 1265 height 870
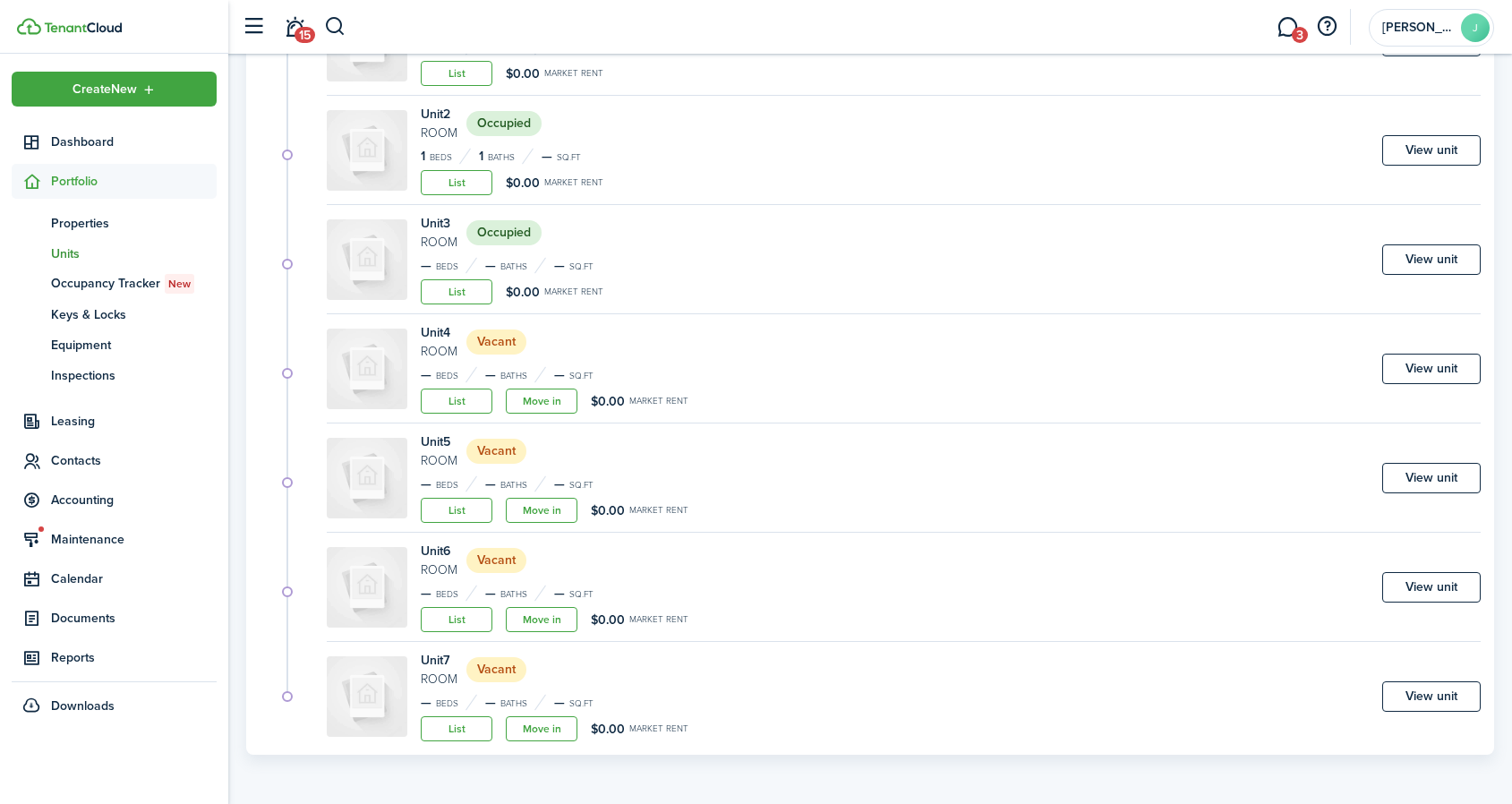
scroll to position [3868, 0]
click at [565, 401] on link "Move in" at bounding box center [541, 402] width 71 height 25
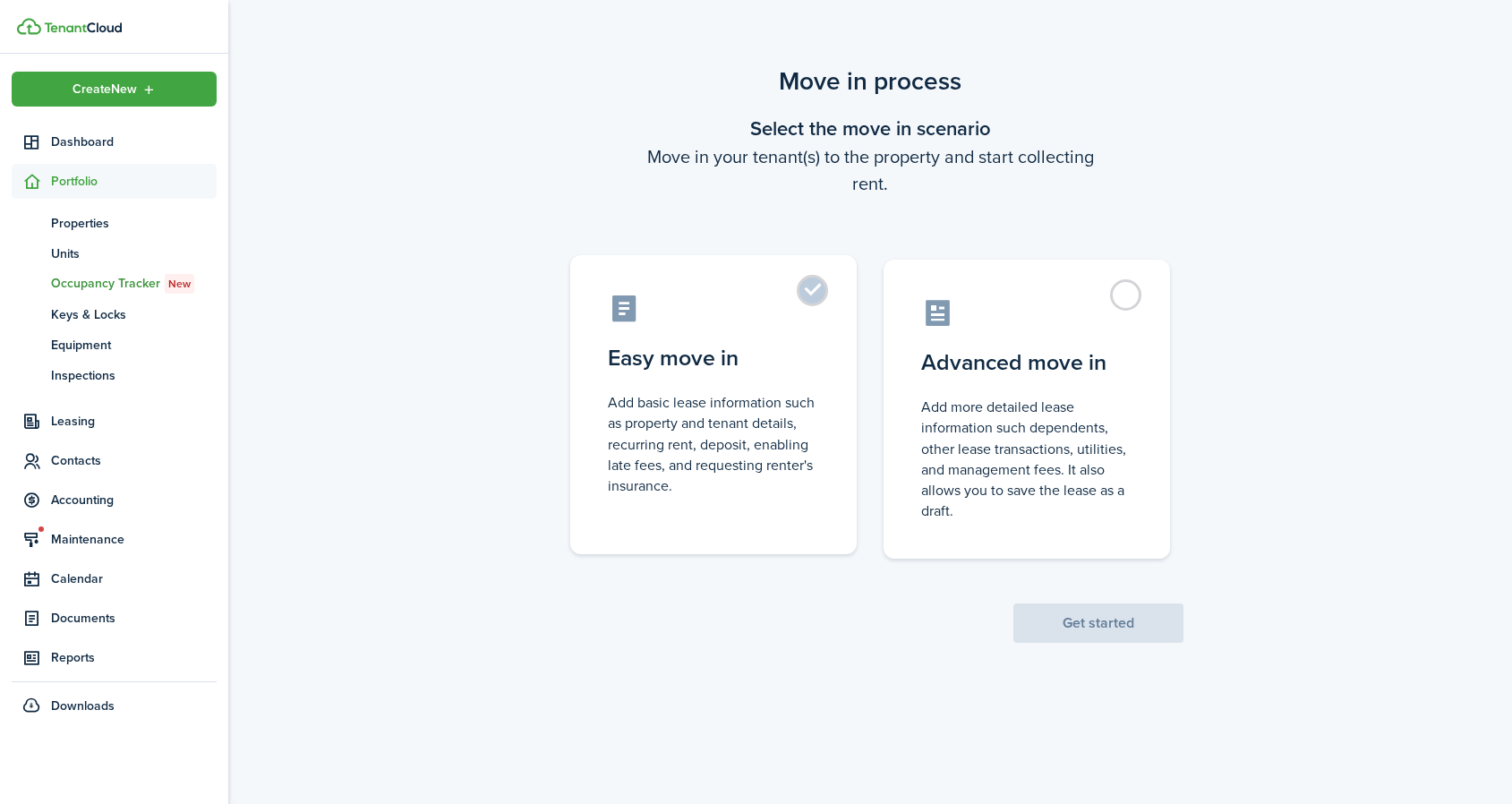
click at [806, 324] on label "Easy move in Add basic lease information such as property and tenant details, r…" at bounding box center [713, 405] width 287 height 299
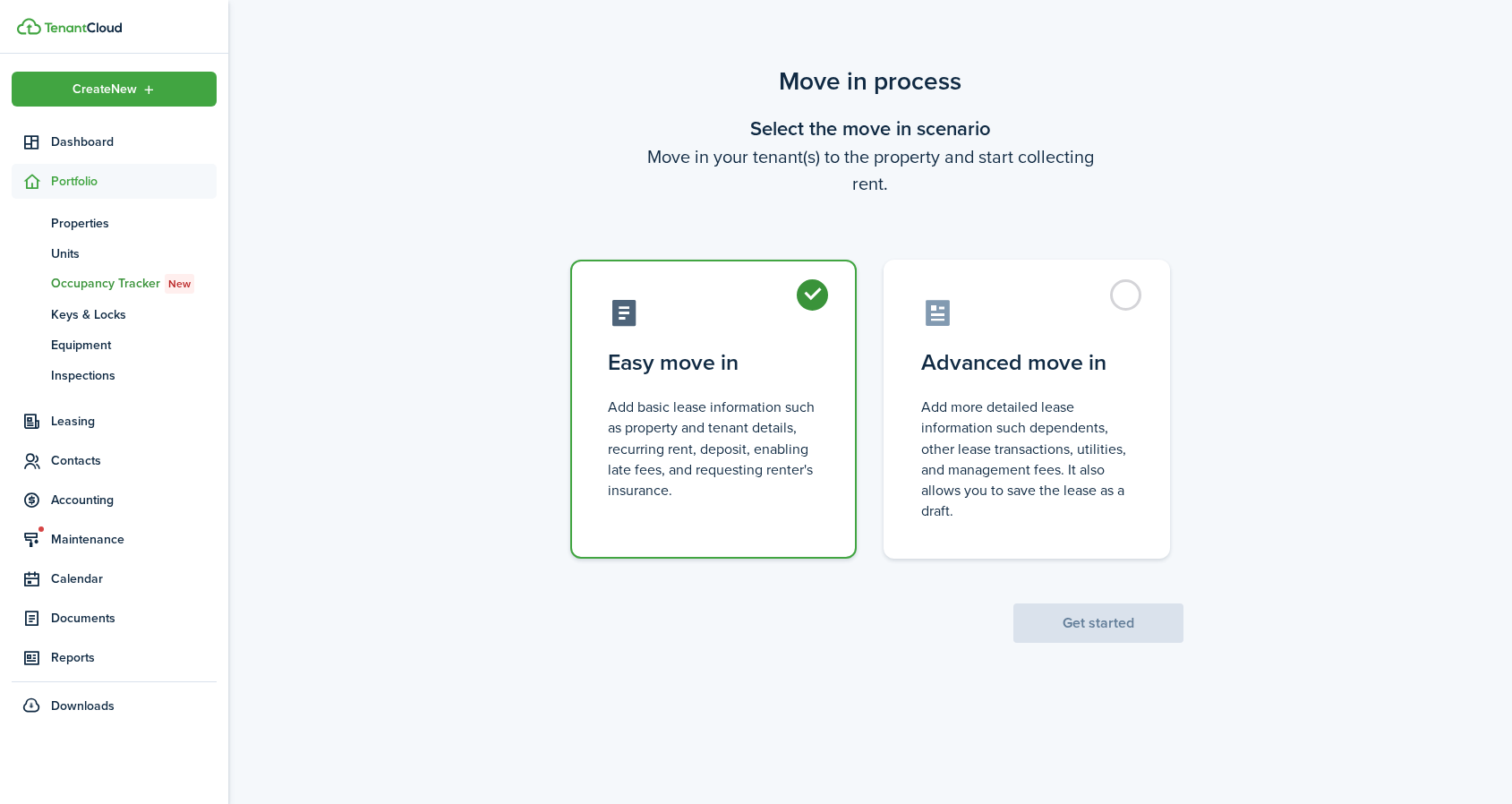
radio input "true"
click at [1071, 614] on button "Get started" at bounding box center [1099, 622] width 171 height 39
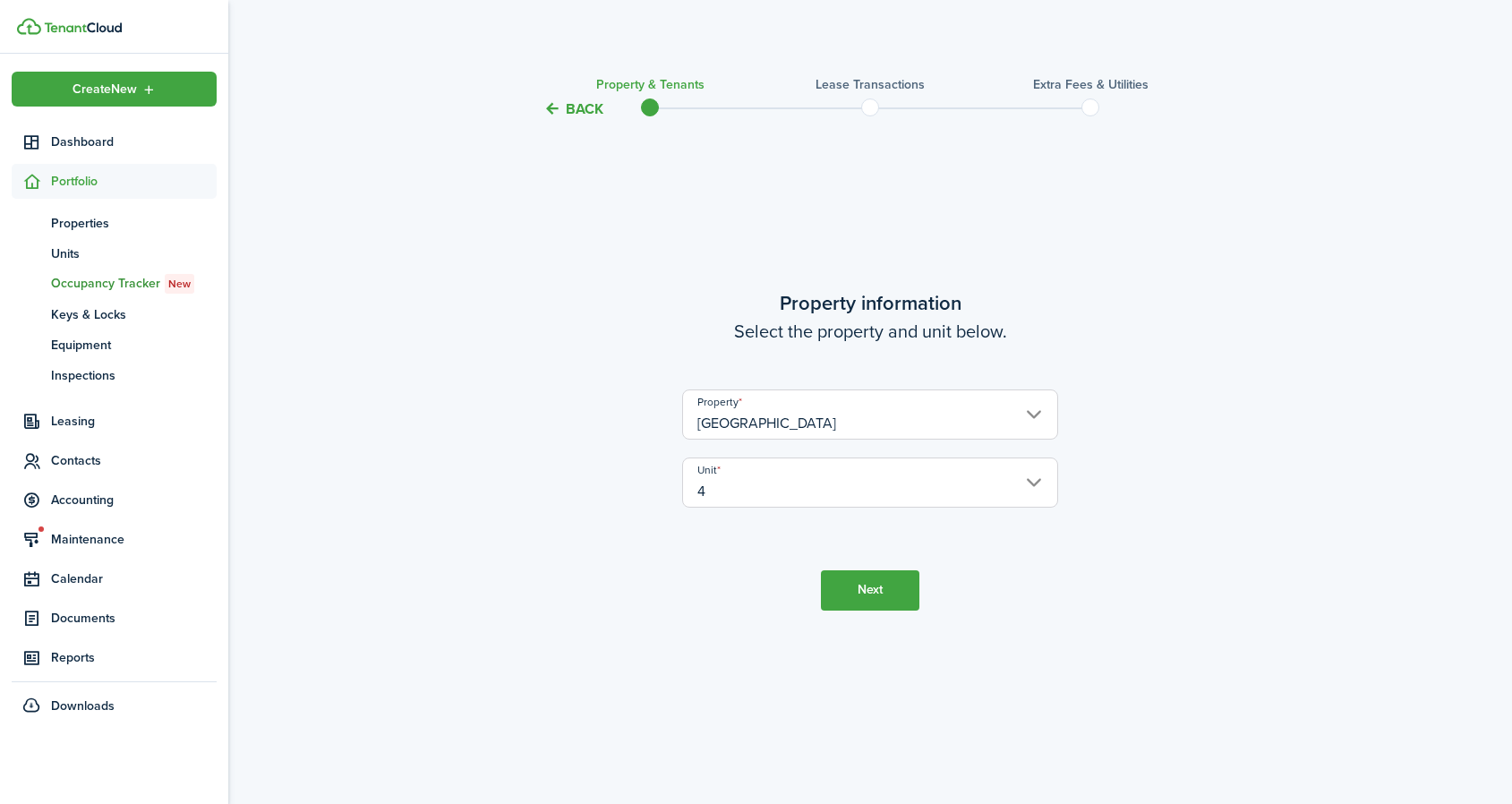
click at [884, 575] on button "Next" at bounding box center [870, 590] width 98 height 40
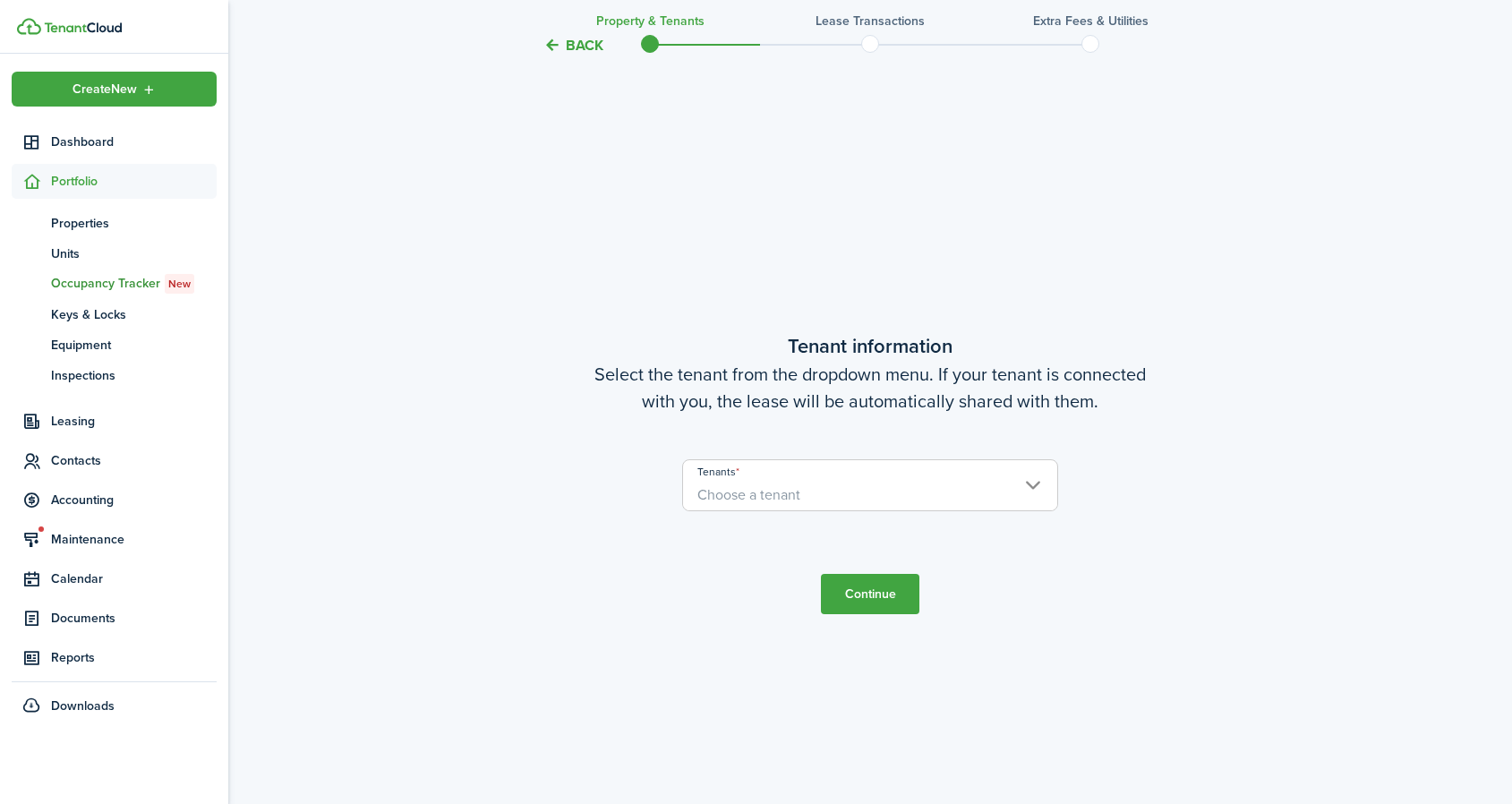
scroll to position [683, 0]
click at [789, 481] on span "Choose a tenant" at bounding box center [870, 496] width 374 height 30
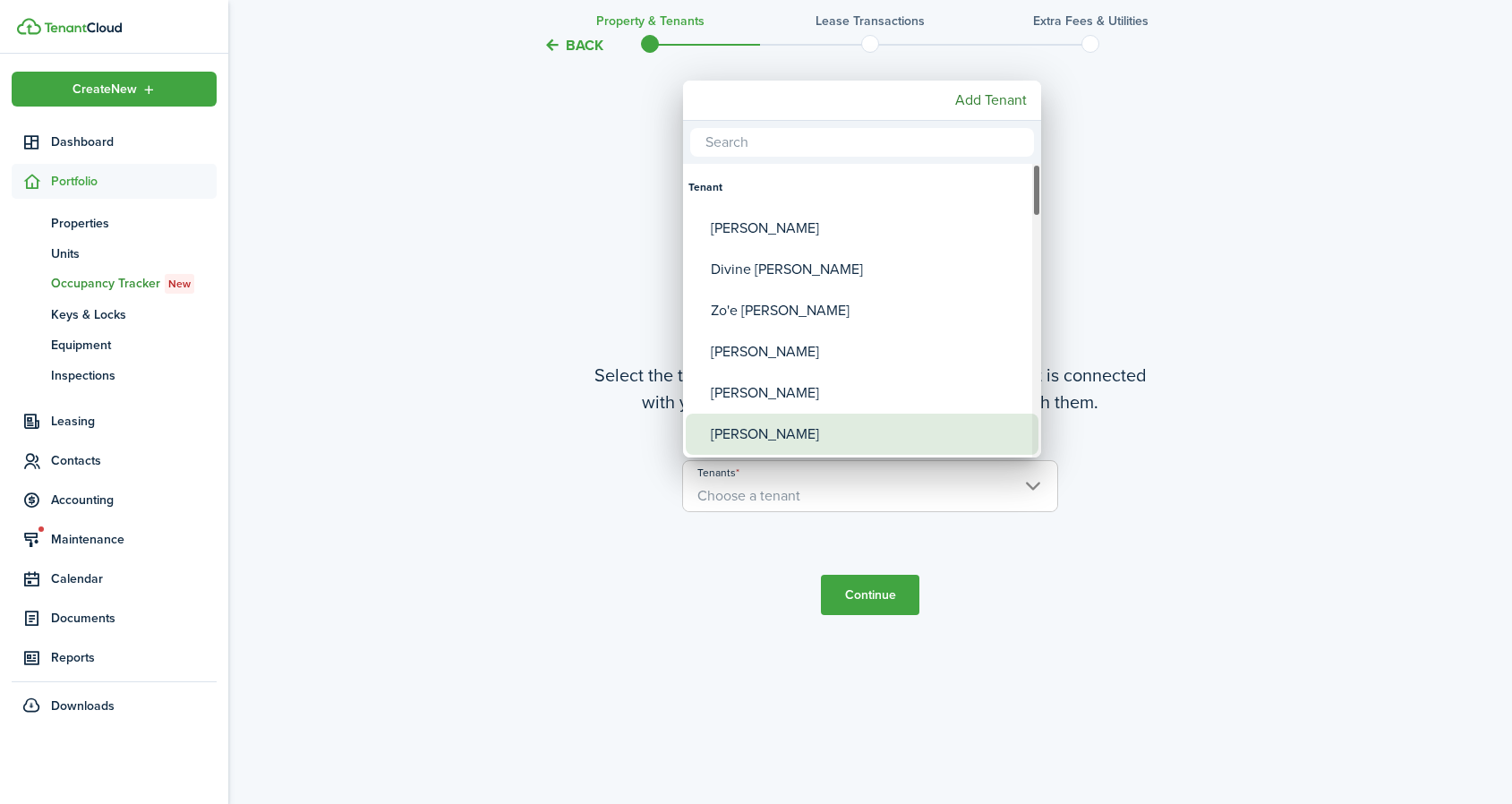
click at [769, 437] on div "[PERSON_NAME]" at bounding box center [869, 433] width 317 height 41
type input "[PERSON_NAME]"
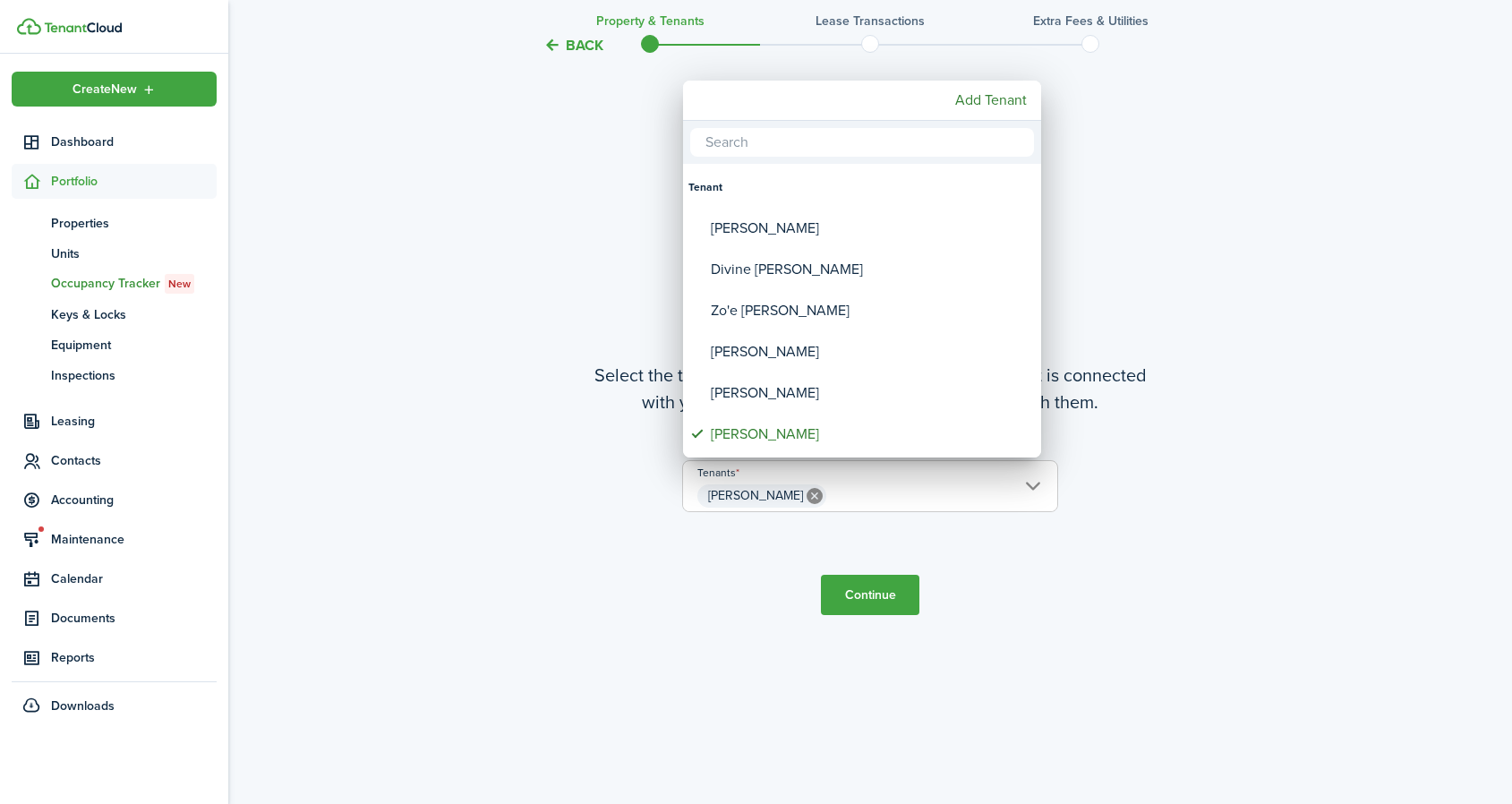
click at [851, 578] on div at bounding box center [756, 402] width 1798 height 1090
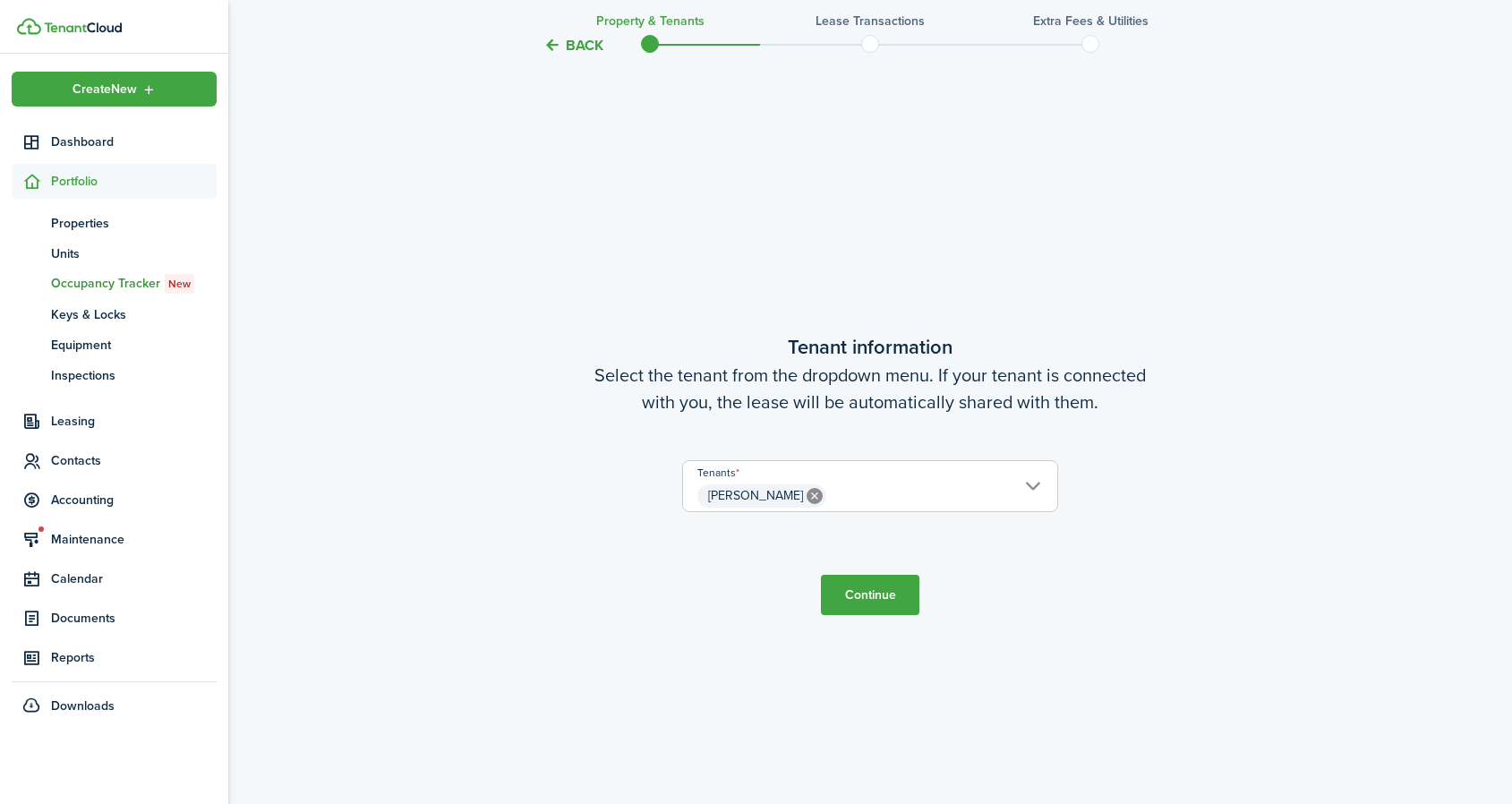
click at [855, 593] on button "Continue" at bounding box center [870, 594] width 98 height 40
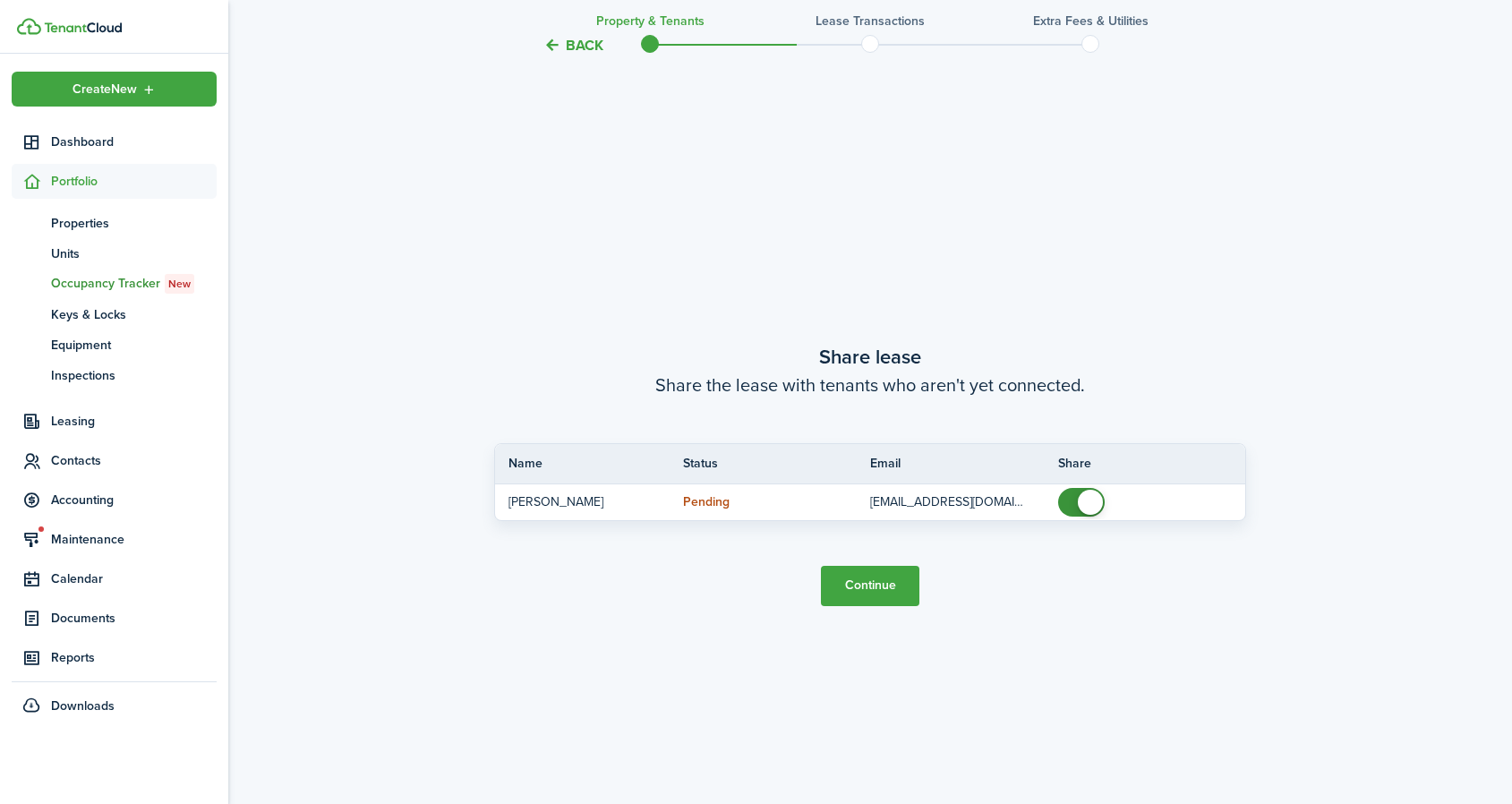
scroll to position [1486, 0]
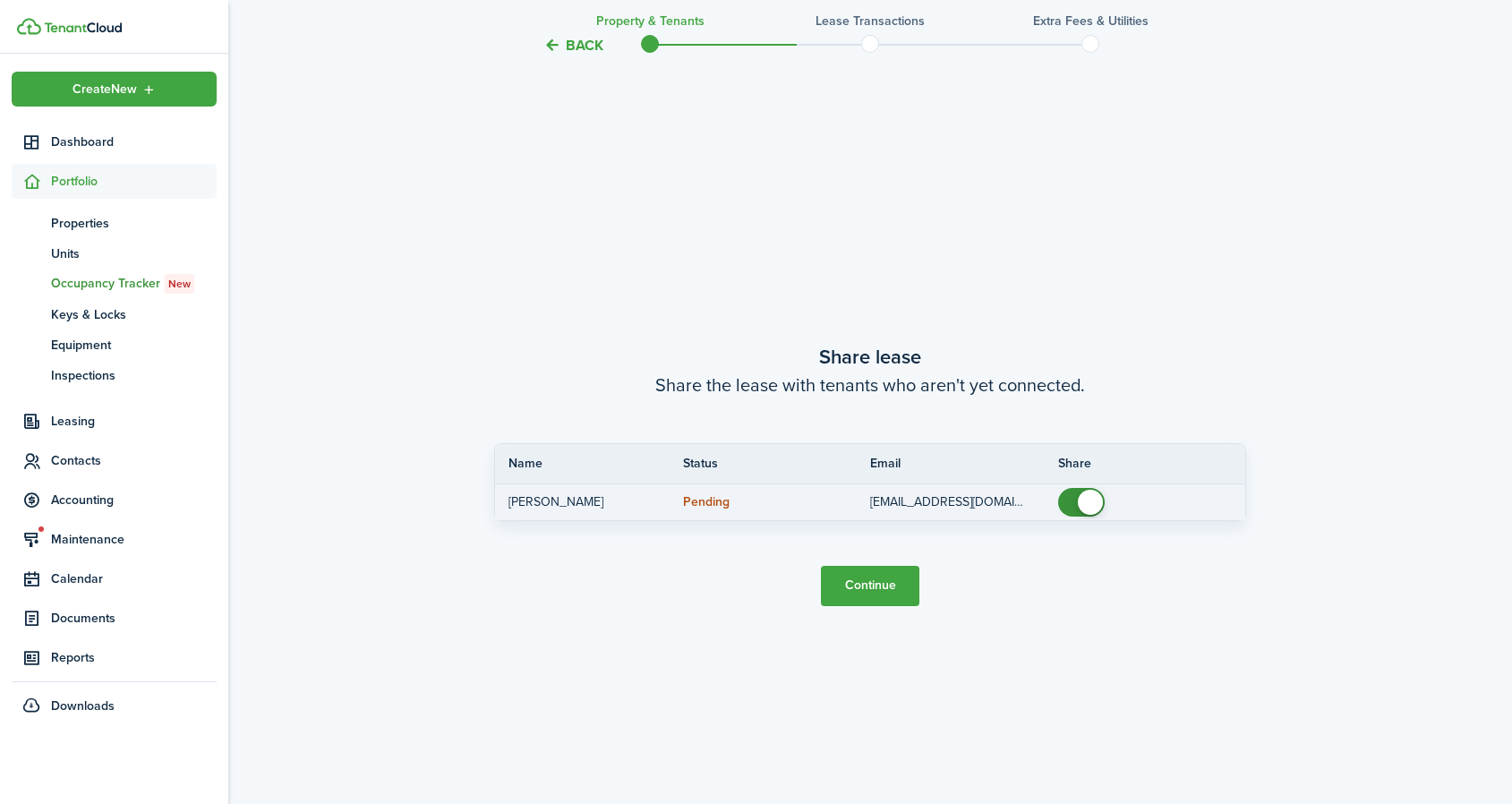
checkbox input "false"
click at [1073, 510] on span at bounding box center [1081, 502] width 18 height 29
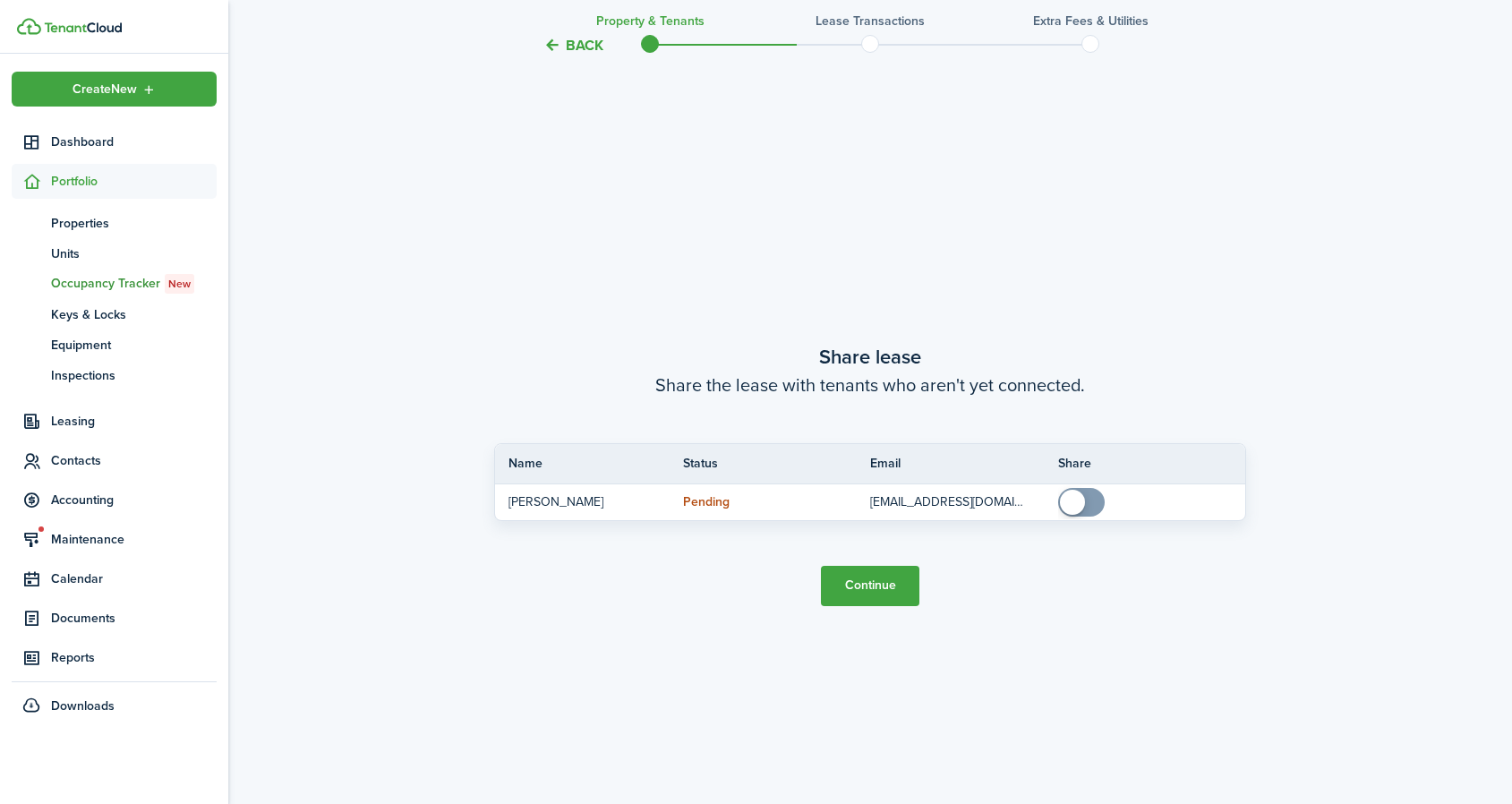
click at [858, 578] on button "Continue" at bounding box center [870, 586] width 98 height 40
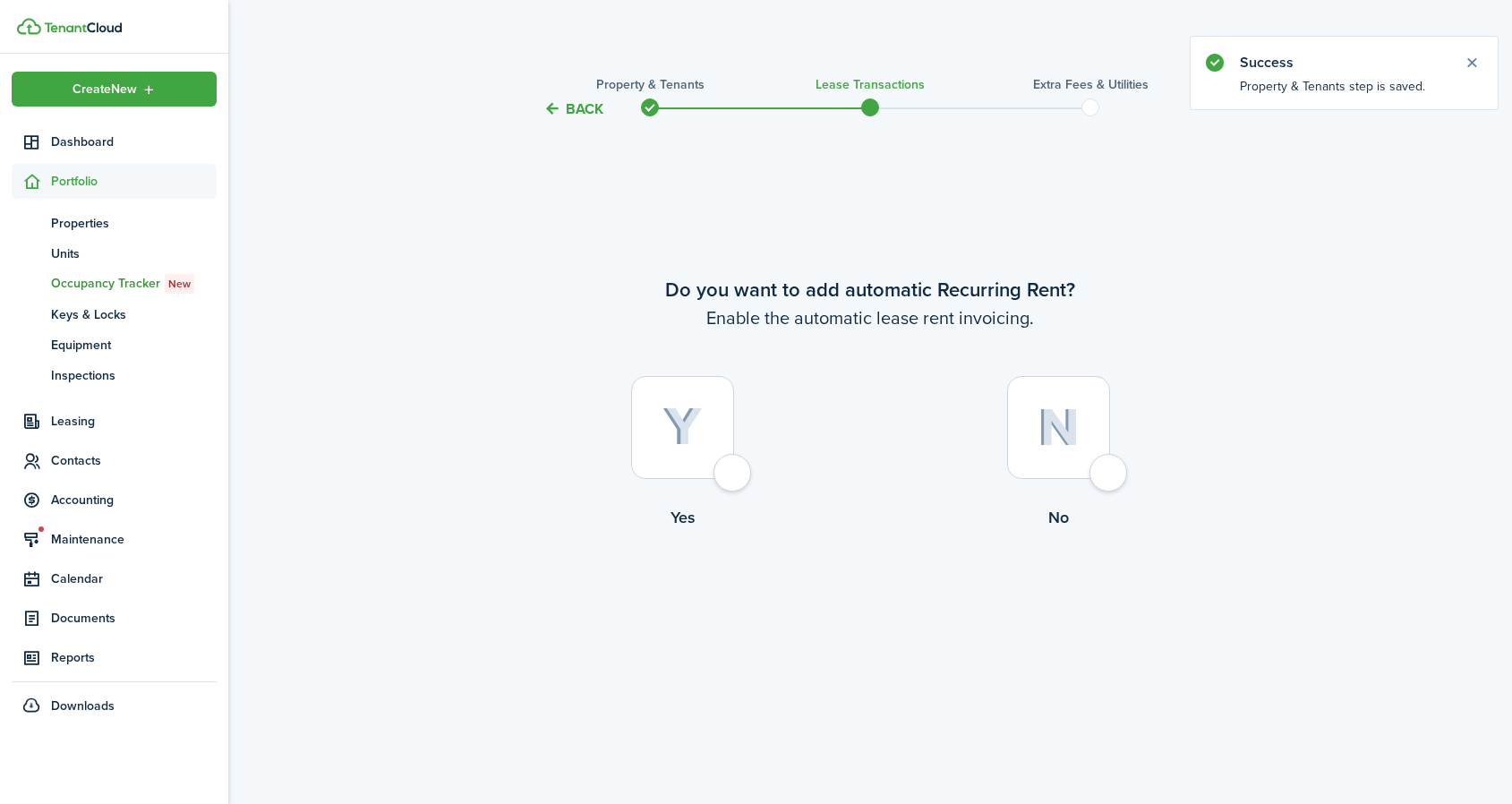
click at [696, 424] on img at bounding box center [682, 426] width 40 height 39
radio input "true"
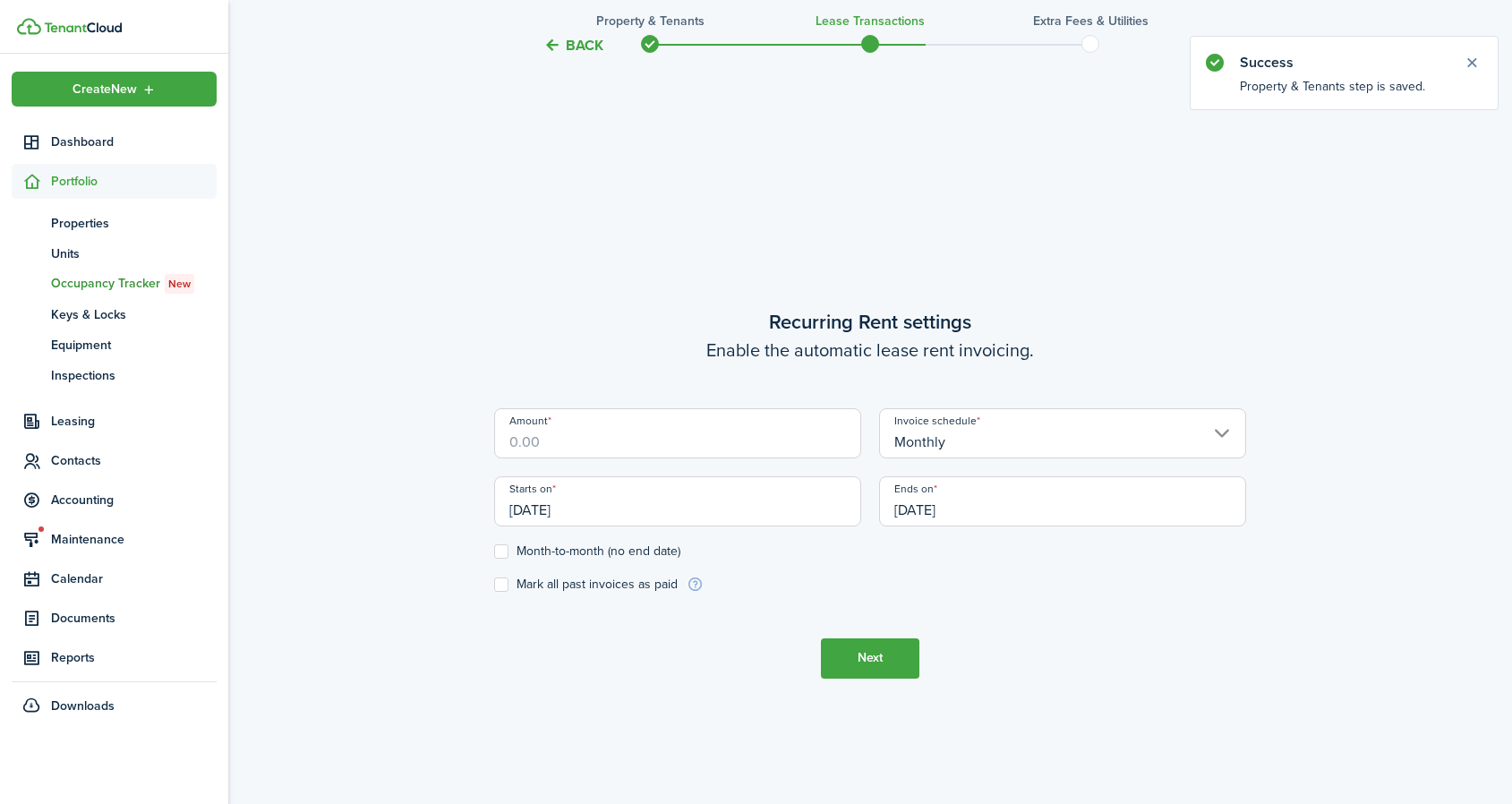
scroll to position [683, 0]
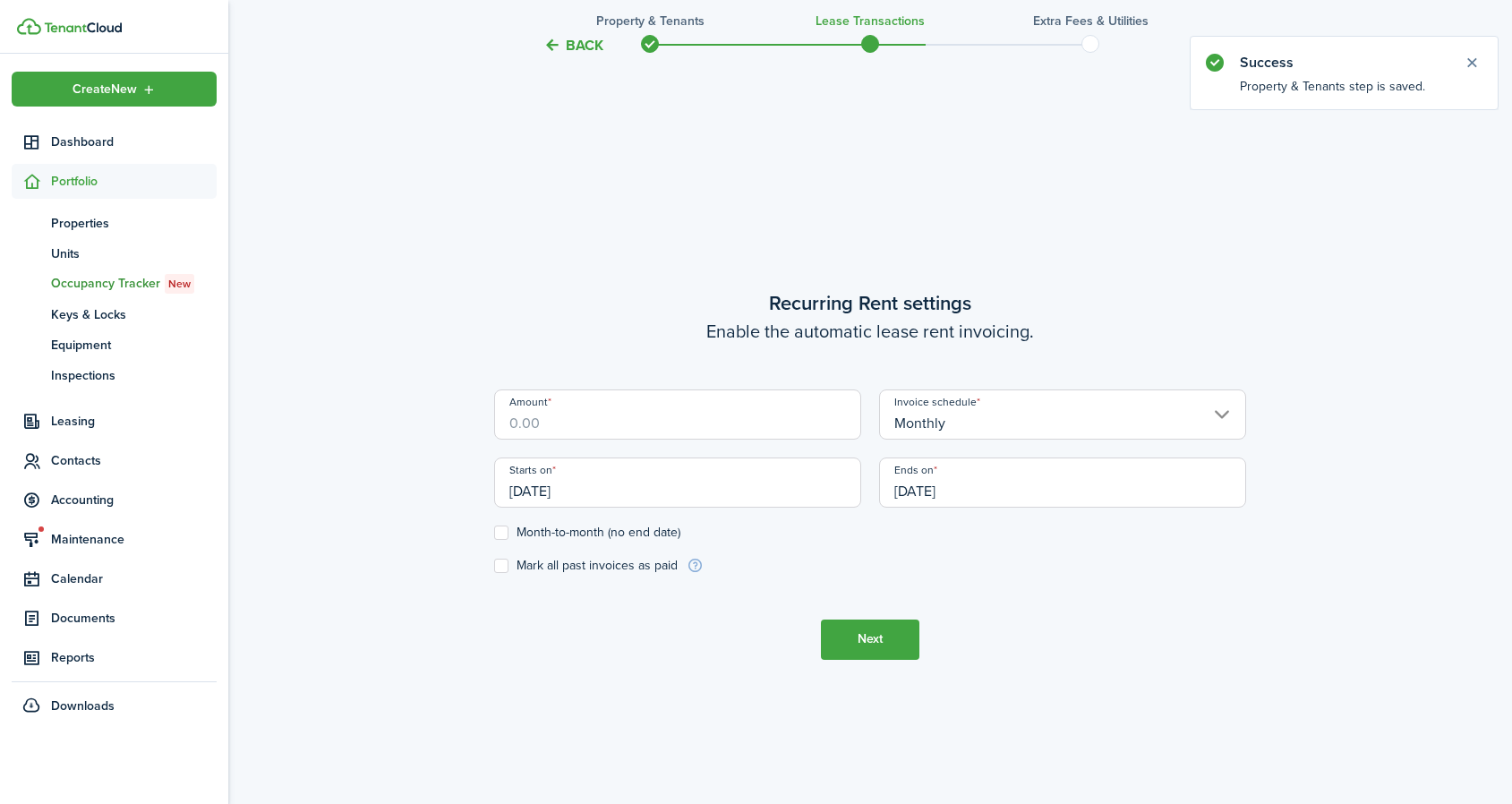
click at [625, 410] on input "Amount" at bounding box center [677, 414] width 367 height 50
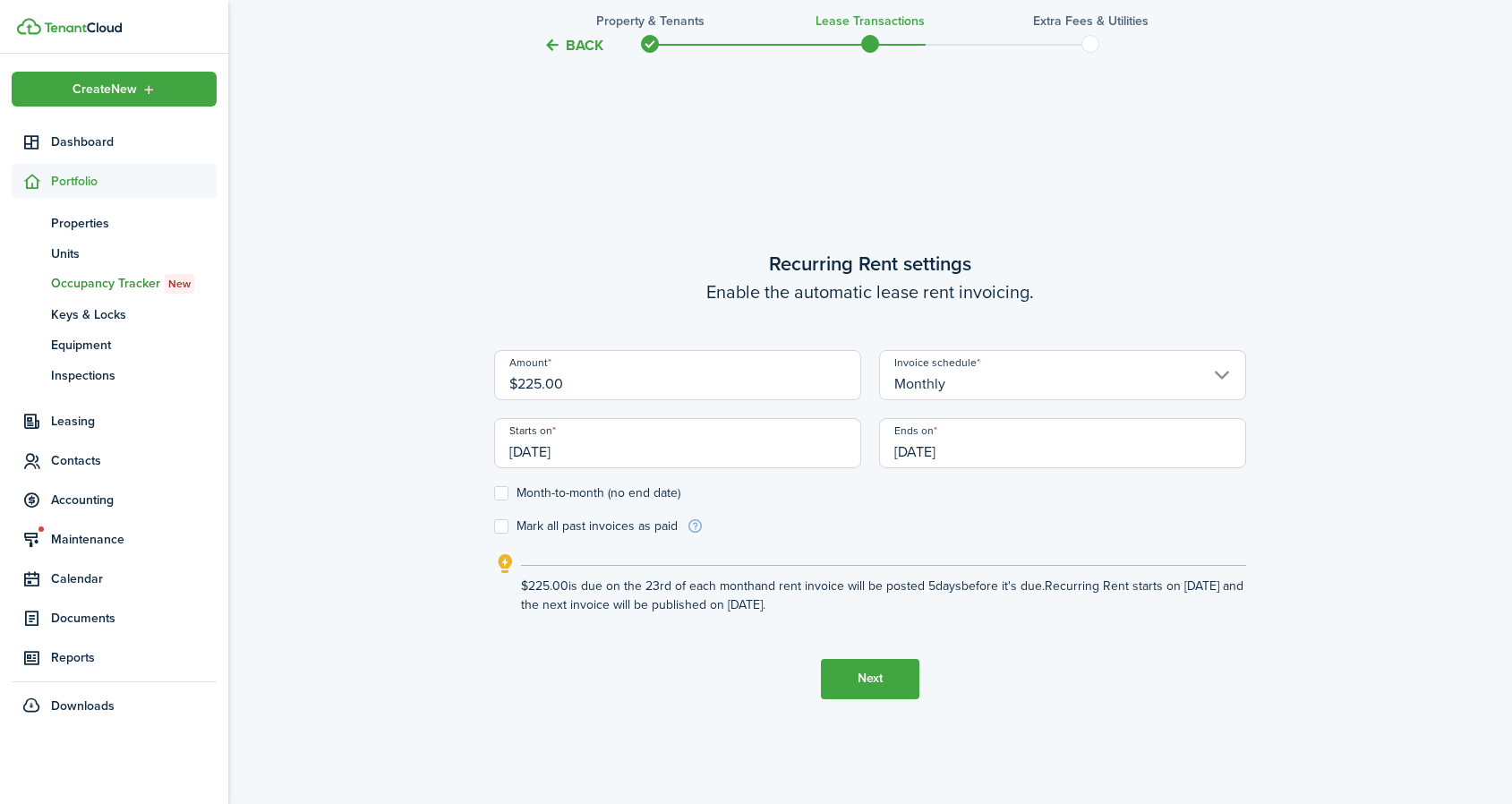
click at [1030, 377] on input "Monthly" at bounding box center [1062, 374] width 367 height 50
type input "$225.00"
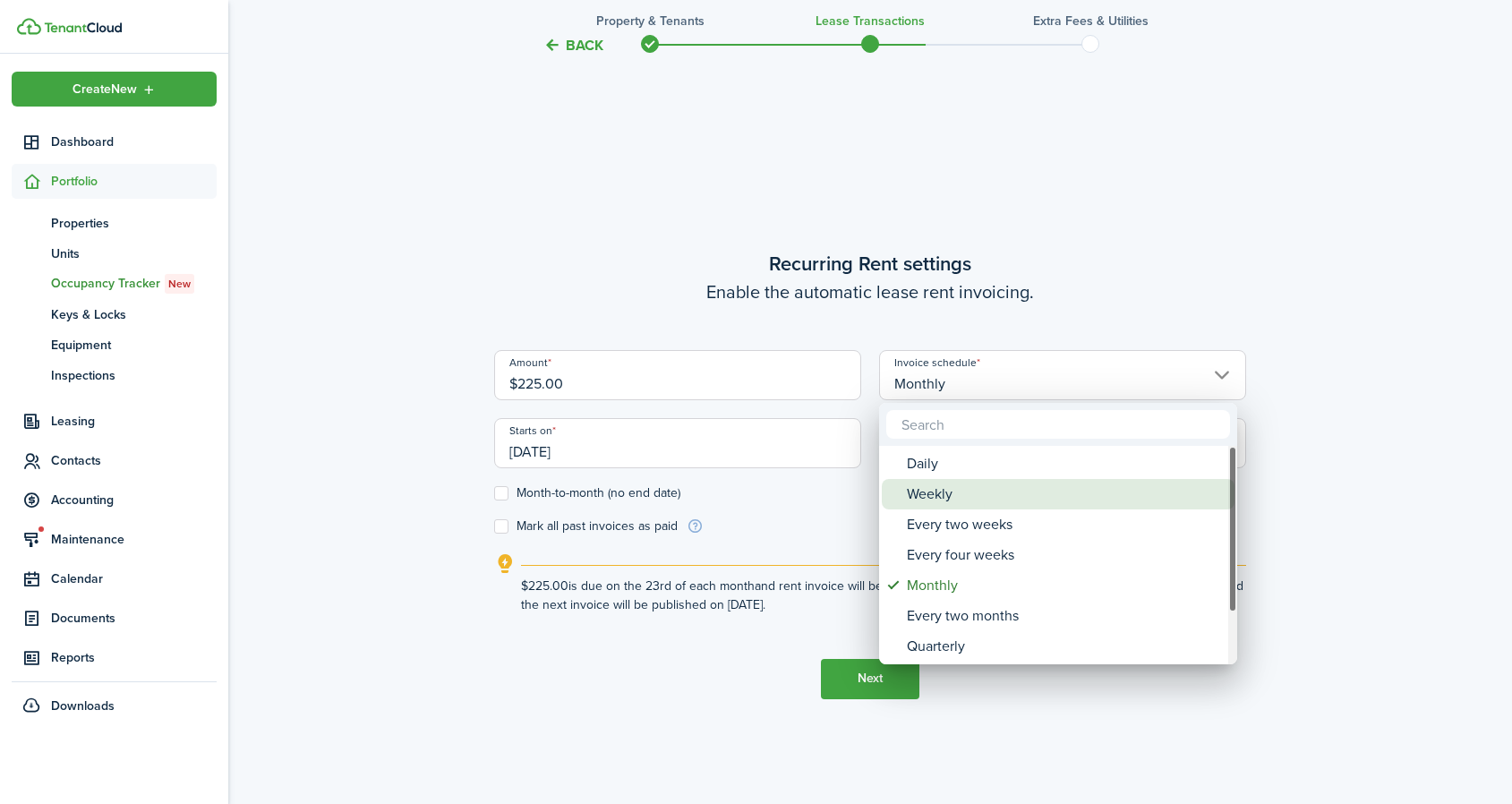
click at [954, 494] on div "Weekly" at bounding box center [1065, 494] width 317 height 30
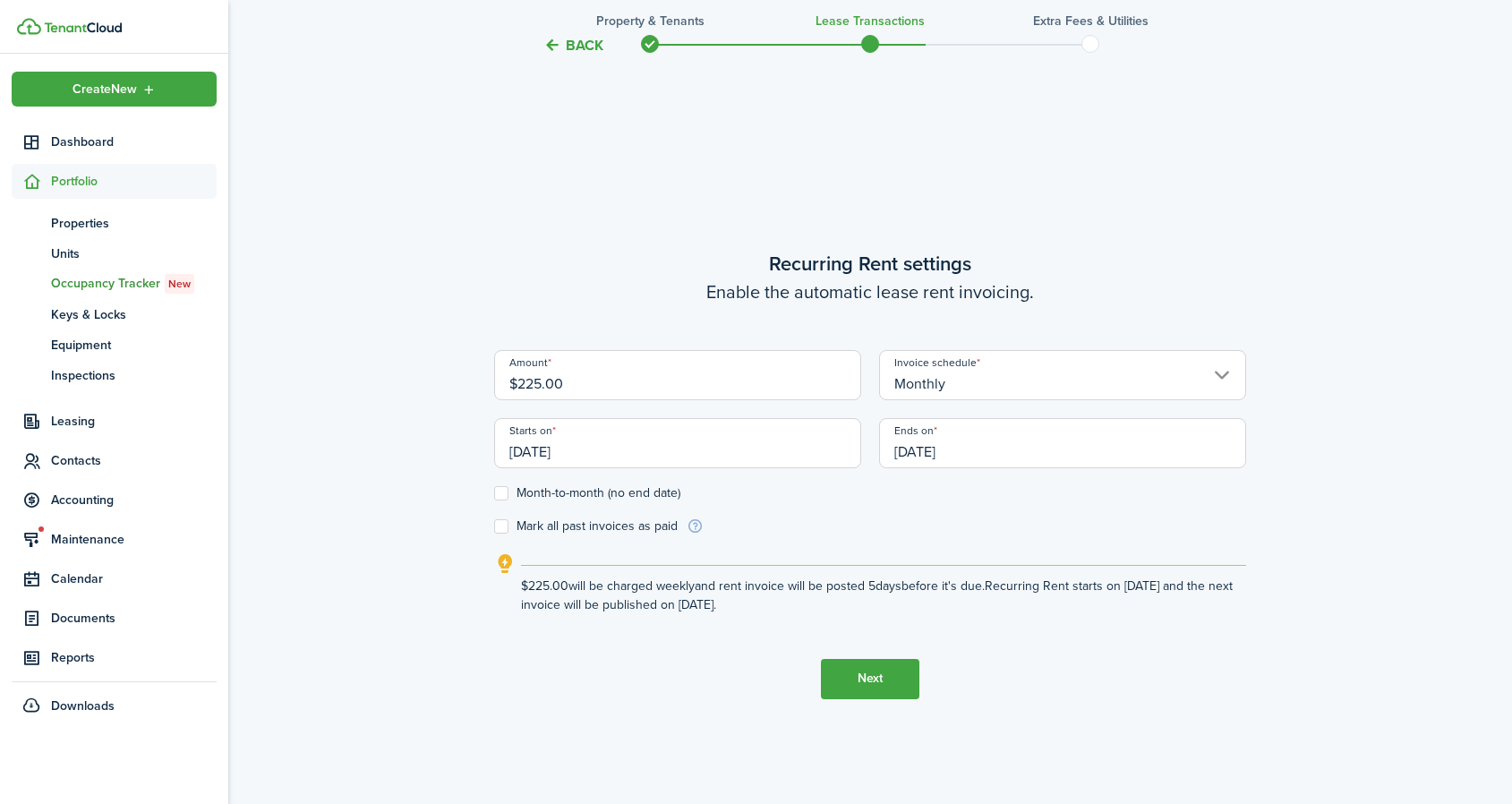
type input "Weekly"
click at [652, 455] on input "[DATE]" at bounding box center [677, 443] width 367 height 50
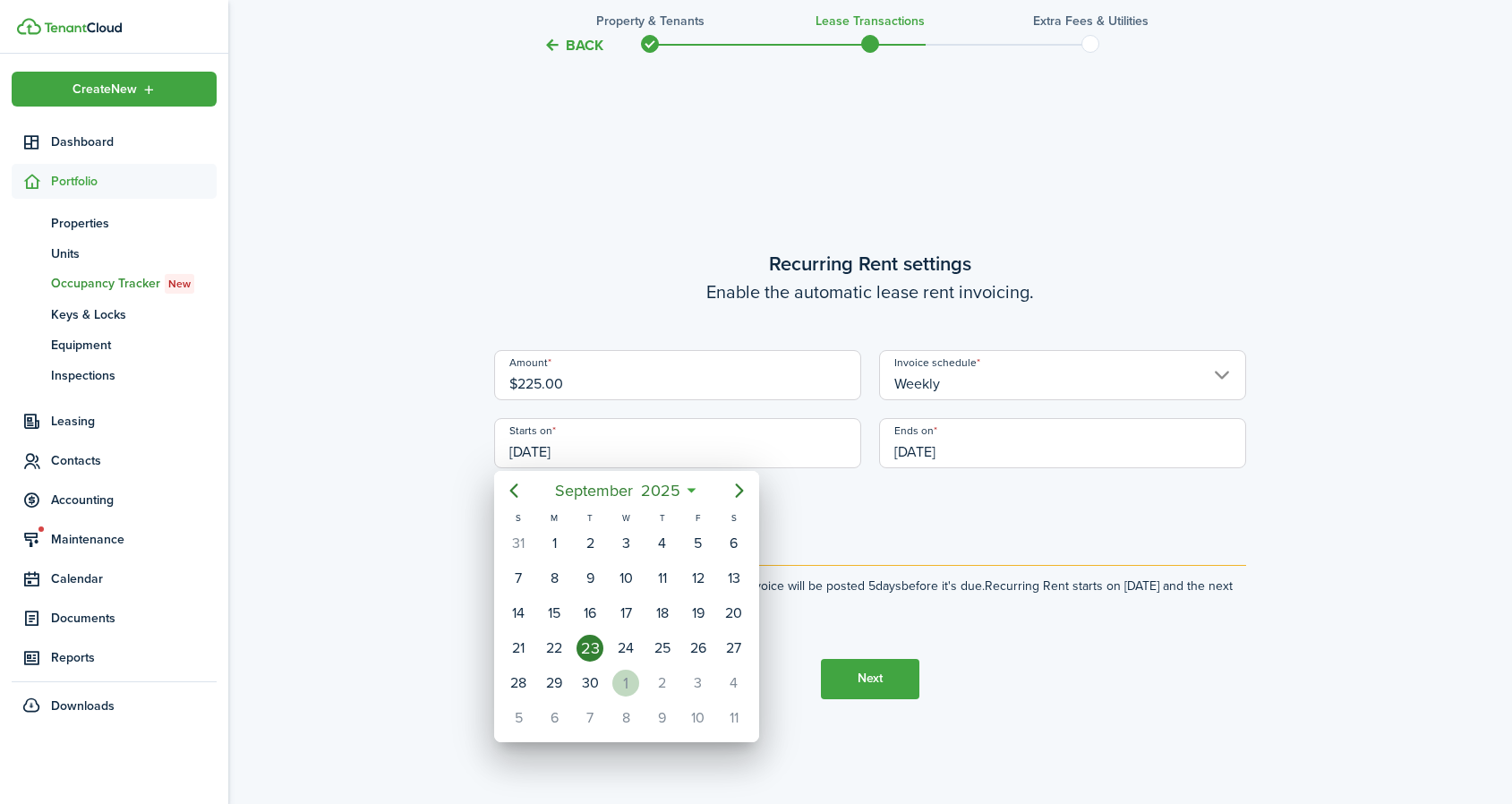
click at [635, 680] on div "1" at bounding box center [626, 683] width 27 height 27
type input "10/01/2025"
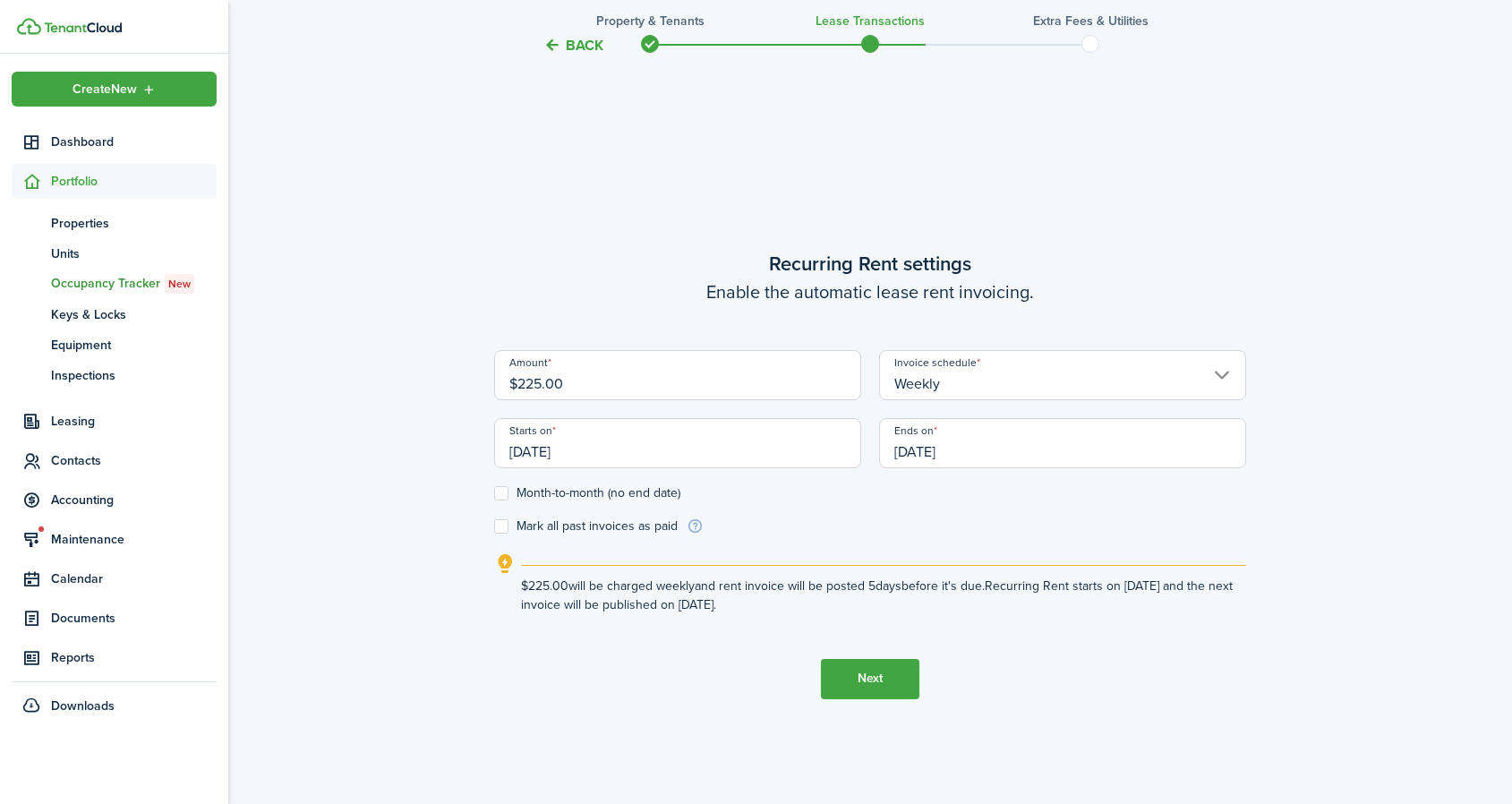
click at [654, 492] on label "Month-to-month (no end date)" at bounding box center [587, 492] width 186 height 14
click at [494, 492] on input "Month-to-month (no end date)" at bounding box center [494, 492] width 1 height 1
checkbox input "true"
click at [898, 673] on button "Next" at bounding box center [870, 678] width 98 height 40
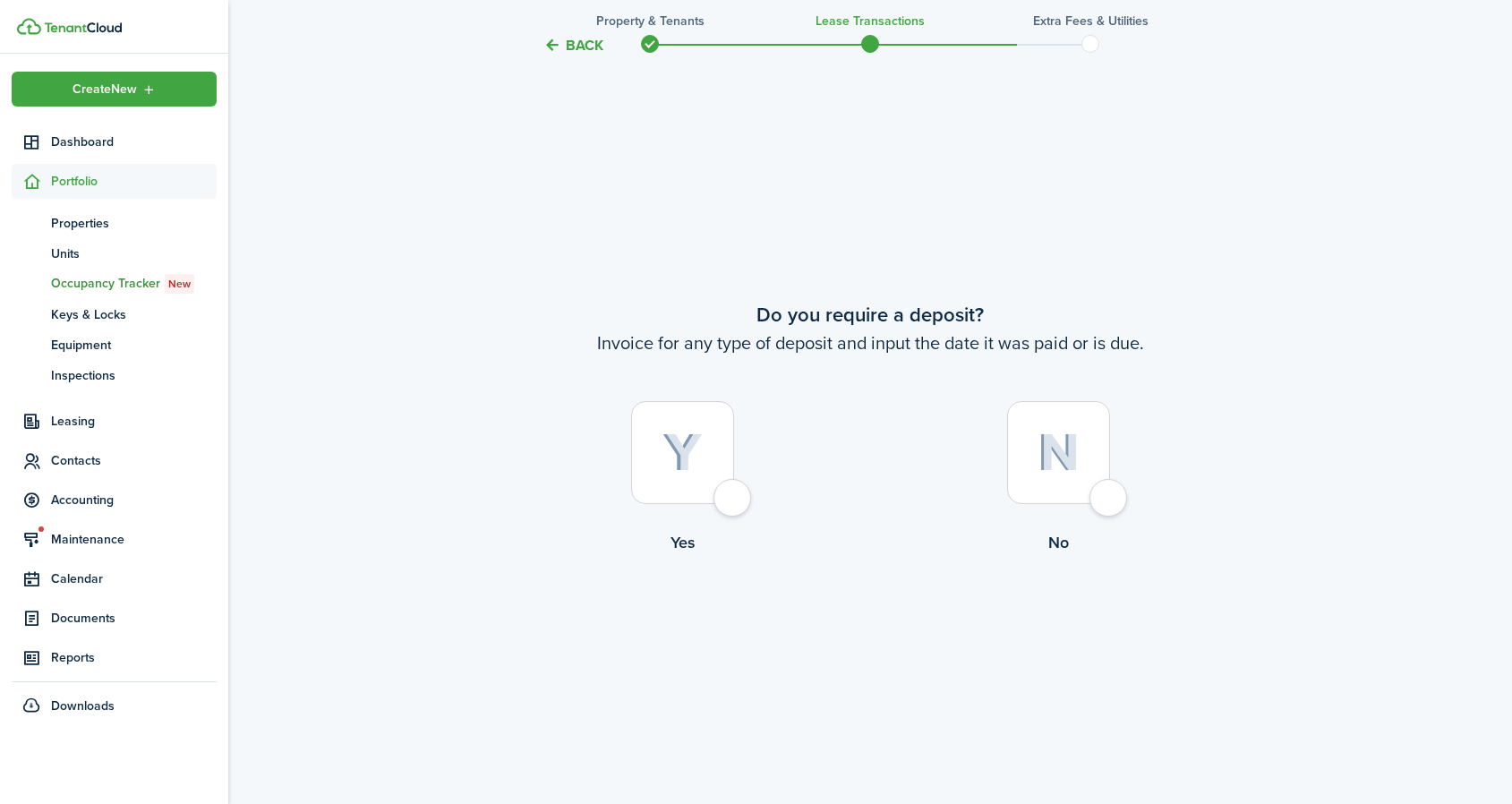
scroll to position [1486, 0]
click at [1109, 503] on div at bounding box center [1058, 452] width 103 height 103
radio input "true"
click at [891, 616] on button "Continue" at bounding box center [870, 628] width 98 height 40
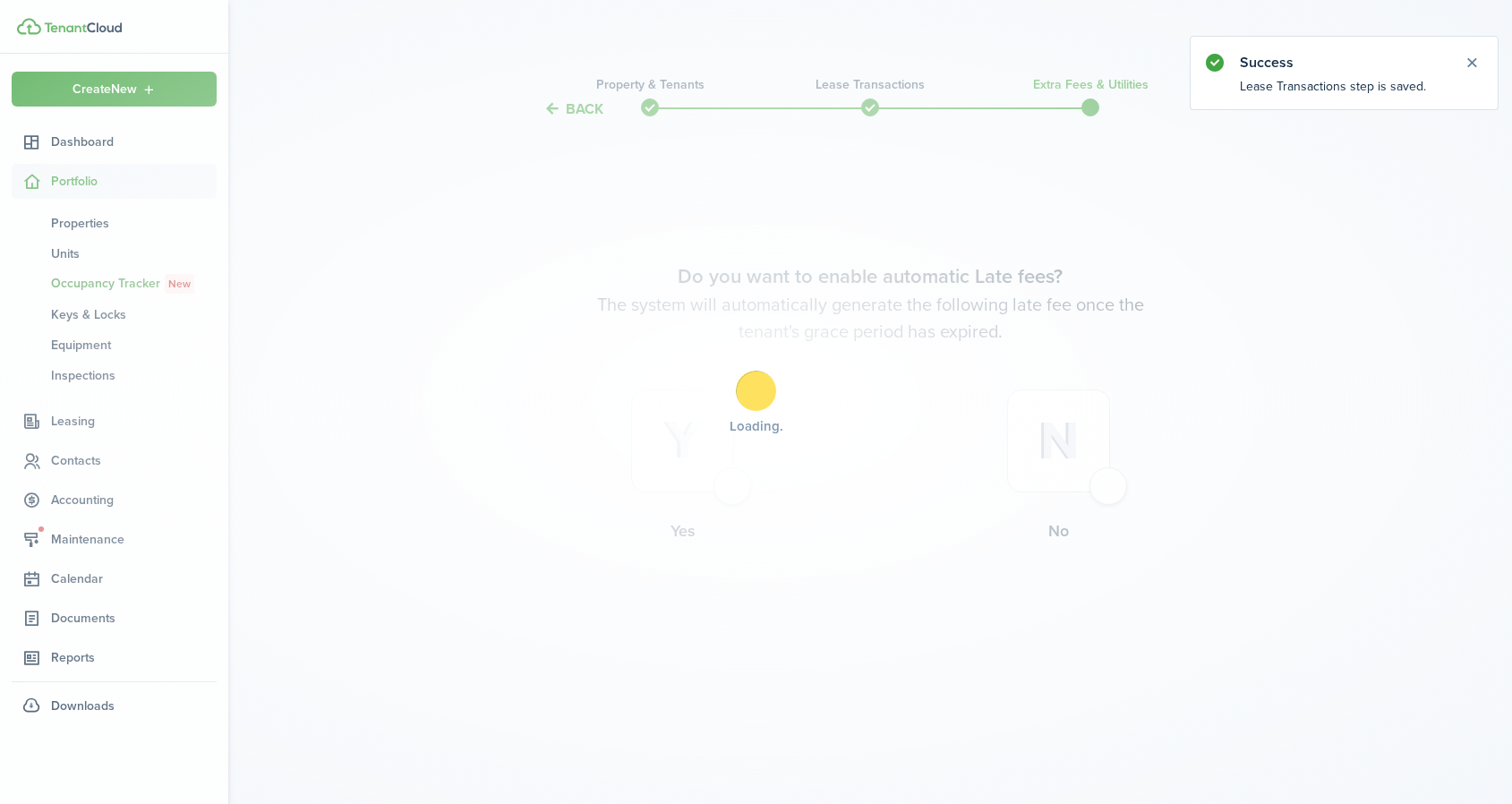
scroll to position [0, 0]
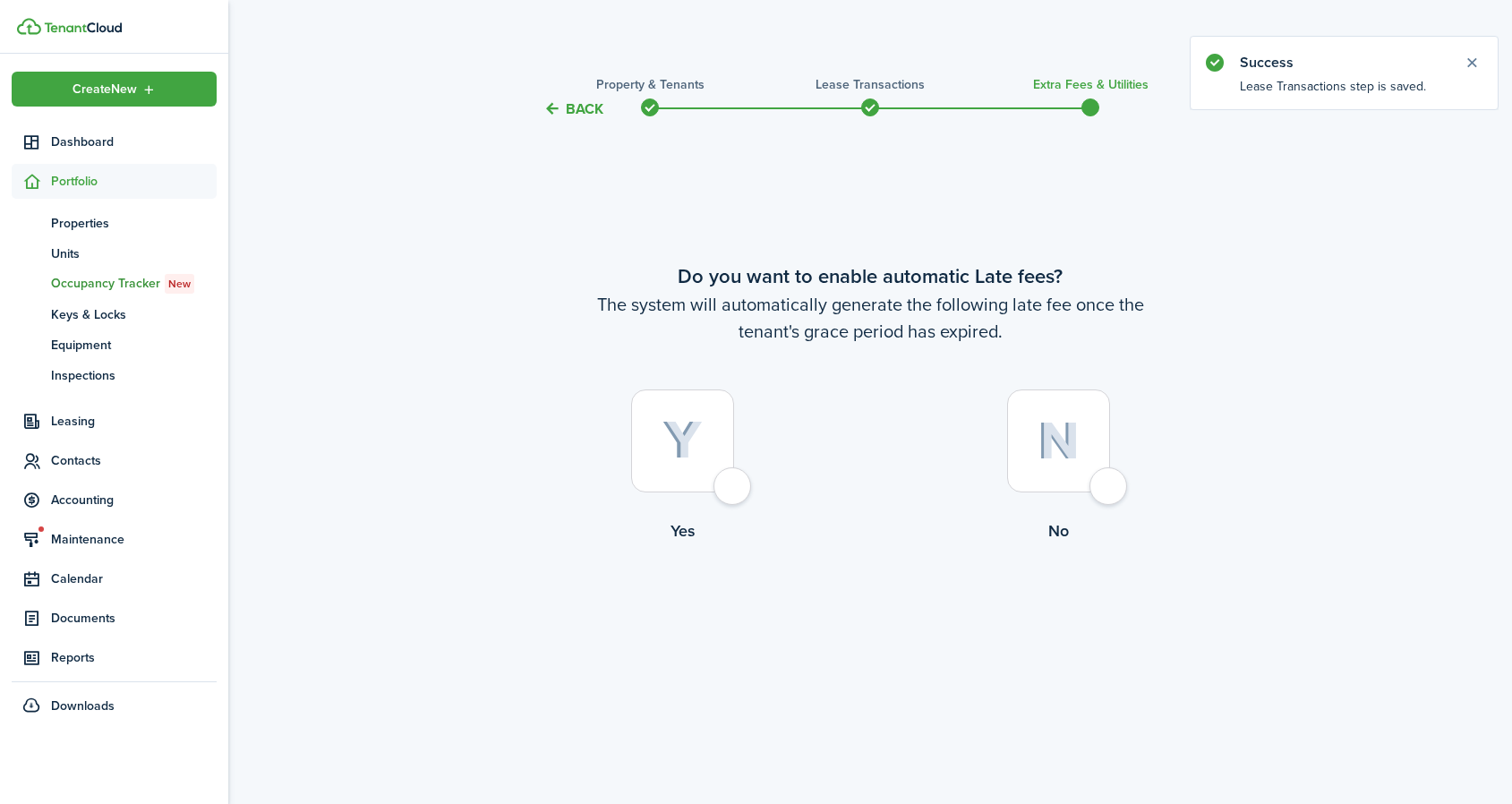
click at [723, 470] on div at bounding box center [682, 441] width 103 height 103
radio input "true"
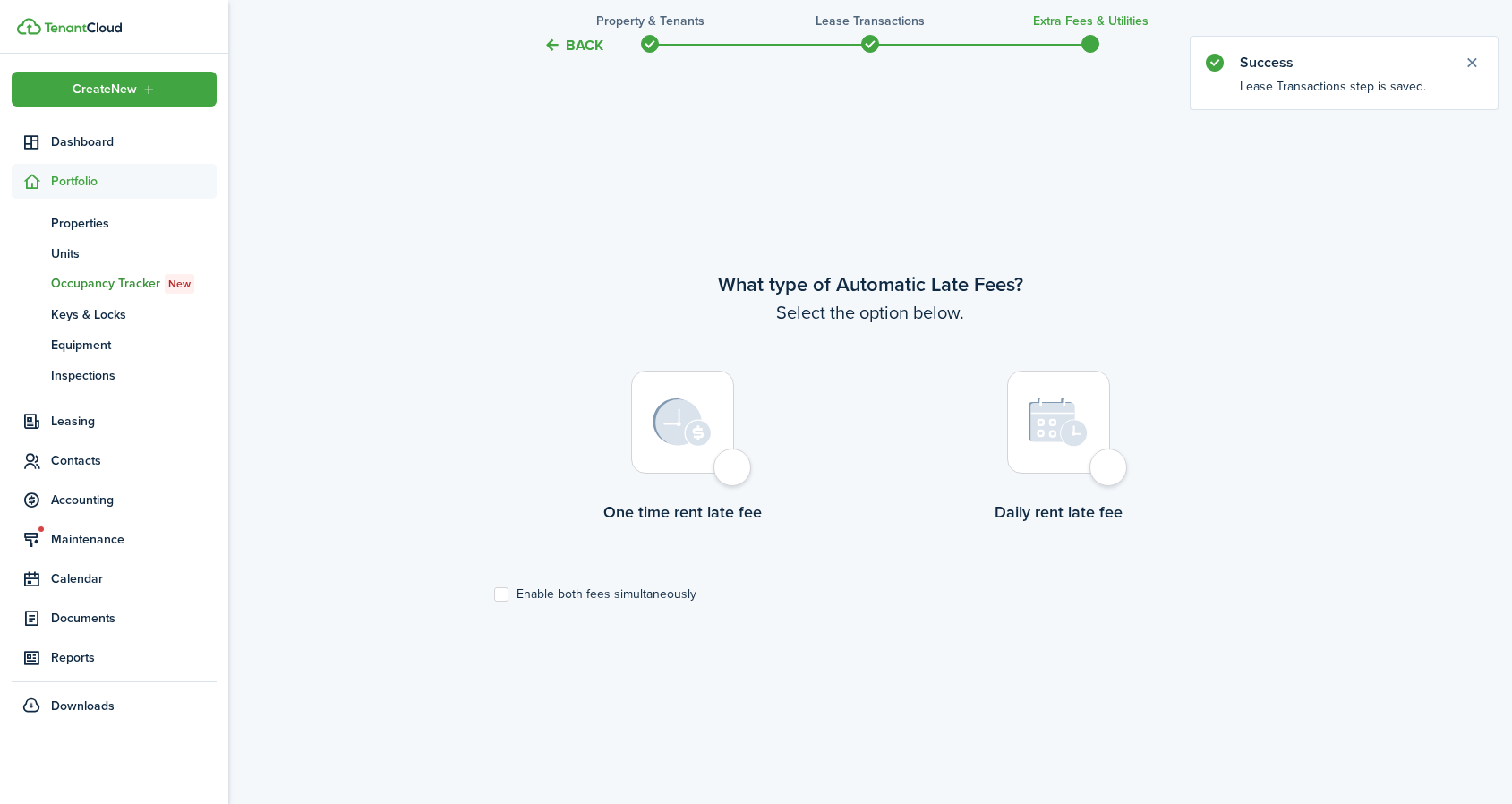
scroll to position [683, 0]
click at [734, 467] on div at bounding box center [682, 417] width 103 height 103
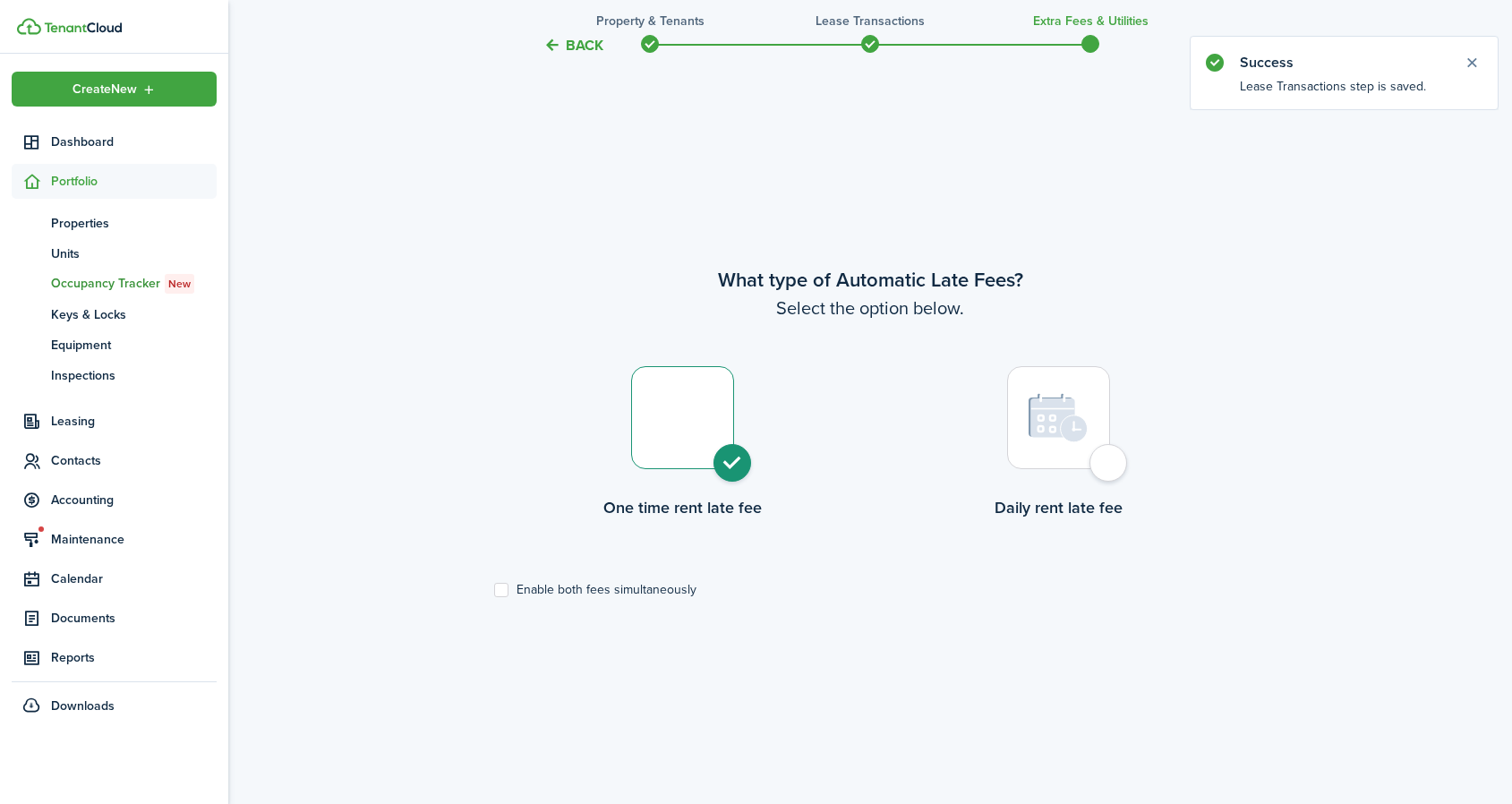
radio input "true"
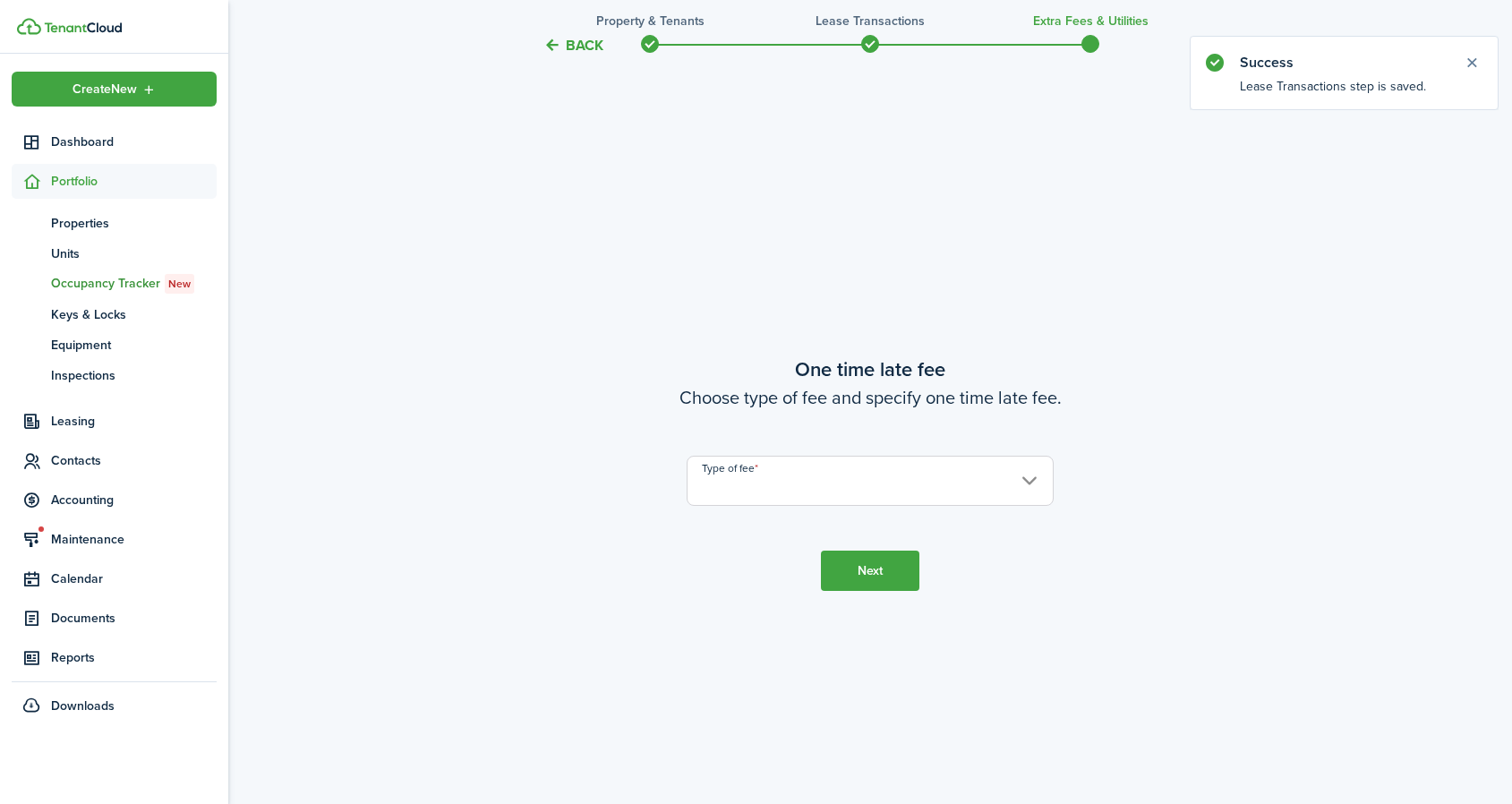
scroll to position [1486, 0]
click at [738, 482] on input "Type of fee" at bounding box center [870, 481] width 367 height 50
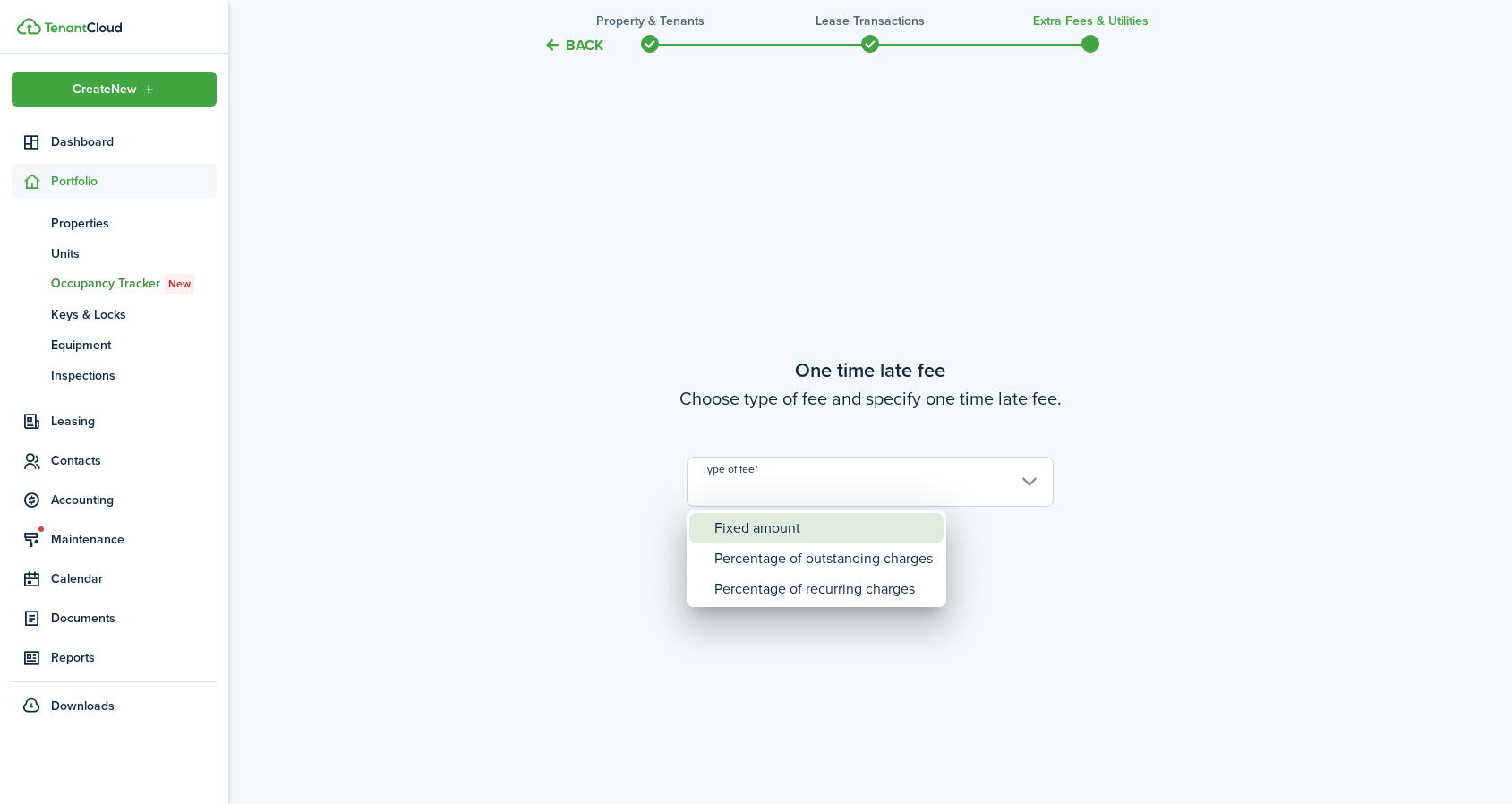
click at [728, 524] on div "Fixed amount" at bounding box center [823, 528] width 218 height 30
type input "Fixed amount"
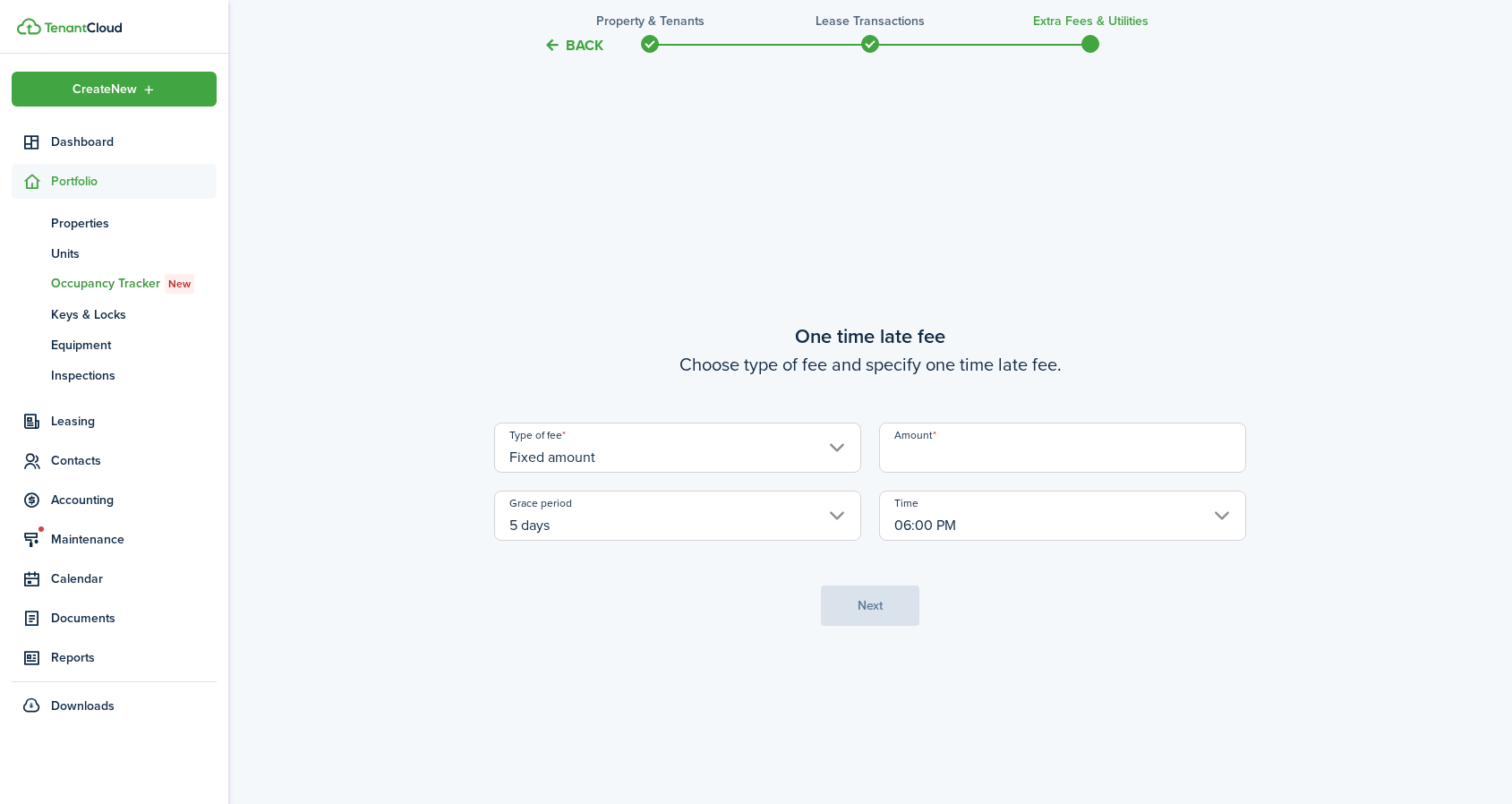
click at [606, 540] on input "5 days" at bounding box center [677, 515] width 367 height 50
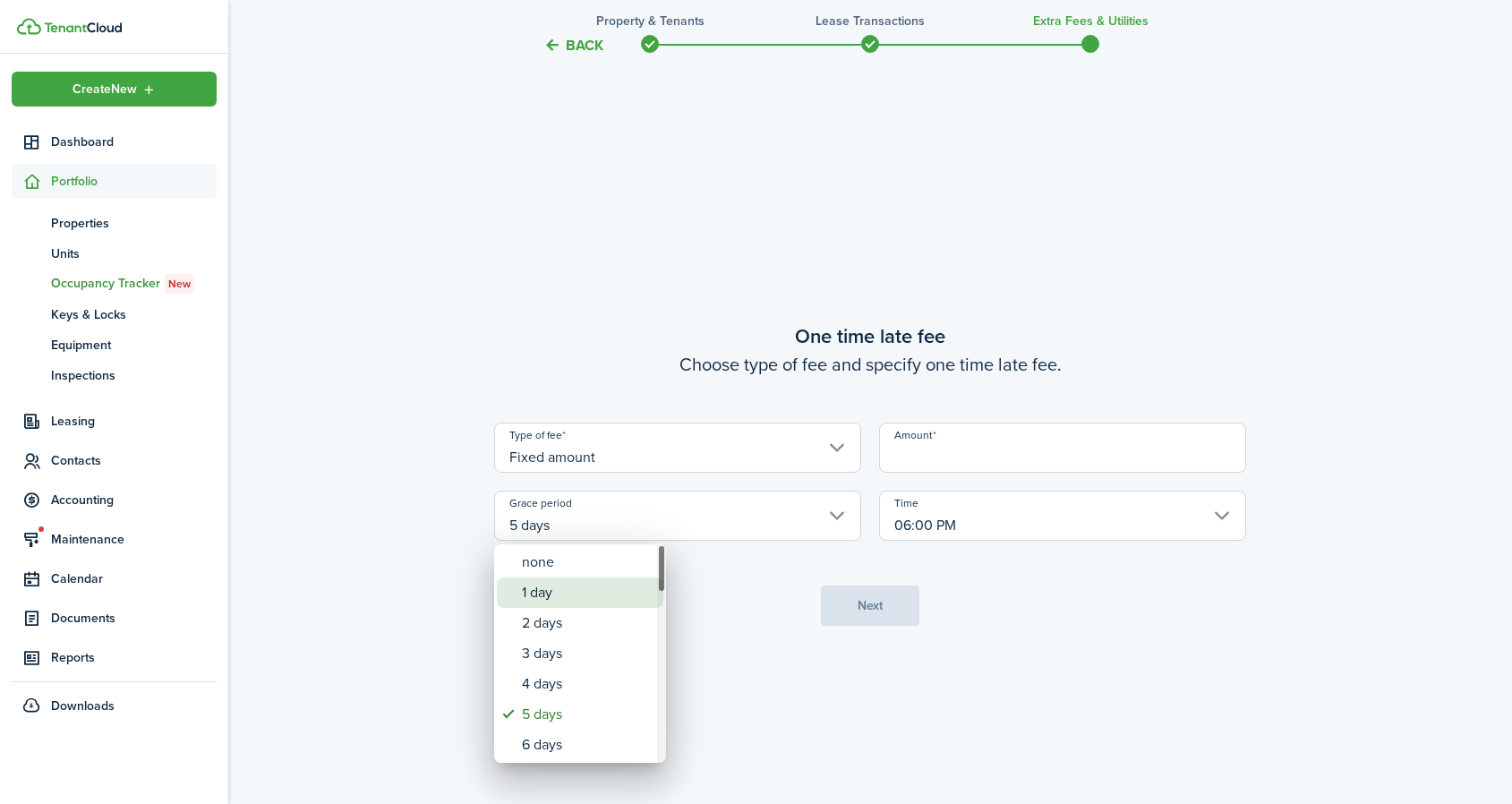
click at [556, 582] on div "1 day" at bounding box center [587, 593] width 131 height 30
type input "1 day"
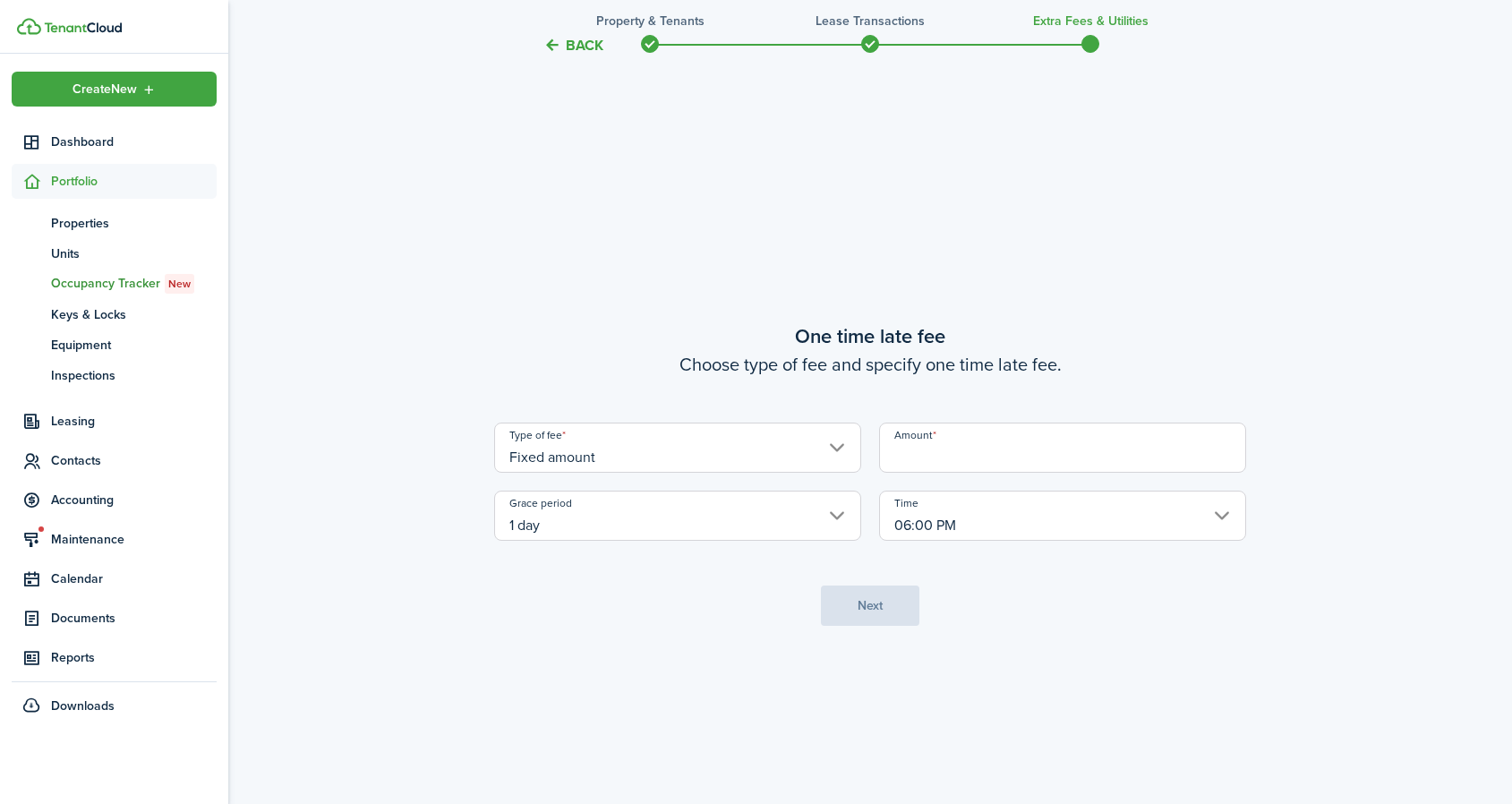
click at [928, 464] on input "Amount" at bounding box center [1062, 447] width 367 height 50
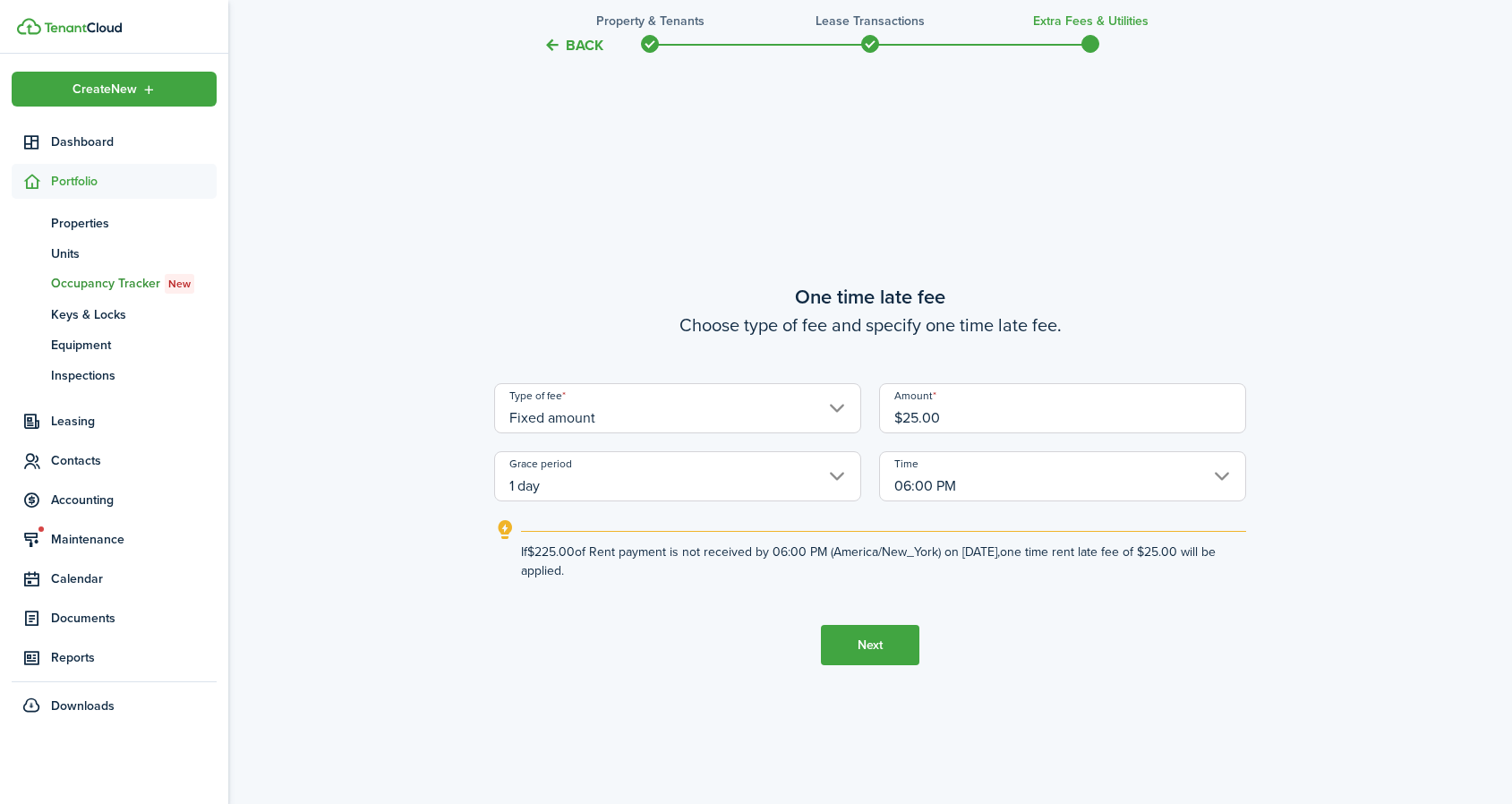
click at [901, 499] on input "06:00 PM" at bounding box center [1062, 476] width 367 height 50
type input "$25.00"
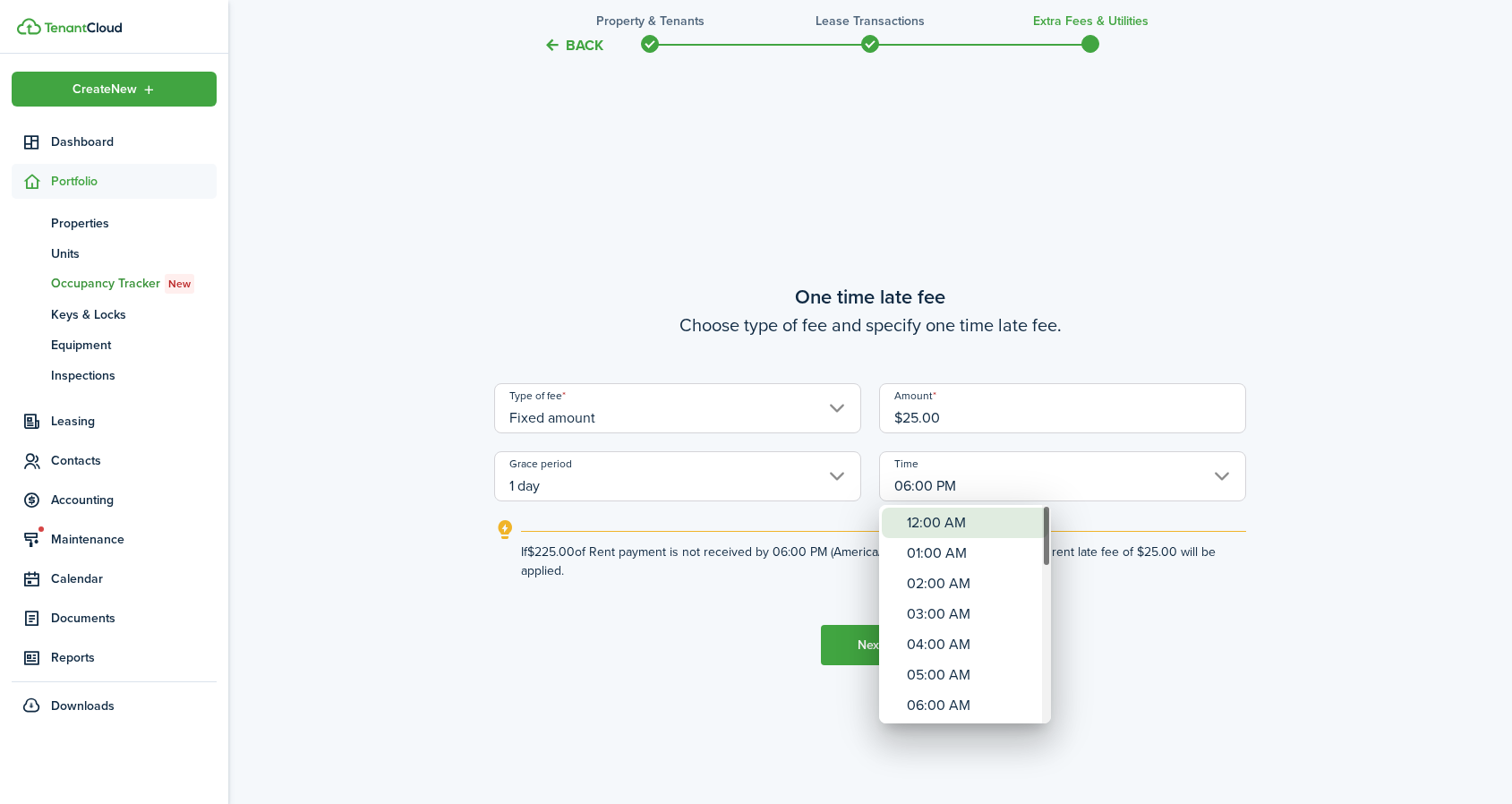
click at [926, 513] on div "12:00 AM" at bounding box center [972, 523] width 131 height 30
type input "12:00 AM"
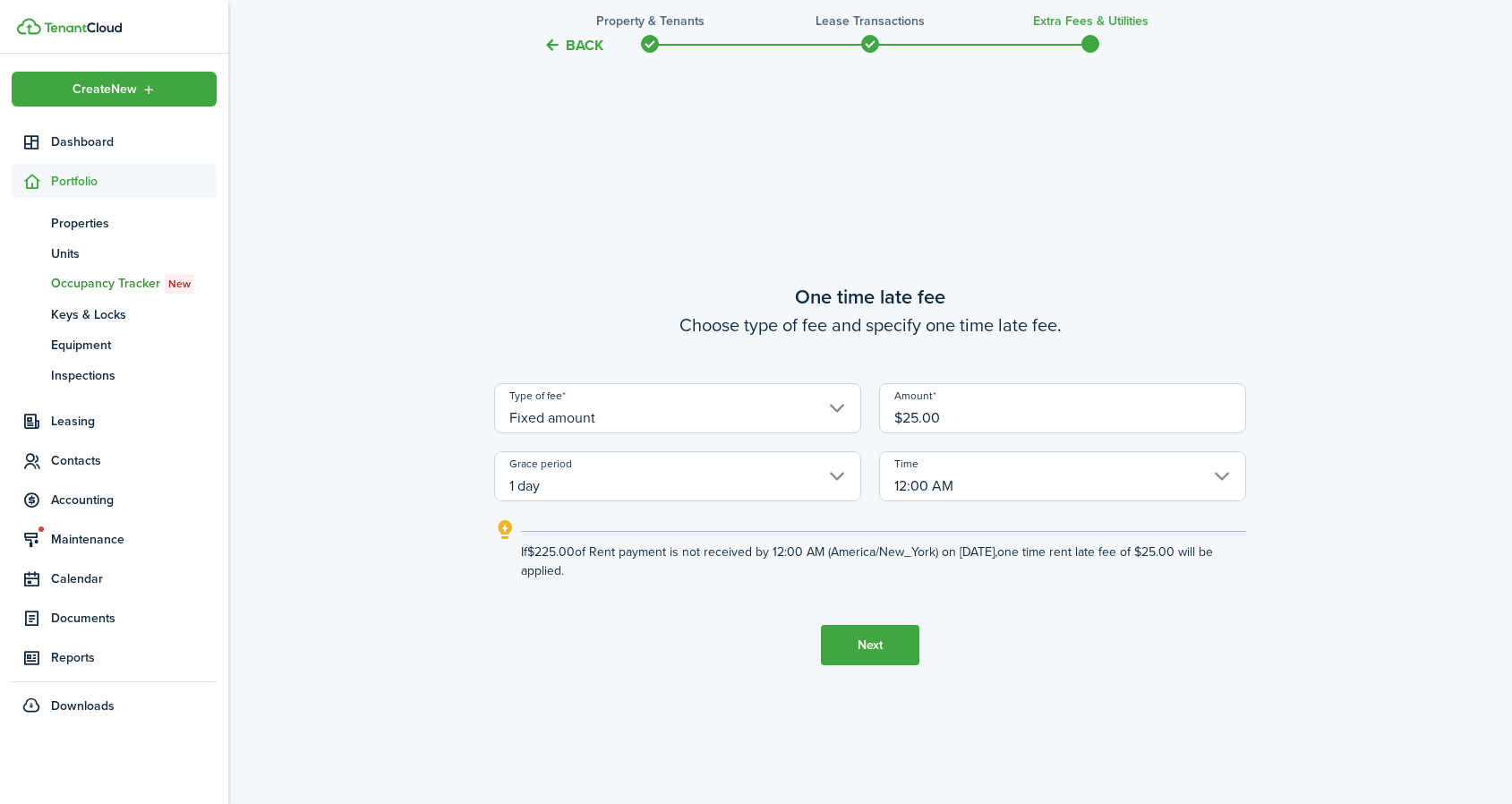
click at [809, 581] on tc-wizard-step "One time late fee Choose type of fee and specify one time late fee. Type of fee…" at bounding box center [870, 473] width 752 height 804
click at [846, 640] on button "Next" at bounding box center [870, 645] width 98 height 40
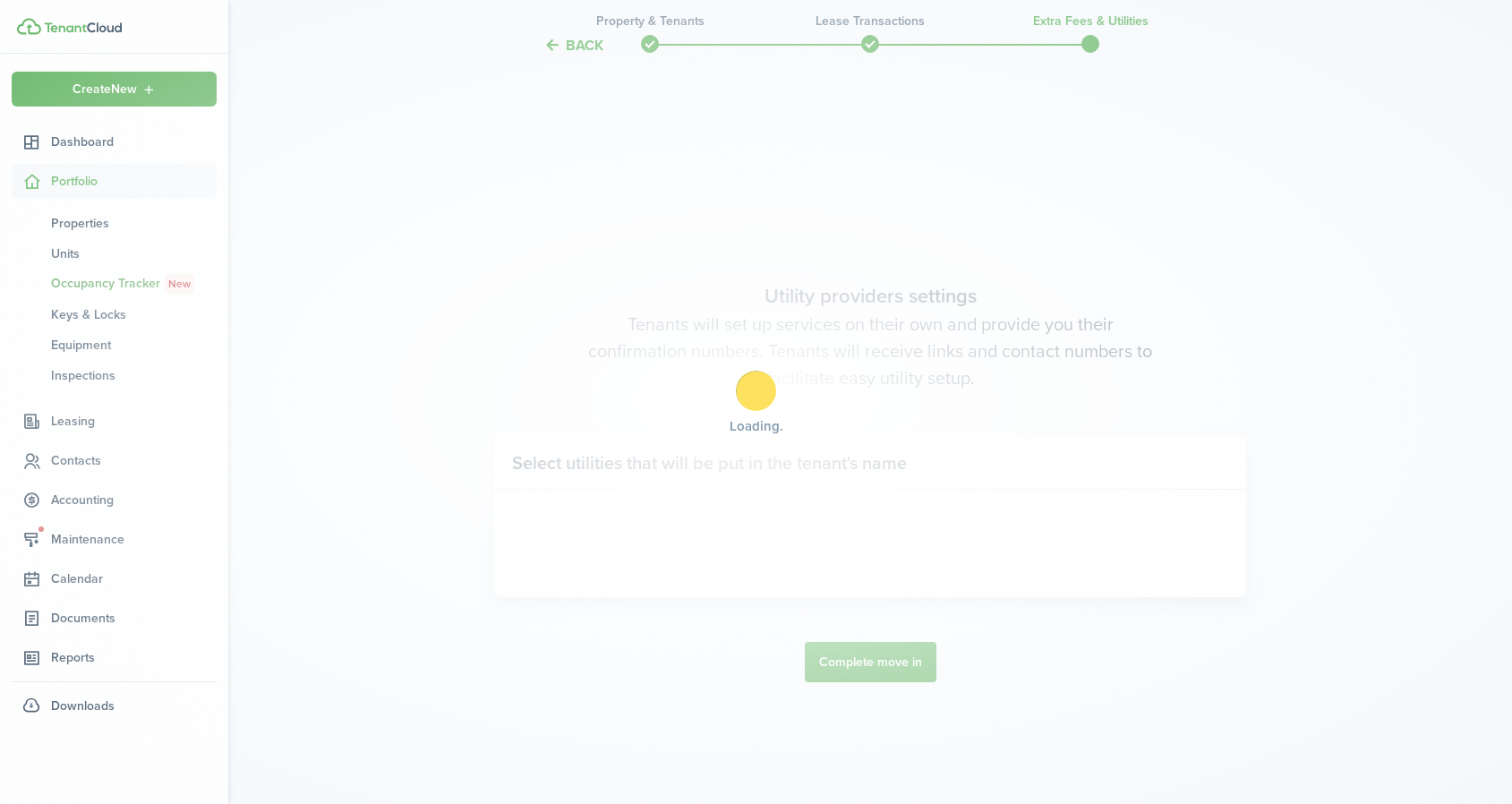
scroll to position [2290, 0]
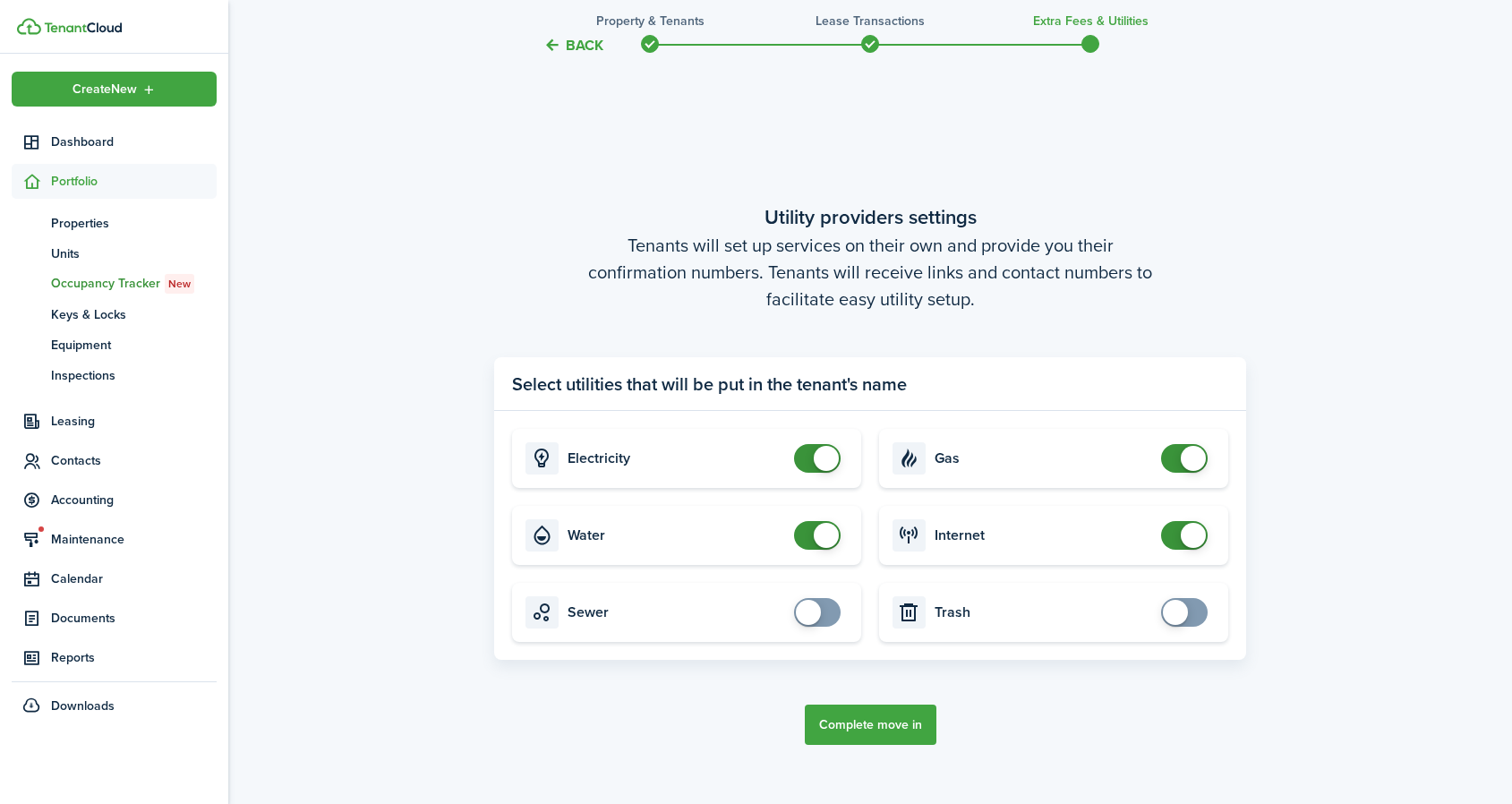
checkbox input "false"
click at [808, 451] on span at bounding box center [816, 458] width 18 height 29
checkbox input "false"
click at [811, 530] on span at bounding box center [816, 535] width 18 height 29
checkbox input "false"
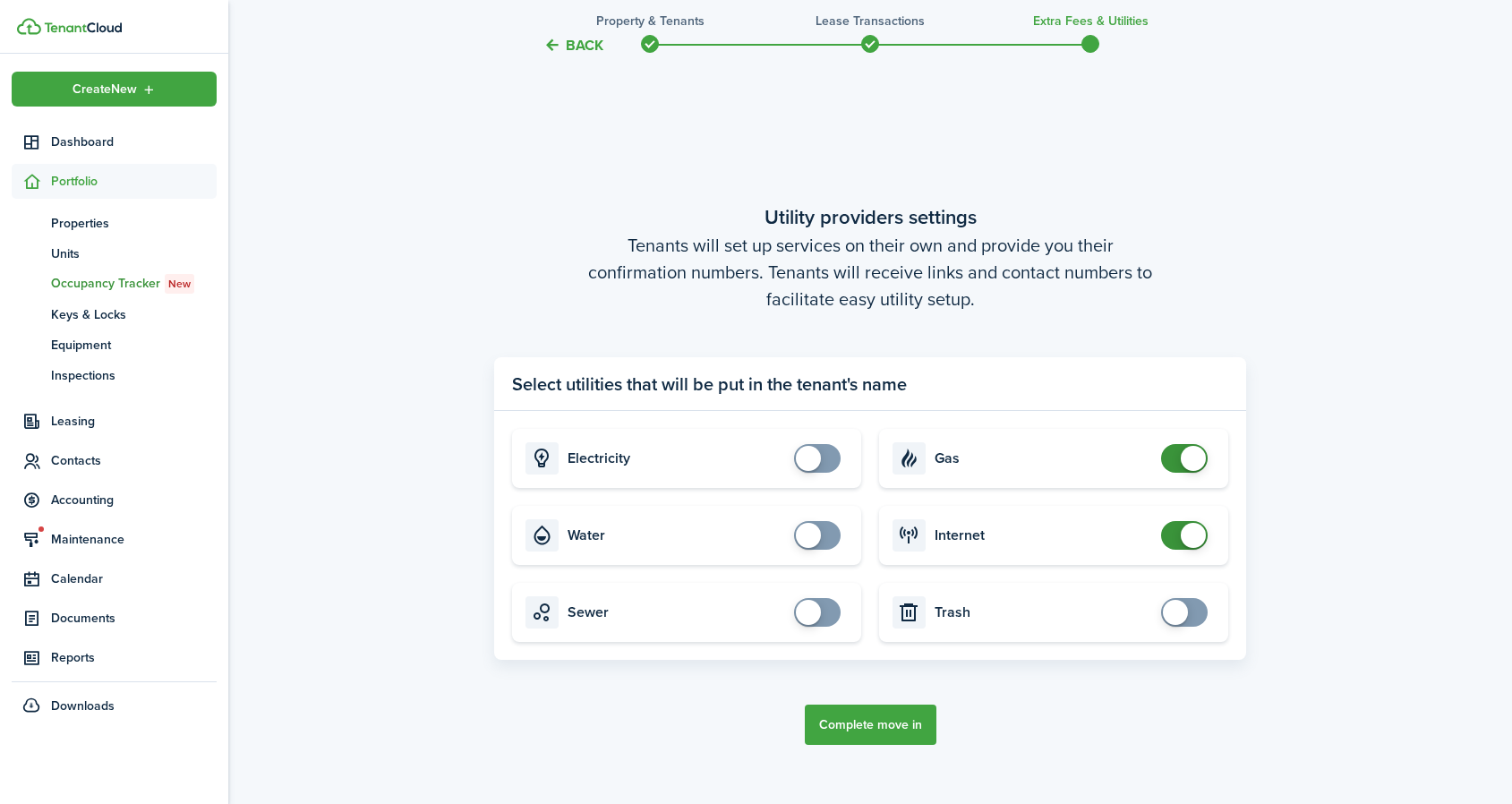
click at [1185, 450] on span at bounding box center [1193, 458] width 25 height 25
checkbox input "false"
click at [1178, 532] on span at bounding box center [1184, 535] width 18 height 29
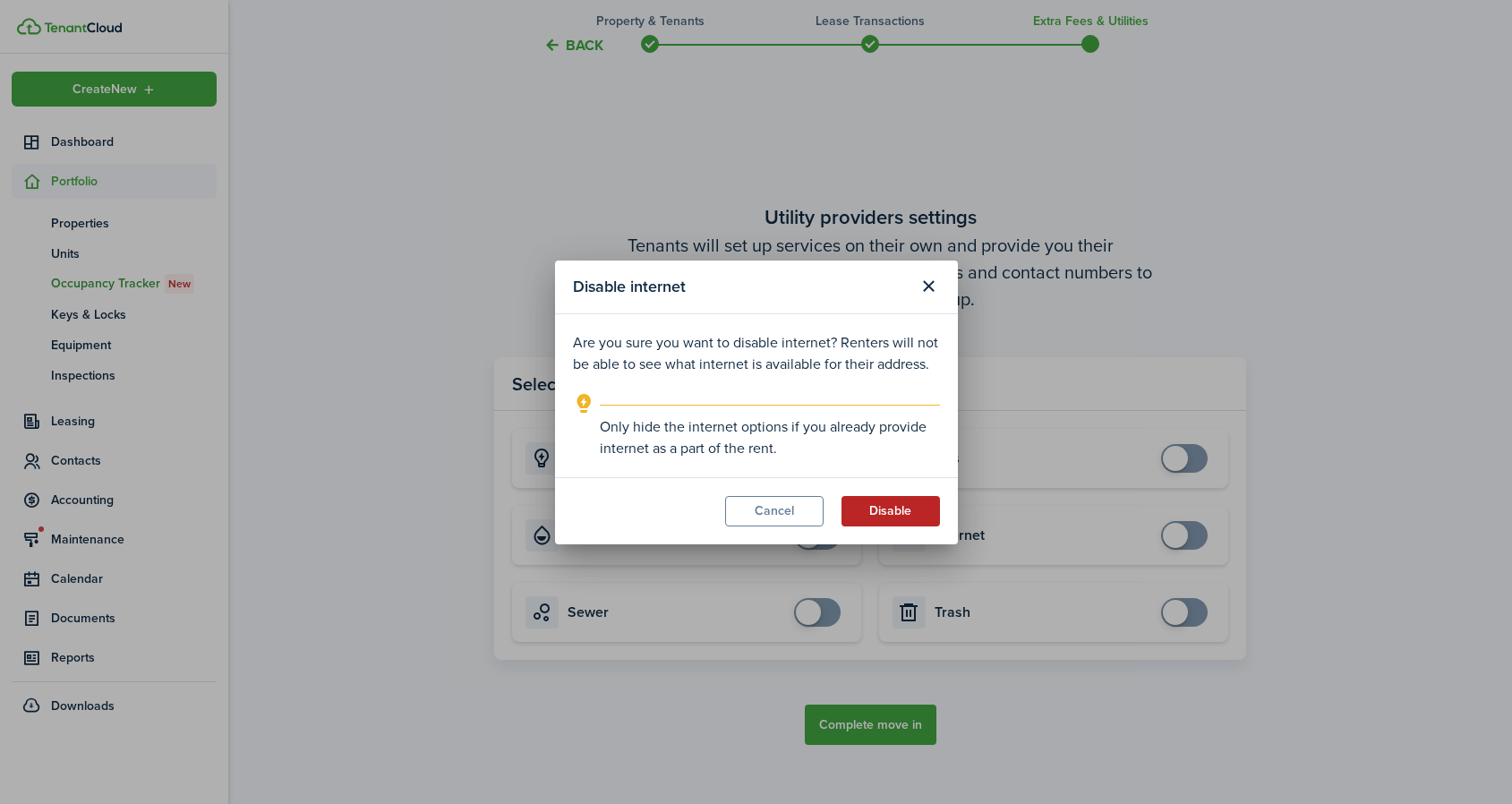
click at [894, 513] on button "Disable" at bounding box center [890, 511] width 98 height 30
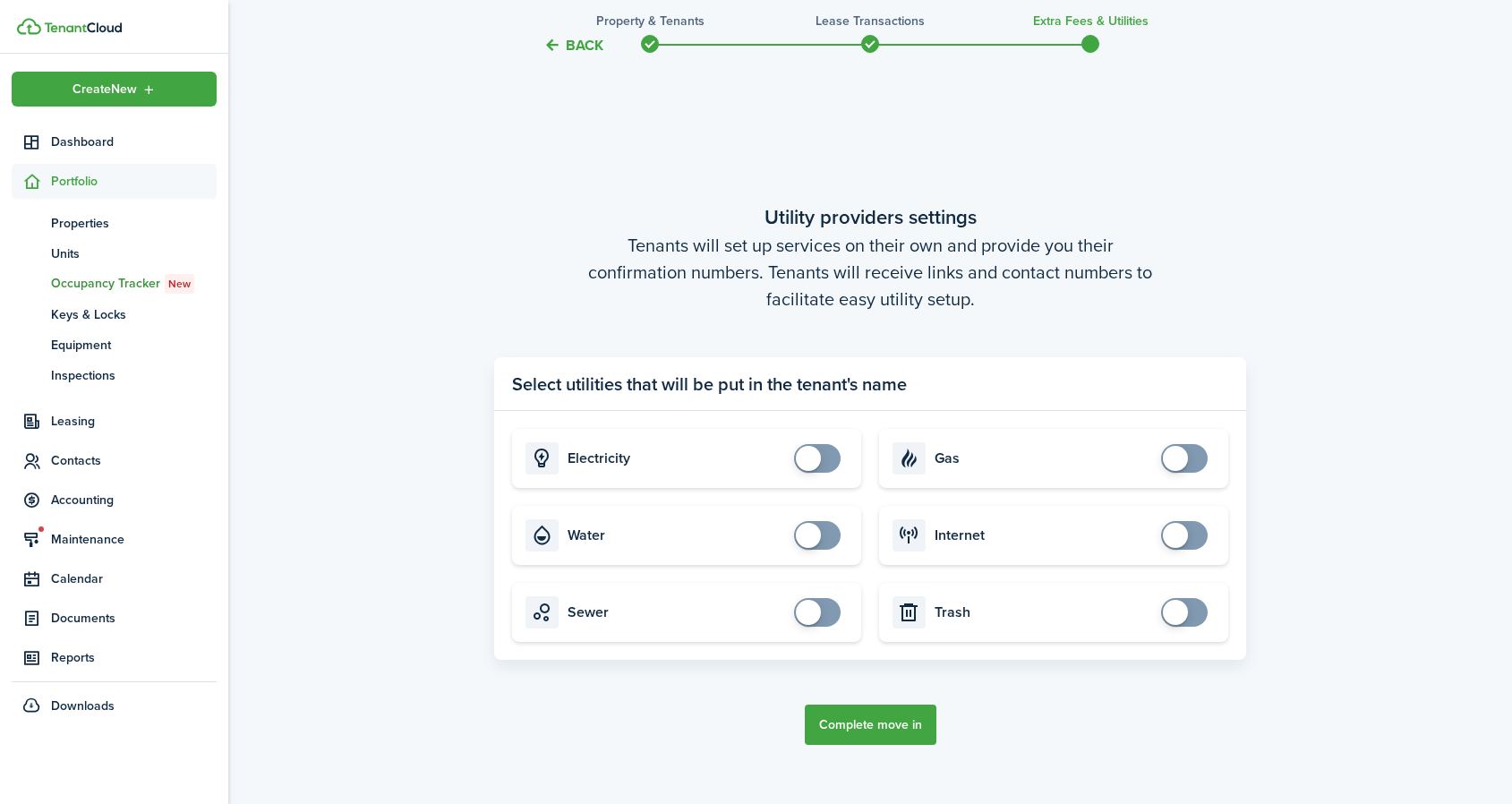
click at [846, 715] on button "Complete move in" at bounding box center [871, 724] width 131 height 40
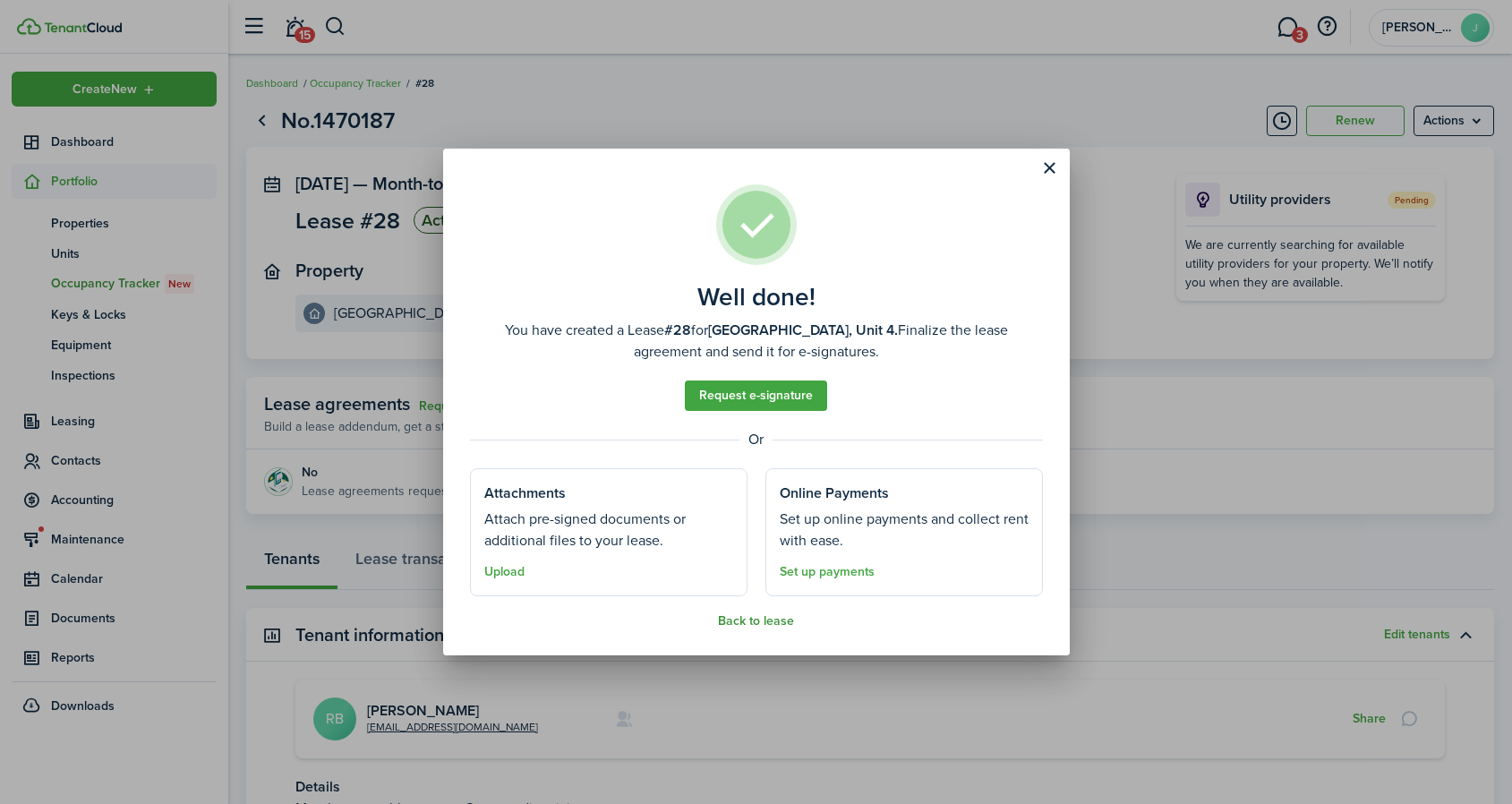
click at [738, 619] on button "Back to lease" at bounding box center [756, 620] width 76 height 14
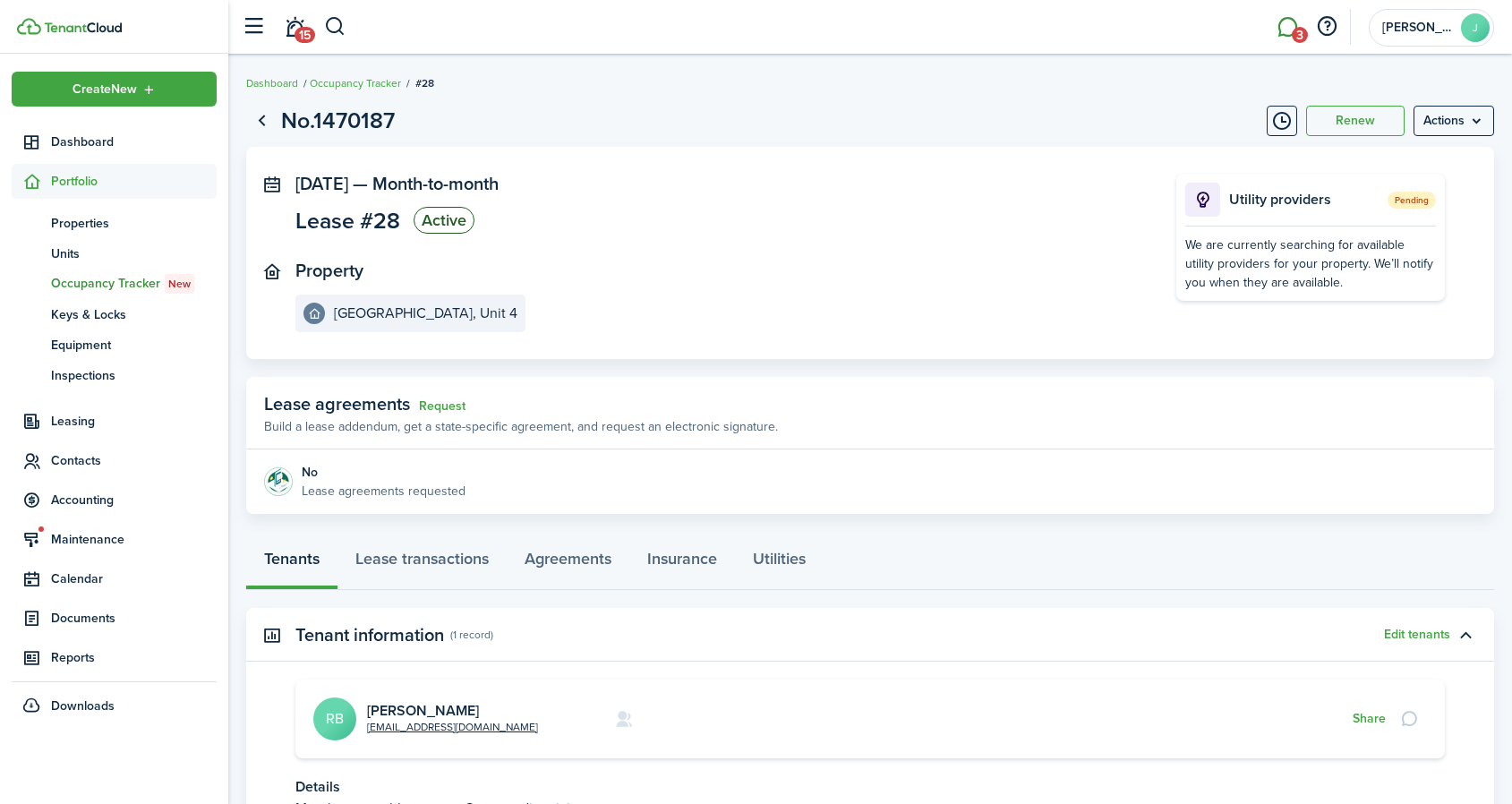
click at [1293, 30] on span "3" at bounding box center [1300, 34] width 16 height 16
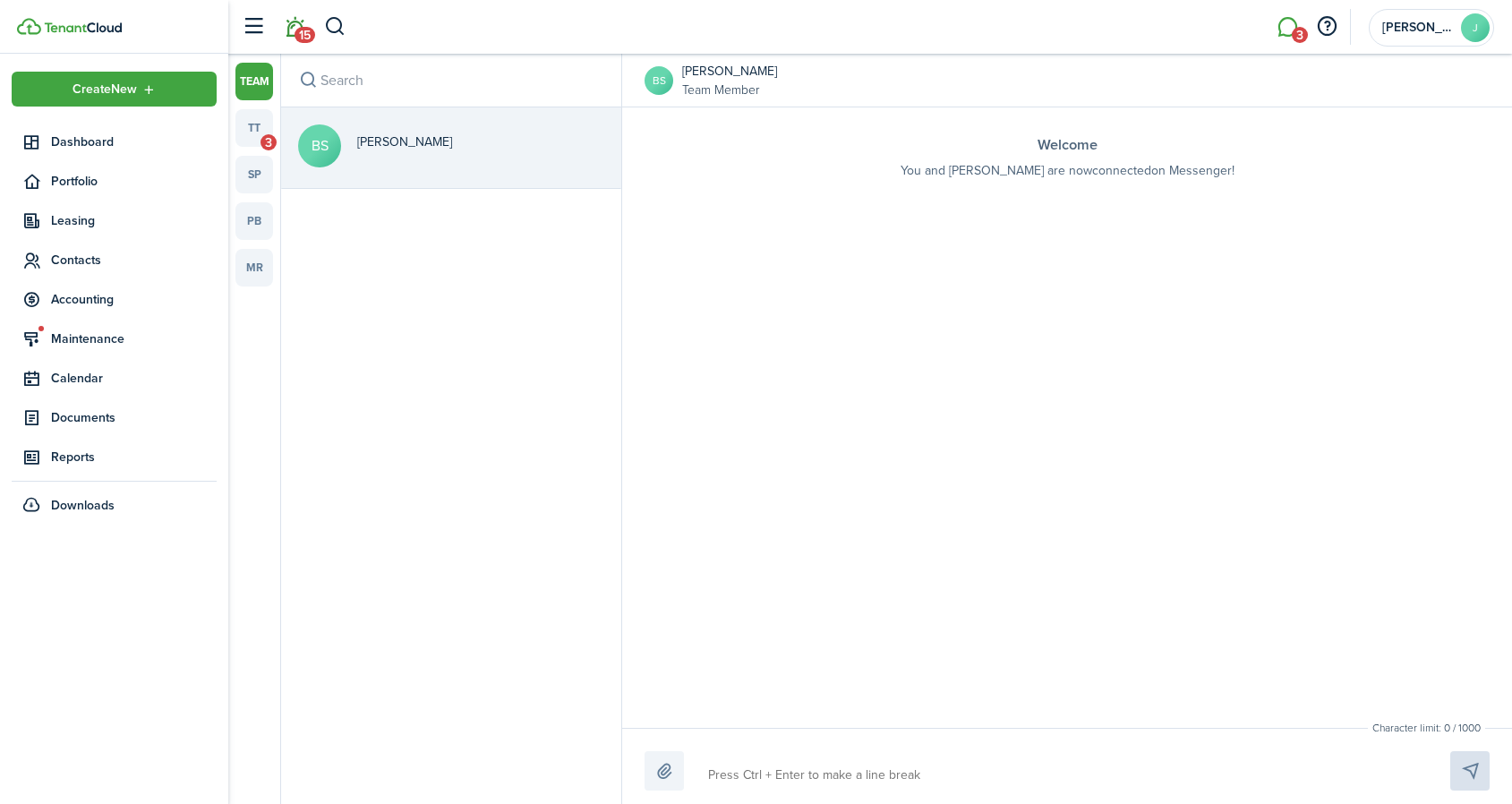
click at [304, 29] on span "15" at bounding box center [305, 34] width 21 height 16
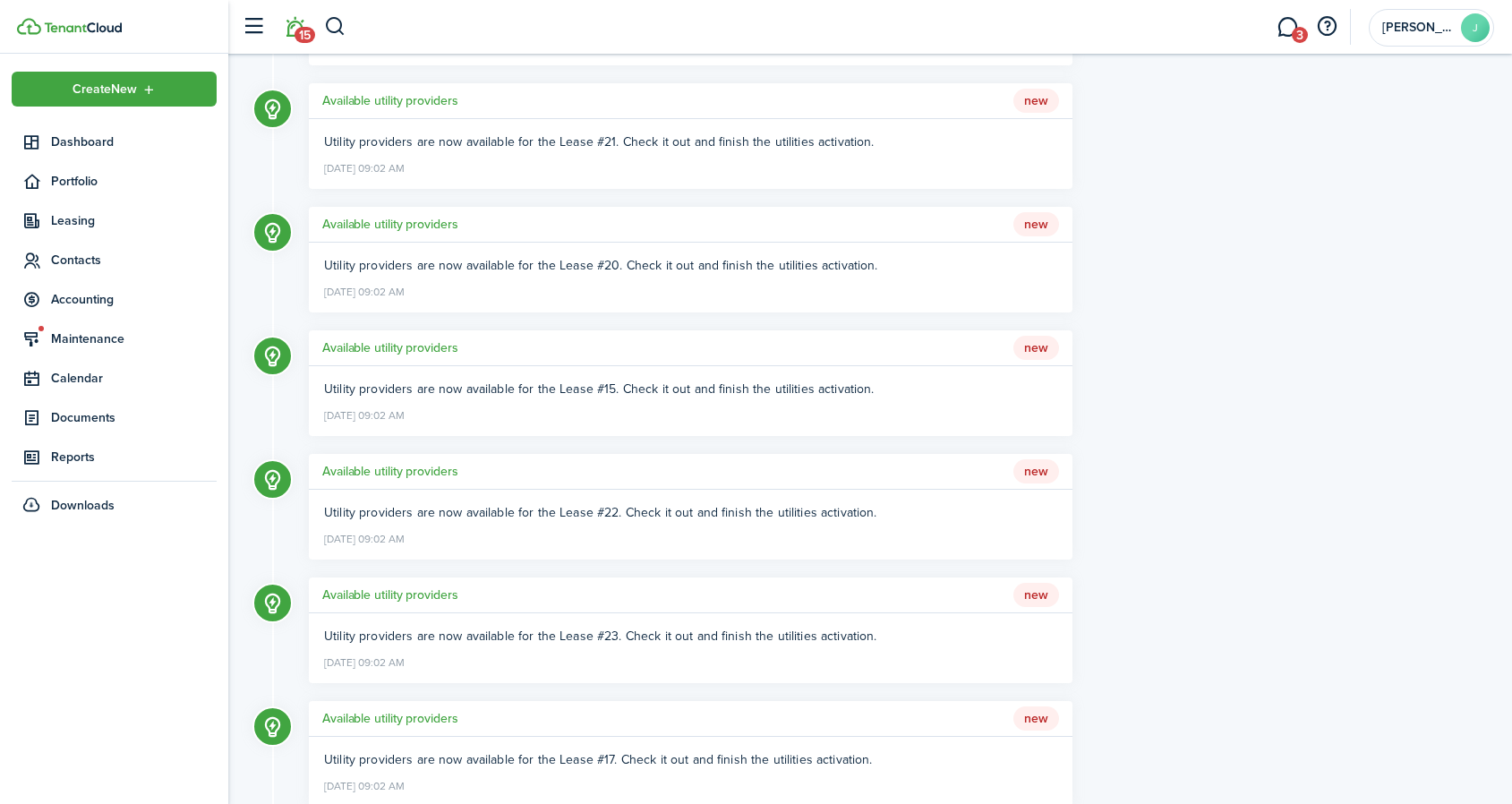
scroll to position [721, 0]
click at [84, 142] on span "Dashboard" at bounding box center [134, 142] width 166 height 19
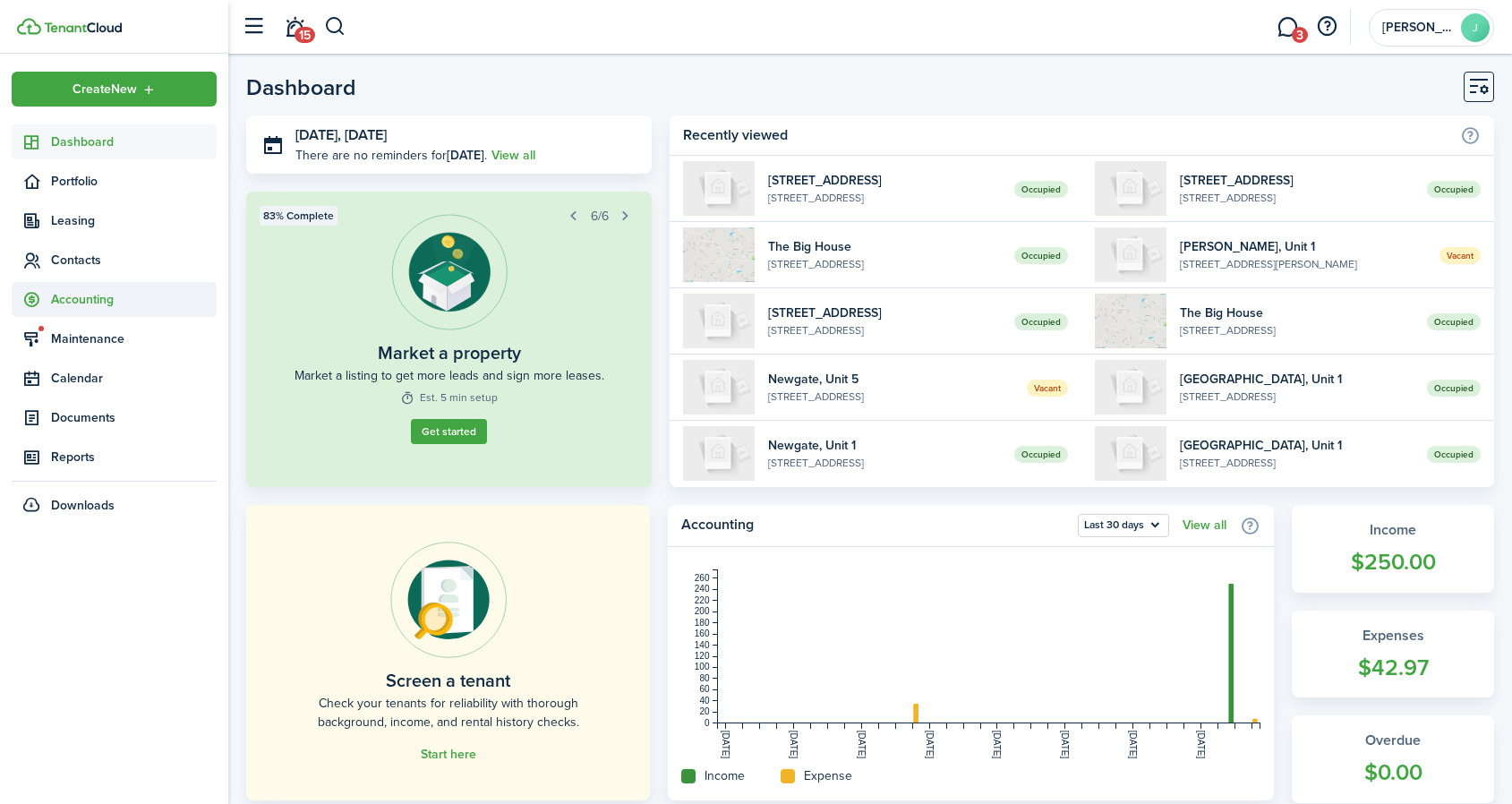
click at [63, 301] on span "Accounting" at bounding box center [134, 299] width 166 height 19
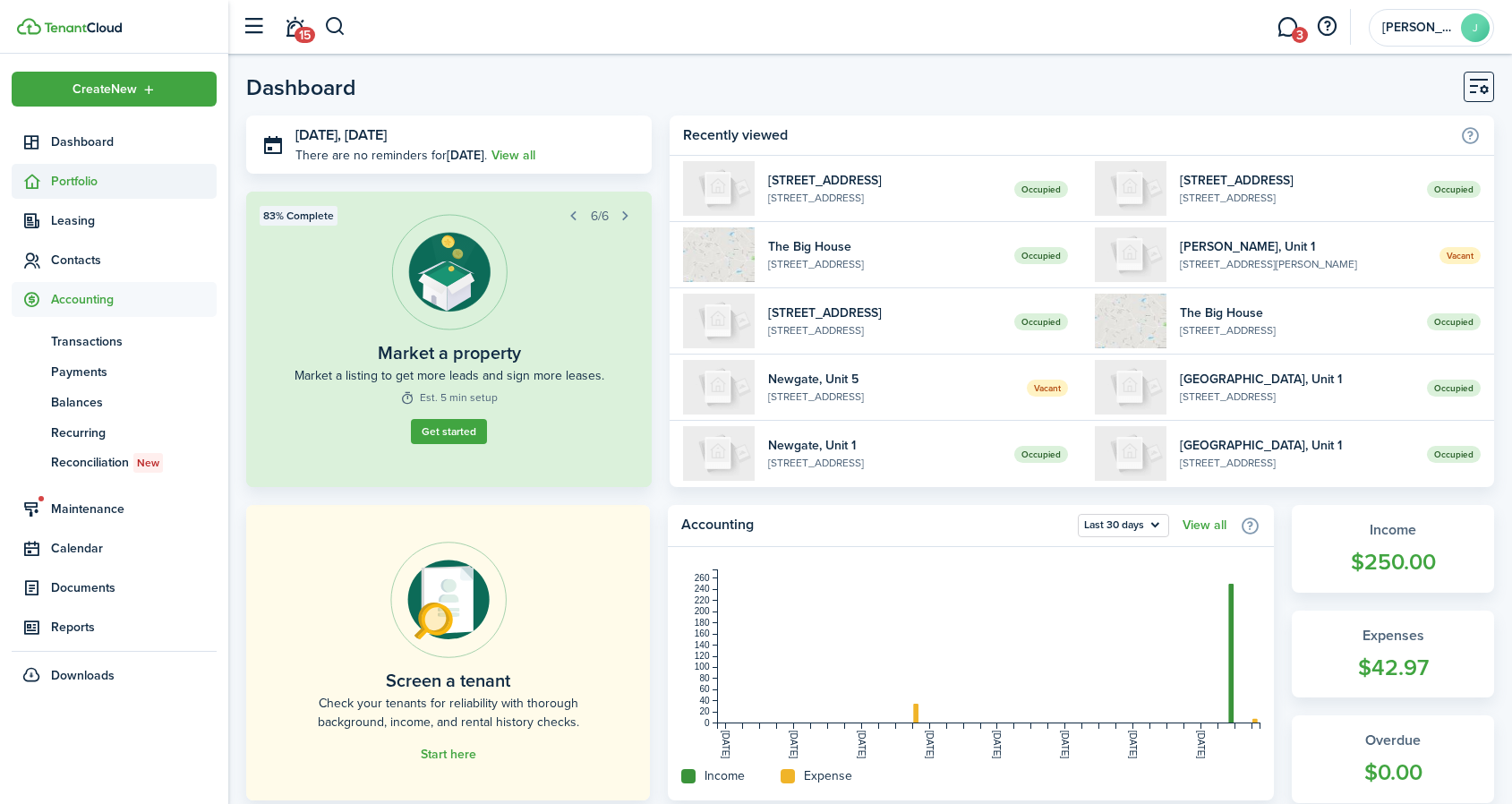
click at [69, 185] on span "Portfolio" at bounding box center [134, 181] width 166 height 19
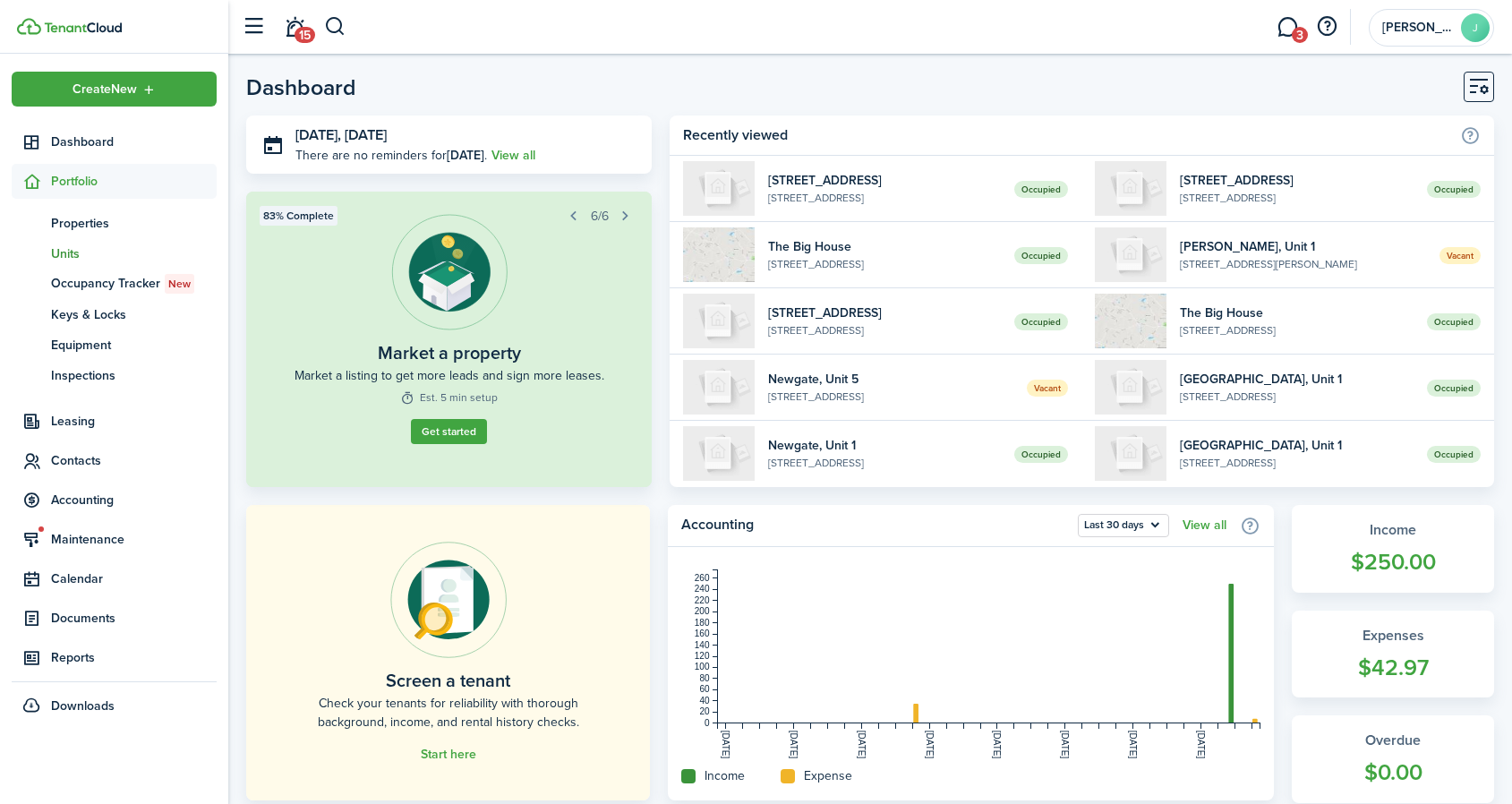
click at [69, 258] on span "Units" at bounding box center [134, 253] width 166 height 19
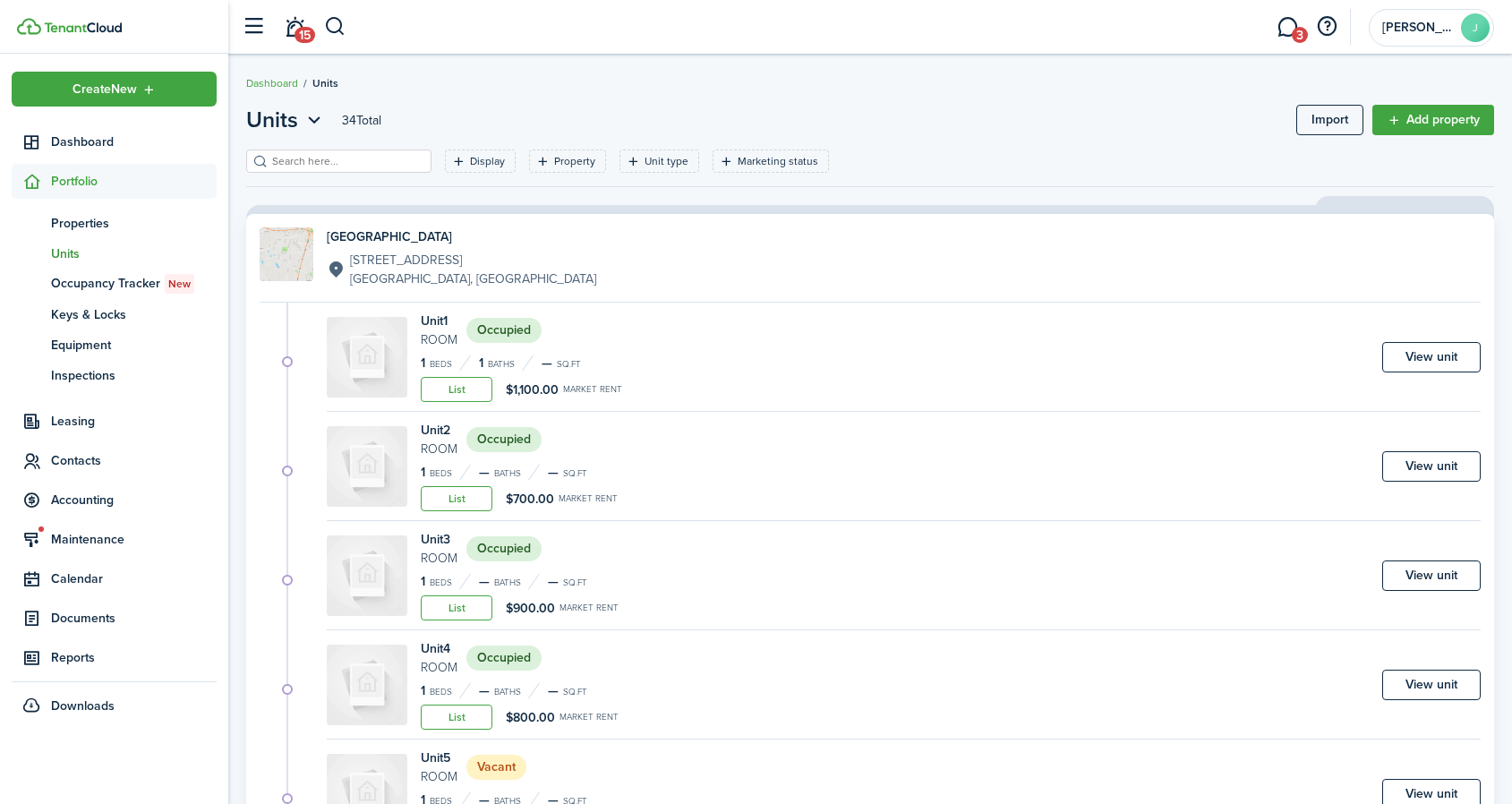
click at [244, 378] on div "Boulder Park 3777 Boulder Park Dr SW Atlanta, GA, 30331, US Unit 1 Room Occupie…" at bounding box center [870, 634] width 1265 height 870
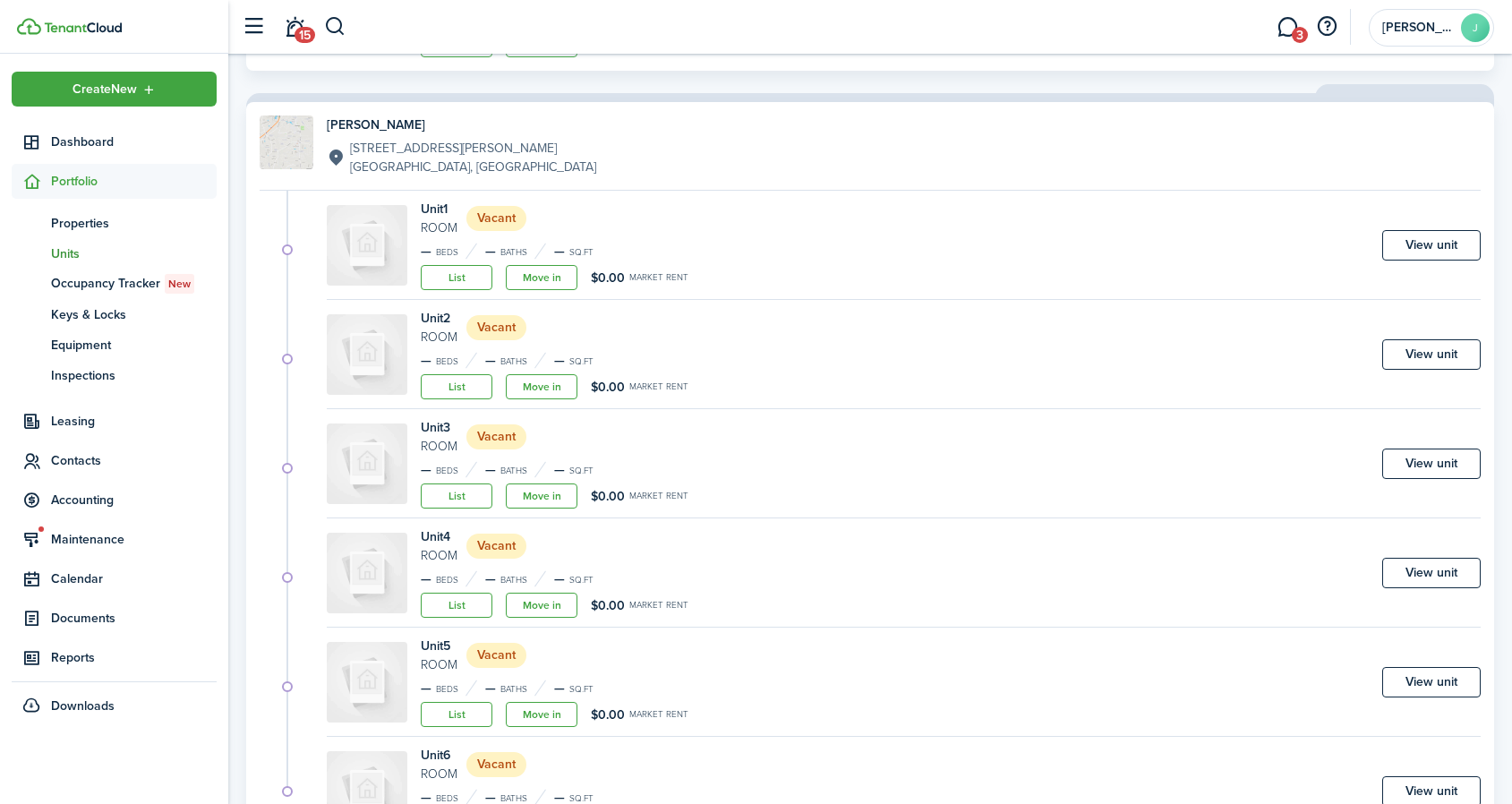
scroll to position [910, 0]
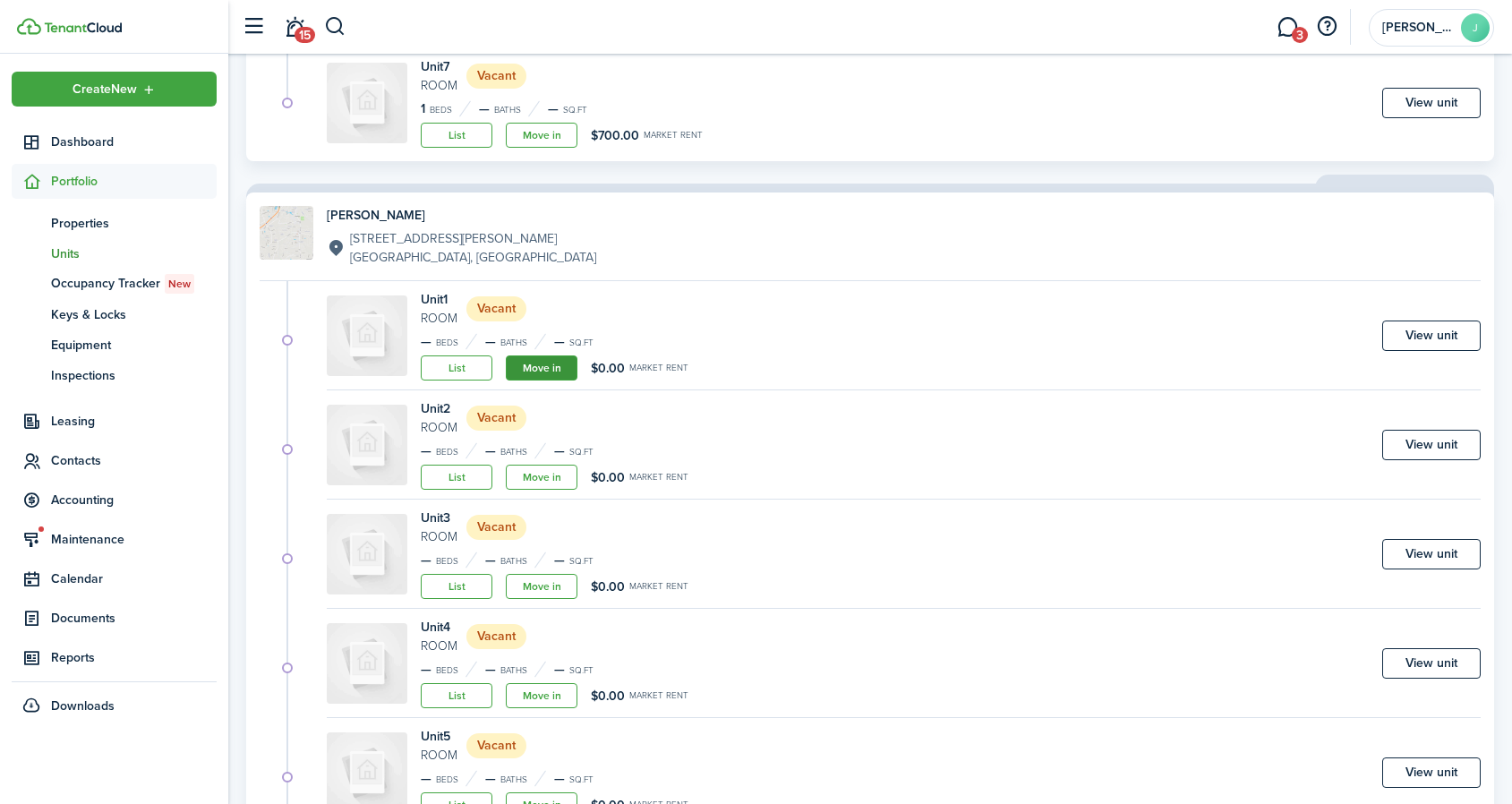
click at [560, 365] on link "Move in" at bounding box center [541, 368] width 71 height 25
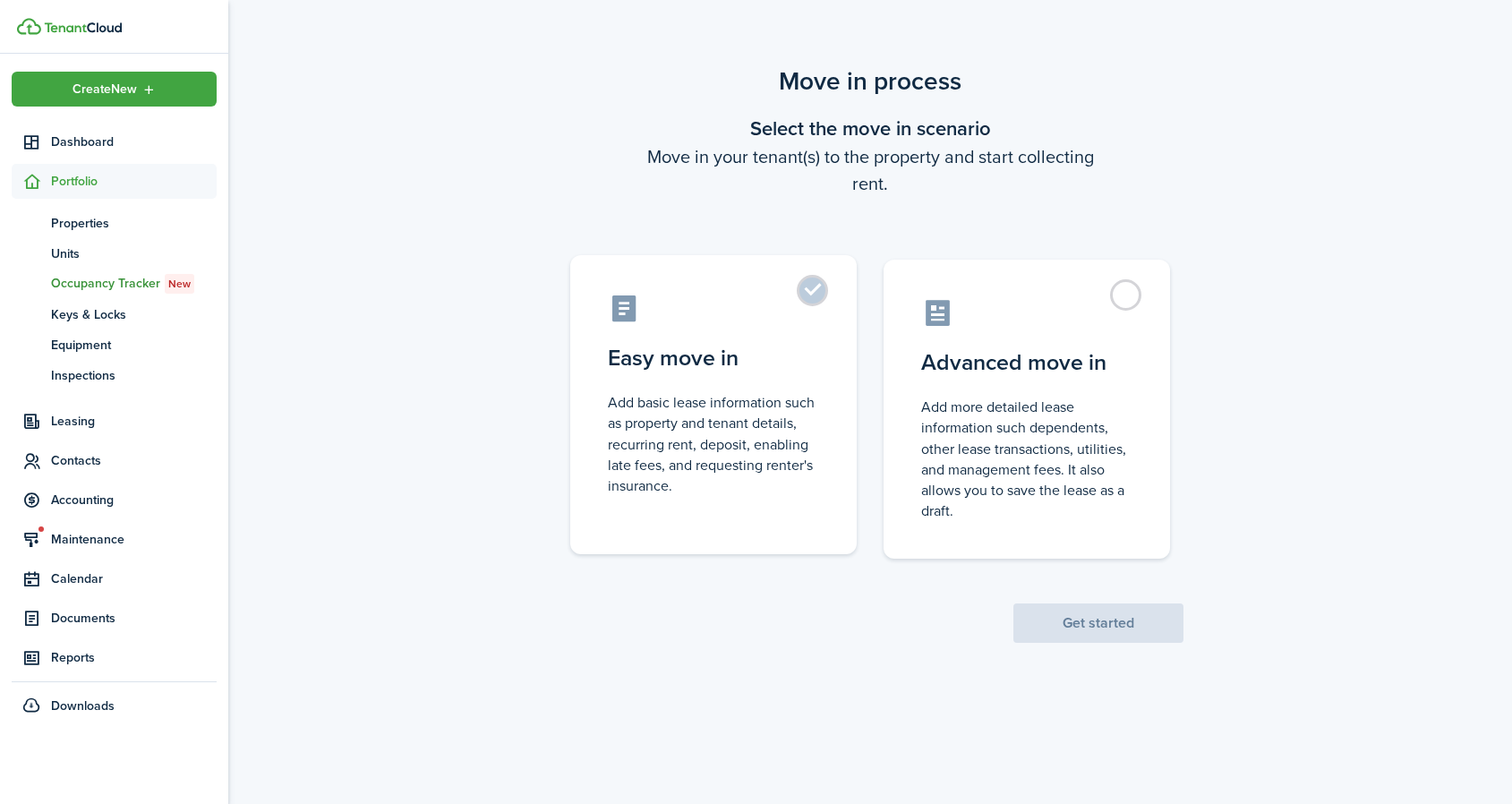
click at [742, 334] on label "Easy move in Add basic lease information such as property and tenant details, r…" at bounding box center [713, 405] width 287 height 299
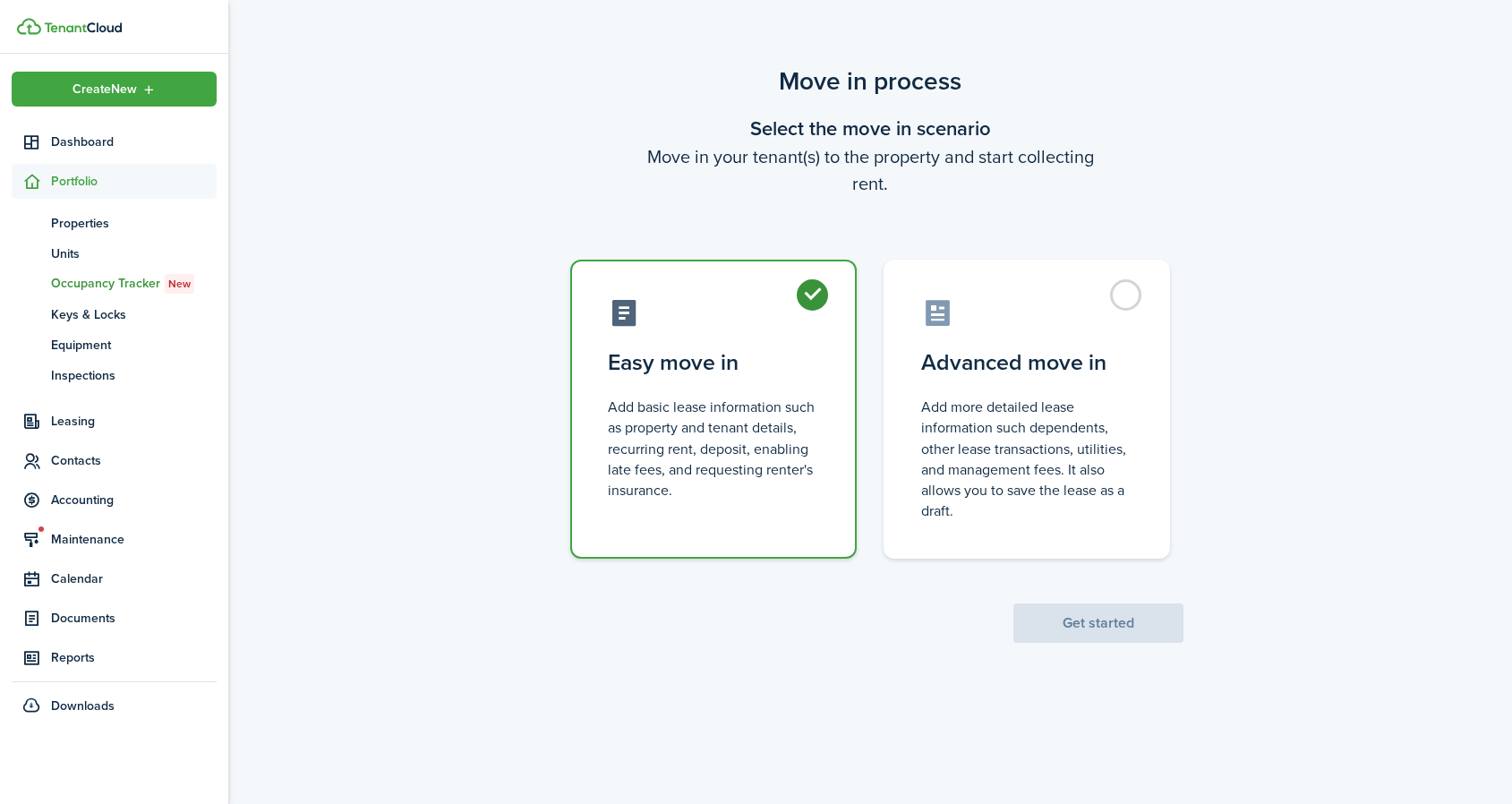
radio input "true"
click at [1026, 626] on button "Get started" at bounding box center [1099, 622] width 171 height 39
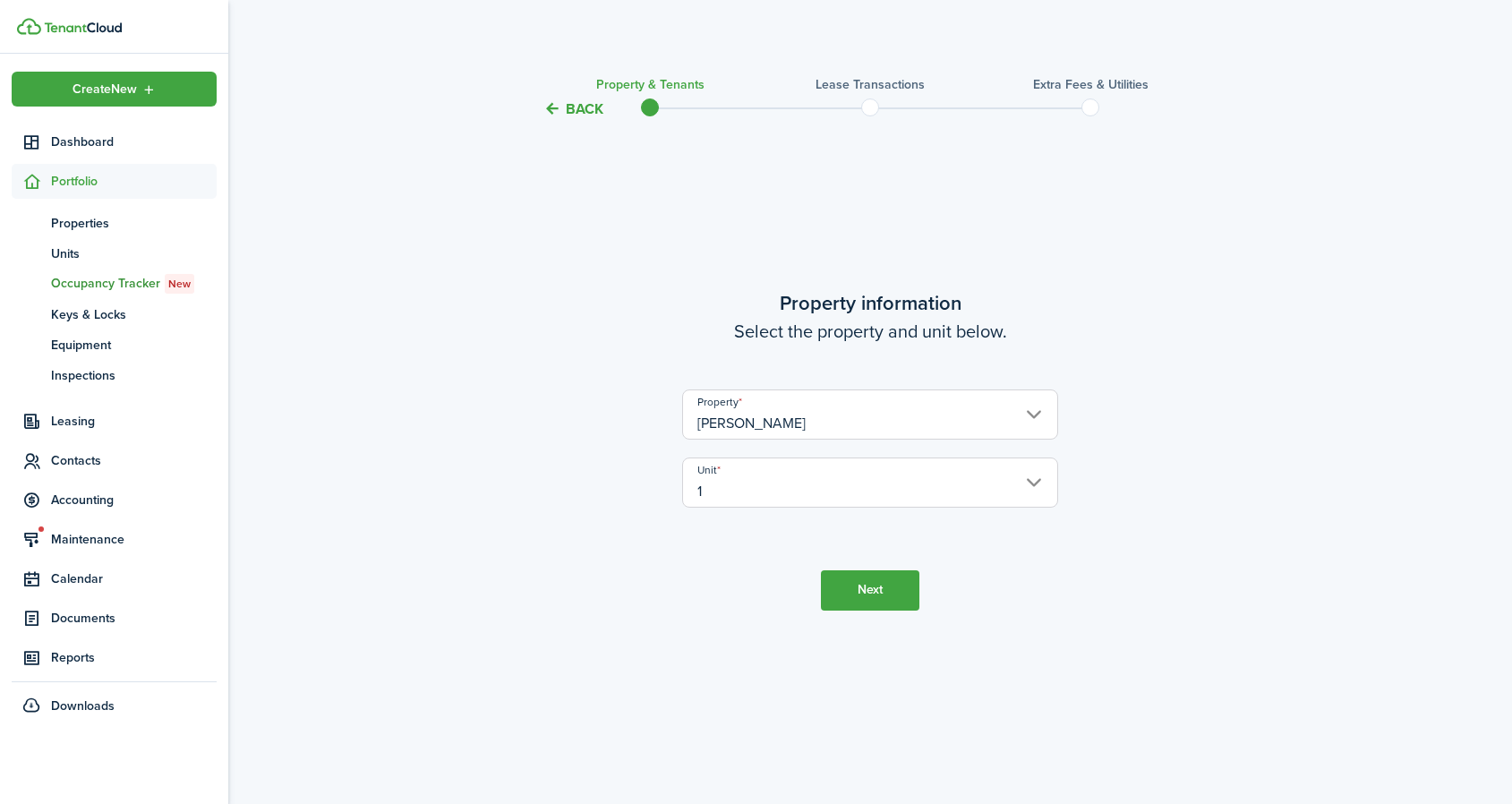
click at [857, 592] on button "Next" at bounding box center [870, 590] width 98 height 40
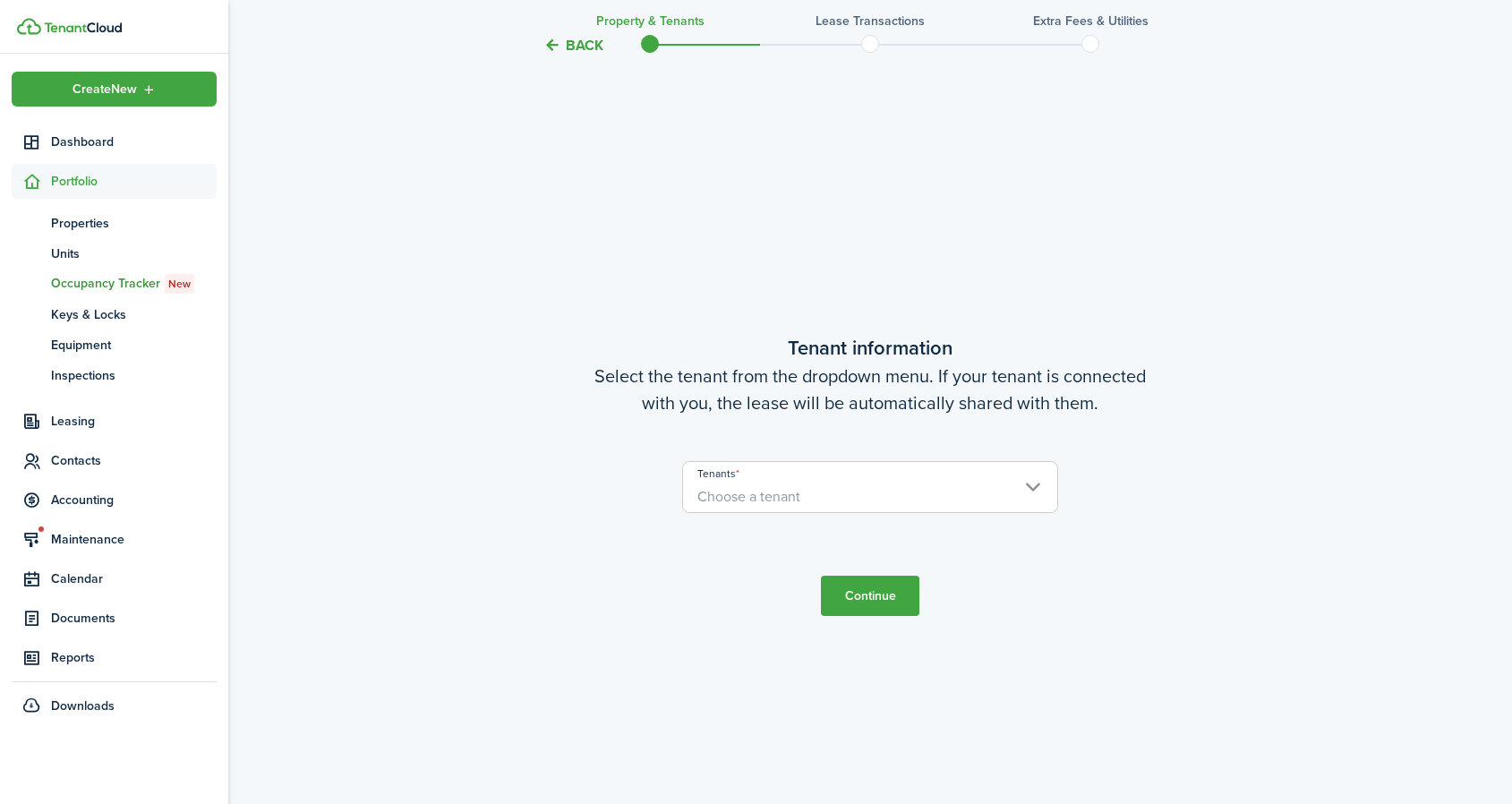
scroll to position [683, 0]
click at [776, 500] on span "Choose a tenant" at bounding box center [749, 495] width 103 height 21
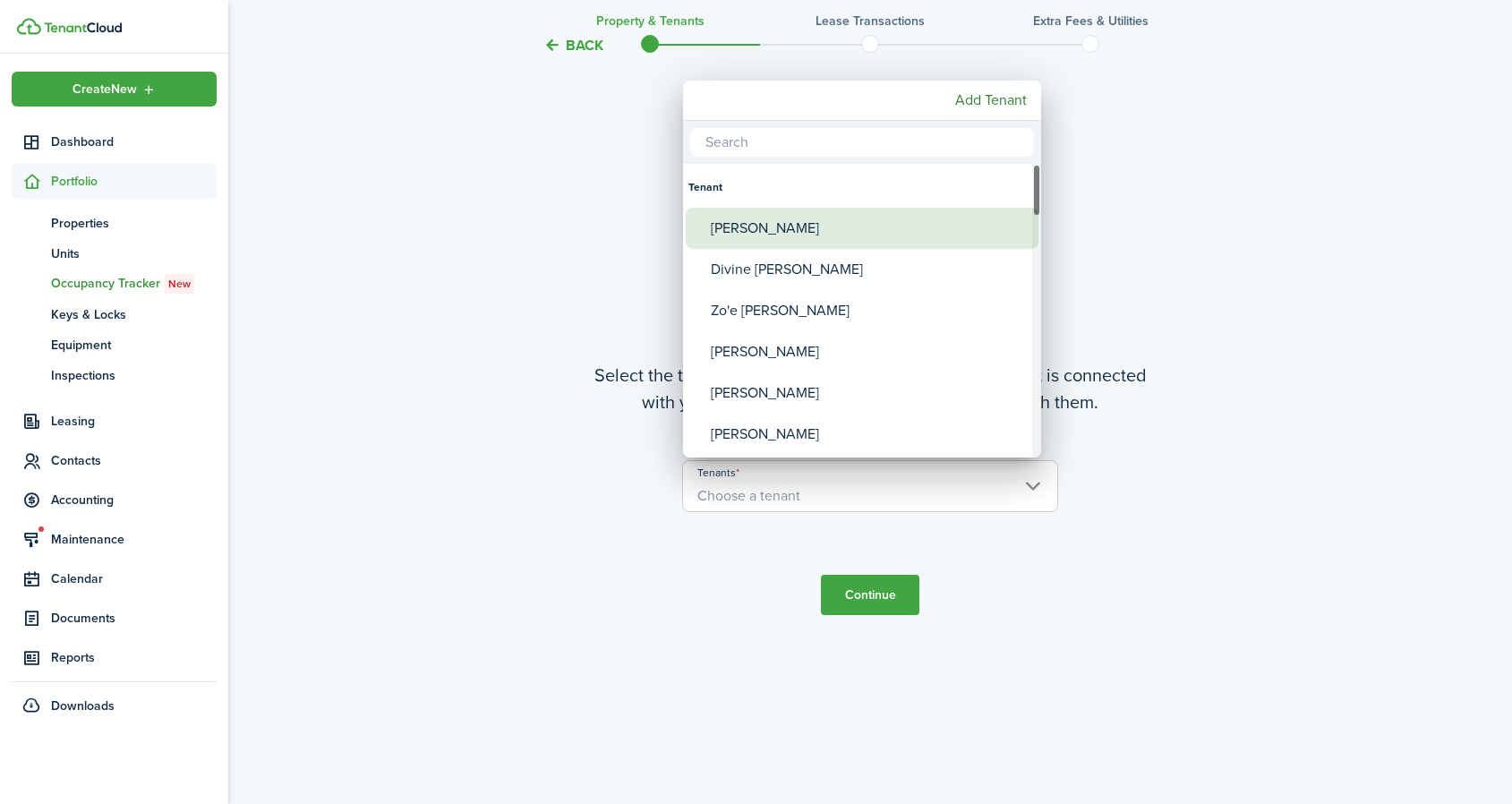
type input "d"
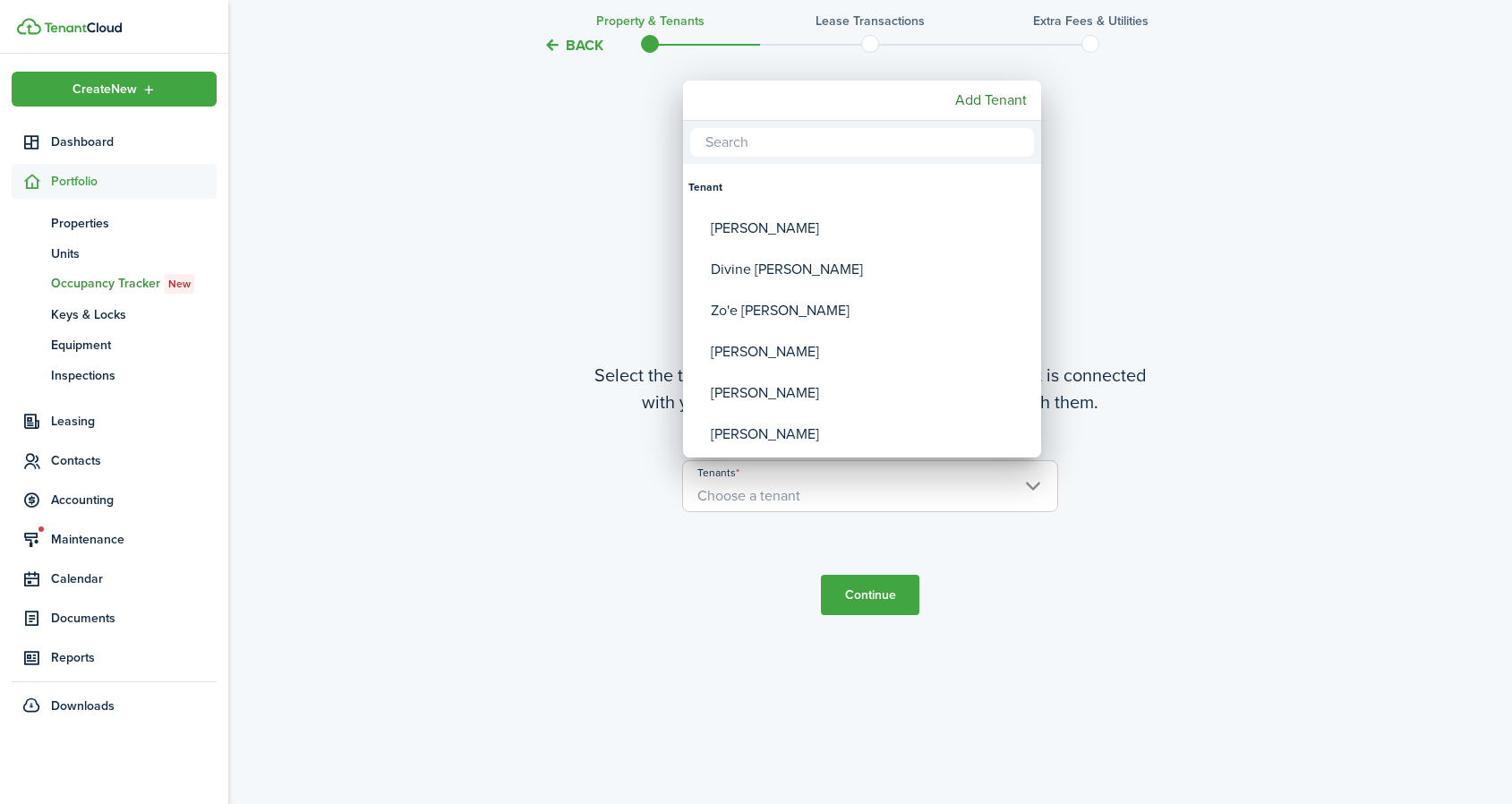
type input "w"
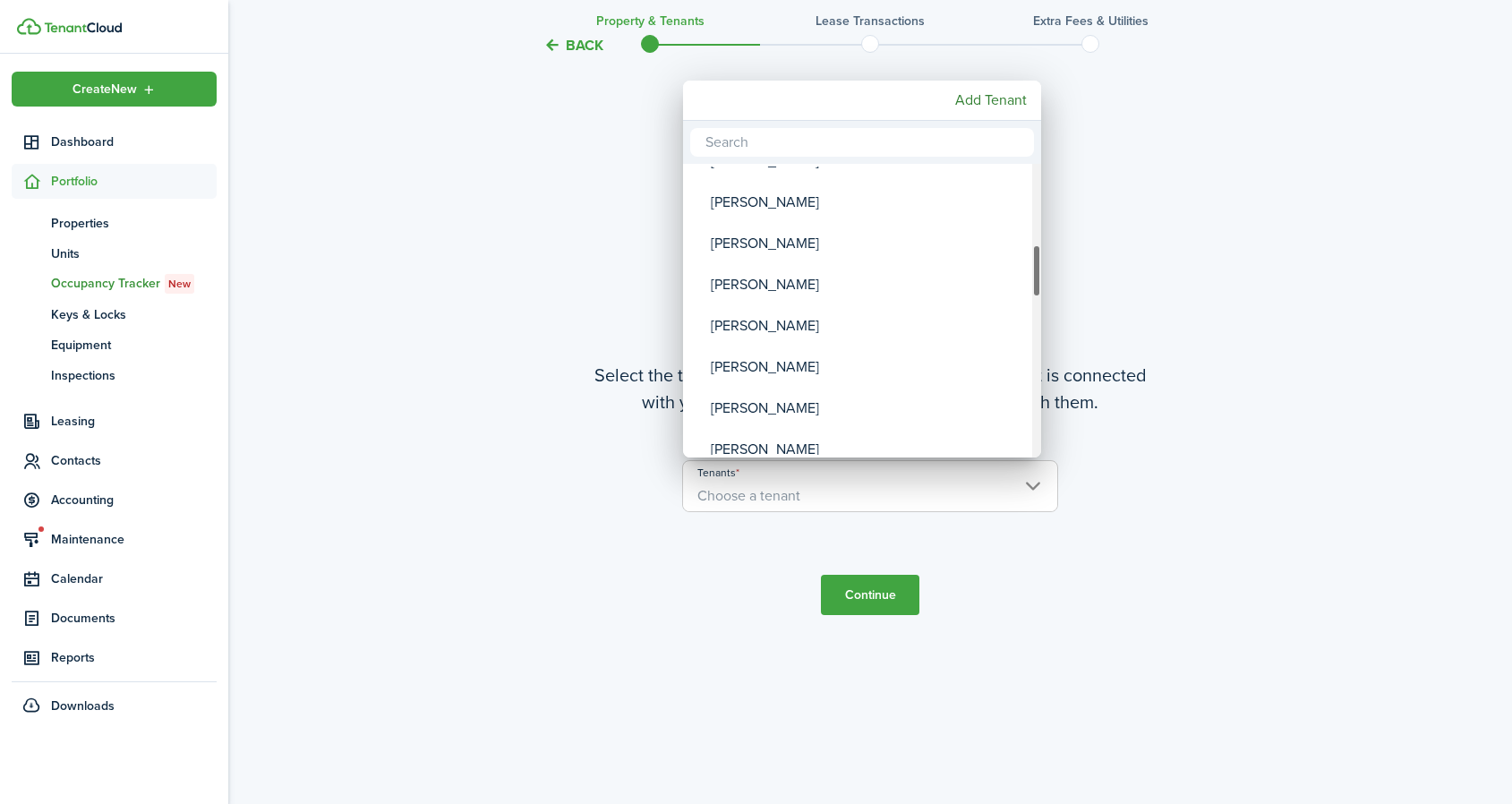
drag, startPoint x: 1037, startPoint y: 196, endPoint x: 1034, endPoint y: 276, distance: 80.1
click at [1034, 276] on div "Tenants" at bounding box center [1036, 270] width 9 height 52
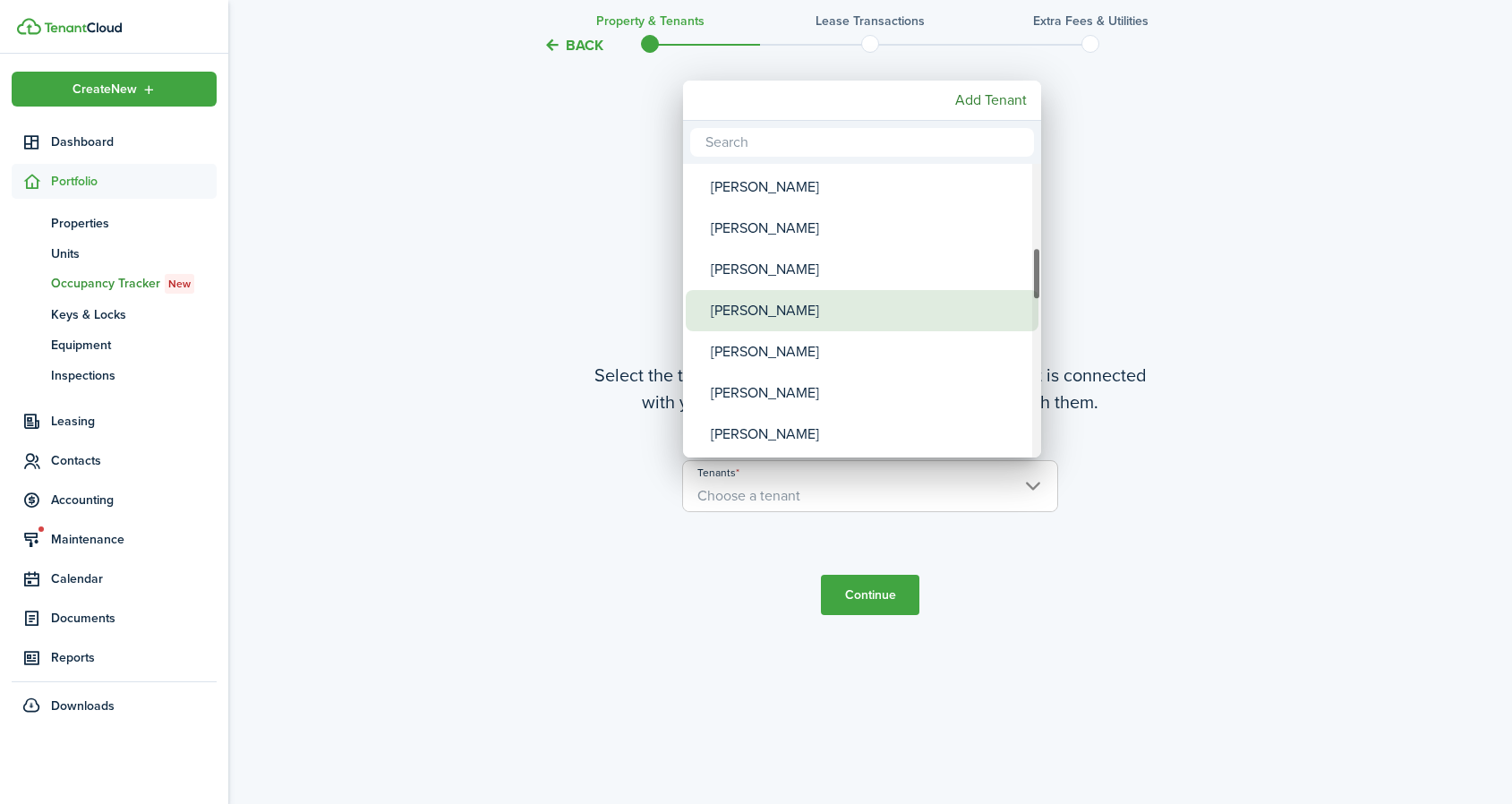
click at [816, 307] on div "[PERSON_NAME]" at bounding box center [869, 310] width 317 height 41
type input "[PERSON_NAME]"
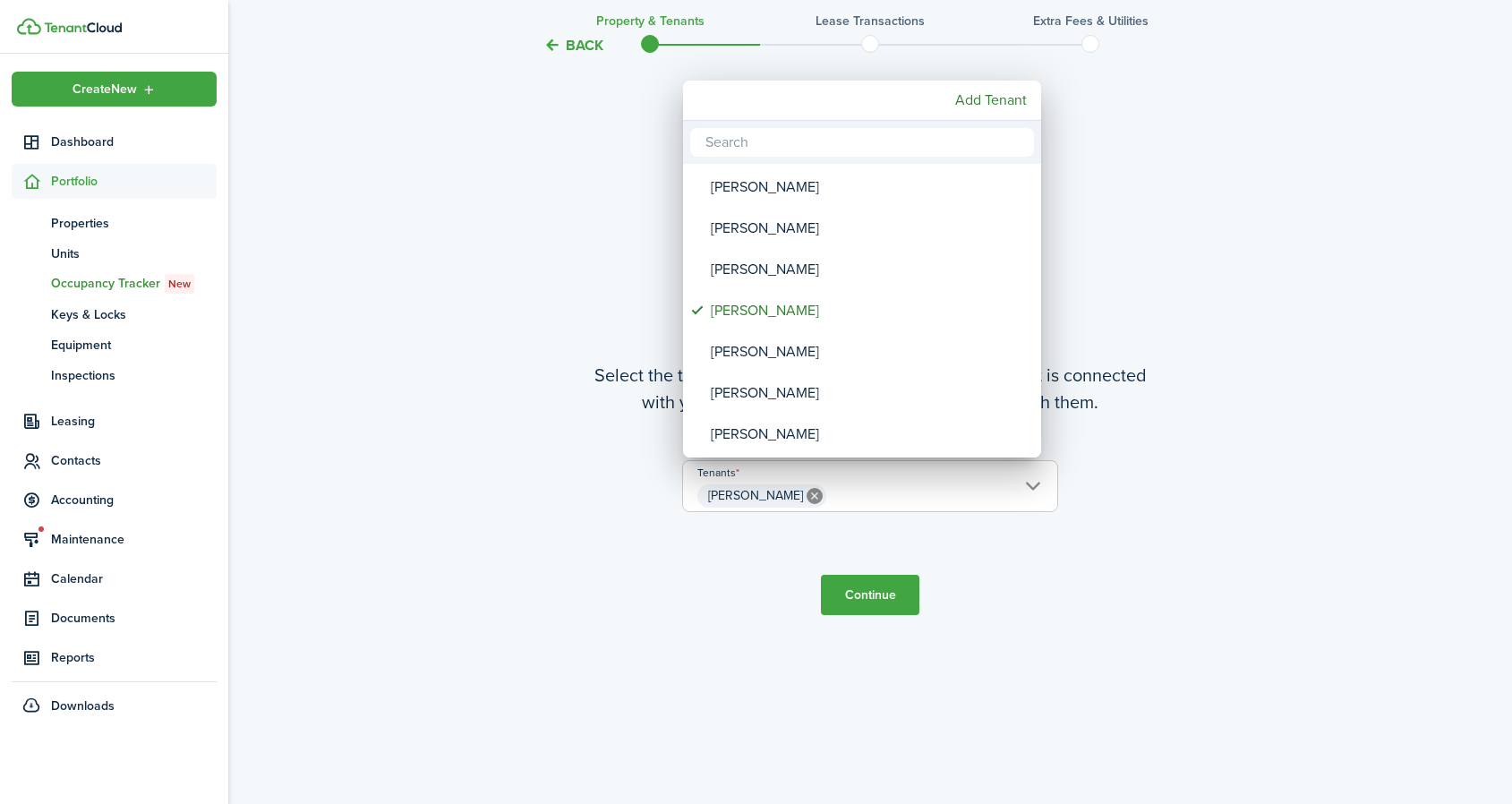
click at [727, 559] on div at bounding box center [756, 402] width 1798 height 1090
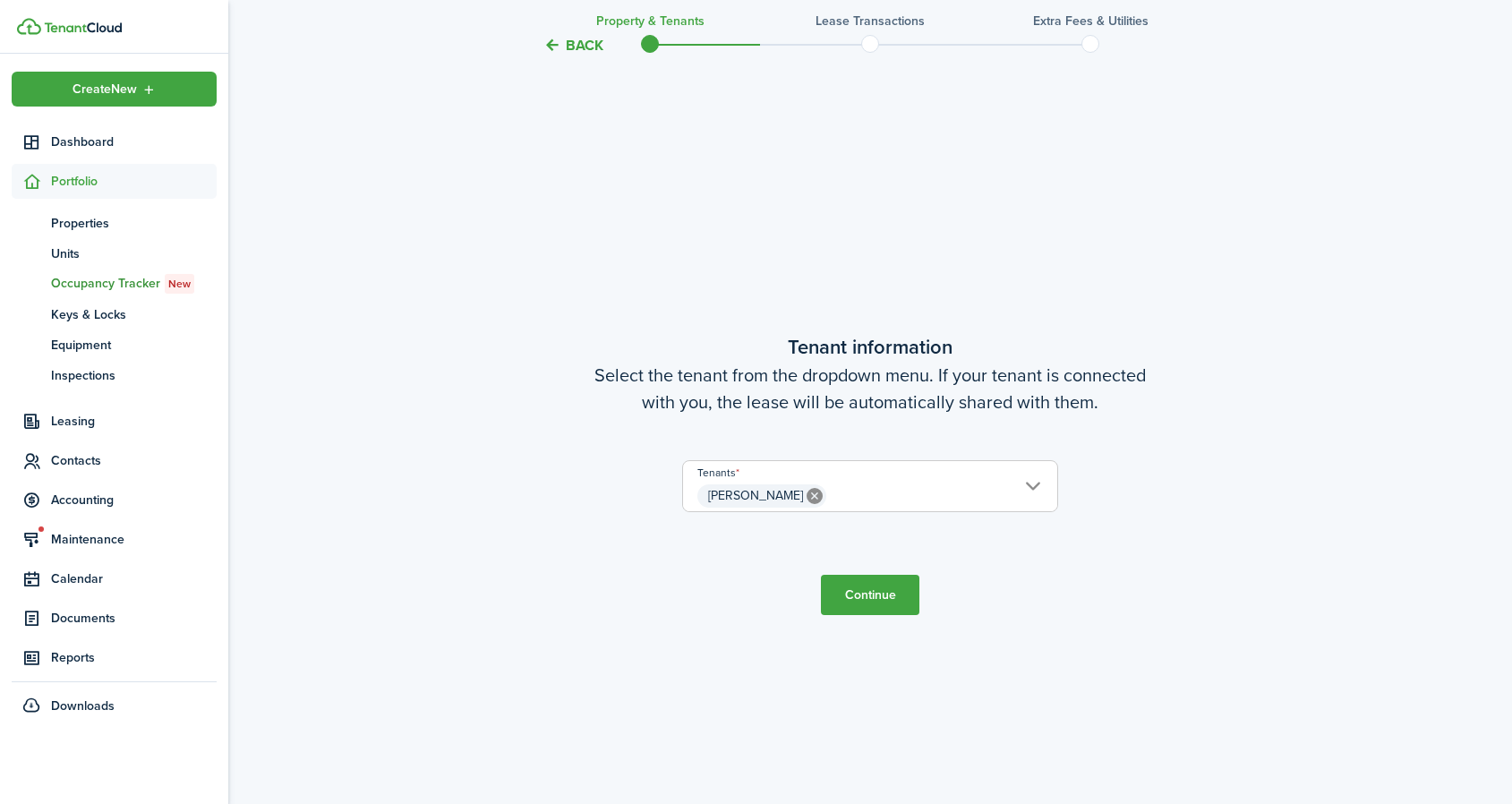
click at [854, 594] on button "Continue" at bounding box center [870, 594] width 98 height 40
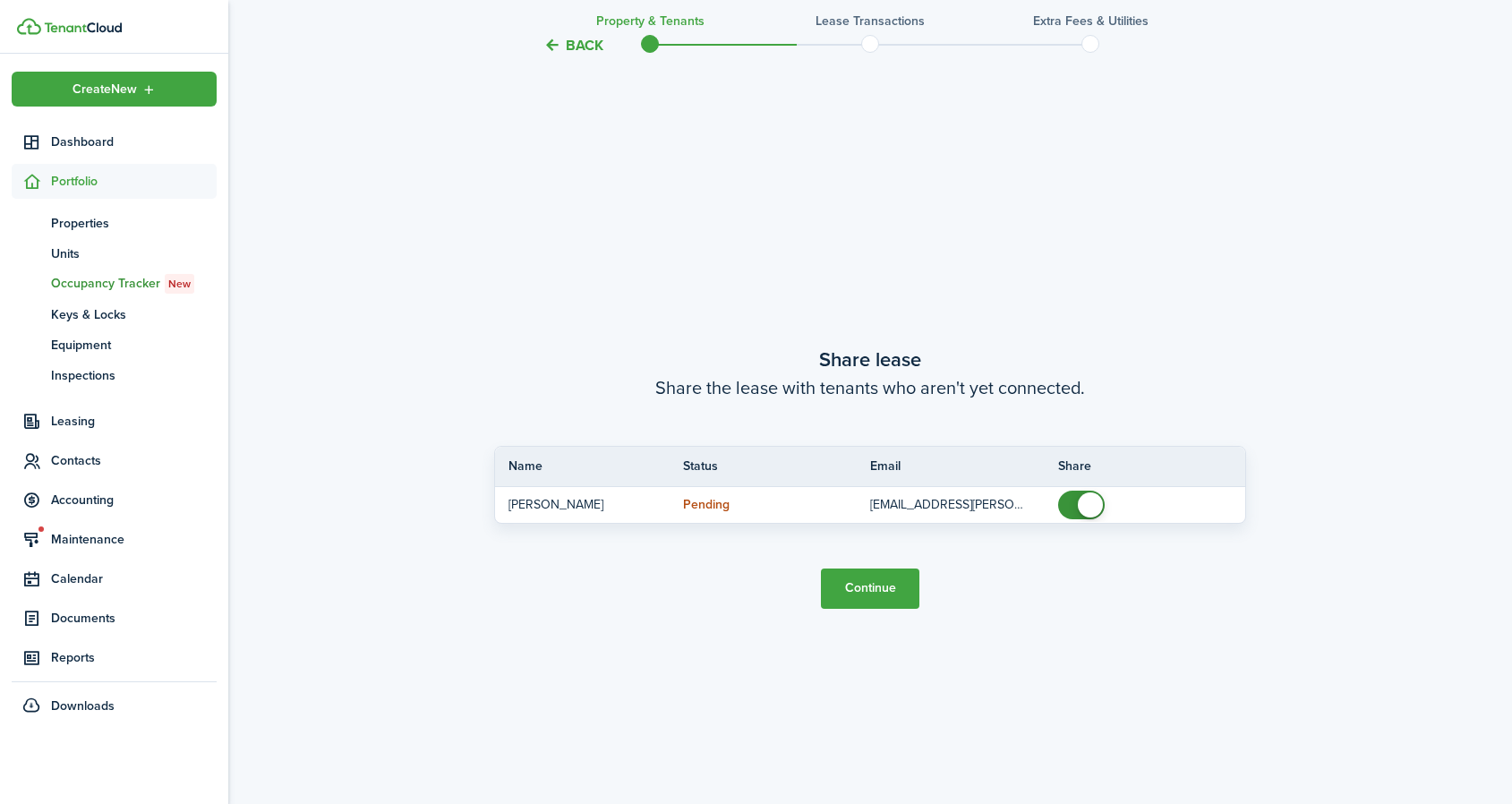
scroll to position [1486, 0]
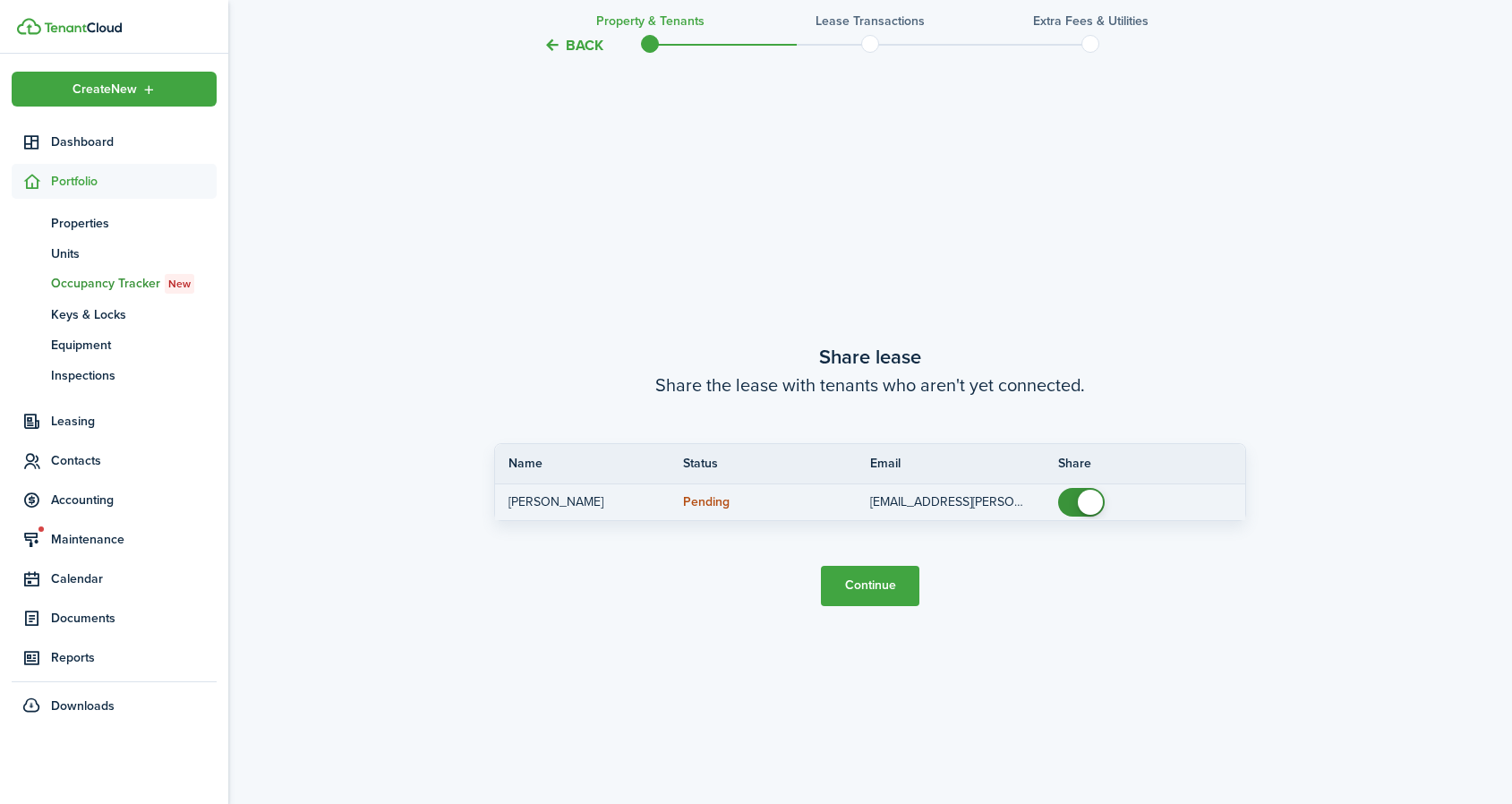
checkbox input "false"
click at [1076, 505] on span at bounding box center [1081, 502] width 18 height 29
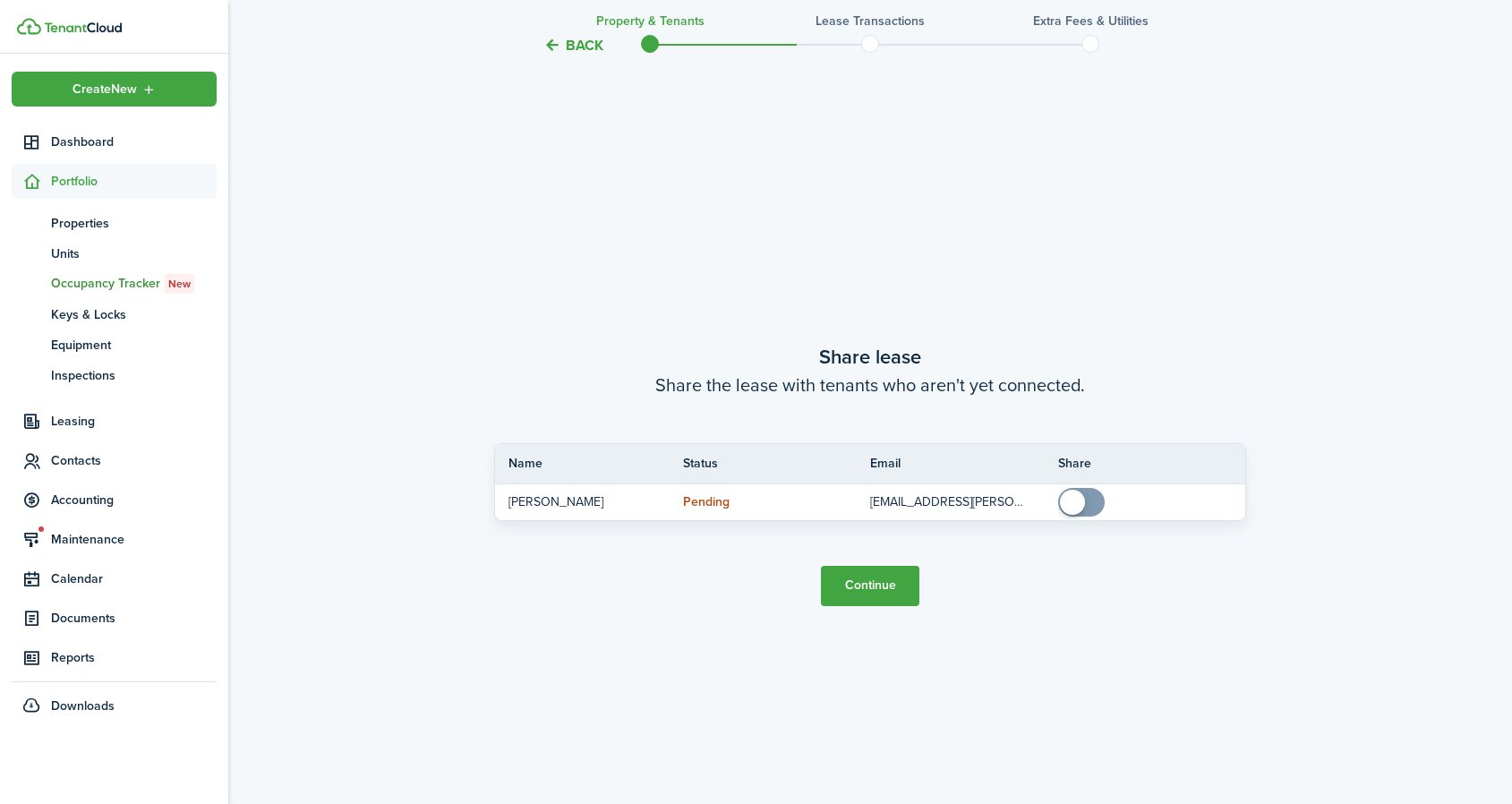
click at [880, 589] on button "Continue" at bounding box center [870, 586] width 98 height 40
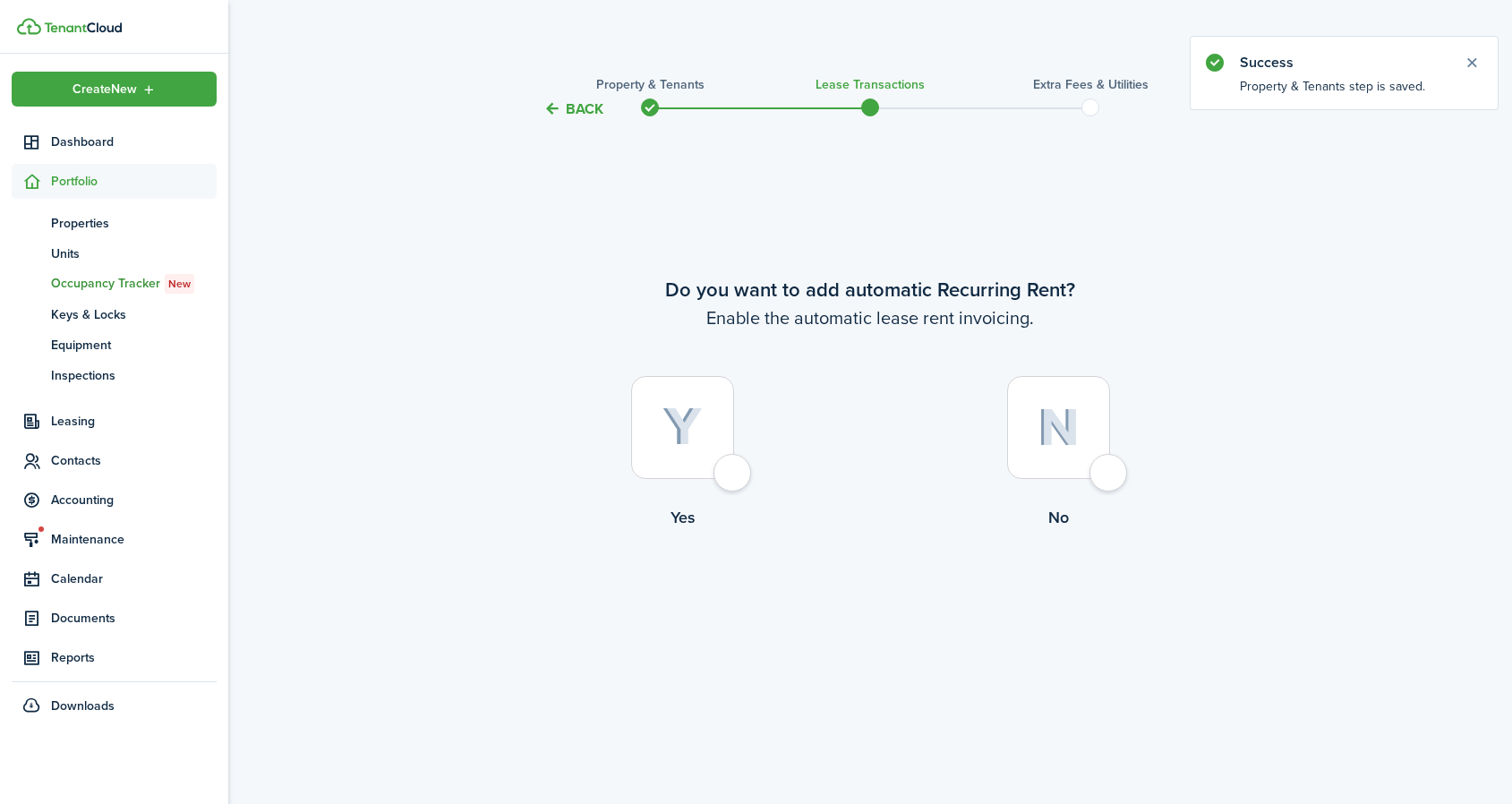
click at [690, 445] on img at bounding box center [682, 426] width 40 height 39
radio input "true"
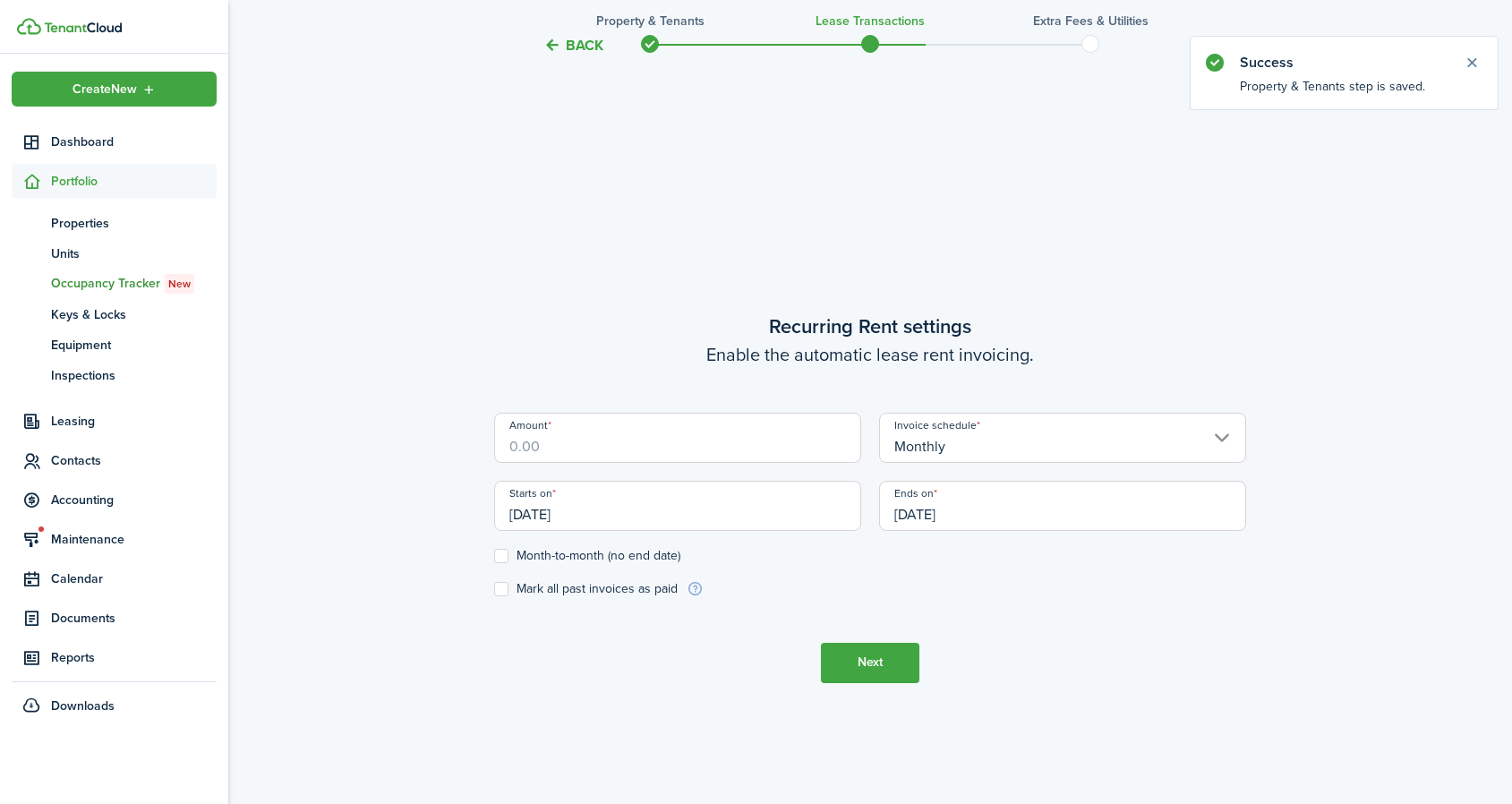
scroll to position [683, 0]
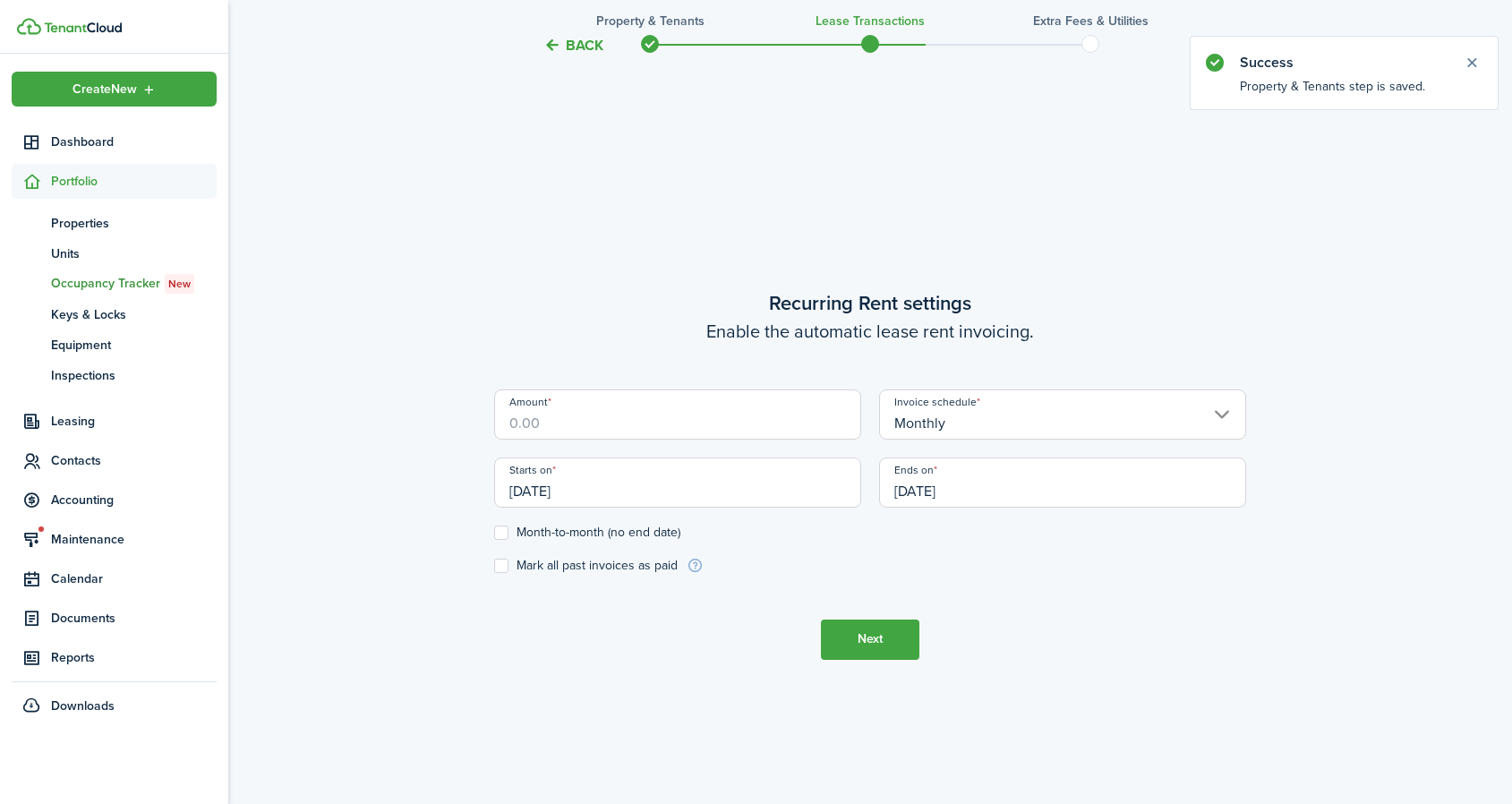
click at [633, 437] on input "Amount" at bounding box center [677, 414] width 367 height 50
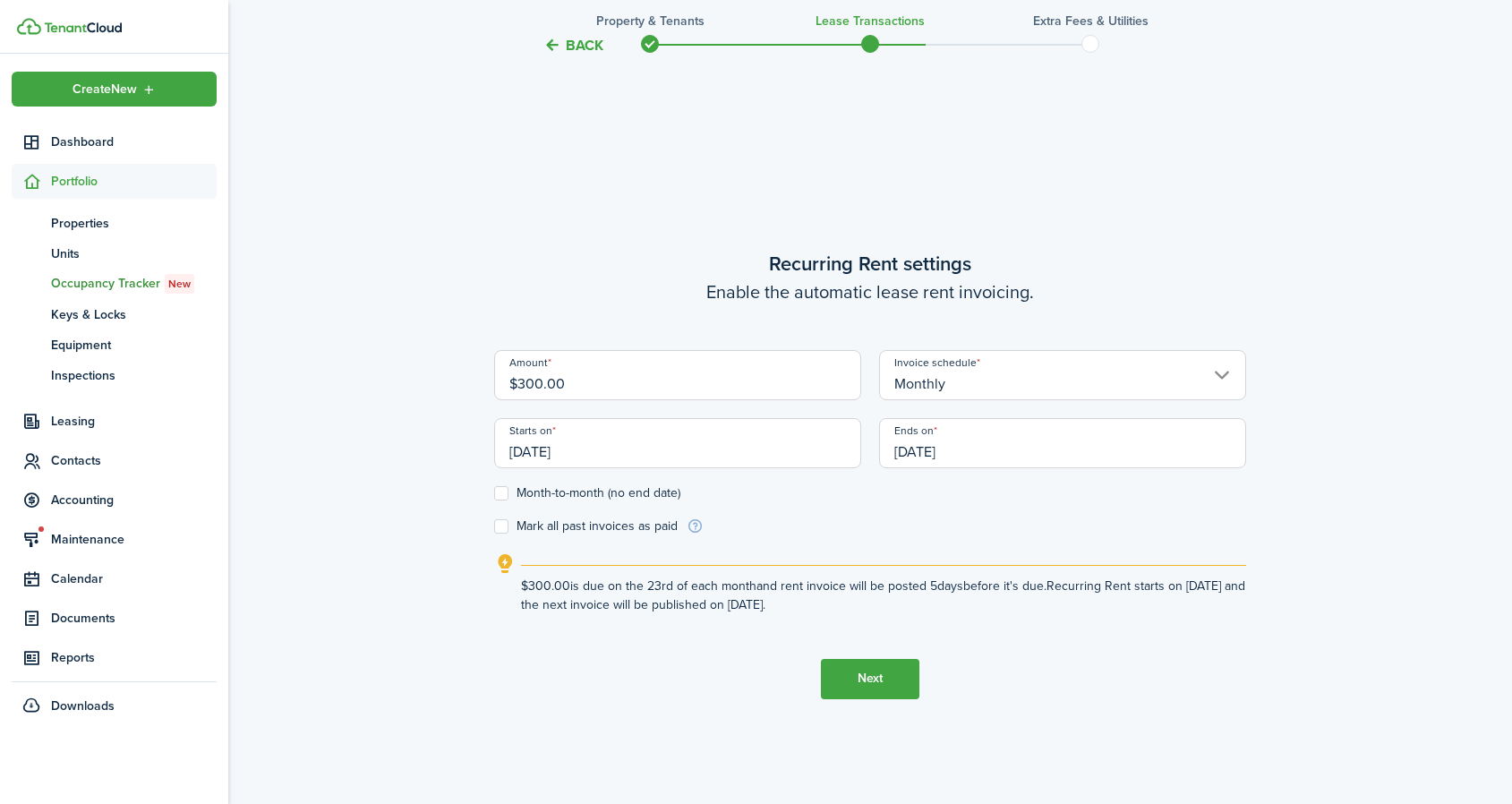
click at [923, 362] on input "Monthly" at bounding box center [1062, 374] width 367 height 50
type input "$300.00"
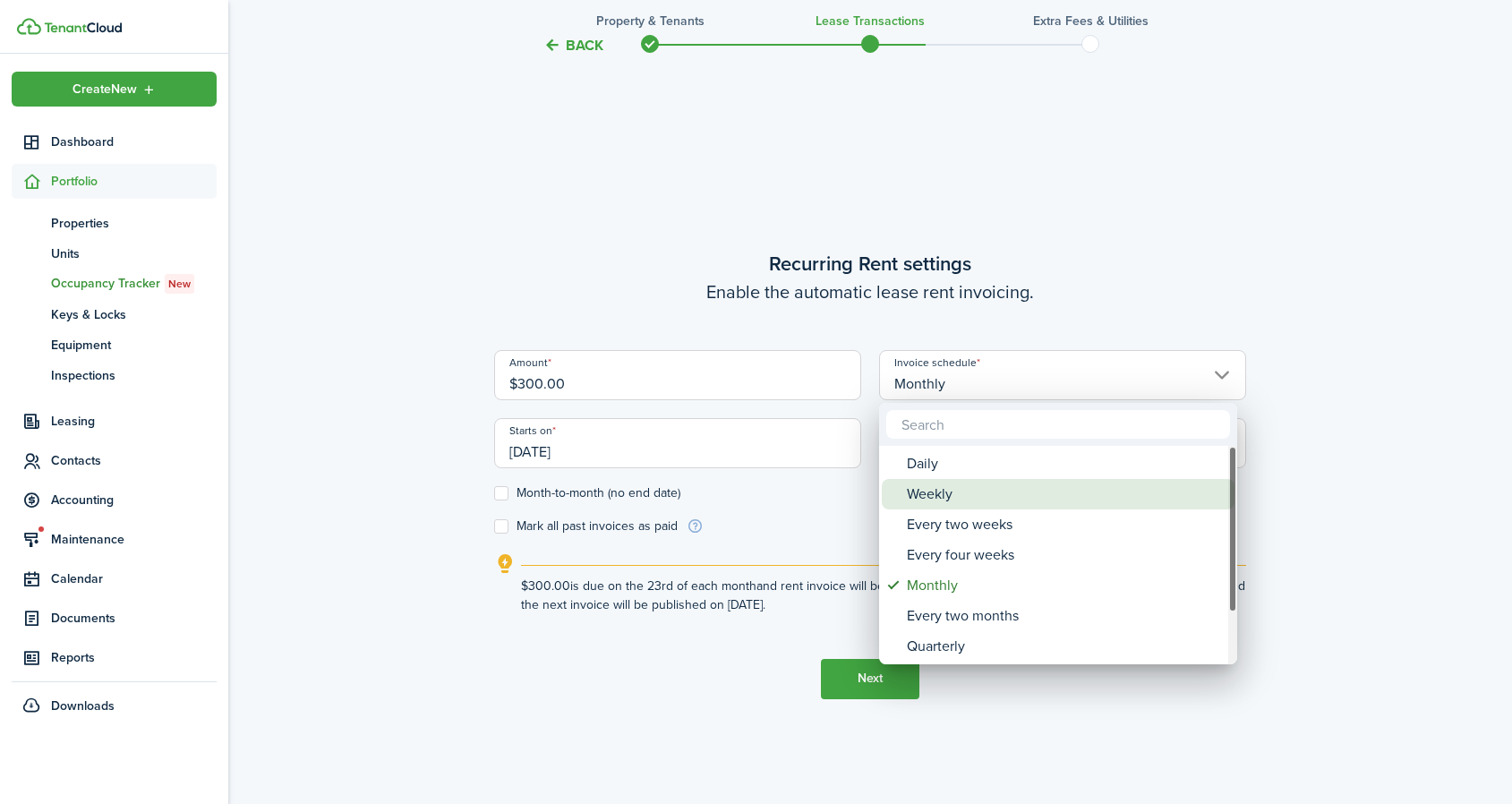
click at [931, 494] on div "Weekly" at bounding box center [1065, 494] width 317 height 30
type input "Weekly"
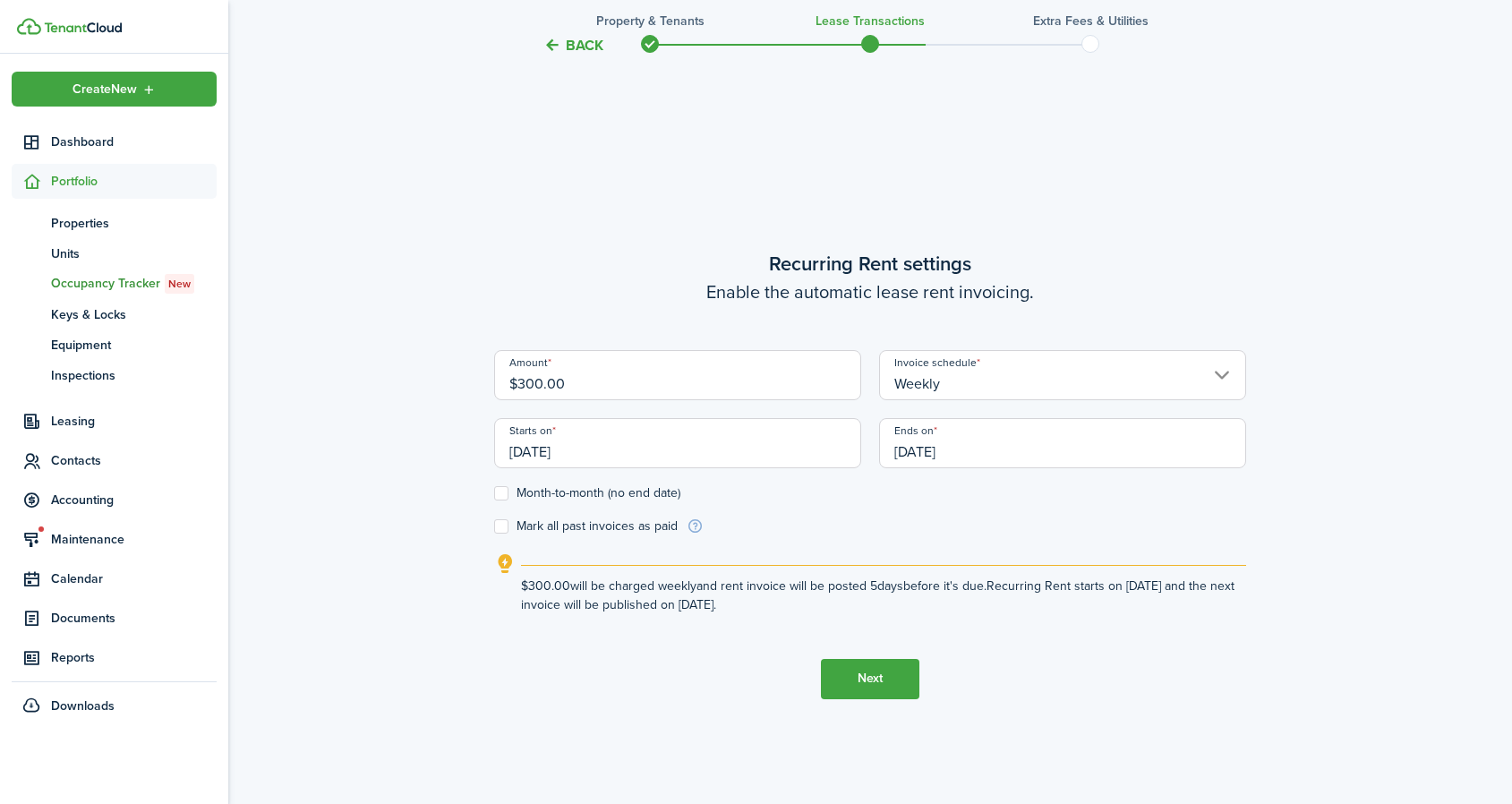
click at [843, 514] on form "Amount $300.00 Invoice schedule Weekly Starts on 09/23/2025 Ends on 09/23/2026 …" at bounding box center [870, 442] width 752 height 185
click at [575, 452] on input "[DATE]" at bounding box center [677, 443] width 367 height 50
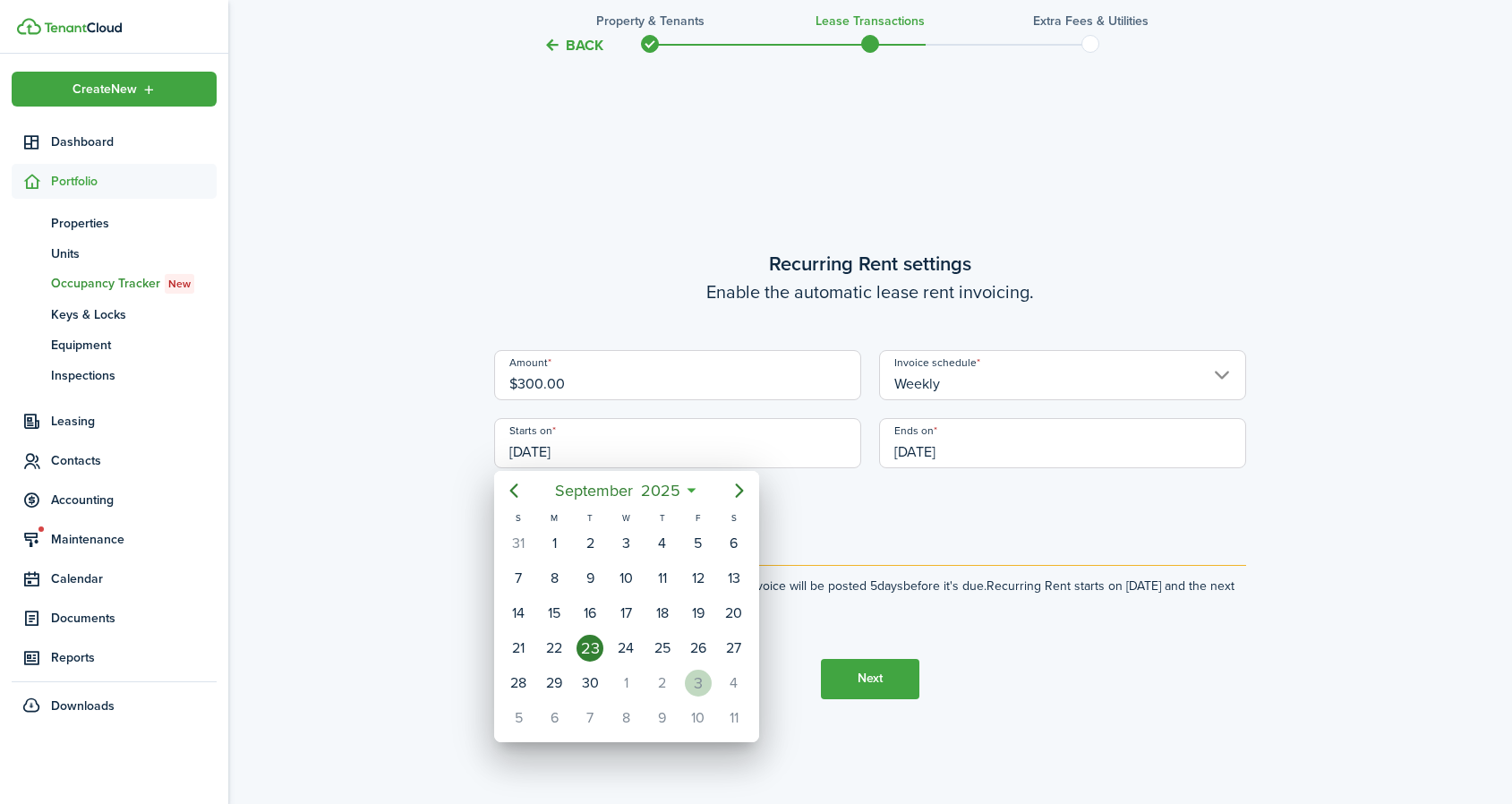
click at [693, 682] on div "3" at bounding box center [698, 683] width 27 height 27
type input "10/03/2025"
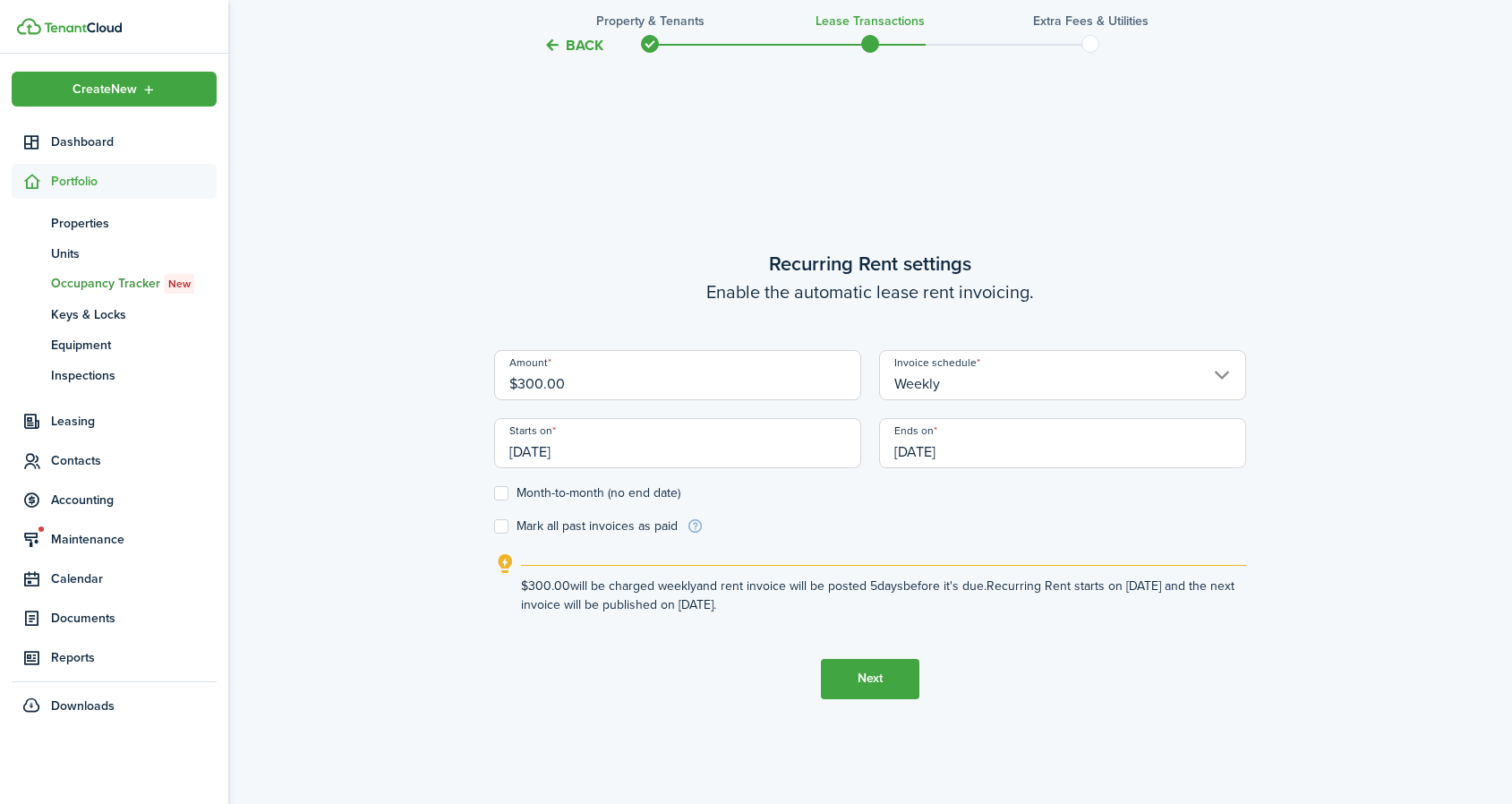
scroll to position [0, 0]
click at [611, 500] on form "Amount $300.00 Invoice schedule Weekly Starts on 10/03/2025 Ends on 09/23/2026 …" at bounding box center [870, 442] width 752 height 185
click at [604, 495] on label "Month-to-month (no end date)" at bounding box center [587, 492] width 186 height 14
click at [494, 493] on input "Month-to-month (no end date)" at bounding box center [494, 492] width 1 height 1
checkbox input "true"
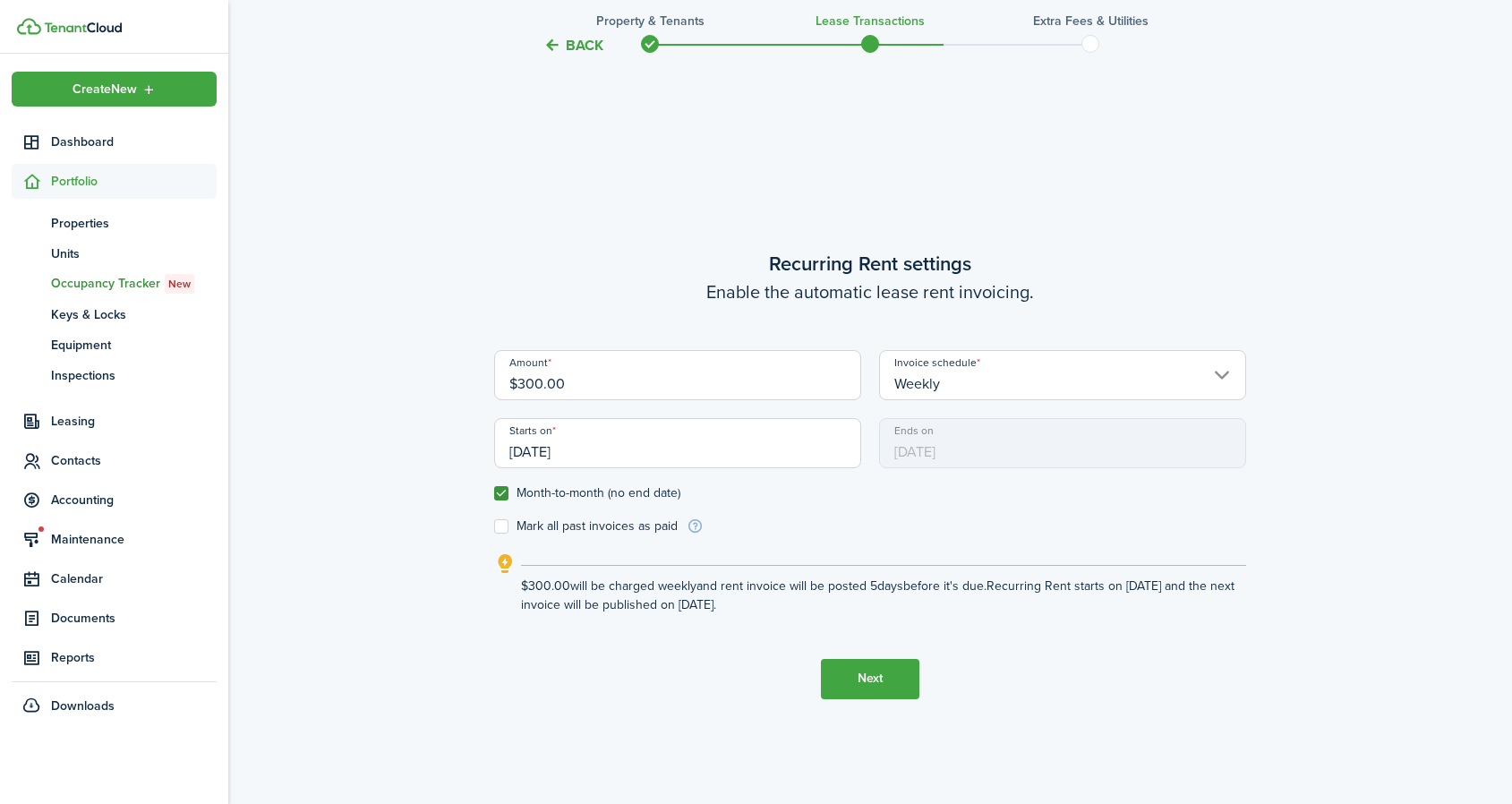
click at [856, 687] on button "Next" at bounding box center [870, 678] width 98 height 40
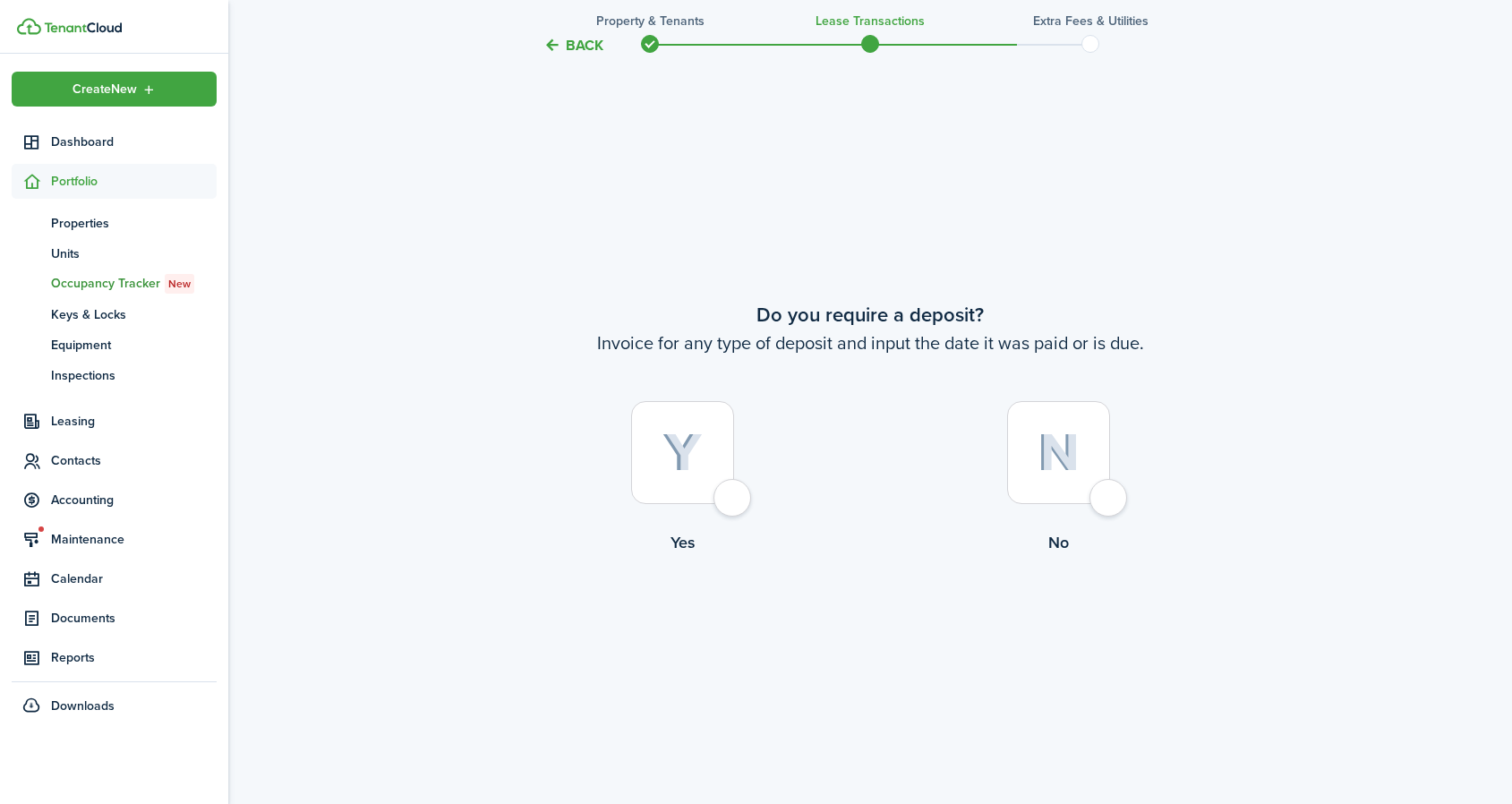
scroll to position [1486, 0]
click at [1110, 497] on div at bounding box center [1058, 452] width 103 height 103
radio input "true"
click at [851, 618] on button "Continue" at bounding box center [870, 628] width 98 height 40
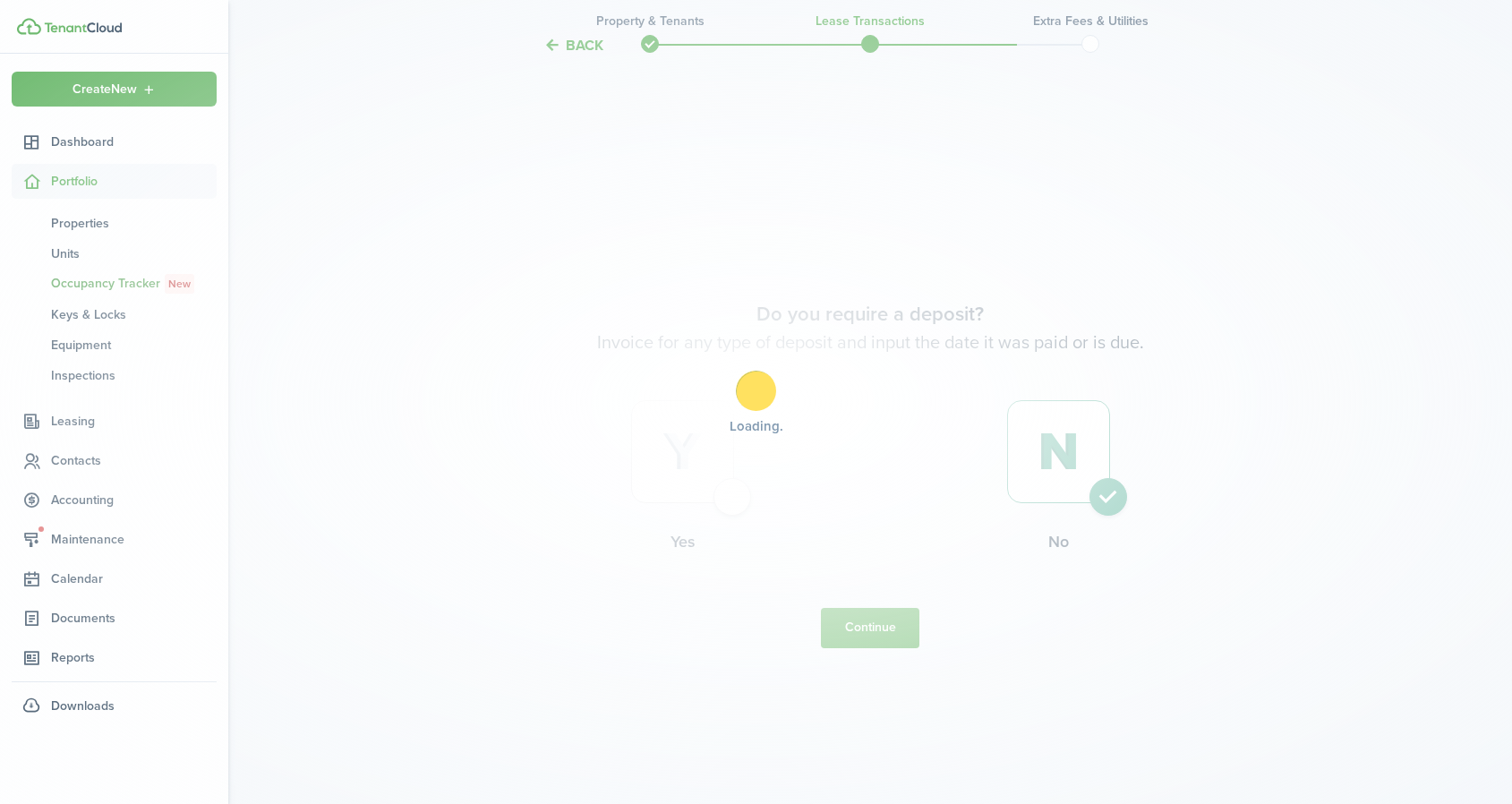
scroll to position [0, 0]
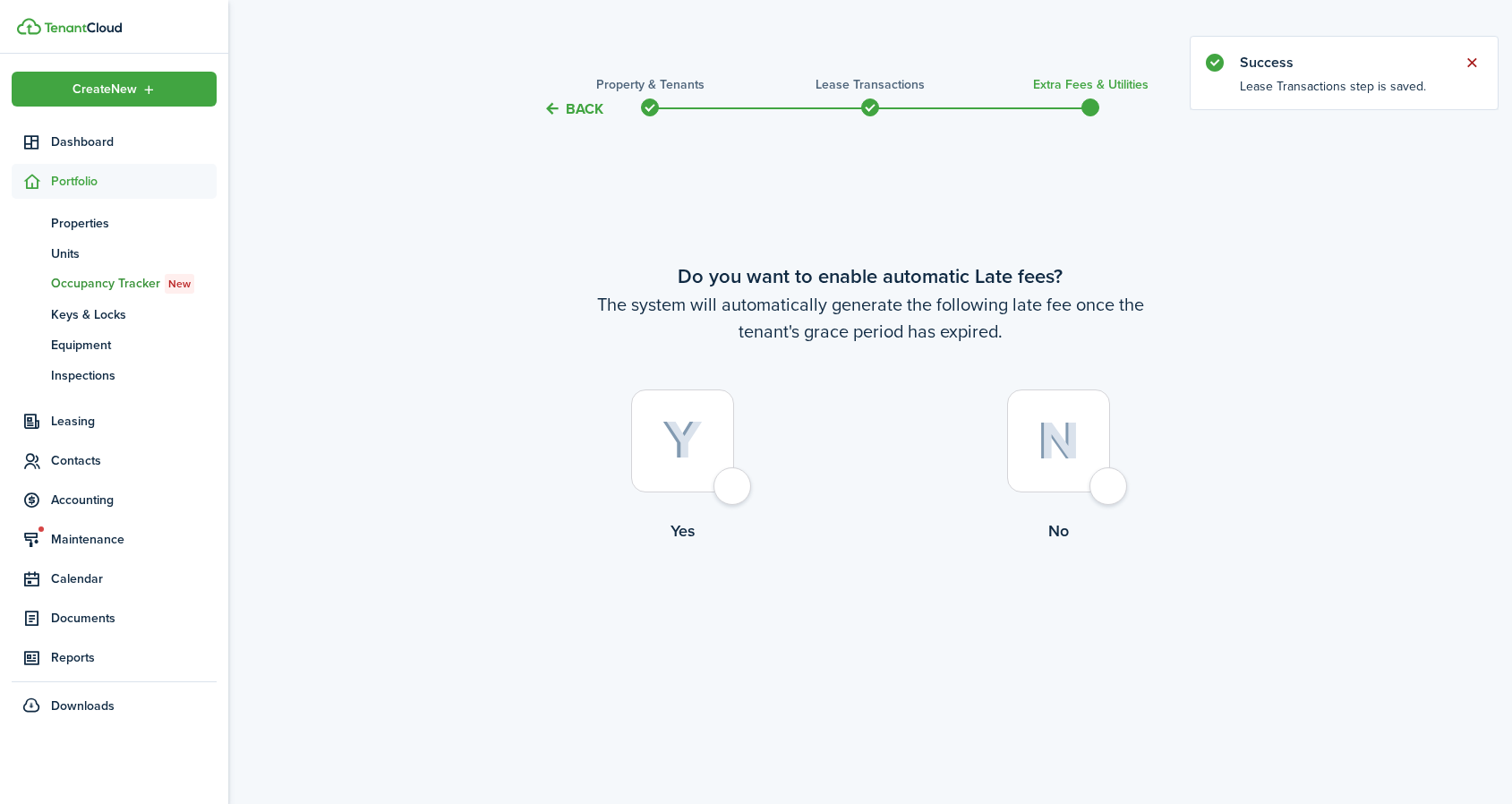
click at [1476, 64] on button "Close notify" at bounding box center [1471, 63] width 25 height 25
click at [725, 483] on div at bounding box center [682, 441] width 103 height 103
radio input "true"
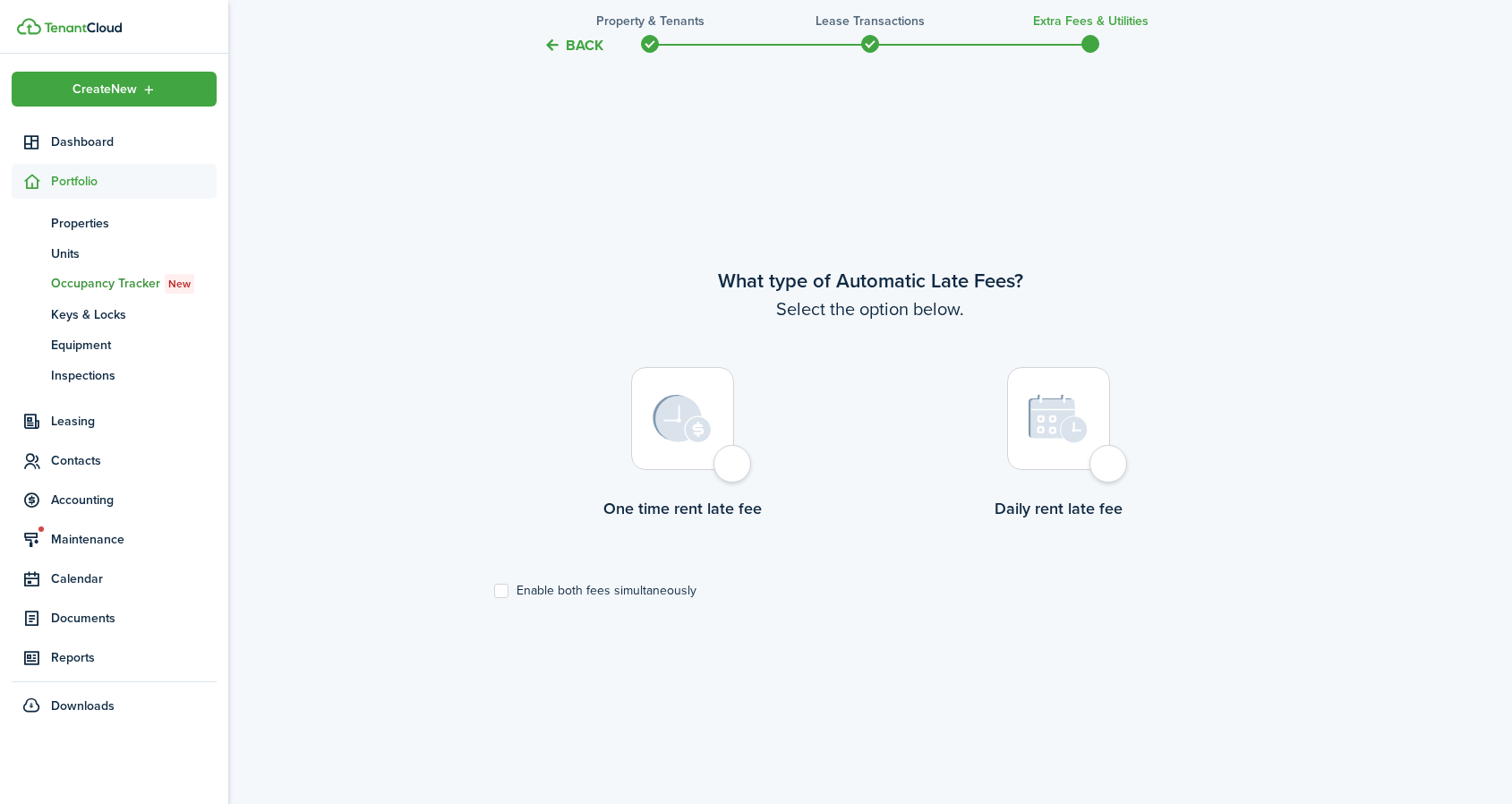
scroll to position [683, 0]
click at [717, 457] on div at bounding box center [682, 417] width 103 height 103
radio input "true"
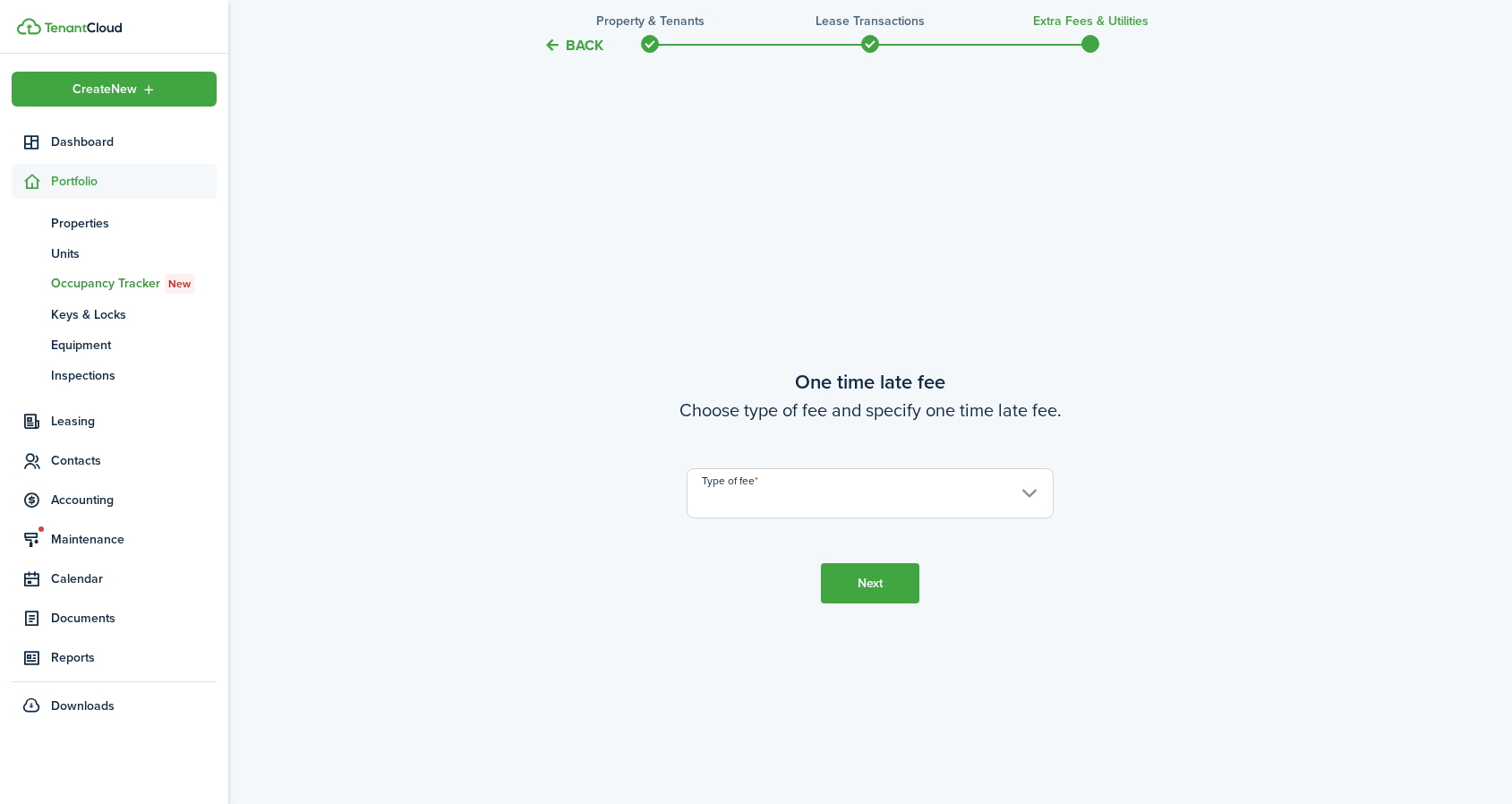
scroll to position [1486, 0]
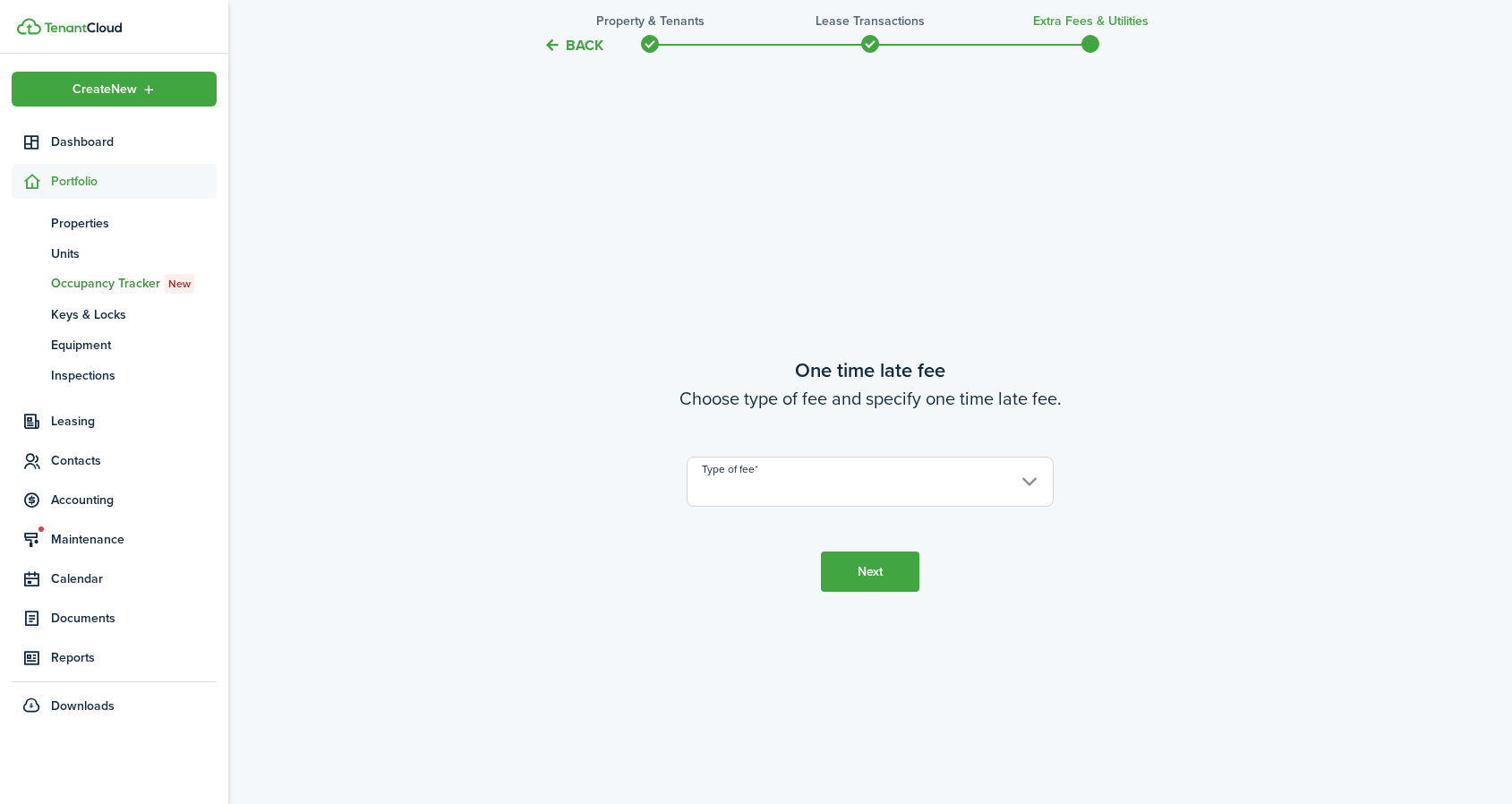
click at [741, 490] on input "Type of fee" at bounding box center [870, 481] width 367 height 50
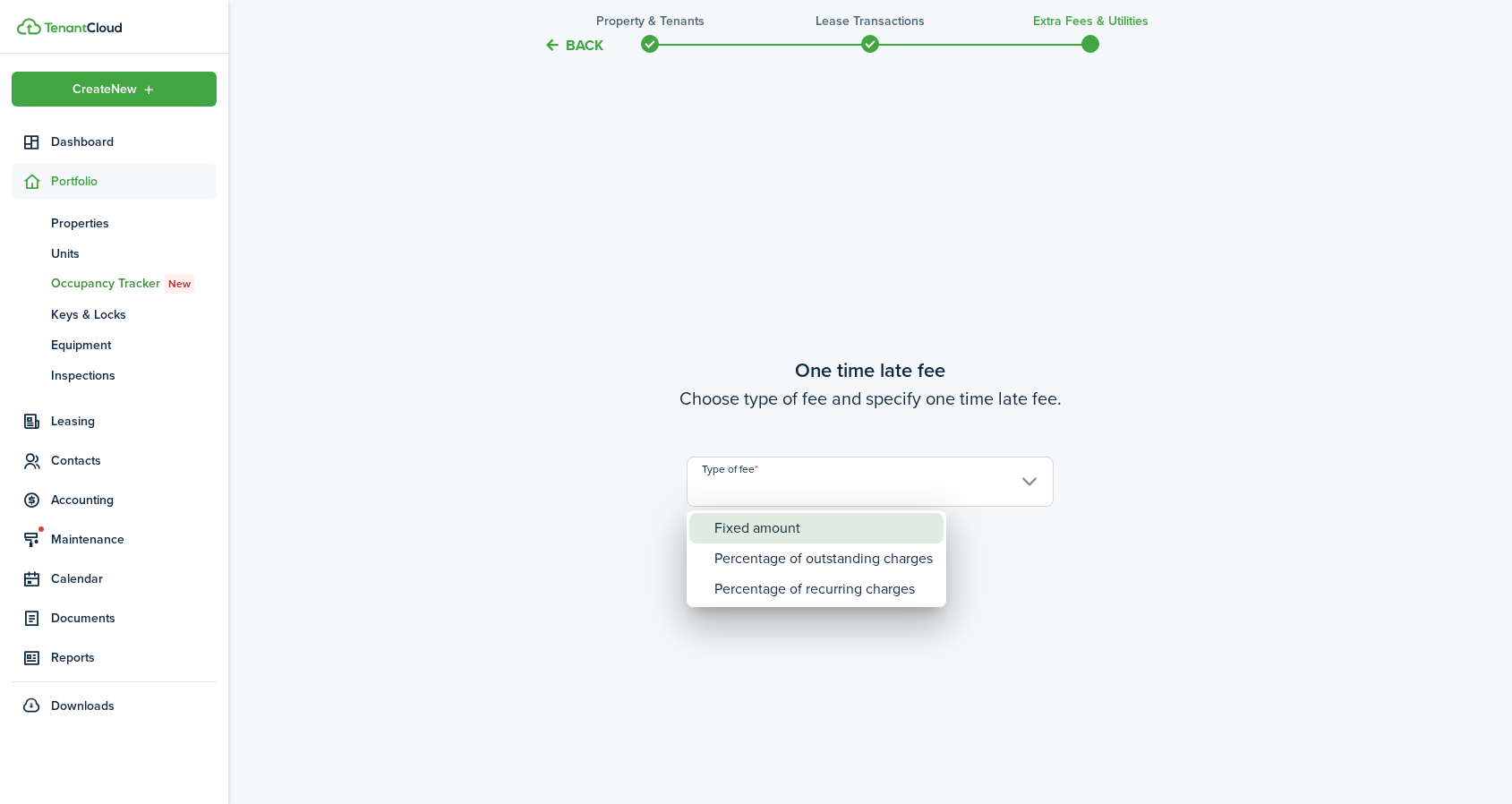
click at [732, 520] on div "Fixed amount" at bounding box center [823, 528] width 218 height 30
type input "Fixed amount"
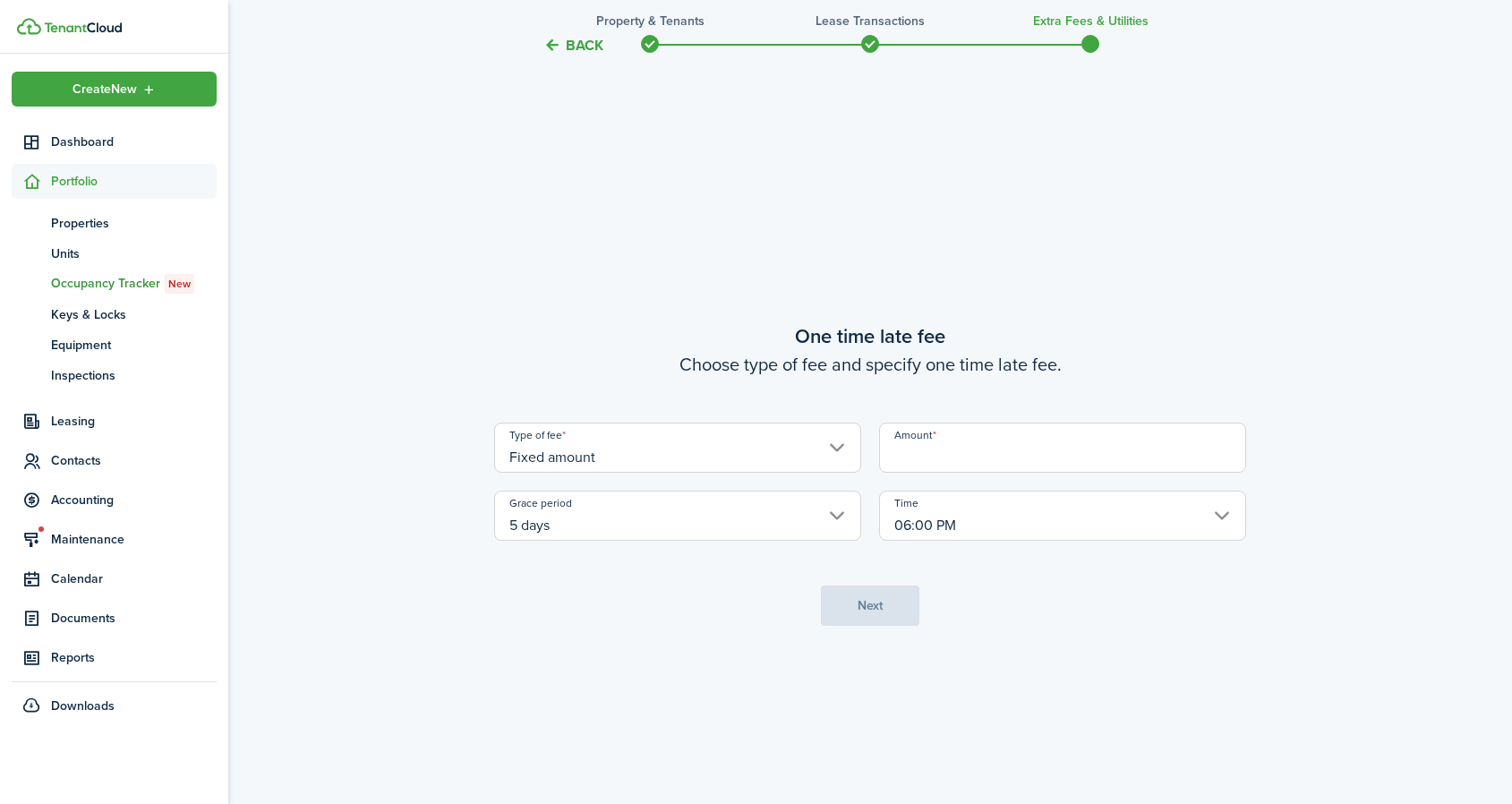
click at [780, 513] on input "5 days" at bounding box center [677, 515] width 367 height 50
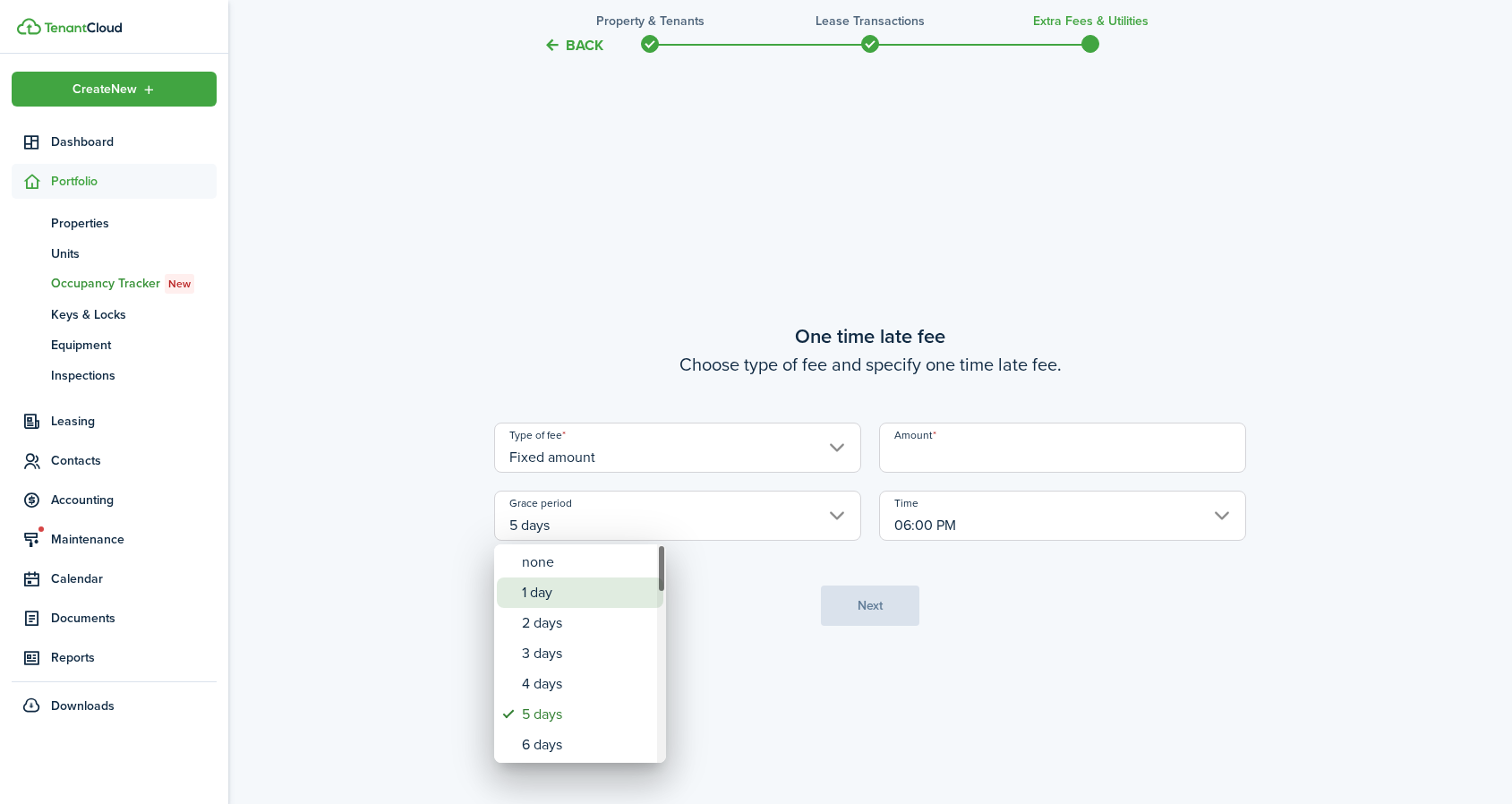
click at [550, 578] on div "1 day" at bounding box center [587, 593] width 131 height 30
type input "1 day"
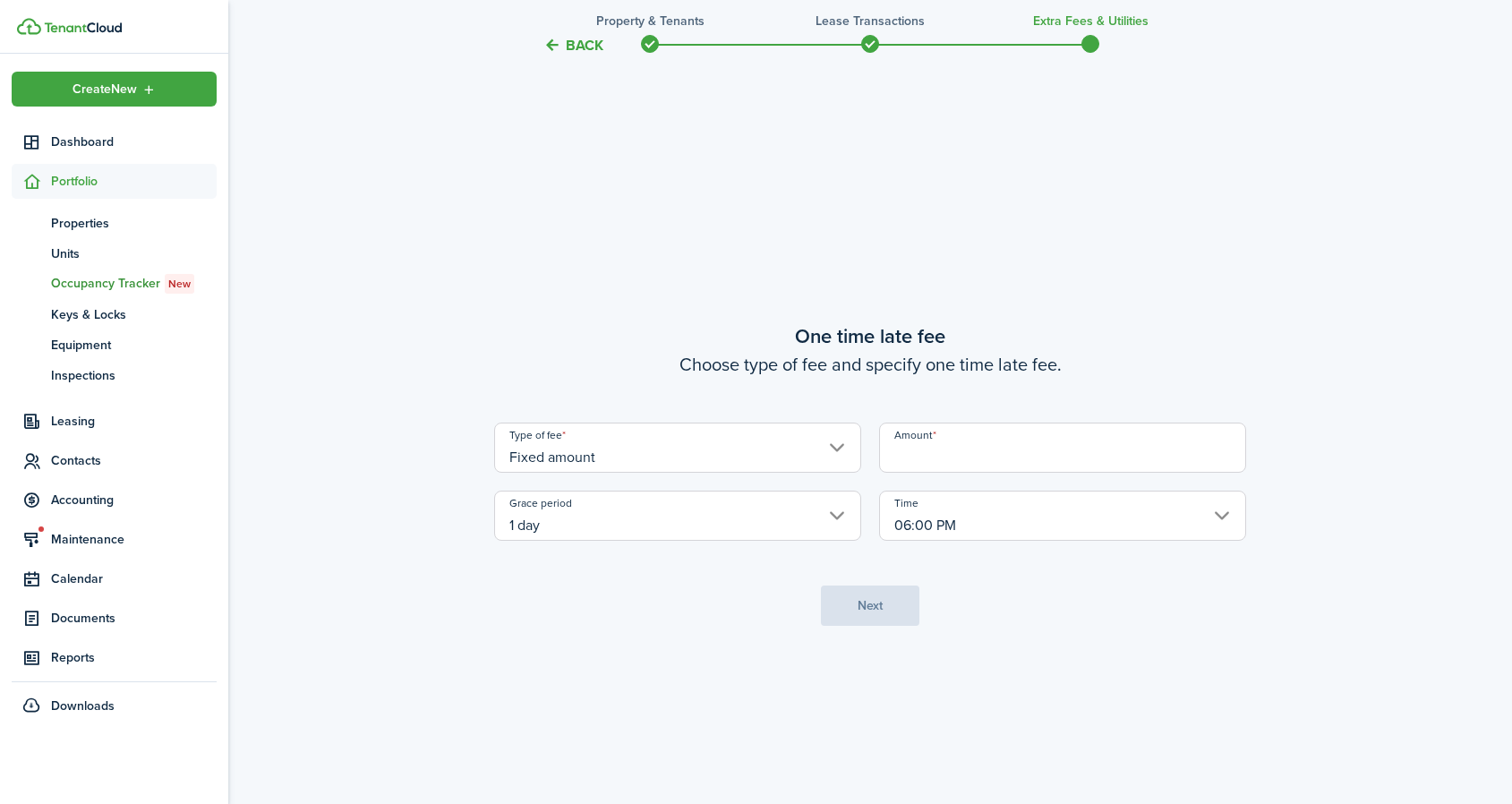
click at [989, 512] on input "06:00 PM" at bounding box center [1062, 515] width 367 height 50
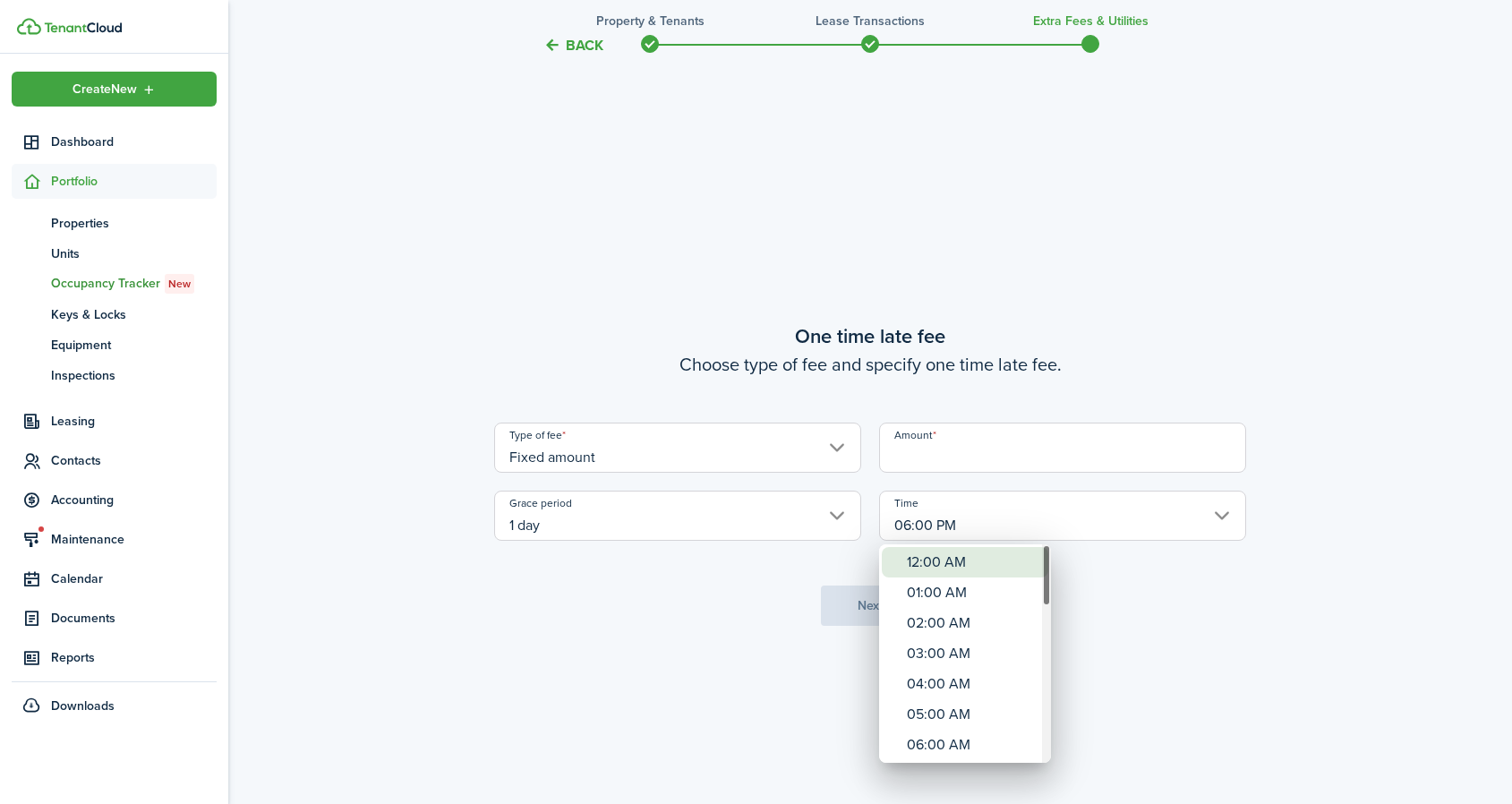
click at [927, 555] on div "12:00 AM" at bounding box center [972, 562] width 131 height 30
type input "12:00 AM"
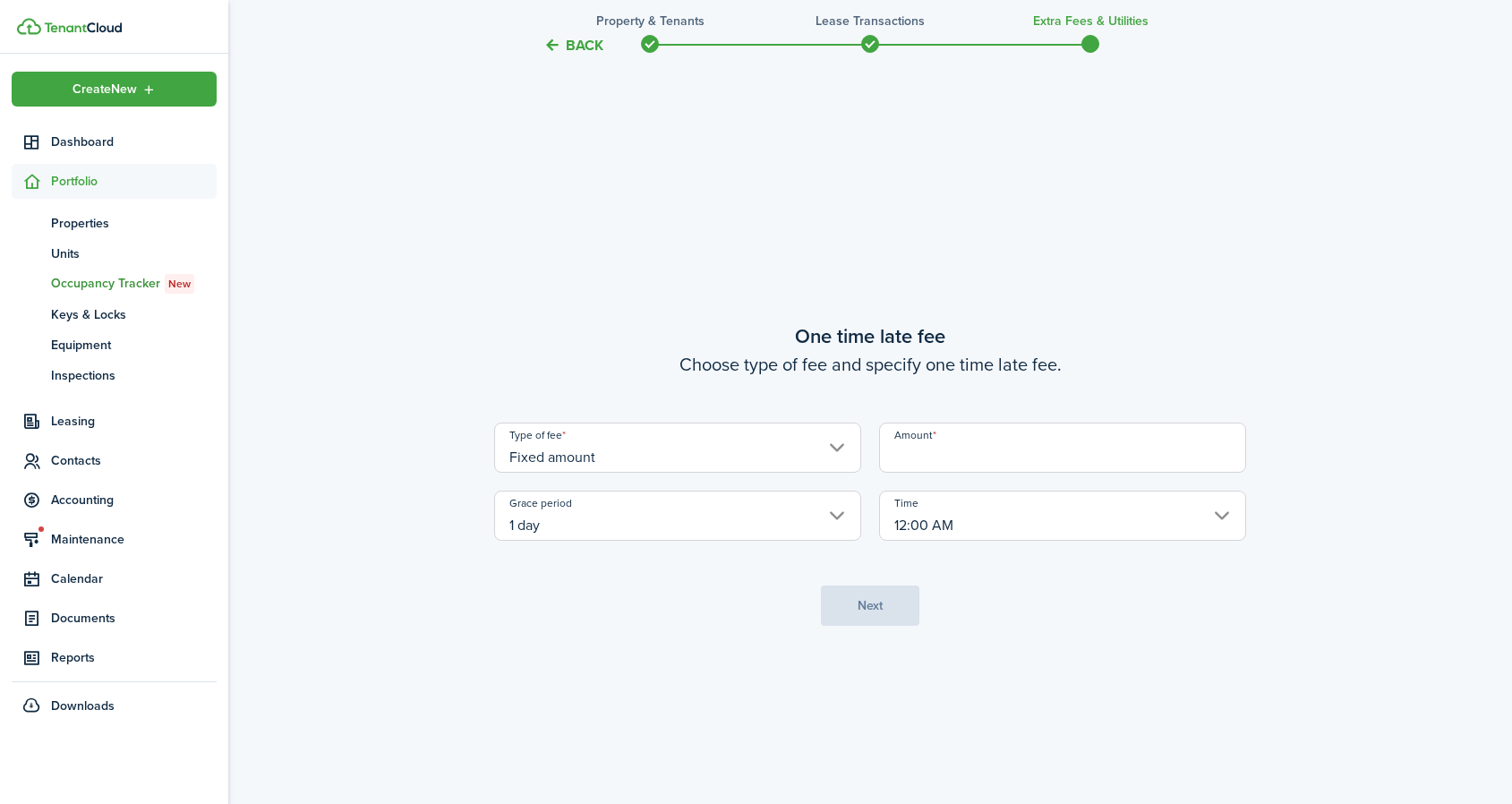
click at [937, 470] on input "Amount" at bounding box center [1062, 447] width 367 height 50
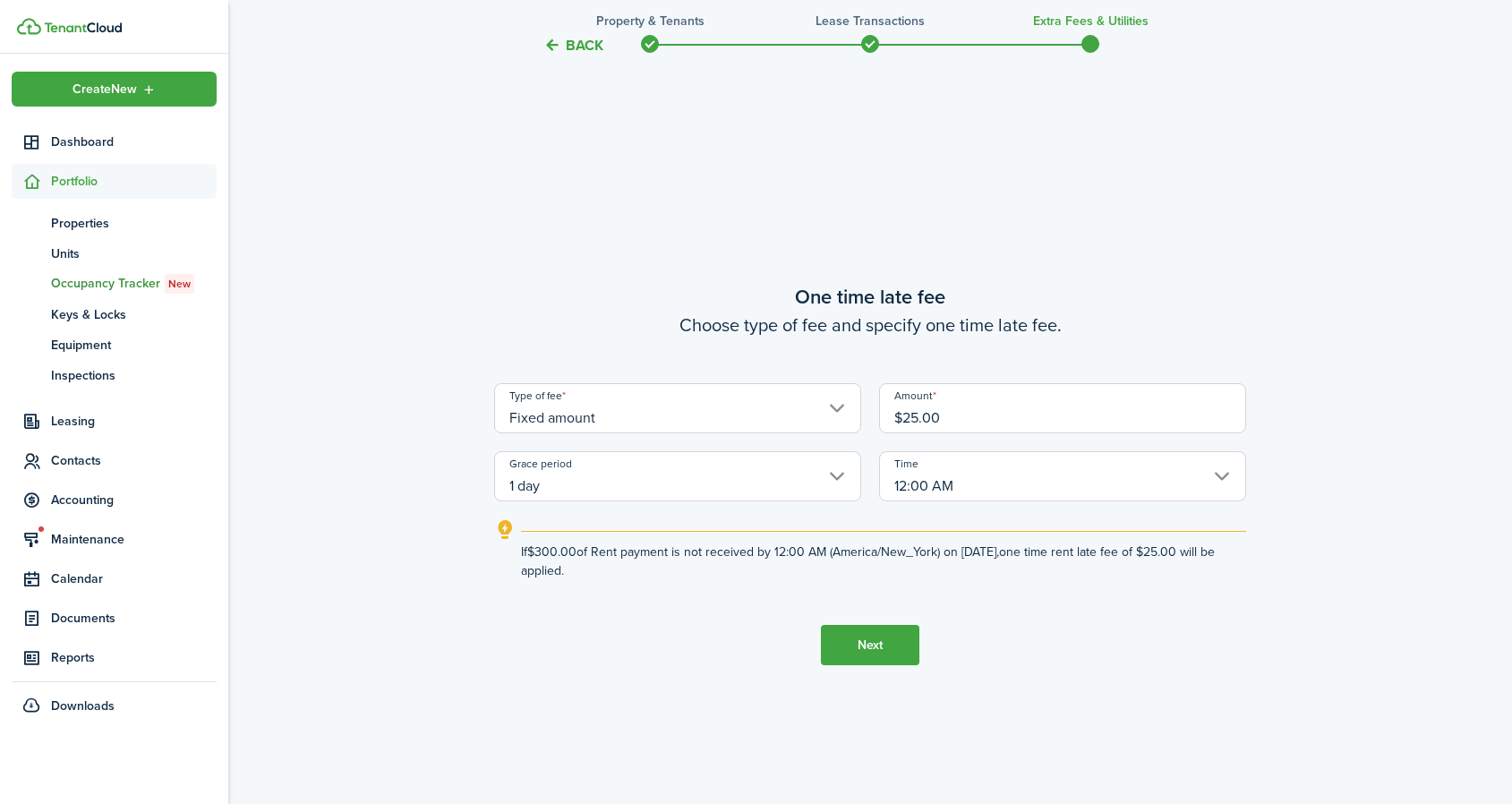
type input "$25.00"
click at [867, 642] on button "Next" at bounding box center [870, 645] width 98 height 40
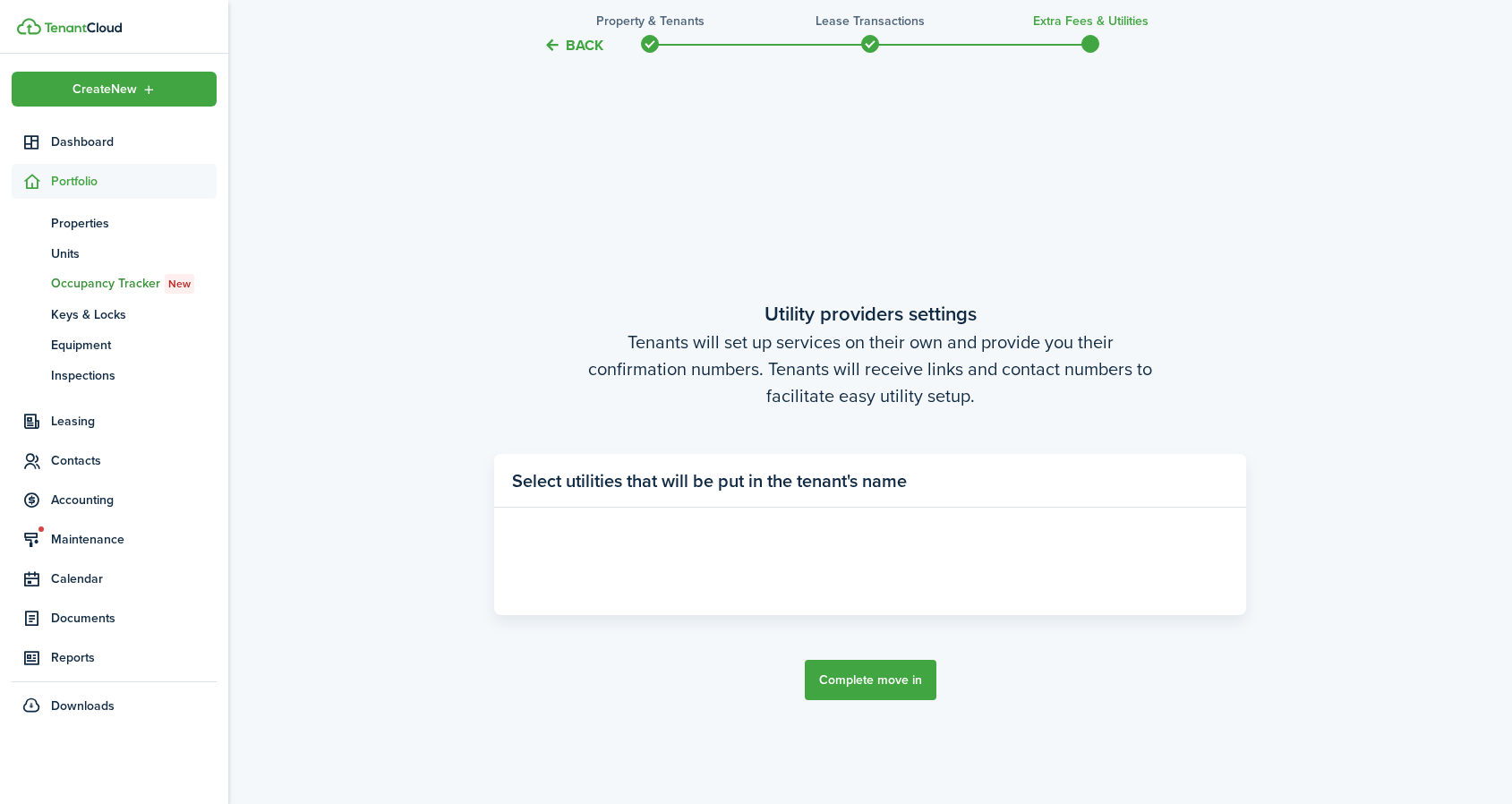
scroll to position [2290, 0]
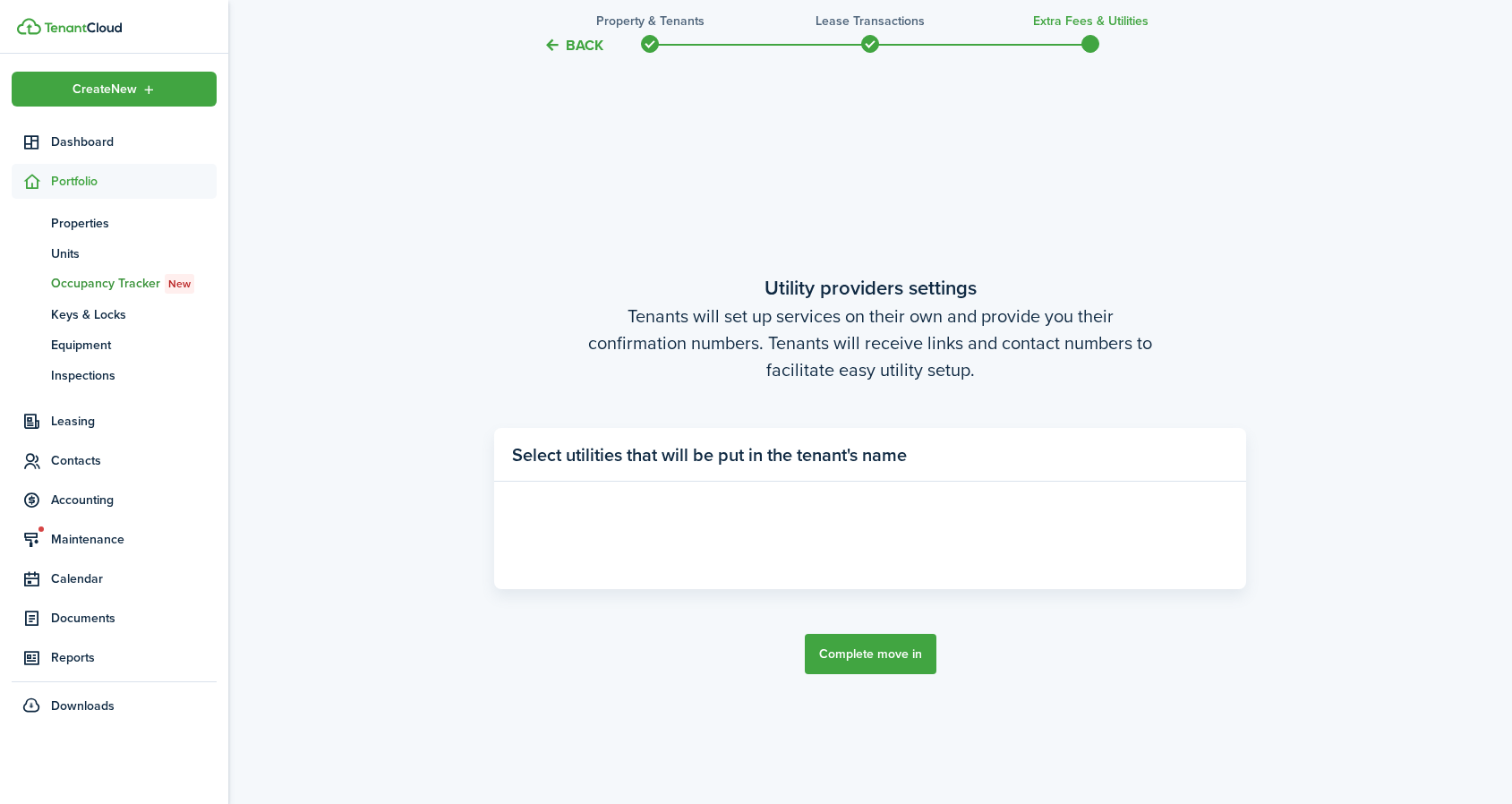
click at [851, 658] on button "Complete move in" at bounding box center [871, 653] width 131 height 40
click at [849, 650] on button "Complete move in" at bounding box center [871, 653] width 131 height 40
click at [997, 646] on tc-wizard-step "Utility providers settings Tenants will set up services on their own and provid…" at bounding box center [870, 473] width 752 height 804
click at [860, 641] on button "Complete move in" at bounding box center [871, 653] width 131 height 40
click at [897, 652] on button "Complete move in" at bounding box center [871, 653] width 131 height 40
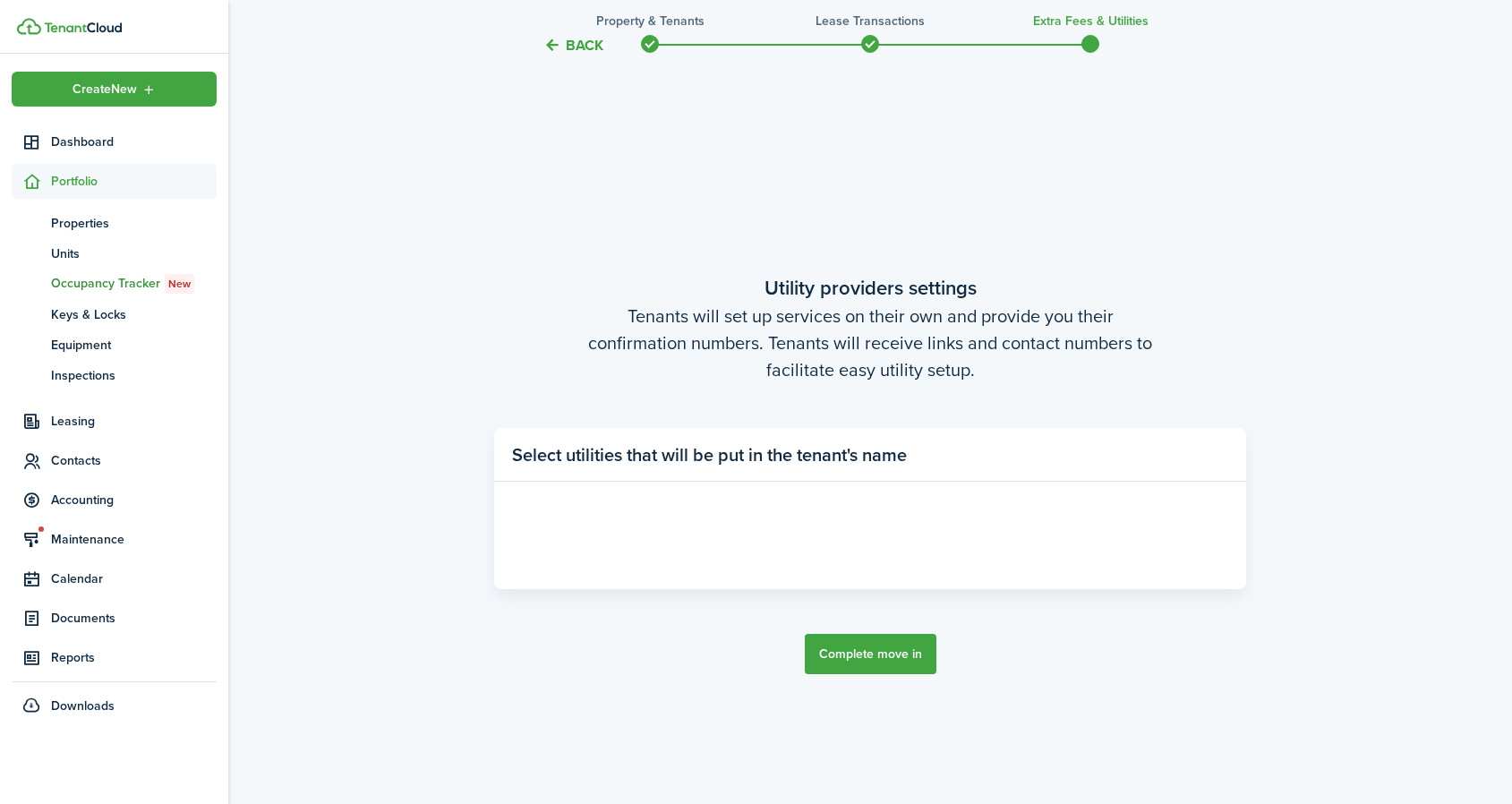
click at [897, 652] on button "Complete move in" at bounding box center [871, 653] width 131 height 40
click at [999, 632] on tc-wizard-step "Utility providers settings Tenants will set up services on their own and provid…" at bounding box center [870, 473] width 752 height 804
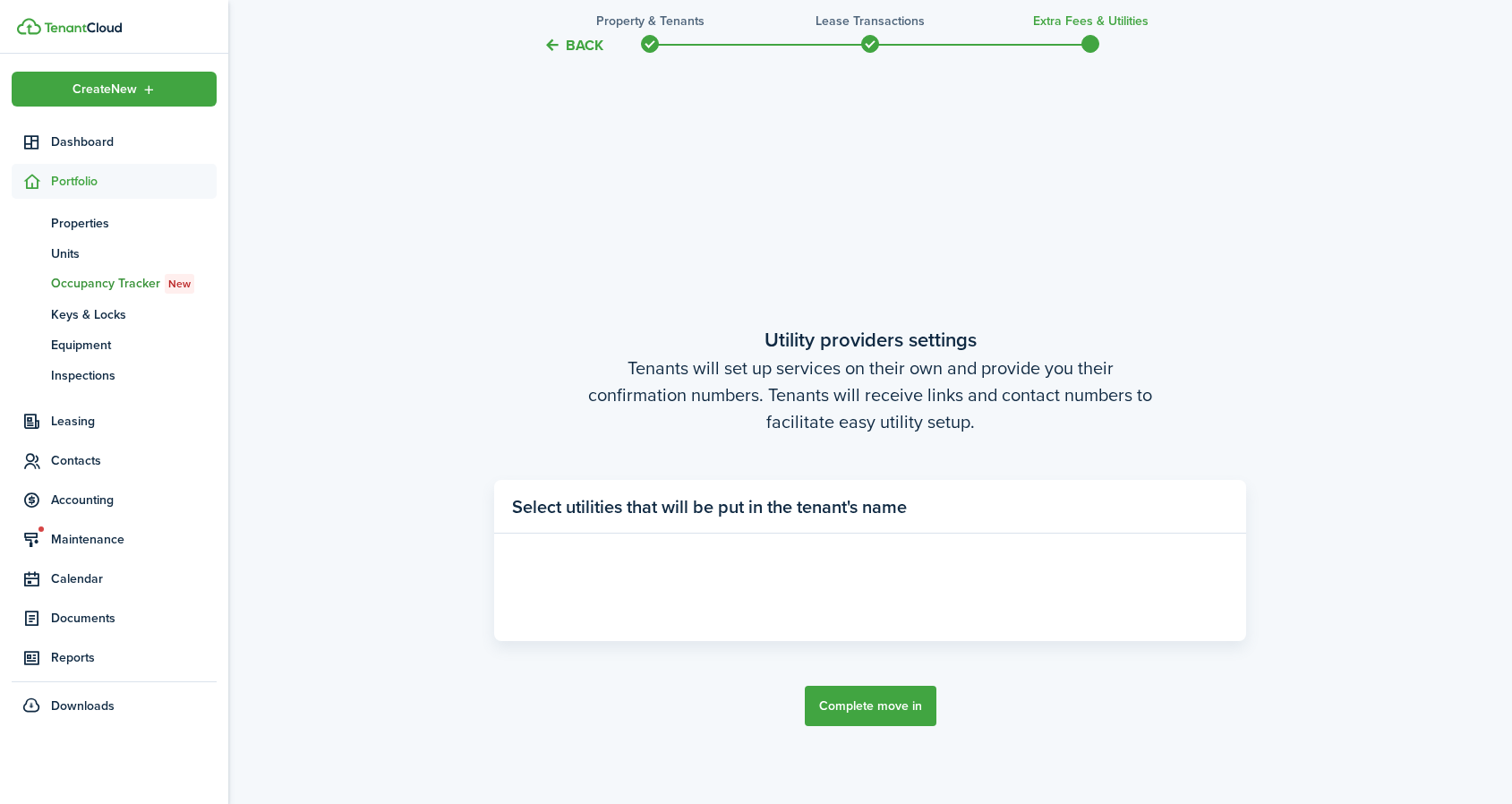
scroll to position [2223, 0]
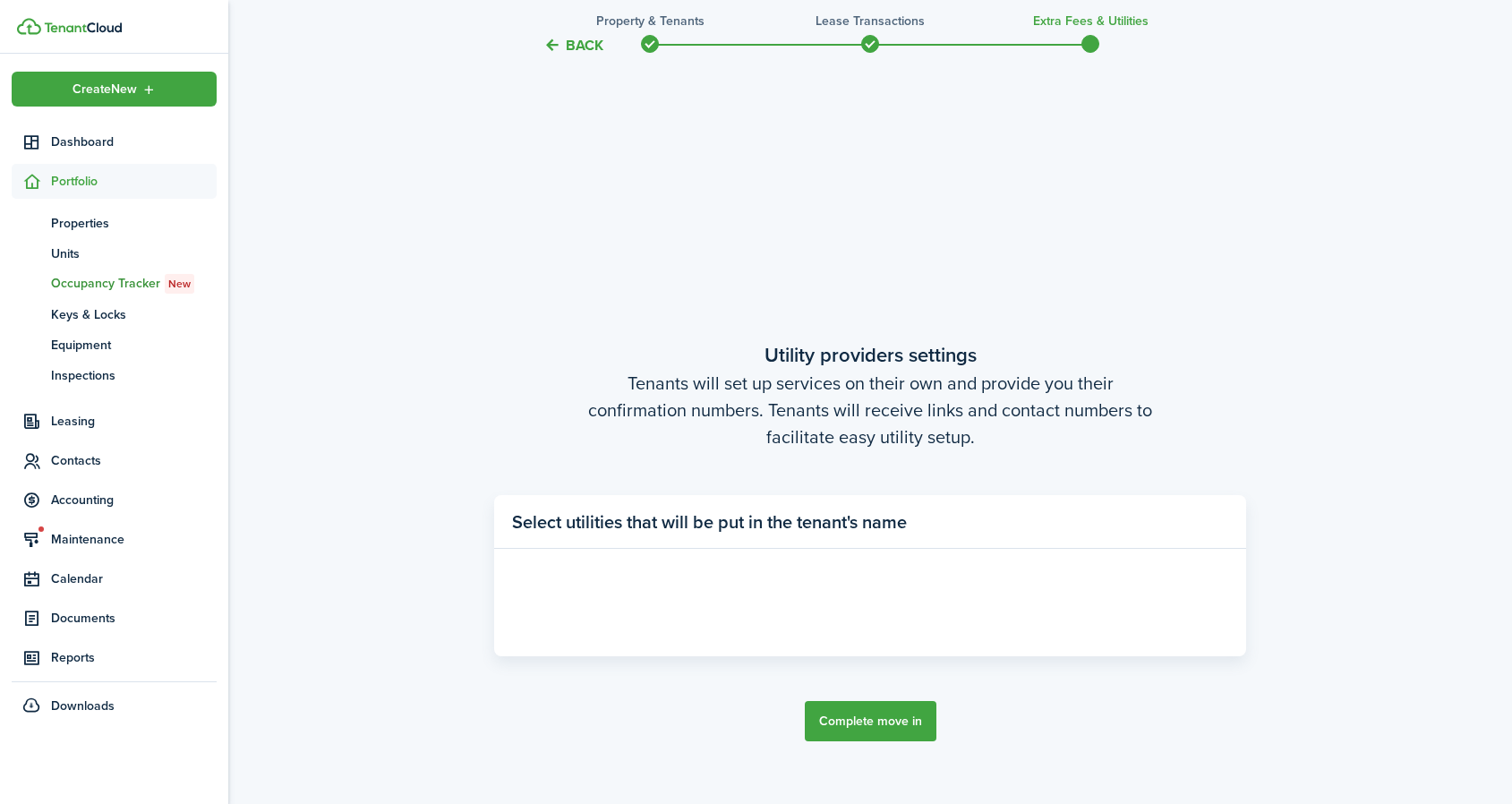
click at [850, 695] on tc-wizard-step "Utility providers settings Tenants will set up services on their own and provid…" at bounding box center [870, 541] width 752 height 804
click at [867, 717] on button "Complete move in" at bounding box center [871, 721] width 131 height 40
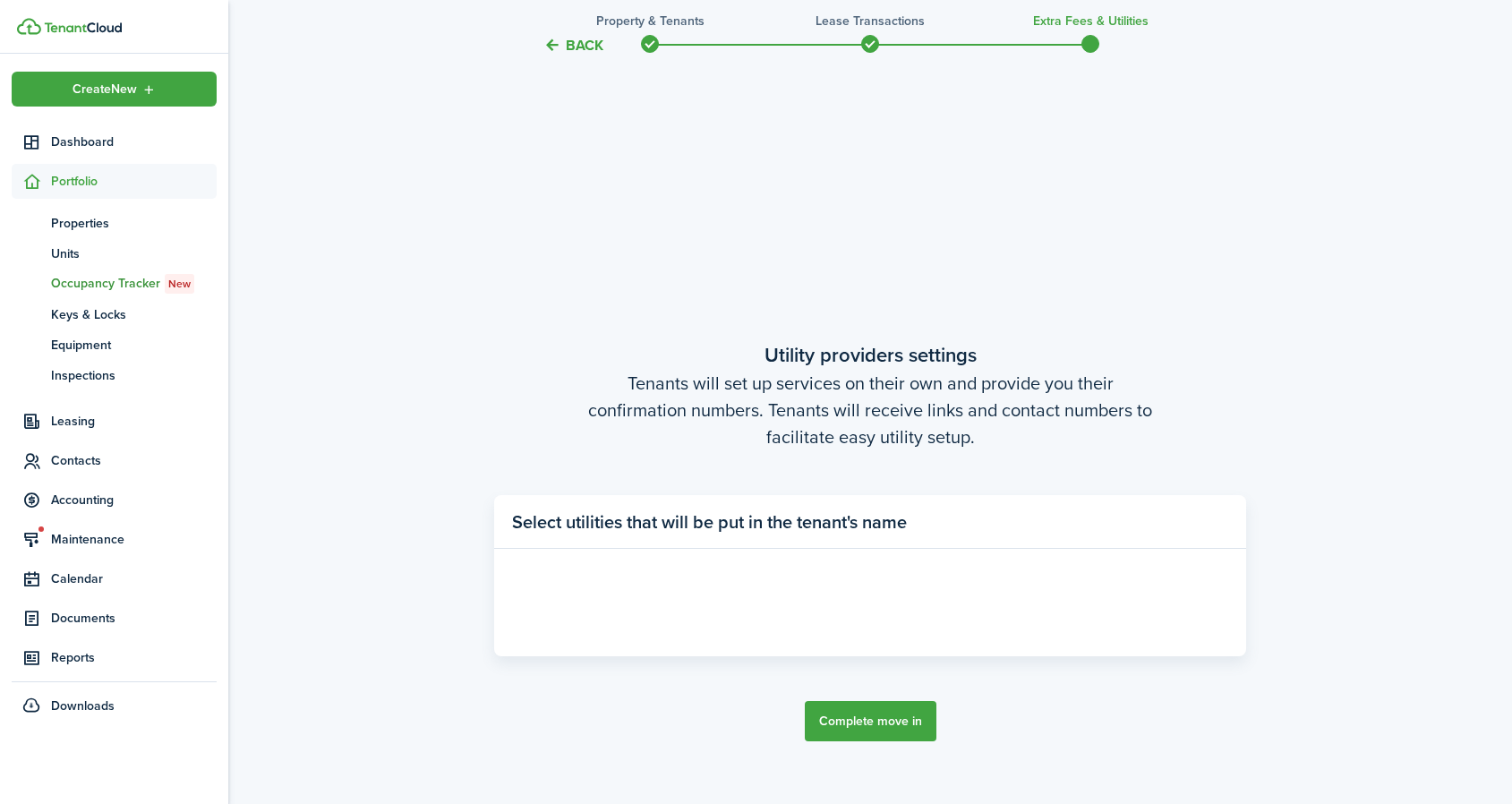
click at [867, 717] on button "Complete move in" at bounding box center [871, 721] width 131 height 40
click at [869, 47] on span at bounding box center [870, 44] width 27 height 27
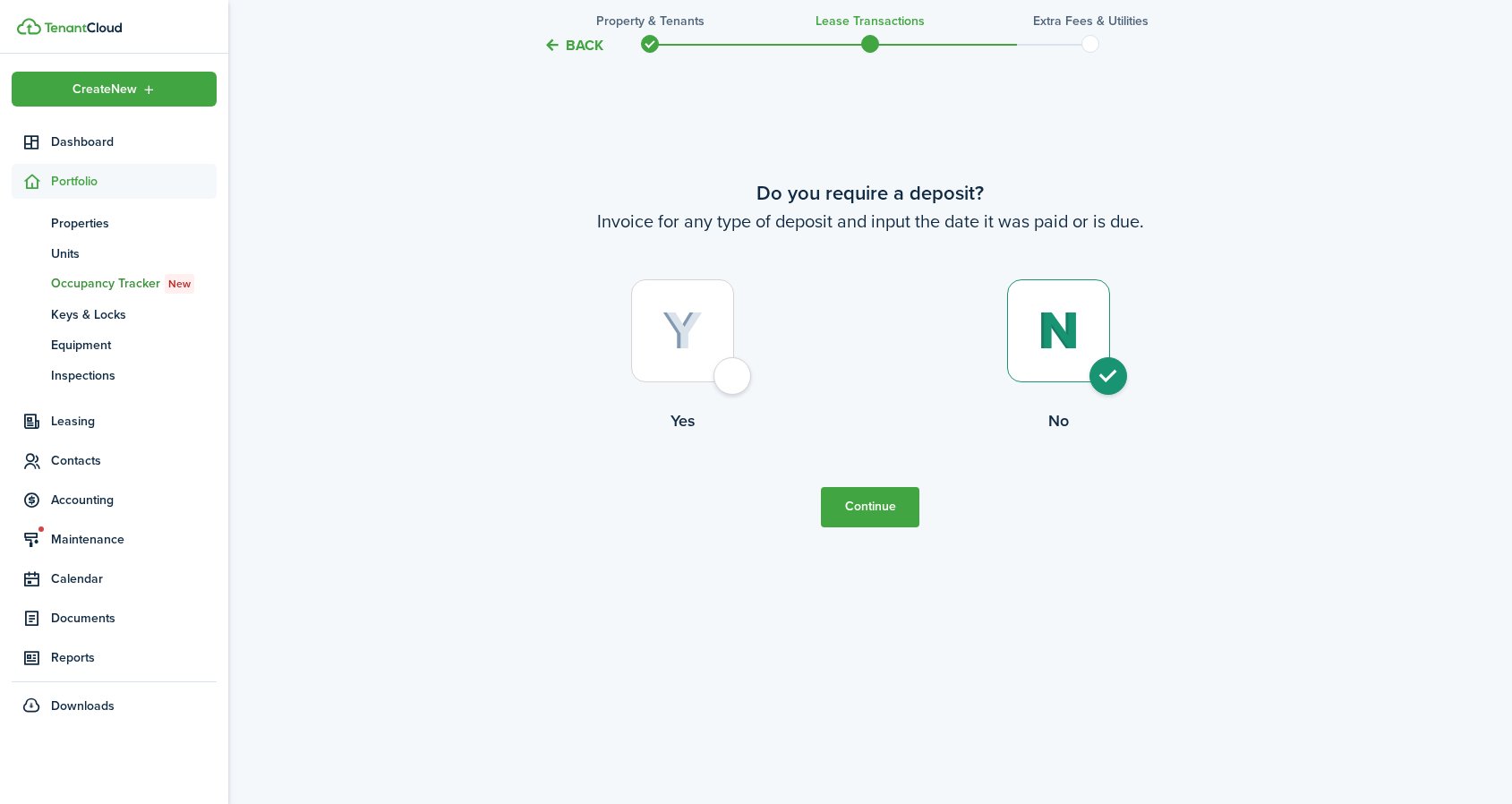
scroll to position [1486, 0]
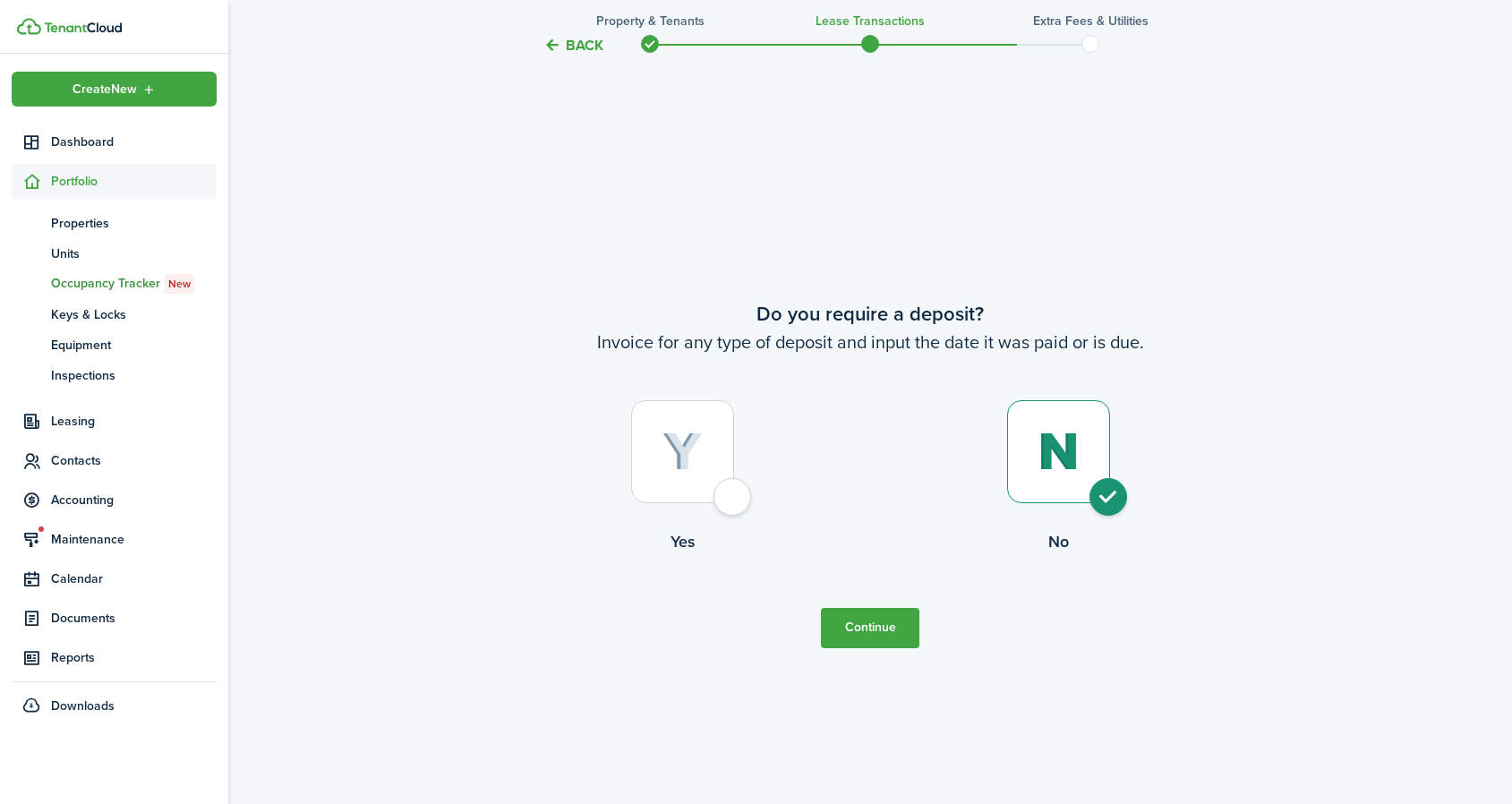
click at [856, 613] on button "Continue" at bounding box center [870, 628] width 98 height 40
click at [875, 640] on button "Continue" at bounding box center [870, 628] width 98 height 40
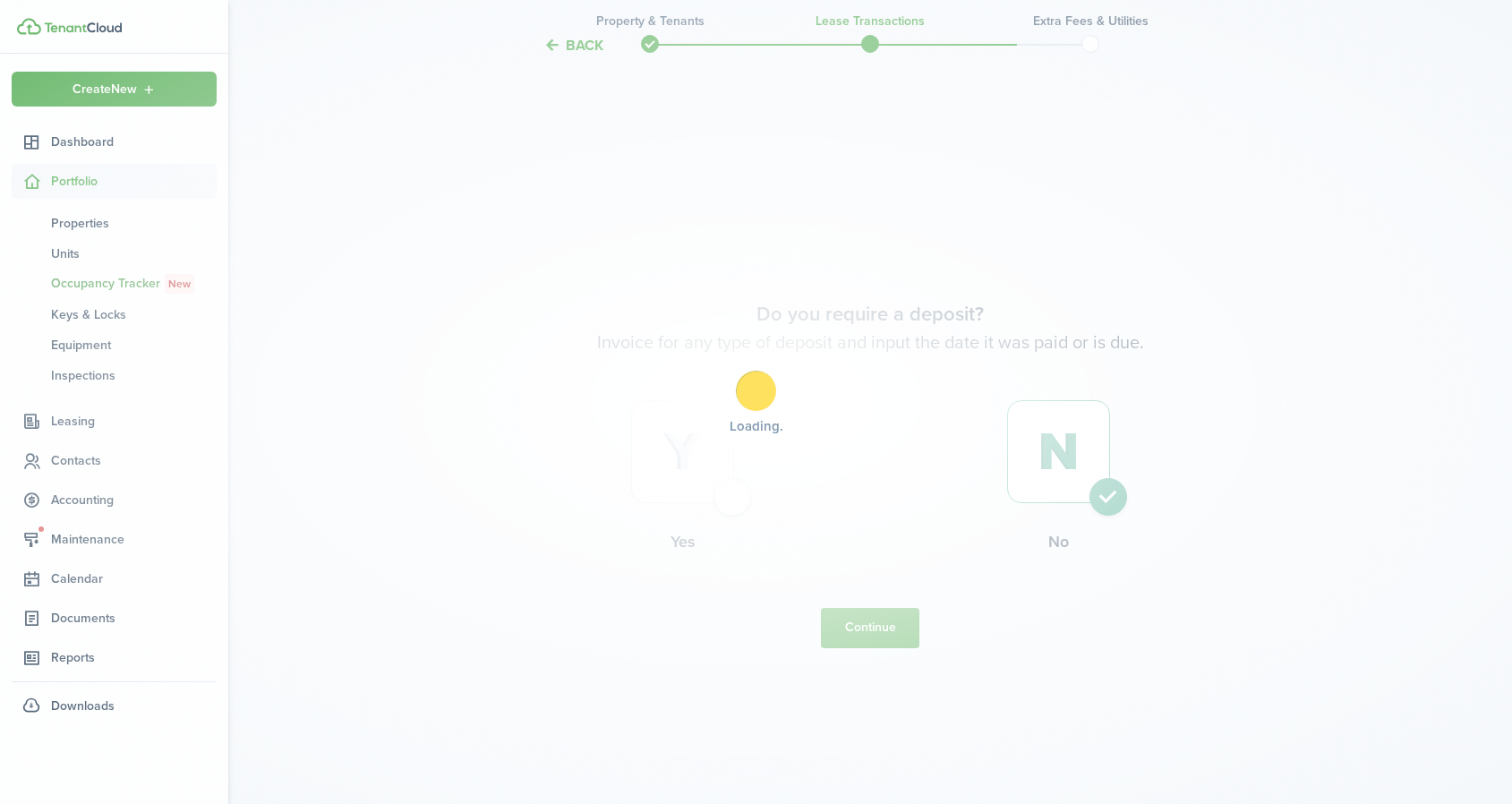
click at [878, 632] on div "Loading" at bounding box center [756, 402] width 1512 height 804
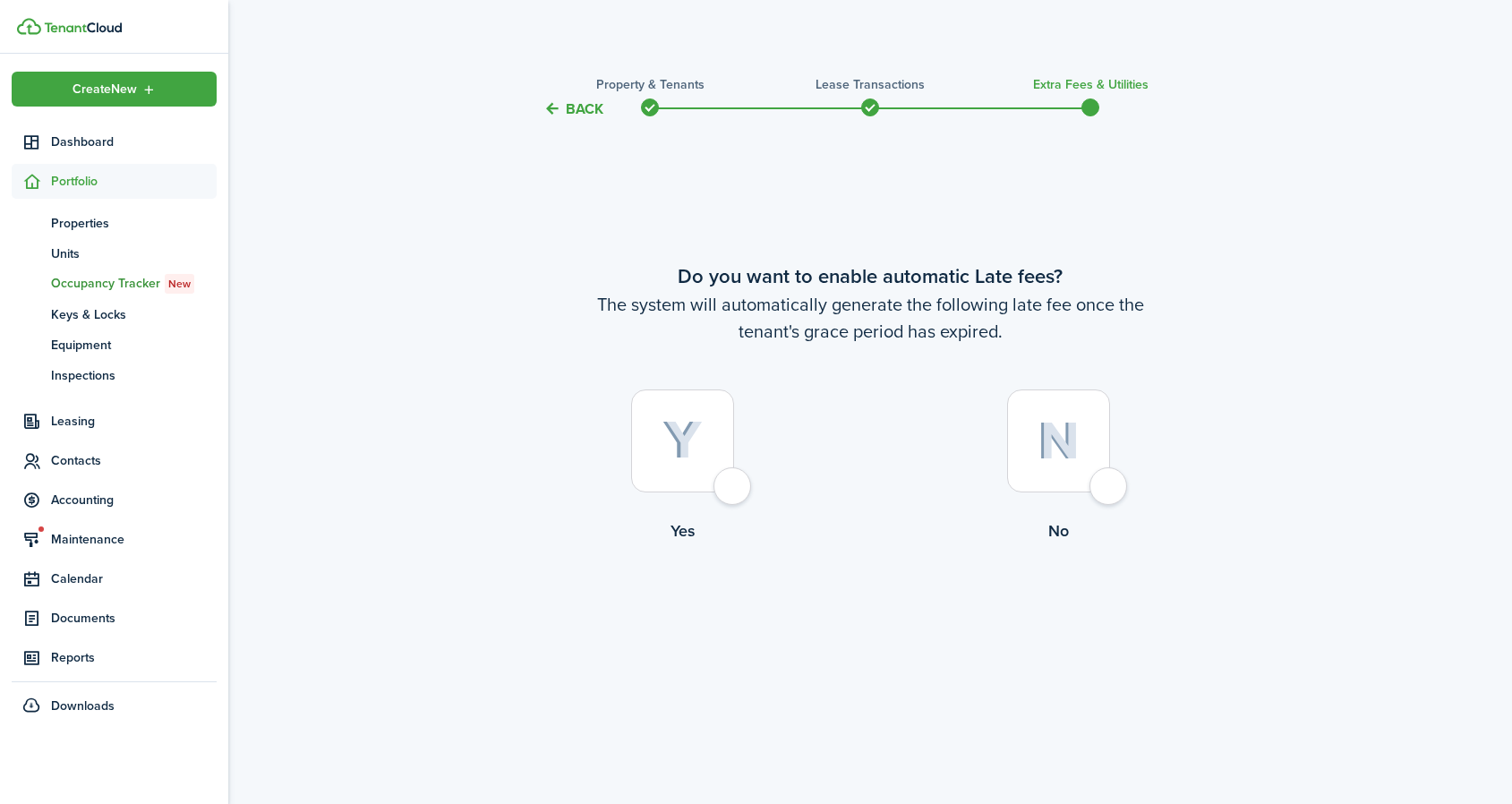
click at [725, 460] on div at bounding box center [682, 441] width 103 height 103
radio input "true"
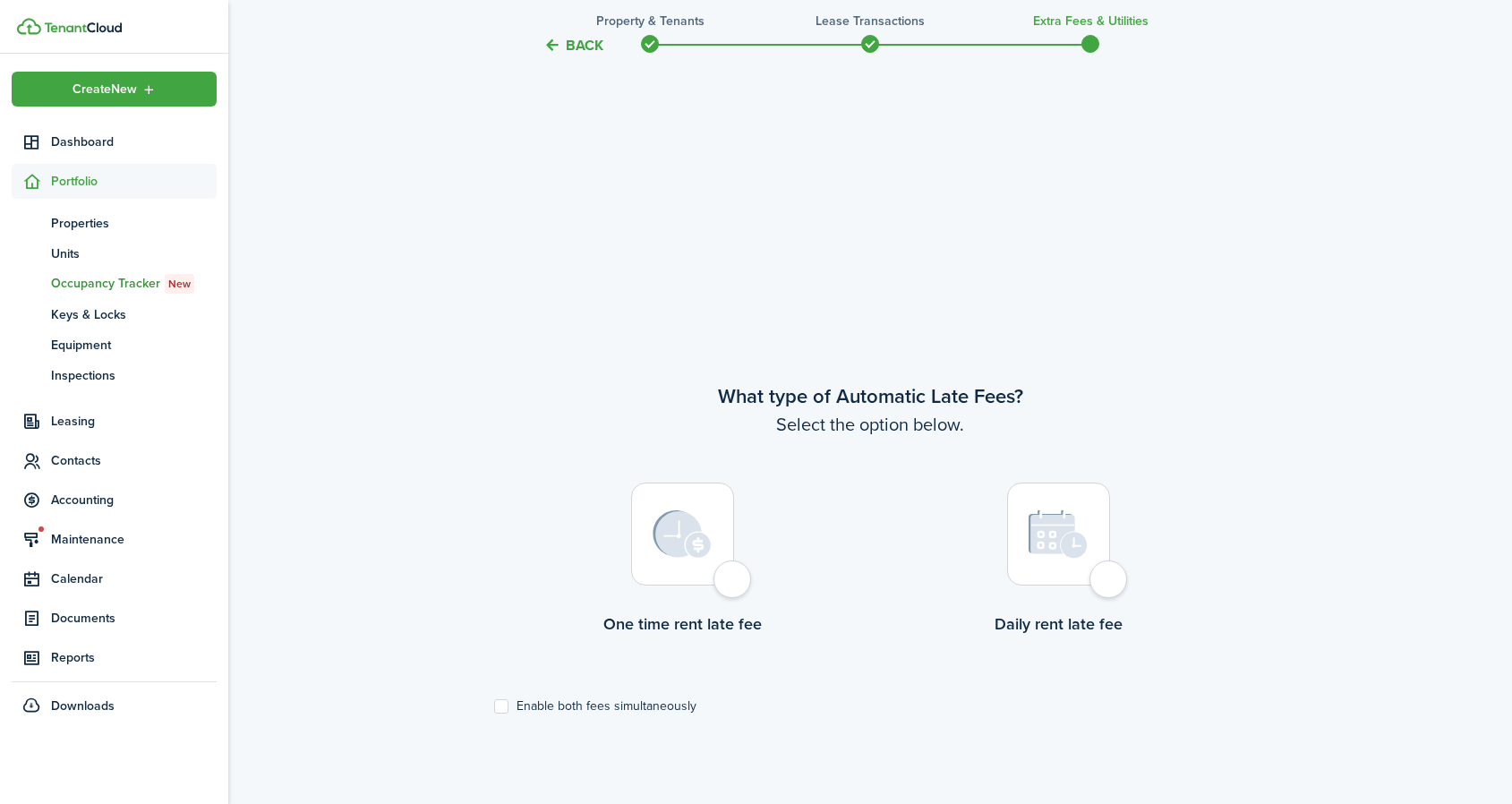
scroll to position [683, 0]
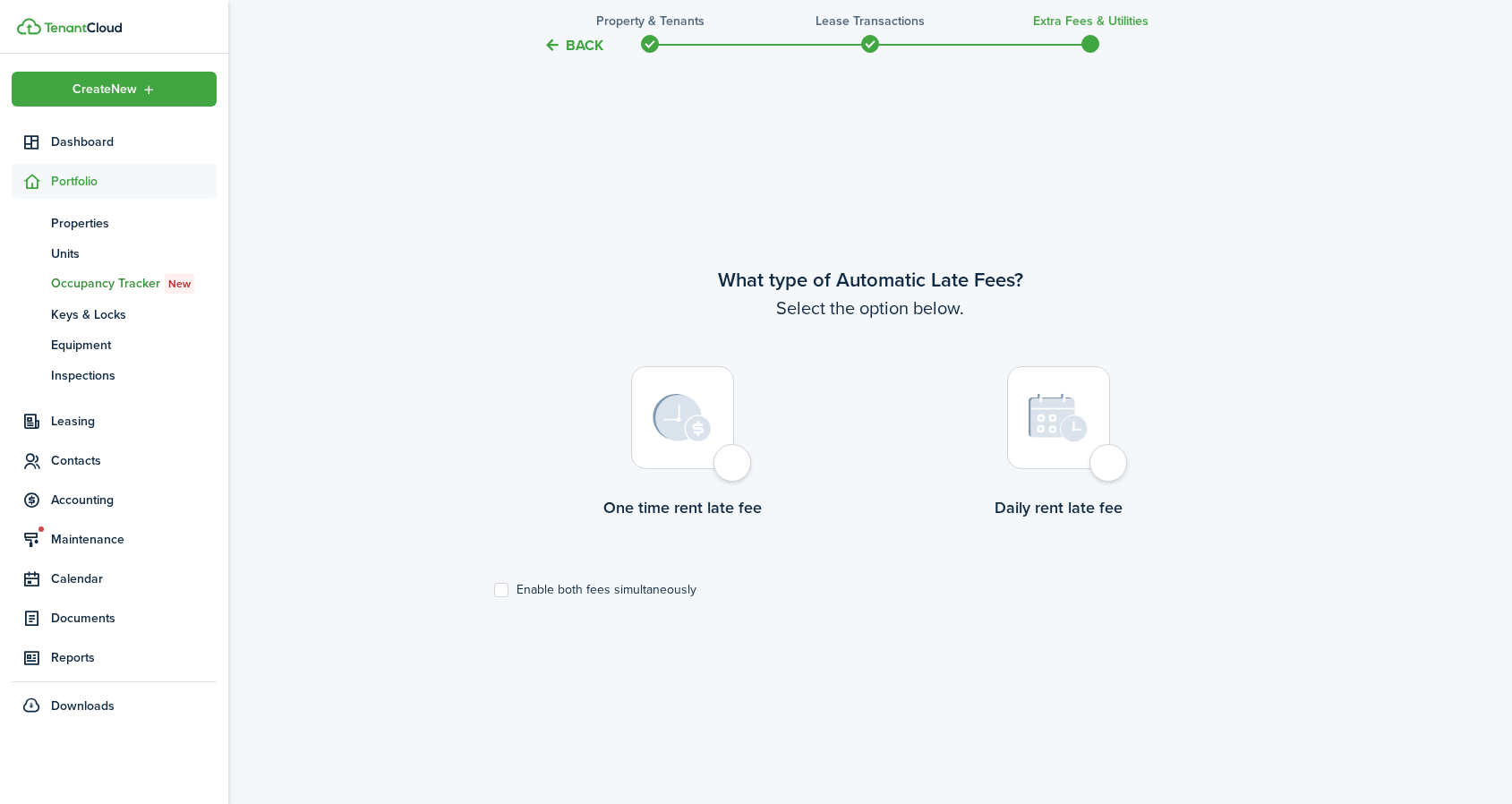
click at [721, 445] on div at bounding box center [682, 417] width 103 height 103
radio input "true"
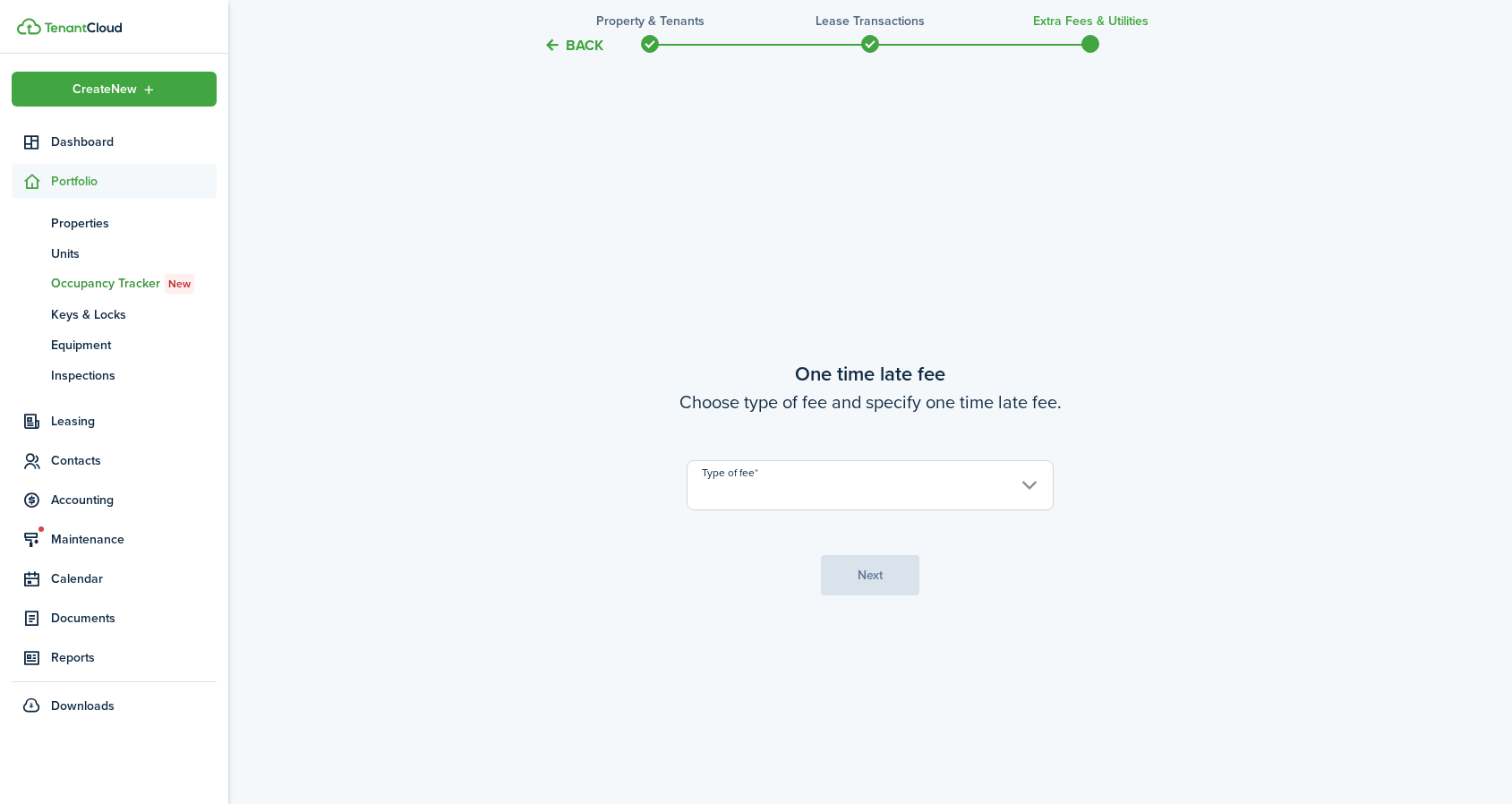
scroll to position [1486, 0]
click at [740, 478] on input "Type of fee" at bounding box center [870, 481] width 367 height 50
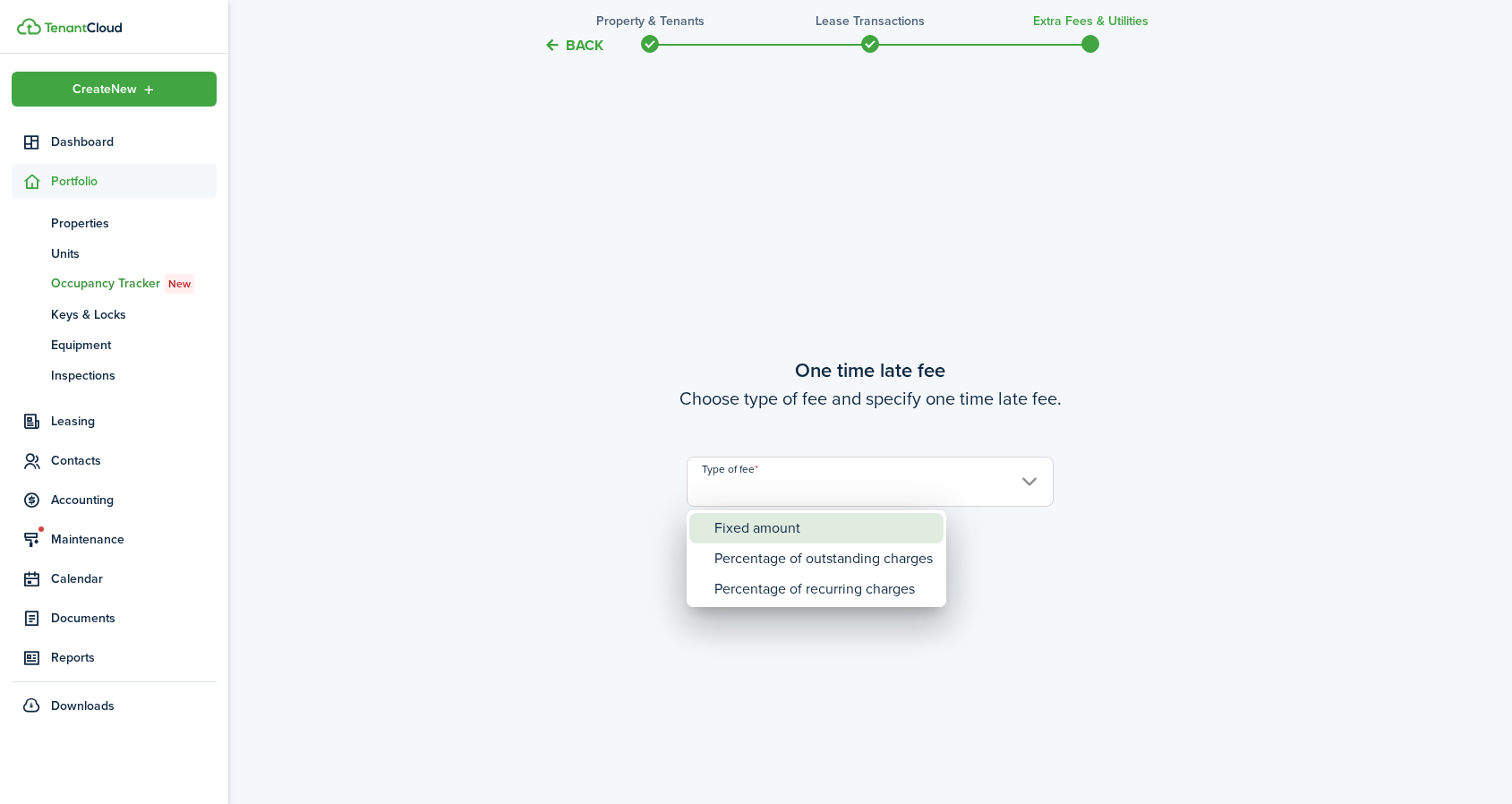
click at [739, 533] on div "Fixed amount" at bounding box center [823, 528] width 218 height 30
type input "Fixed amount"
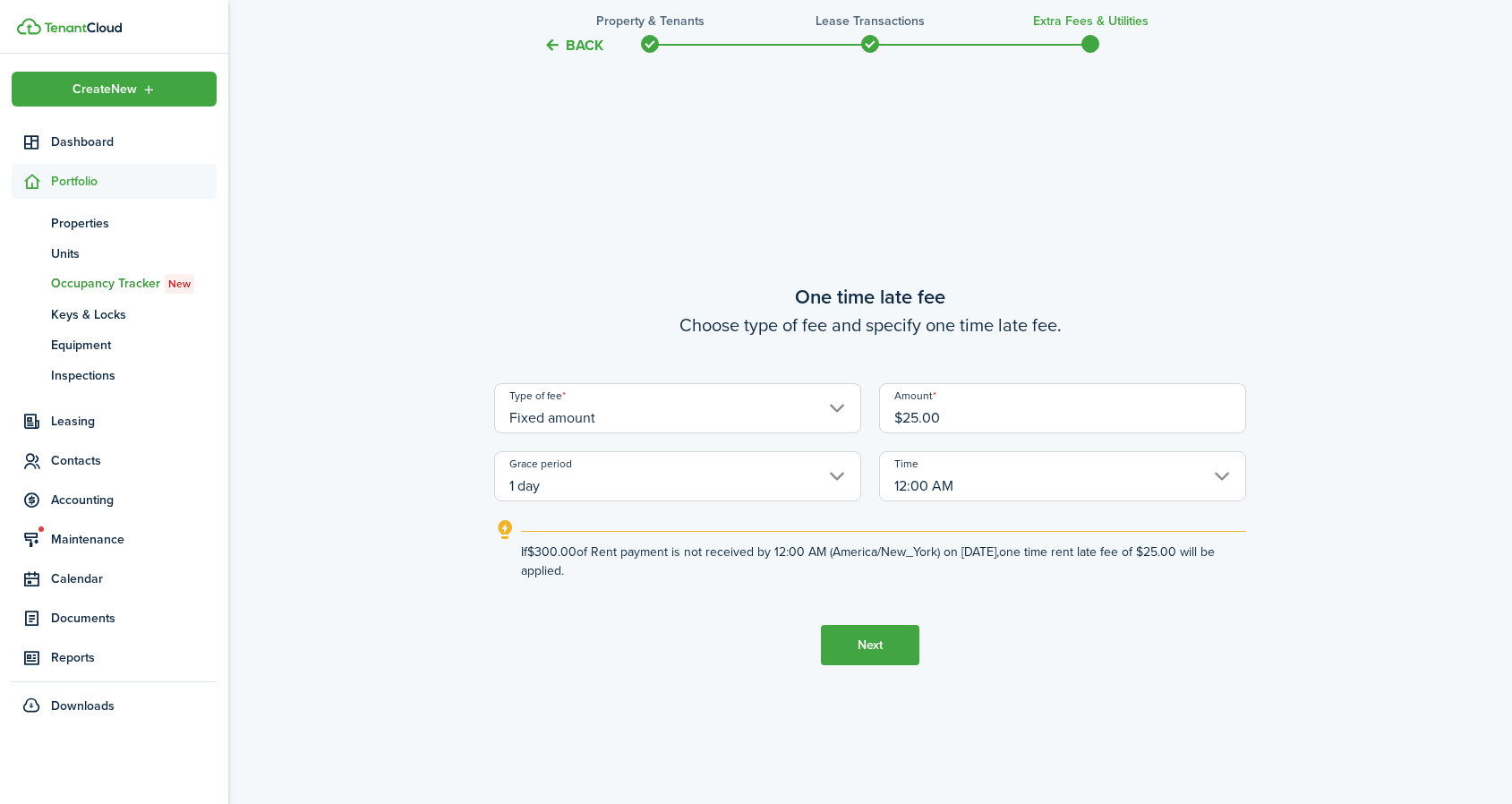
click at [845, 637] on button "Next" at bounding box center [870, 645] width 98 height 40
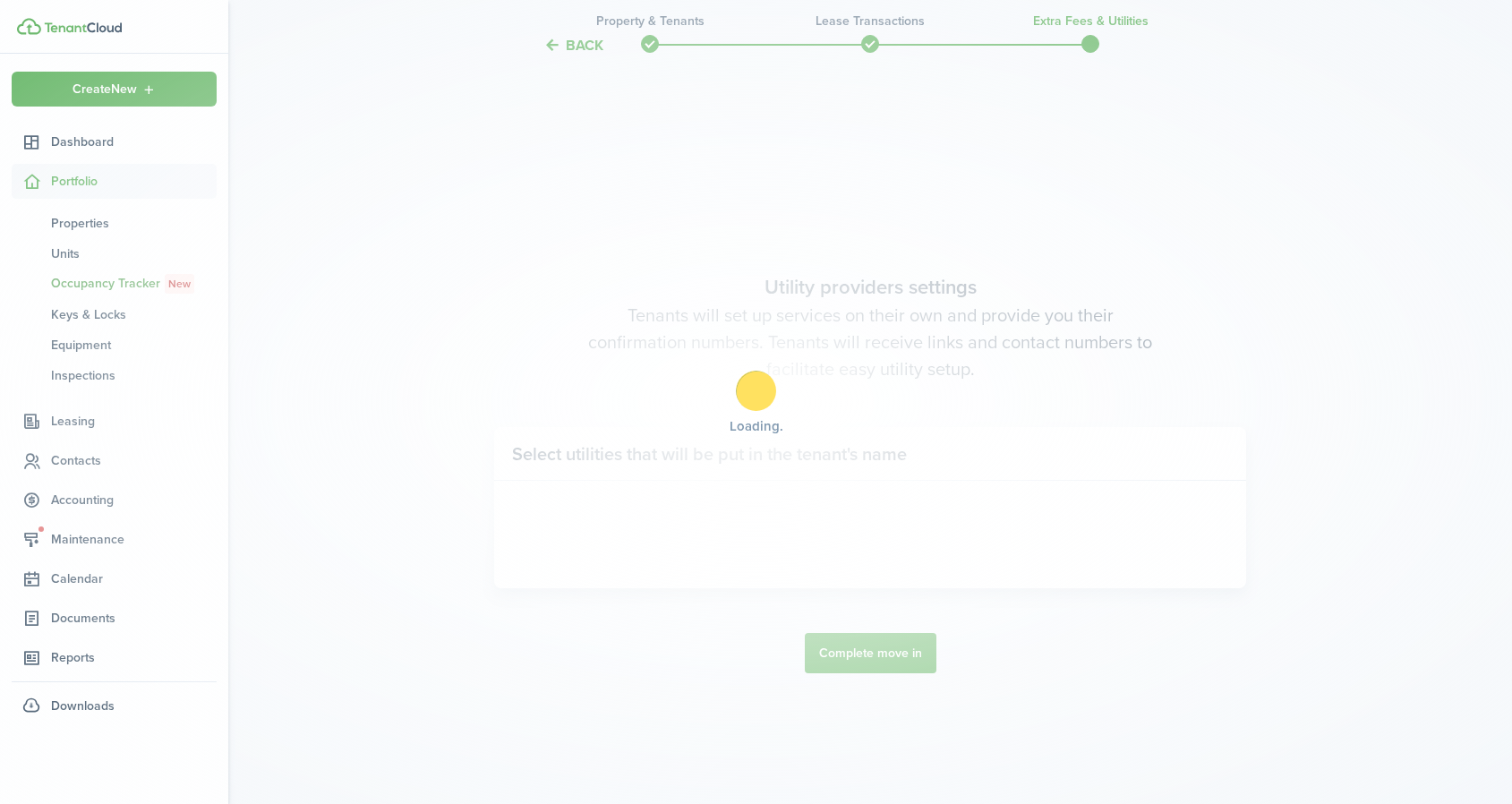
scroll to position [2290, 0]
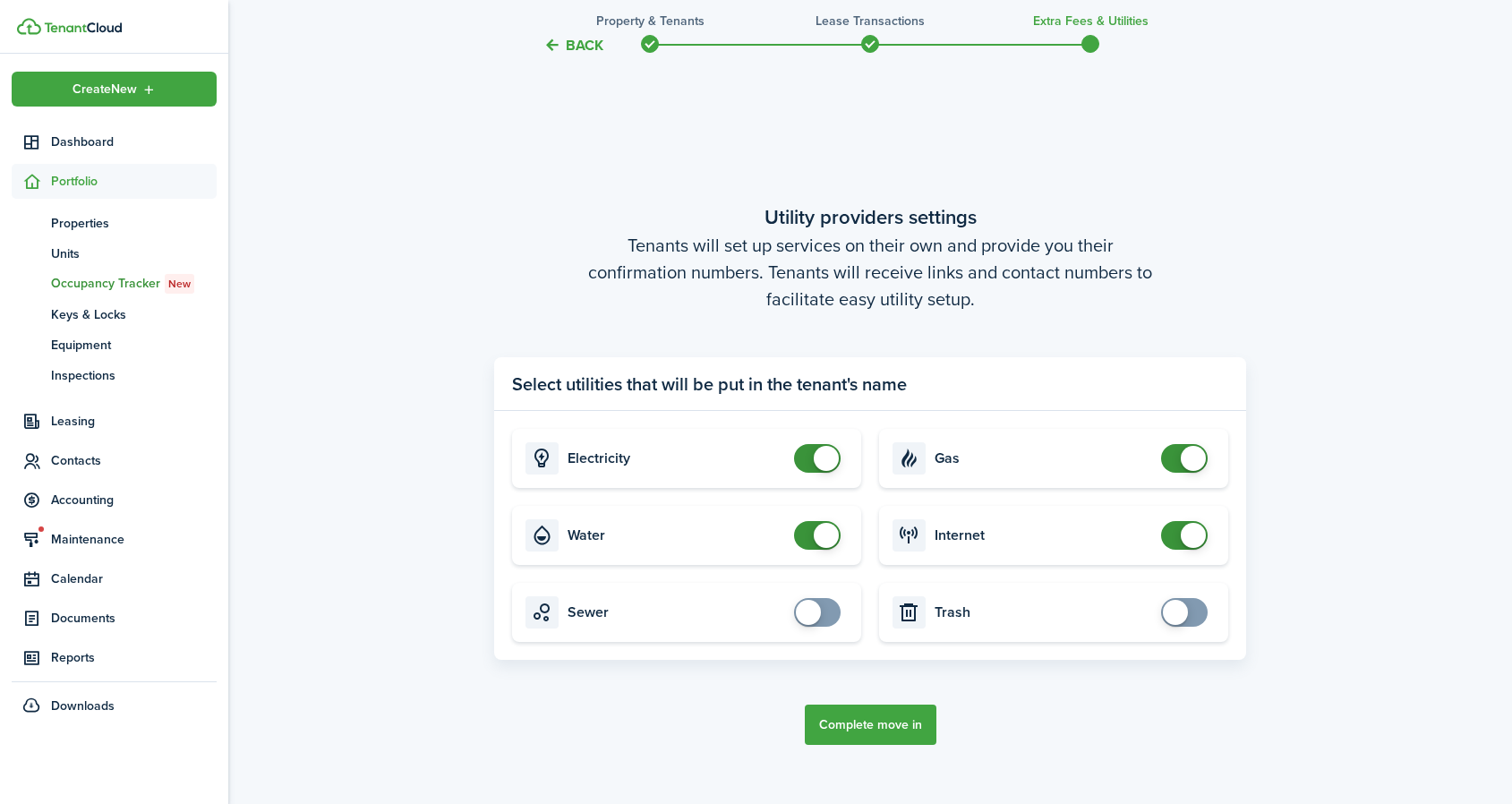
click at [878, 654] on tc-wizard-step "Utility providers settings Tenants will set up services on their own and provid…" at bounding box center [870, 473] width 752 height 804
checkbox input "false"
click at [818, 452] on span at bounding box center [826, 458] width 25 height 25
checkbox input "false"
click at [813, 525] on span at bounding box center [816, 535] width 18 height 29
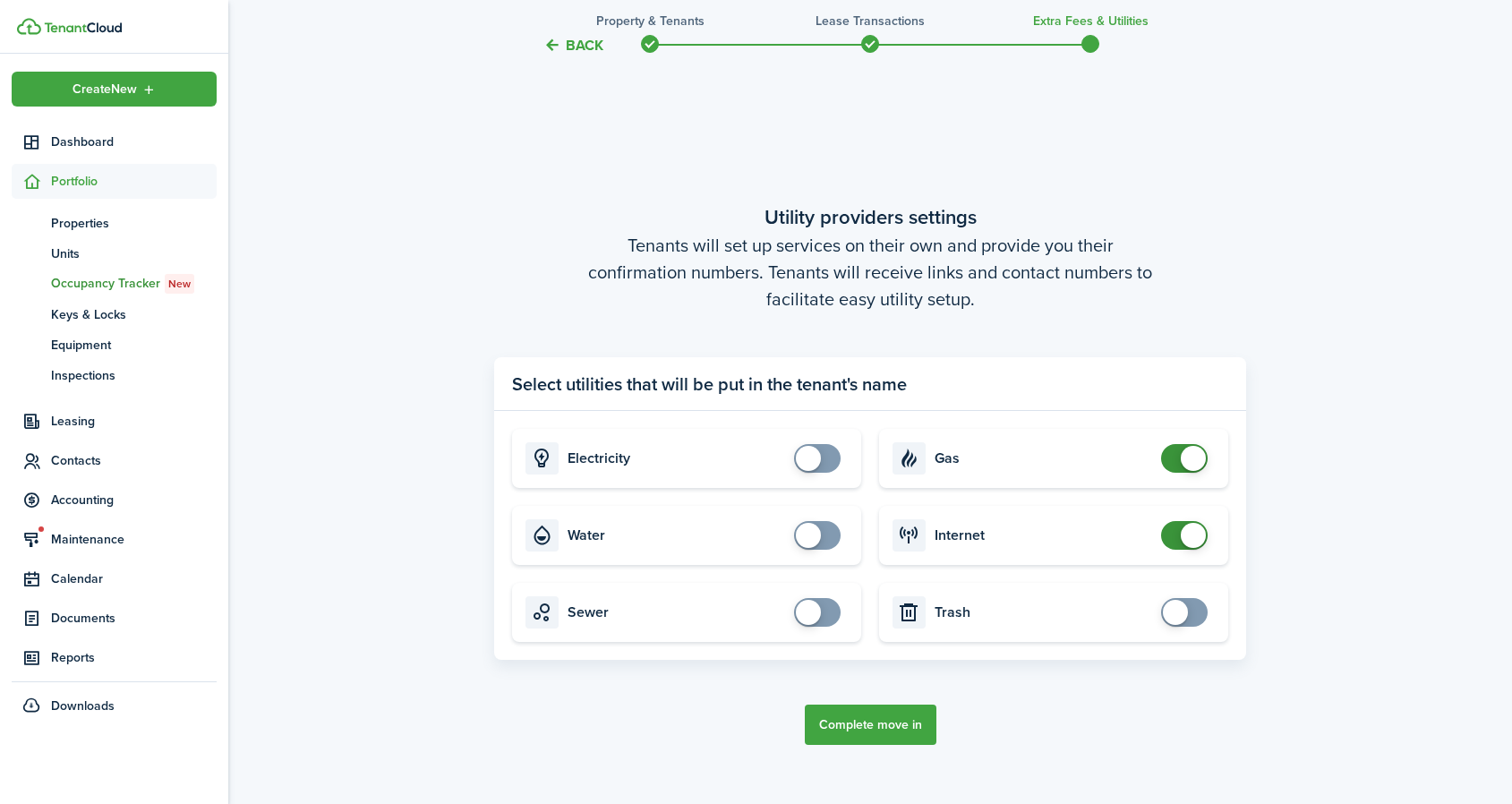
checkbox input "false"
click at [1192, 456] on span at bounding box center [1193, 458] width 25 height 25
checkbox input "false"
click at [1180, 536] on span at bounding box center [1193, 535] width 25 height 25
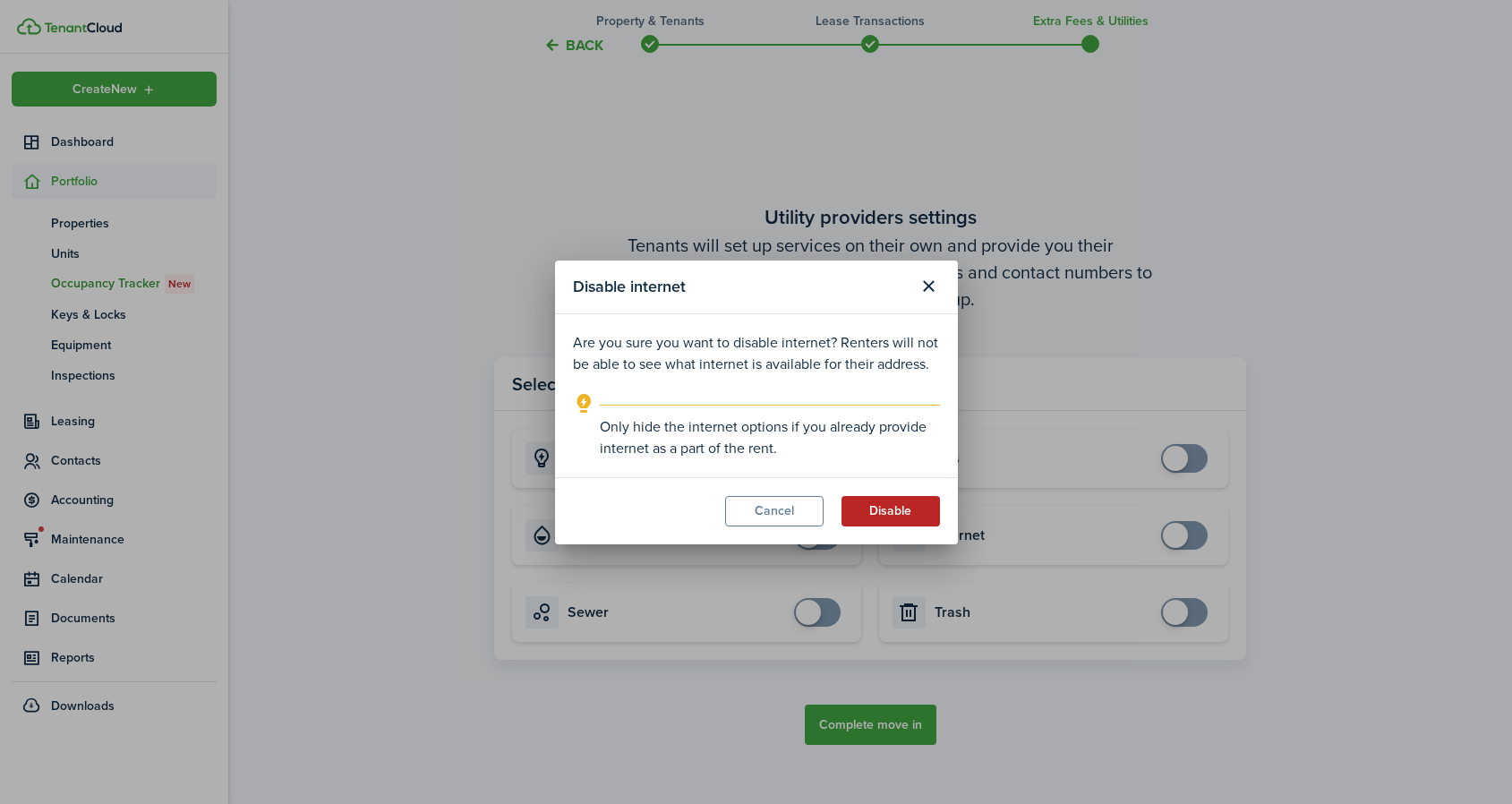
click at [877, 509] on button "Disable" at bounding box center [890, 511] width 98 height 30
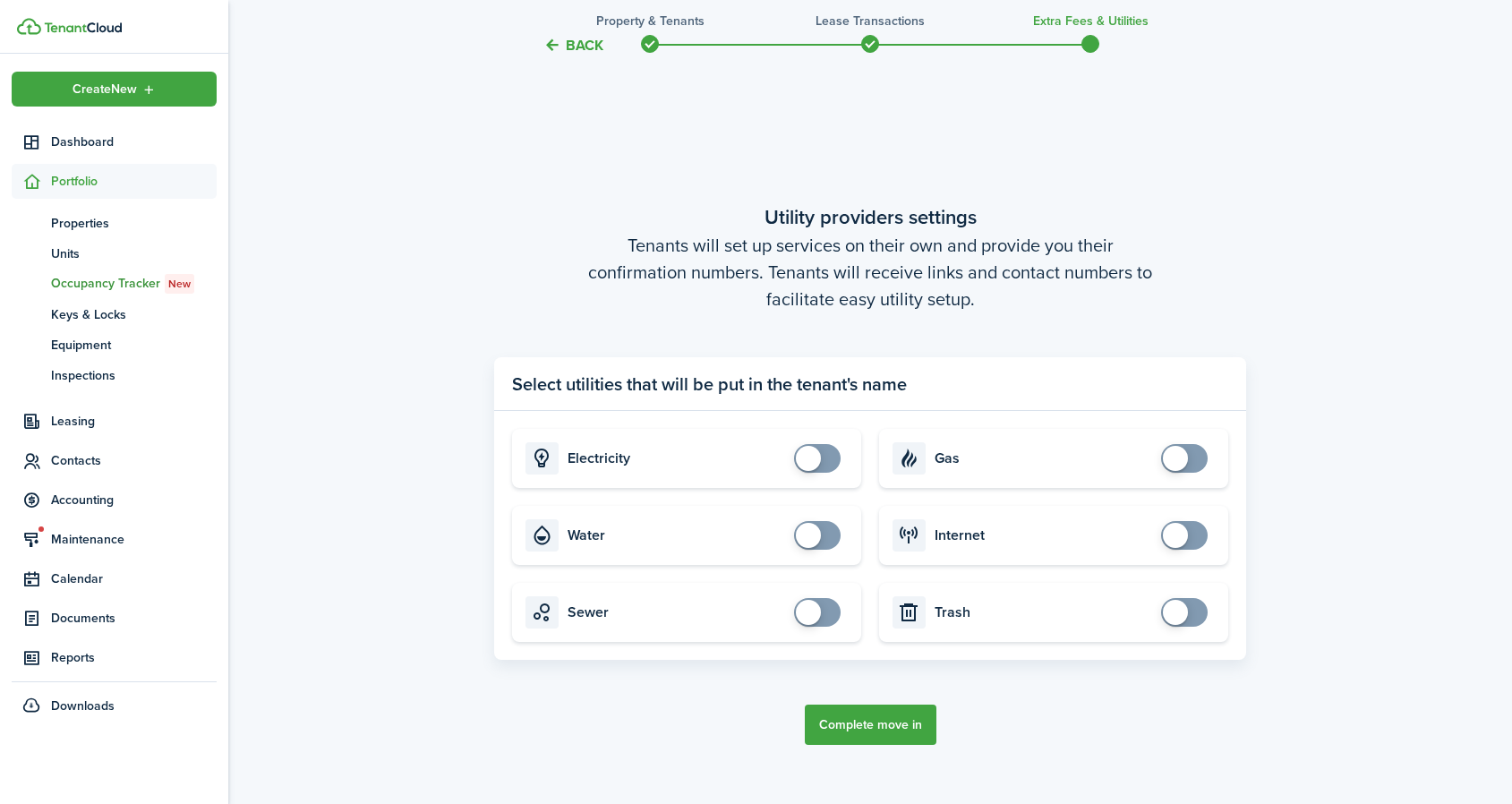
click at [876, 718] on button "Complete move in" at bounding box center [871, 724] width 131 height 40
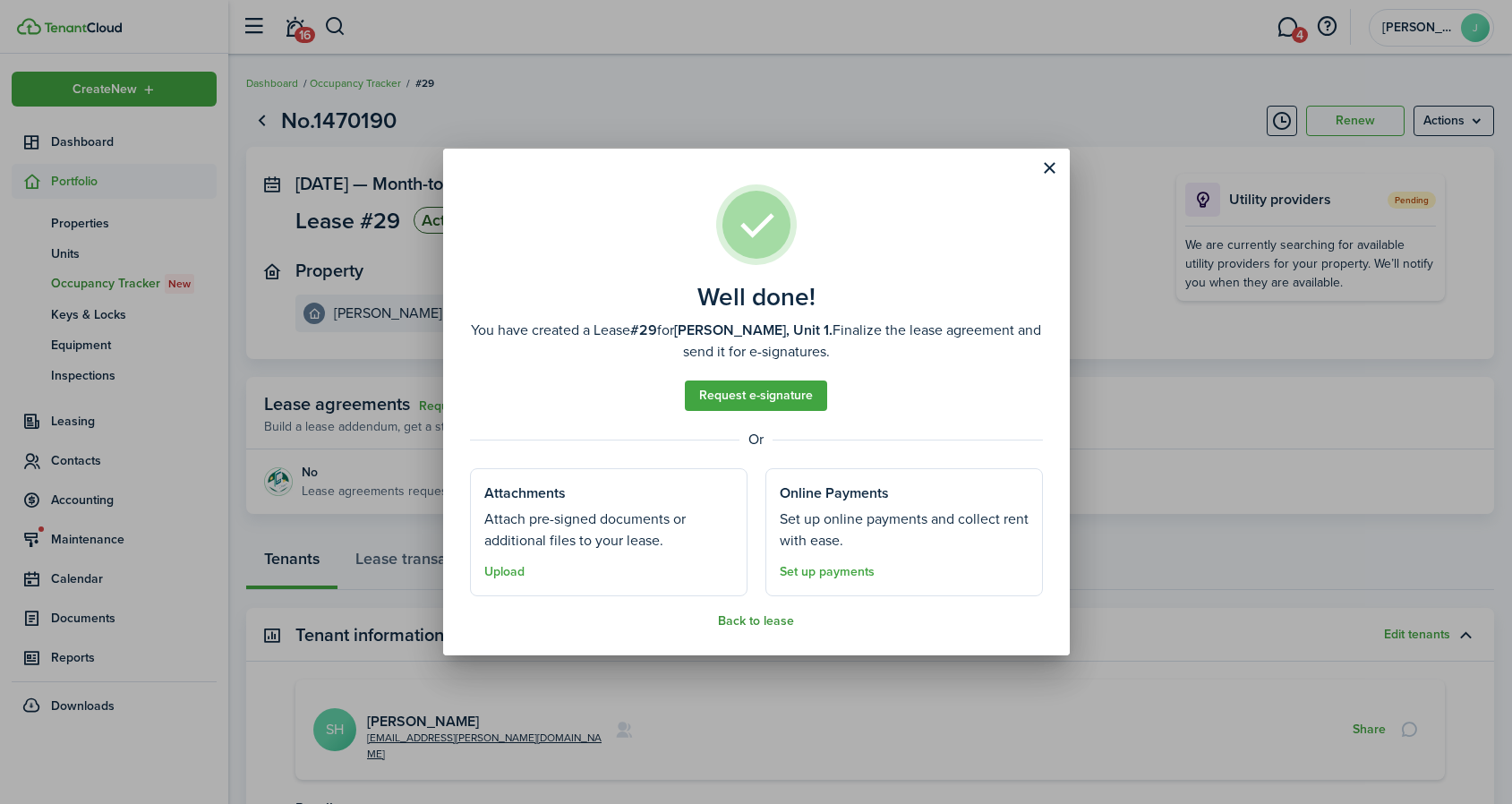
click at [762, 624] on button "Back to lease" at bounding box center [756, 620] width 76 height 14
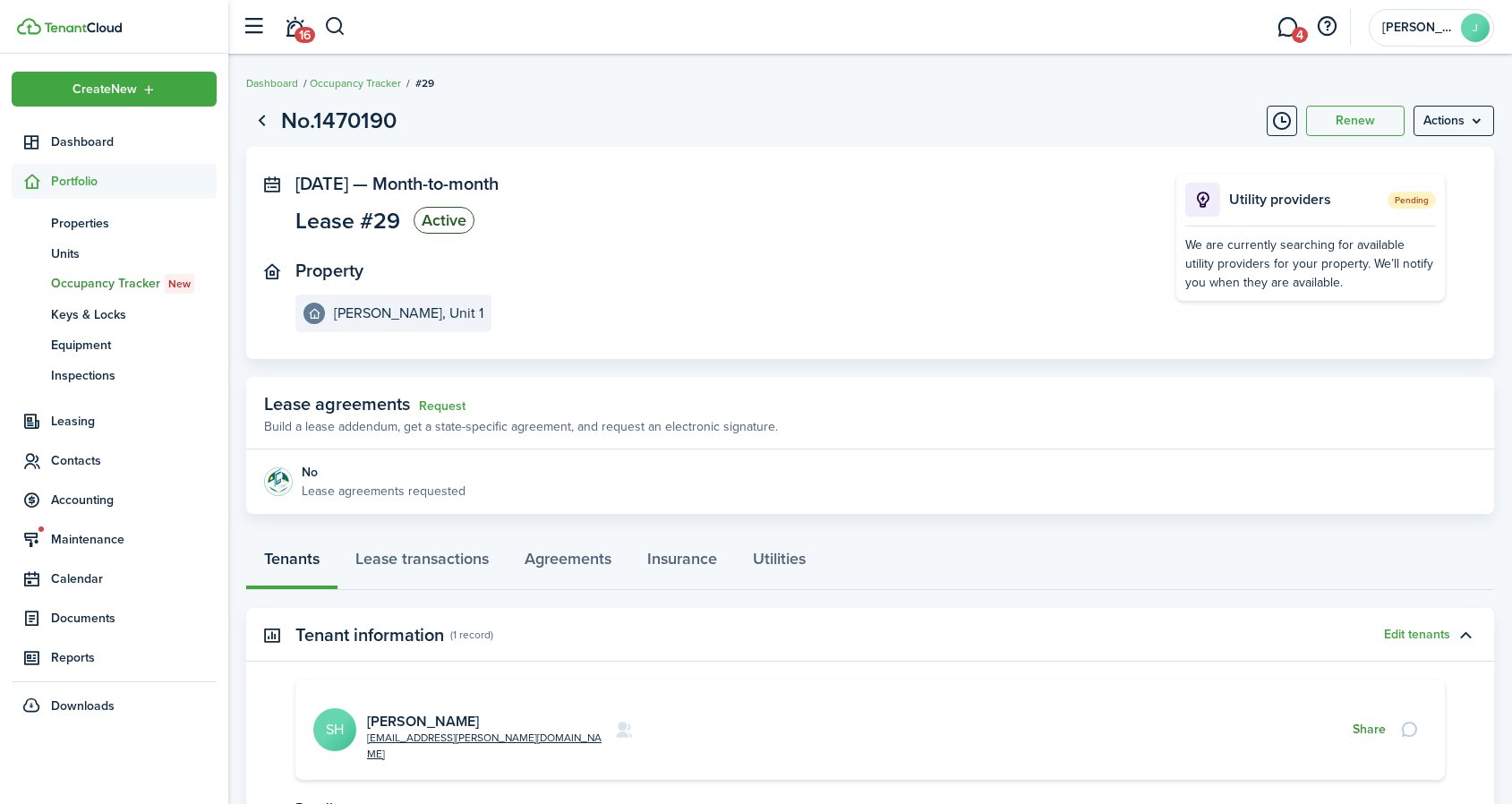
click at [1371, 722] on button "Share" at bounding box center [1369, 729] width 33 height 14
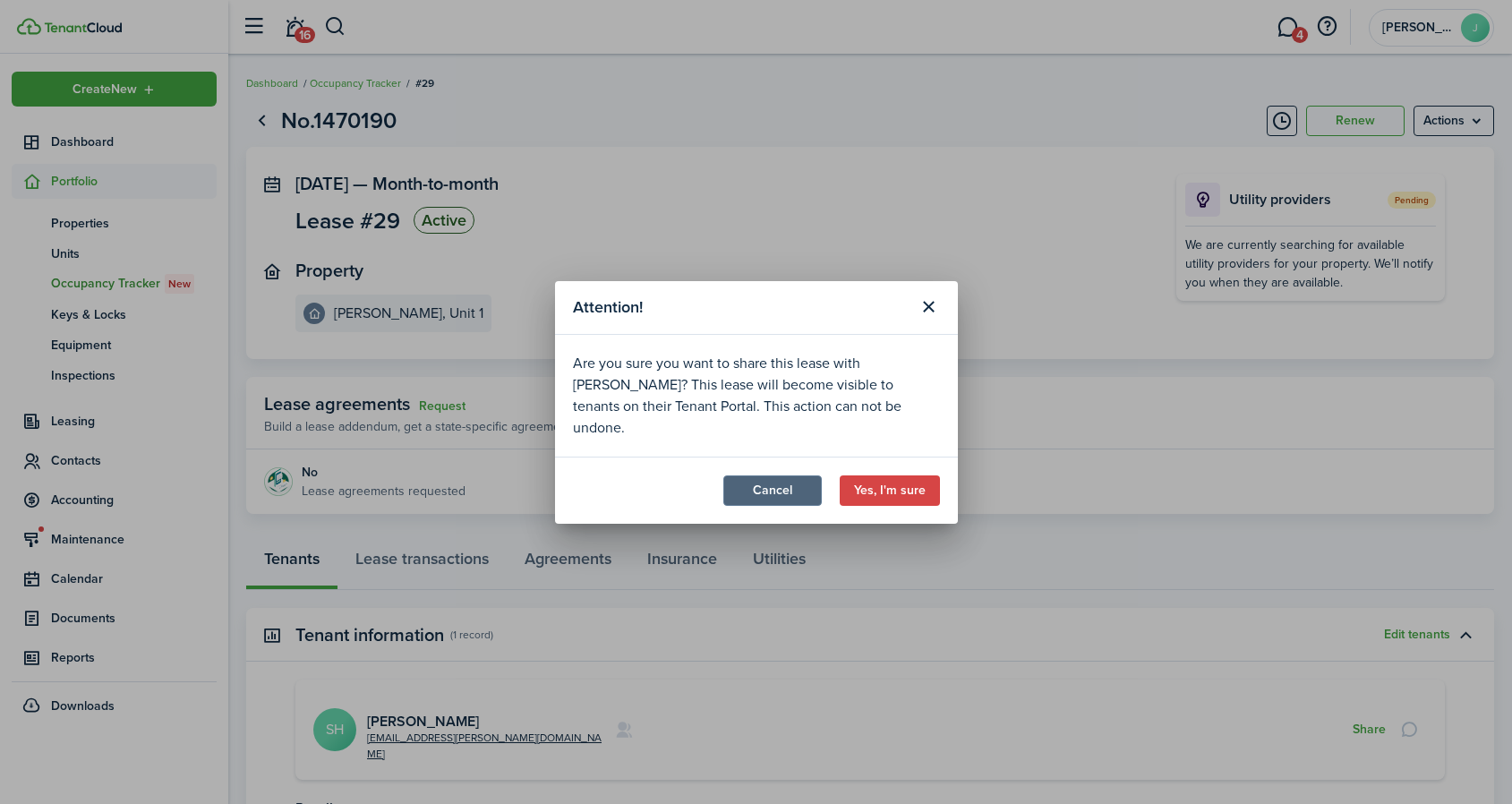
click at [779, 481] on button "Cancel" at bounding box center [772, 491] width 98 height 30
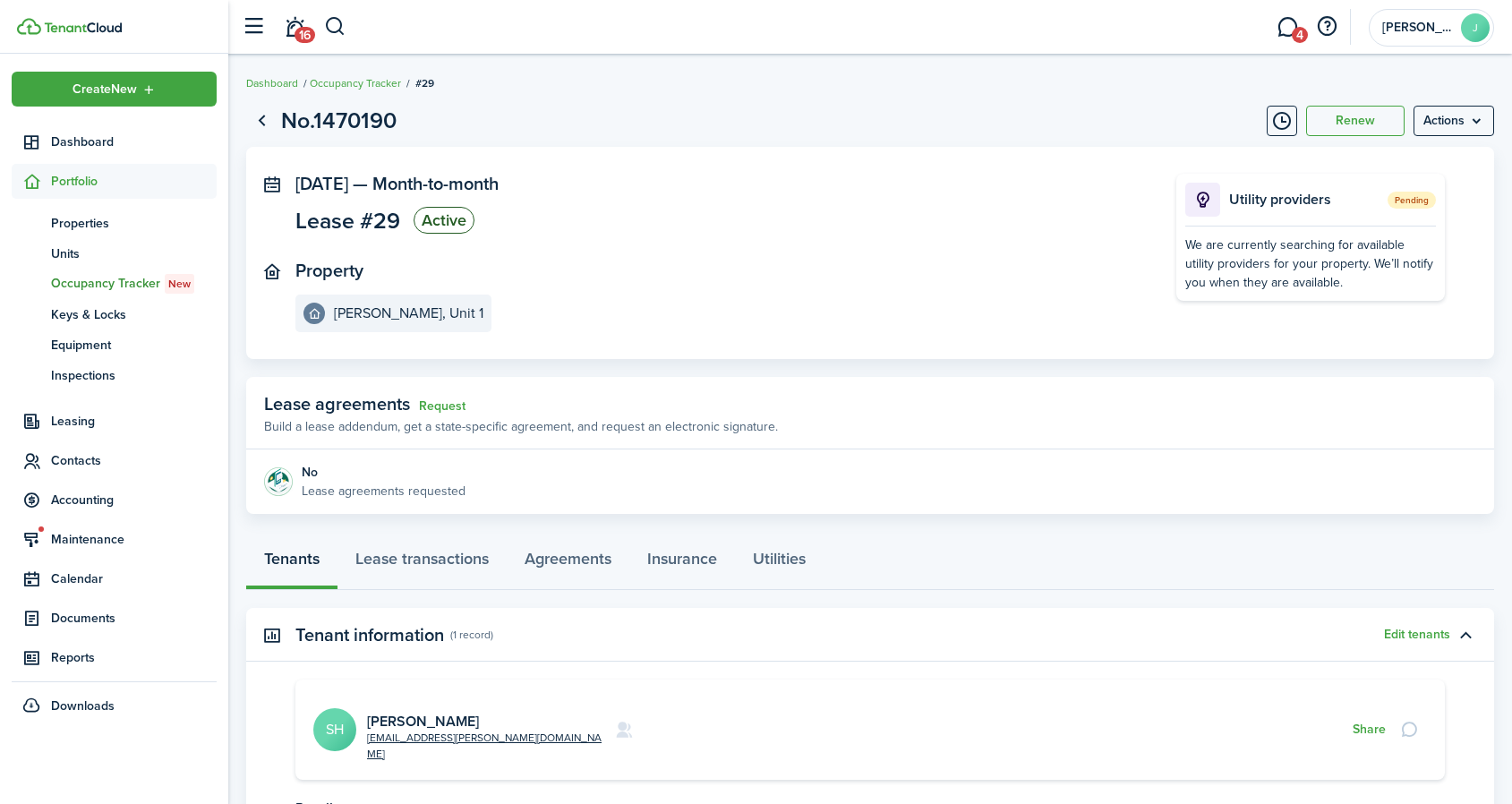
click at [919, 536] on div "Tenants Lease transactions Agreements Insurance Utilities" at bounding box center [870, 563] width 1248 height 53
click at [296, 25] on link "16" at bounding box center [294, 28] width 34 height 46
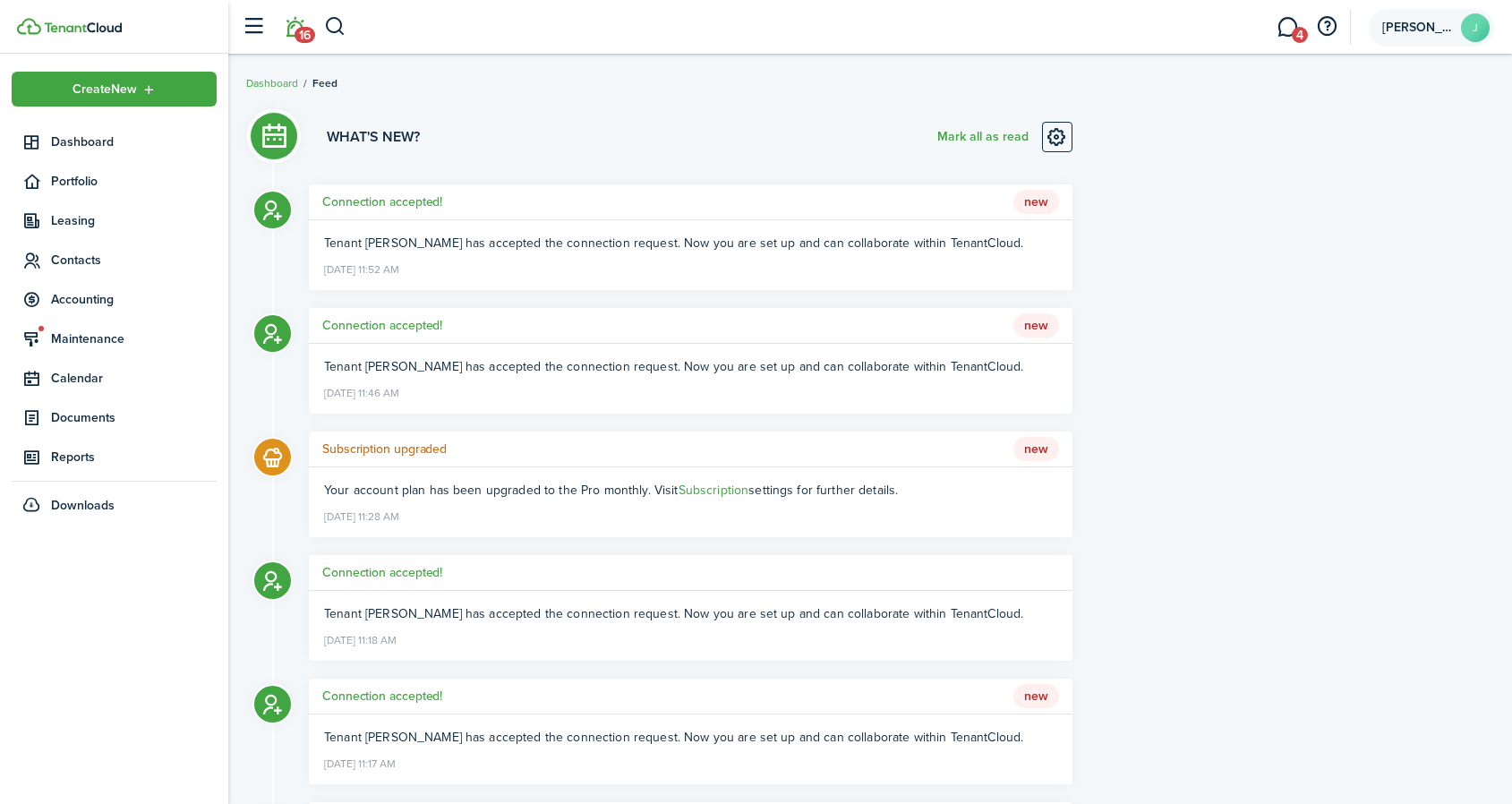
click at [1457, 43] on account-user-avatar "Jasmine J" at bounding box center [1431, 27] width 126 height 37
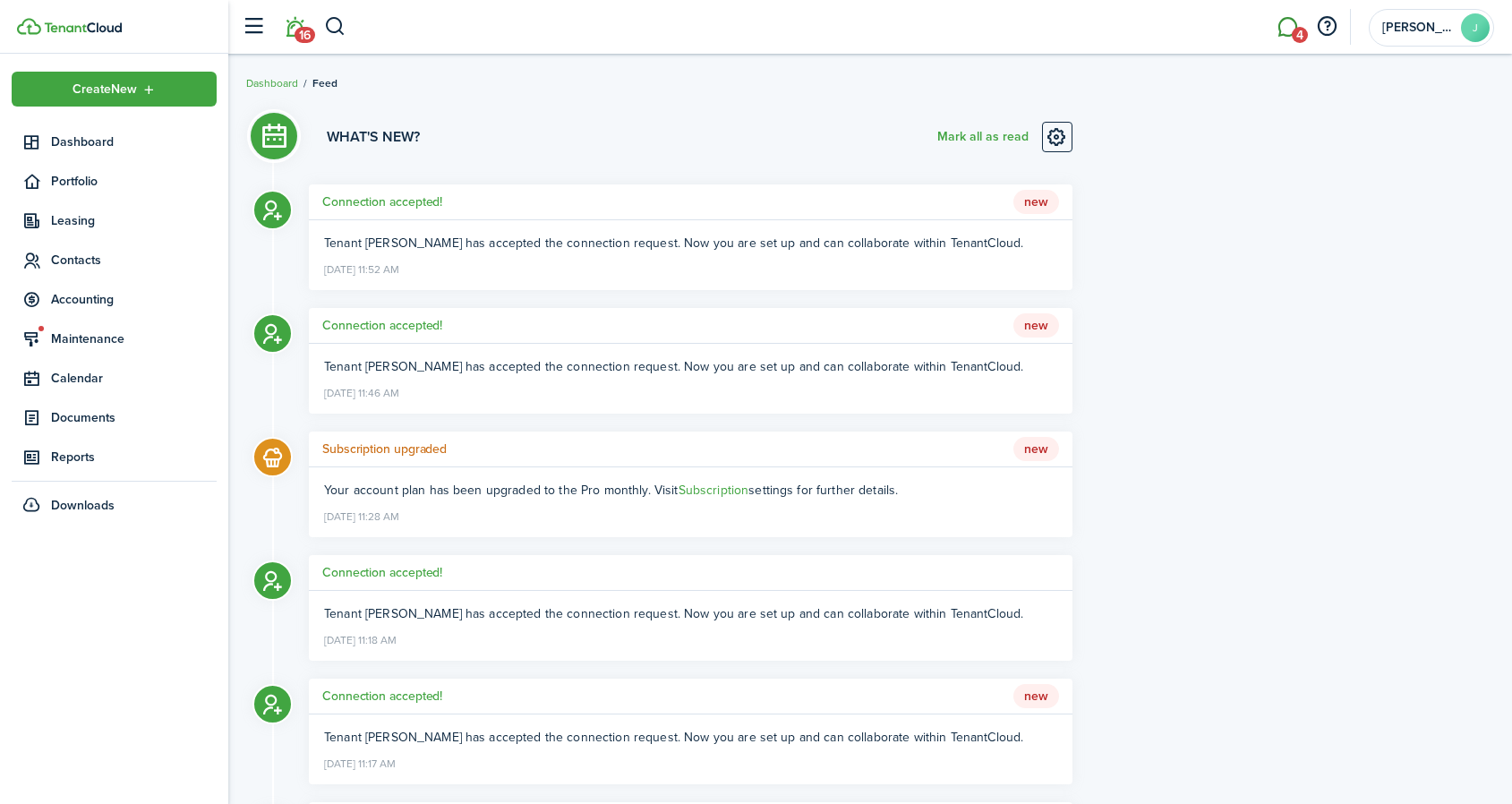
click at [1284, 35] on link "4" at bounding box center [1287, 28] width 34 height 46
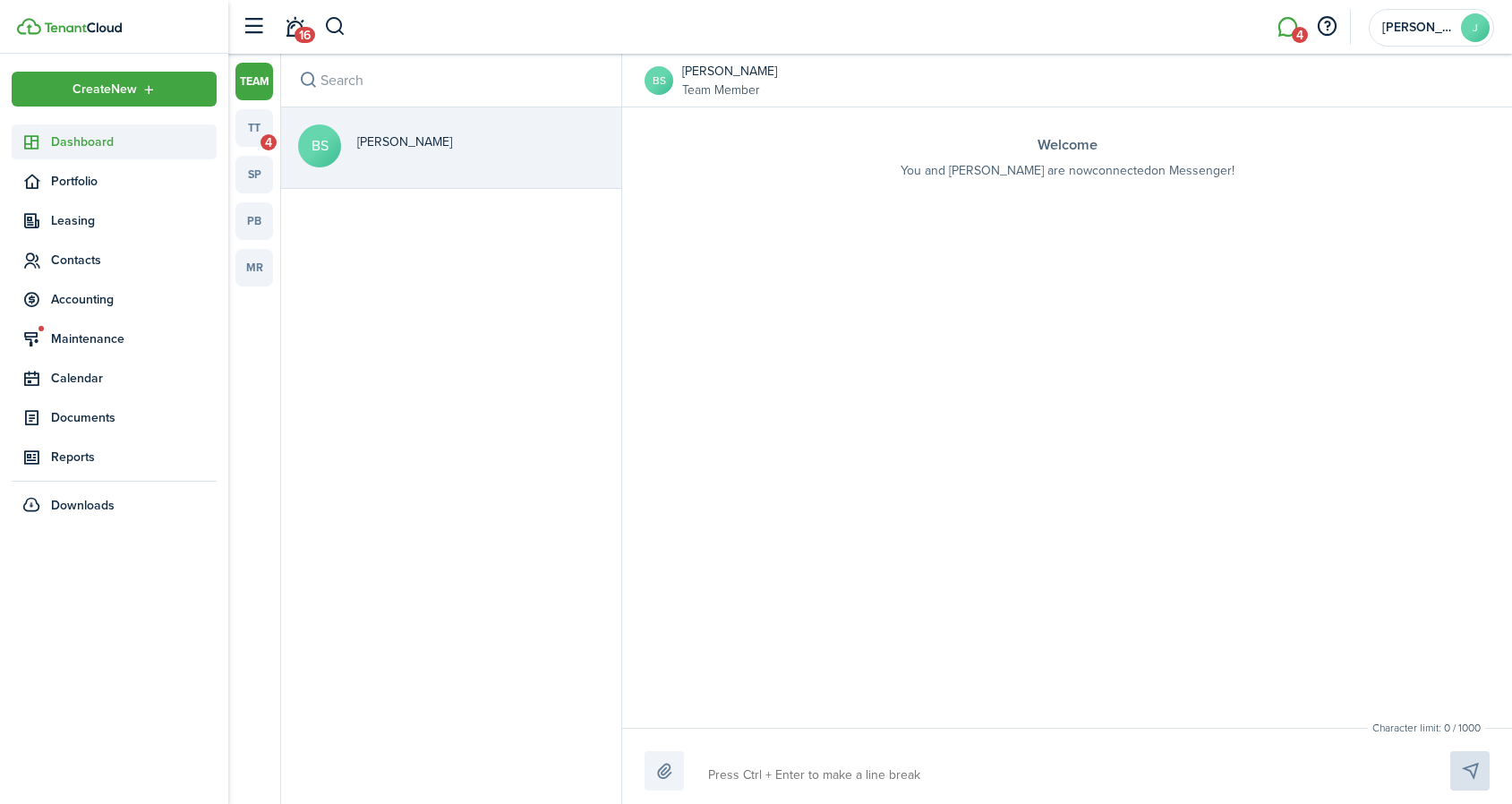
click at [101, 137] on span "Dashboard" at bounding box center [134, 142] width 166 height 19
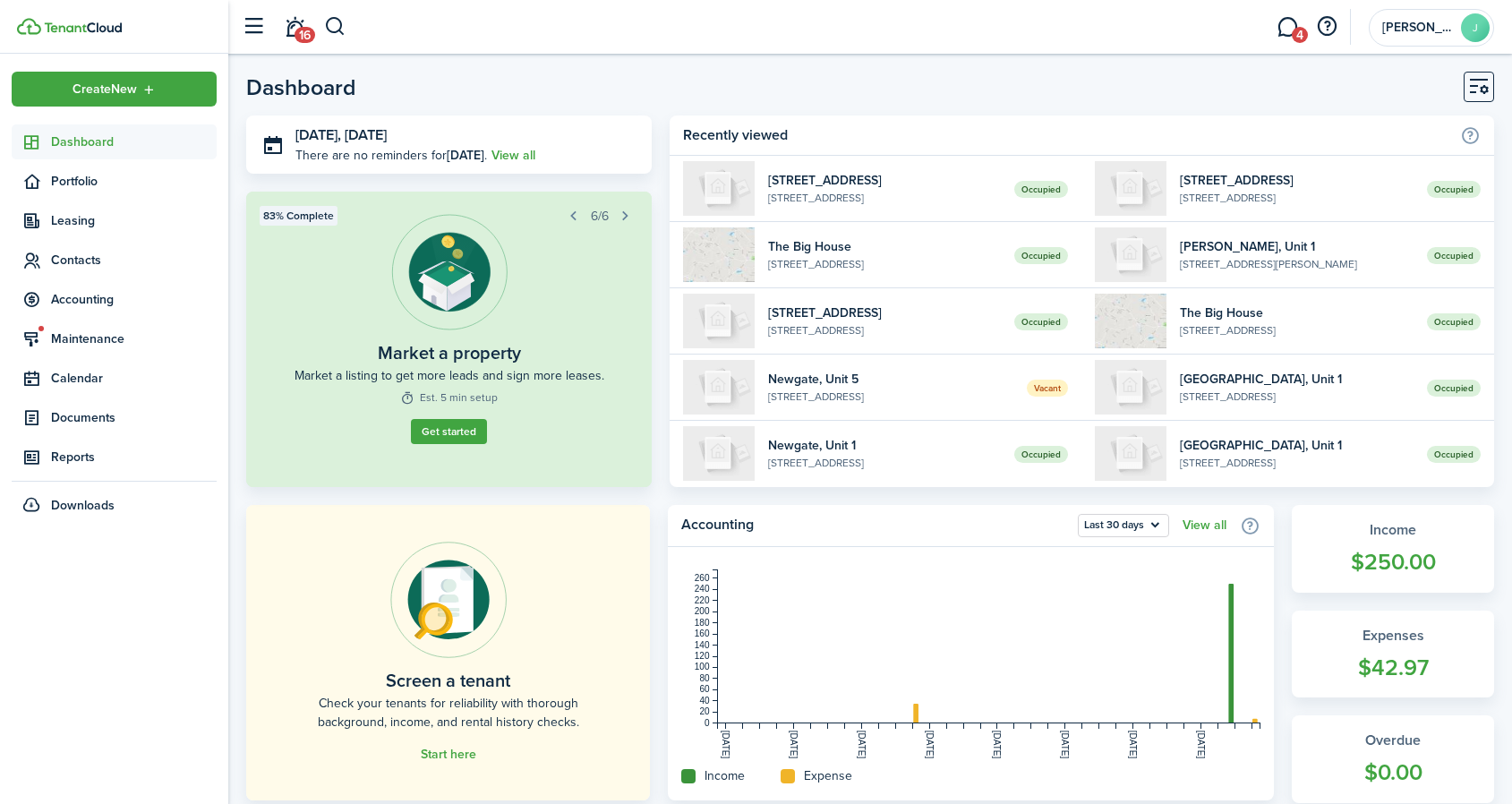
click at [664, 308] on div "Today, Sep 23 There are no reminders for Today . View all Property added! Keep …" at bounding box center [870, 301] width 1248 height 372
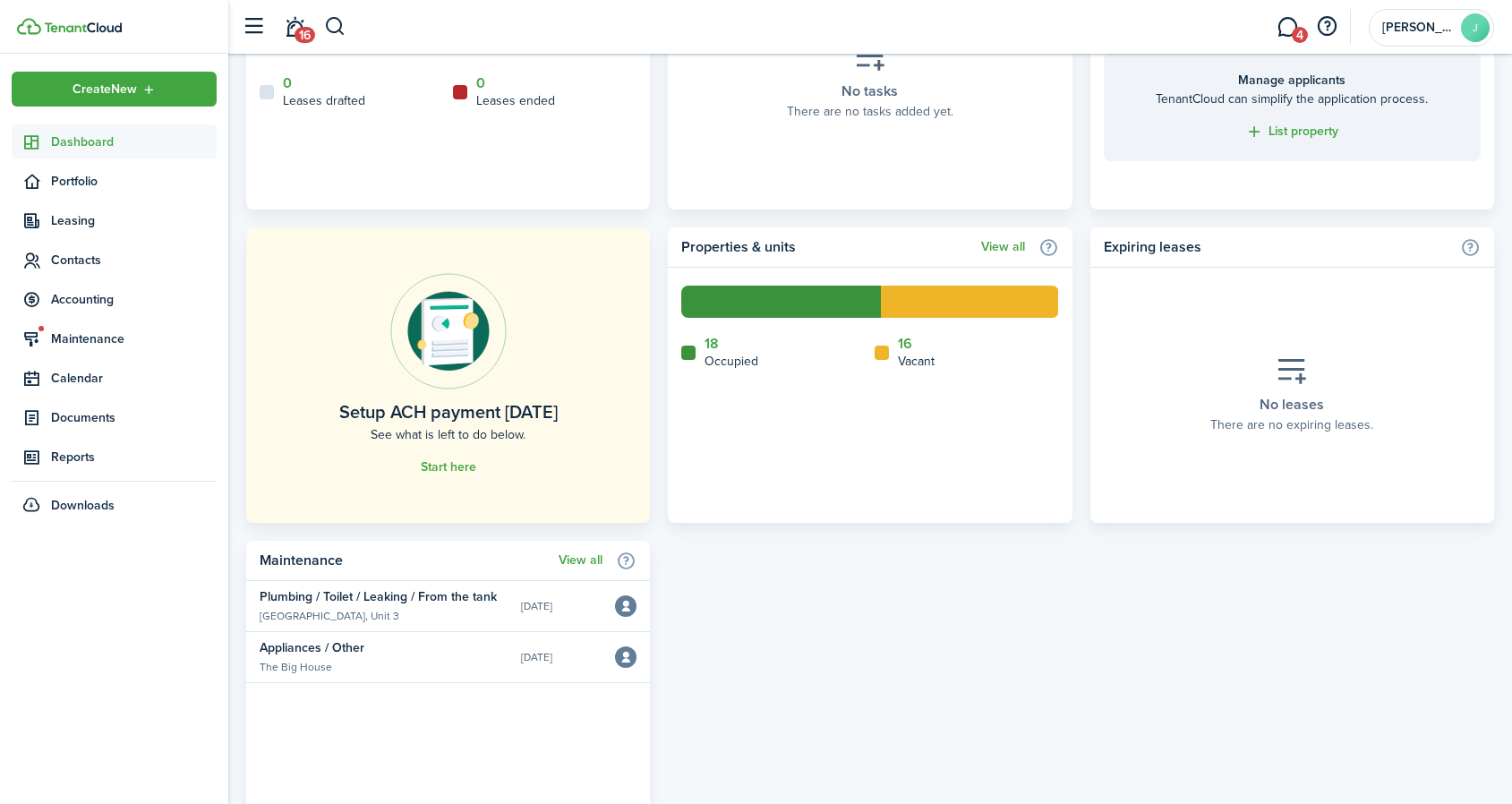
scroll to position [861, 0]
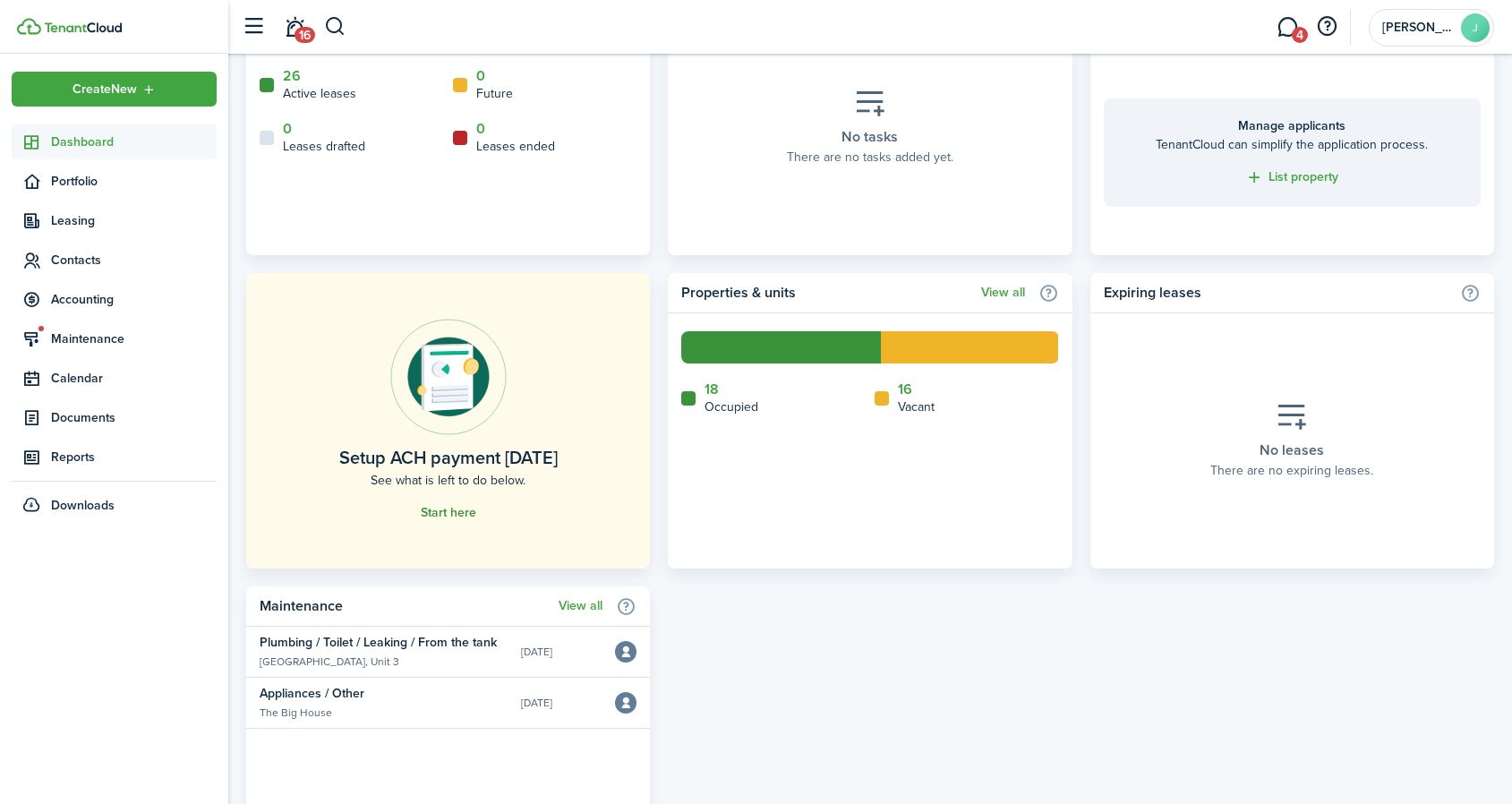
click at [461, 512] on link "Start here" at bounding box center [449, 513] width 55 height 14
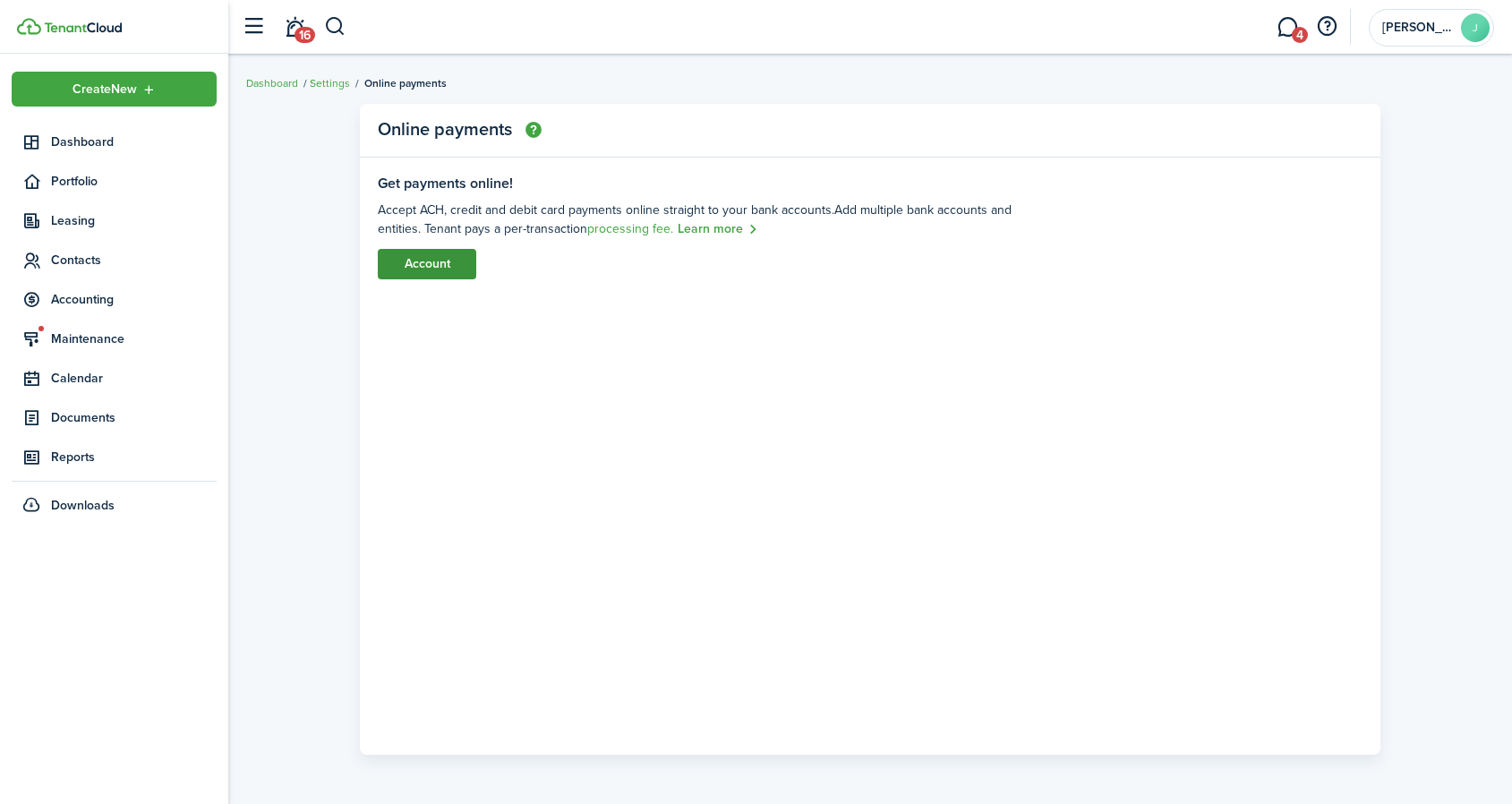
click at [447, 266] on link "Account" at bounding box center [426, 264] width 98 height 30
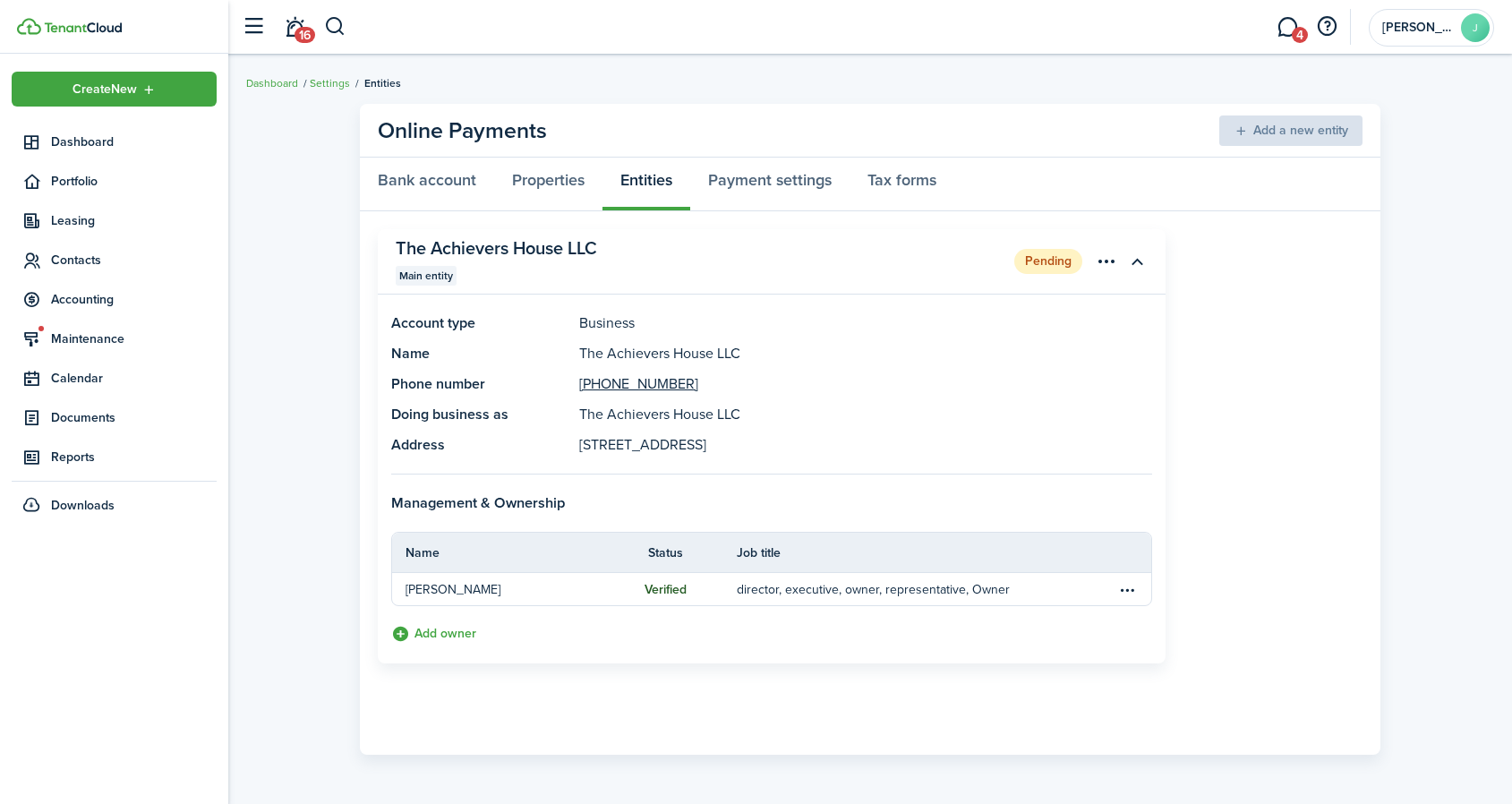
click at [1067, 262] on status "Pending" at bounding box center [1047, 261] width 68 height 25
click at [1108, 264] on menu-btn-icon "Open menu" at bounding box center [1106, 261] width 30 height 30
click at [933, 248] on panel-main-title "The Achievers House LLC" at bounding box center [674, 249] width 556 height 21
click at [744, 176] on link "Payment settings" at bounding box center [769, 184] width 159 height 53
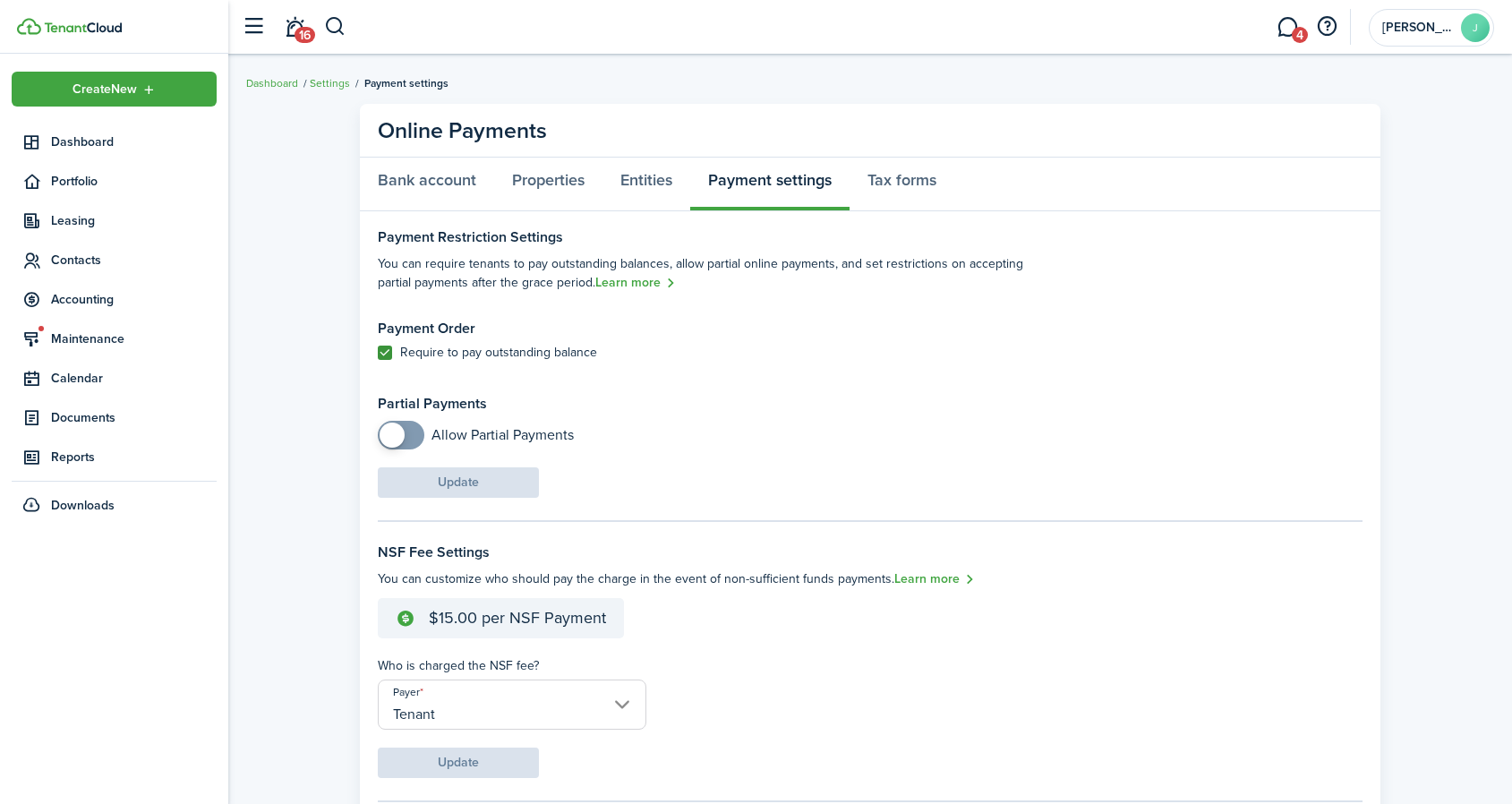
click at [297, 334] on stripe-connect-account-settings "Online Payments Bank account Properties Entities Payment settings Tax forms Pay…" at bounding box center [870, 665] width 1283 height 1139
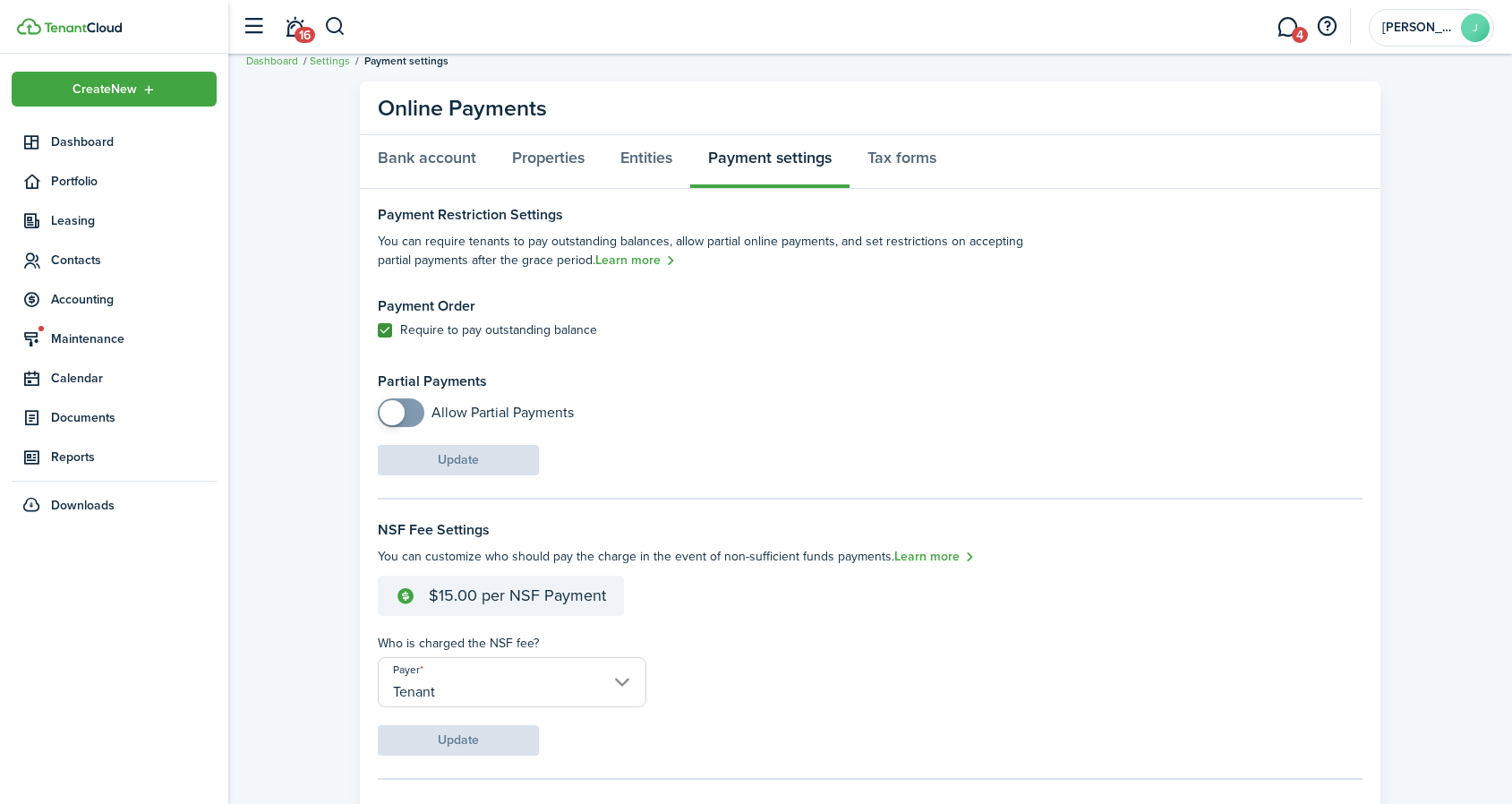
scroll to position [-2, 0]
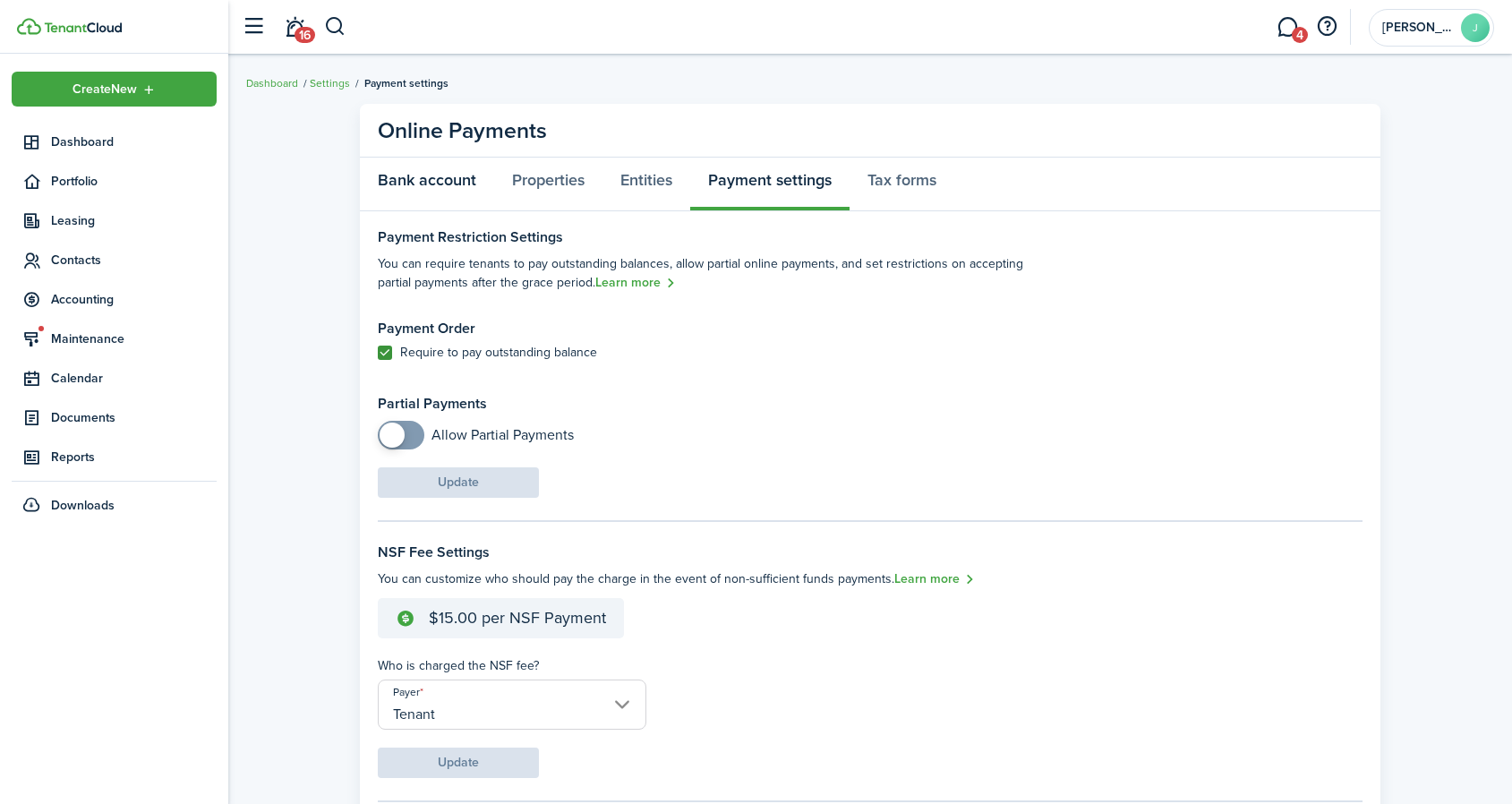
click at [435, 176] on link "Bank account" at bounding box center [427, 184] width 134 height 53
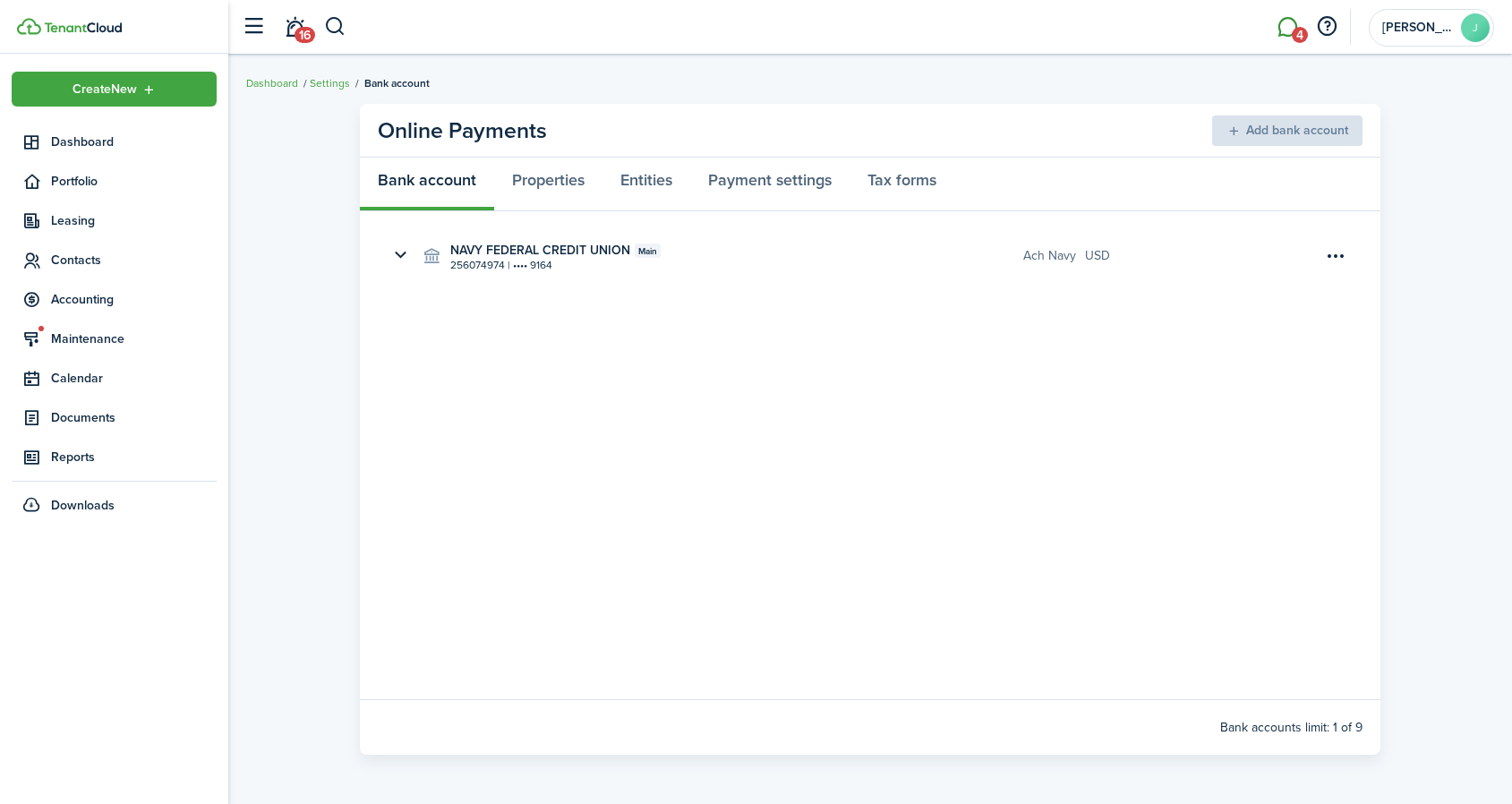
click at [1288, 30] on link "4" at bounding box center [1287, 28] width 34 height 46
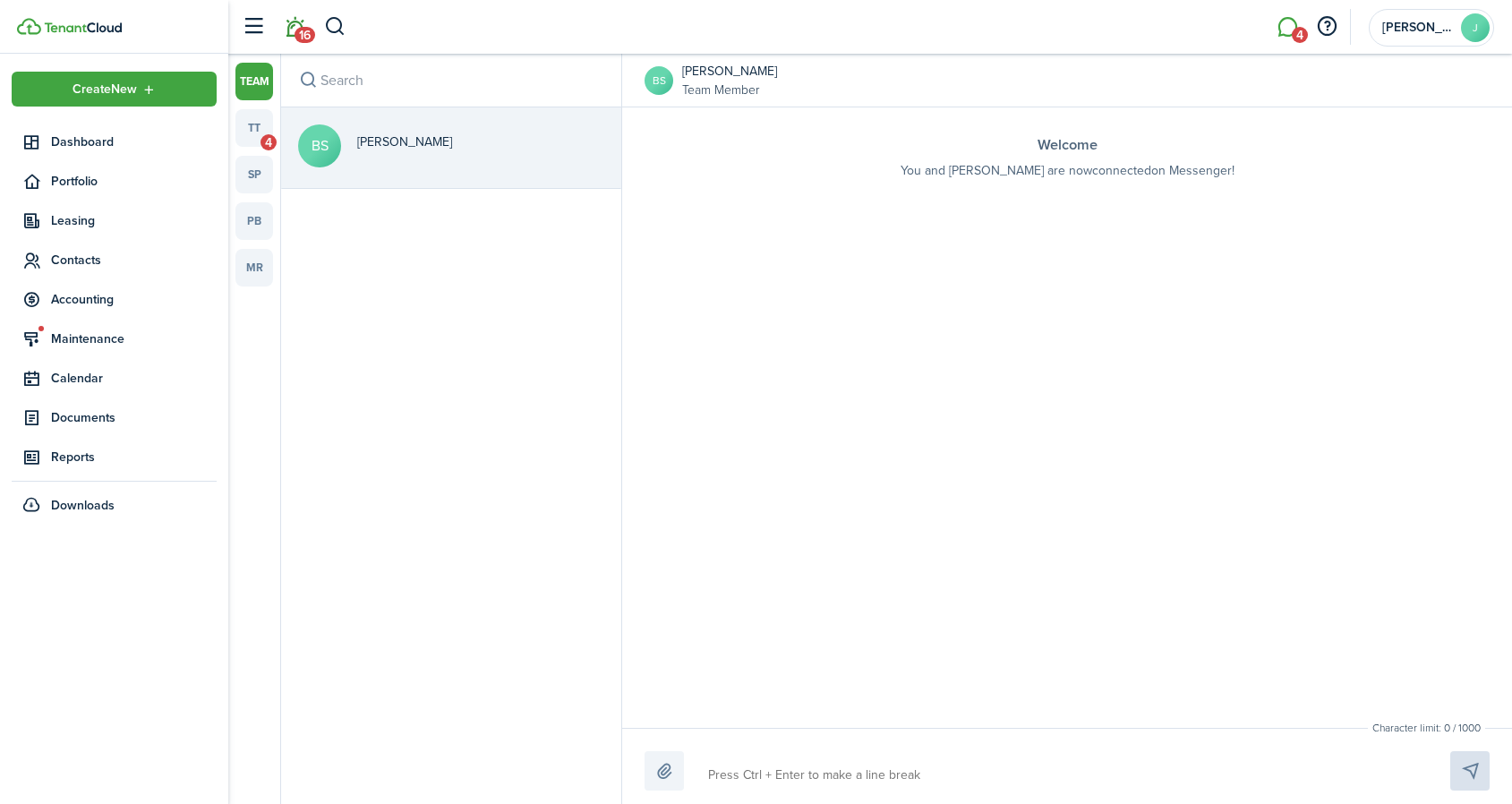
click at [284, 27] on link "16" at bounding box center [294, 28] width 34 height 46
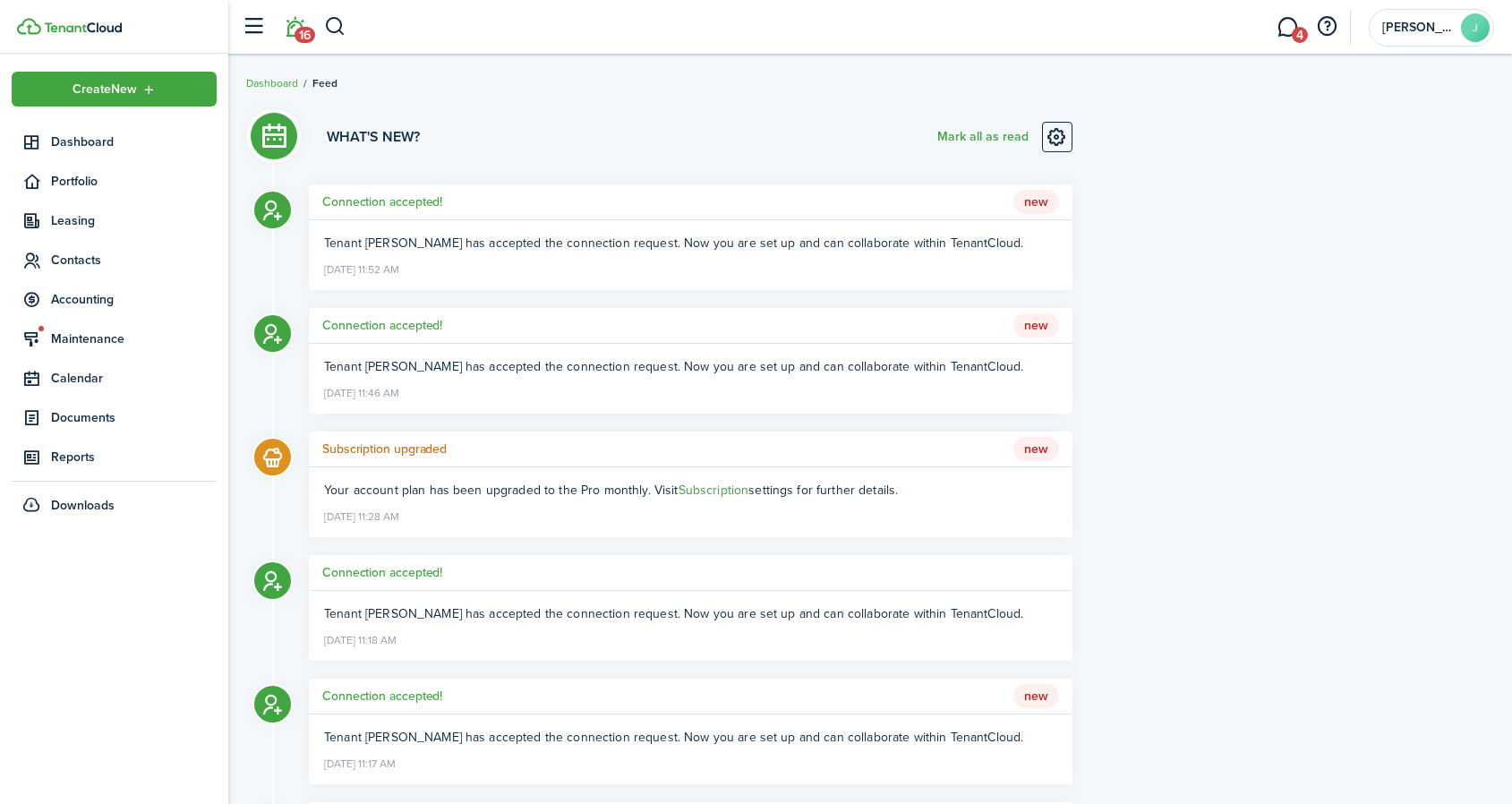
click at [533, 240] on span "Tenant Divine Allen has accepted the connection request. Now you are set up and…" at bounding box center [674, 243] width 699 height 19
click at [1045, 205] on span "New" at bounding box center [1037, 202] width 46 height 25
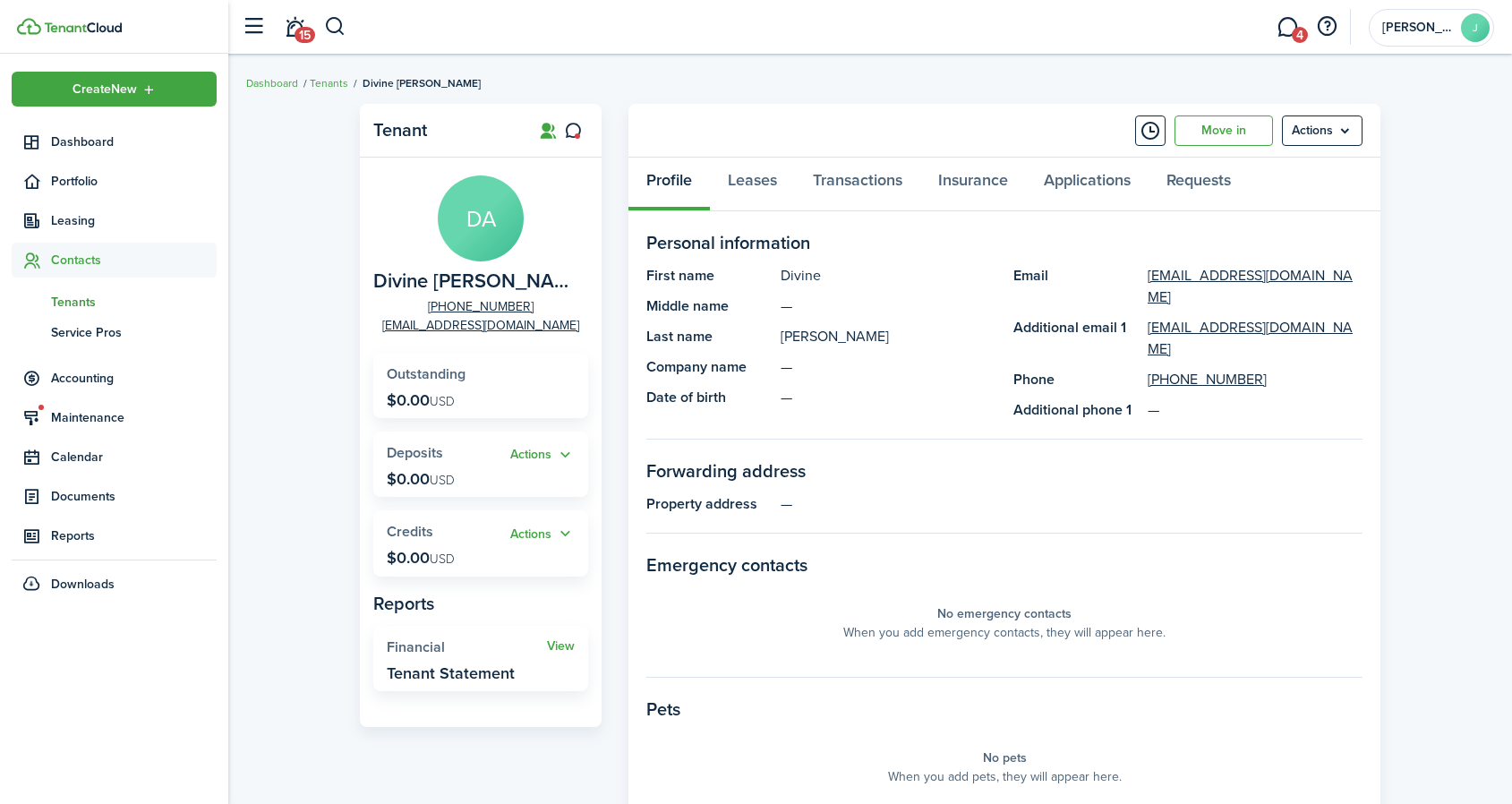
click at [339, 385] on div "Tenant DA Divine Allen +1 470-579-1510 divineishere@live.com Outstanding $0.00 …" at bounding box center [870, 625] width 1283 height 1059
click at [1203, 129] on link "Move in" at bounding box center [1223, 131] width 98 height 30
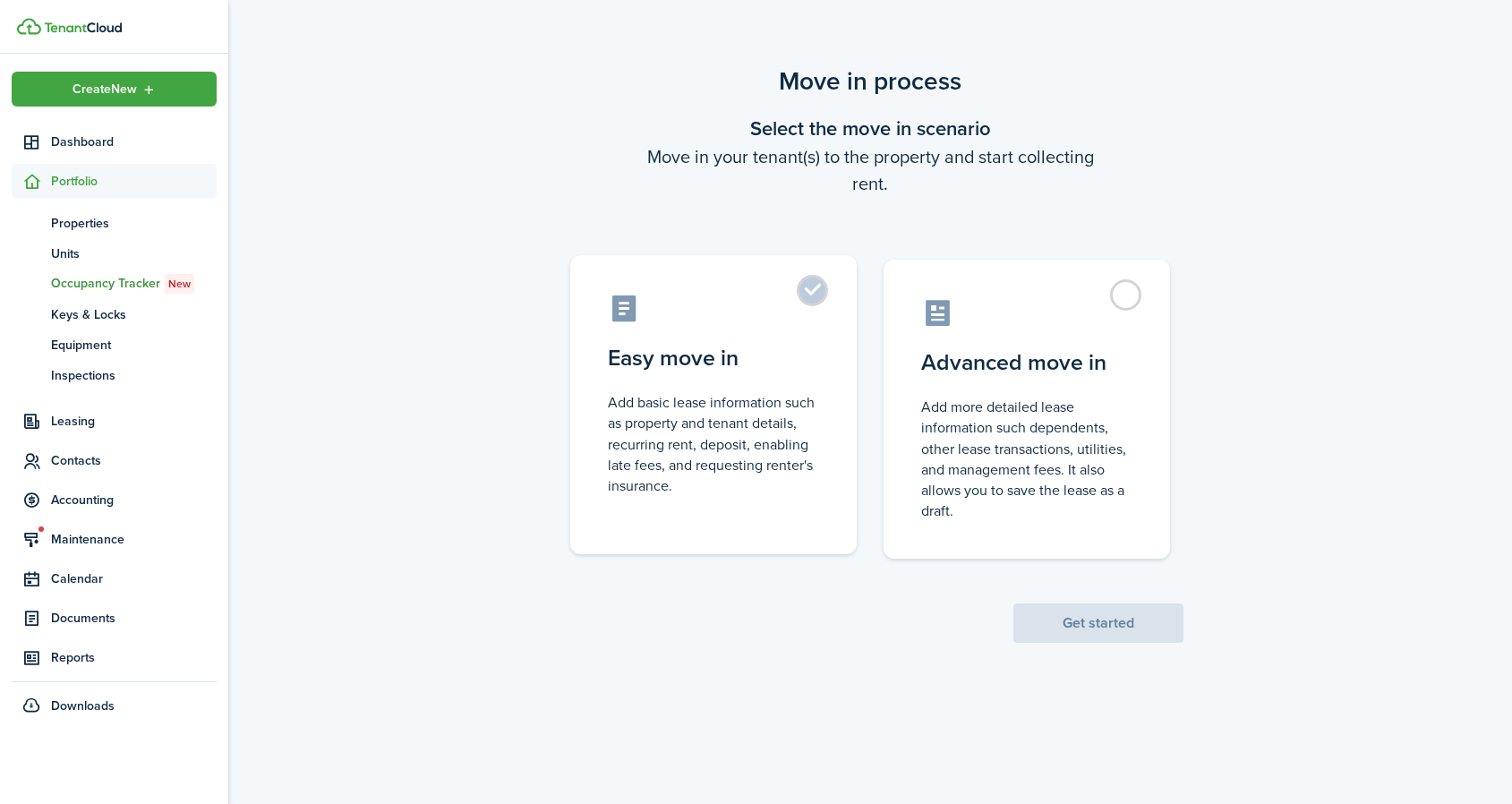
click at [767, 284] on label "Easy move in Add basic lease information such as property and tenant details, r…" at bounding box center [713, 405] width 287 height 299
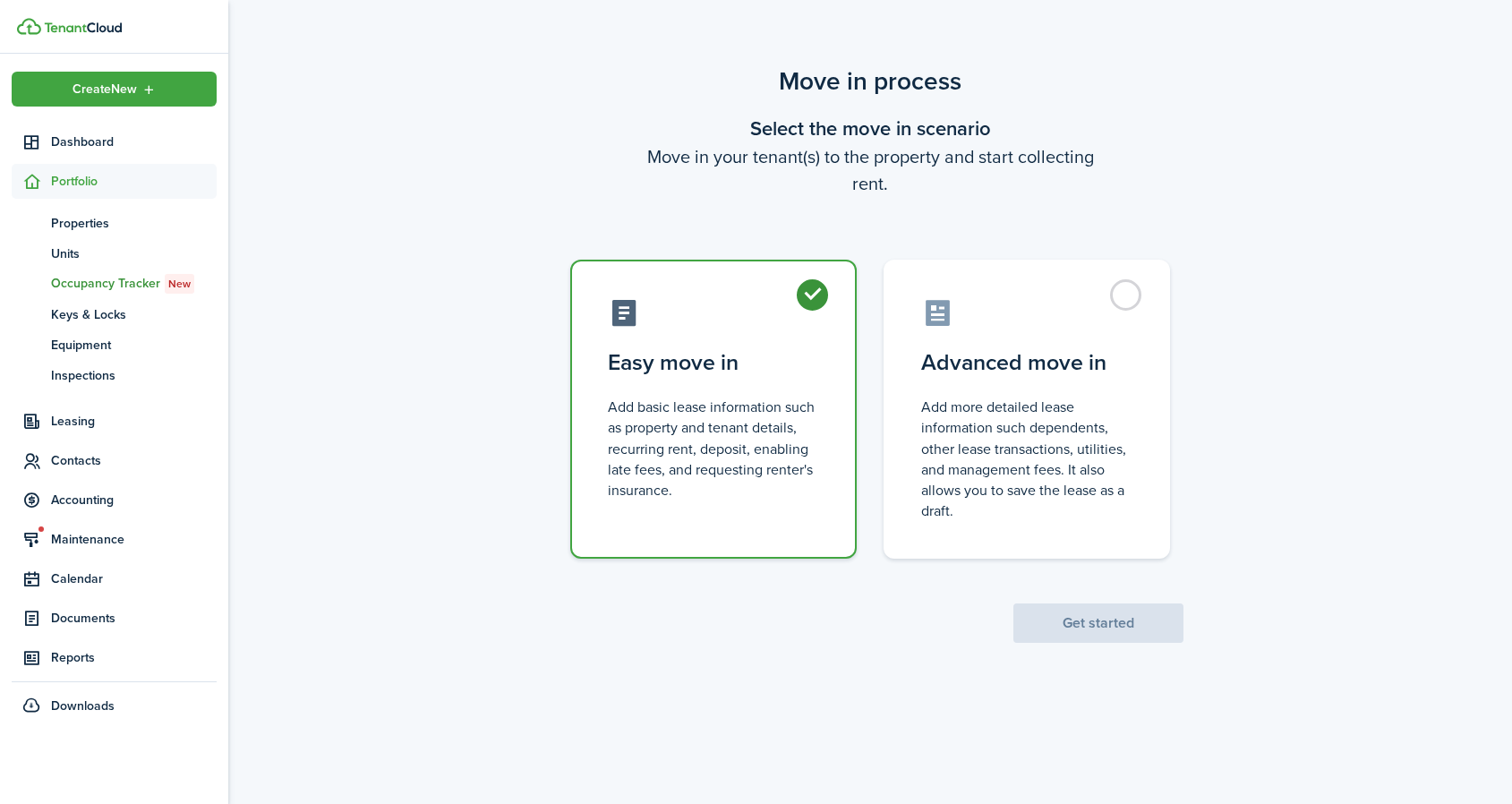
radio input "true"
click at [1053, 622] on button "Get started" at bounding box center [1099, 622] width 171 height 39
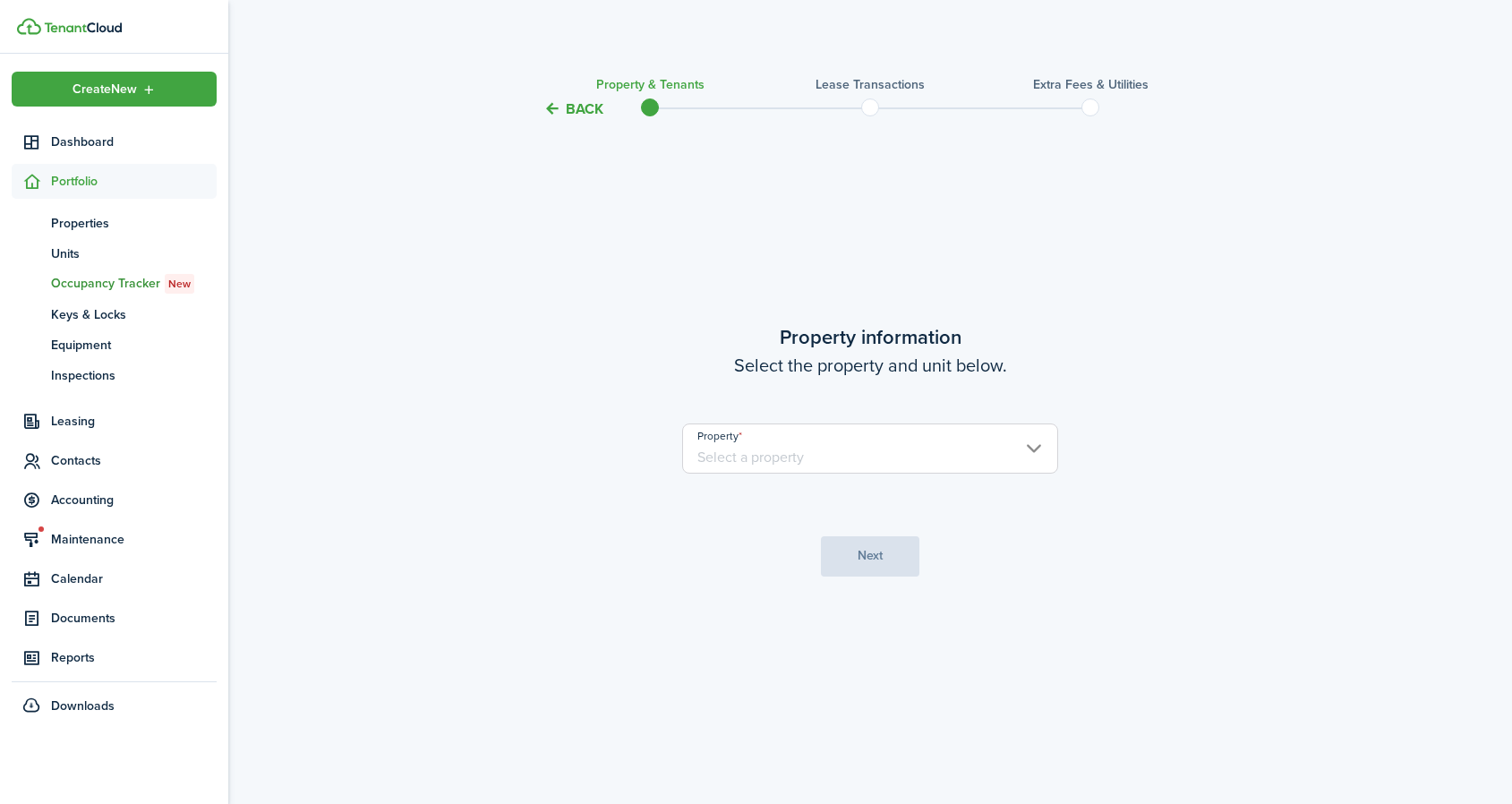
click at [815, 452] on input "Property" at bounding box center [870, 448] width 376 height 50
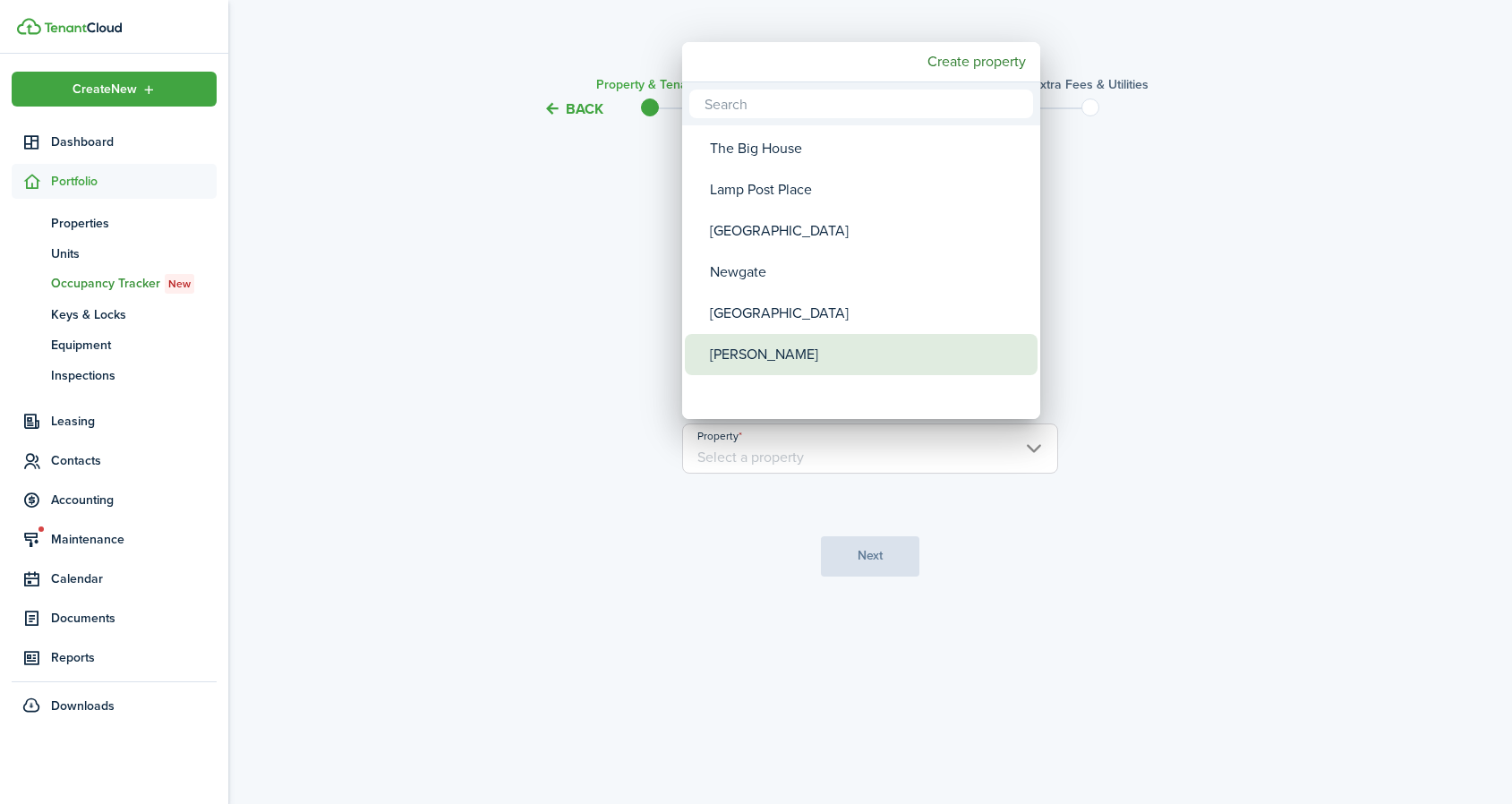
click at [747, 357] on div "[PERSON_NAME]" at bounding box center [868, 353] width 317 height 41
type input "[PERSON_NAME]"
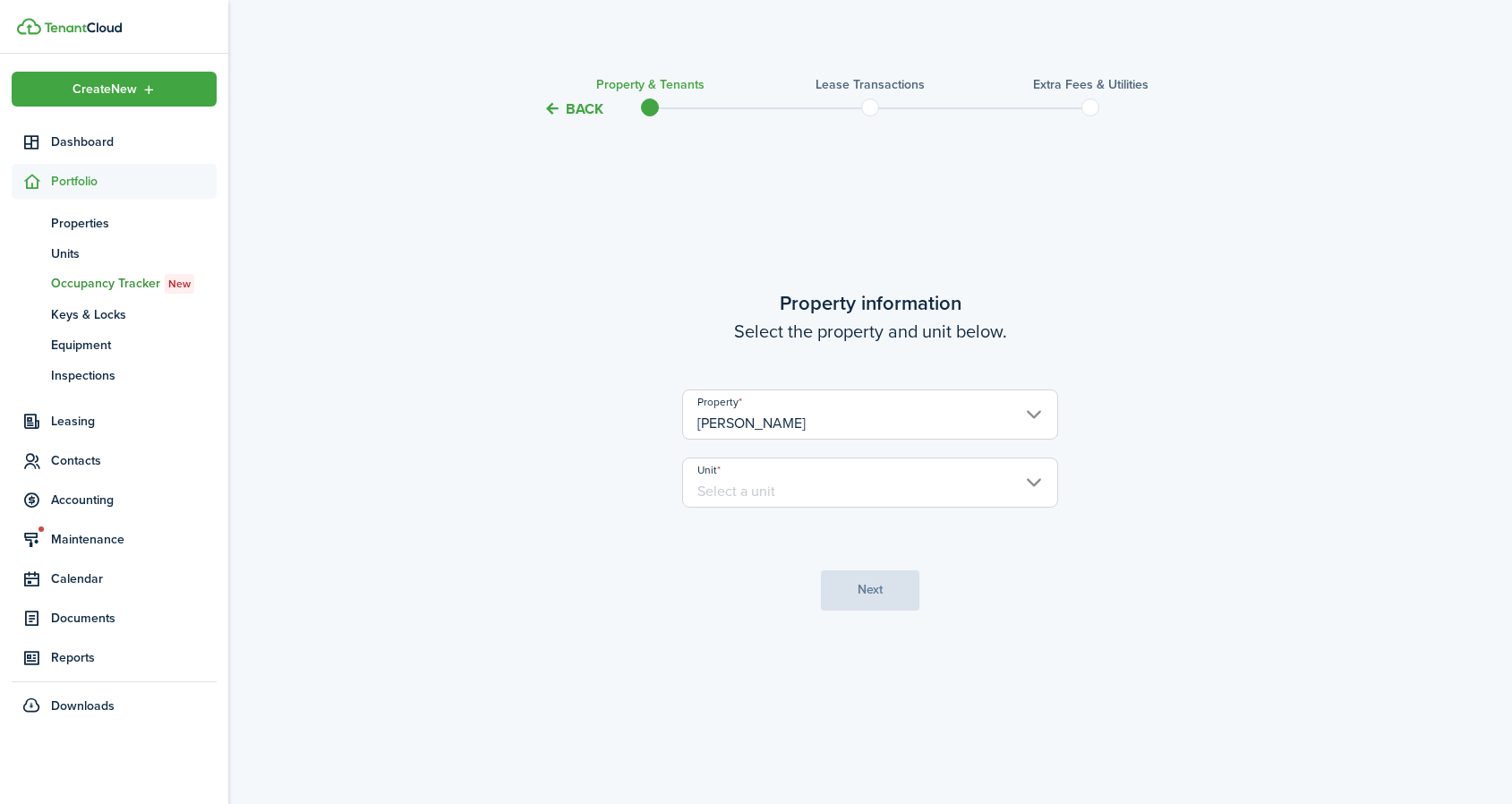
click at [790, 509] on unit-select "Unit" at bounding box center [870, 491] width 376 height 68
click at [787, 494] on input "Unit" at bounding box center [870, 482] width 376 height 50
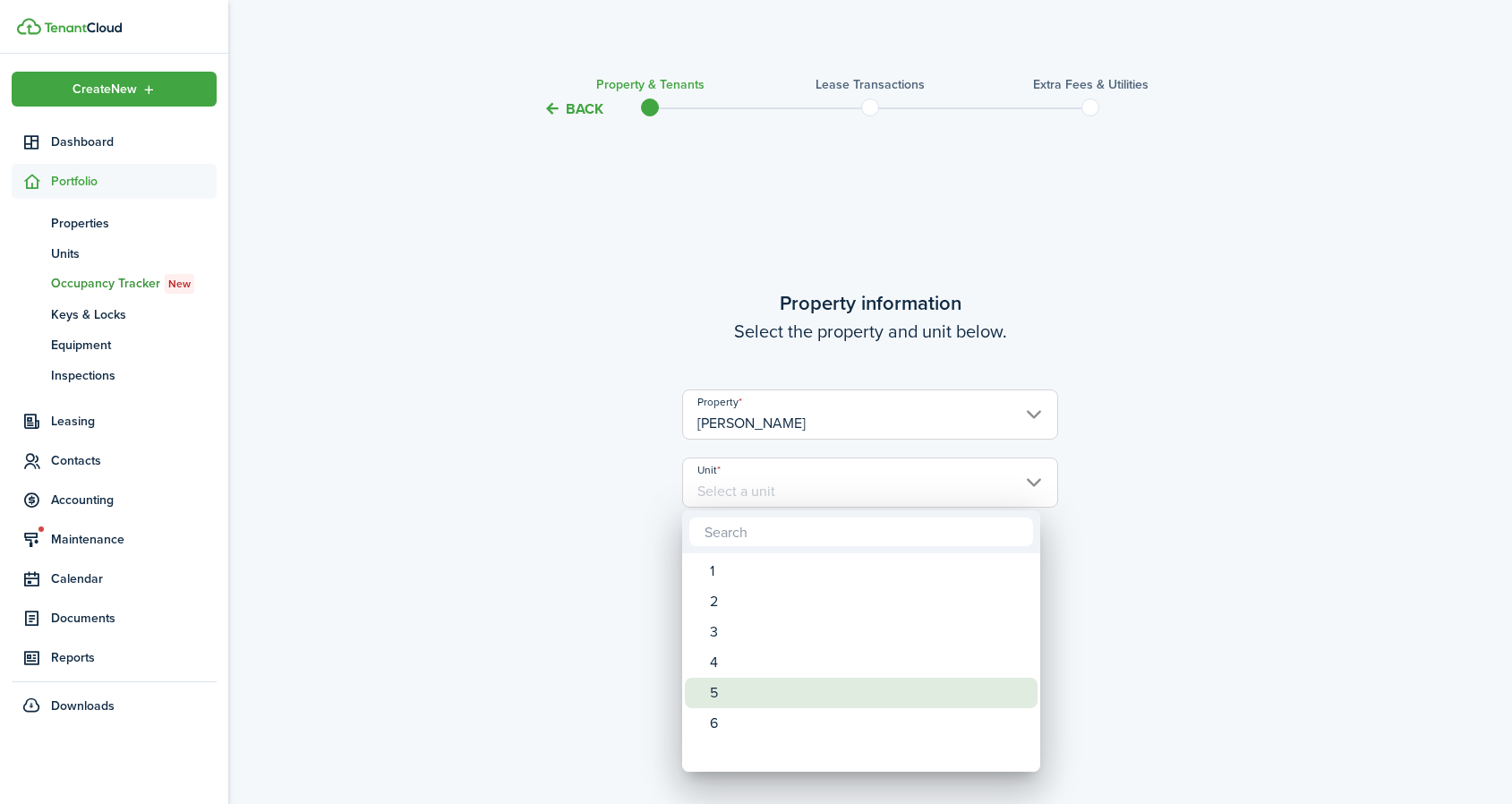
click at [728, 694] on div "5" at bounding box center [868, 693] width 317 height 30
type input "5"
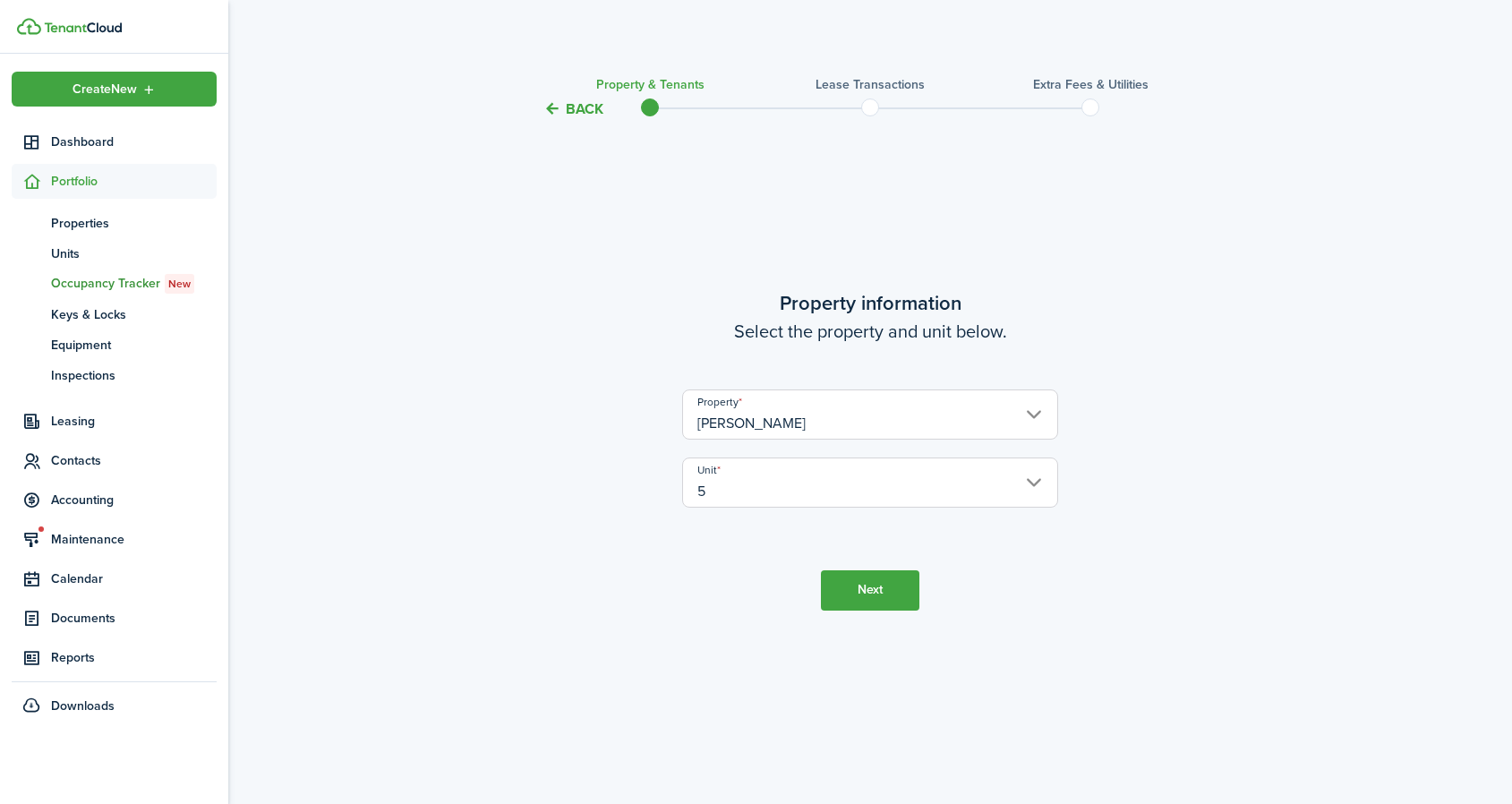
click at [851, 594] on button "Next" at bounding box center [870, 590] width 98 height 40
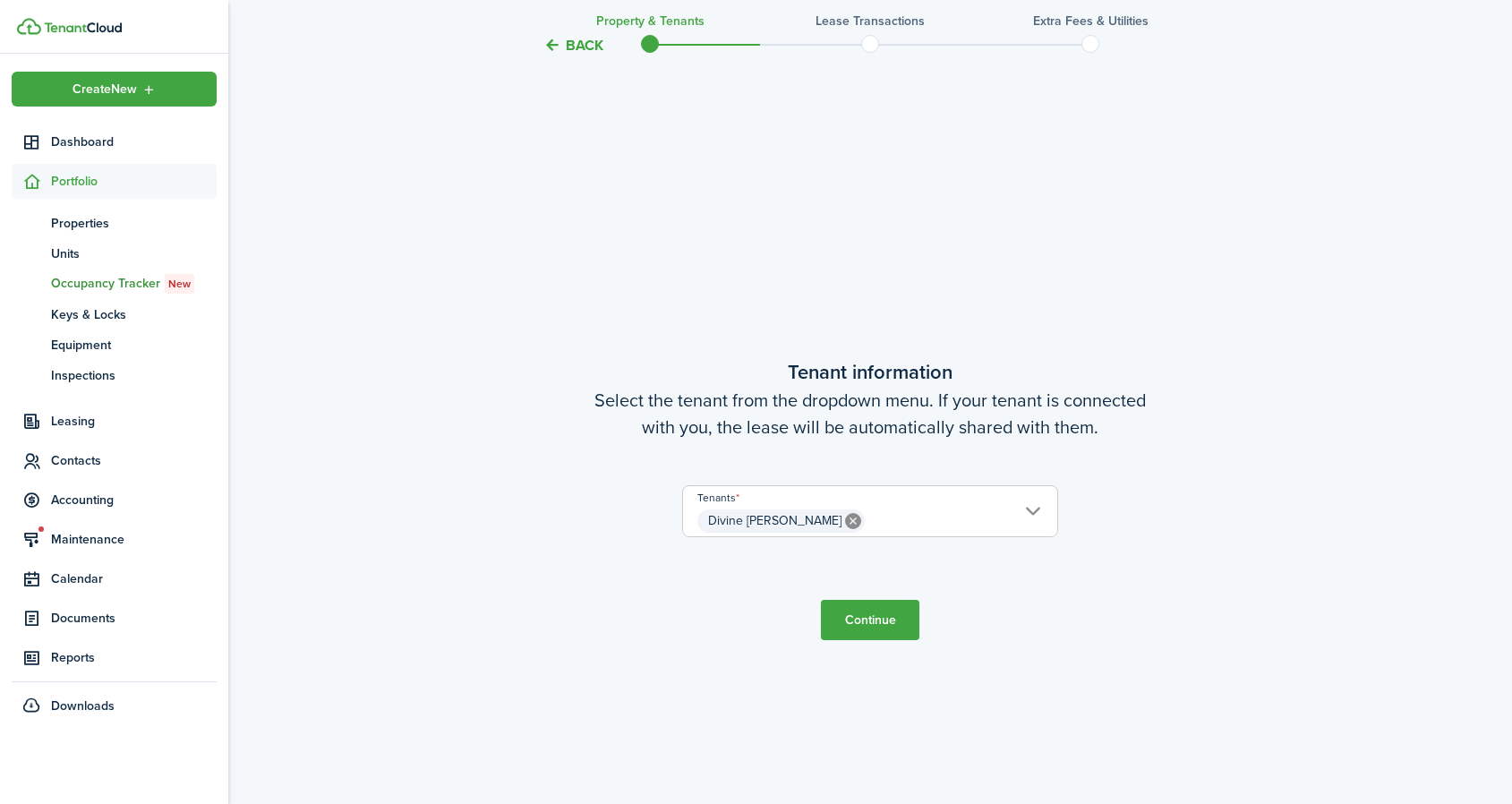
scroll to position [683, 0]
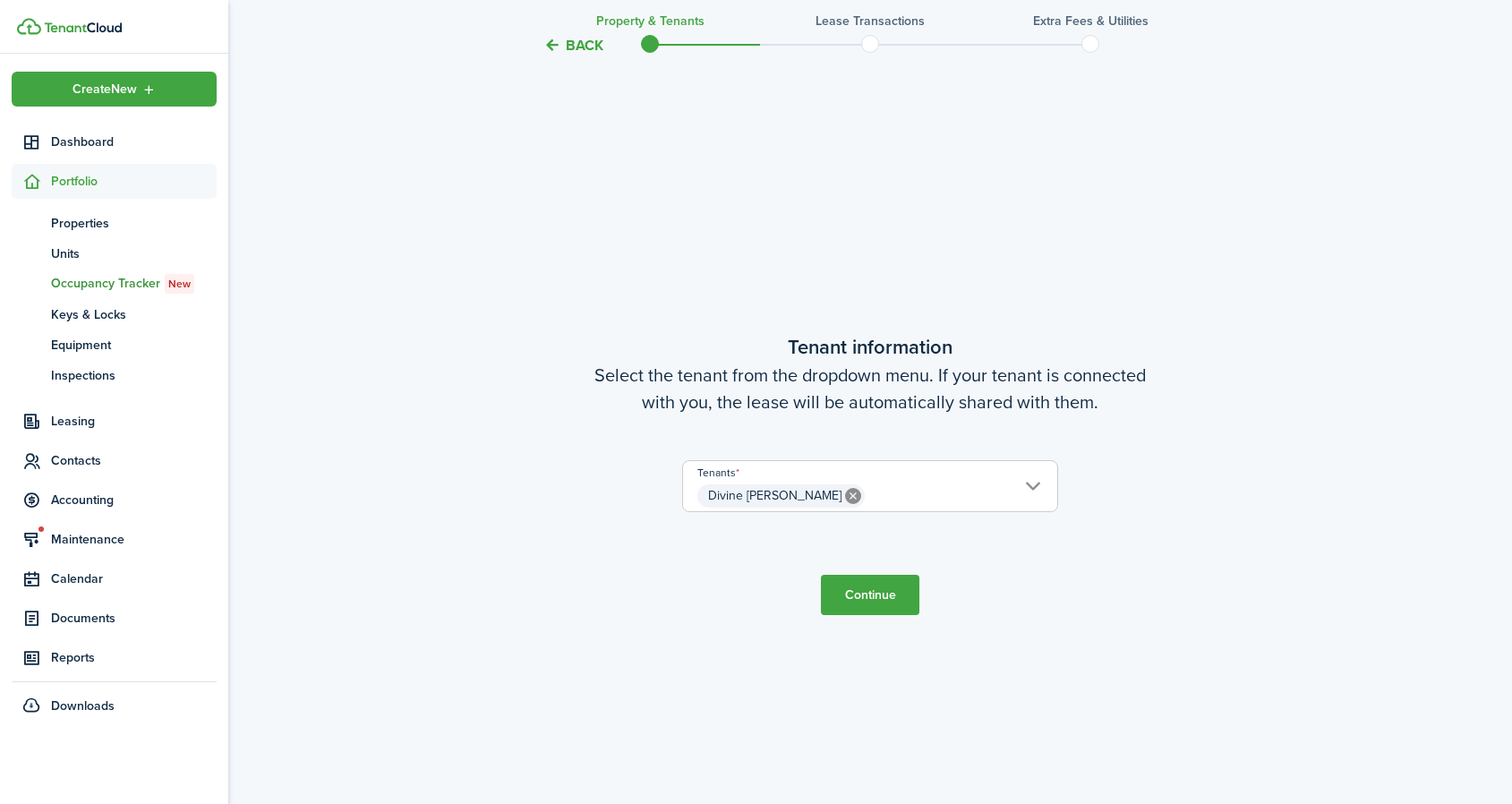
click at [882, 590] on button "Continue" at bounding box center [870, 594] width 98 height 40
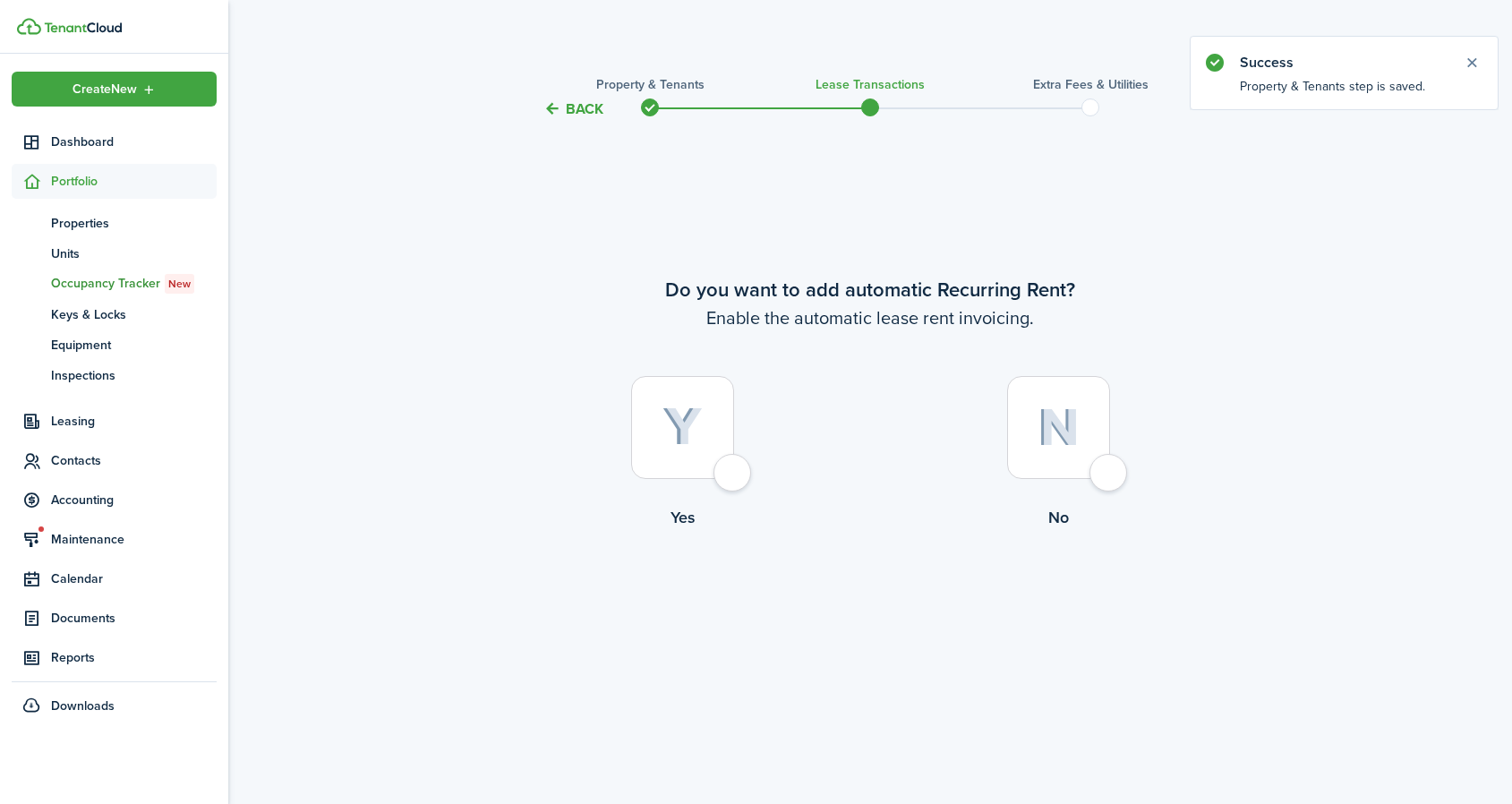
click at [708, 416] on div at bounding box center [682, 428] width 103 height 103
radio input "true"
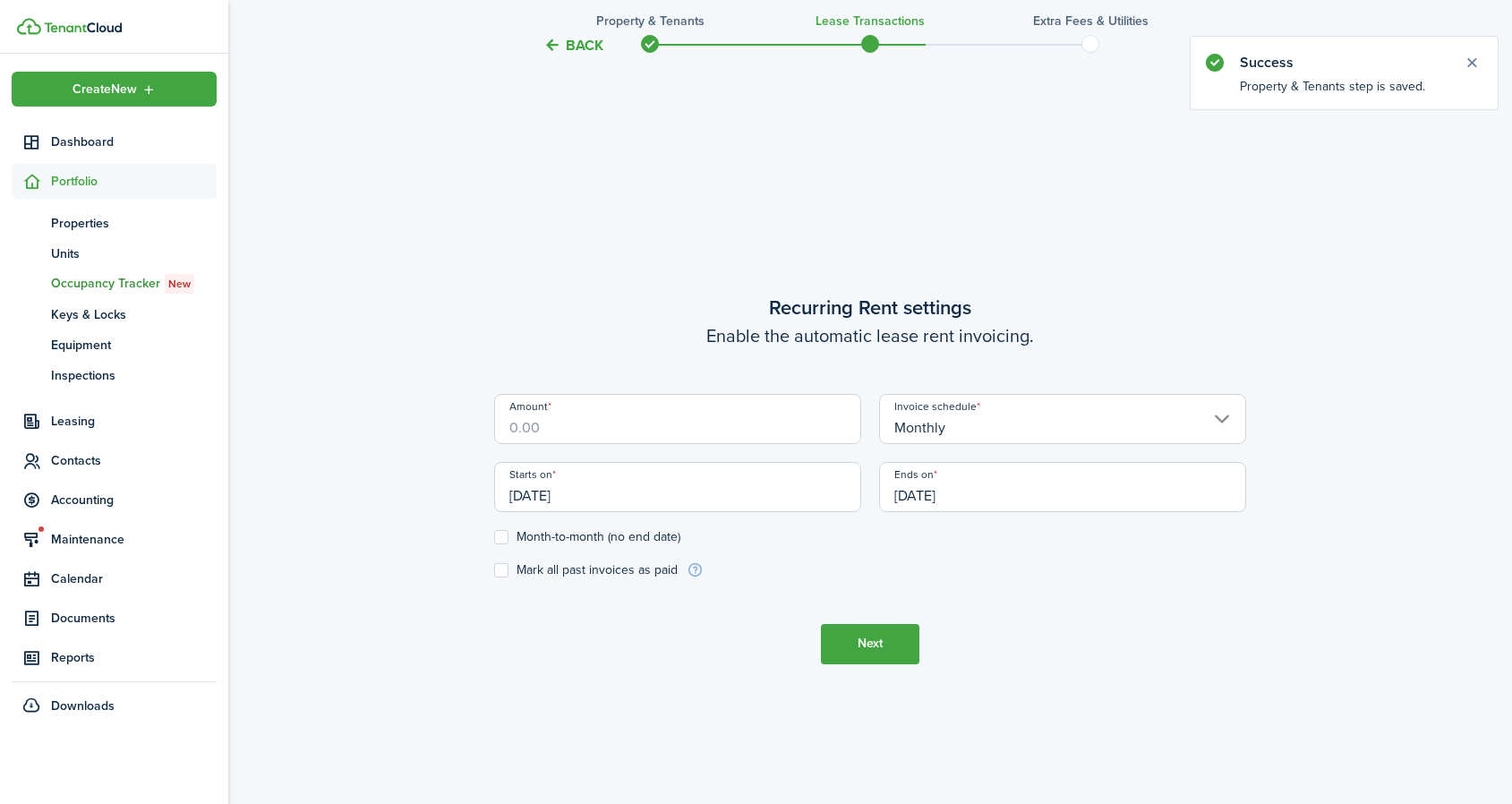
scroll to position [683, 0]
click at [692, 414] on input "Amount" at bounding box center [677, 414] width 367 height 50
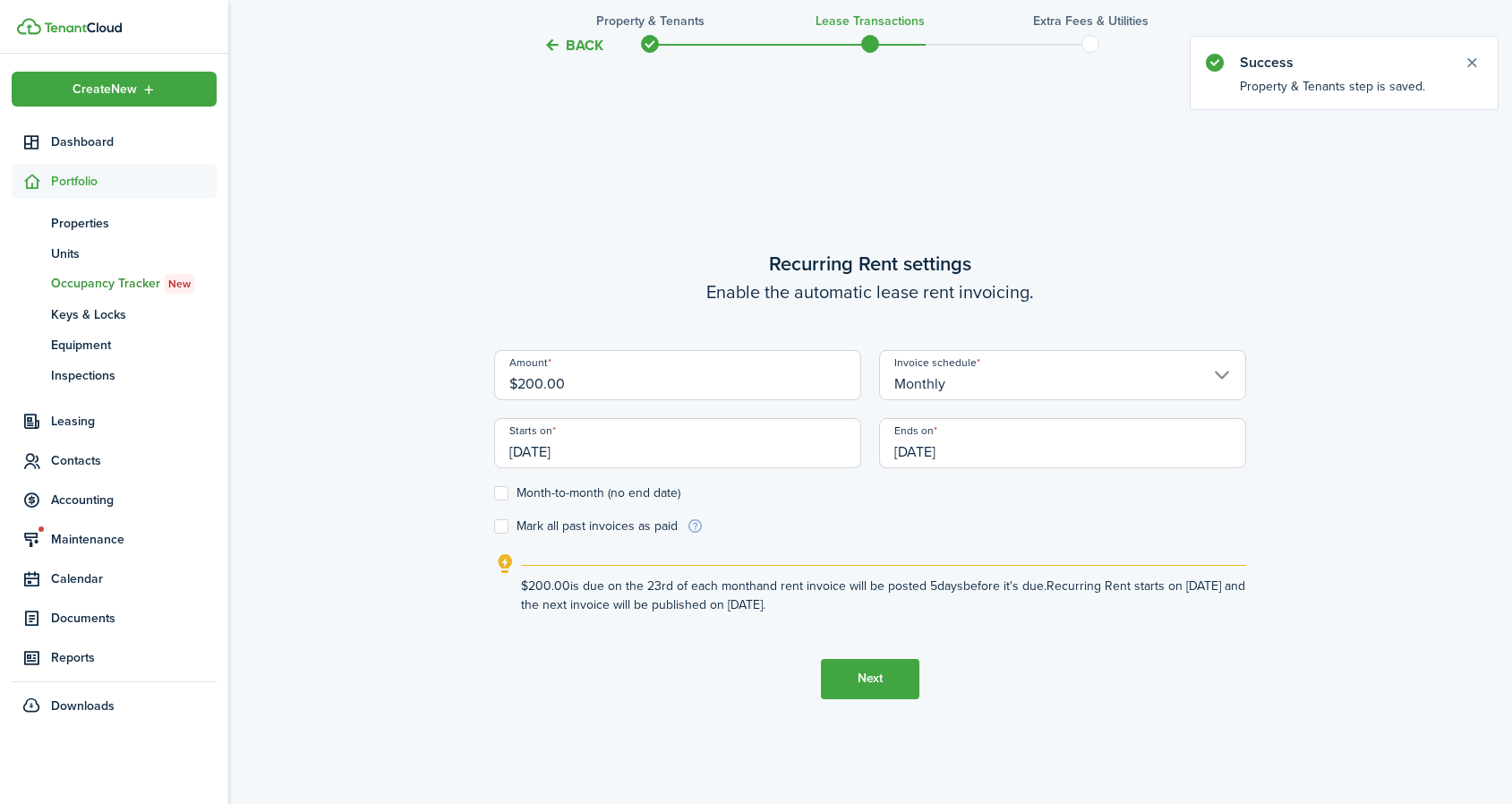
click at [972, 388] on input "Monthly" at bounding box center [1062, 374] width 367 height 50
type input "$200.00"
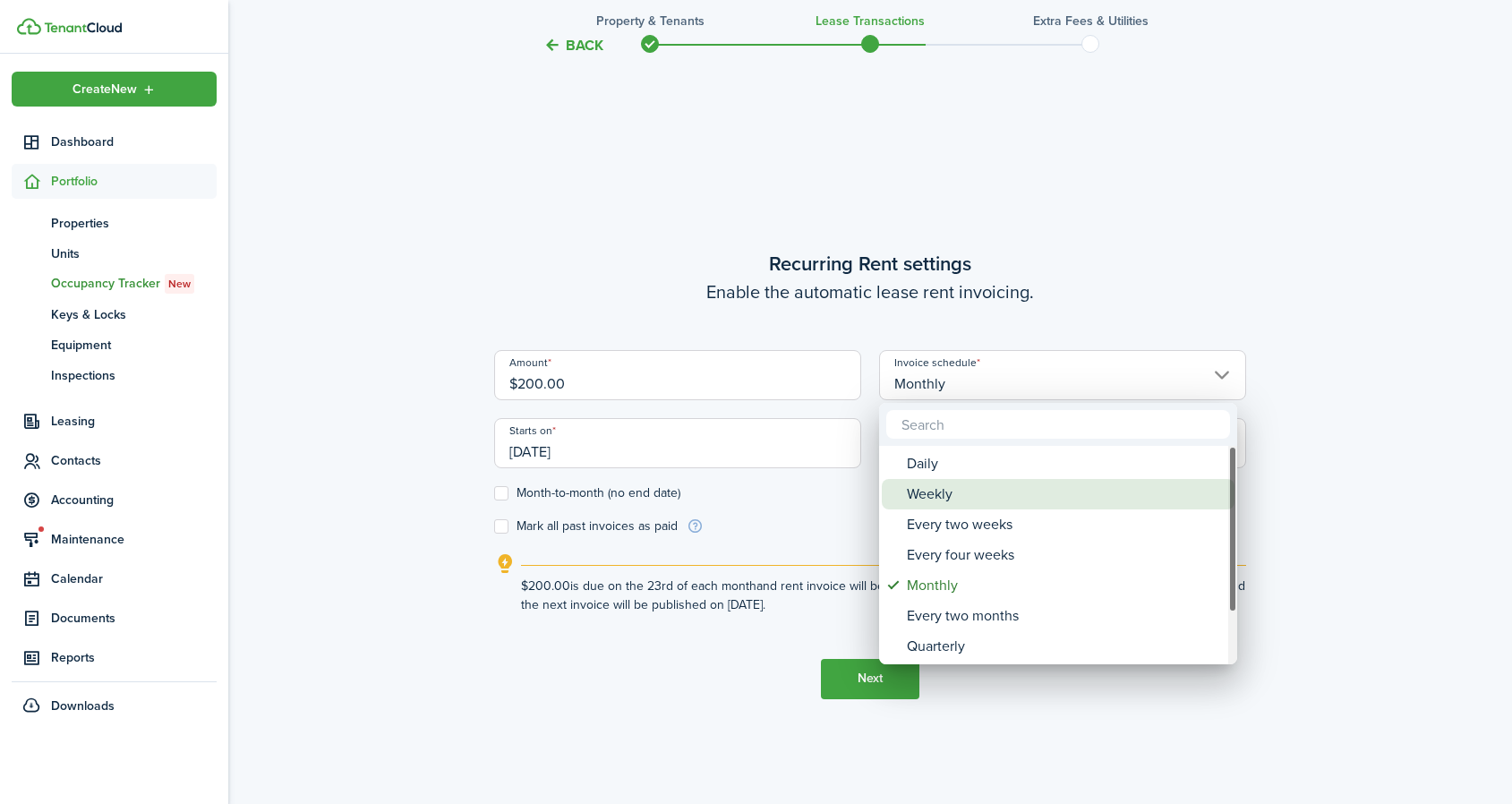
click at [934, 485] on div "Weekly" at bounding box center [1065, 494] width 317 height 30
type input "Weekly"
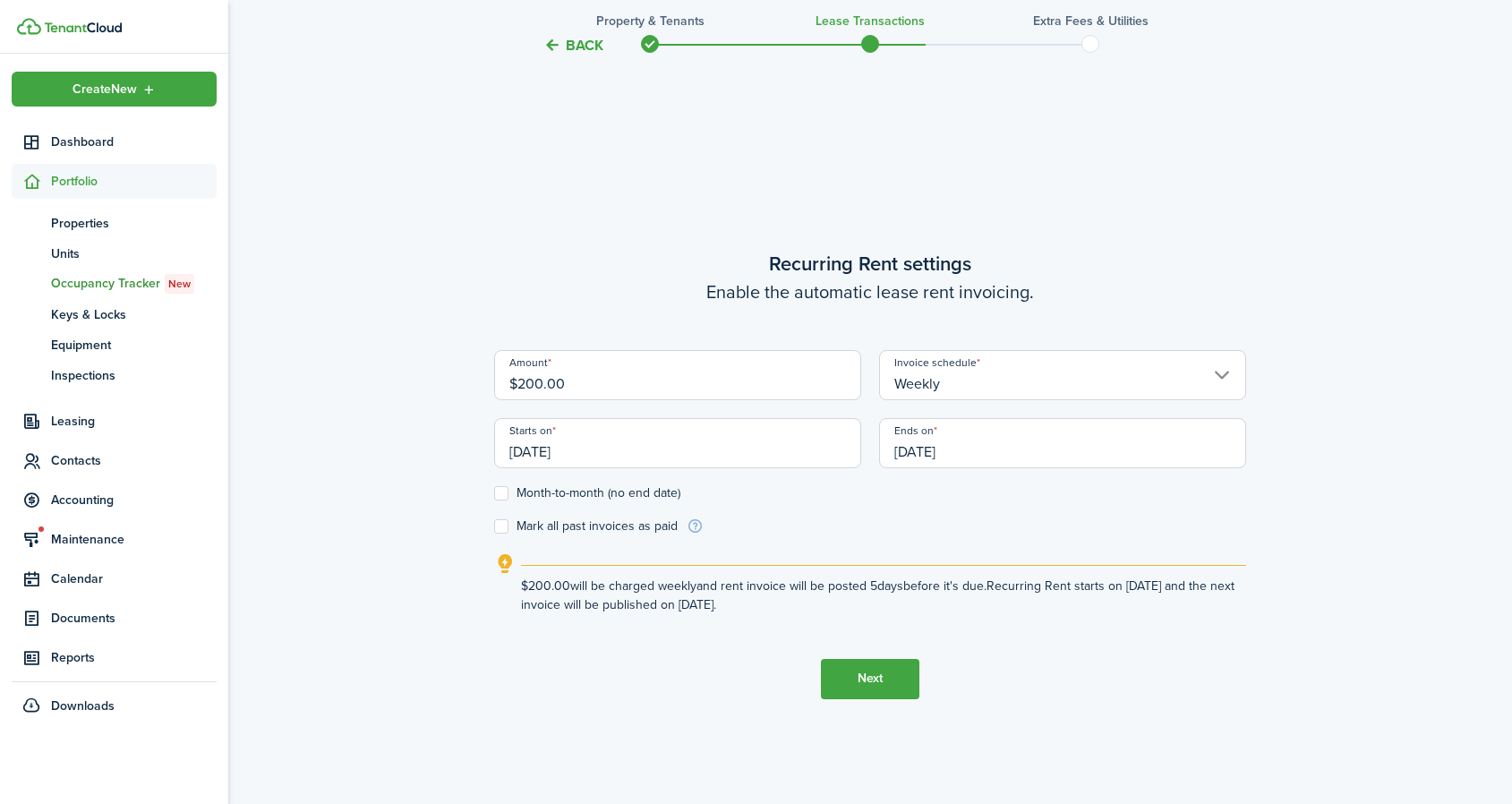
click at [668, 455] on input "[DATE]" at bounding box center [677, 443] width 367 height 50
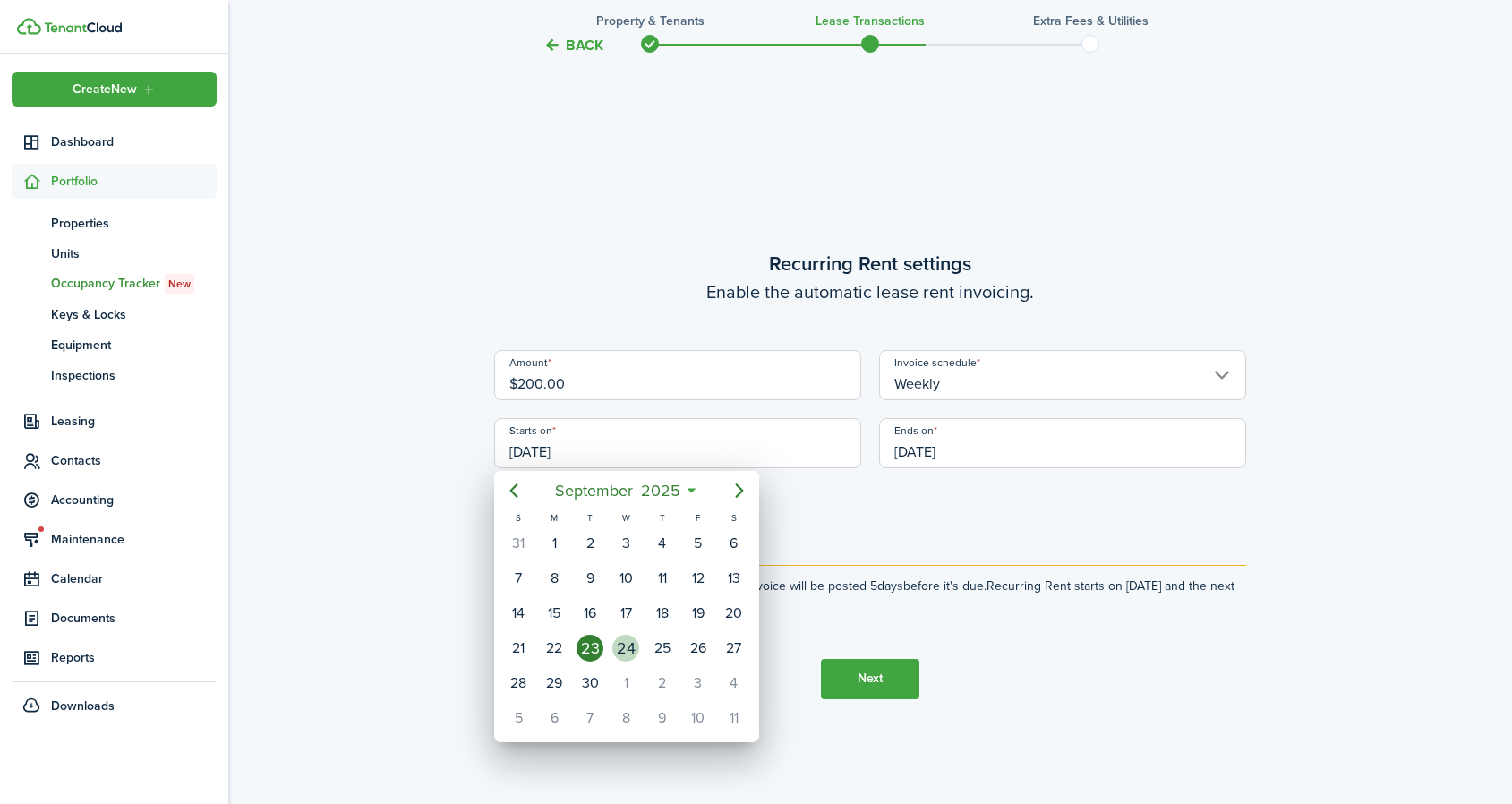
click at [633, 643] on div "24" at bounding box center [626, 648] width 27 height 27
type input "09/24/2025"
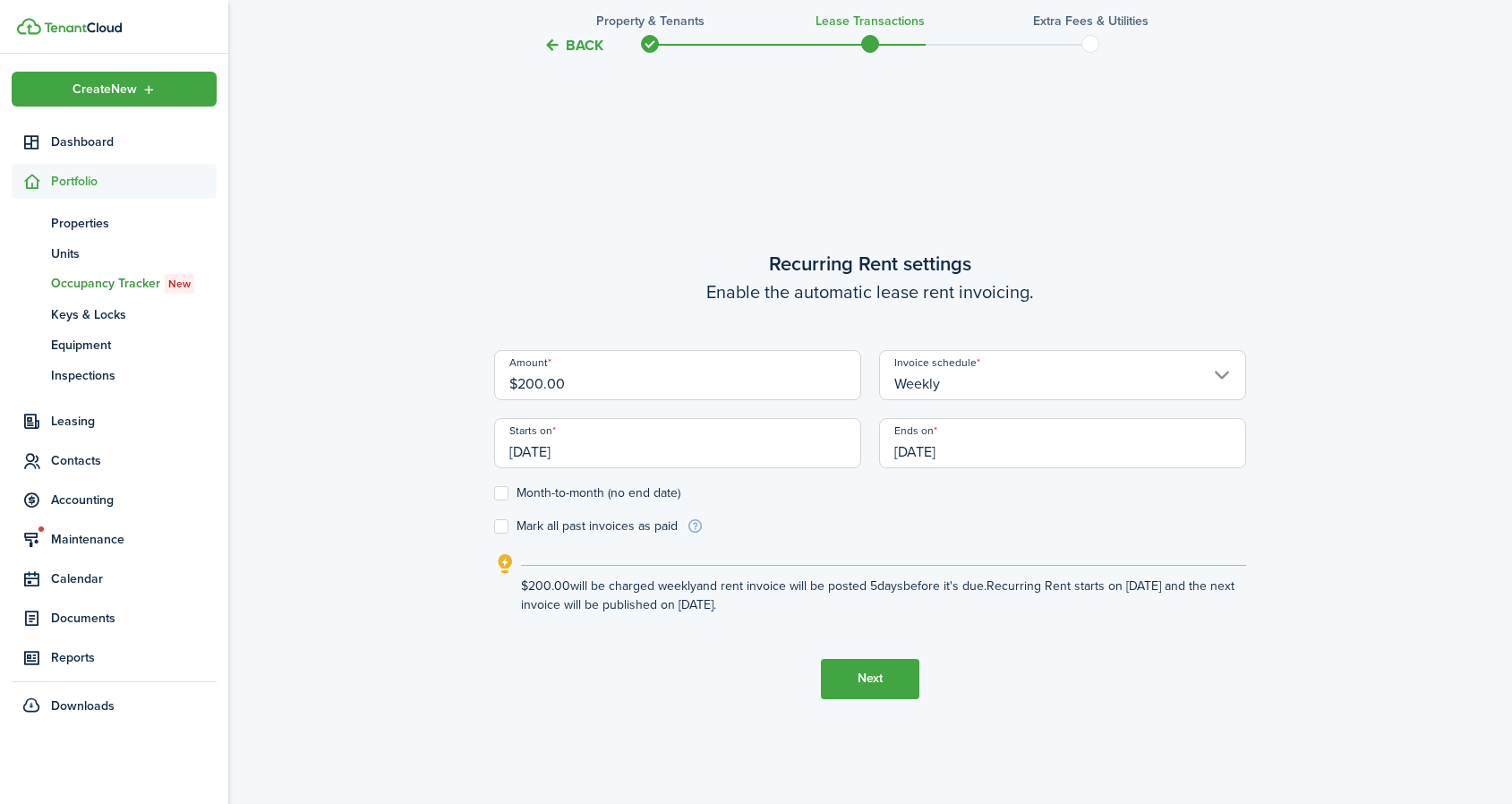
click at [637, 501] on form "Amount $200.00 Invoice schedule Weekly Starts on 09/24/2025 Ends on 09/23/2026 …" at bounding box center [870, 442] width 752 height 185
click at [635, 493] on label "Month-to-month (no end date)" at bounding box center [587, 492] width 186 height 14
click at [494, 493] on input "Month-to-month (no end date)" at bounding box center [494, 492] width 1 height 1
checkbox input "true"
click at [879, 670] on button "Next" at bounding box center [870, 678] width 98 height 40
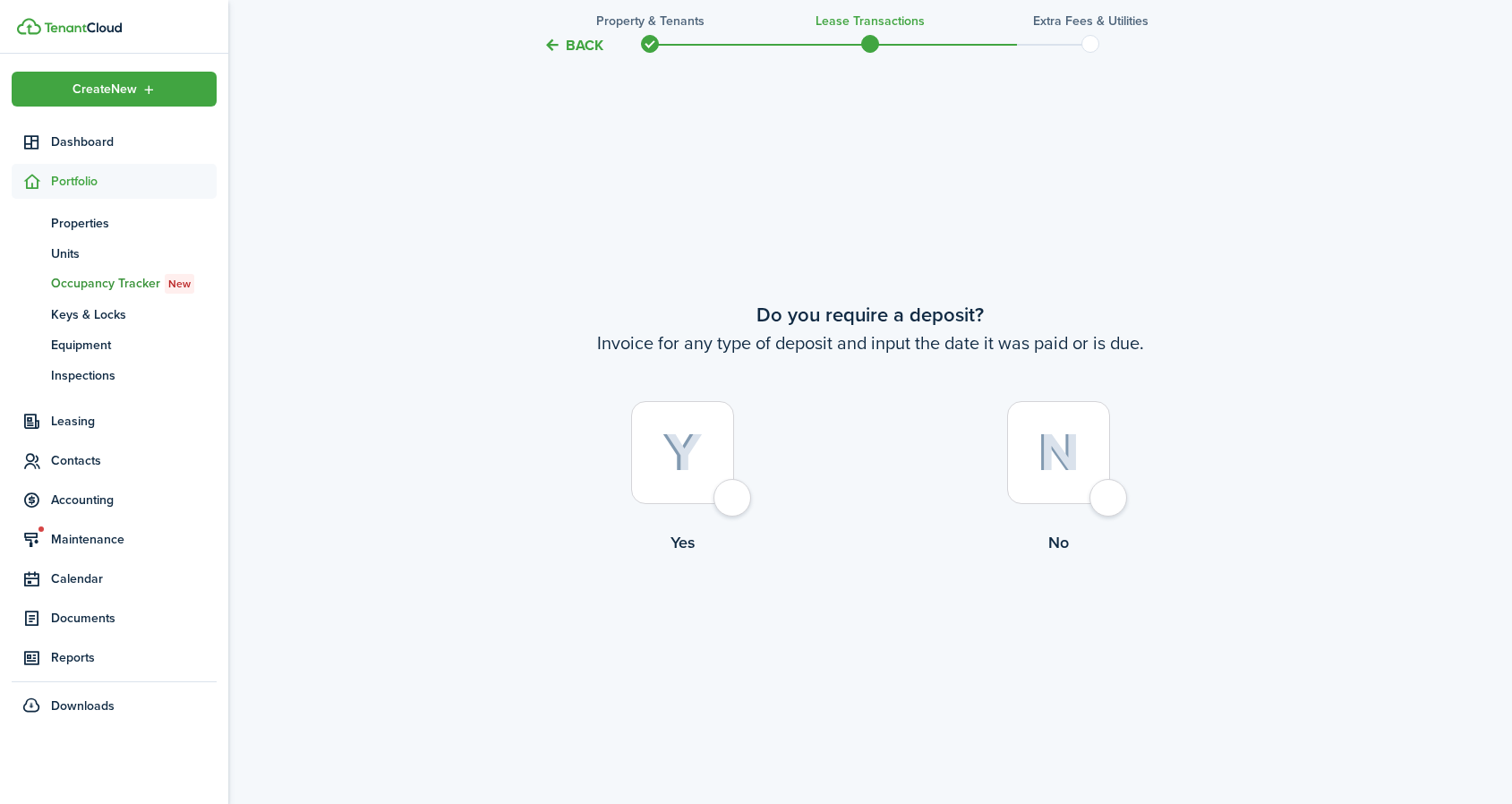
scroll to position [1486, 0]
click at [1102, 540] on control-radio-card-title "No" at bounding box center [1058, 541] width 376 height 23
radio input "true"
click at [831, 643] on button "Continue" at bounding box center [870, 628] width 98 height 40
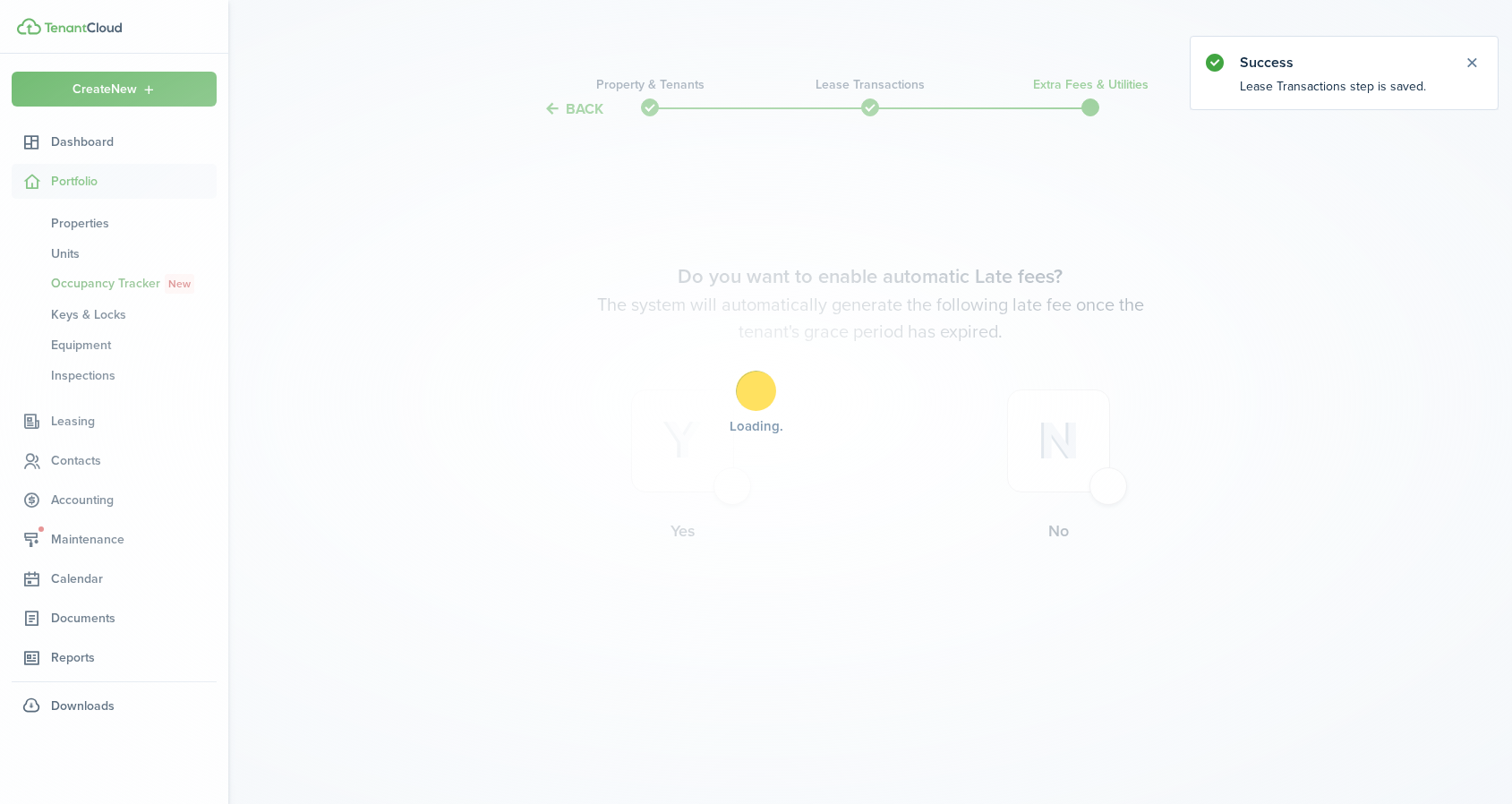
scroll to position [0, 0]
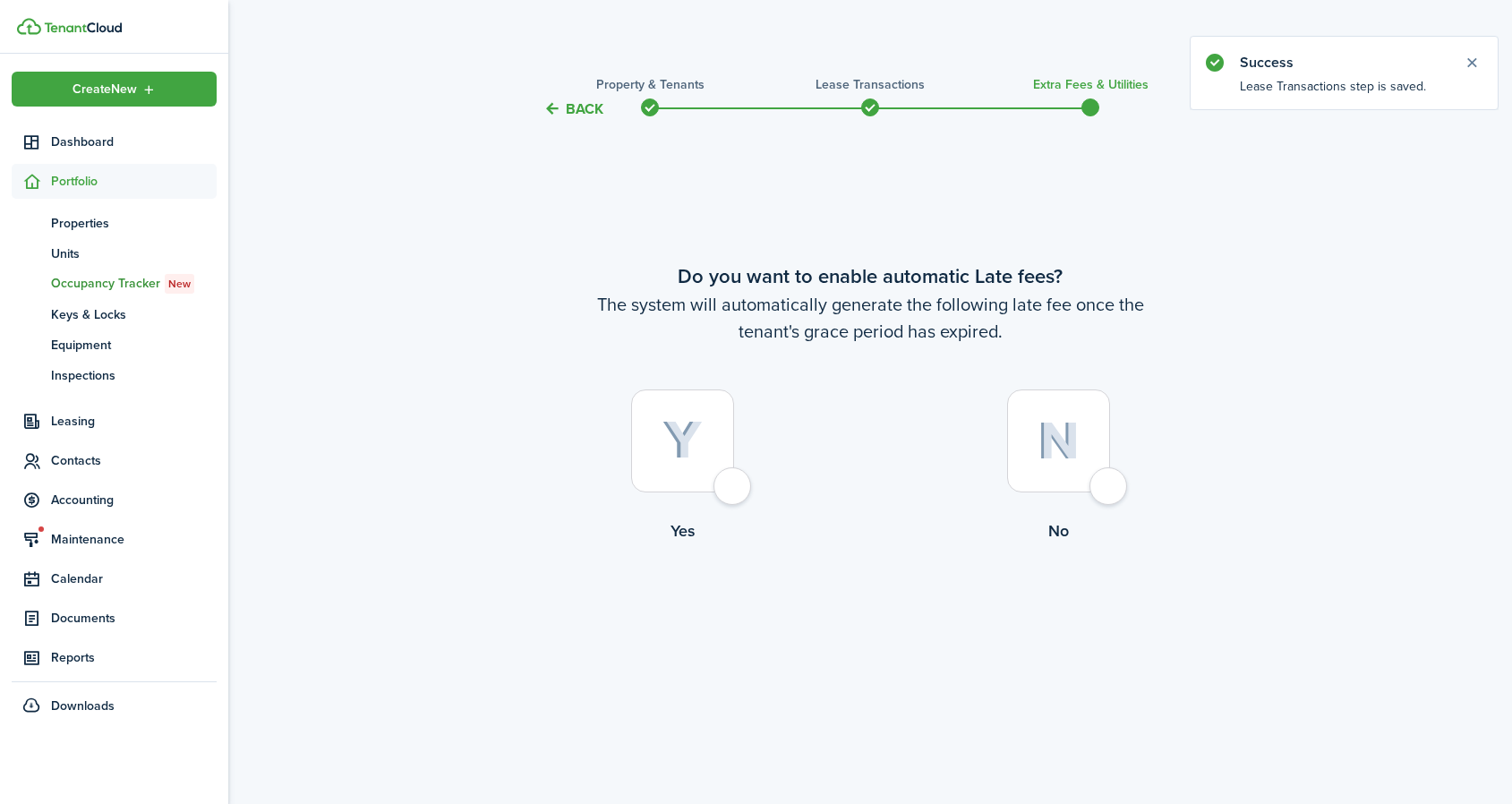
click at [677, 444] on img at bounding box center [682, 440] width 40 height 39
radio input "true"
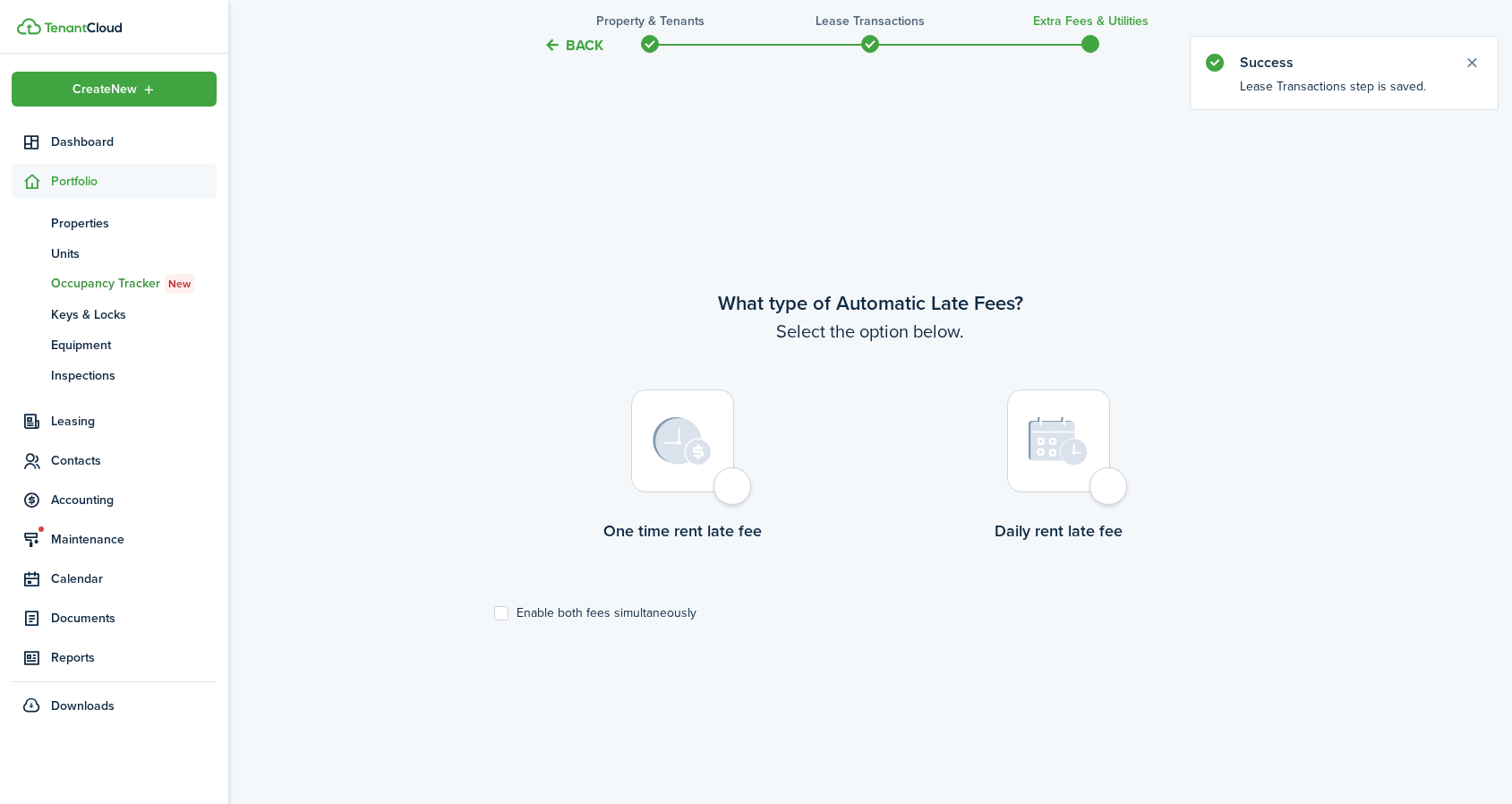
scroll to position [683, 0]
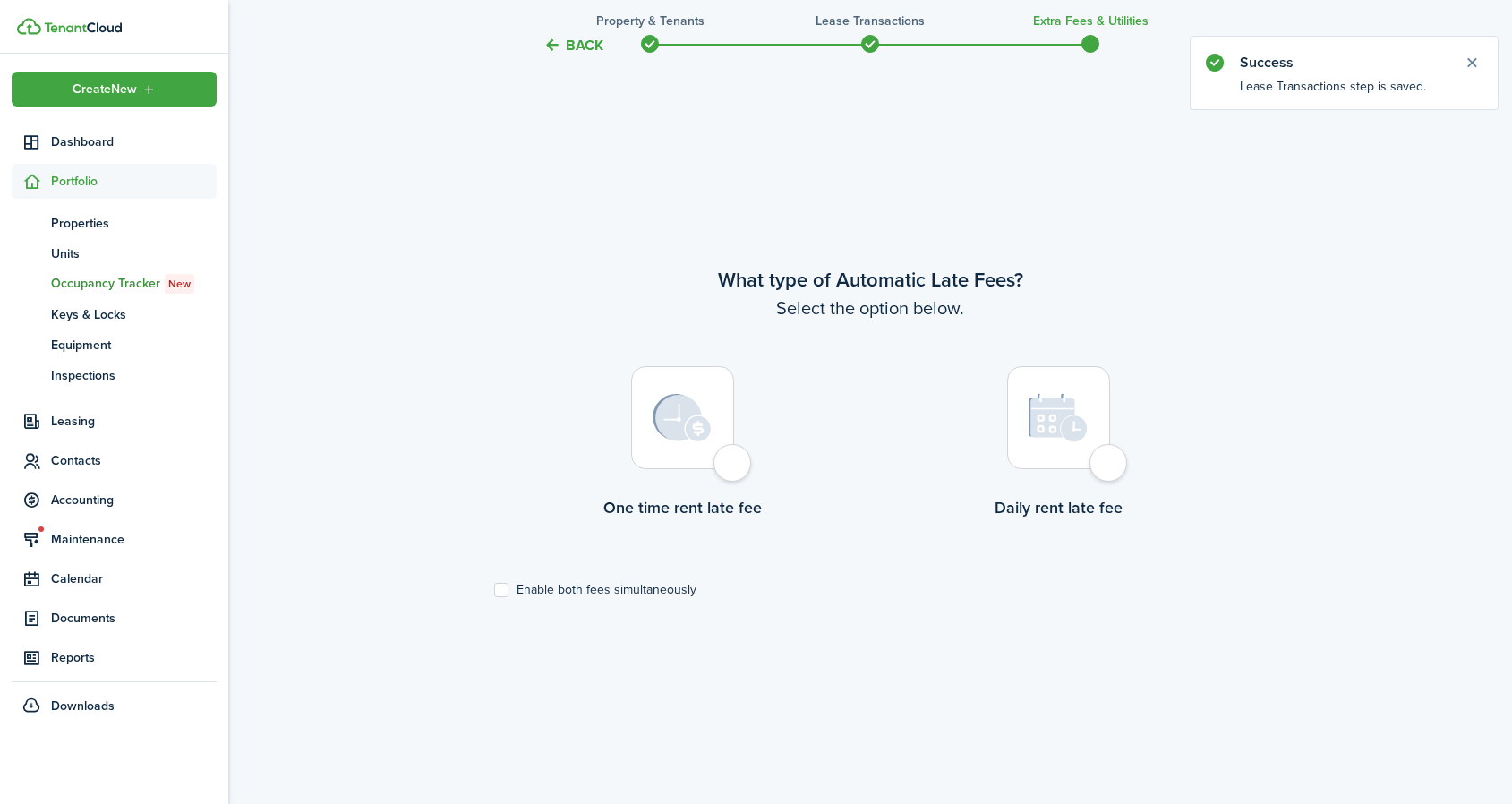
click at [702, 451] on div at bounding box center [682, 417] width 103 height 103
radio input "true"
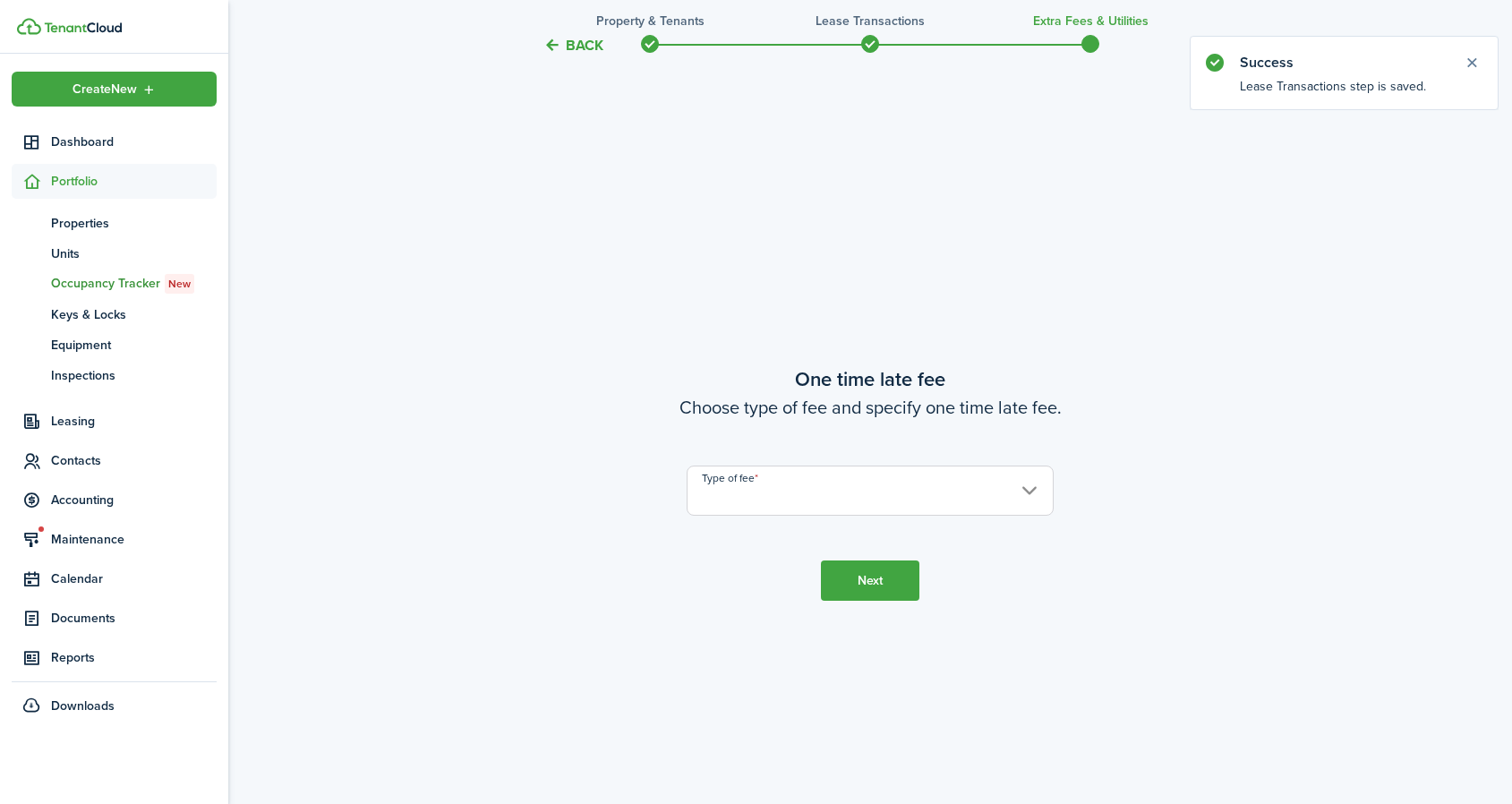
scroll to position [1486, 0]
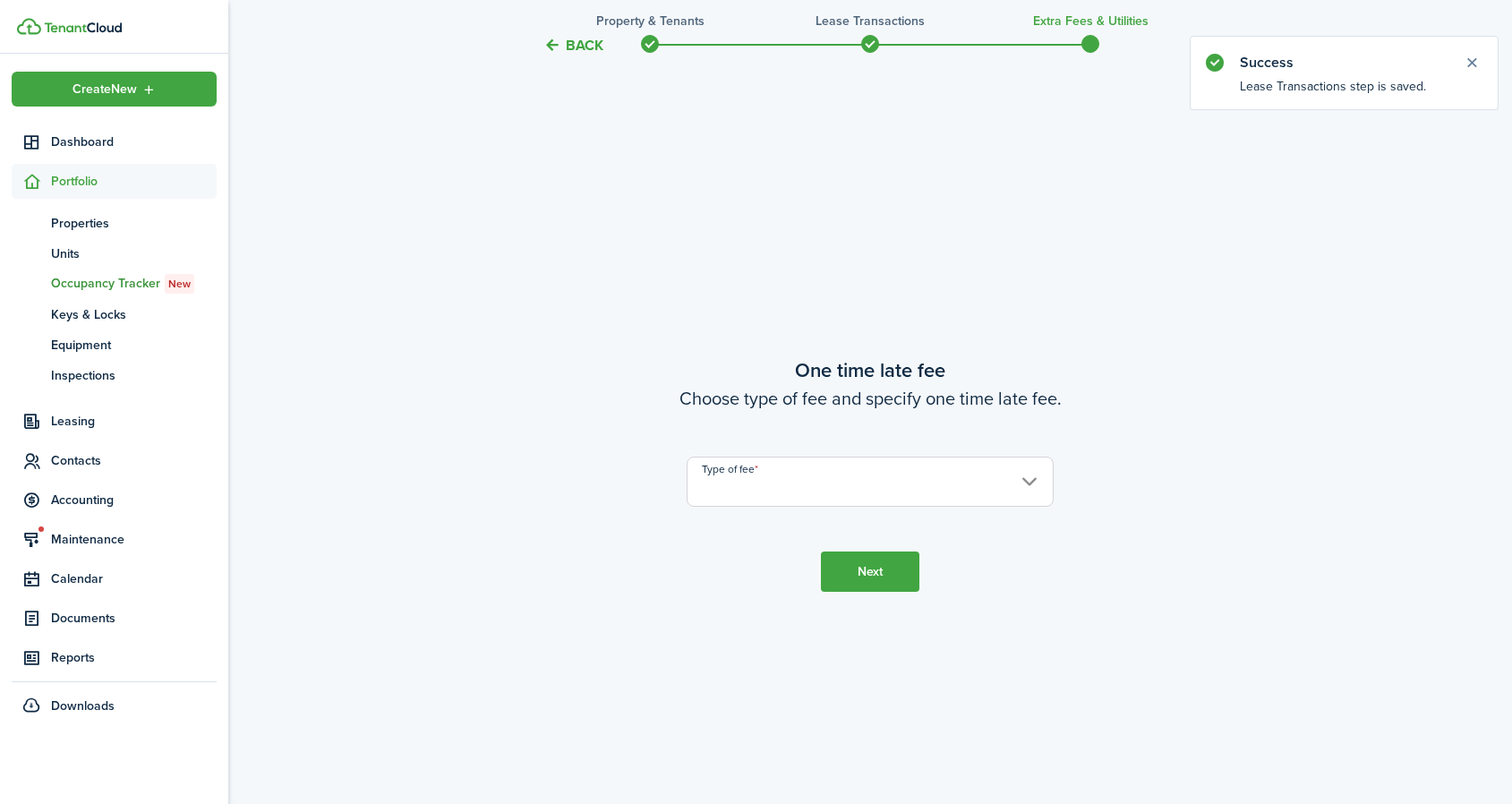
click at [753, 475] on input "Type of fee" at bounding box center [870, 481] width 367 height 50
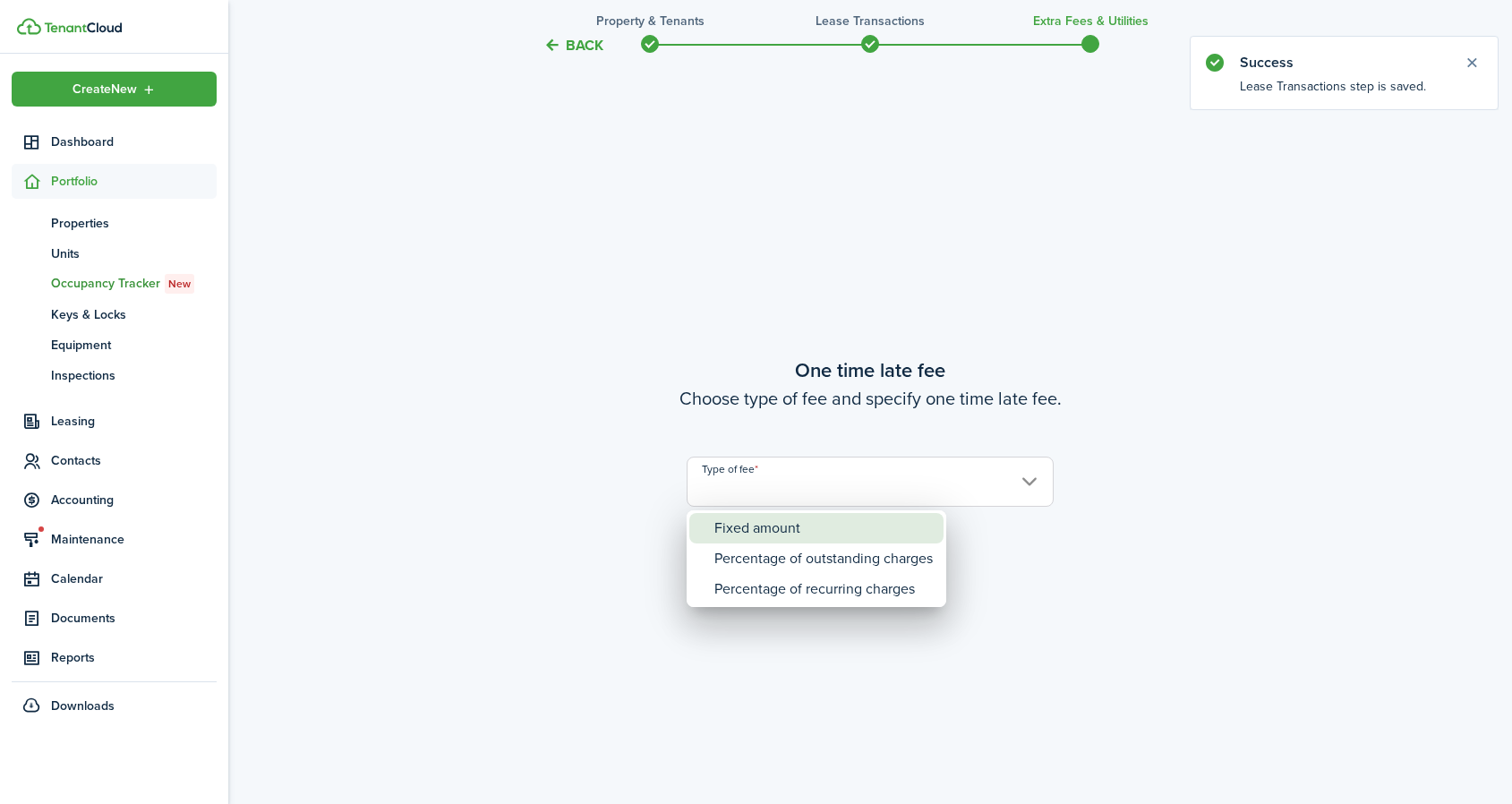
click at [731, 521] on div "Fixed amount" at bounding box center [823, 528] width 218 height 30
type input "Fixed amount"
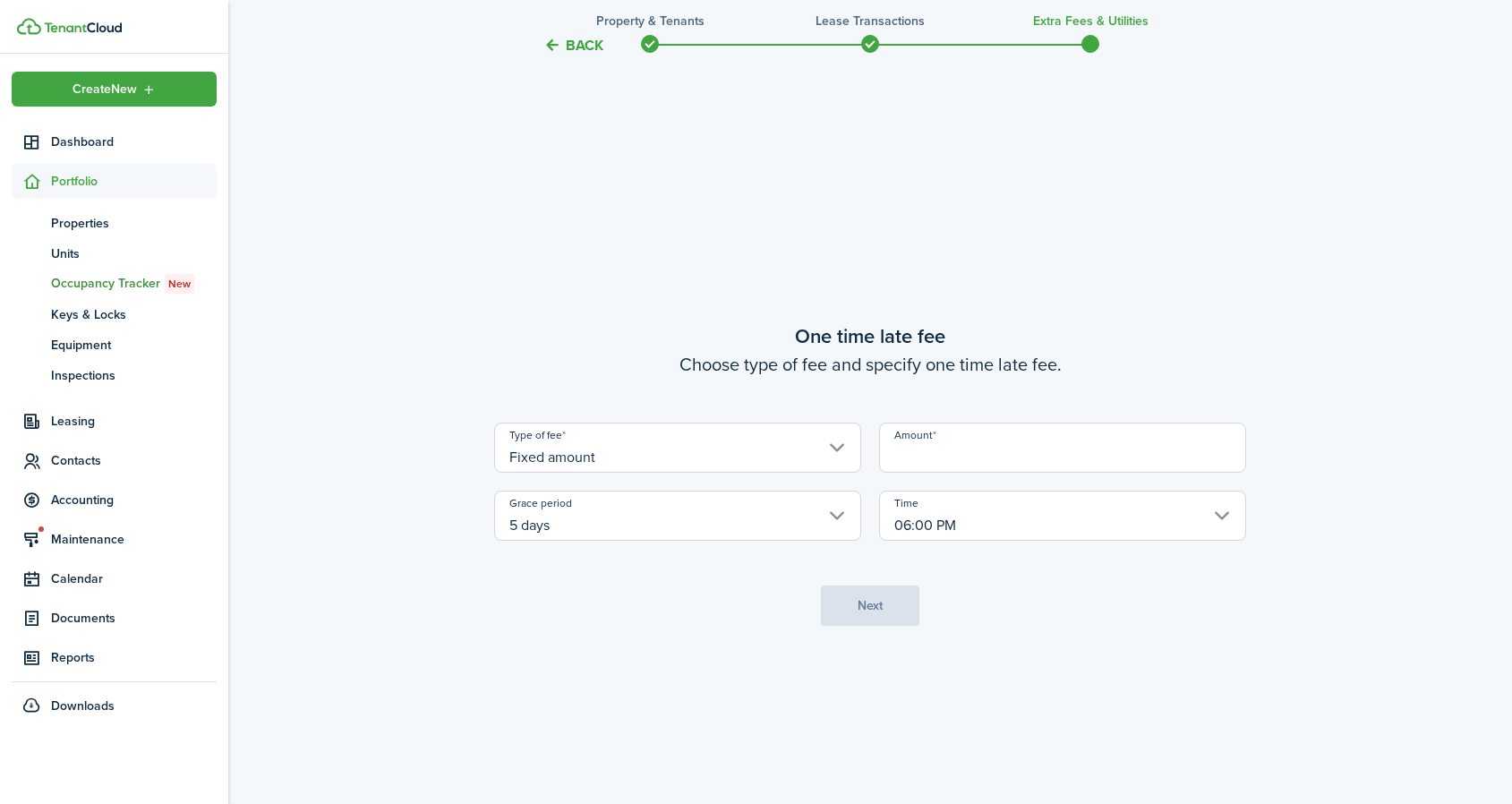
click at [911, 443] on input "Amount" at bounding box center [1062, 447] width 367 height 50
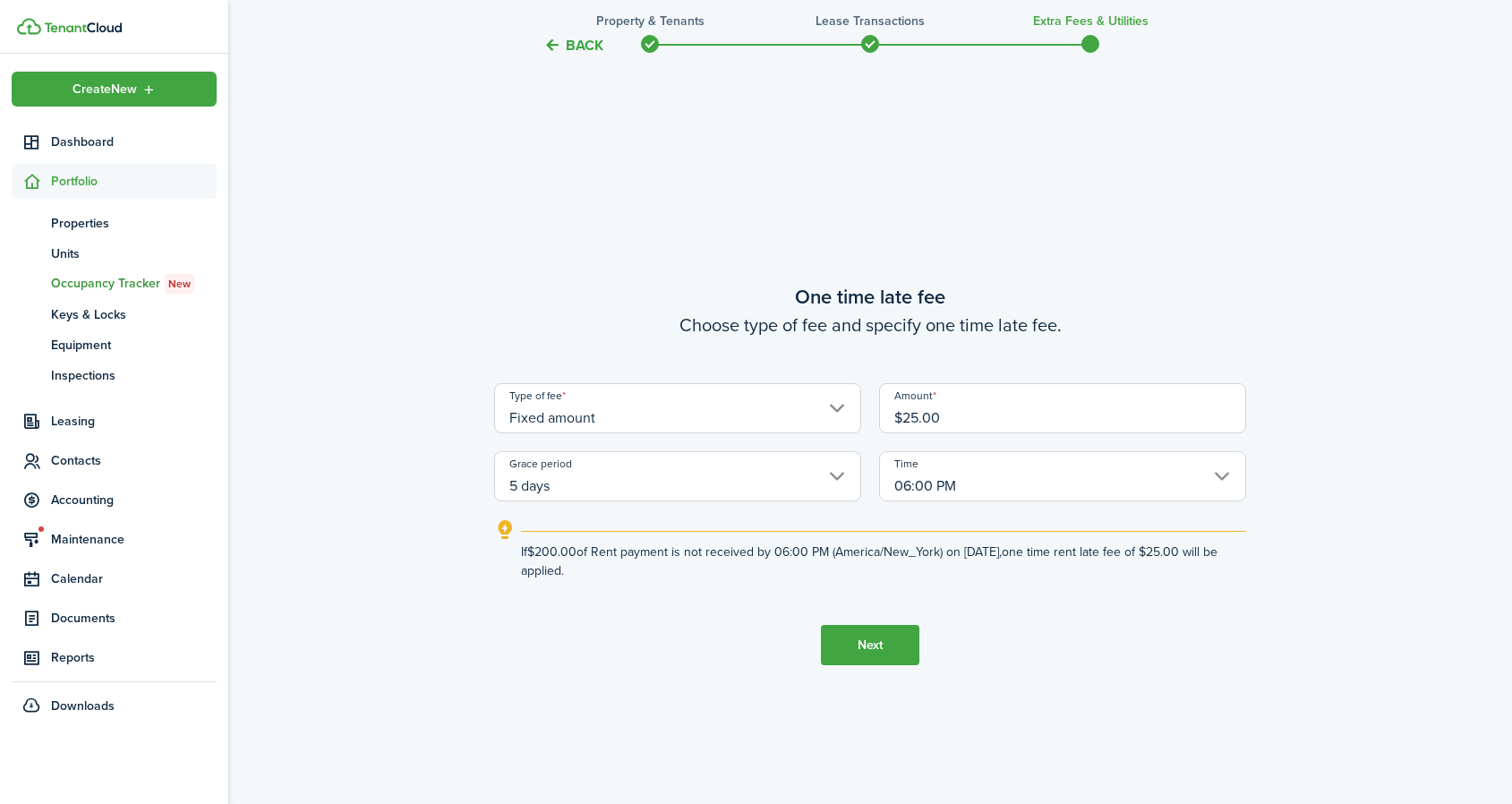
click at [683, 472] on input "5 days" at bounding box center [677, 476] width 367 height 50
type input "$25.00"
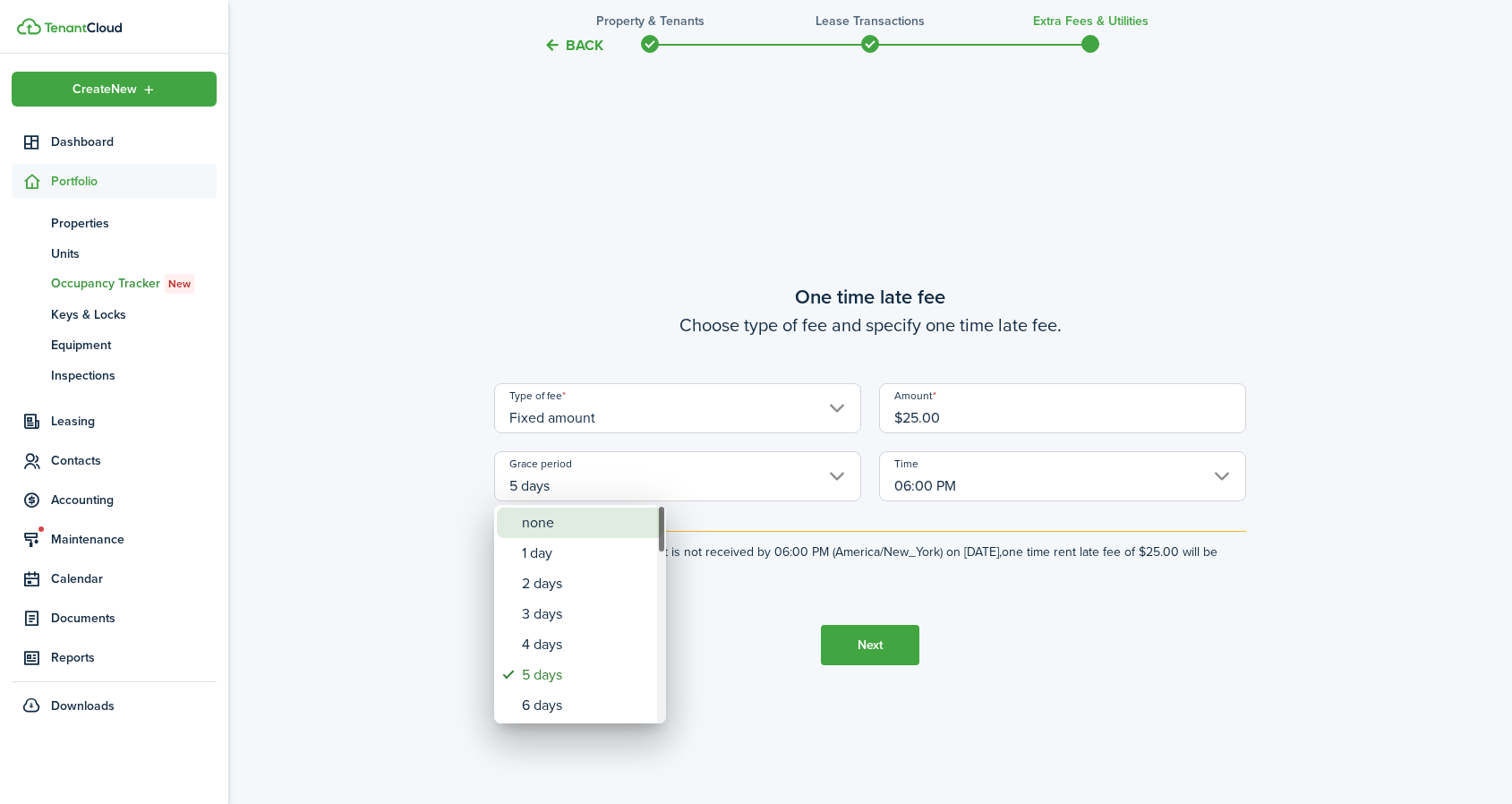
click at [547, 525] on div "none" at bounding box center [587, 523] width 131 height 30
type input "none"
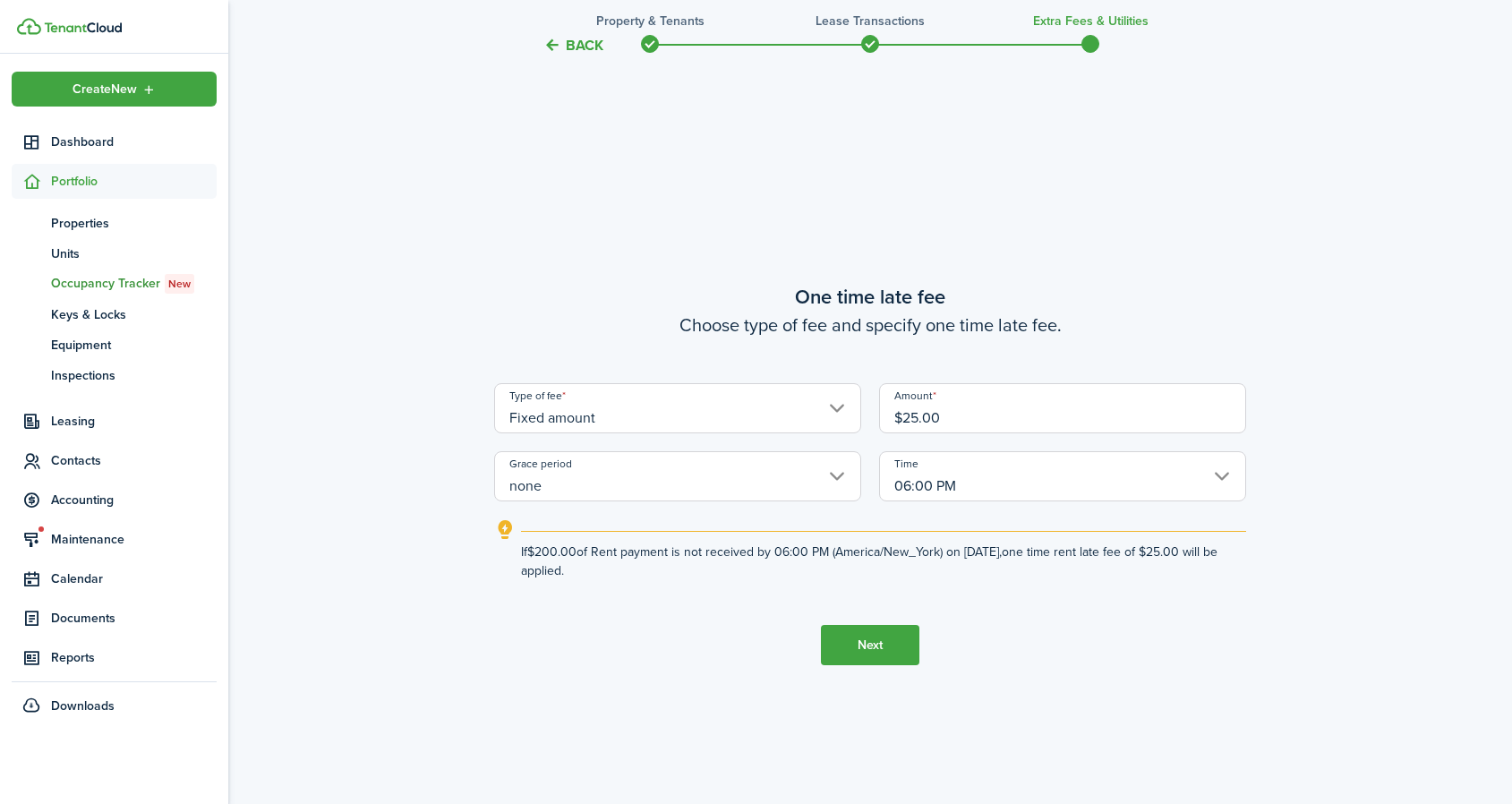
click at [935, 470] on input "06:00 PM" at bounding box center [1062, 476] width 367 height 50
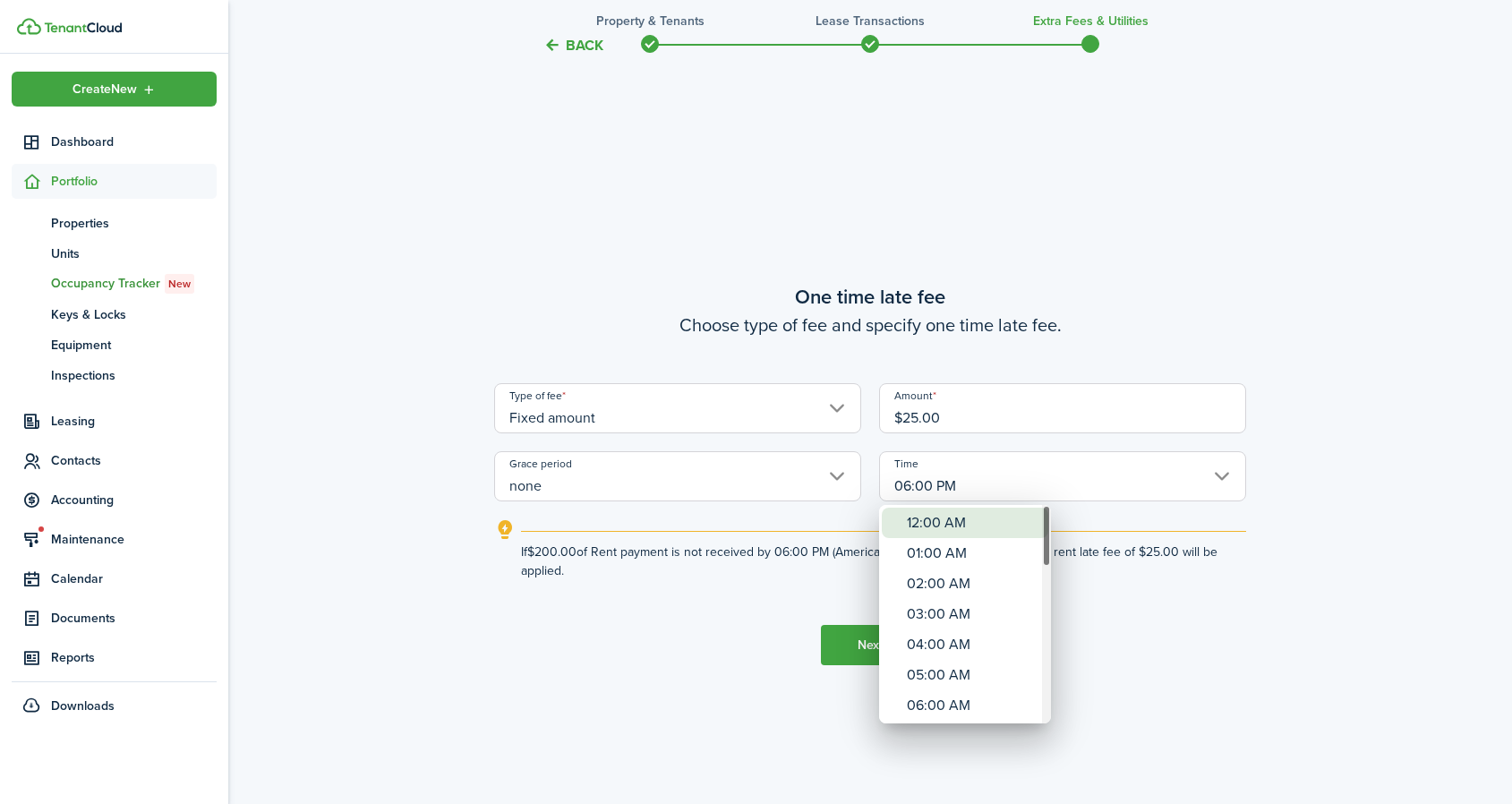
click at [931, 513] on div "12:00 AM" at bounding box center [972, 523] width 131 height 30
type input "12:00 AM"
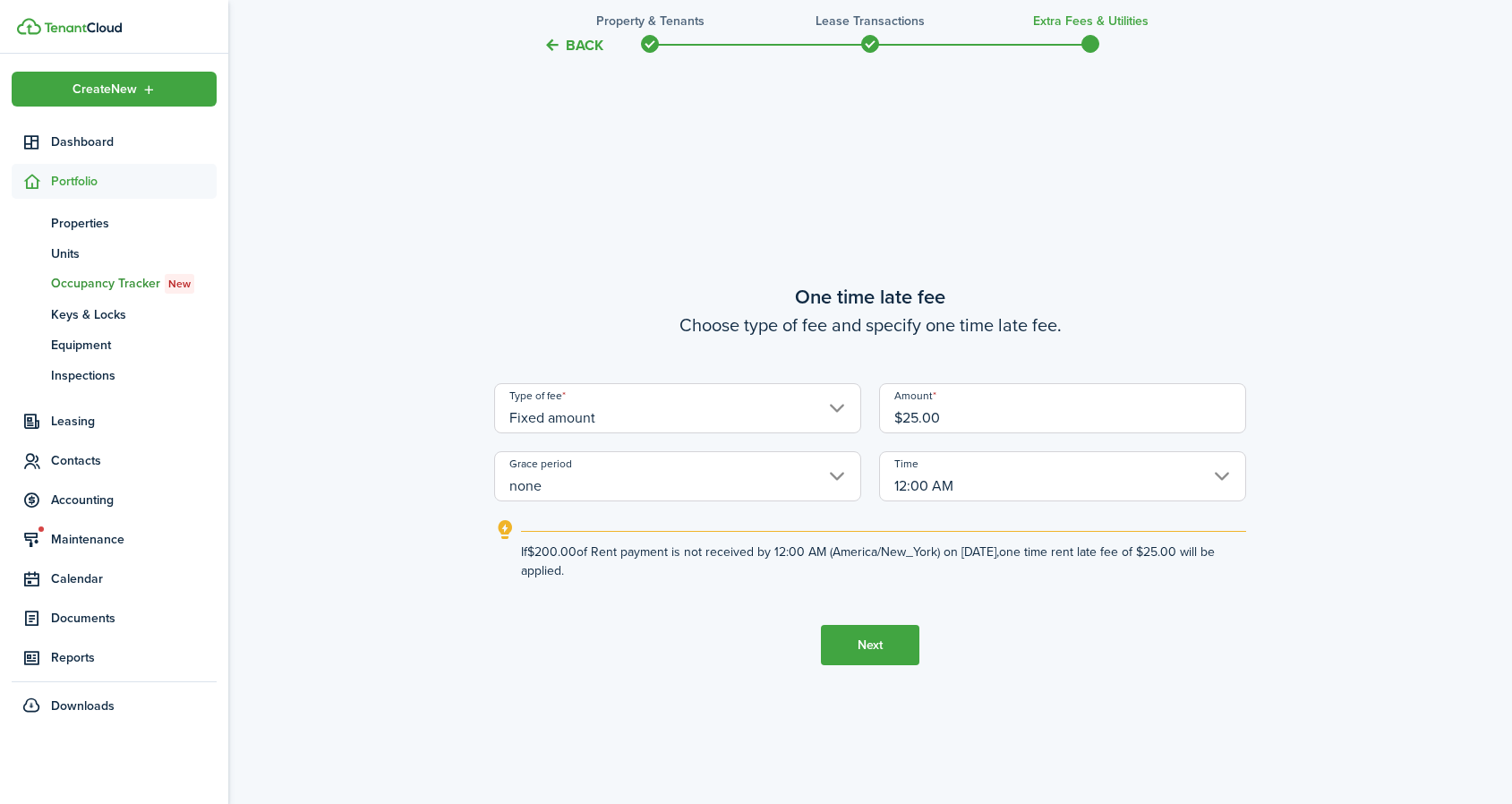
click at [780, 592] on tc-wizard-step "One time late fee Choose type of fee and specify one time late fee. Type of fee…" at bounding box center [870, 473] width 752 height 804
click at [861, 646] on button "Next" at bounding box center [870, 645] width 98 height 40
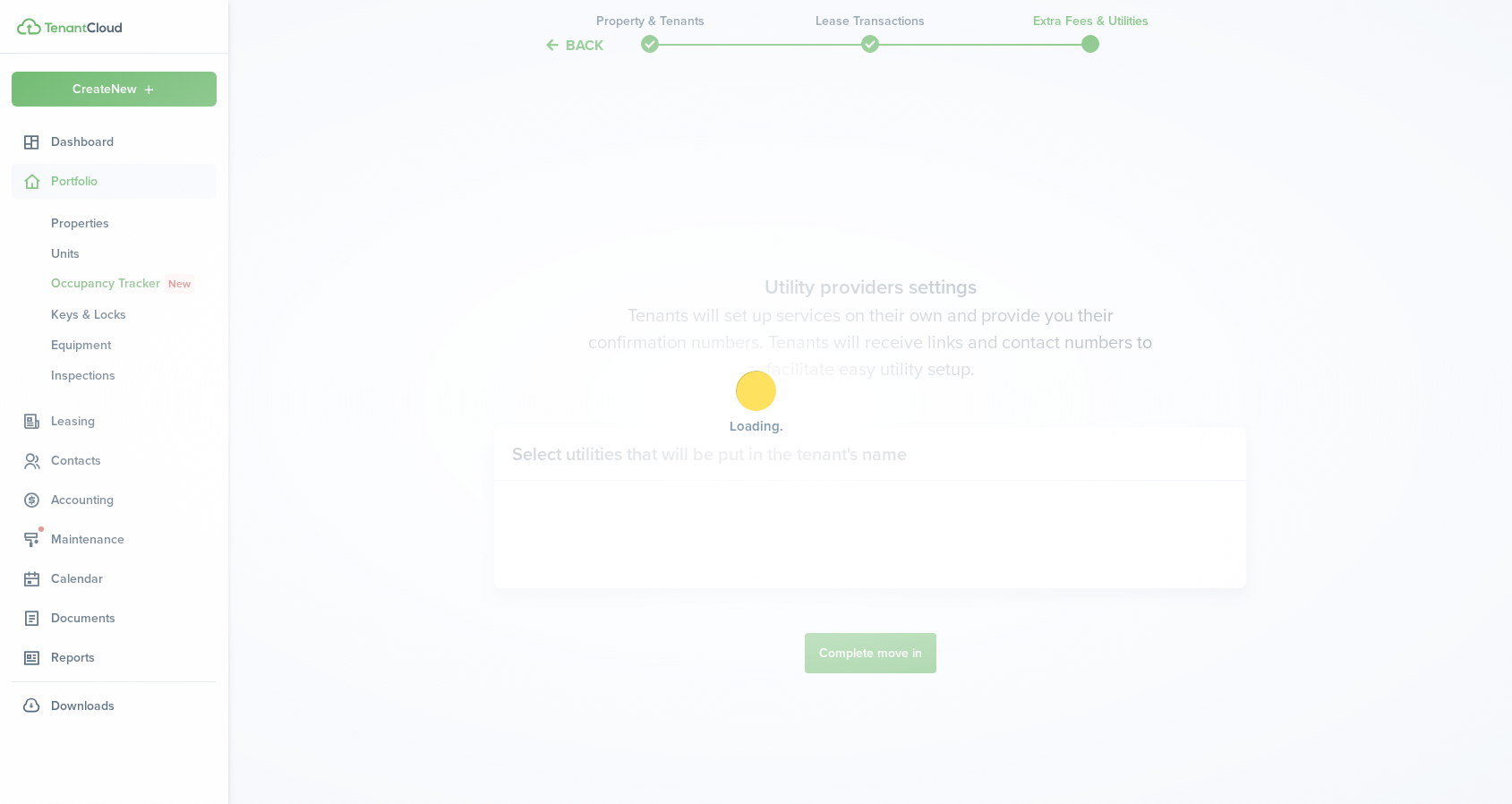
scroll to position [2290, 0]
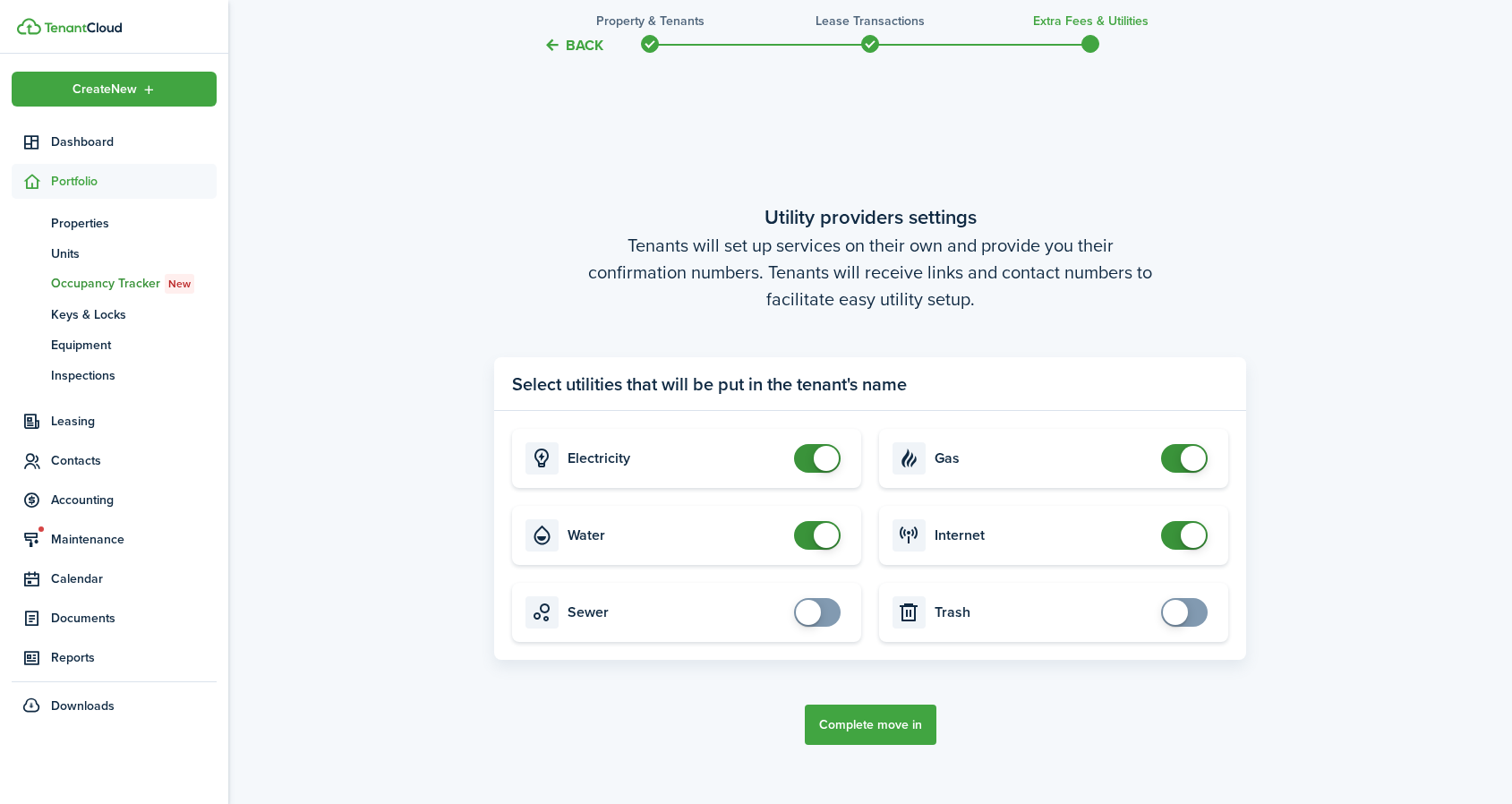
checkbox input "false"
click at [822, 457] on span at bounding box center [826, 458] width 25 height 25
checkbox input "false"
click at [816, 525] on span at bounding box center [816, 535] width 18 height 29
checkbox input "false"
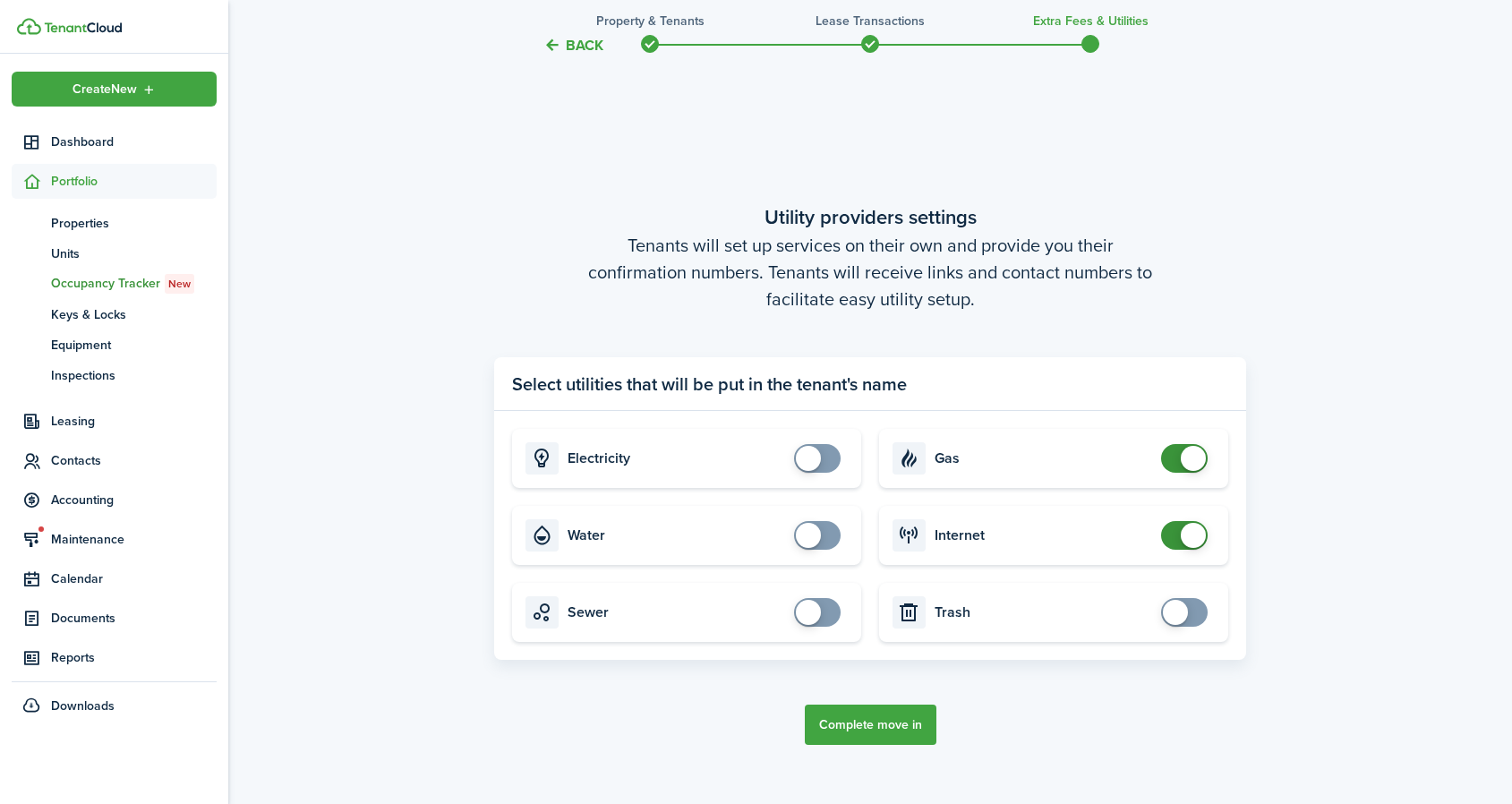
click at [1176, 466] on span at bounding box center [1184, 458] width 18 height 29
checkbox input "false"
click at [1179, 542] on span at bounding box center [1184, 535] width 18 height 29
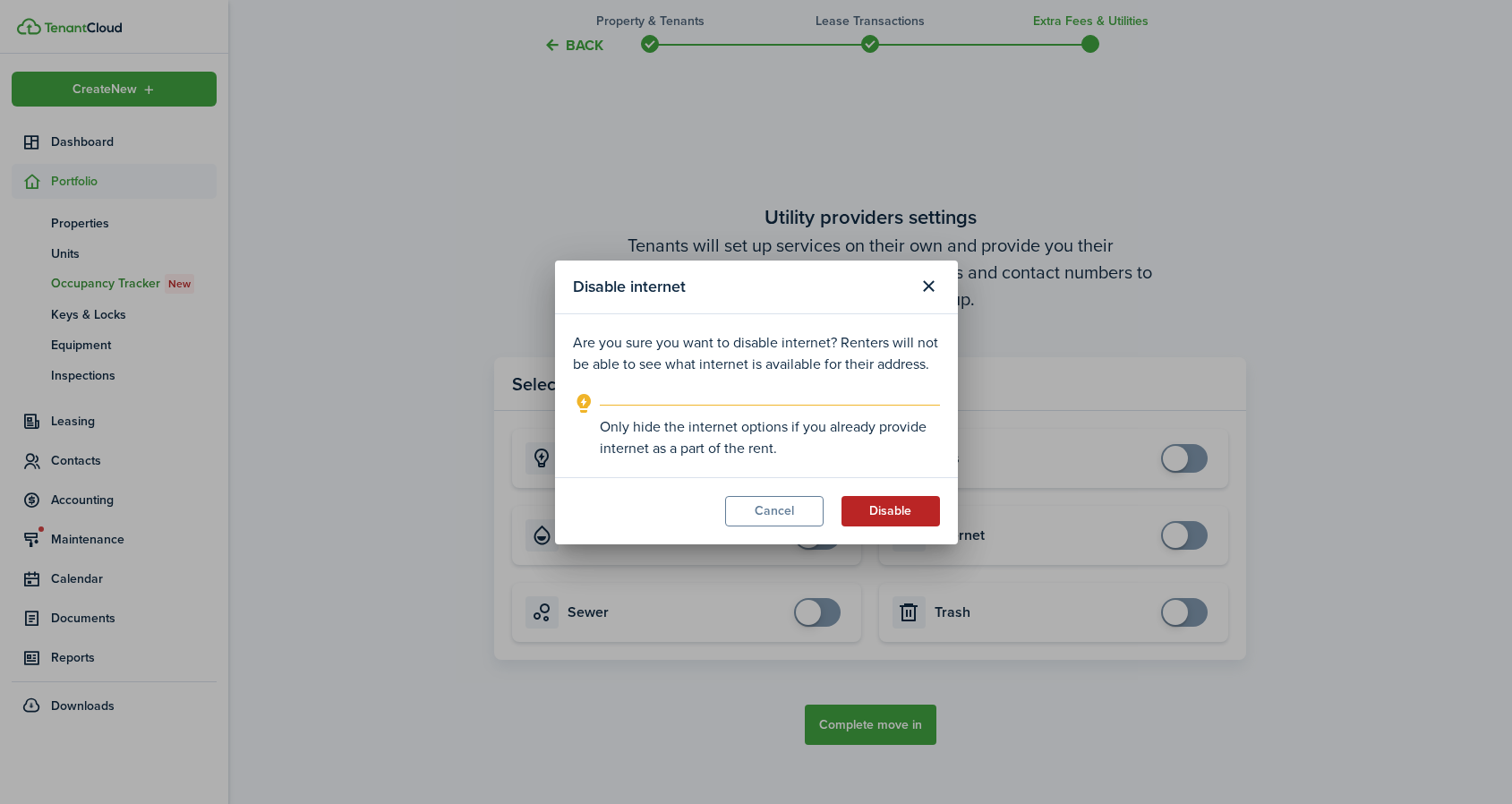
click at [882, 511] on button "Disable" at bounding box center [890, 511] width 98 height 30
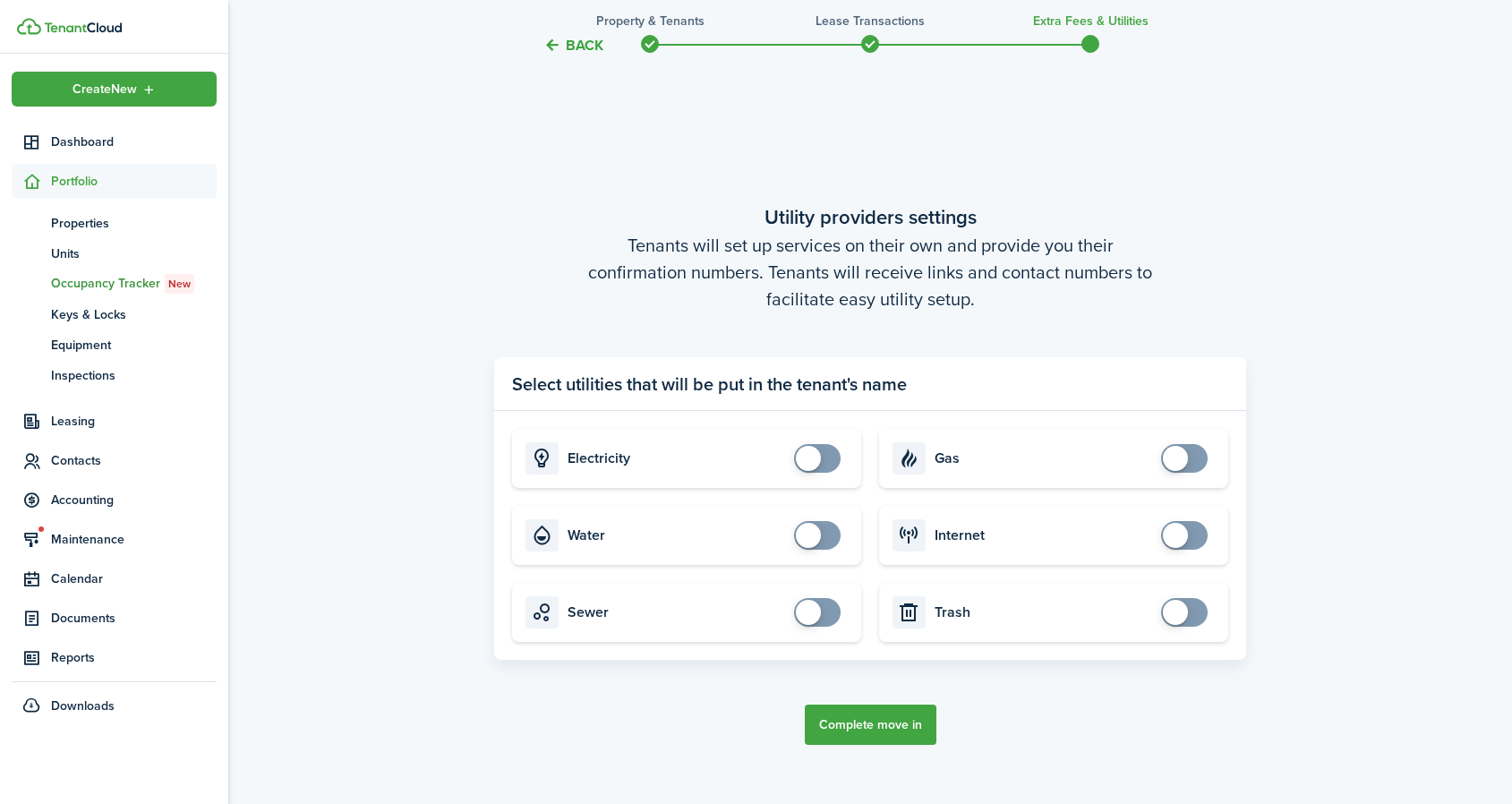
click at [856, 723] on button "Complete move in" at bounding box center [871, 724] width 131 height 40
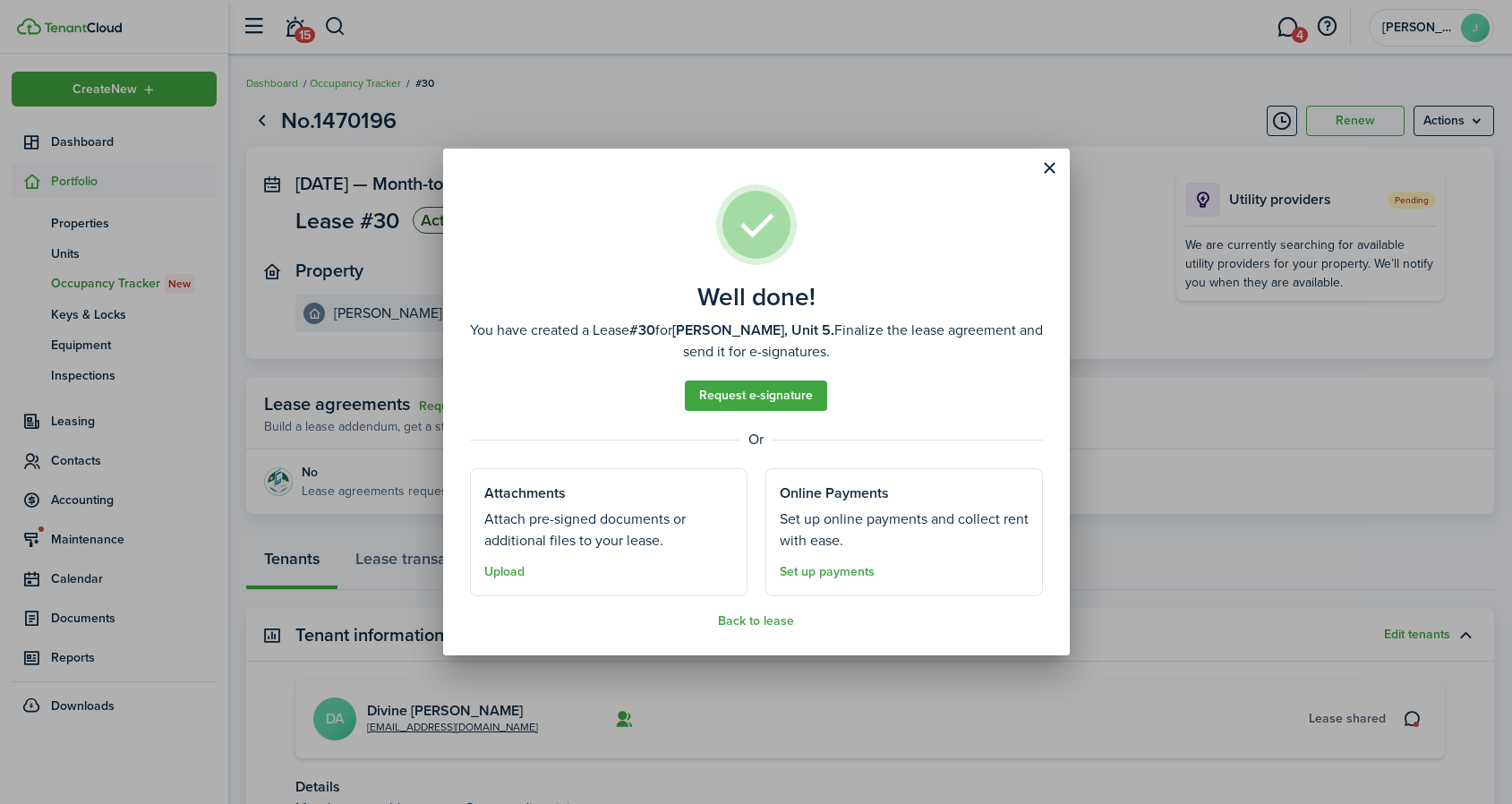
click at [834, 537] on well-done-section-description "Set up online payments and collect rent with ease." at bounding box center [903, 530] width 249 height 43
